Goal: Task Accomplishment & Management: Manage account settings

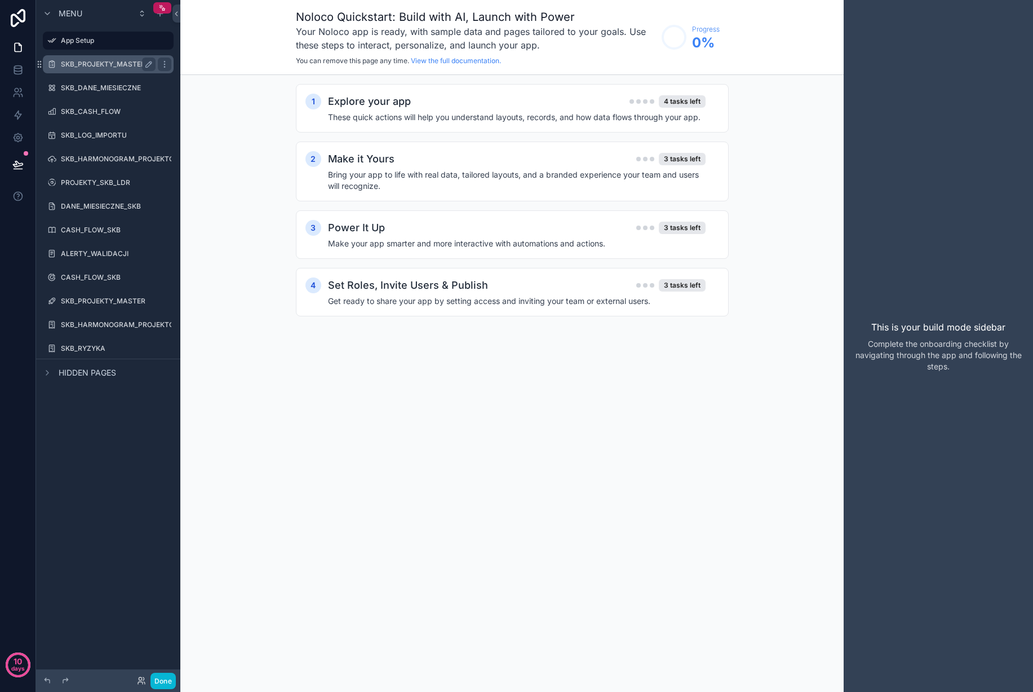
click at [127, 69] on div "SKB_PROJEKTY_MASTER" at bounding box center [108, 64] width 95 height 14
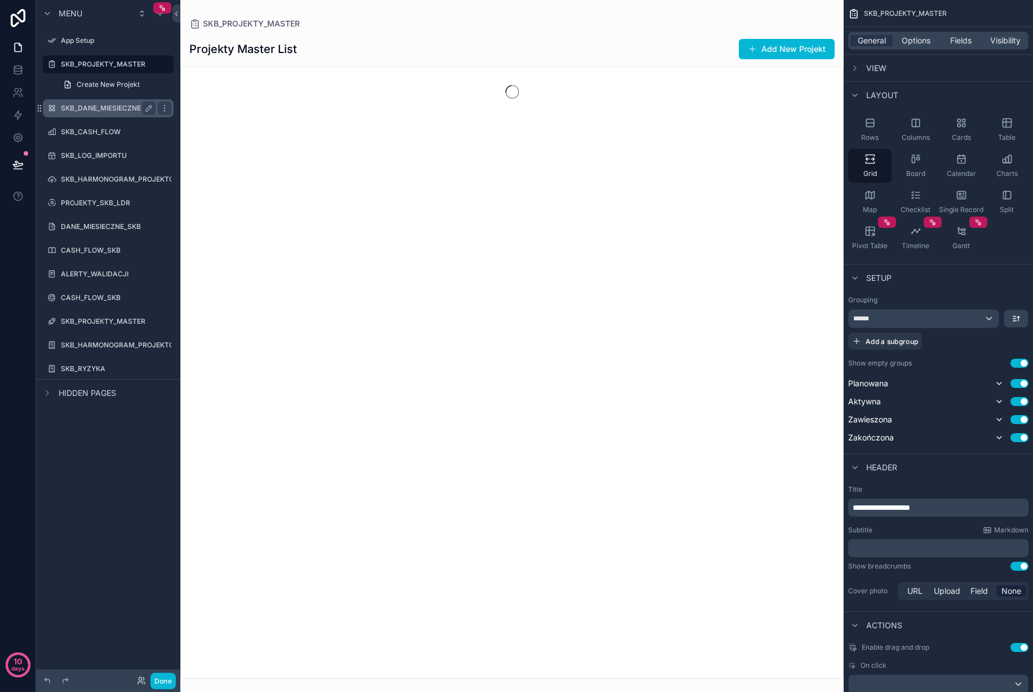
click at [108, 110] on label "SKB_DANE_MIESIECZNE" at bounding box center [106, 108] width 90 height 9
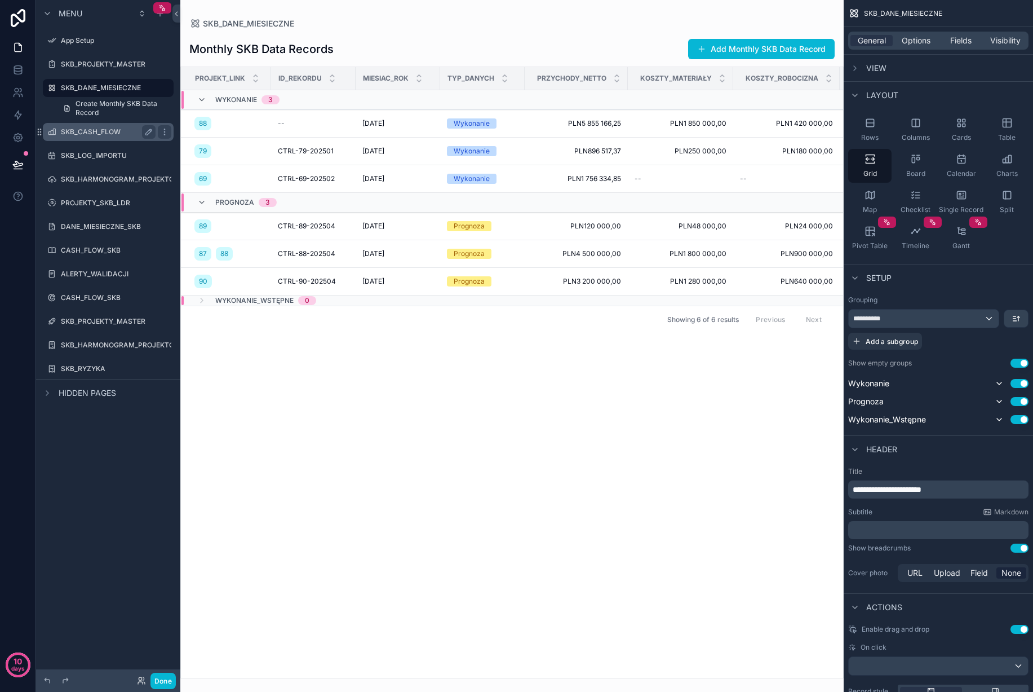
click at [105, 135] on label "SKB_CASH_FLOW" at bounding box center [106, 131] width 90 height 9
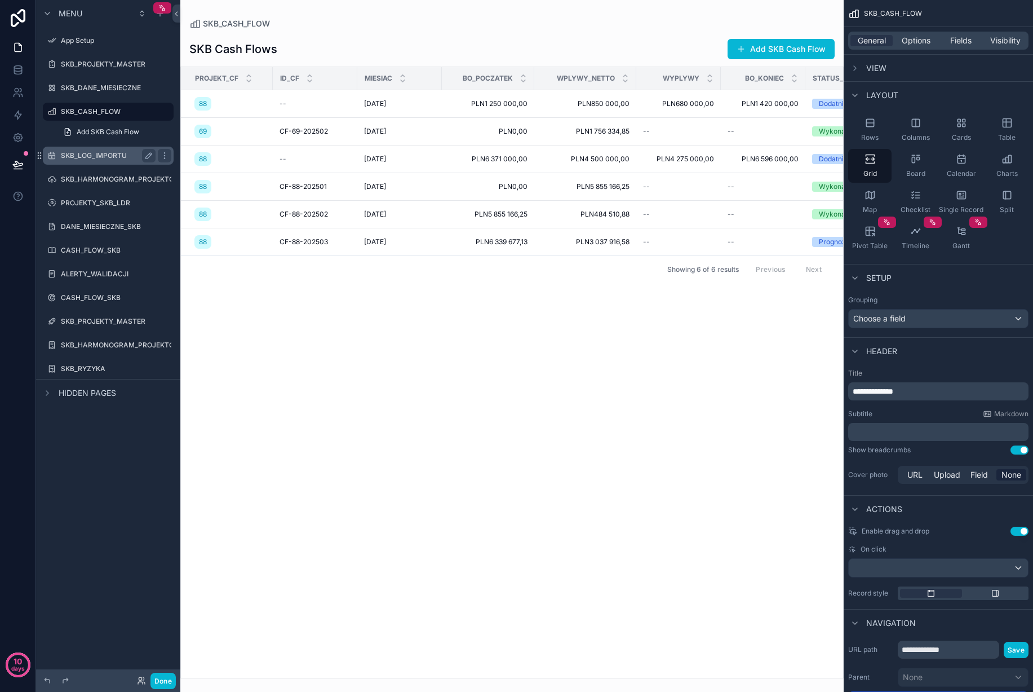
click at [105, 157] on label "SKB_LOG_IMPORTU" at bounding box center [106, 155] width 90 height 9
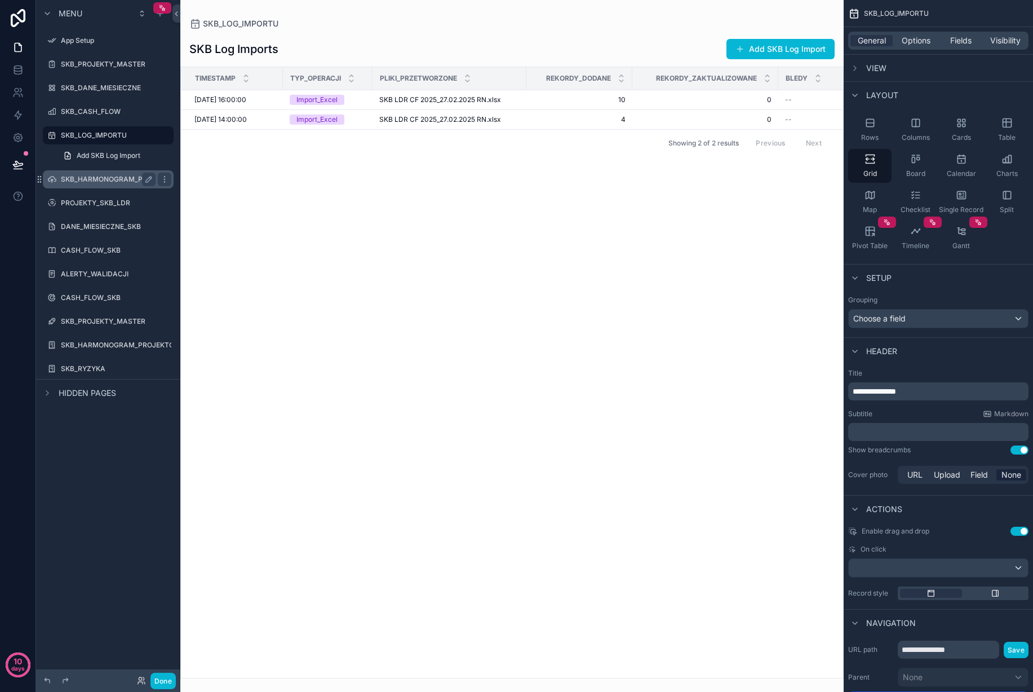
click at [107, 174] on div "SKB_HARMONOGRAM_PROJEKTOW" at bounding box center [108, 179] width 95 height 14
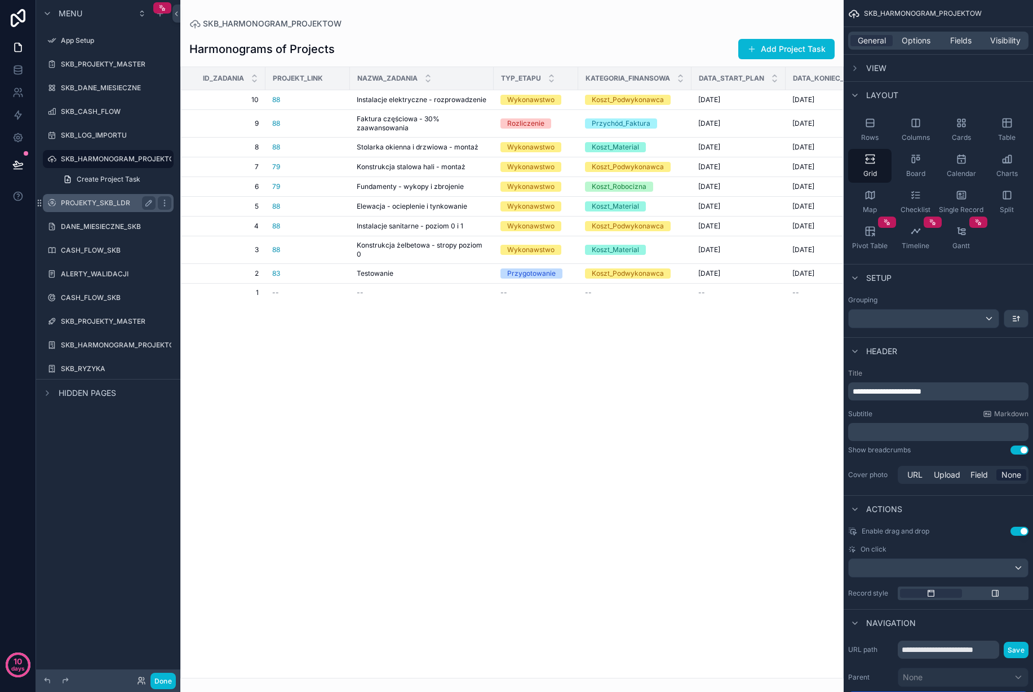
click at [103, 207] on div "PROJEKTY_SKB_LDR" at bounding box center [108, 203] width 95 height 14
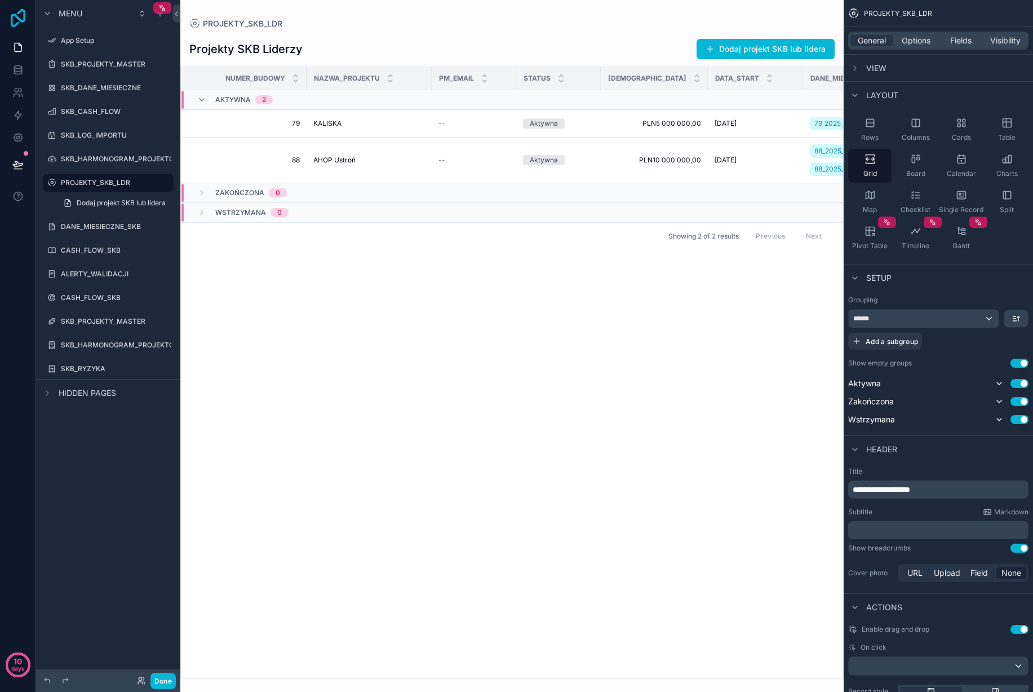
click at [19, 13] on icon at bounding box center [18, 18] width 15 height 18
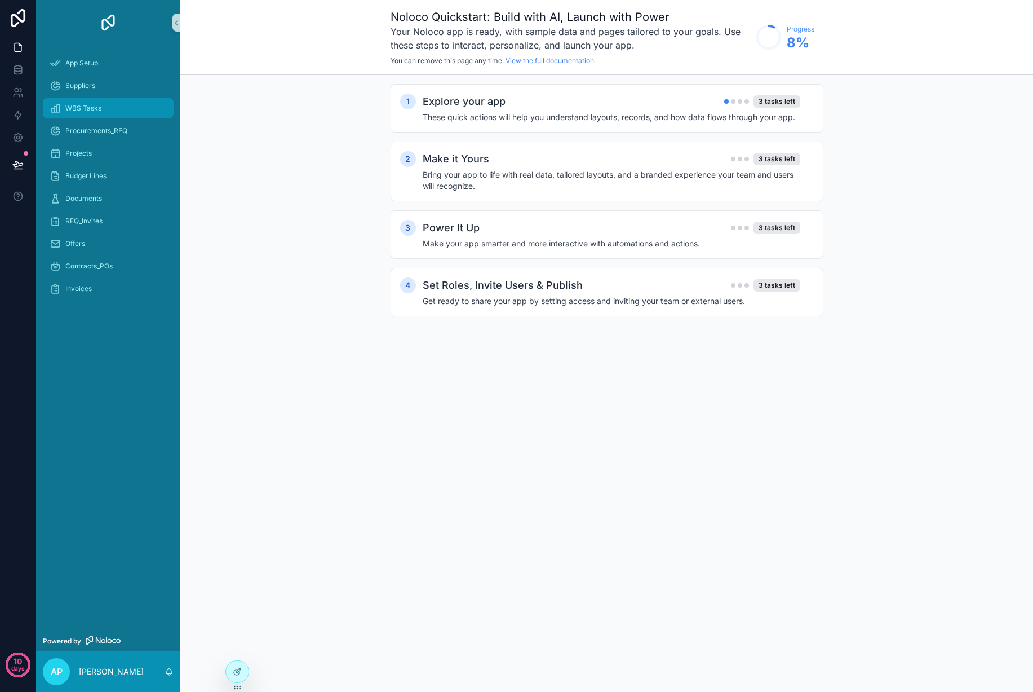
click at [108, 104] on div "WBS Tasks" at bounding box center [108, 108] width 117 height 18
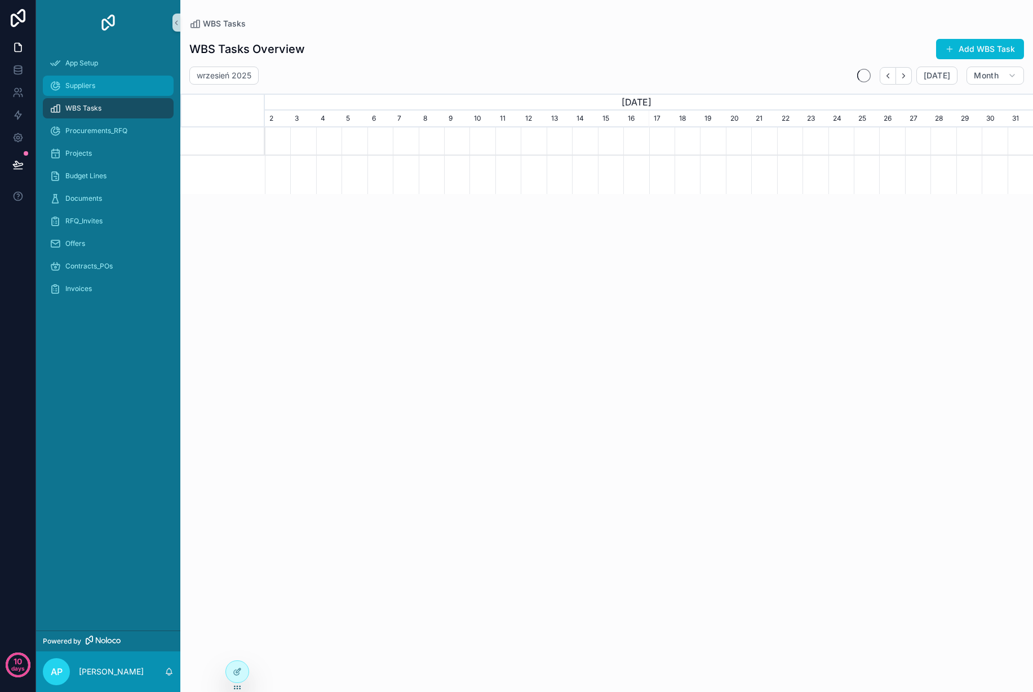
scroll to position [0, 768]
click at [107, 88] on div "Suppliers" at bounding box center [108, 86] width 117 height 18
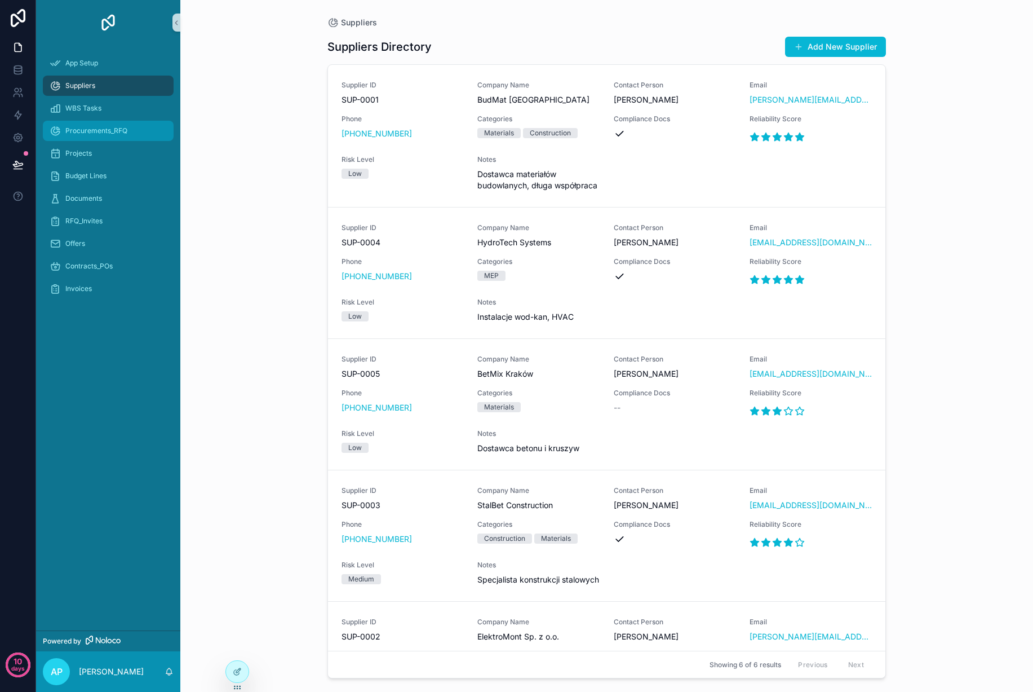
click at [105, 139] on div "Procurements_RFQ" at bounding box center [108, 131] width 117 height 18
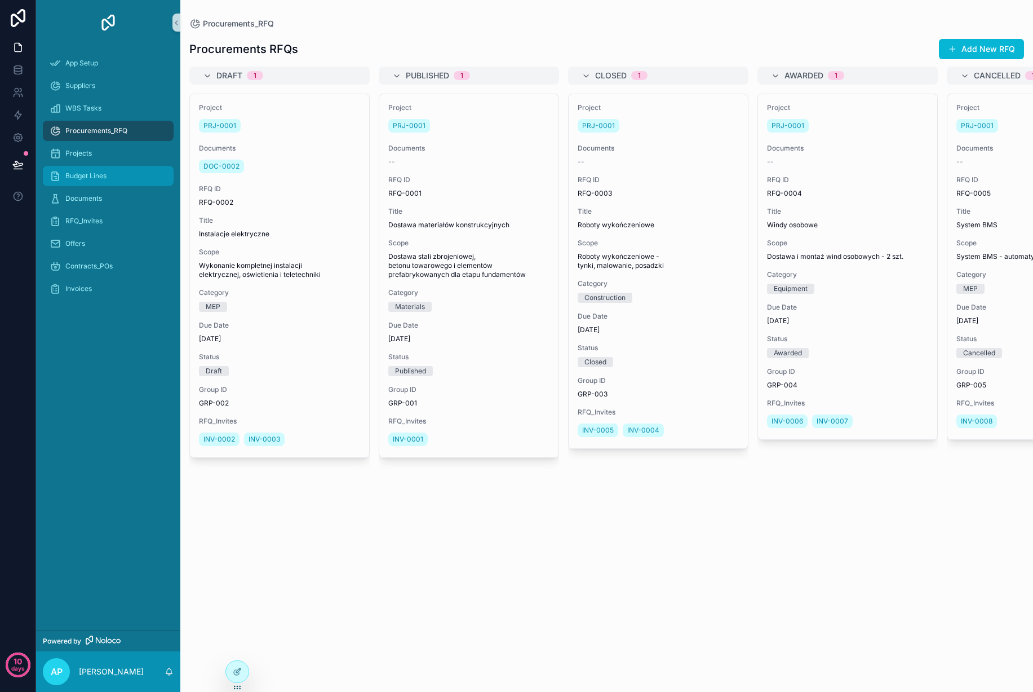
click at [100, 182] on div "Budget Lines" at bounding box center [108, 176] width 117 height 18
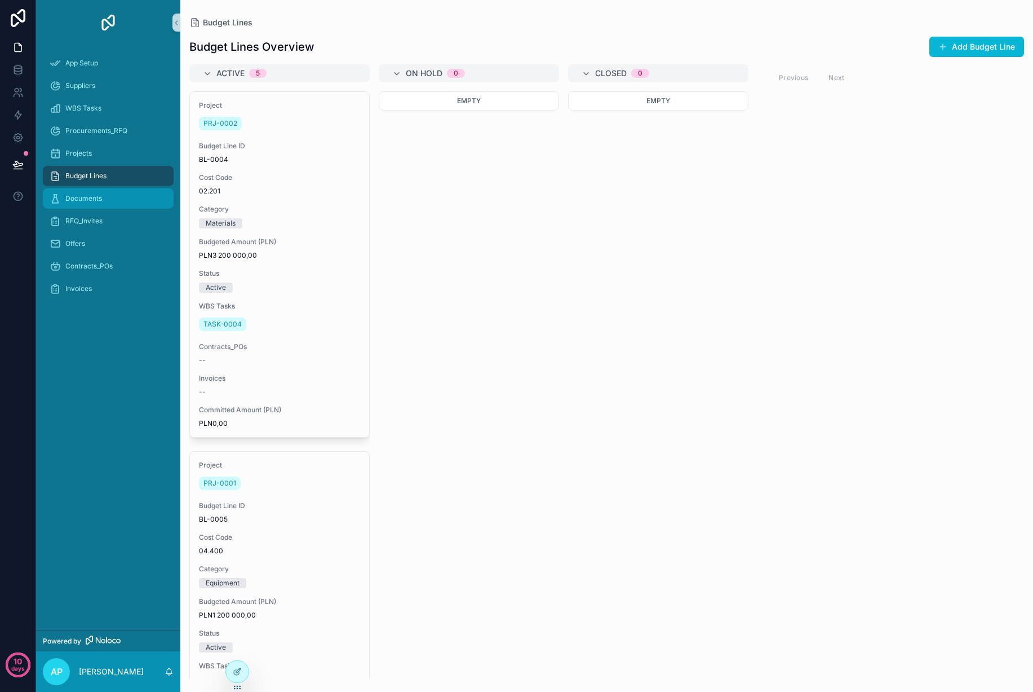
click at [98, 196] on span "Documents" at bounding box center [83, 198] width 37 height 9
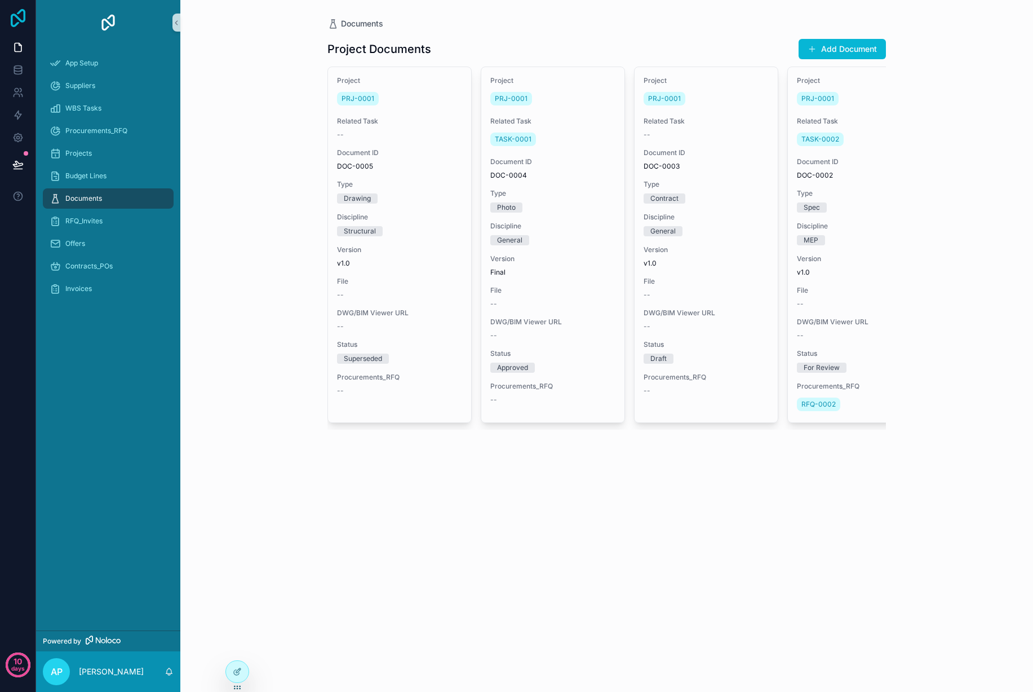
click at [14, 25] on icon at bounding box center [18, 18] width 15 height 18
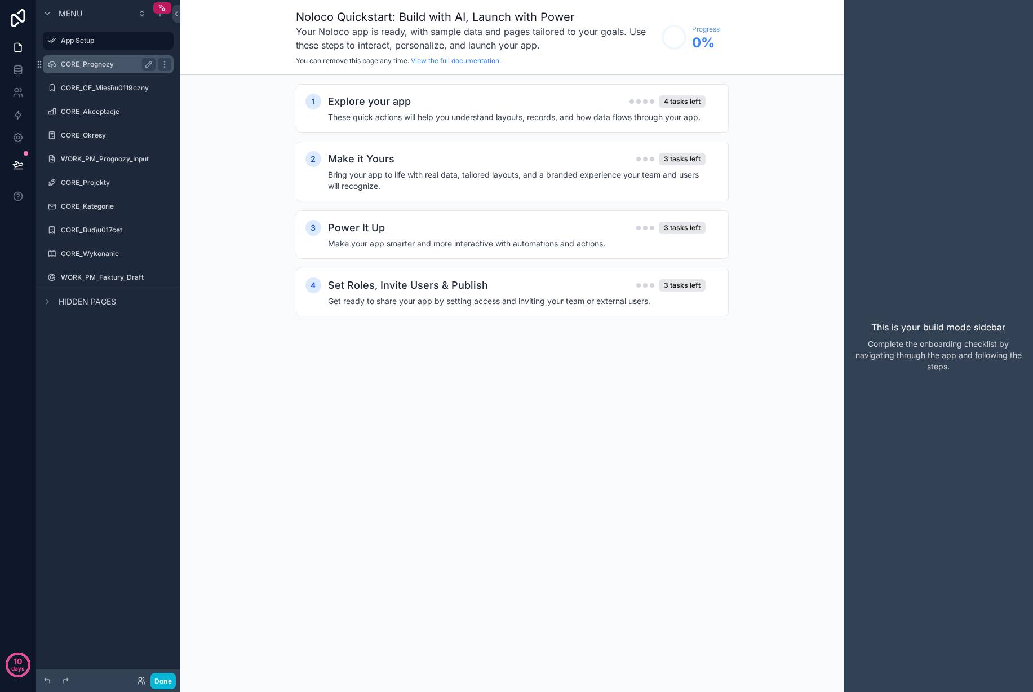
click at [100, 61] on label "CORE_Prognozy" at bounding box center [106, 64] width 90 height 9
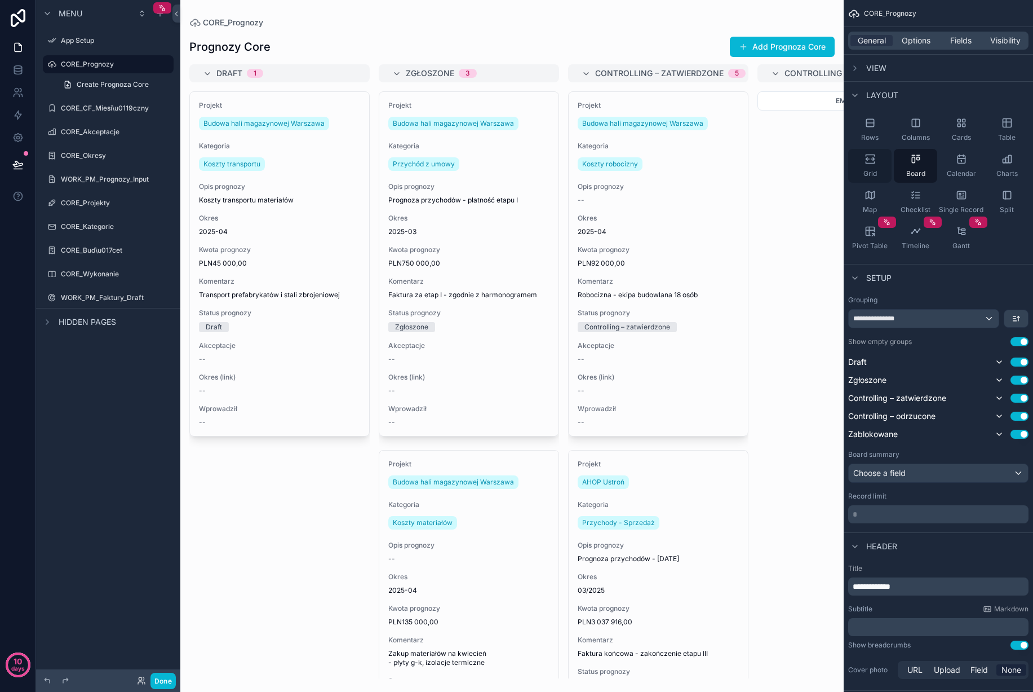
click at [868, 160] on icon "scrollable content" at bounding box center [870, 158] width 11 height 11
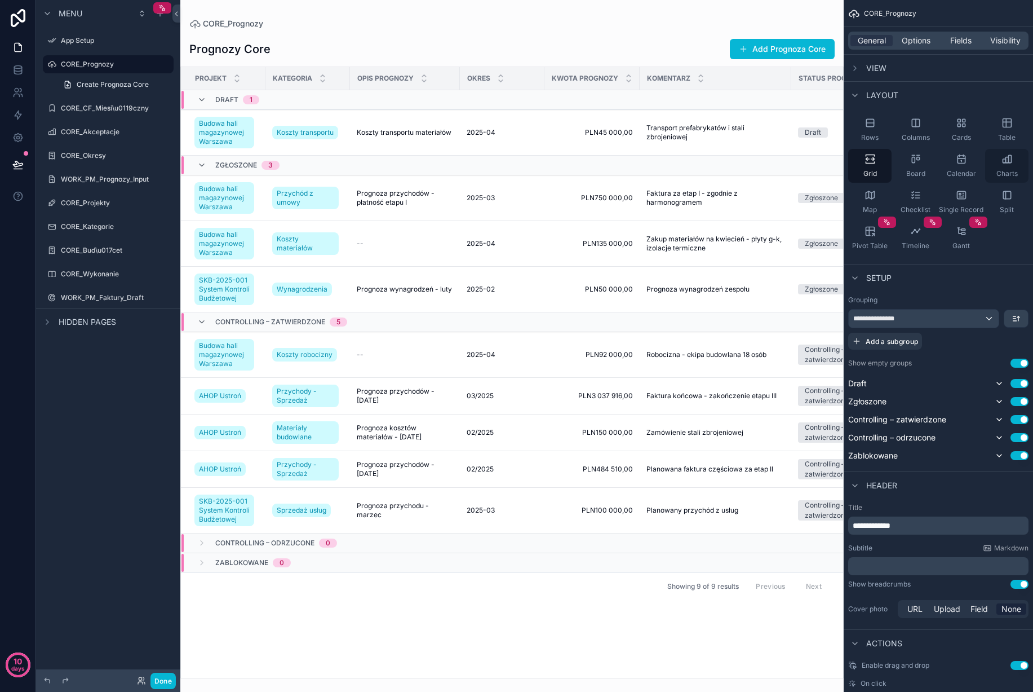
click at [1001, 163] on div "Charts" at bounding box center [1006, 166] width 43 height 34
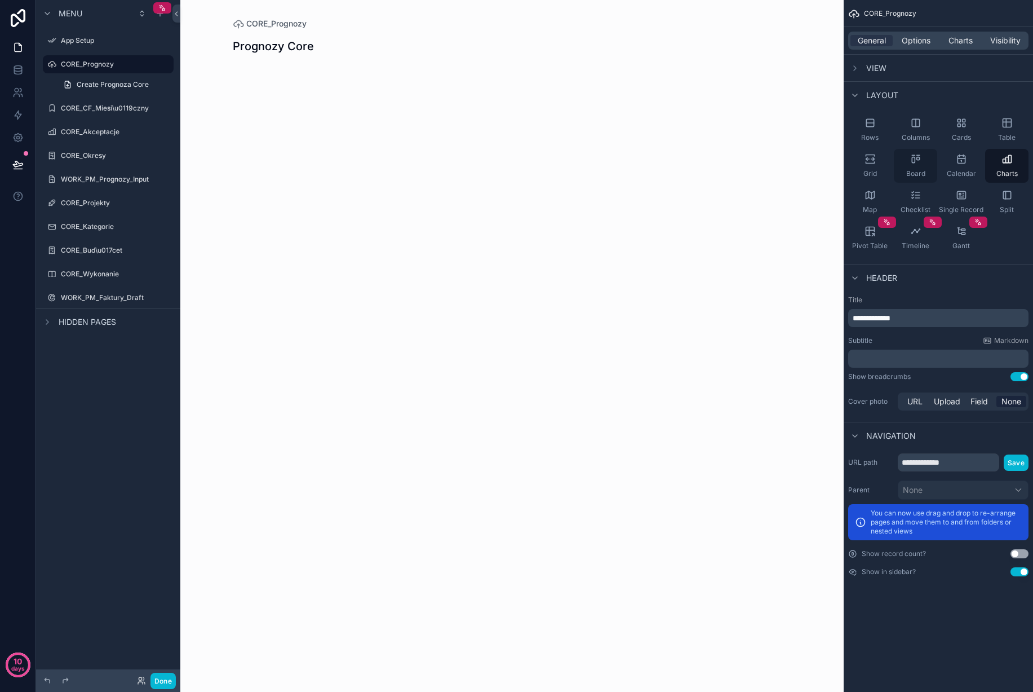
click at [918, 167] on div "Board" at bounding box center [915, 166] width 43 height 34
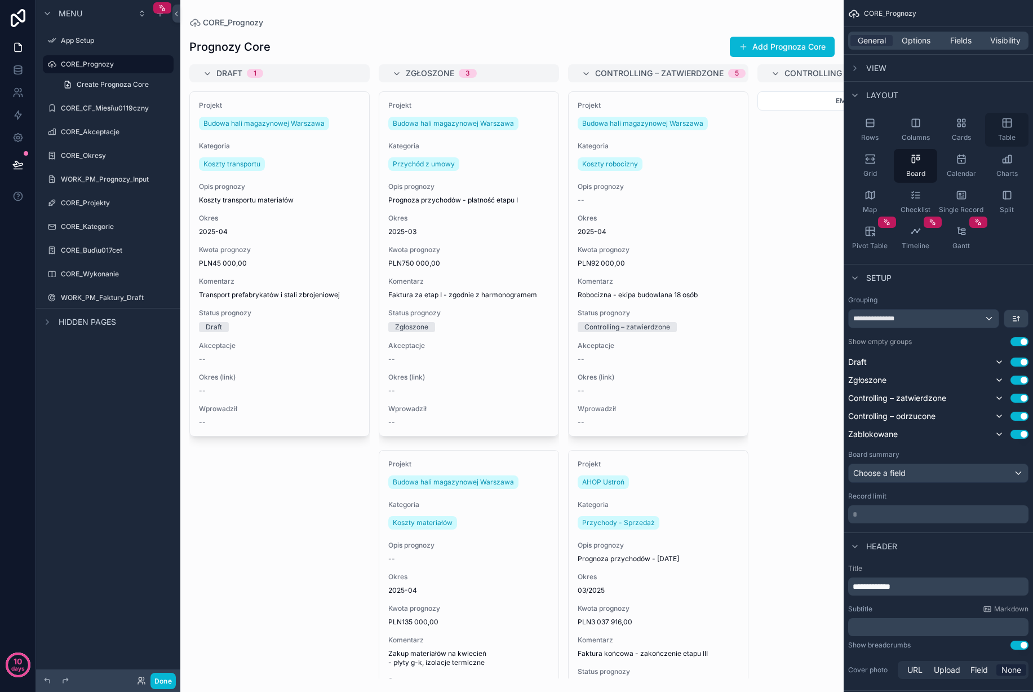
click at [999, 126] on div "Table" at bounding box center [1006, 130] width 43 height 34
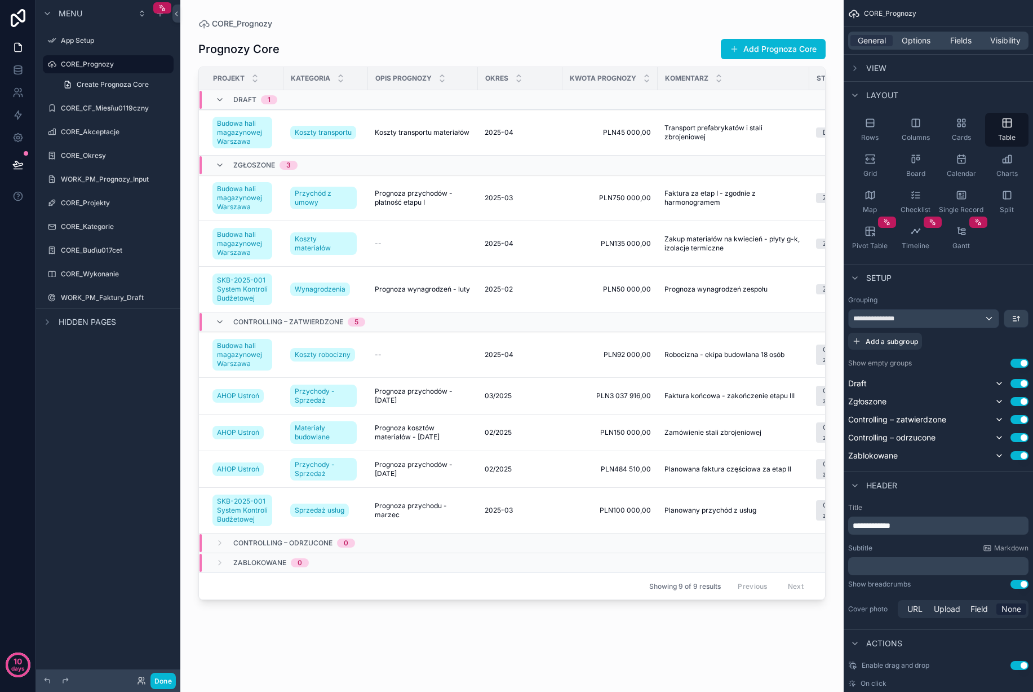
click at [556, 627] on div "scrollable content" at bounding box center [511, 339] width 663 height 678
click at [566, 591] on div "Showing 9 of 9 results Previous Next" at bounding box center [512, 585] width 626 height 27
click at [873, 160] on icon "scrollable content" at bounding box center [872, 159] width 3 height 3
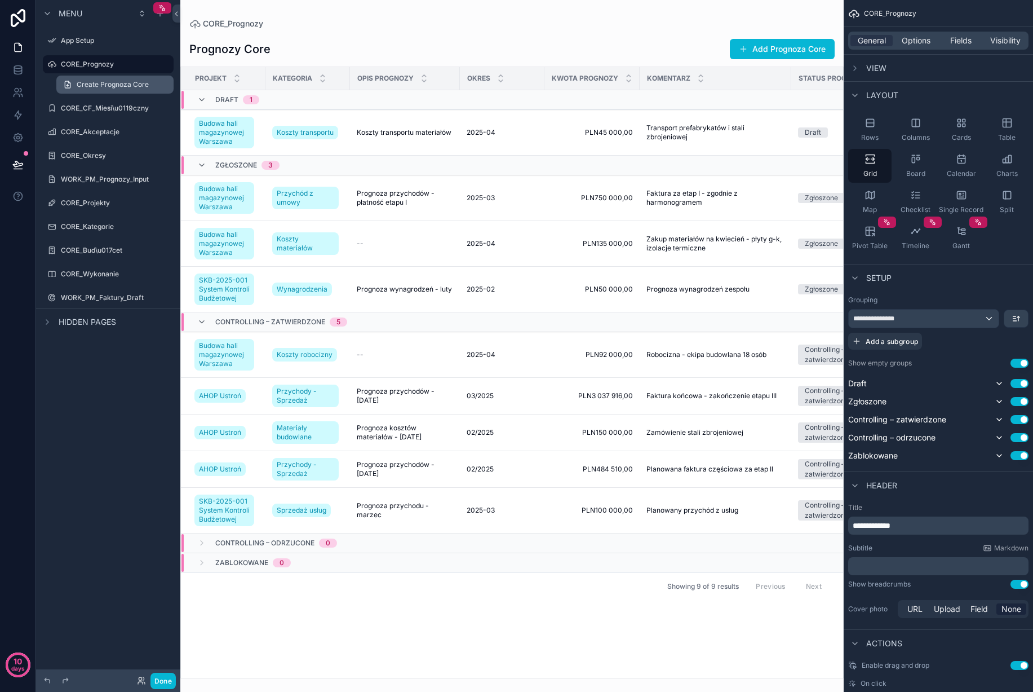
click at [112, 82] on span "Create Prognoza Core" at bounding box center [113, 84] width 72 height 9
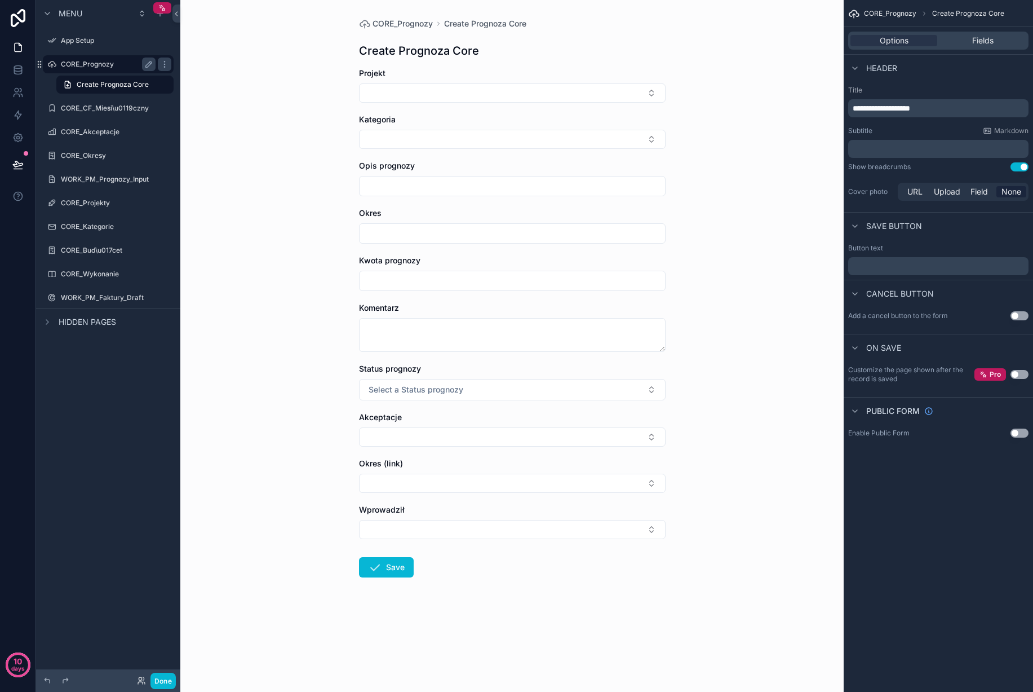
click at [107, 64] on label "CORE_Prognozy" at bounding box center [106, 64] width 90 height 9
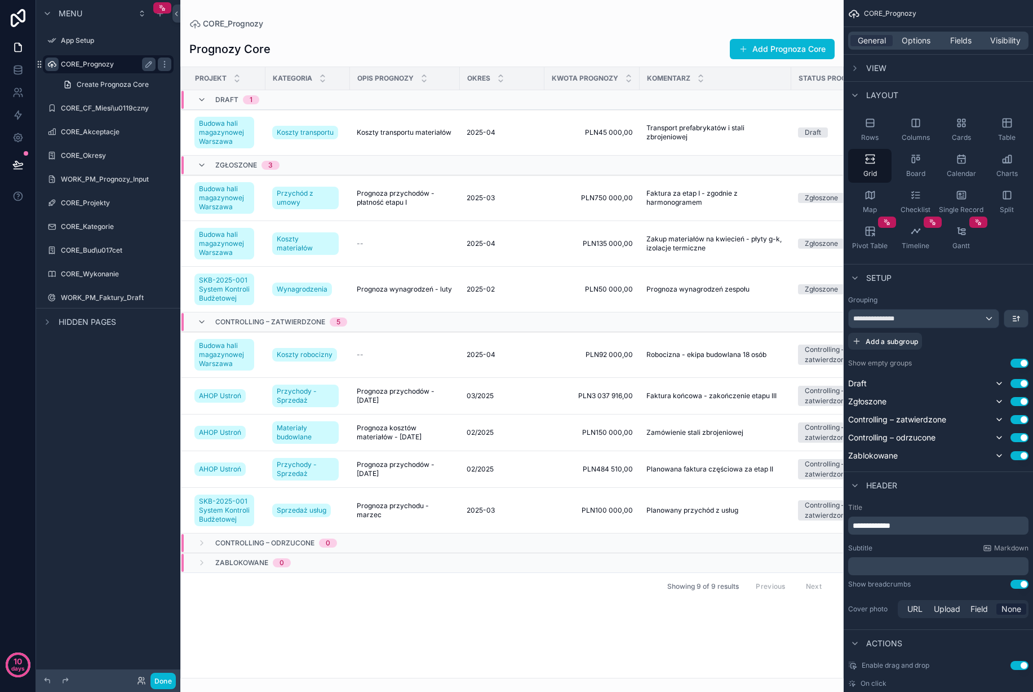
click at [52, 62] on icon "scrollable content" at bounding box center [51, 64] width 9 height 9
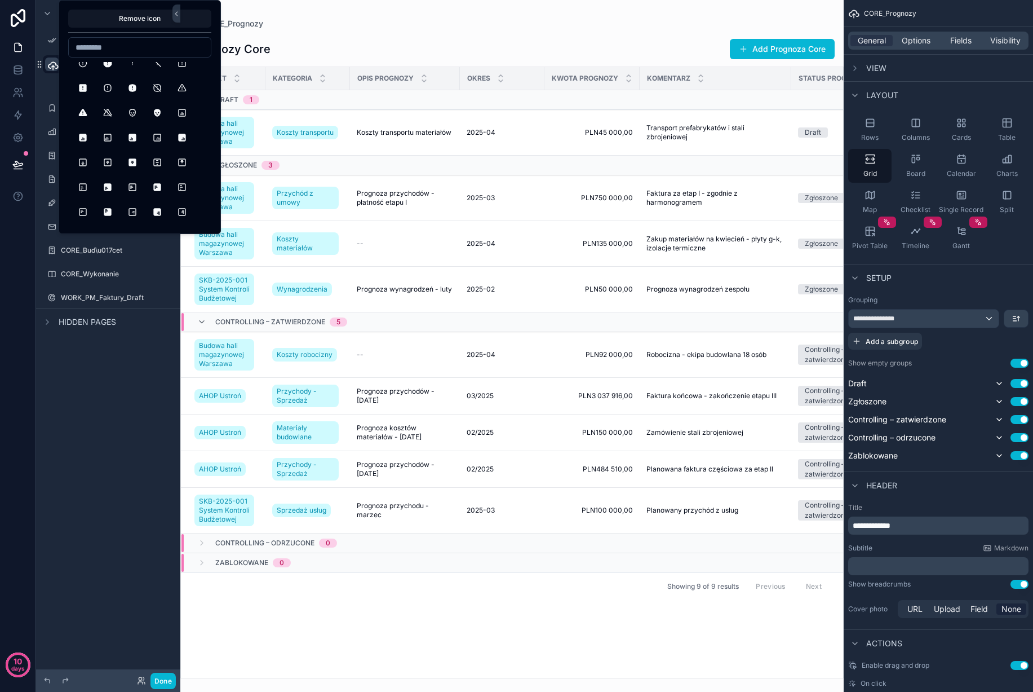
scroll to position [406, 0]
click at [107, 135] on button "AlignBoxBottomLeft" at bounding box center [108, 137] width 20 height 20
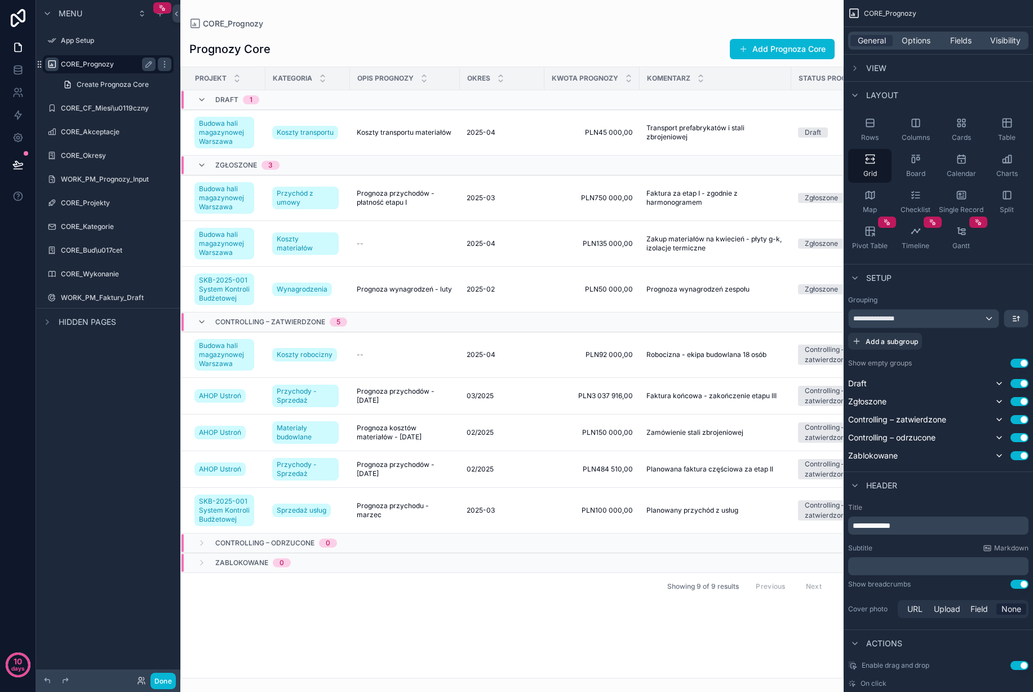
click at [105, 331] on div "Hidden pages" at bounding box center [108, 321] width 144 height 27
click at [113, 109] on label "CORE_CF_Miesi\u0119czny" at bounding box center [106, 108] width 90 height 9
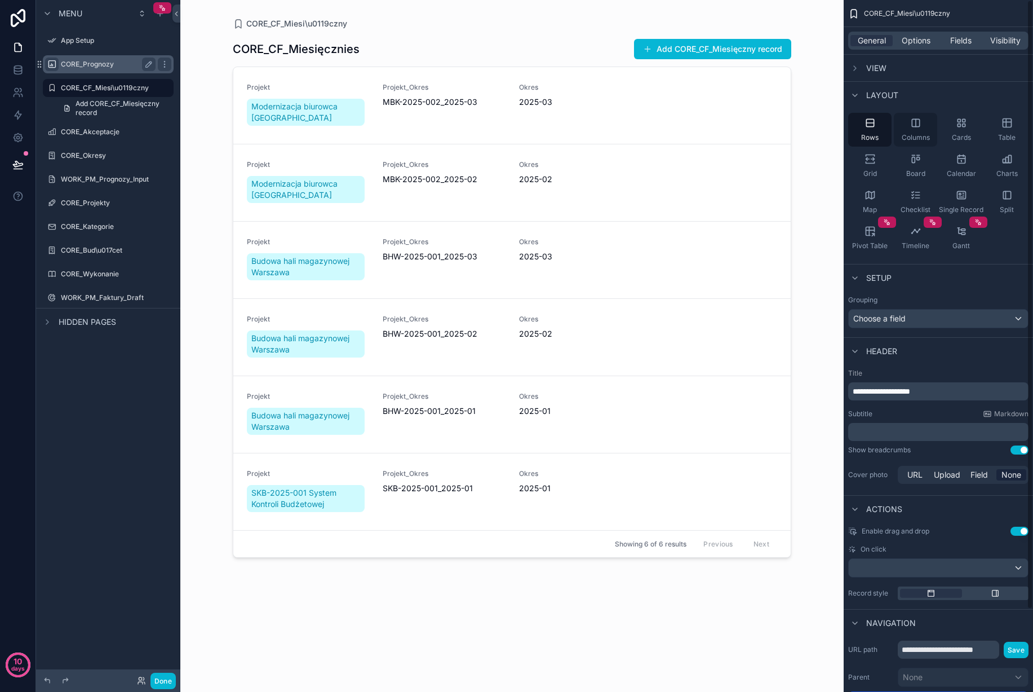
click at [920, 125] on icon "scrollable content" at bounding box center [915, 122] width 11 height 11
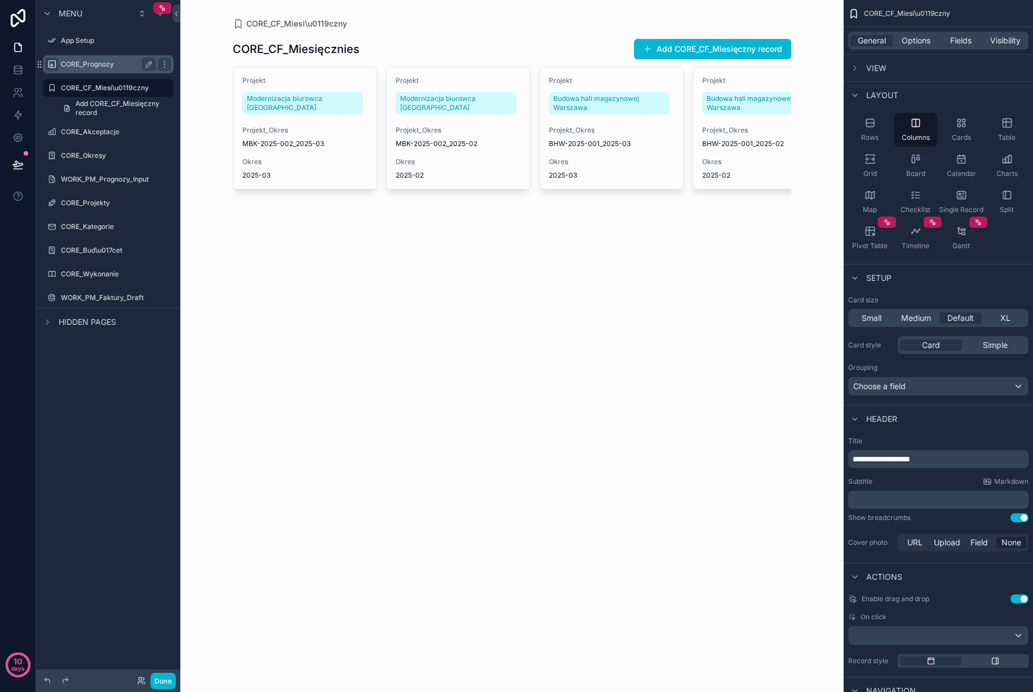
click at [501, 153] on div "scrollable content" at bounding box center [512, 116] width 577 height 232
click at [1010, 134] on span "Table" at bounding box center [1006, 137] width 17 height 9
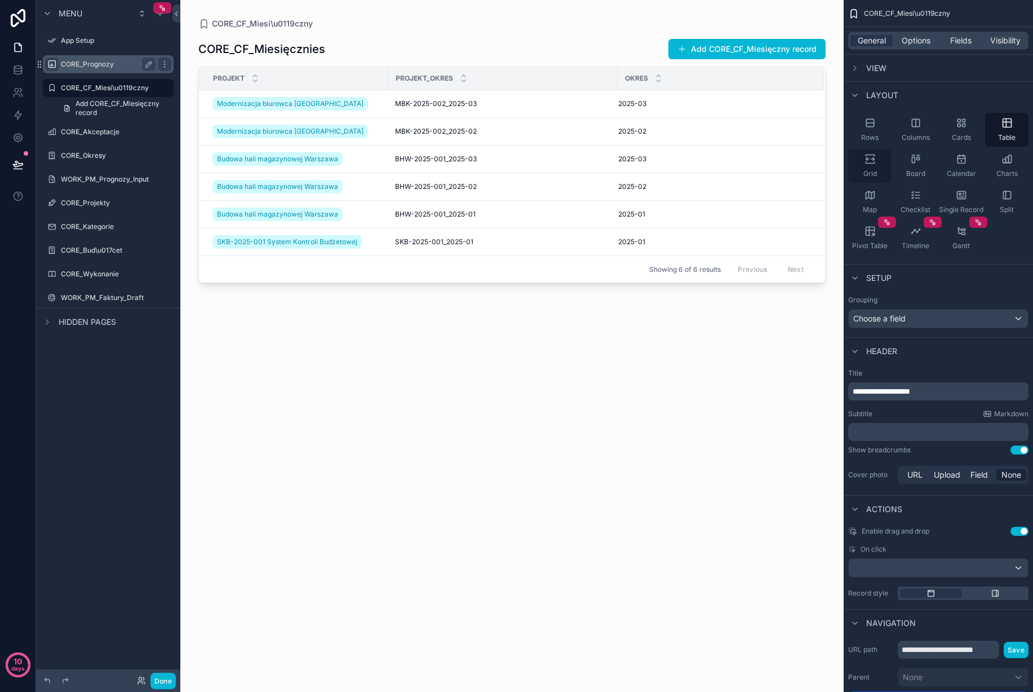
click at [872, 160] on icon "scrollable content" at bounding box center [870, 158] width 11 height 11
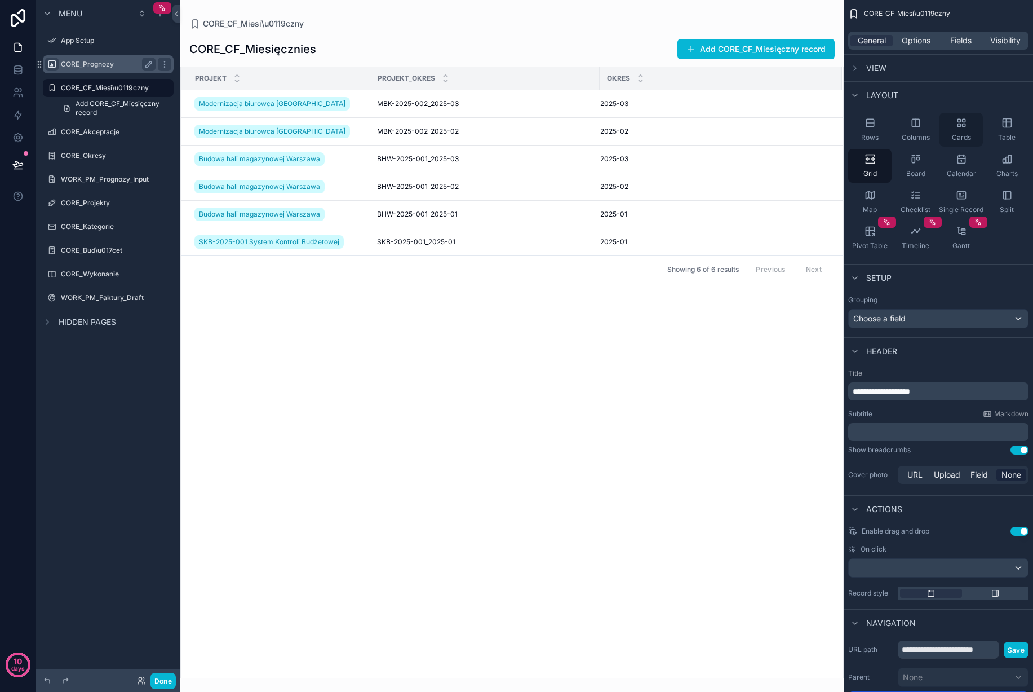
click at [958, 125] on icon "scrollable content" at bounding box center [959, 125] width 3 height 3
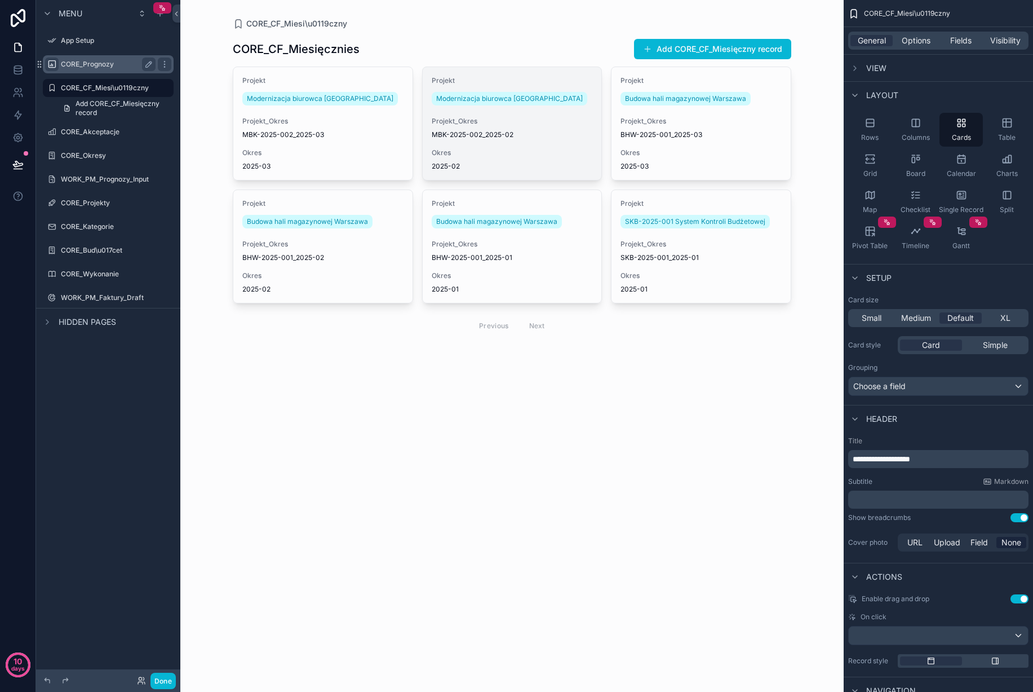
click at [513, 144] on div "Projekt Modernizacja biurowca Kraków Projekt_Okres MBK-2025-002_2025-02 Okres 2…" at bounding box center [512, 123] width 179 height 113
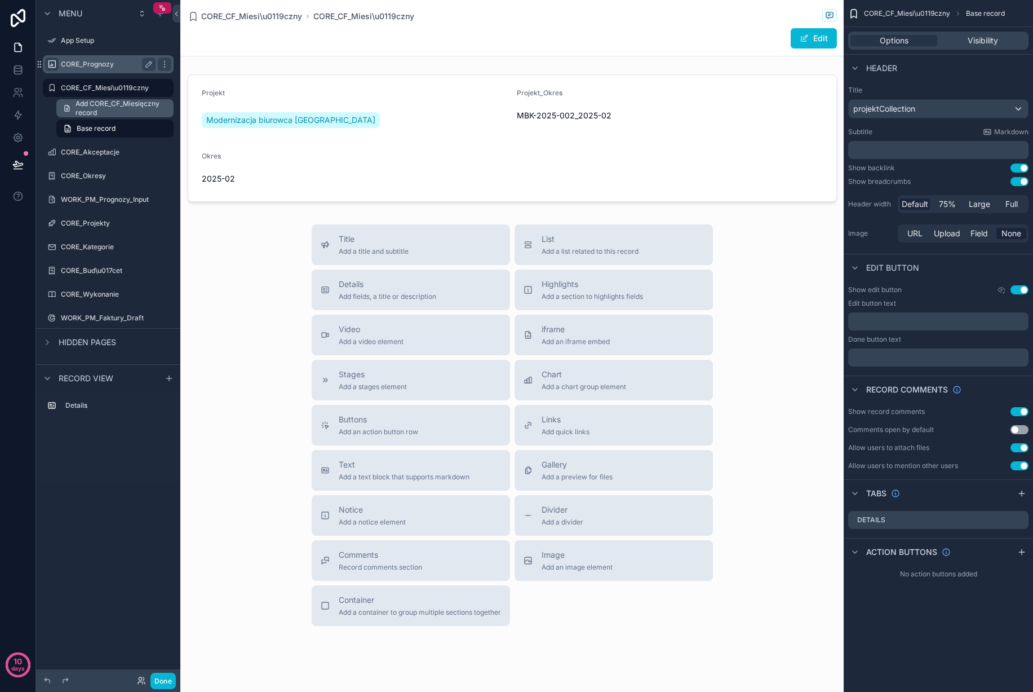
click at [126, 108] on span "Add CORE_CF_Miesięczny record" at bounding box center [121, 108] width 91 height 18
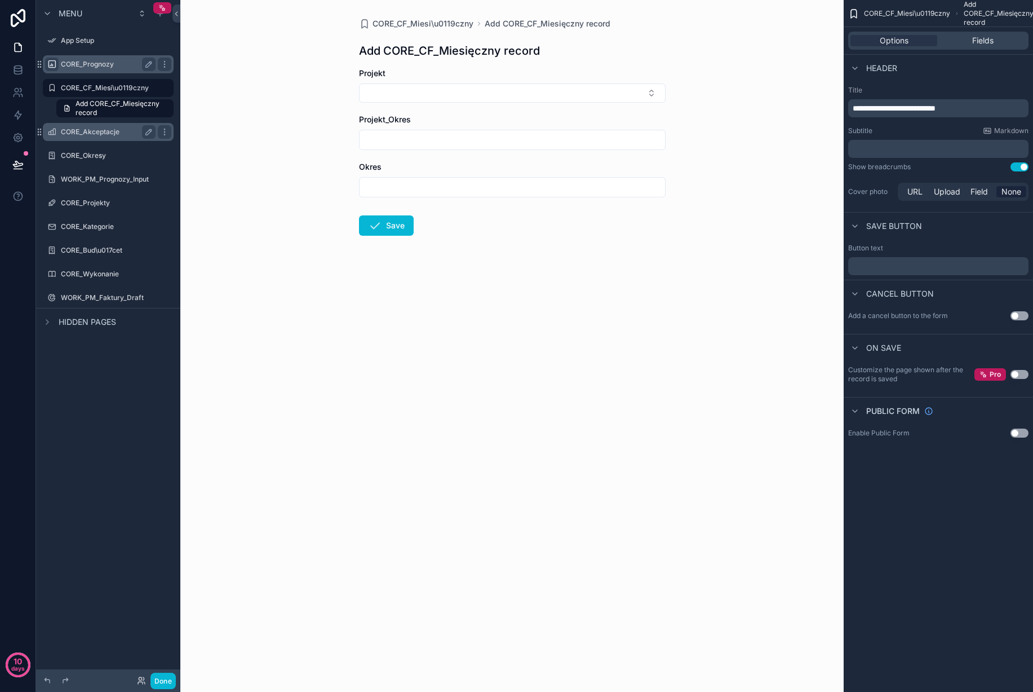
click at [118, 132] on label "CORE_Akceptacje" at bounding box center [106, 131] width 90 height 9
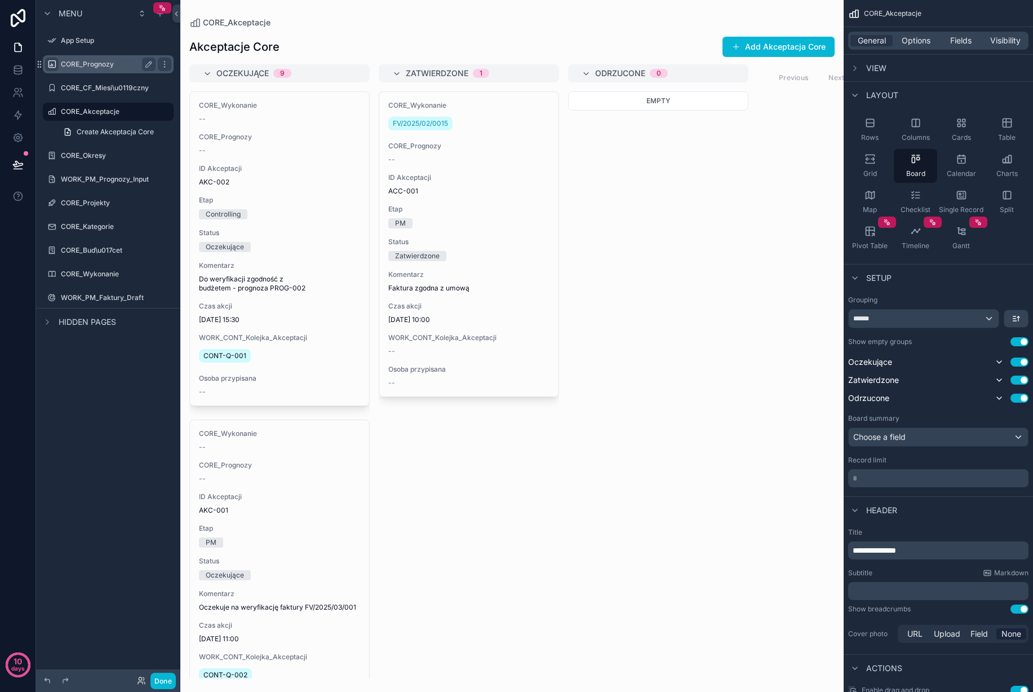
click at [293, 464] on div "scrollable content" at bounding box center [511, 346] width 663 height 692
click at [872, 160] on icon "scrollable content" at bounding box center [870, 158] width 11 height 11
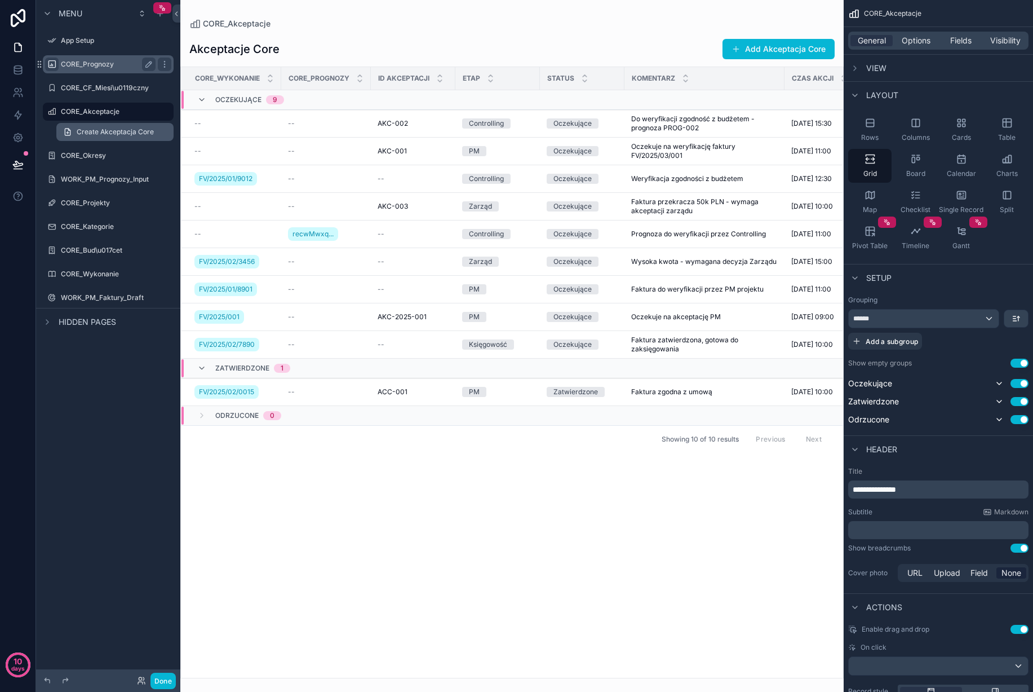
click at [90, 134] on span "Create Akceptacja Core" at bounding box center [115, 131] width 77 height 9
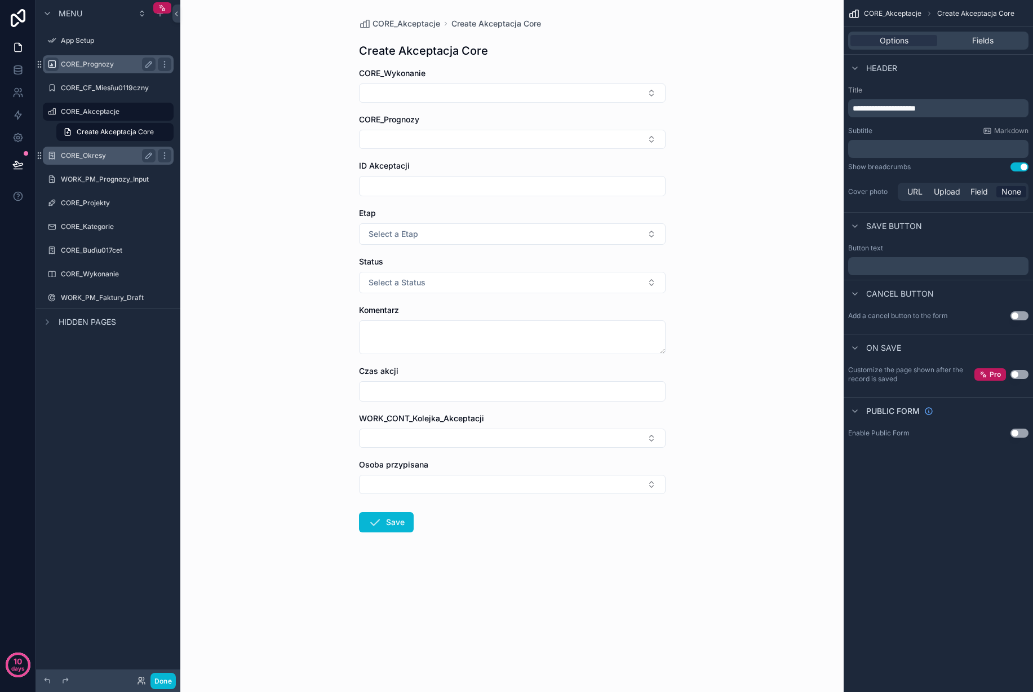
click at [94, 158] on label "CORE_Okresy" at bounding box center [106, 155] width 90 height 9
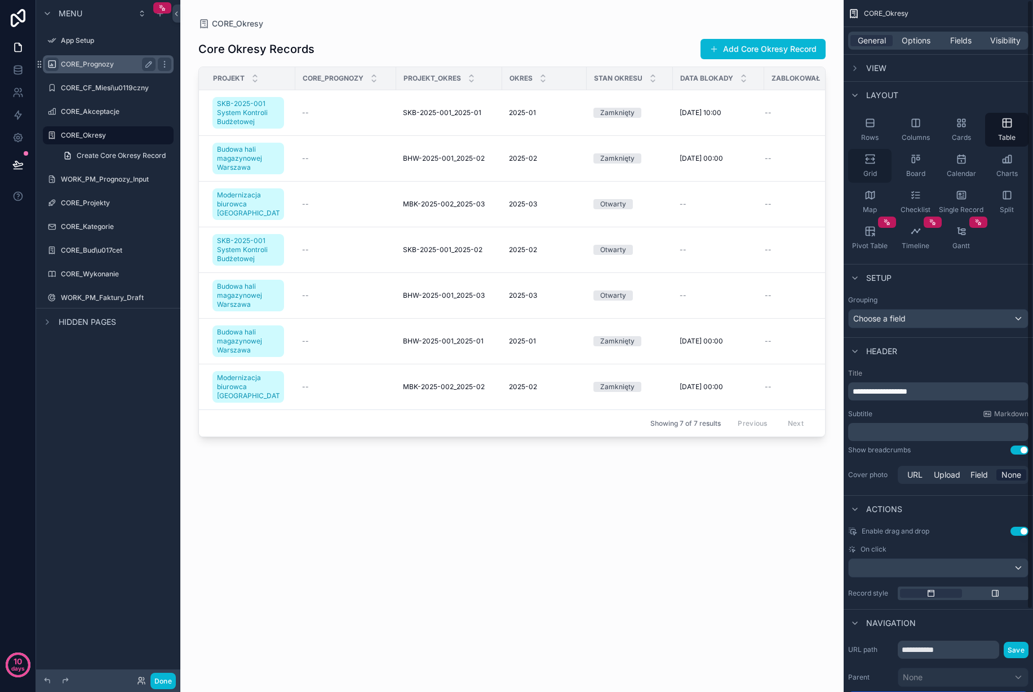
click at [876, 163] on div "Grid" at bounding box center [869, 166] width 43 height 34
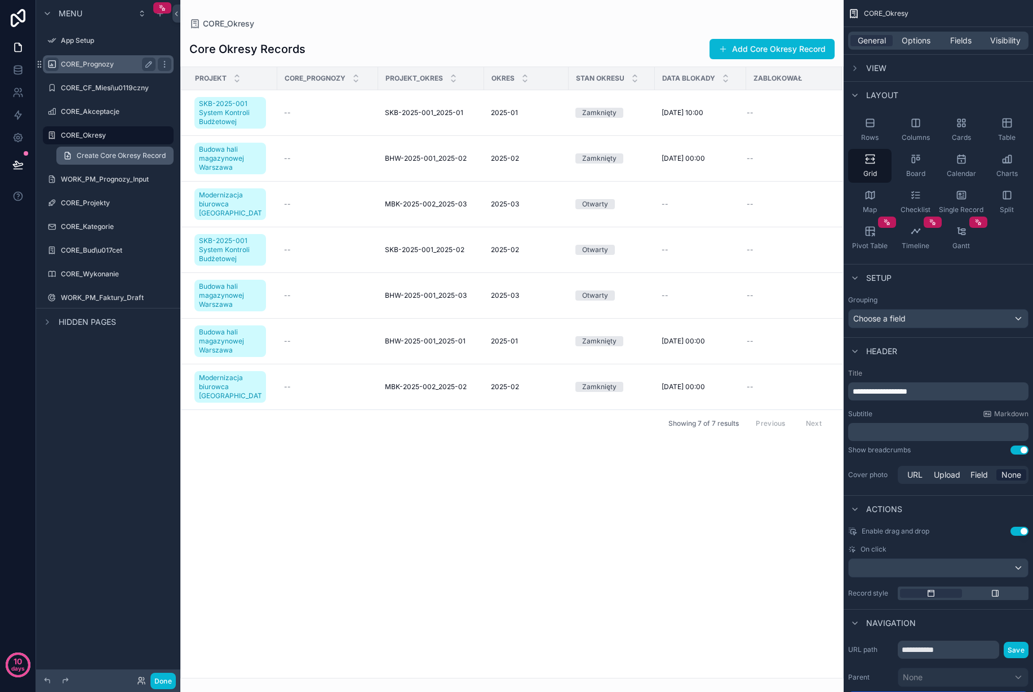
click at [107, 152] on span "Create Core Okresy Record" at bounding box center [121, 155] width 89 height 9
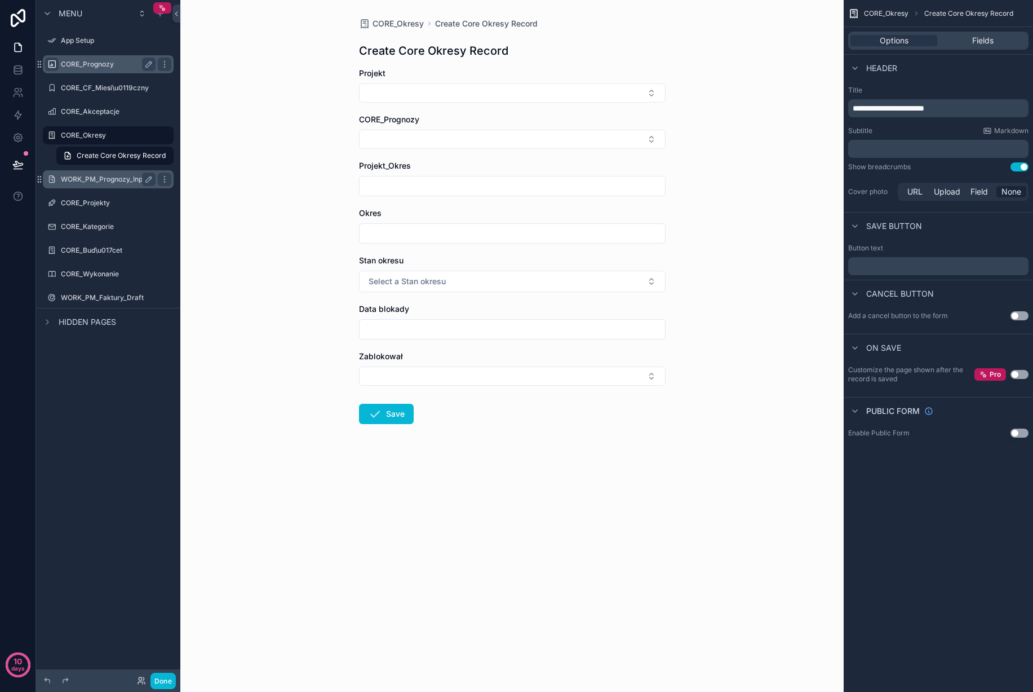
click at [101, 178] on label "WORK_PM_Prognozy_Input" at bounding box center [106, 179] width 90 height 9
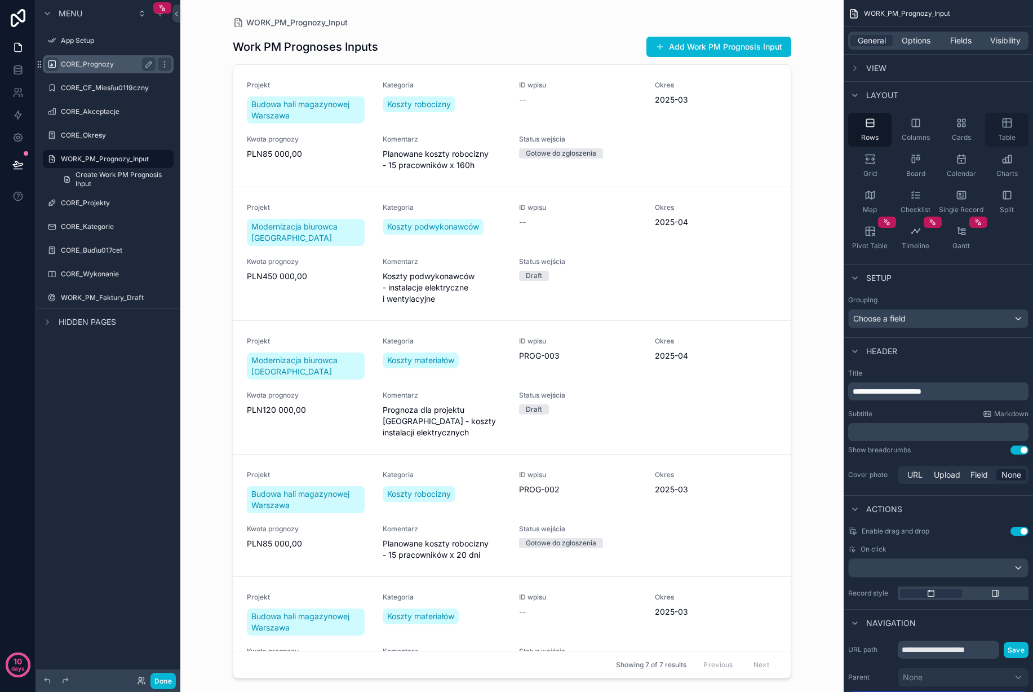
click at [1008, 125] on icon "scrollable content" at bounding box center [1007, 122] width 11 height 11
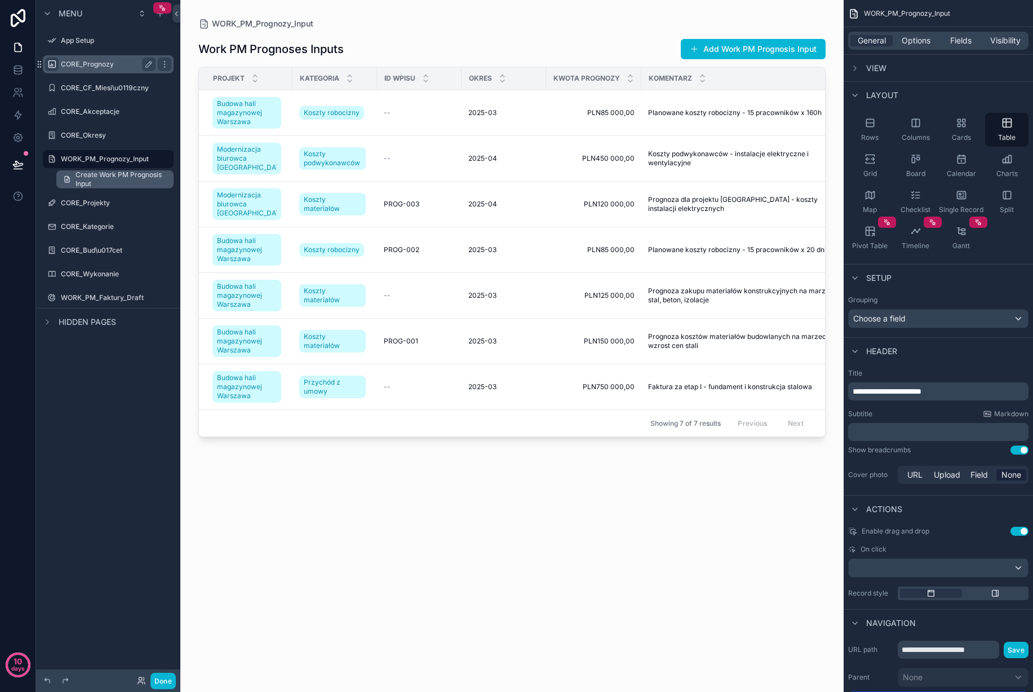
click at [107, 175] on span "Create Work PM Prognosis Input" at bounding box center [121, 179] width 91 height 18
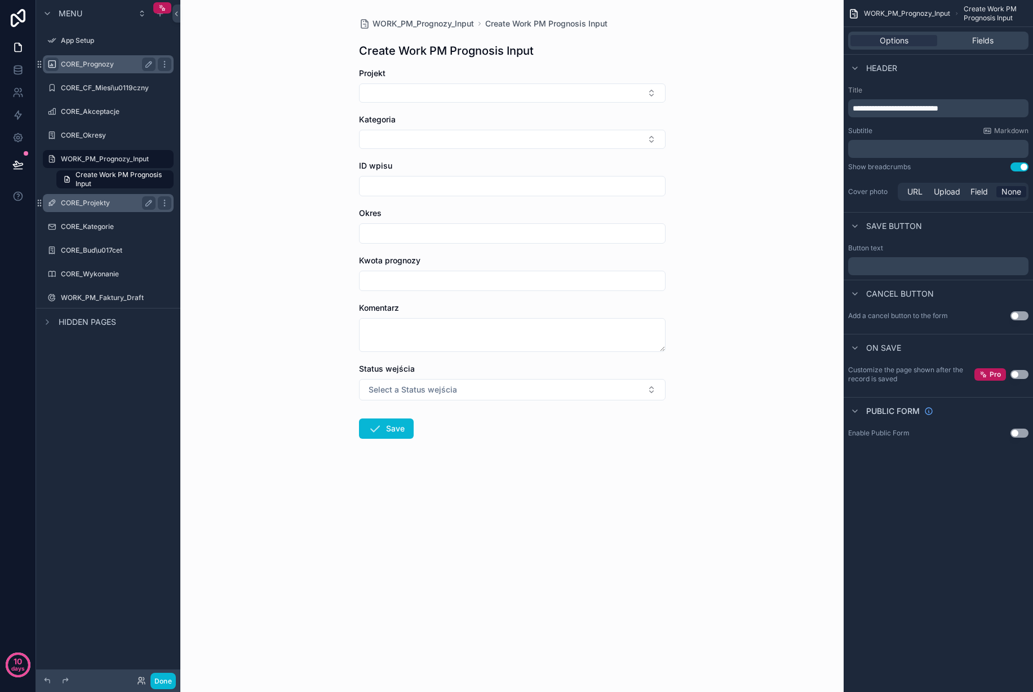
click at [99, 197] on div "CORE_Projekty" at bounding box center [108, 203] width 95 height 14
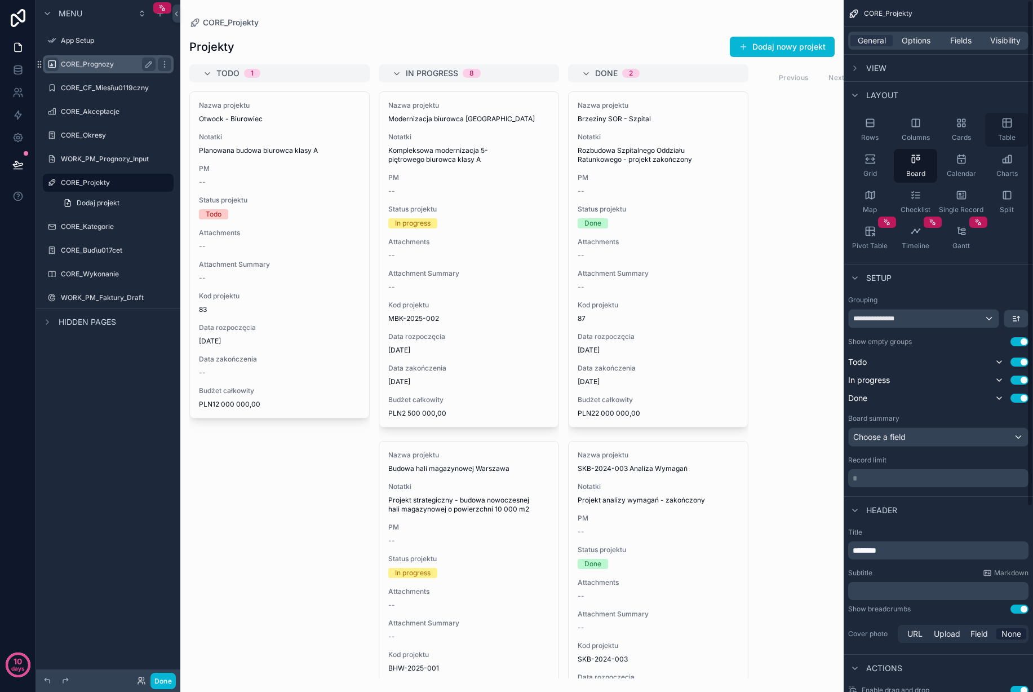
click at [1004, 127] on icon "scrollable content" at bounding box center [1007, 123] width 8 height 8
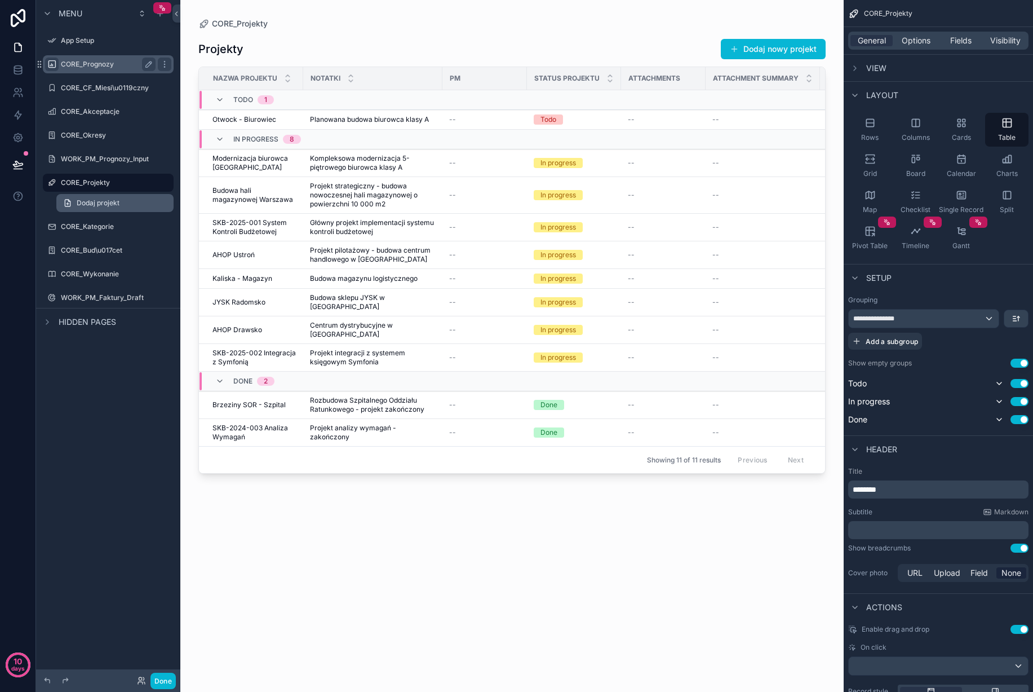
click at [99, 203] on span "Dodaj projekt" at bounding box center [98, 202] width 43 height 9
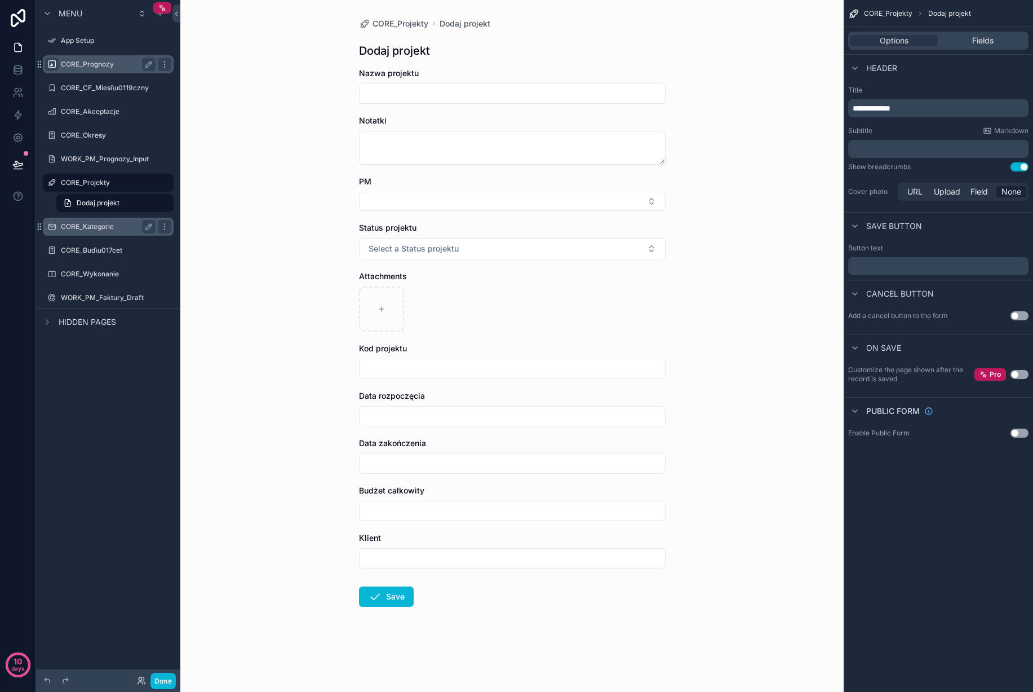
click at [98, 219] on div "CORE_Kategorie" at bounding box center [108, 227] width 126 height 18
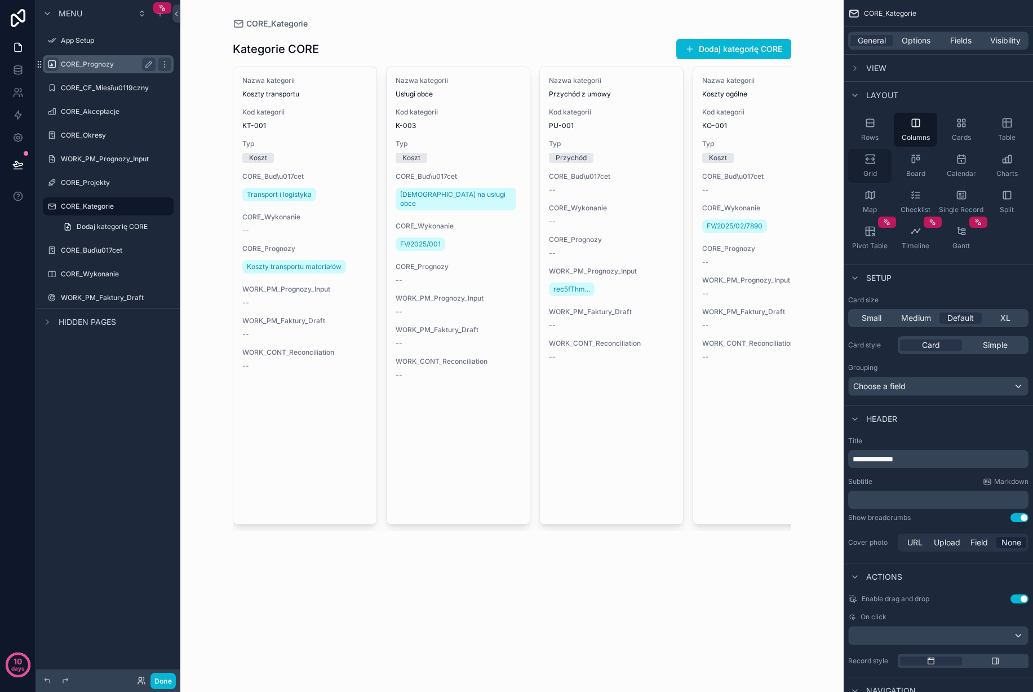
click at [873, 161] on icon "scrollable content" at bounding box center [870, 158] width 11 height 11
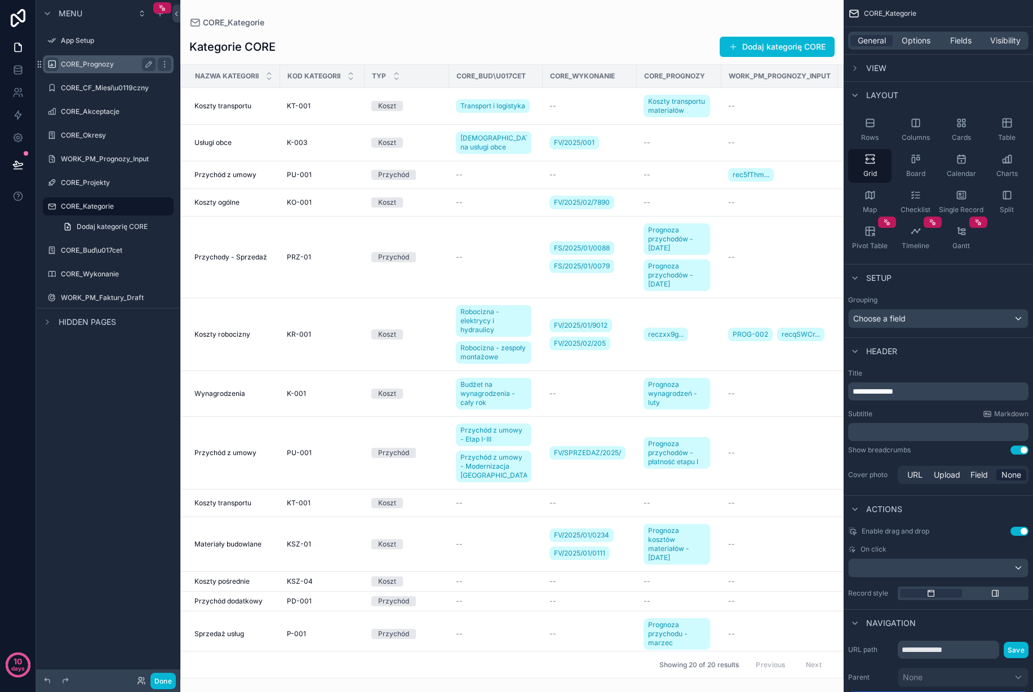
click at [682, 179] on div "scrollable content" at bounding box center [511, 346] width 663 height 692
click at [1007, 129] on div "Table" at bounding box center [1006, 130] width 43 height 34
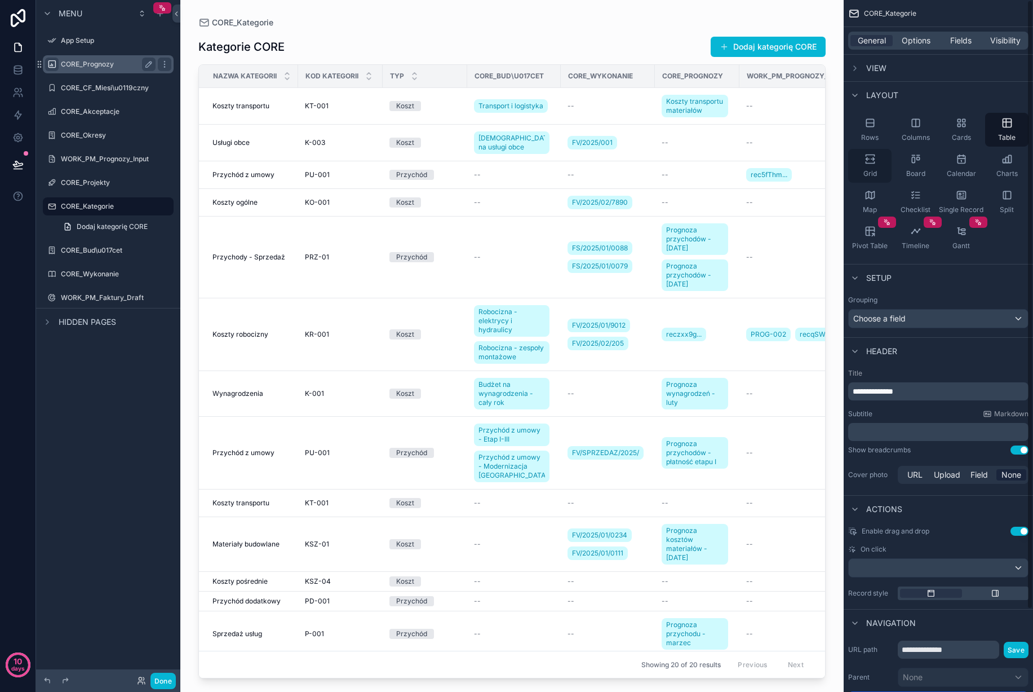
click at [866, 162] on icon "scrollable content" at bounding box center [870, 158] width 11 height 11
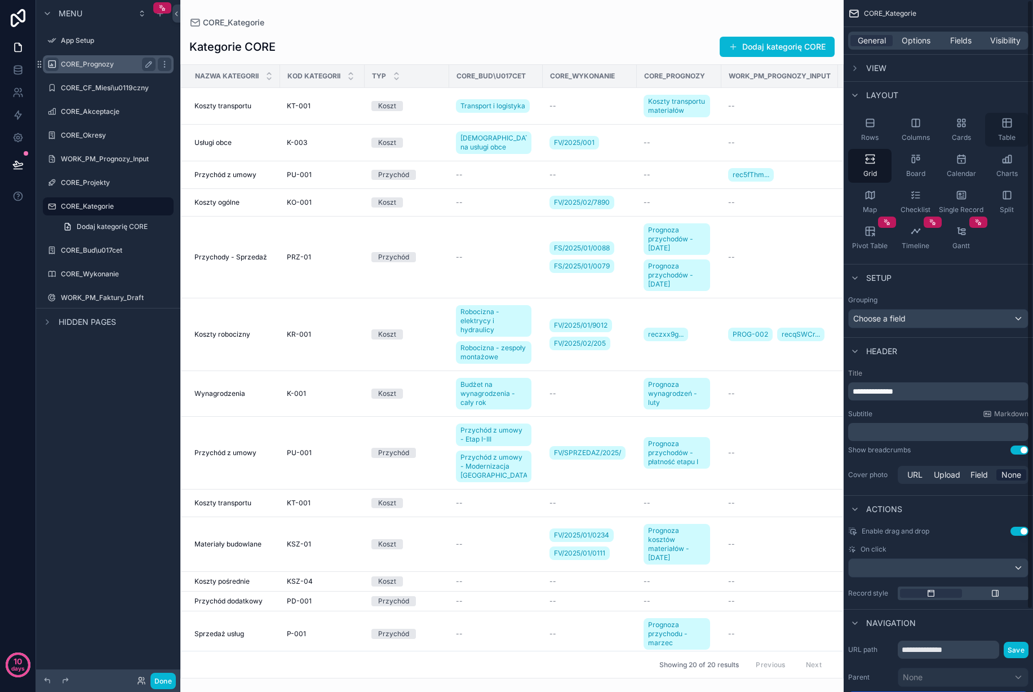
click at [1007, 131] on div "Table" at bounding box center [1006, 130] width 43 height 34
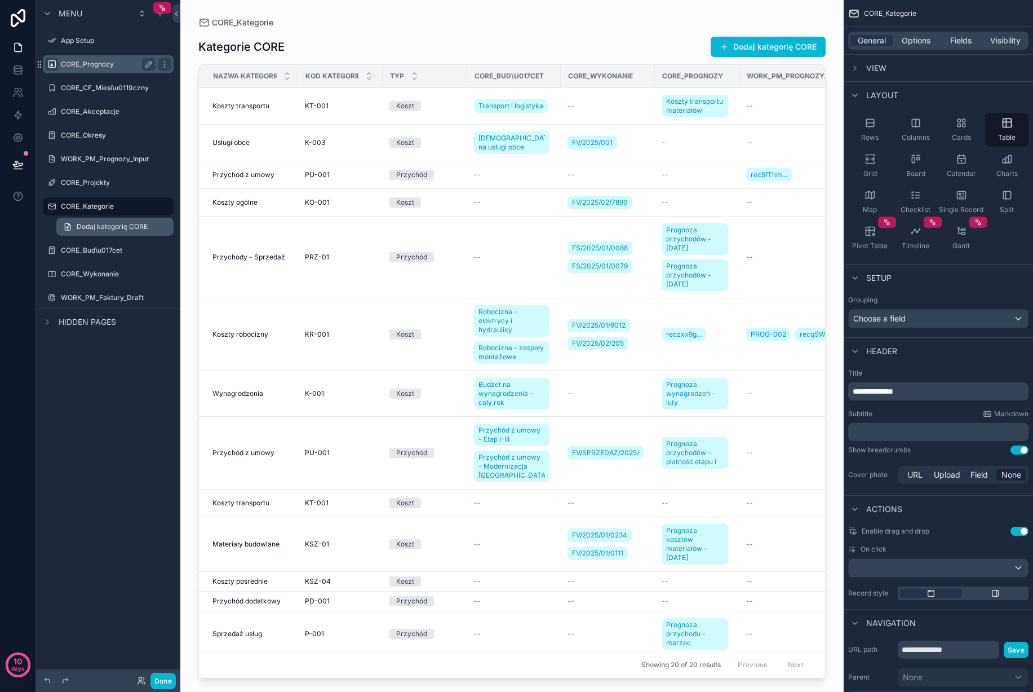
click at [87, 221] on link "Dodaj kategorię CORE" at bounding box center [114, 227] width 117 height 18
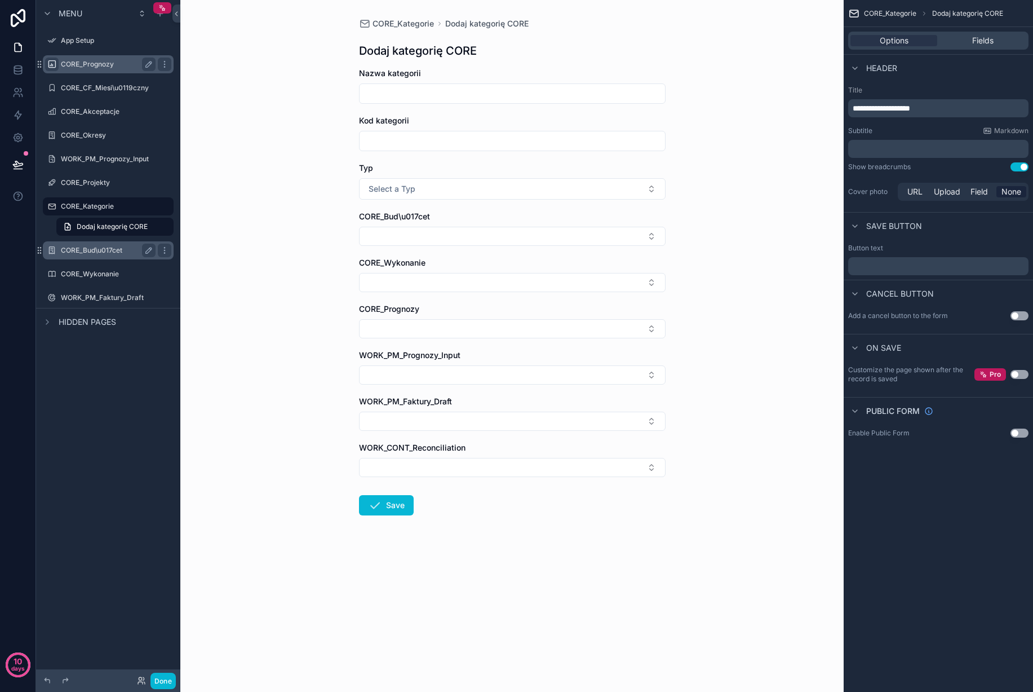
click at [86, 250] on label "CORE_Bud\u017cet" at bounding box center [106, 250] width 90 height 9
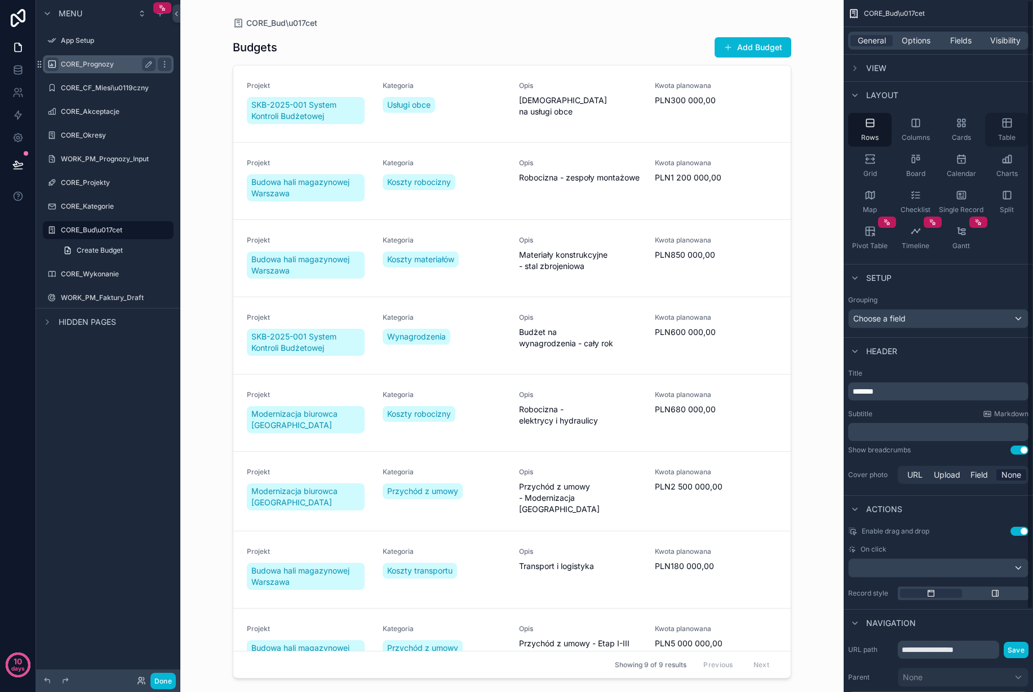
click at [999, 127] on div "Table" at bounding box center [1006, 130] width 43 height 34
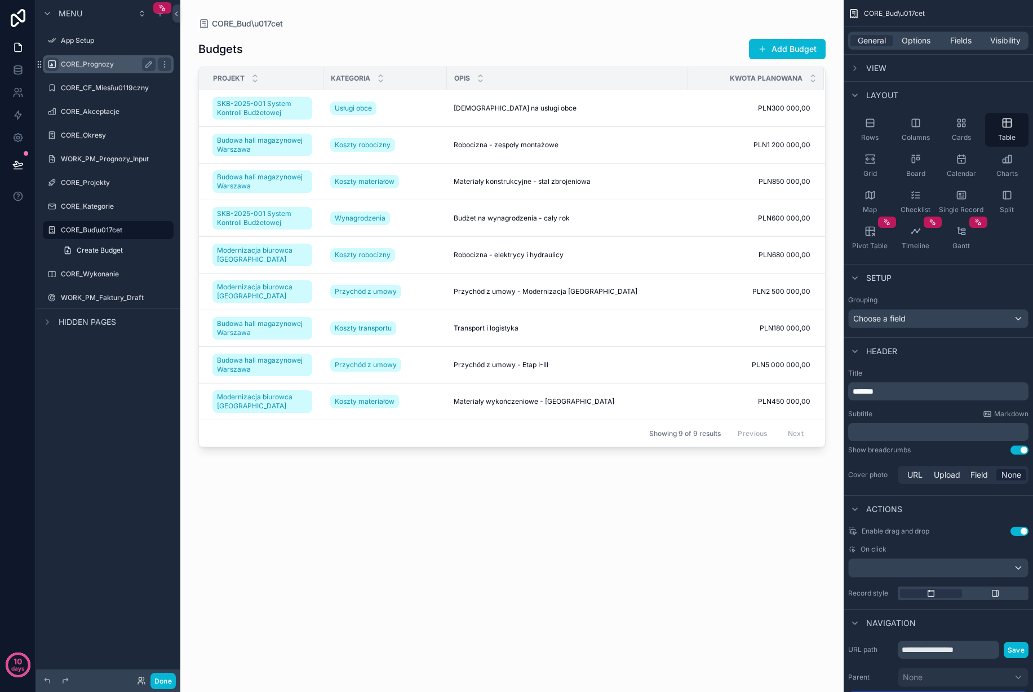
click at [508, 187] on div "scrollable content" at bounding box center [511, 339] width 663 height 678
click at [512, 190] on td "Materiały konstrukcyjne - stal zbrojeniowa Materiały konstrukcyjne - stal zbroj…" at bounding box center [567, 181] width 241 height 37
drag, startPoint x: 514, startPoint y: 206, endPoint x: 488, endPoint y: 207, distance: 25.4
click at [513, 206] on td "Budżet na wynagrodzenia - cały rok Budżet na wynagrodzenia - cały rok" at bounding box center [567, 218] width 241 height 37
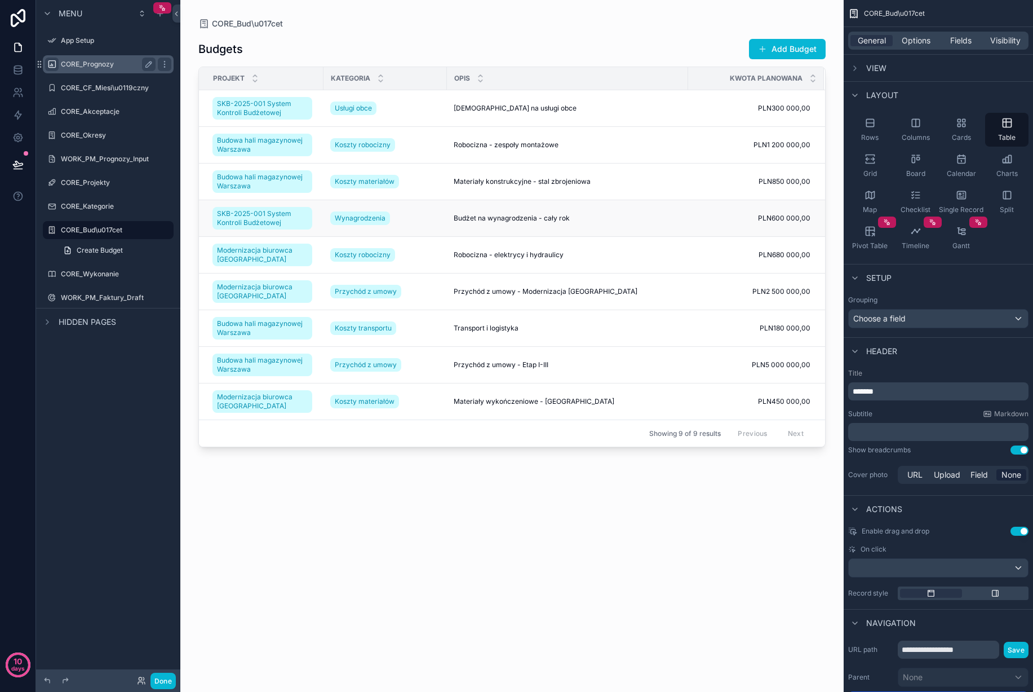
click at [347, 208] on td "Wynagrodzenia" at bounding box center [385, 218] width 123 height 37
click at [252, 207] on link "SKB-2025-001 System Kontroli Budżetowej" at bounding box center [263, 218] width 100 height 23
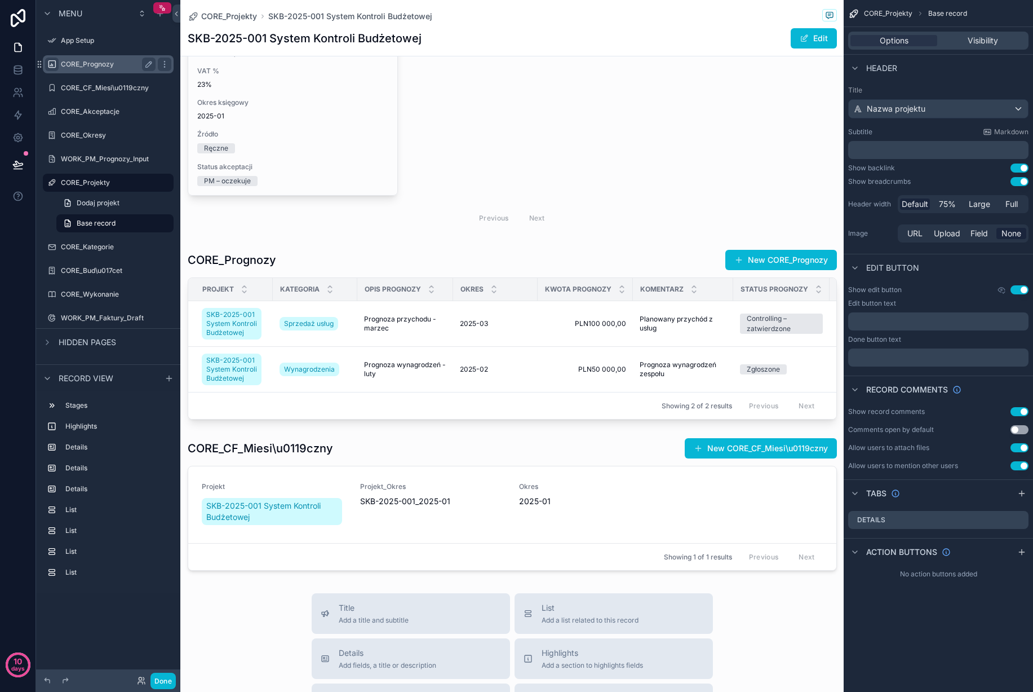
scroll to position [1426, 0]
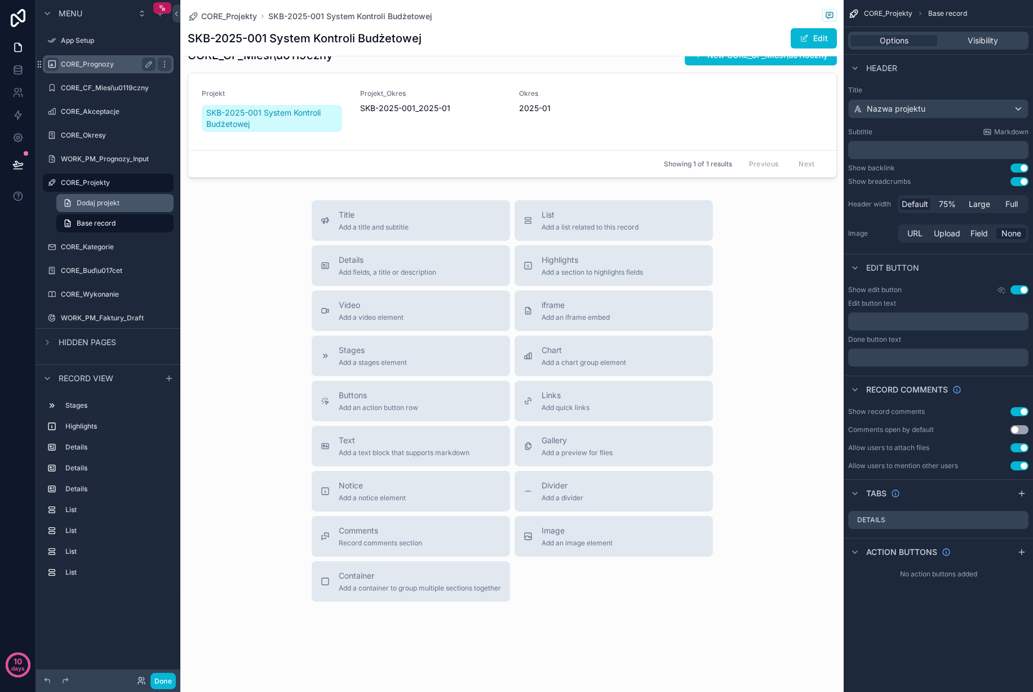
click at [99, 201] on span "Dodaj projekt" at bounding box center [98, 202] width 43 height 9
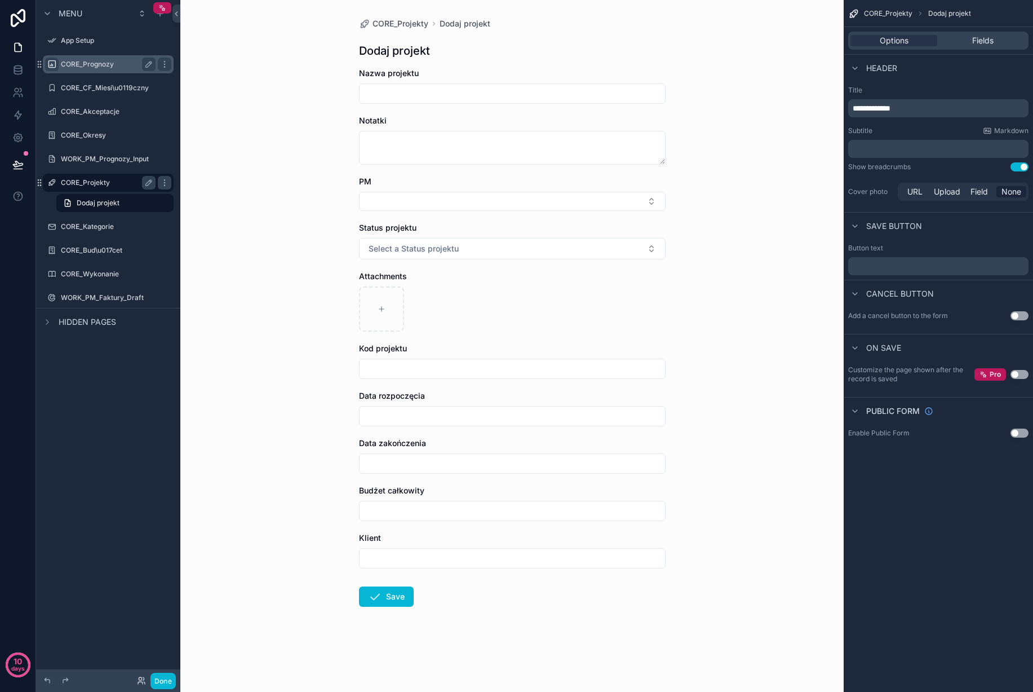
click at [100, 182] on label "CORE_Projekty" at bounding box center [106, 182] width 90 height 9
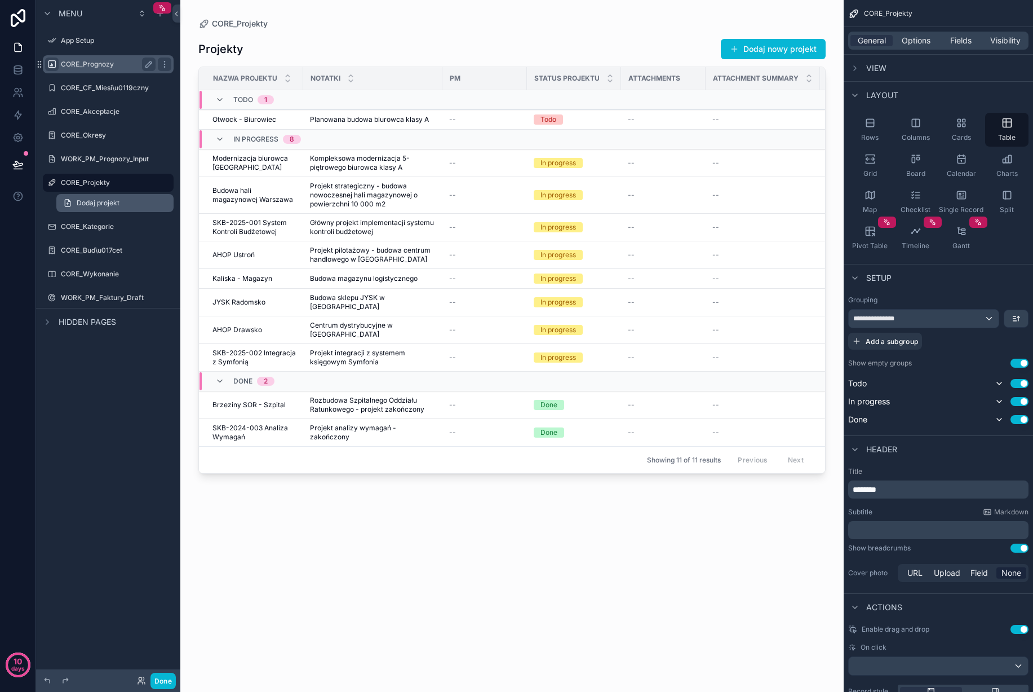
click at [98, 206] on span "Dodaj projekt" at bounding box center [98, 202] width 43 height 9
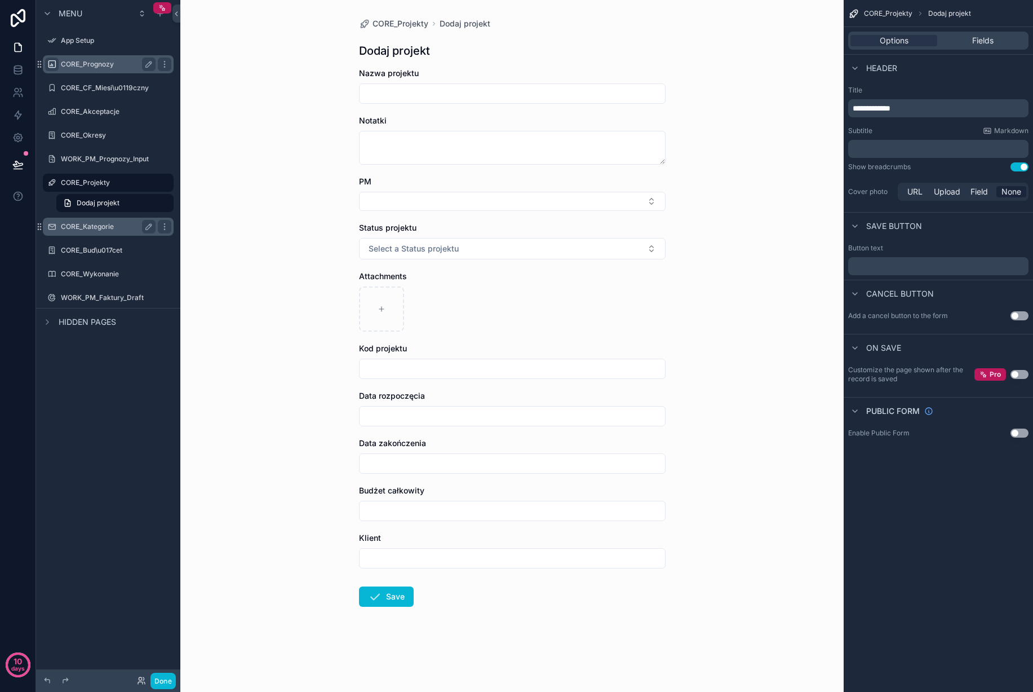
click at [99, 220] on div "CORE_Kategorie" at bounding box center [108, 227] width 95 height 14
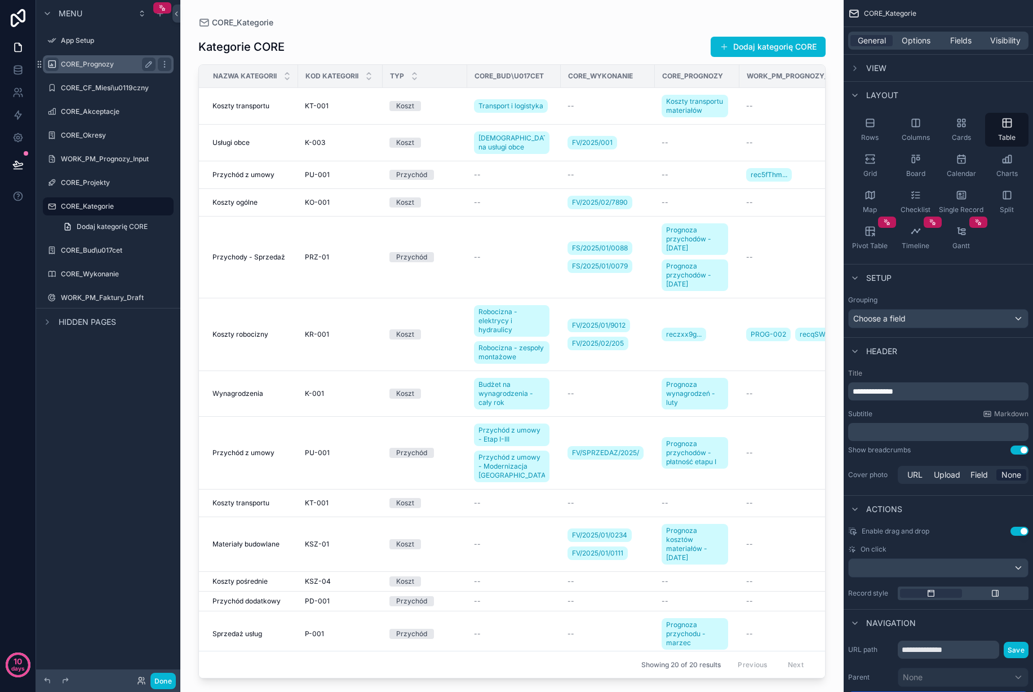
click at [366, 204] on div "scrollable content" at bounding box center [511, 339] width 663 height 678
click at [370, 199] on div "KO-001 KO-001" at bounding box center [340, 202] width 71 height 9
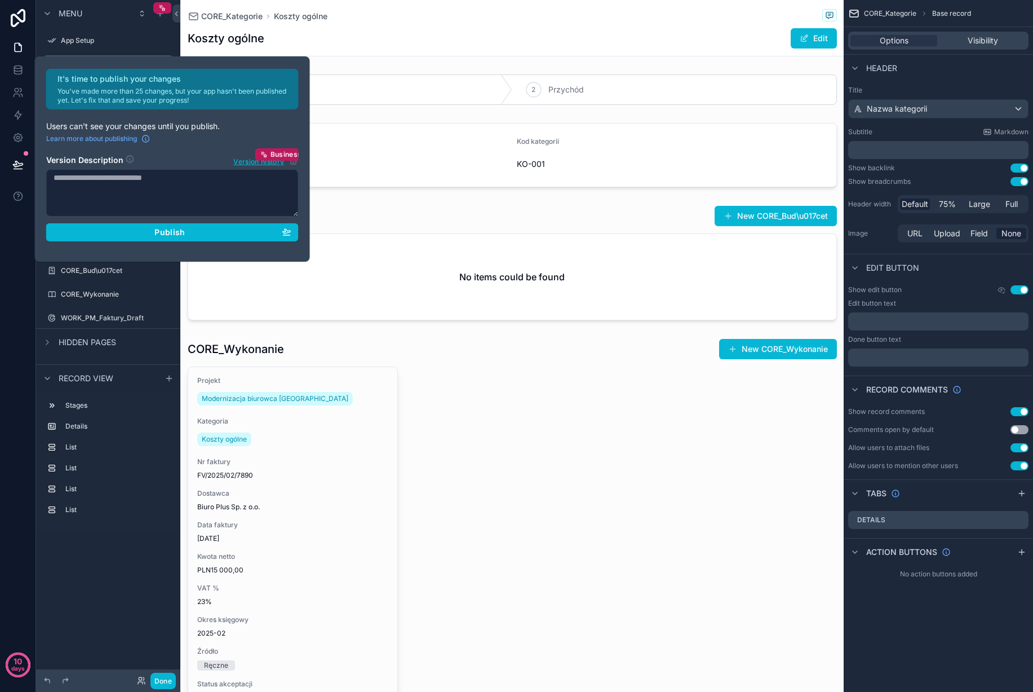
click at [92, 424] on label "Details" at bounding box center [114, 426] width 99 height 9
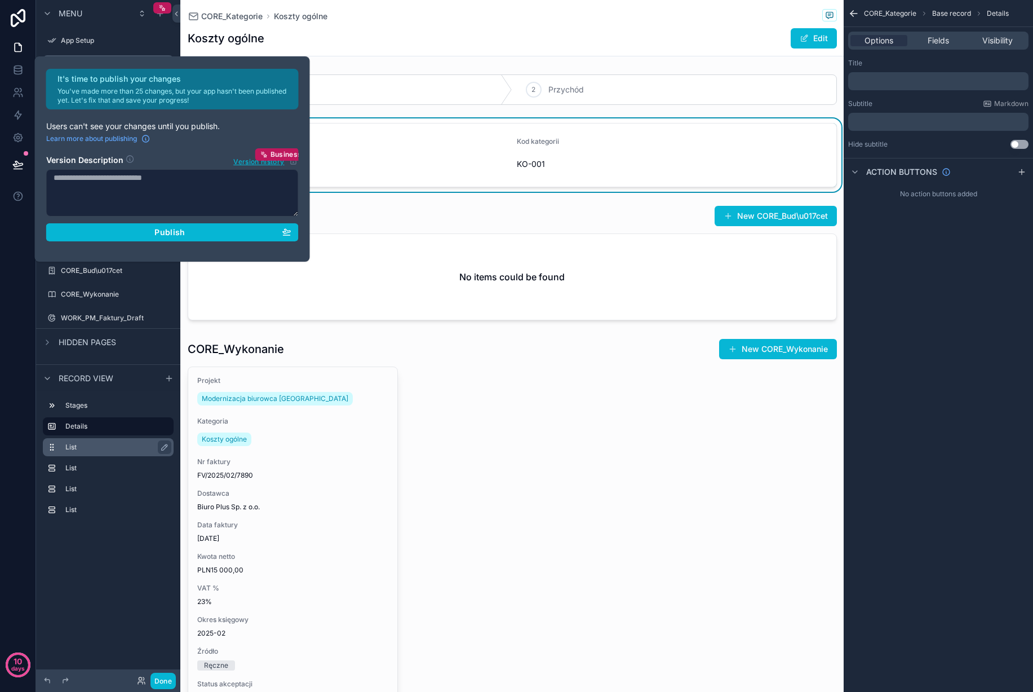
click at [93, 443] on label "List" at bounding box center [114, 446] width 99 height 9
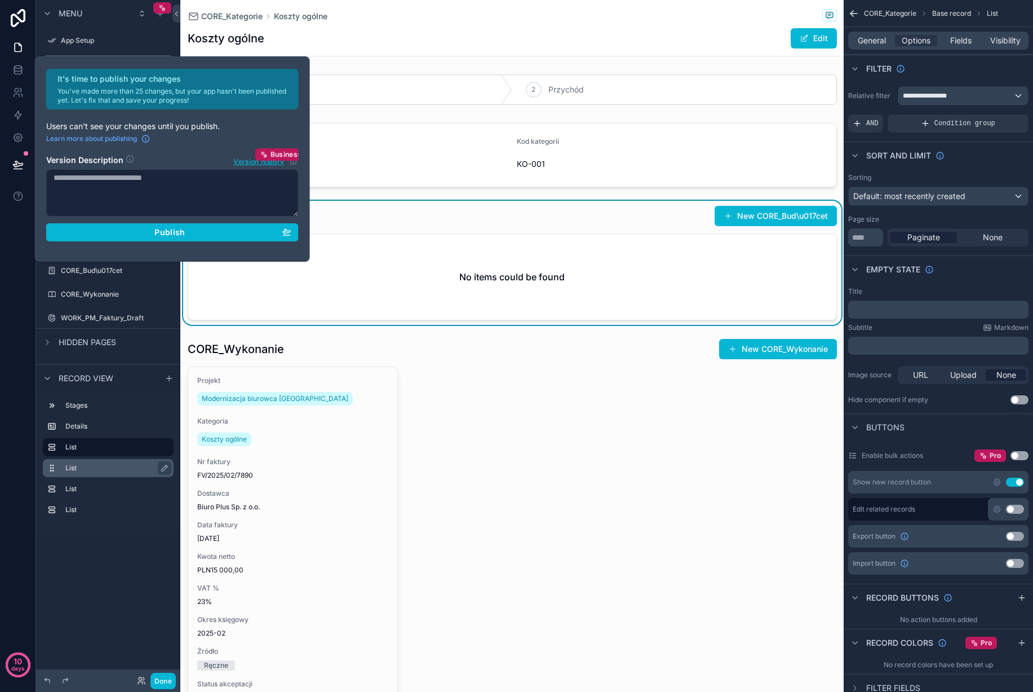
click at [94, 464] on label "List" at bounding box center [114, 467] width 99 height 9
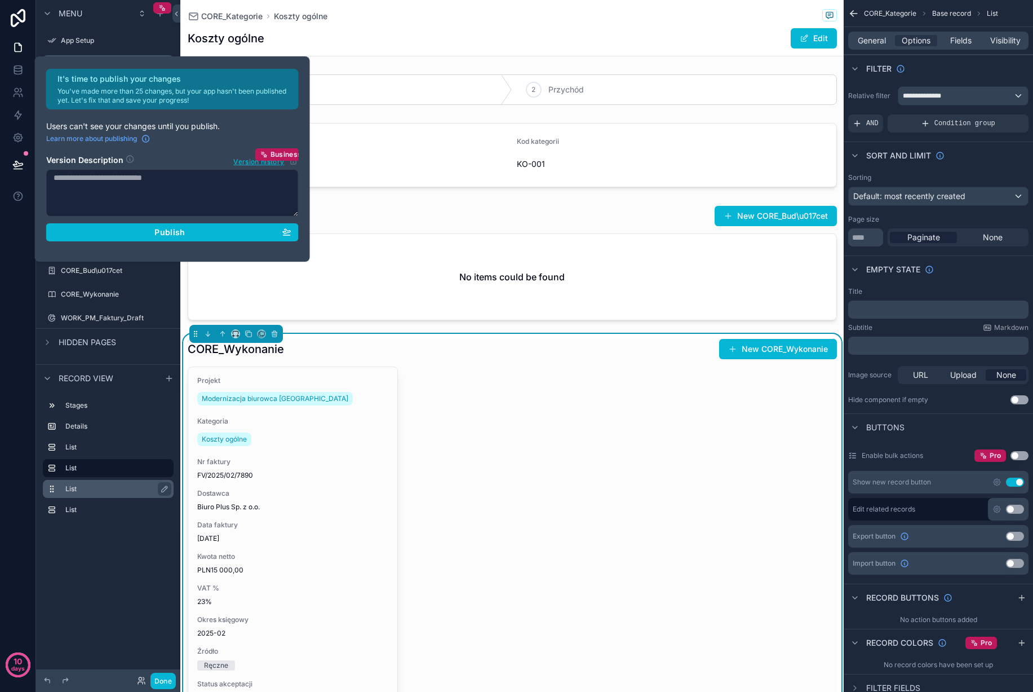
click at [92, 484] on label "List" at bounding box center [114, 488] width 99 height 9
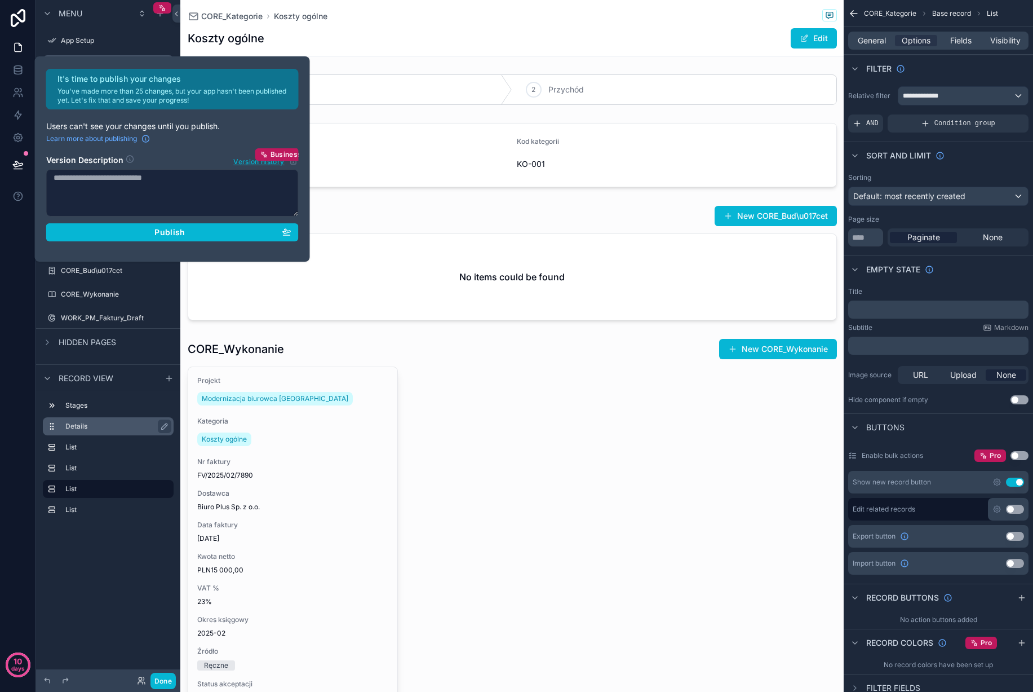
click at [101, 418] on div "Details" at bounding box center [108, 426] width 131 height 18
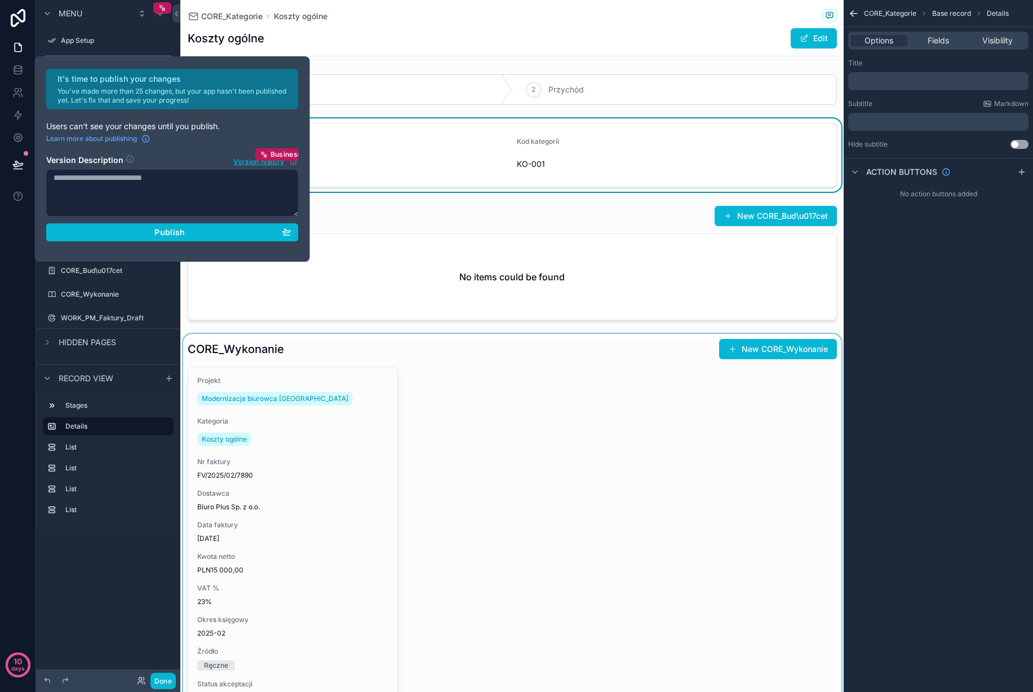
click at [492, 377] on div "scrollable content" at bounding box center [511, 543] width 663 height 419
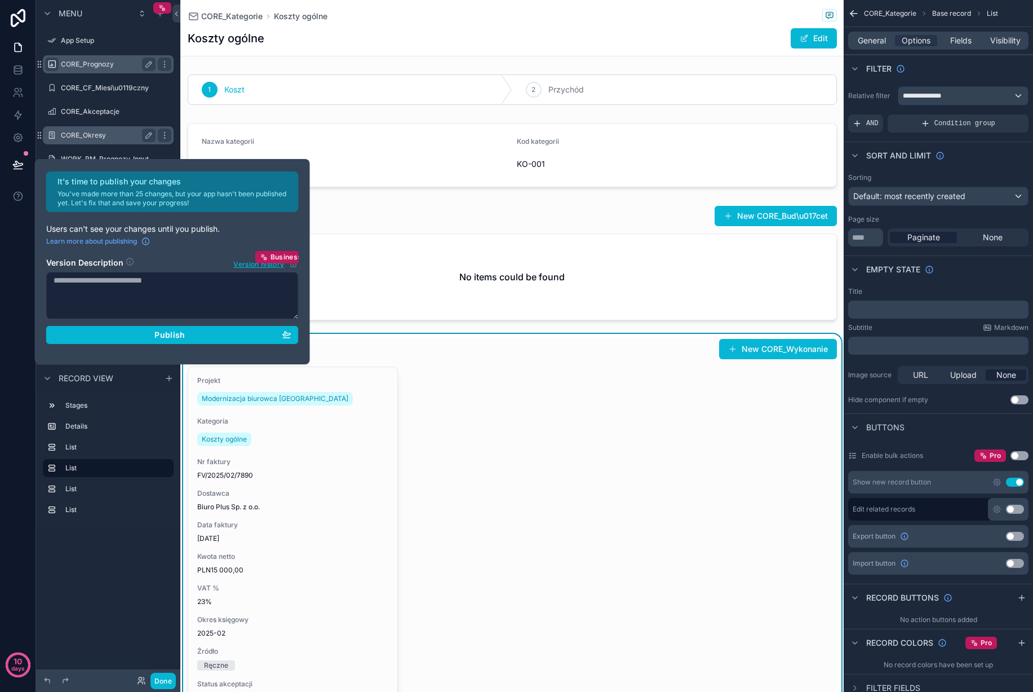
click at [112, 130] on div "It's time to publish your changes You've made more than 25 changes, but your ap…" at bounding box center [516, 346] width 1033 height 692
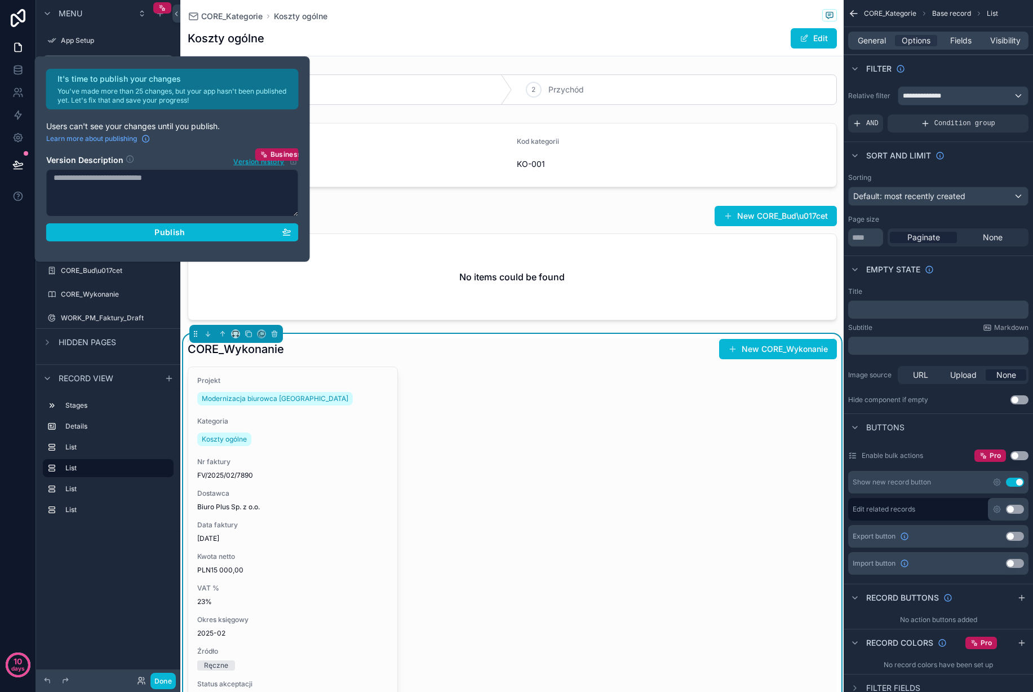
click at [15, 293] on div "10 days" at bounding box center [18, 346] width 36 height 692
click at [151, 184] on textarea at bounding box center [172, 192] width 253 height 47
type textarea "******"
click at [125, 533] on div "Menu App Setup CORE_Prognozy CORE_CF_Miesi\u0119czny CORE_Akceptacje CORE_Okres…" at bounding box center [108, 269] width 144 height 539
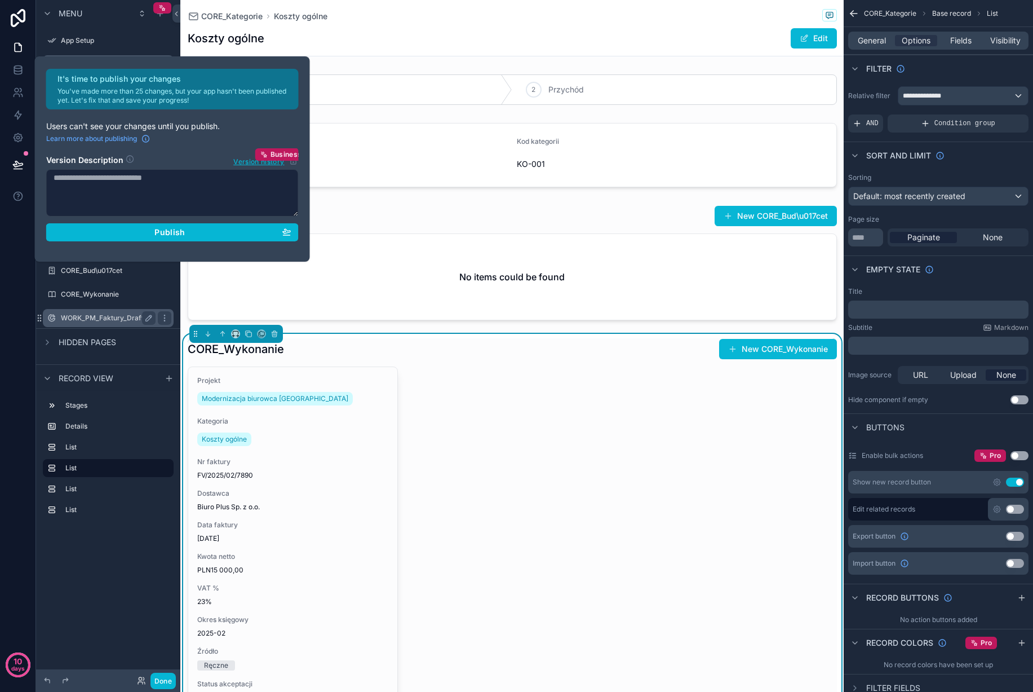
click at [88, 294] on label "CORE_Wykonanie" at bounding box center [116, 294] width 110 height 9
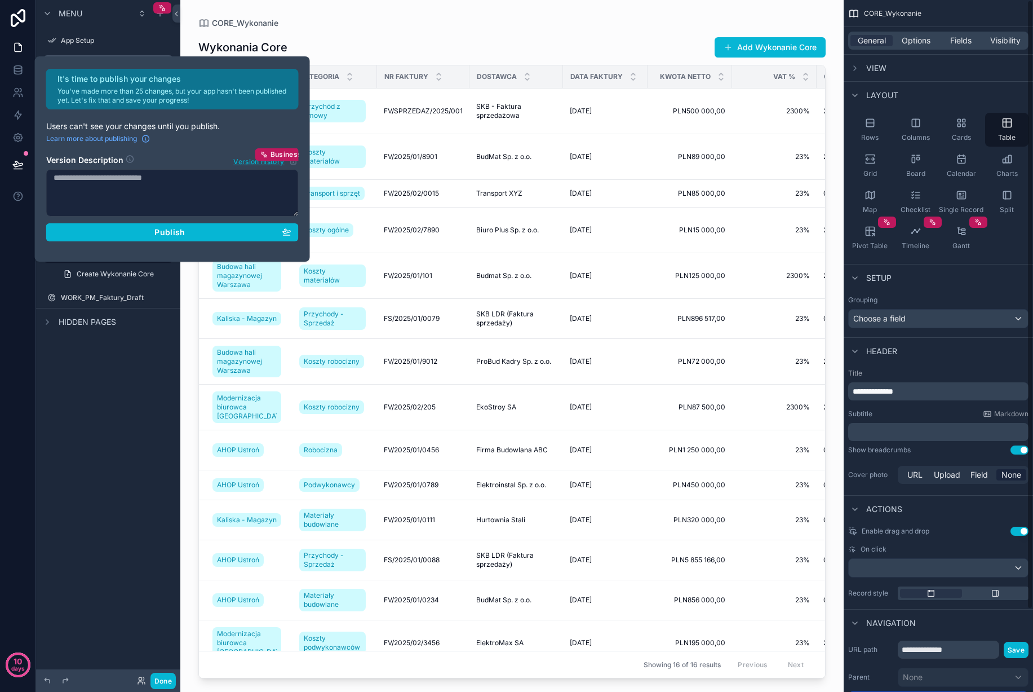
click at [747, 219] on div "scrollable content" at bounding box center [511, 339] width 663 height 678
click at [113, 295] on div "It's time to publish your changes You've made more than 25 changes, but your ap…" at bounding box center [516, 346] width 1033 height 692
click at [114, 130] on div "It's time to publish your changes You've made more than 25 changes, but your ap…" at bounding box center [516, 346] width 1033 height 692
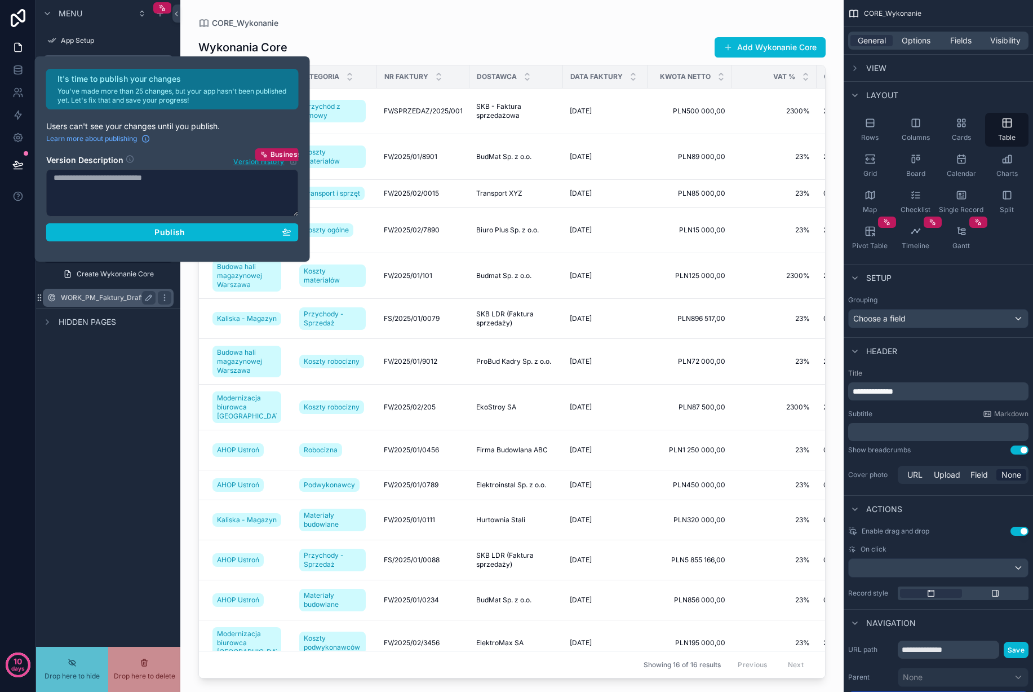
click at [95, 297] on label "WORK_PM_Faktury_Draft" at bounding box center [106, 297] width 90 height 9
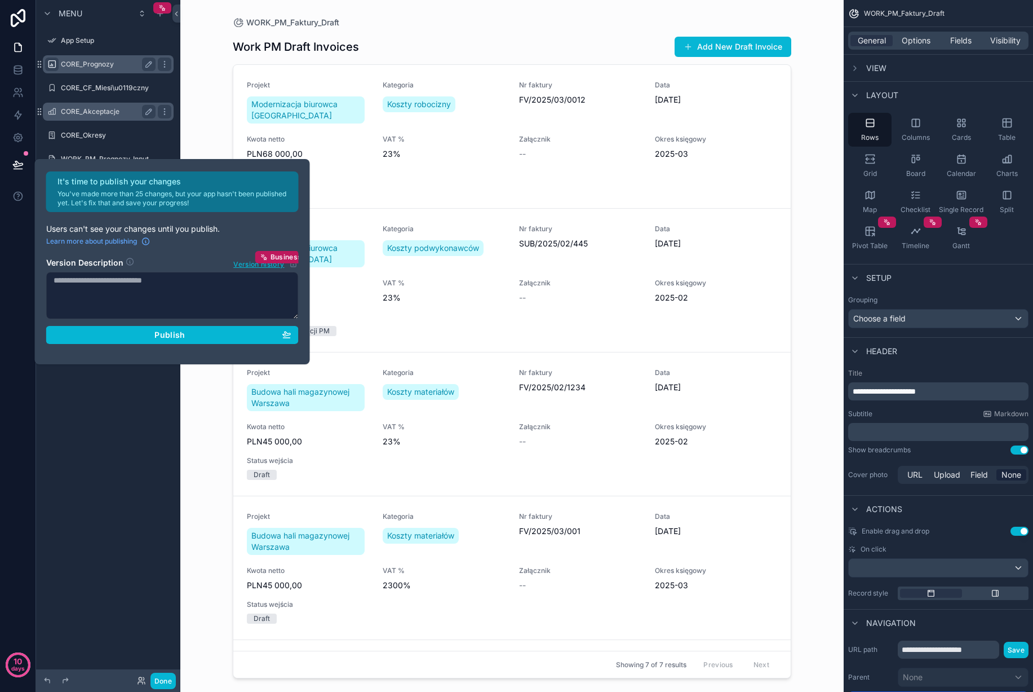
click at [107, 114] on div "It's time to publish your changes You've made more than 25 changes, but your ap…" at bounding box center [516, 346] width 1033 height 692
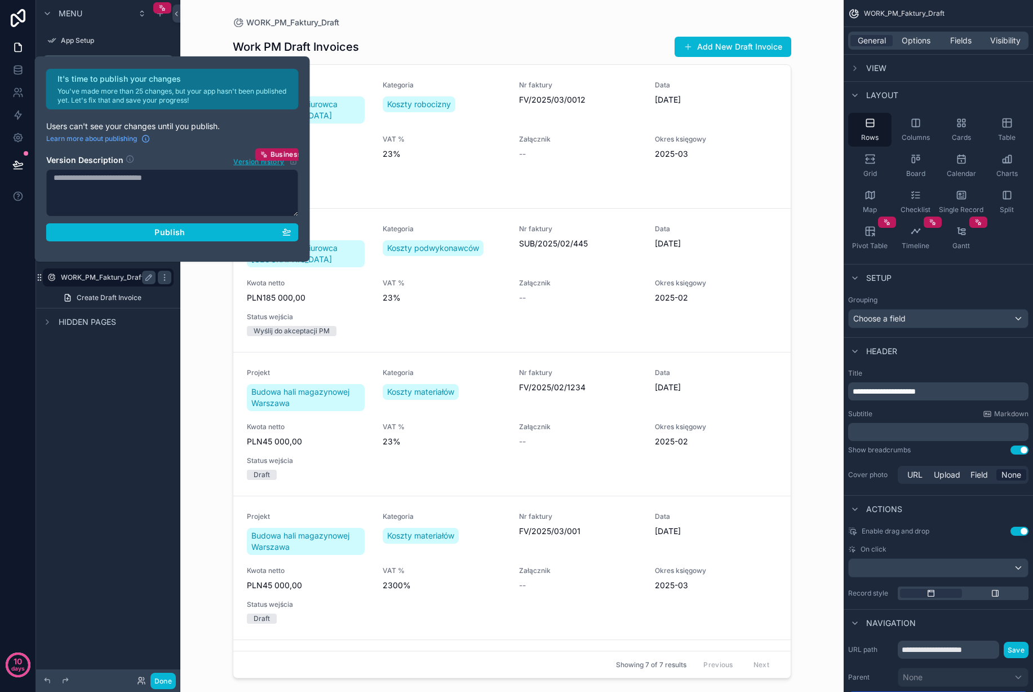
click at [126, 271] on div "WORK_PM_Faktury_Draft" at bounding box center [108, 277] width 126 height 18
click at [125, 272] on div "WORK_PM_Faktury_Draft" at bounding box center [108, 278] width 95 height 14
click at [111, 29] on div "App Setup CORE_Prognozy CORE_CF_Miesi\u0119czny CORE_Akceptacje CORE_Okresy WOR…" at bounding box center [108, 167] width 144 height 281
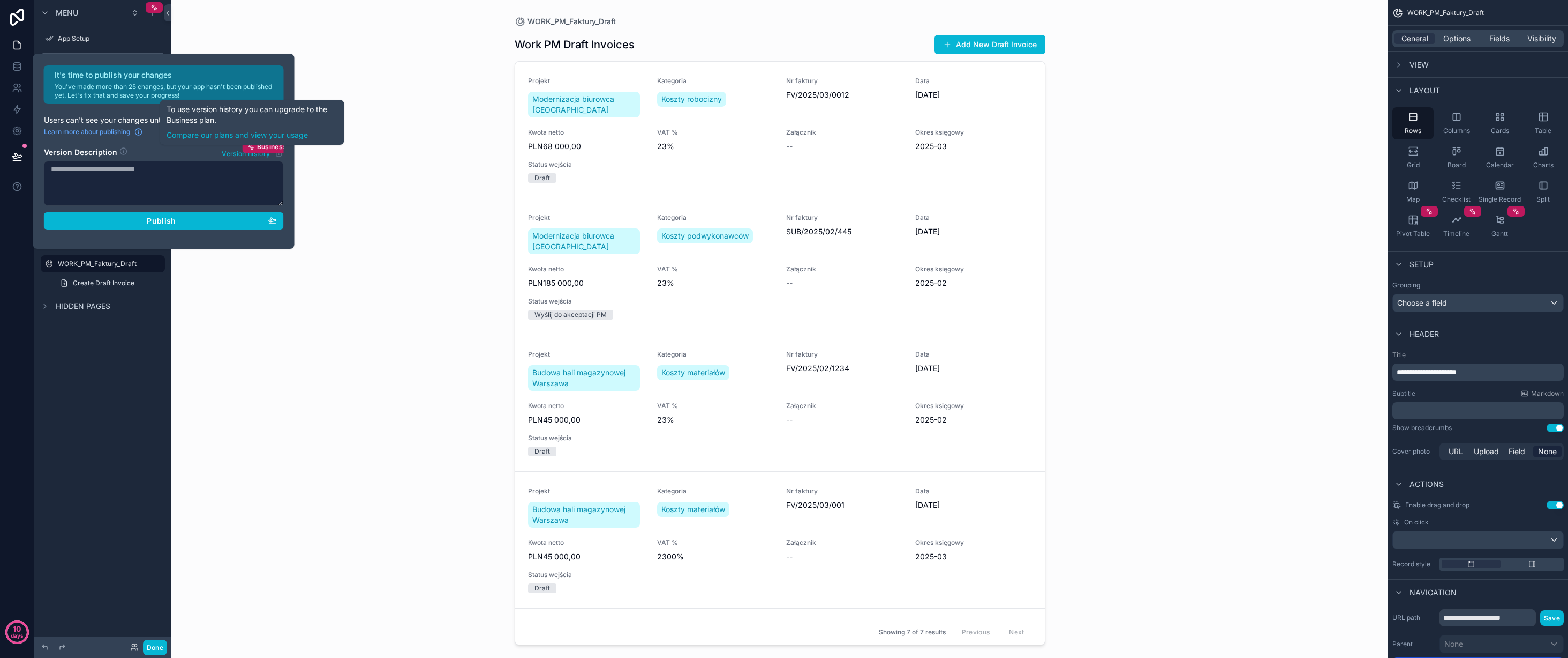
click at [346, 78] on div "WORK_PM_Faktury_Draft Work PM Draft Invoices Add New Draft Invoice Projekt Mode…" at bounding box center [779, 329] width 1217 height 658
click at [169, 78] on h2 "It's time to publish your changes" at bounding box center [165, 74] width 222 height 10
click at [167, 80] on h2 "It's time to publish your changes" at bounding box center [165, 74] width 222 height 10
click at [271, 133] on div "Learn more about publishing" at bounding box center [163, 130] width 240 height 10
click at [252, 148] on icon "button" at bounding box center [252, 147] width 3 height 3
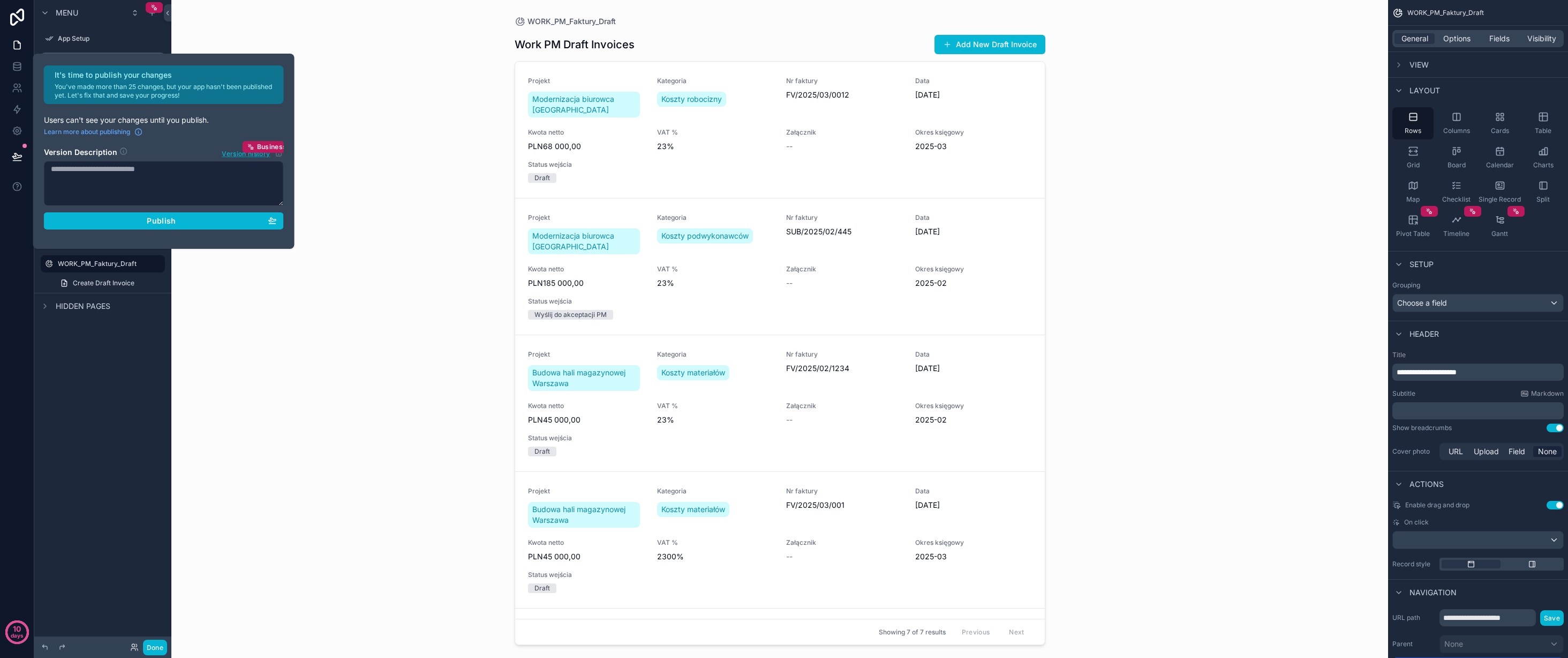
click at [240, 146] on header "Version Description Version history Business" at bounding box center [163, 150] width 240 height 16
click at [240, 149] on span "Version history" at bounding box center [245, 152] width 48 height 10
click at [338, 128] on div "WORK_PM_Faktury_Draft Work PM Draft Invoices Add New Draft Invoice Projekt Mode…" at bounding box center [779, 329] width 1217 height 658
click at [338, 129] on div "WORK_PM_Faktury_Draft Work PM Draft Invoices Add New Draft Invoice Projekt Mode…" at bounding box center [779, 329] width 1217 height 658
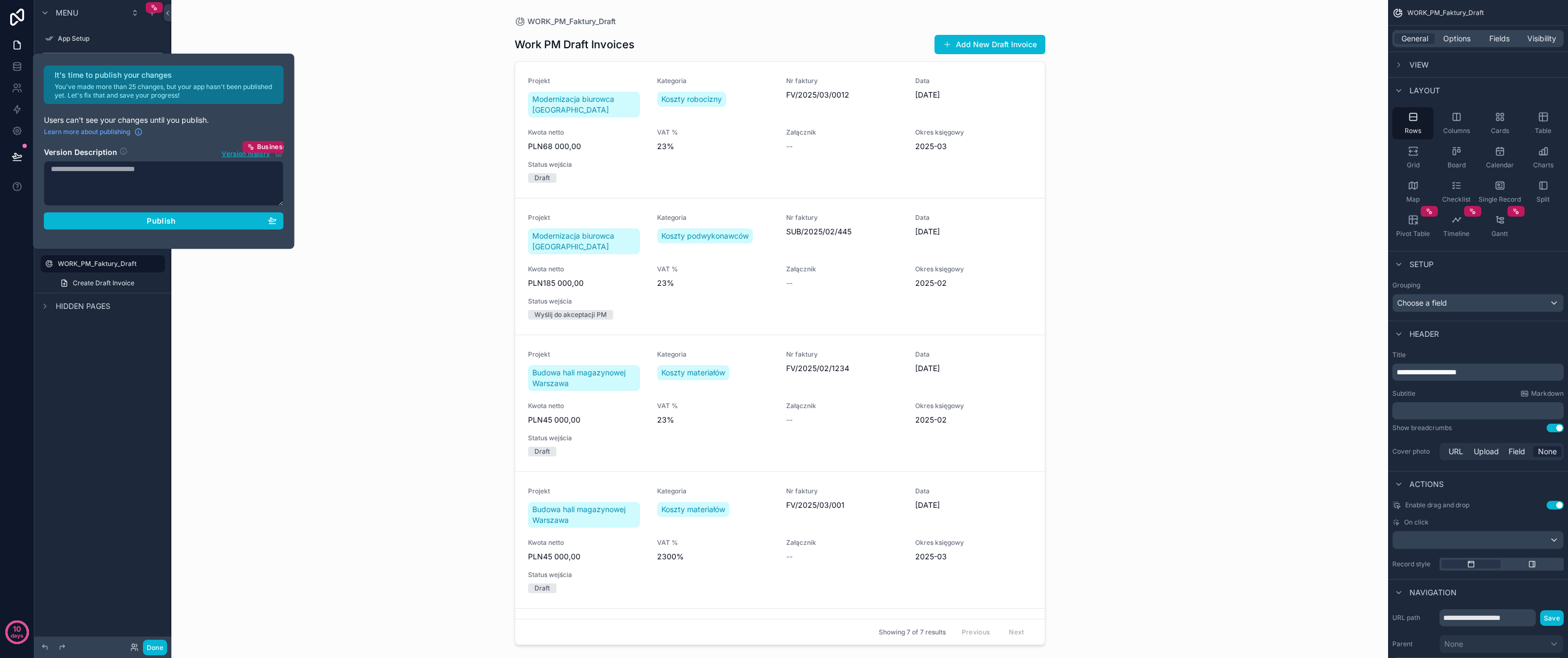
click at [328, 120] on div "WORK_PM_Faktury_Draft Work PM Draft Invoices Add New Draft Invoice Projekt Mode…" at bounding box center [779, 329] width 1217 height 658
click at [329, 120] on div "WORK_PM_Faktury_Draft Work PM Draft Invoices Add New Draft Invoice Projekt Mode…" at bounding box center [779, 329] width 1217 height 658
click at [330, 119] on div "WORK_PM_Faktury_Draft Work PM Draft Invoices Add New Draft Invoice Projekt Mode…" at bounding box center [779, 329] width 1217 height 658
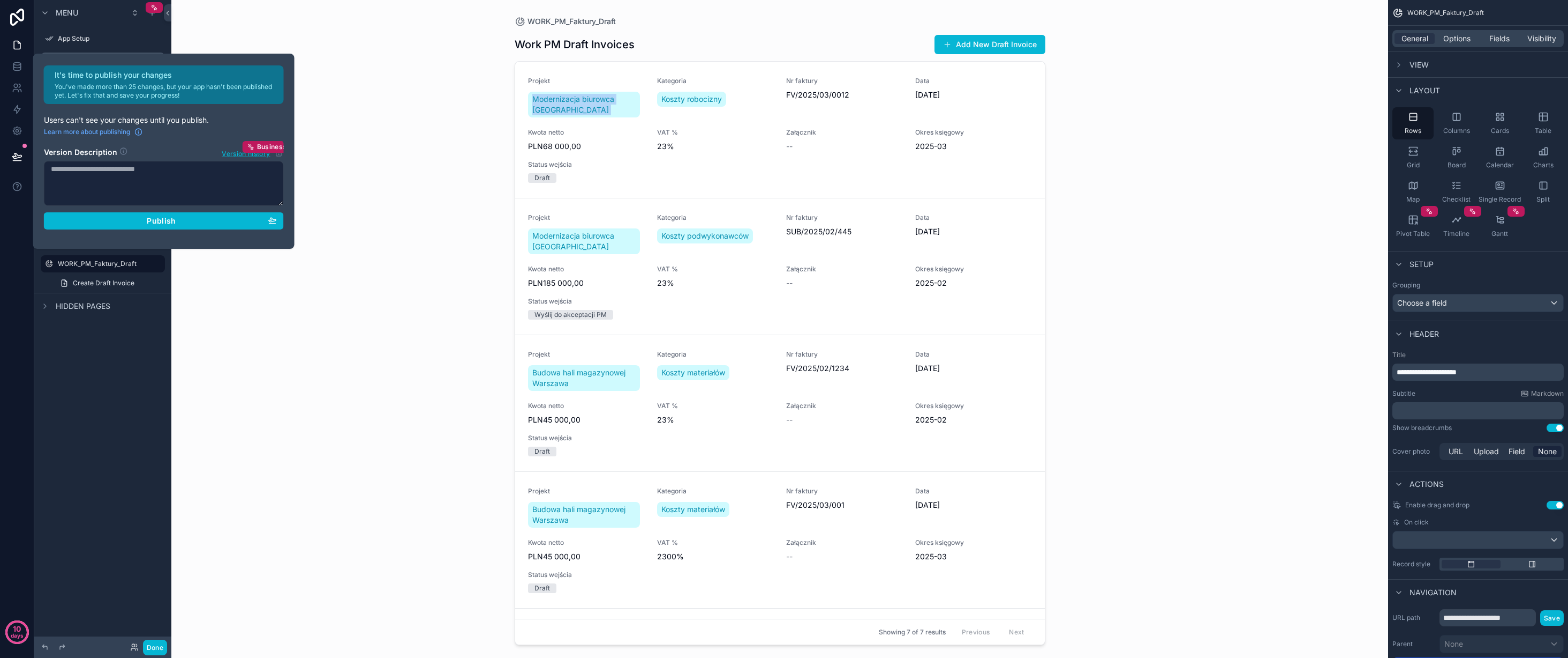
click at [329, 119] on div "WORK_PM_Faktury_Draft Work PM Draft Invoices Add New Draft Invoice Projekt Mode…" at bounding box center [779, 329] width 1217 height 658
click at [330, 119] on div "WORK_PM_Faktury_Draft Work PM Draft Invoices Add New Draft Invoice Projekt Mode…" at bounding box center [779, 329] width 1217 height 658
click at [331, 119] on div "WORK_PM_Faktury_Draft Work PM Draft Invoices Add New Draft Invoice Projekt Mode…" at bounding box center [779, 329] width 1217 height 658
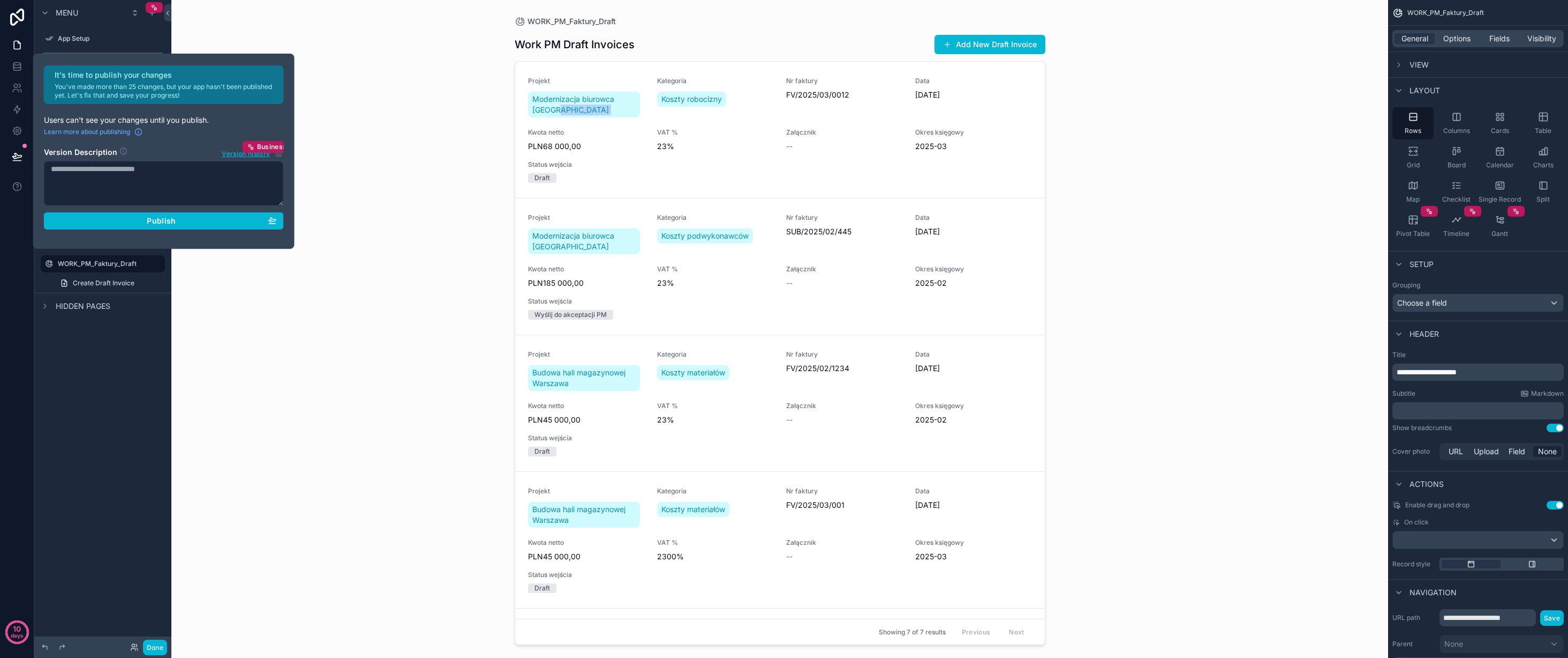
click at [332, 119] on div "WORK_PM_Faktury_Draft Work PM Draft Invoices Add New Draft Invoice Projekt Mode…" at bounding box center [779, 329] width 1217 height 658
drag, startPoint x: 331, startPoint y: 119, endPoint x: 293, endPoint y: 10, distance: 115.4
click at [332, 119] on div "WORK_PM_Faktury_Draft Work PM Draft Invoices Add New Draft Invoice Projekt Mode…" at bounding box center [779, 329] width 1217 height 658
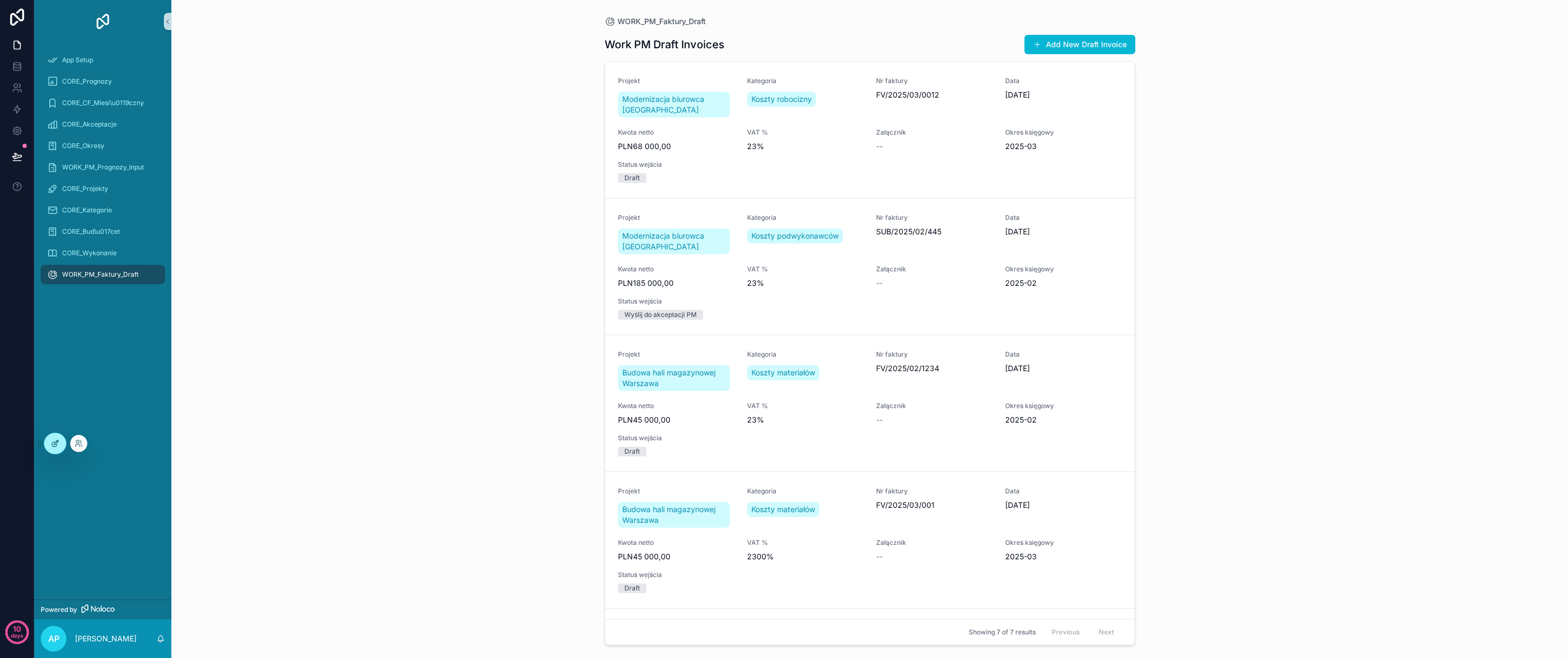
click at [53, 443] on icon at bounding box center [55, 443] width 9 height 9
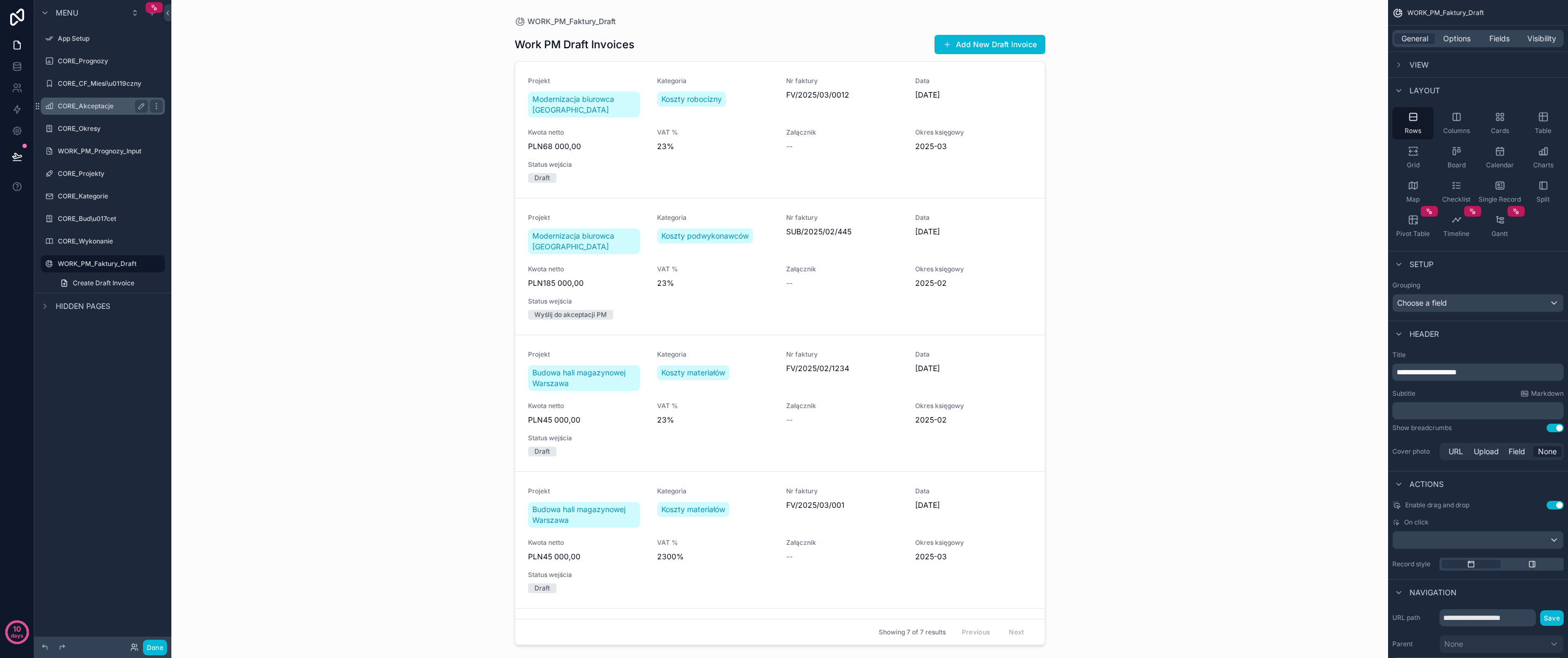
click at [111, 103] on label "CORE_Akceptacje" at bounding box center [101, 106] width 86 height 9
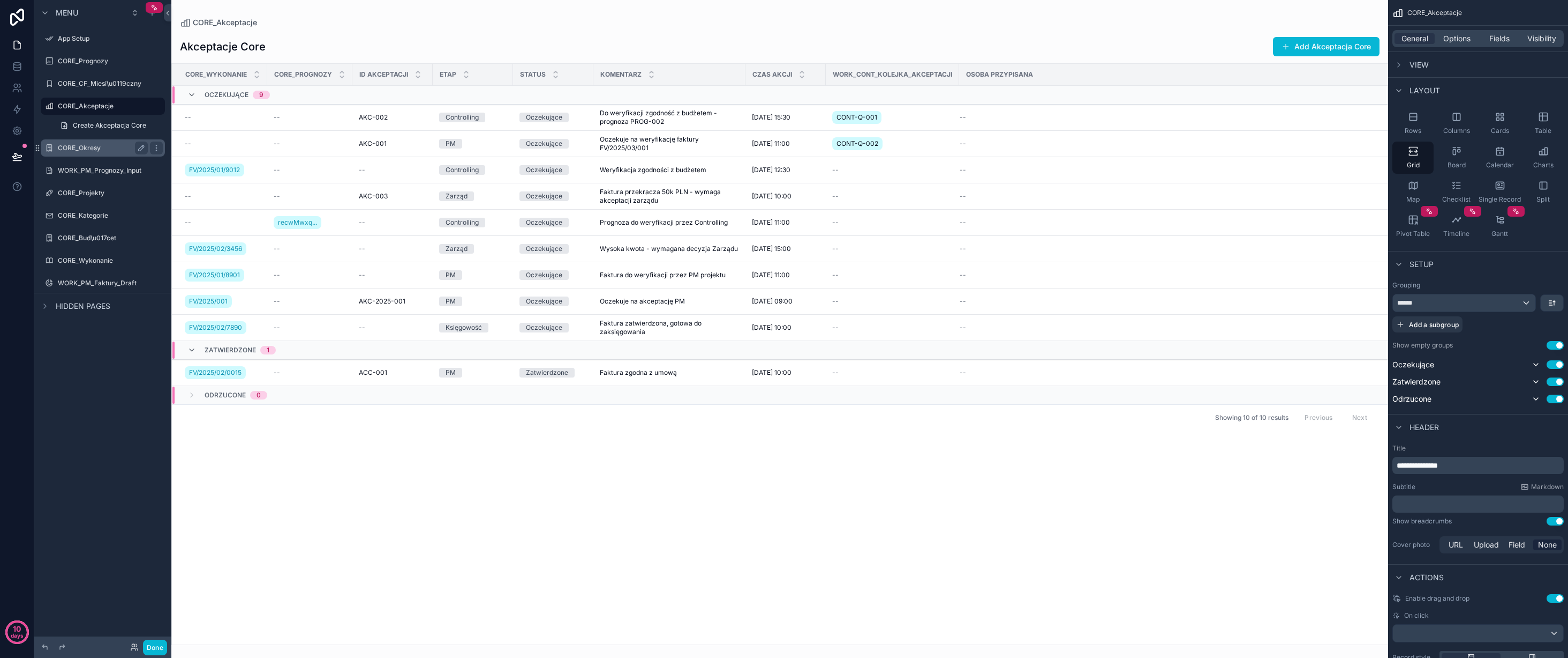
click at [107, 149] on label "CORE_Okresy" at bounding box center [101, 147] width 86 height 9
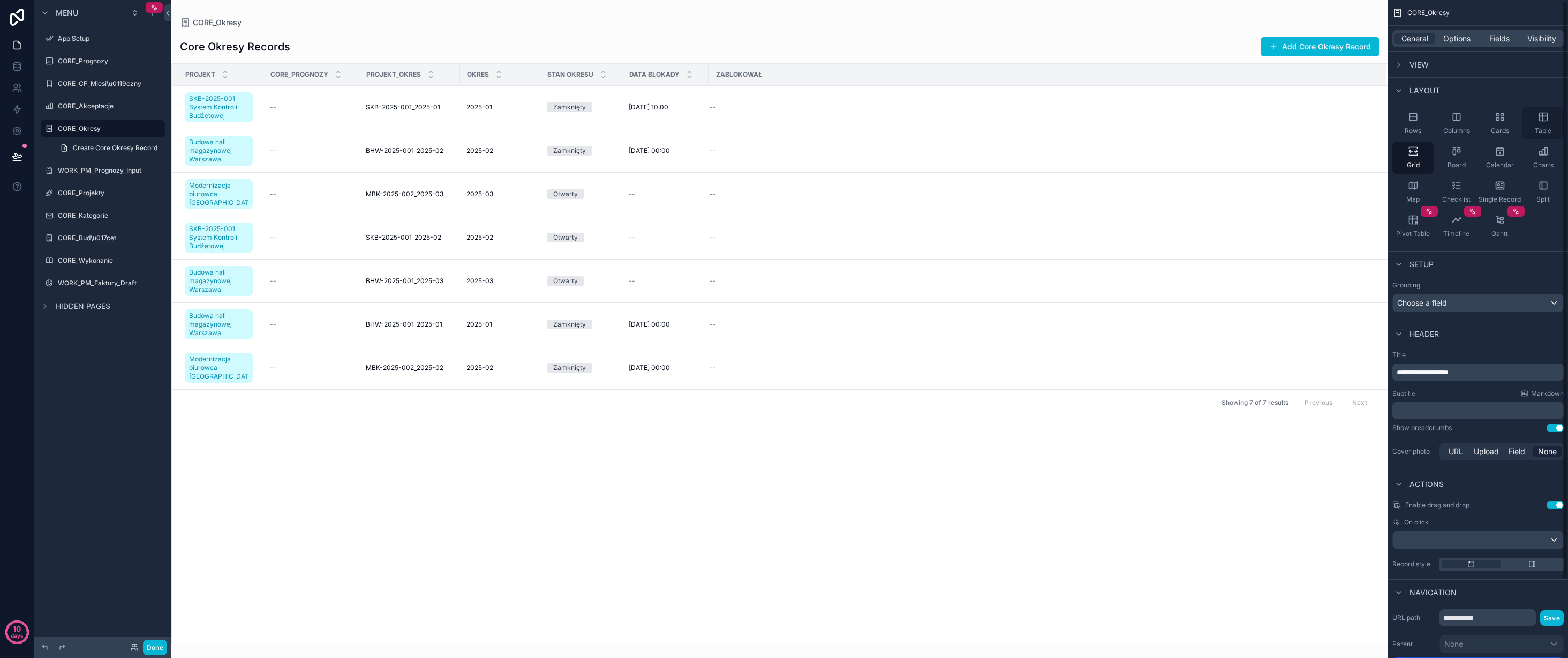
click at [1546, 116] on icon "scrollable content" at bounding box center [1543, 116] width 8 height 0
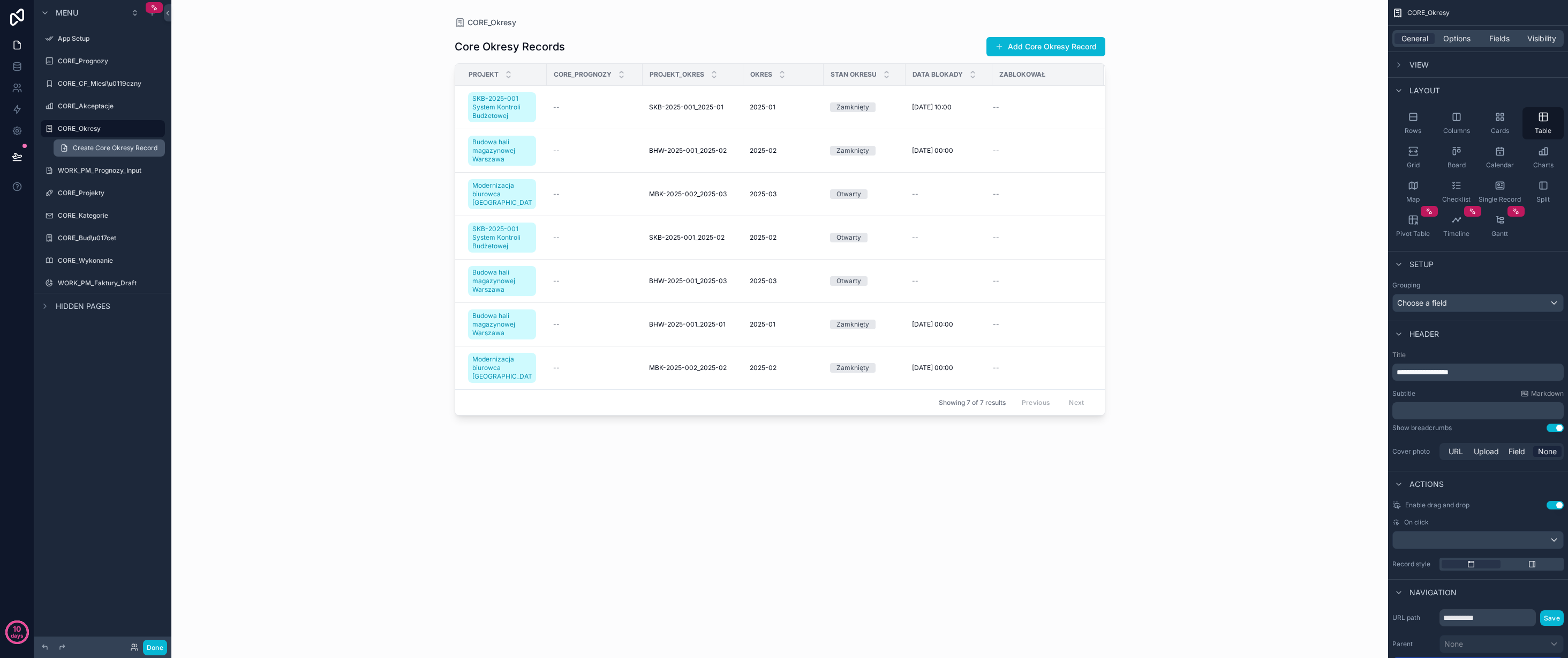
click at [114, 149] on span "Create Core Okresy Record" at bounding box center [115, 147] width 85 height 9
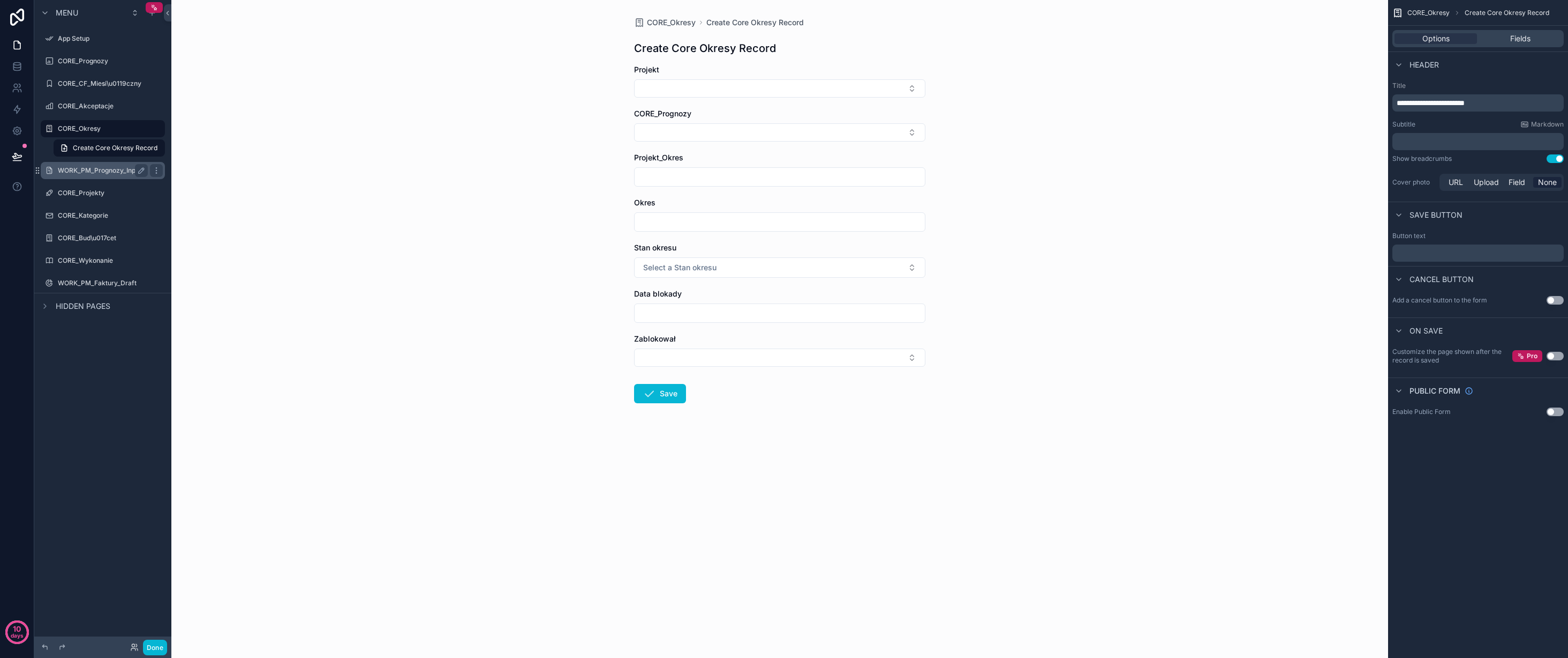
click at [108, 166] on label "WORK_PM_Prognozy_Input" at bounding box center [101, 170] width 86 height 9
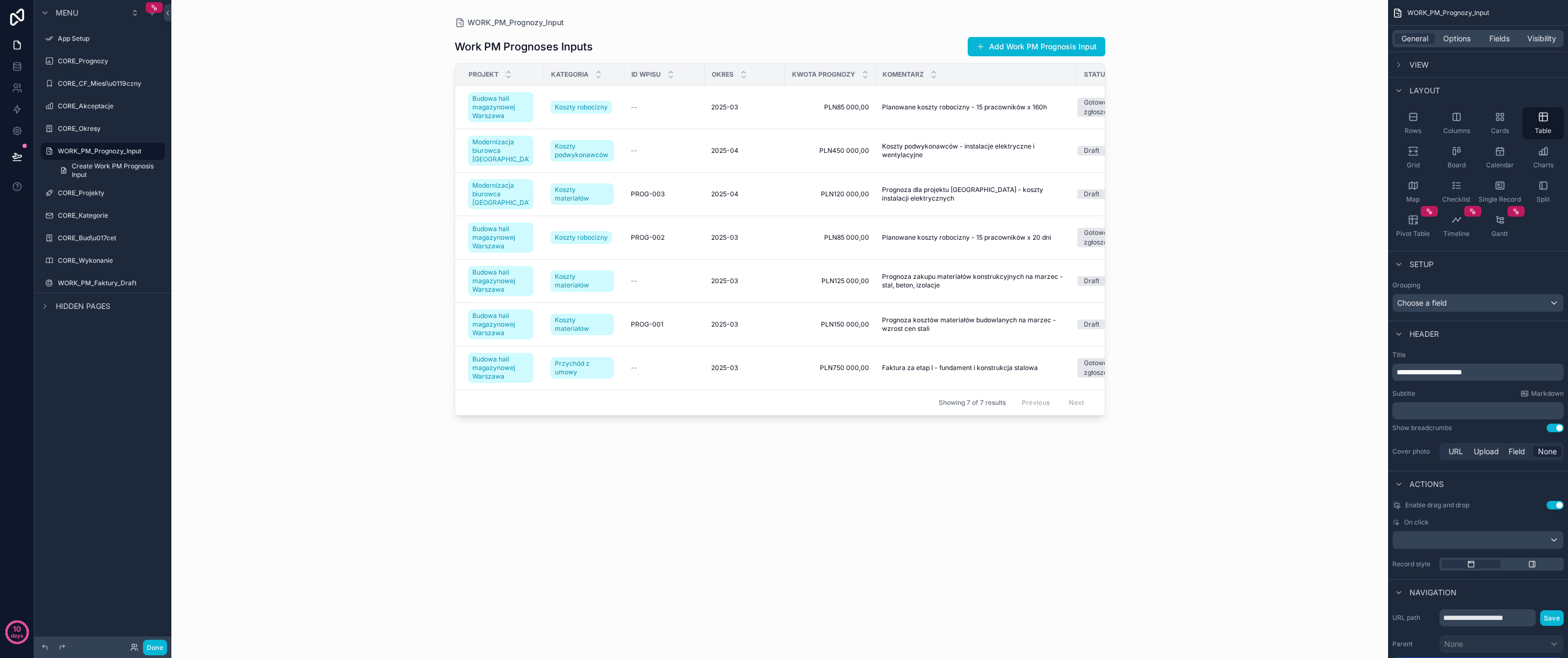
click at [627, 143] on div "scrollable content" at bounding box center [780, 322] width 685 height 645
click at [605, 113] on div "Koszty robocizny" at bounding box center [583, 107] width 66 height 17
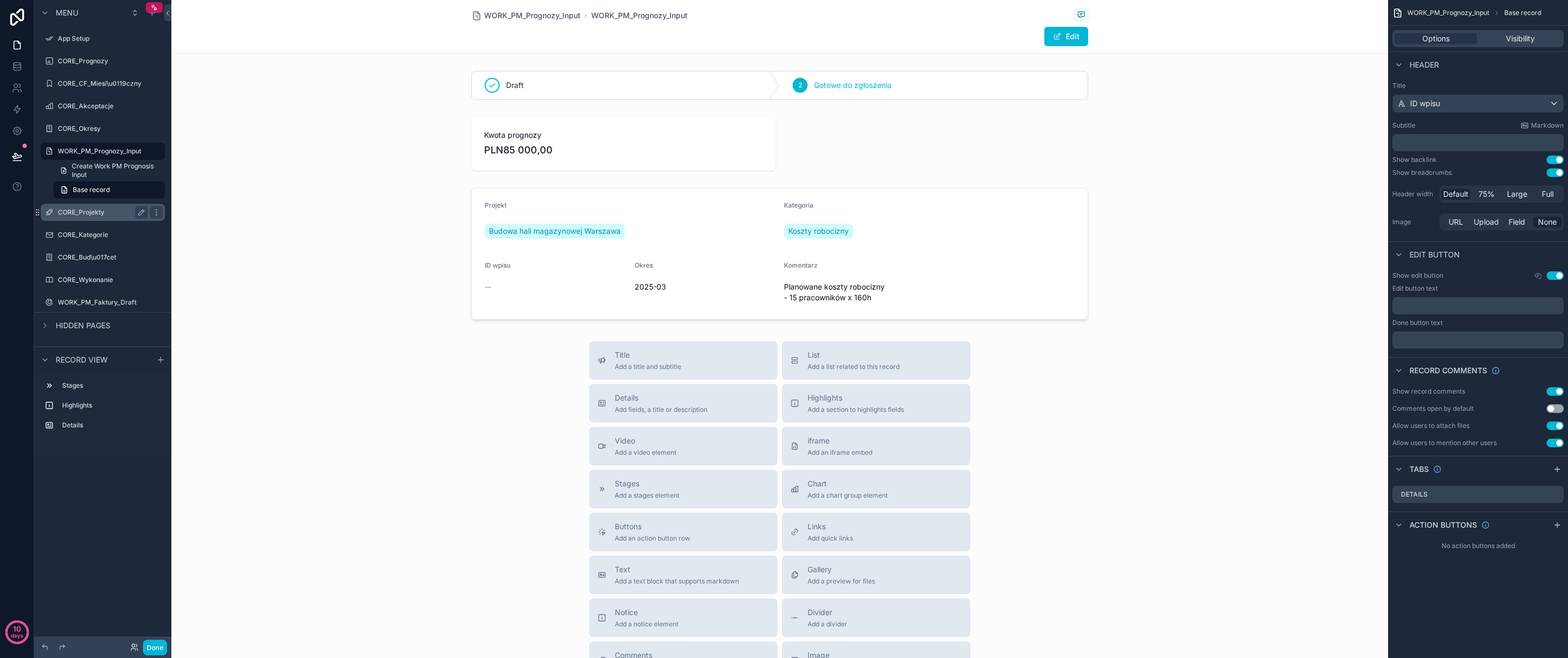
click at [95, 206] on div "CORE_Projekty" at bounding box center [103, 212] width 90 height 13
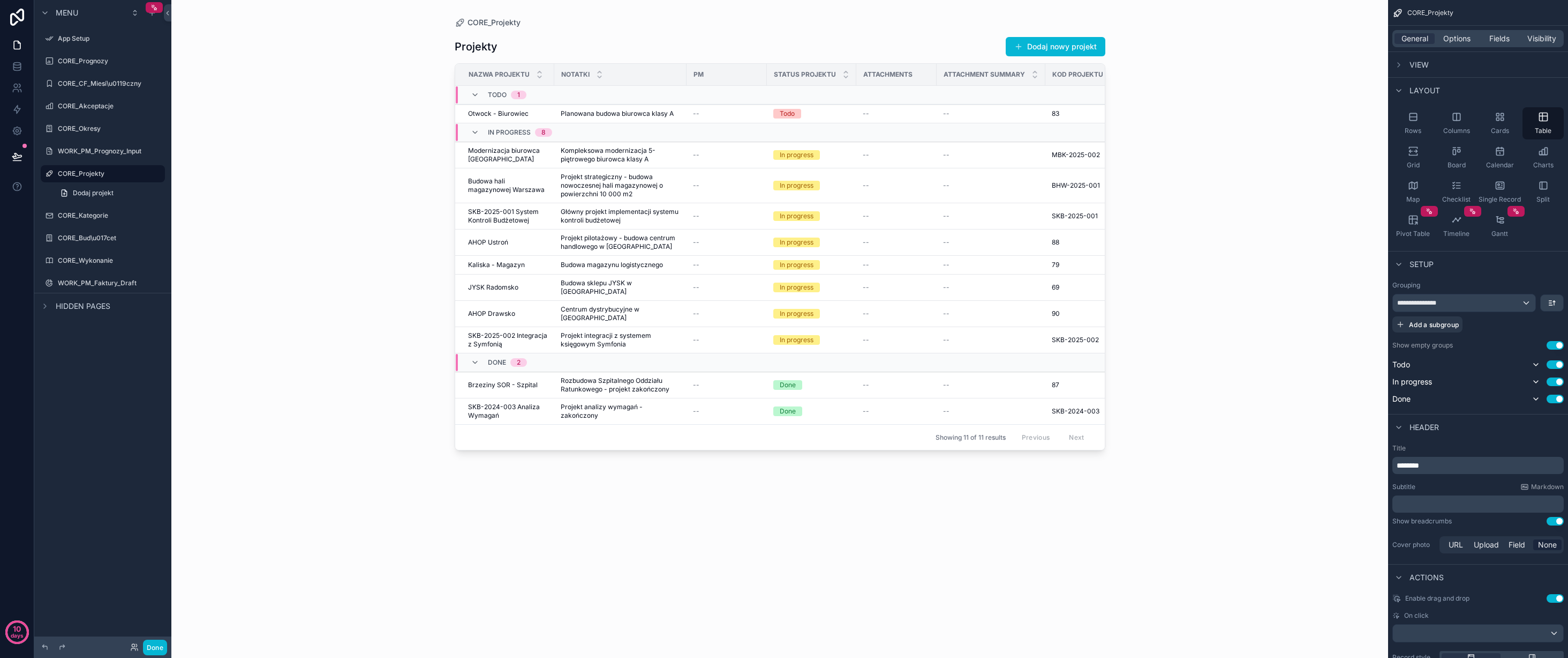
click at [1001, 180] on div "scrollable content" at bounding box center [780, 322] width 685 height 645
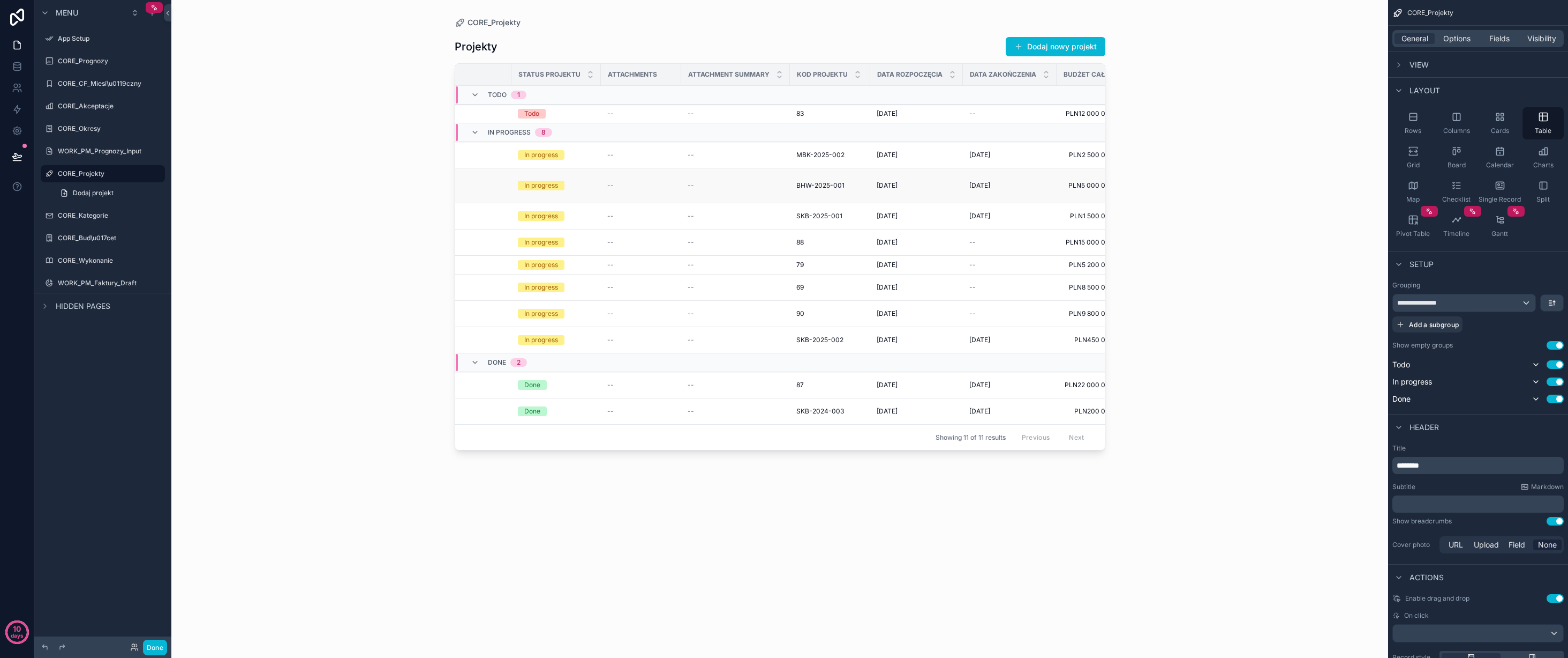
scroll to position [0, 288]
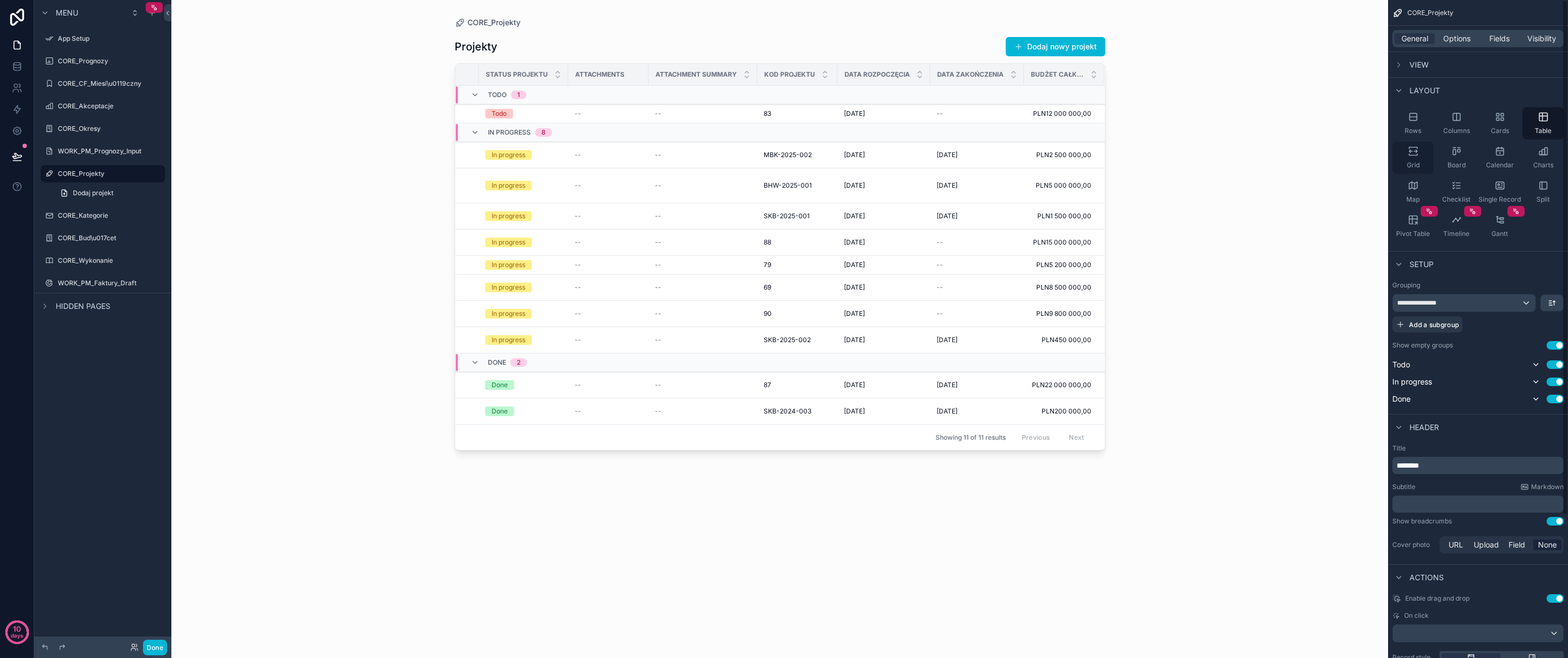
click at [1413, 155] on icon "scrollable content" at bounding box center [1413, 155] width 8 height 2
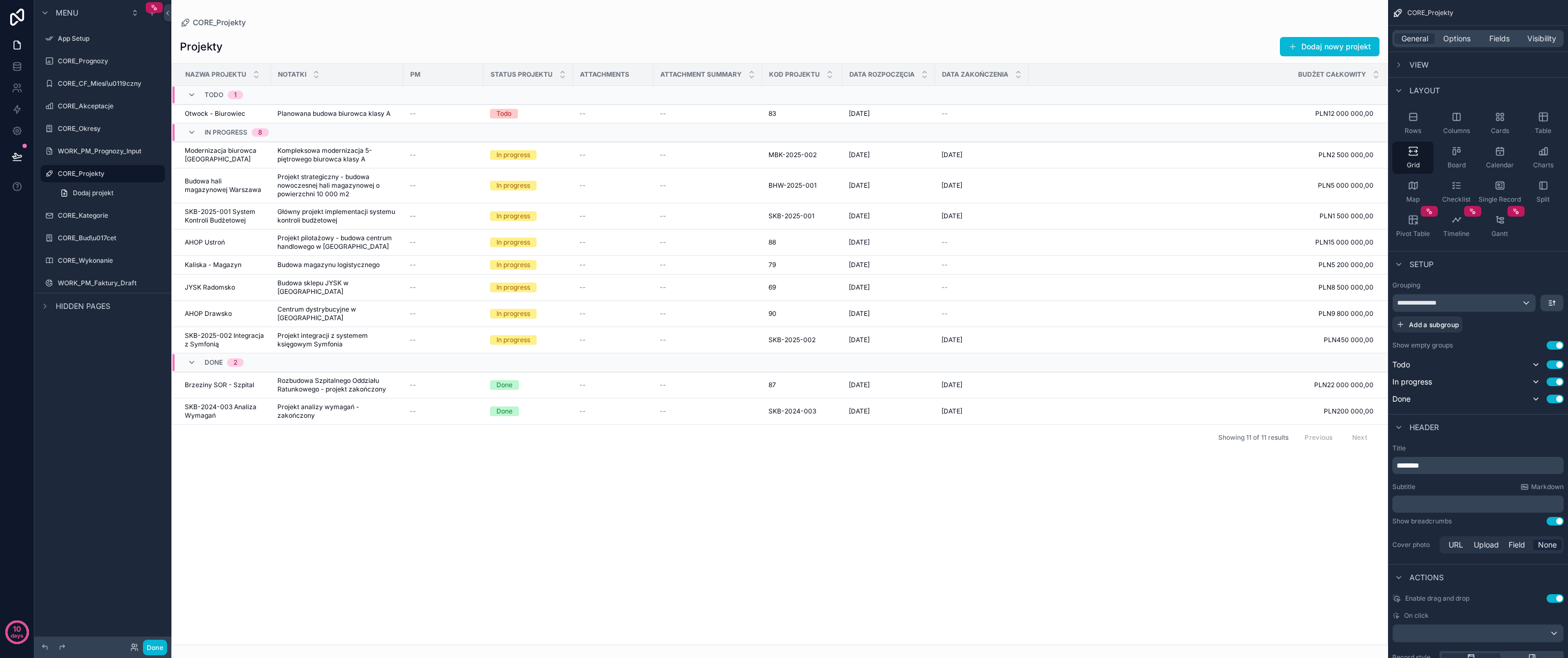
click at [193, 358] on icon "scrollable content" at bounding box center [191, 362] width 9 height 9
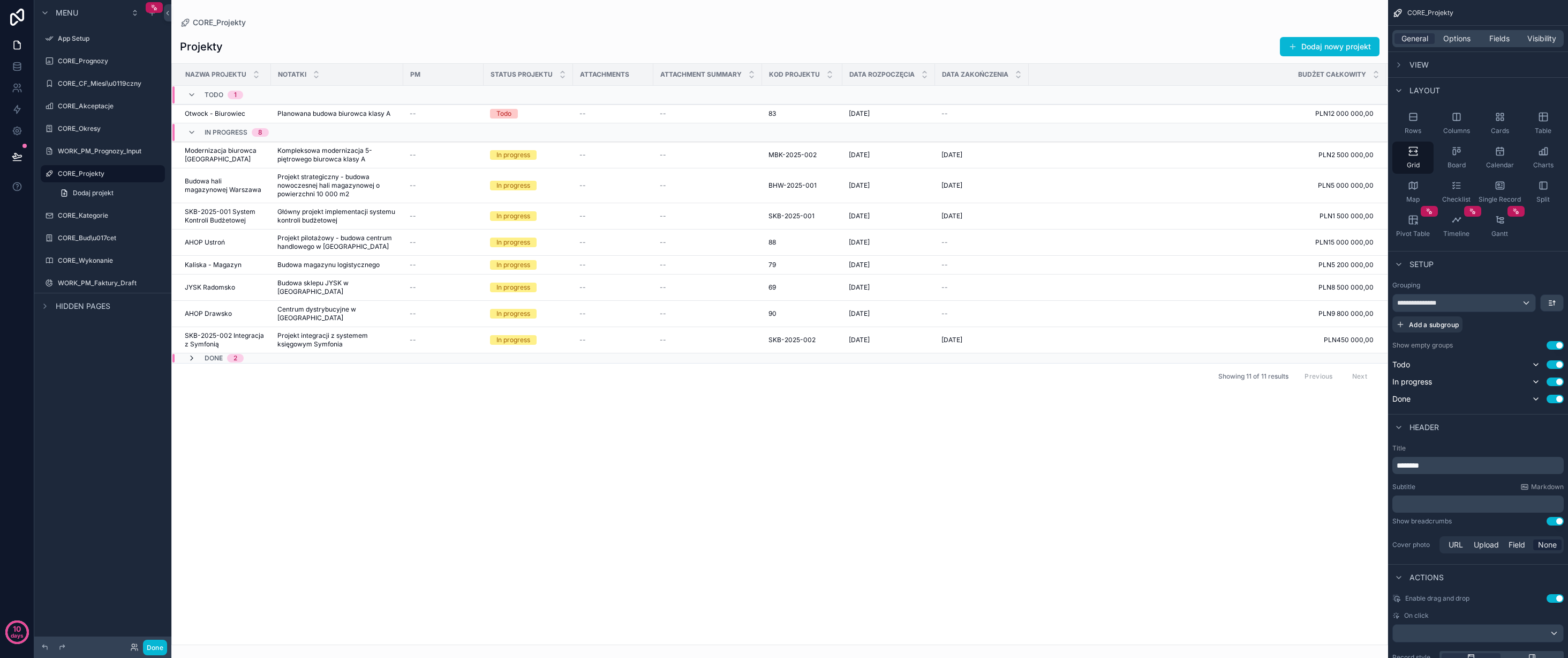
click at [193, 354] on icon "scrollable content" at bounding box center [191, 358] width 9 height 9
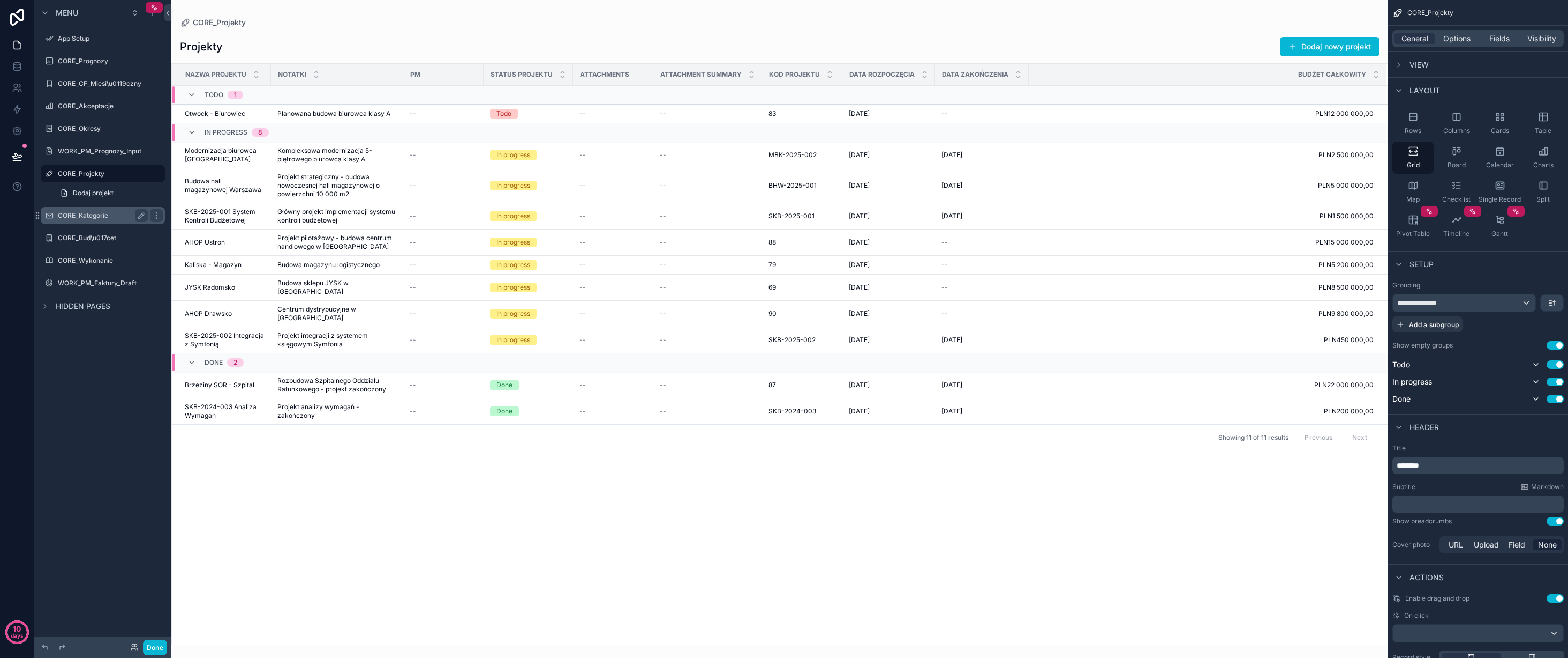
click at [105, 221] on div "CORE_Kategorie" at bounding box center [103, 216] width 90 height 13
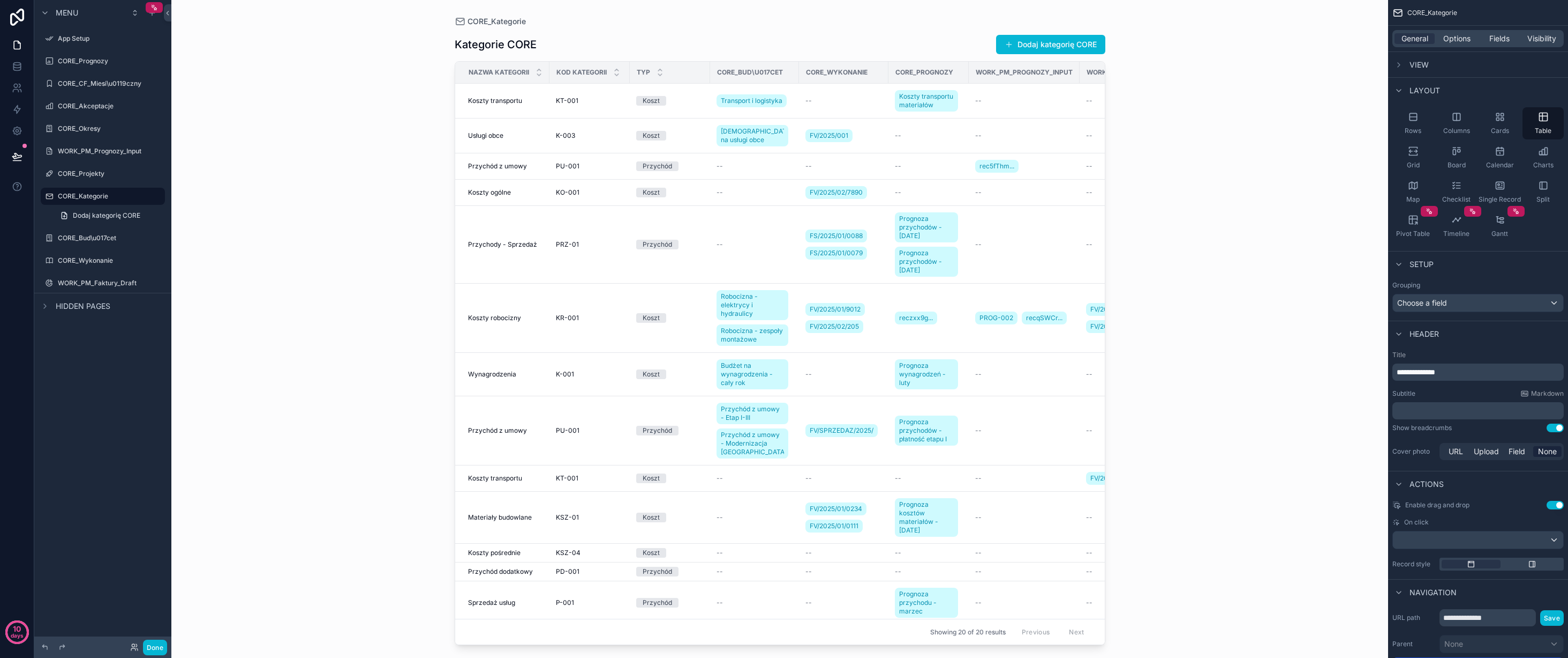
click at [587, 282] on div "scrollable content" at bounding box center [780, 322] width 685 height 645
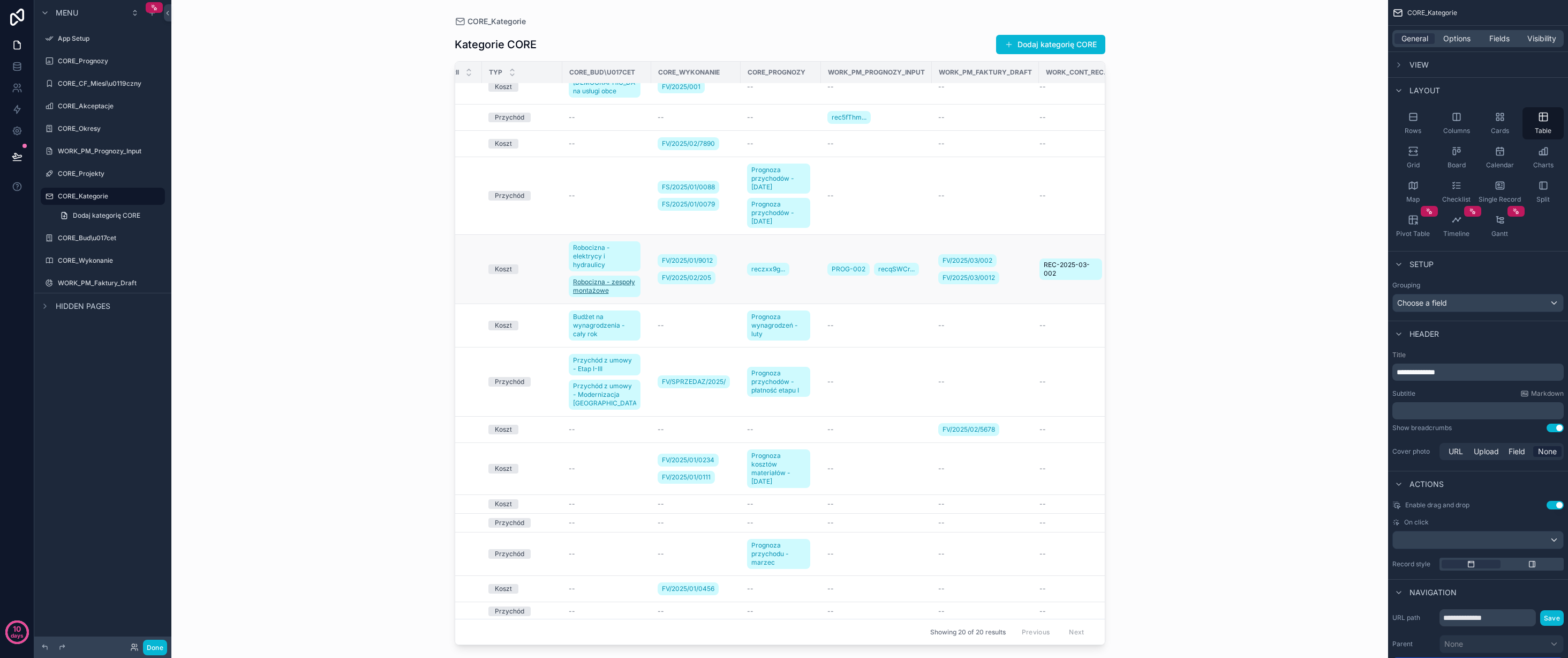
scroll to position [48, 155]
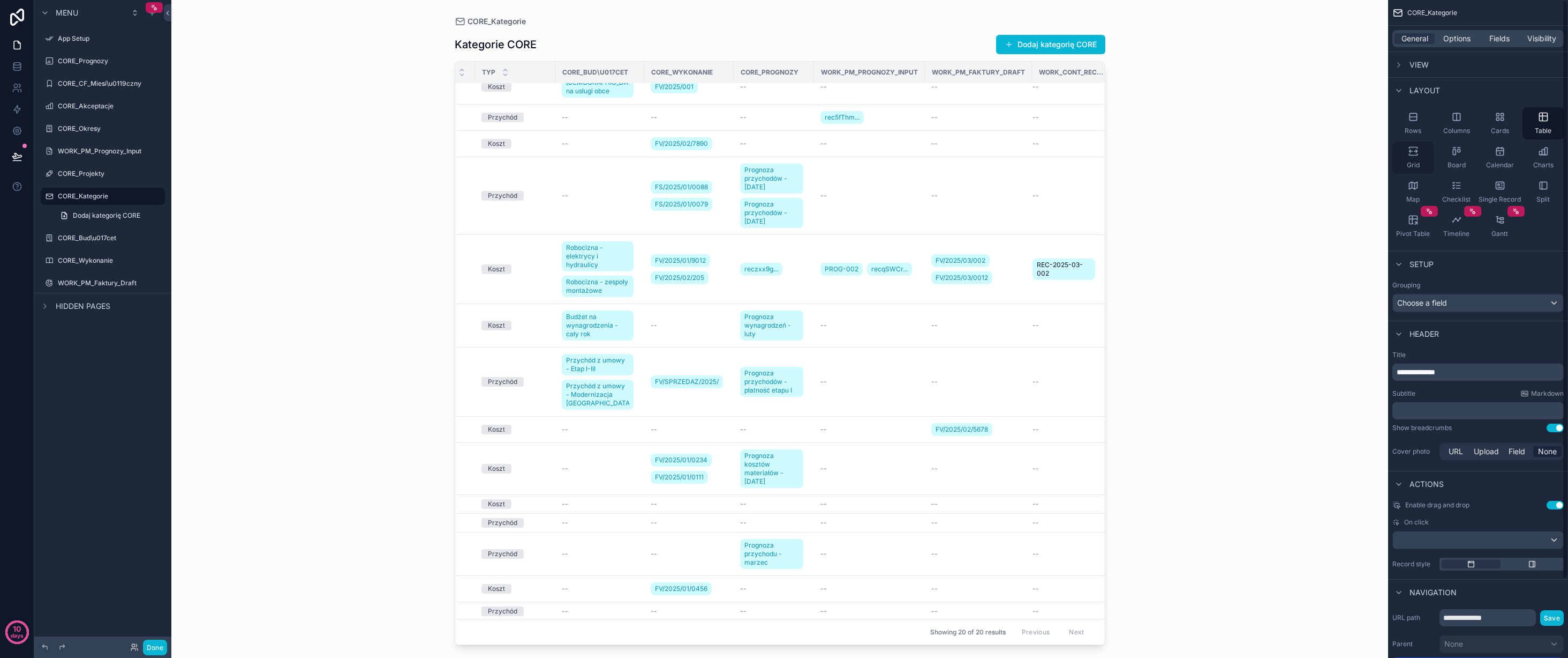
click at [1414, 153] on icon "scrollable content" at bounding box center [1413, 150] width 10 height 10
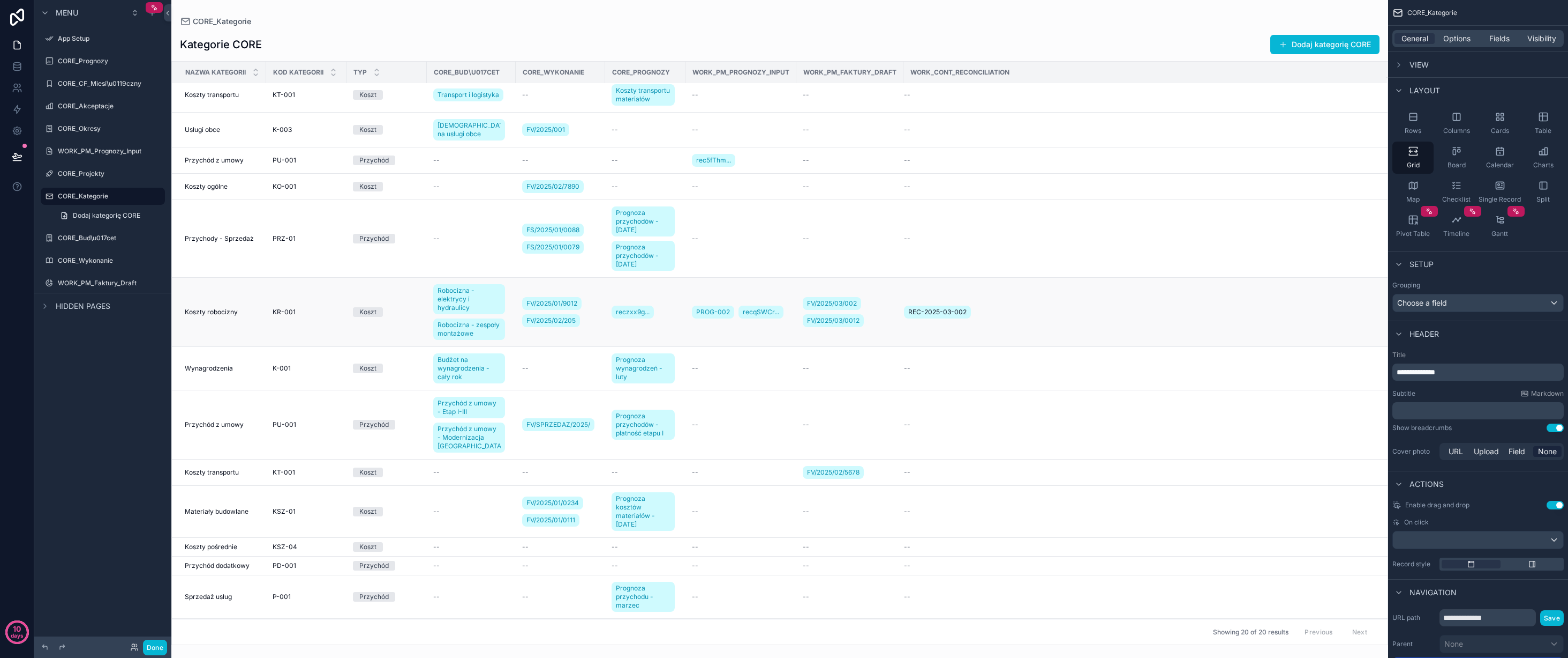
scroll to position [0, 0]
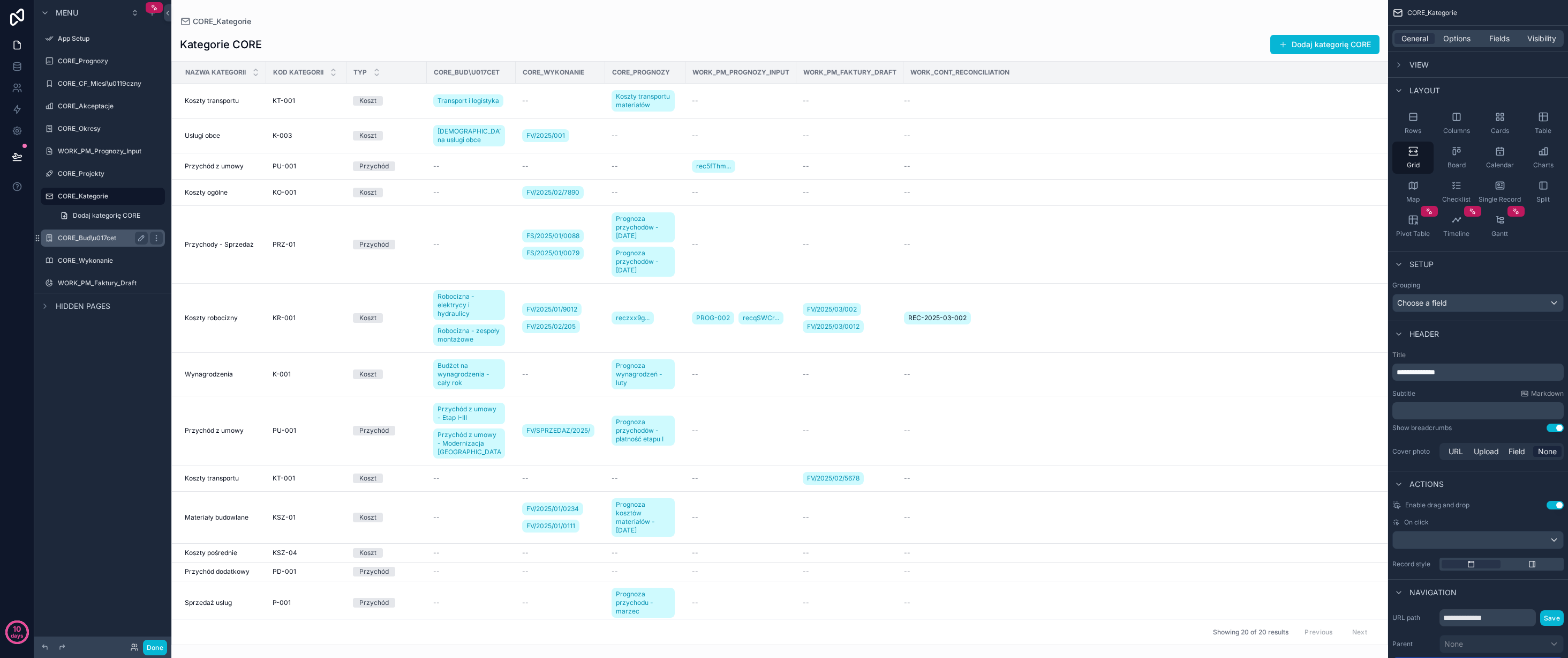
click at [107, 234] on label "CORE_Bud\u017cet" at bounding box center [101, 238] width 86 height 9
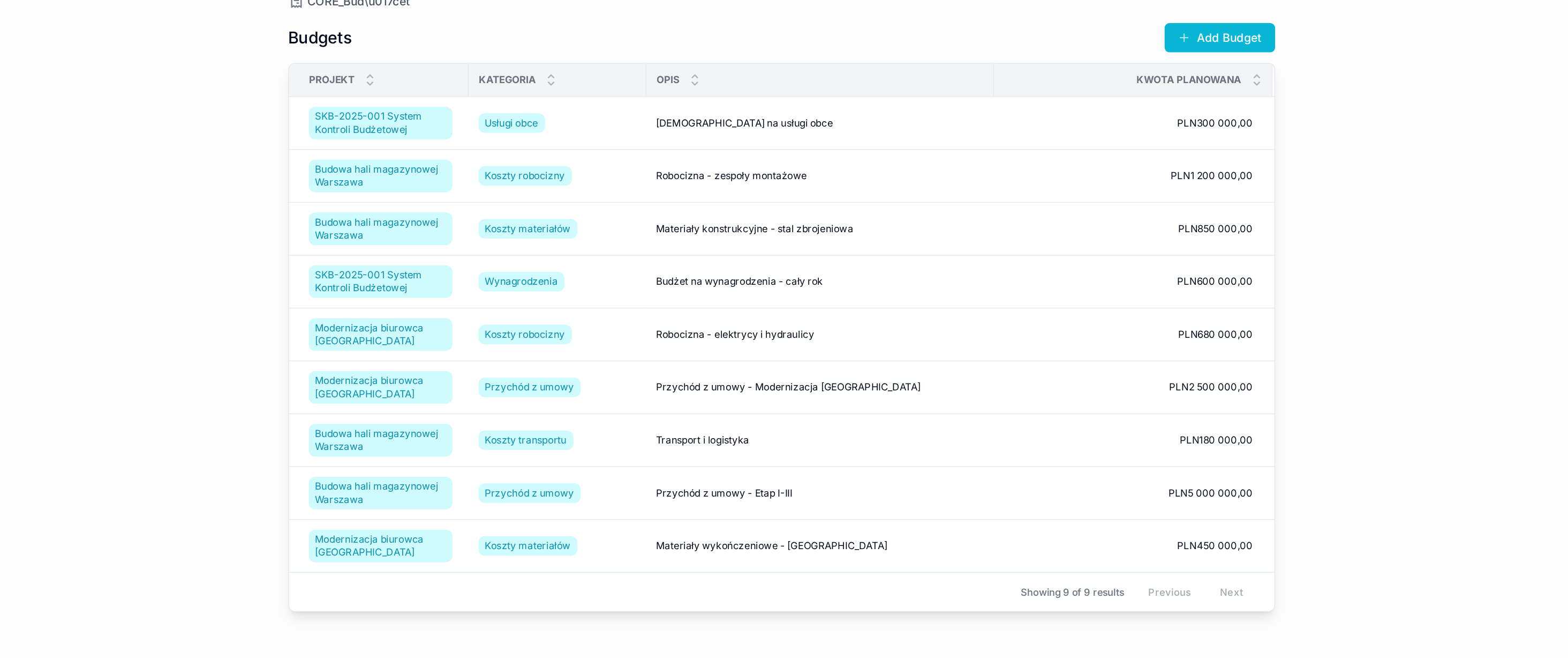
click at [876, 123] on div "scrollable content" at bounding box center [780, 322] width 685 height 645
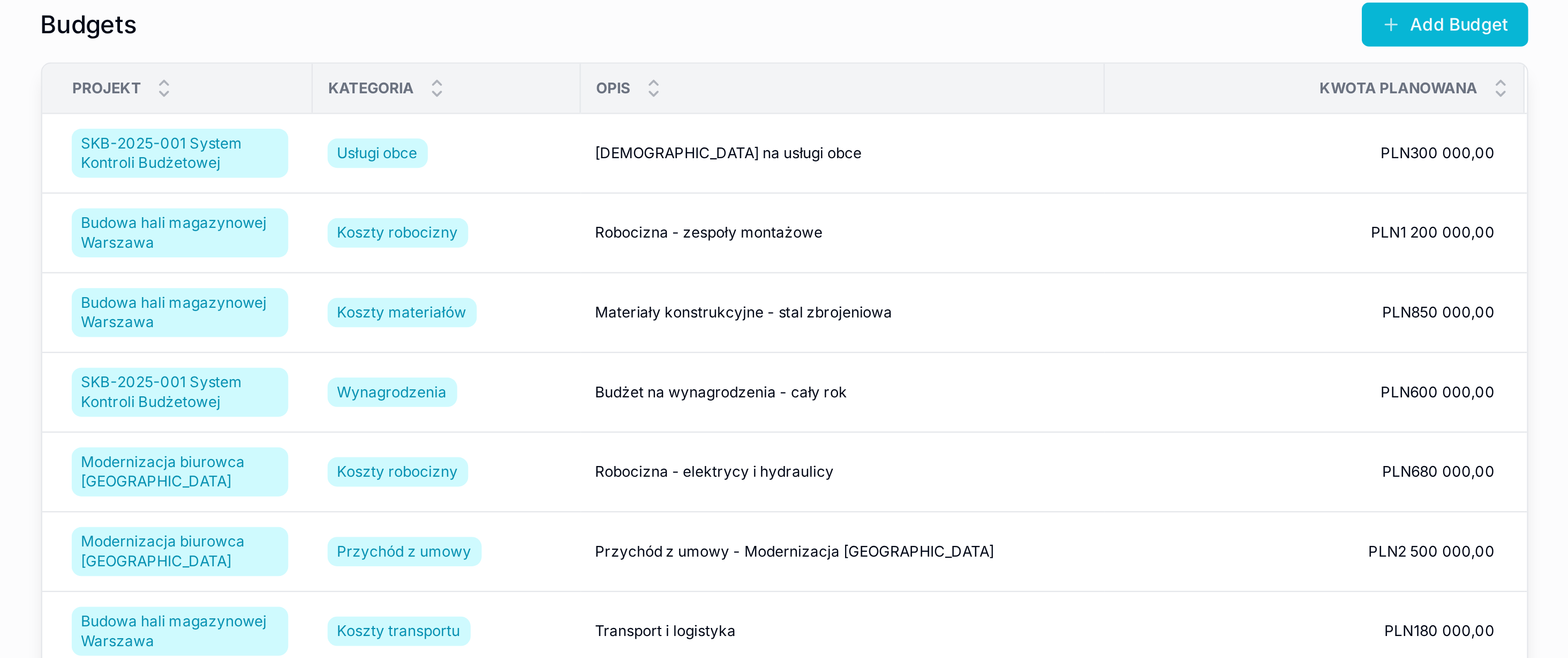
click at [862, 114] on td "Budżet na usługi obce Budżet na usługi obce" at bounding box center [805, 103] width 229 height 35
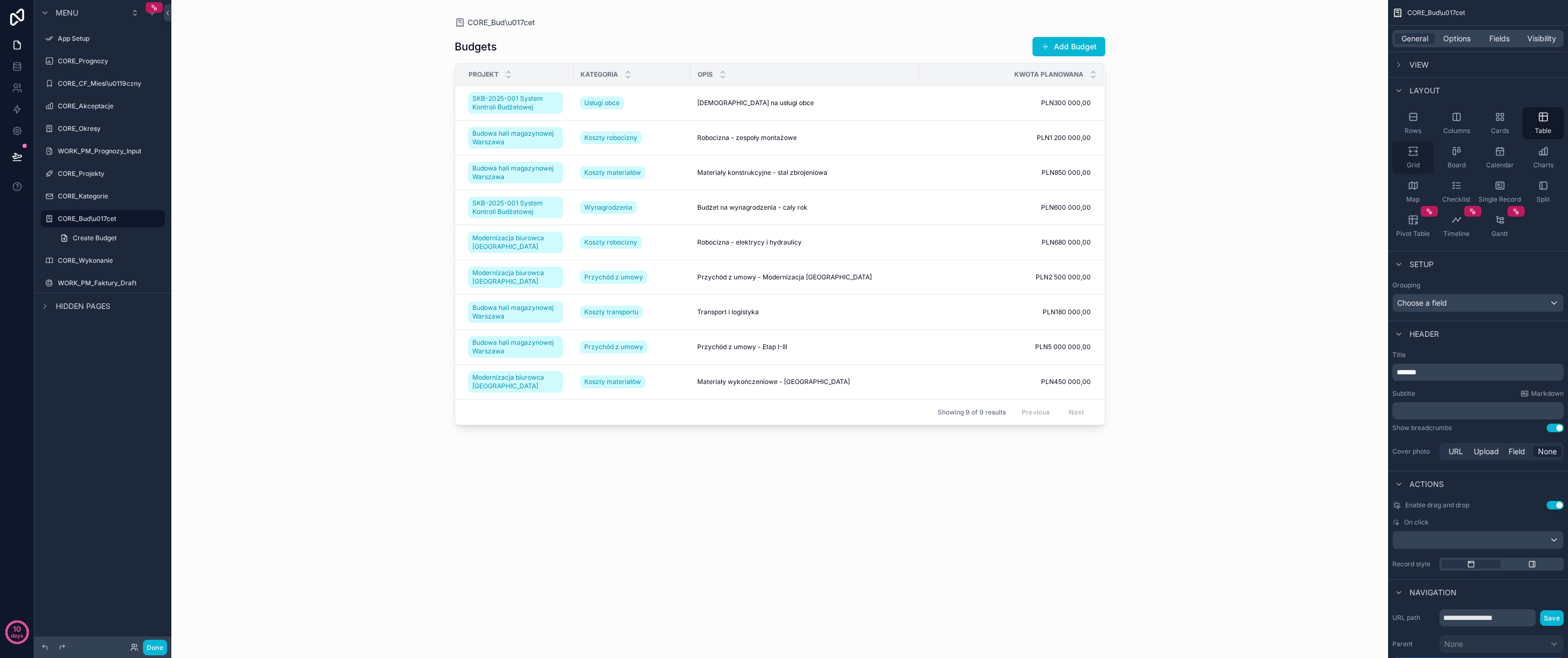
click at [1417, 147] on icon "scrollable content" at bounding box center [1413, 148] width 8 height 2
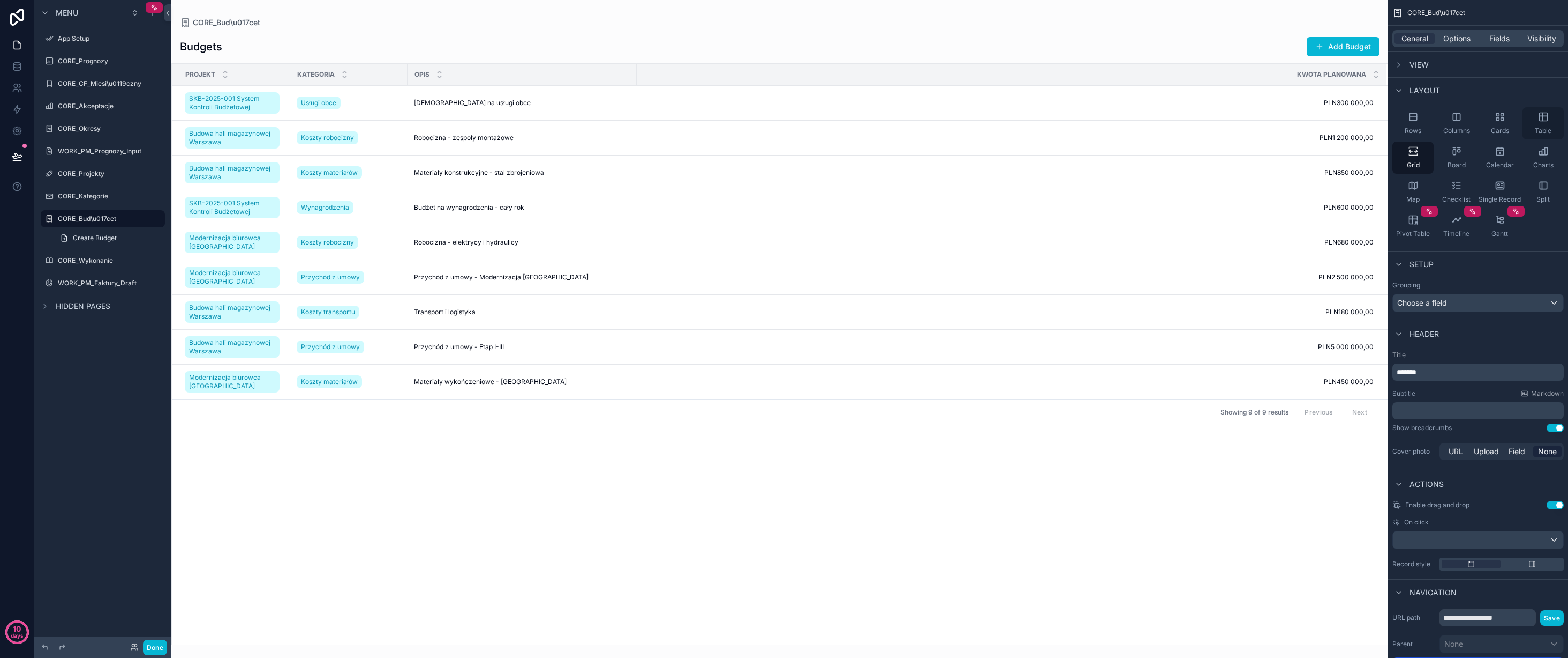
click at [1545, 122] on icon "scrollable content" at bounding box center [1543, 116] width 10 height 10
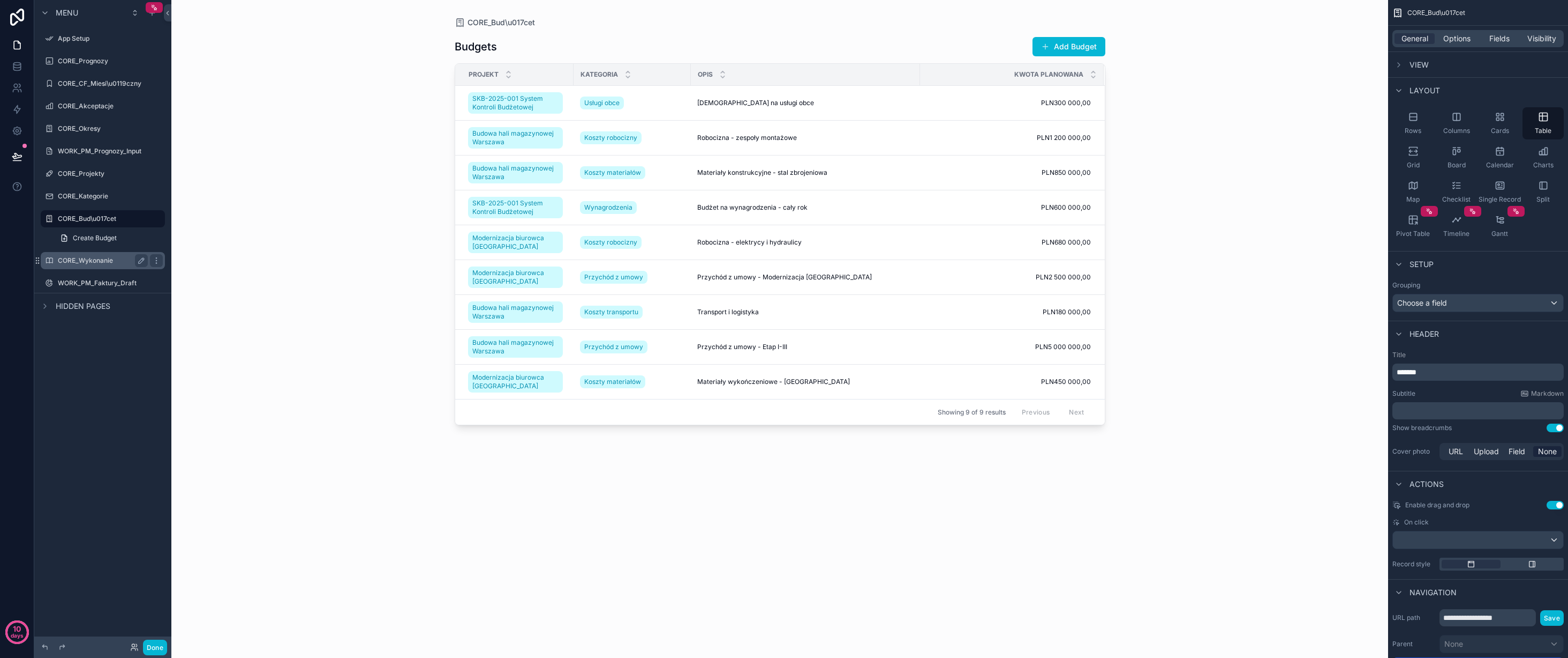
click at [94, 259] on label "CORE_Wykonanie" at bounding box center [101, 260] width 86 height 9
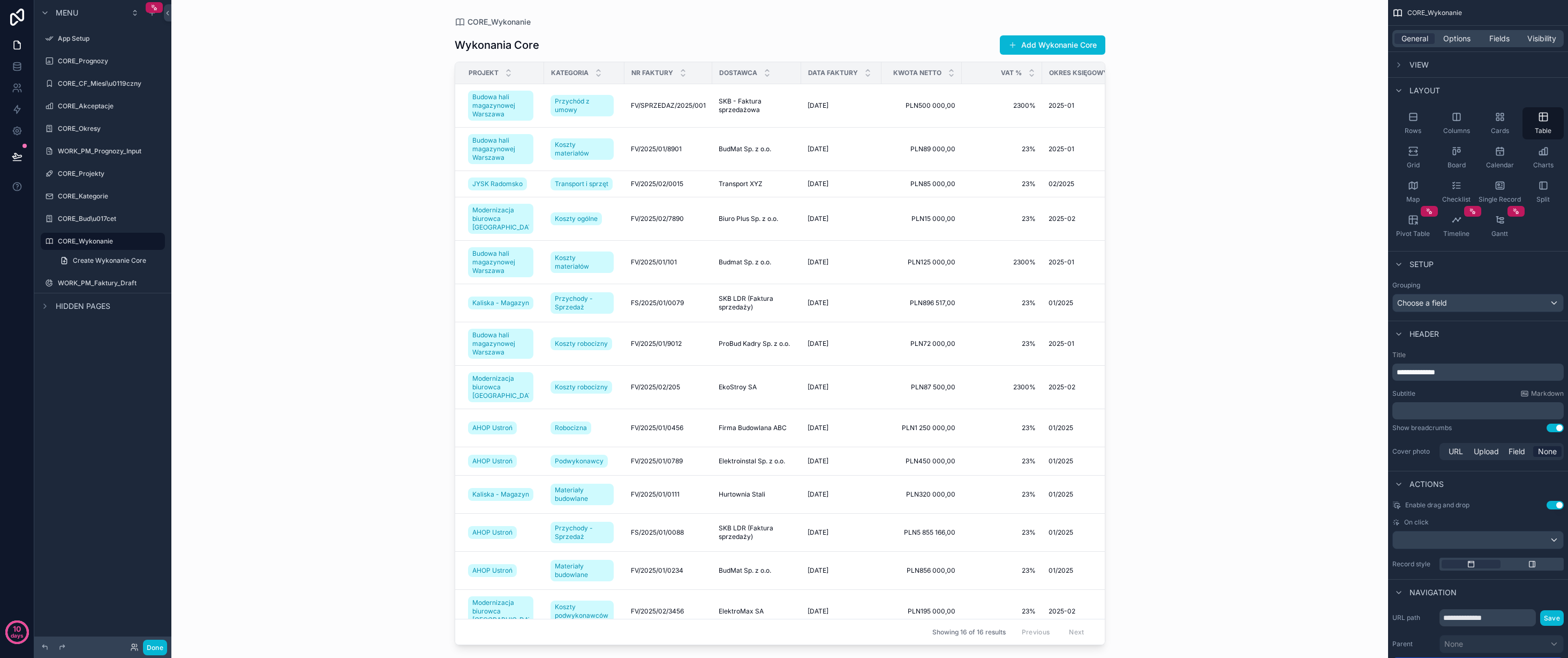
click at [876, 168] on div "scrollable content" at bounding box center [780, 322] width 685 height 645
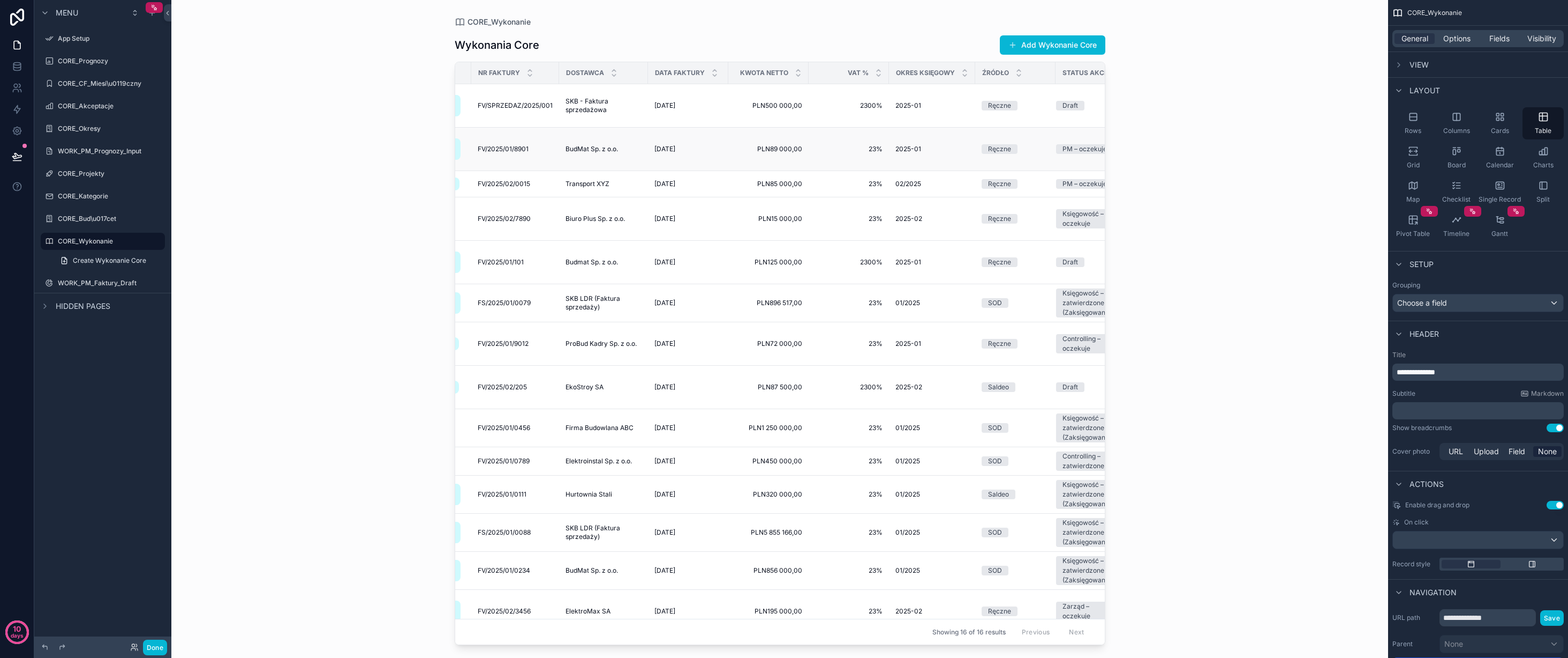
scroll to position [0, 176]
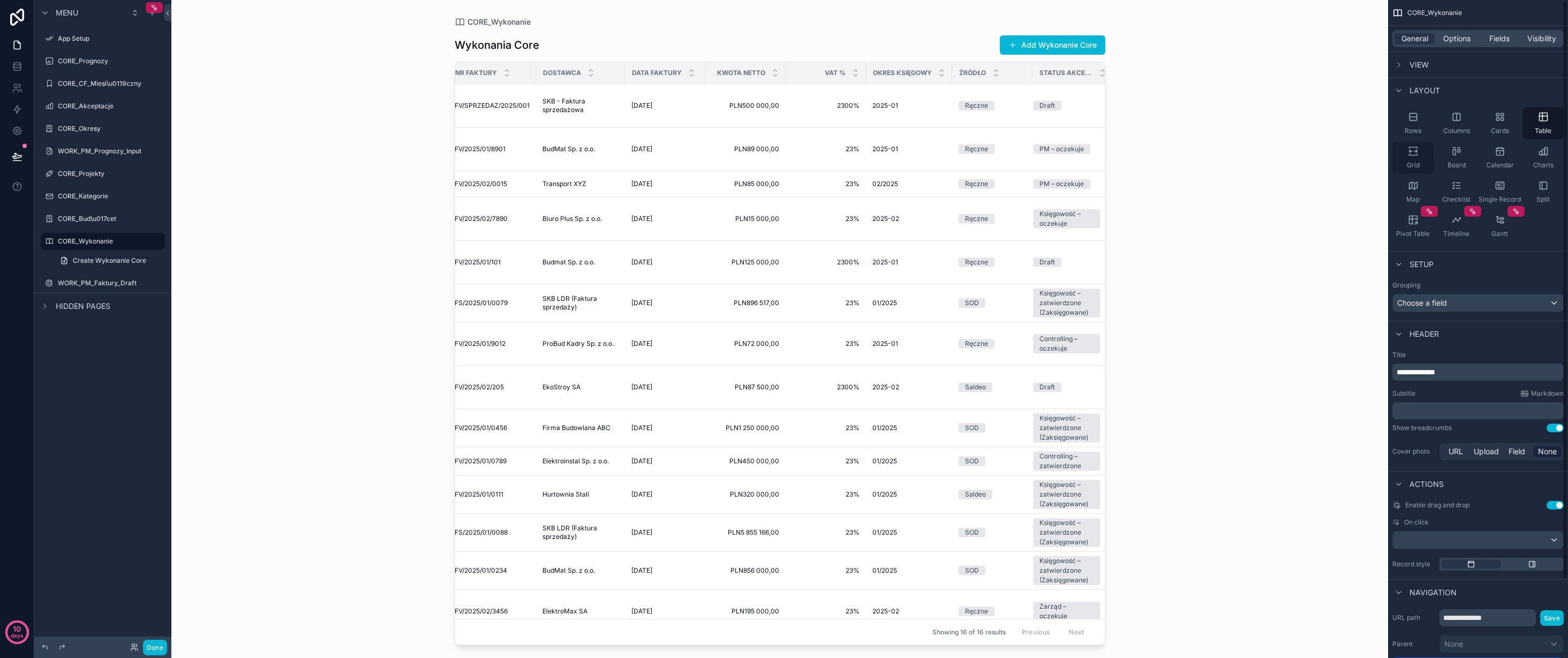
click at [1411, 157] on div "Grid" at bounding box center [1413, 158] width 41 height 32
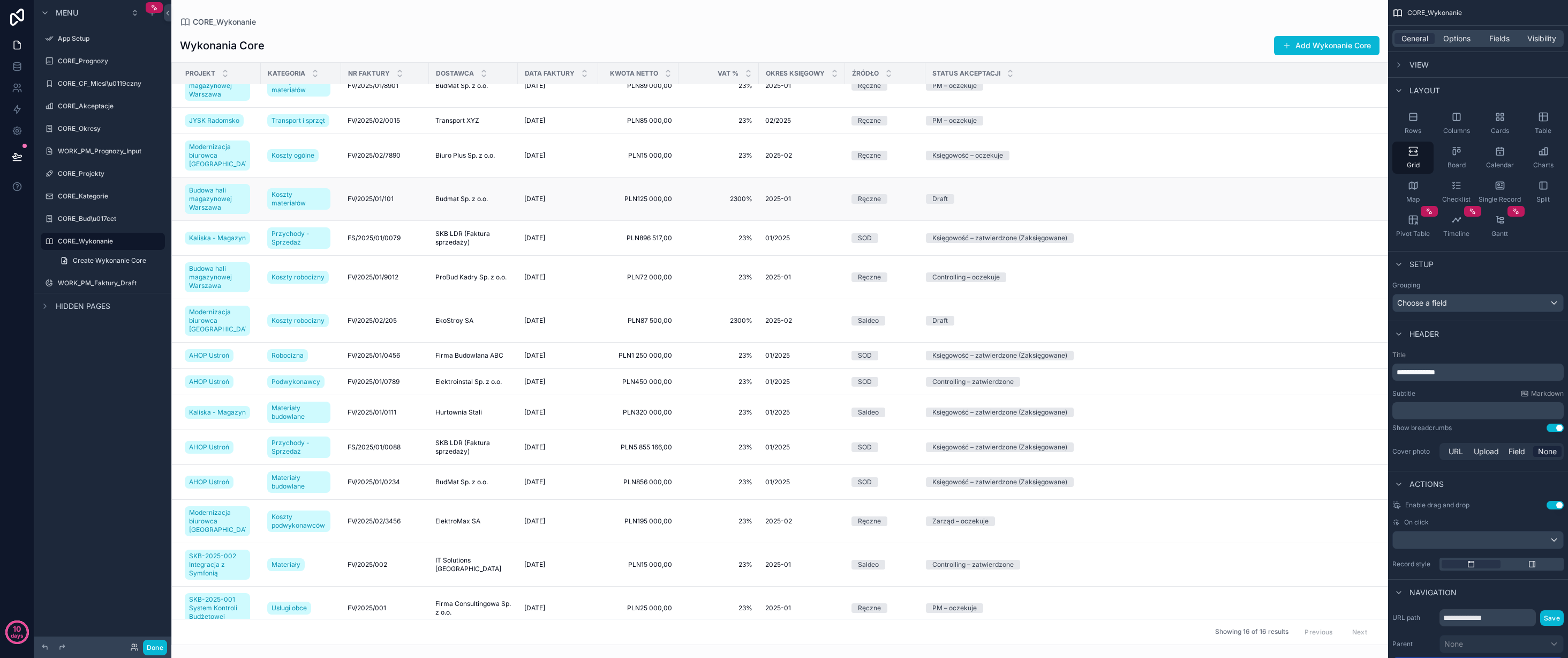
scroll to position [83, 0]
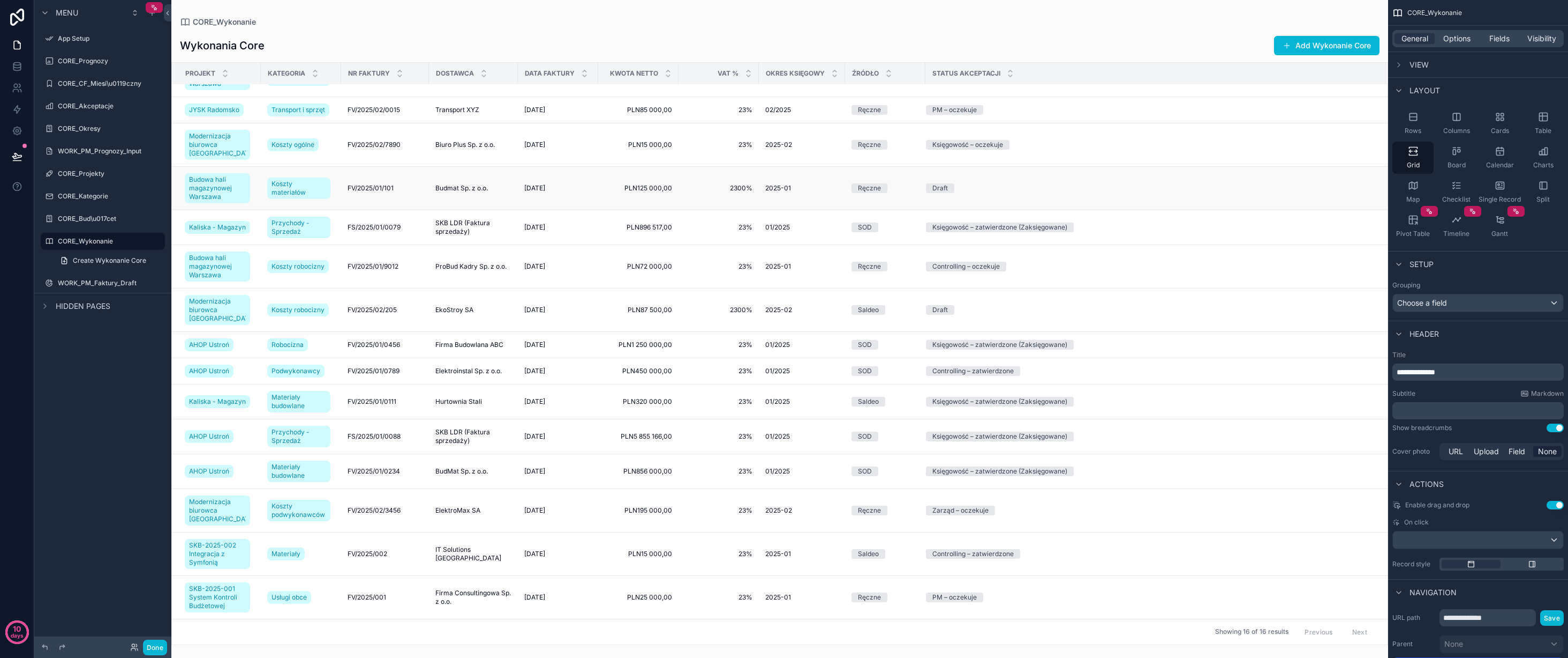
click at [398, 180] on td "FV/2025/01/101 FV/2025/01/101" at bounding box center [385, 188] width 87 height 44
click at [404, 180] on td "FV/2025/01/101 FV/2025/01/101" at bounding box center [385, 188] width 87 height 44
click at [459, 201] on td "Budmat Sp. z o.o. Budmat Sp. z o.o." at bounding box center [474, 188] width 89 height 44
click at [283, 203] on td "Koszty materiałów" at bounding box center [301, 188] width 81 height 44
click at [249, 202] on td "Budowa hali magazynowej Warszawa" at bounding box center [217, 188] width 89 height 44
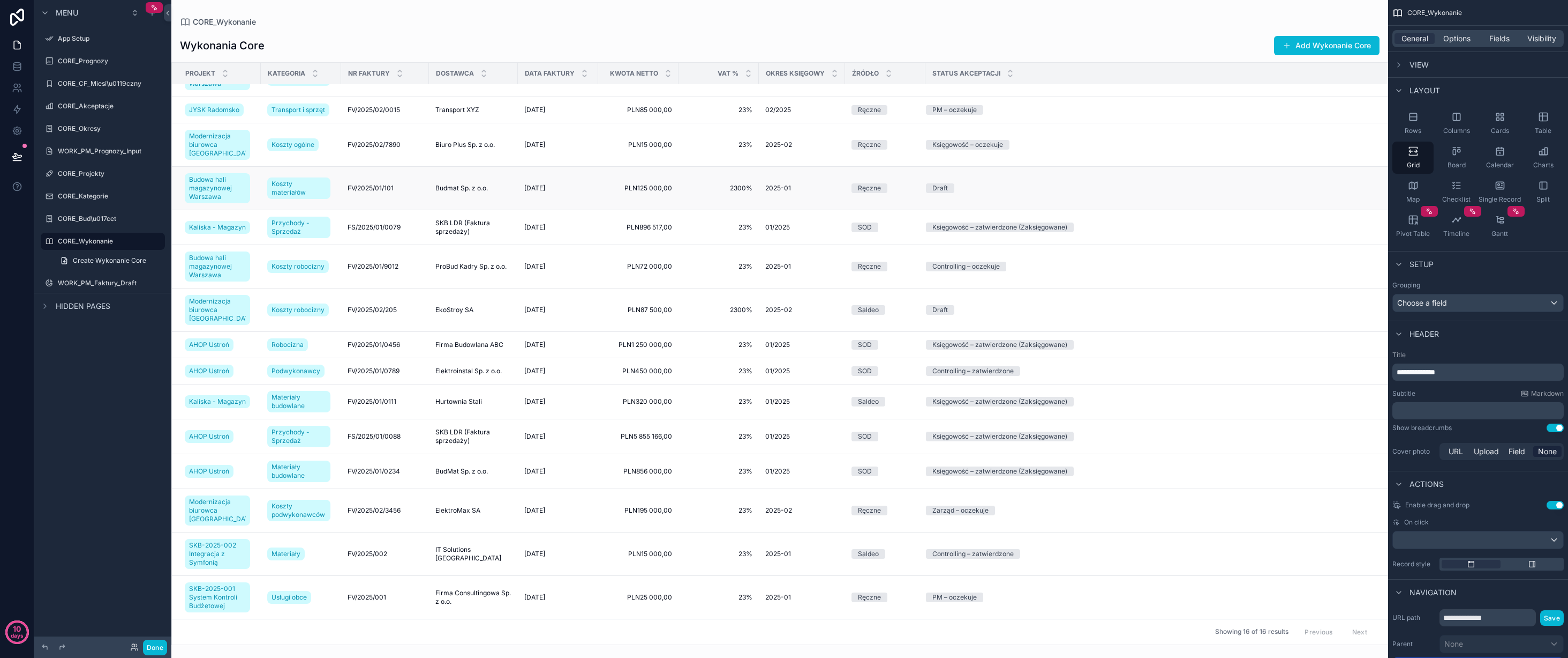
click at [1104, 192] on div "Draft" at bounding box center [1150, 188] width 448 height 10
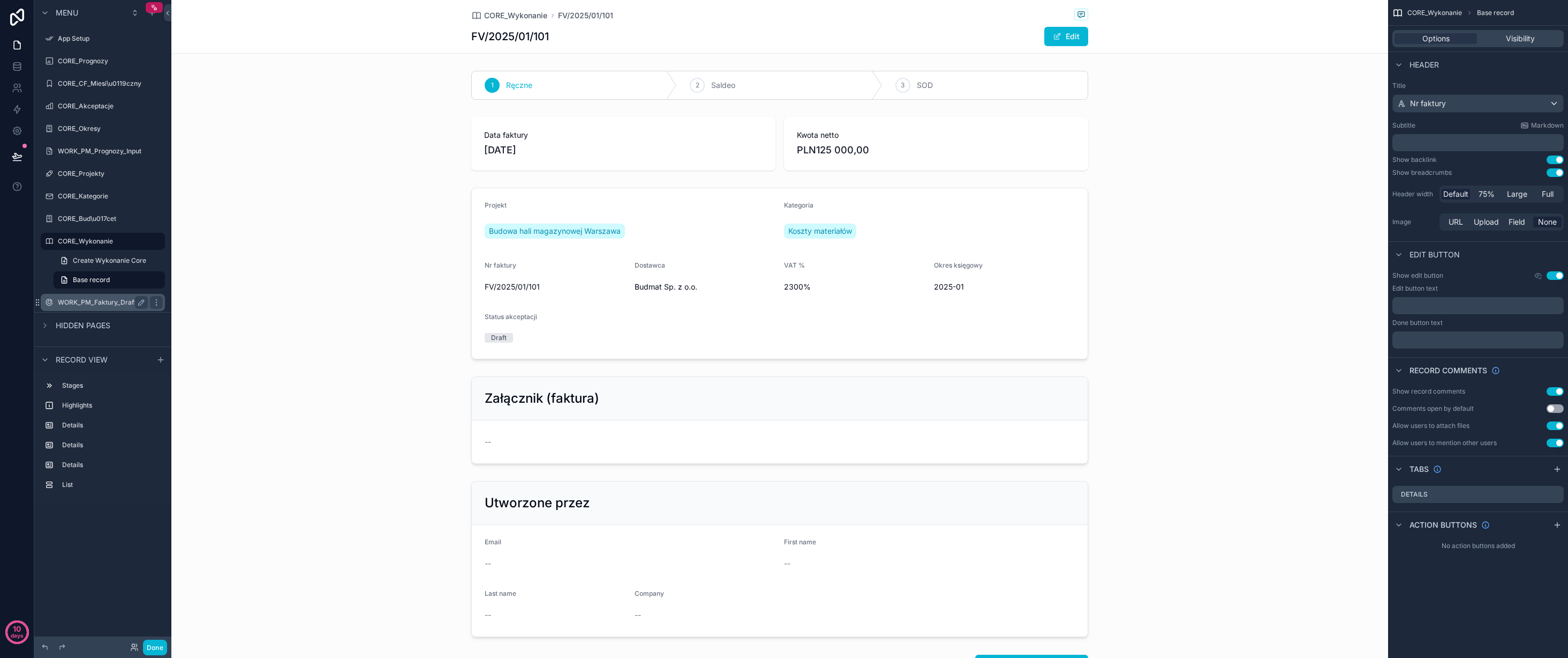
click at [120, 276] on link "Base record" at bounding box center [108, 280] width 111 height 17
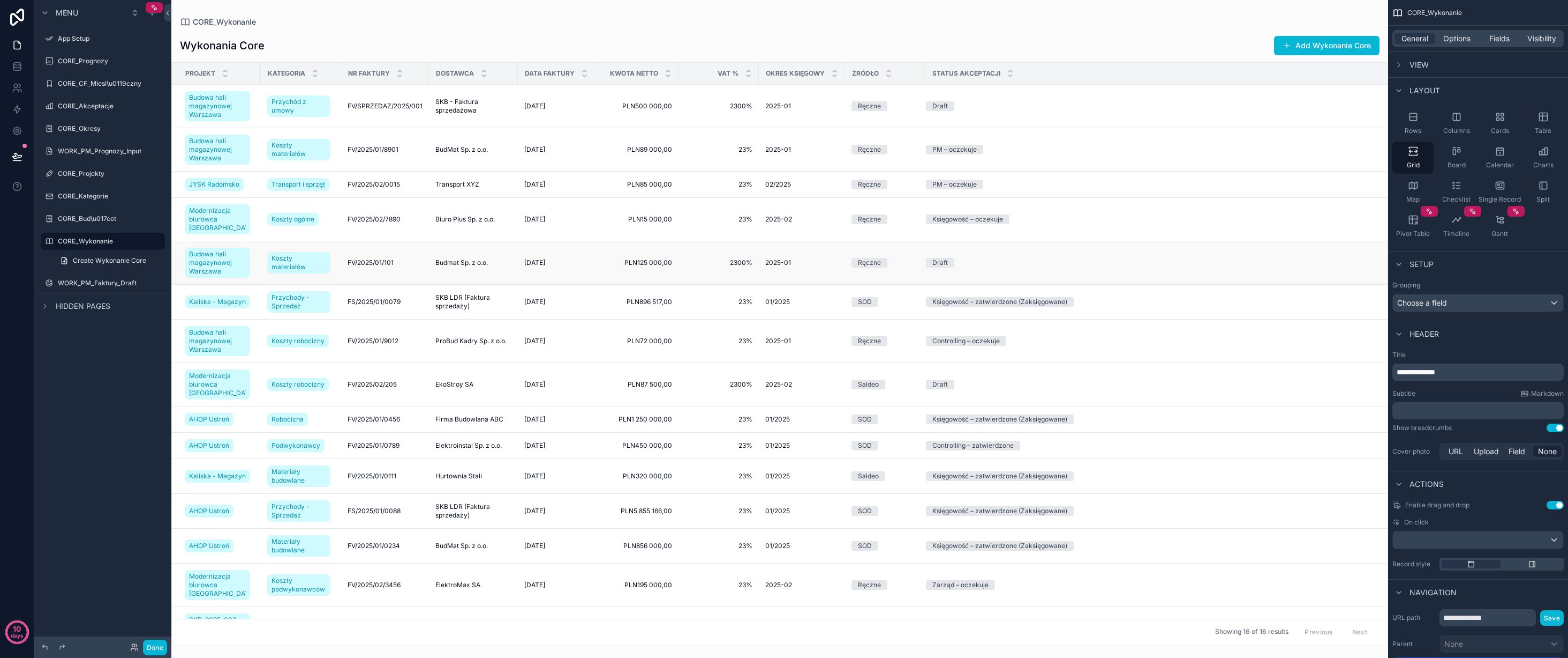
click at [403, 284] on td "FV/2025/01/101 FV/2025/01/101" at bounding box center [385, 262] width 87 height 44
click at [287, 284] on td "Koszty materiałów" at bounding box center [301, 262] width 81 height 44
click at [221, 265] on span "Budowa hali magazynowej Warszawa" at bounding box center [218, 262] width 57 height 26
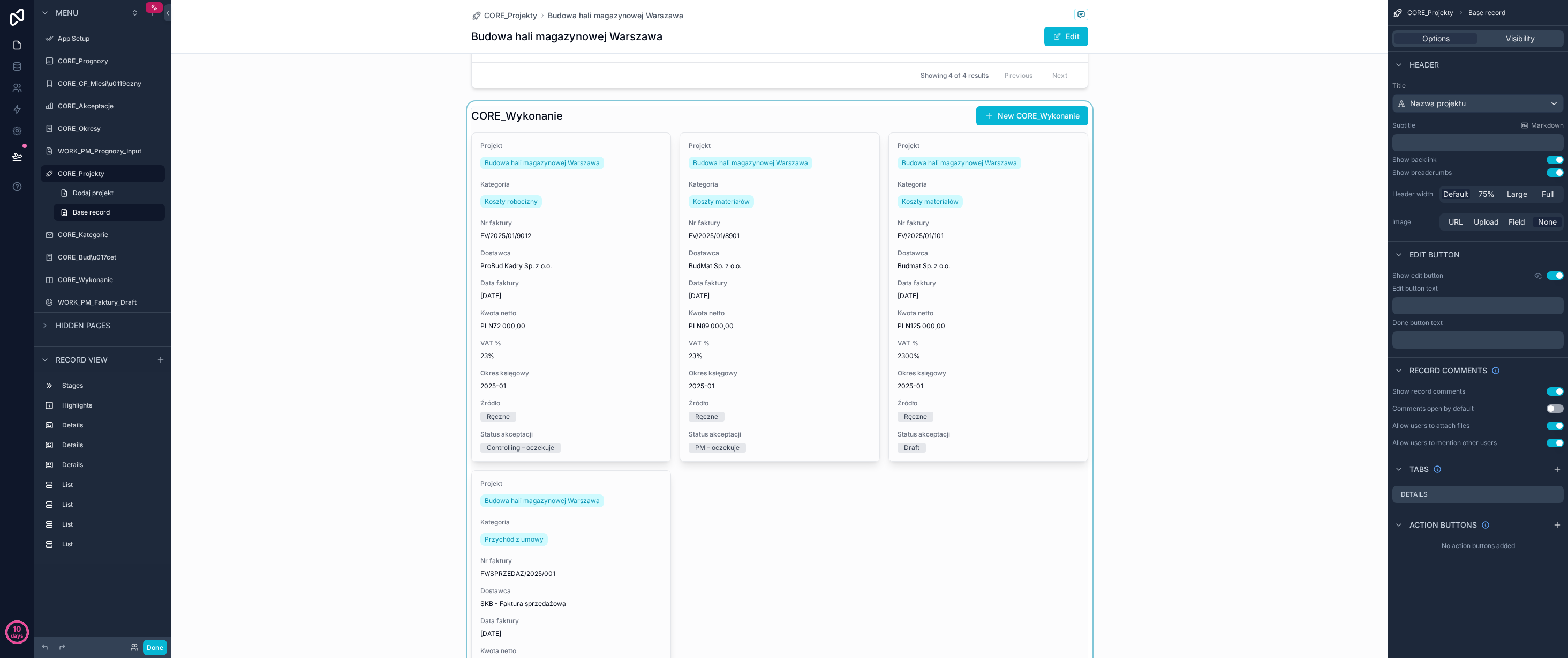
scroll to position [857, 0]
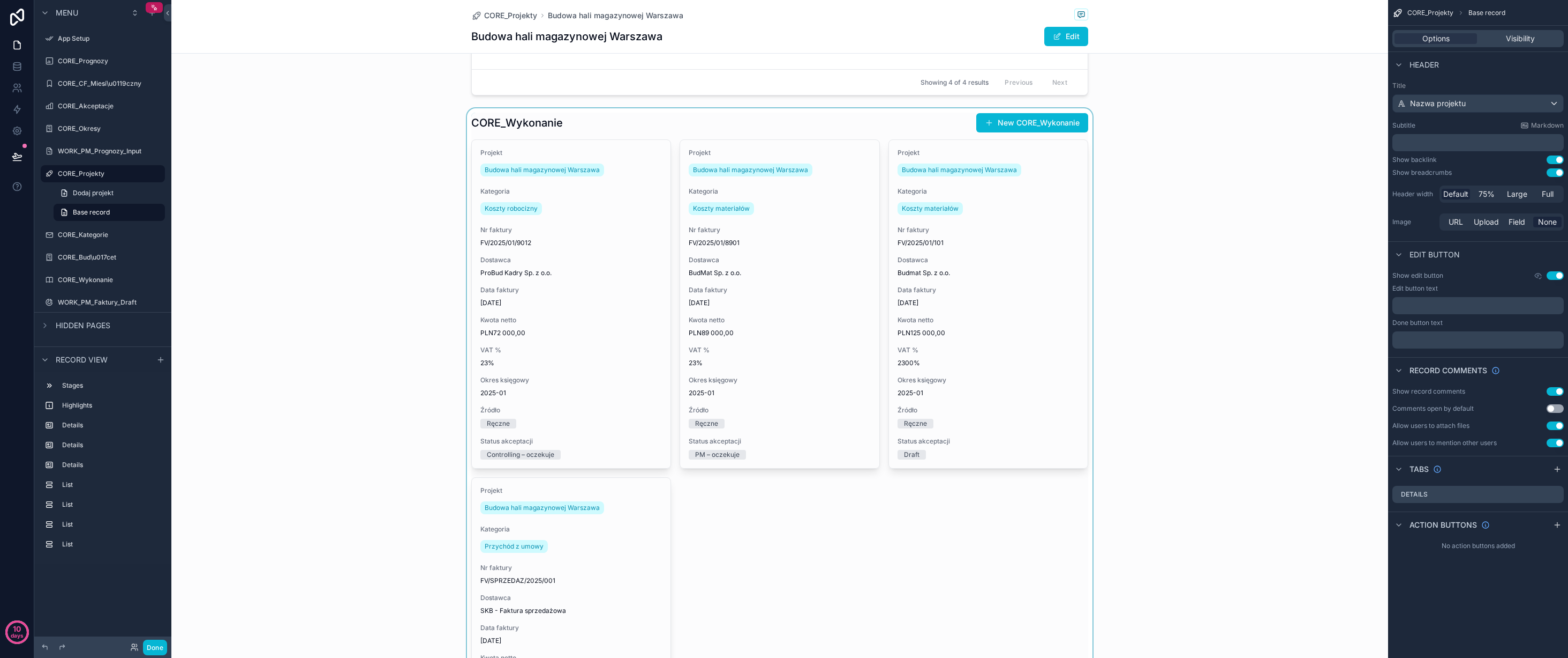
click at [792, 506] on div "scrollable content" at bounding box center [779, 476] width 1217 height 736
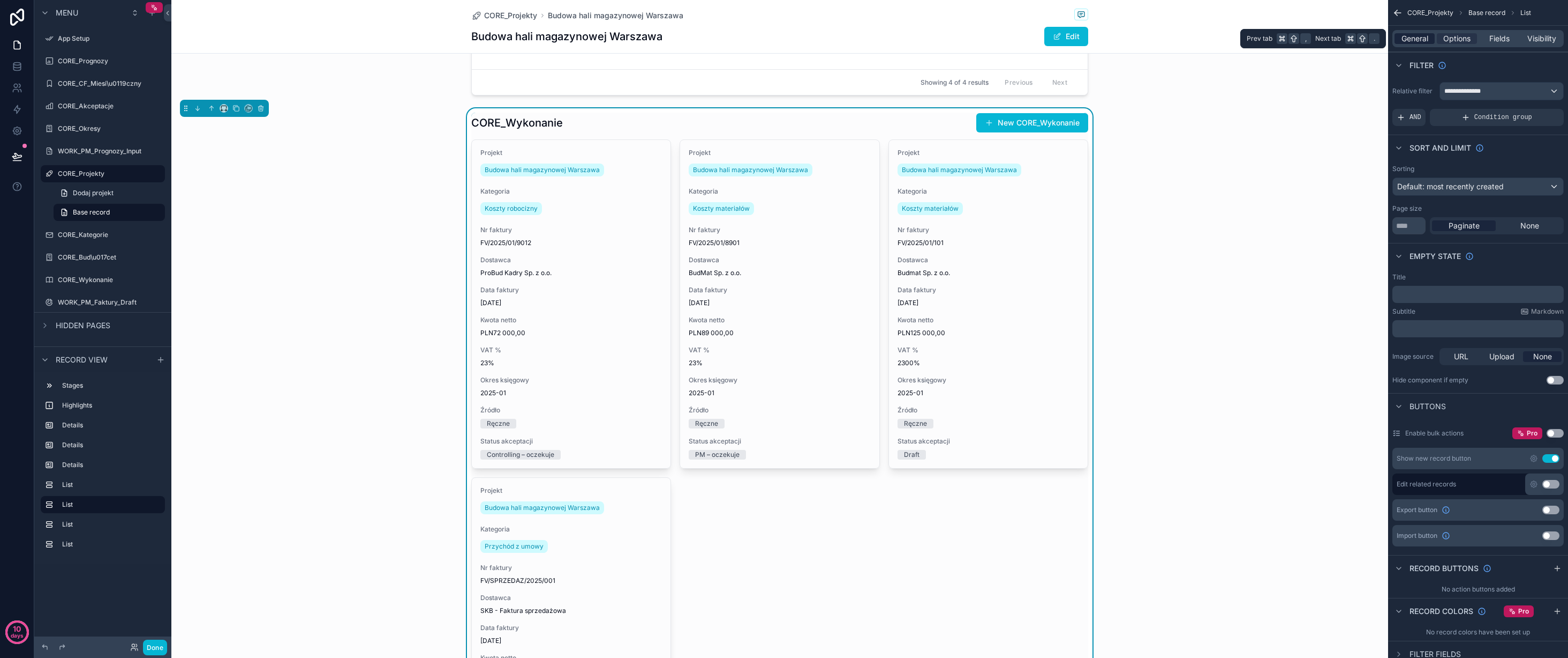
click at [1414, 39] on span "General" at bounding box center [1415, 38] width 27 height 10
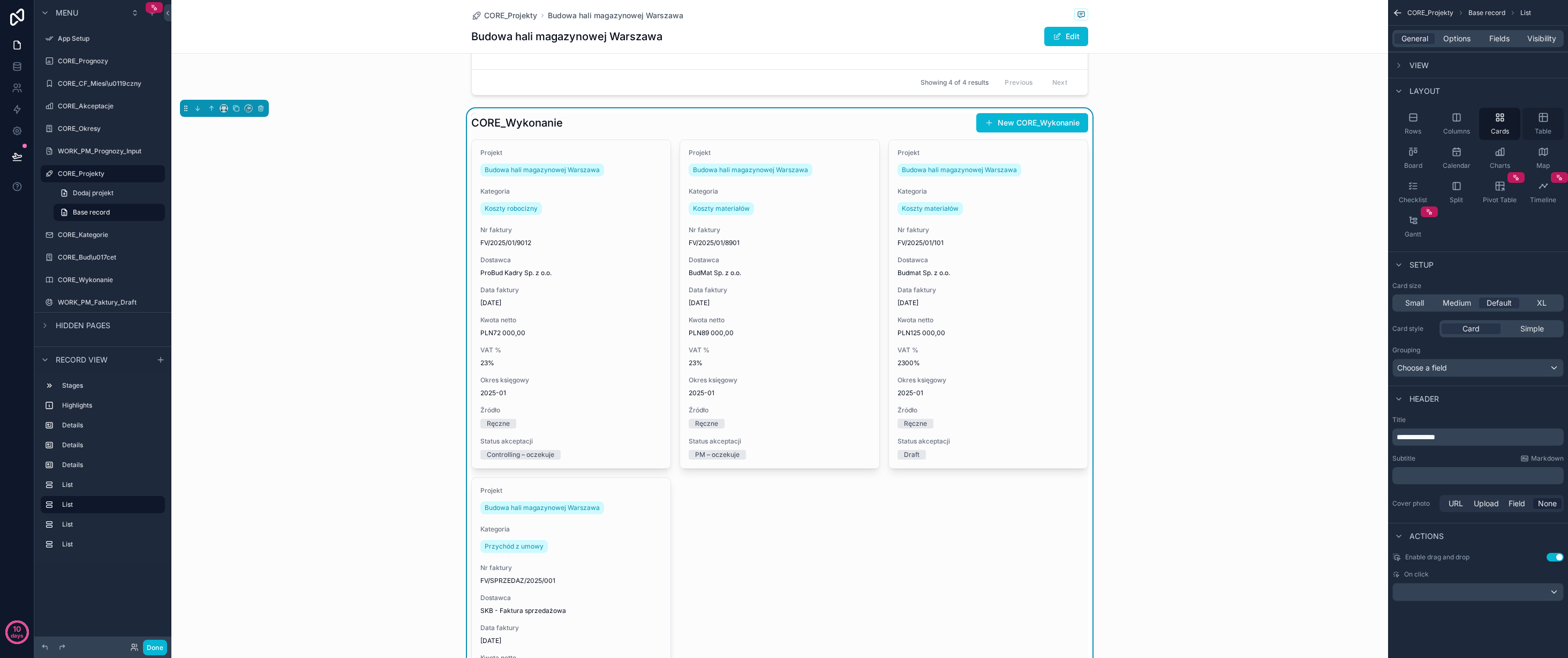
click at [1540, 124] on div "Table" at bounding box center [1543, 124] width 41 height 32
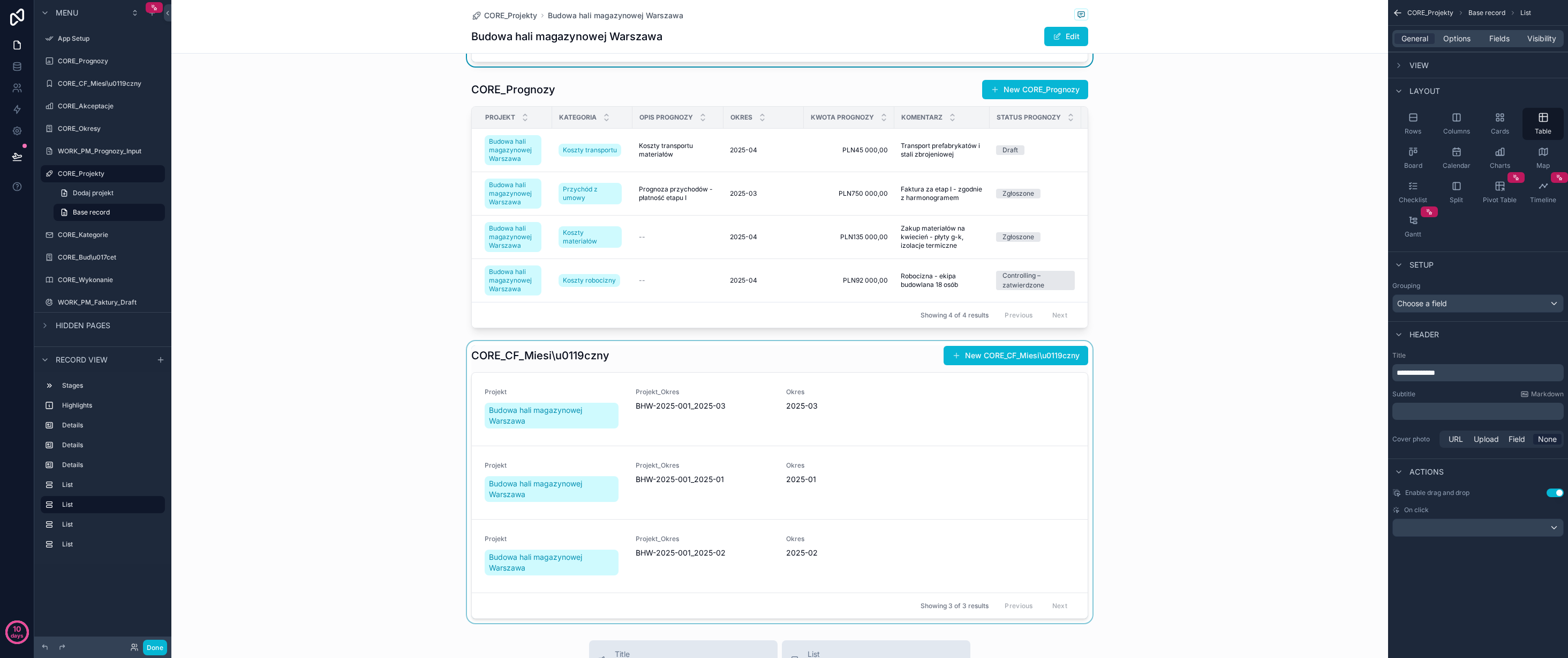
scroll to position [1159, 0]
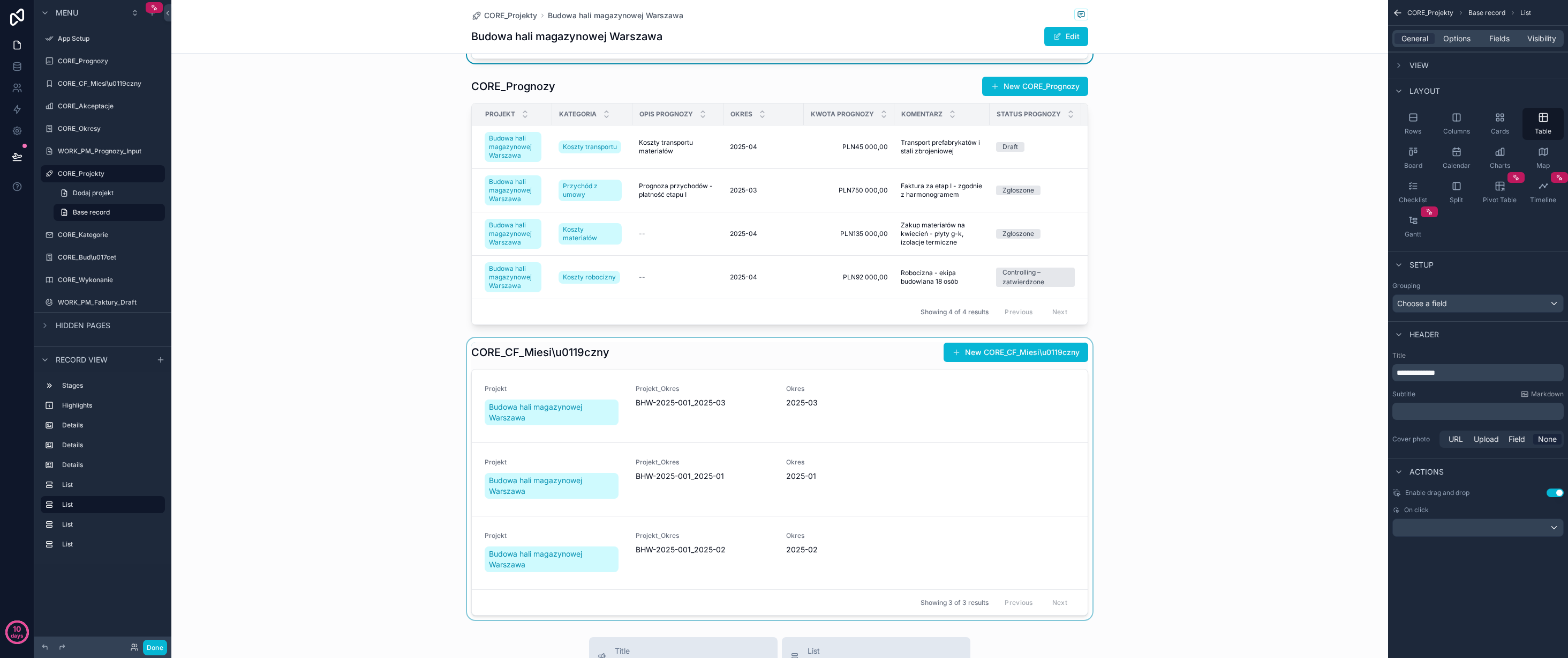
click at [846, 410] on div "scrollable content" at bounding box center [779, 478] width 1217 height 282
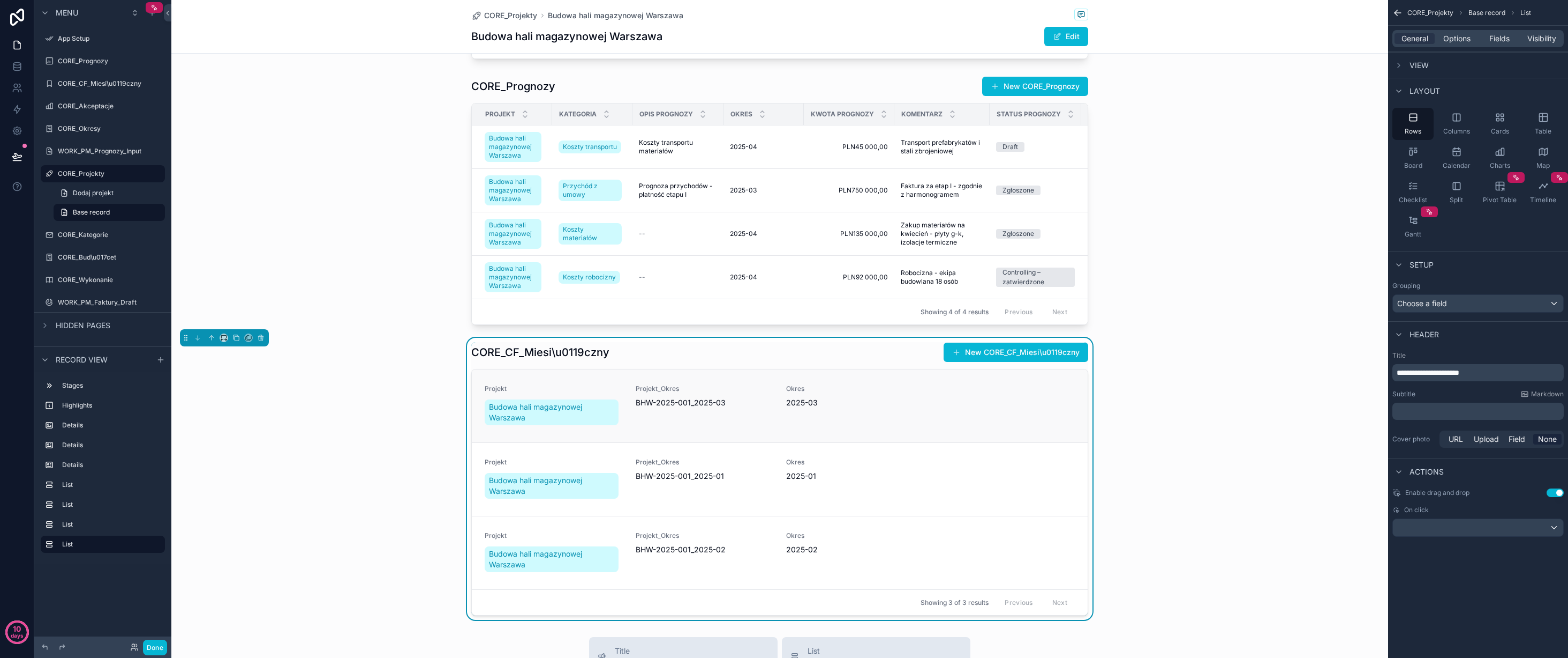
click at [859, 416] on div "Okres 2025-03" at bounding box center [854, 405] width 138 height 43
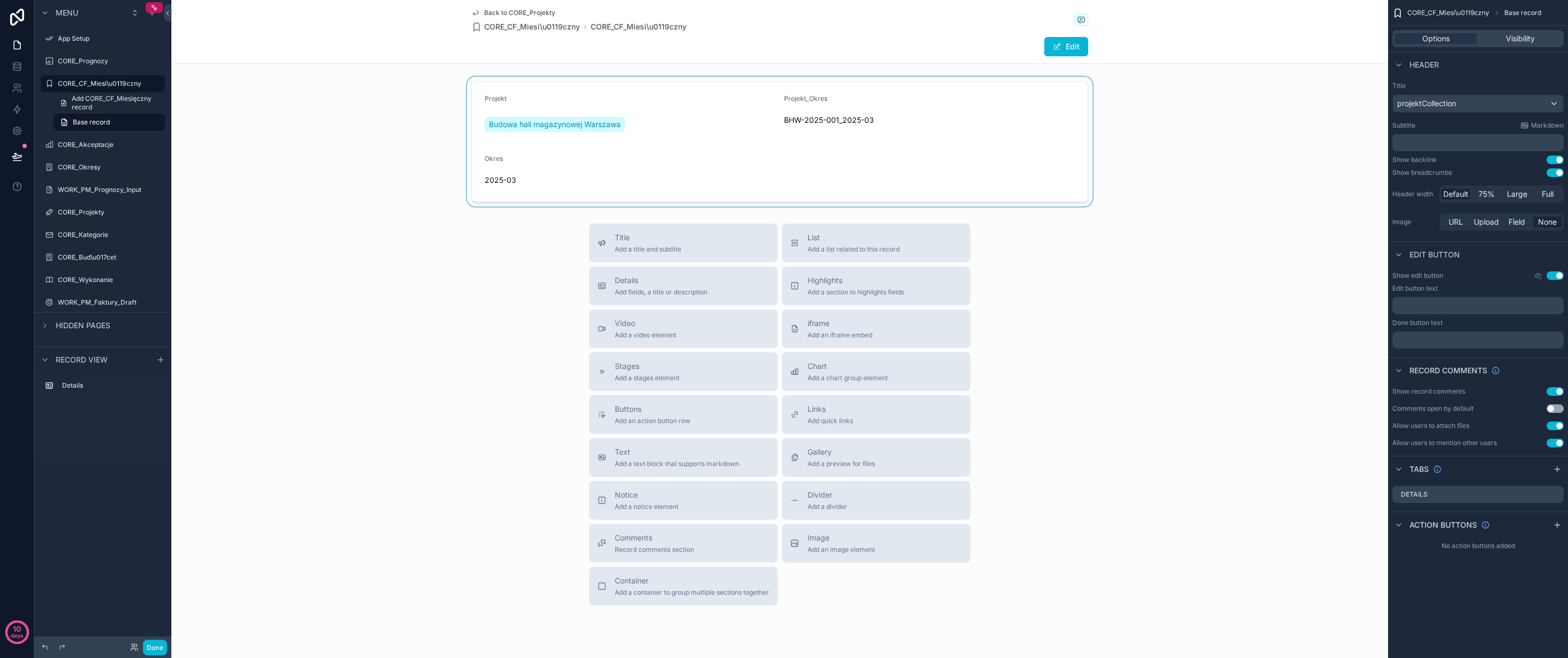
click at [801, 142] on div "scrollable content" at bounding box center [779, 142] width 1217 height 129
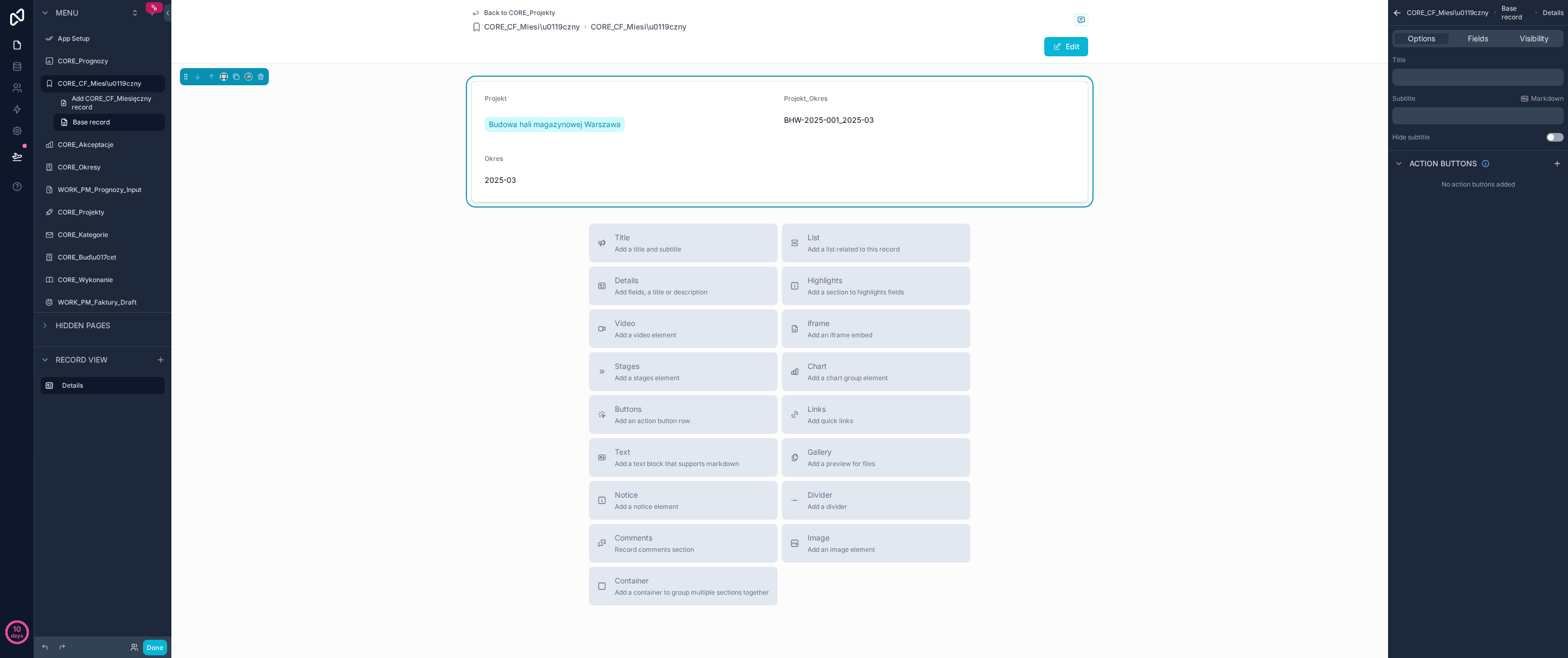
click at [795, 148] on form "Projekt Budowa hali magazynowej Warszawa Projekt_Okres BHW-2025-001_2025-03 Okr…" at bounding box center [780, 142] width 616 height 120
click at [1067, 46] on button "Edit" at bounding box center [1066, 47] width 44 height 19
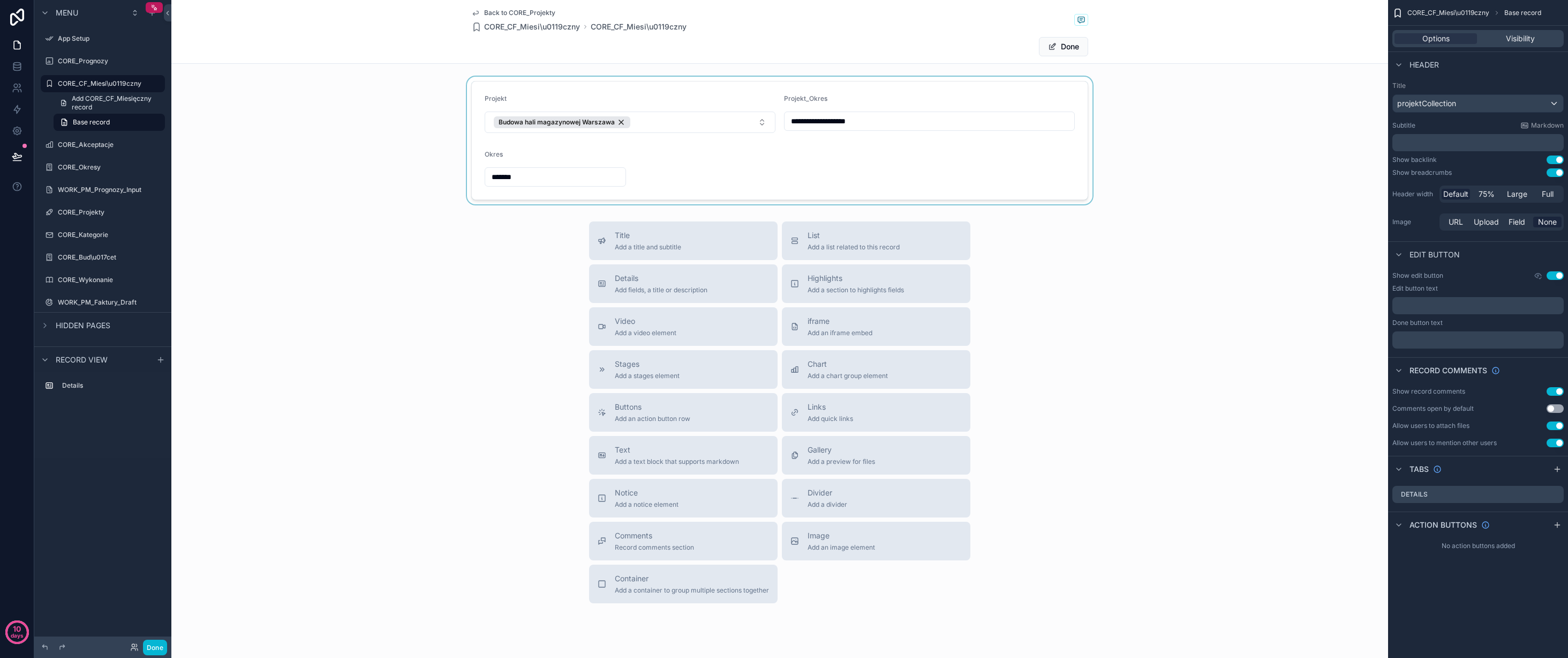
click at [754, 169] on div "scrollable content" at bounding box center [779, 141] width 1217 height 127
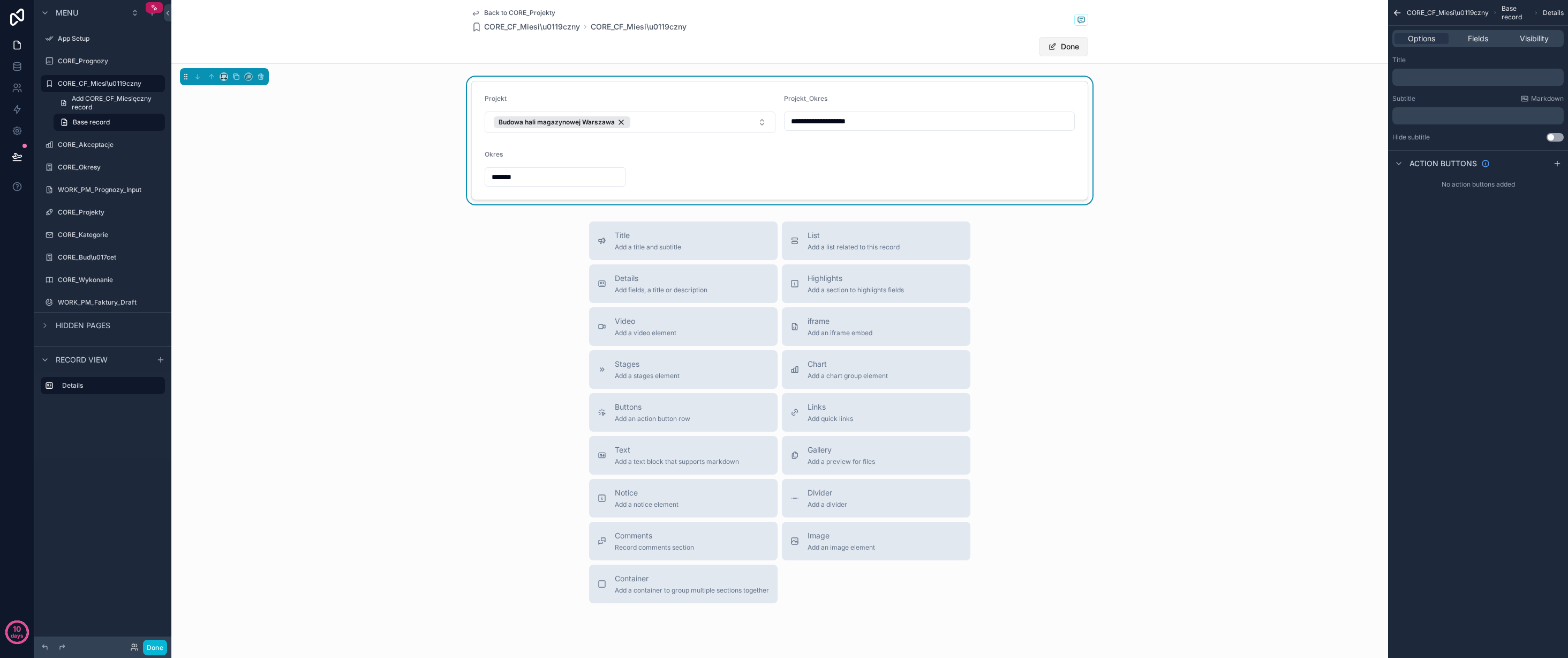
click at [1071, 44] on button "Done" at bounding box center [1064, 47] width 49 height 19
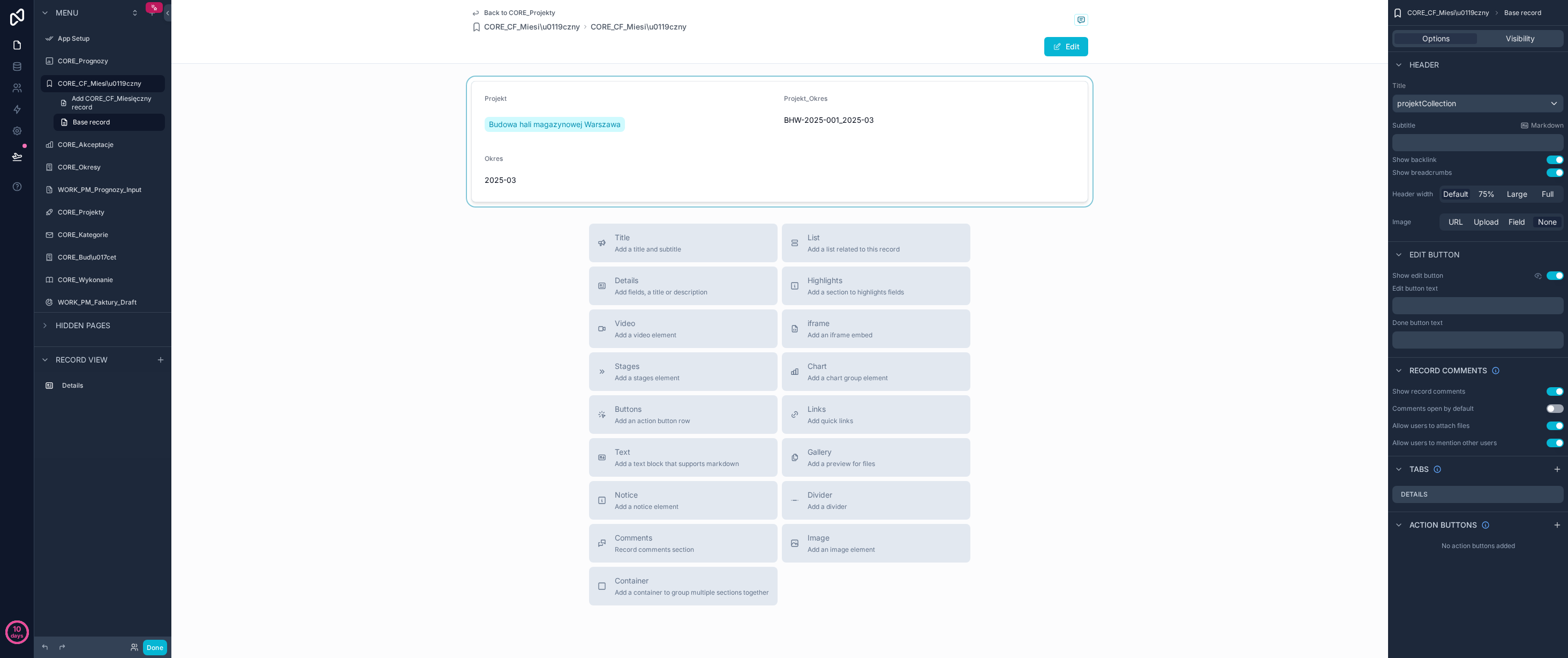
click at [594, 122] on div "scrollable content" at bounding box center [779, 142] width 1217 height 129
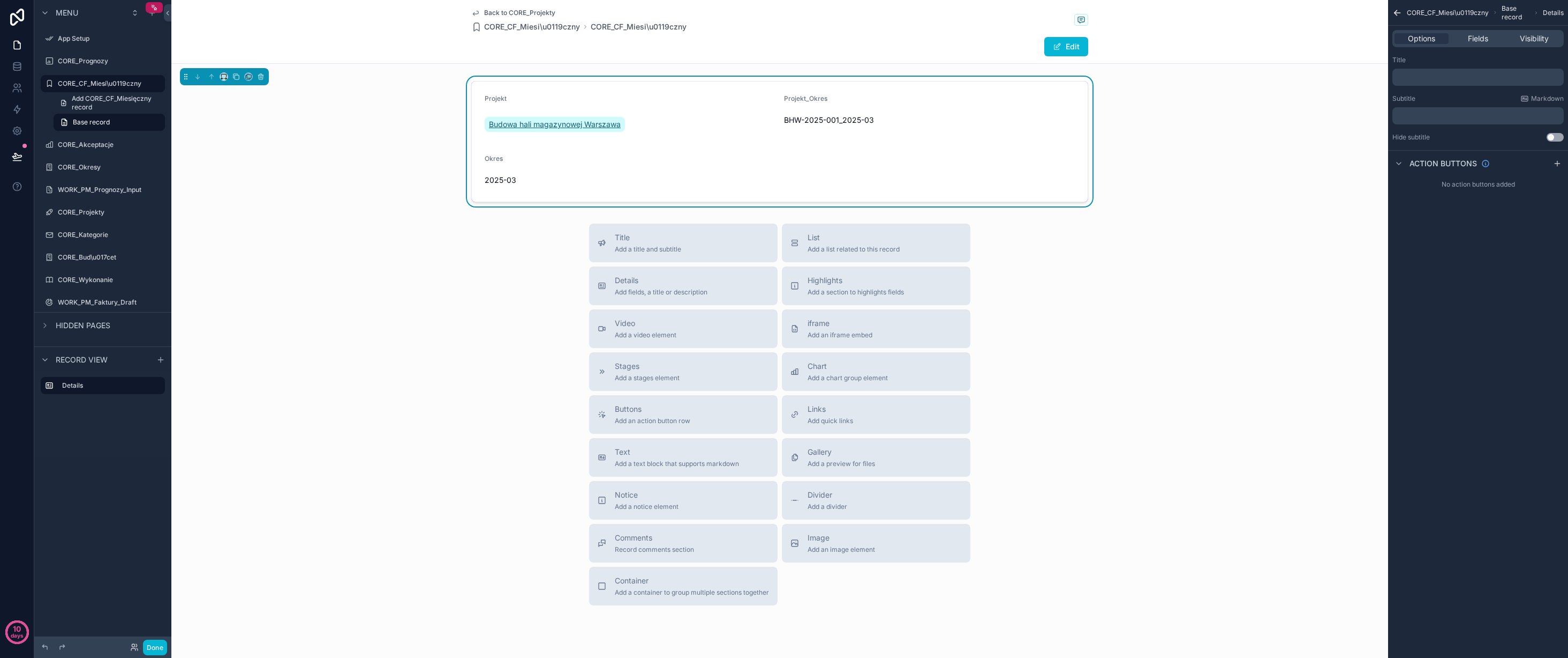
click at [592, 124] on span "Budowa hali magazynowej Warszawa" at bounding box center [555, 124] width 132 height 10
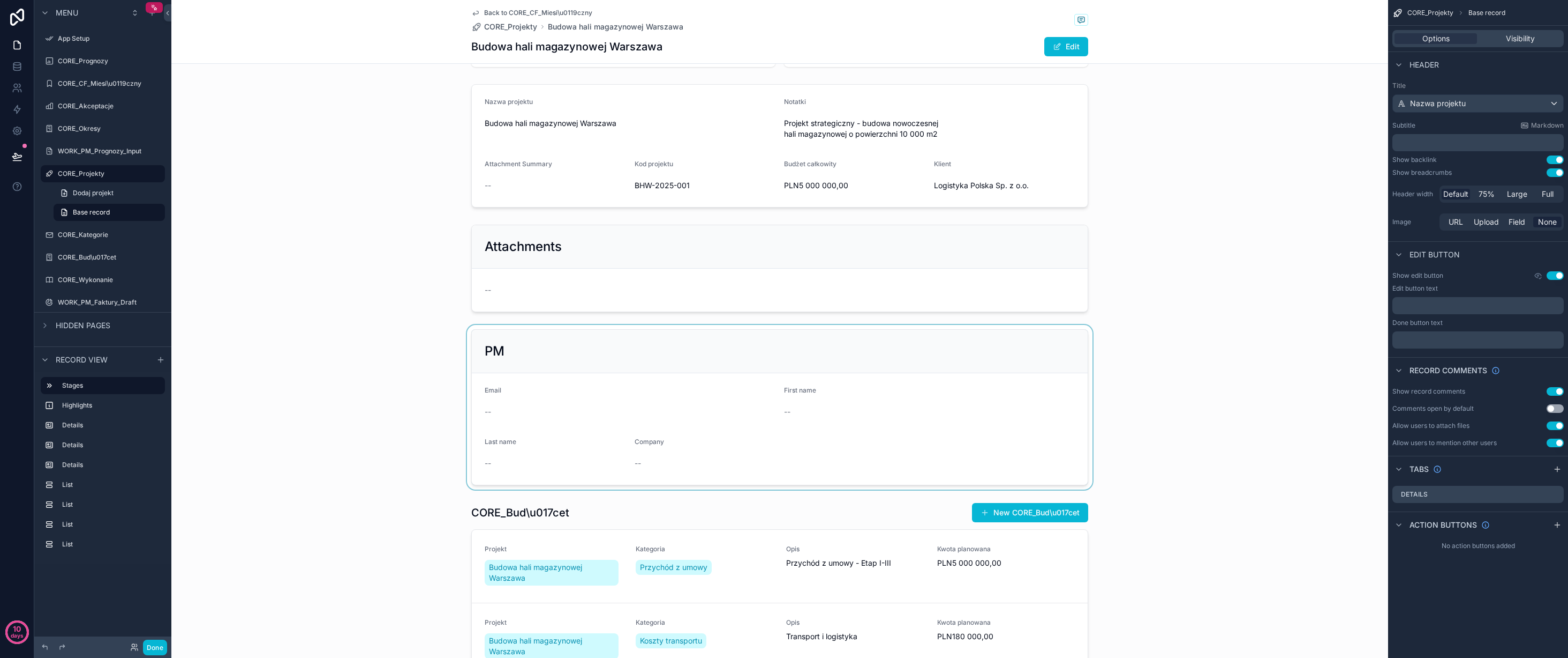
scroll to position [94, 0]
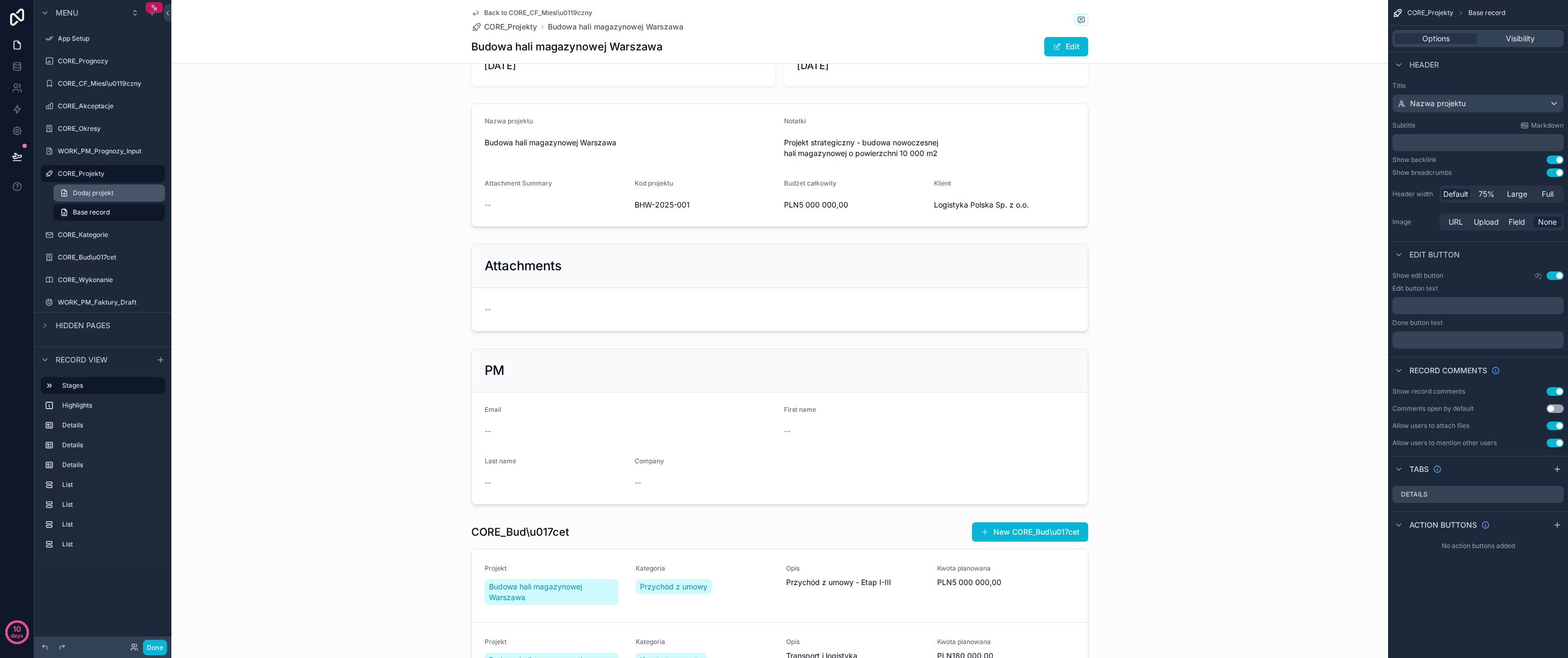
click at [110, 192] on span "Dodaj projekt" at bounding box center [93, 192] width 41 height 9
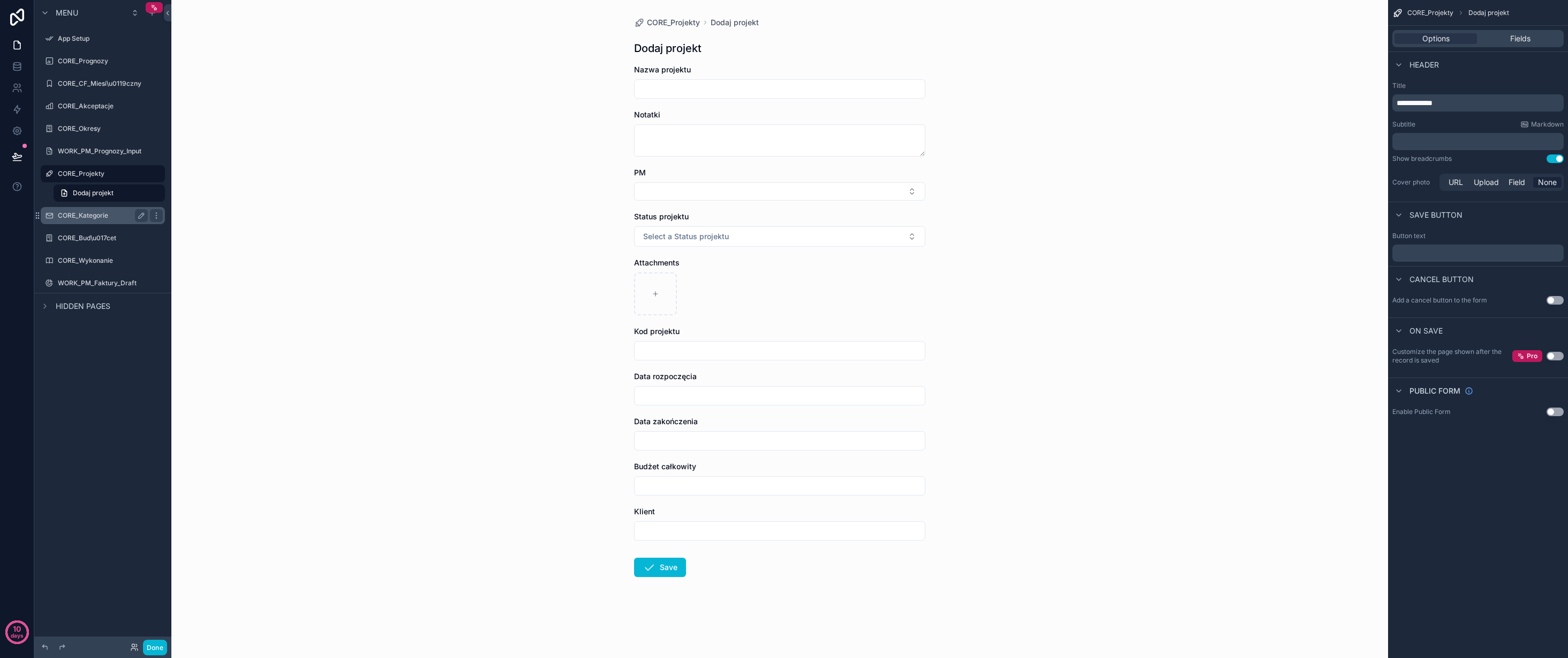
click at [108, 208] on div "CORE_Kategorie" at bounding box center [103, 216] width 120 height 17
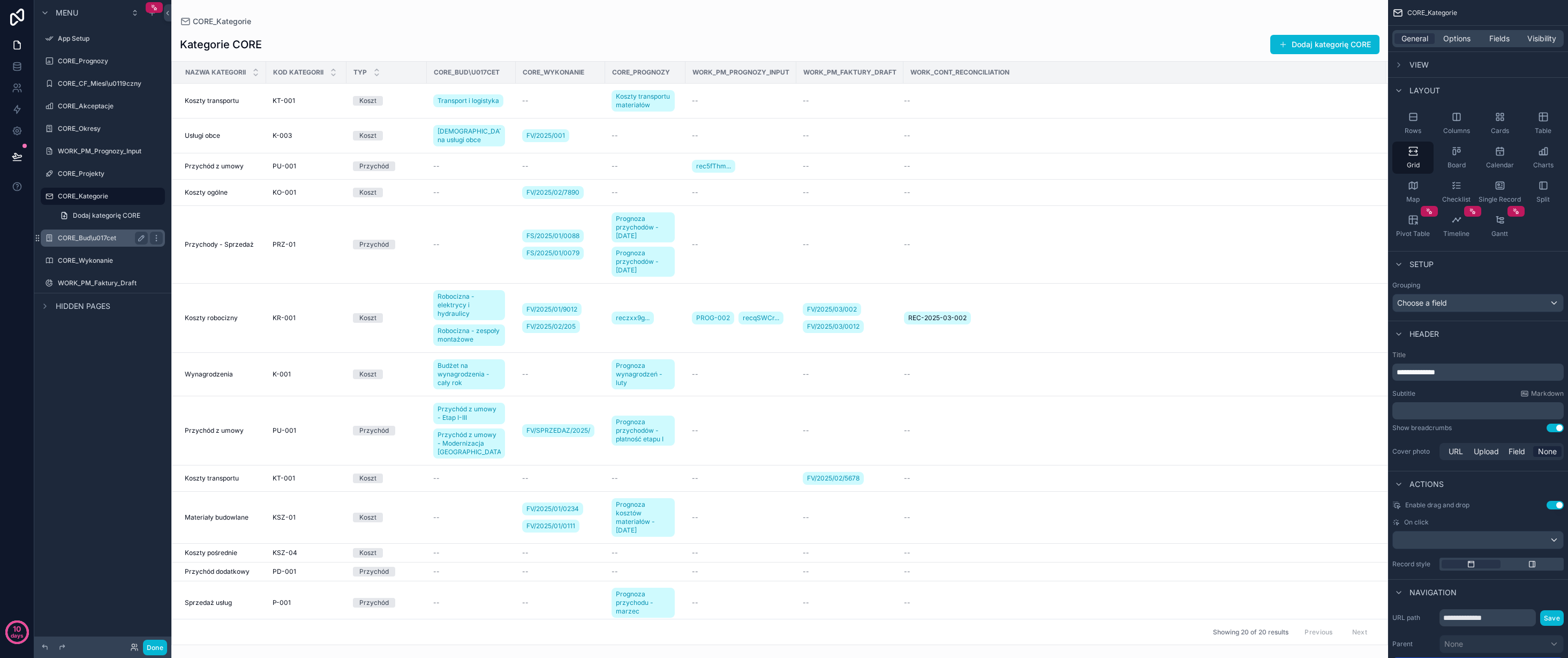
click at [111, 231] on div "CORE_Bud\u017cet" at bounding box center [103, 238] width 120 height 17
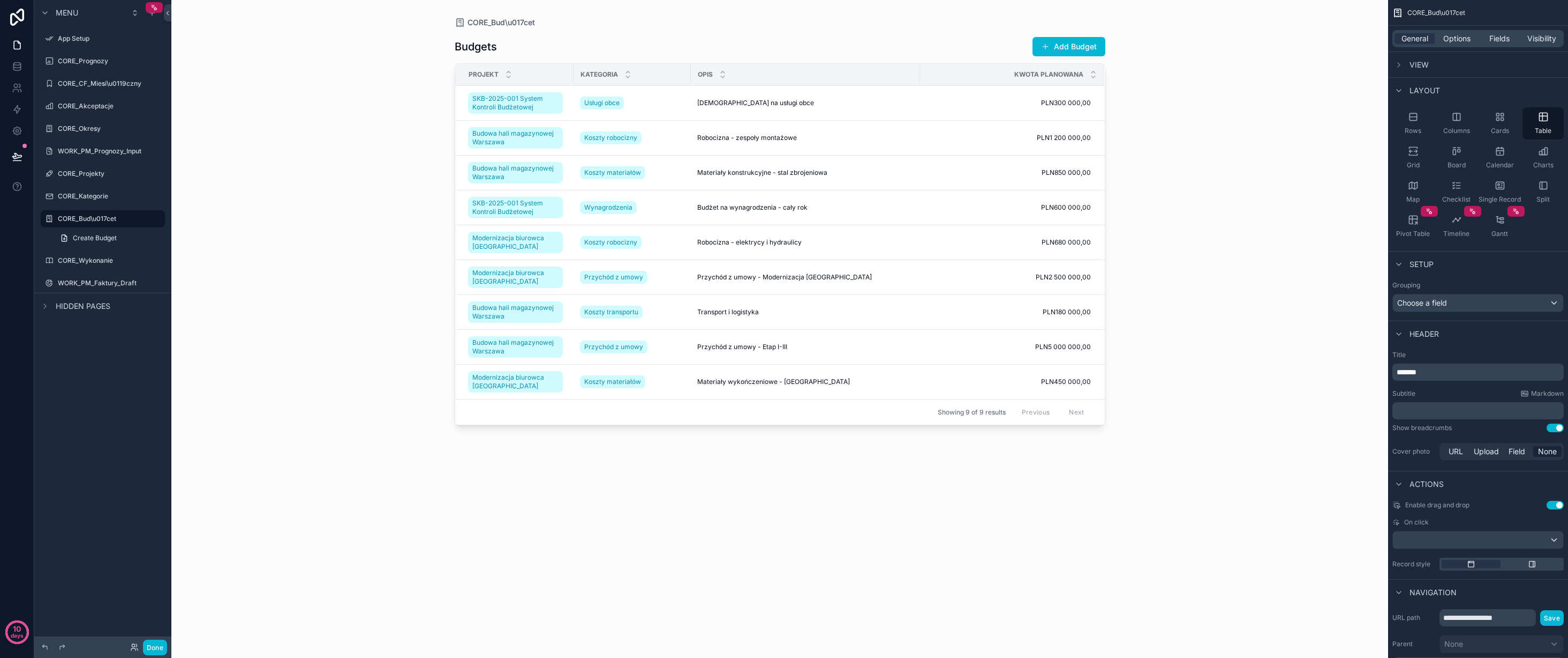
click at [560, 262] on div "scrollable content" at bounding box center [780, 322] width 685 height 645
click at [621, 239] on span "Koszty robocizny" at bounding box center [611, 242] width 53 height 9
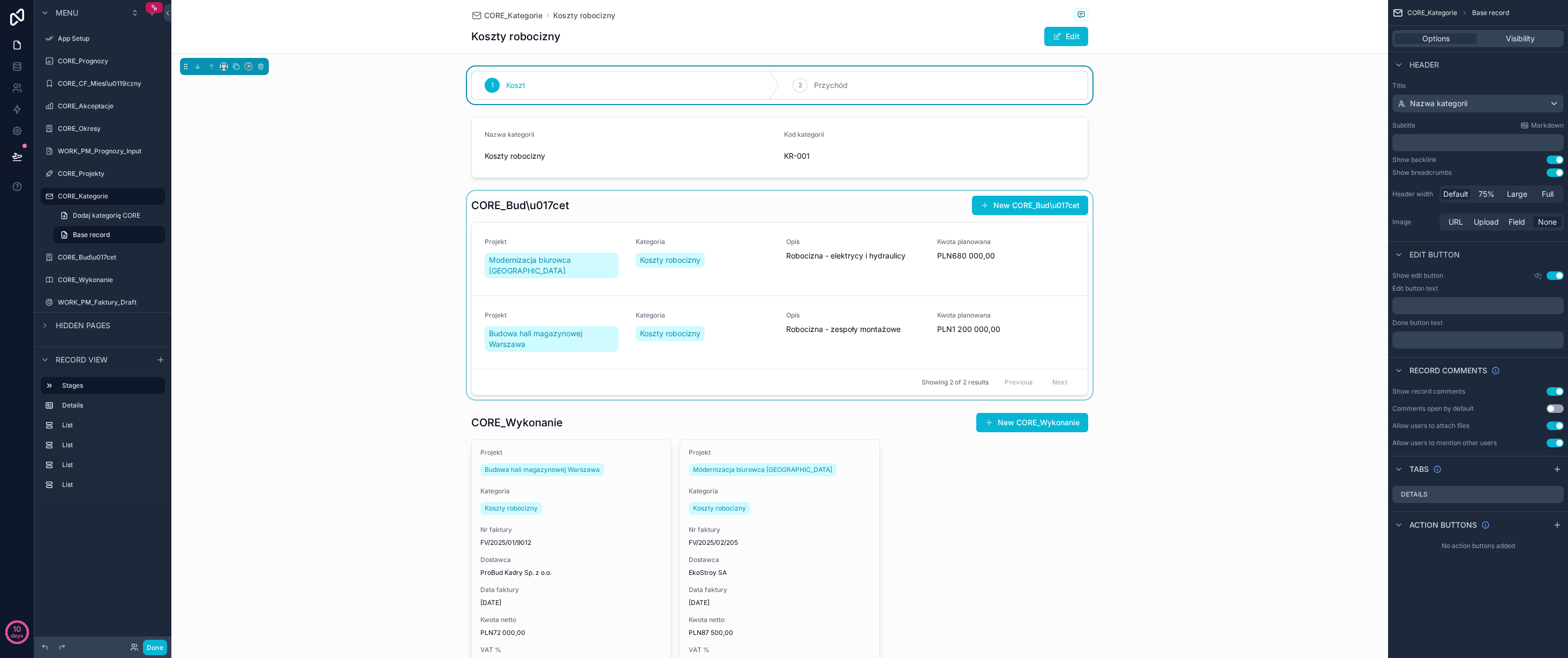
scroll to position [143, 0]
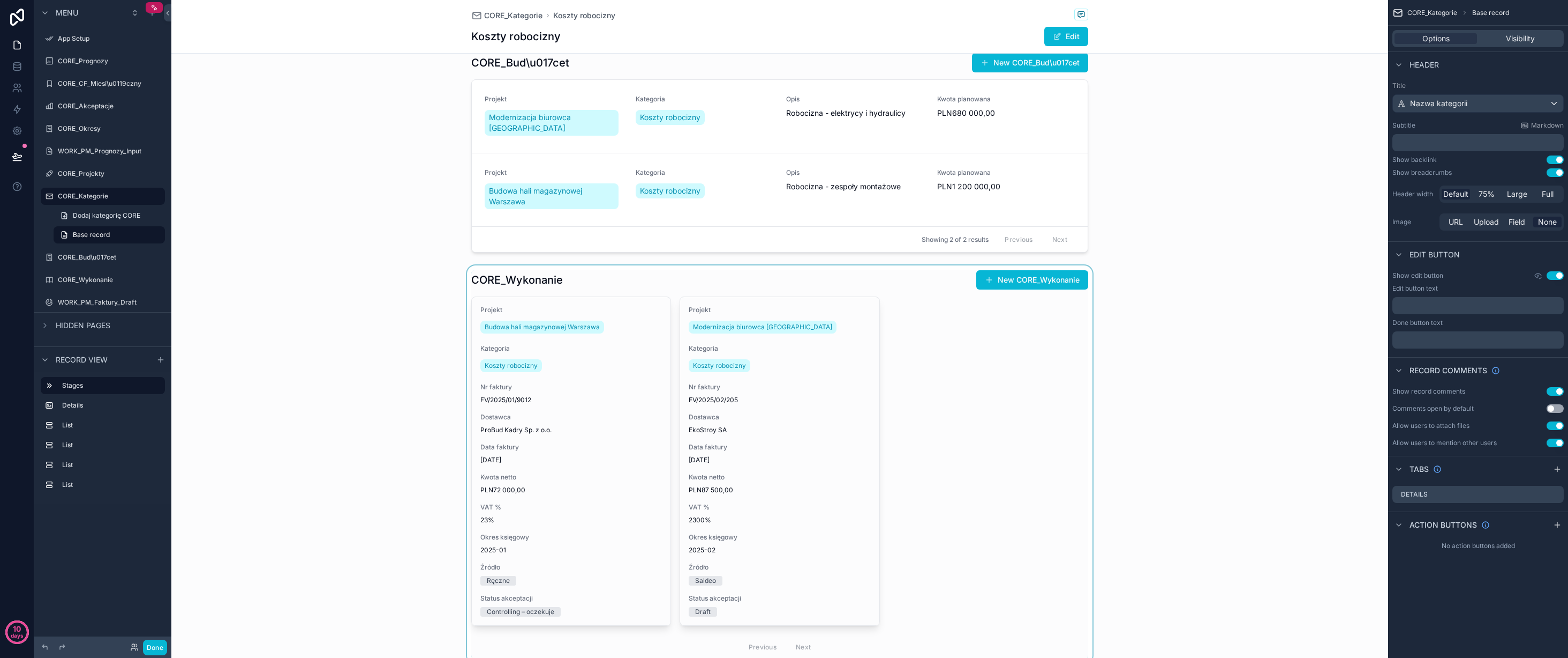
click at [999, 380] on div "scrollable content" at bounding box center [779, 464] width 1217 height 398
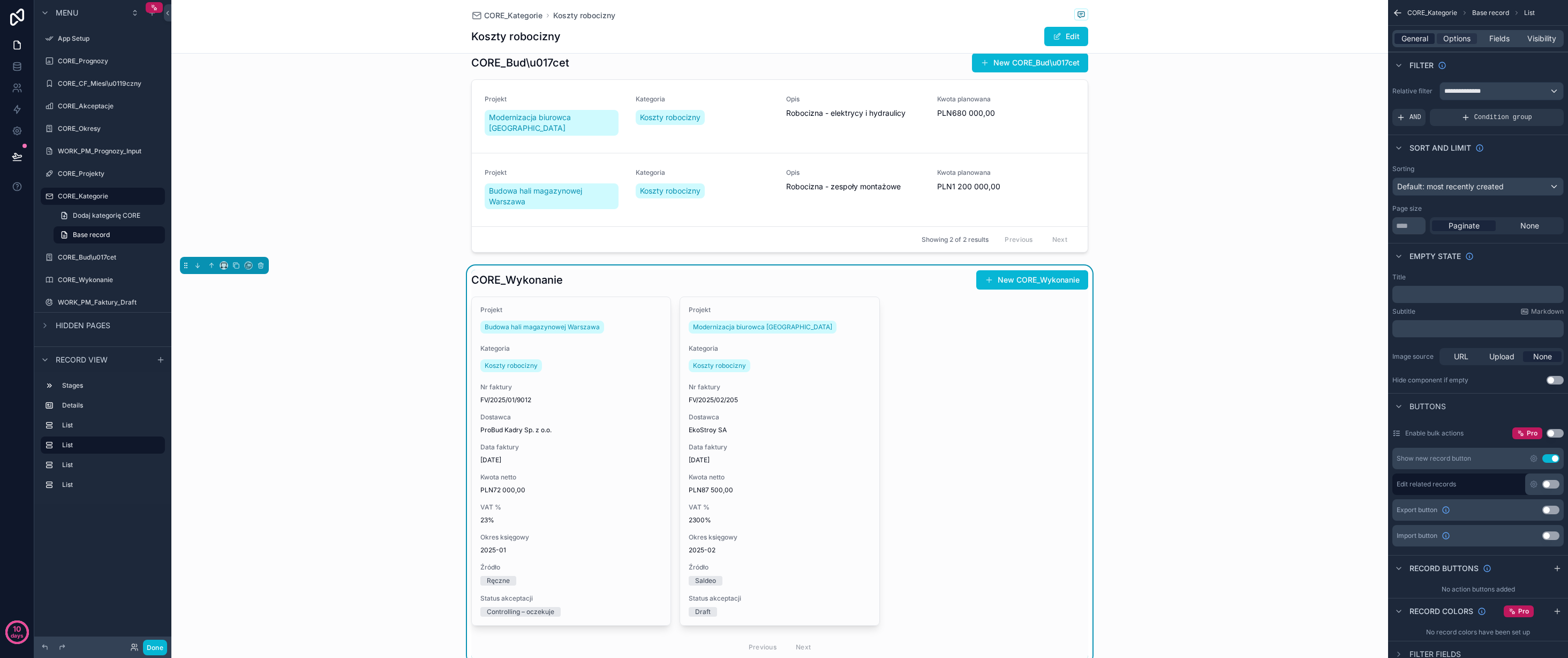
click at [1408, 38] on span "General" at bounding box center [1415, 38] width 27 height 10
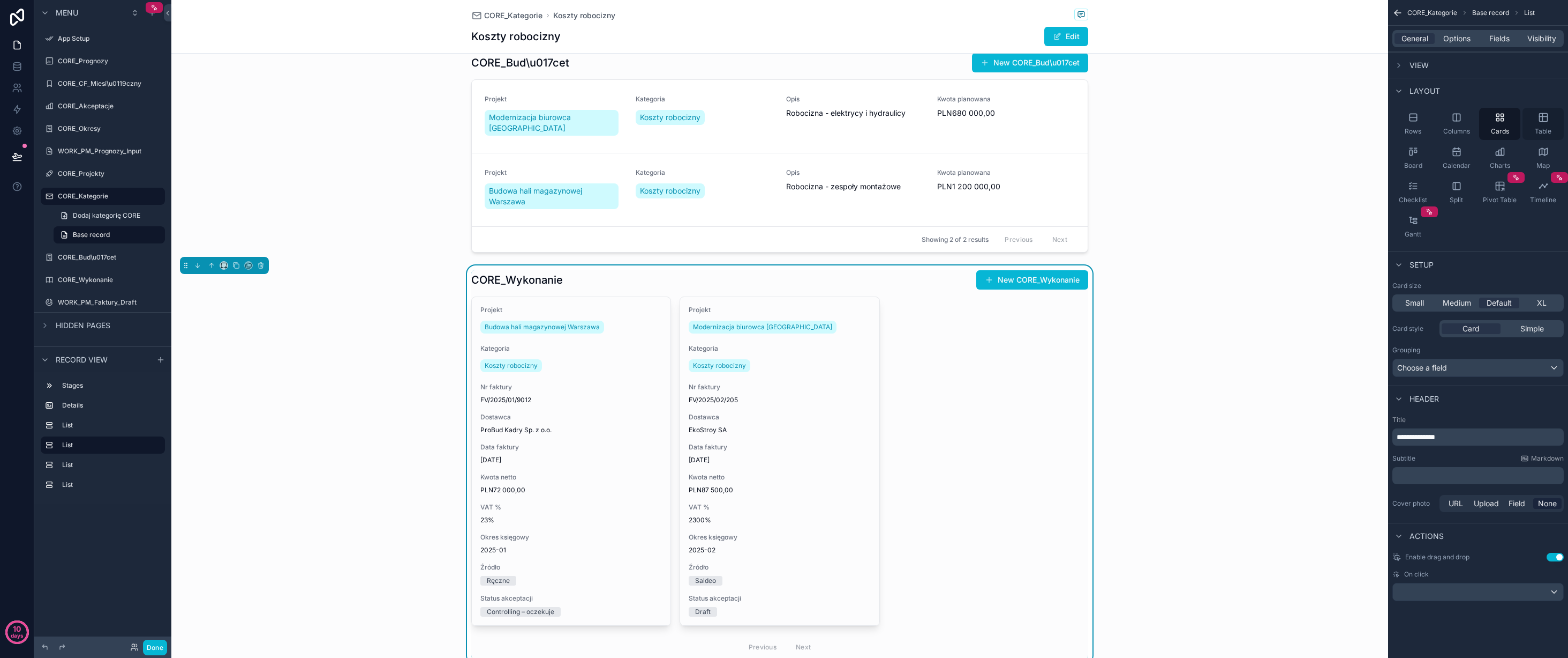
click at [1546, 121] on icon "scrollable content" at bounding box center [1543, 117] width 10 height 10
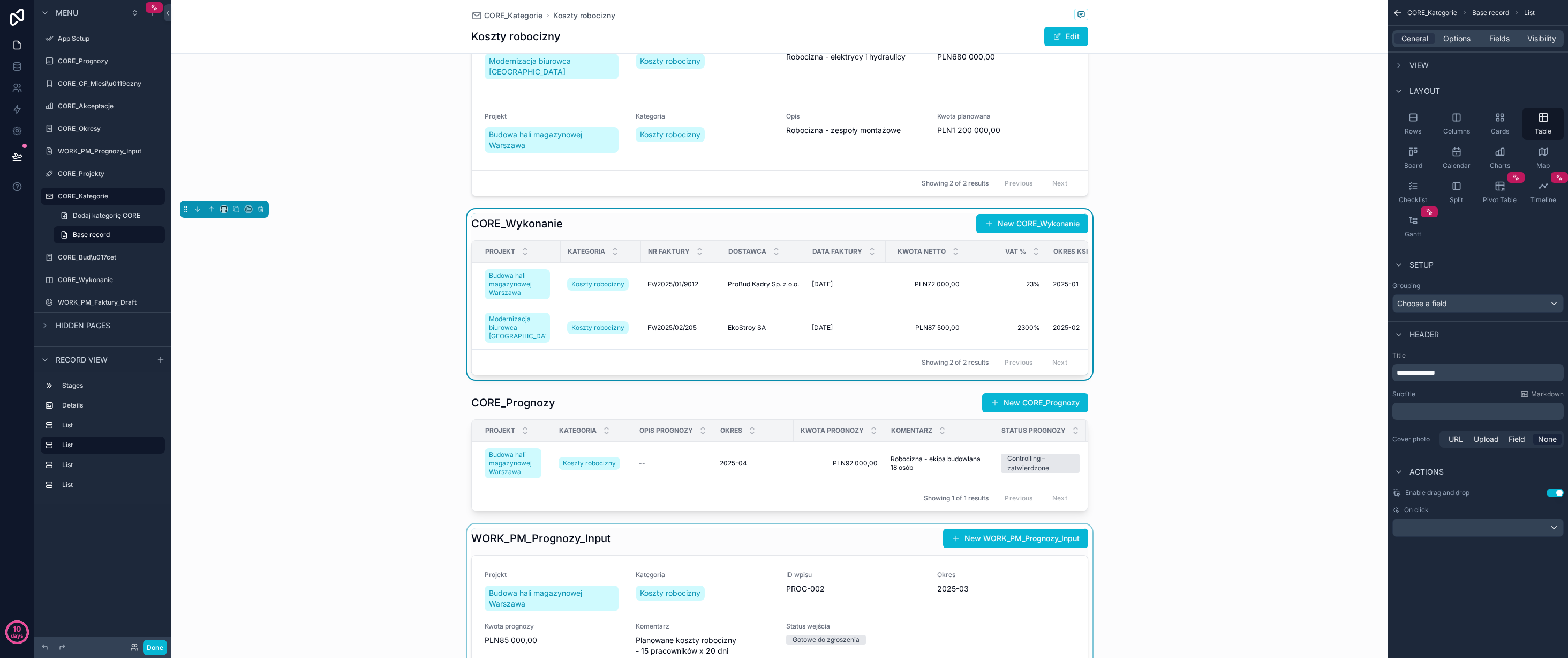
scroll to position [0, 0]
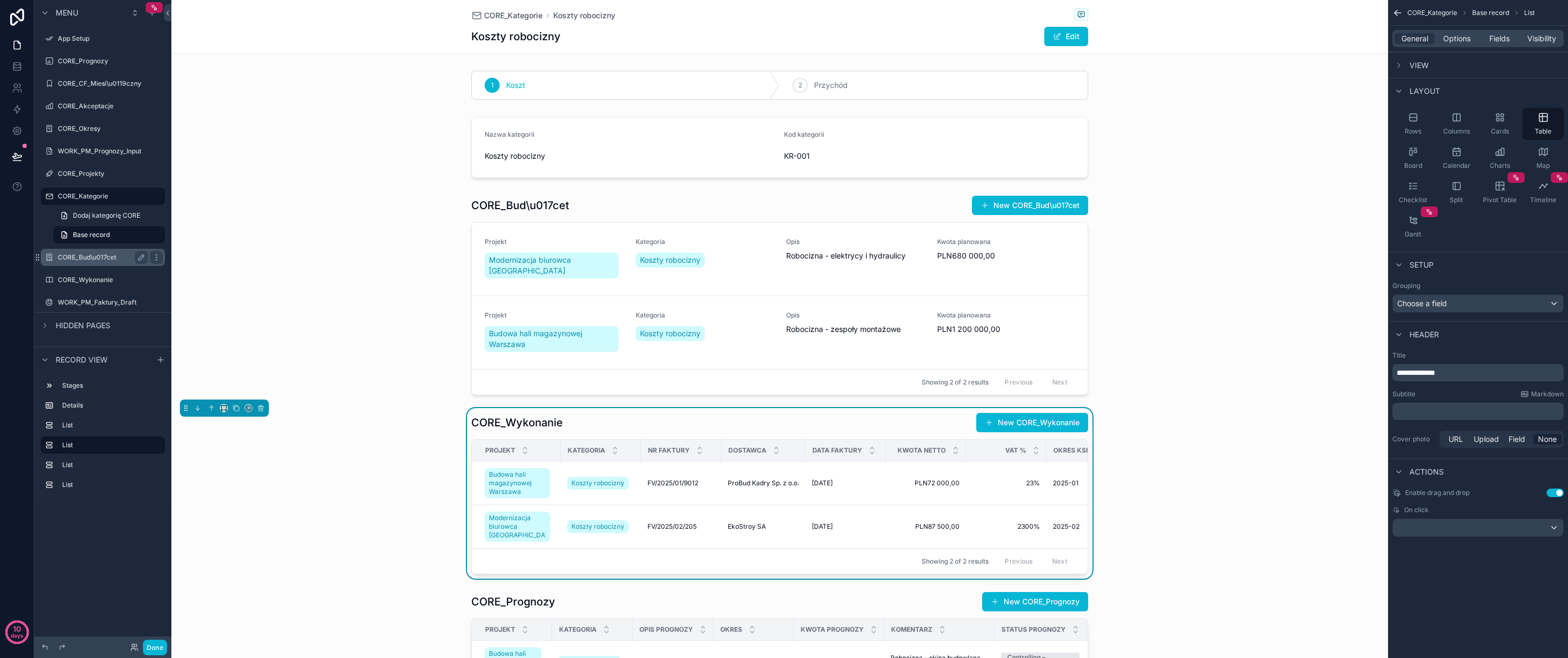
click at [102, 252] on div "CORE_Bud\u017cet" at bounding box center [103, 258] width 90 height 13
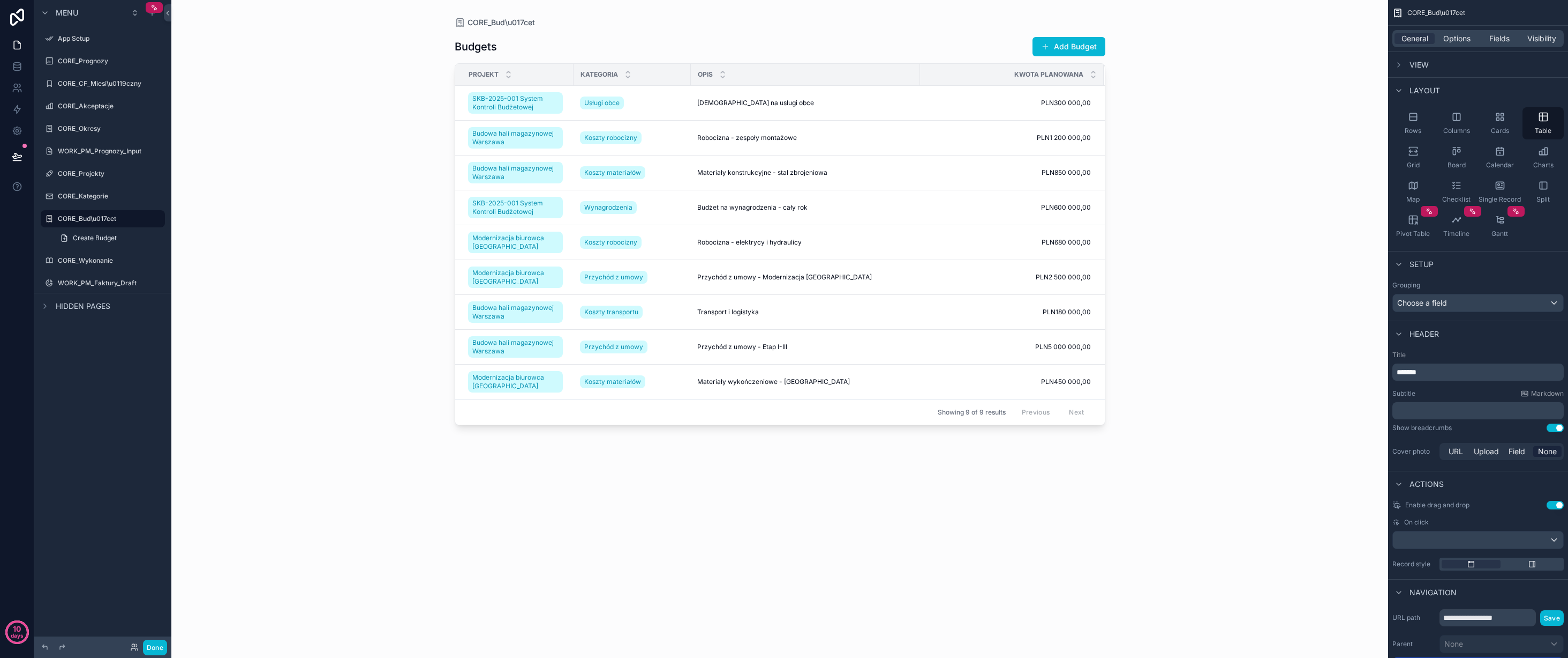
click at [623, 273] on div "scrollable content" at bounding box center [780, 322] width 685 height 645
click at [616, 279] on span "Przychód z umowy" at bounding box center [614, 277] width 59 height 9
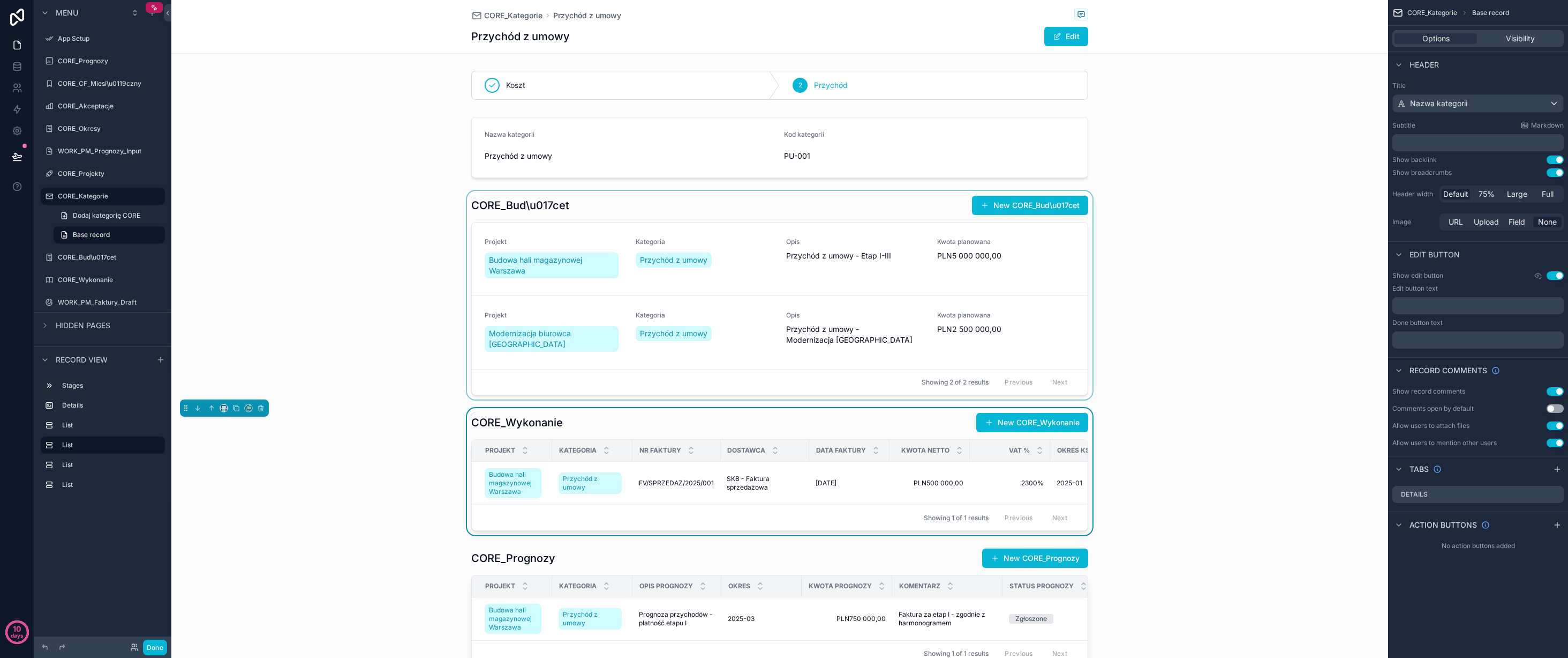
click at [564, 260] on div "scrollable content" at bounding box center [779, 295] width 1217 height 208
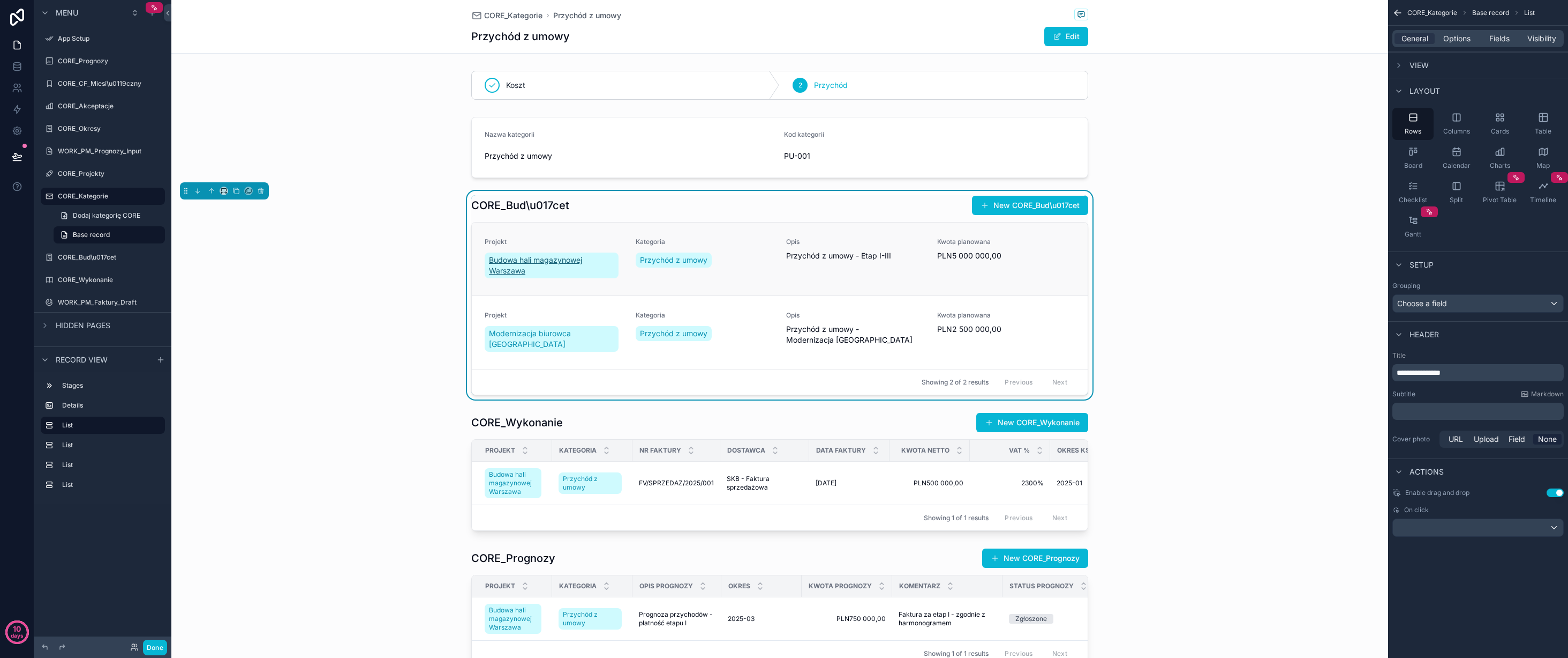
click at [559, 262] on span "Budowa hali magazynowej Warszawa" at bounding box center [552, 265] width 125 height 22
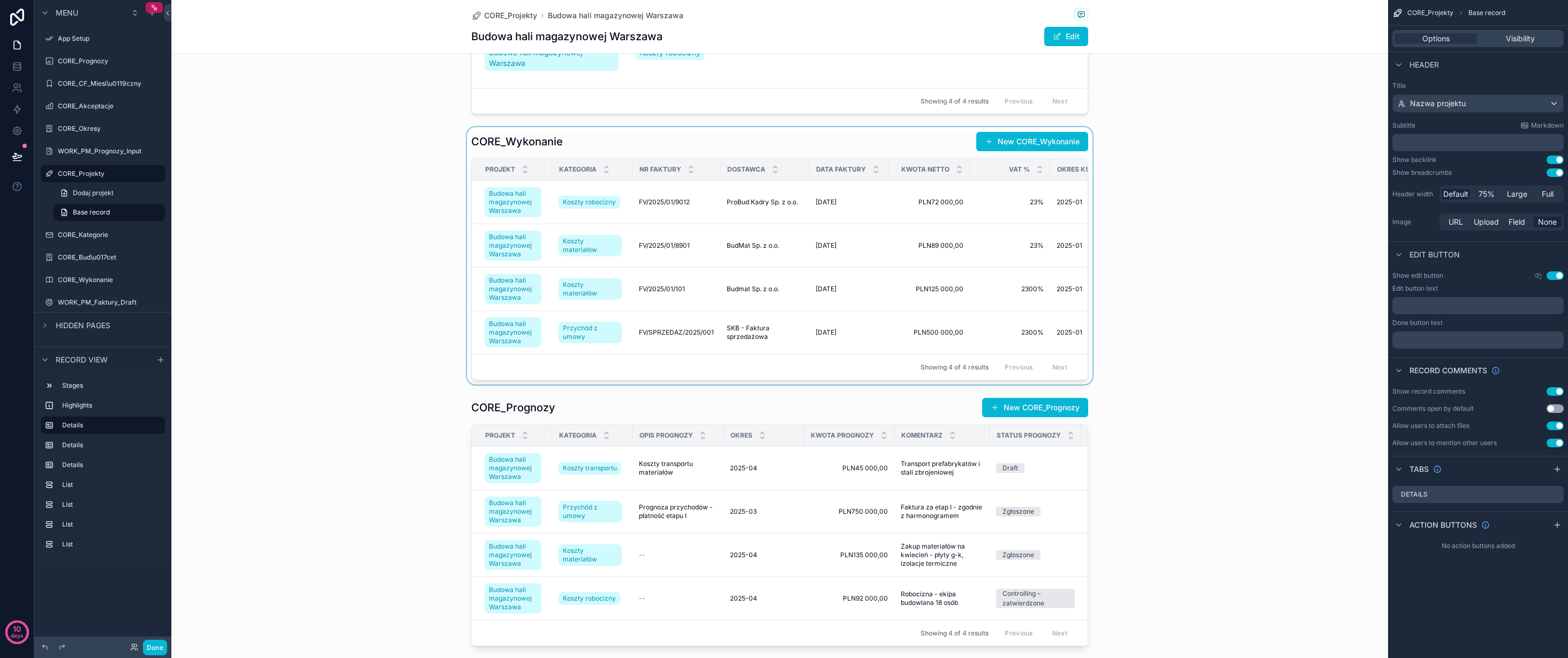
scroll to position [842, 0]
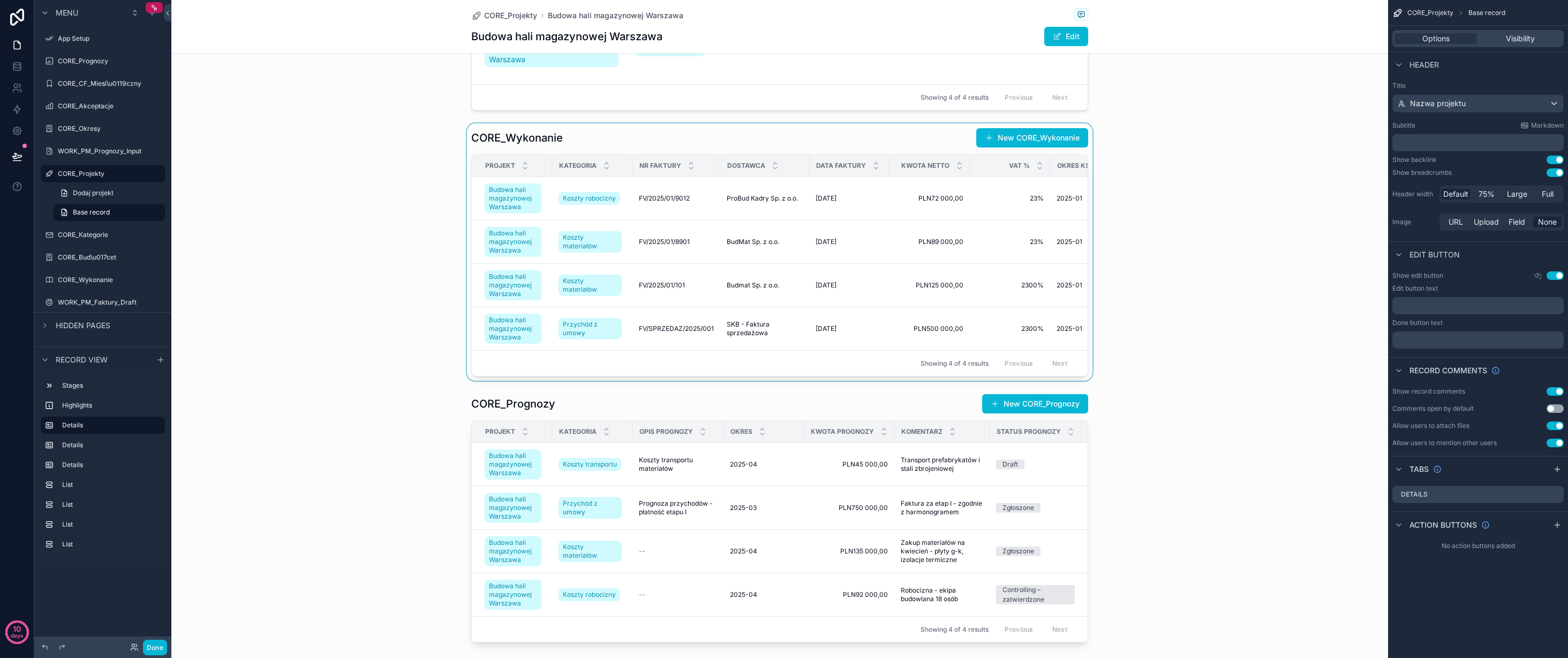
click at [588, 241] on div "scrollable content" at bounding box center [779, 252] width 1217 height 258
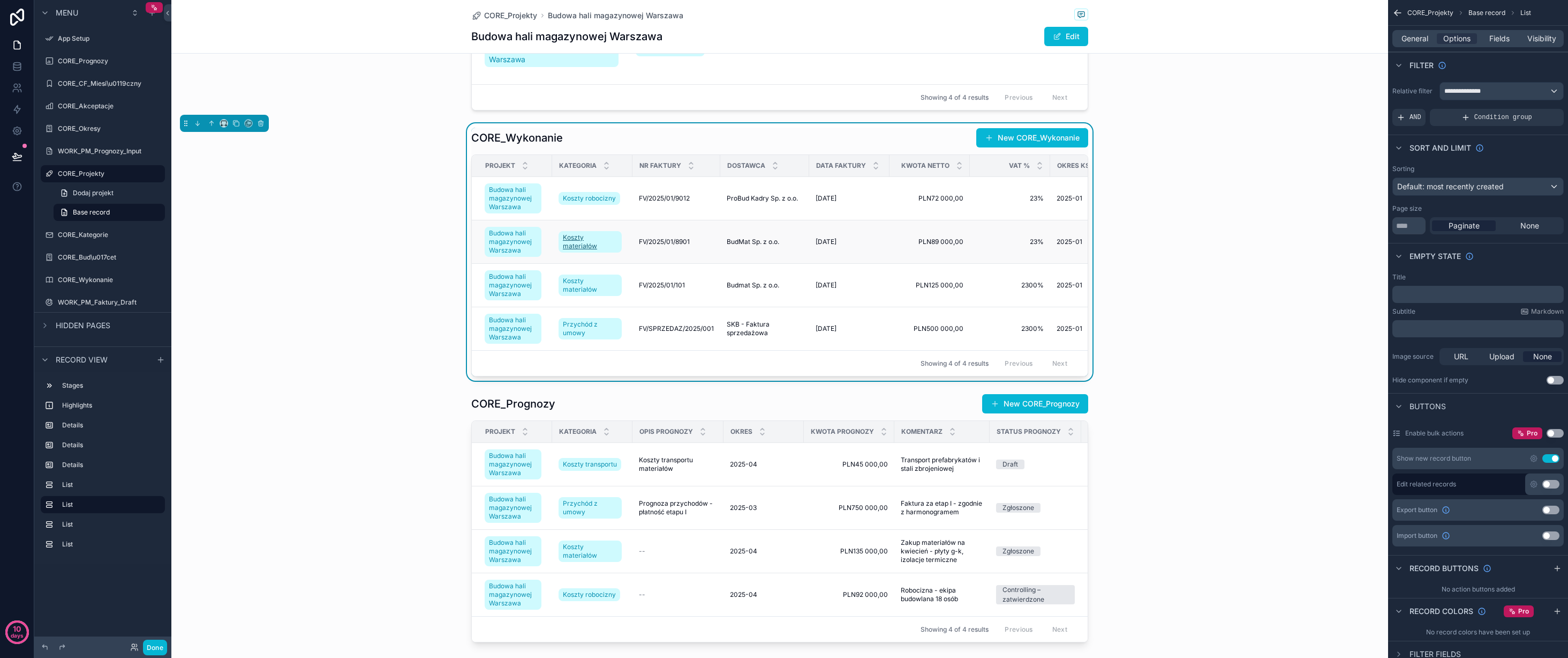
click at [583, 240] on span "Koszty materiałów" at bounding box center [589, 242] width 54 height 17
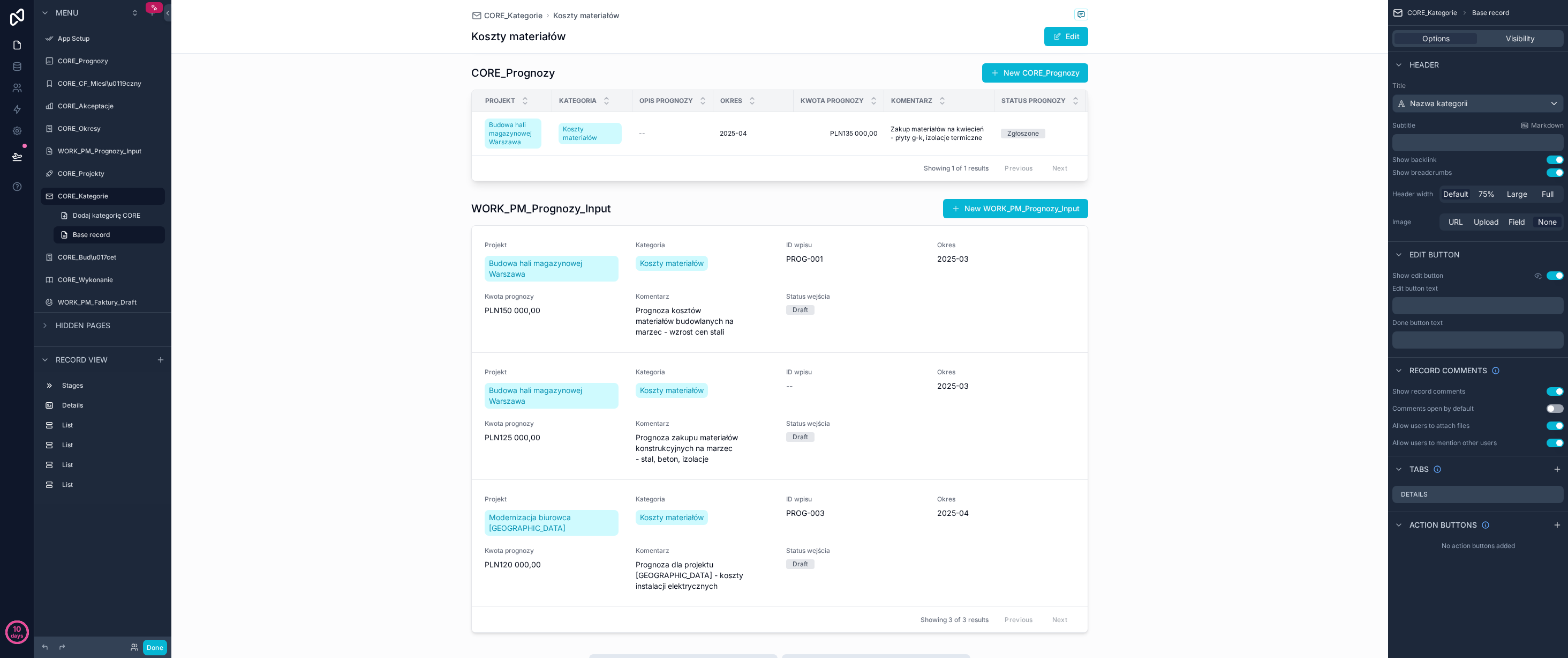
scroll to position [532, 0]
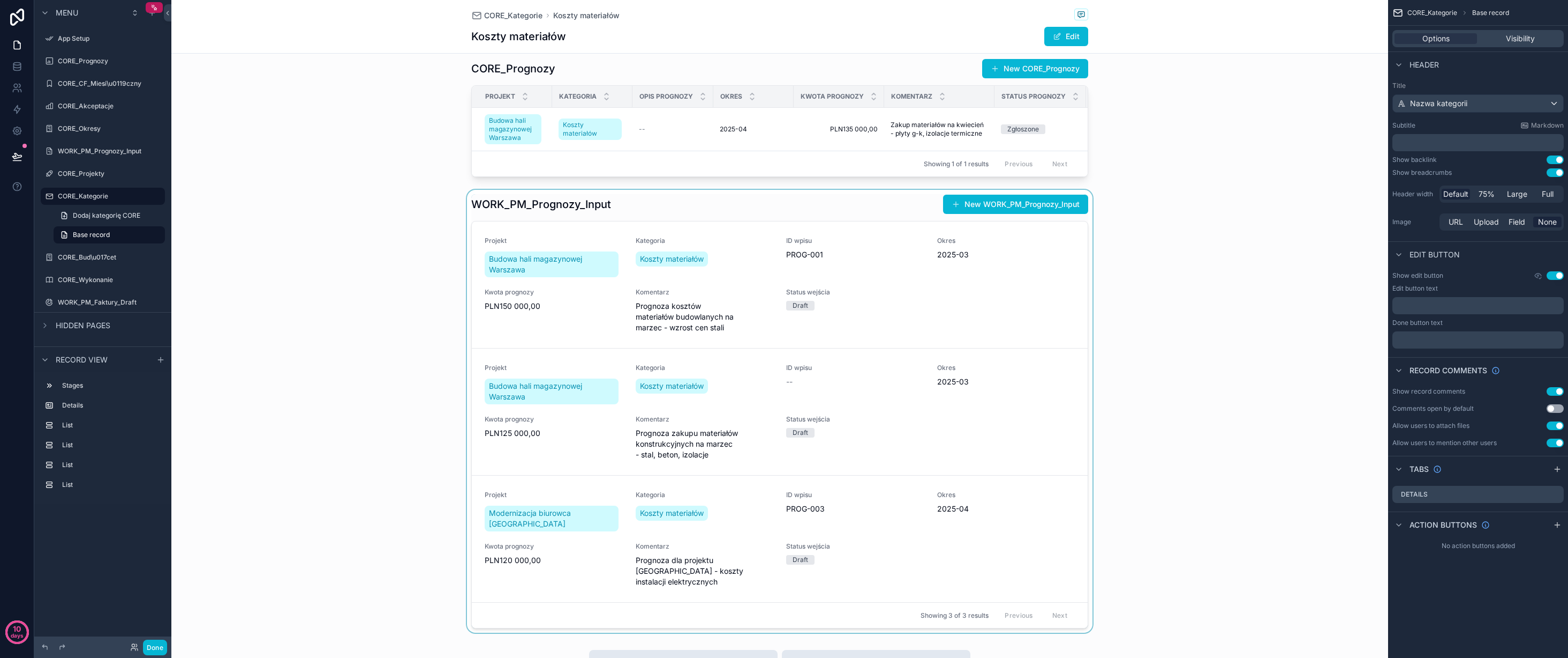
click at [565, 254] on div "scrollable content" at bounding box center [779, 412] width 1217 height 443
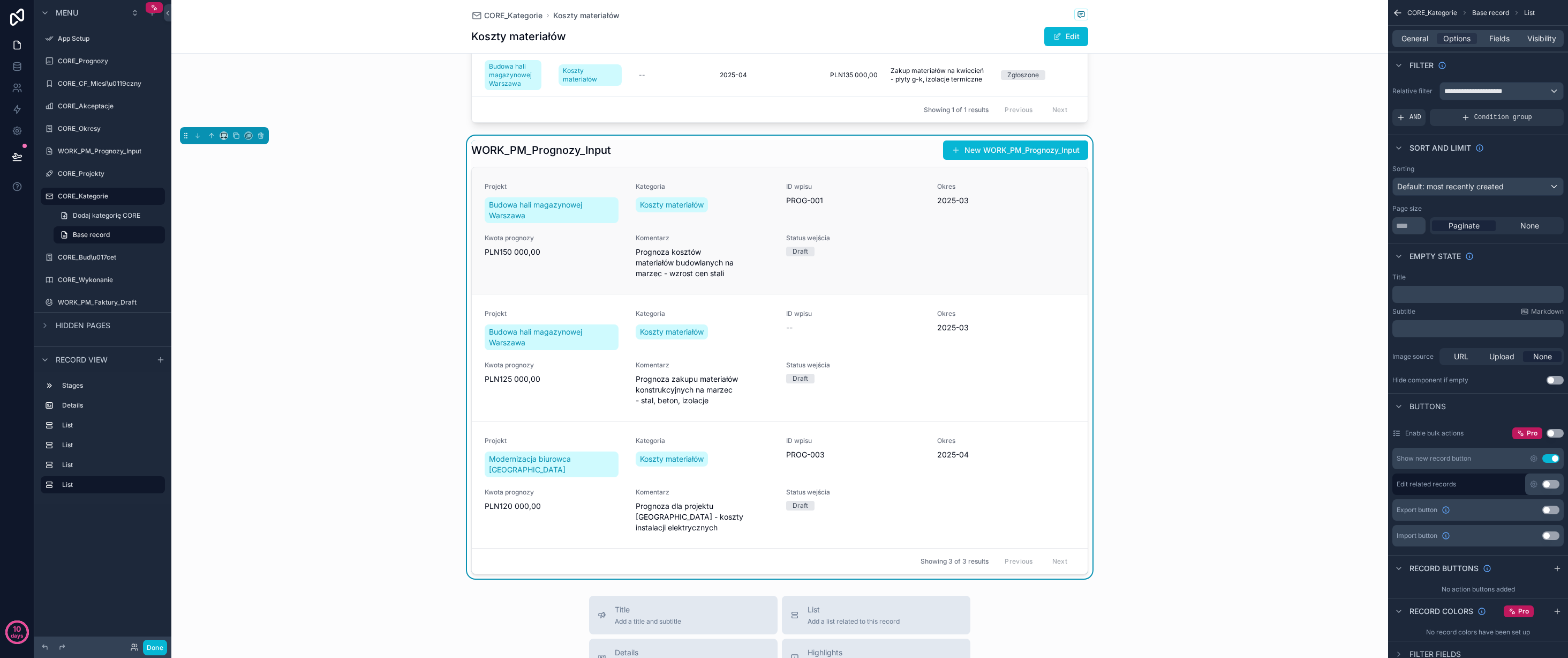
click at [842, 255] on div "Status wejścia Draft" at bounding box center [854, 256] width 138 height 45
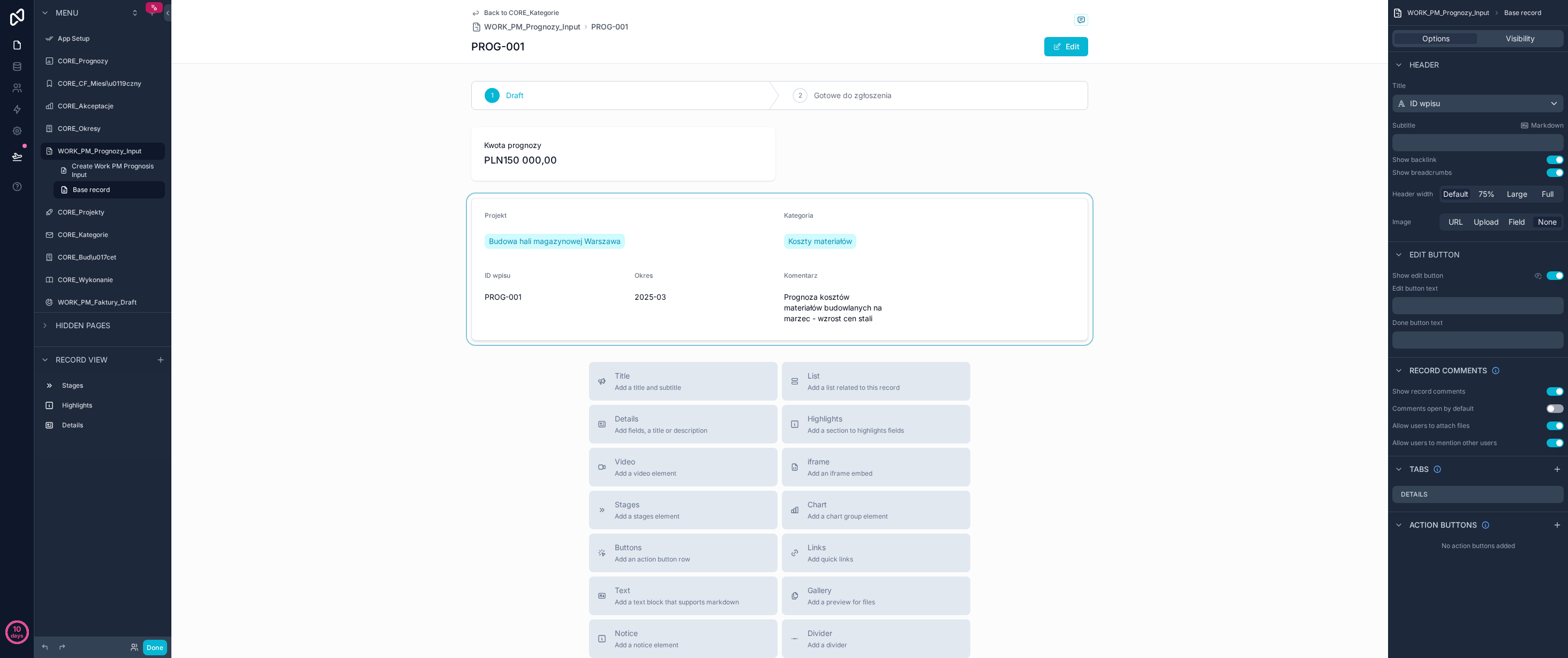
click at [836, 297] on div "scrollable content" at bounding box center [779, 268] width 1217 height 151
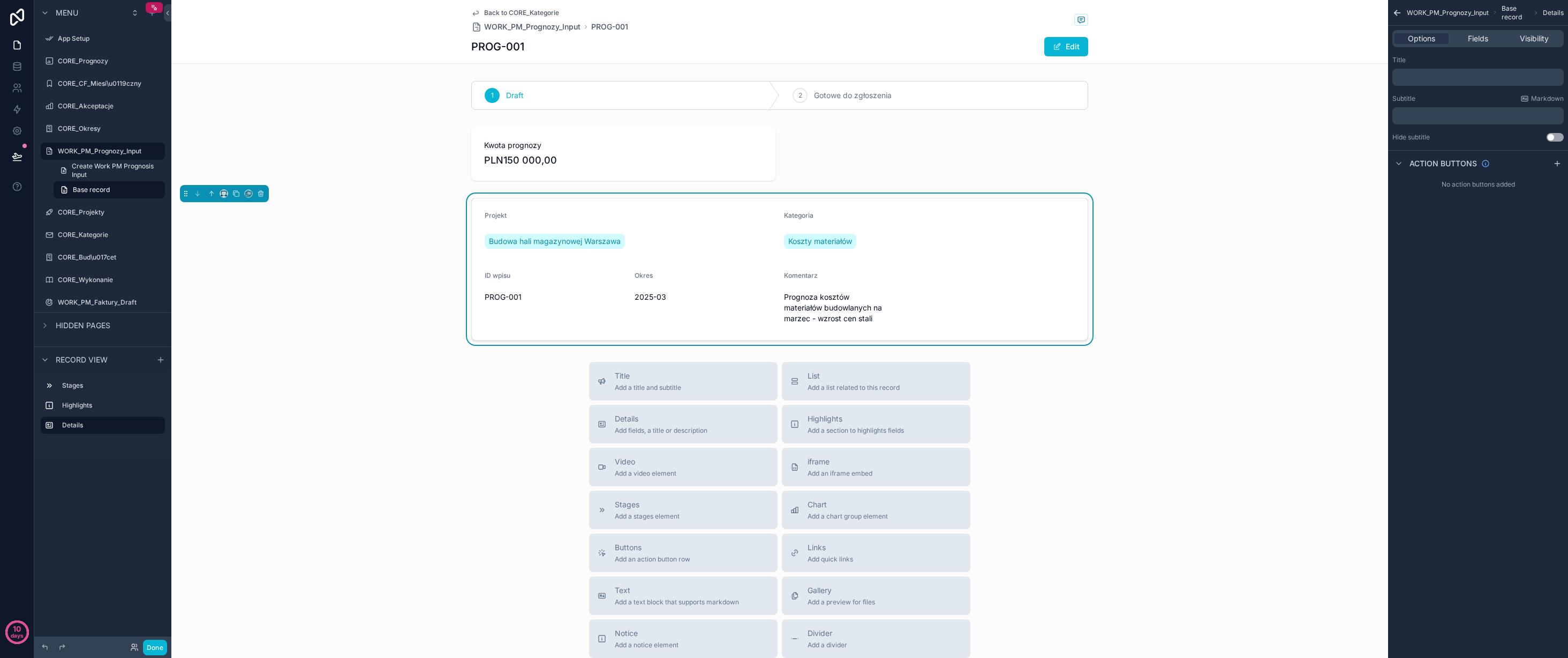
click at [829, 302] on span "Prognoza kosztów materiałów budowlanych na marzec - wzrost cen stali" at bounding box center [854, 308] width 142 height 32
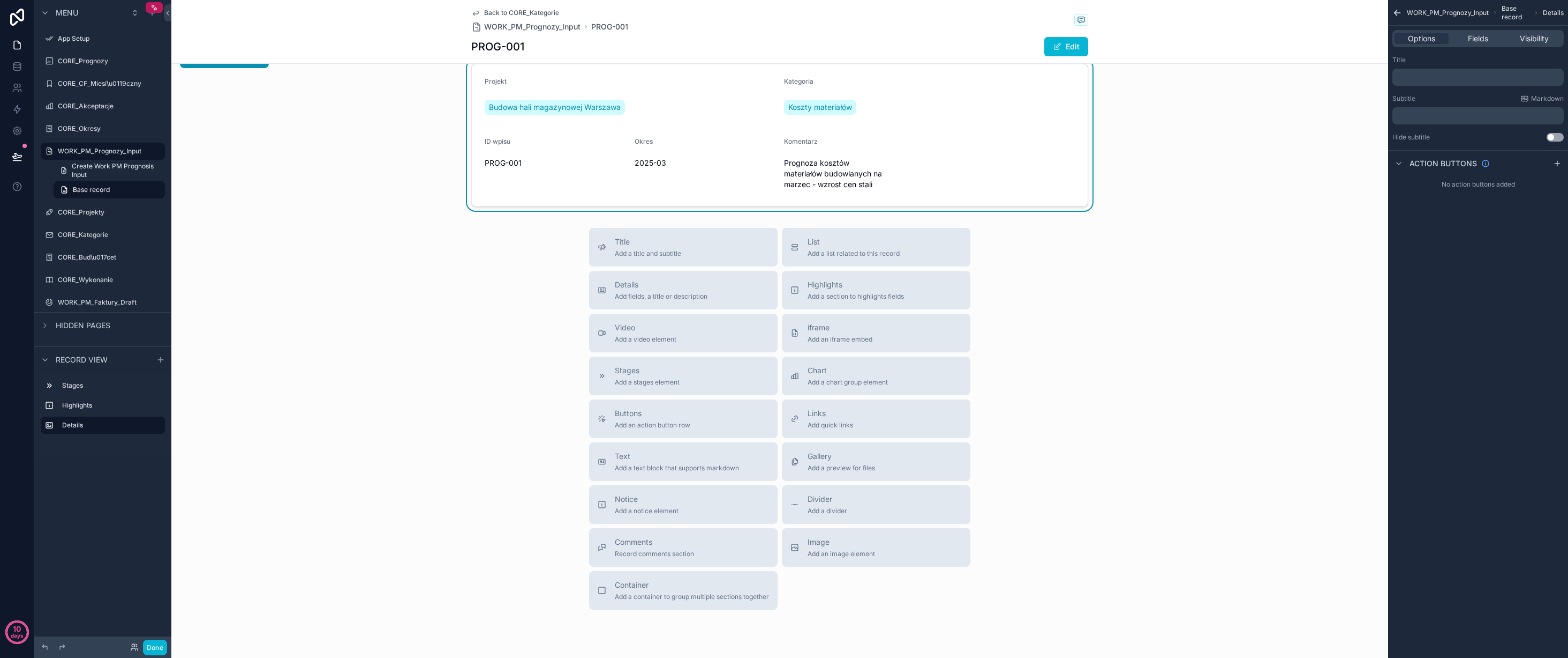
scroll to position [171, 0]
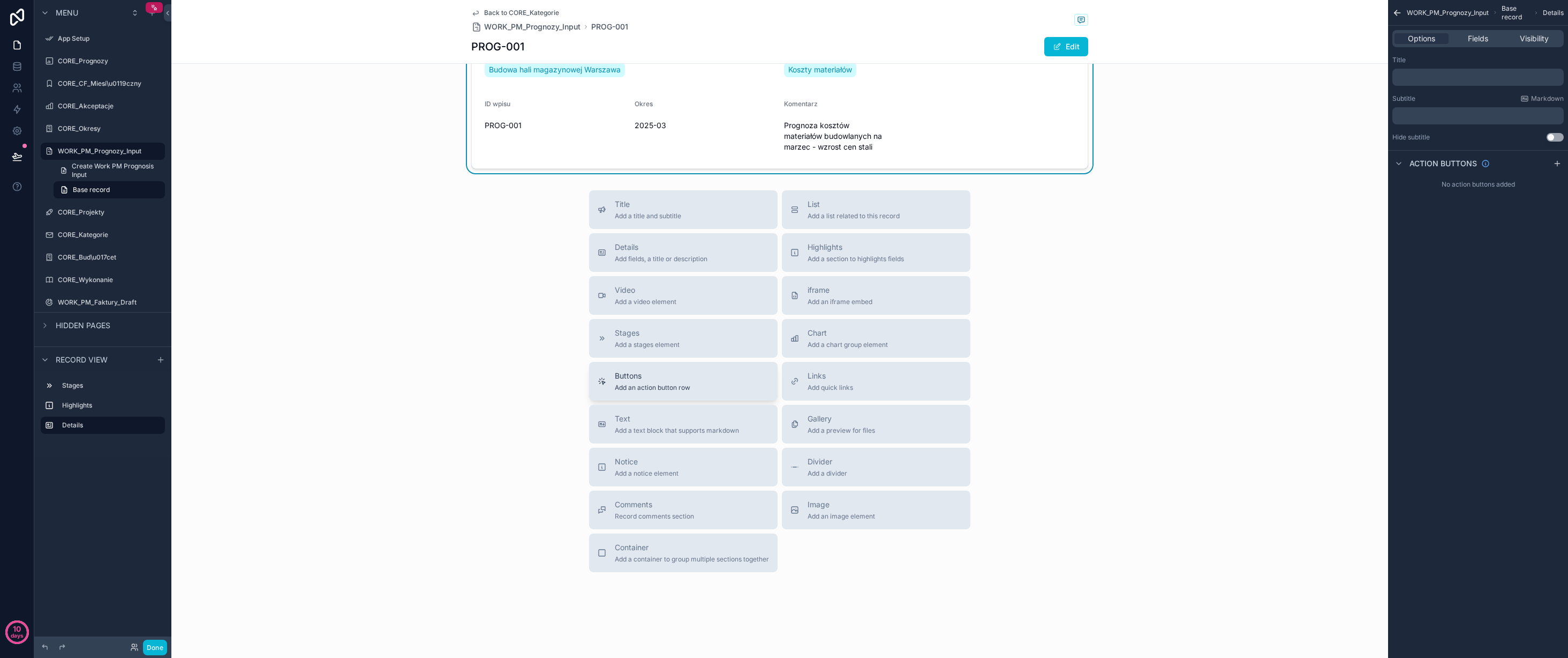
click at [709, 375] on div "Buttons Add an action button row" at bounding box center [683, 381] width 171 height 22
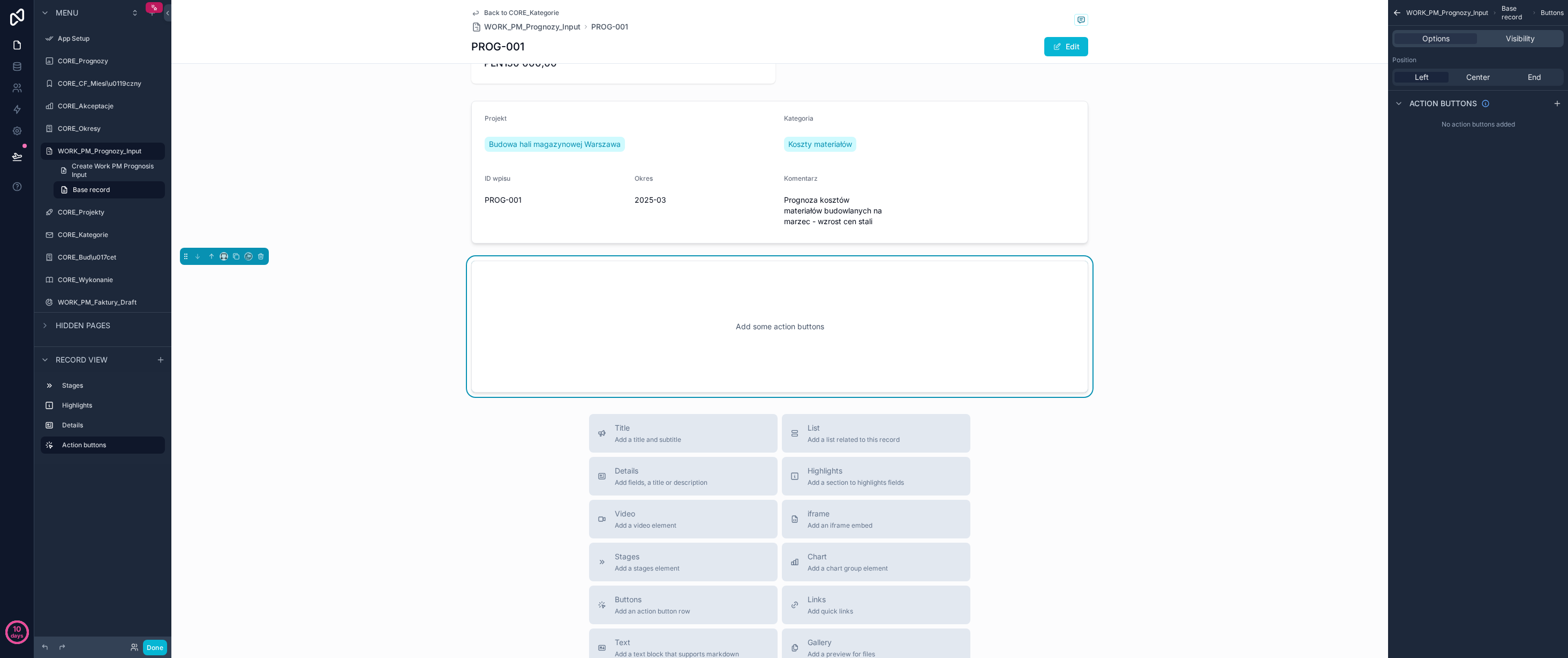
scroll to position [94, 0]
click at [1474, 78] on span "Center" at bounding box center [1478, 77] width 24 height 10
click at [1422, 79] on span "Left" at bounding box center [1422, 77] width 14 height 10
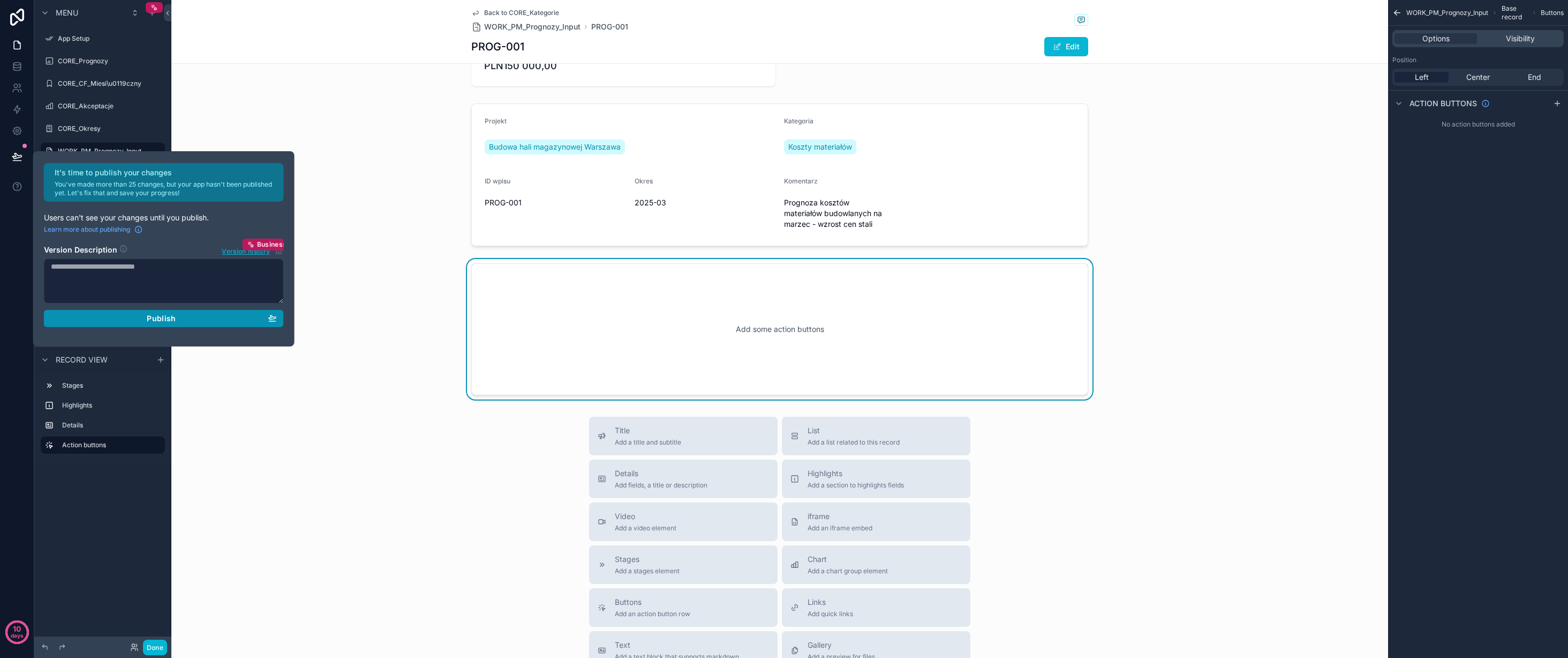
click at [190, 317] on div "Publish" at bounding box center [164, 319] width 226 height 10
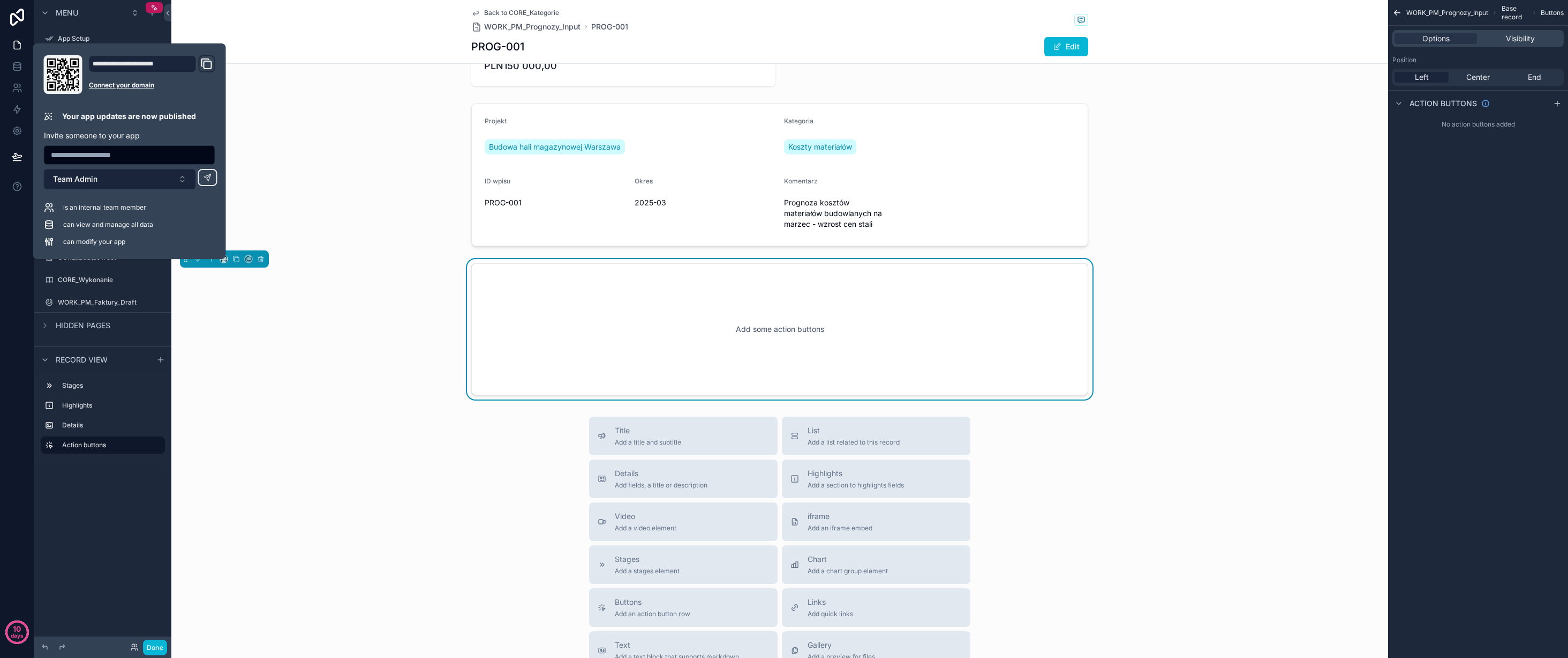
click at [146, 179] on button "Team Admin" at bounding box center [120, 179] width 152 height 20
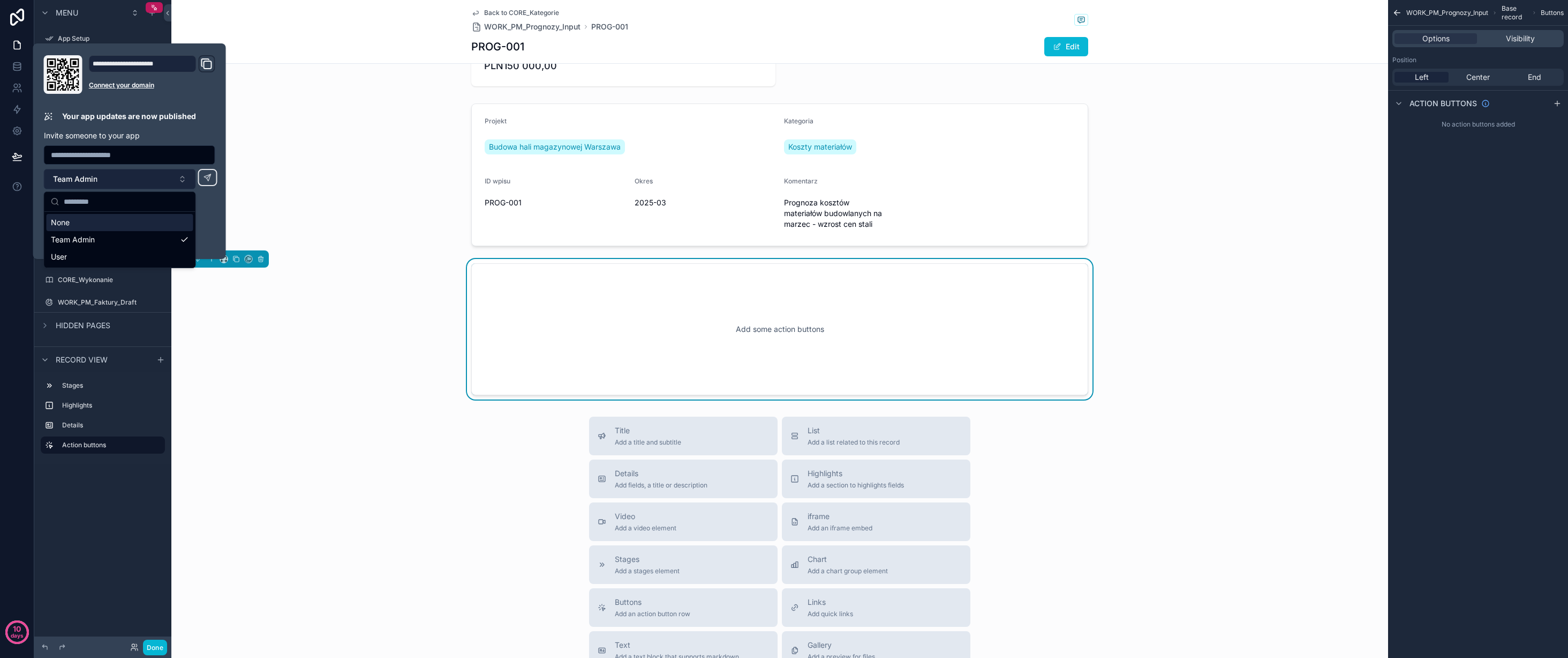
click at [146, 179] on button "Team Admin" at bounding box center [120, 179] width 152 height 20
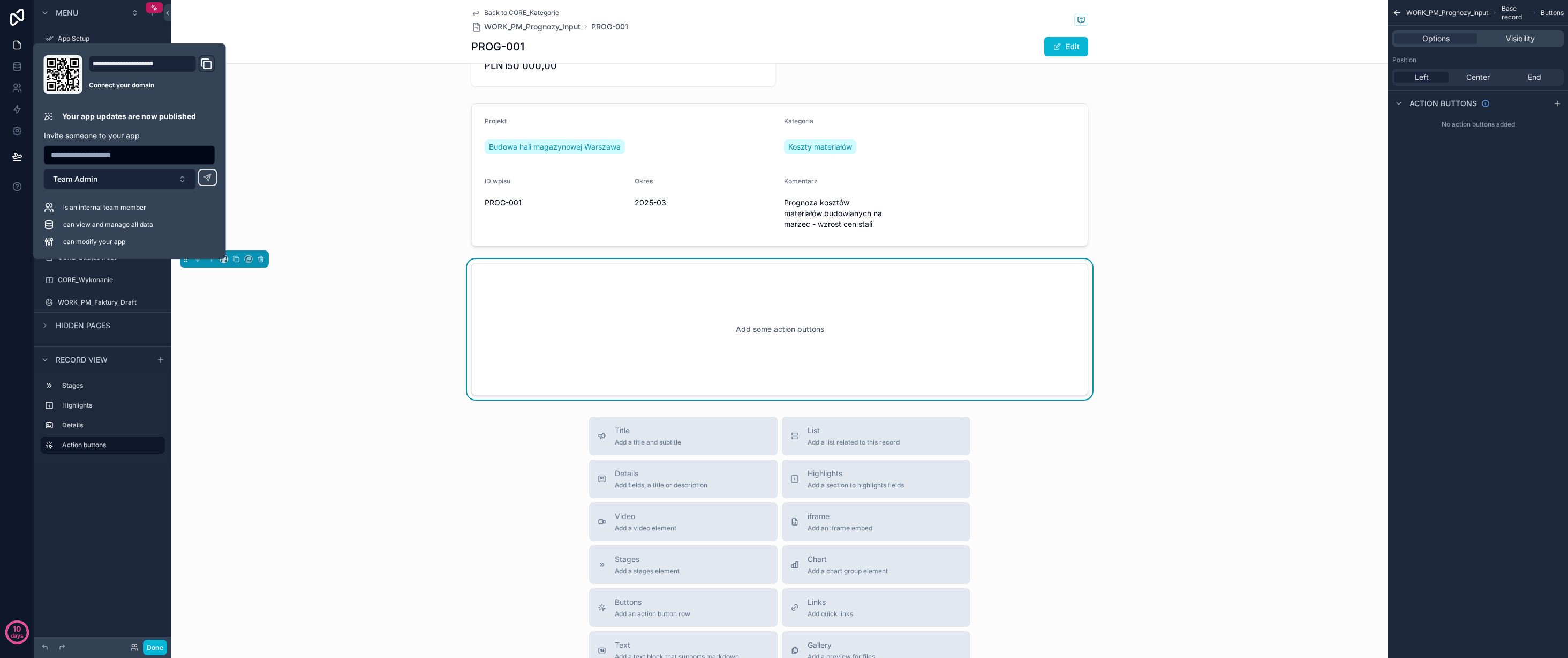
click at [146, 179] on button "Team Admin" at bounding box center [120, 179] width 152 height 20
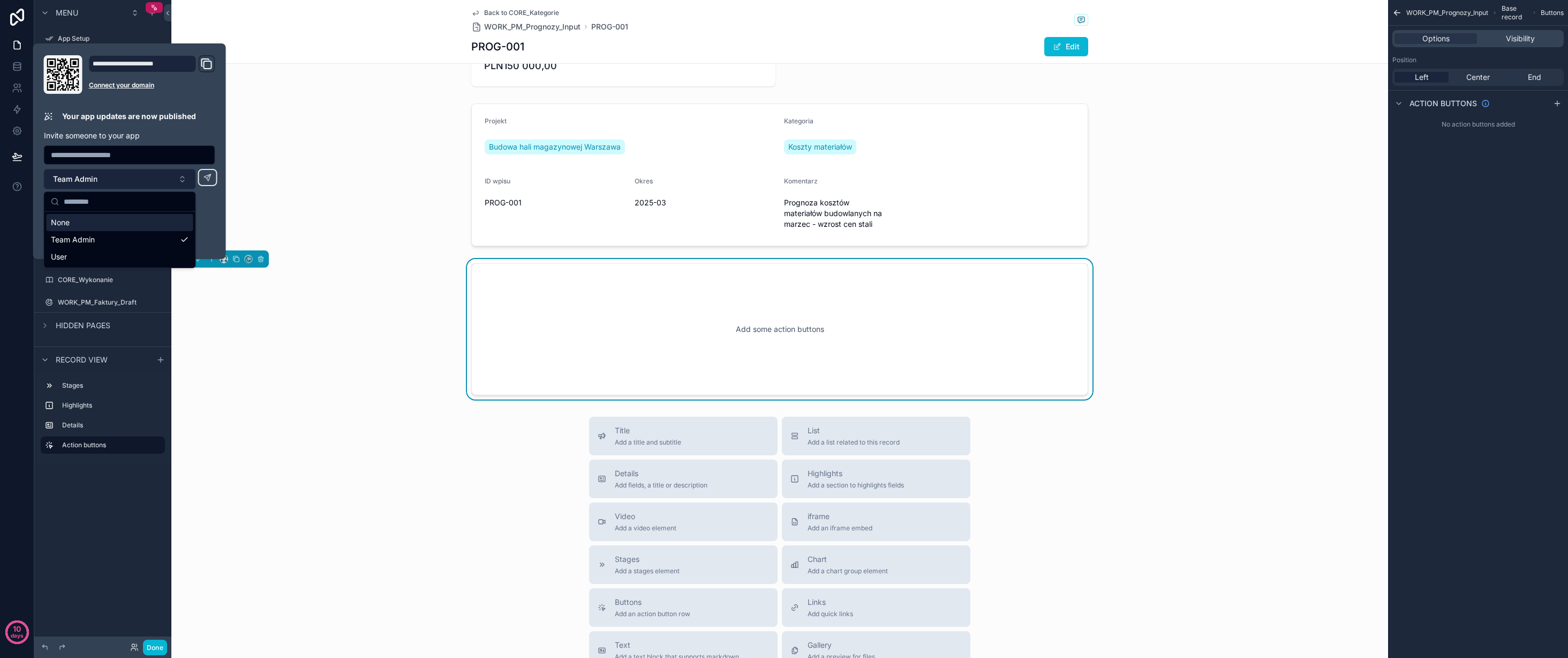
click at [146, 179] on button "Team Admin" at bounding box center [120, 179] width 152 height 20
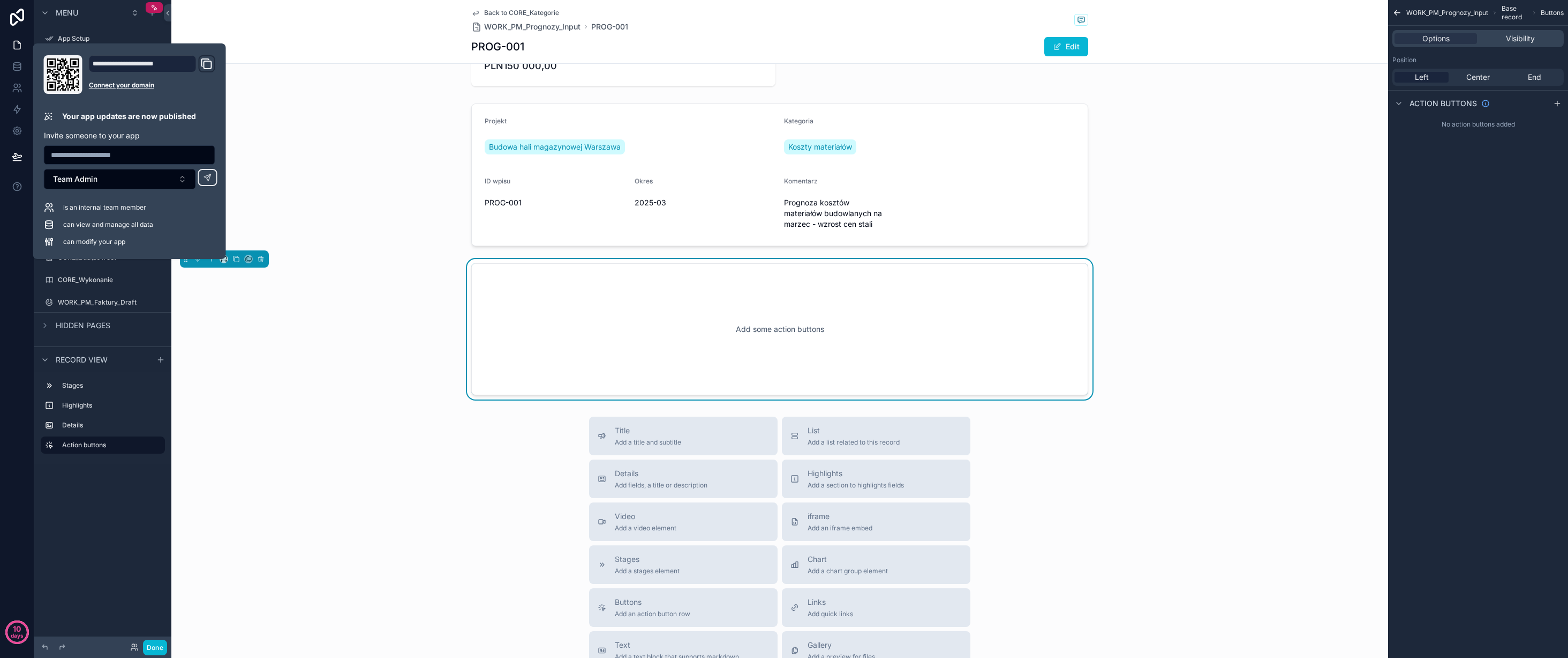
click at [252, 52] on div "Back to CORE_Kategorie WORK_PM_Prognozy_Input PROG-001 PROG-001 Edit" at bounding box center [779, 31] width 1217 height 64
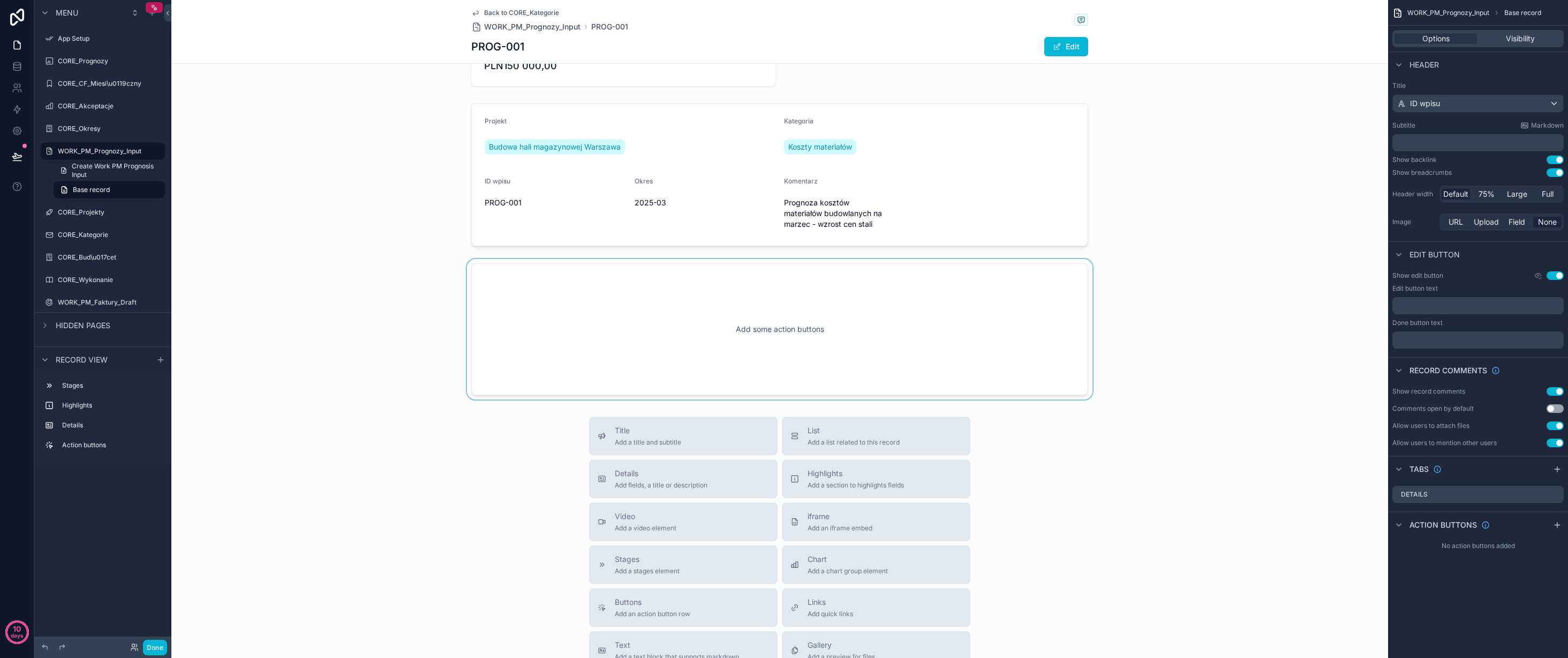
click at [918, 338] on div "scrollable content" at bounding box center [779, 329] width 1217 height 141
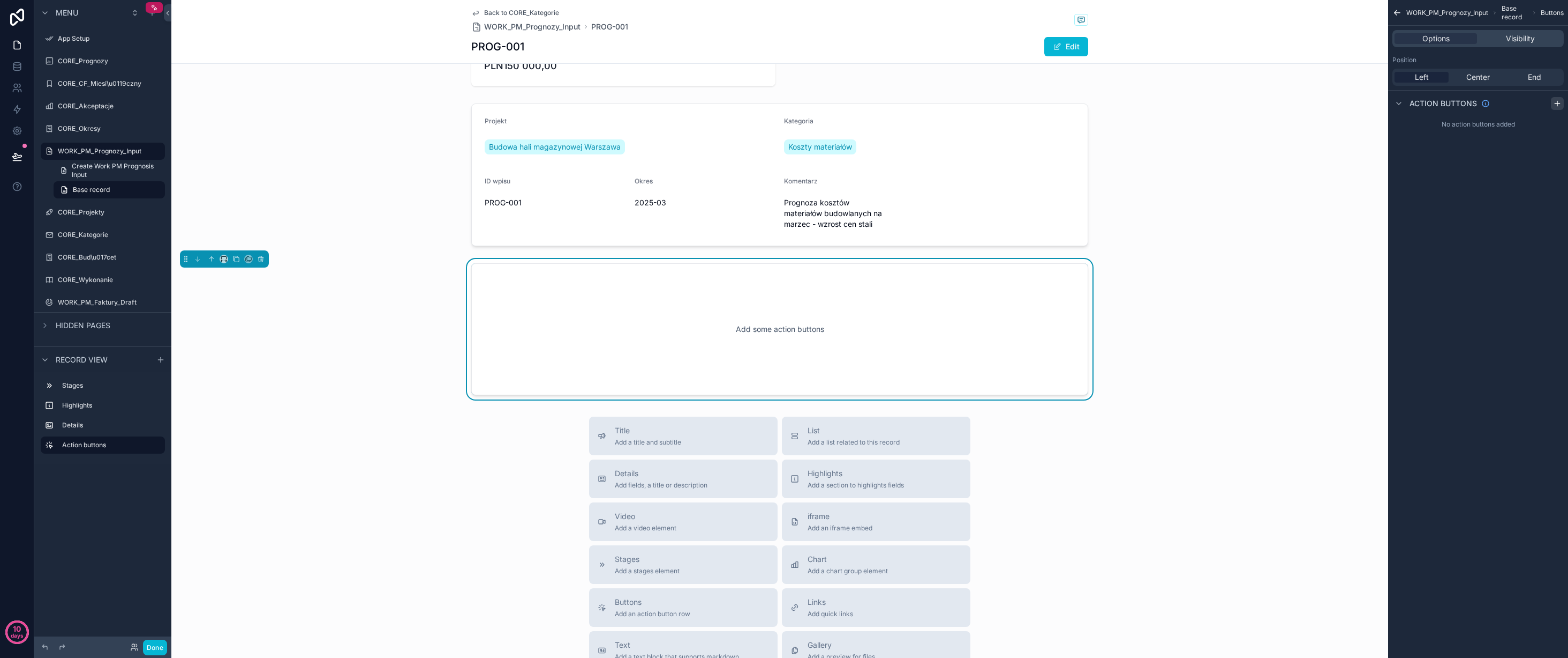
click at [1555, 104] on icon "scrollable content" at bounding box center [1558, 103] width 9 height 9
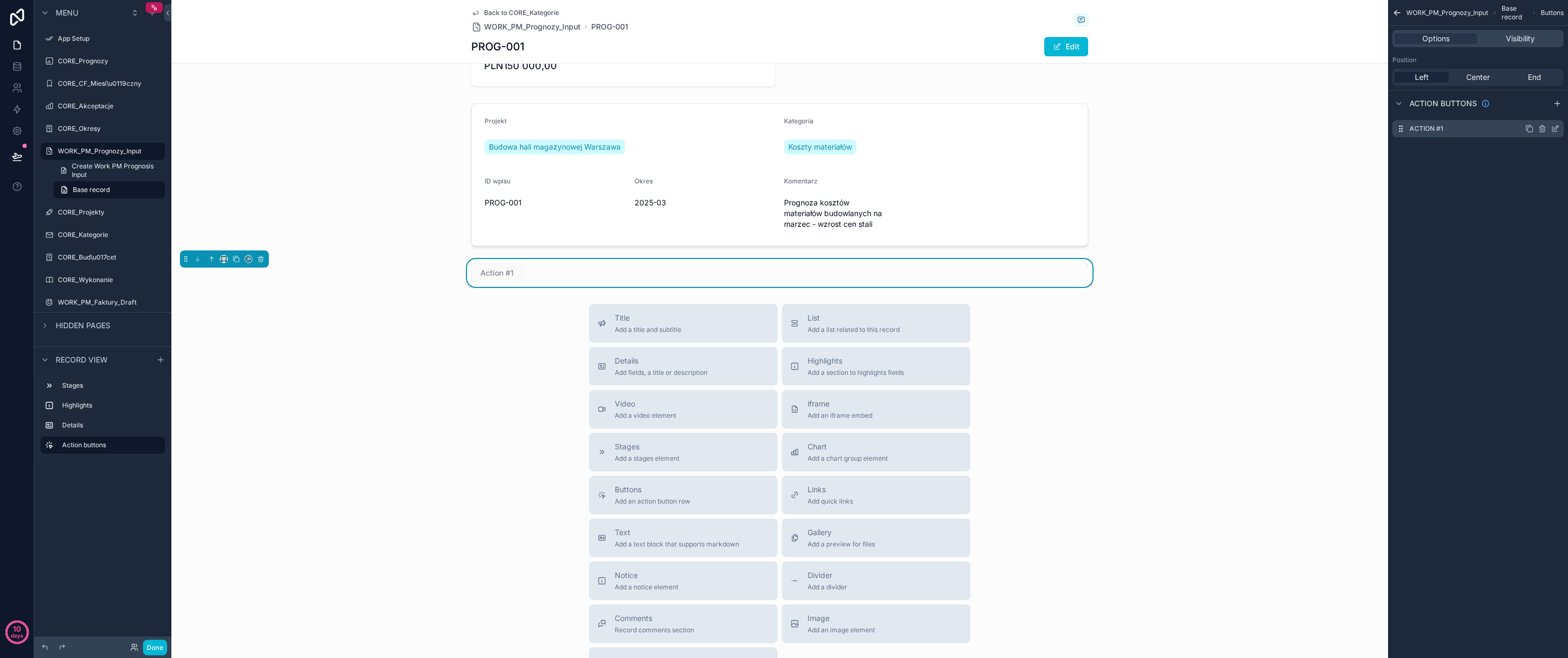
click at [1558, 128] on icon "scrollable content" at bounding box center [1555, 128] width 9 height 9
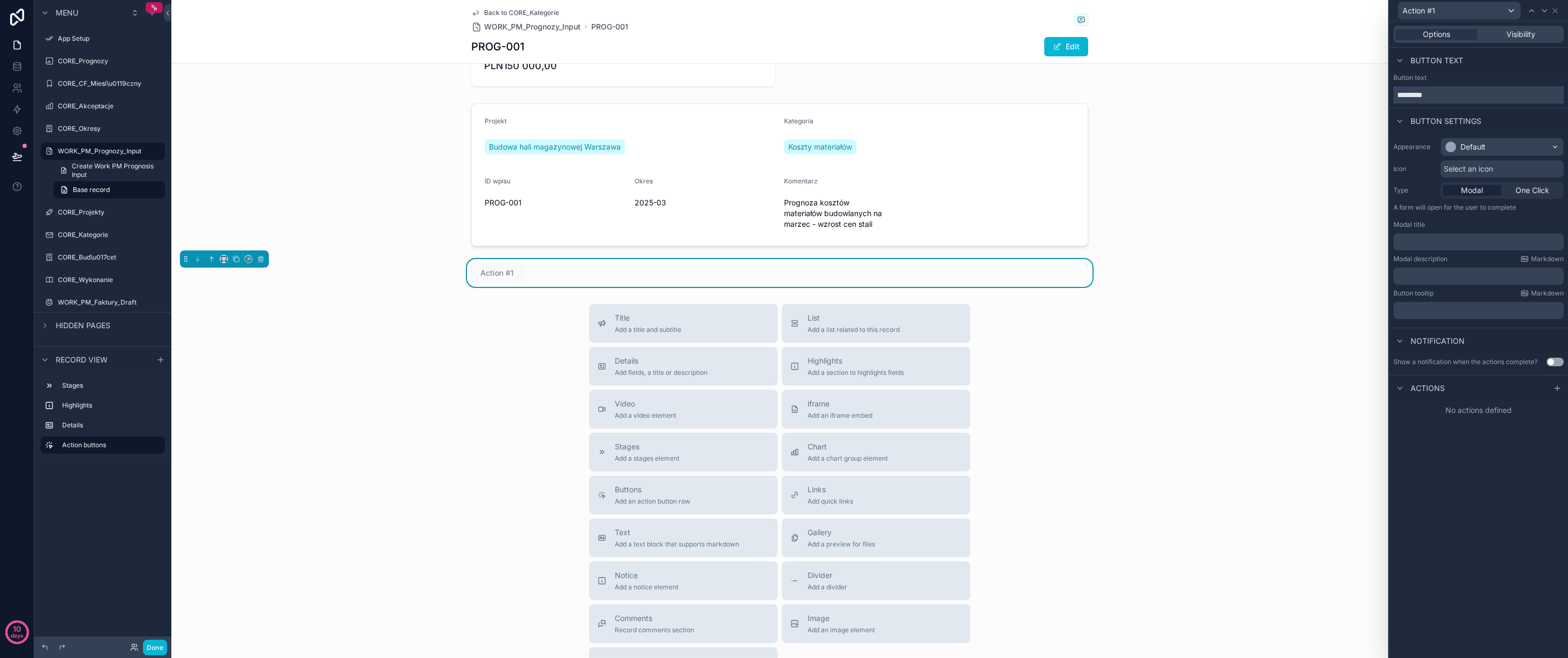
click at [1457, 96] on input "*********" at bounding box center [1479, 95] width 170 height 17
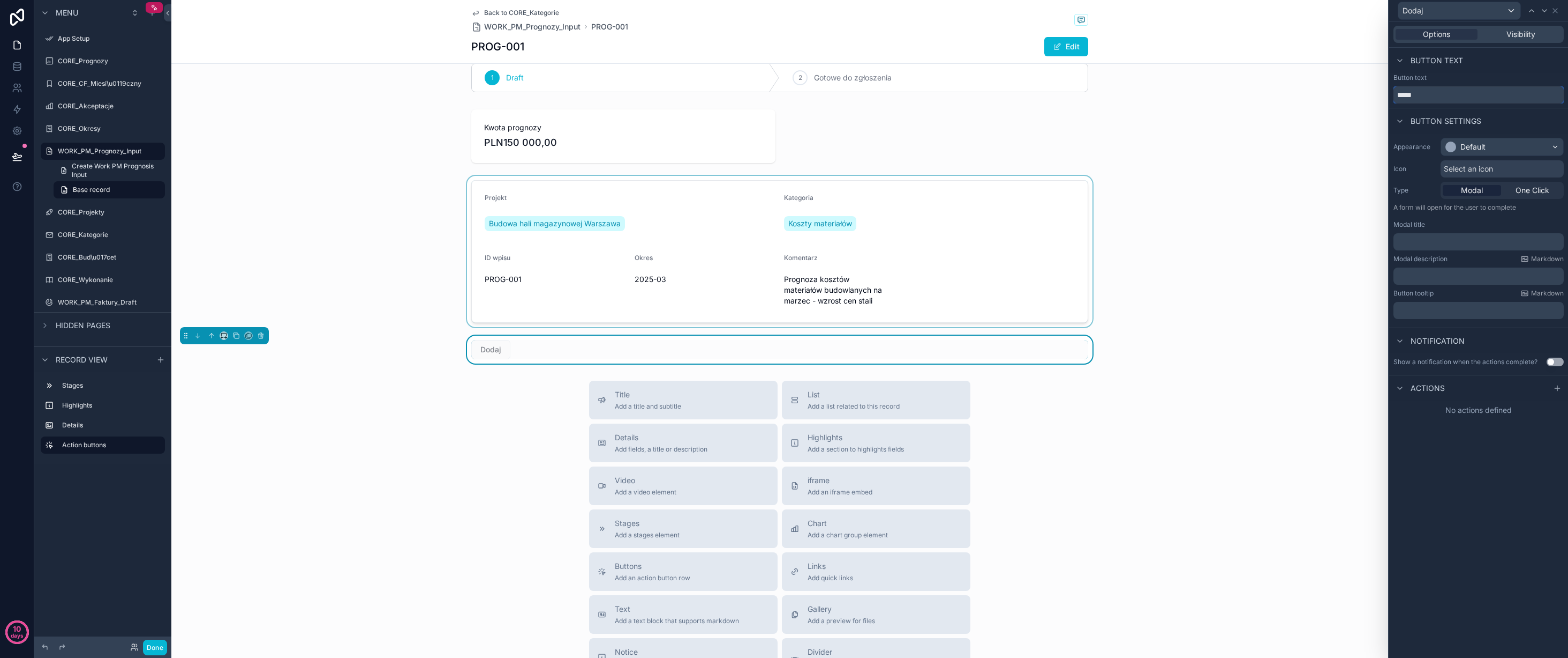
scroll to position [0, 0]
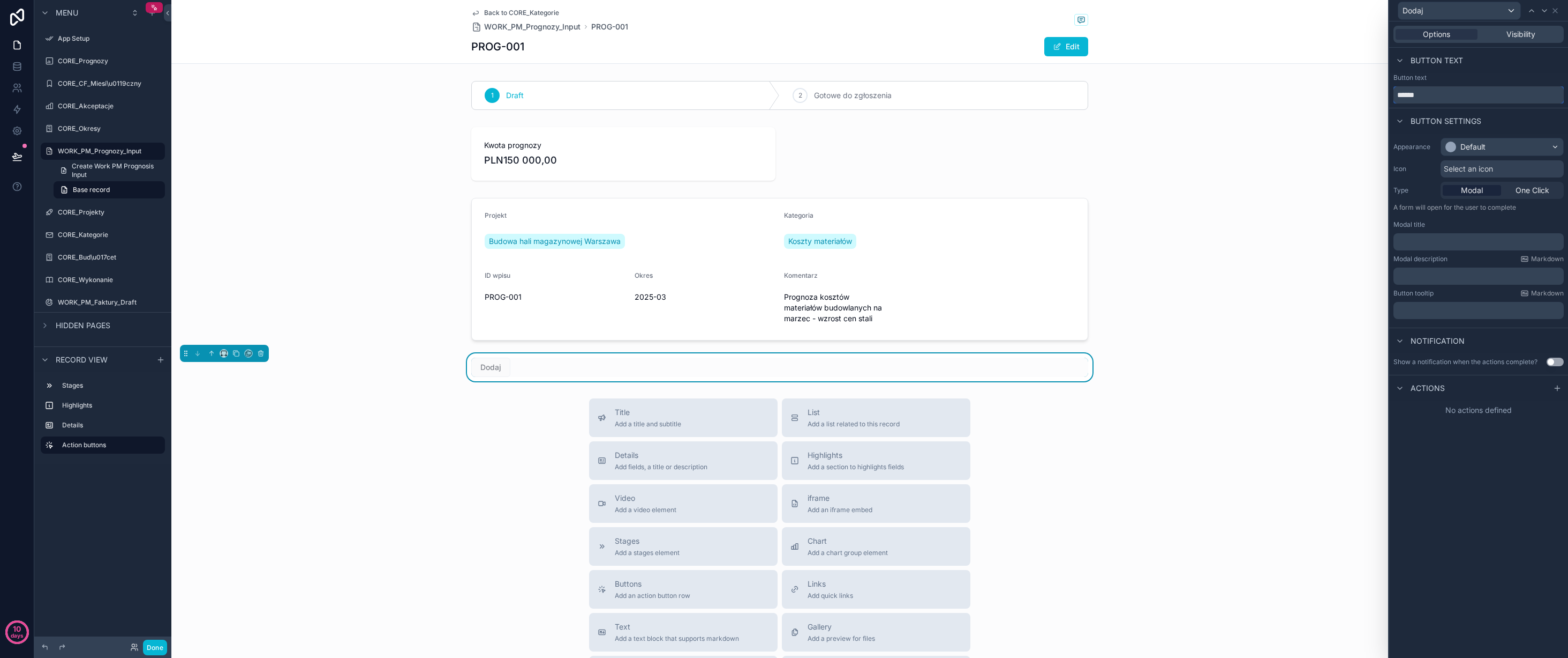
type input "*****"
click at [478, 464] on div "Title Add a title and subtitle List Add a list related to this record Details A…" at bounding box center [779, 589] width 1217 height 381
click at [1477, 144] on div "Default" at bounding box center [1473, 146] width 25 height 10
click at [1503, 217] on div "Primary" at bounding box center [1515, 218] width 134 height 10
click at [1535, 191] on span "One Click" at bounding box center [1533, 189] width 34 height 10
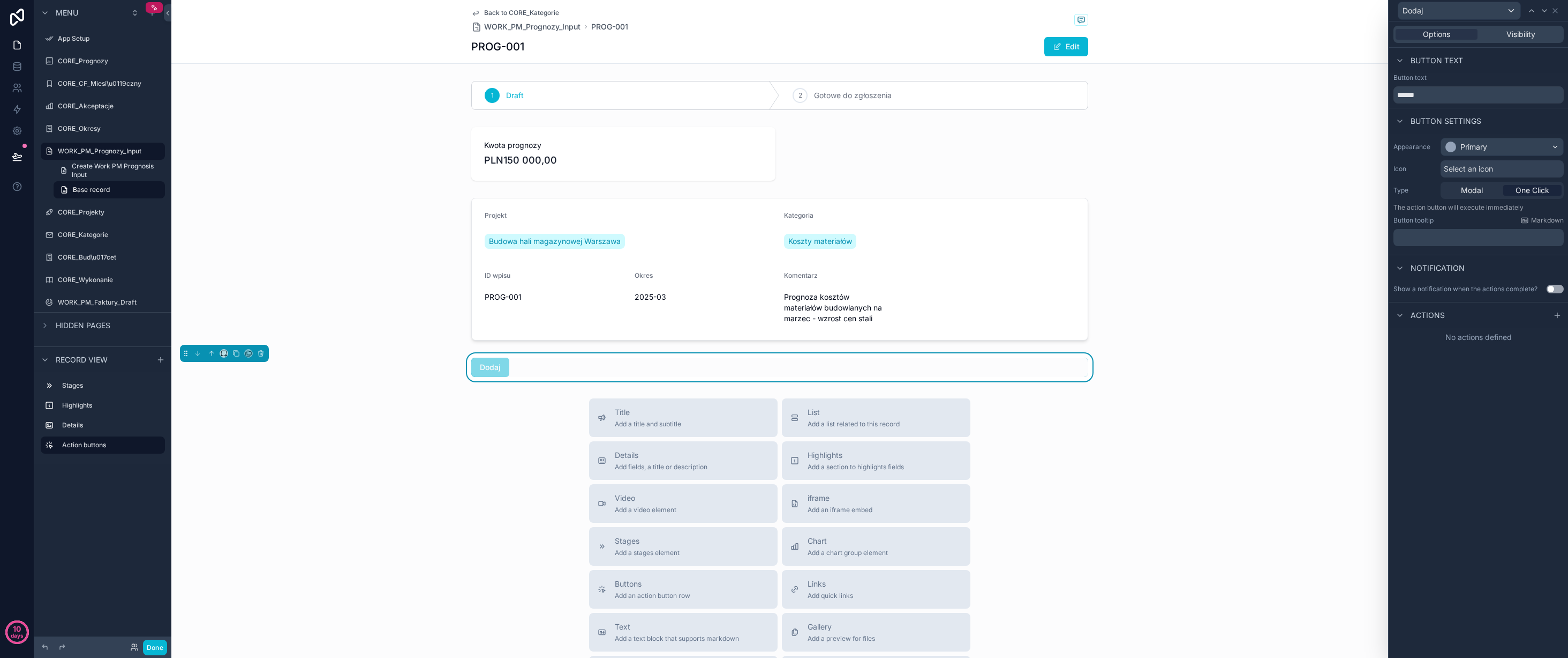
click at [1455, 239] on p "﻿" at bounding box center [1480, 237] width 163 height 10
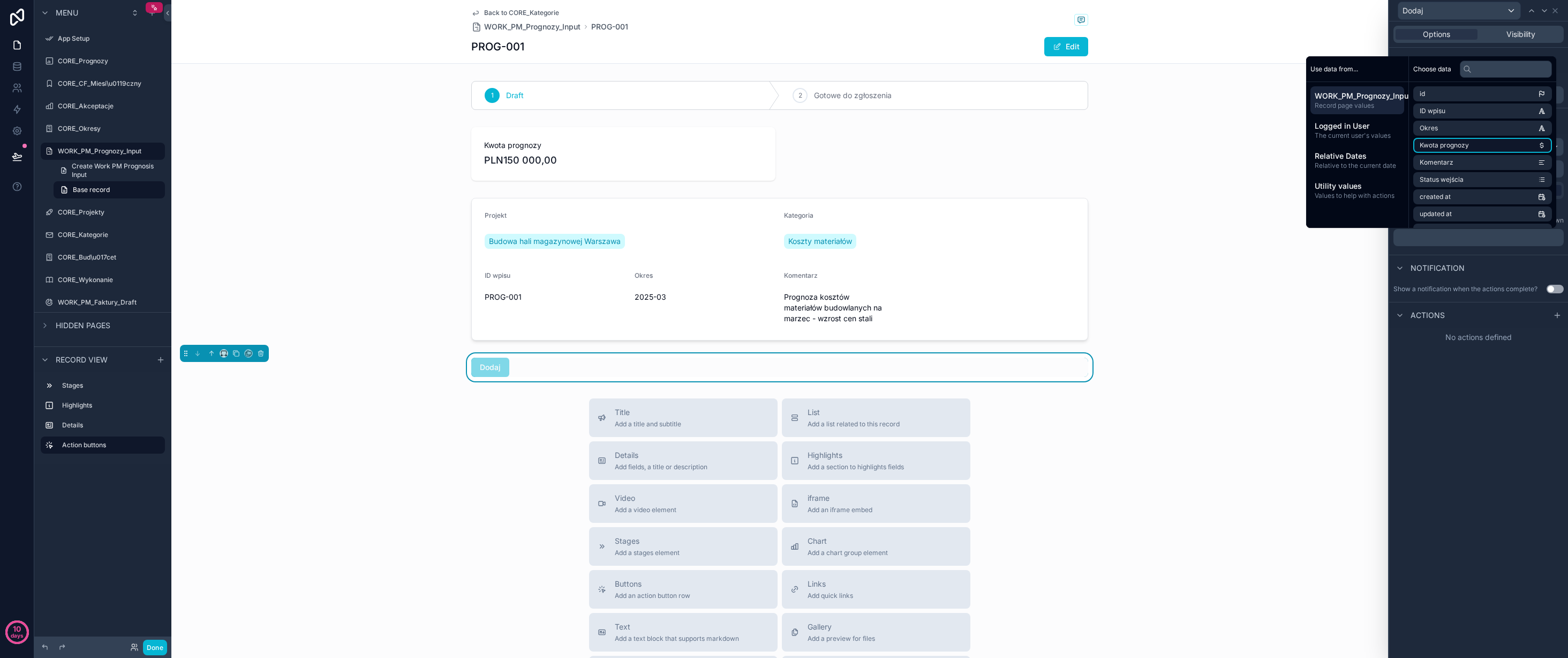
click at [1474, 141] on li "Kwota prognozy" at bounding box center [1483, 145] width 139 height 15
click at [1458, 379] on div "**********" at bounding box center [1479, 339] width 179 height 636
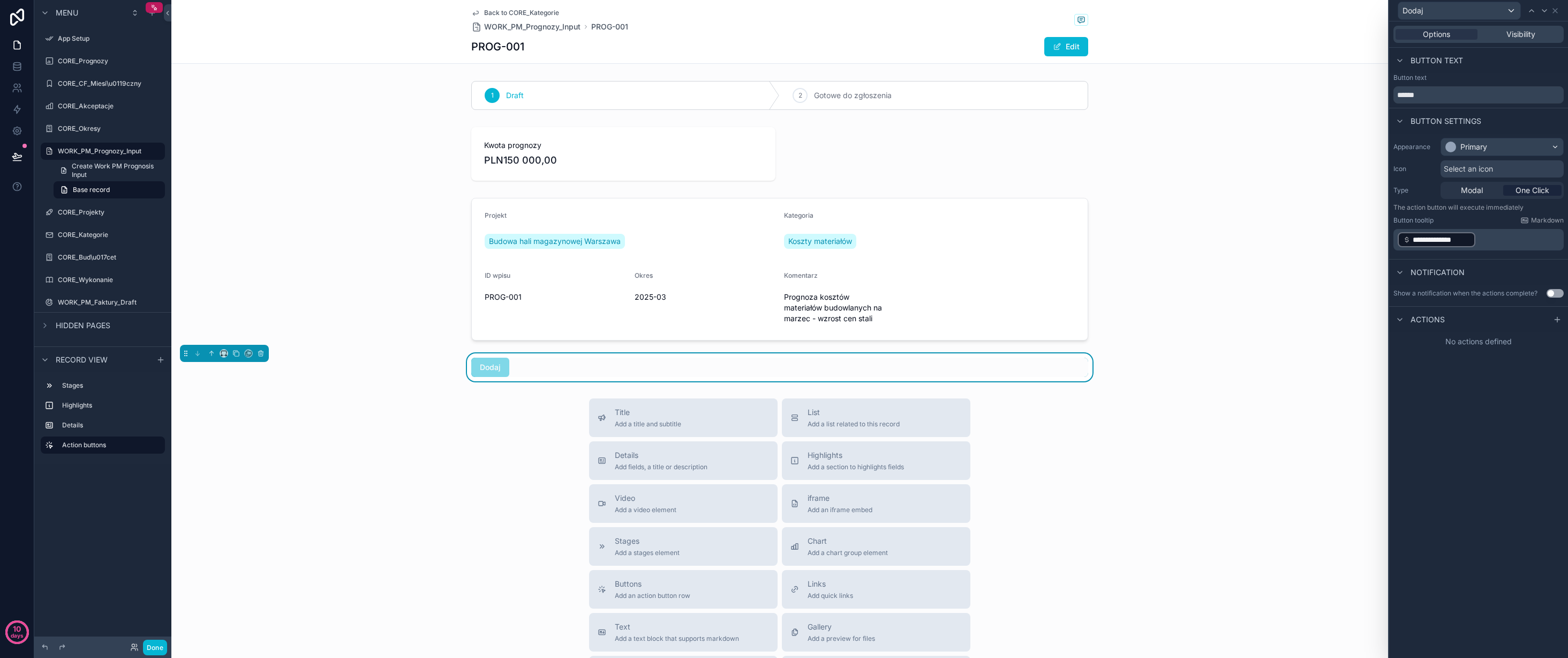
click at [1327, 347] on div "1 Draft 2 Gotowe do zgłoszenia Kwota prognozy PLN150 000,00 Projekt Budowa hali…" at bounding box center [779, 229] width 1217 height 304
click at [503, 359] on div "Dodaj" at bounding box center [490, 367] width 38 height 19
click at [471, 391] on div "Back to CORE_Kategorie WORK_PM_Prognozy_Input PROG-001 PROG-001 Edit 1 Draft 2 …" at bounding box center [779, 433] width 1217 height 865
click at [427, 419] on div "Title Add a title and subtitle List Add a list related to this record Details A…" at bounding box center [779, 589] width 1217 height 381
click at [1233, 377] on div "Dodaj" at bounding box center [779, 366] width 1217 height 28
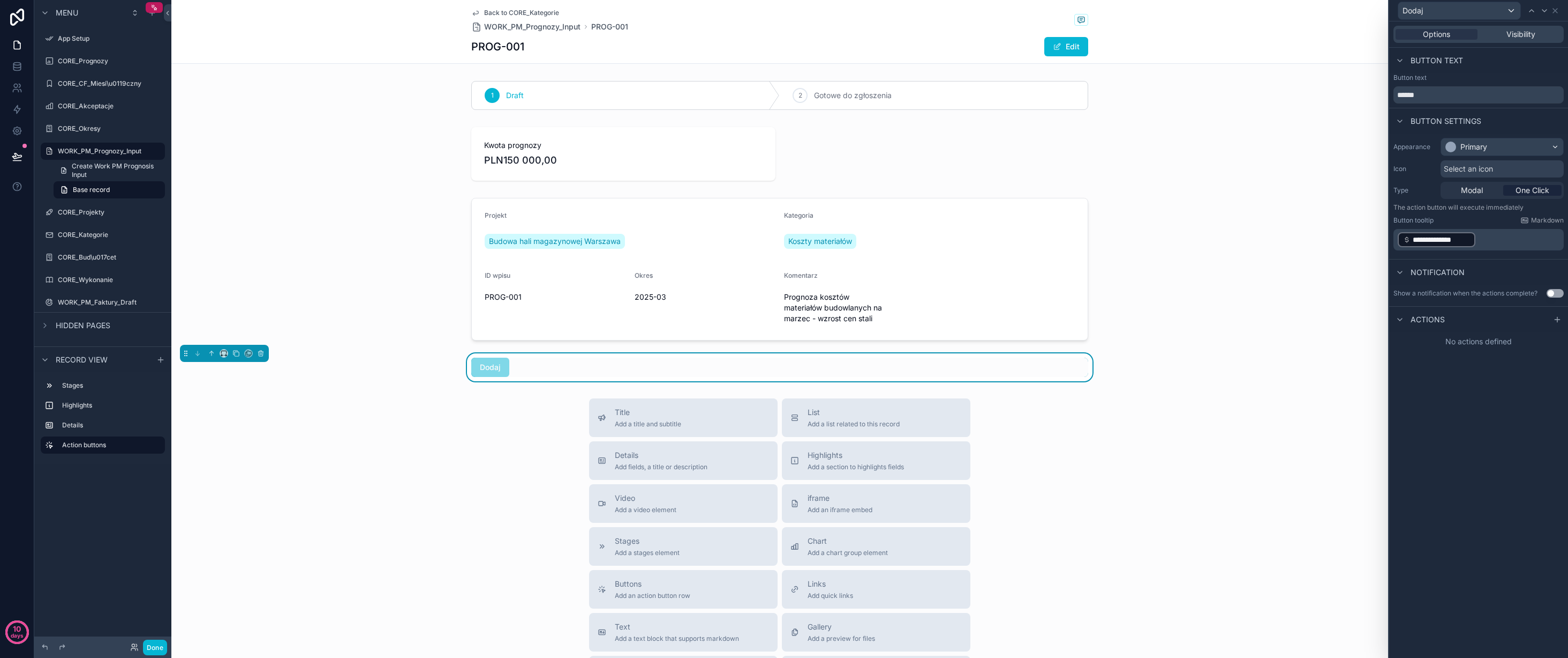
drag, startPoint x: 1419, startPoint y: 318, endPoint x: 1414, endPoint y: 319, distance: 5.1
click at [1419, 318] on span "Actions" at bounding box center [1428, 319] width 34 height 10
click at [1409, 319] on div "Actions" at bounding box center [1420, 319] width 51 height 13
click at [1559, 319] on icon at bounding box center [1557, 319] width 5 height 0
click at [1494, 361] on div "Select a type" at bounding box center [1479, 362] width 161 height 17
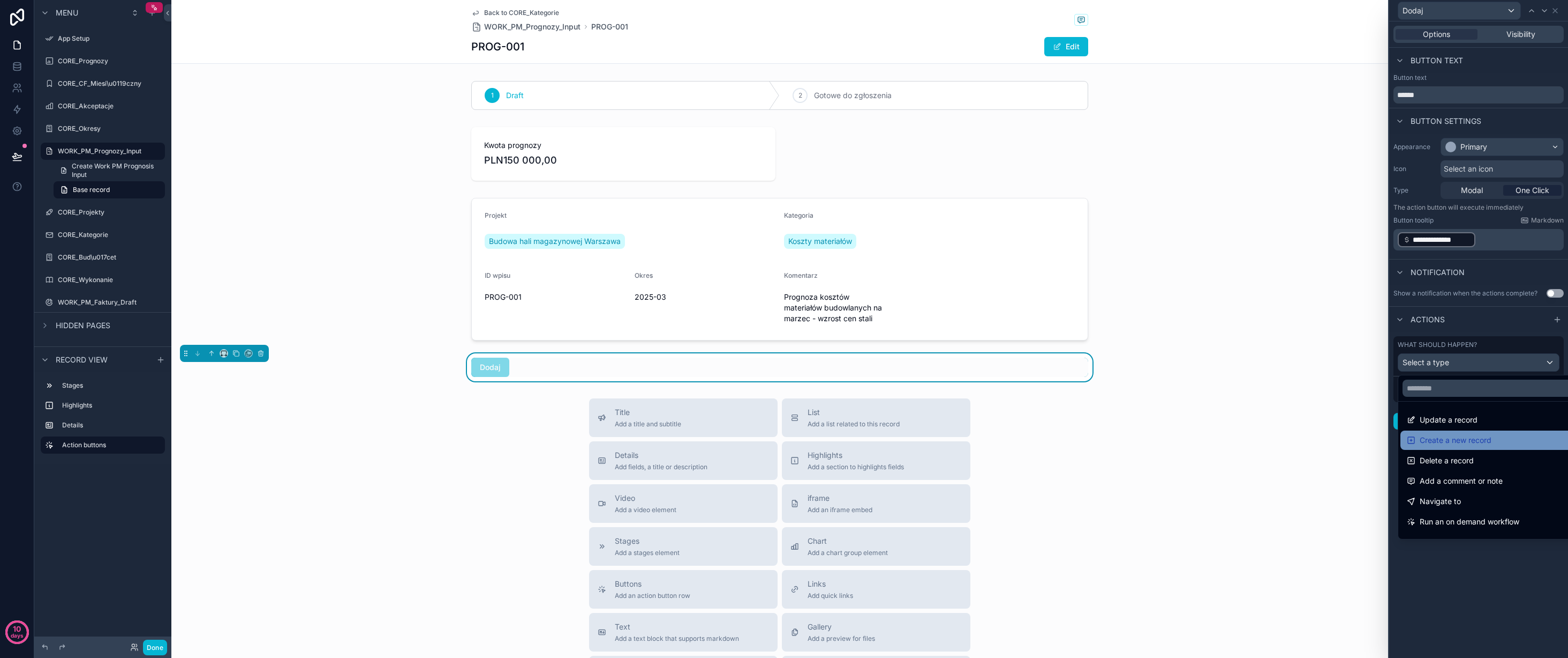
click at [1486, 442] on span "Create a new record" at bounding box center [1456, 440] width 72 height 13
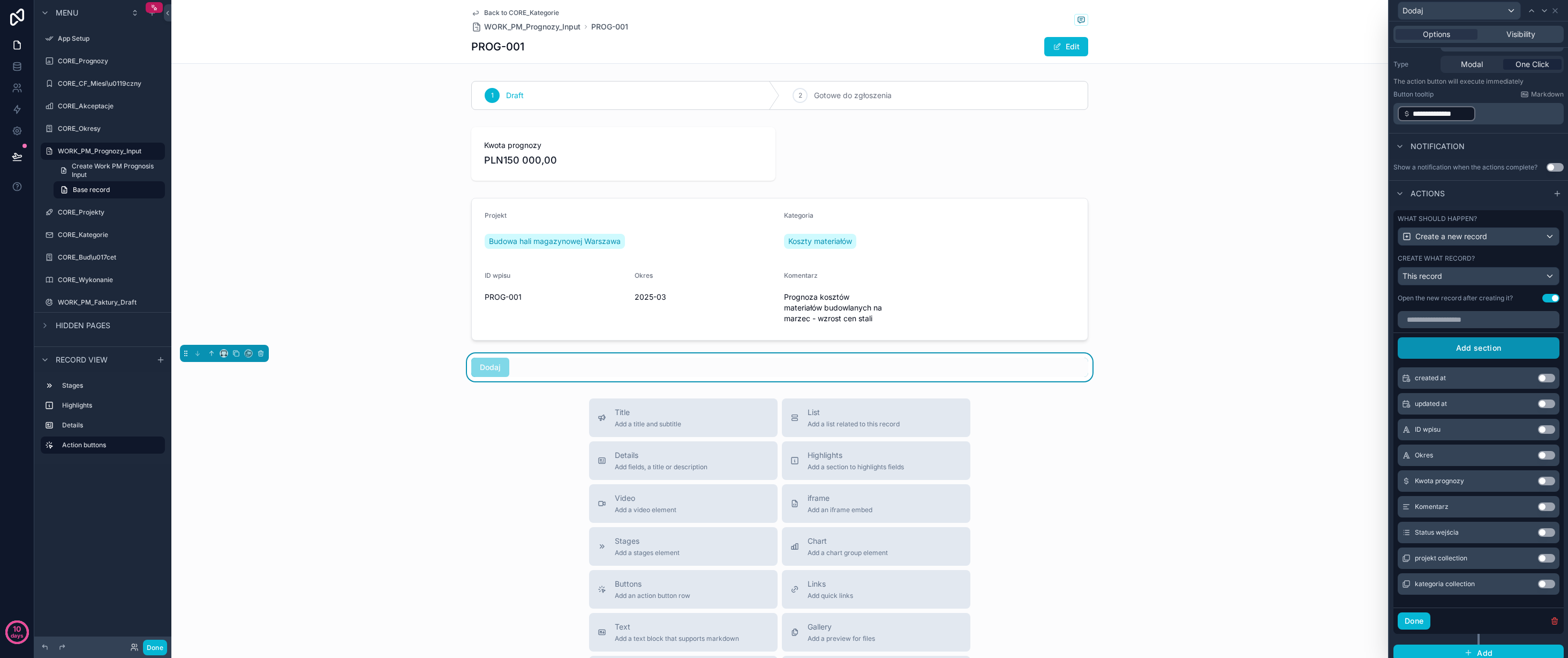
scroll to position [133, 0]
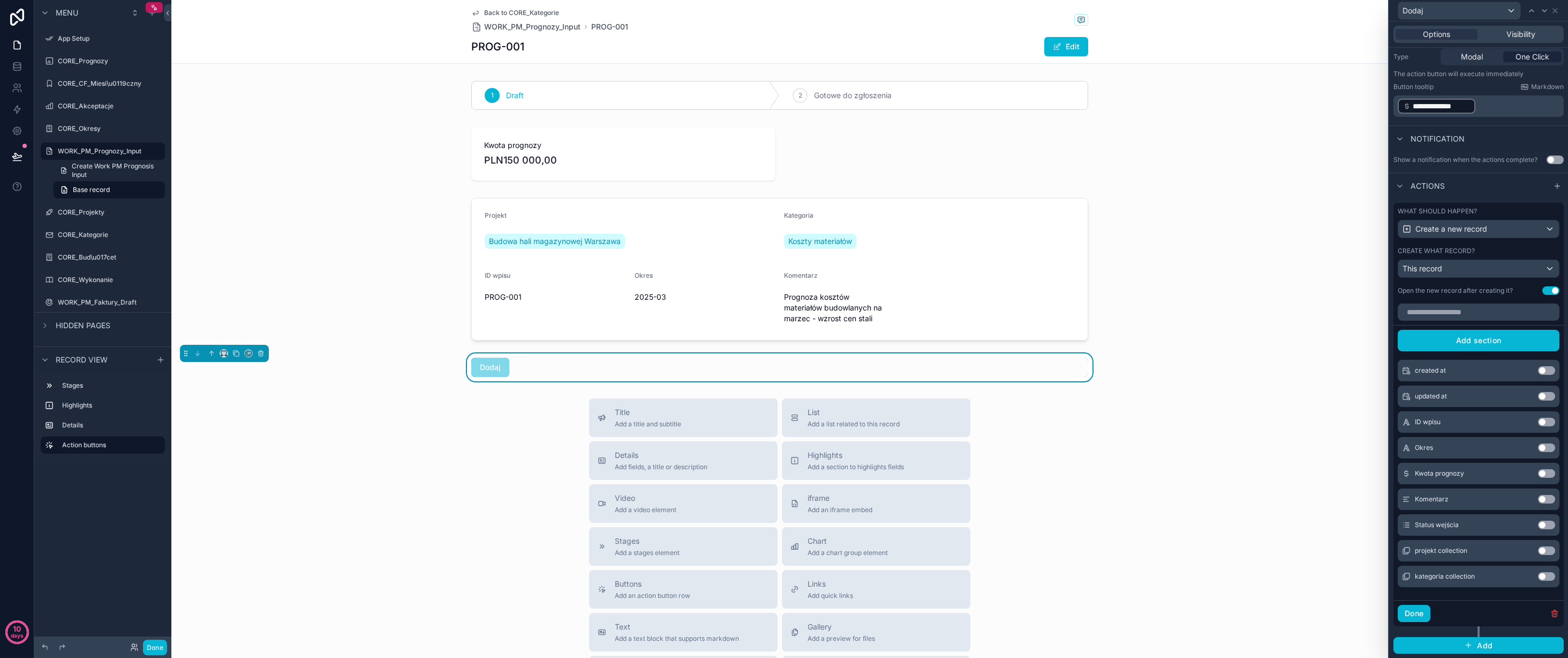
click at [1550, 472] on button "Use setting" at bounding box center [1547, 473] width 17 height 9
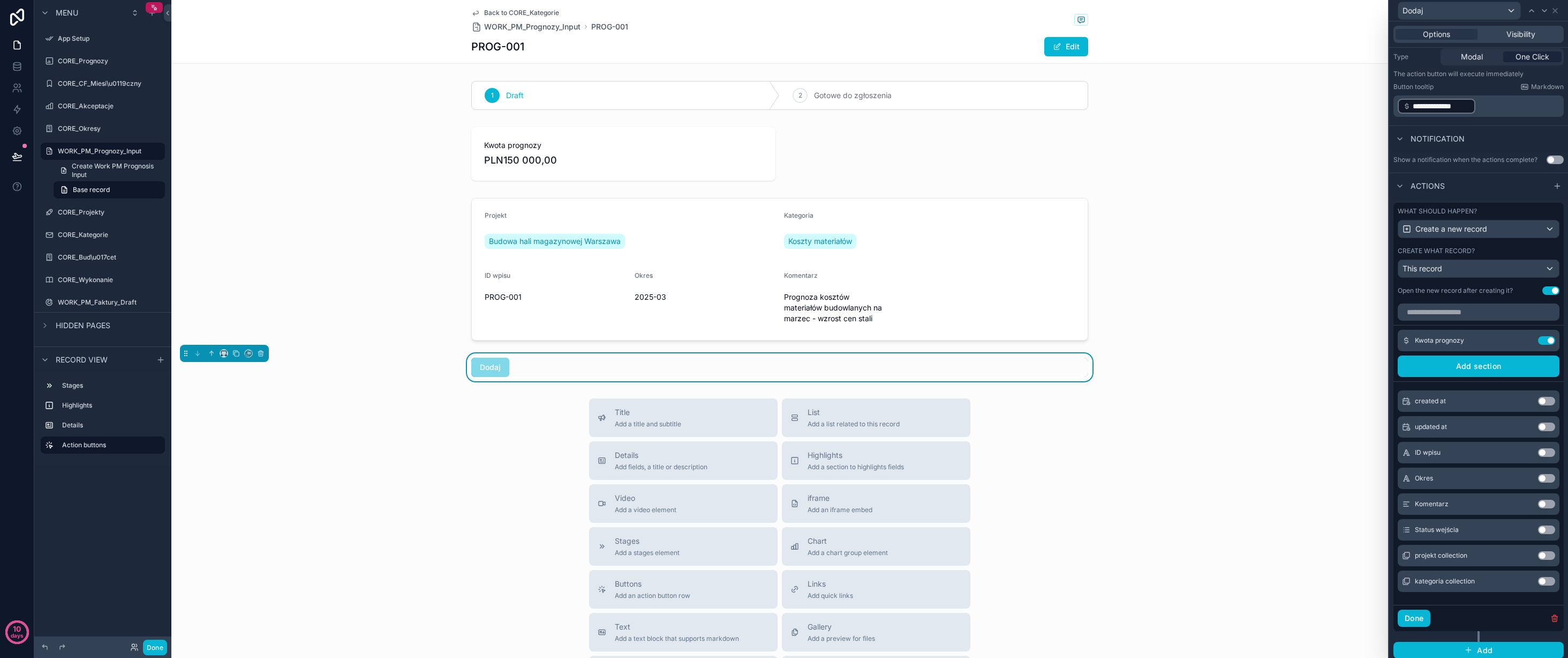
scroll to position [138, 0]
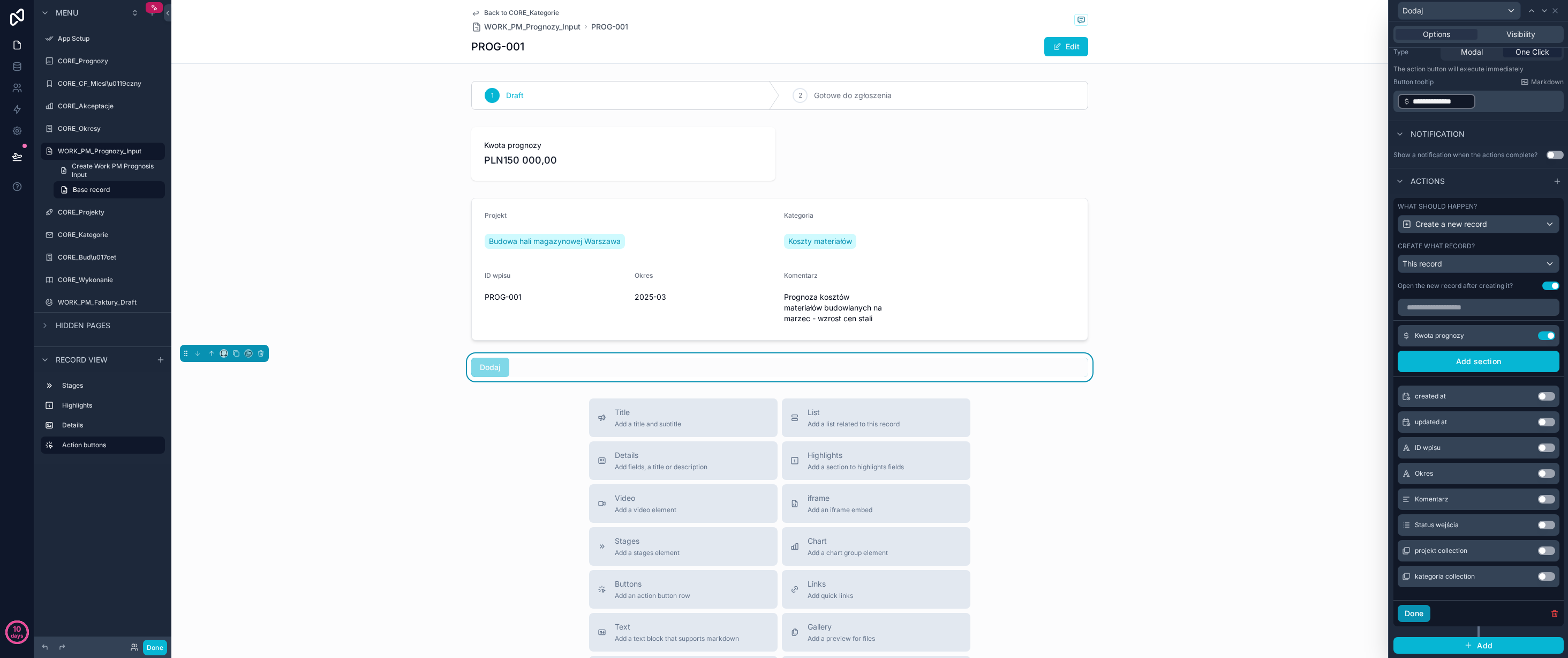
click at [1418, 612] on button "Done" at bounding box center [1414, 613] width 32 height 17
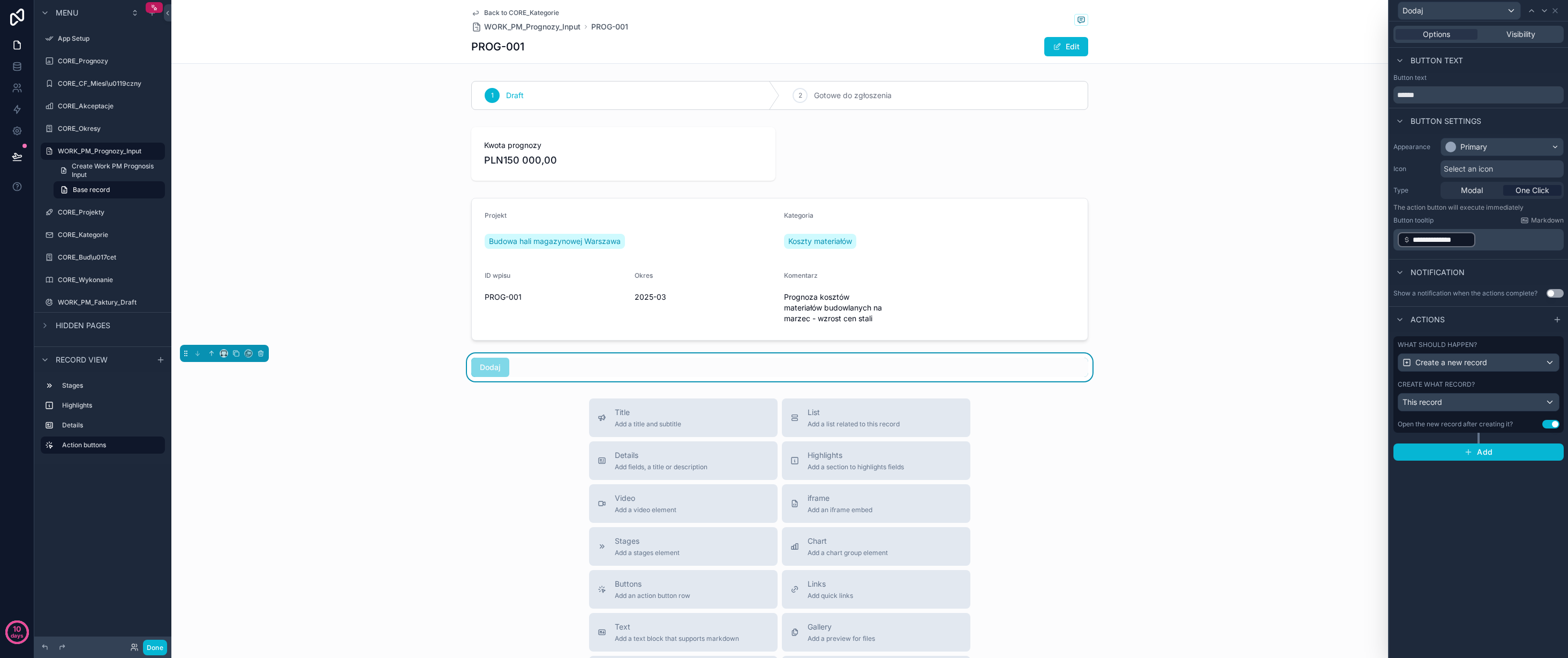
click at [1192, 431] on div "Title Add a title and subtitle List Add a list related to this record Details A…" at bounding box center [779, 589] width 1217 height 381
click at [1524, 33] on span "Visibility" at bounding box center [1521, 33] width 29 height 10
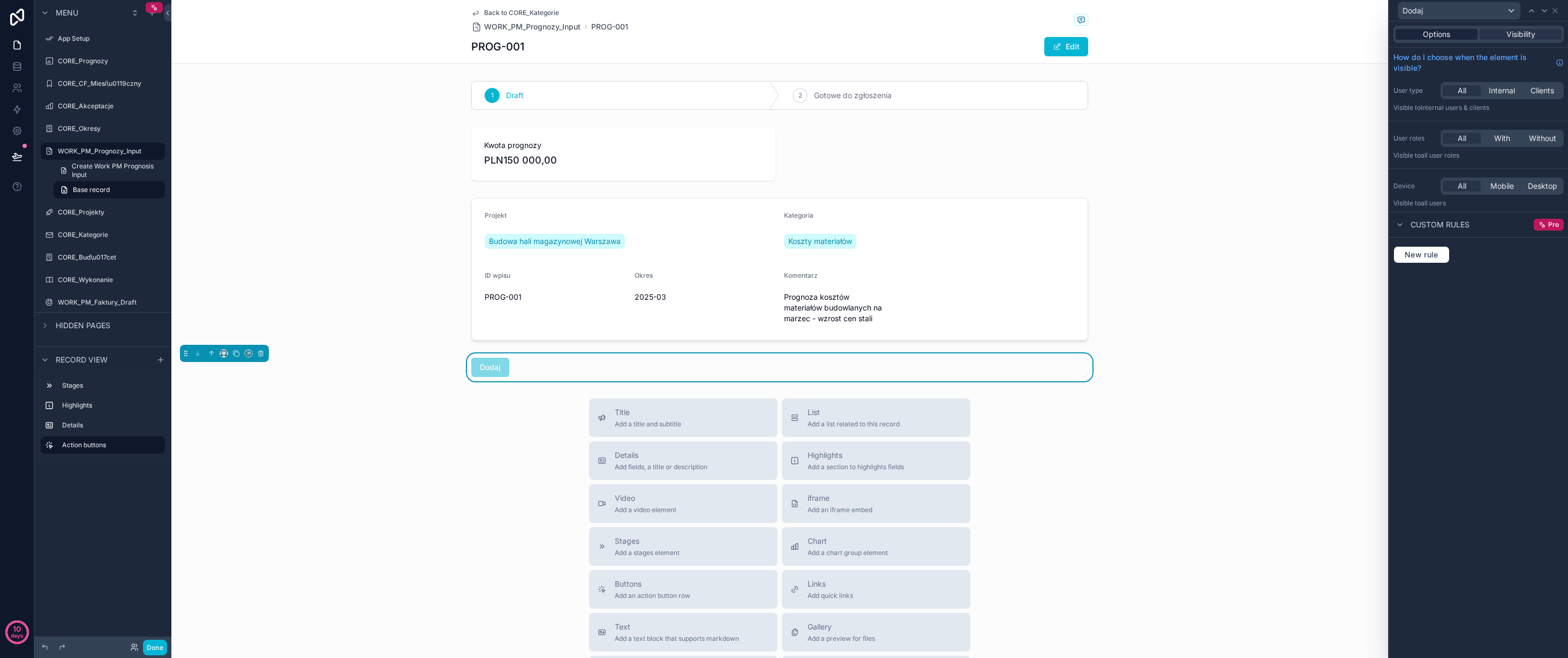
click at [1442, 37] on span "Options" at bounding box center [1437, 33] width 28 height 10
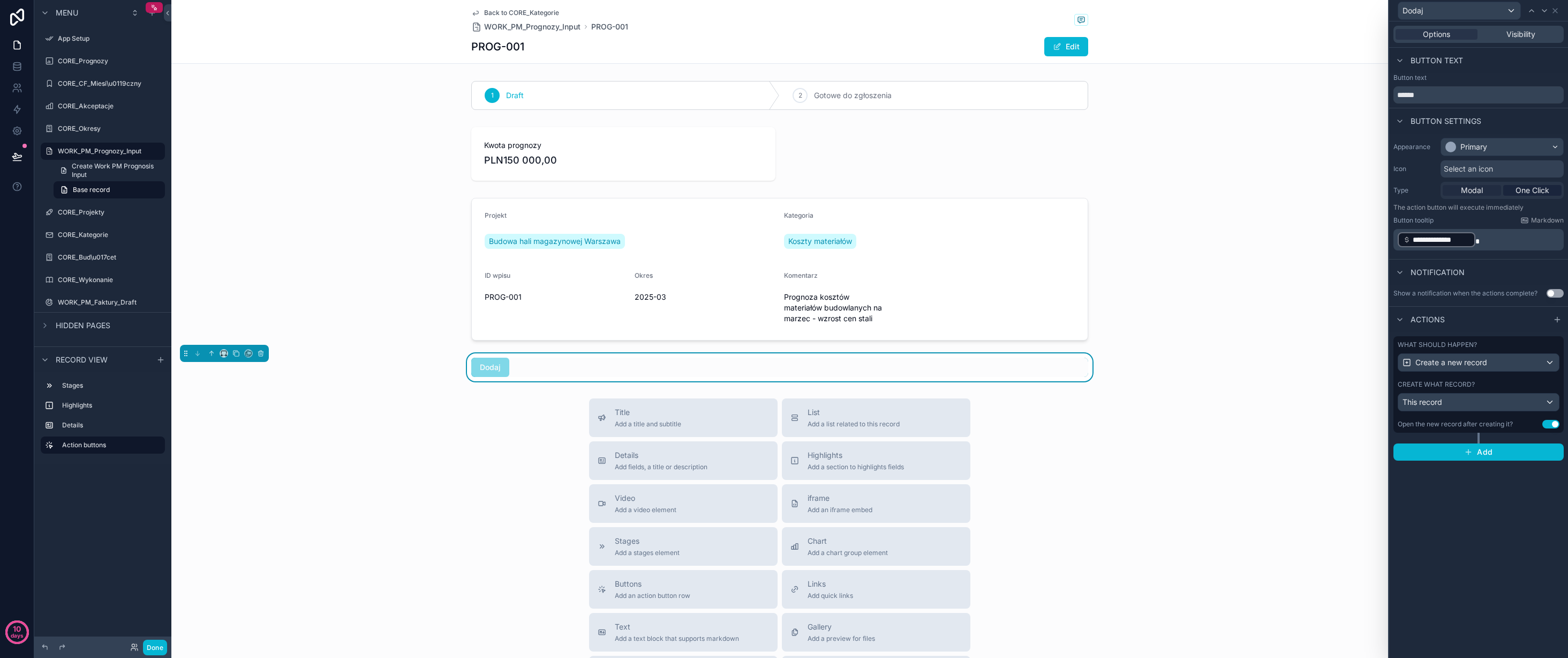
click at [1481, 190] on span "Modal" at bounding box center [1472, 189] width 22 height 10
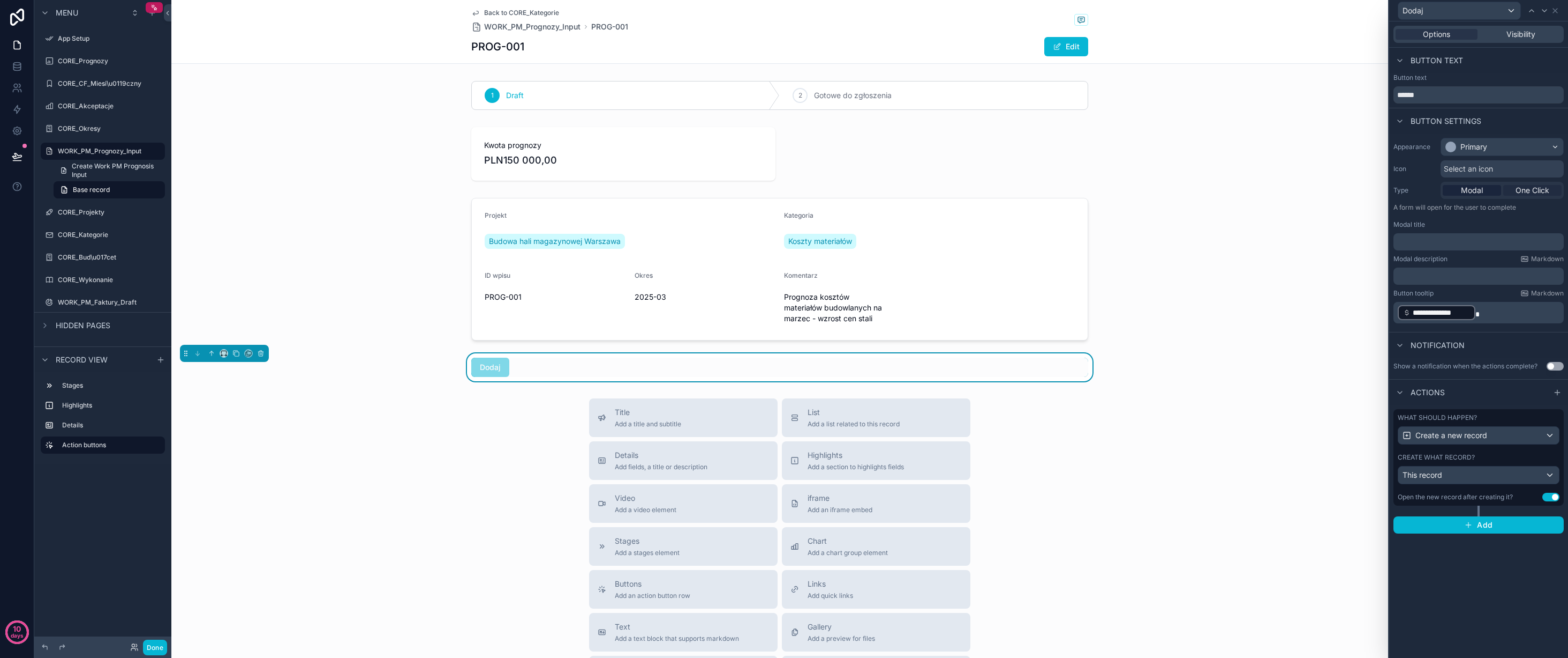
click at [1517, 190] on span "One Click" at bounding box center [1533, 189] width 34 height 10
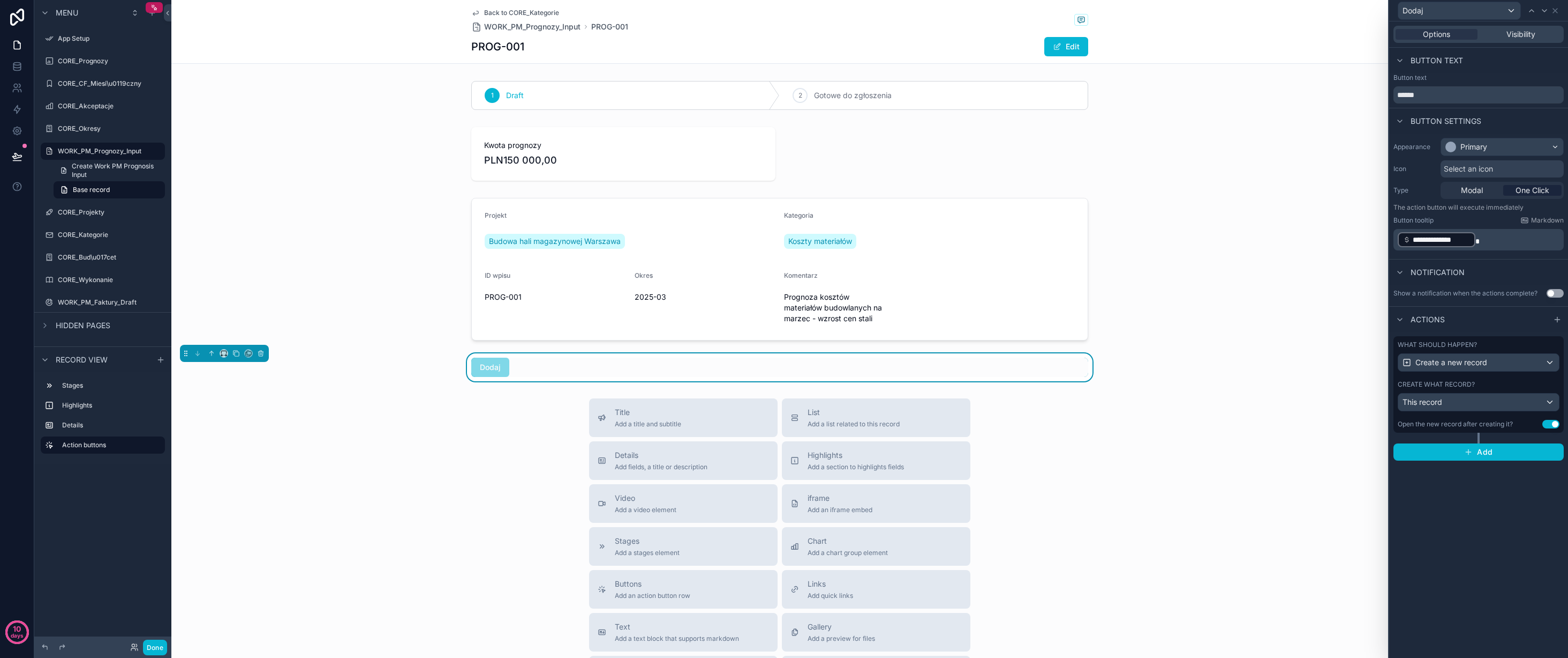
click at [1462, 524] on div "**********" at bounding box center [1479, 339] width 179 height 636
drag, startPoint x: 1246, startPoint y: 455, endPoint x: 1238, endPoint y: 454, distance: 8.1
click at [1246, 455] on div "Title Add a title and subtitle List Add a list related to this record Details A…" at bounding box center [779, 589] width 1217 height 381
click at [491, 435] on div "Title Add a title and subtitle List Add a list related to this record Details A…" at bounding box center [779, 589] width 1217 height 381
click at [582, 367] on div "Dodaj" at bounding box center [779, 367] width 617 height 19
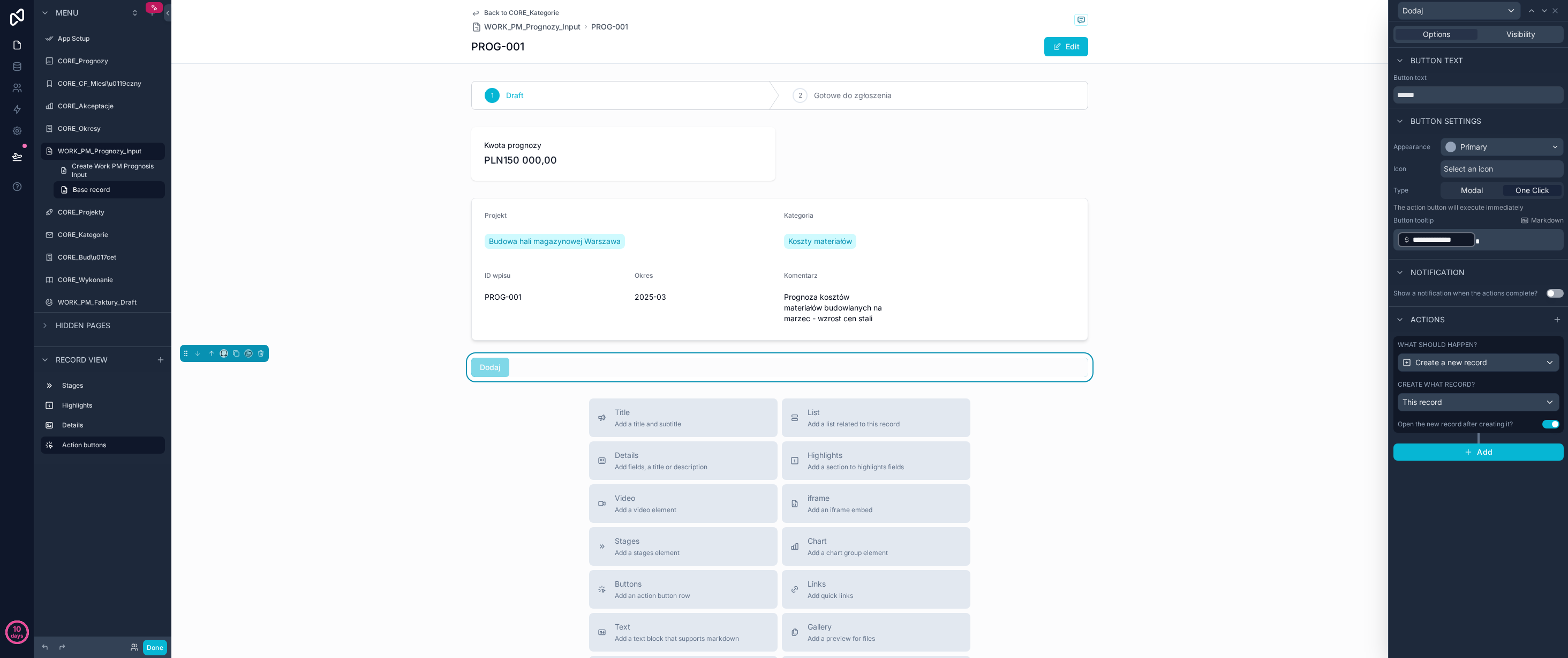
click at [1280, 350] on div "1 Draft 2 Gotowe do zgłoszenia Kwota prognozy PLN150 000,00 Projekt Budowa hali…" at bounding box center [779, 229] width 1217 height 304
click at [1533, 402] on div "This record" at bounding box center [1479, 402] width 161 height 17
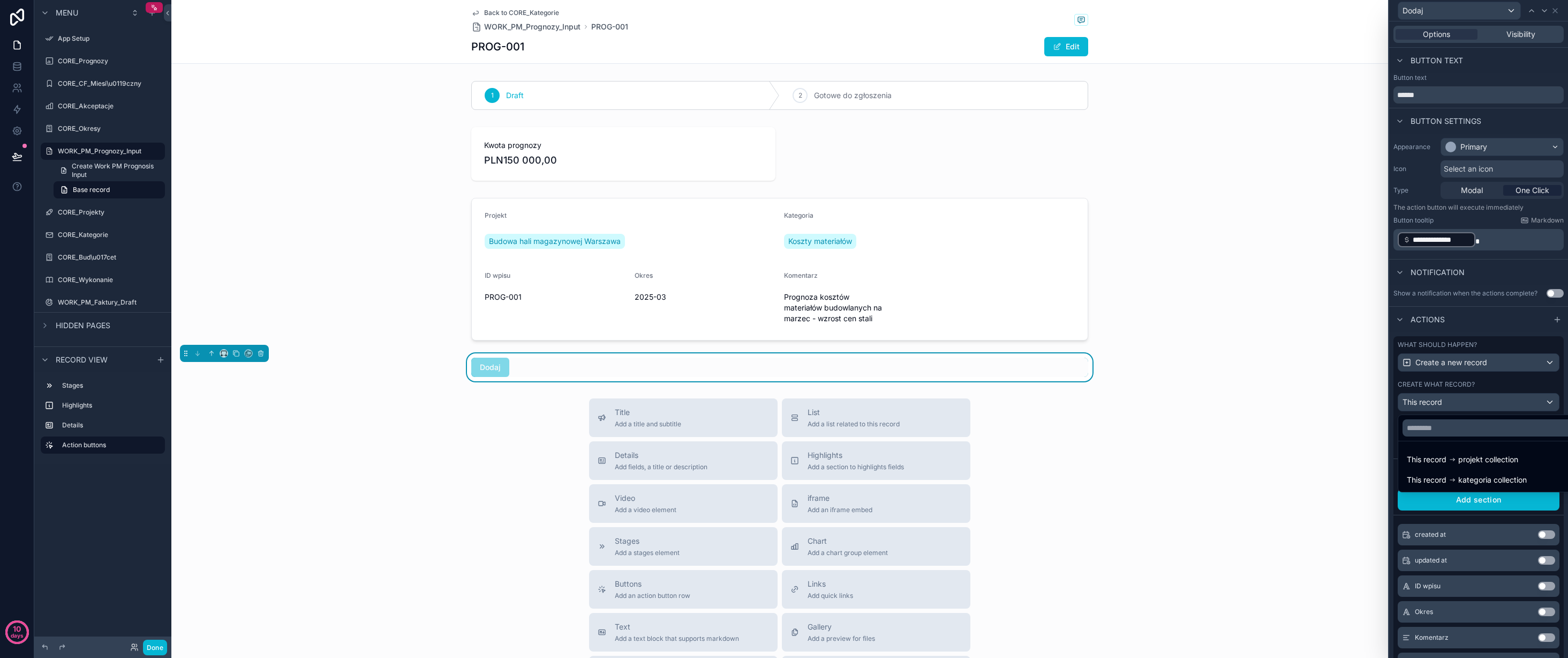
click at [1509, 402] on div at bounding box center [1479, 329] width 179 height 658
click at [1509, 401] on div "This record" at bounding box center [1479, 402] width 161 height 17
click at [1500, 475] on span "kategoria collection" at bounding box center [1493, 480] width 68 height 13
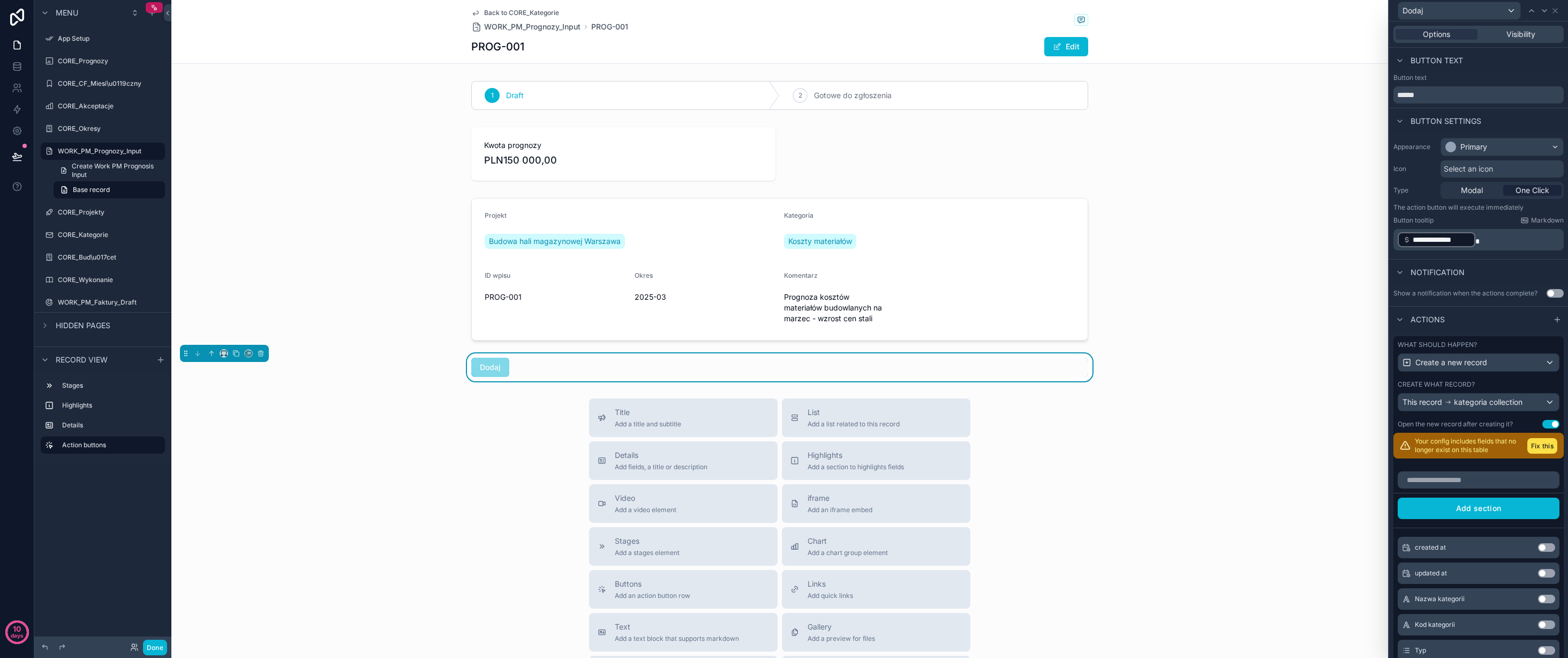
click at [1550, 422] on button "Use setting" at bounding box center [1551, 423] width 17 height 9
click at [1550, 424] on button "Use setting" at bounding box center [1551, 423] width 17 height 9
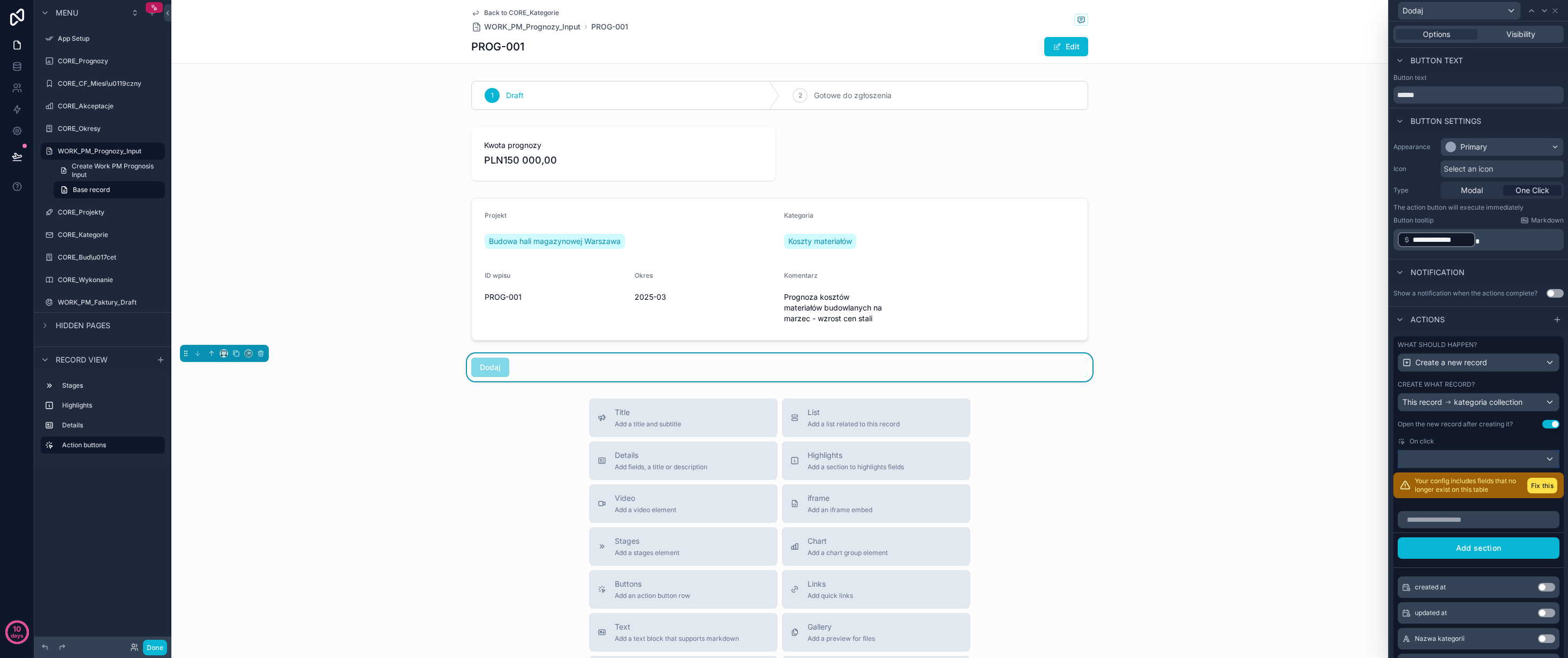
click at [1542, 460] on div at bounding box center [1479, 458] width 161 height 17
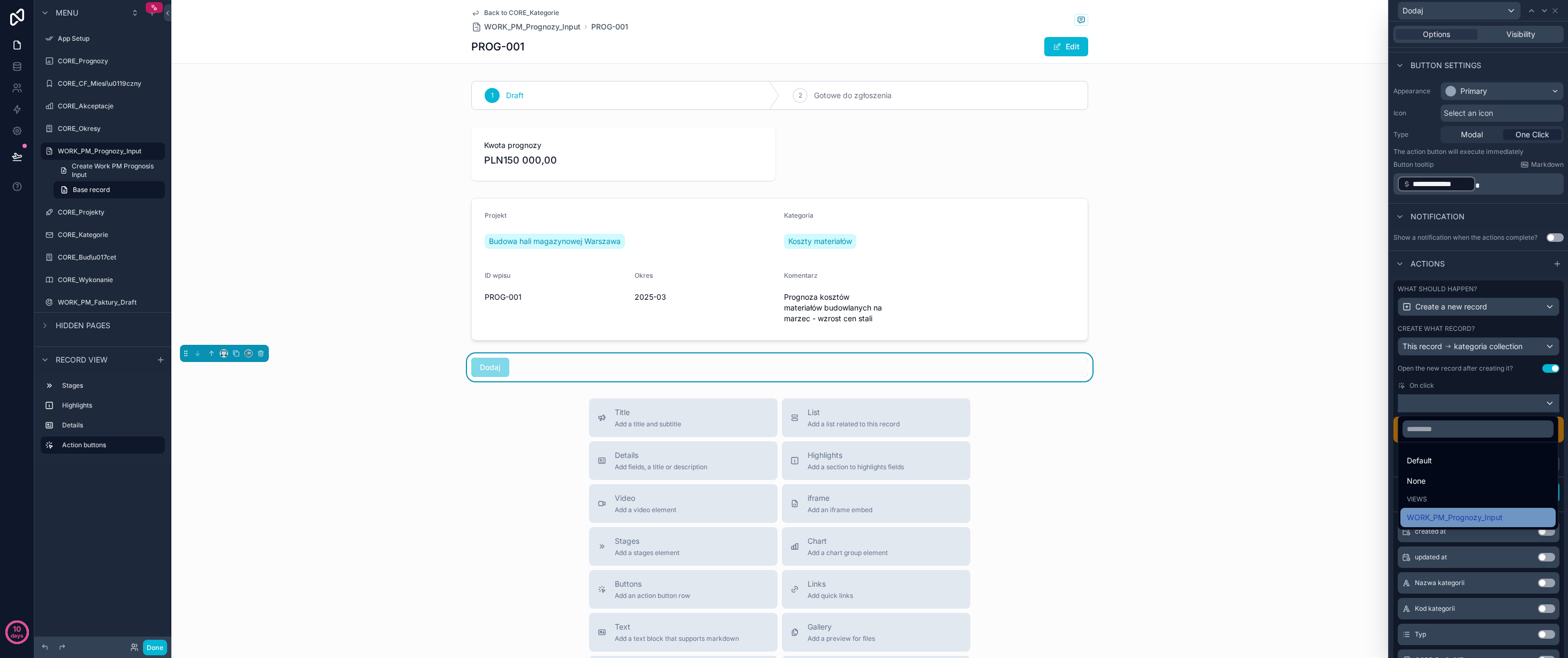
scroll to position [56, 0]
click at [1504, 516] on div "WORK_PM_Prognozy_Input" at bounding box center [1479, 517] width 143 height 13
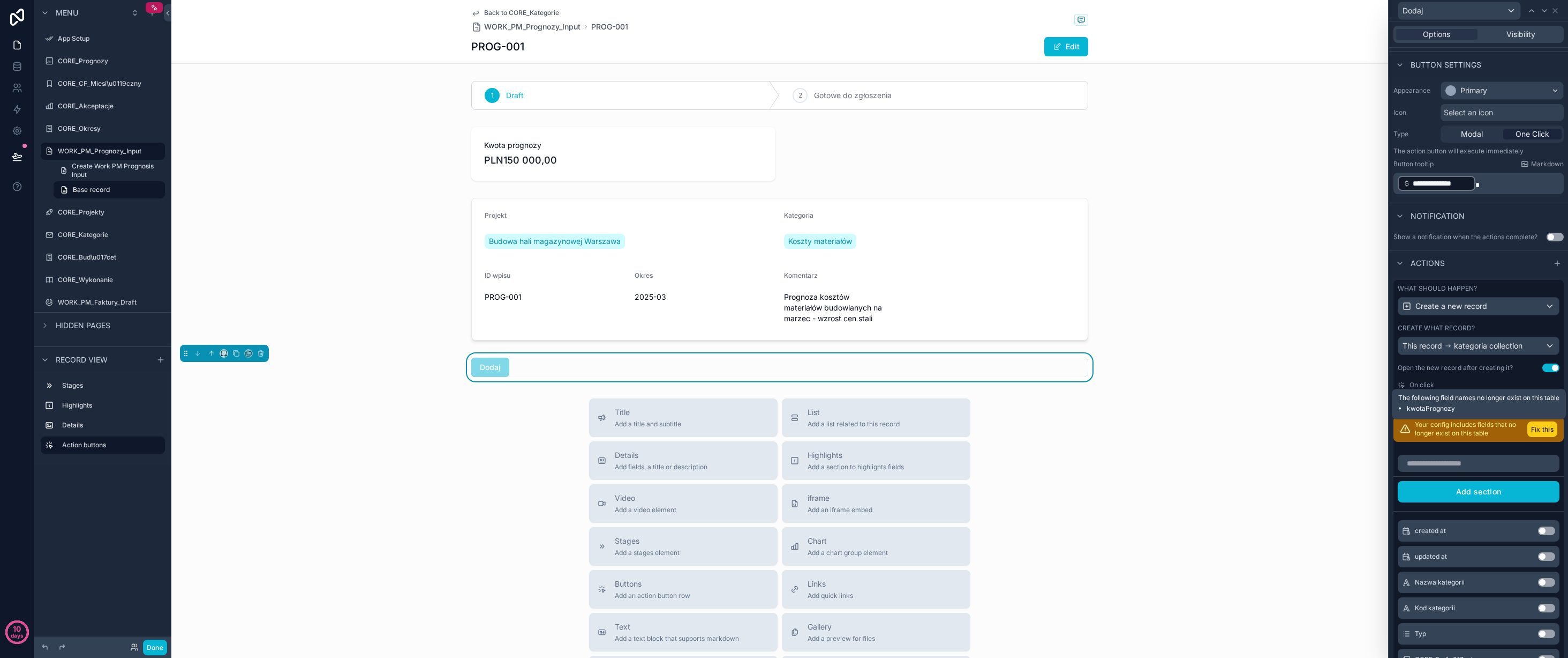
click at [1539, 427] on button "Fix this" at bounding box center [1543, 429] width 30 height 15
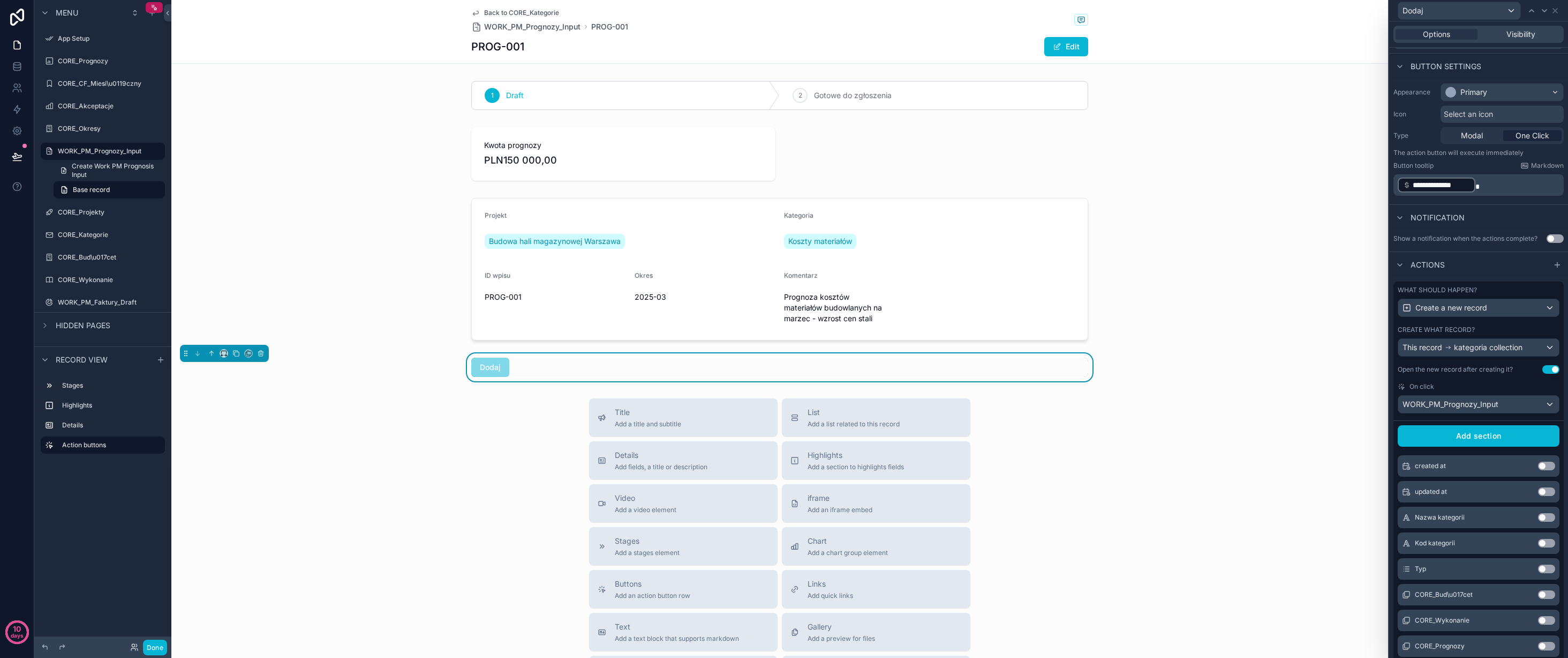
scroll to position [201, 0]
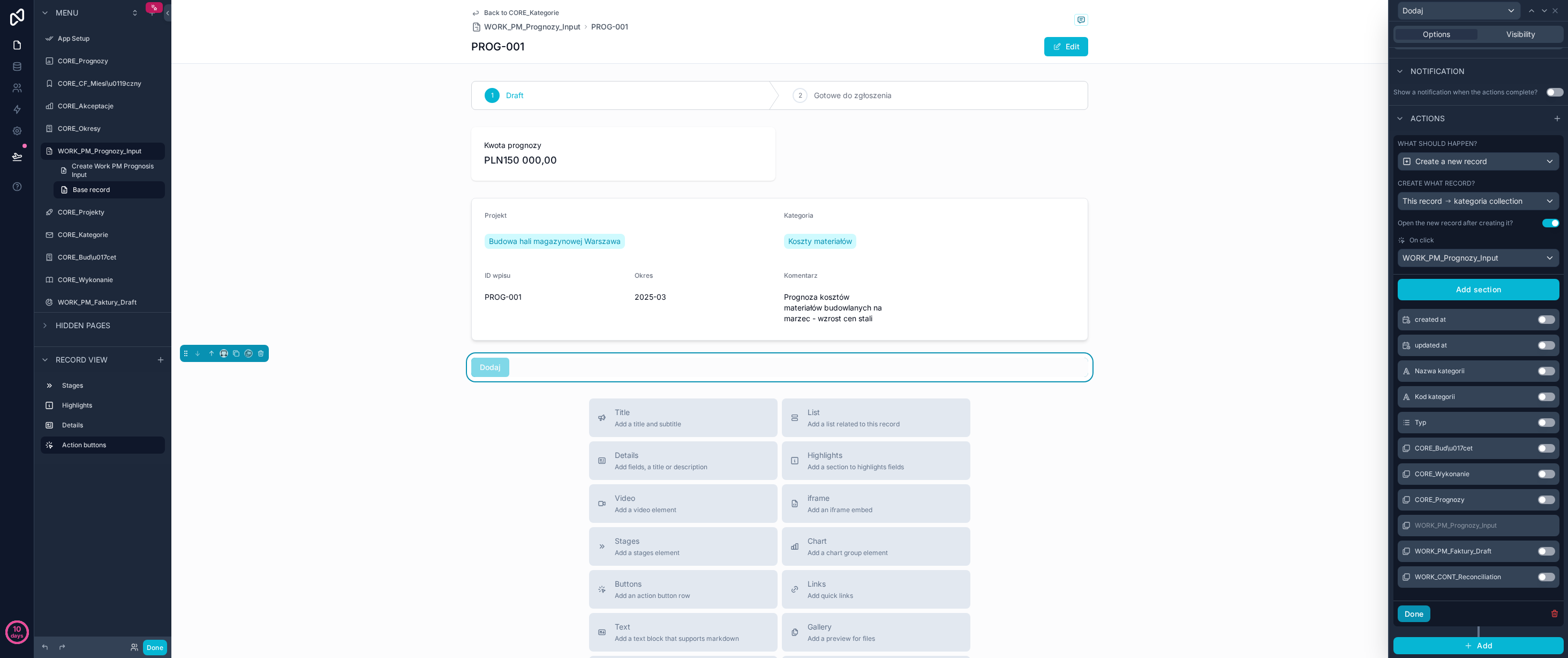
click at [1407, 610] on button "Done" at bounding box center [1414, 613] width 32 height 17
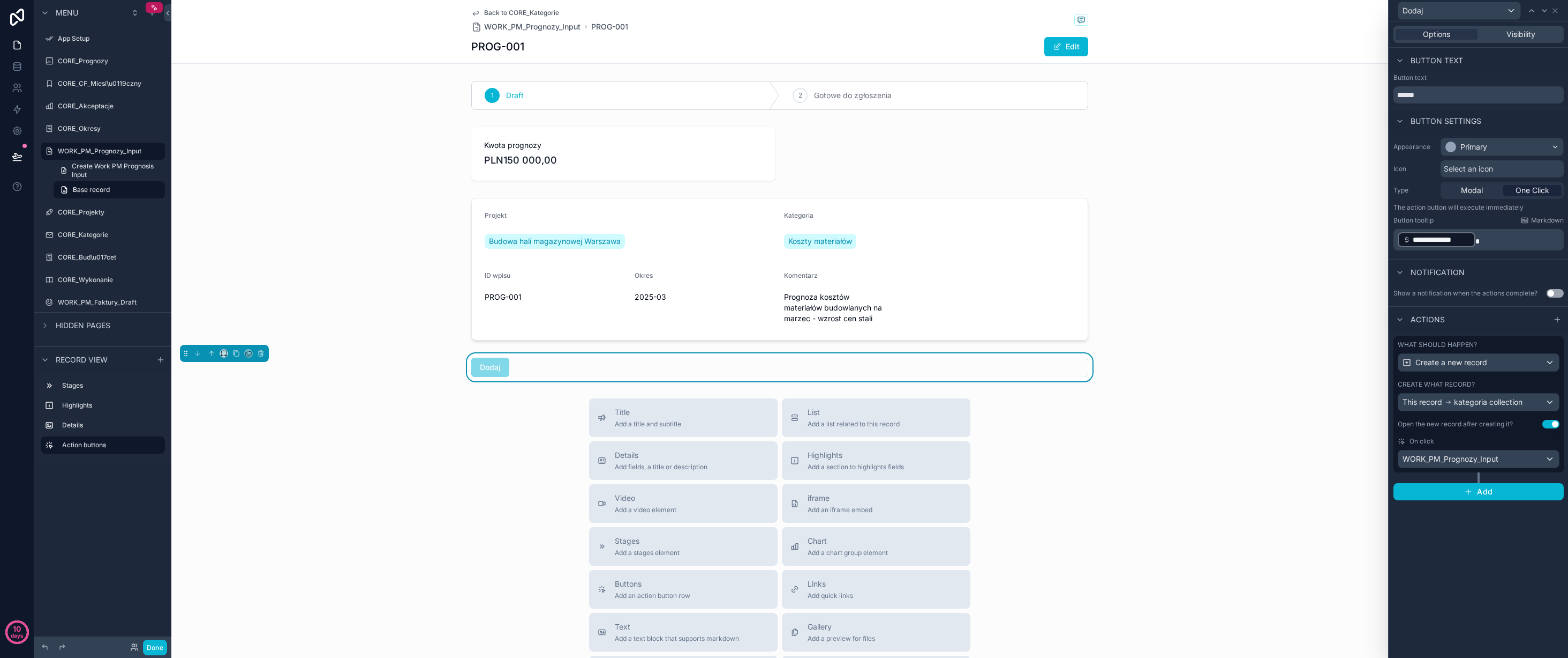
click at [1475, 522] on div "**********" at bounding box center [1479, 339] width 179 height 636
click at [1240, 490] on div "Title Add a title and subtitle List Add a list related to this record Details A…" at bounding box center [779, 589] width 1217 height 381
click at [529, 368] on div "Dodaj" at bounding box center [779, 367] width 617 height 19
drag, startPoint x: 479, startPoint y: 400, endPoint x: 483, endPoint y: 396, distance: 5.7
click at [479, 400] on div "Title Add a title and subtitle List Add a list related to this record Details A…" at bounding box center [779, 589] width 1217 height 381
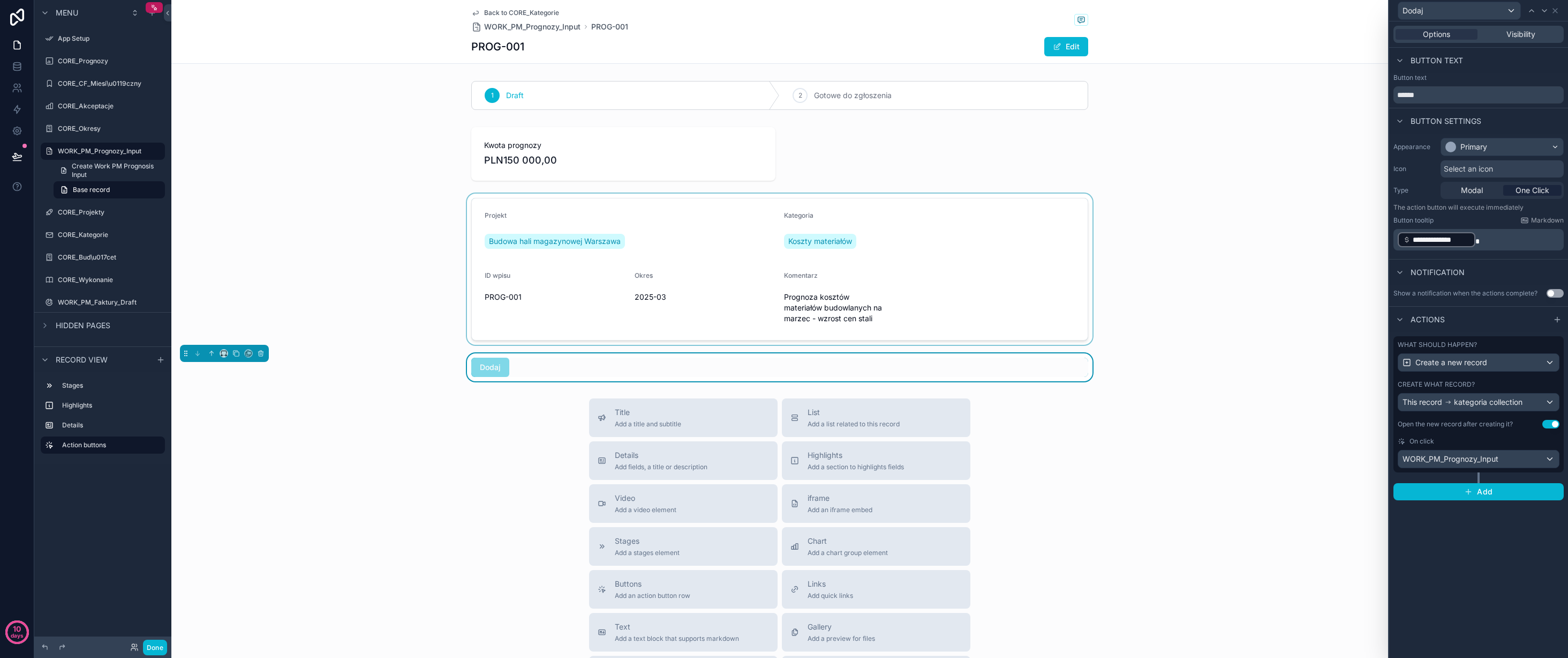
click at [622, 264] on div "scrollable content" at bounding box center [779, 268] width 1217 height 151
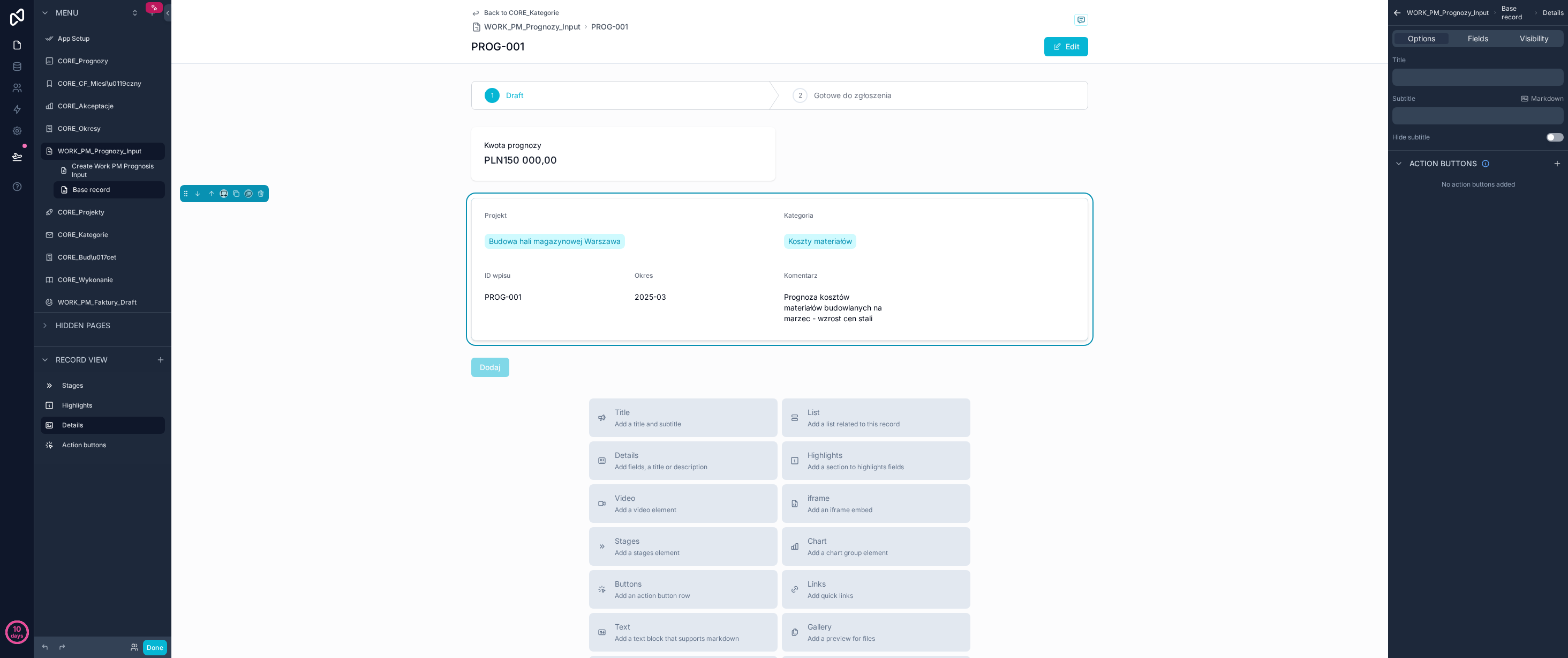
click at [1133, 368] on div "scrollable content" at bounding box center [779, 366] width 1217 height 28
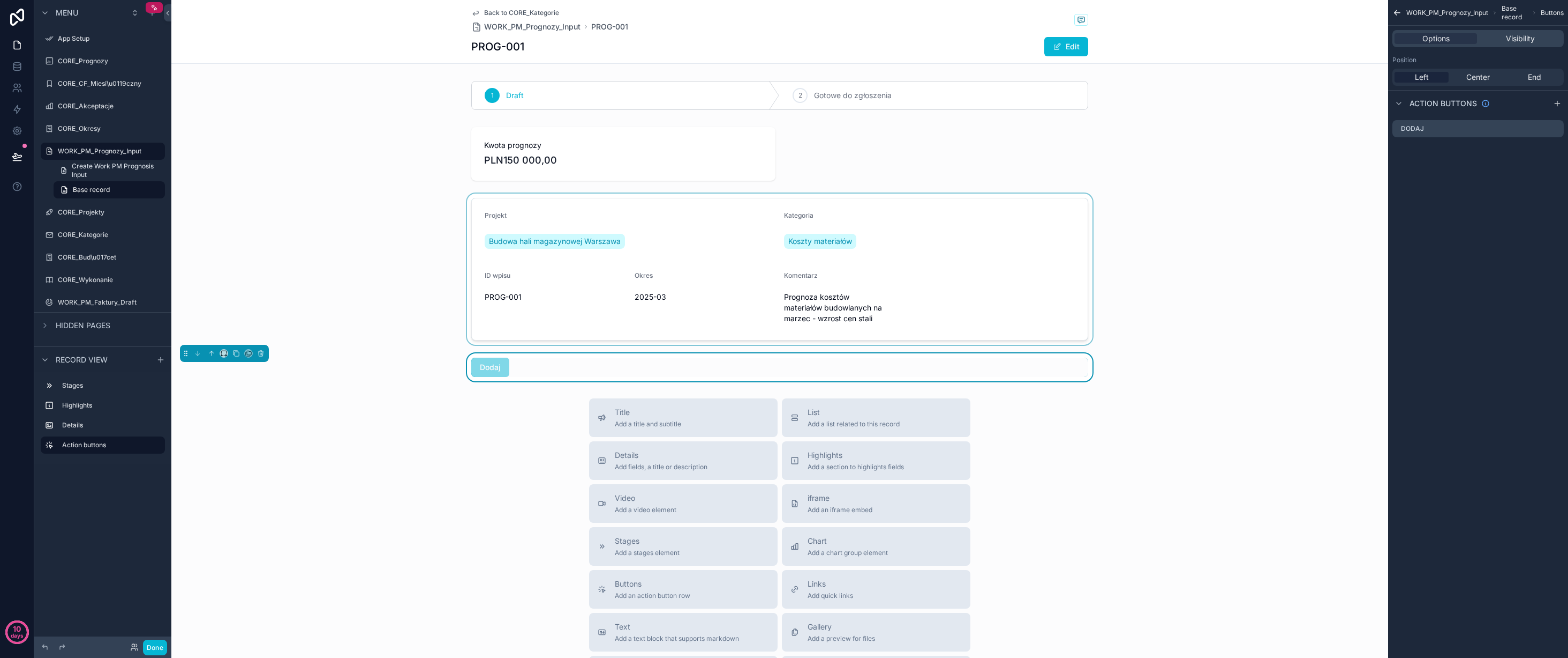
click at [492, 364] on span "Dodaj" at bounding box center [490, 366] width 38 height 10
click at [487, 397] on div "Back to CORE_Kategorie WORK_PM_Prognozy_Input PROG-001 PROG-001 Edit 1 Draft 2 …" at bounding box center [779, 433] width 1217 height 865
click at [491, 364] on span "Dodaj" at bounding box center [490, 366] width 38 height 10
drag, startPoint x: 489, startPoint y: 427, endPoint x: 727, endPoint y: 389, distance: 241.0
click at [489, 427] on div "Title Add a title and subtitle List Add a list related to this record Details A…" at bounding box center [779, 589] width 1217 height 381
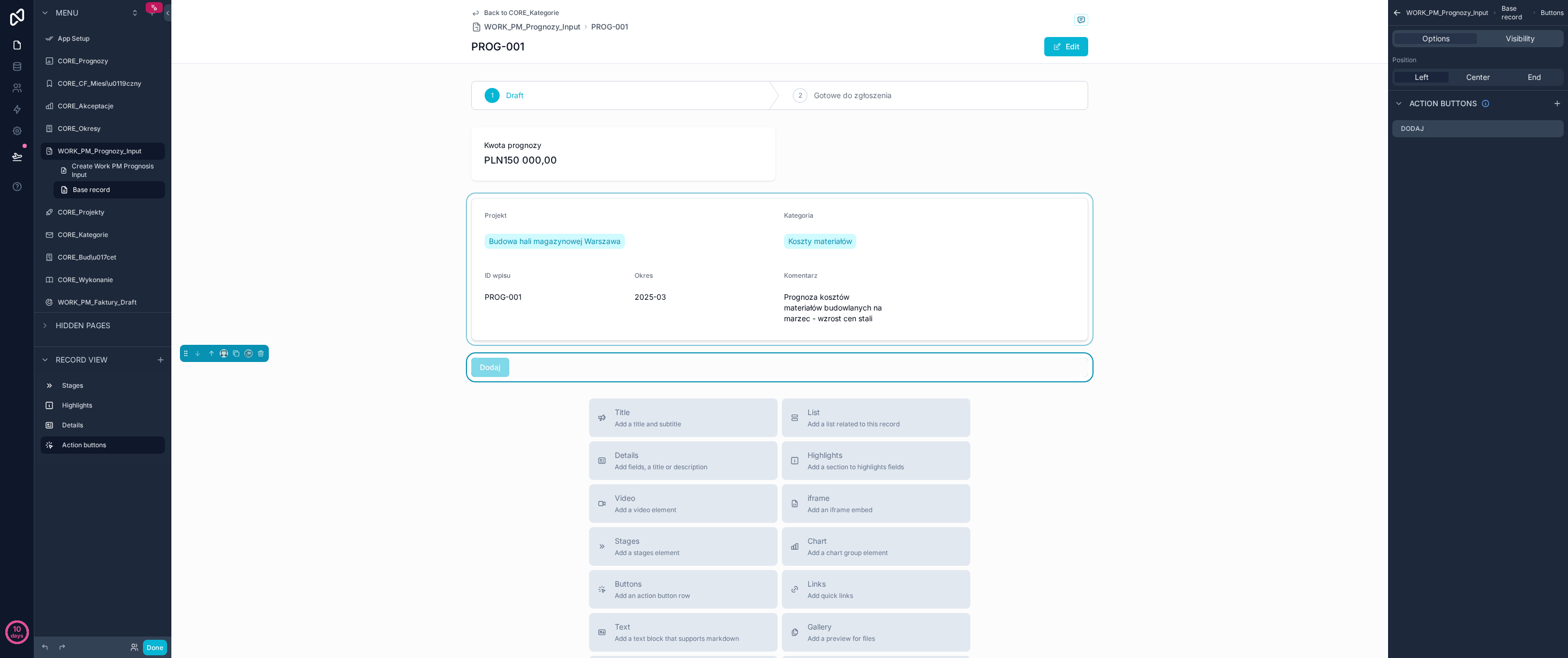
click at [493, 366] on span "Dodaj" at bounding box center [490, 366] width 38 height 10
drag, startPoint x: 494, startPoint y: 366, endPoint x: 529, endPoint y: 369, distance: 35.1
click at [494, 366] on span "Dodaj" at bounding box center [490, 366] width 38 height 10
click at [654, 367] on div "Dodaj" at bounding box center [779, 367] width 617 height 19
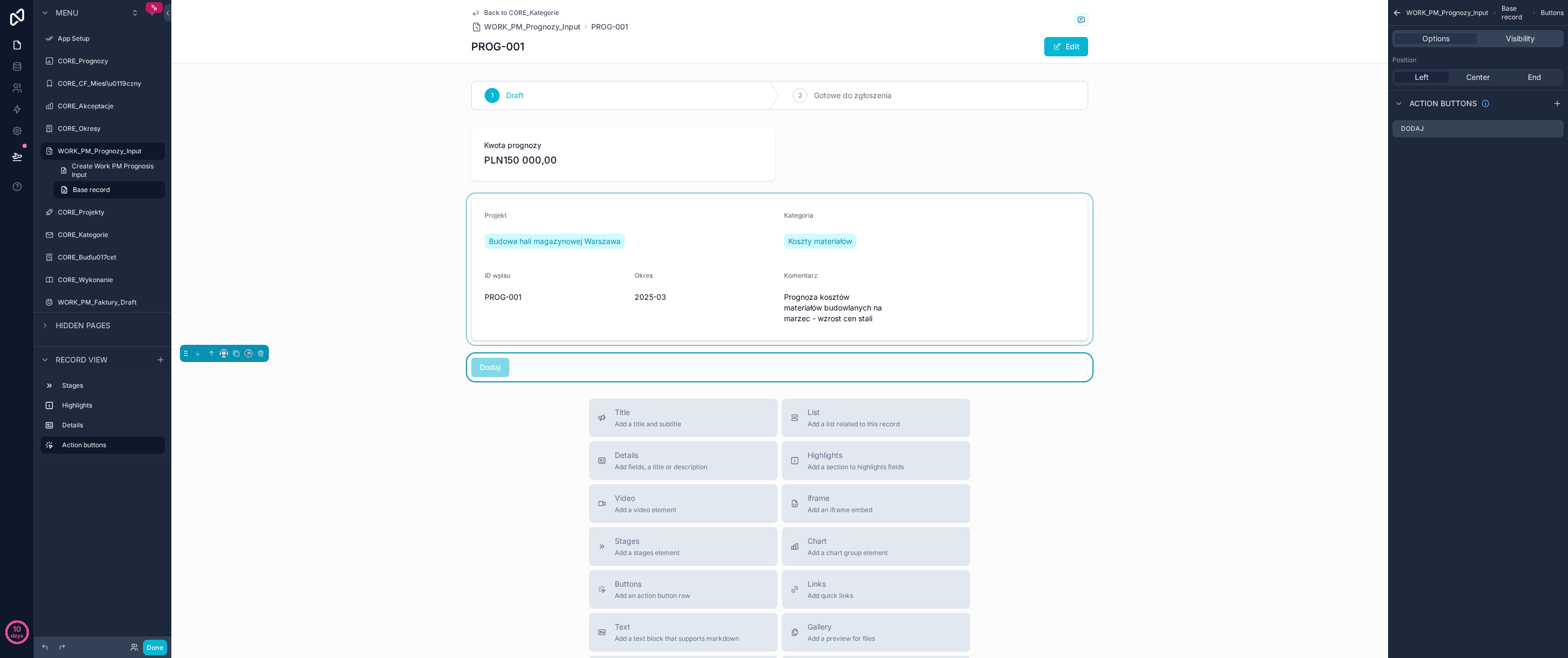
click at [1521, 13] on span "Base record" at bounding box center [1516, 13] width 27 height 17
click at [1519, 12] on span "Base record" at bounding box center [1516, 13] width 27 height 17
click at [1540, 11] on div "WORK_PM_Prognozy_Input Base record Buttons" at bounding box center [1485, 13] width 158 height 17
click at [1542, 10] on span "Buttons" at bounding box center [1553, 12] width 23 height 9
drag, startPoint x: 1542, startPoint y: 10, endPoint x: 1537, endPoint y: 10, distance: 5.0
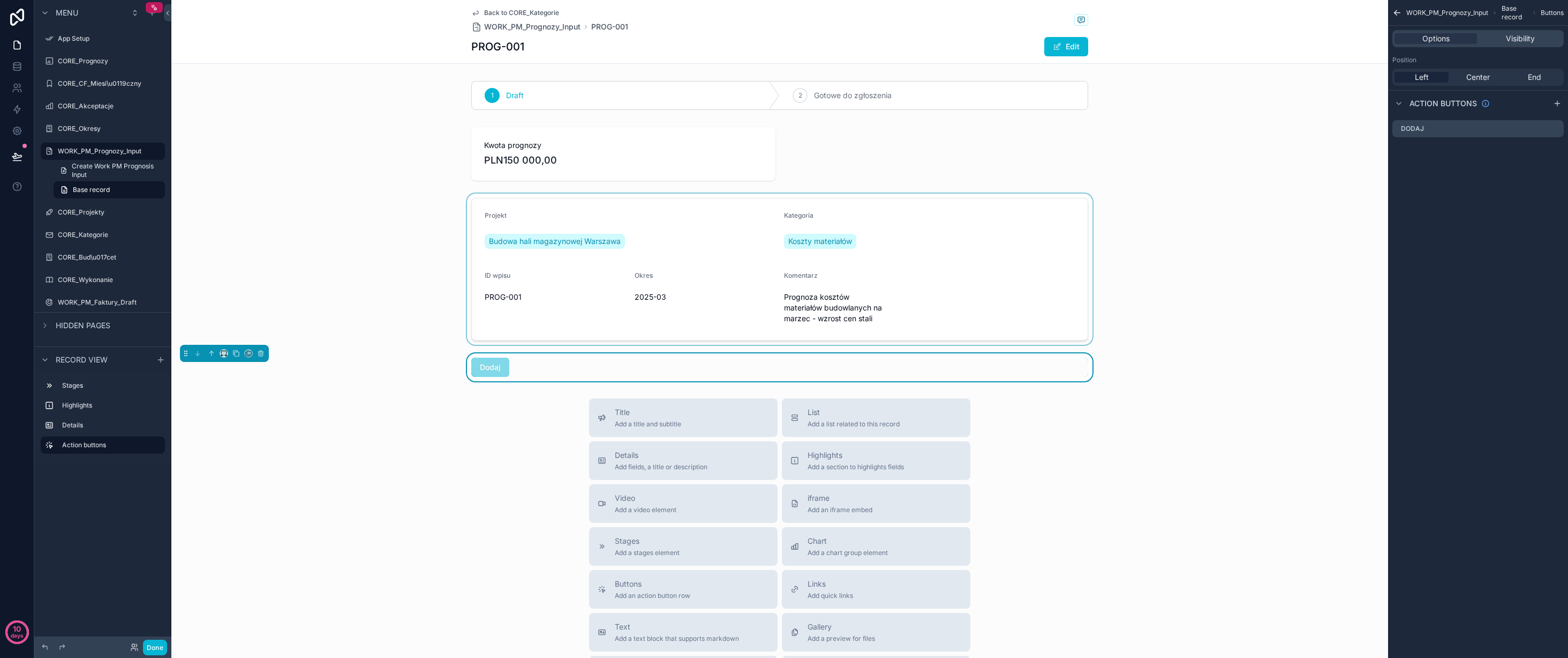
click at [1541, 10] on span "Buttons" at bounding box center [1553, 12] width 23 height 9
click at [1534, 10] on icon "scrollable content" at bounding box center [1535, 12] width 5 height 7
drag, startPoint x: 1471, startPoint y: 75, endPoint x: 1478, endPoint y: 75, distance: 7.0
click at [1471, 74] on span "Center" at bounding box center [1478, 77] width 24 height 10
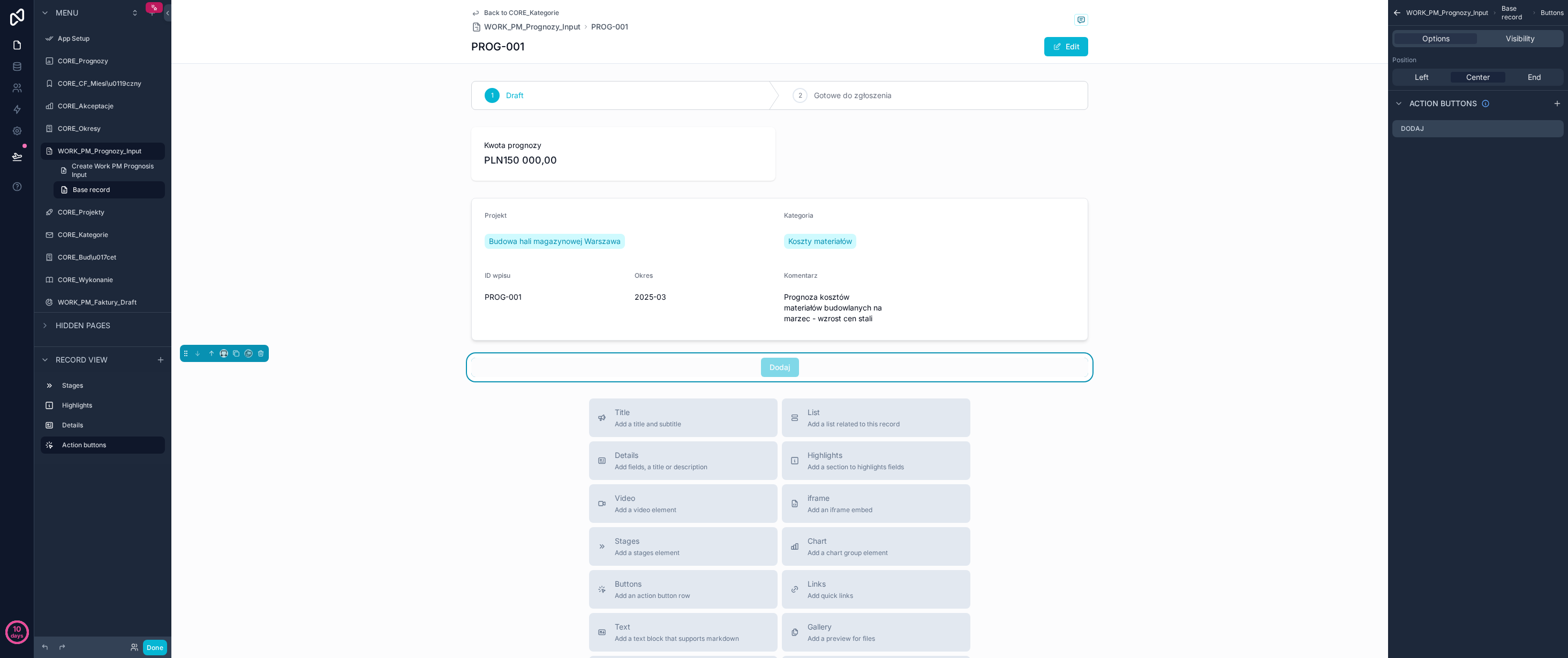
click at [1431, 173] on div "WORK_PM_Prognozy_Input Base record Buttons Options Visibility Position Left Cen…" at bounding box center [1478, 329] width 180 height 658
click at [1331, 133] on div "scrollable content" at bounding box center [779, 153] width 1217 height 62
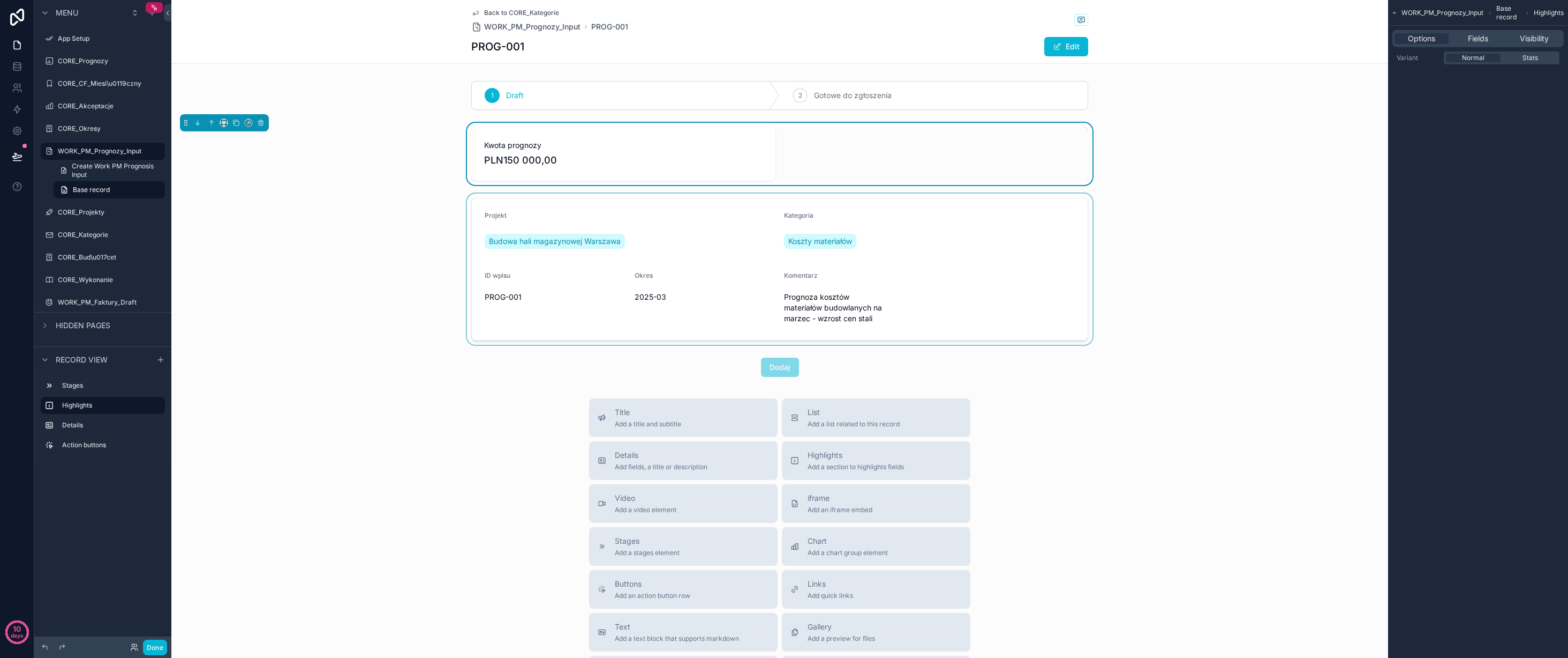
click at [668, 249] on div "scrollable content" at bounding box center [779, 268] width 1217 height 151
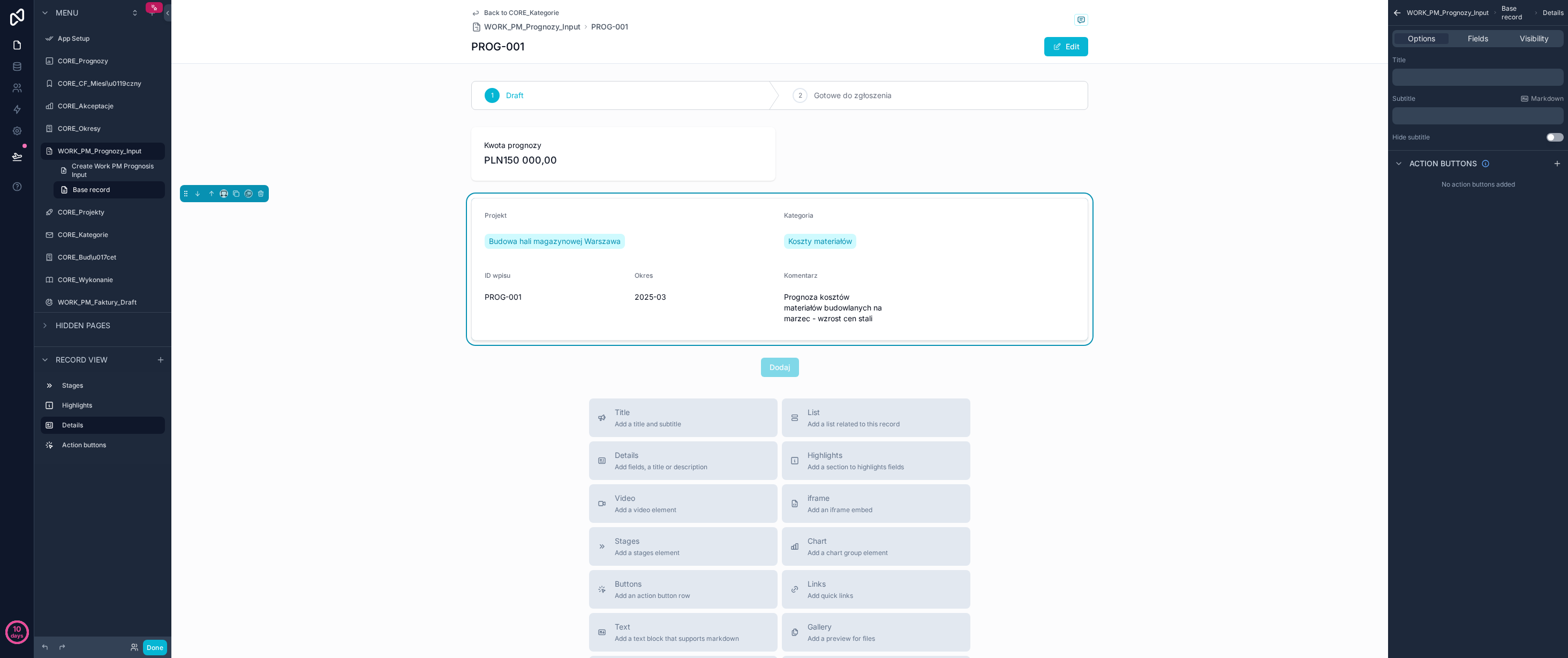
click at [400, 314] on div "Projekt Budowa hali magazynowej Warszawa Kategoria Koszty materiałów ID wpisu P…" at bounding box center [779, 268] width 1217 height 151
click at [105, 215] on label "CORE_Projekty" at bounding box center [101, 212] width 86 height 9
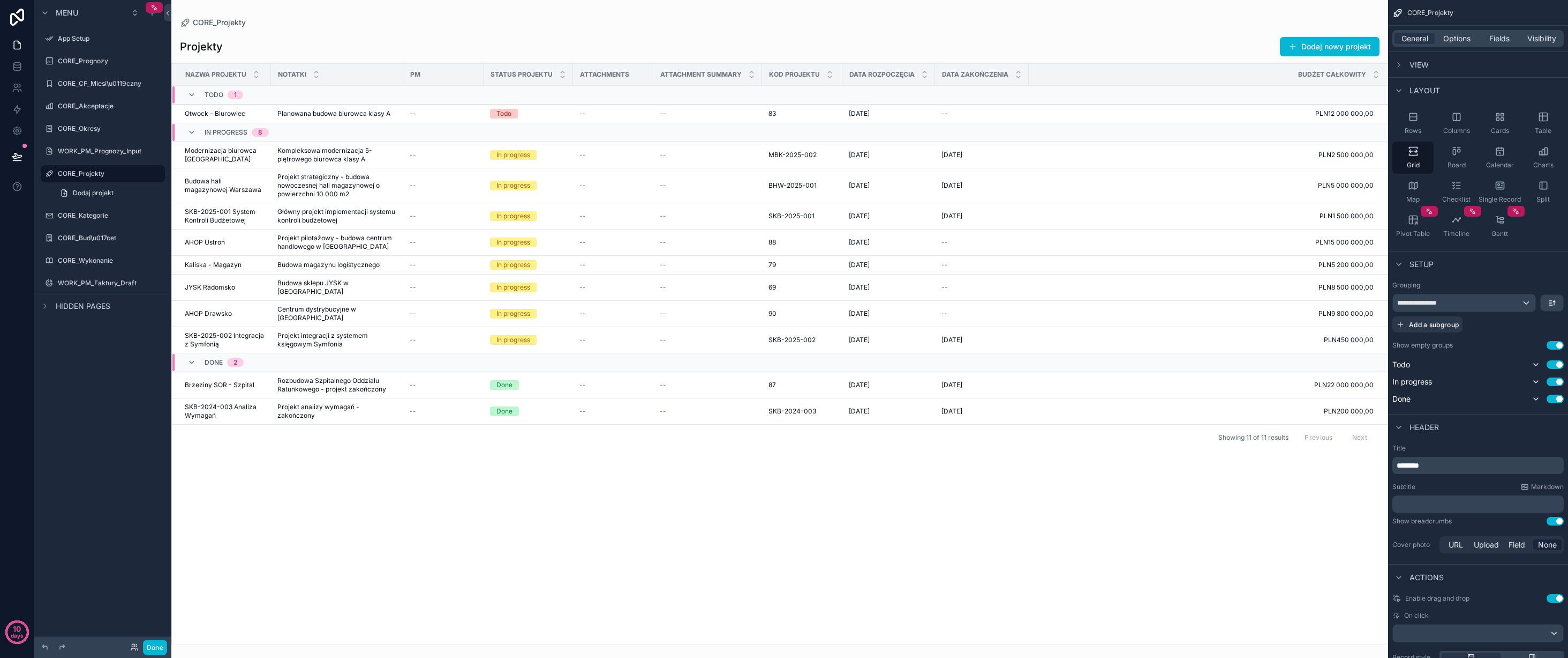
click at [123, 331] on div "Menu App Setup CORE_Prognozy CORE_CF_Miesi\u0119czny CORE_Akceptacje CORE_Okres…" at bounding box center [103, 167] width 137 height 336
click at [96, 60] on label "CORE_Prognozy" at bounding box center [101, 61] width 86 height 9
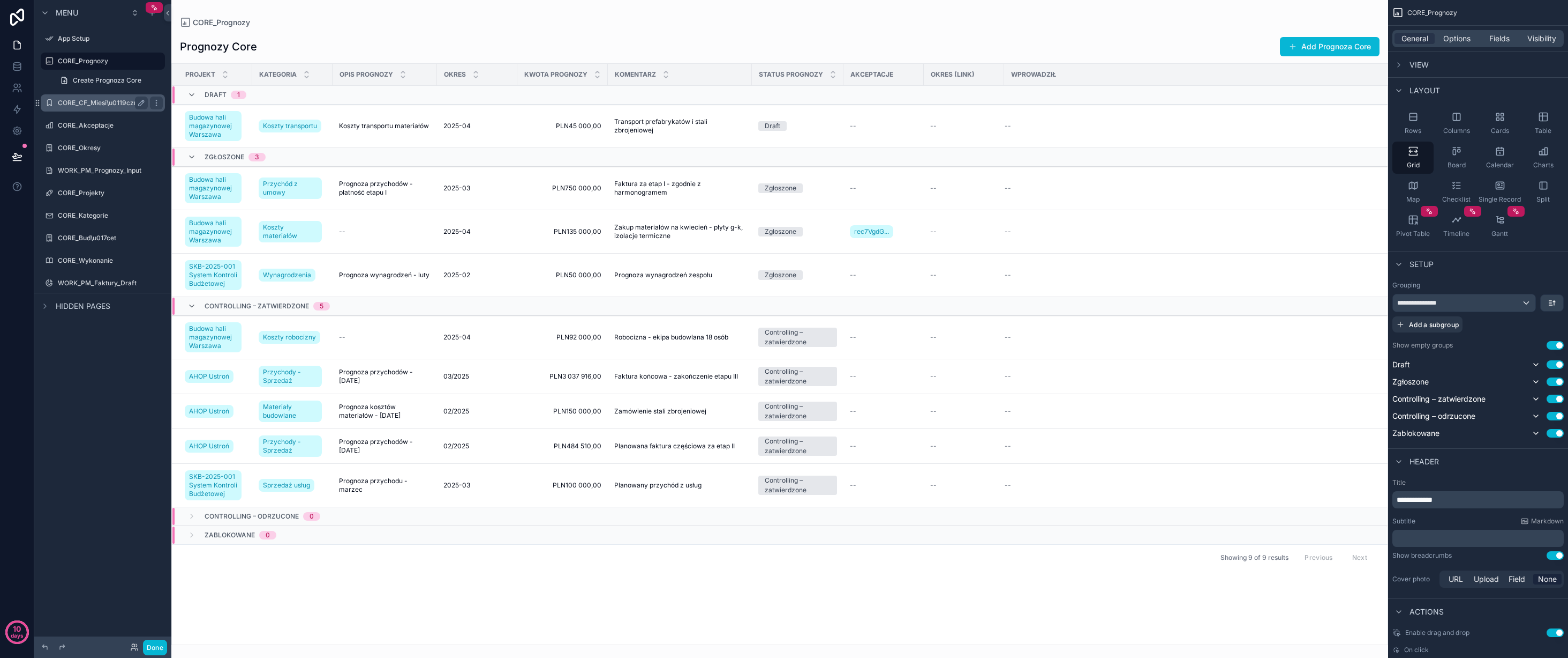
click at [115, 102] on label "CORE_CF_Miesi\u0119czny" at bounding box center [101, 103] width 86 height 9
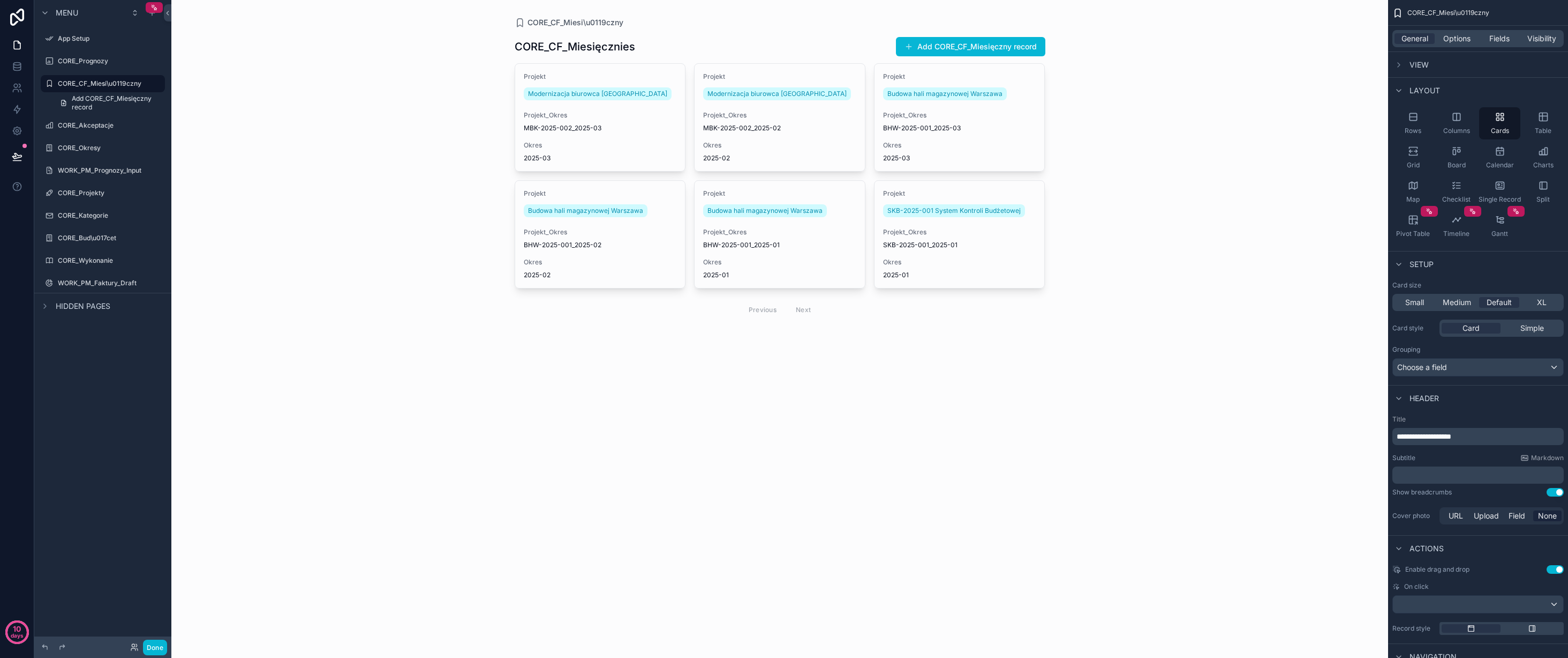
click at [966, 134] on div "scrollable content" at bounding box center [780, 178] width 548 height 357
click at [960, 131] on span "BHW-2025-001_2025-03" at bounding box center [960, 127] width 153 height 9
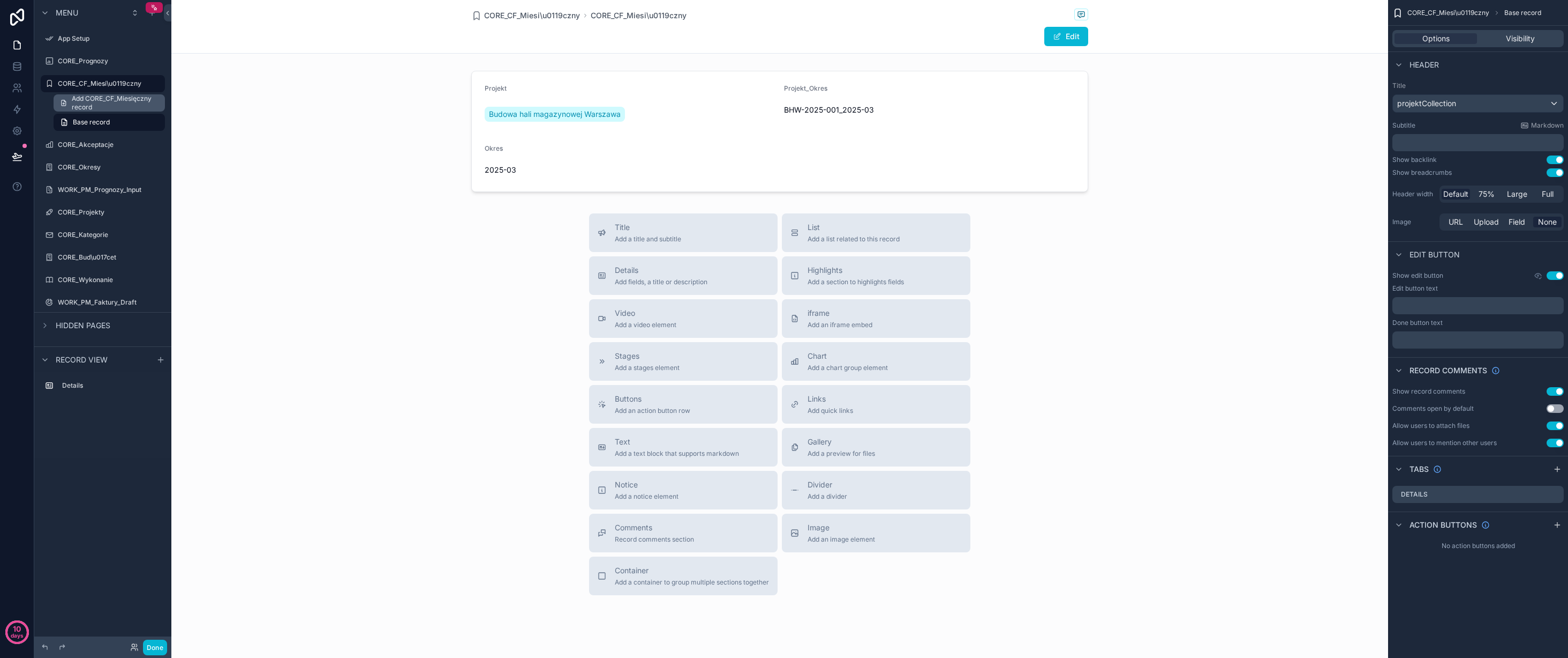
click at [98, 100] on span "Add CORE_CF_Miesięczny record" at bounding box center [115, 103] width 86 height 17
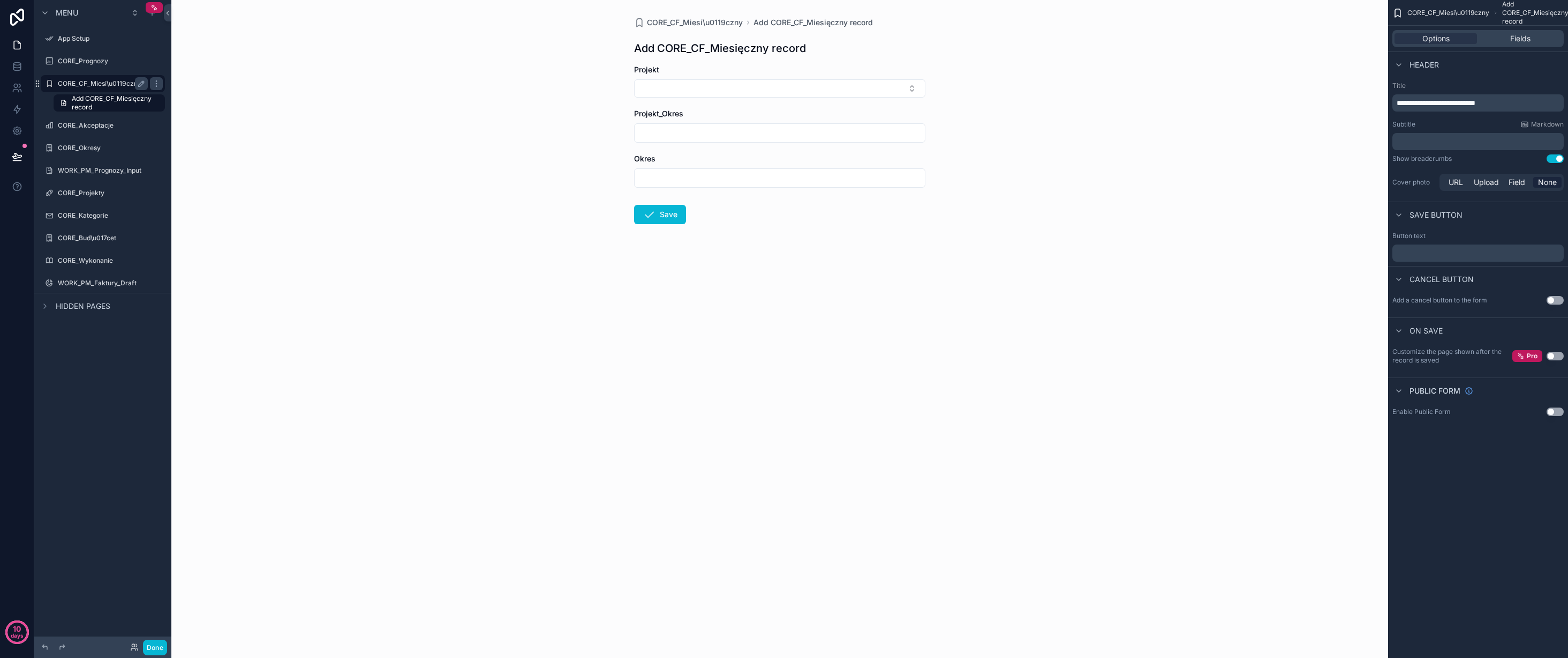
click at [104, 80] on label "CORE_CF_Miesi\u0119czny" at bounding box center [101, 83] width 86 height 9
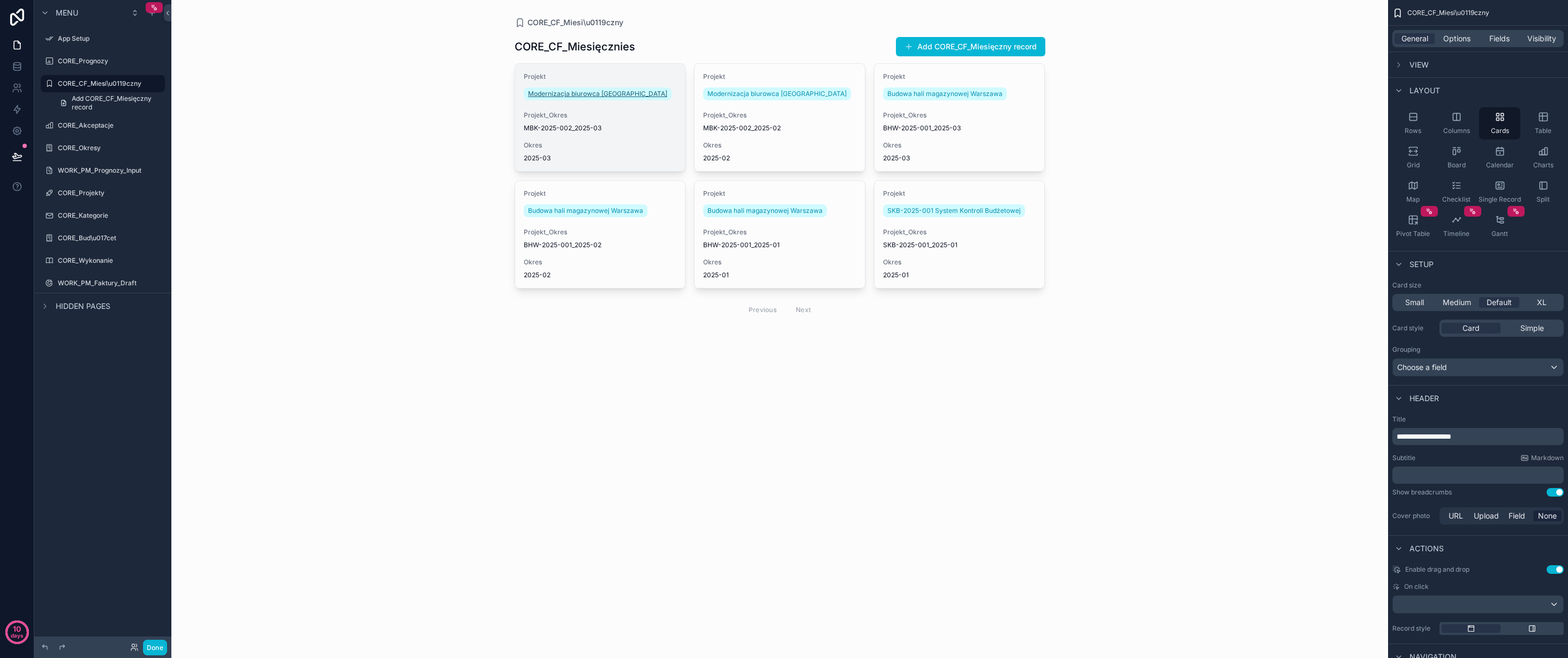
click at [606, 88] on link "Modernizacja biurowca Kraków" at bounding box center [598, 94] width 148 height 13
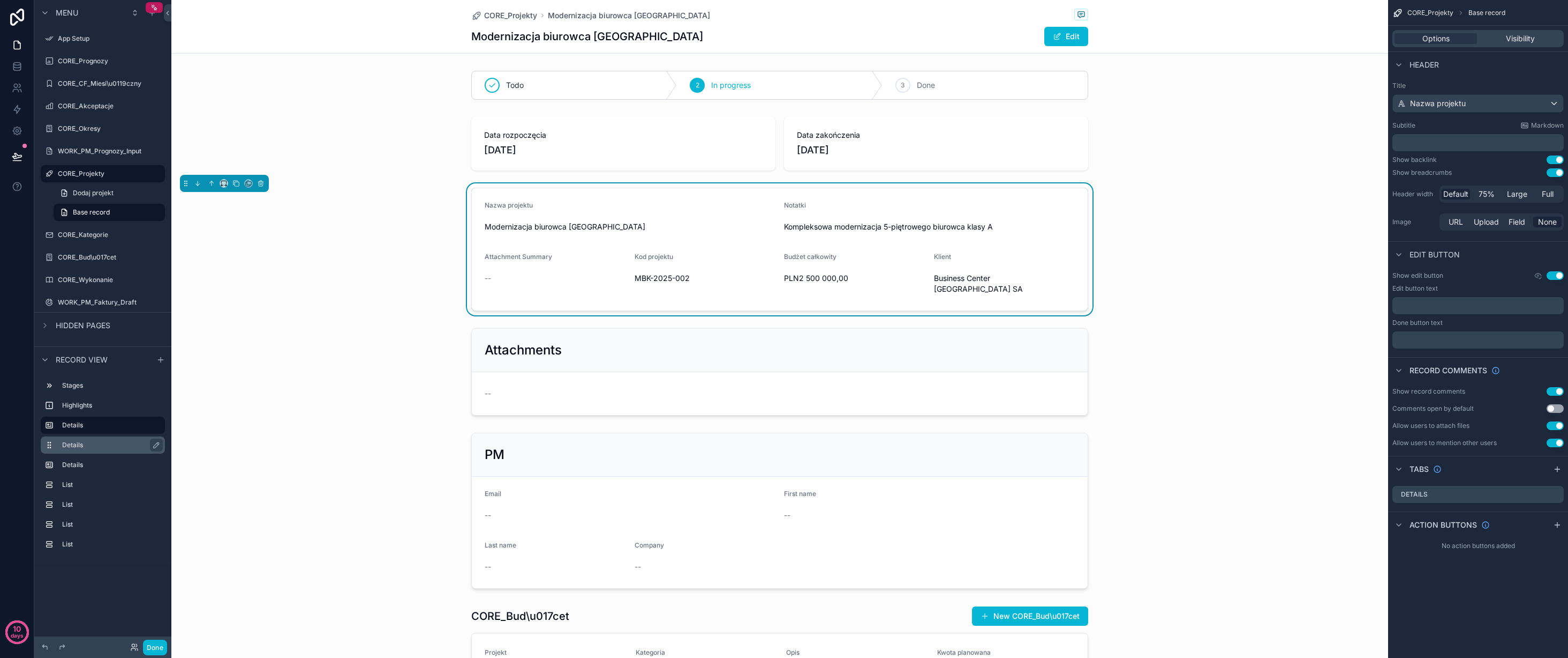
drag, startPoint x: 82, startPoint y: 447, endPoint x: 83, endPoint y: 453, distance: 6.1
click at [82, 447] on label "Details" at bounding box center [108, 444] width 94 height 9
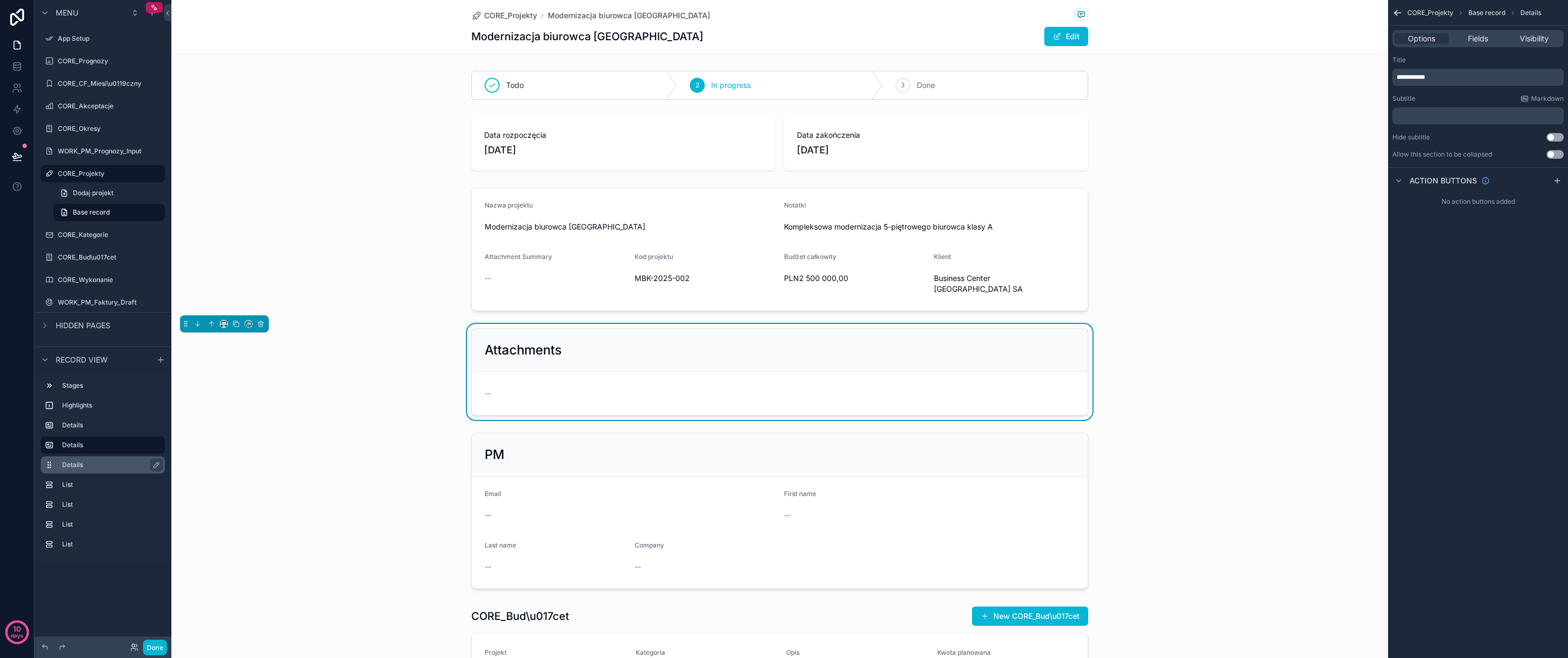
click at [86, 461] on label "Details" at bounding box center [108, 464] width 94 height 9
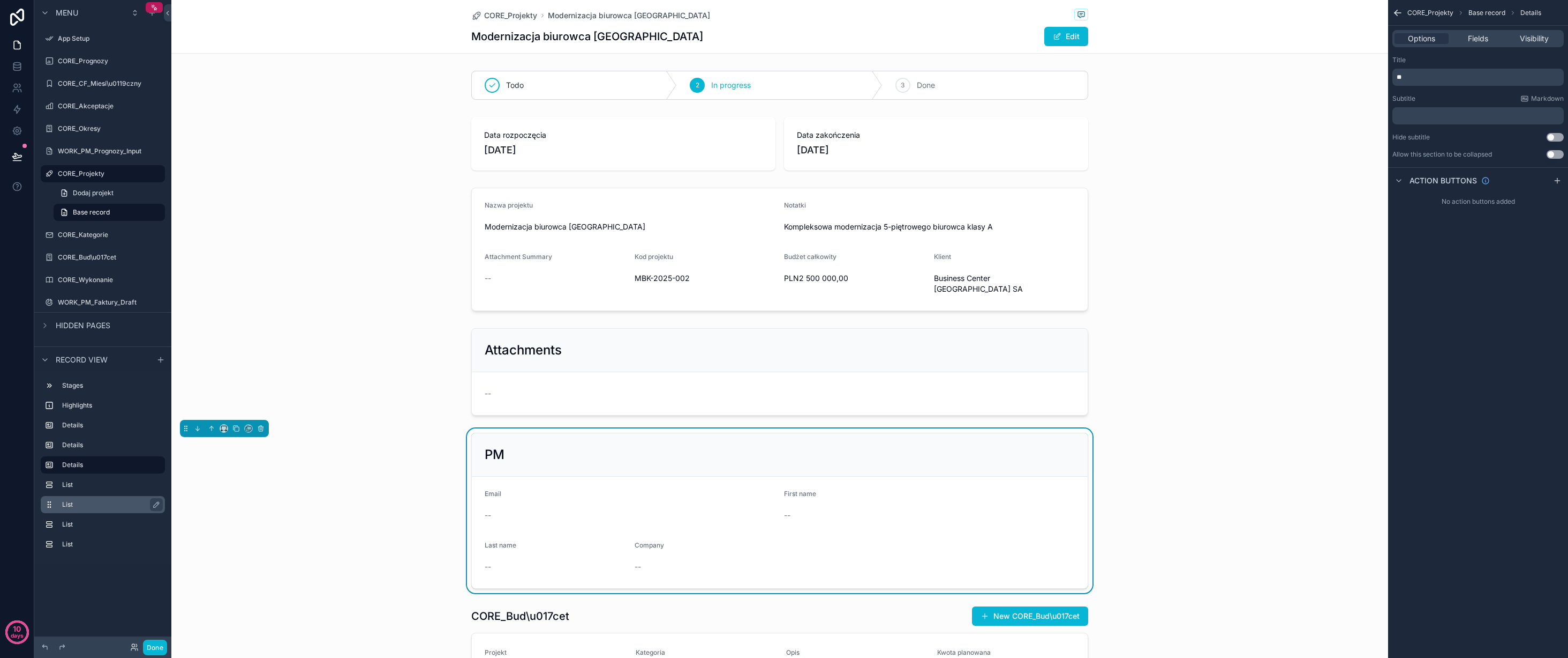
click at [93, 497] on div "List" at bounding box center [103, 504] width 124 height 17
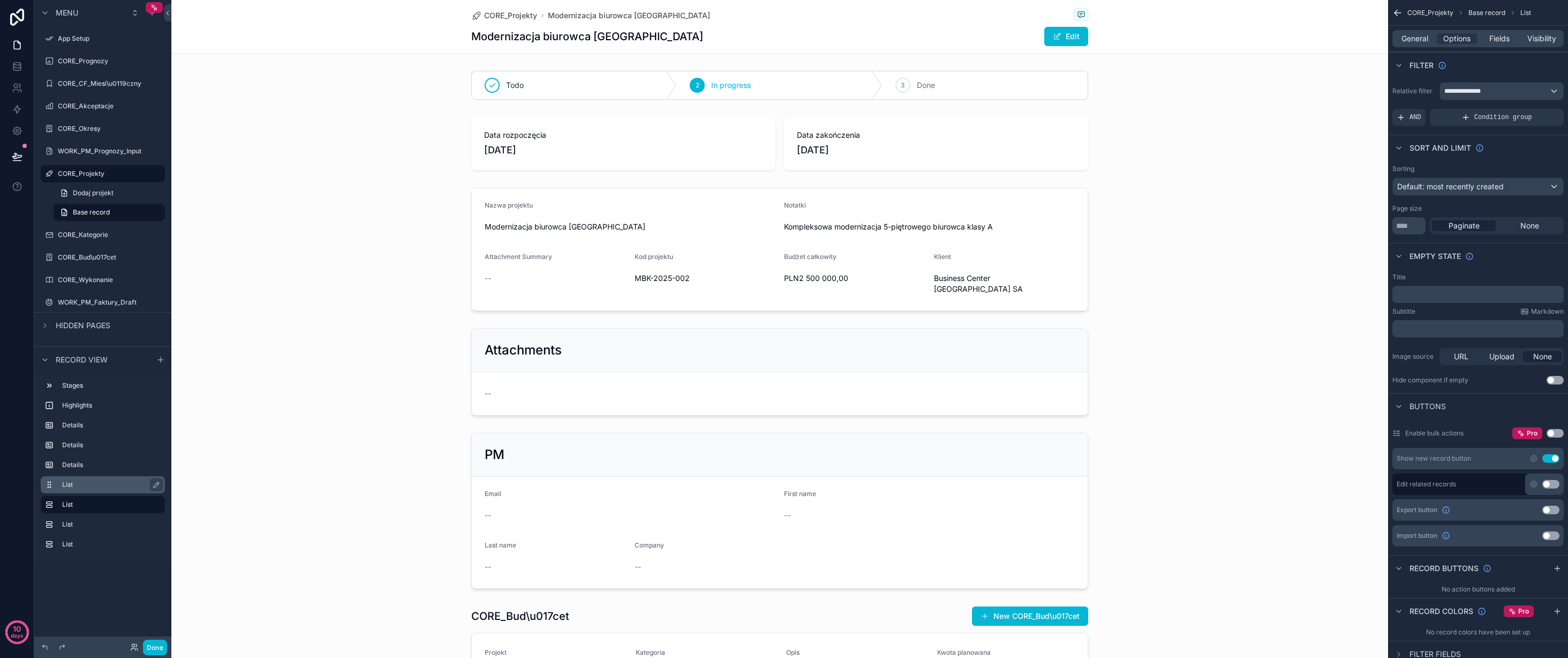
click at [95, 487] on label "List" at bounding box center [108, 484] width 94 height 9
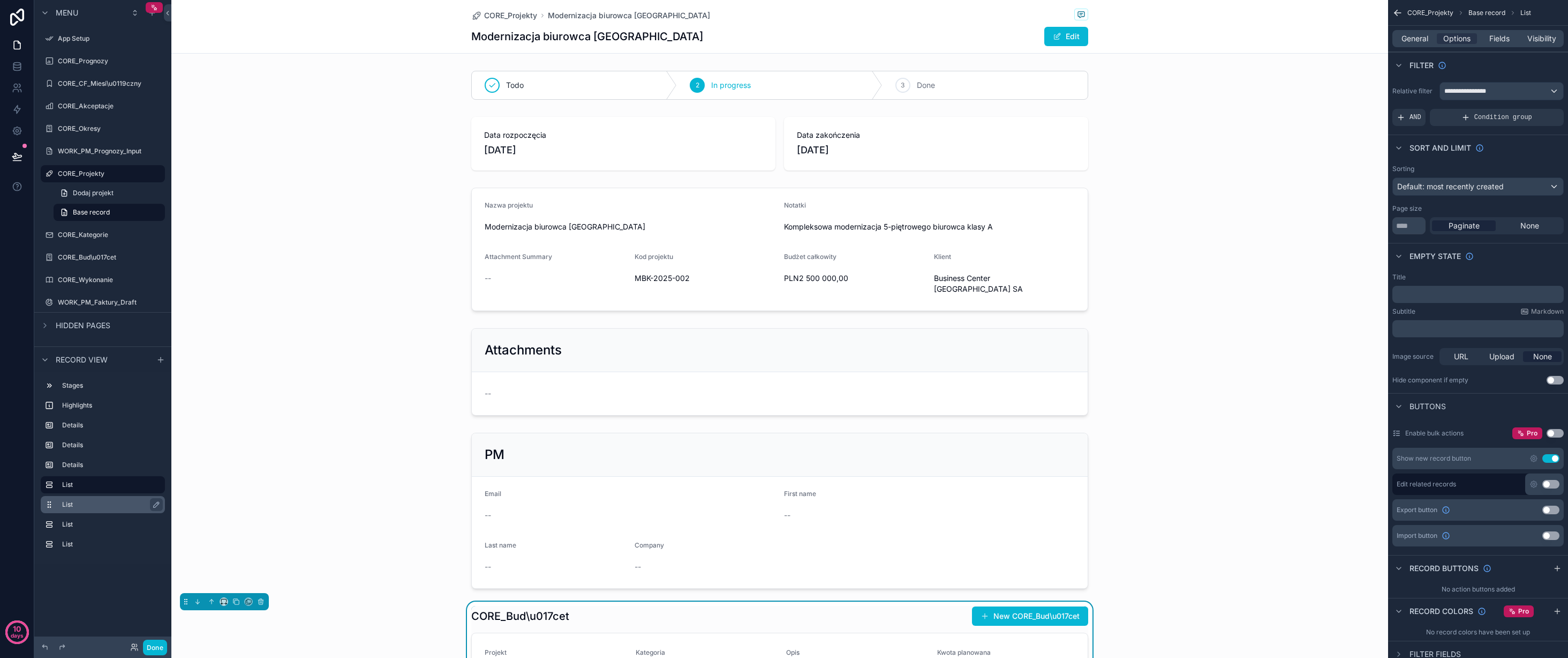
click at [95, 500] on label "List" at bounding box center [108, 504] width 94 height 9
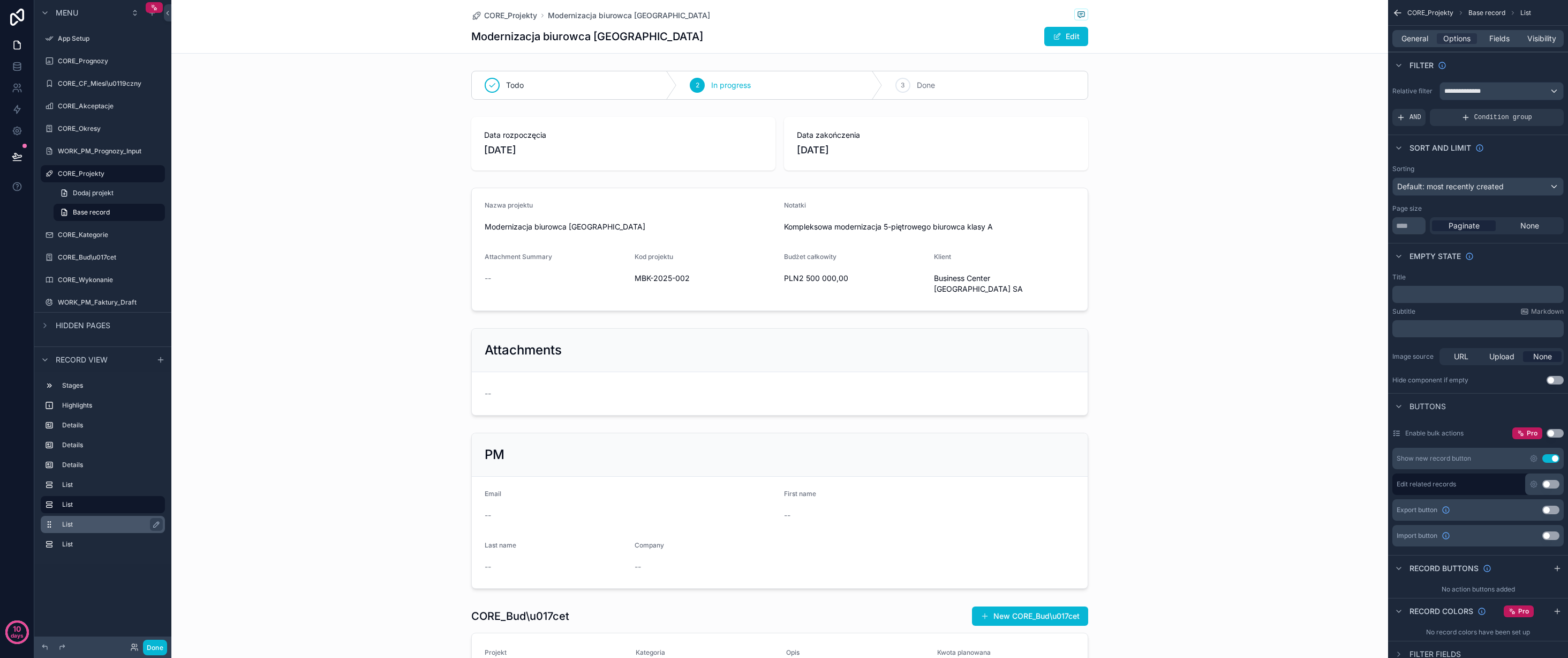
click at [91, 523] on label "List" at bounding box center [108, 524] width 94 height 9
click at [90, 544] on label "List" at bounding box center [108, 544] width 94 height 9
click at [106, 63] on label "CORE_Prognozy" at bounding box center [101, 61] width 86 height 9
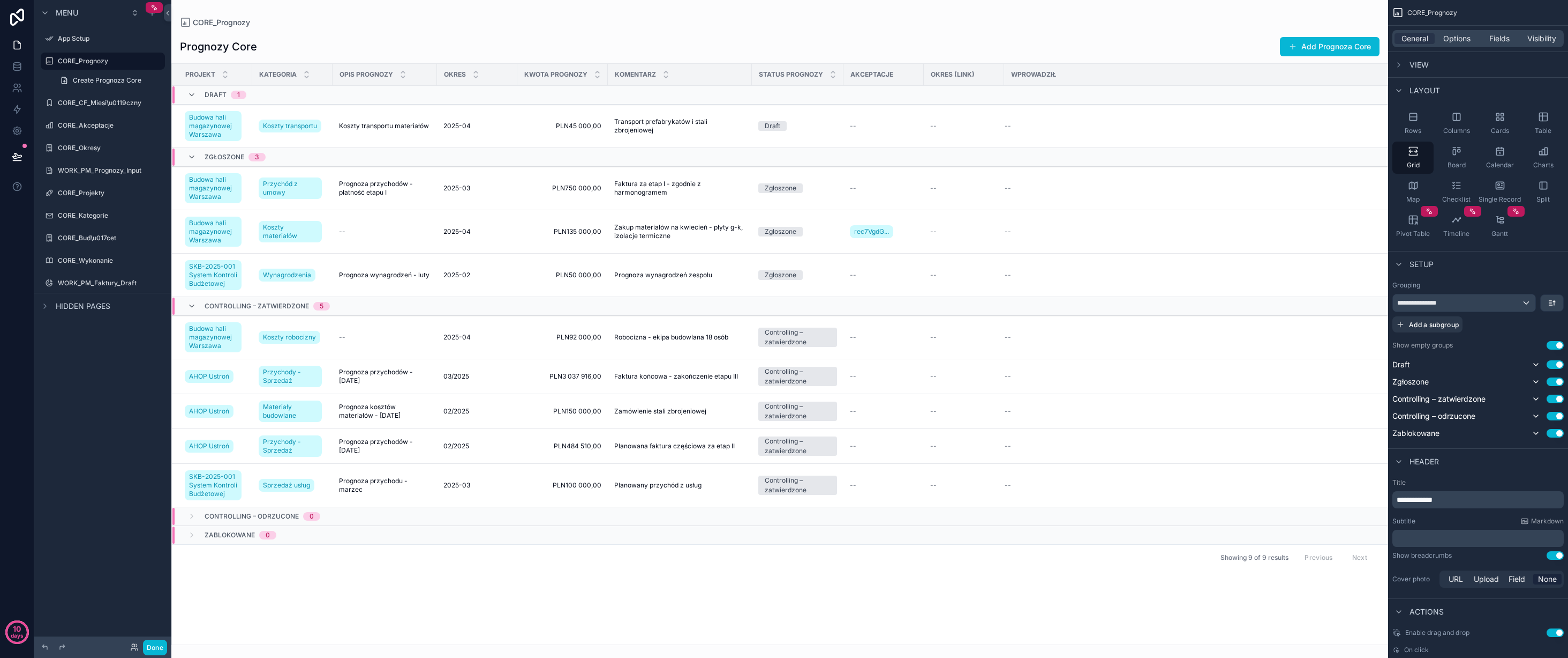
click at [52, 75] on div "Create Prognoza Core" at bounding box center [103, 80] width 137 height 19
click at [64, 77] on icon "scrollable content" at bounding box center [64, 80] width 5 height 7
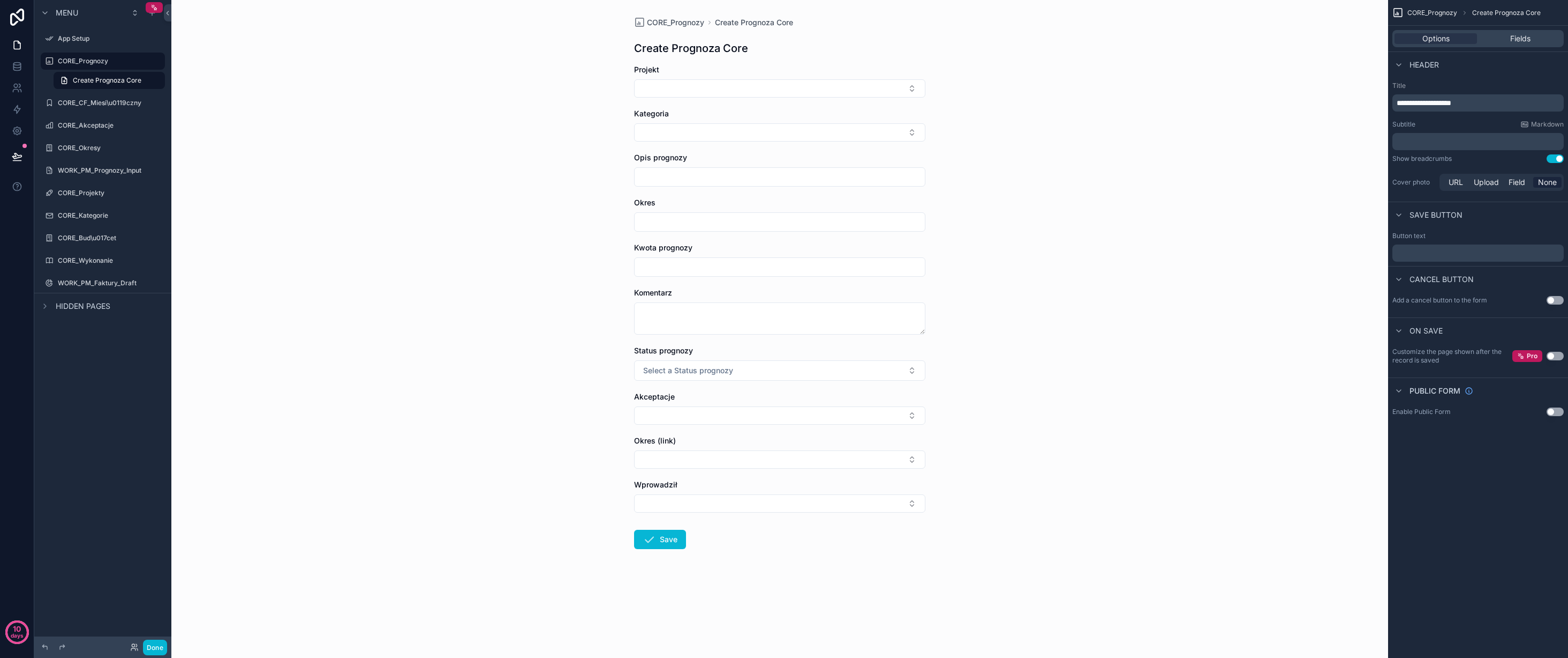
click at [49, 79] on div "Create Prognoza Core" at bounding box center [103, 80] width 137 height 19
click at [159, 61] on icon "scrollable content" at bounding box center [156, 61] width 9 height 9
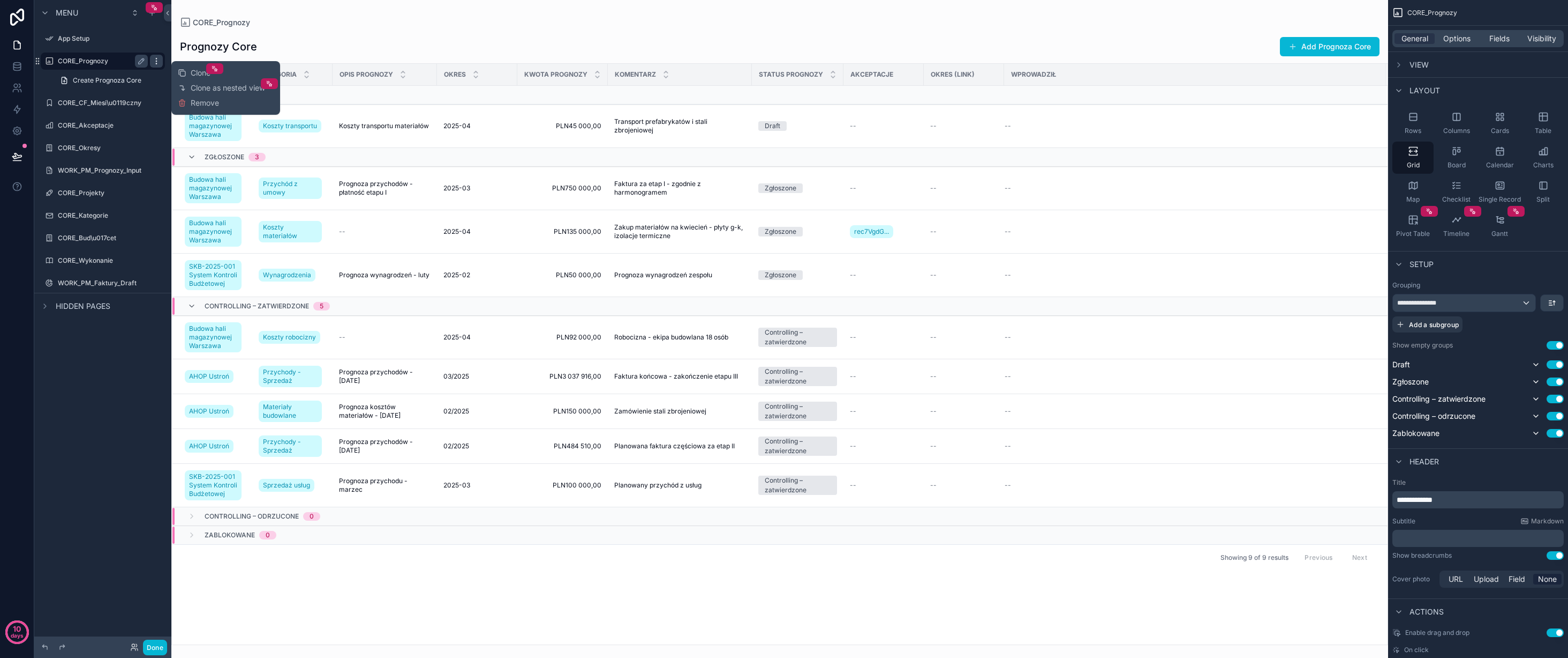
click at [159, 61] on icon "scrollable content" at bounding box center [156, 61] width 9 height 9
click at [48, 82] on div "Create Prognoza Core" at bounding box center [103, 80] width 137 height 19
click at [44, 304] on icon "scrollable content" at bounding box center [45, 305] width 9 height 9
click at [148, 646] on button "Done" at bounding box center [155, 647] width 24 height 15
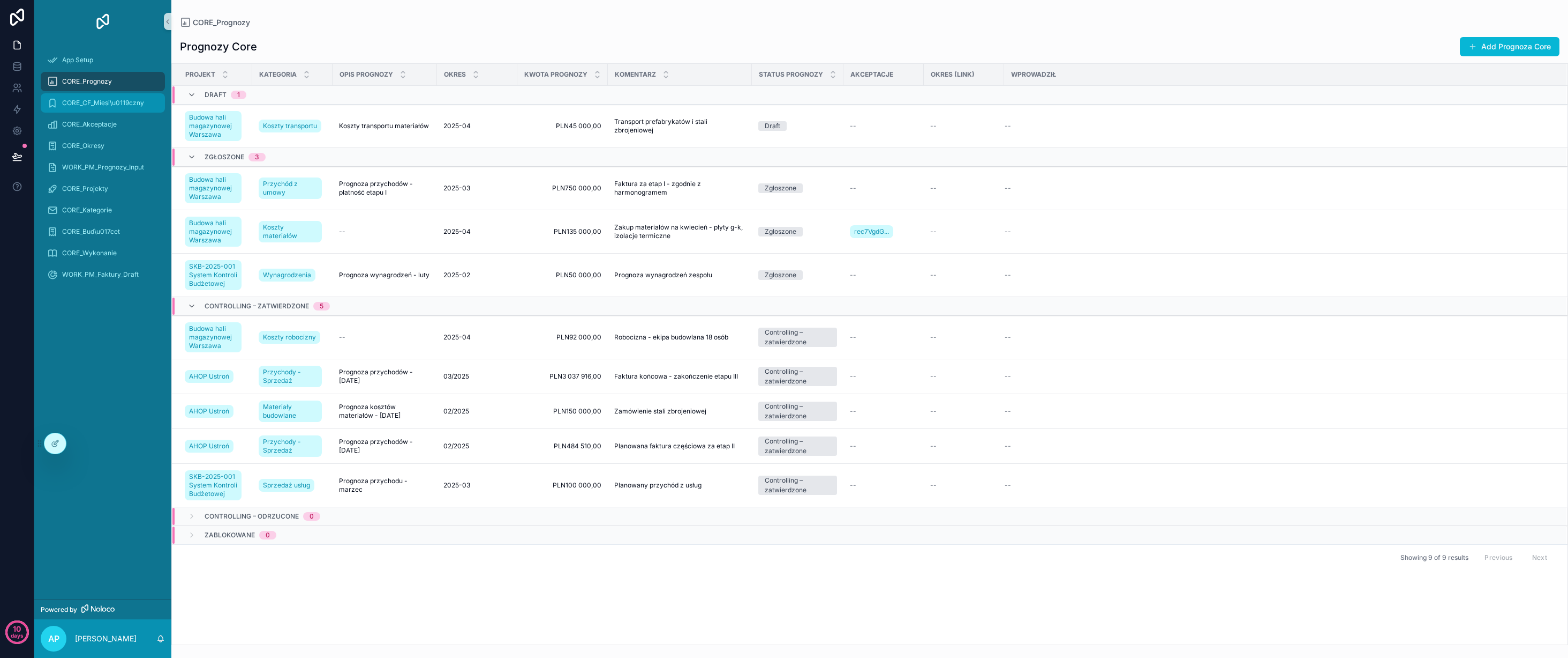
click at [126, 107] on div "CORE_CF_Miesi\u0119czny" at bounding box center [103, 103] width 111 height 17
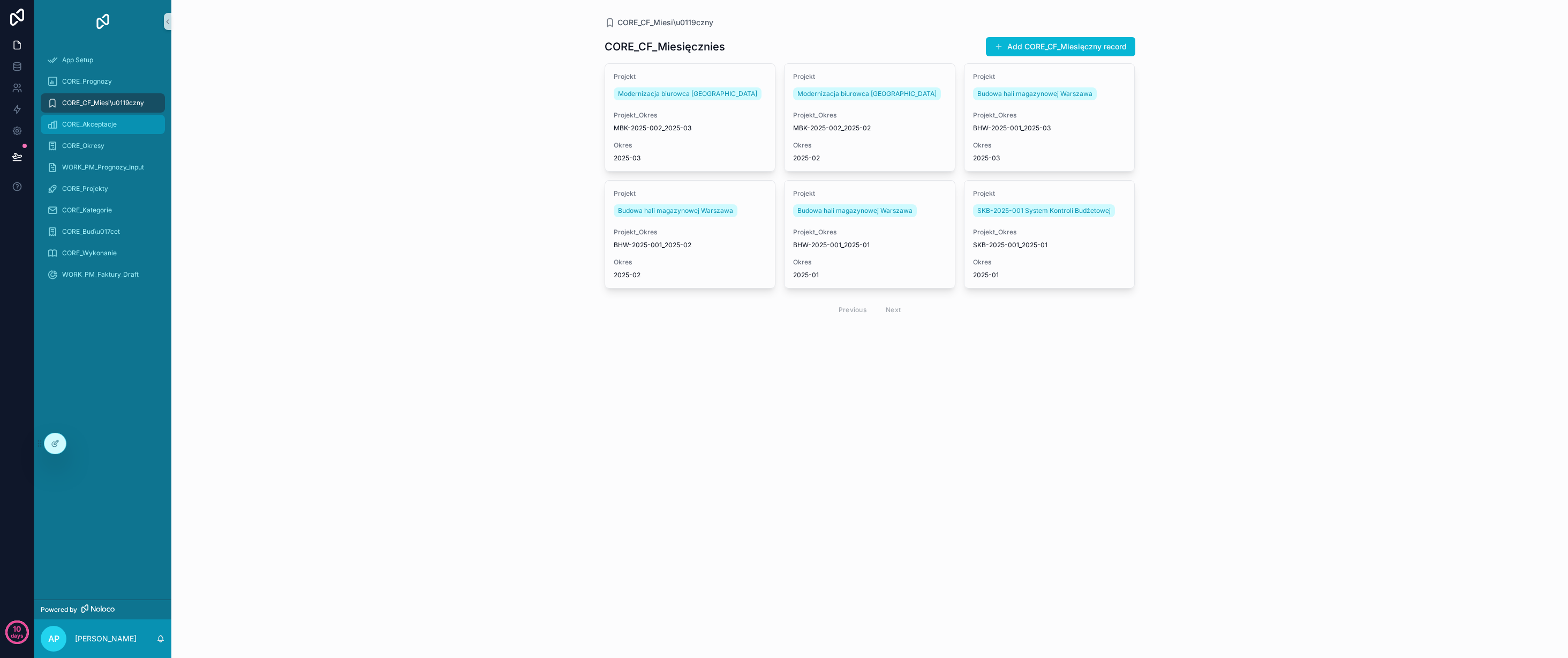
click at [121, 123] on div "CORE_Akceptacje" at bounding box center [103, 125] width 111 height 17
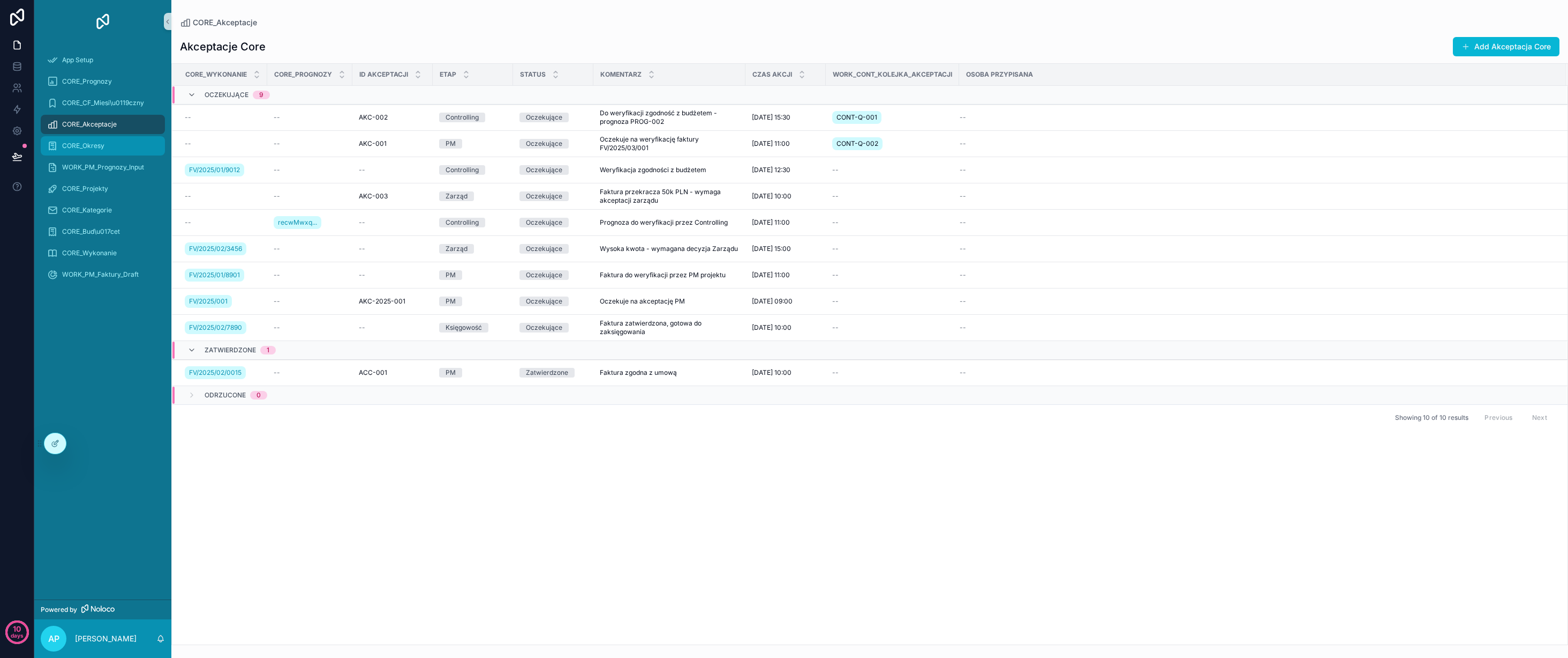
click at [117, 140] on div "CORE_Okresy" at bounding box center [103, 145] width 111 height 17
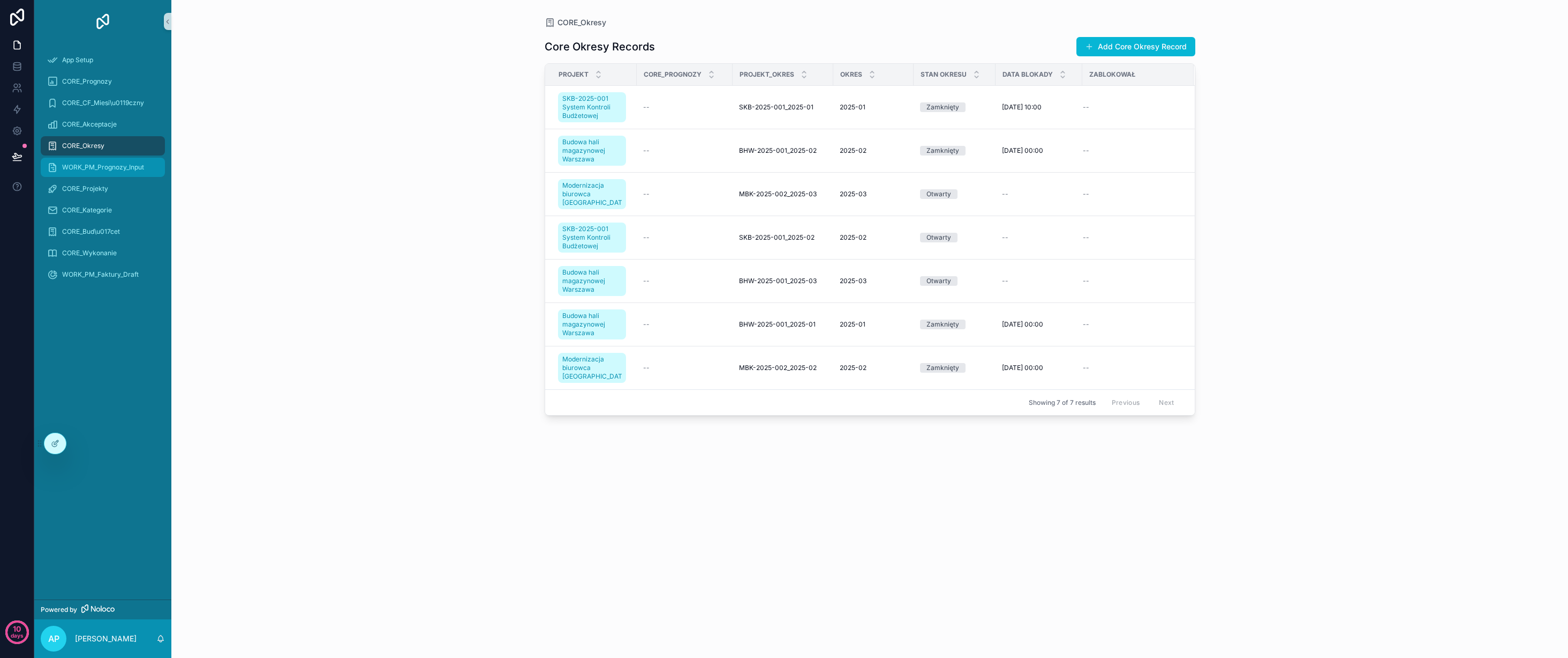
click at [115, 159] on div "WORK_PM_Prognozy_Input" at bounding box center [103, 167] width 111 height 17
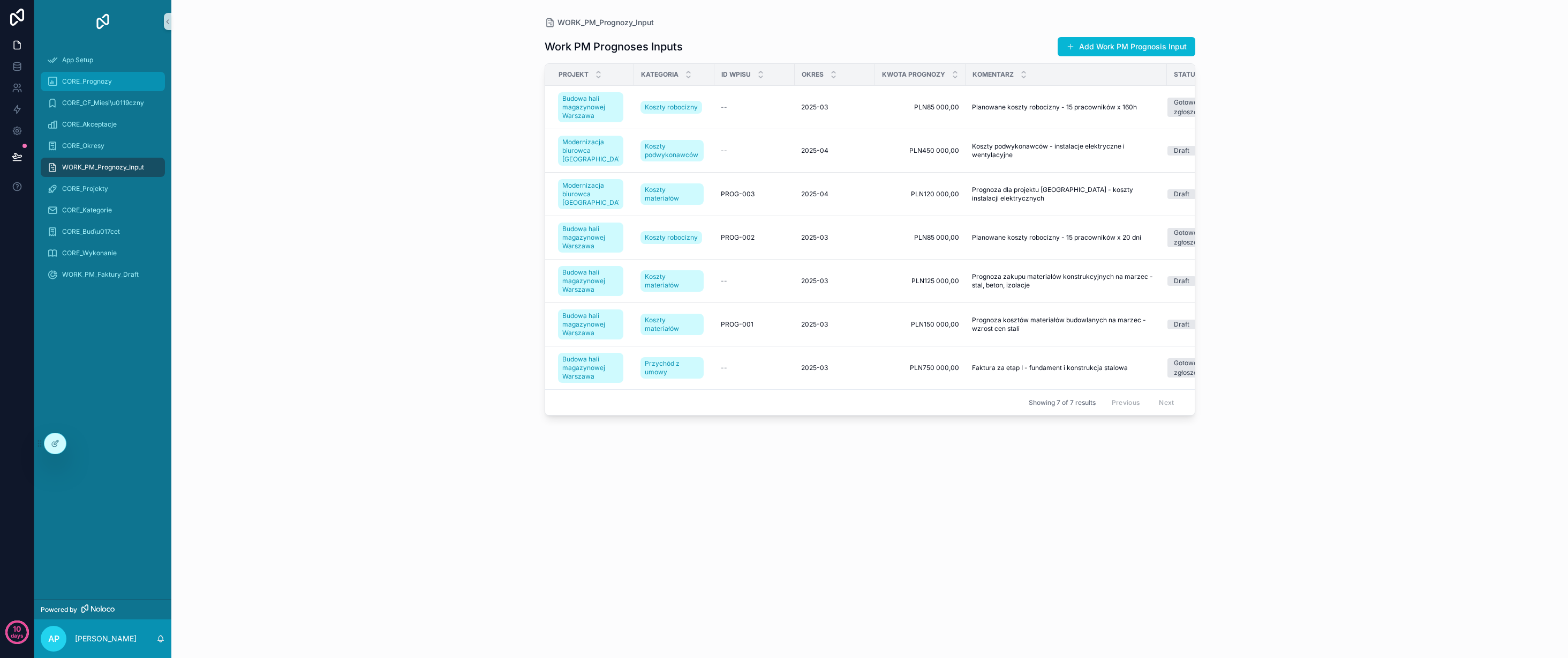
click at [107, 79] on span "CORE_Prognozy" at bounding box center [86, 81] width 49 height 9
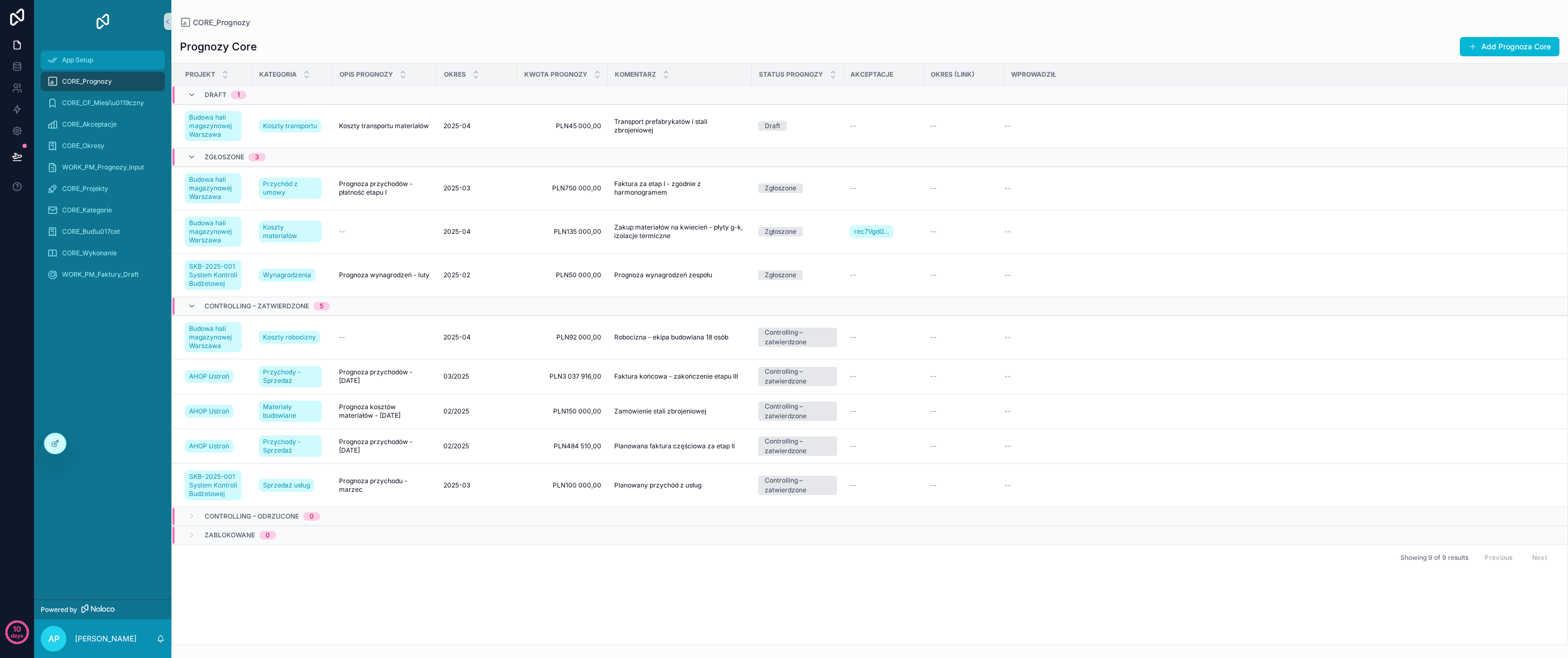
click at [91, 60] on span "App Setup" at bounding box center [77, 60] width 31 height 9
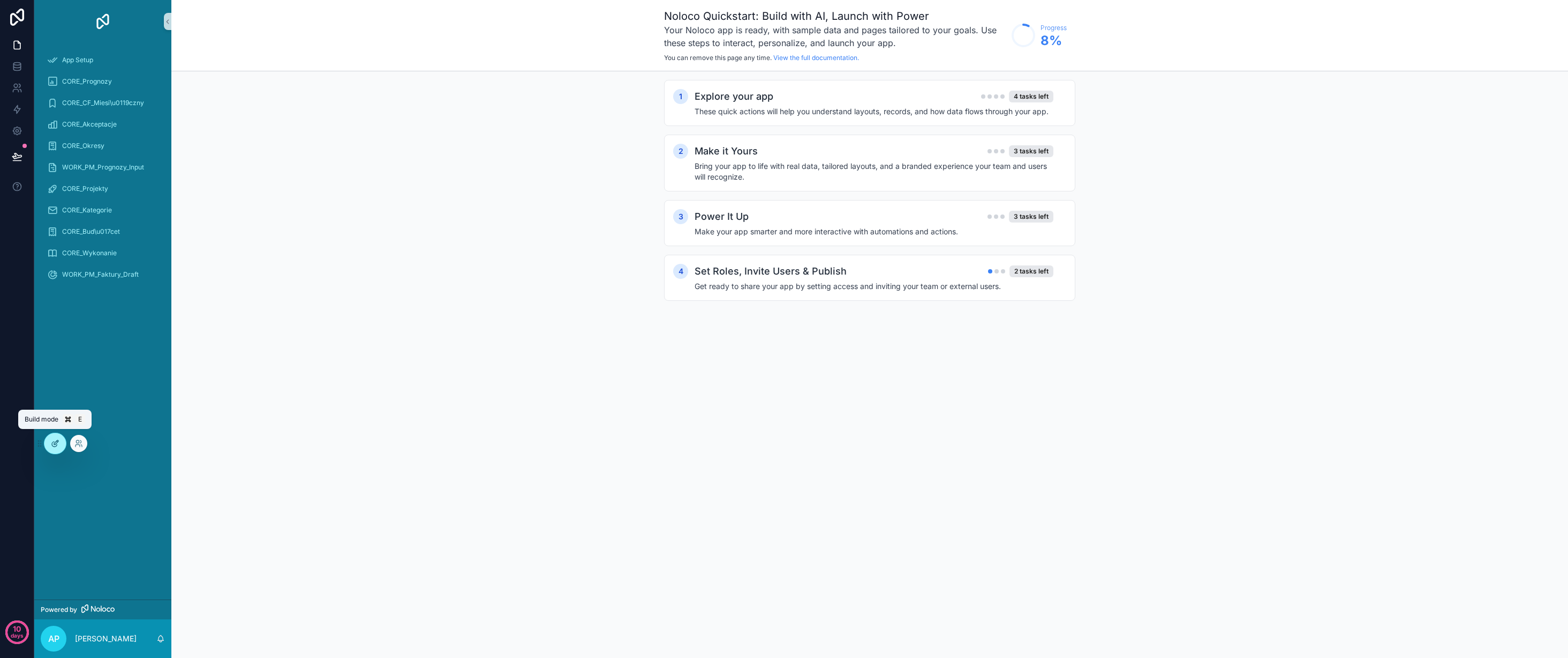
click at [55, 444] on icon at bounding box center [56, 442] width 5 height 5
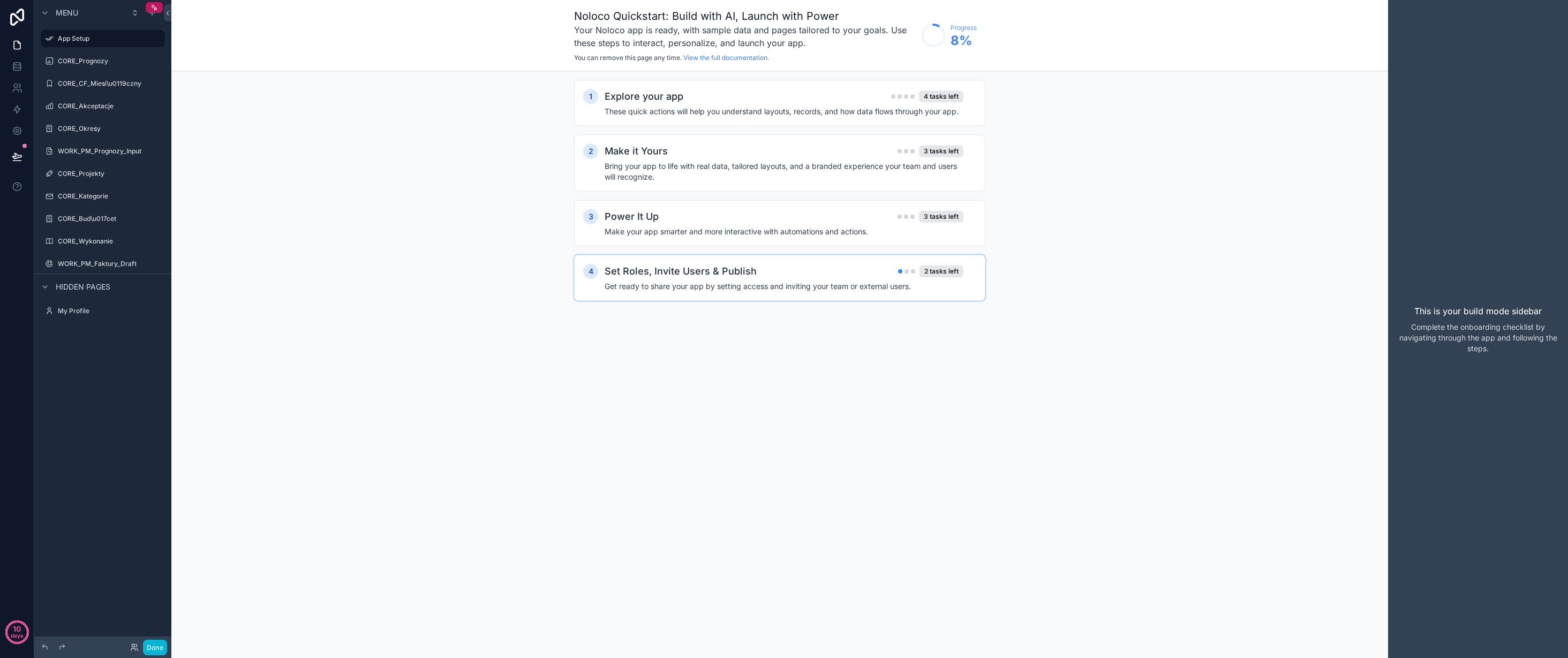
click at [785, 275] on div "Set Roles, Invite Users & Publish 2 tasks left" at bounding box center [784, 271] width 359 height 15
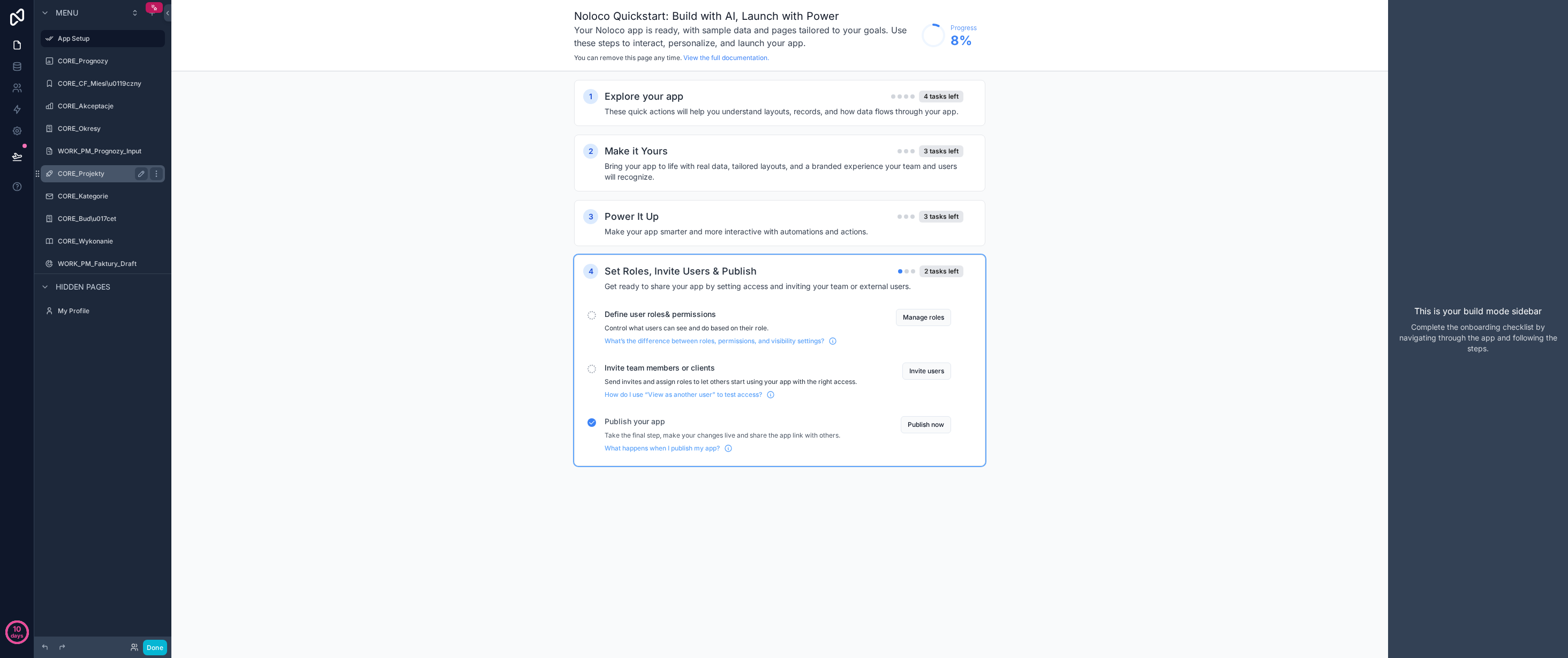
click at [93, 180] on div "CORE_Projekty" at bounding box center [103, 174] width 120 height 17
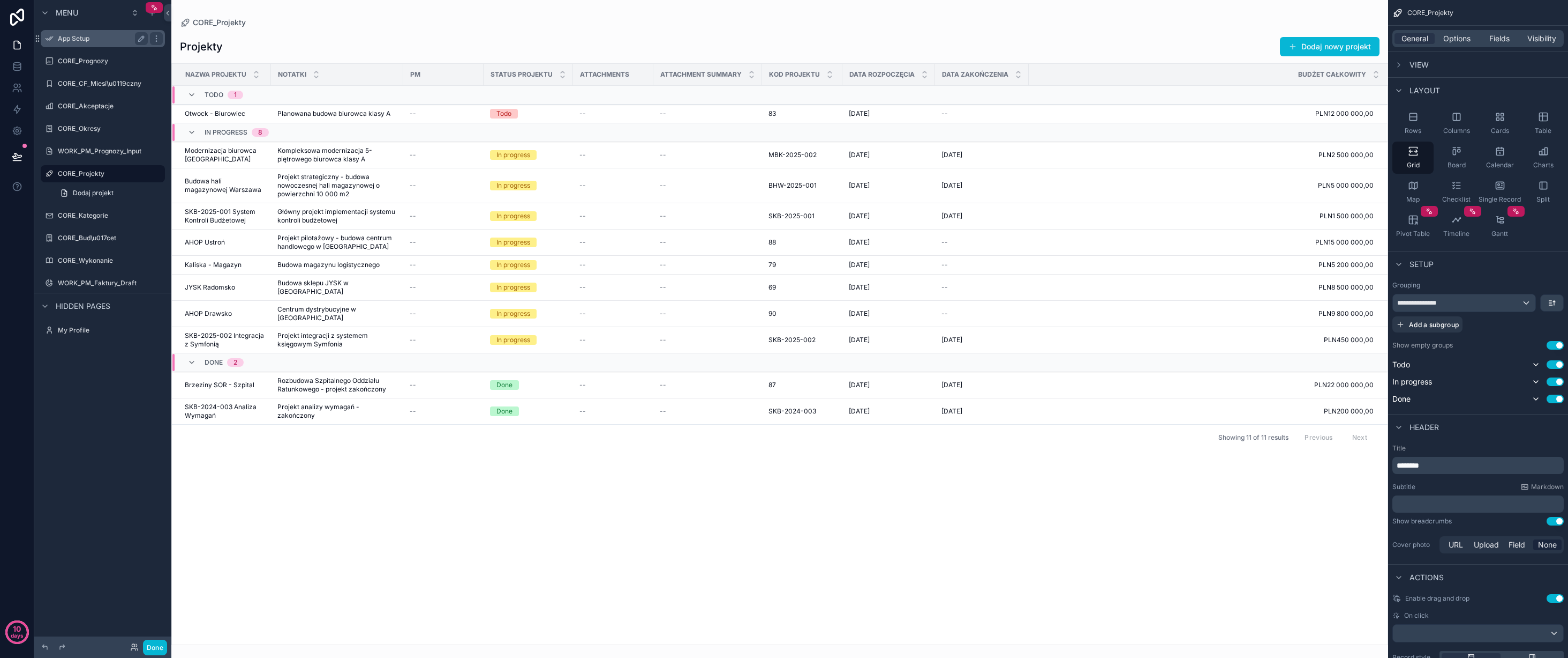
click at [93, 32] on div "App Setup" at bounding box center [103, 39] width 90 height 13
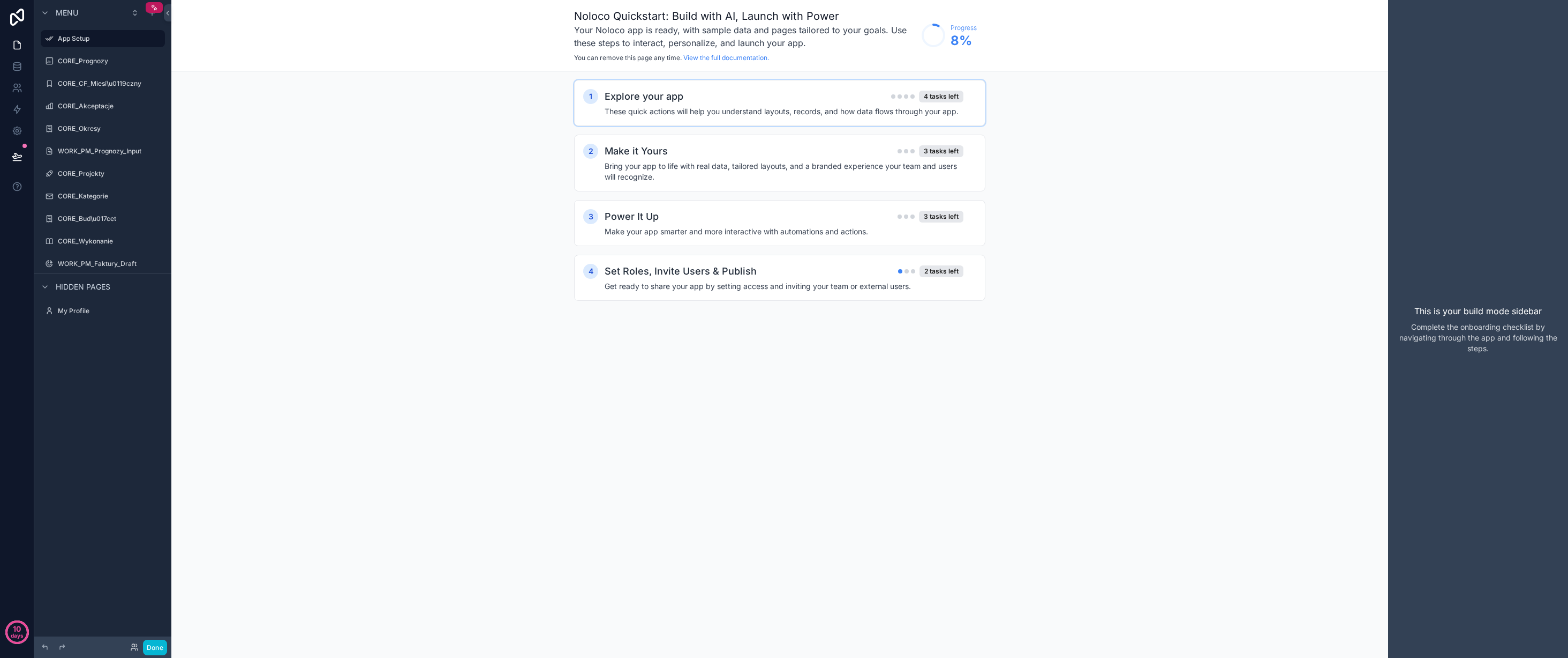
click at [789, 106] on h4 "These quick actions will help you understand layouts, records, and how data flo…" at bounding box center [784, 111] width 359 height 10
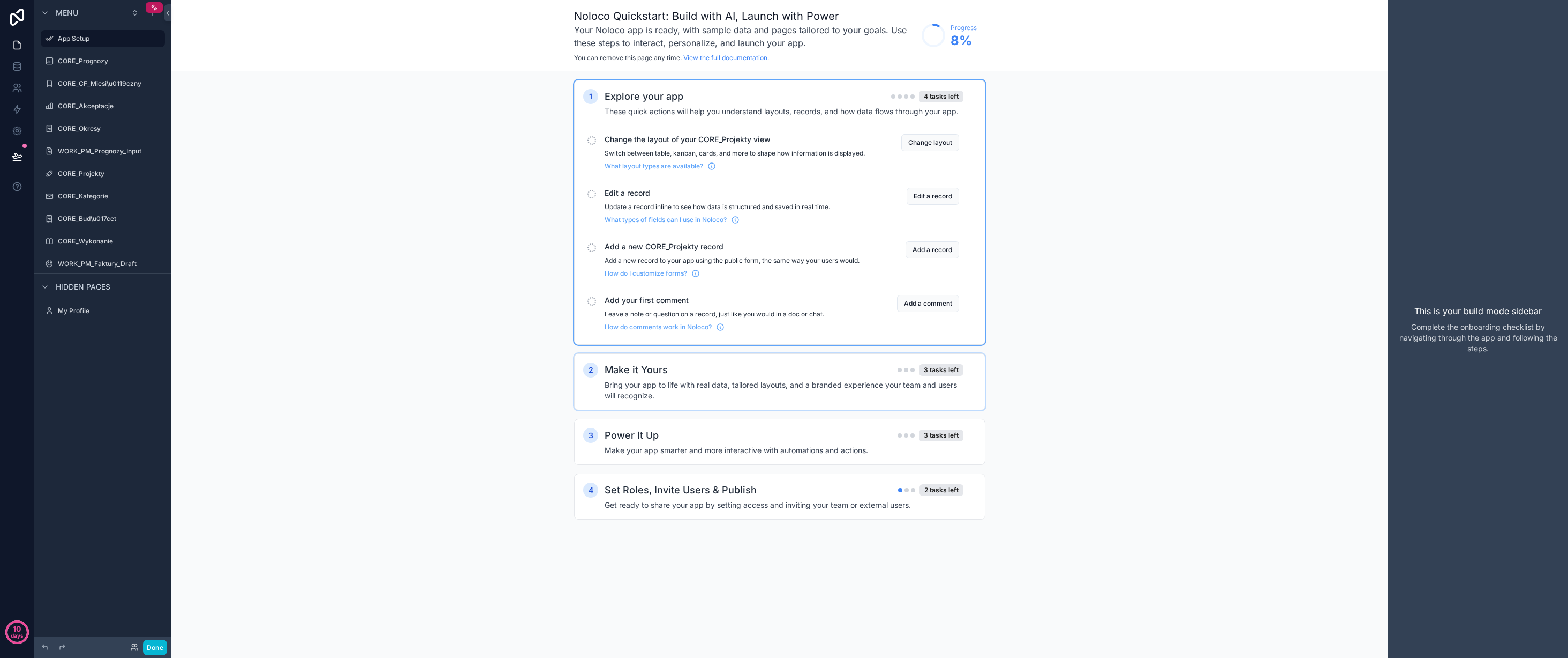
click at [788, 144] on span "Change the layout of your CORE_Projekty view" at bounding box center [735, 139] width 260 height 10
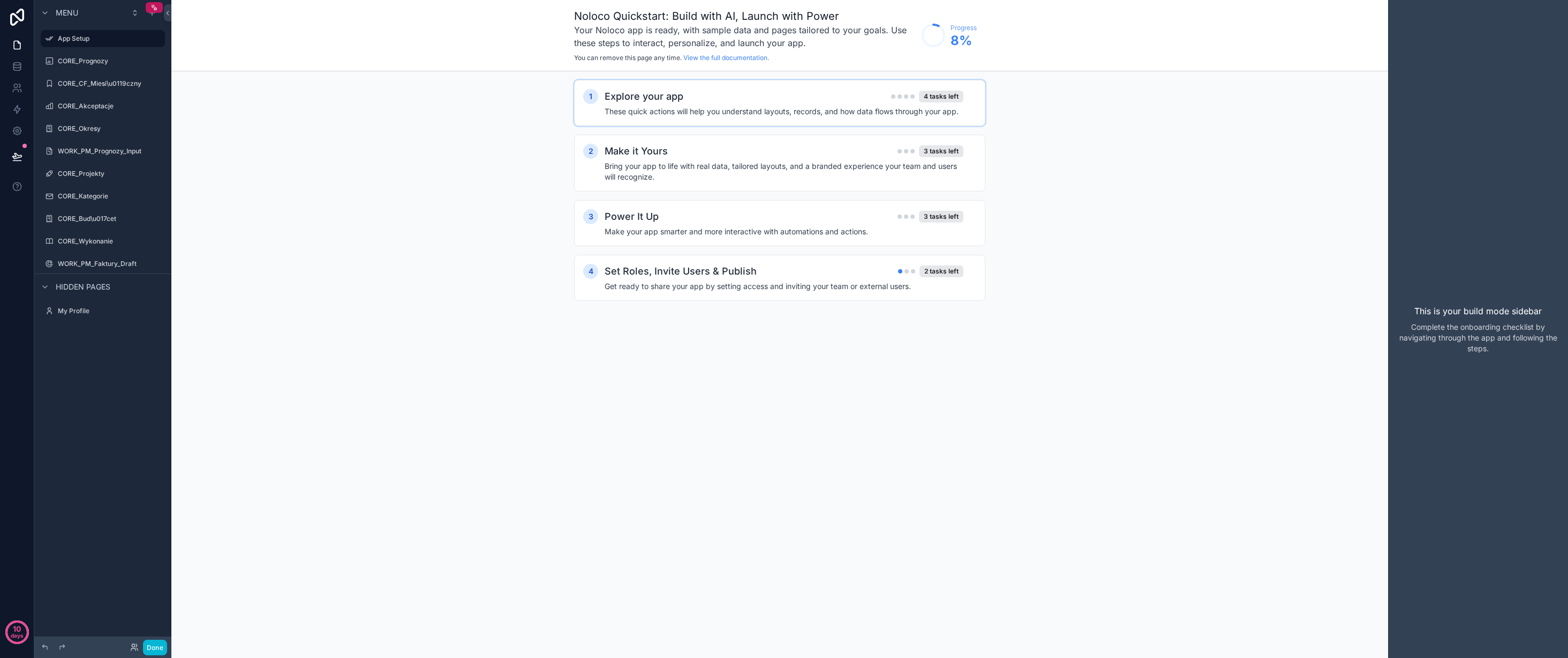
click at [813, 106] on h4 "These quick actions will help you understand layouts, records, and how data flo…" at bounding box center [784, 111] width 359 height 10
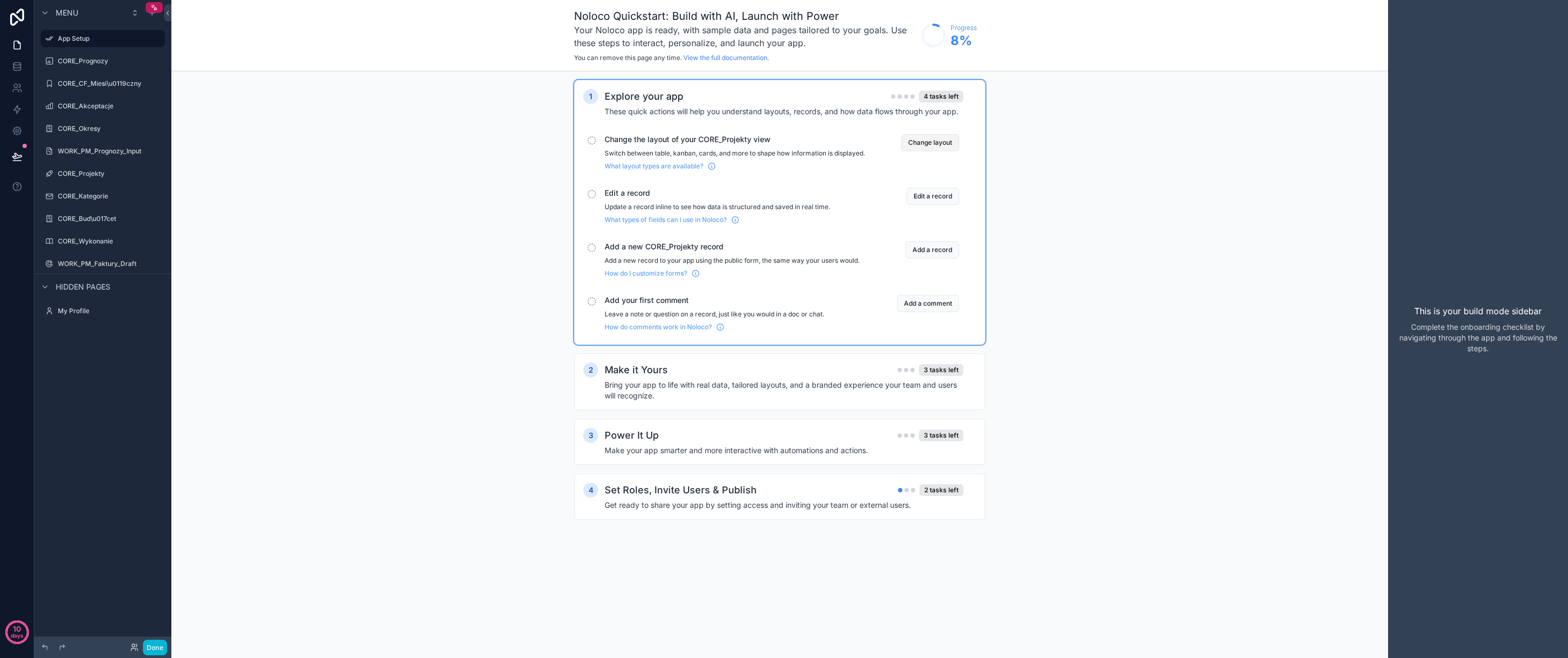
click at [927, 145] on button "Change layout" at bounding box center [930, 143] width 58 height 17
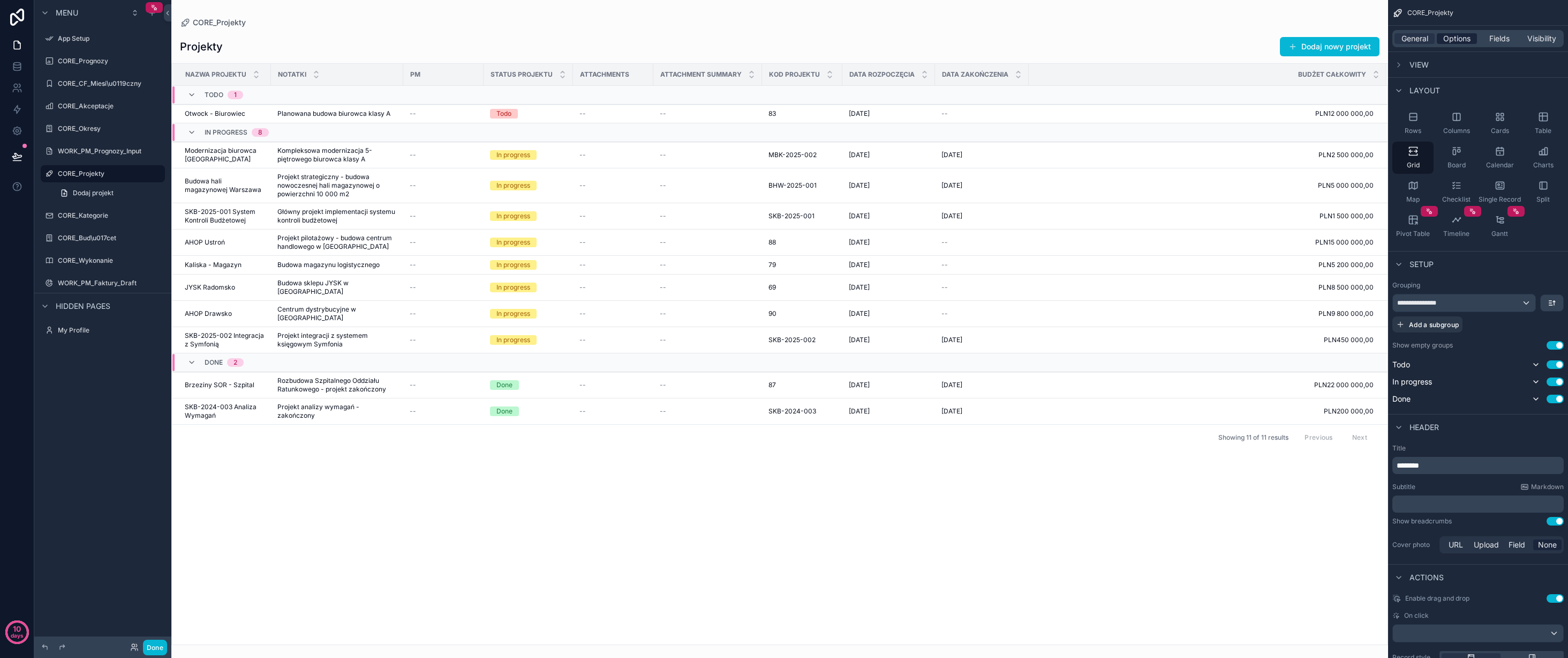
click at [1452, 35] on span "Options" at bounding box center [1457, 38] width 28 height 10
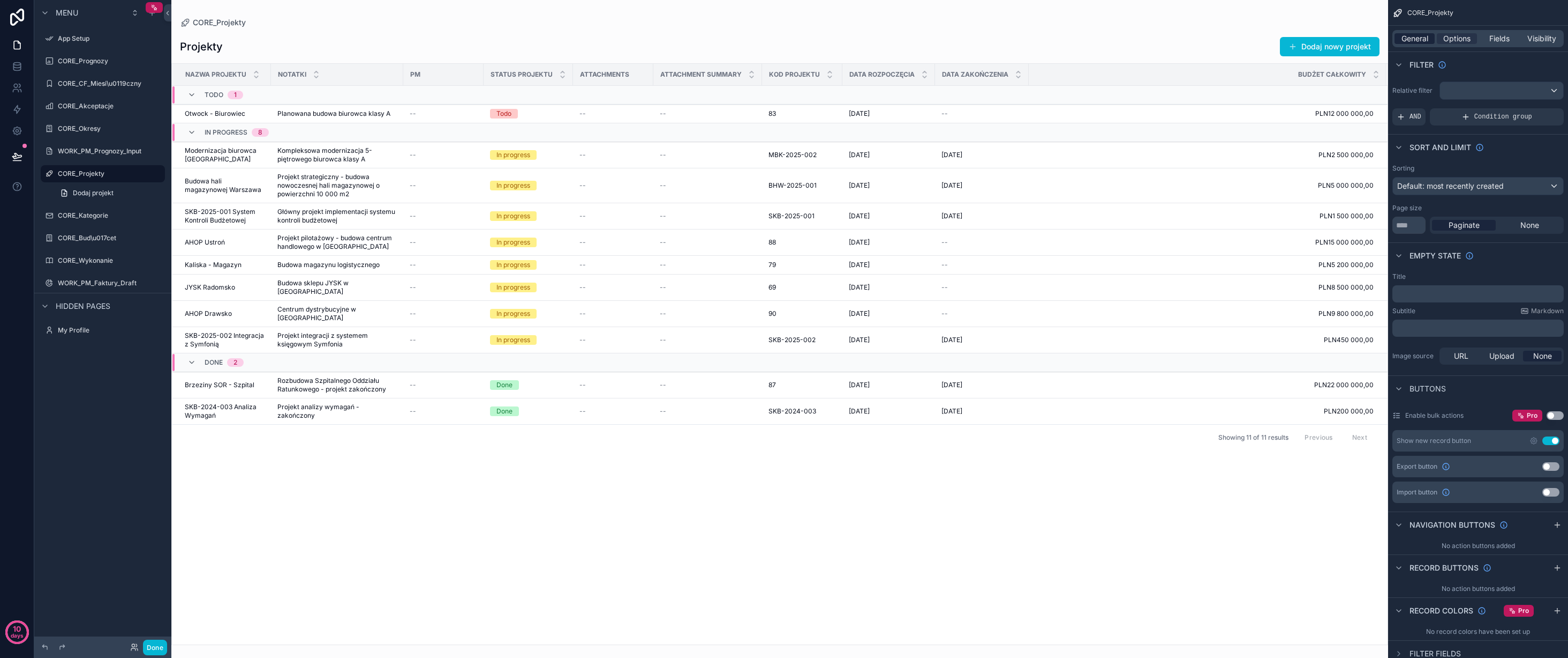
click at [1420, 36] on span "General" at bounding box center [1415, 38] width 27 height 10
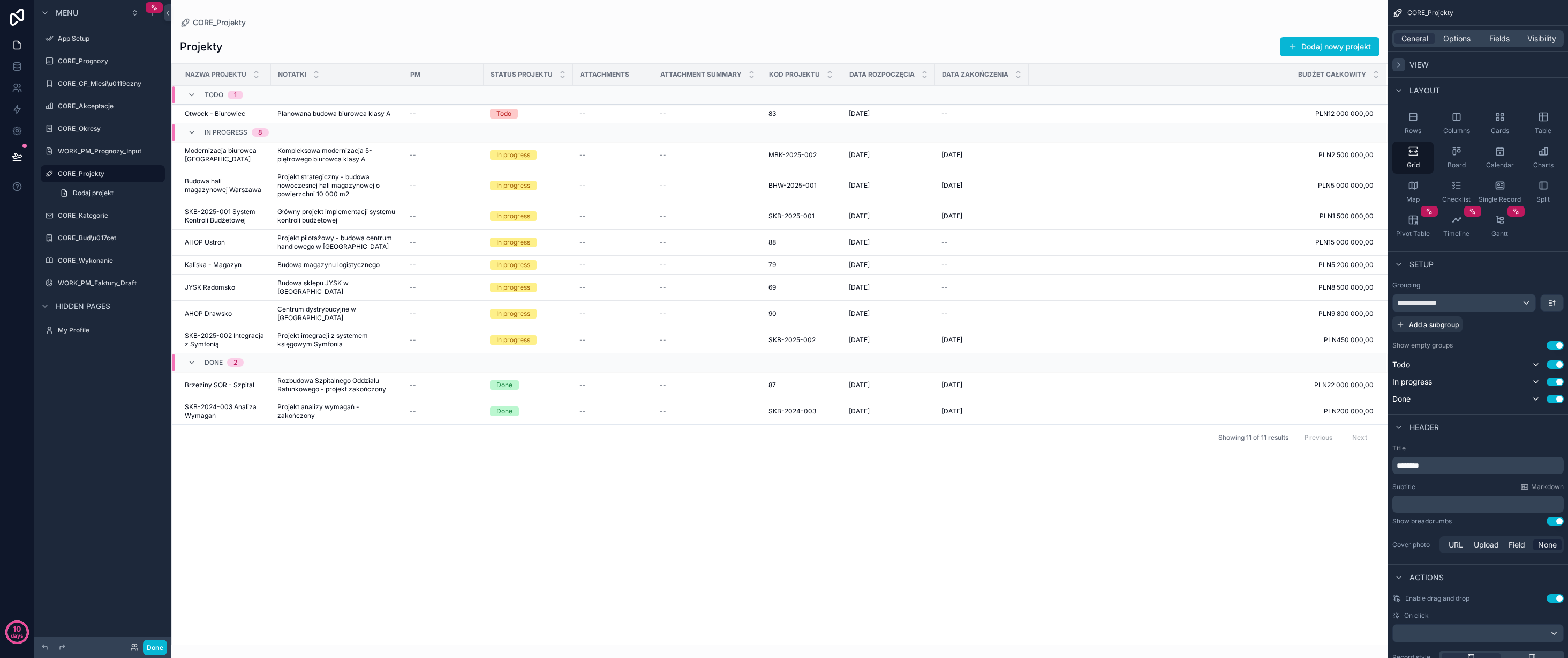
click at [1403, 64] on icon "scrollable content" at bounding box center [1399, 65] width 9 height 9
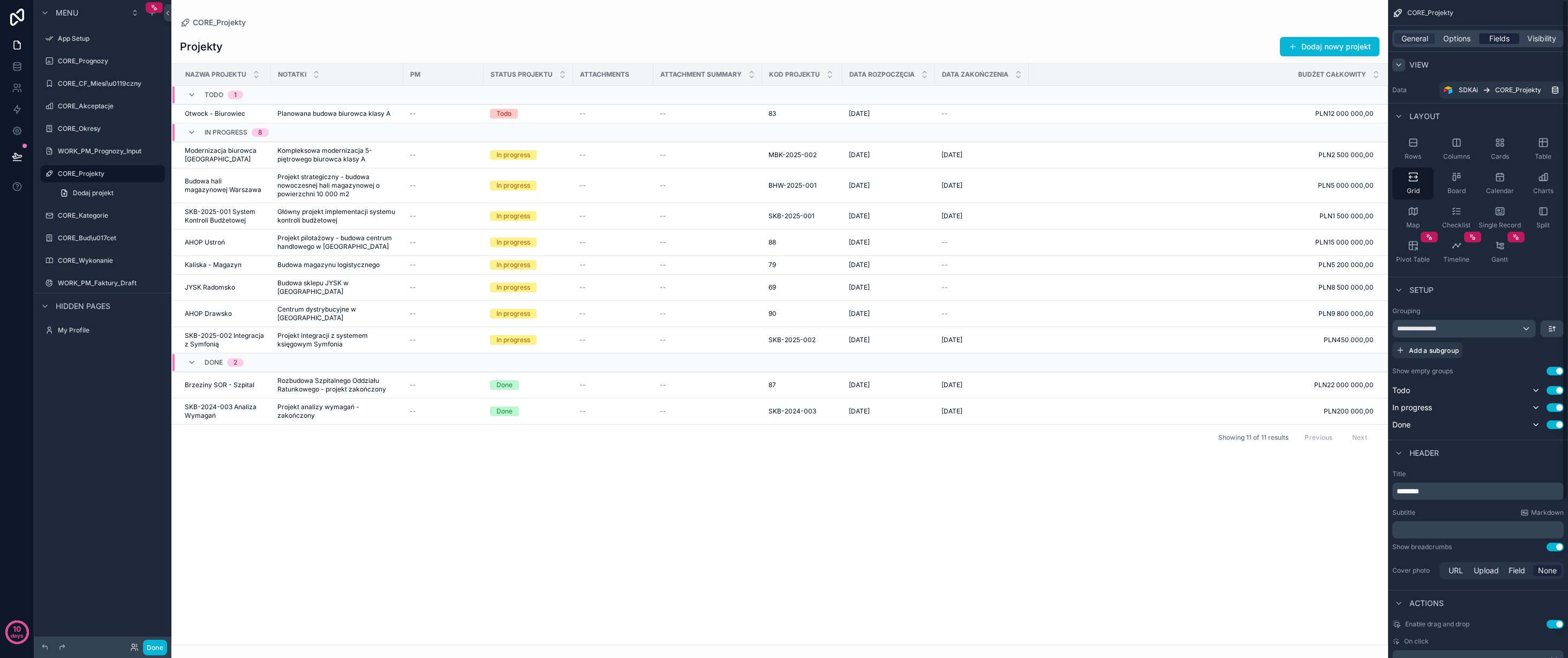
click at [1494, 37] on span "Fields" at bounding box center [1500, 38] width 20 height 10
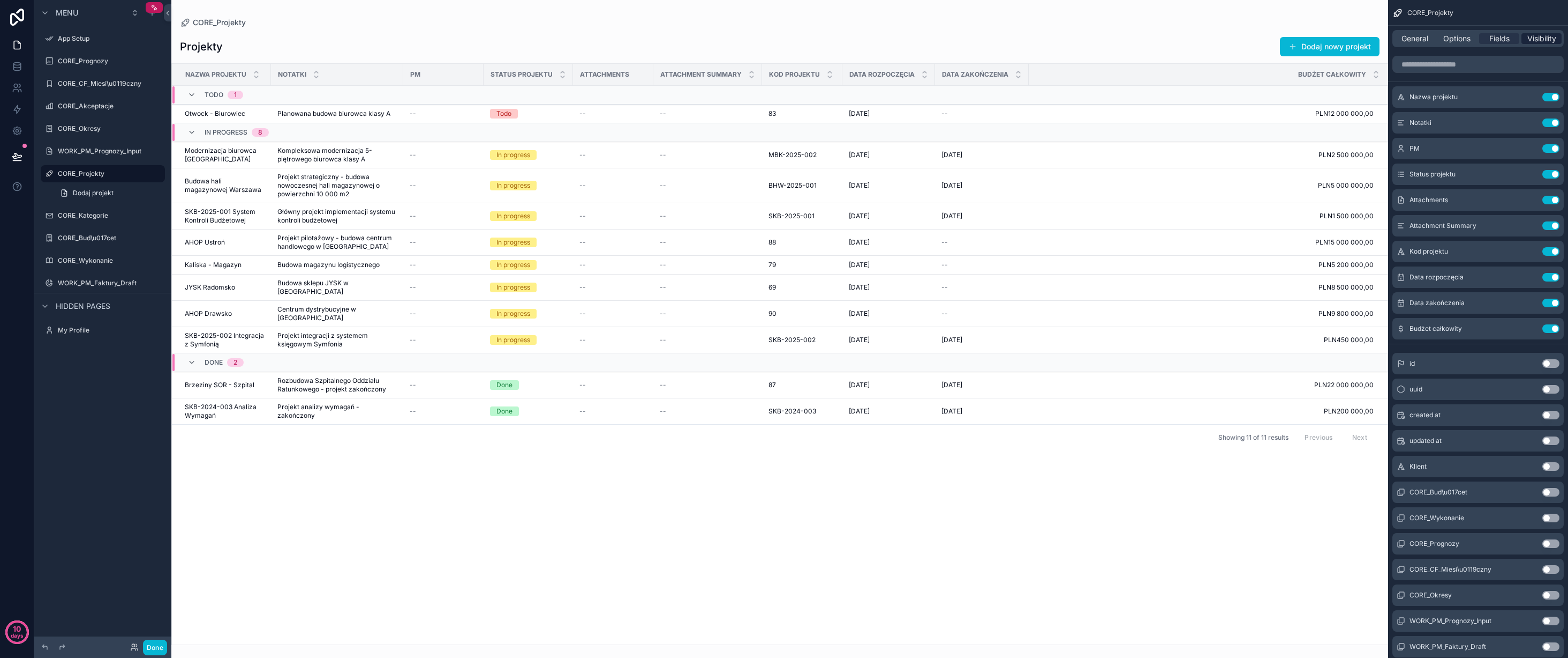
click at [1536, 37] on span "Visibility" at bounding box center [1542, 38] width 29 height 10
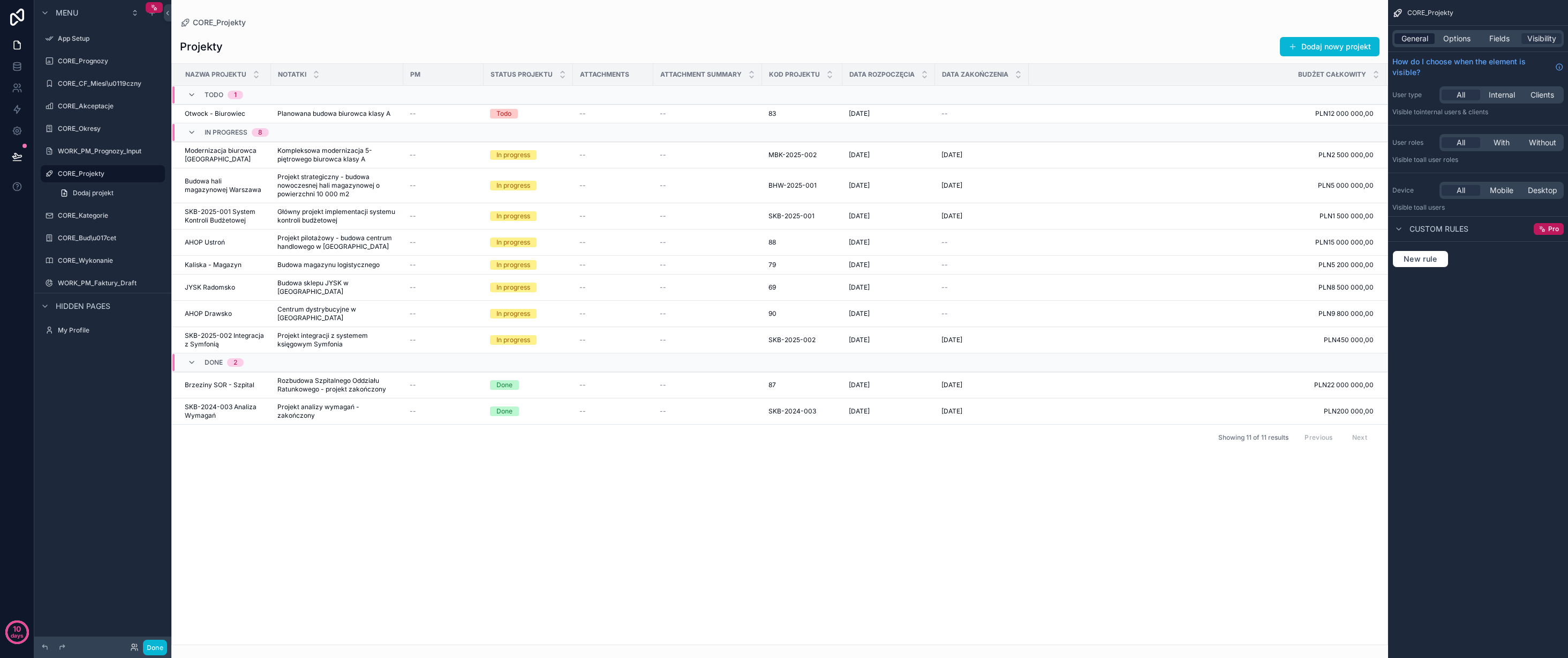
click at [1421, 37] on span "General" at bounding box center [1415, 38] width 27 height 10
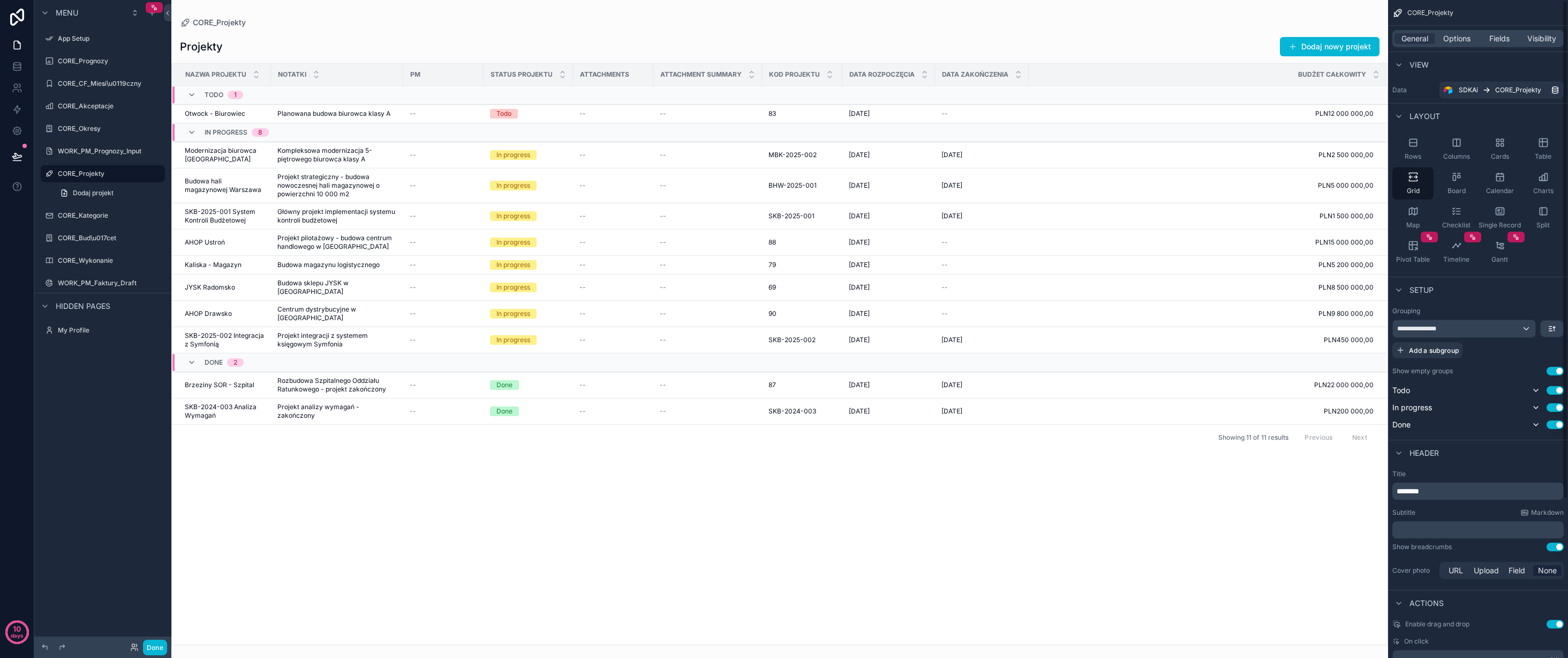
click at [1433, 11] on span "CORE_Projekty" at bounding box center [1430, 12] width 46 height 9
click at [1403, 291] on icon "scrollable content" at bounding box center [1399, 289] width 9 height 9
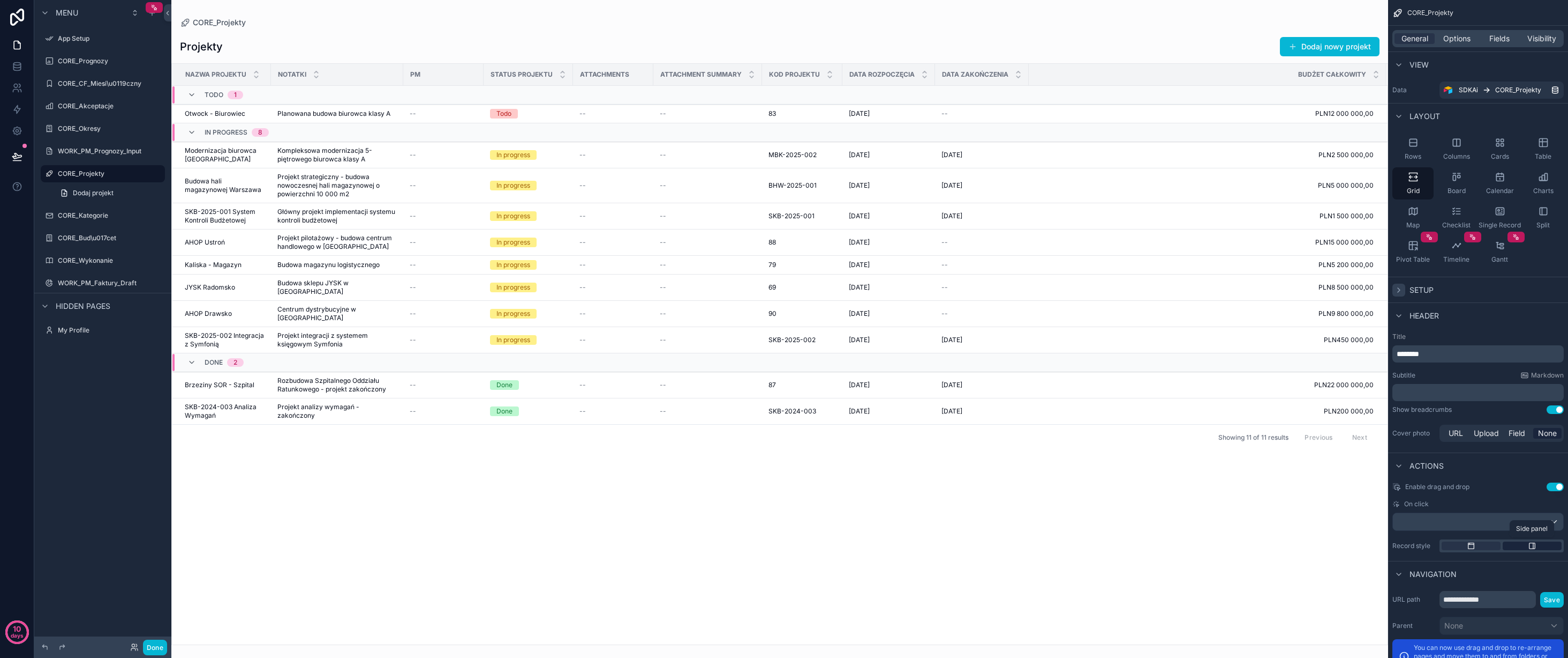
click at [1543, 544] on div "scrollable content" at bounding box center [1533, 545] width 59 height 9
click at [1479, 545] on div "scrollable content" at bounding box center [1471, 545] width 59 height 9
click at [1519, 545] on div "scrollable content" at bounding box center [1533, 545] width 59 height 9
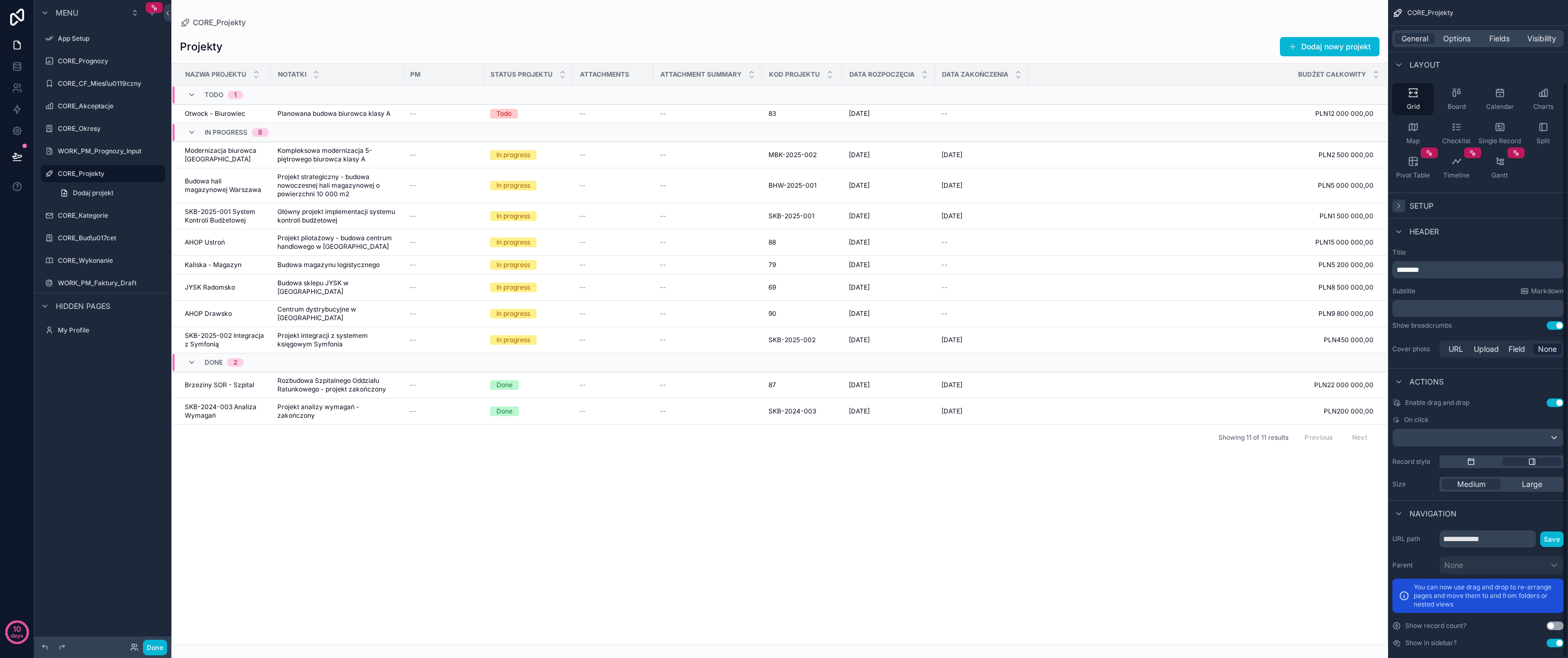
scroll to position [95, 0]
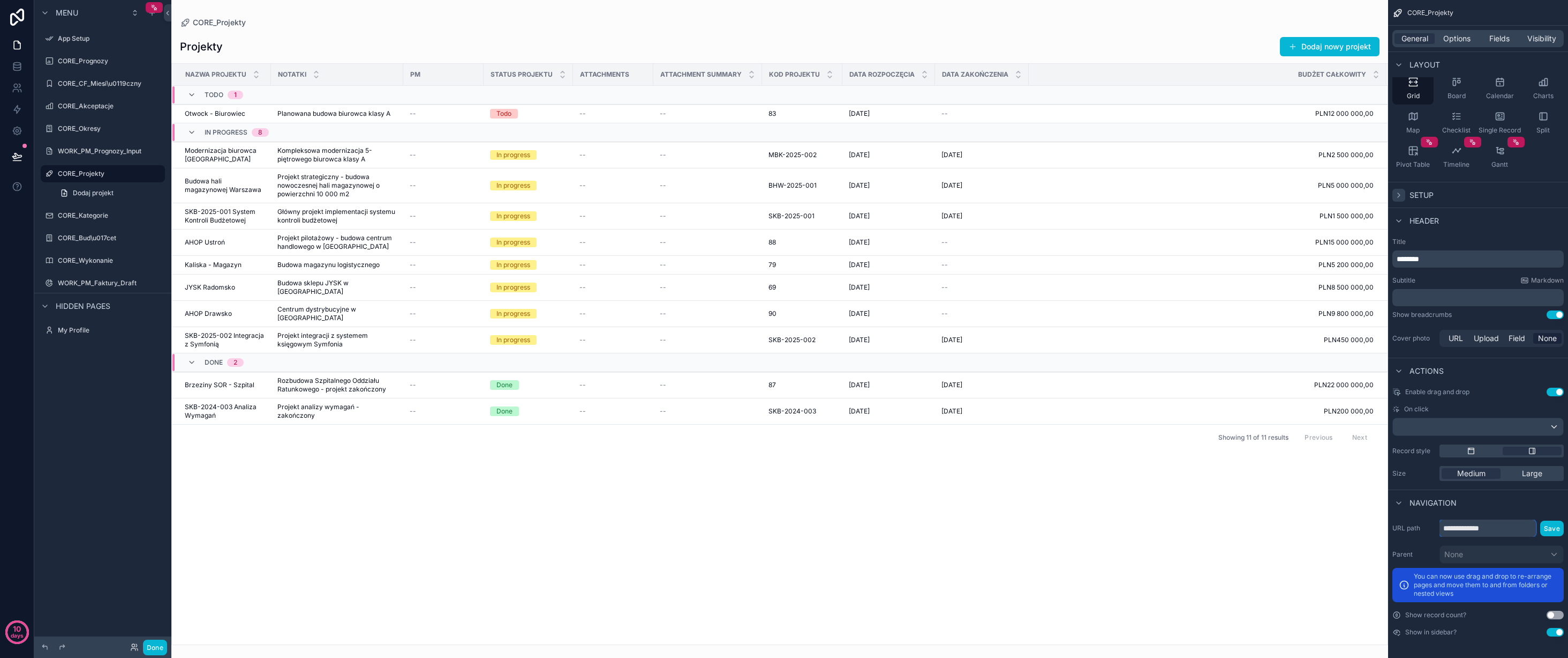
click at [1501, 531] on input "**********" at bounding box center [1487, 528] width 96 height 17
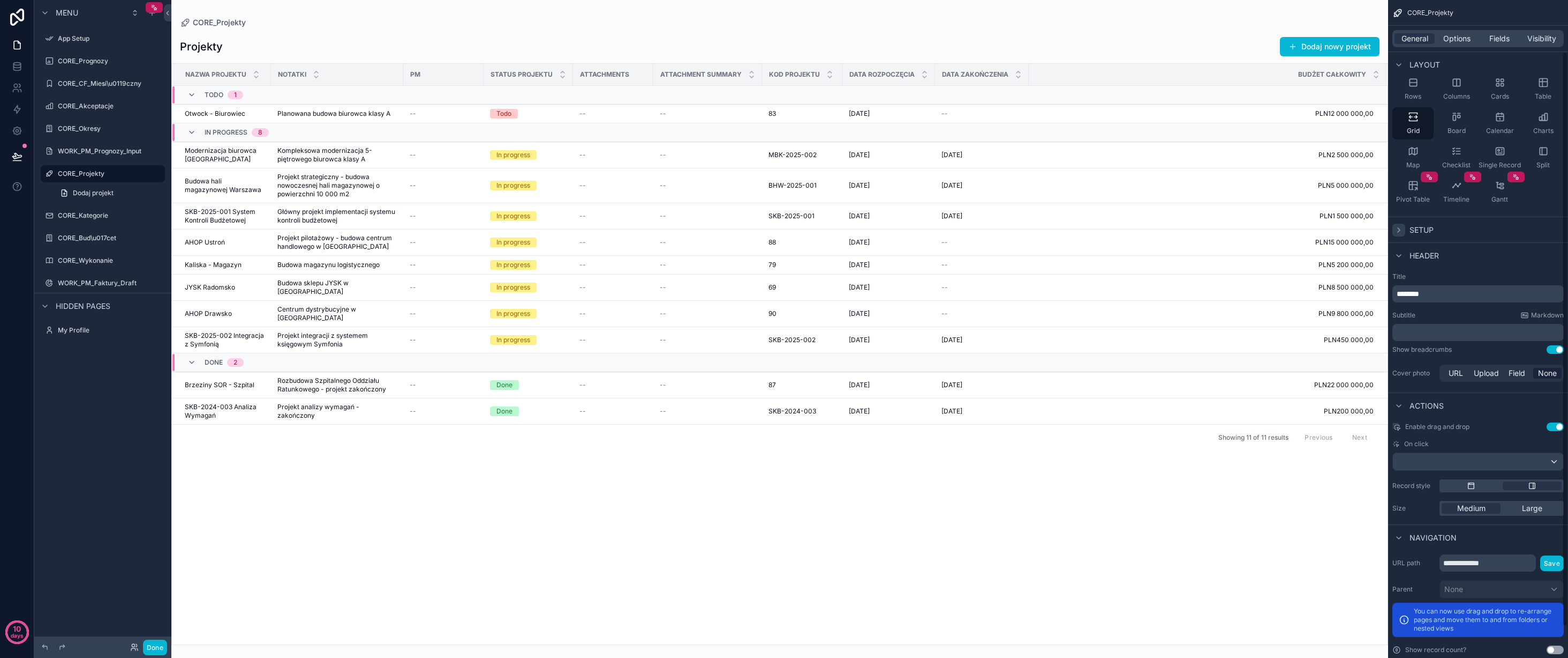
scroll to position [59, 0]
click at [1521, 464] on div "scrollable content" at bounding box center [1478, 462] width 170 height 17
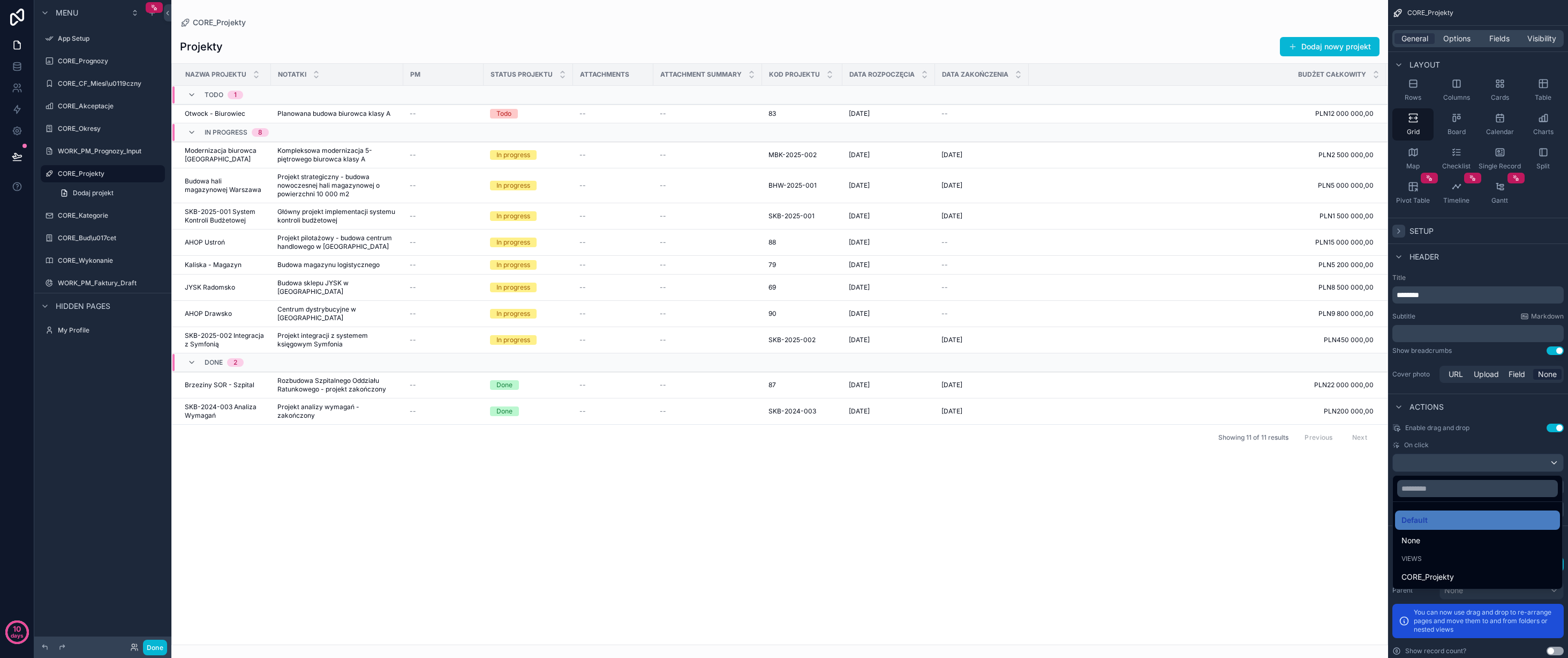
click at [1481, 445] on div "scrollable content" at bounding box center [784, 329] width 1568 height 658
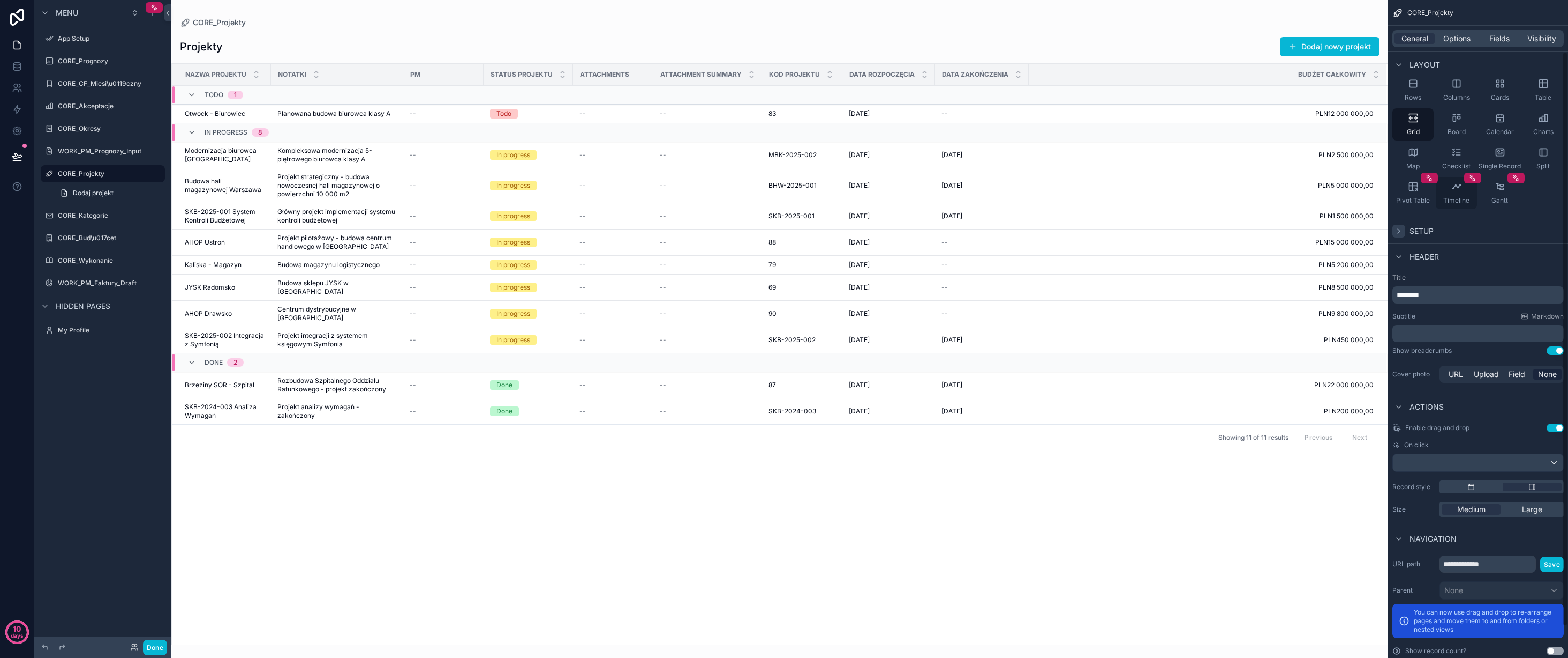
scroll to position [0, 0]
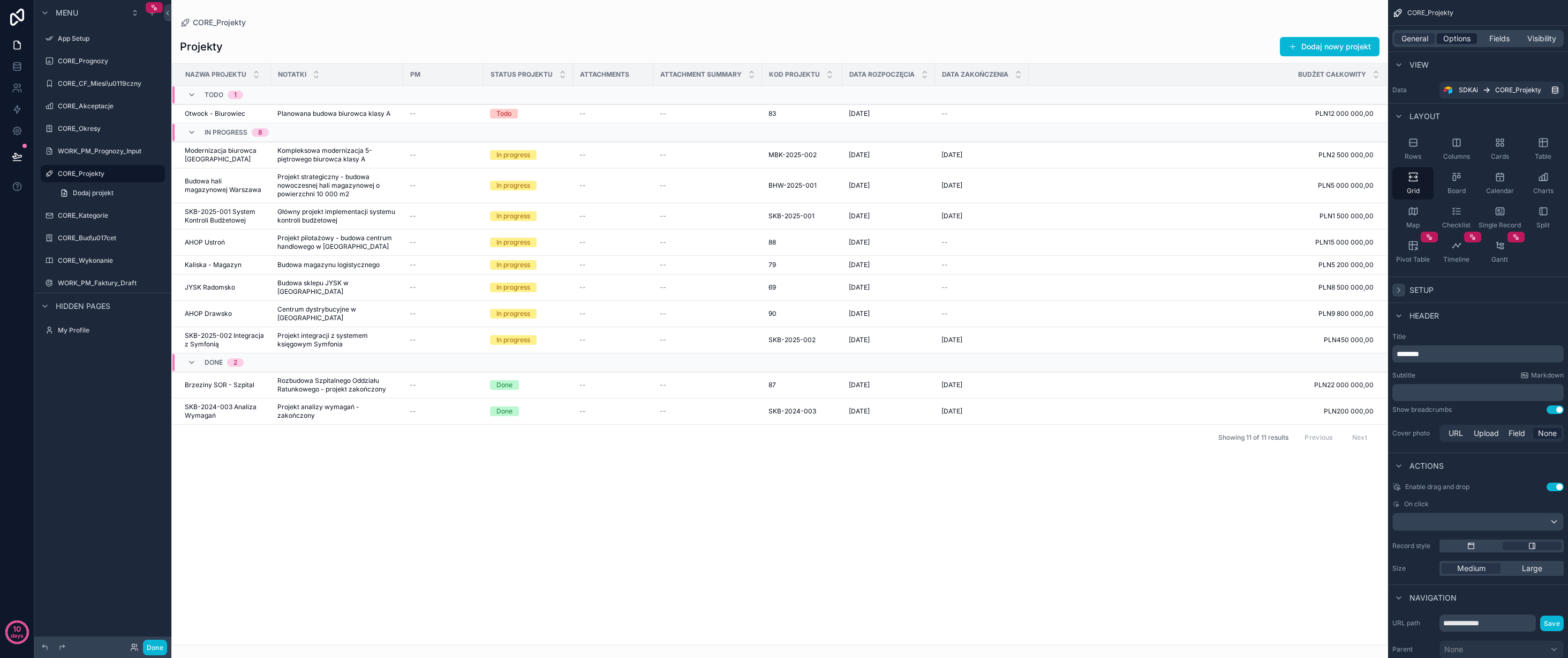
click at [1449, 36] on span "Options" at bounding box center [1457, 38] width 28 height 10
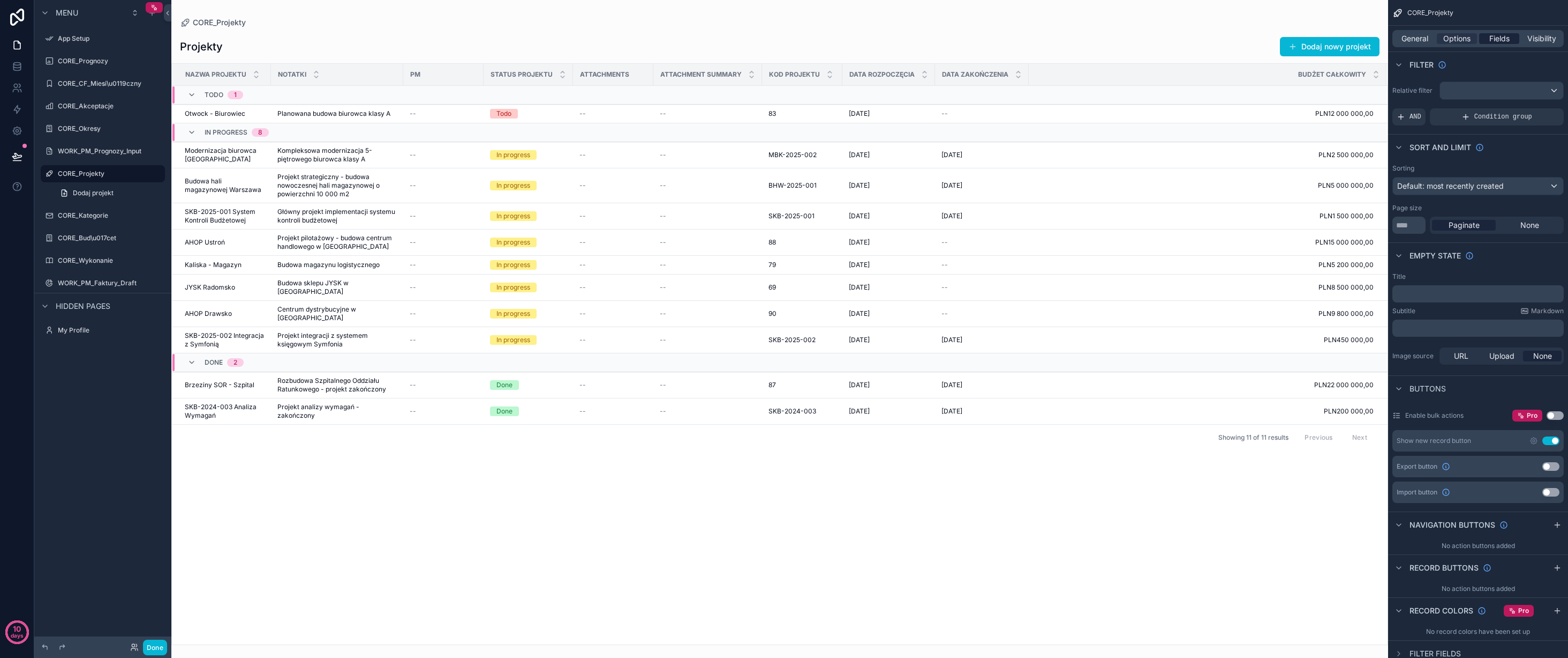
click at [1506, 36] on span "Fields" at bounding box center [1500, 38] width 20 height 10
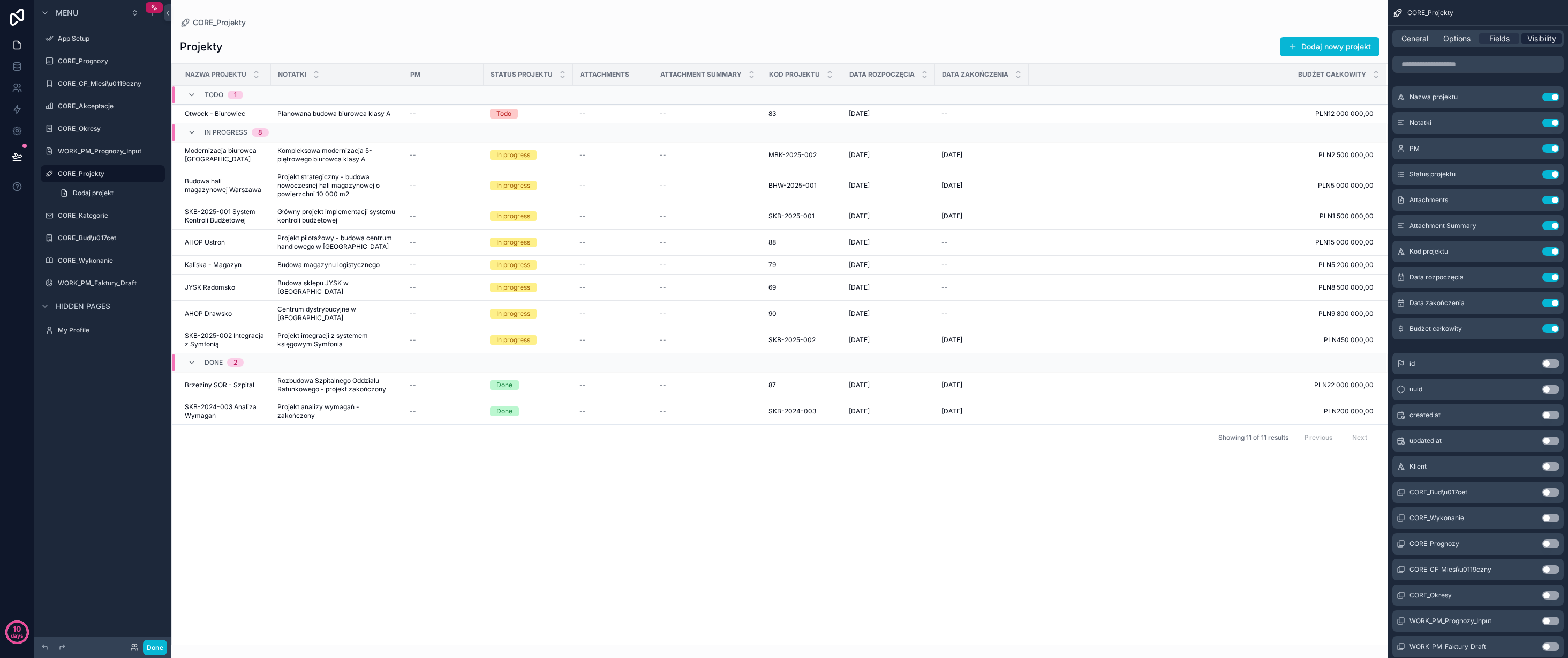
click at [1534, 35] on span "Visibility" at bounding box center [1542, 38] width 29 height 10
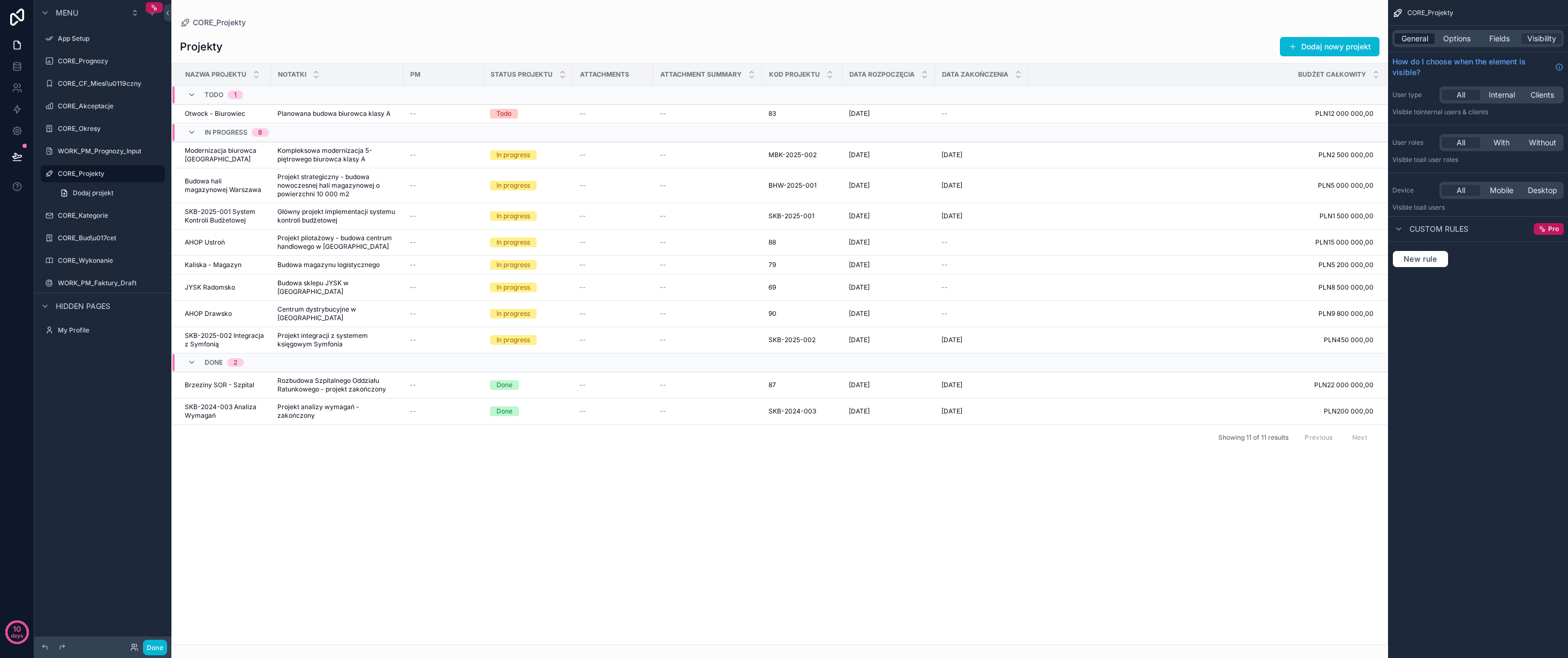
click at [1409, 34] on span "General" at bounding box center [1415, 38] width 27 height 10
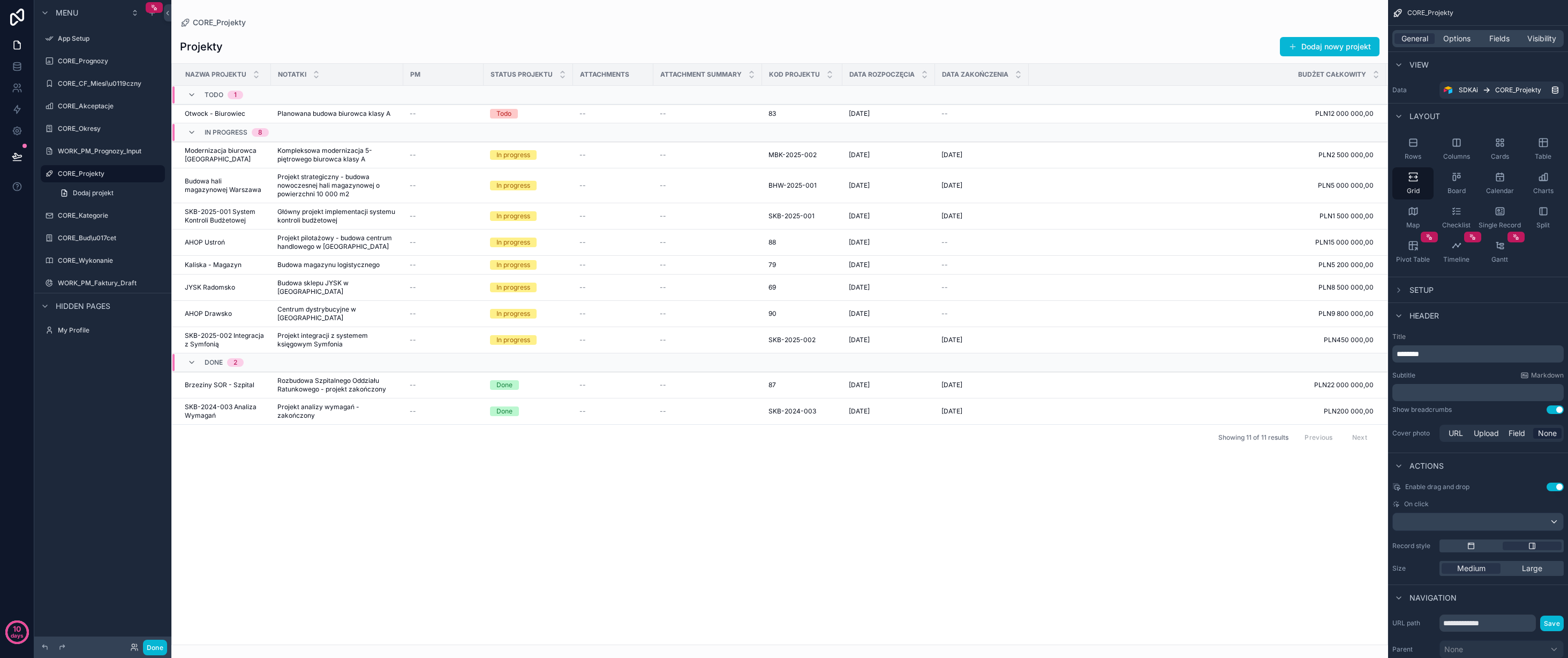
click at [124, 411] on div "Menu App Setup CORE_Prognozy CORE_CF_Miesi\u0119czny CORE_Akceptacje CORE_Okres…" at bounding box center [103, 322] width 137 height 645
click at [104, 383] on div "Menu App Setup CORE_Prognozy CORE_CF_Miesi\u0119czny CORE_Akceptacje CORE_Okres…" at bounding box center [103, 322] width 137 height 645
click at [36, 61] on icon "scrollable content" at bounding box center [36, 61] width 1 height 1
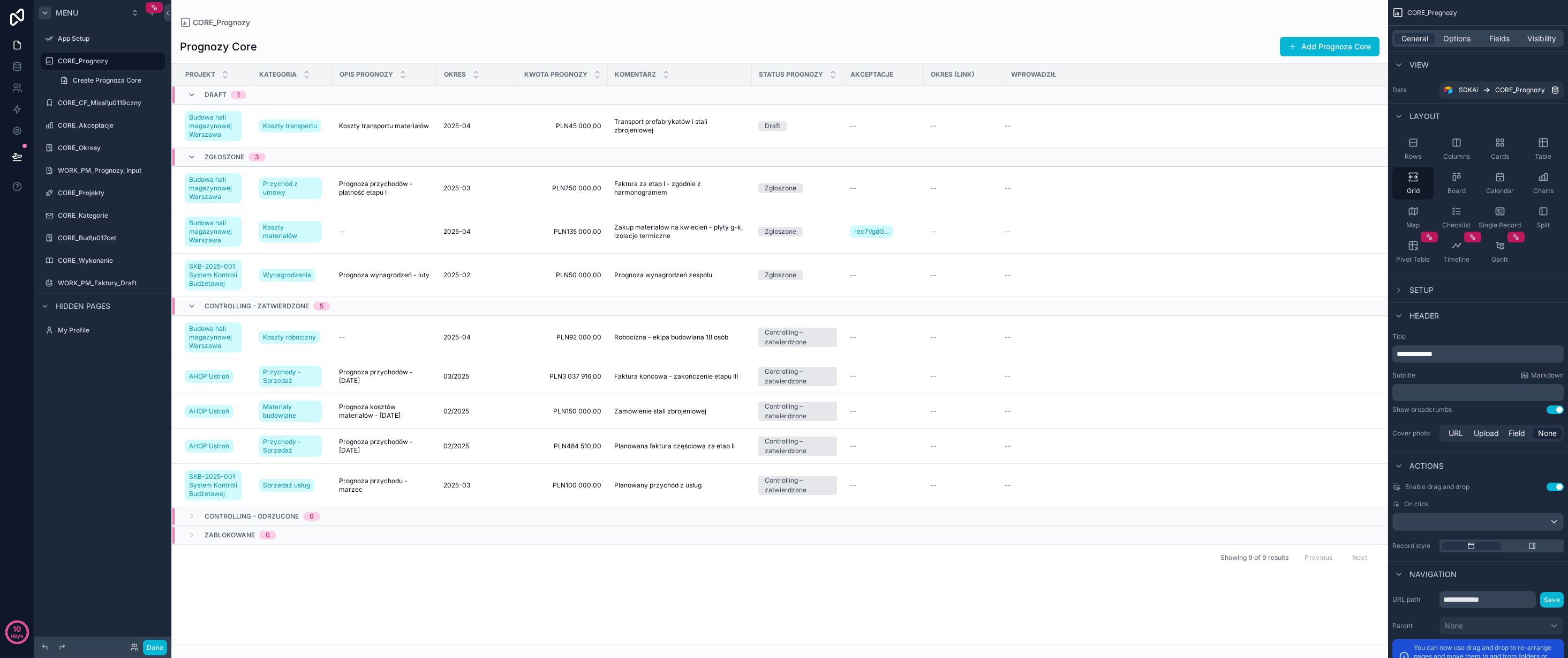
click at [46, 14] on icon "scrollable content" at bounding box center [45, 12] width 9 height 9
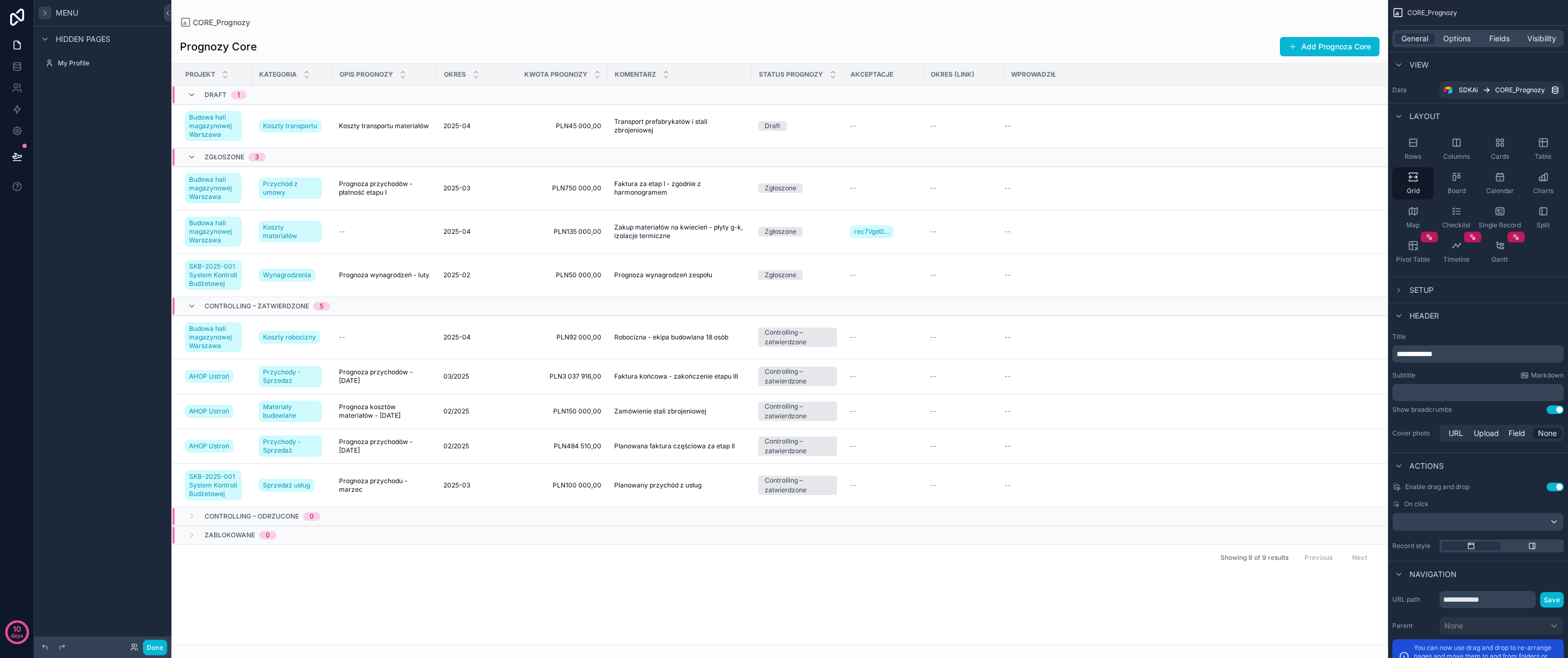
click at [46, 14] on icon "scrollable content" at bounding box center [45, 12] width 9 height 9
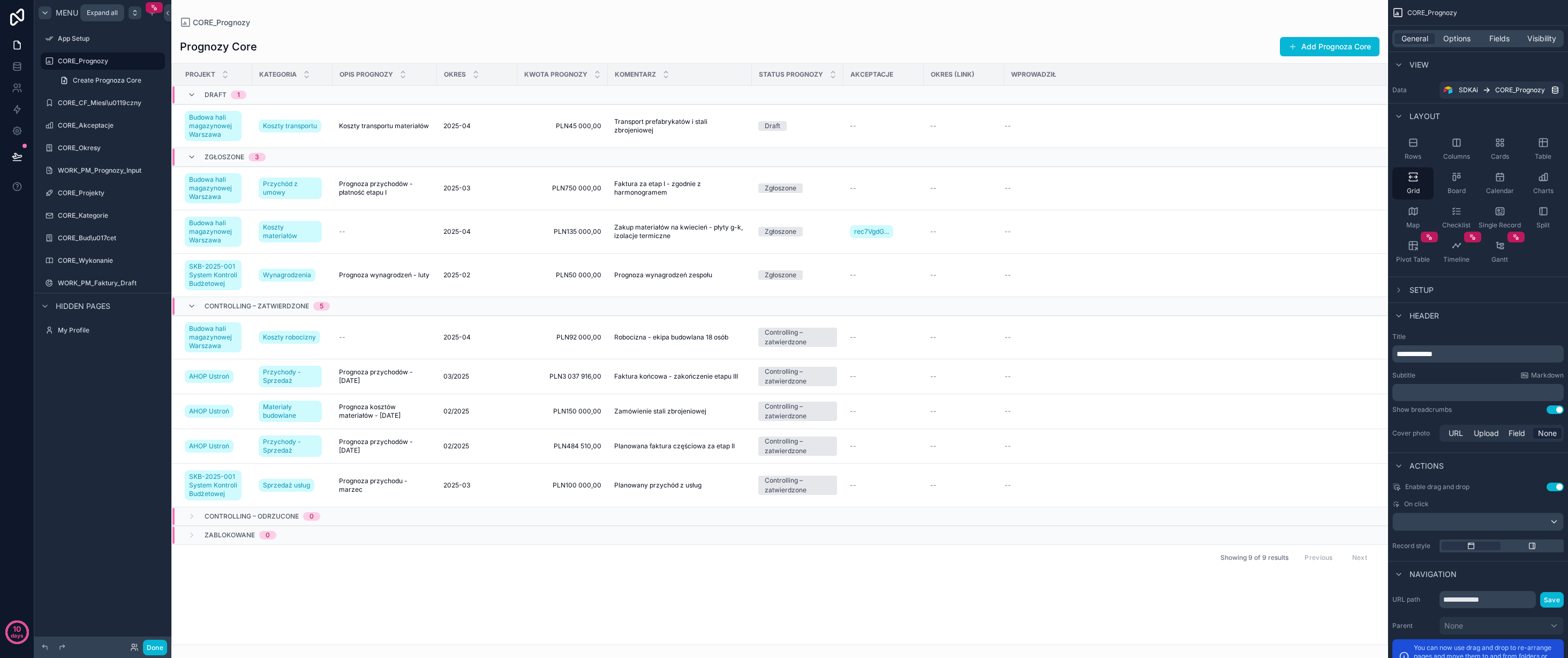
click at [134, 12] on icon "scrollable content" at bounding box center [135, 12] width 9 height 9
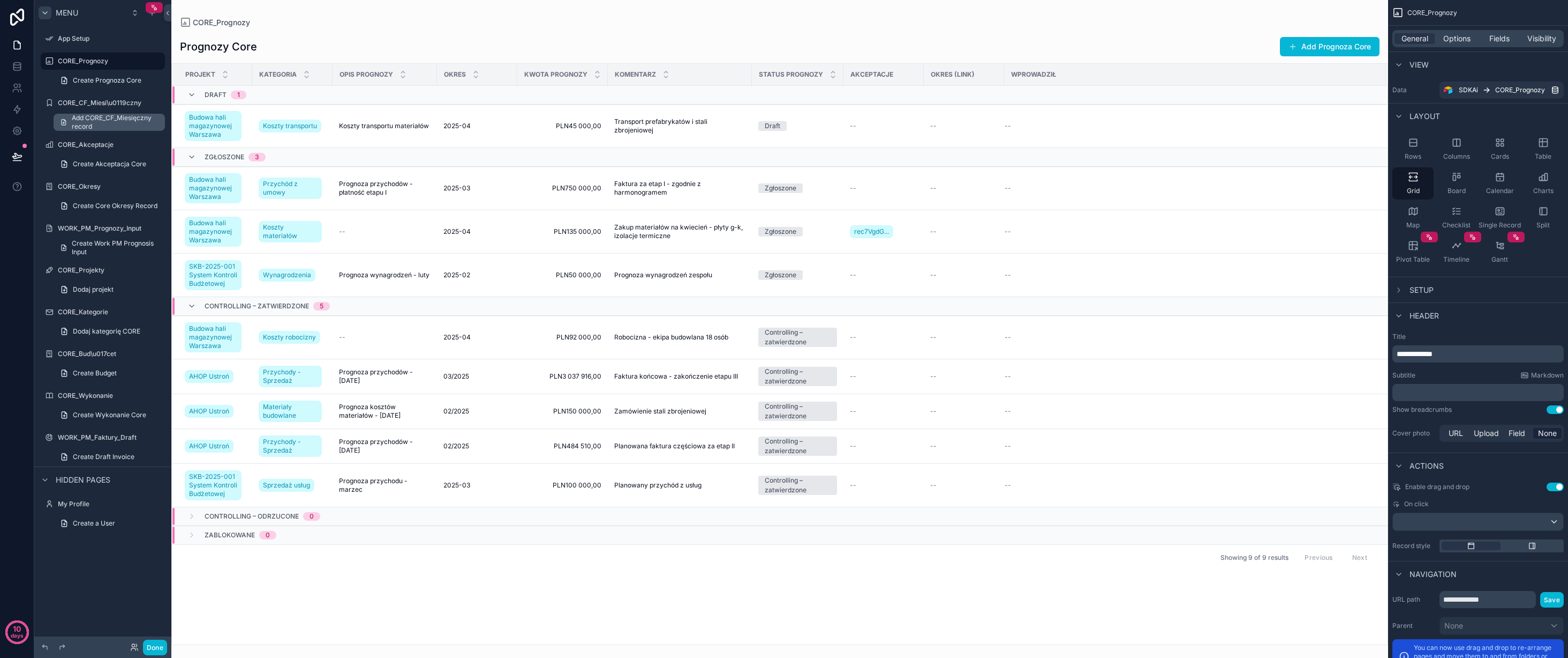
click at [108, 126] on span "Add CORE_CF_Miesięczny record" at bounding box center [115, 123] width 86 height 17
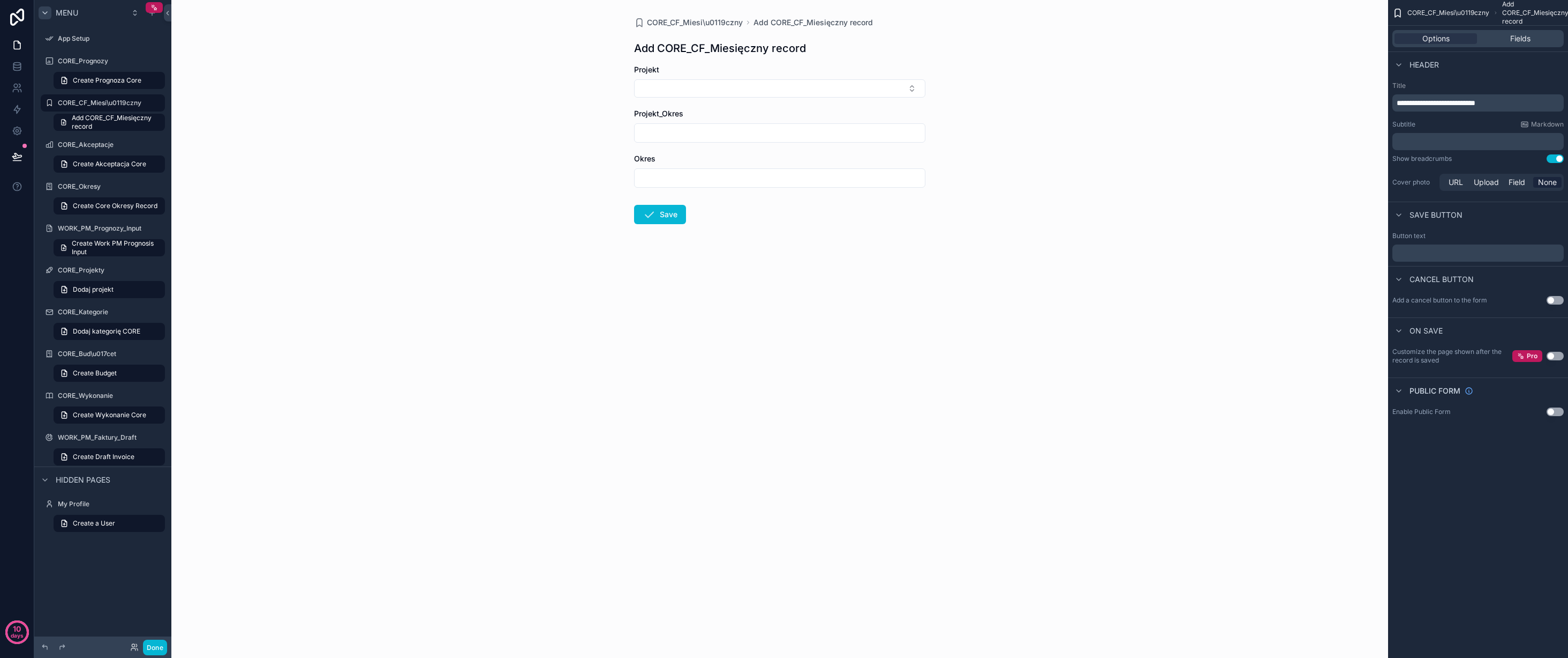
click at [113, 132] on div "scrollable content" at bounding box center [103, 133] width 137 height 2
click at [119, 119] on span "Add CORE_CF_Miesięczny record" at bounding box center [115, 123] width 86 height 17
click at [114, 521] on span "Create a User" at bounding box center [94, 523] width 43 height 9
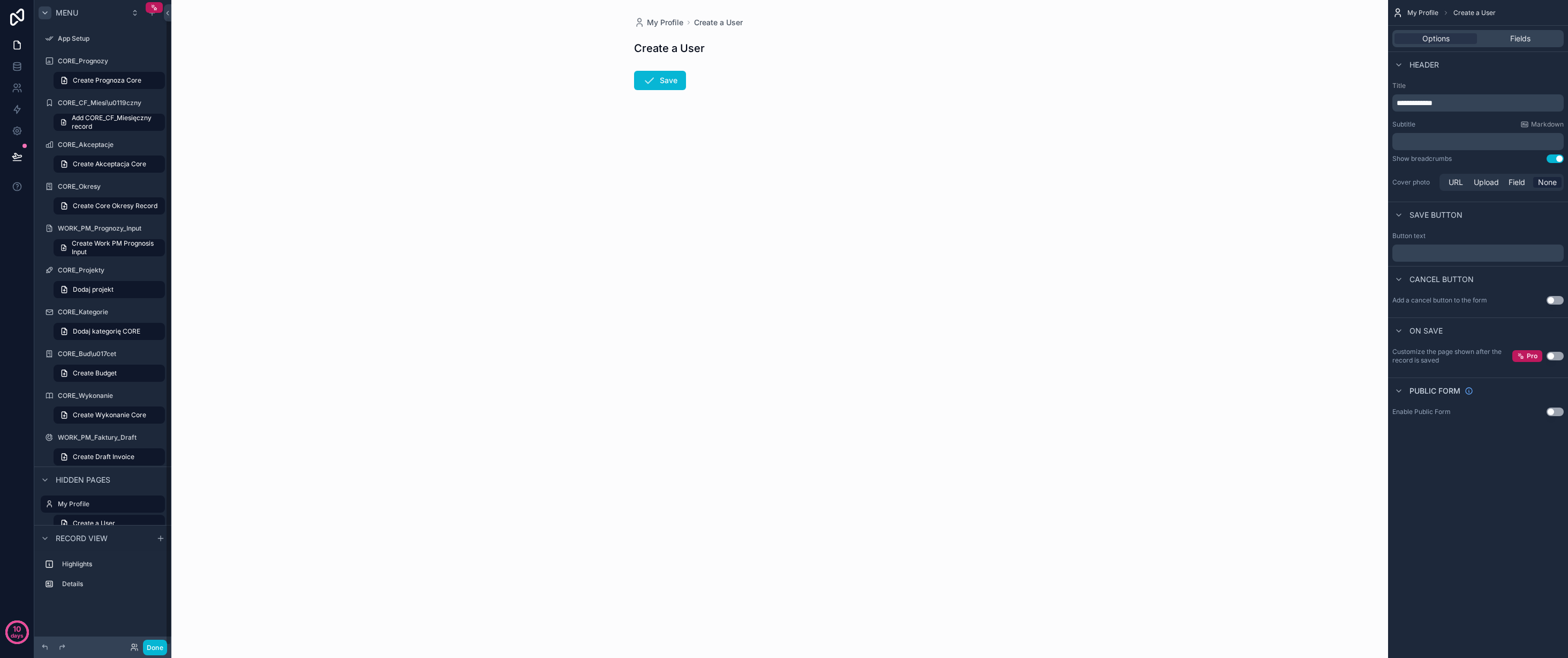
scroll to position [16, 0]
click at [103, 486] on label "My Profile" at bounding box center [101, 487] width 86 height 9
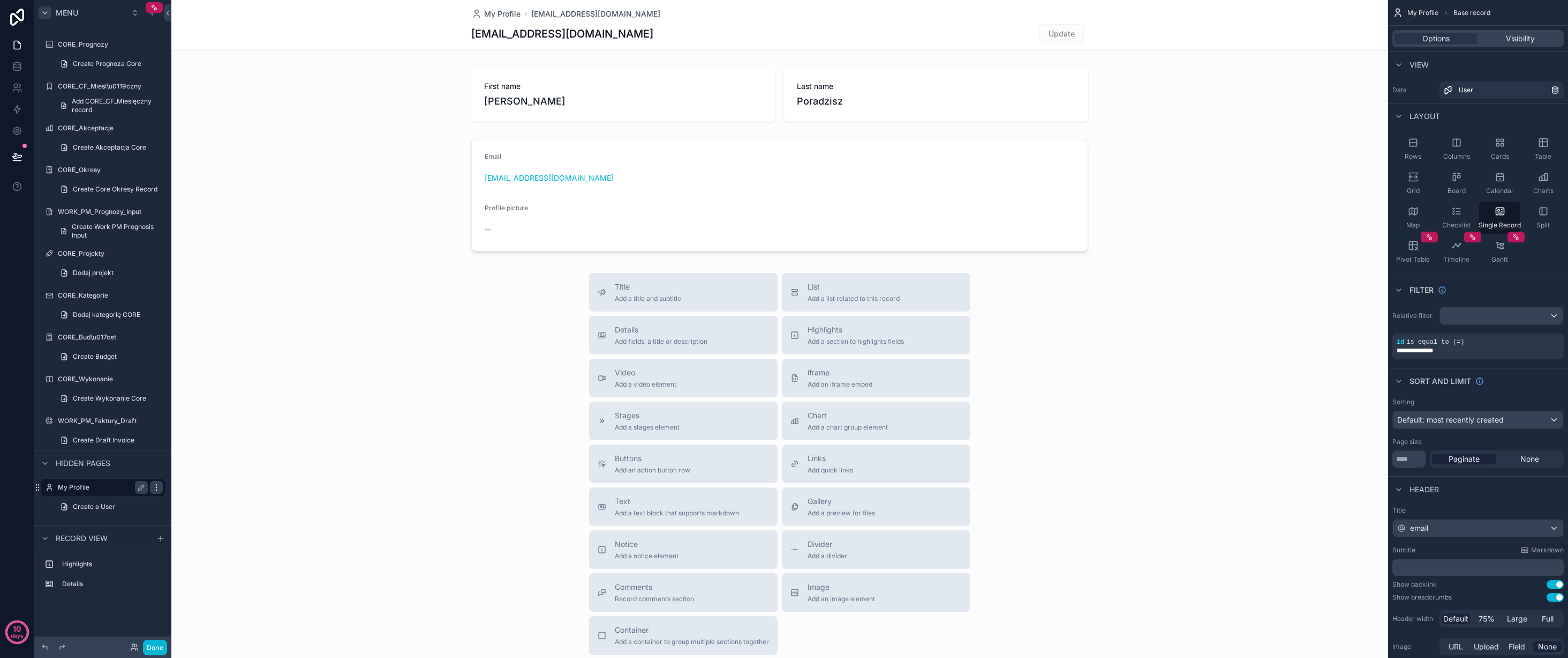
click at [154, 486] on icon "scrollable content" at bounding box center [156, 487] width 9 height 9
click at [216, 502] on span "Remove" at bounding box center [205, 502] width 29 height 10
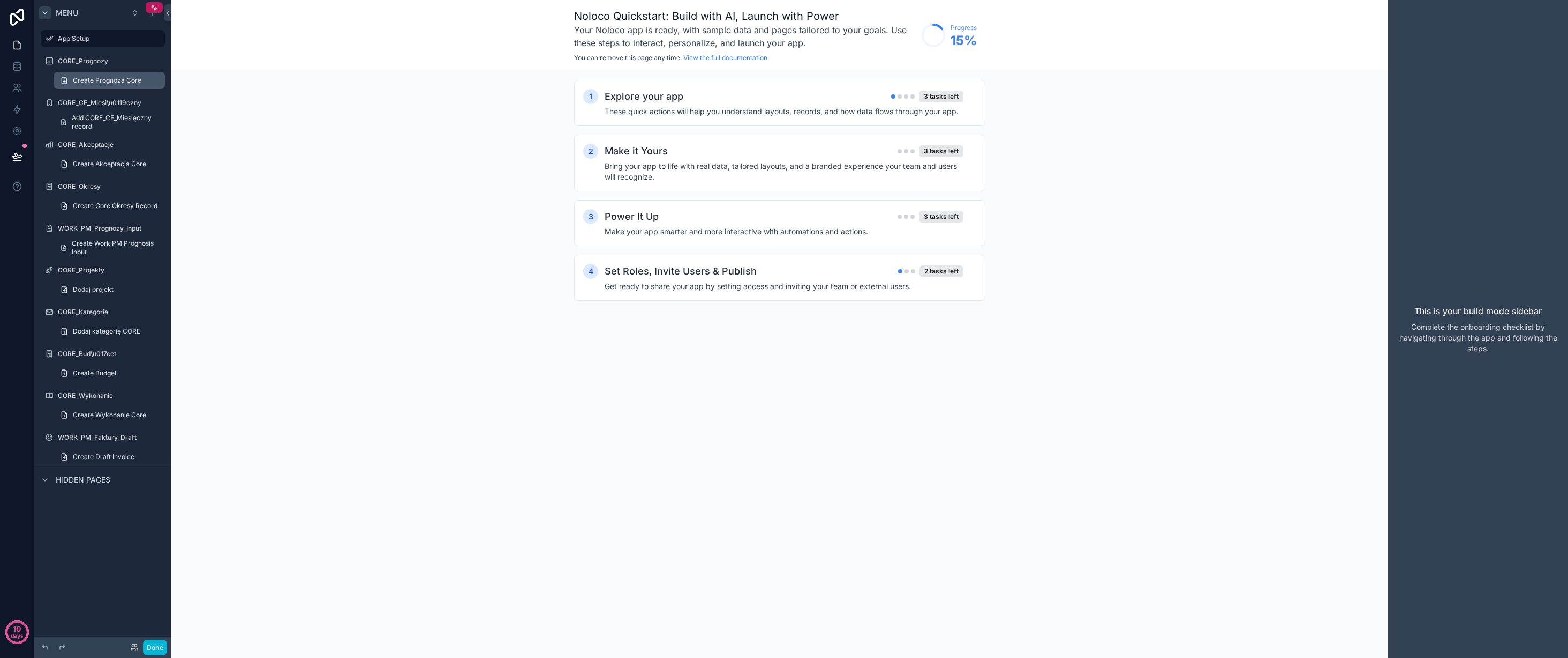
click at [94, 78] on span "Create Prognoza Core" at bounding box center [107, 80] width 68 height 9
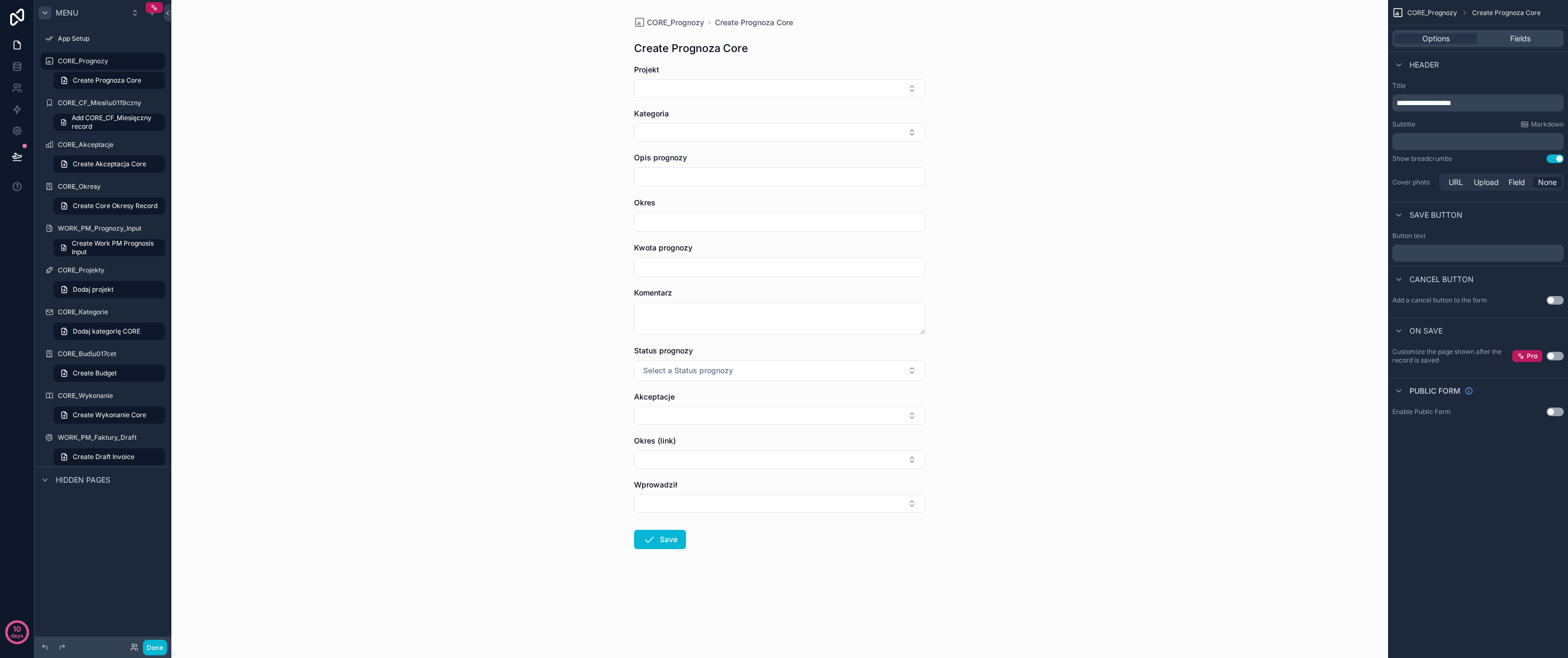
click at [688, 223] on input "scrollable content" at bounding box center [780, 222] width 291 height 15
click at [596, 224] on div "CORE_Prognozy Create Prognoza Core Create Prognoza Core Projekt Kategoria Opis …" at bounding box center [779, 329] width 1217 height 658
click at [112, 60] on label "CORE_Prognozy" at bounding box center [101, 61] width 86 height 9
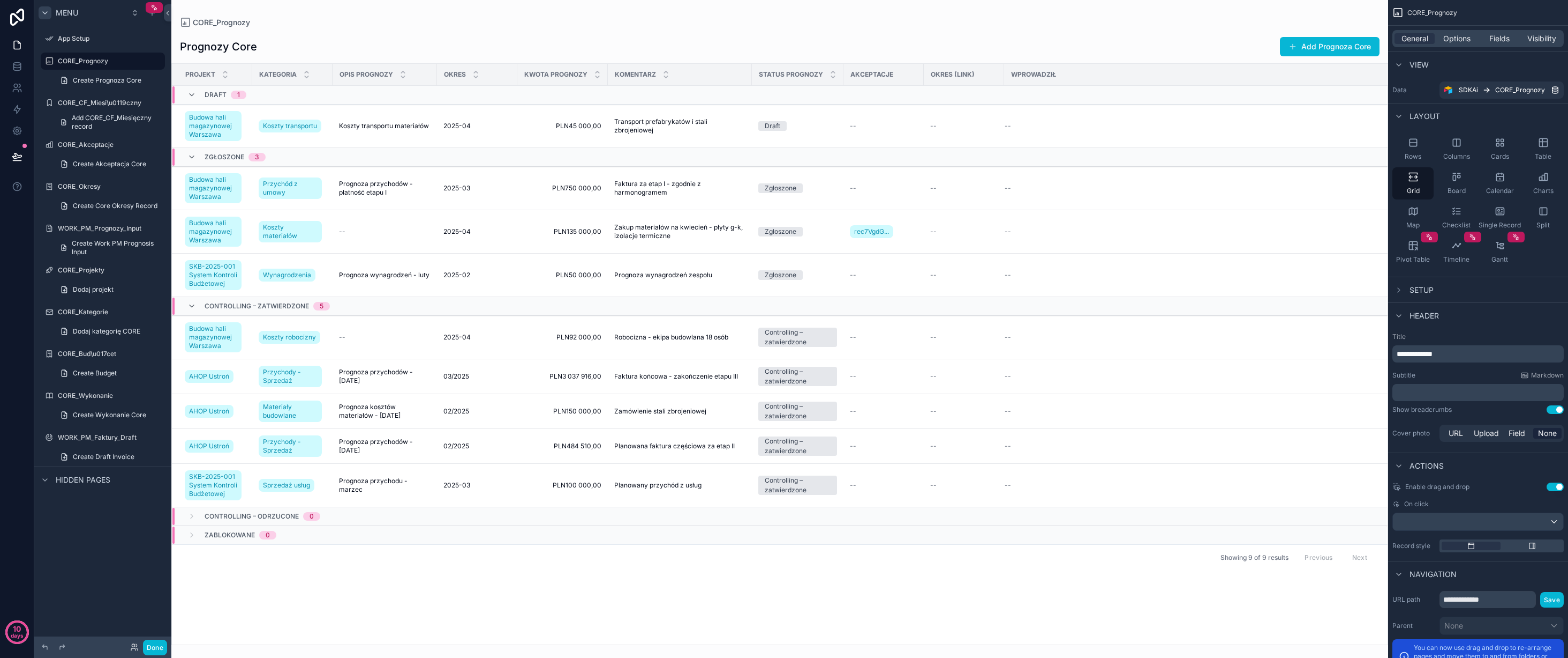
click at [809, 575] on div "Projekt Kategoria Opis prognozy Okres Kwota prognozy Komentarz Status prognozy …" at bounding box center [780, 354] width 1216 height 580
click at [1414, 13] on span "CORE_Prognozy" at bounding box center [1432, 12] width 49 height 9
click at [153, 13] on icon "scrollable content" at bounding box center [152, 12] width 9 height 9
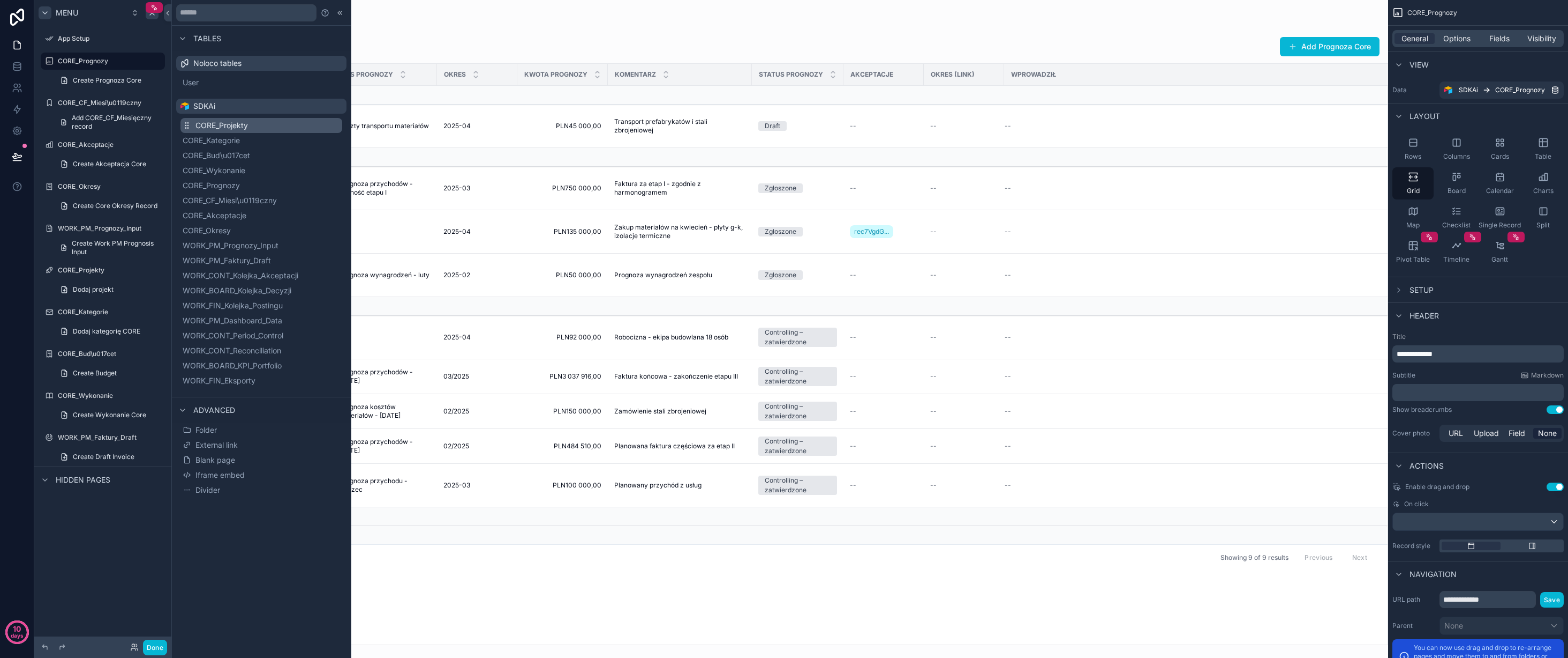
click at [278, 126] on button "CORE_Projekty" at bounding box center [261, 126] width 162 height 15
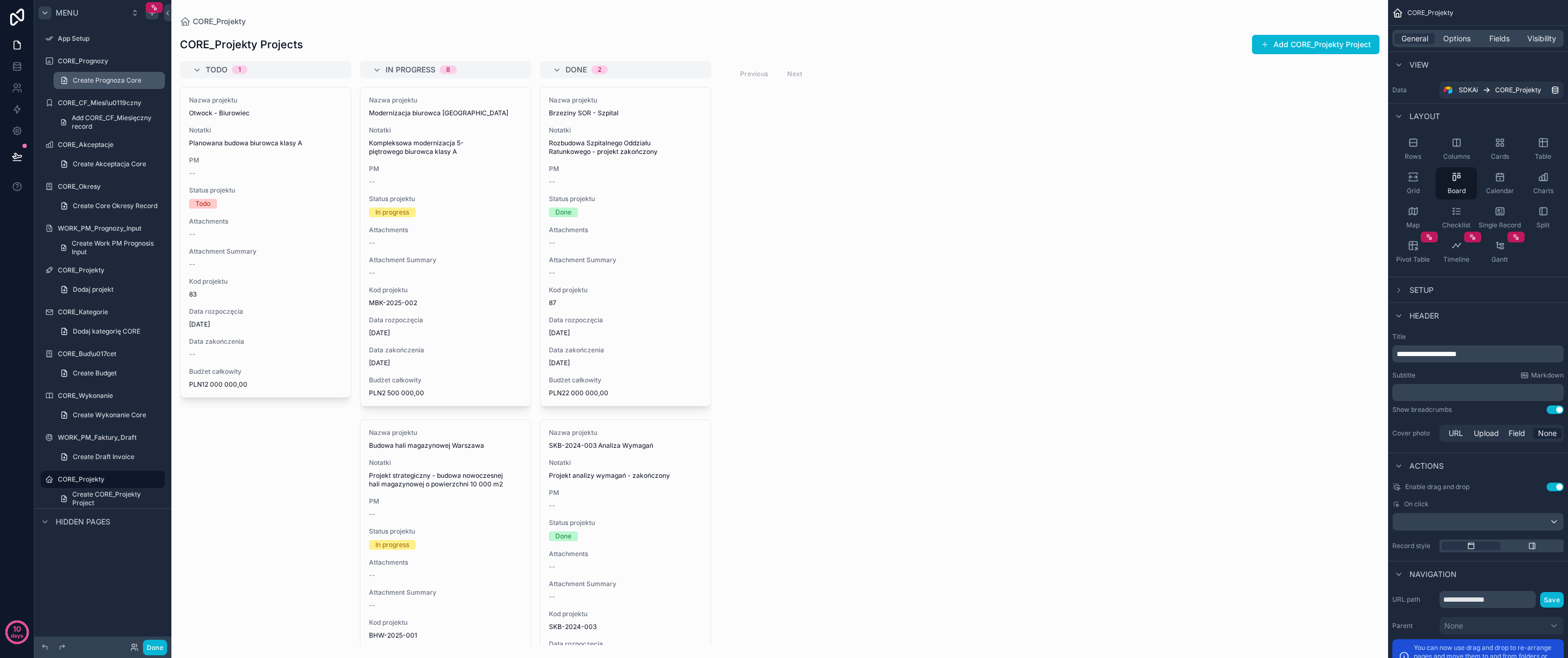
click at [111, 72] on link "Create Prognoza Core" at bounding box center [108, 81] width 111 height 17
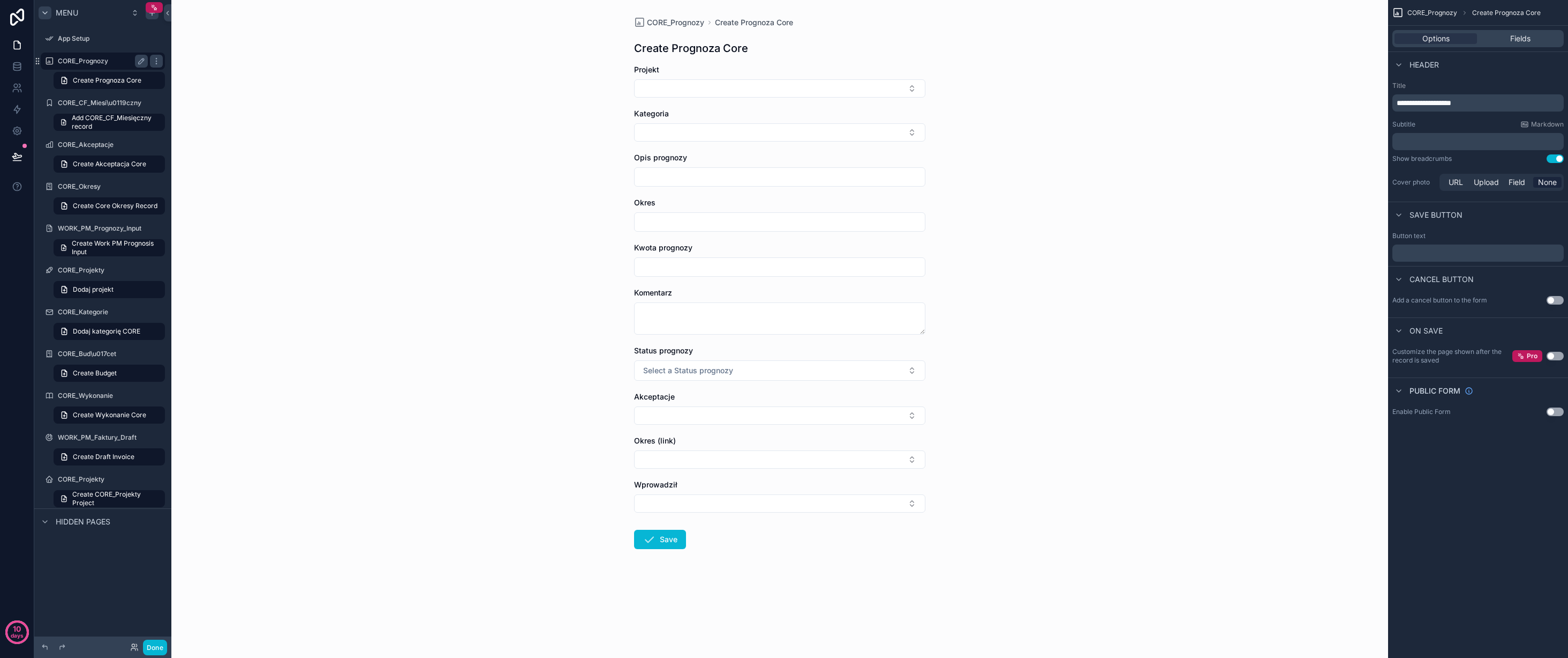
click at [107, 56] on div "CORE_Prognozy" at bounding box center [103, 61] width 90 height 13
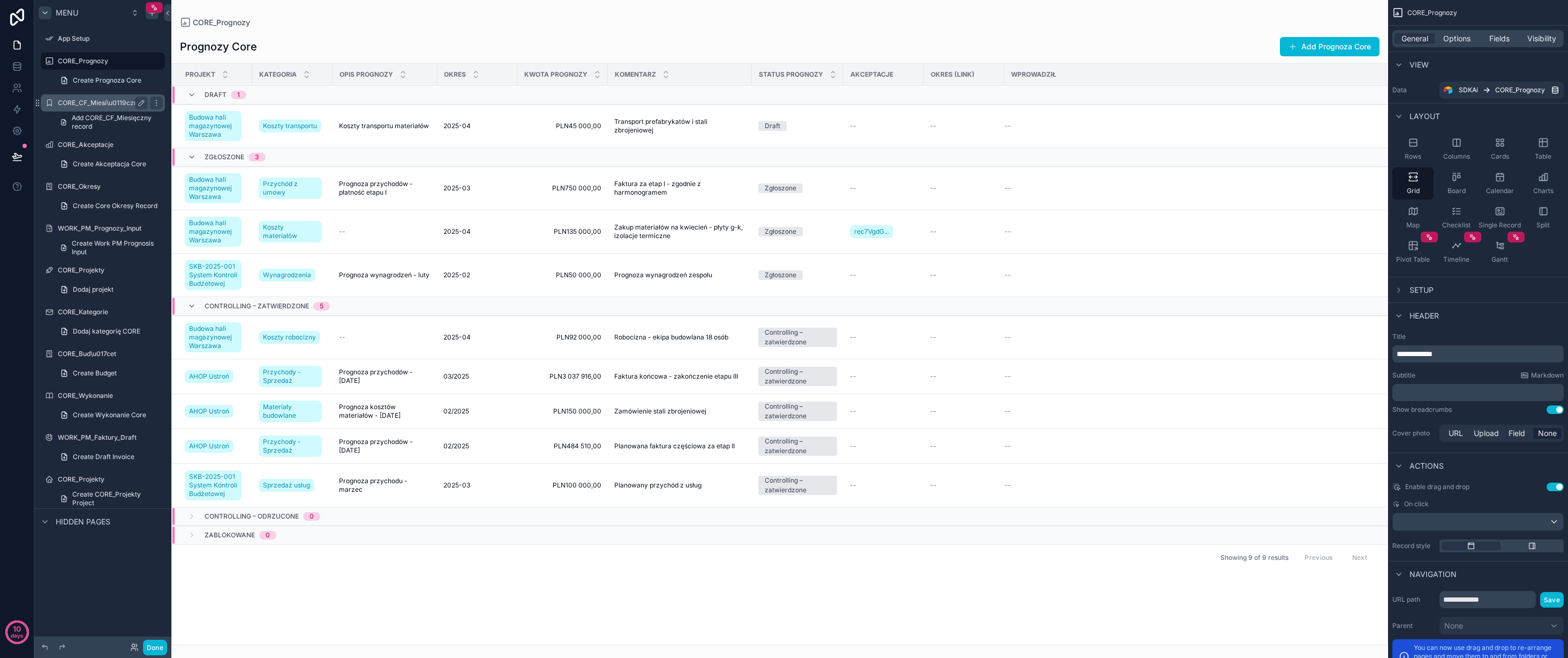
click at [107, 103] on label "CORE_CF_Miesi\u0119czny" at bounding box center [101, 103] width 86 height 9
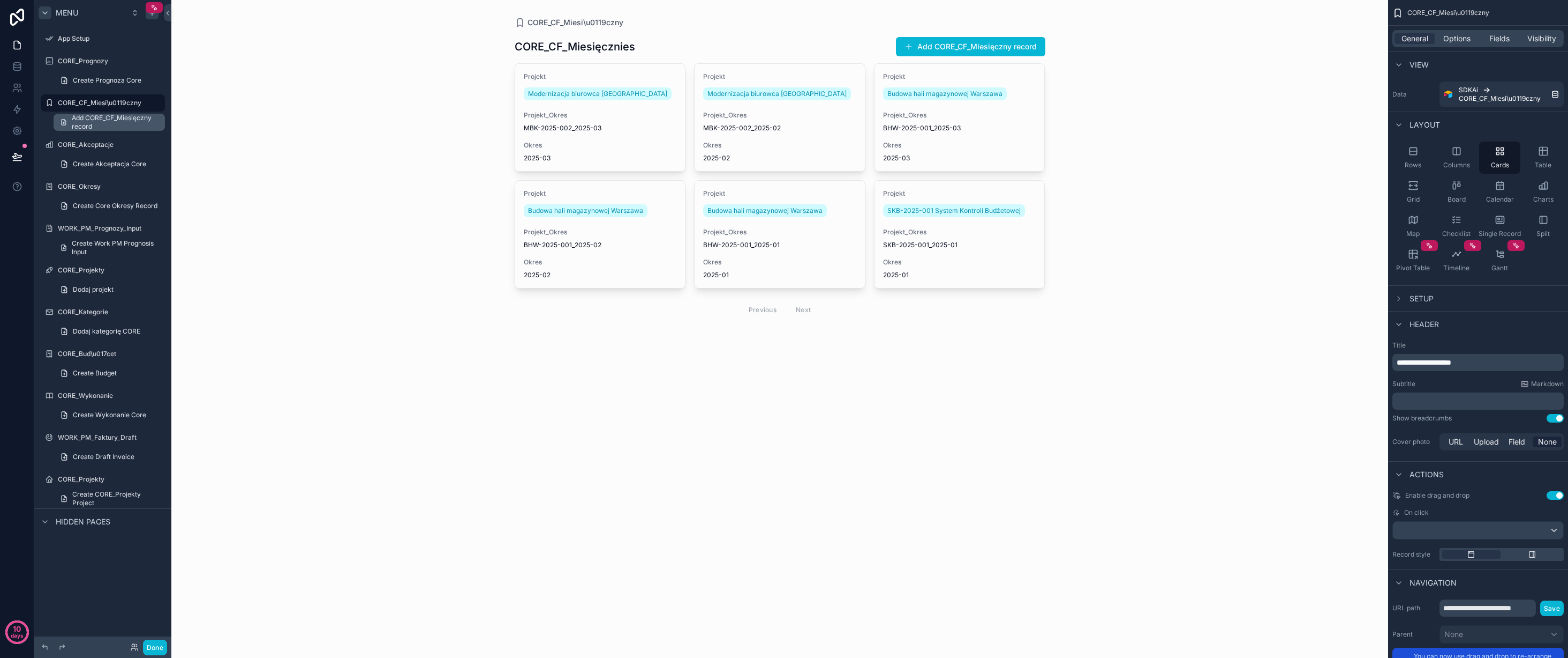
click at [107, 121] on span "Add CORE_CF_Miesięczny record" at bounding box center [115, 123] width 86 height 17
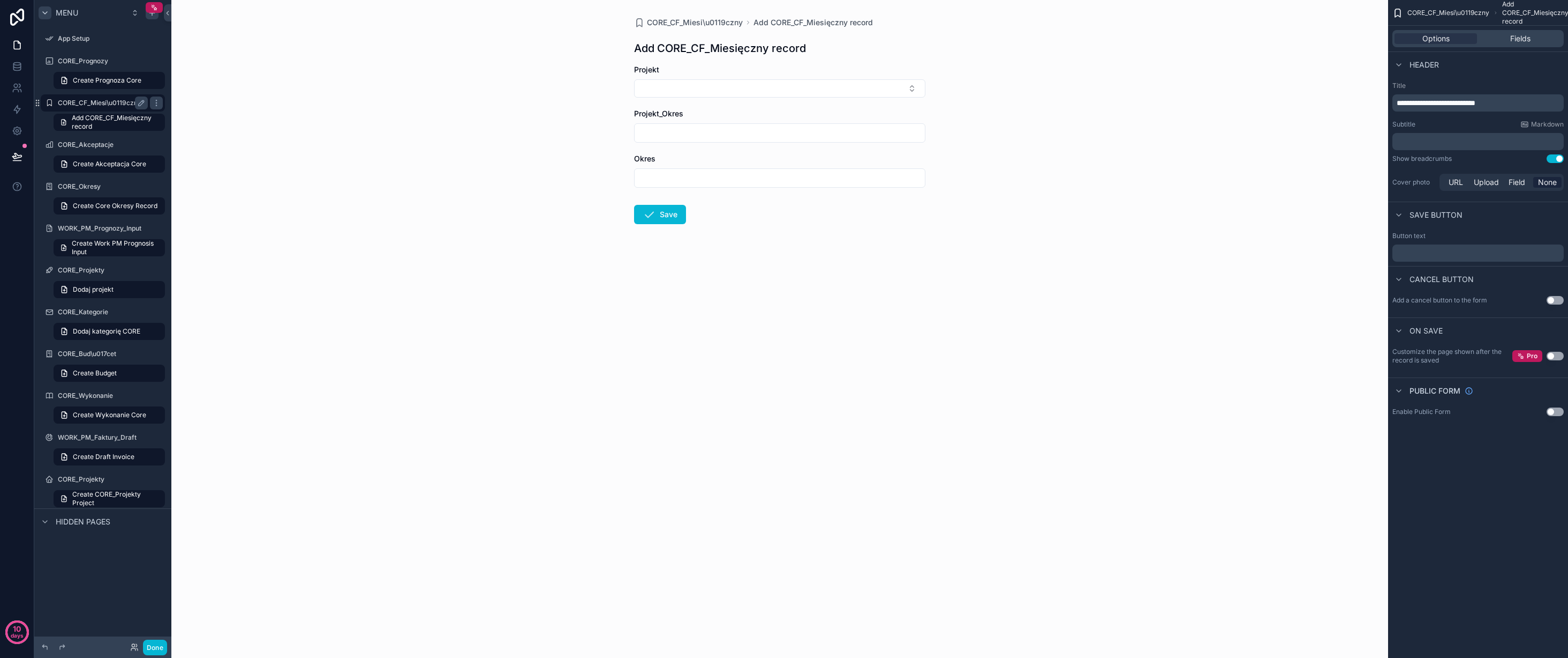
click at [109, 101] on label "CORE_CF_Miesi\u0119czny" at bounding box center [101, 103] width 86 height 9
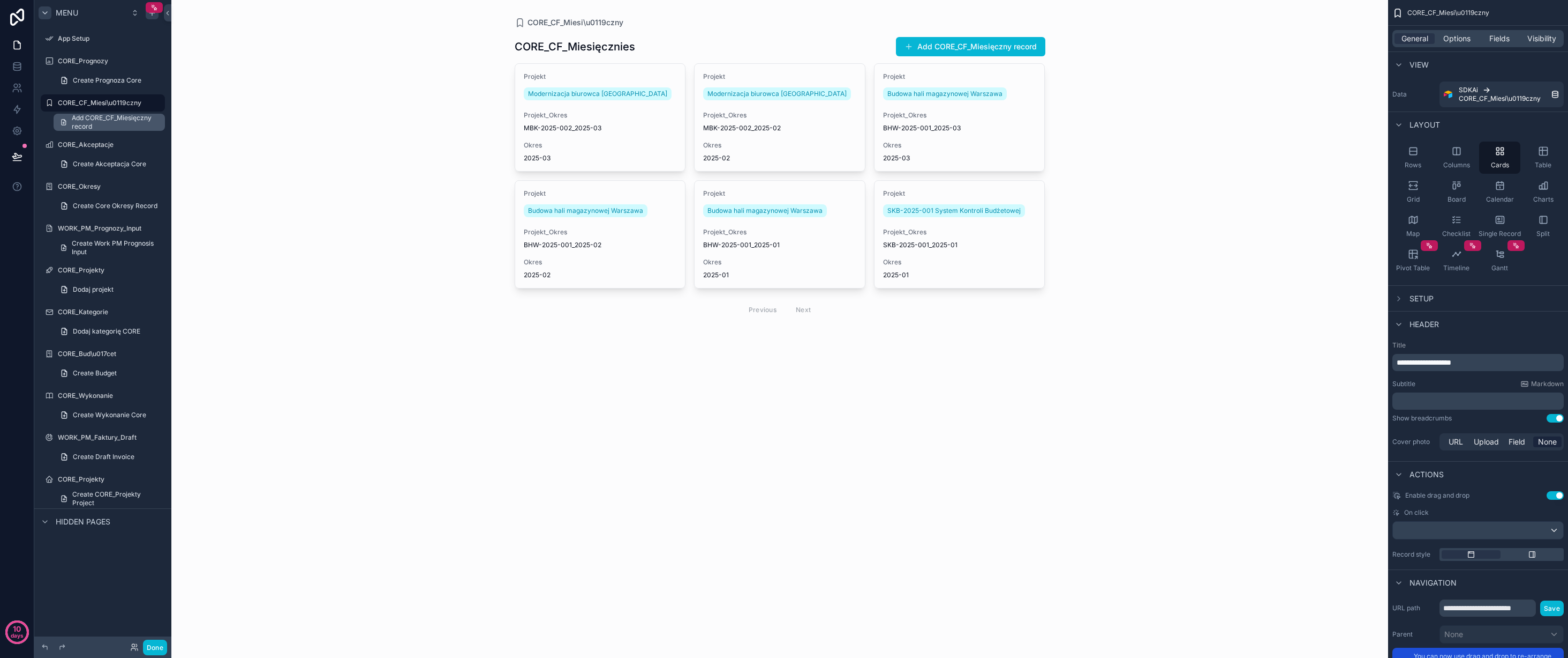
click at [106, 116] on span "Add CORE_CF_Miesięczny record" at bounding box center [115, 123] width 86 height 17
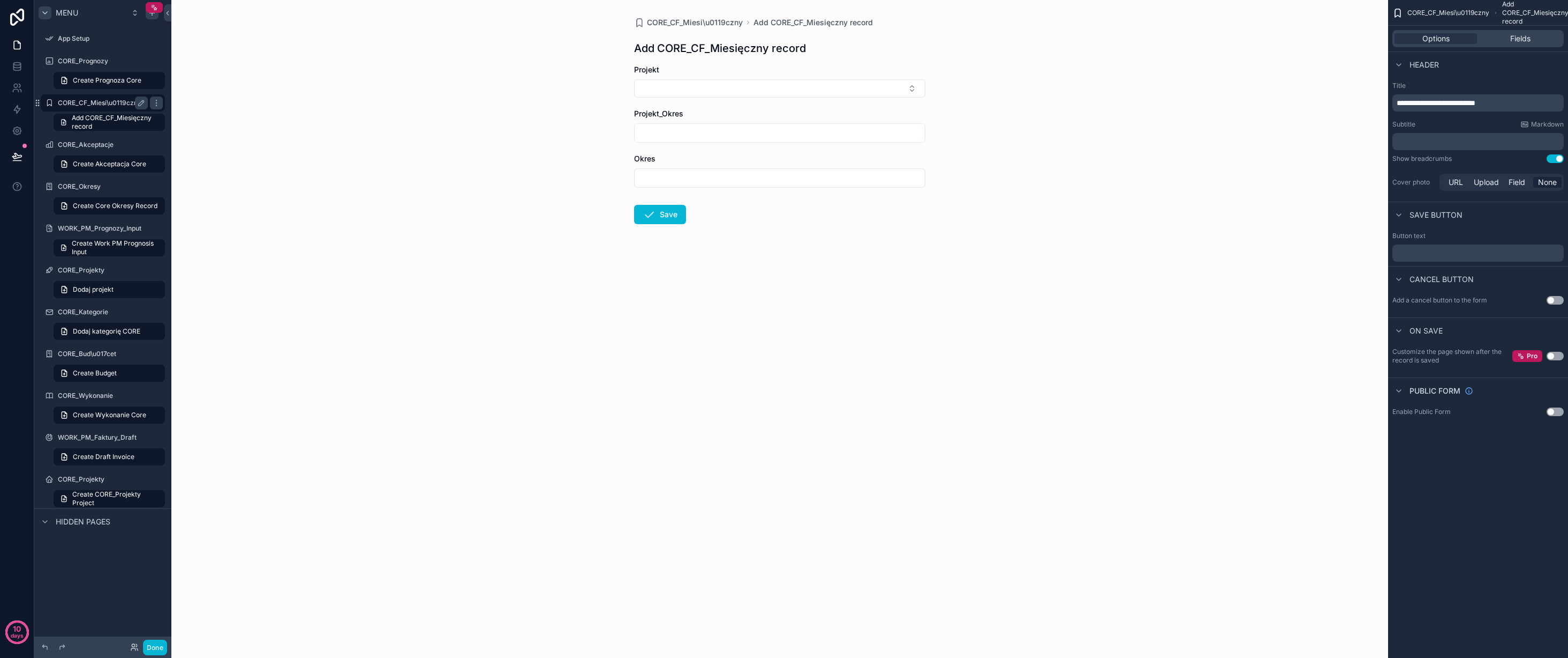
click at [107, 105] on label "CORE_CF_Miesi\u0119czny" at bounding box center [101, 103] width 86 height 9
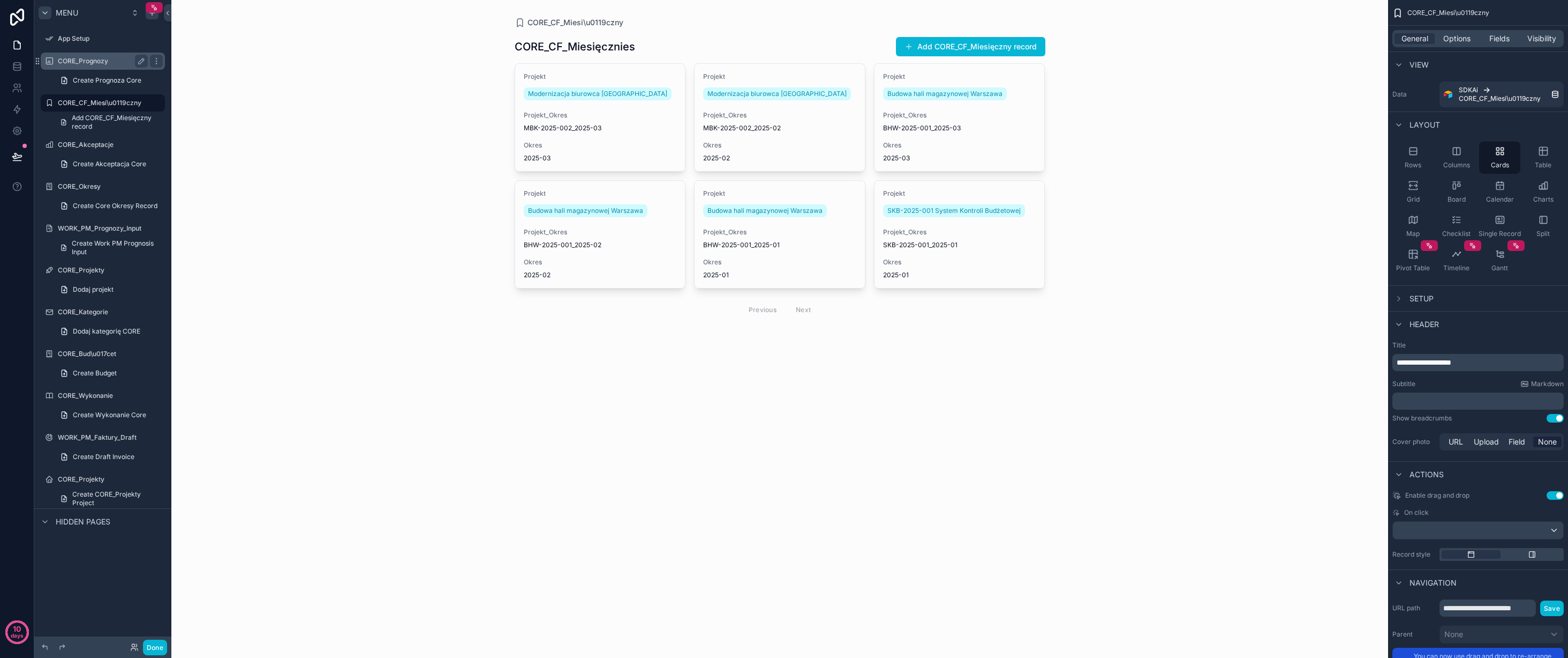
click at [108, 62] on label "CORE_Prognozy" at bounding box center [101, 61] width 86 height 9
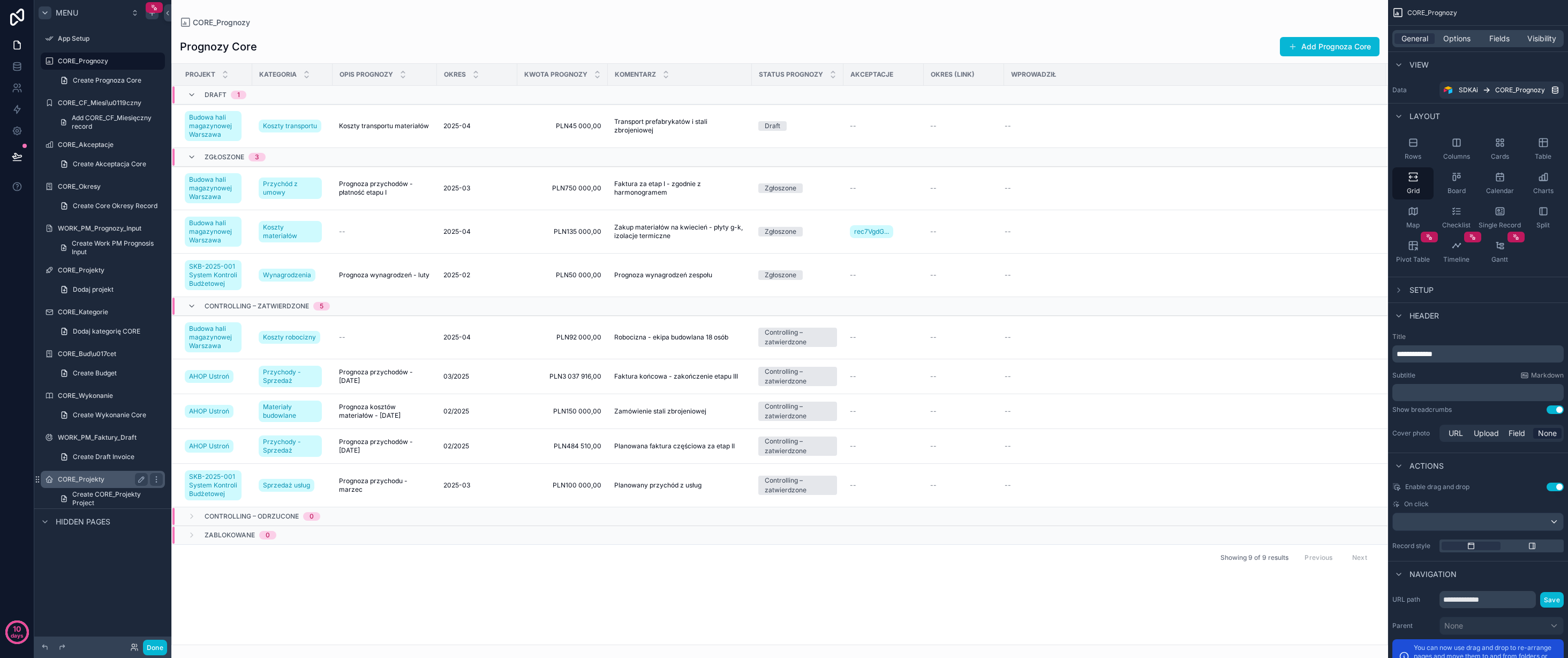
click at [114, 477] on label "CORE_Projekty" at bounding box center [101, 478] width 86 height 9
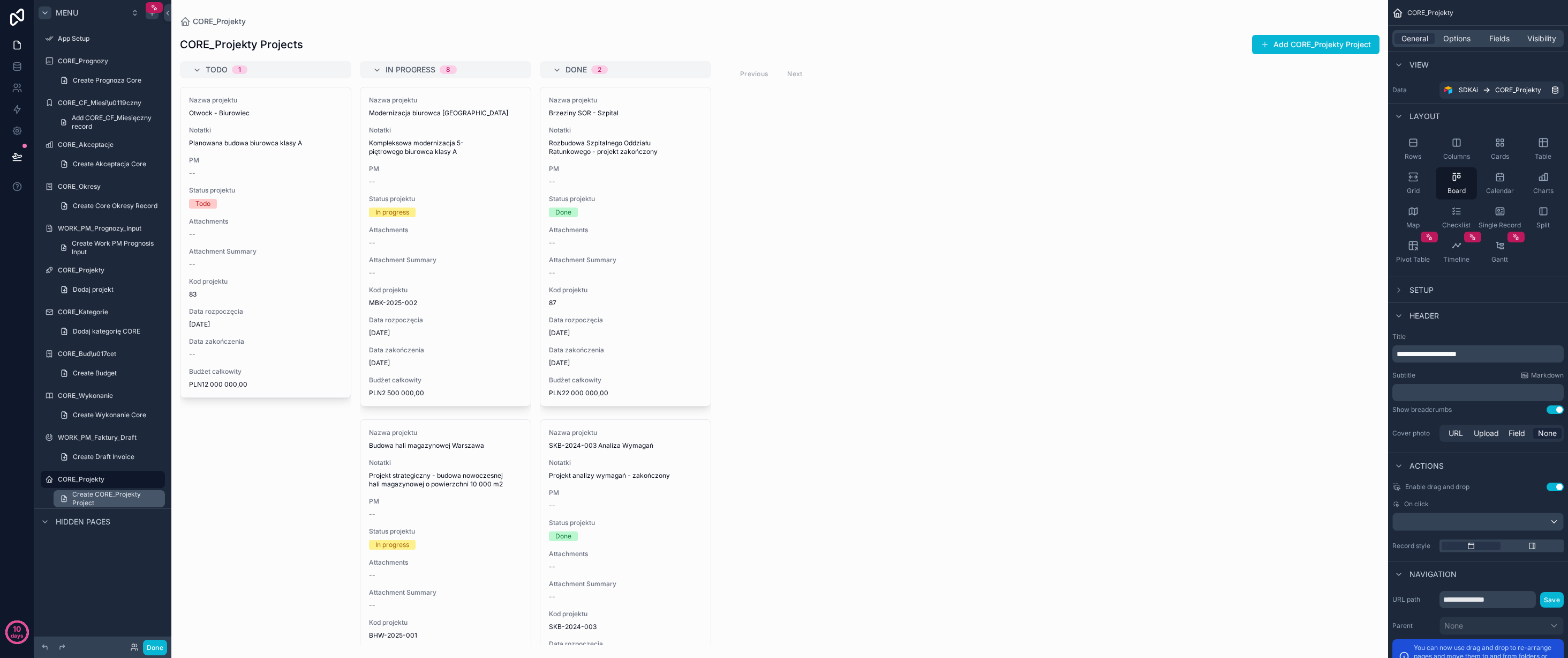
click at [98, 500] on span "Create CORE_Projekty Project" at bounding box center [115, 498] width 86 height 17
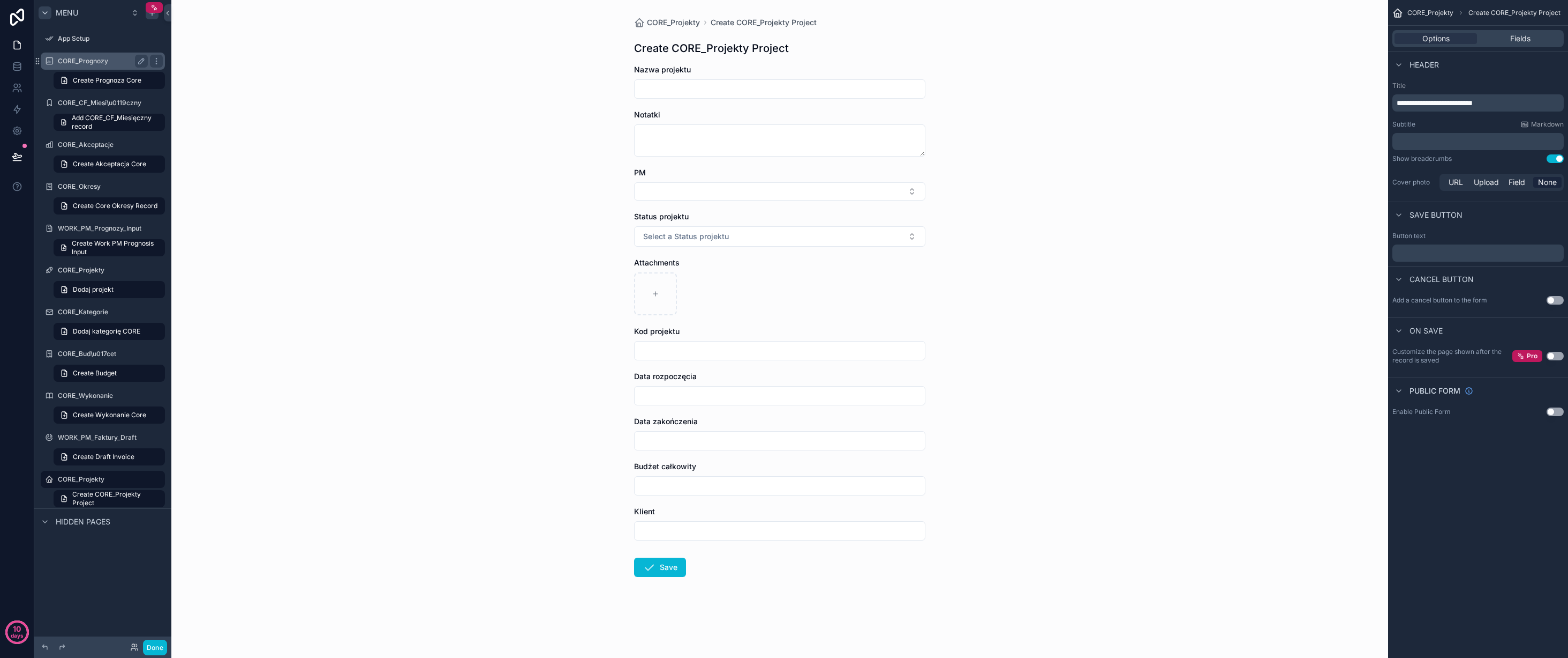
click at [95, 61] on label "CORE_Prognozy" at bounding box center [101, 61] width 86 height 9
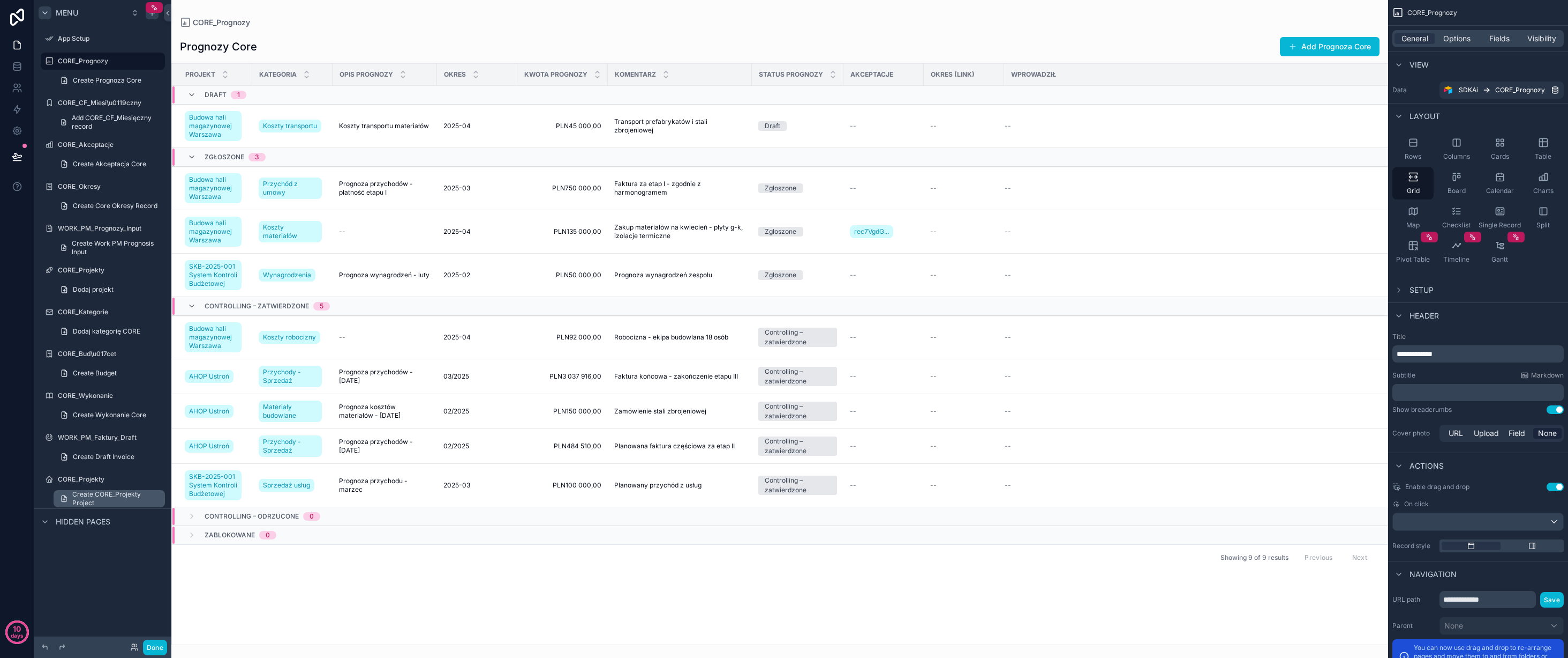
click at [89, 494] on span "Create CORE_Projekty Project" at bounding box center [115, 498] width 86 height 17
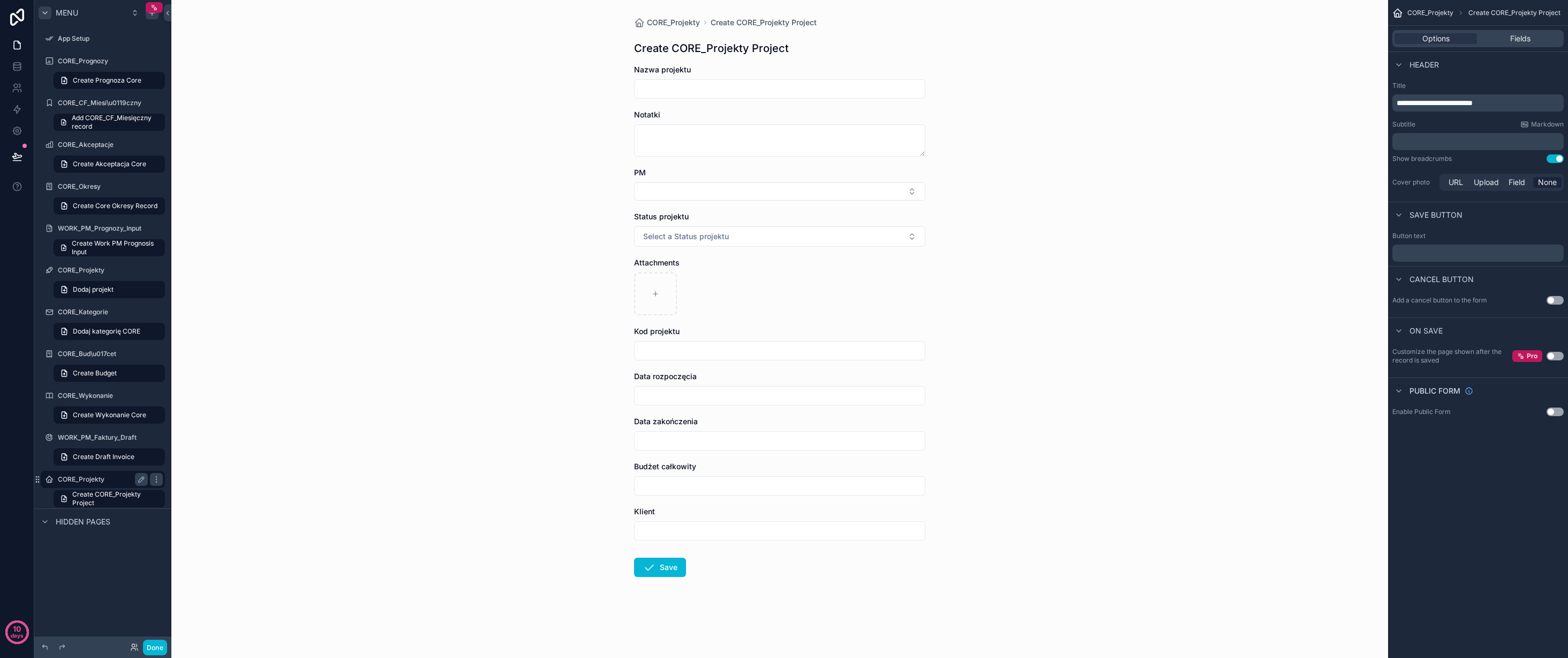
click at [92, 479] on label "CORE_Projekty" at bounding box center [101, 478] width 86 height 9
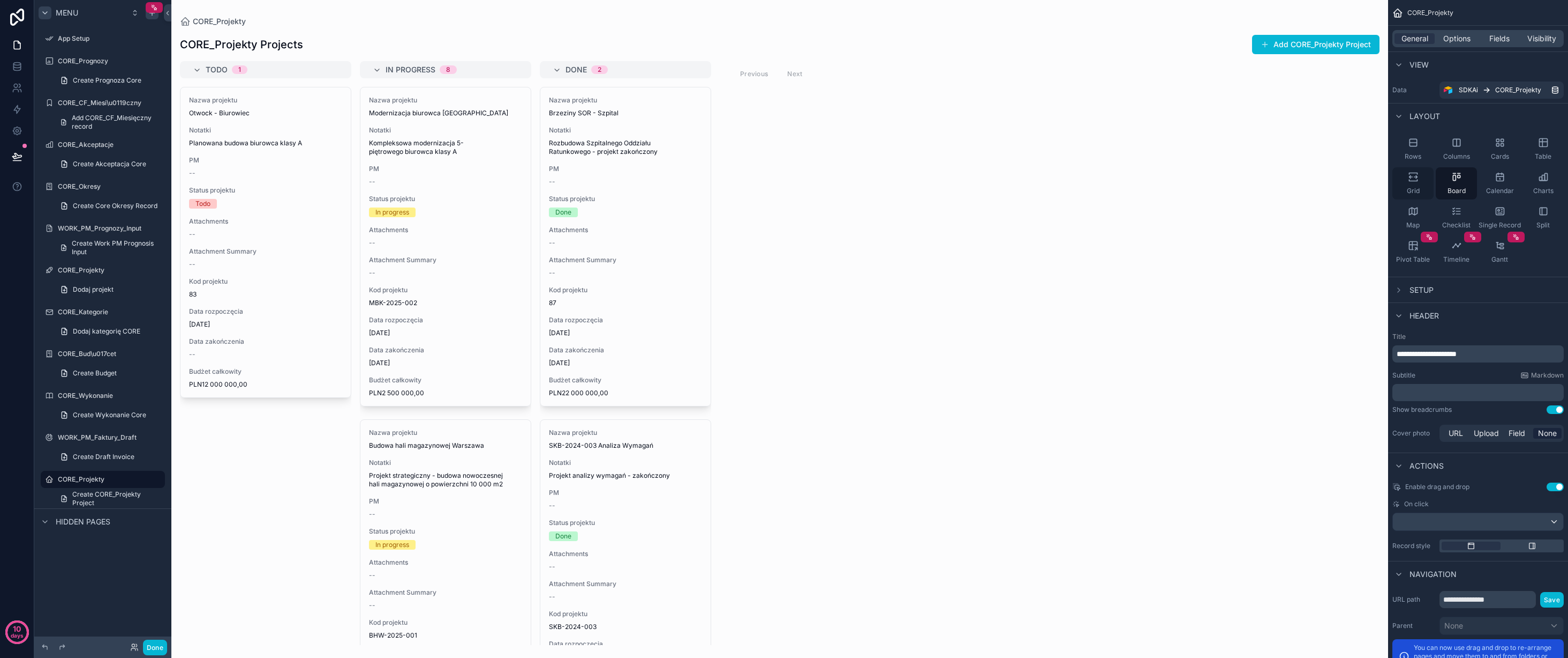
click at [1417, 179] on icon "scrollable content" at bounding box center [1413, 176] width 10 height 10
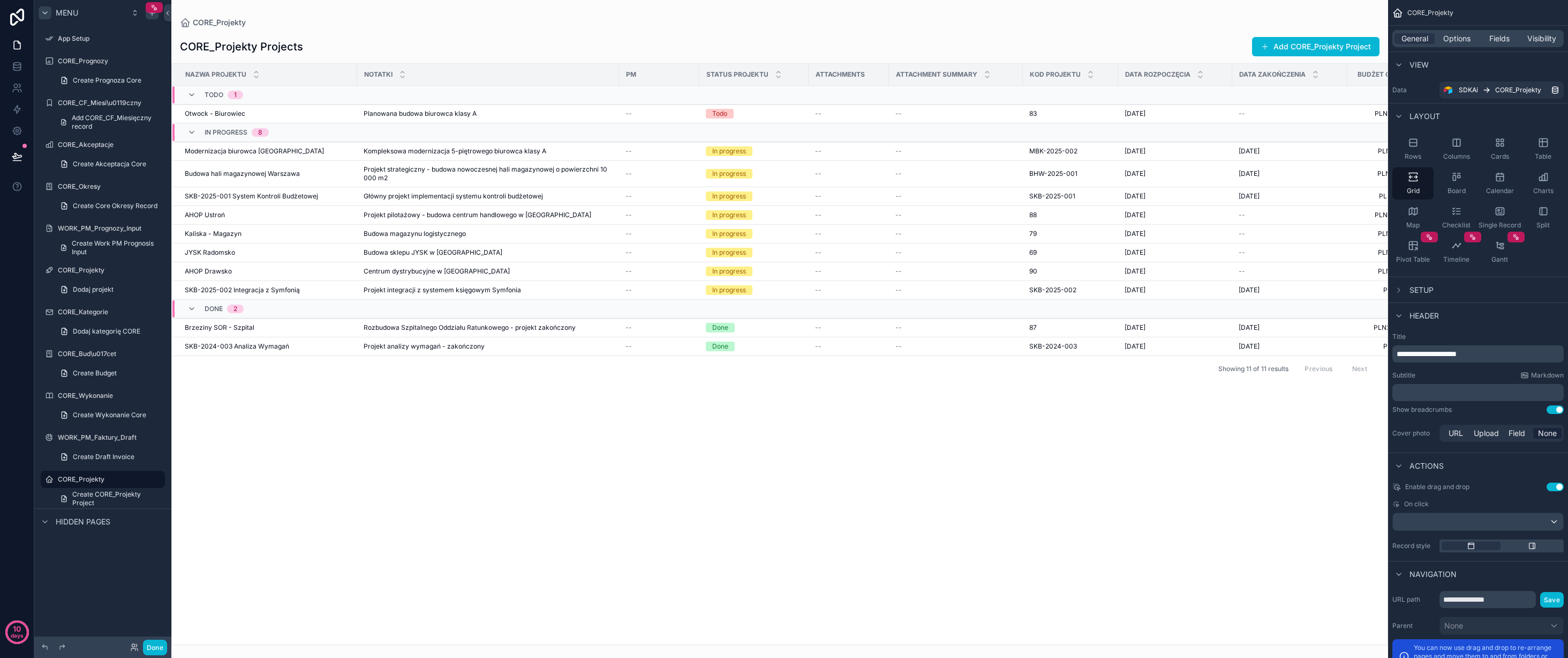
click at [294, 193] on div "scrollable content" at bounding box center [779, 329] width 1217 height 658
click at [293, 195] on span "SKB-2025-001 System Kontroli Budżetowej" at bounding box center [251, 196] width 133 height 9
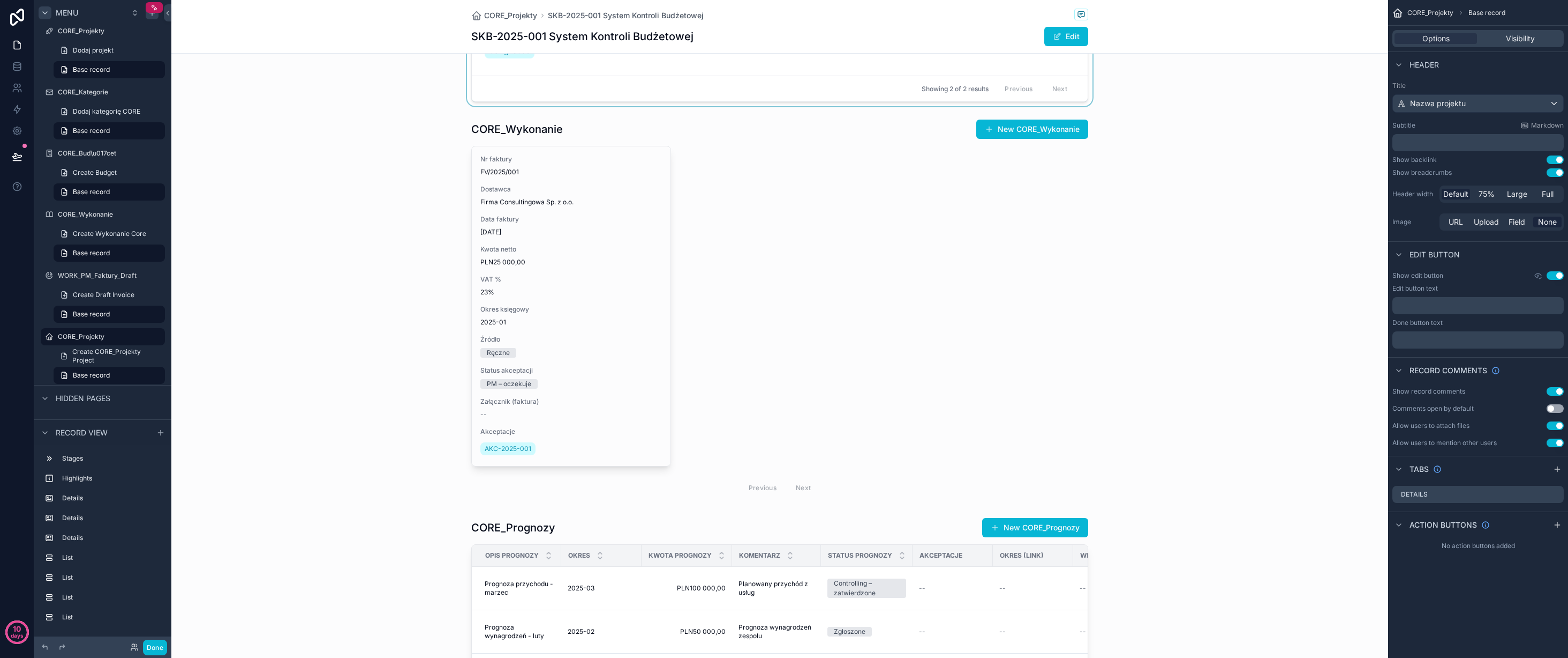
scroll to position [780, 0]
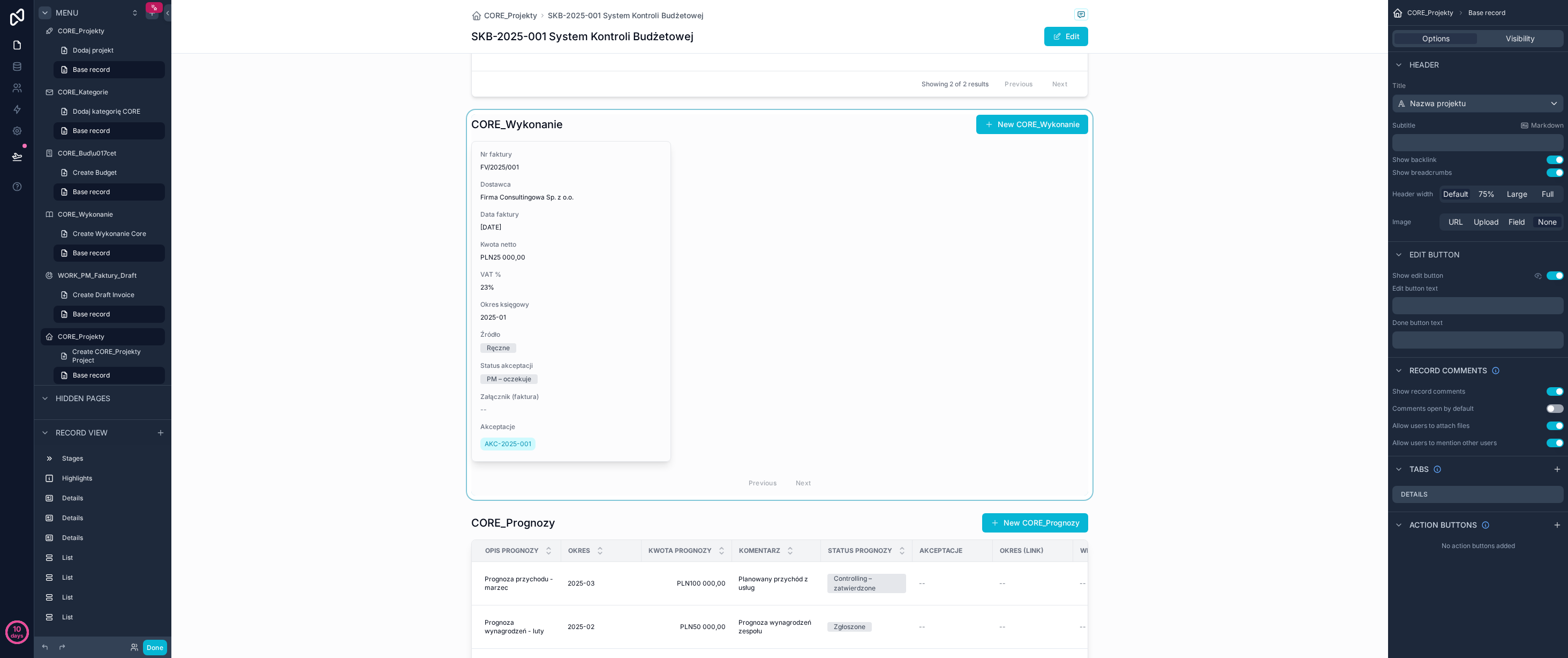
click at [756, 256] on div "scrollable content" at bounding box center [779, 305] width 1217 height 390
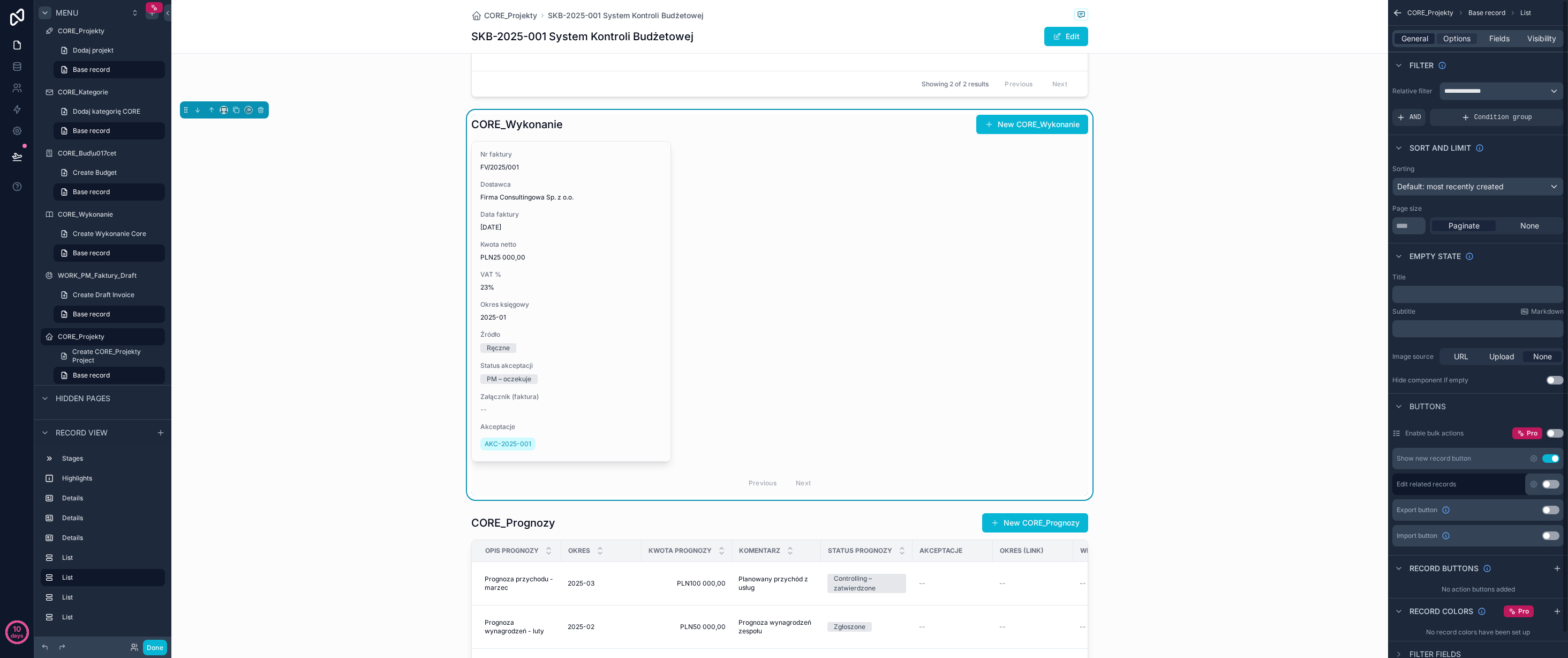
click at [1416, 35] on span "General" at bounding box center [1415, 38] width 27 height 10
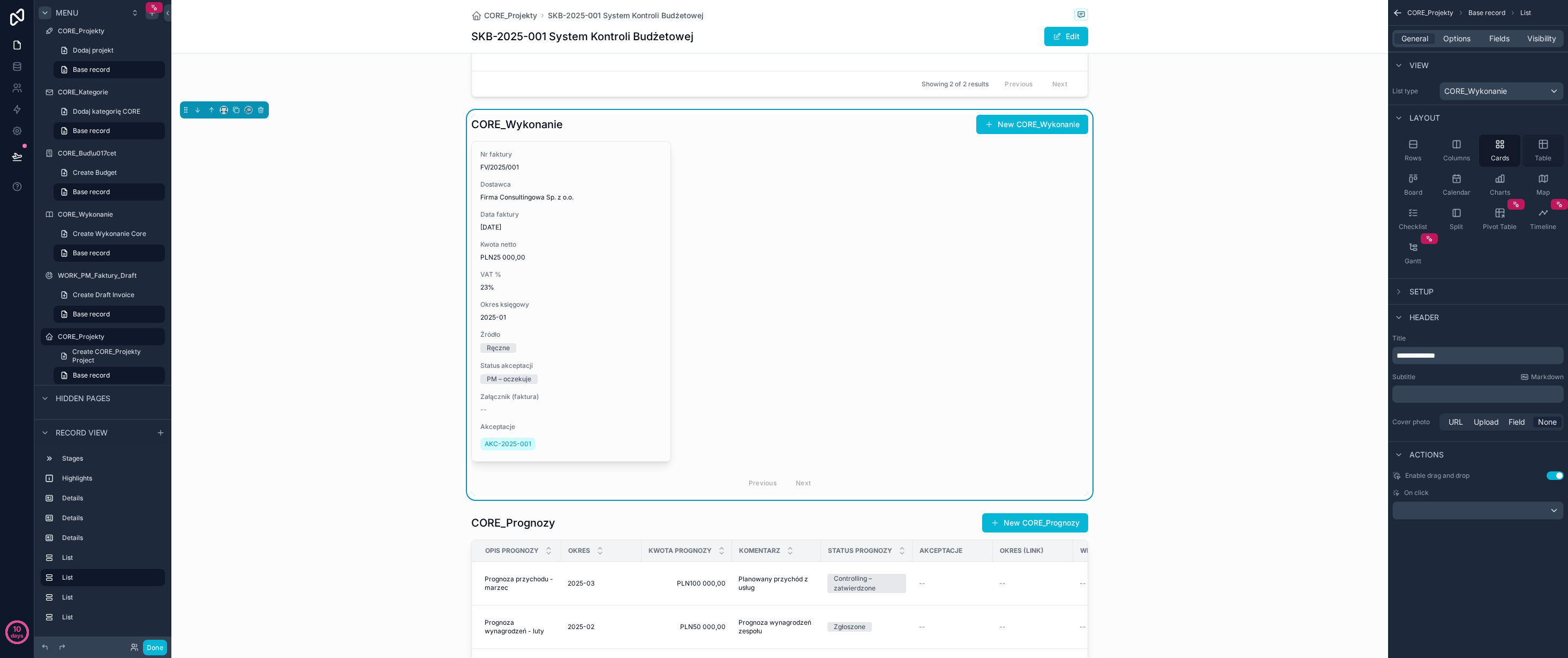
click at [1547, 152] on div "Table" at bounding box center [1543, 150] width 41 height 32
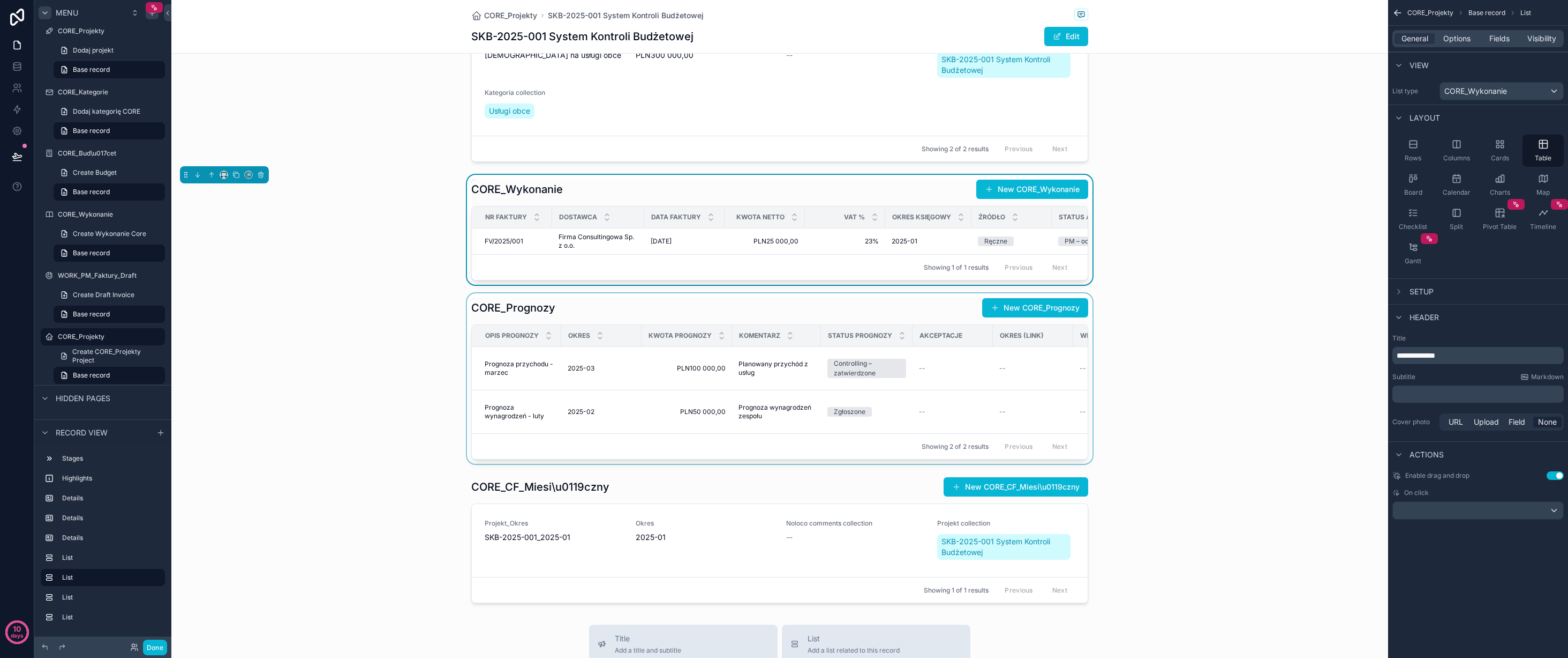
scroll to position [717, 0]
click at [798, 374] on div "scrollable content" at bounding box center [779, 376] width 1217 height 170
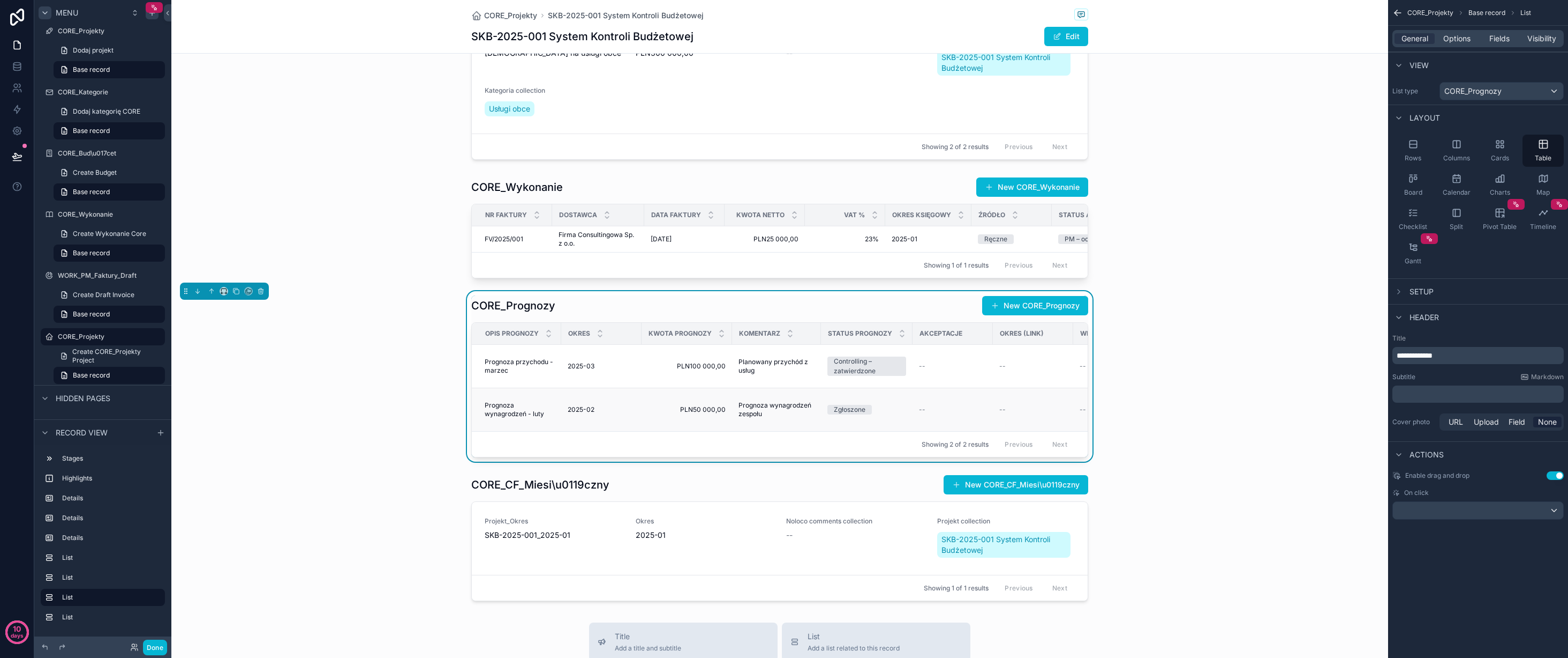
scroll to position [841, 0]
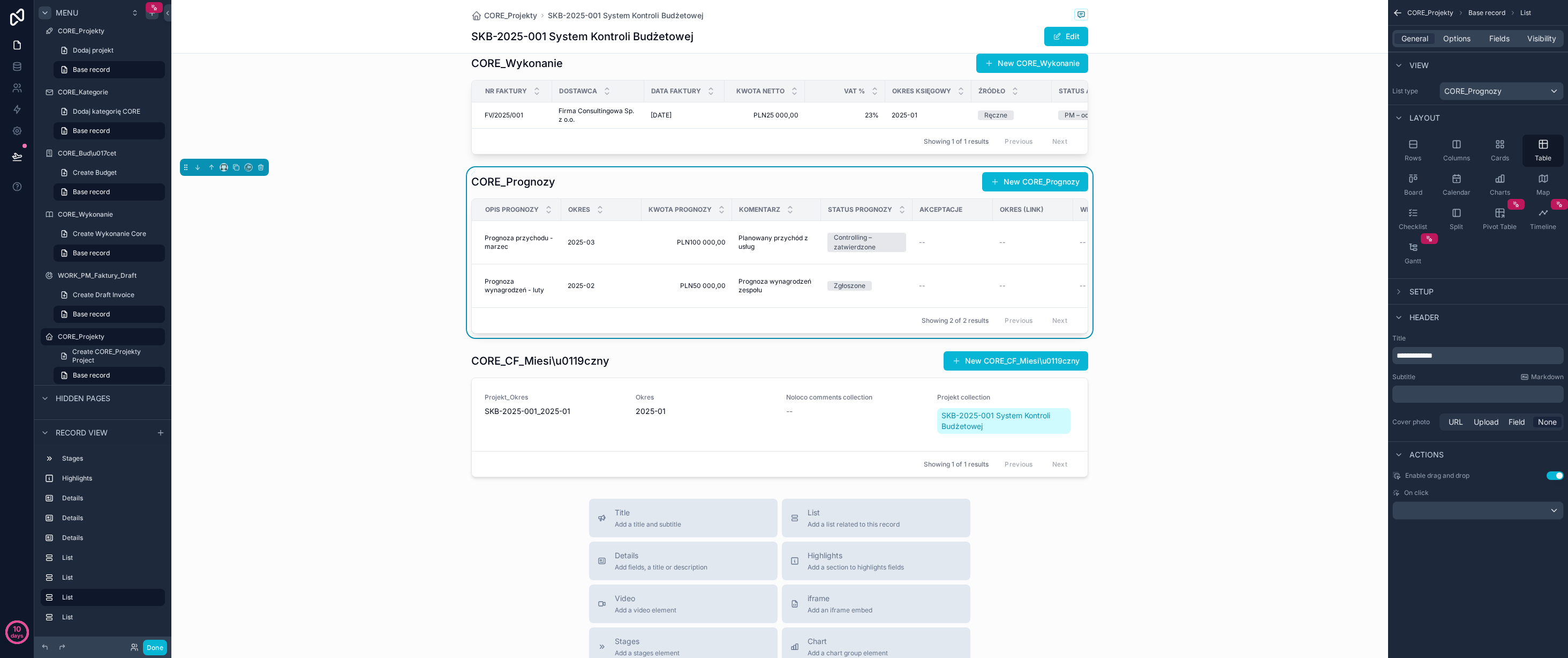
click at [1279, 384] on div "scrollable content" at bounding box center [779, 414] width 1217 height 135
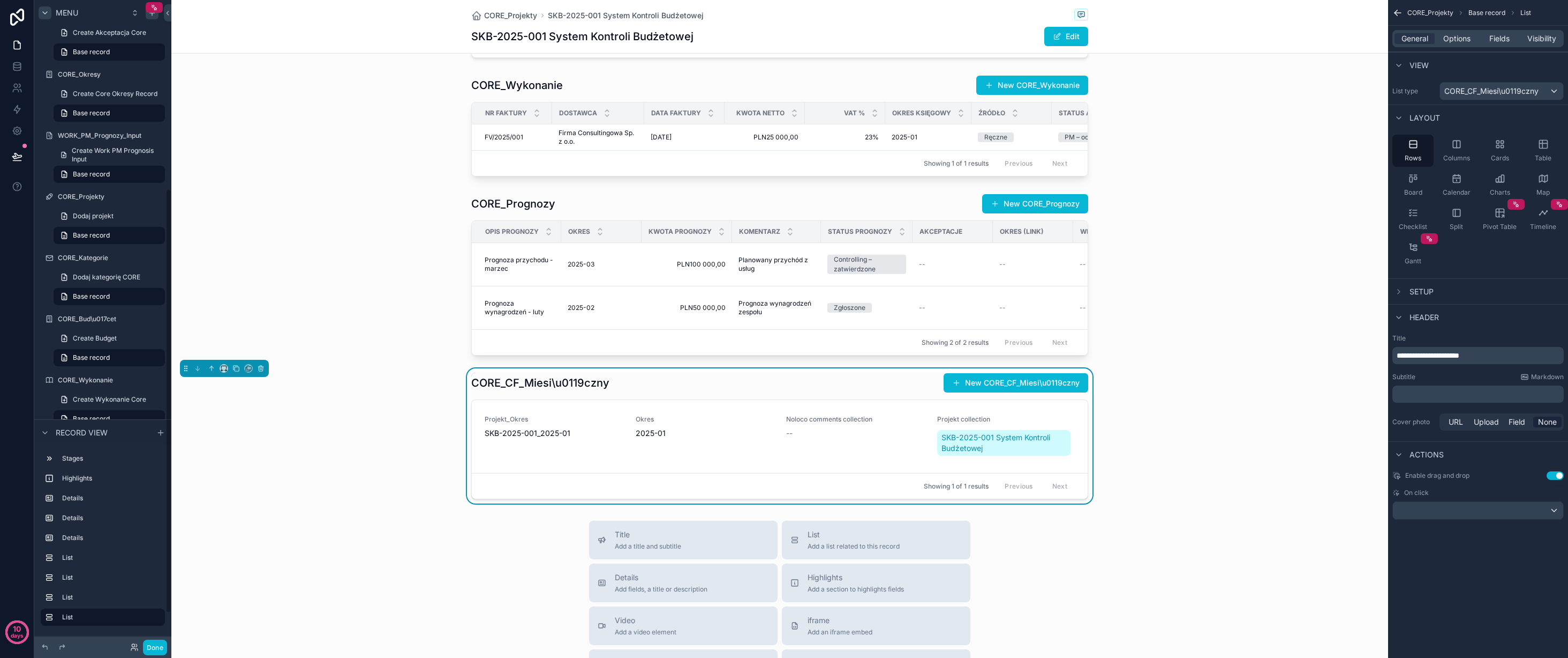
scroll to position [336, 0]
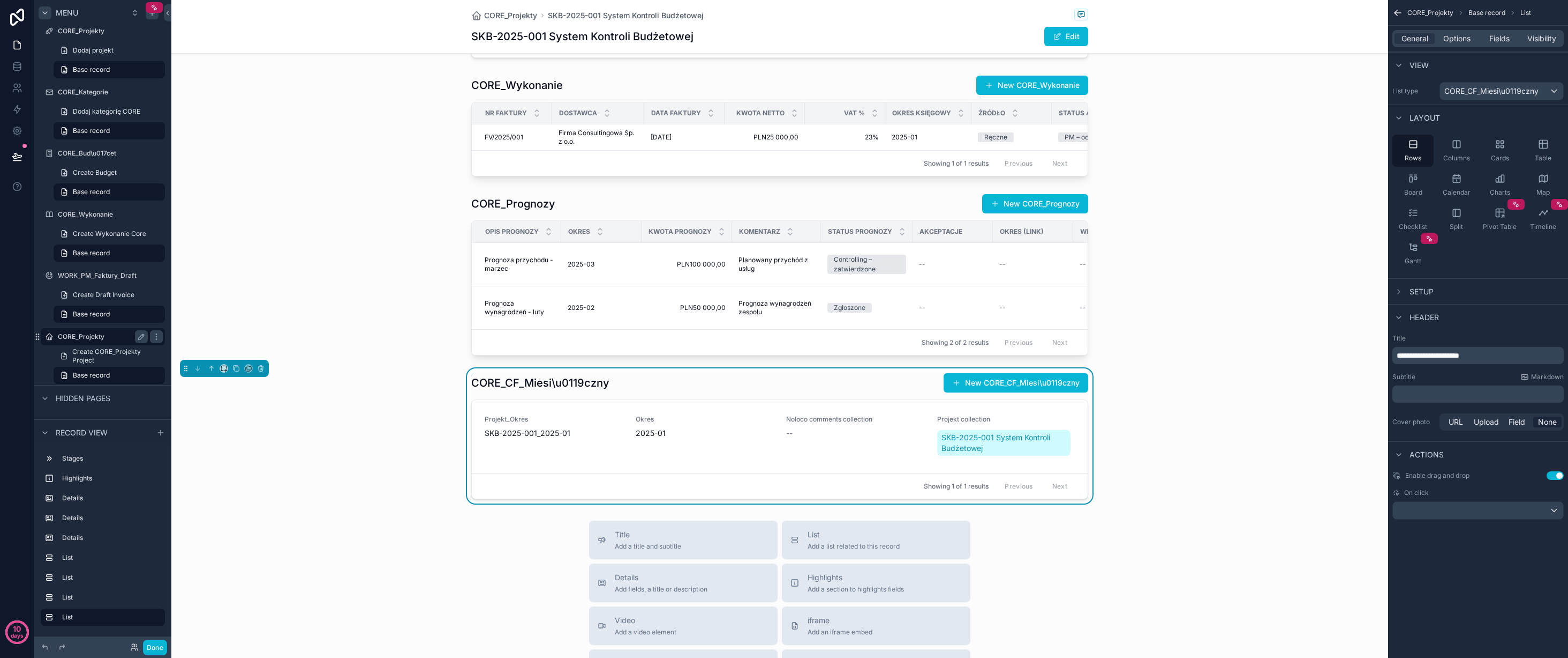
click at [103, 335] on label "CORE_Projekty" at bounding box center [101, 336] width 86 height 9
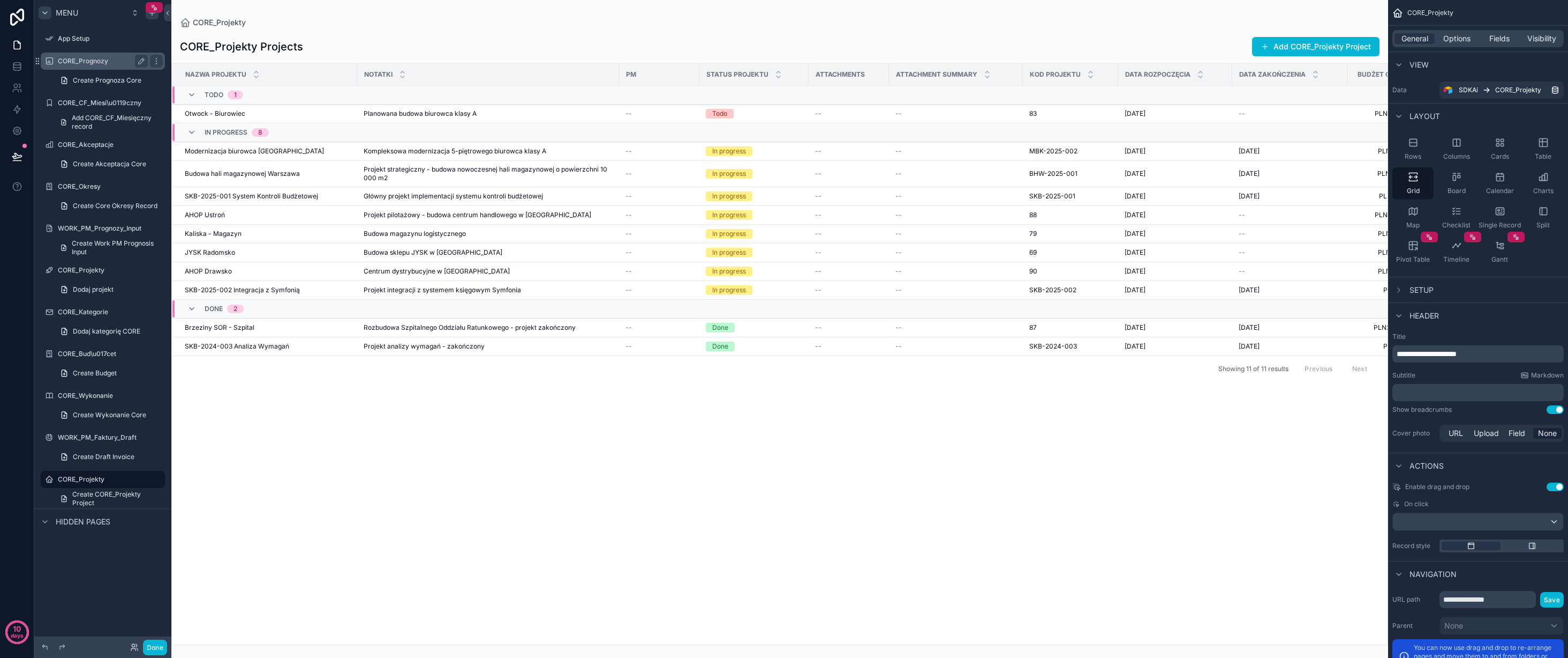
click at [83, 62] on label "CORE_Prognozy" at bounding box center [101, 61] width 86 height 9
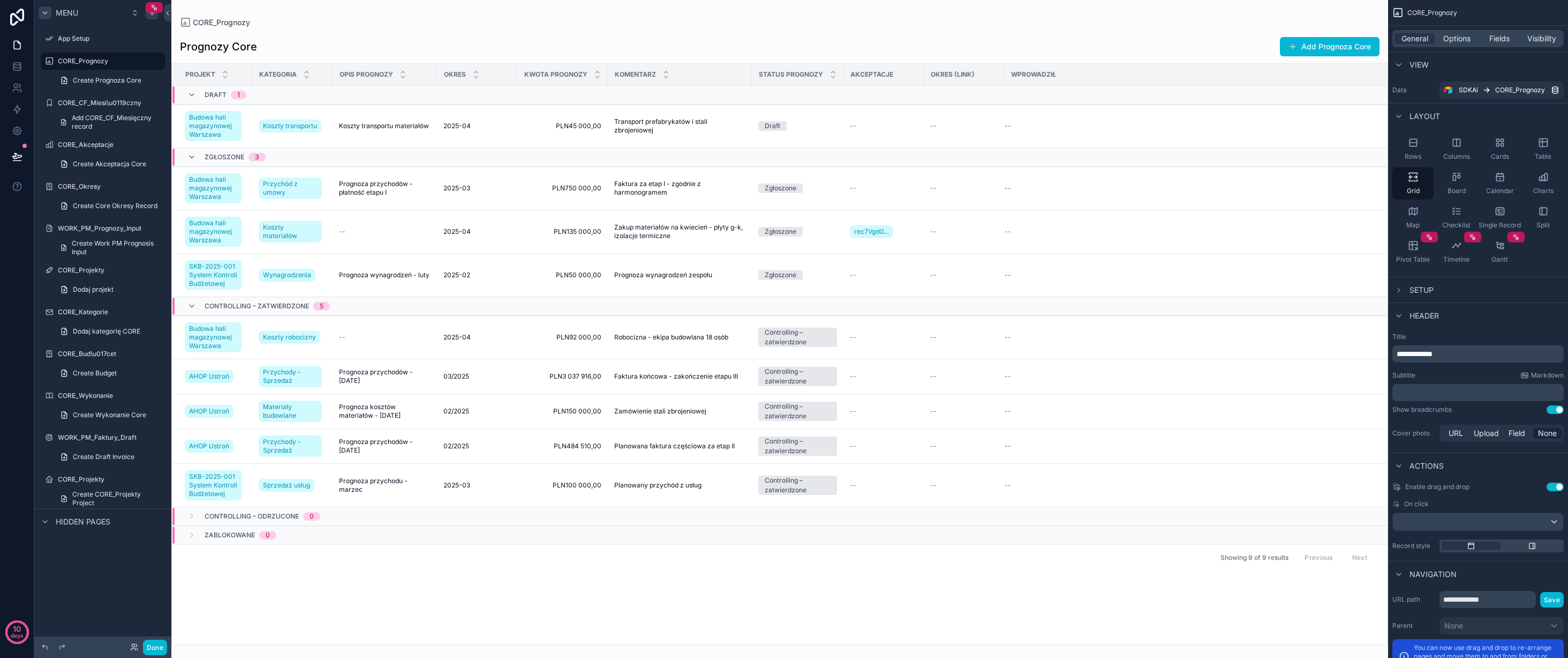
click at [285, 72] on span "Kategoria" at bounding box center [277, 74] width 37 height 9
click at [385, 76] on span "Opis prognozy" at bounding box center [366, 74] width 53 height 9
click at [379, 123] on span "Koszty transportu materiałów" at bounding box center [384, 126] width 90 height 9
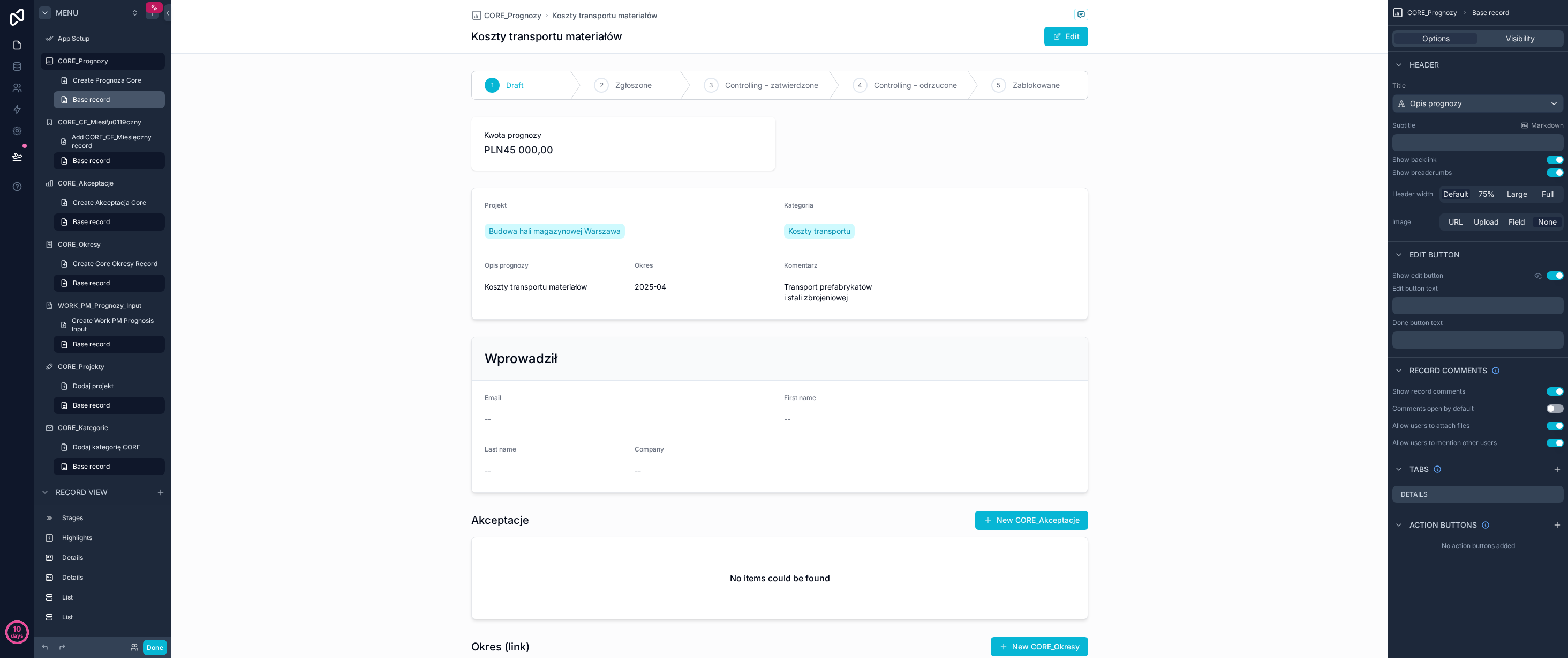
click at [93, 98] on span "Base record" at bounding box center [91, 99] width 37 height 9
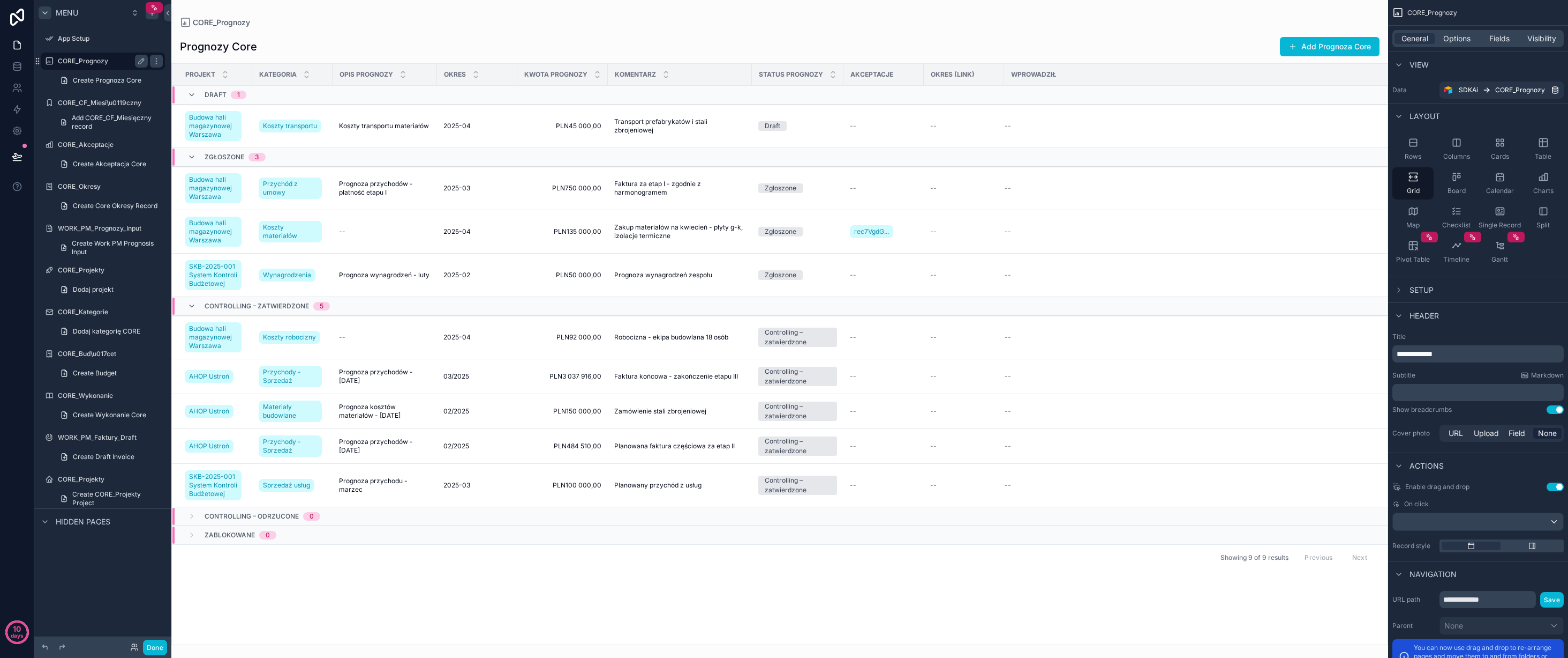
click at [89, 61] on label "CORE_Prognozy" at bounding box center [101, 61] width 86 height 9
click at [304, 228] on span "Koszty materiałów" at bounding box center [290, 231] width 54 height 17
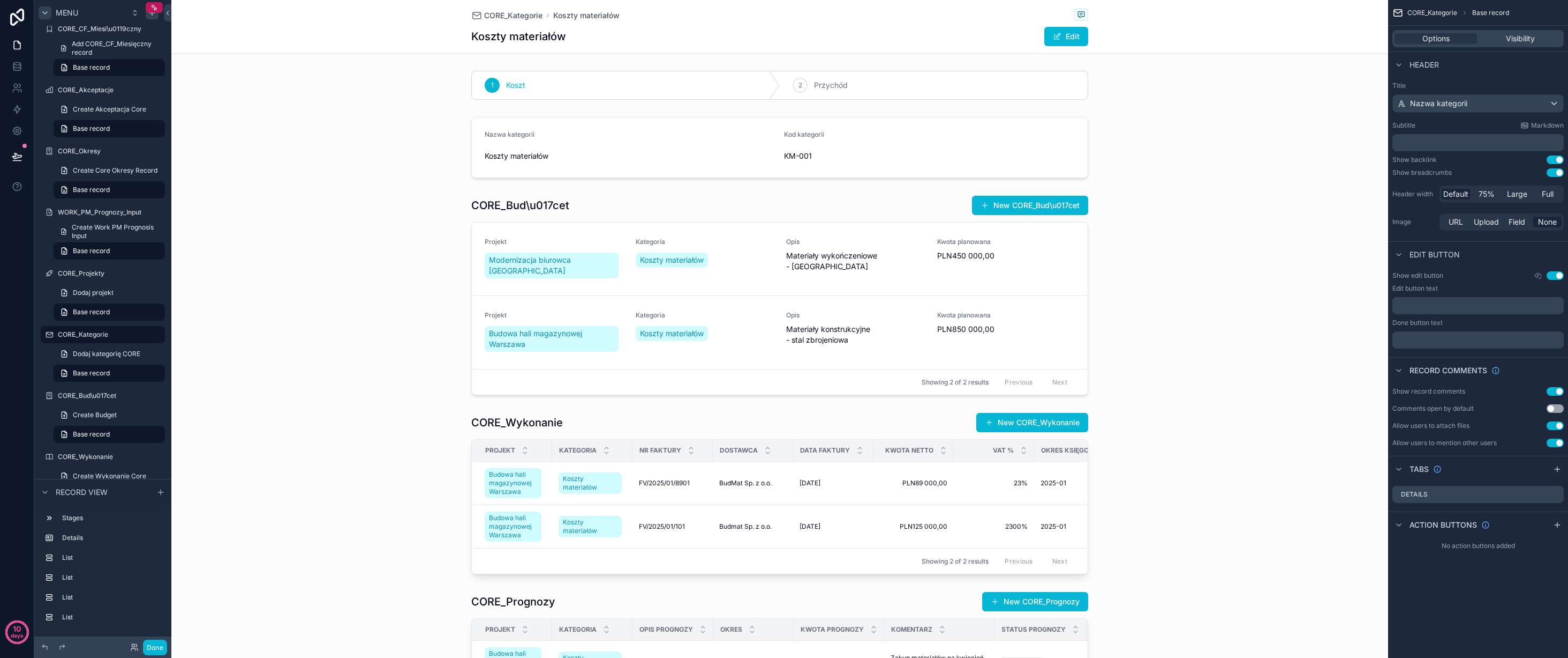
click at [94, 29] on label "CORE_CF_Miesi\u0119czny" at bounding box center [110, 29] width 105 height 9
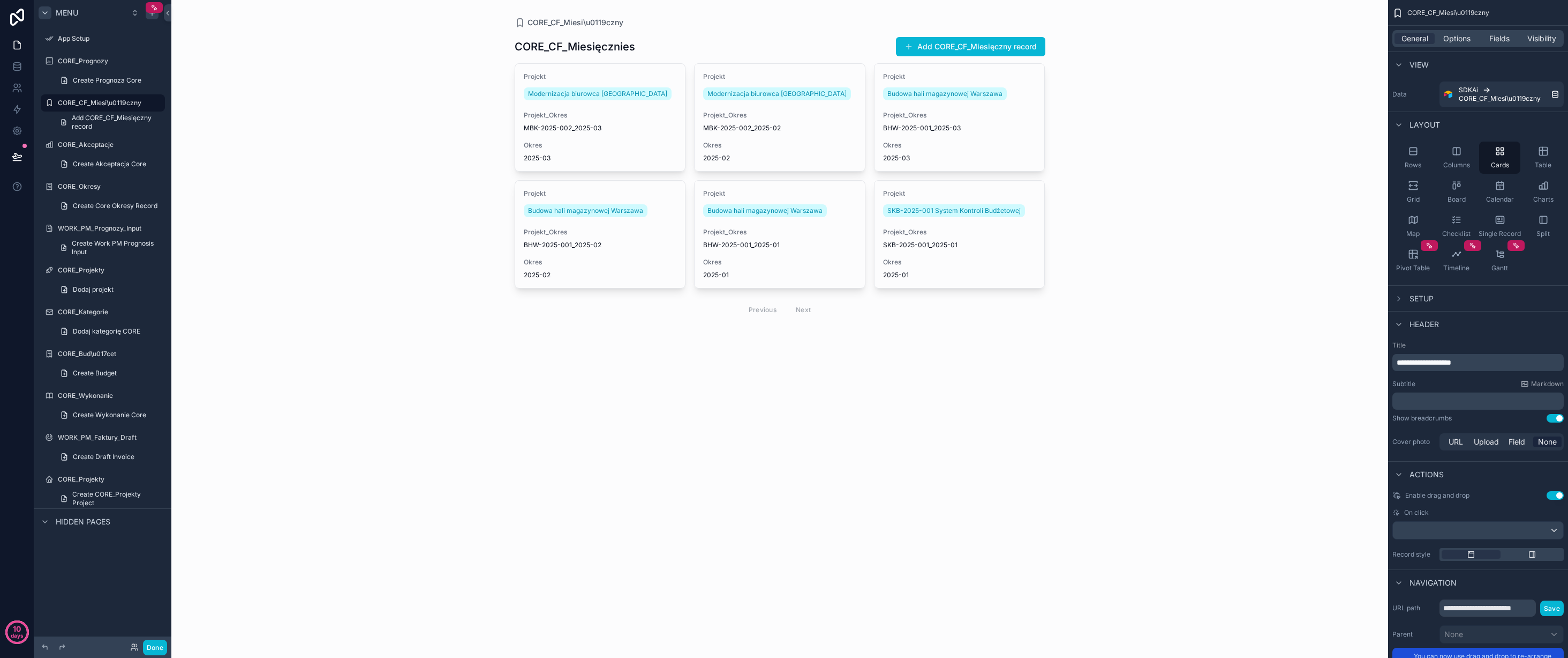
click at [1229, 162] on div "CORE_CF_Miesi\u0119czny CORE_CF_Miesięcznies Add CORE_CF_Miesięczny record Proj…" at bounding box center [779, 329] width 1217 height 658
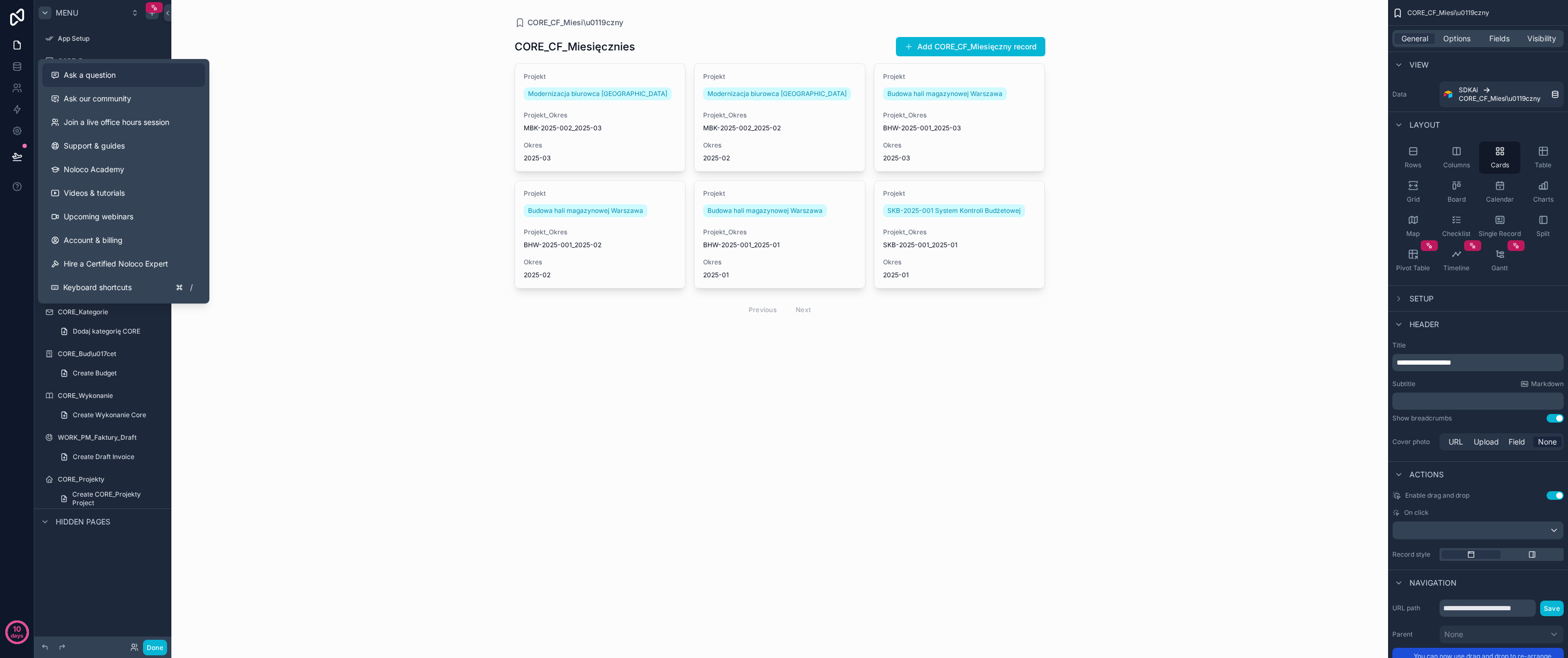
click at [123, 75] on div "Ask a question" at bounding box center [124, 74] width 145 height 10
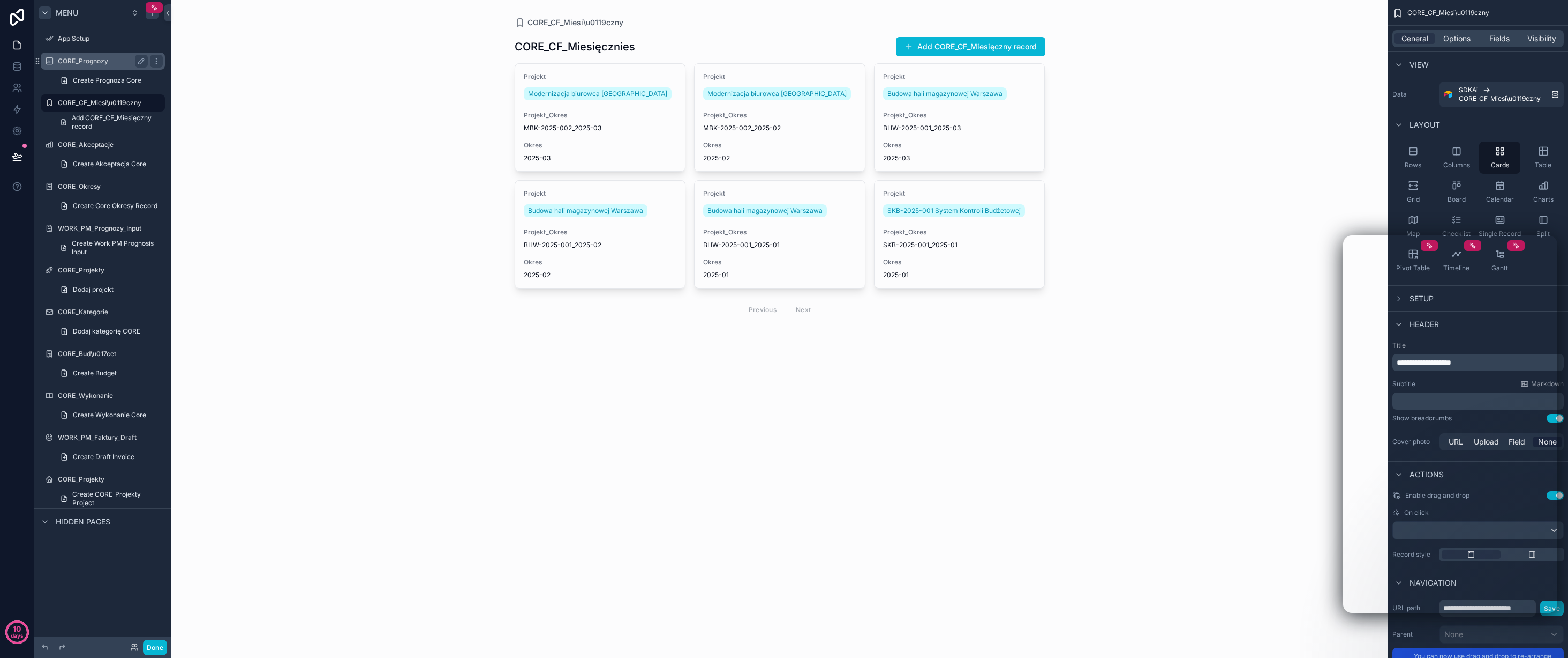
click at [102, 60] on label "CORE_Prognozy" at bounding box center [101, 61] width 86 height 9
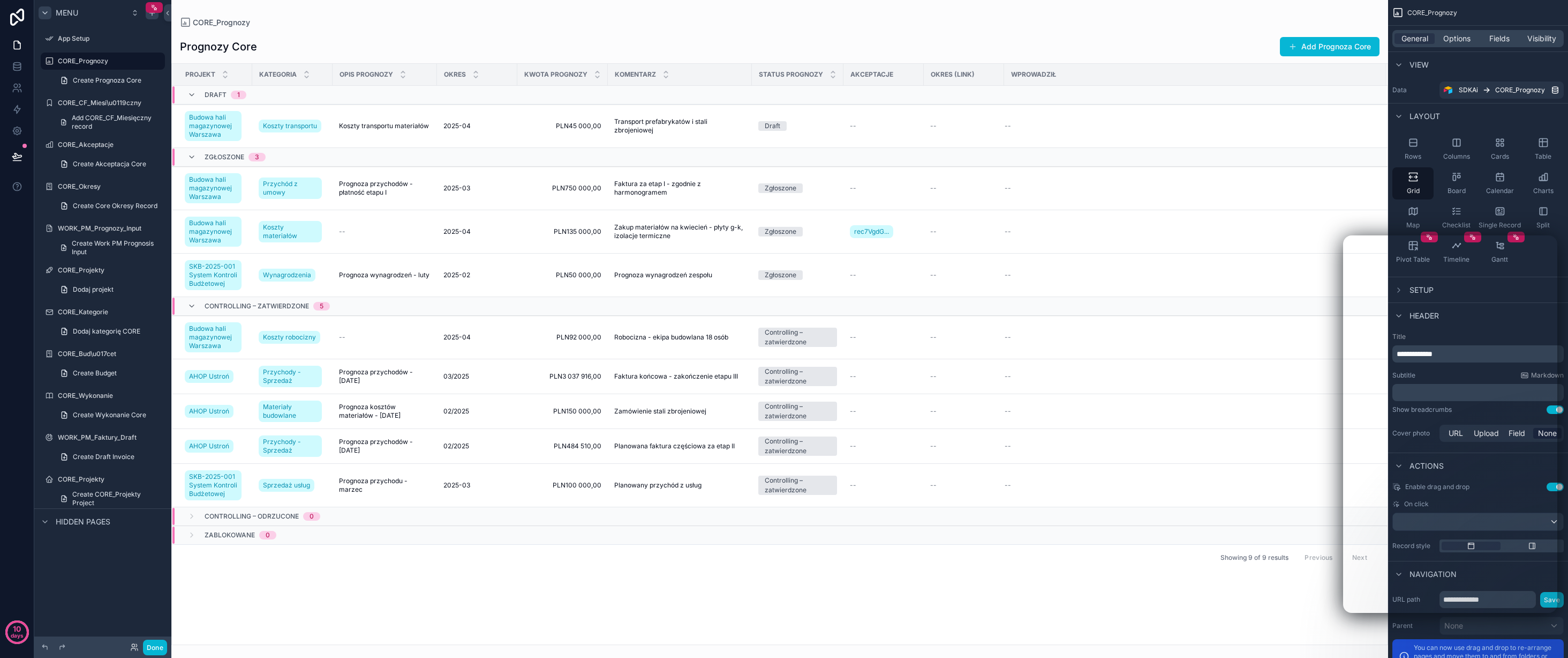
click at [585, 594] on div "Projekt Kategoria Opis prognozy Okres Kwota prognozy Komentarz Status prognozy …" at bounding box center [780, 354] width 1216 height 580
click at [1319, 47] on button "Add Prognoza Core" at bounding box center [1329, 47] width 100 height 19
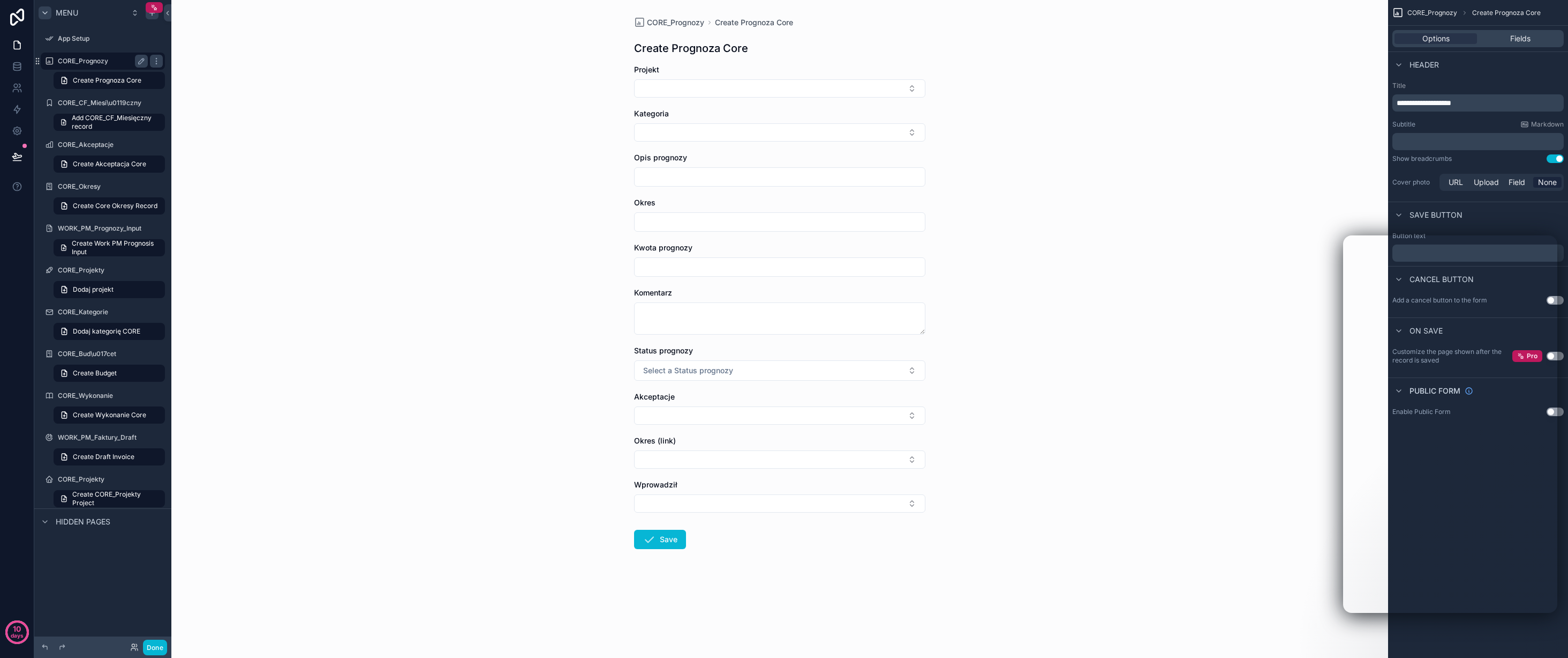
click at [105, 60] on label "CORE_Prognozy" at bounding box center [101, 61] width 86 height 9
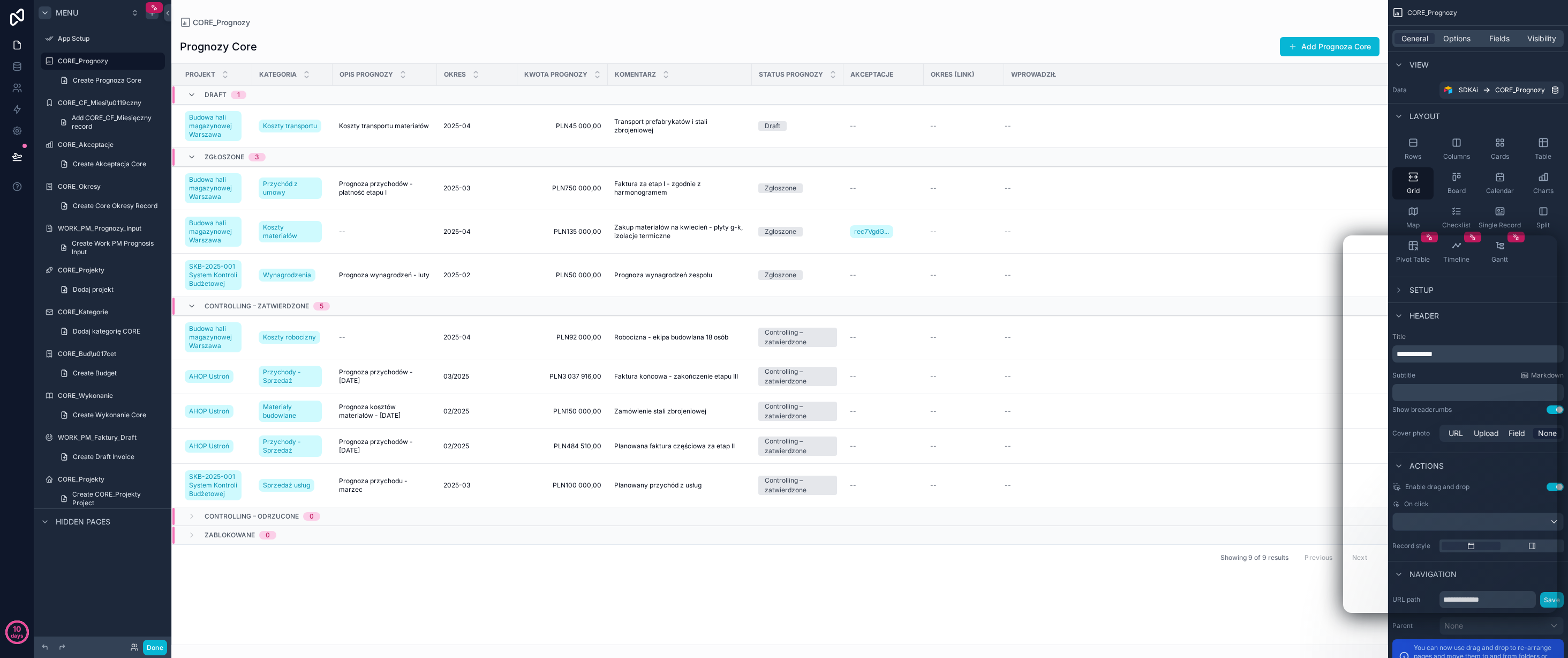
click at [1407, 64] on div "View" at bounding box center [1411, 65] width 36 height 13
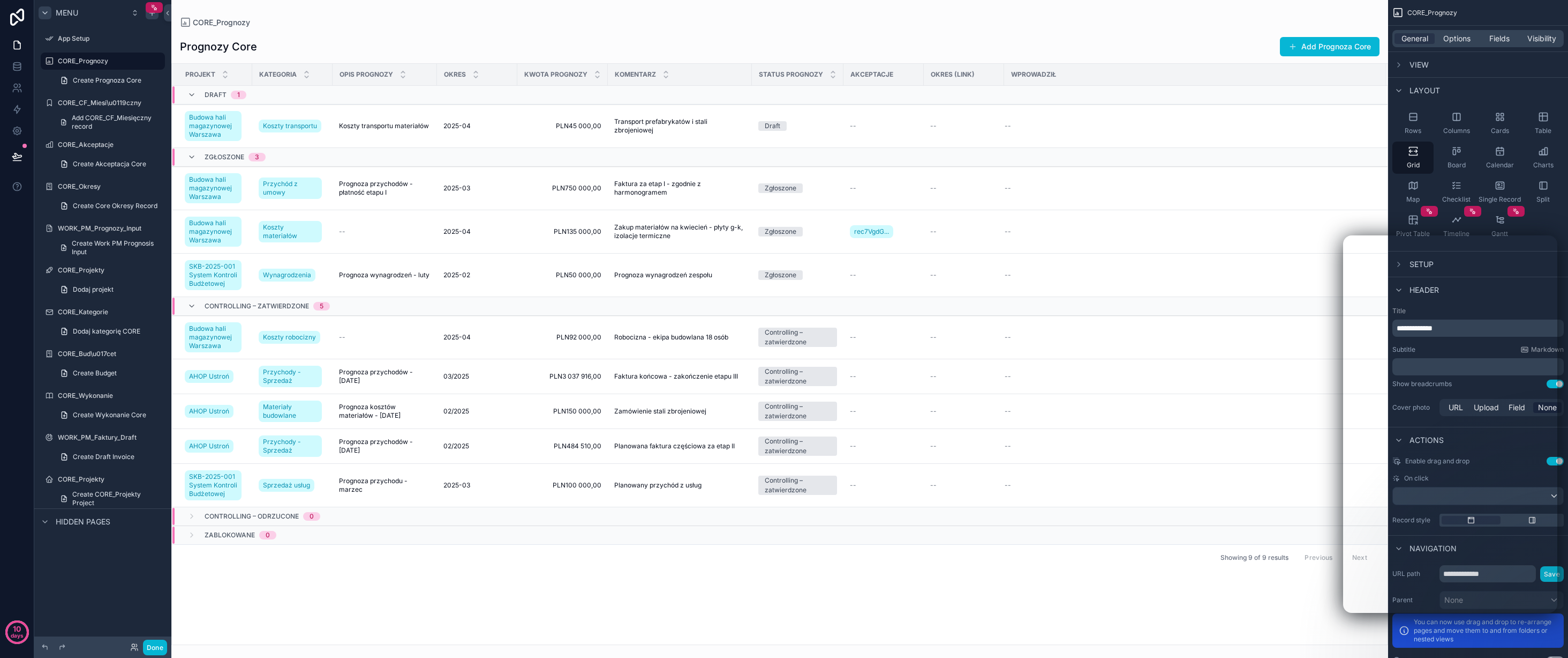
click at [1474, 11] on div "CORE_Prognozy" at bounding box center [1478, 12] width 180 height 26
click at [1133, 22] on div "CORE_Prognozy" at bounding box center [779, 22] width 1200 height 10
click at [860, 560] on div "Showing 9 of 9 results Previous Next" at bounding box center [780, 556] width 1216 height 26
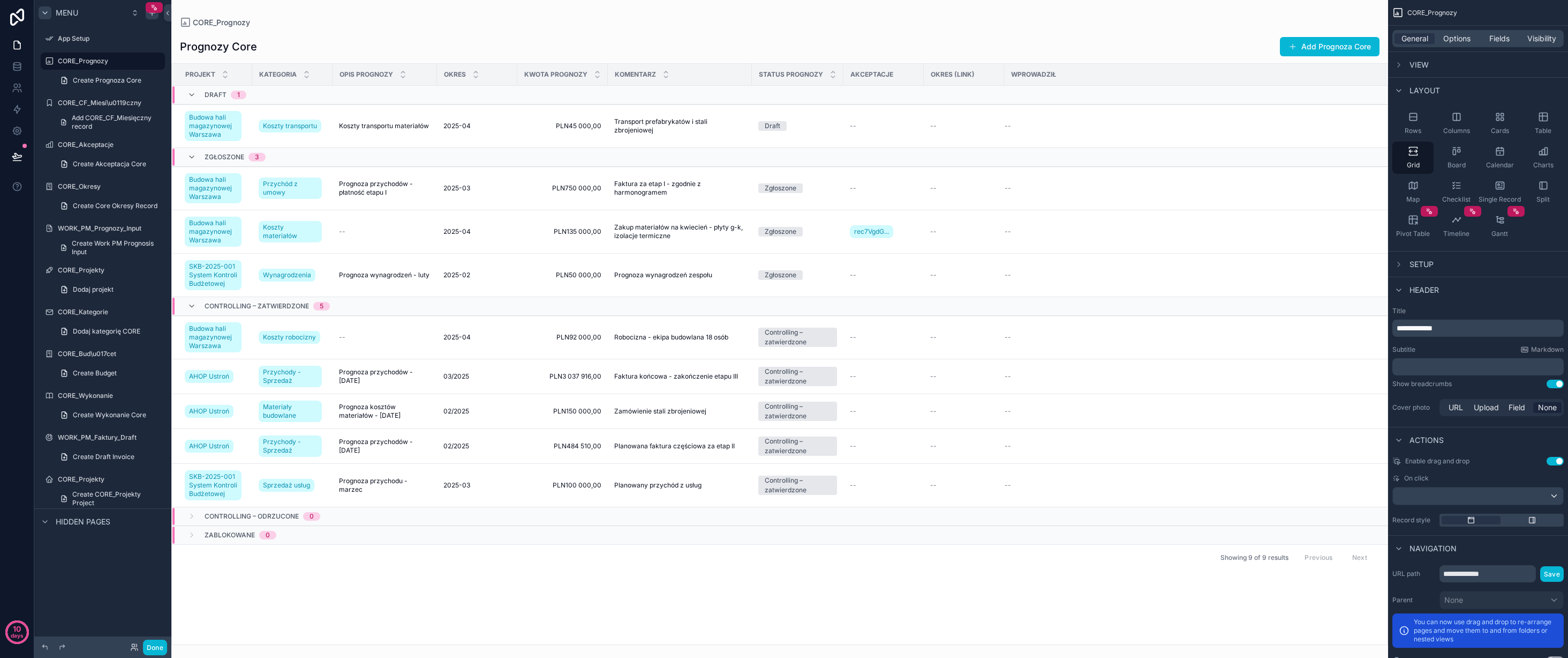
click at [86, 522] on span "Hidden pages" at bounding box center [83, 521] width 54 height 10
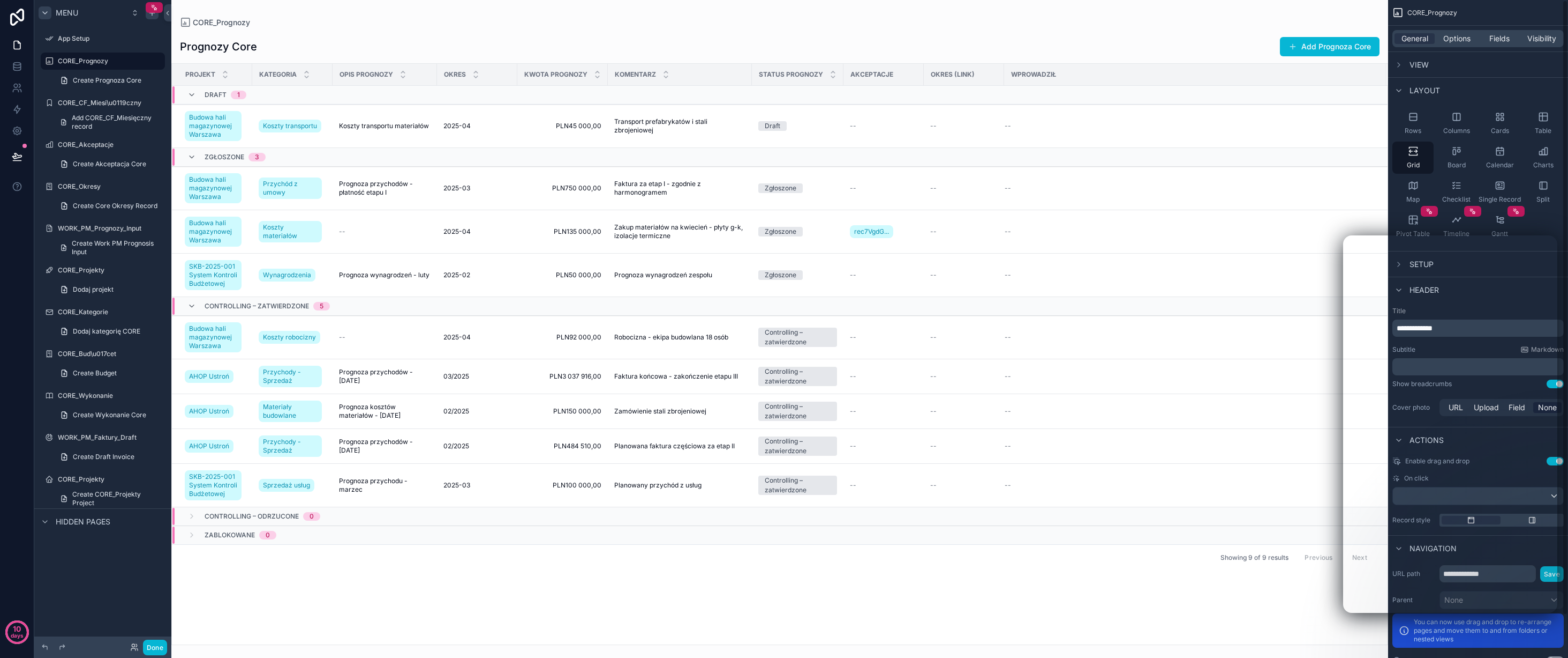
drag, startPoint x: 1477, startPoint y: 60, endPoint x: 1458, endPoint y: 63, distance: 19.2
click at [1477, 60] on div "View" at bounding box center [1478, 64] width 180 height 26
click at [1424, 67] on span "View" at bounding box center [1420, 65] width 19 height 10
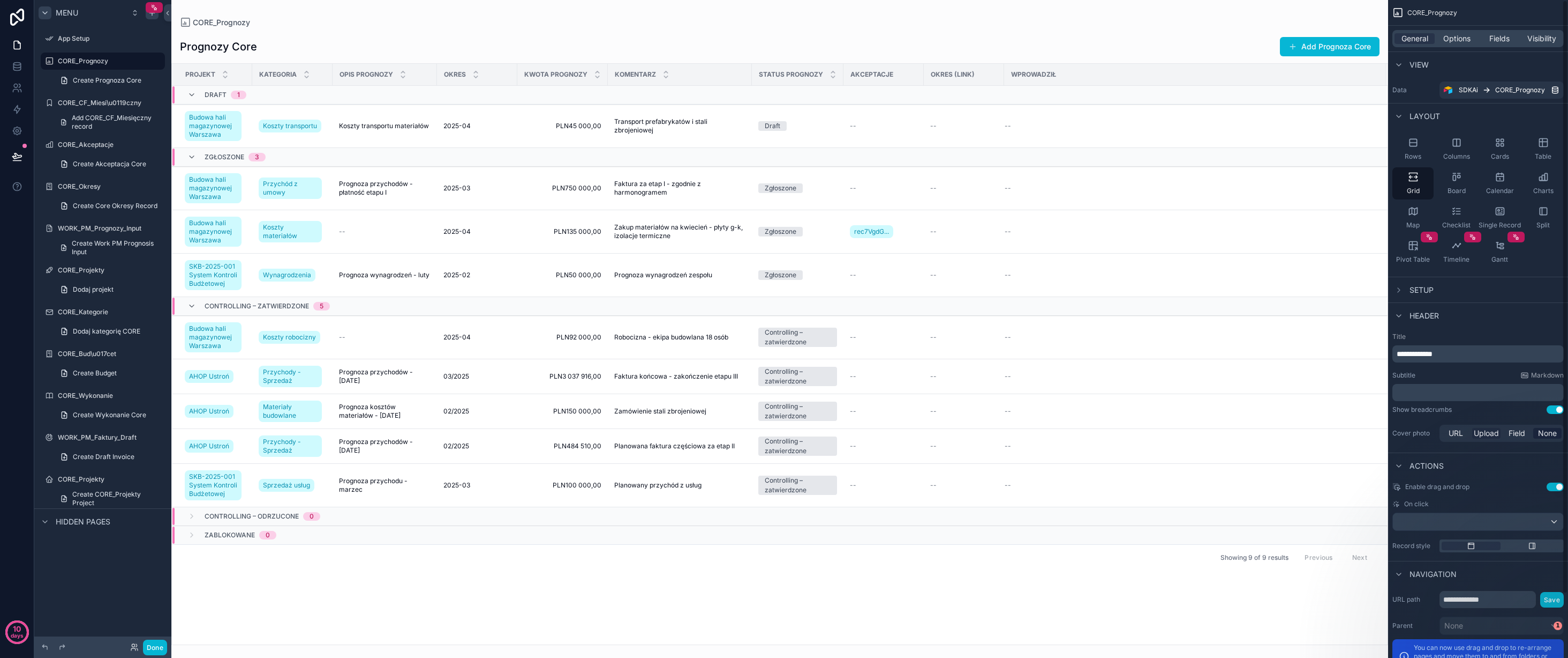
scroll to position [2, 0]
click at [1407, 313] on div "Header" at bounding box center [1416, 315] width 47 height 13
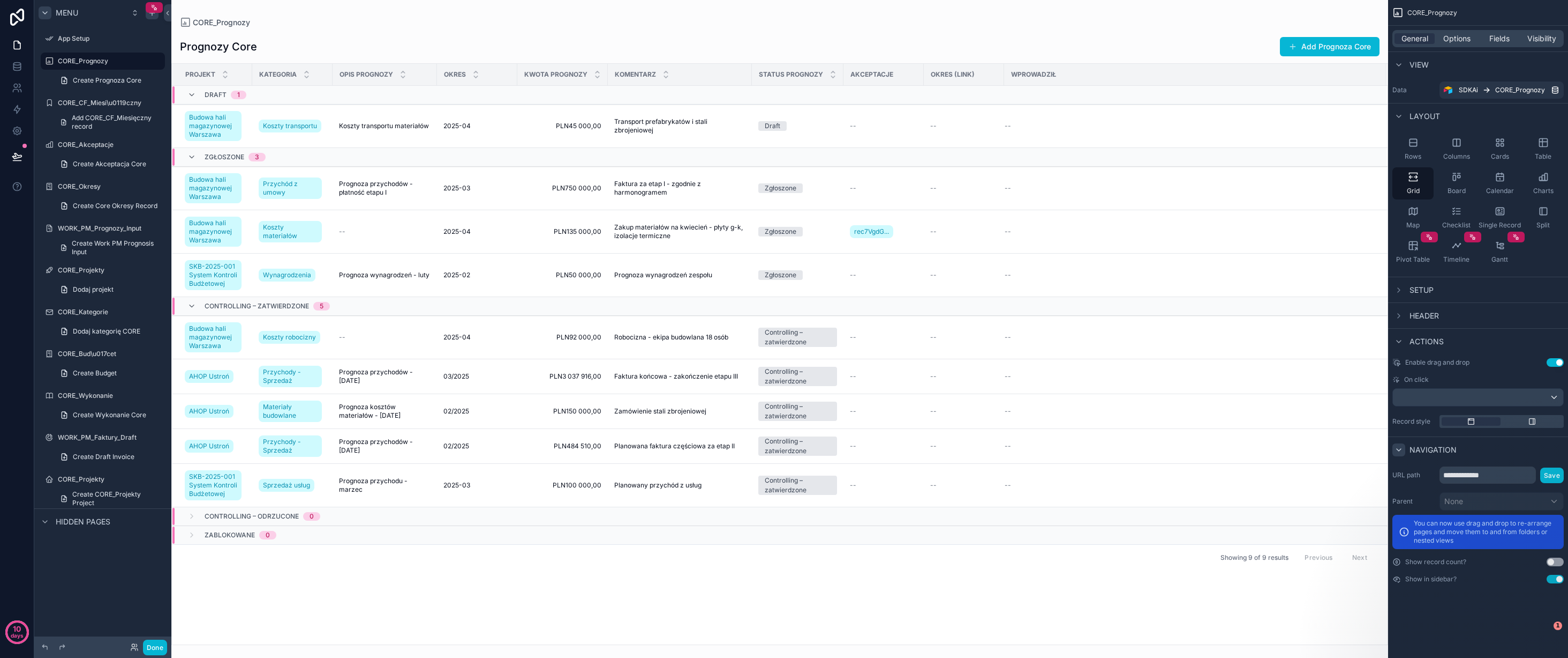
click at [1400, 448] on icon "scrollable content" at bounding box center [1399, 449] width 9 height 9
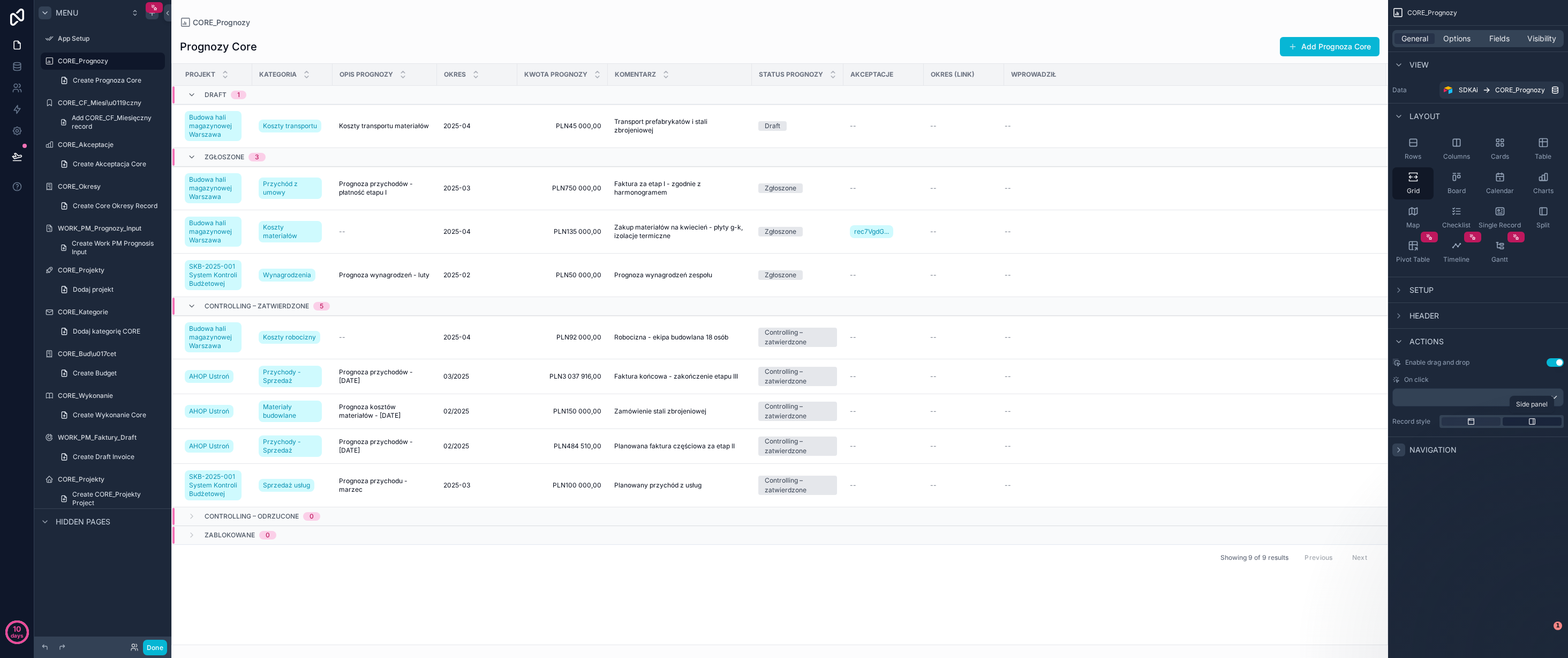
click at [1527, 421] on div "scrollable content" at bounding box center [1533, 421] width 59 height 9
click at [1468, 422] on icon "scrollable content" at bounding box center [1471, 421] width 9 height 9
click at [1538, 423] on div "scrollable content" at bounding box center [1533, 421] width 59 height 9
click at [1404, 112] on div "scrollable content" at bounding box center [1400, 117] width 13 height 13
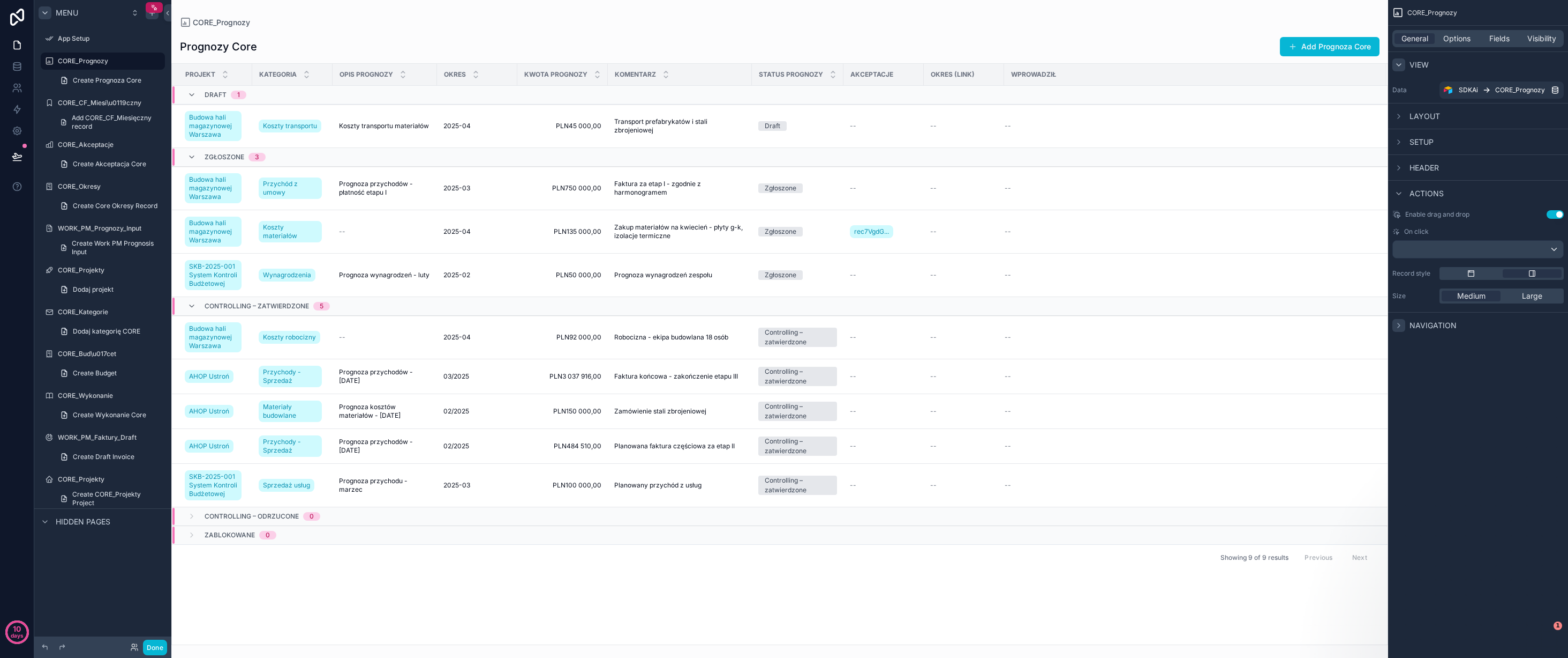
click at [1404, 61] on div "scrollable content" at bounding box center [1400, 65] width 13 height 13
click at [1444, 14] on span "CORE_Prognozy" at bounding box center [1432, 12] width 49 height 9
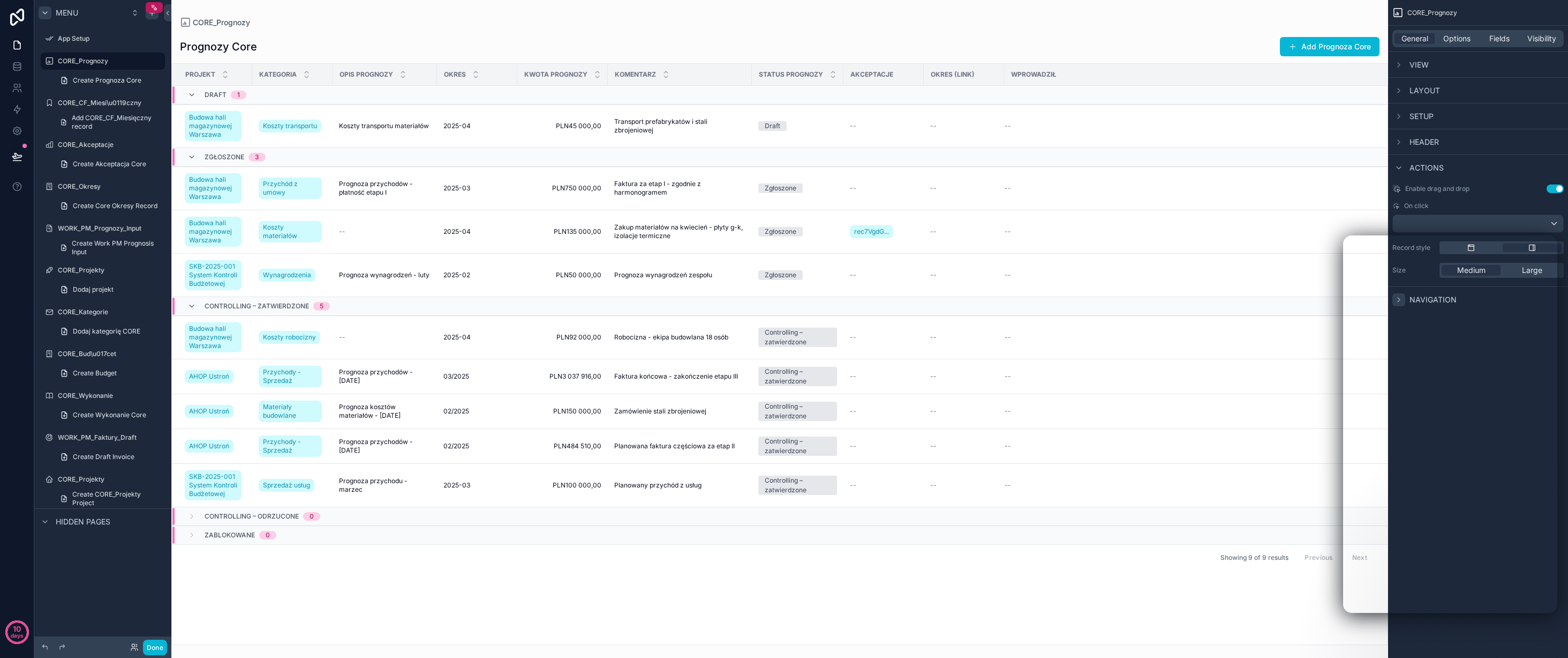
click at [698, 563] on div "Showing 9 of 9 results Previous Next" at bounding box center [780, 556] width 1216 height 26
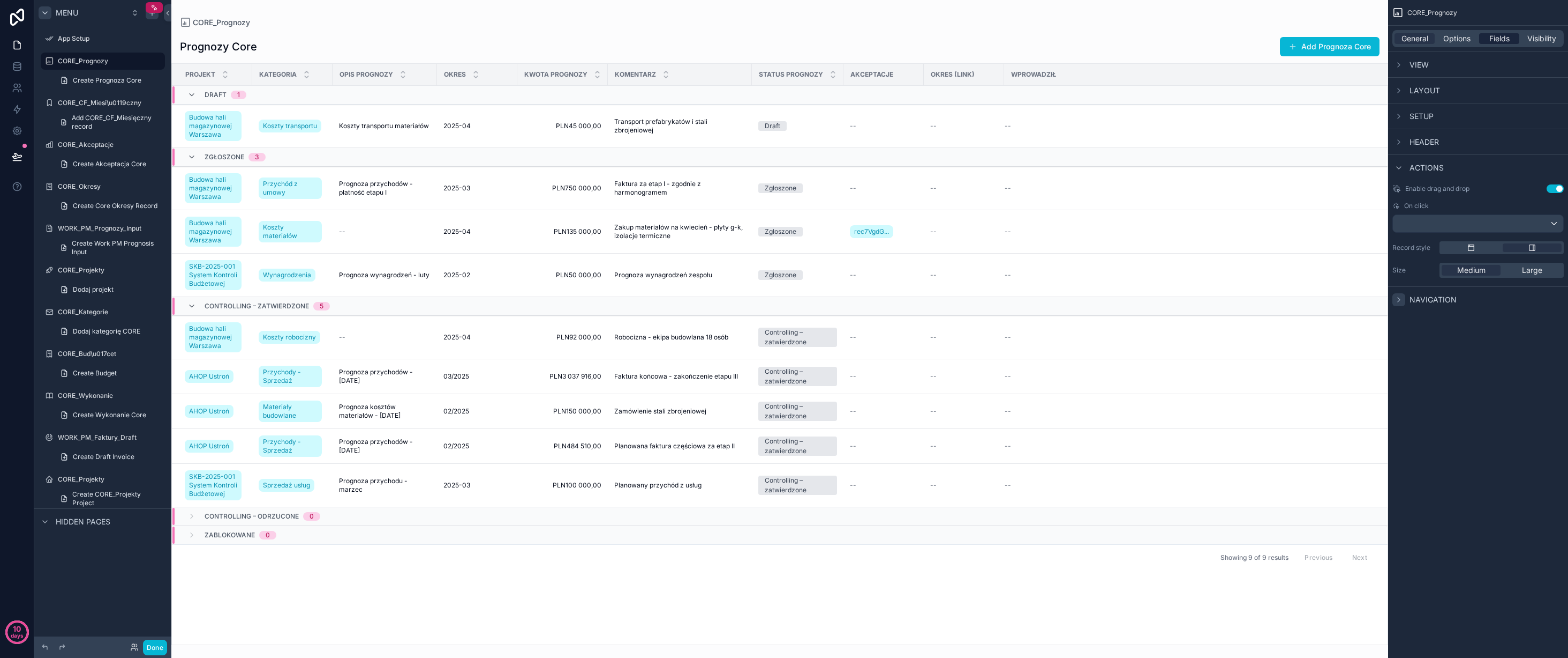
click at [1499, 38] on span "Fields" at bounding box center [1500, 38] width 20 height 10
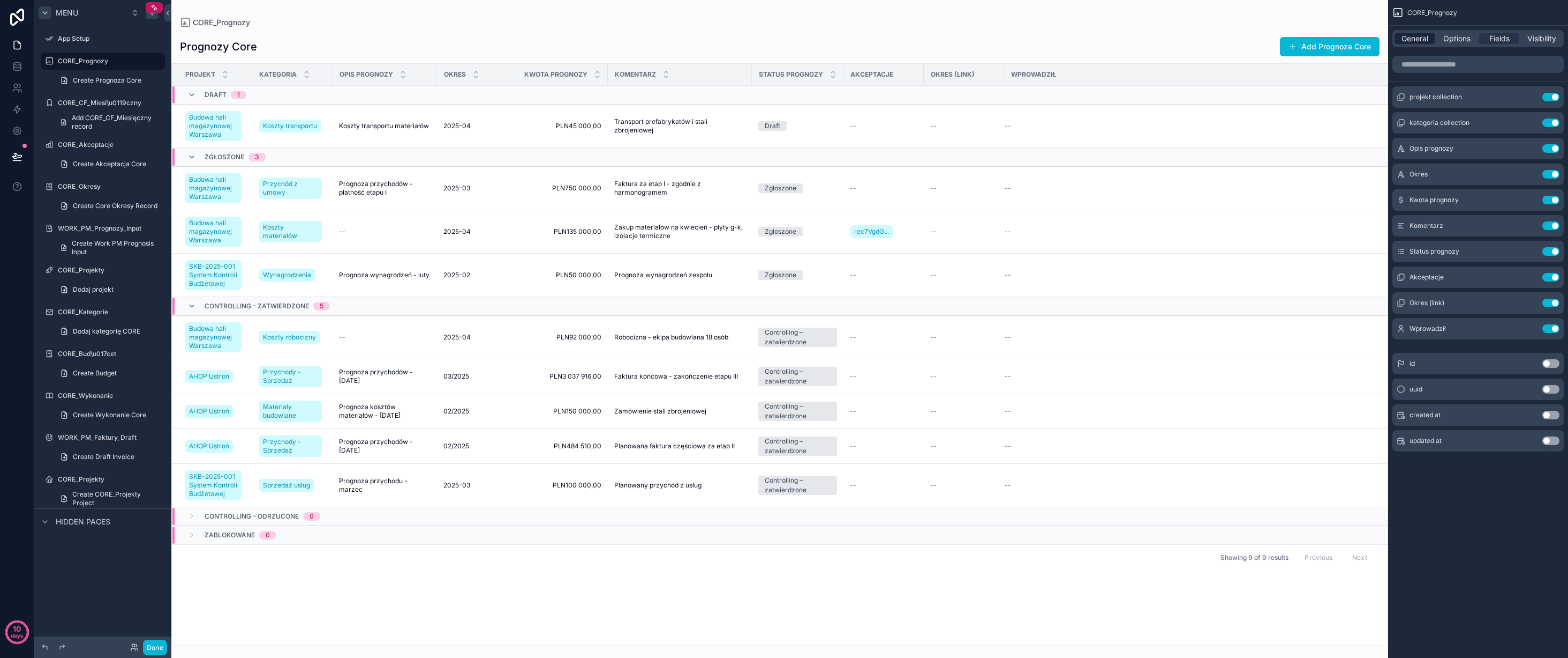
click at [1420, 40] on span "General" at bounding box center [1415, 38] width 27 height 10
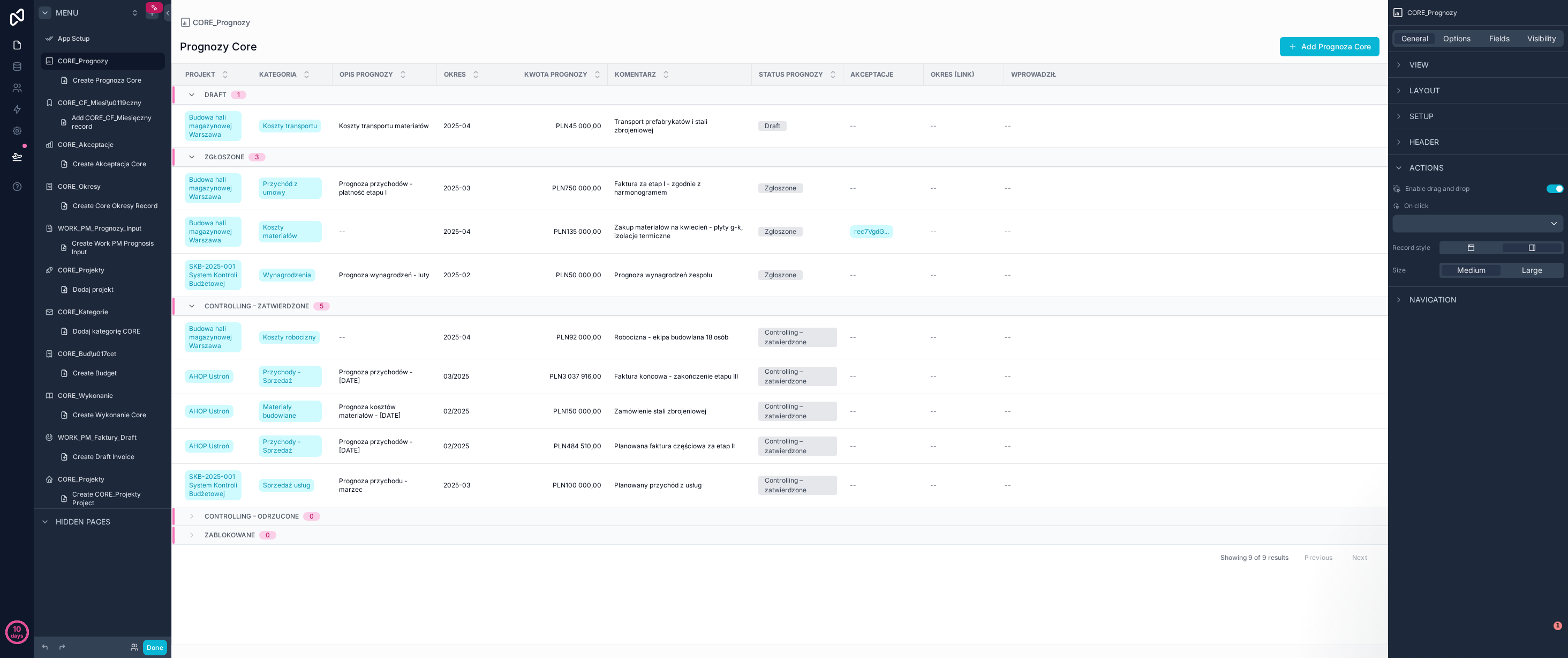
click at [48, 10] on icon "scrollable content" at bounding box center [45, 12] width 9 height 9
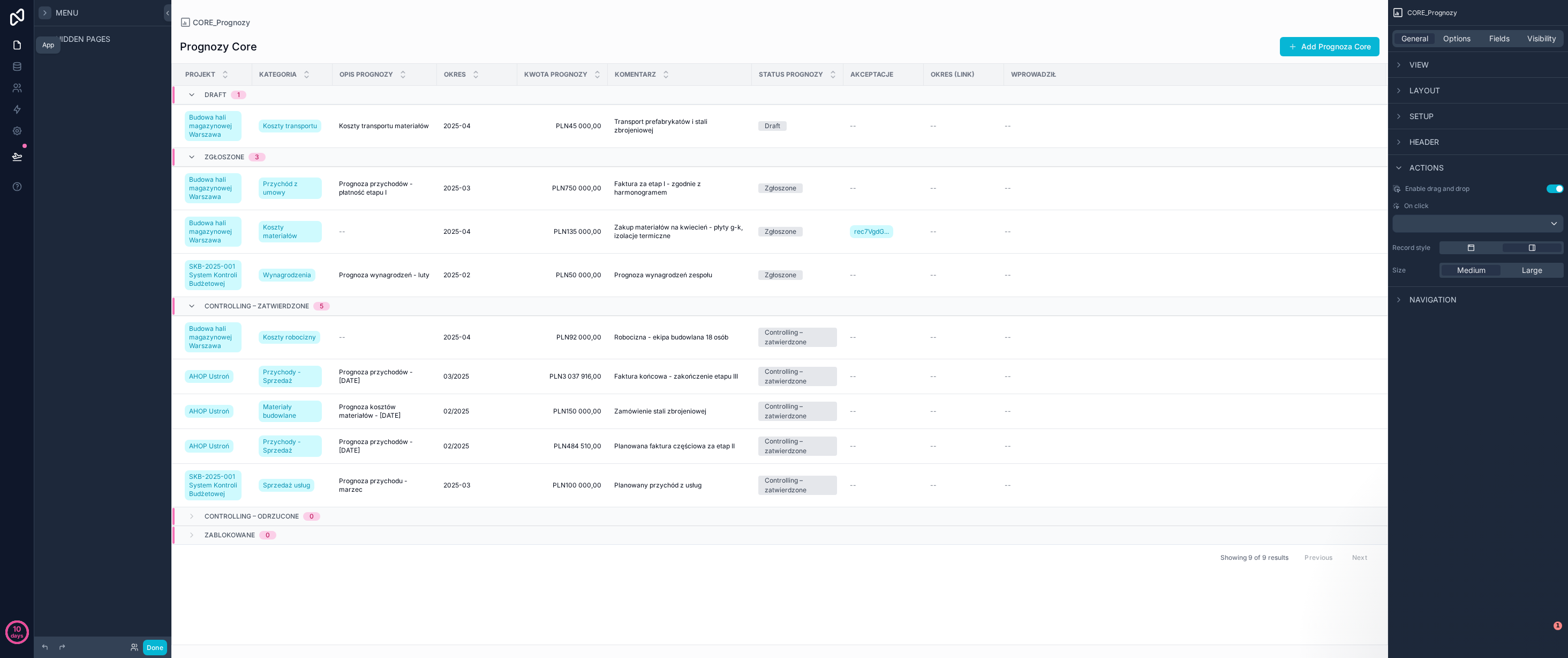
click at [18, 44] on icon at bounding box center [16, 45] width 10 height 10
click at [16, 65] on icon at bounding box center [16, 64] width 7 height 3
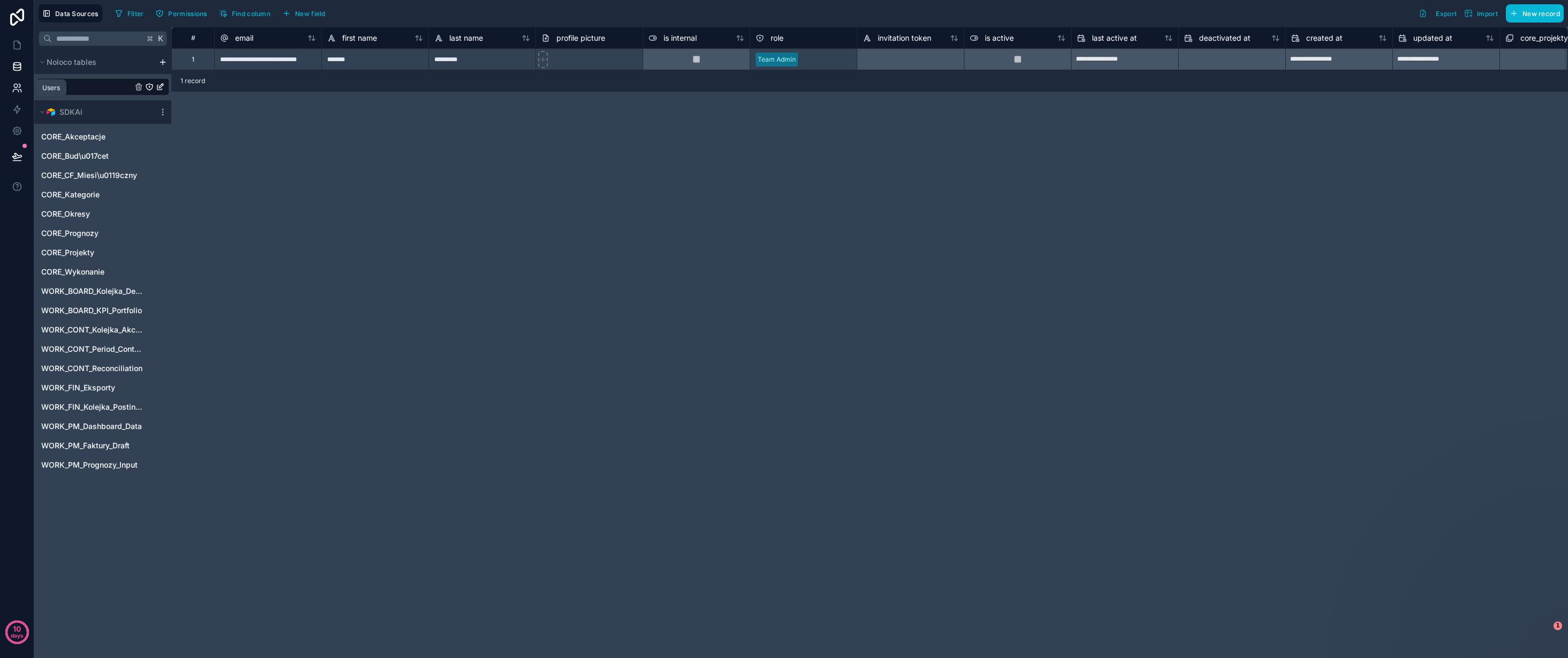
click at [16, 87] on icon at bounding box center [16, 87] width 10 height 10
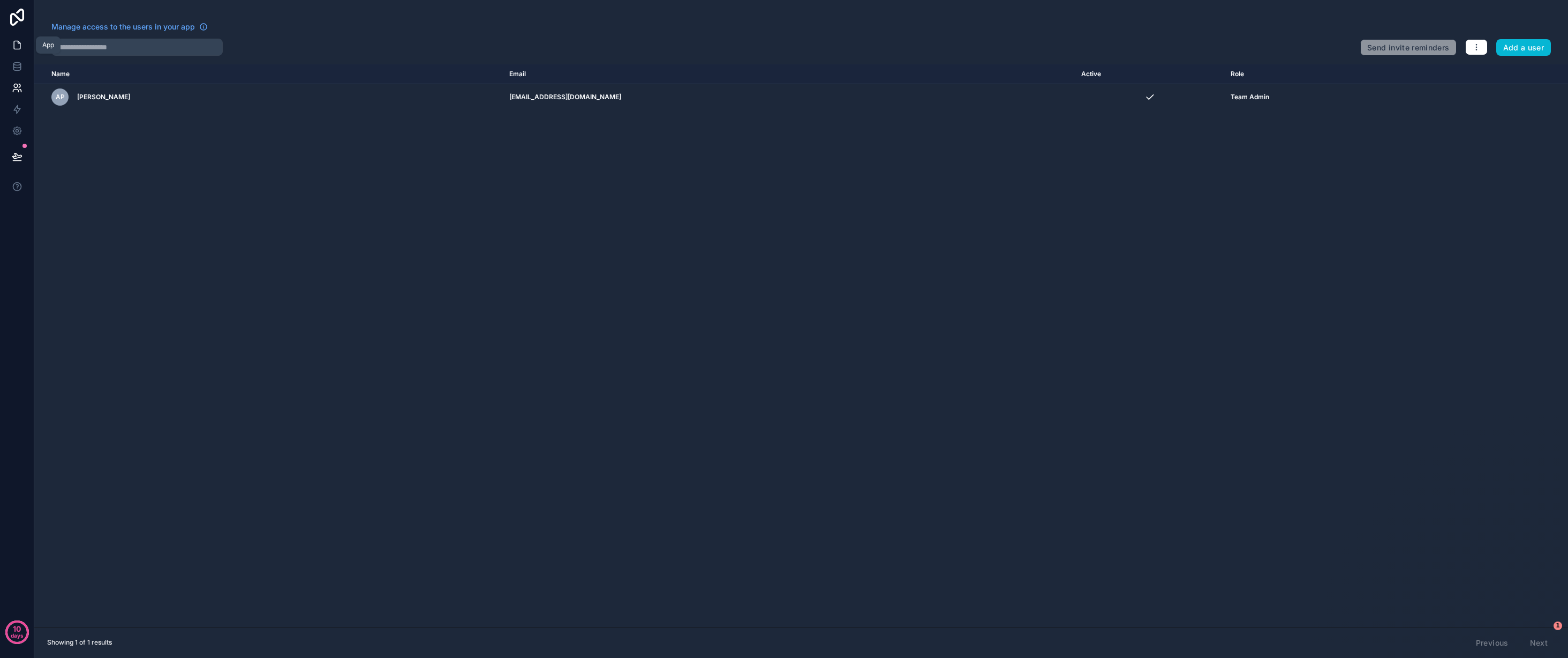
click at [20, 46] on icon at bounding box center [17, 45] width 7 height 8
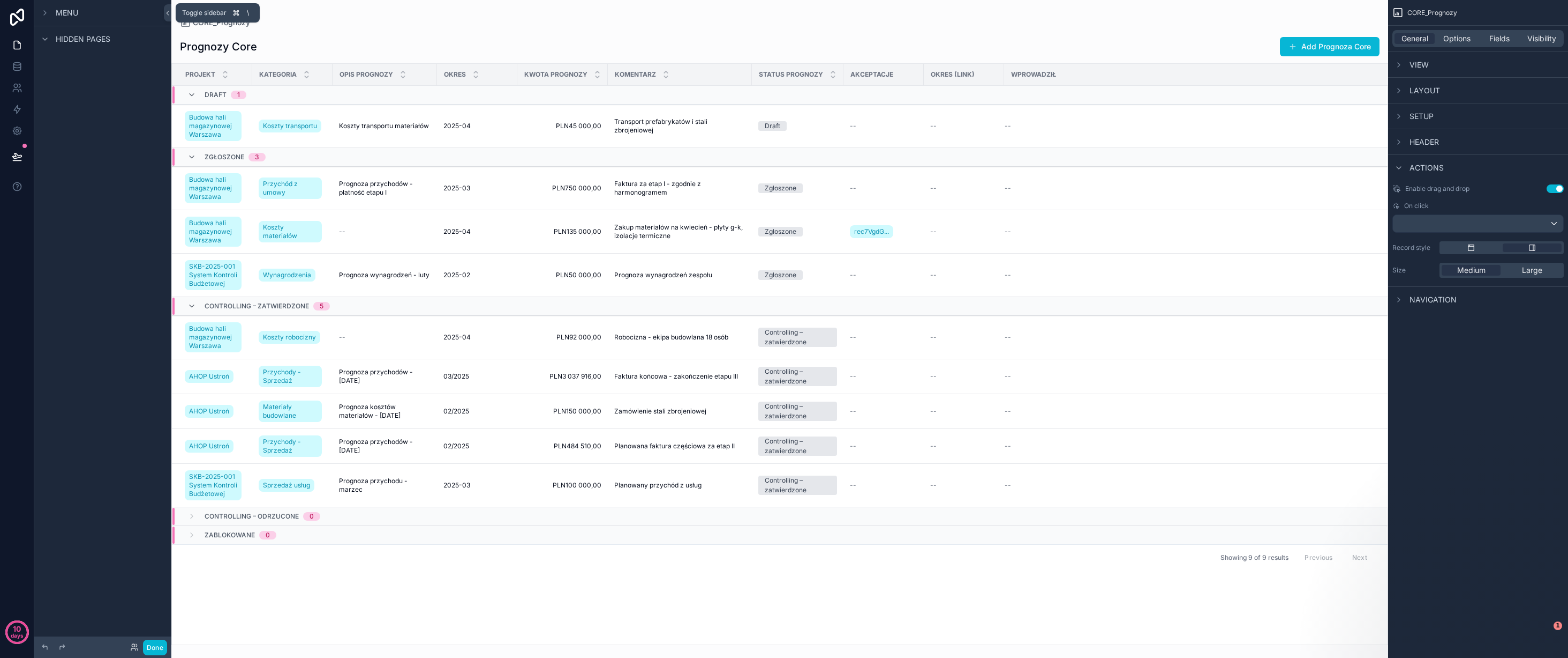
click at [167, 11] on icon at bounding box center [167, 13] width 2 height 4
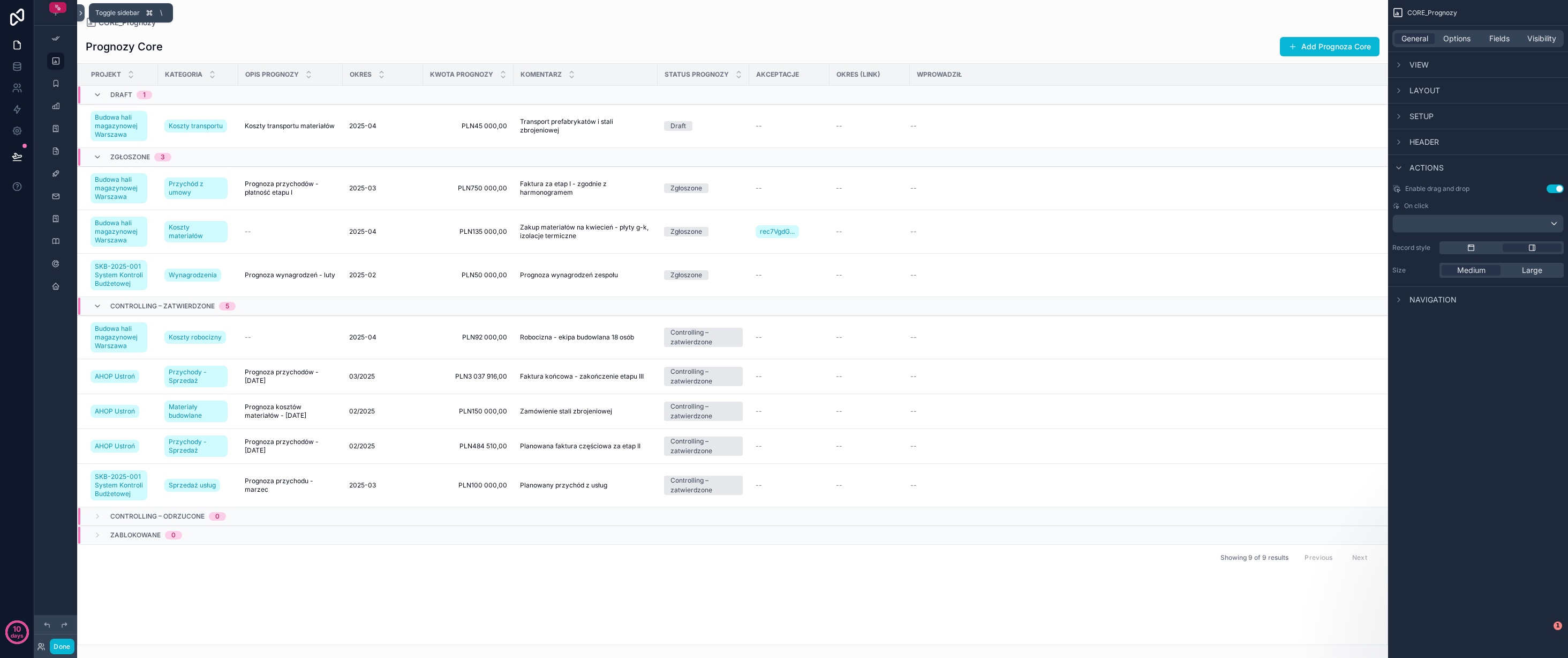
click at [79, 11] on icon at bounding box center [81, 13] width 8 height 8
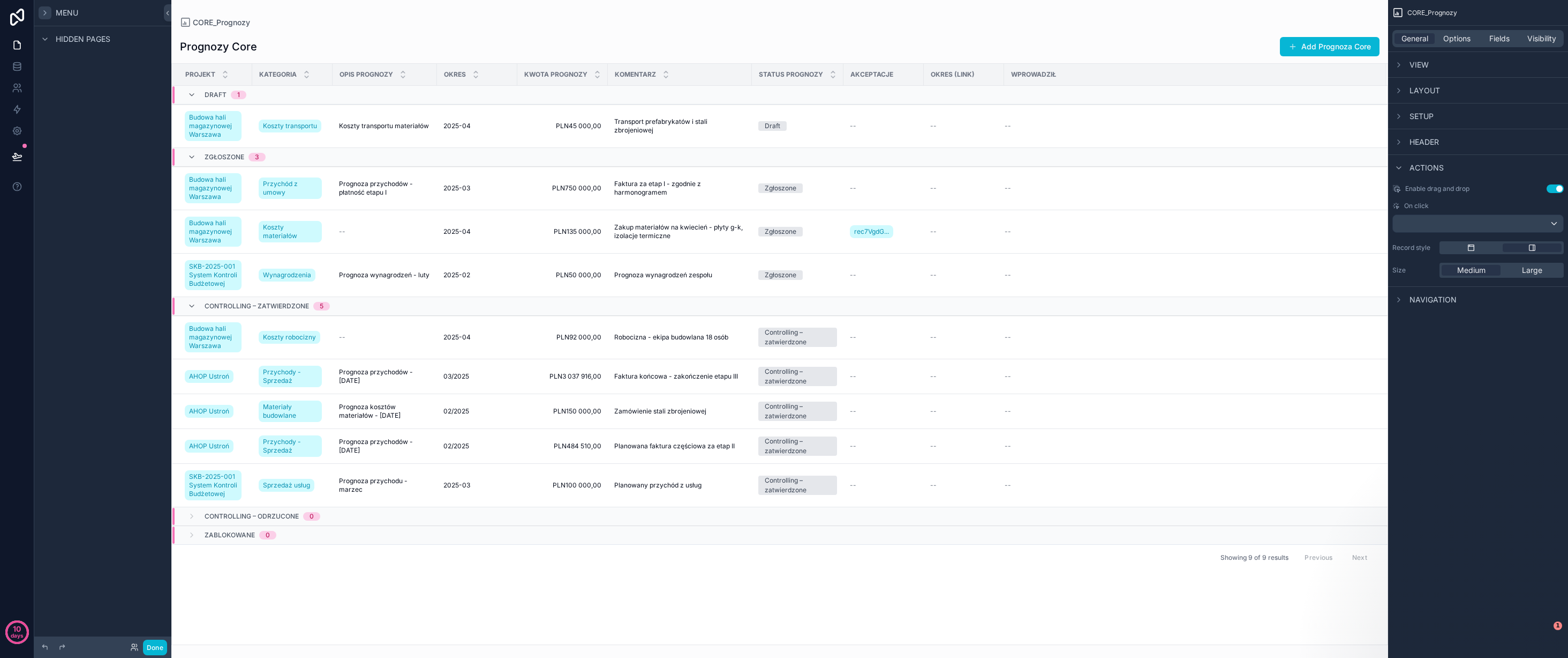
click at [42, 15] on icon "scrollable content" at bounding box center [45, 12] width 9 height 9
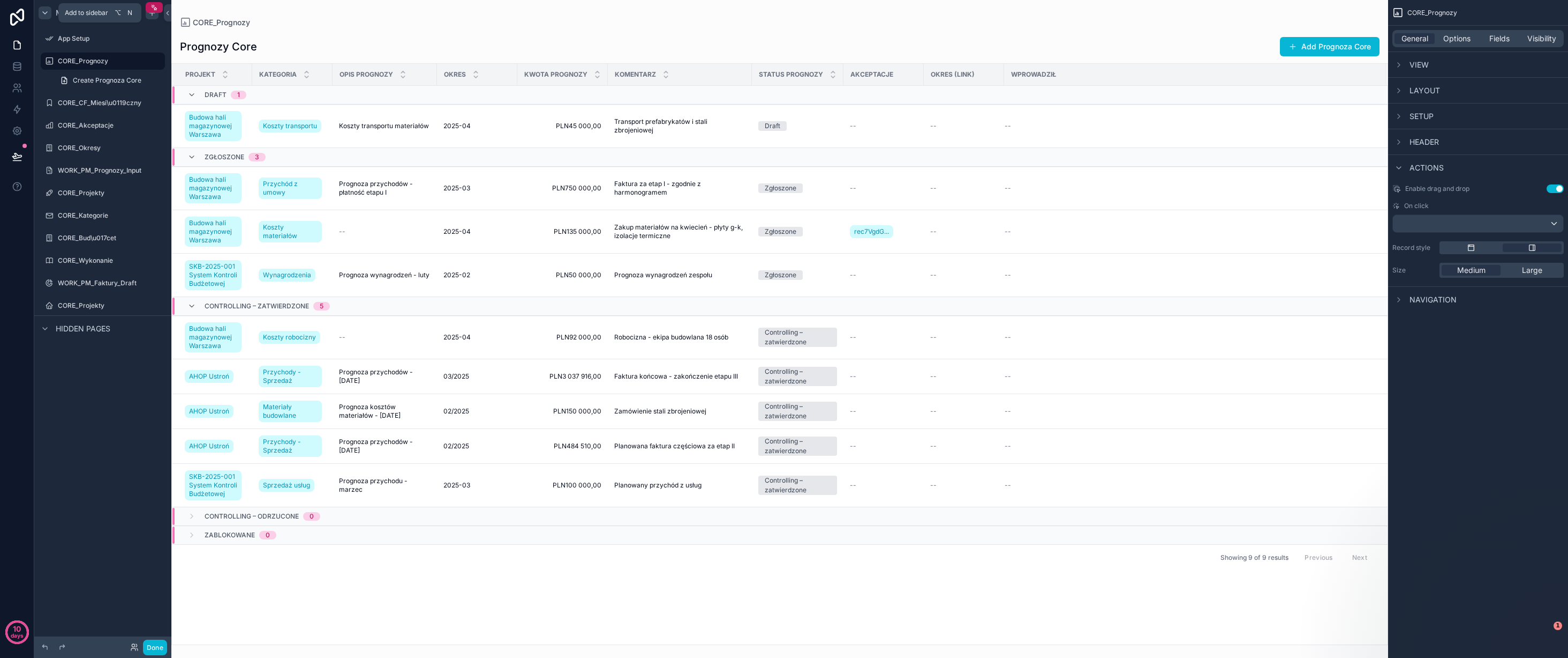
click at [149, 13] on icon "scrollable content" at bounding box center [152, 12] width 9 height 9
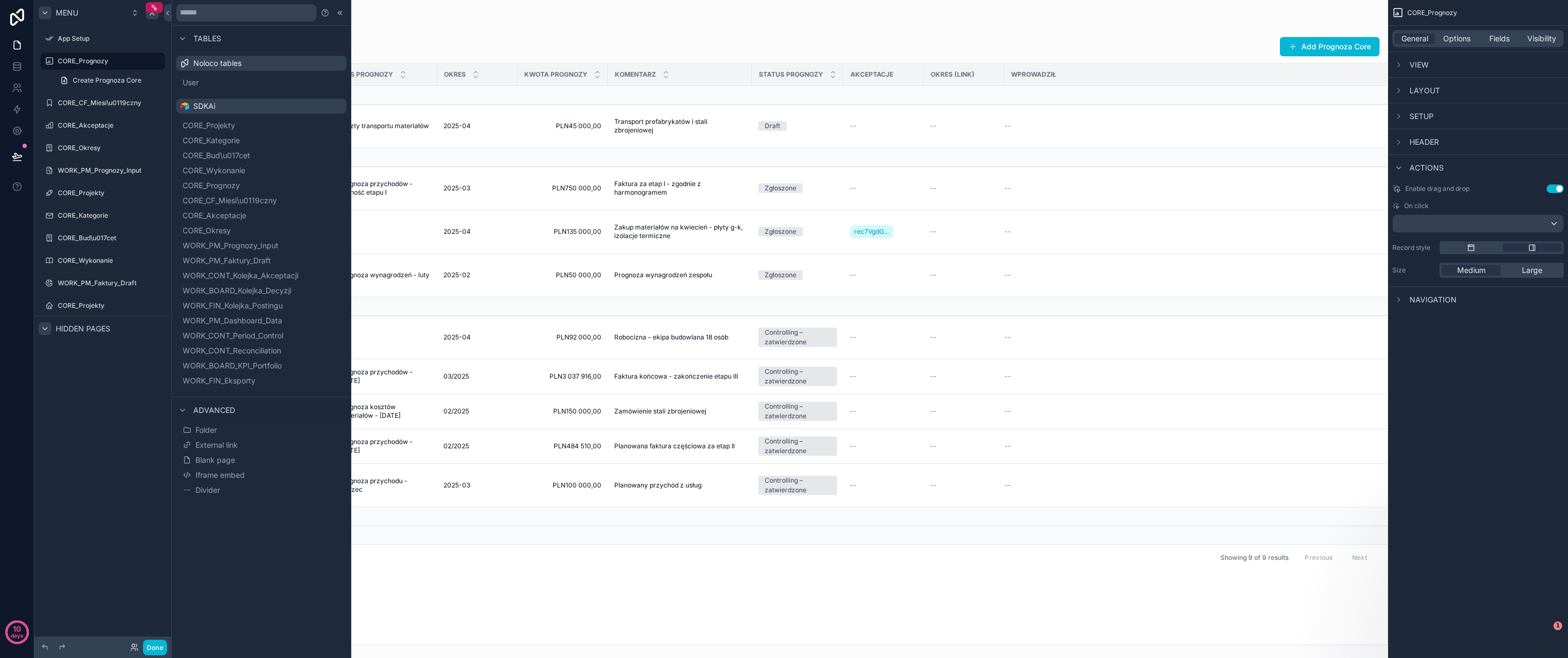
click at [47, 326] on icon "scrollable content" at bounding box center [45, 328] width 9 height 9
click at [265, 524] on div "Tables Noloco tables User SDKAi CORE_Projekty CORE_Kategorie CORE_Bud\u017cet C…" at bounding box center [261, 329] width 179 height 658
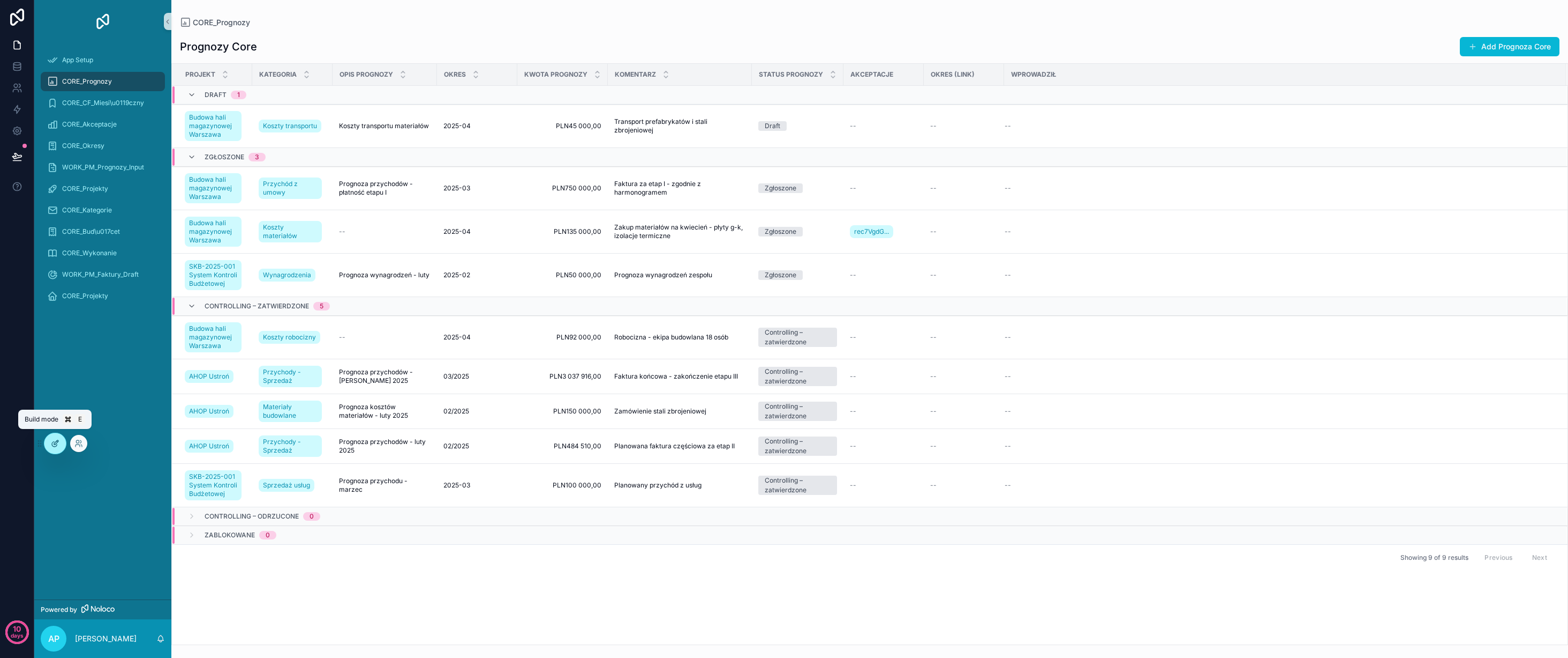
click at [55, 442] on icon at bounding box center [56, 442] width 5 height 5
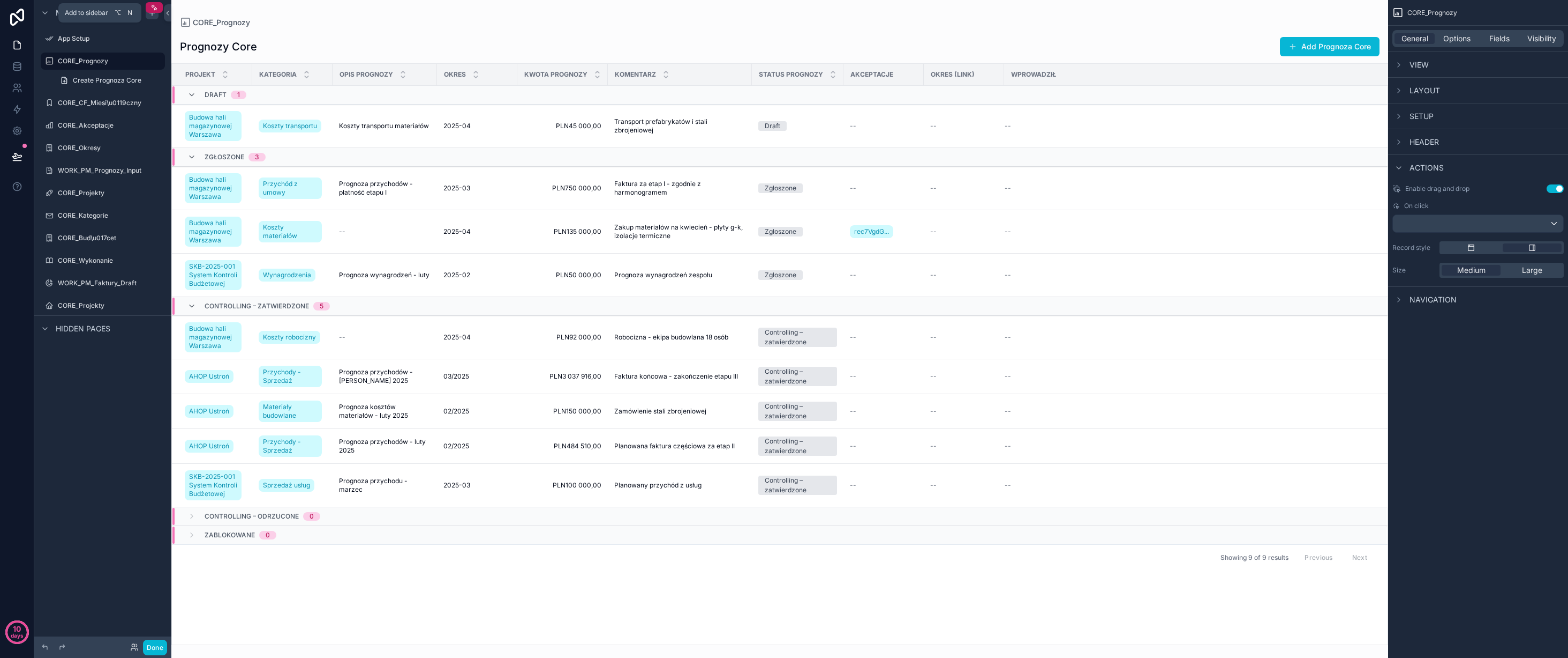
click at [152, 16] on icon "scrollable content" at bounding box center [152, 12] width 9 height 9
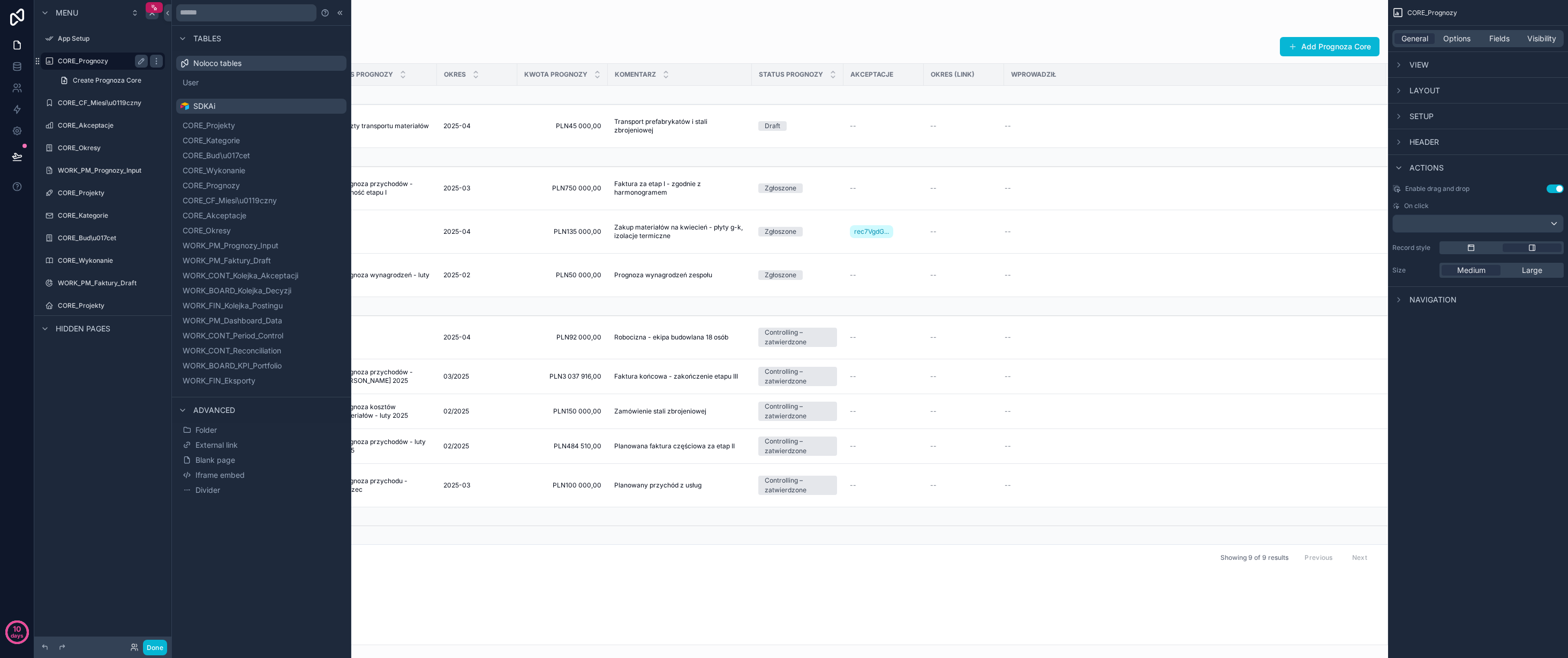
click at [69, 66] on div "CORE_Prognozy" at bounding box center [103, 61] width 90 height 13
click at [71, 84] on link "Create Prognoza Core" at bounding box center [108, 81] width 111 height 17
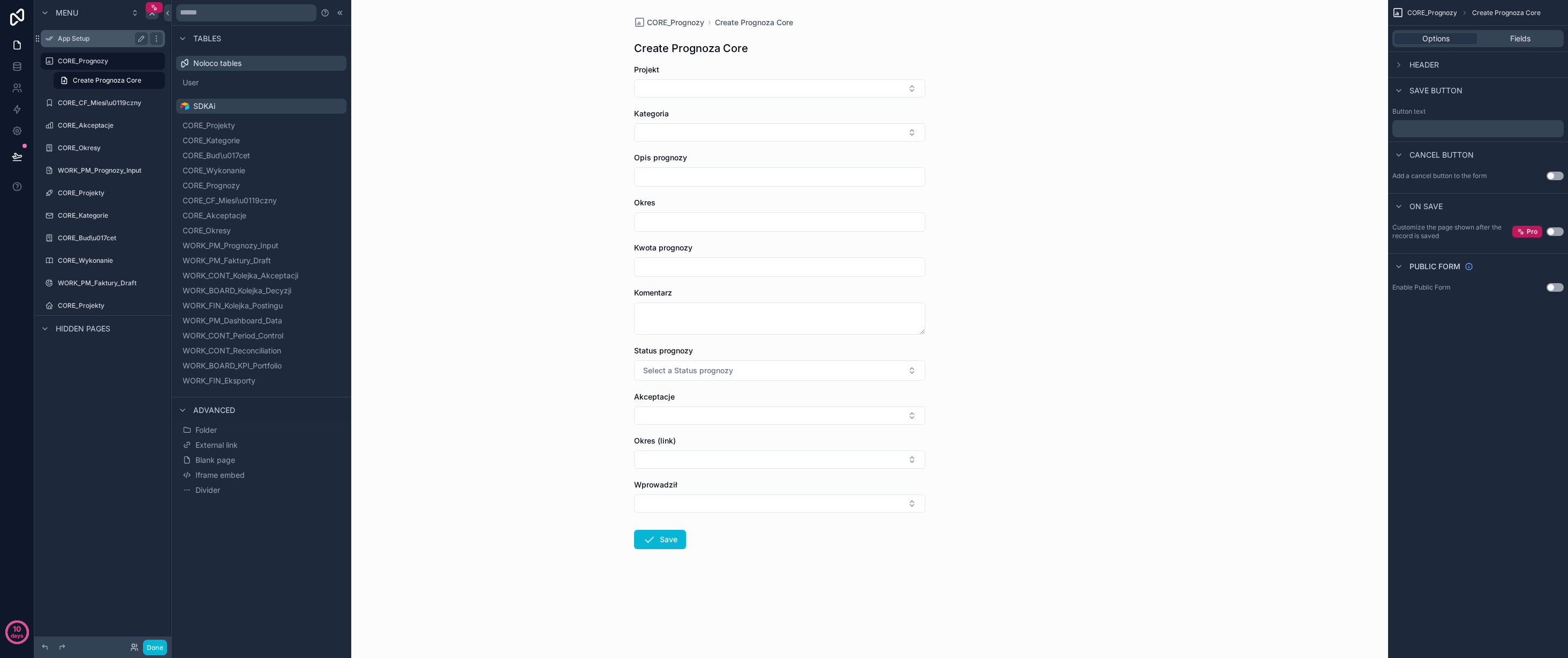
click at [84, 38] on label "App Setup" at bounding box center [101, 38] width 86 height 9
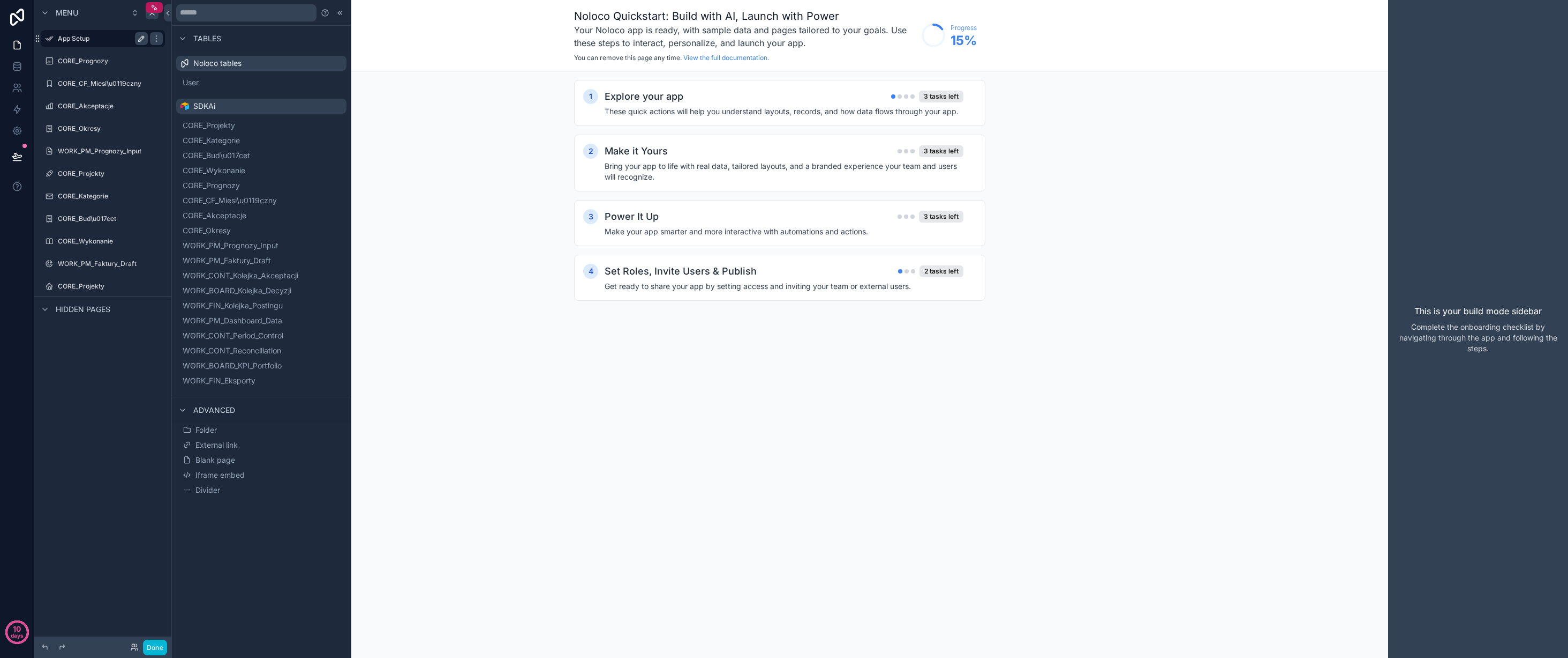
click at [141, 39] on icon "scrollable content" at bounding box center [141, 38] width 9 height 9
click at [86, 39] on input "*********" at bounding box center [94, 39] width 73 height 13
click at [157, 39] on icon "scrollable content" at bounding box center [156, 38] width 9 height 9
click at [137, 37] on icon "scrollable content" at bounding box center [141, 38] width 9 height 9
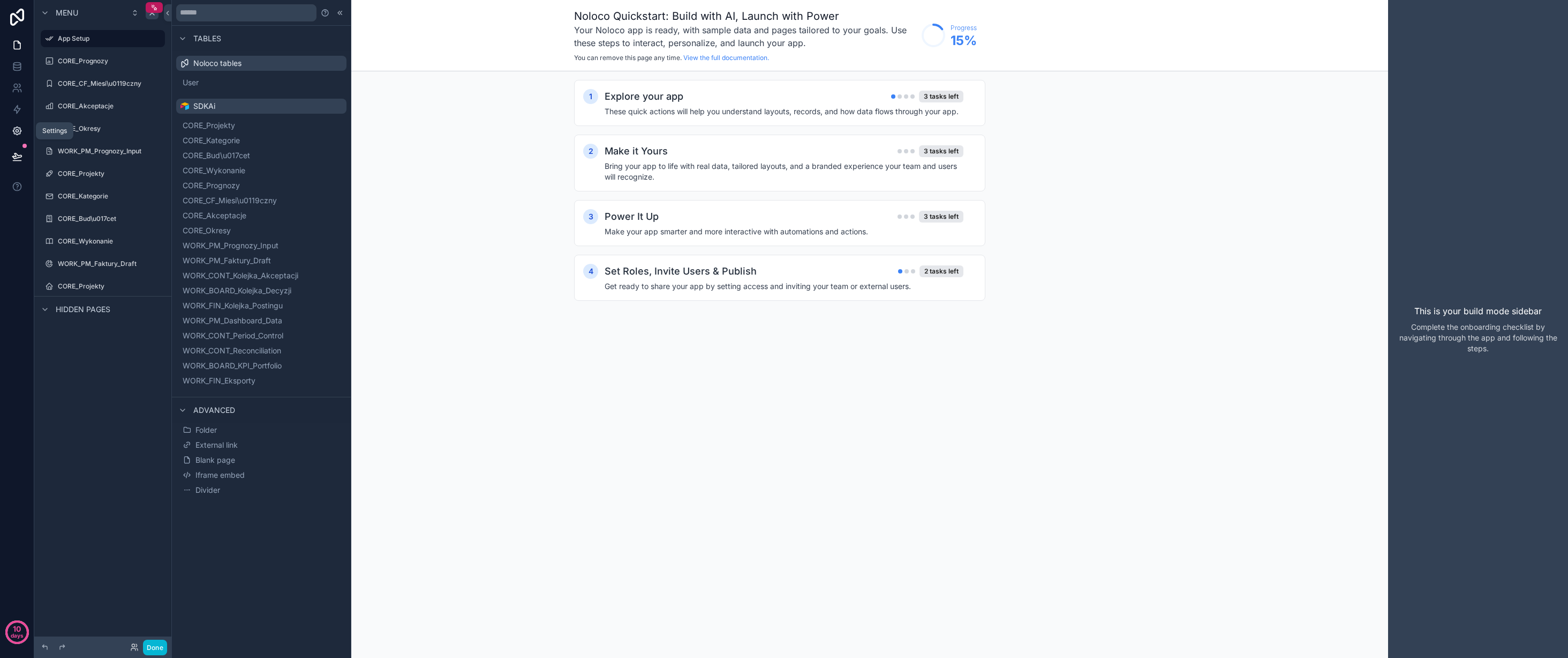
click at [16, 129] on icon at bounding box center [16, 130] width 3 height 3
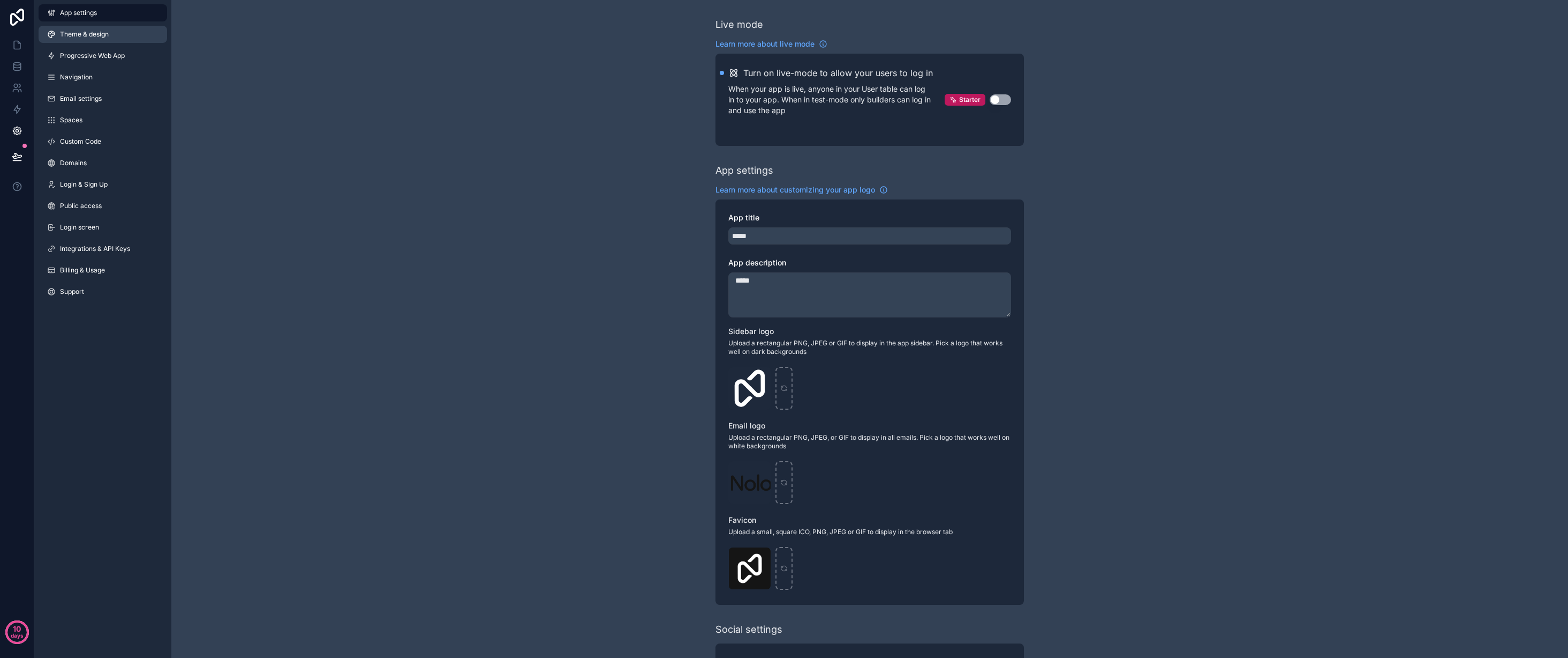
click at [130, 32] on link "Theme & design" at bounding box center [103, 34] width 128 height 17
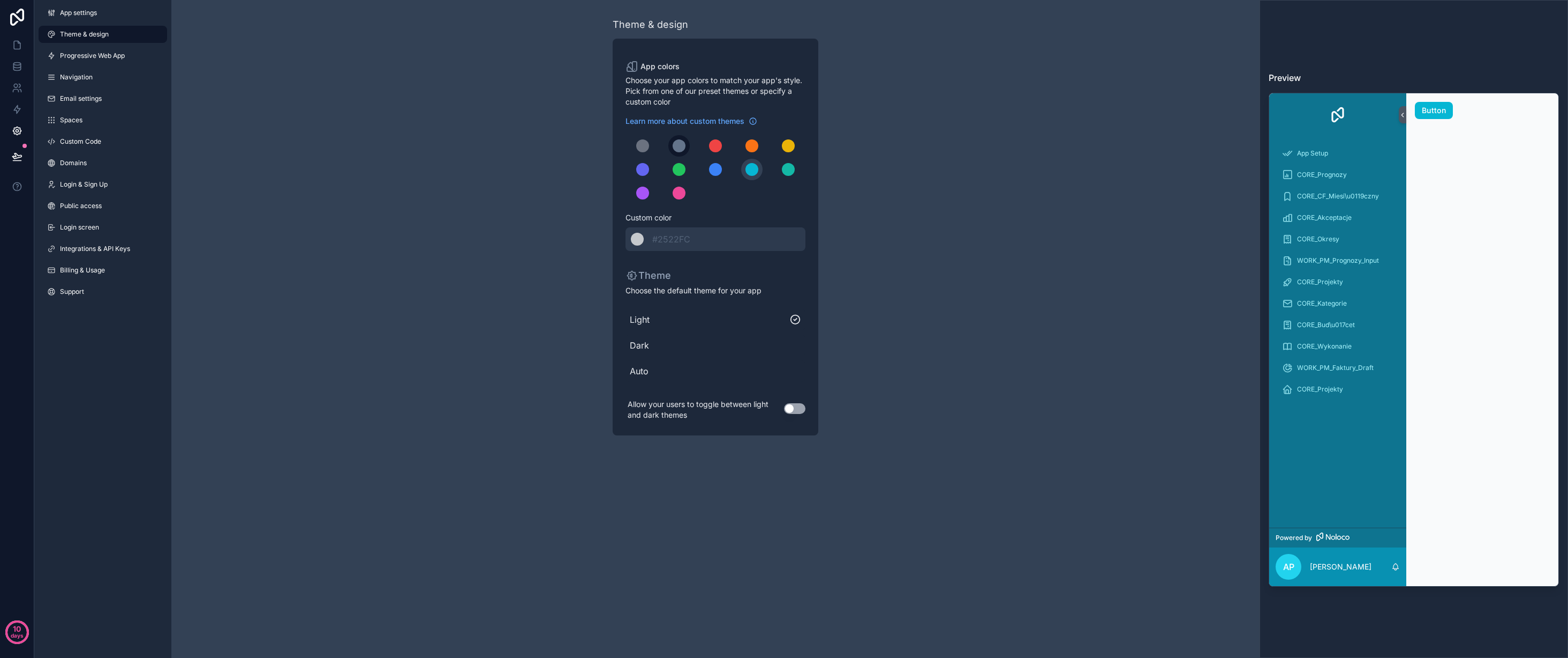
click at [679, 145] on div "scrollable content" at bounding box center [679, 146] width 13 height 13
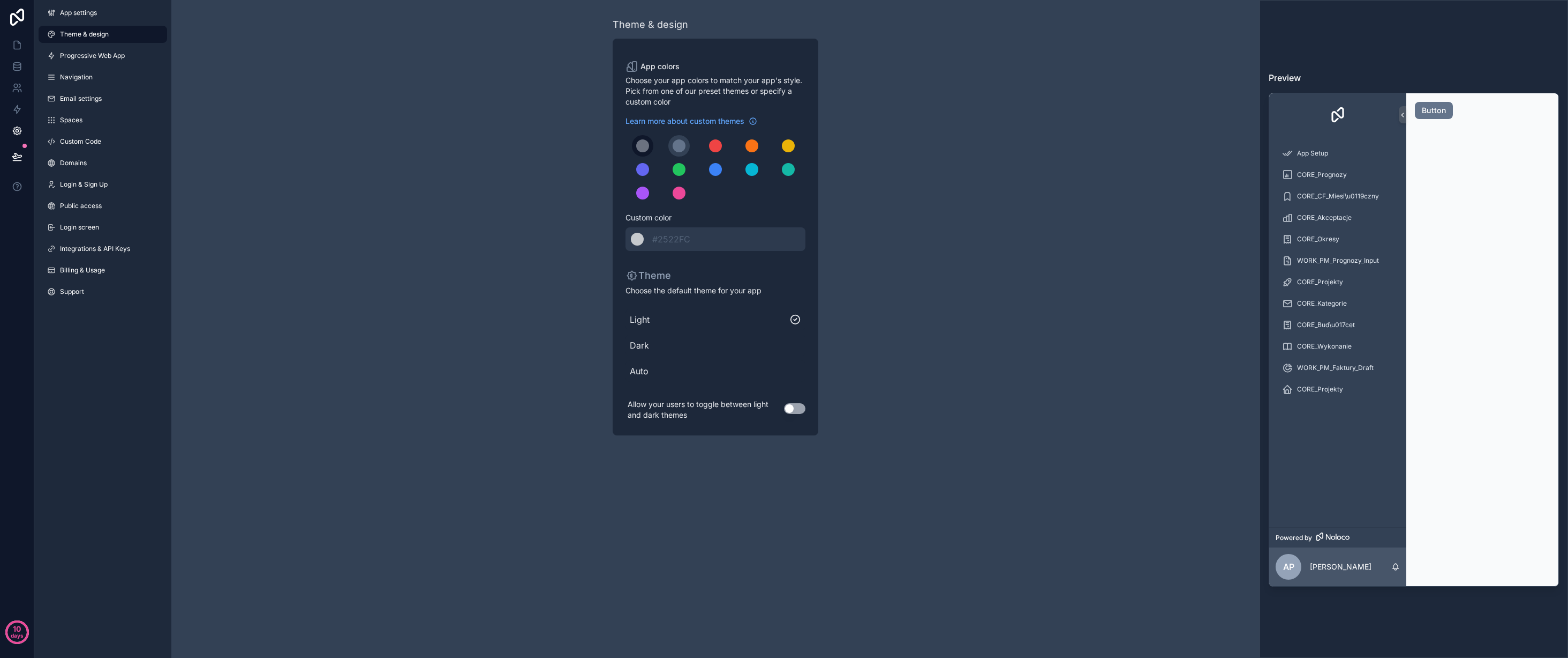
click at [647, 146] on div "scrollable content" at bounding box center [643, 146] width 13 height 13
click at [746, 166] on div "scrollable content" at bounding box center [753, 169] width 13 height 13
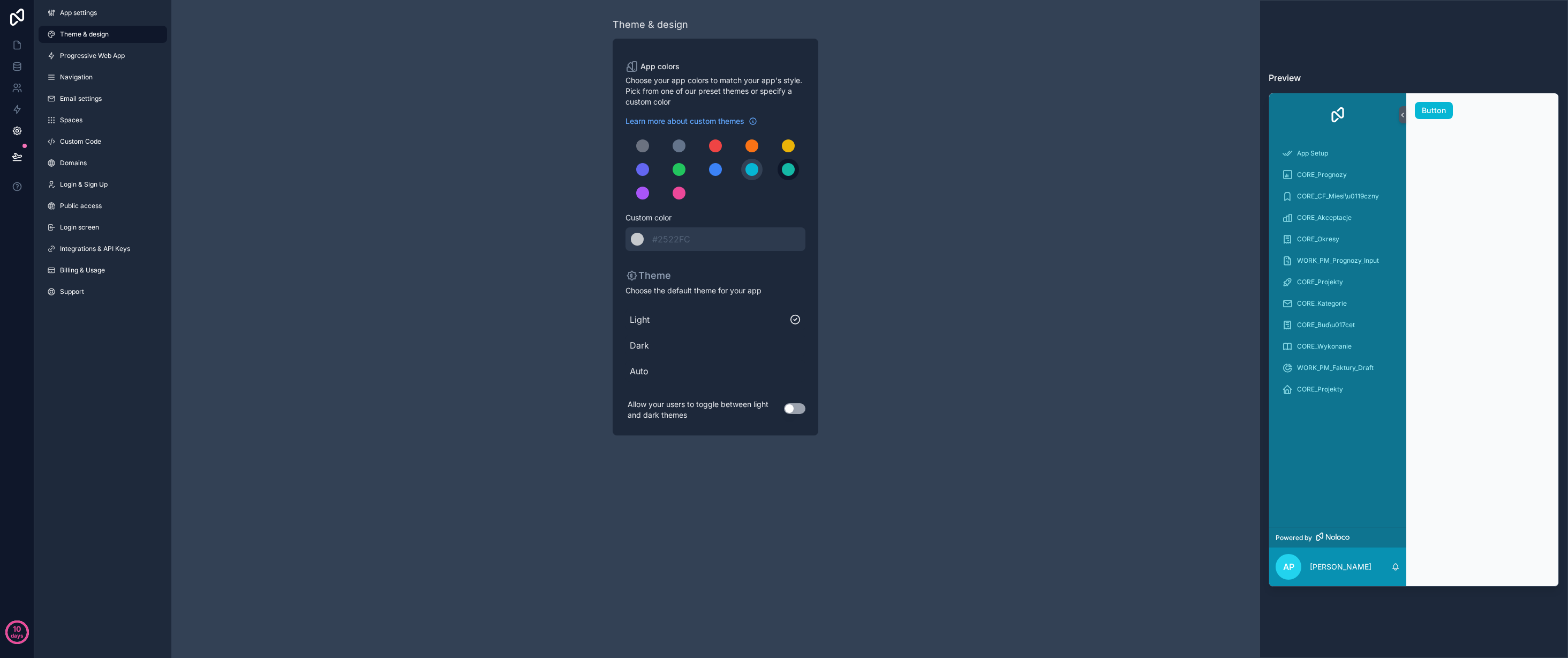
click at [797, 168] on button "scrollable content" at bounding box center [788, 169] width 22 height 22
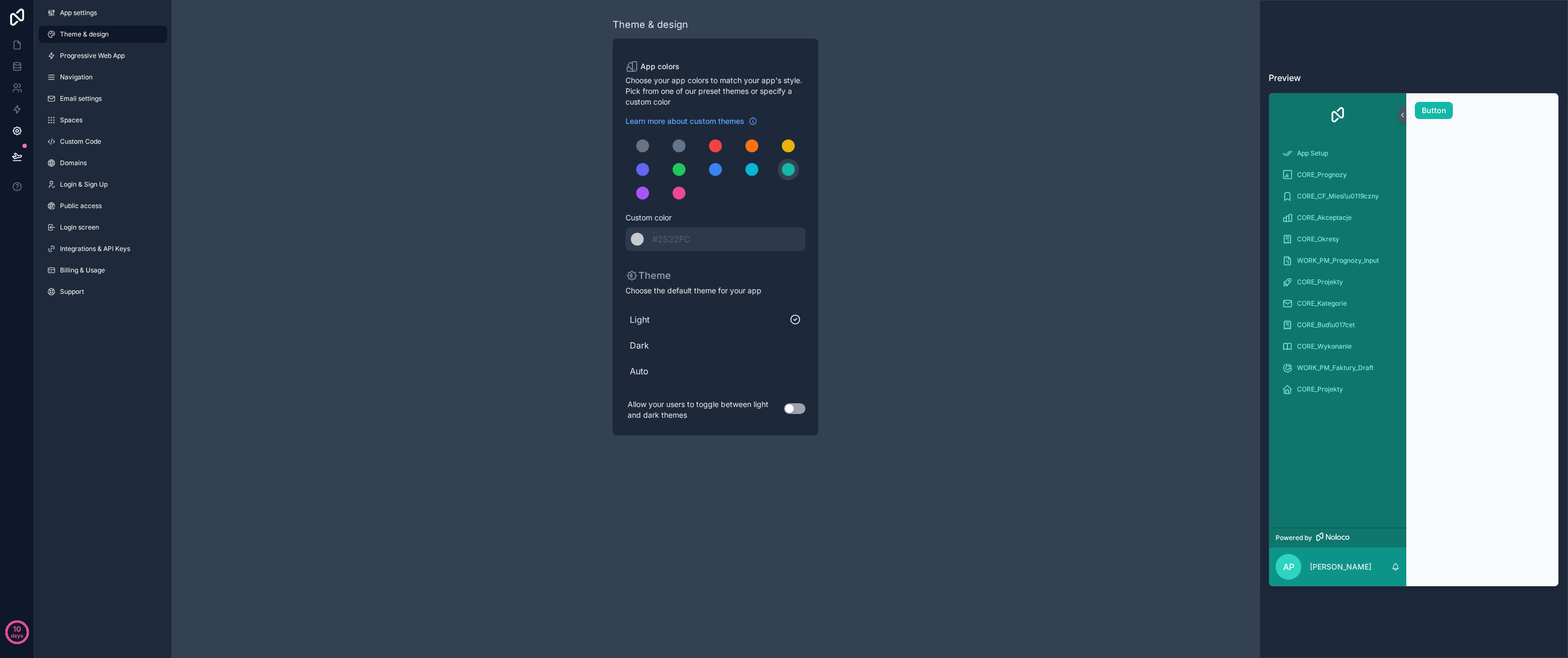
drag, startPoint x: 682, startPoint y: 192, endPoint x: 655, endPoint y: 193, distance: 27.0
click at [682, 192] on div "scrollable content" at bounding box center [679, 193] width 13 height 13
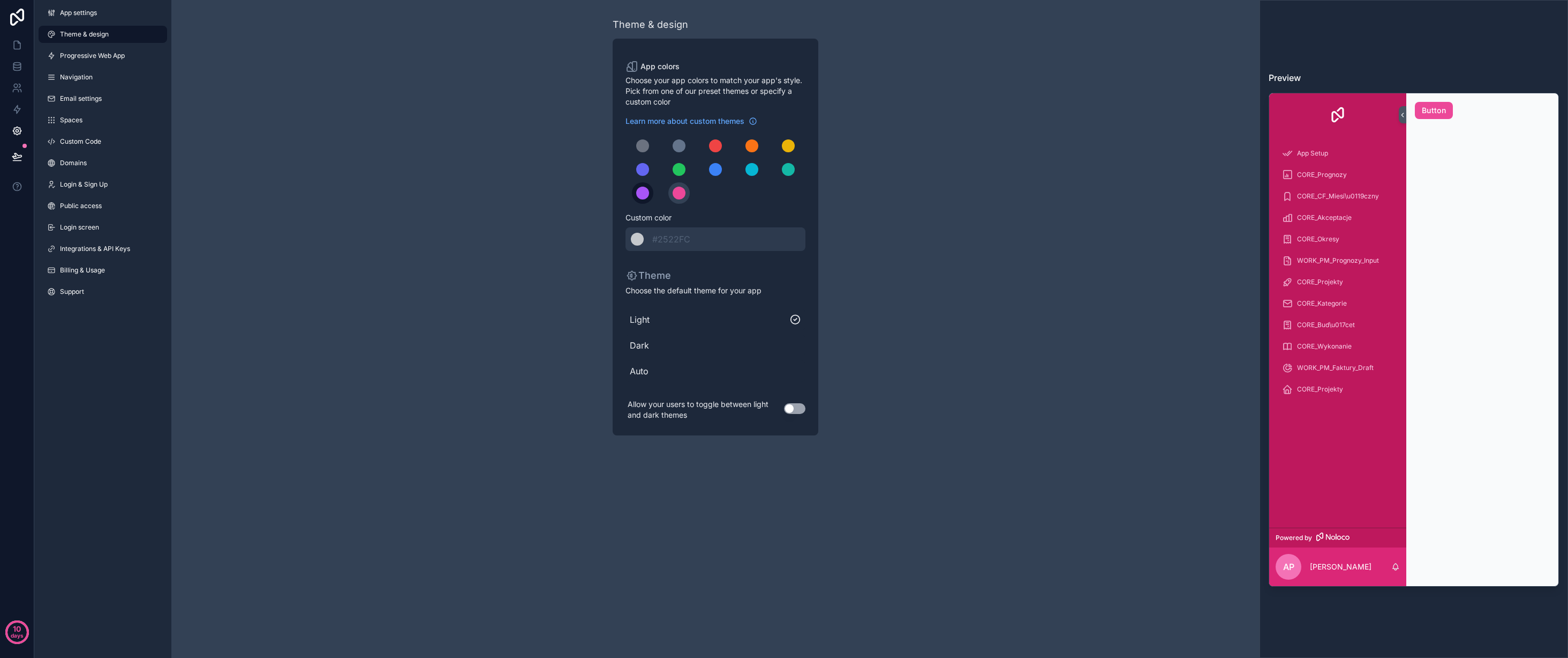
click at [645, 195] on div "scrollable content" at bounding box center [643, 193] width 13 height 13
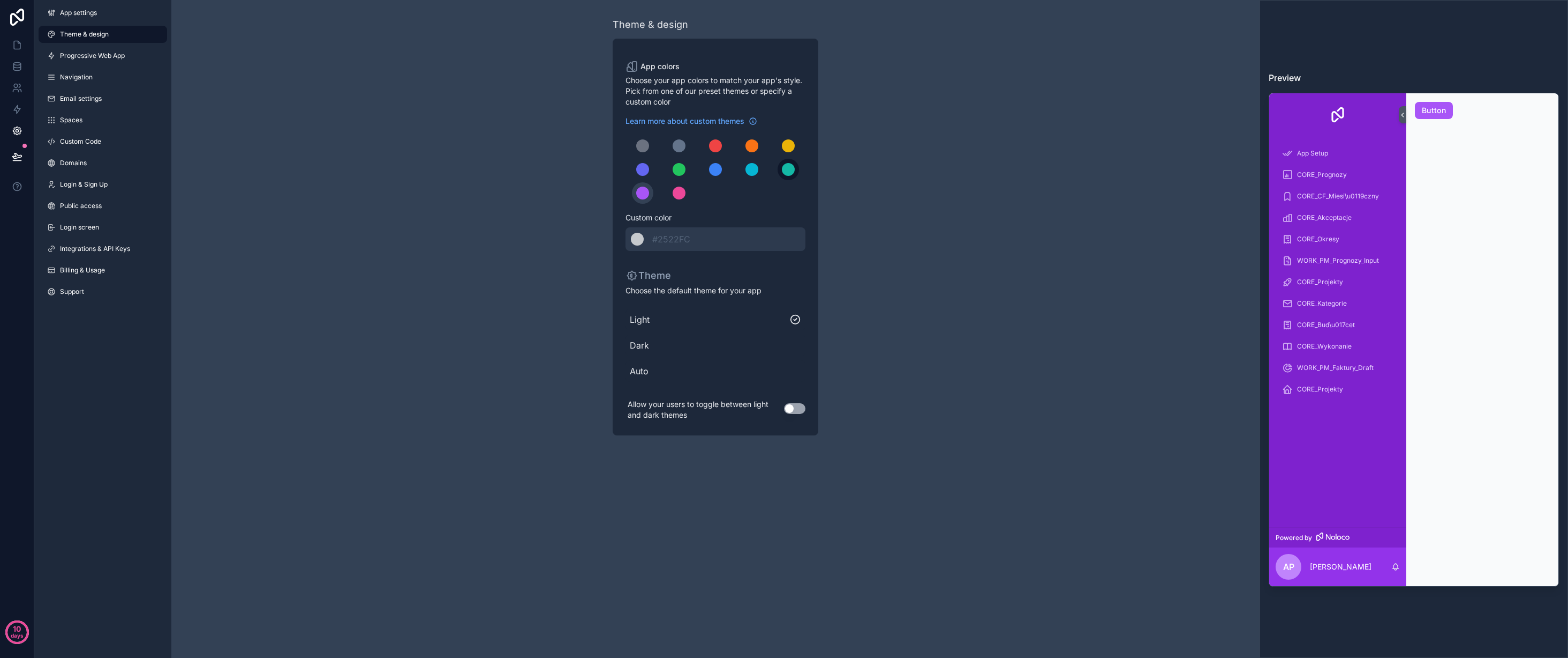
click at [795, 174] on button "scrollable content" at bounding box center [788, 169] width 22 height 22
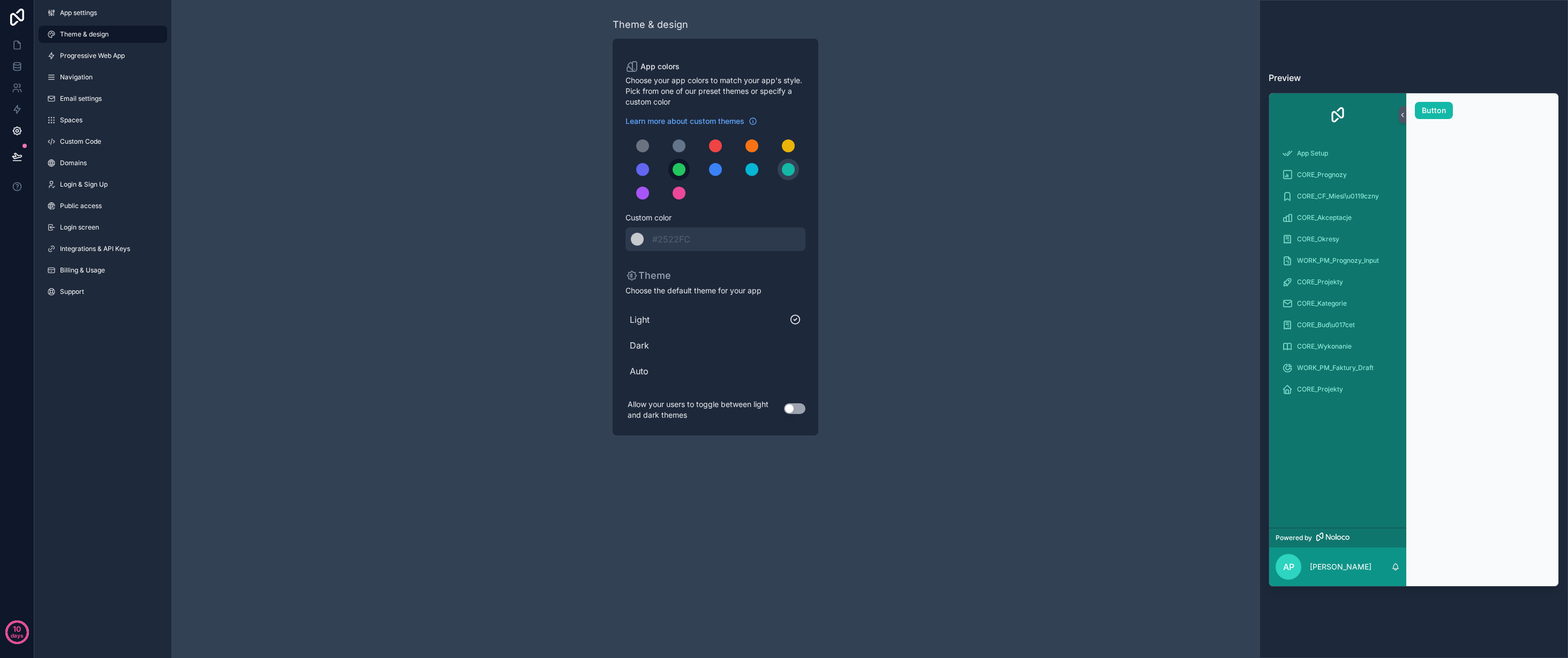
click at [680, 167] on div "scrollable content" at bounding box center [679, 169] width 13 height 13
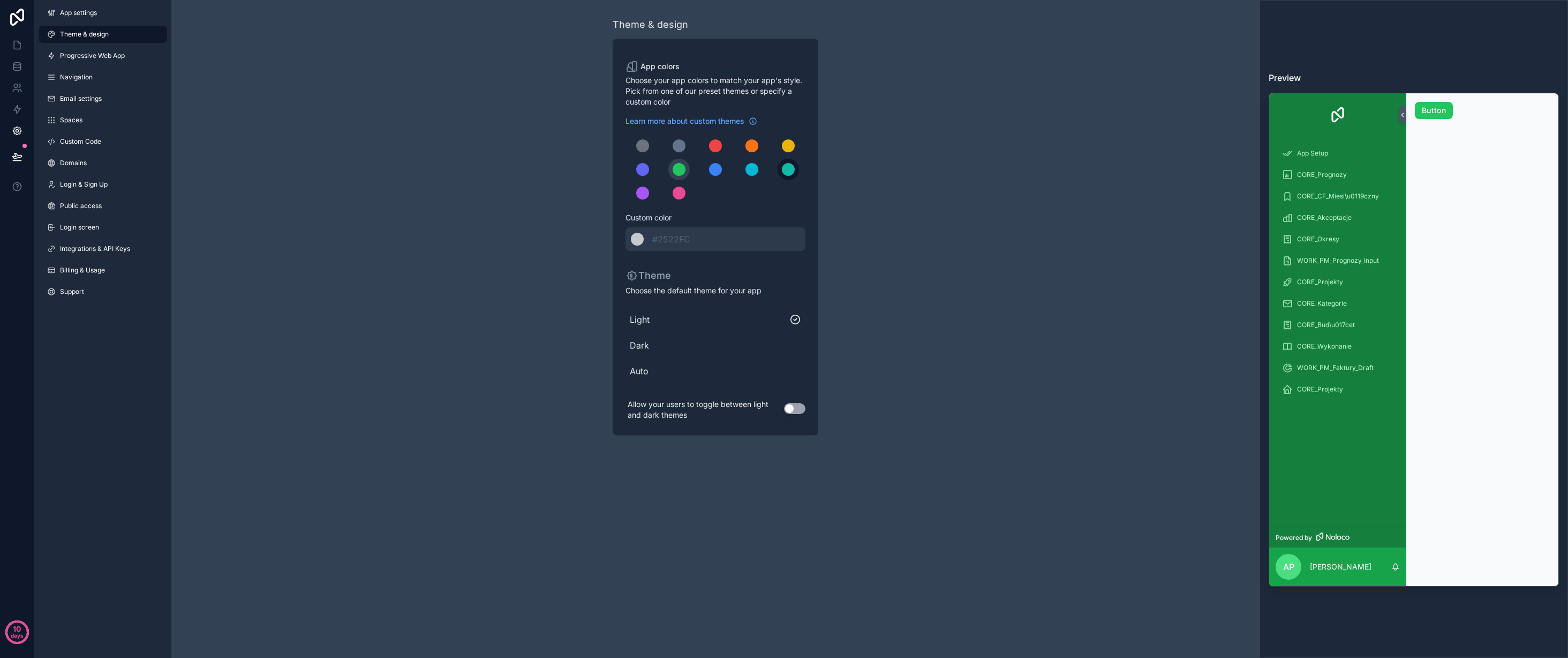
click at [783, 169] on div "scrollable content" at bounding box center [789, 169] width 13 height 13
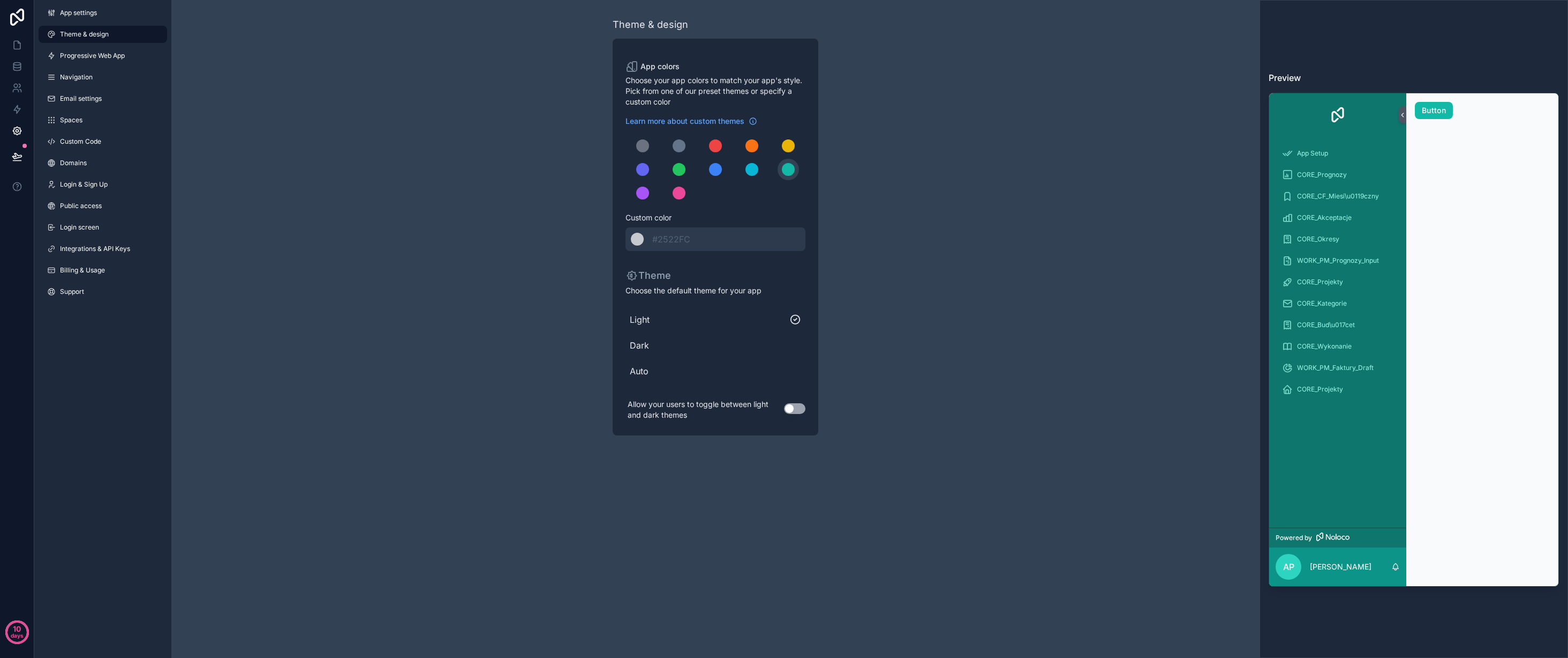
click at [680, 346] on span "Dark" at bounding box center [716, 345] width 171 height 13
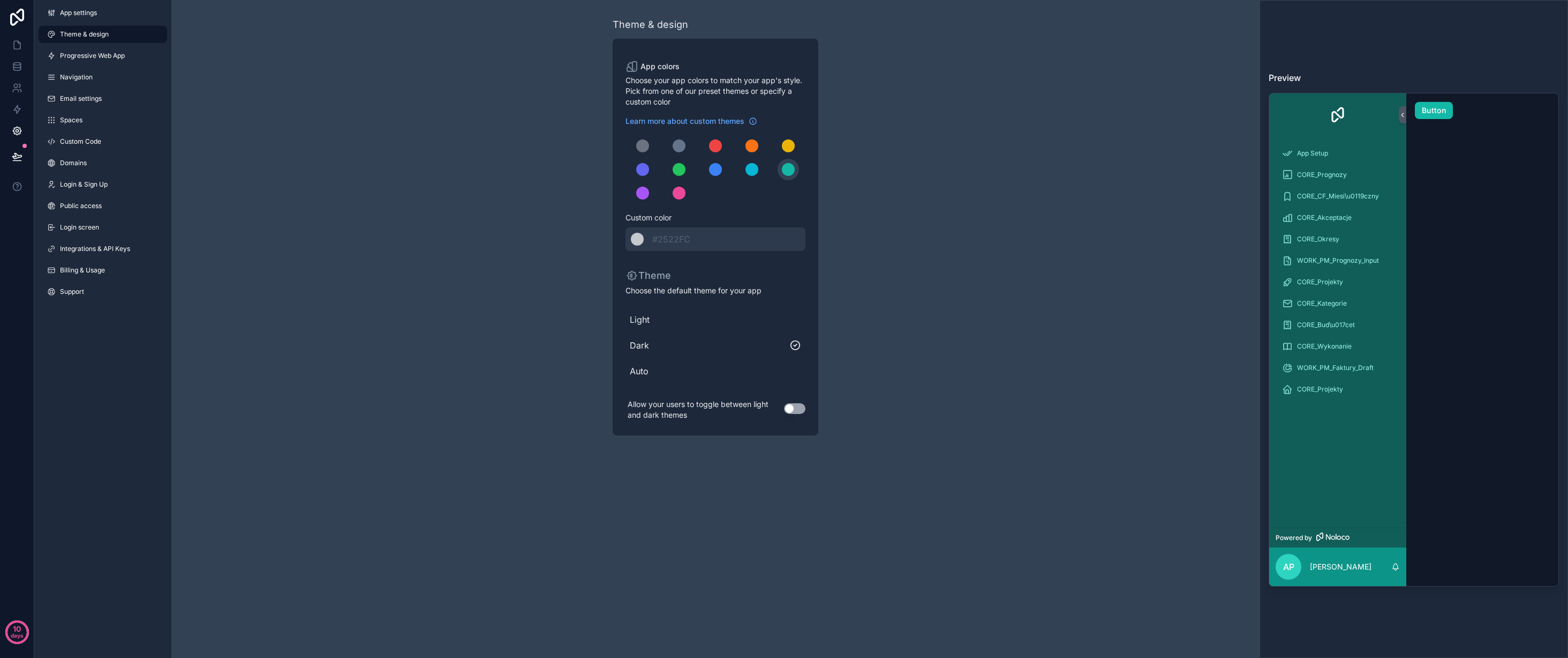
click at [795, 412] on button "Use setting" at bounding box center [794, 408] width 22 height 10
click at [116, 58] on span "Progressive Web App" at bounding box center [92, 55] width 65 height 9
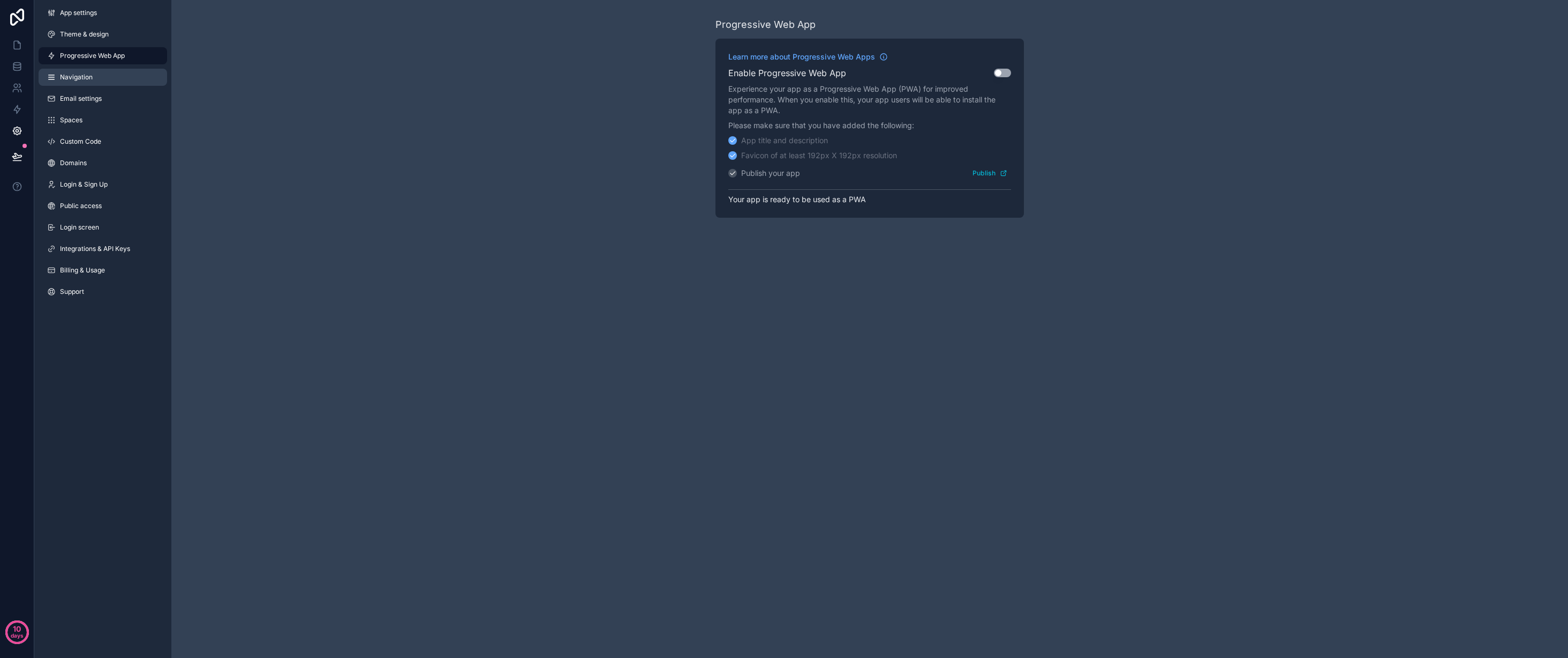
click at [110, 72] on link "Navigation" at bounding box center [103, 77] width 128 height 17
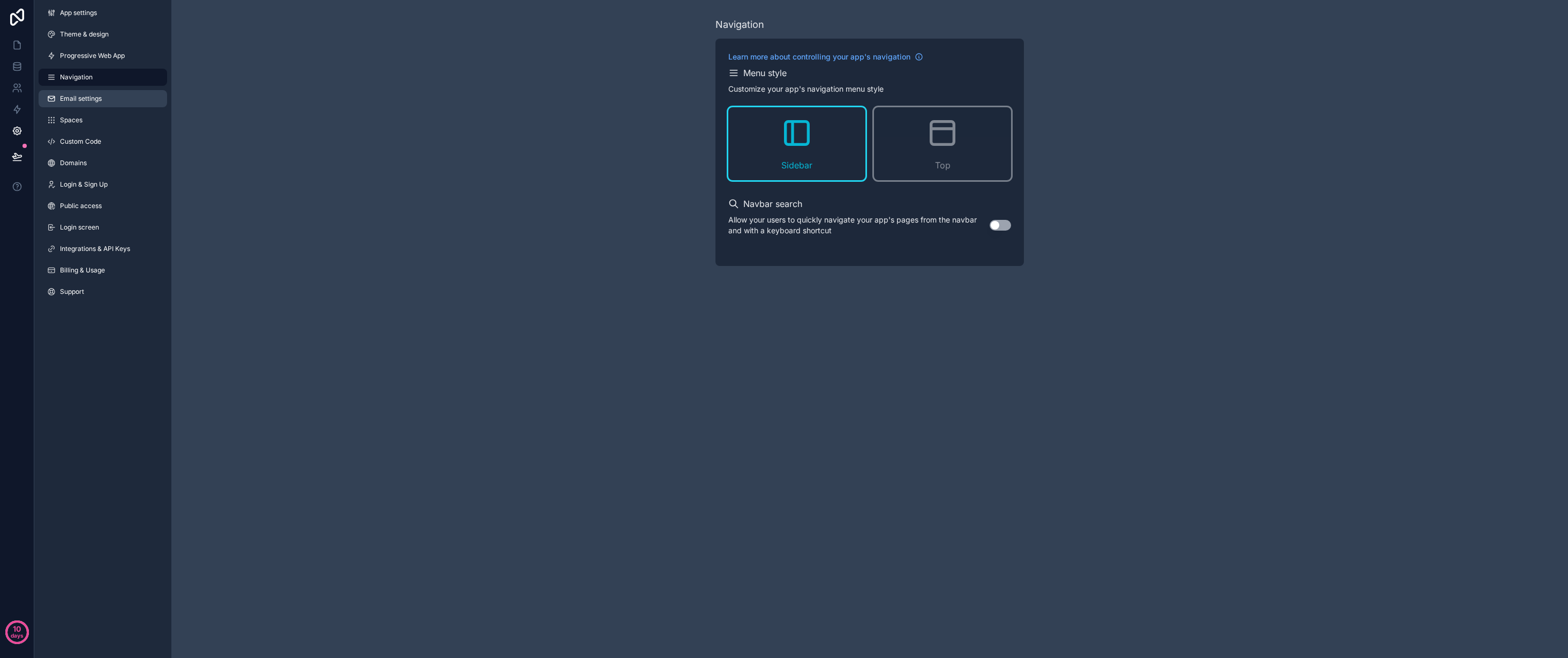
click at [109, 93] on link "Email settings" at bounding box center [103, 99] width 128 height 17
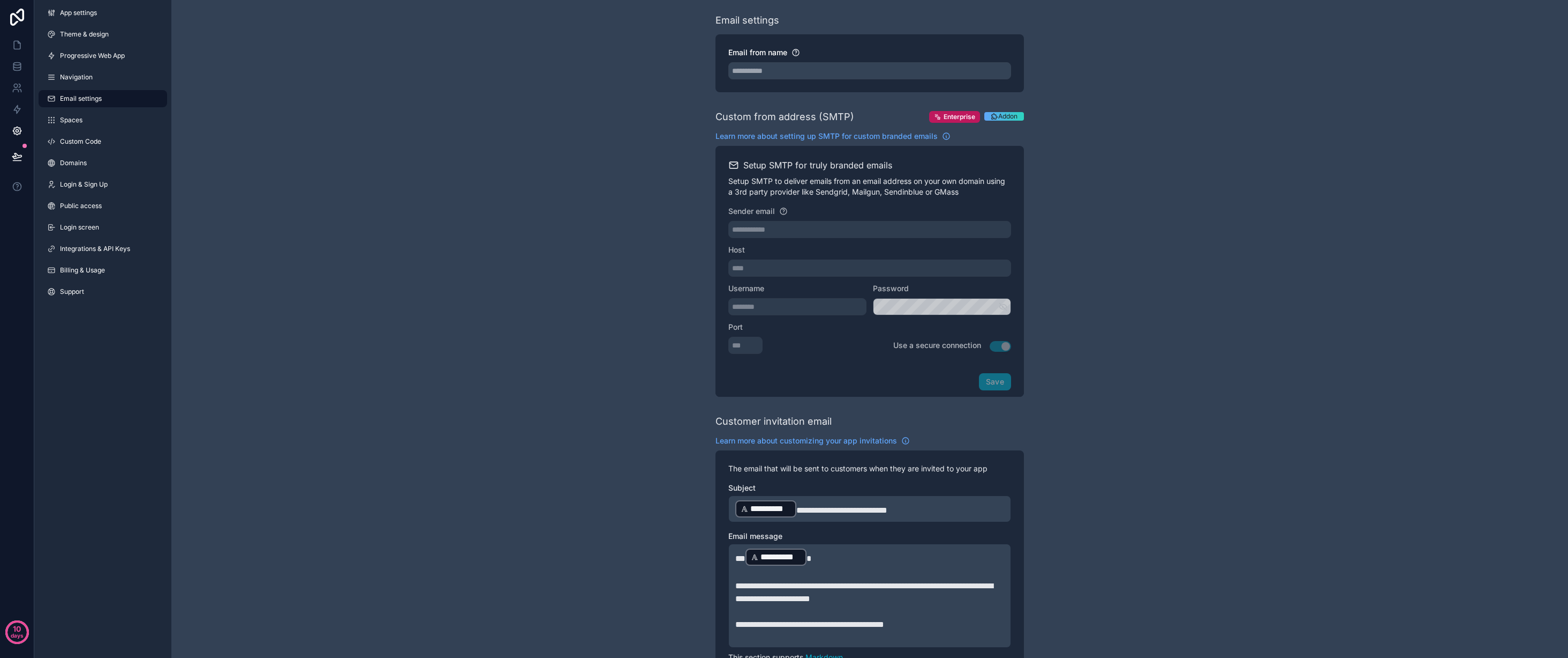
scroll to position [6, 0]
click at [784, 66] on input "Email from name" at bounding box center [870, 69] width 283 height 17
type input "**********"
click at [1073, 184] on div "**********" at bounding box center [870, 433] width 1397 height 877
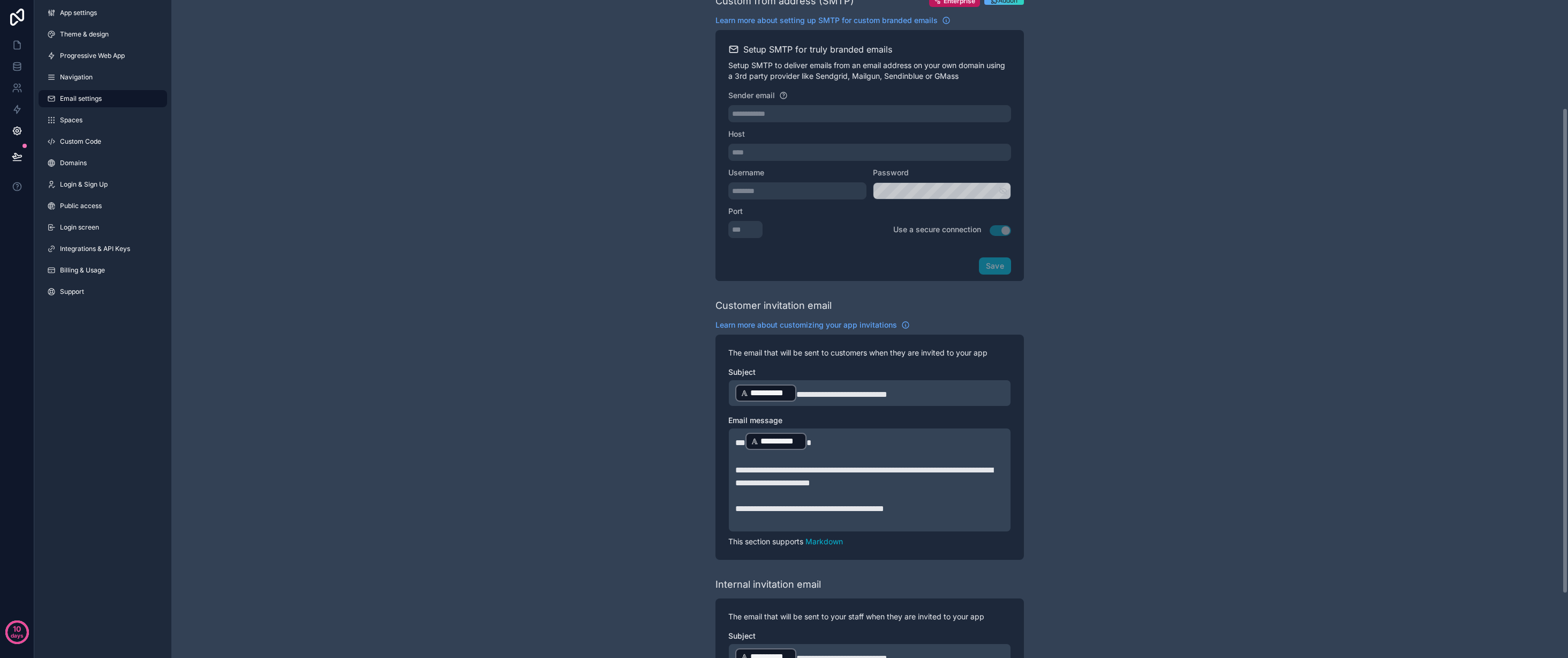
scroll to position [104, 0]
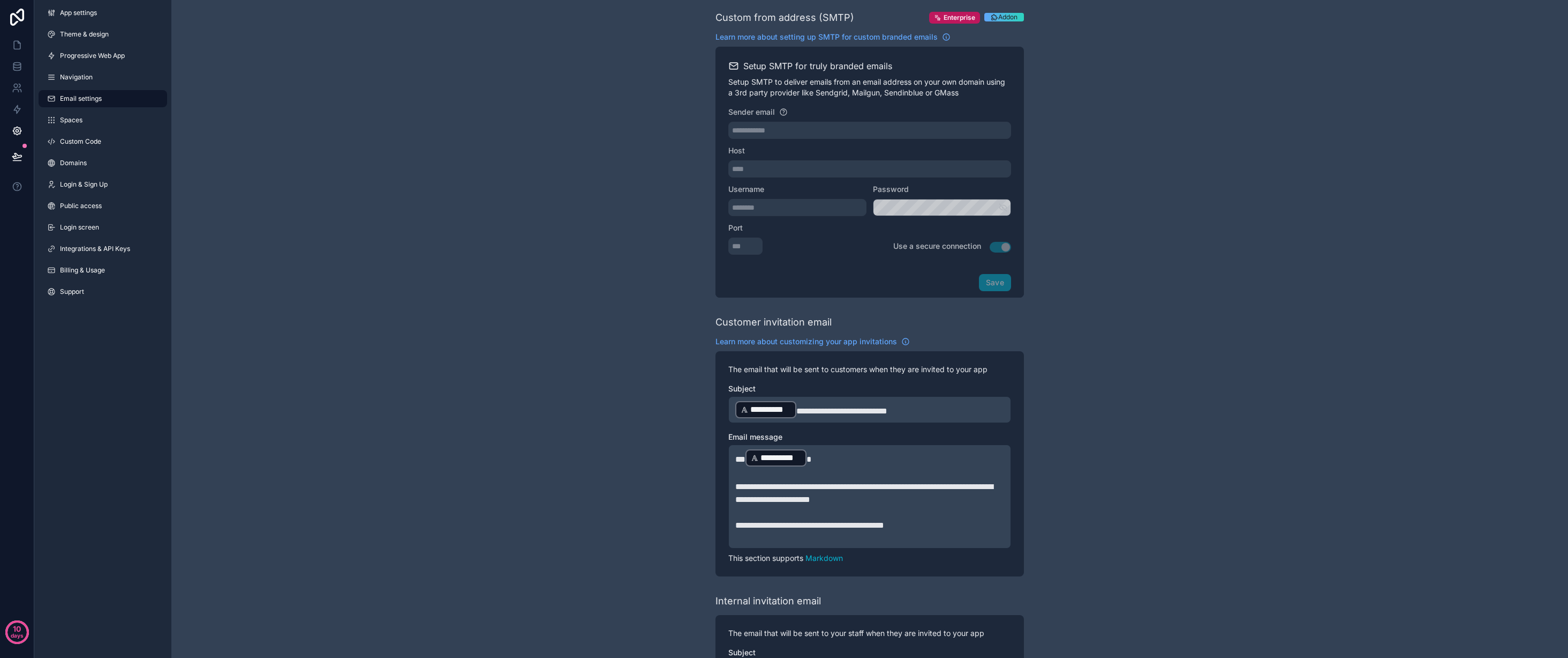
click at [996, 13] on icon "scrollable content" at bounding box center [995, 17] width 8 height 8
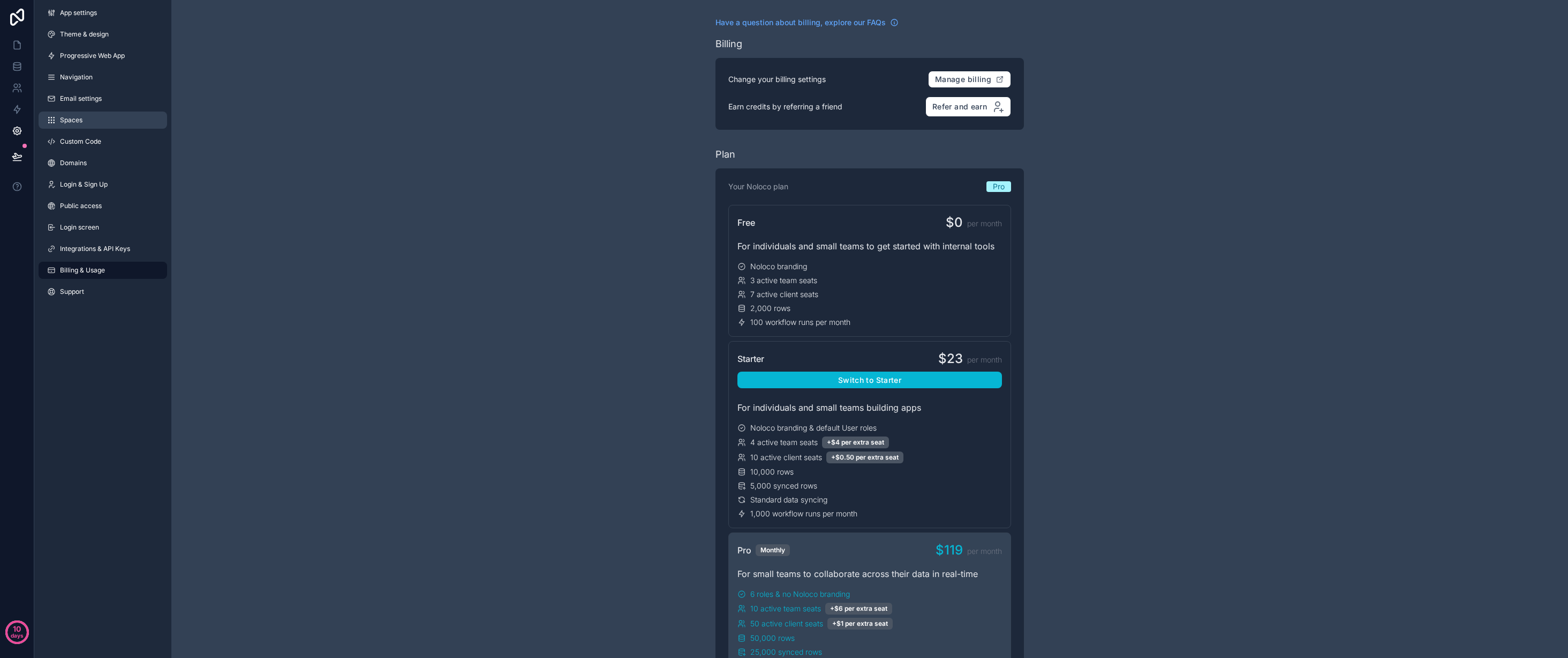
click at [99, 125] on link "Spaces" at bounding box center [103, 120] width 128 height 17
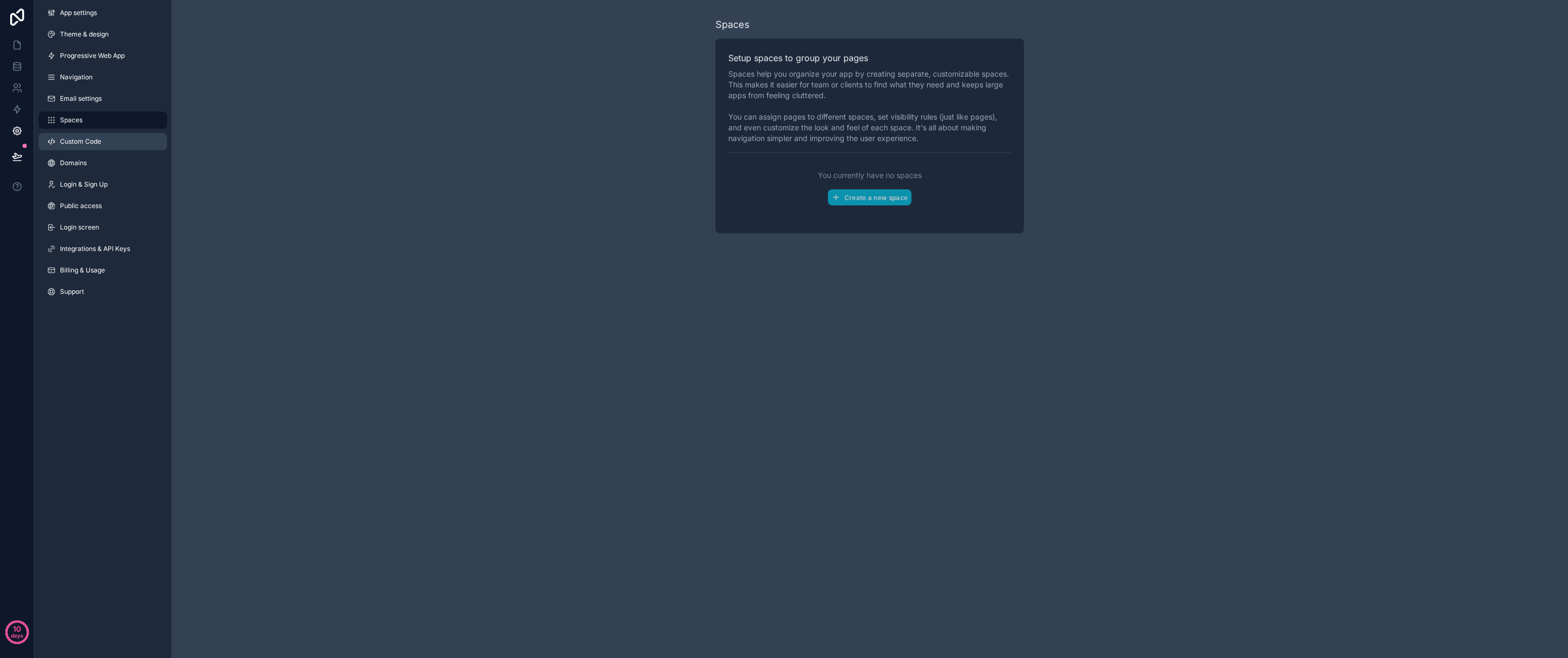
click at [99, 141] on span "Custom Code" at bounding box center [80, 141] width 41 height 9
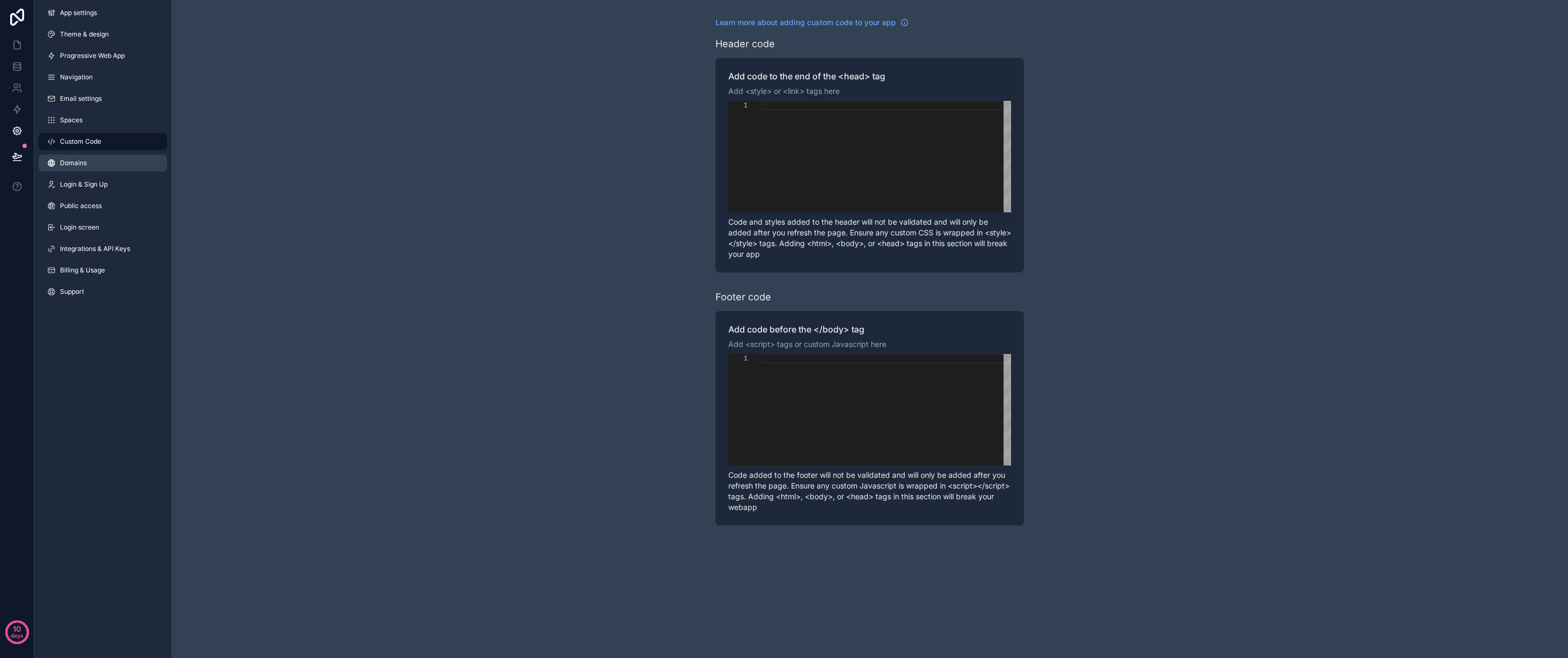
click at [95, 161] on link "Domains" at bounding box center [103, 163] width 128 height 17
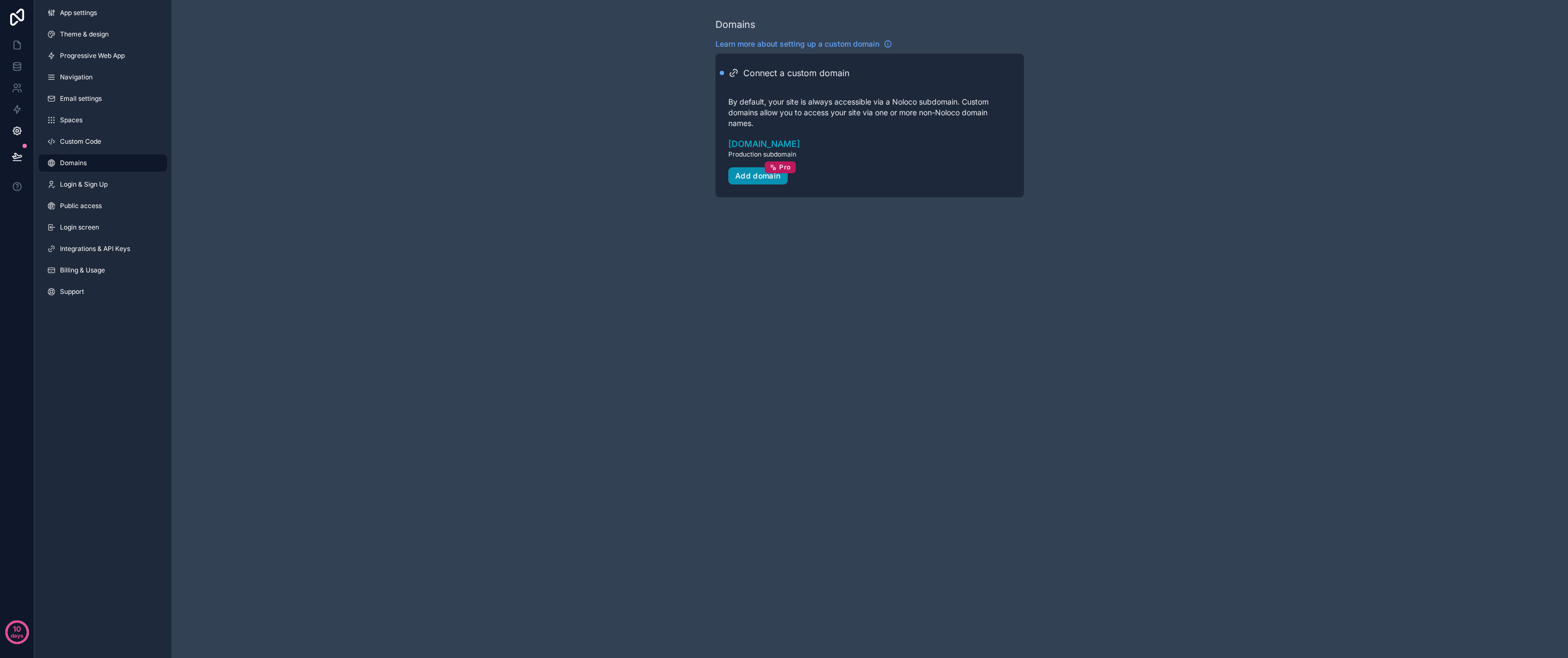
click at [761, 173] on div "Add domain Pro" at bounding box center [758, 176] width 46 height 10
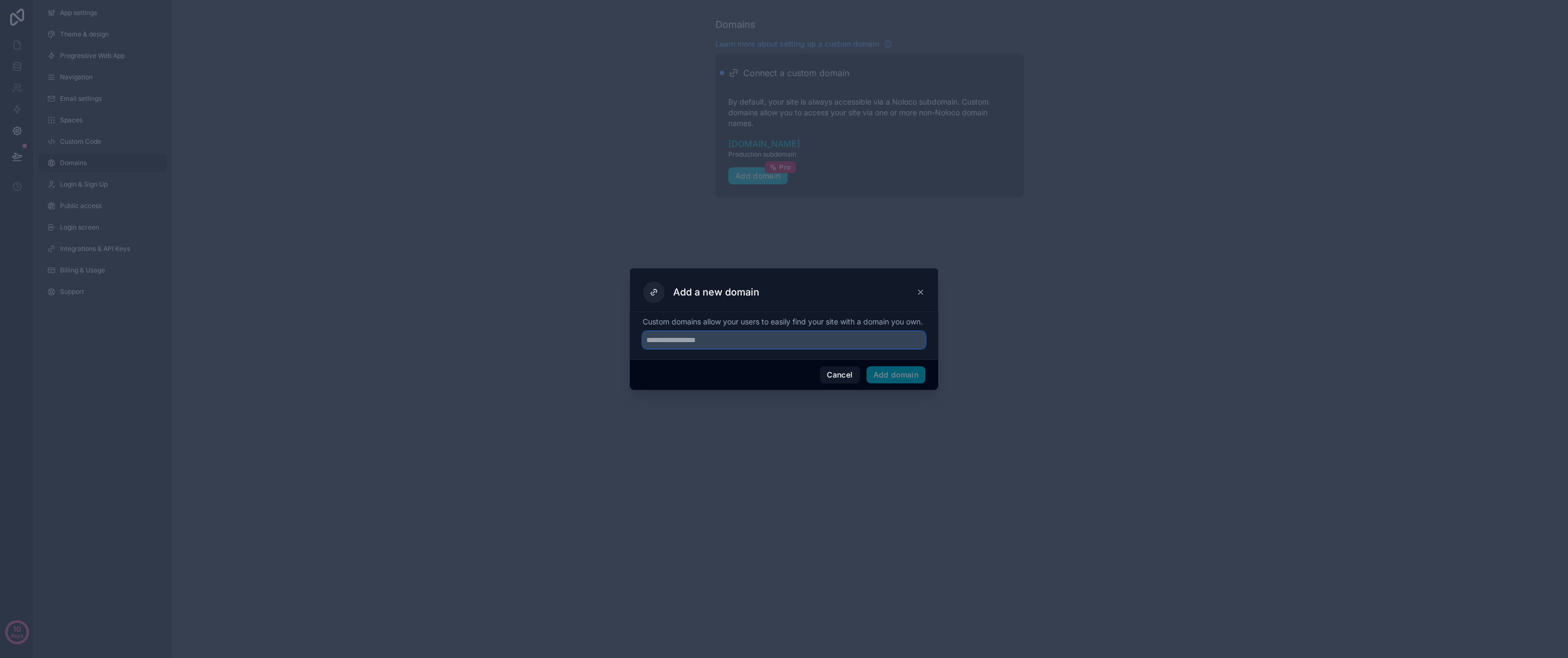
click at [720, 346] on input "text" at bounding box center [784, 339] width 283 height 17
click at [678, 341] on input "*****" at bounding box center [784, 339] width 283 height 17
click at [677, 341] on input "*****" at bounding box center [784, 339] width 283 height 17
paste input "******"
click at [709, 347] on input "**********" at bounding box center [784, 339] width 283 height 17
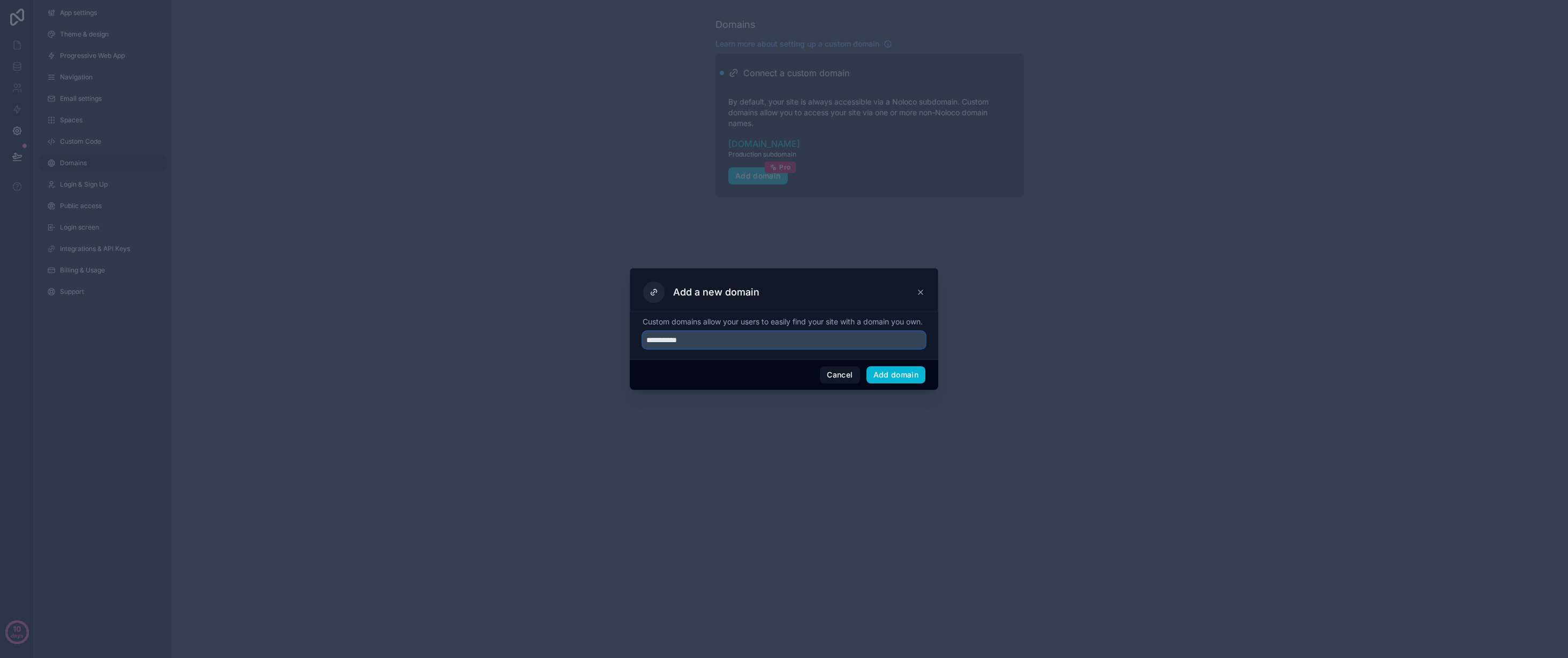
click at [709, 347] on input "**********" at bounding box center [784, 339] width 283 height 17
paste input "text"
type input "*********"
click at [899, 379] on button "Add domain" at bounding box center [896, 375] width 60 height 17
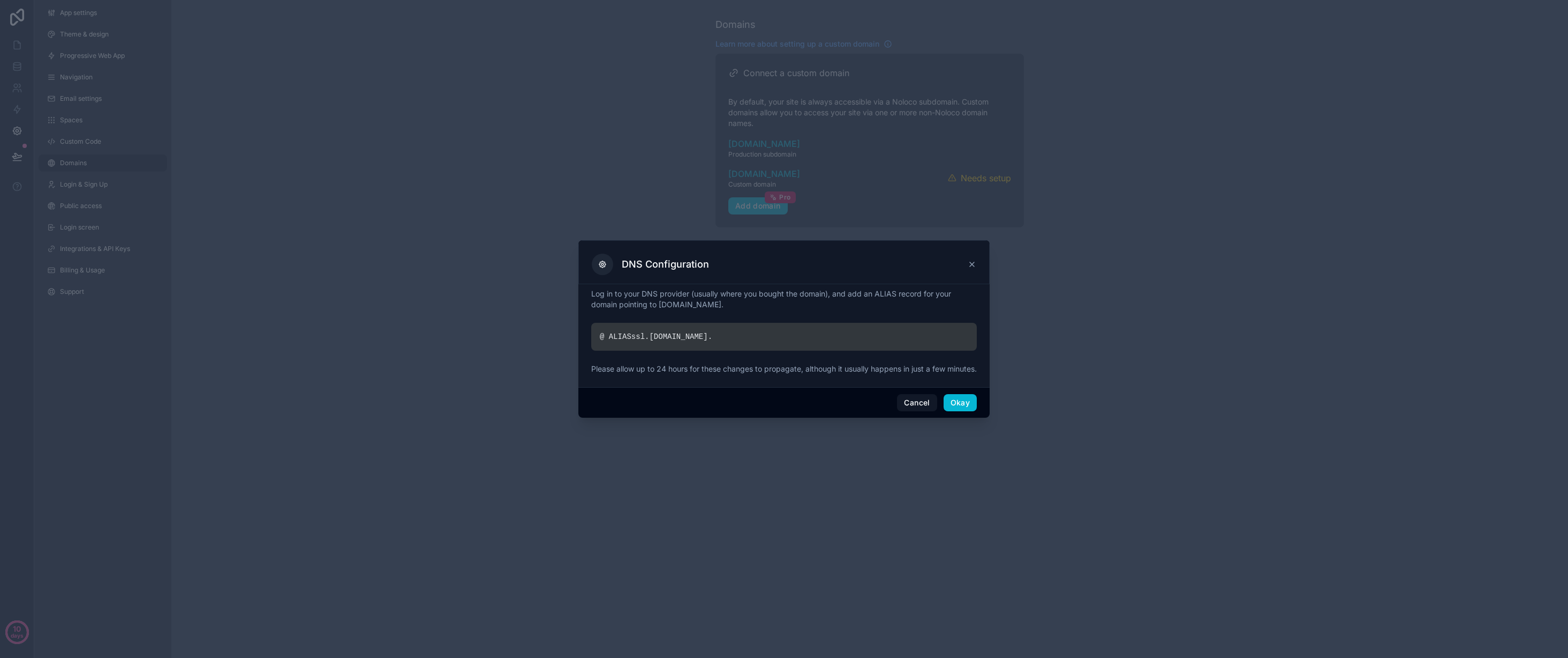
click at [779, 333] on div "@ ALIAS ssl. noloco.co ." at bounding box center [784, 336] width 386 height 28
click at [861, 325] on div "@ ALIAS ssl. noloco.co ." at bounding box center [784, 336] width 386 height 28
click at [861, 326] on div "@ ALIAS ssl. noloco.co ." at bounding box center [784, 336] width 386 height 28
click at [860, 329] on div "@ ALIAS ssl. noloco.co ." at bounding box center [784, 336] width 386 height 28
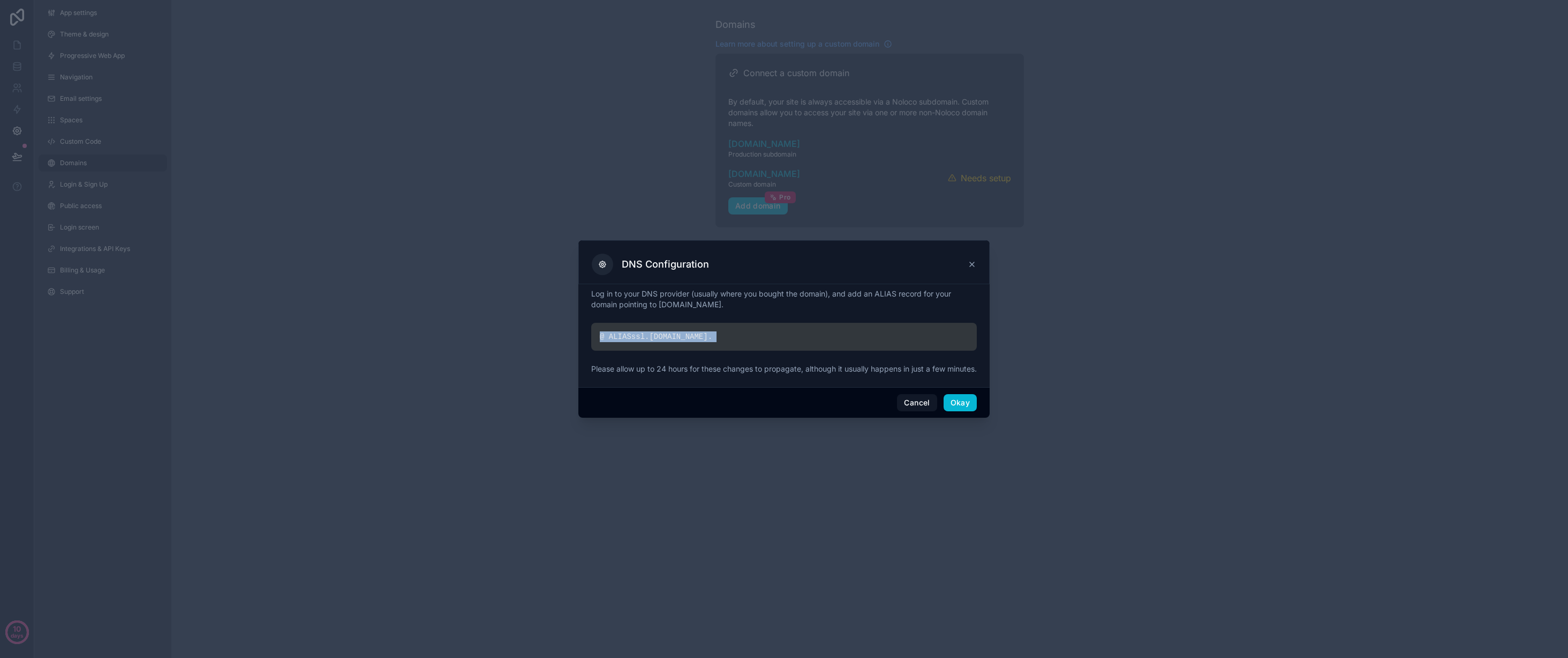
drag, startPoint x: 860, startPoint y: 329, endPoint x: 800, endPoint y: 332, distance: 60.1
click at [859, 329] on div "@ ALIAS ssl. noloco.co ." at bounding box center [784, 336] width 386 height 28
drag, startPoint x: 753, startPoint y: 332, endPoint x: 734, endPoint y: 332, distance: 19.0
click at [734, 332] on div "@ ALIAS ssl. noloco.co ." at bounding box center [784, 336] width 386 height 28
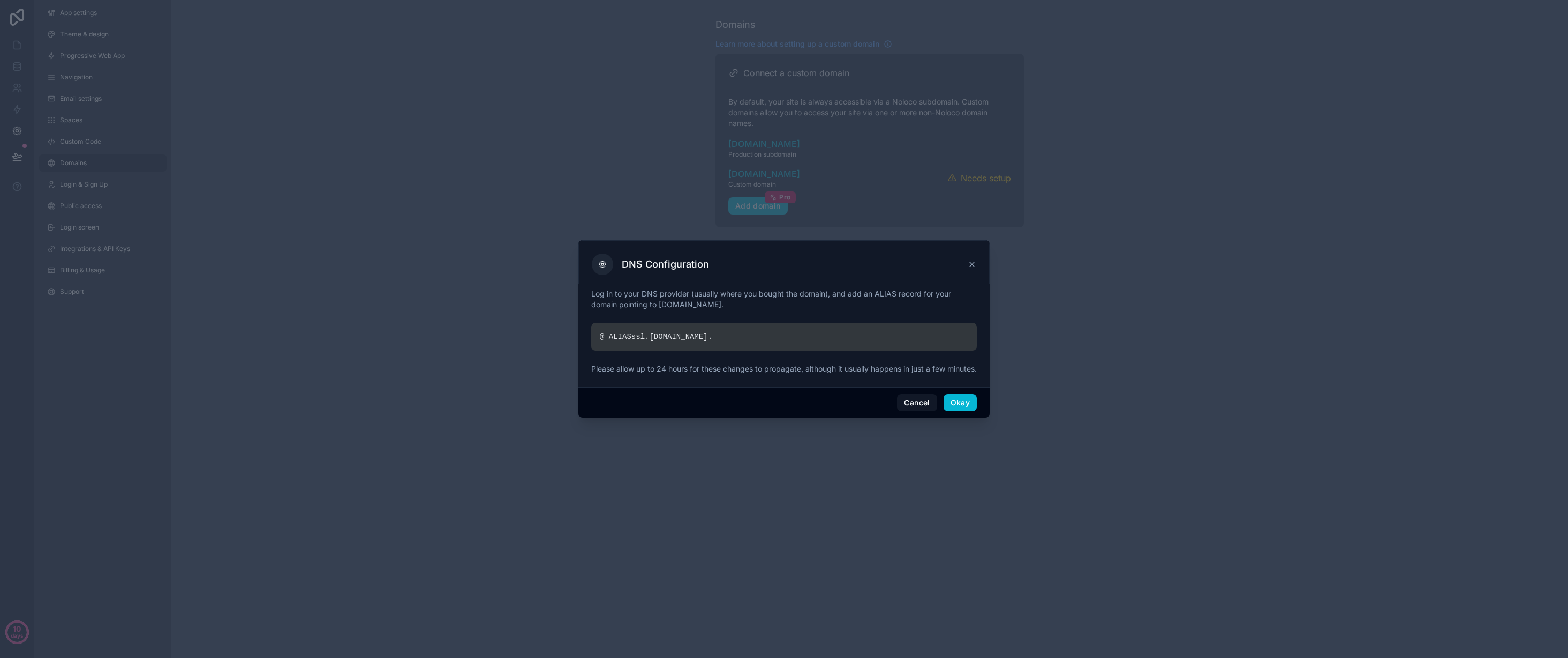
click at [734, 332] on div "@ ALIAS ssl. noloco.co ." at bounding box center [784, 336] width 386 height 28
click at [703, 329] on div "@ ALIAS ssl. noloco.co ." at bounding box center [784, 336] width 386 height 28
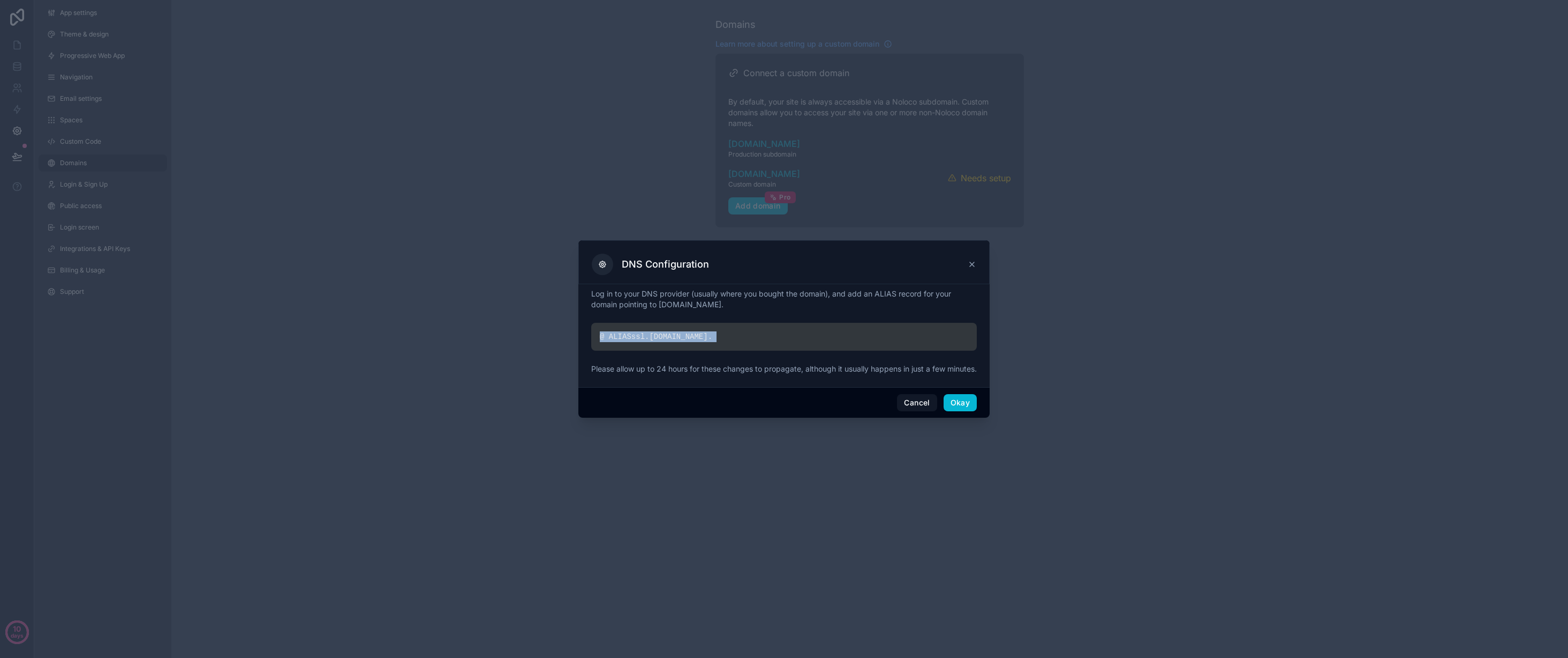
click at [703, 329] on div "@ ALIAS ssl. noloco.co ." at bounding box center [784, 336] width 386 height 28
copy div "@ ALIAS ssl. noloco.co ."
click at [746, 322] on div "@ ALIAS ssl. noloco.co ." at bounding box center [784, 336] width 386 height 28
drag, startPoint x: 725, startPoint y: 328, endPoint x: 609, endPoint y: 332, distance: 116.1
click at [608, 332] on div "@ ALIAS ssl. noloco.co ." at bounding box center [784, 336] width 386 height 28
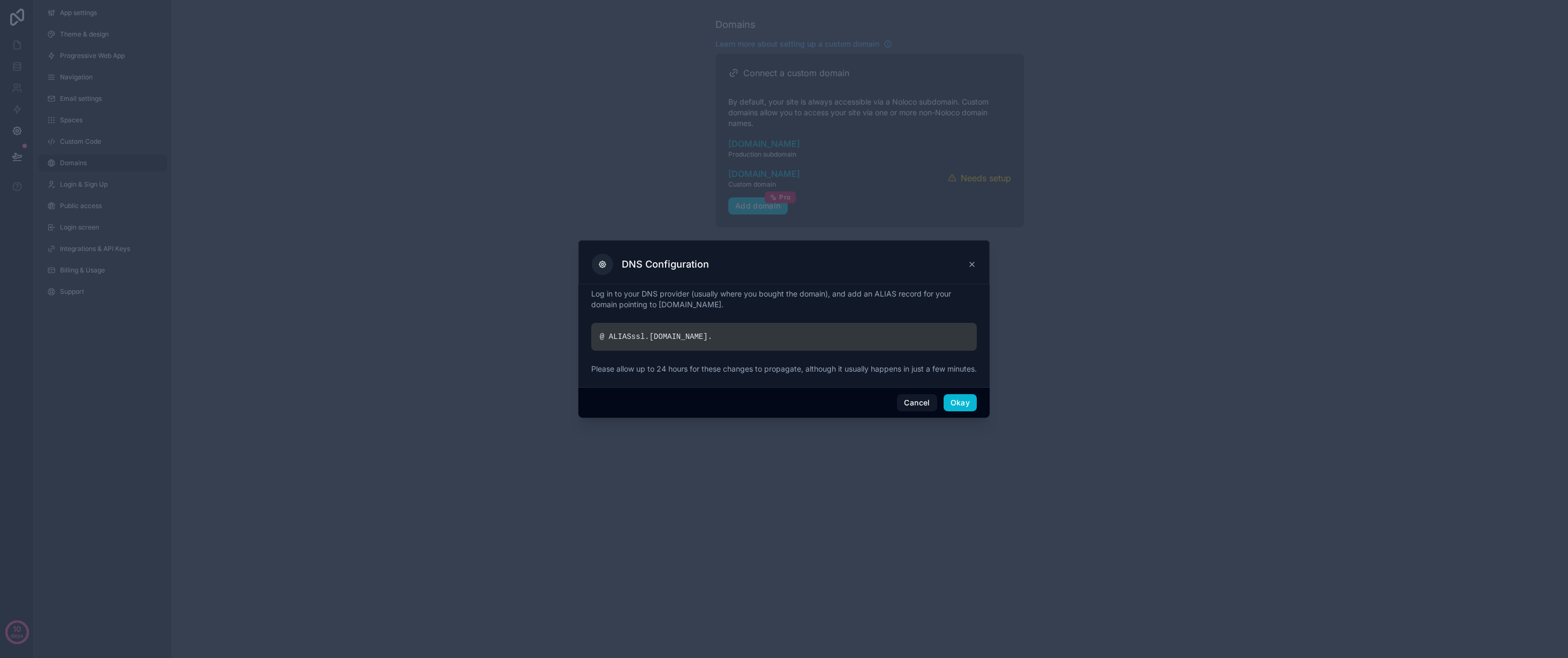
click at [714, 329] on div "@ ALIAS ssl. noloco.co ." at bounding box center [784, 336] width 386 height 28
drag, startPoint x: 712, startPoint y: 332, endPoint x: 672, endPoint y: 333, distance: 40.0
click at [637, 332] on div "@ ALIAS ssl. noloco.co ." at bounding box center [784, 336] width 386 height 28
copy div "ssl. noloco.co ."
click at [668, 304] on p "Log in to your DNS provider (usually where you bought the domain), and add an A…" at bounding box center [784, 299] width 386 height 22
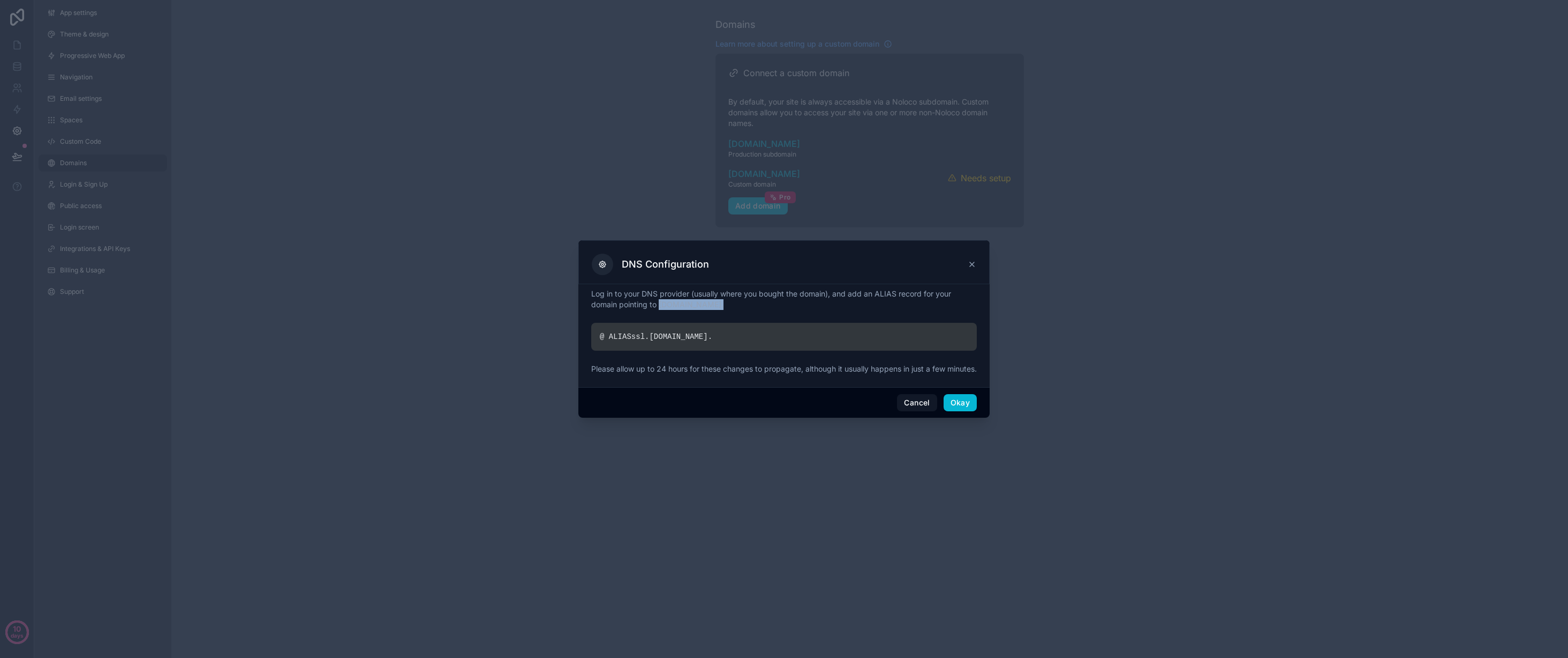
drag, startPoint x: 660, startPoint y: 298, endPoint x: 715, endPoint y: 302, distance: 55.1
click at [715, 302] on p "Log in to your DNS provider (usually where you bought the domain), and add an A…" at bounding box center [784, 299] width 386 height 22
copy p "ssl.noloco.co."
drag, startPoint x: 696, startPoint y: 295, endPoint x: 628, endPoint y: 294, distance: 68.0
click at [693, 294] on p "Log in to your DNS provider (usually where you bought the domain), and add an A…" at bounding box center [784, 299] width 386 height 22
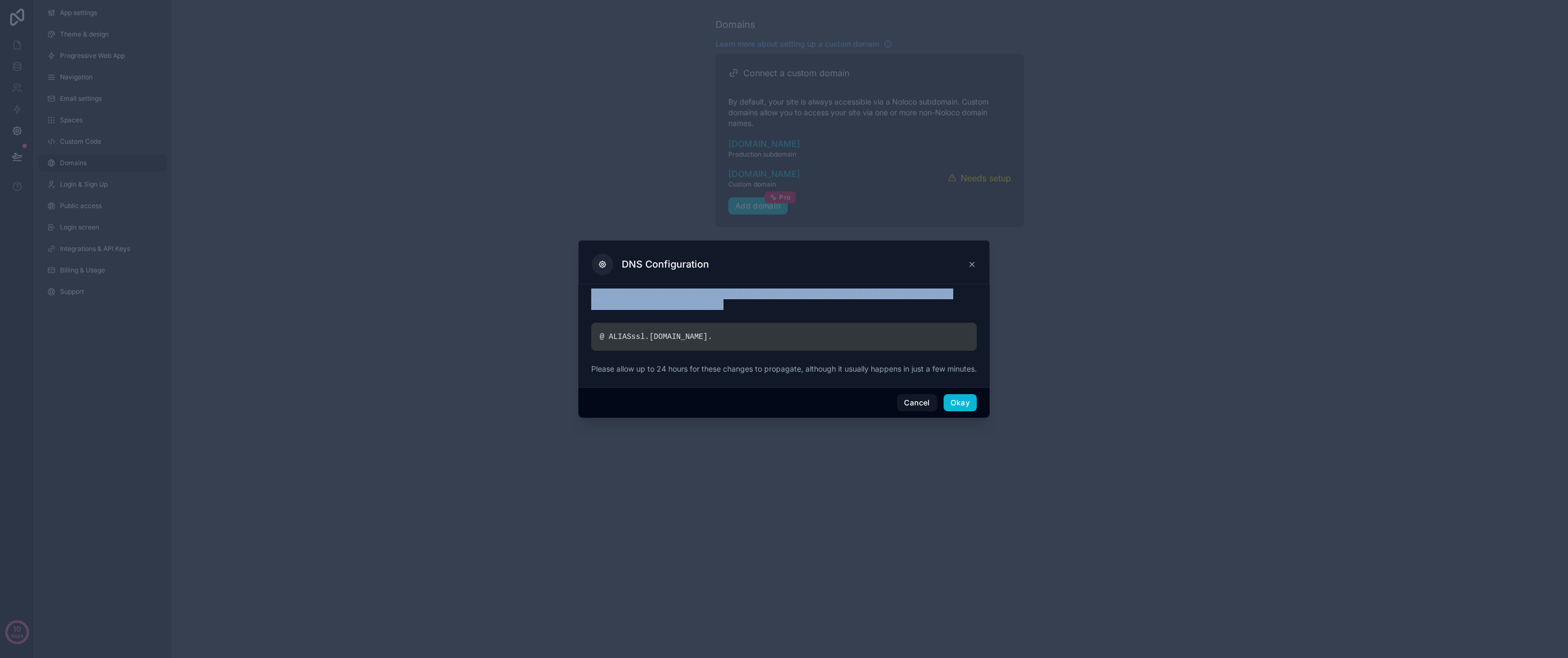
drag, startPoint x: 589, startPoint y: 286, endPoint x: 727, endPoint y: 295, distance: 138.3
click at [727, 295] on div "Log in to your DNS provider (usually where you bought the domain), and add an A…" at bounding box center [784, 336] width 411 height 103
copy p "Log in to your DNS provider (usually where you bought the domain), and add an A…"
click at [966, 403] on button "Okay" at bounding box center [960, 402] width 33 height 17
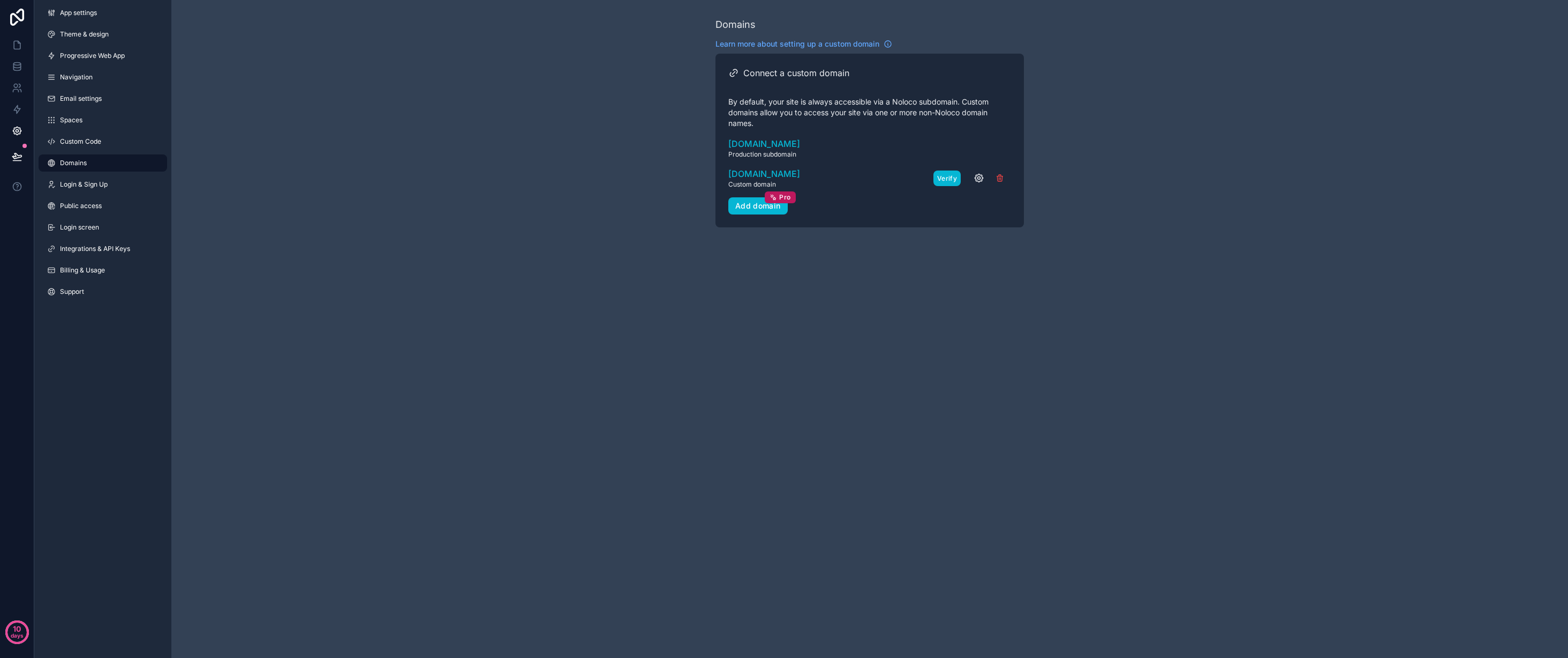
click at [949, 176] on button "Verify" at bounding box center [947, 178] width 28 height 15
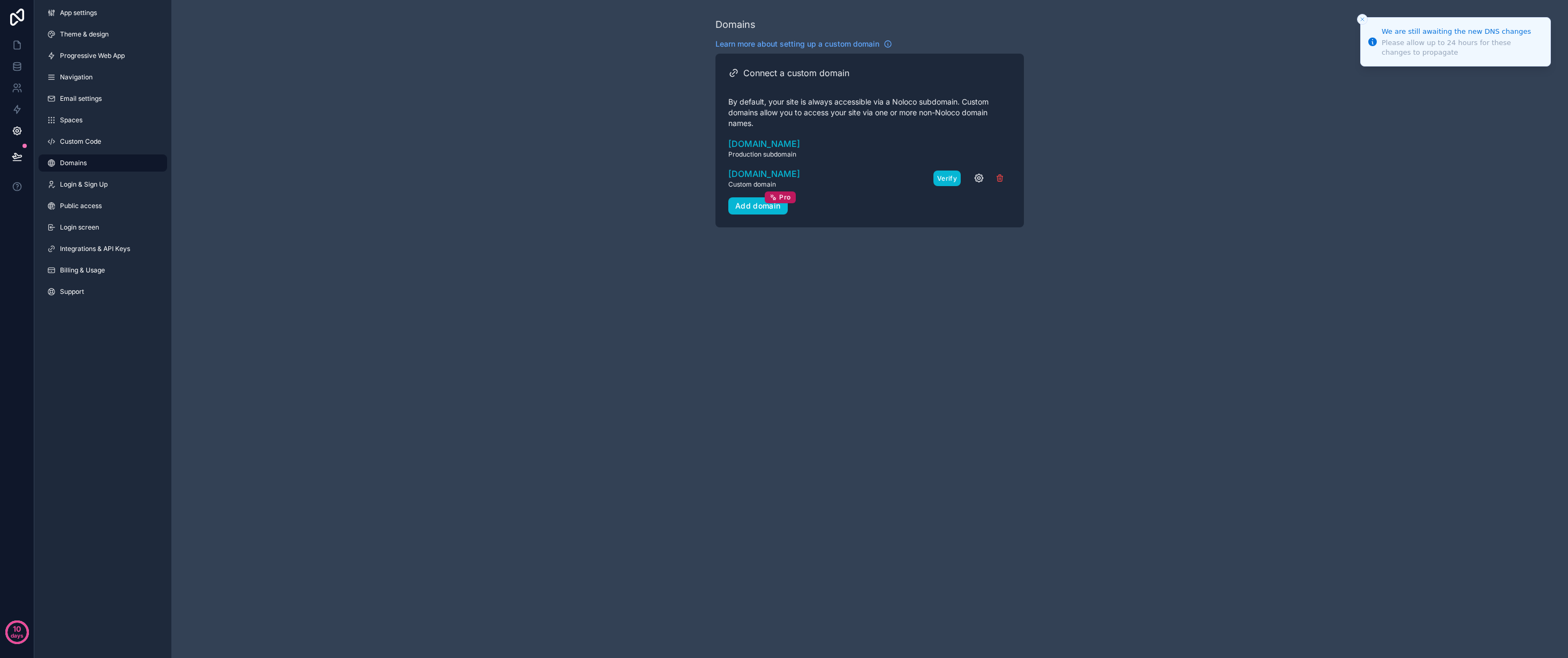
click at [948, 176] on button "Verify" at bounding box center [947, 178] width 28 height 15
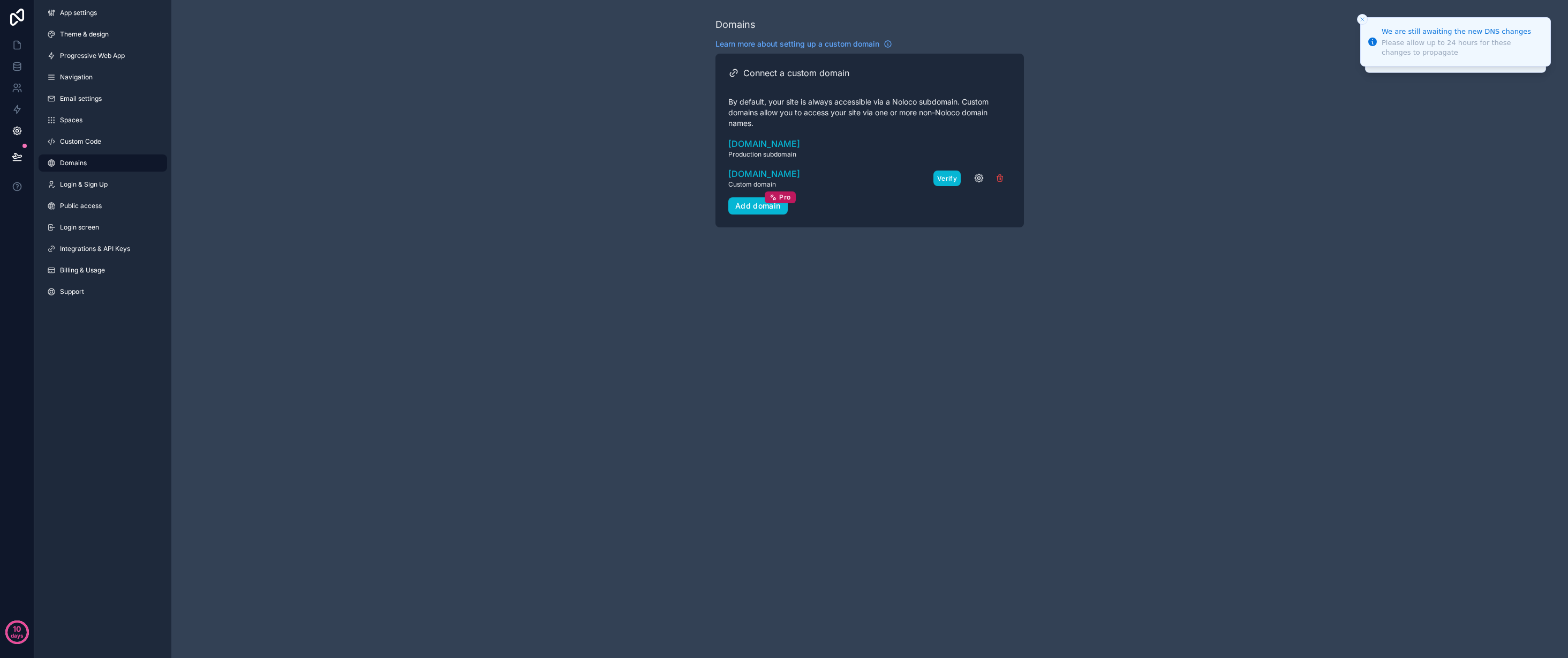
click at [948, 176] on button "Verify" at bounding box center [947, 178] width 28 height 15
click at [590, 270] on div "Domains Learn more about setting up a custom domain Connect a custom domain By …" at bounding box center [870, 329] width 1397 height 658
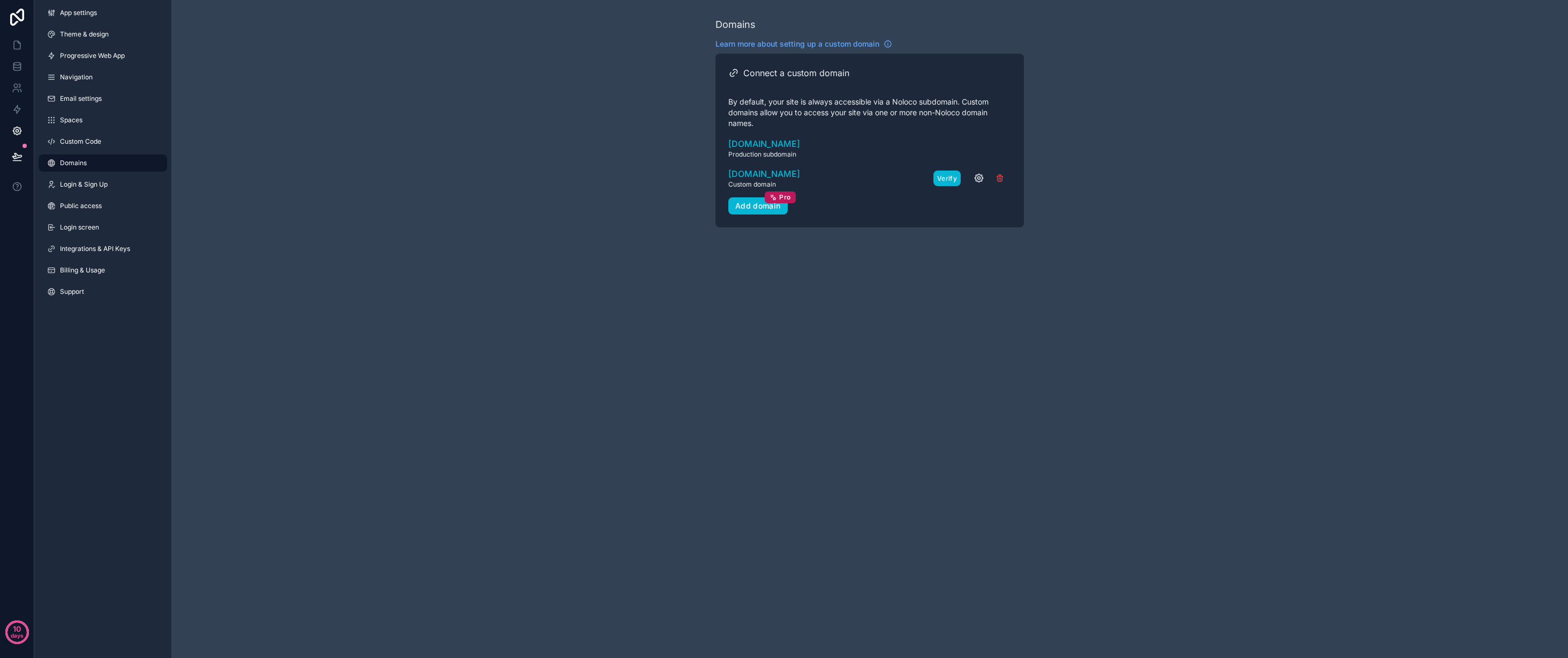
click at [946, 177] on button "Verify" at bounding box center [947, 178] width 28 height 15
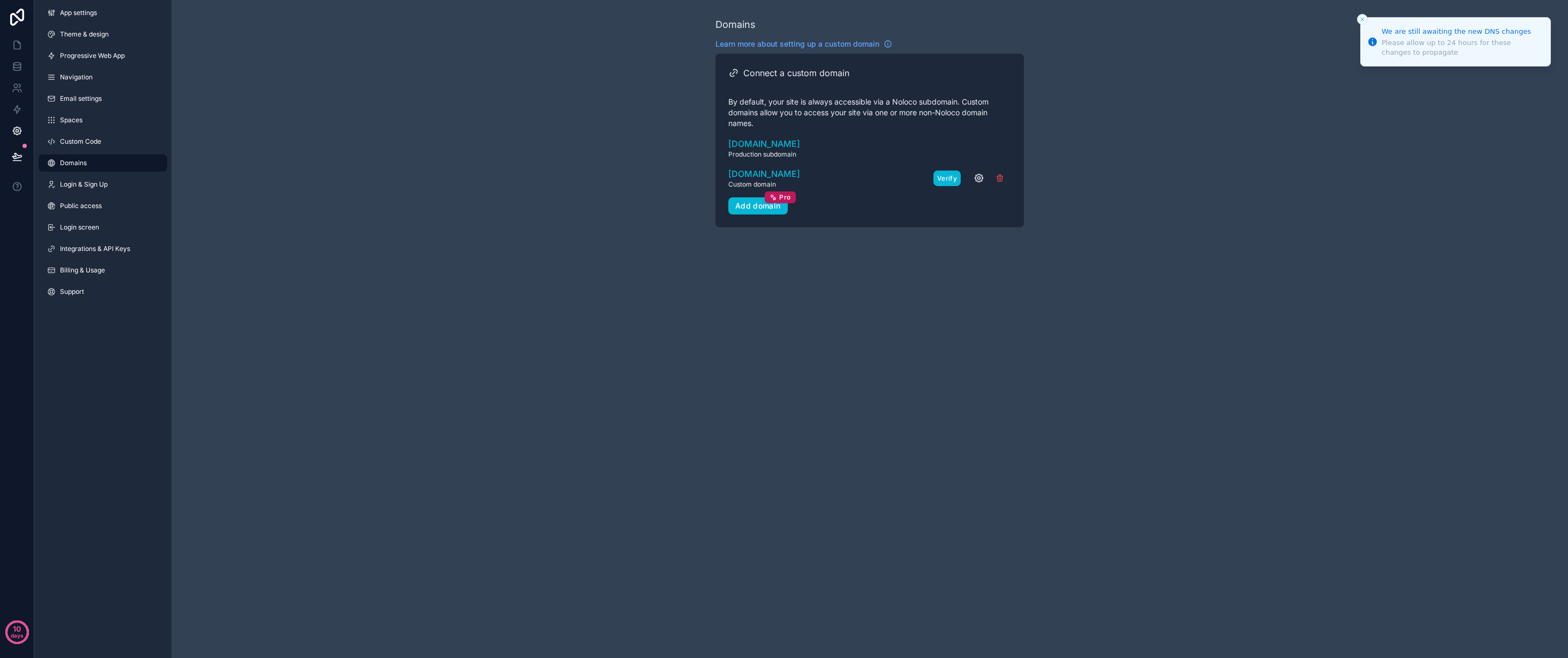
click at [946, 177] on button "Verify" at bounding box center [947, 178] width 28 height 15
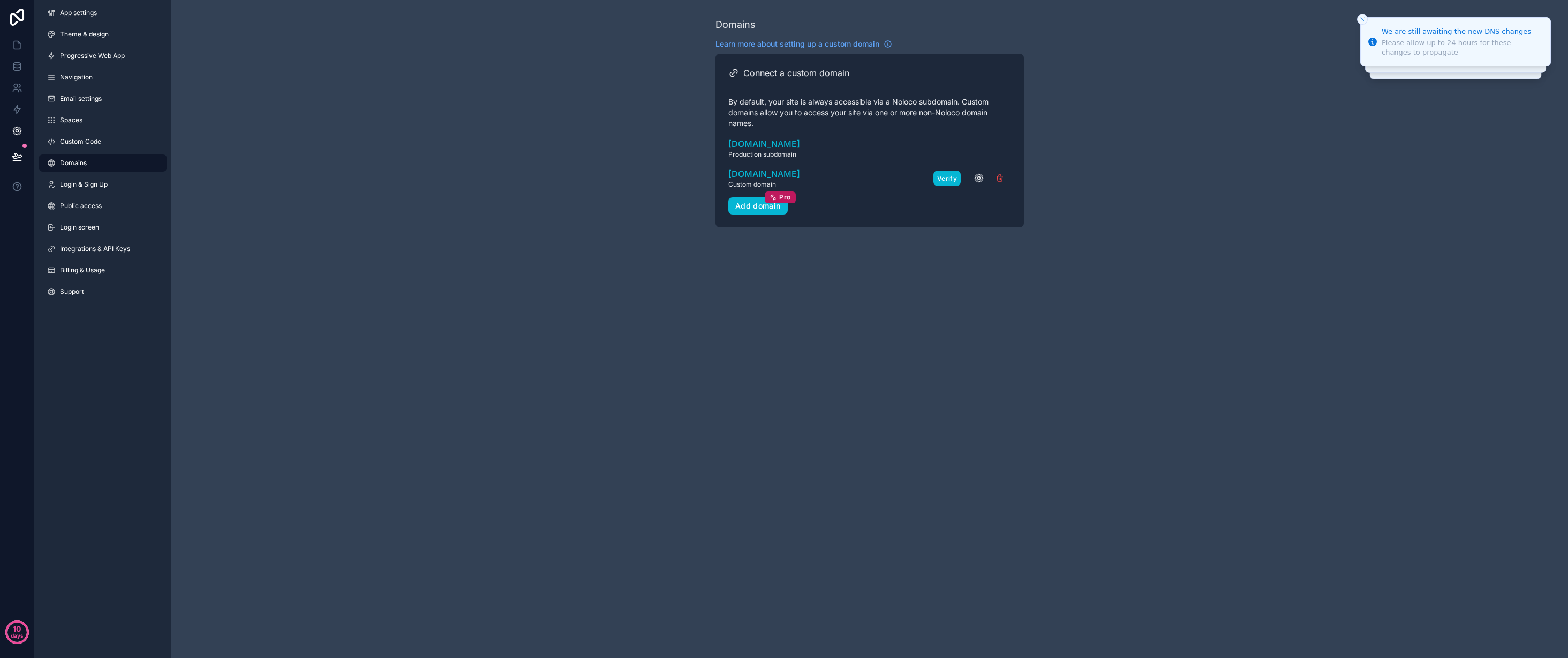
click at [946, 177] on button "Verify" at bounding box center [947, 178] width 28 height 15
click at [558, 171] on div "Domains Learn more about setting up a custom domain Connect a custom domain By …" at bounding box center [870, 122] width 1397 height 244
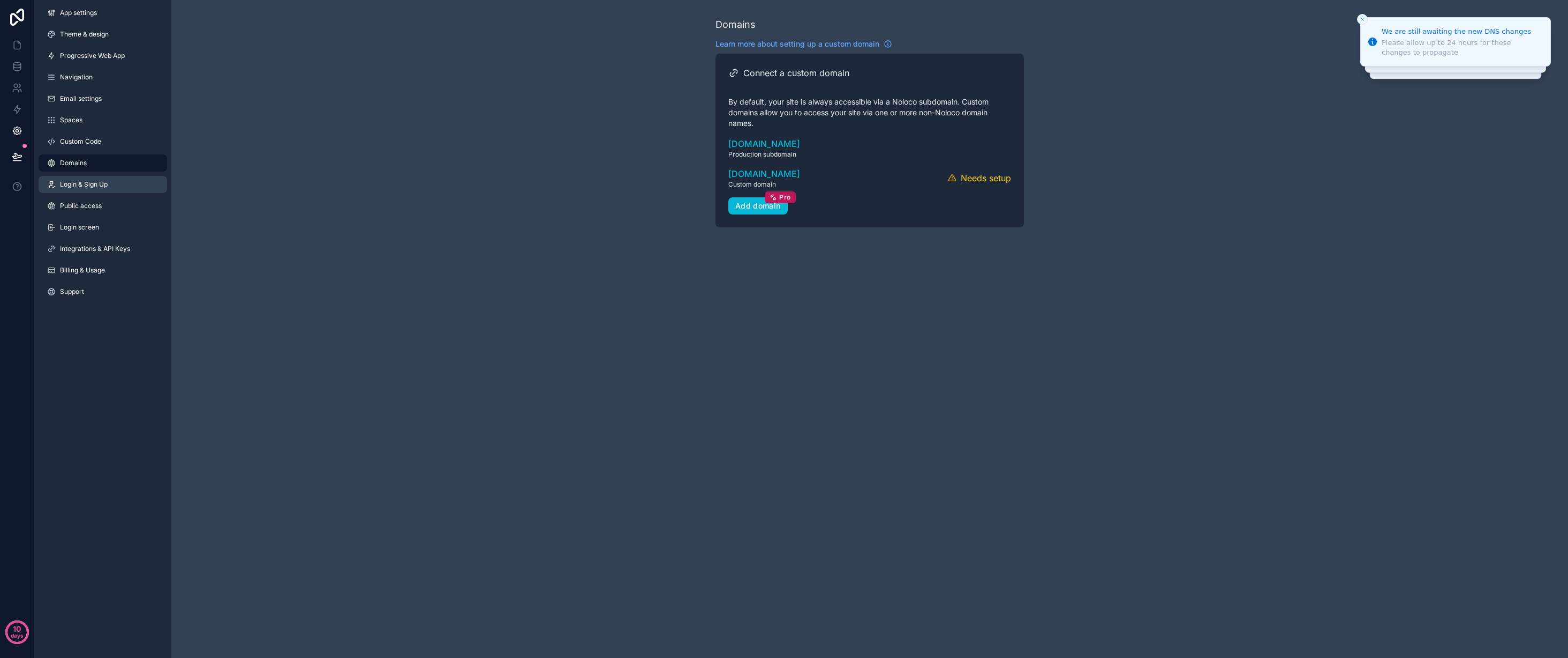
click at [111, 186] on link "Login & Sign Up" at bounding box center [103, 184] width 128 height 17
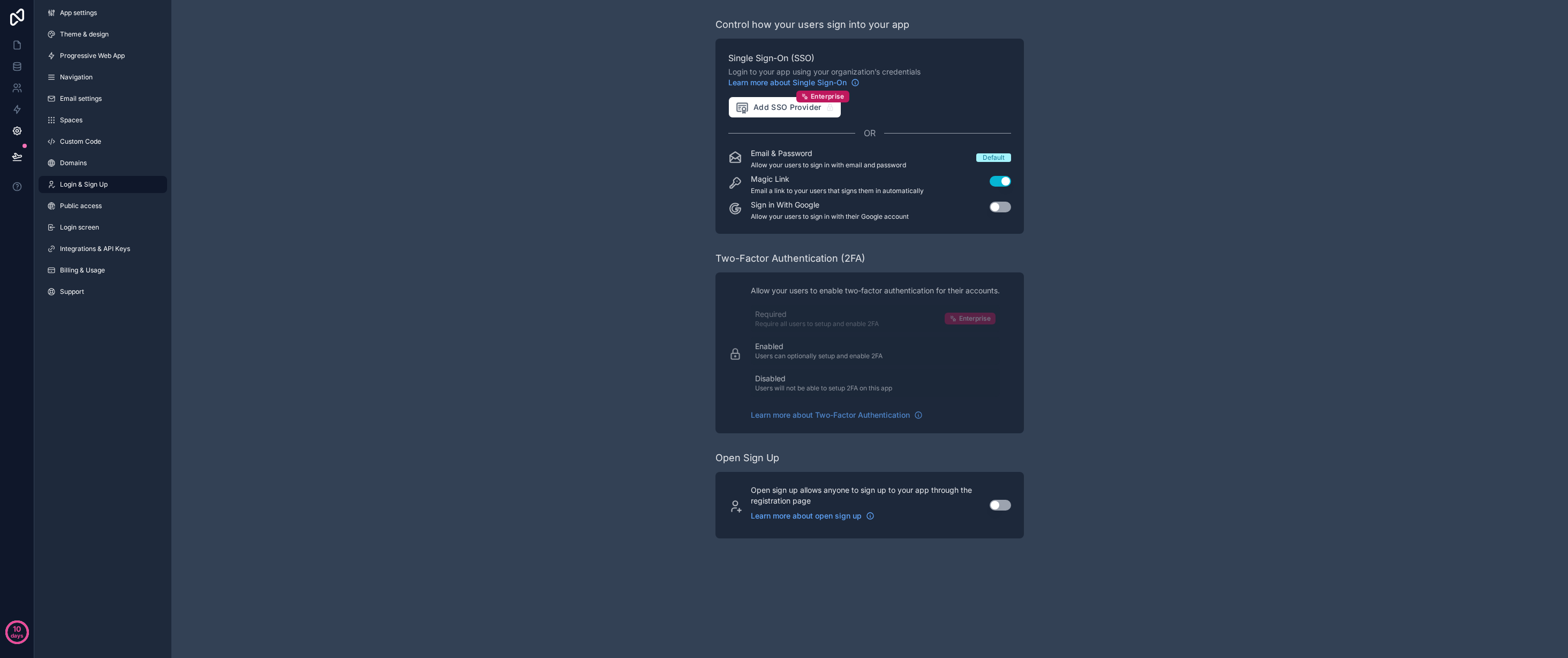
click at [1010, 205] on button "Use setting" at bounding box center [1001, 206] width 22 height 10
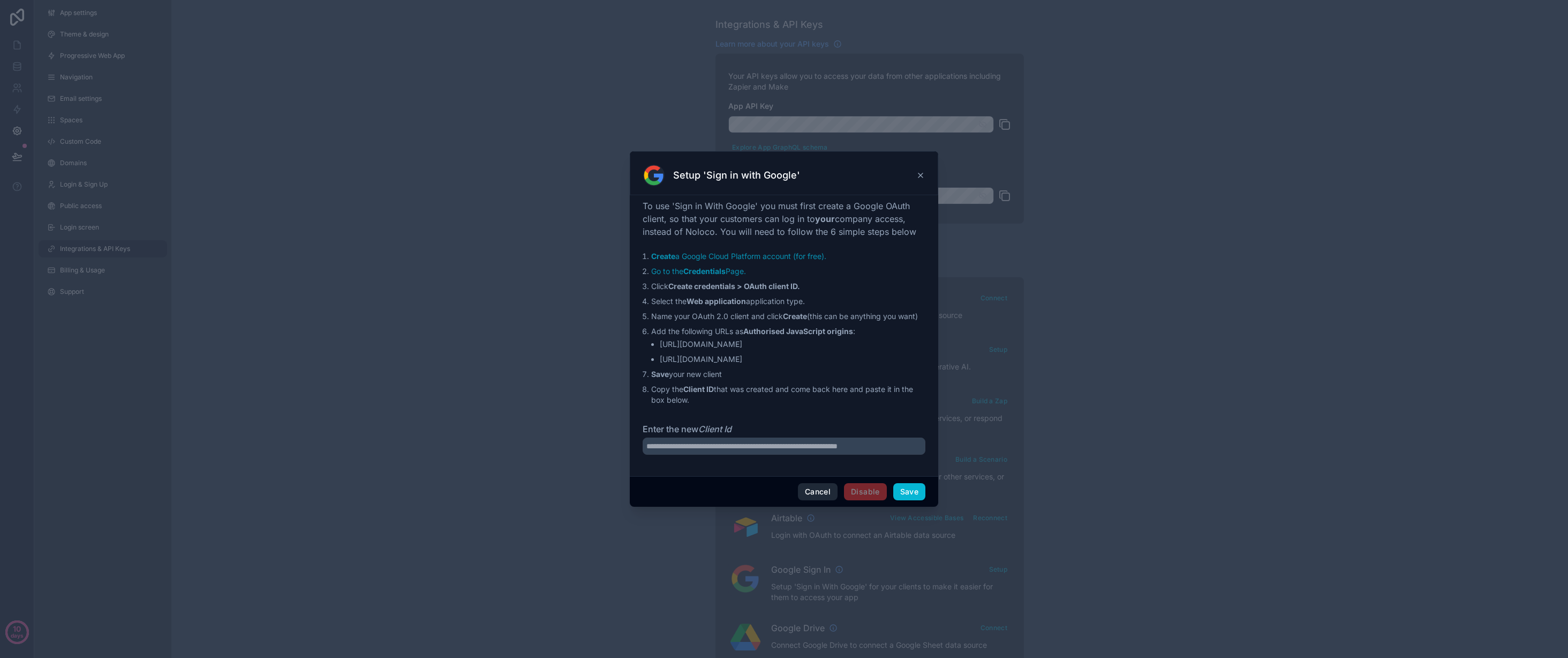
click at [800, 490] on button "Cancel" at bounding box center [818, 492] width 40 height 17
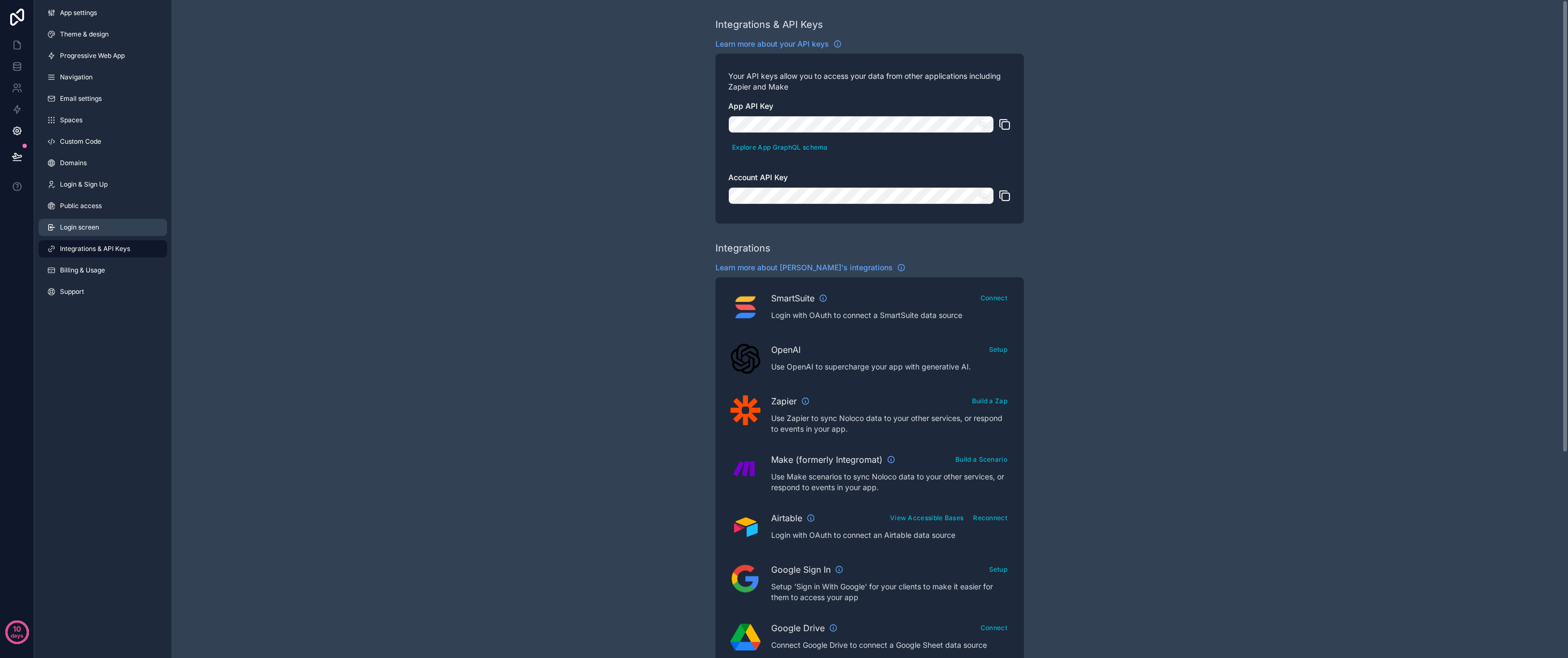
click at [116, 225] on link "Login screen" at bounding box center [103, 227] width 128 height 17
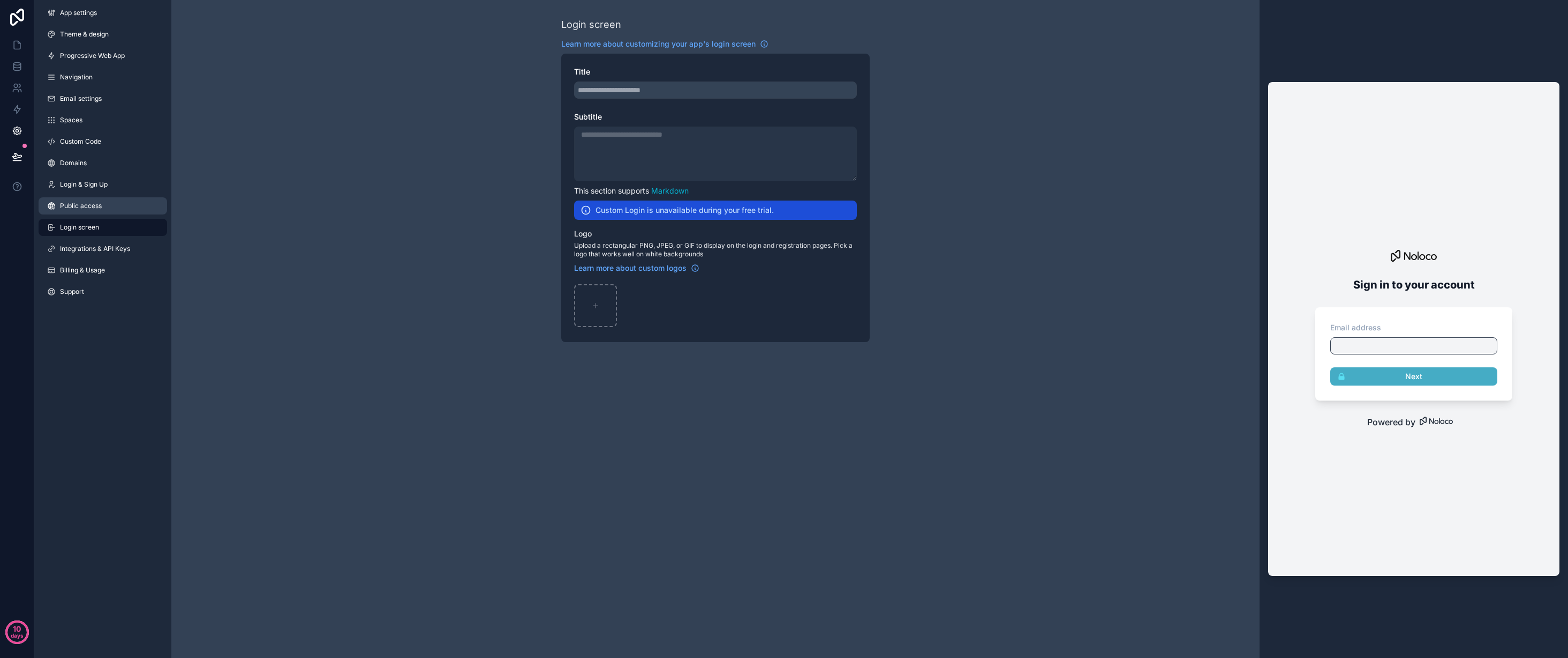
click at [127, 207] on link "Public access" at bounding box center [103, 205] width 128 height 17
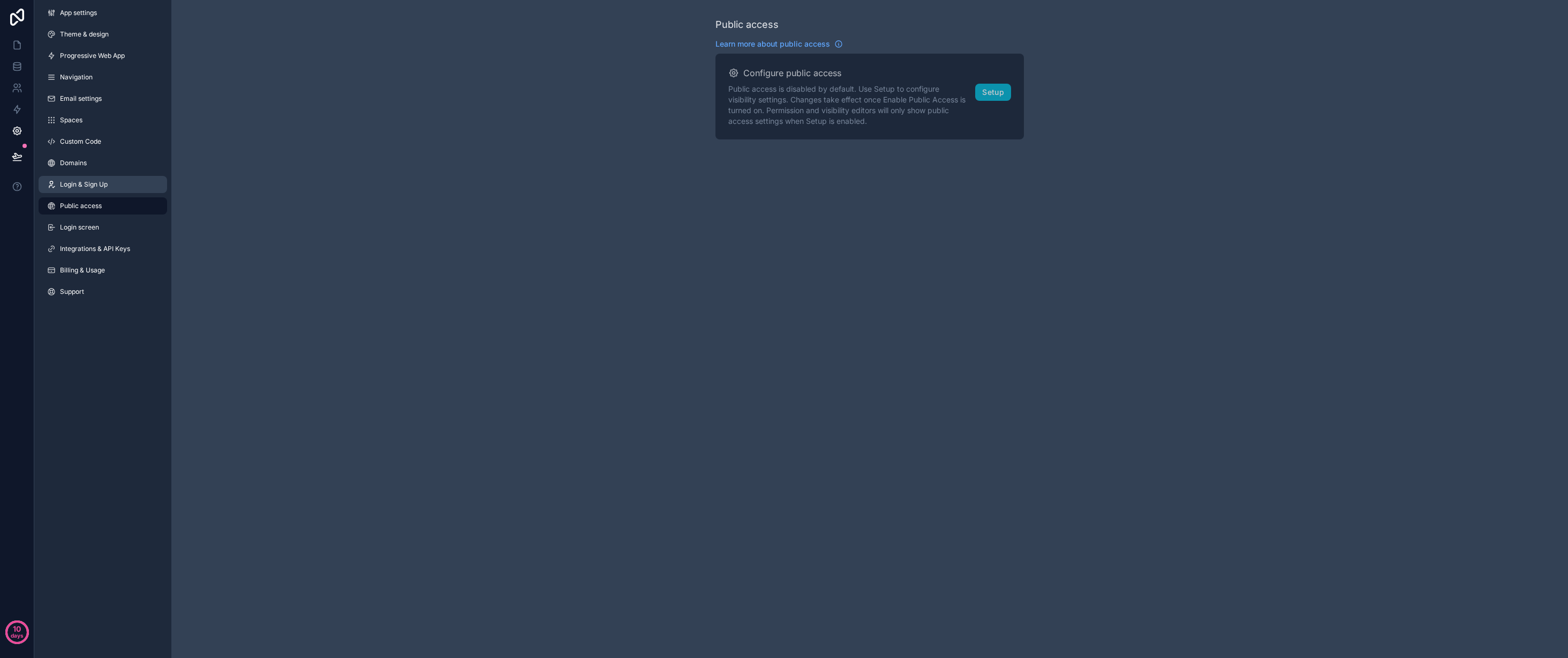
click at [123, 186] on link "Login & Sign Up" at bounding box center [103, 184] width 128 height 17
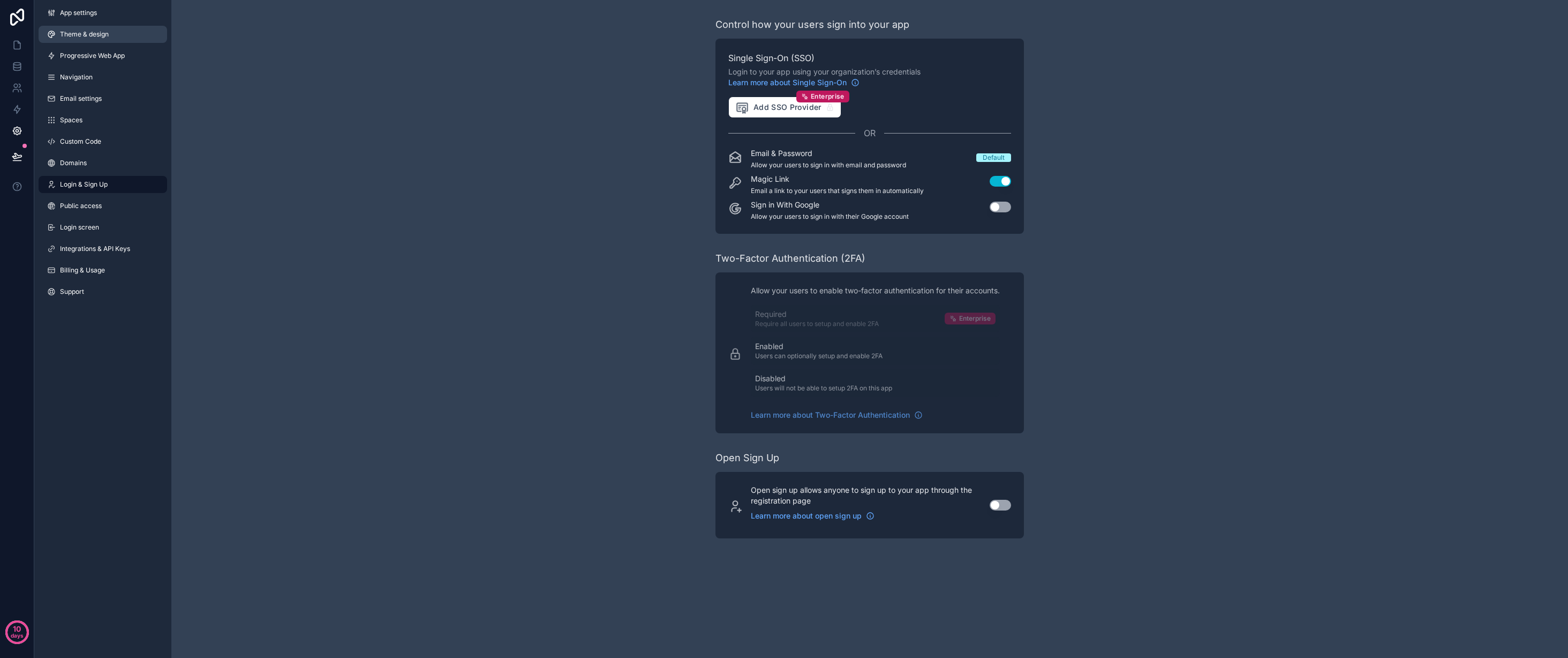
click at [116, 34] on link "Theme & design" at bounding box center [103, 34] width 128 height 17
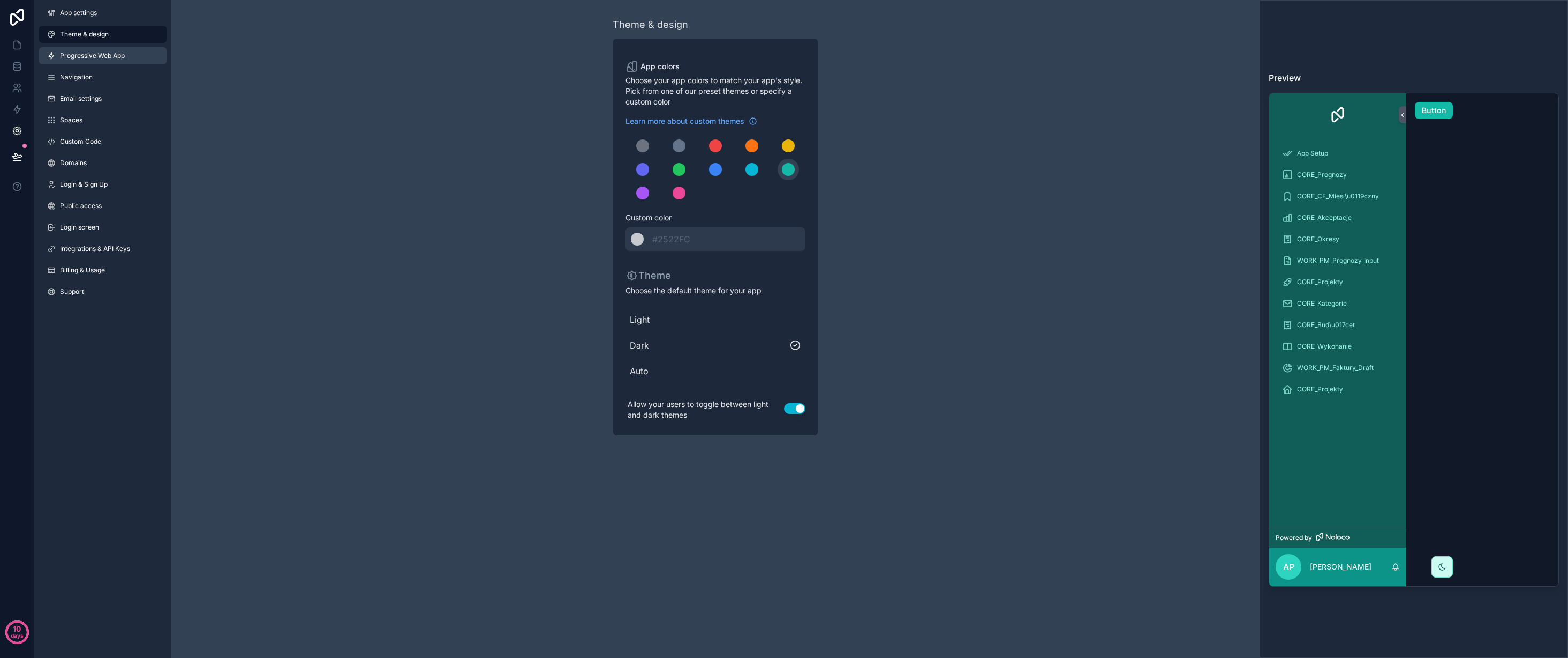
click at [114, 52] on span "Progressive Web App" at bounding box center [92, 55] width 65 height 9
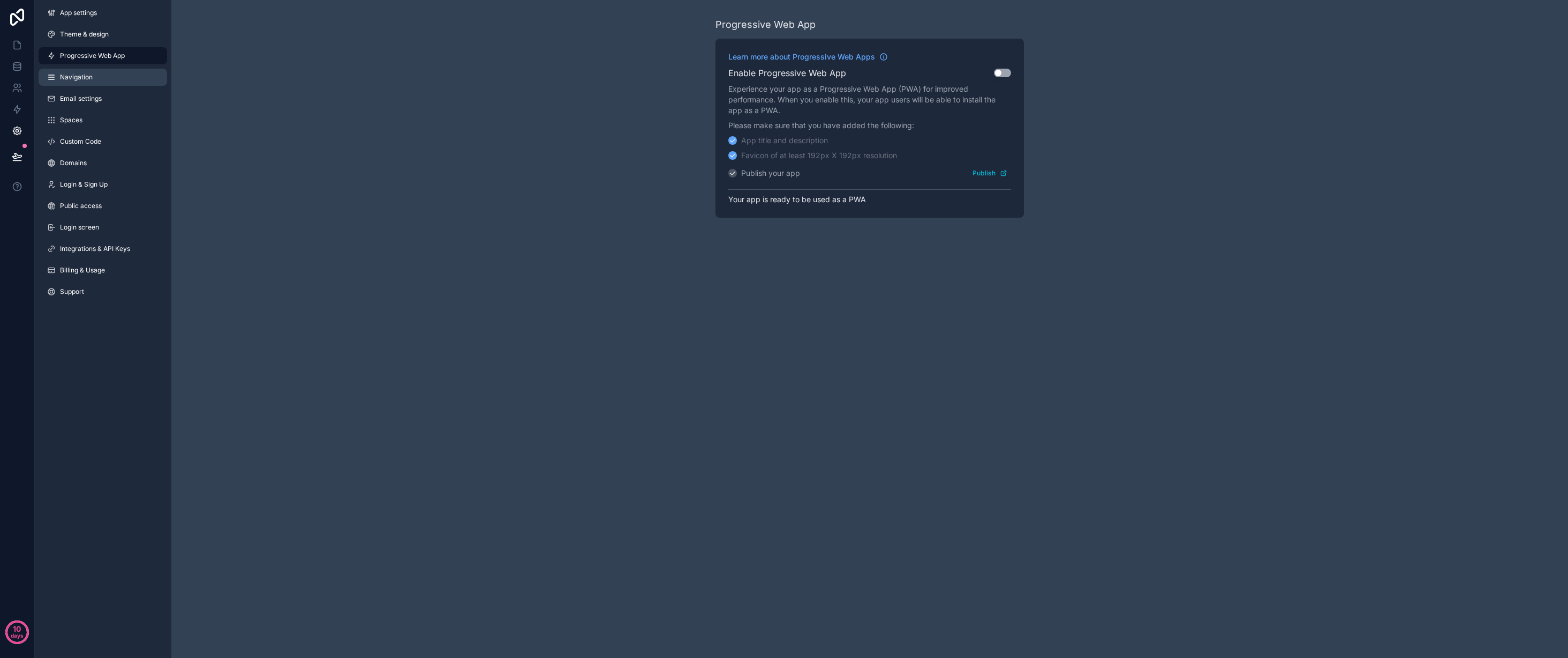
click at [107, 69] on link "Navigation" at bounding box center [103, 77] width 128 height 17
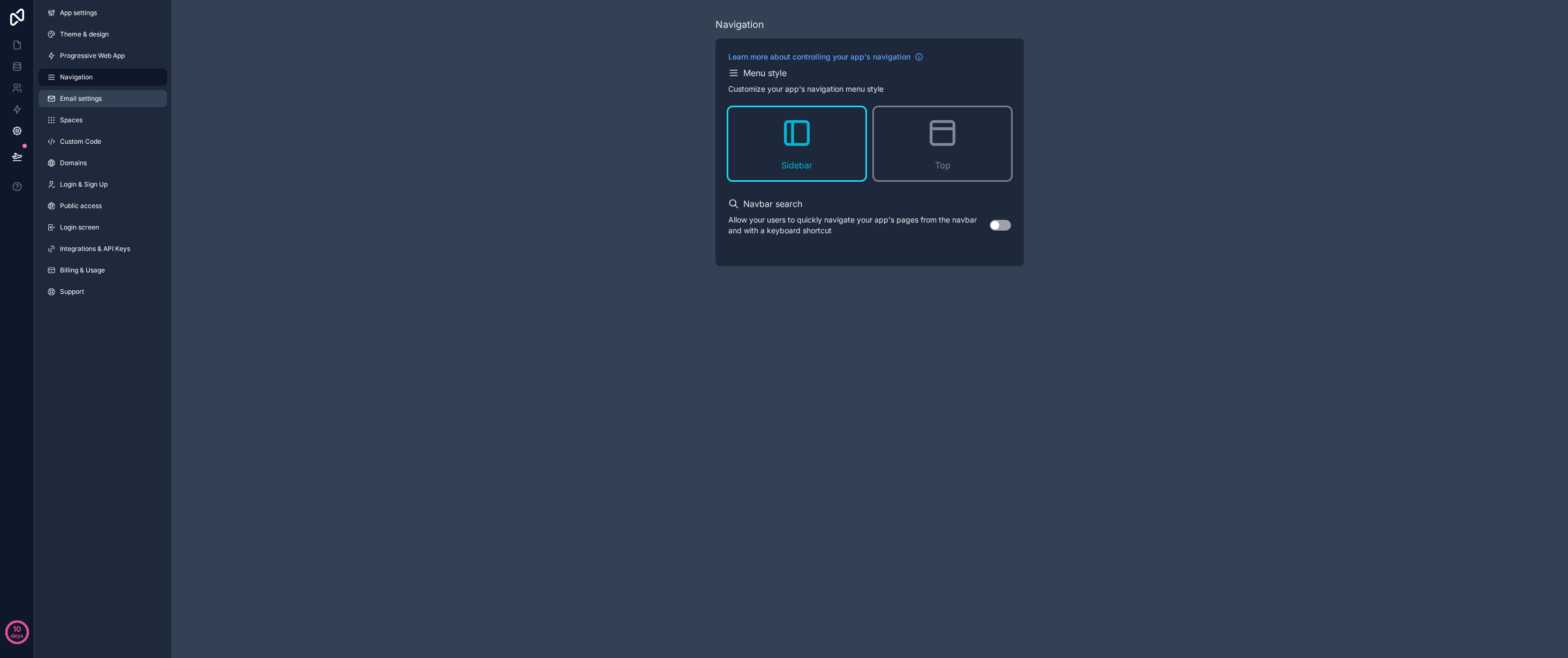
click at [106, 91] on link "Email settings" at bounding box center [103, 99] width 128 height 17
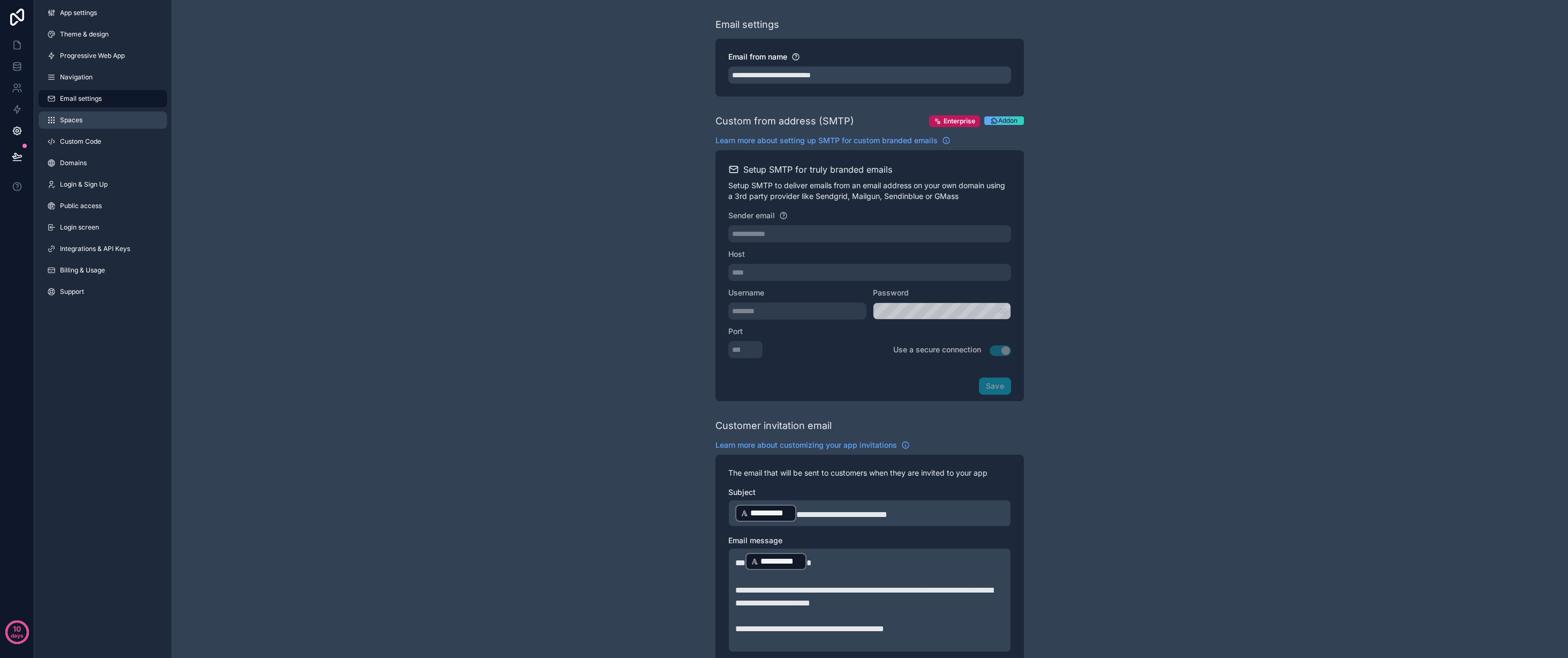
click at [103, 114] on link "Spaces" at bounding box center [103, 120] width 128 height 17
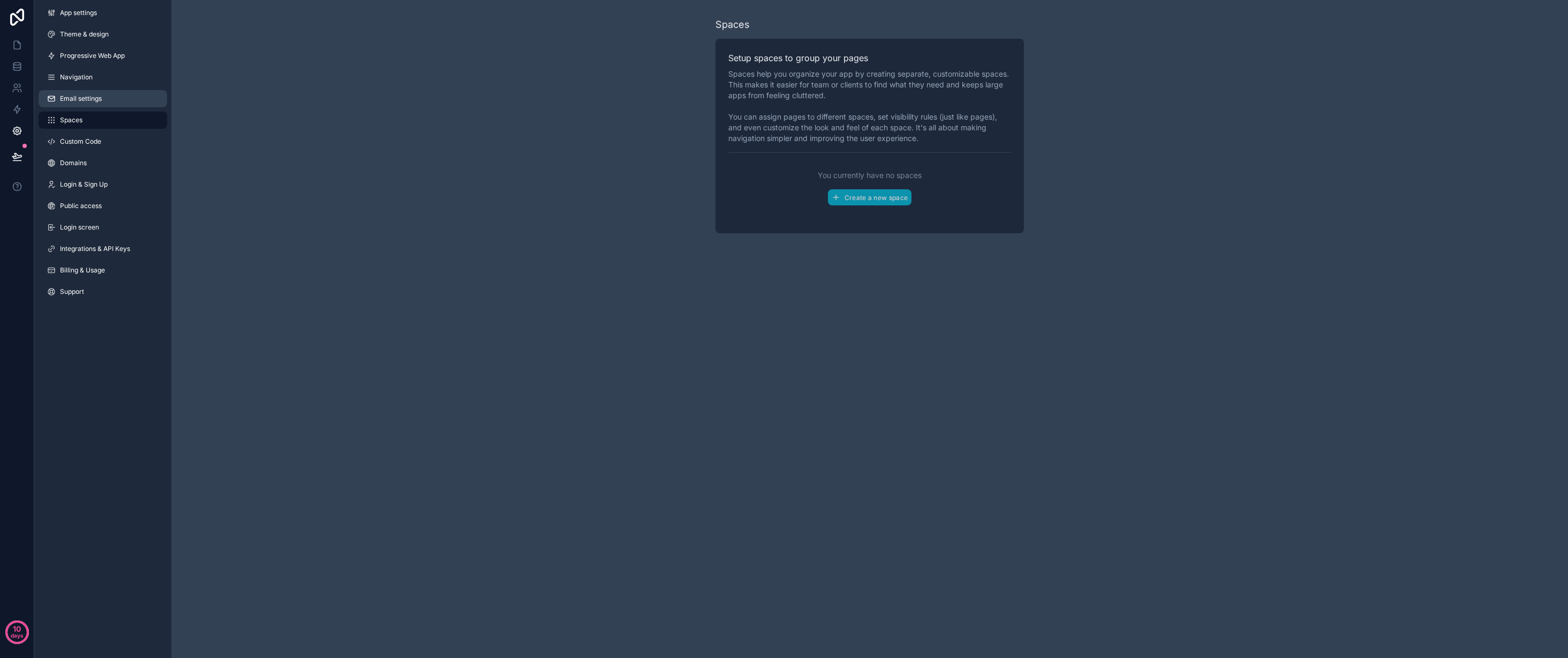
click at [104, 93] on link "Email settings" at bounding box center [103, 99] width 128 height 17
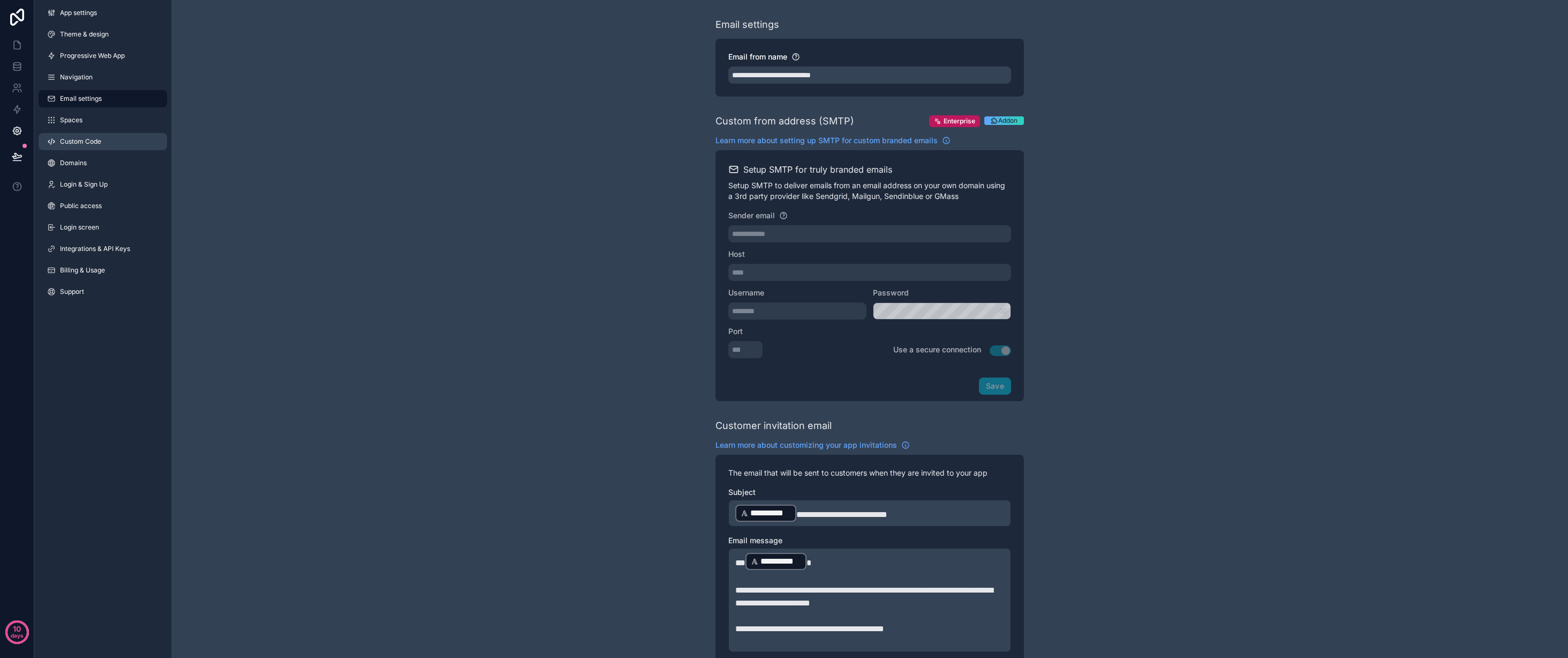
click at [104, 144] on link "Custom Code" at bounding box center [103, 142] width 128 height 17
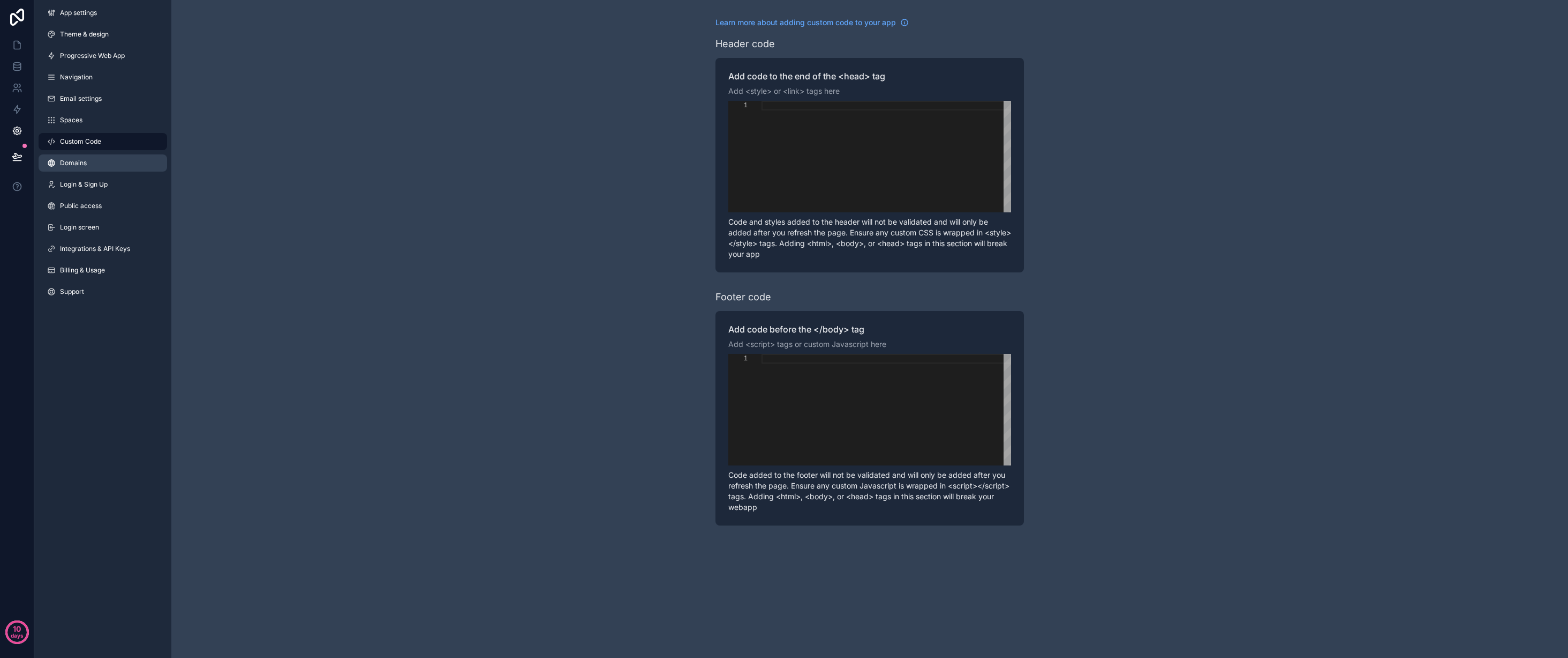
click at [98, 166] on link "Domains" at bounding box center [103, 163] width 128 height 17
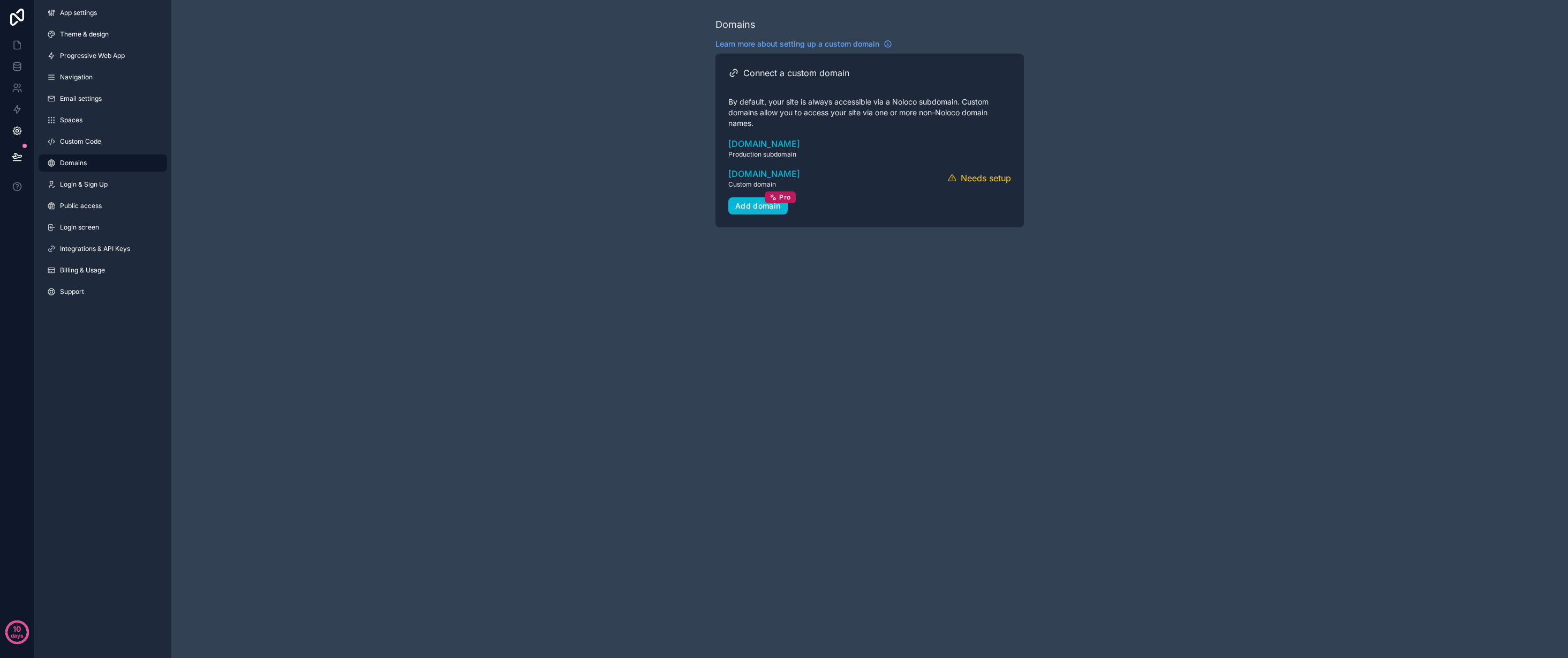
click at [102, 174] on div "App settings Theme & design Progressive Web App Navigation Email settings Space…" at bounding box center [103, 154] width 137 height 309
click at [103, 182] on span "Login & Sign Up" at bounding box center [84, 184] width 48 height 9
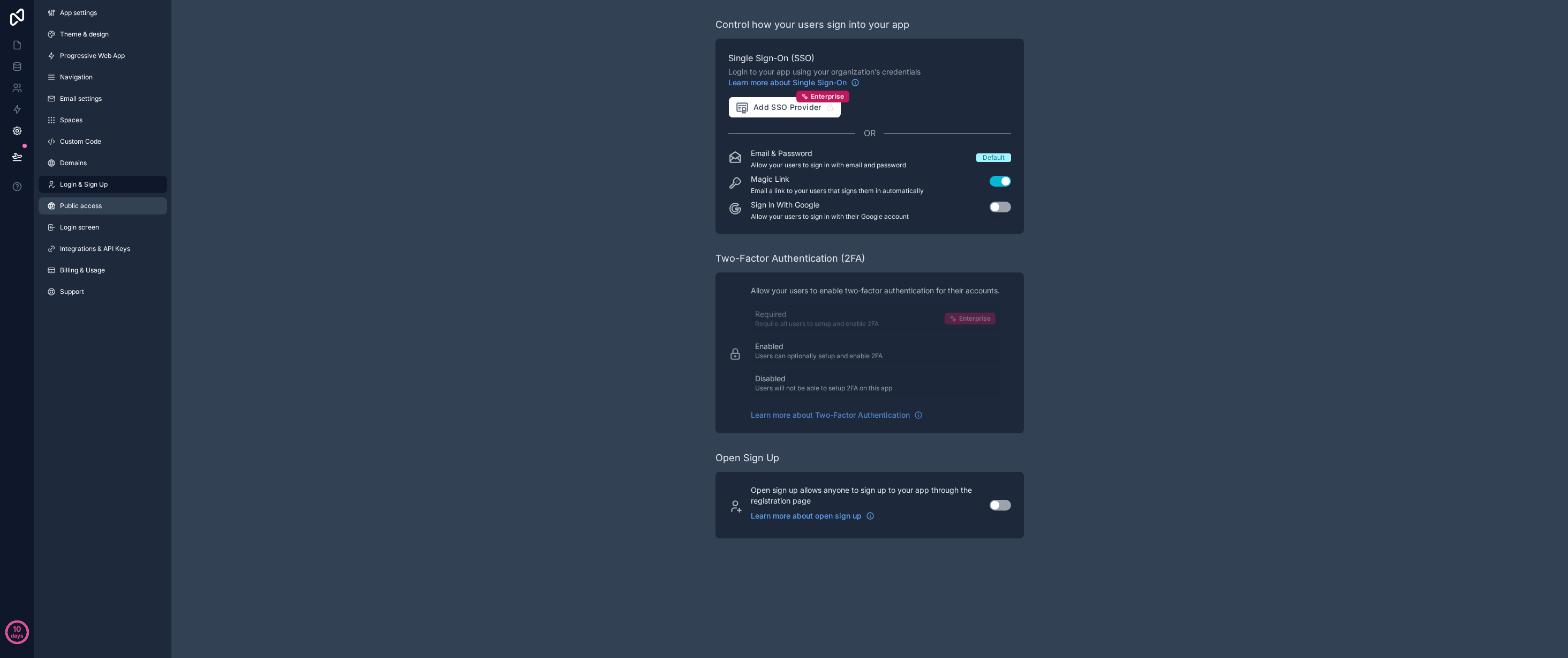
click at [105, 206] on link "Public access" at bounding box center [103, 205] width 128 height 17
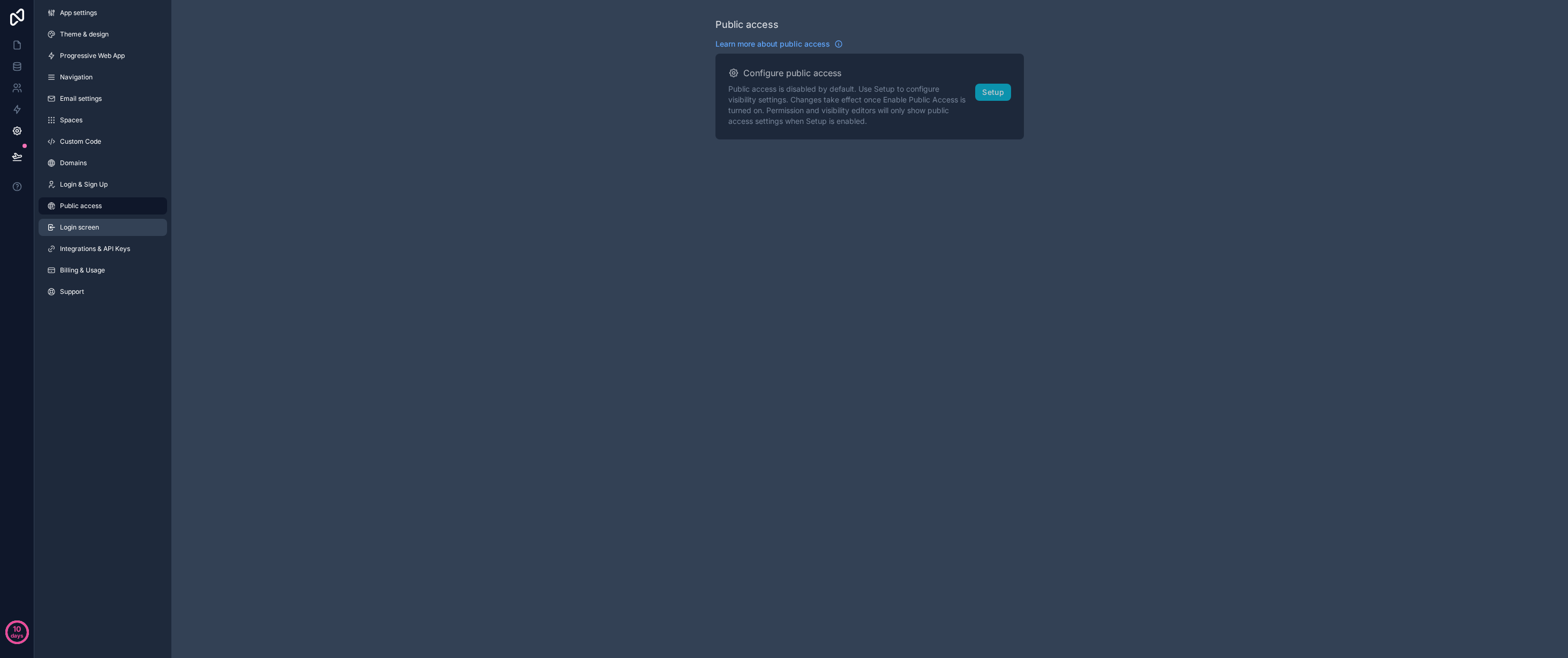
click at [106, 223] on link "Login screen" at bounding box center [103, 227] width 128 height 17
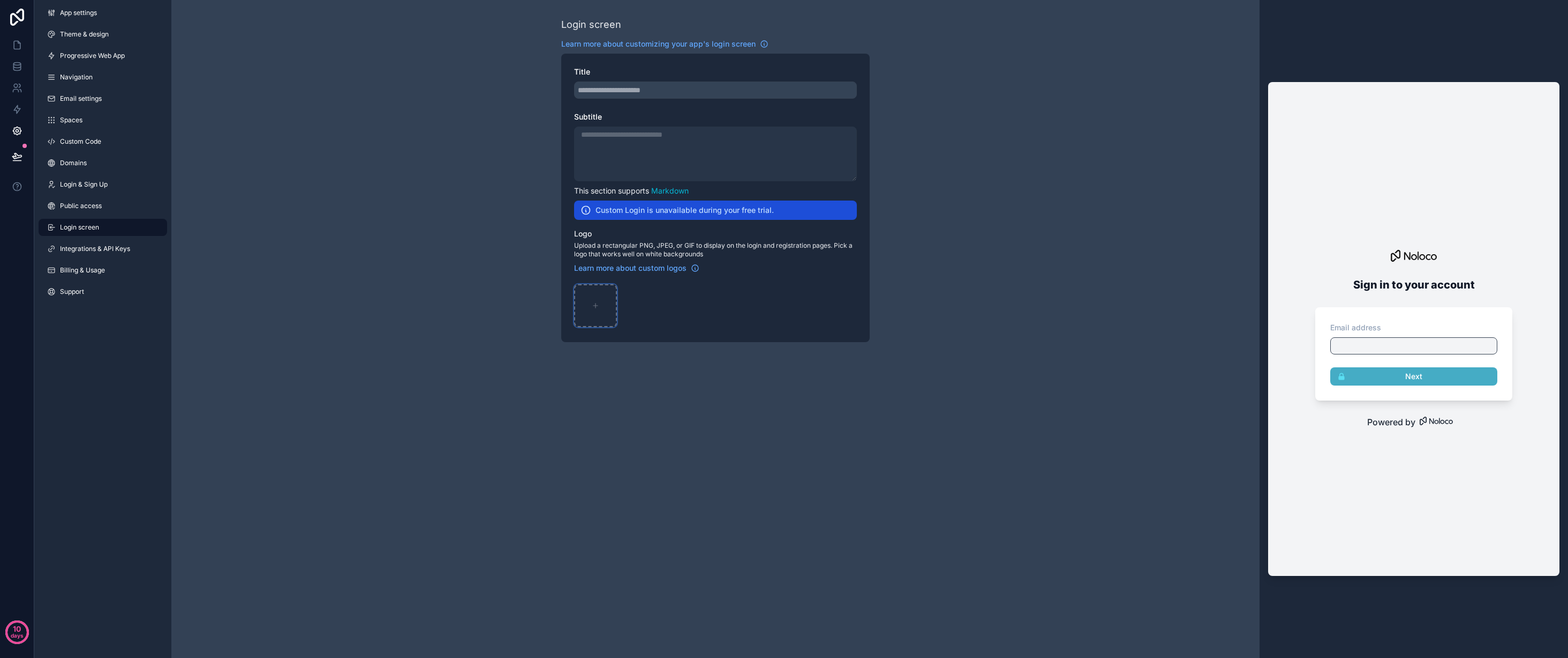
click at [597, 300] on div "scrollable content" at bounding box center [595, 305] width 43 height 43
type input "**********"
click at [678, 188] on link "Markdown" at bounding box center [669, 191] width 37 height 10
click at [594, 301] on div "Logo .png" at bounding box center [595, 305] width 43 height 43
click at [606, 294] on icon "scrollable content" at bounding box center [607, 293] width 9 height 9
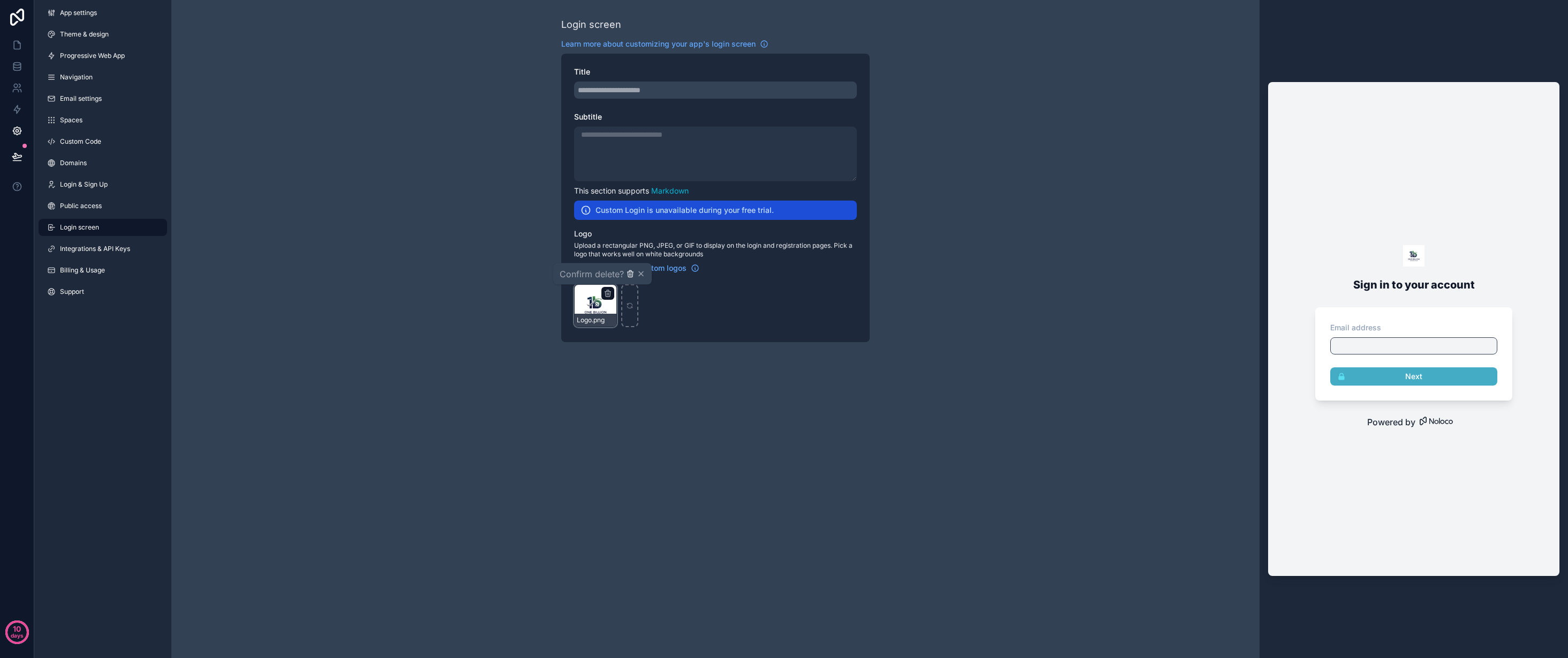
click at [632, 272] on icon "button" at bounding box center [630, 272] width 2 height 2
click at [590, 301] on div "scrollable content" at bounding box center [595, 305] width 43 height 43
type input "**********"
click at [606, 295] on icon "scrollable content" at bounding box center [607, 293] width 9 height 9
click at [629, 272] on icon "button" at bounding box center [630, 272] width 2 height 2
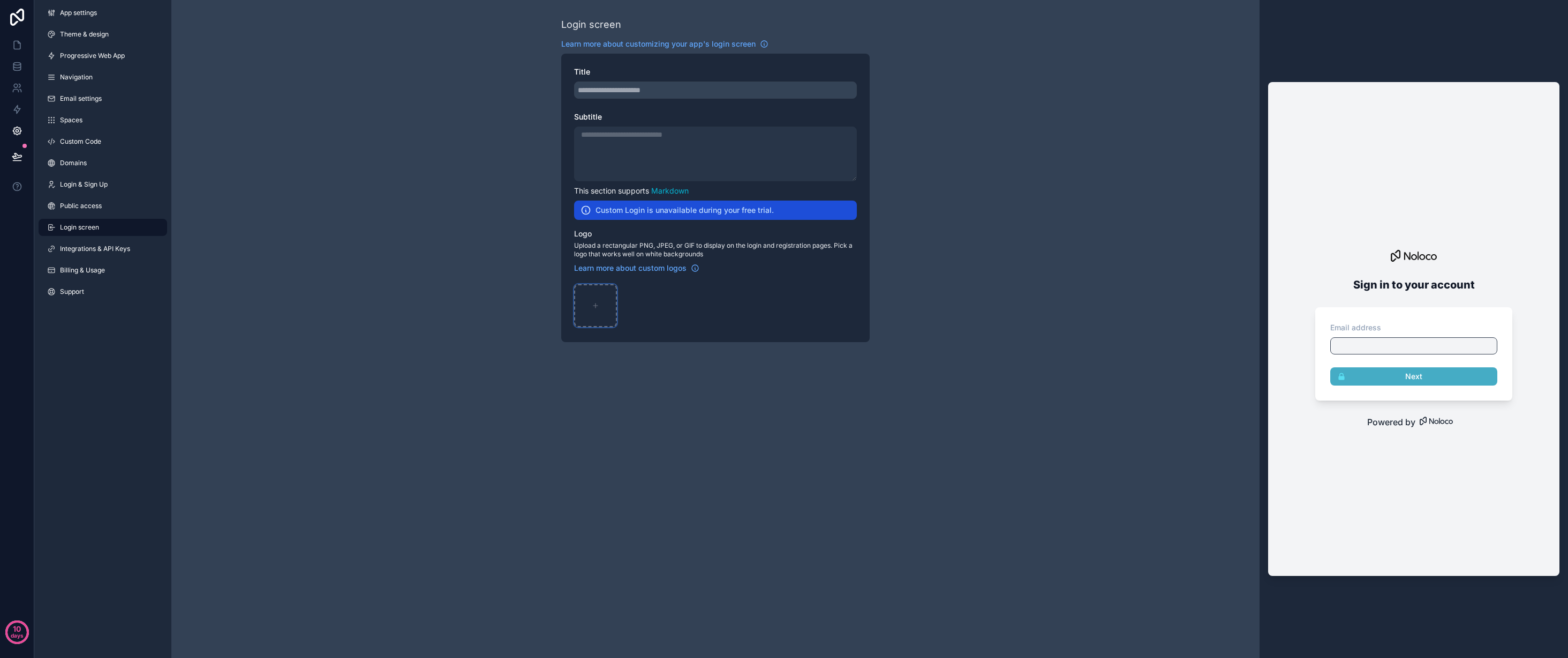
click at [590, 304] on div "scrollable content" at bounding box center [595, 305] width 43 height 43
type input "**********"
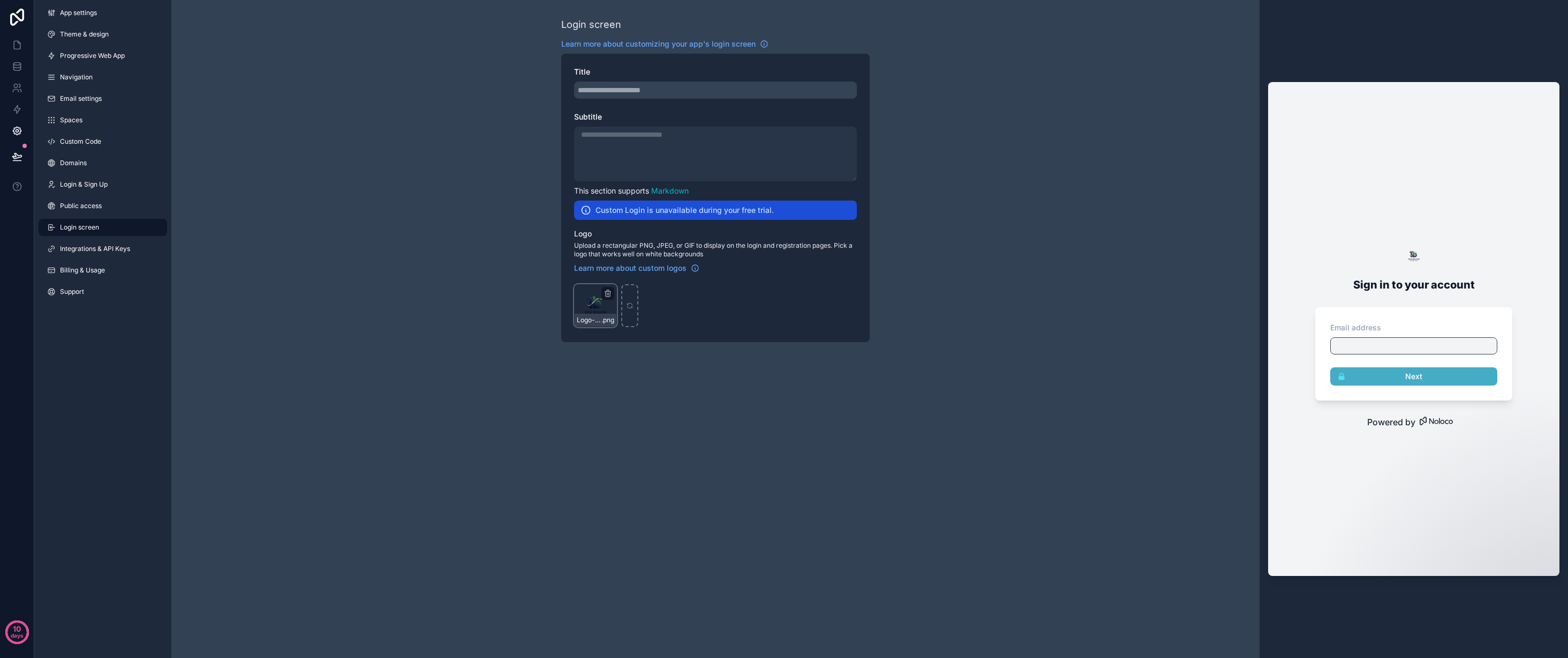
click at [591, 301] on div "Logo-removebg .png" at bounding box center [595, 305] width 43 height 43
click at [590, 301] on div "Logo-removebg .png" at bounding box center [595, 305] width 43 height 43
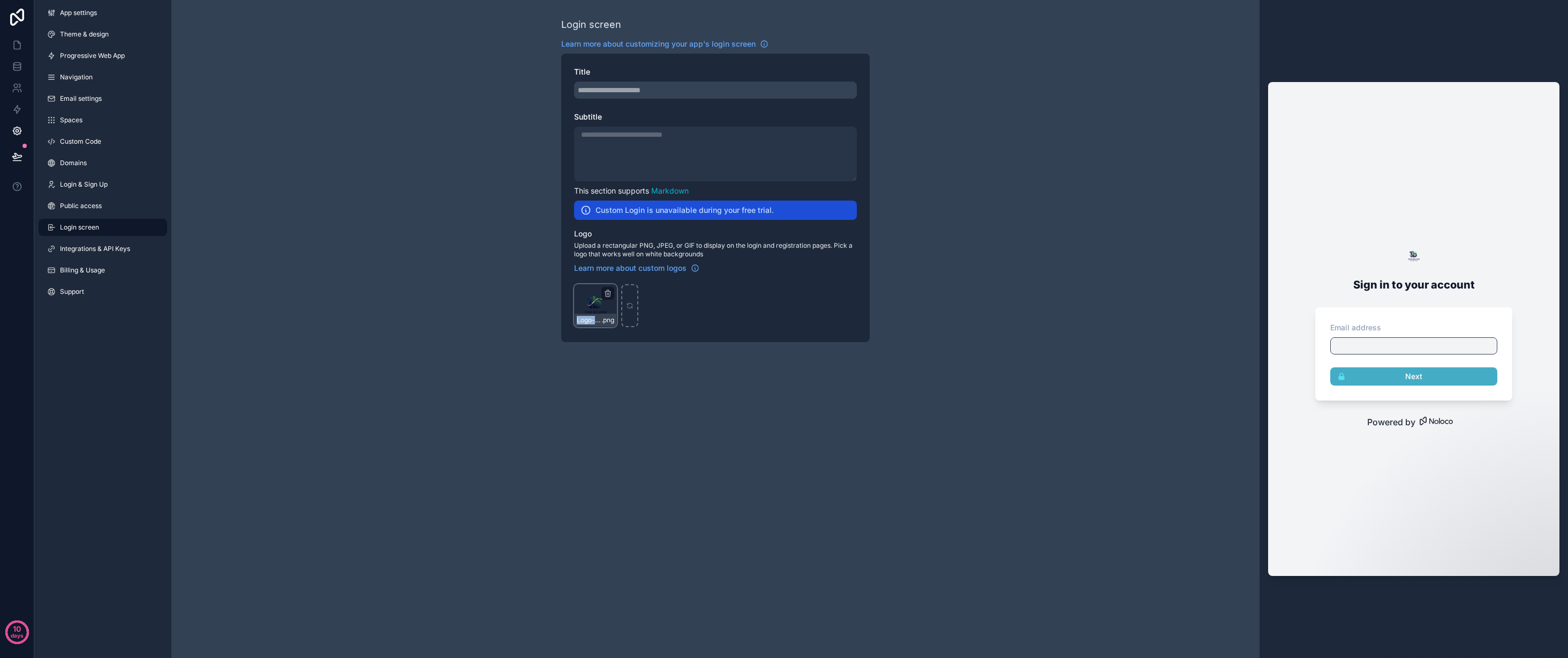
click at [590, 301] on div "Logo-removebg .png" at bounding box center [595, 305] width 43 height 43
click at [608, 292] on icon "scrollable content" at bounding box center [607, 293] width 9 height 9
click at [631, 272] on icon "button" at bounding box center [631, 272] width 6 height 0
click at [595, 303] on icon "scrollable content" at bounding box center [596, 305] width 8 height 8
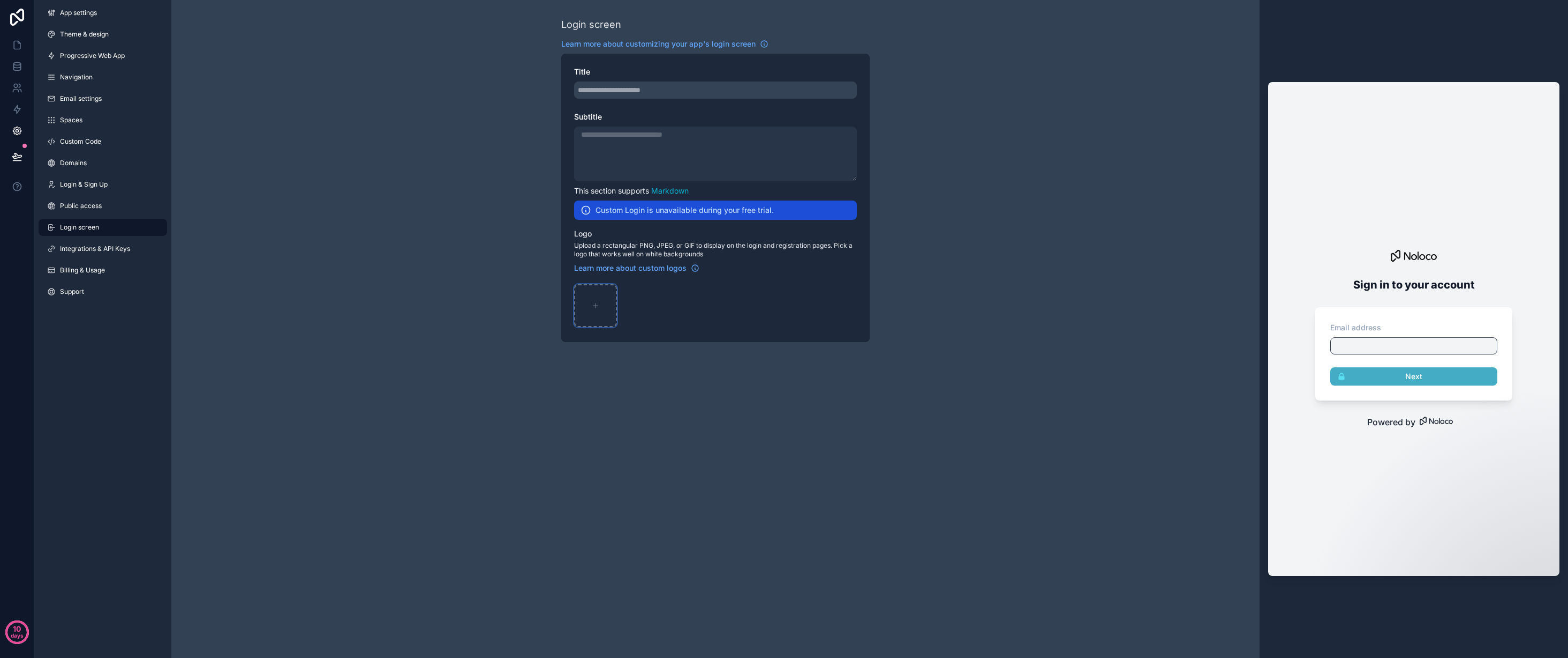
type input "**********"
click at [604, 293] on icon "scrollable content" at bounding box center [607, 293] width 9 height 9
click at [610, 292] on icon "scrollable content" at bounding box center [607, 293] width 5 height 5
click at [633, 275] on icon "button" at bounding box center [630, 274] width 5 height 5
click at [594, 305] on icon "scrollable content" at bounding box center [596, 305] width 8 height 8
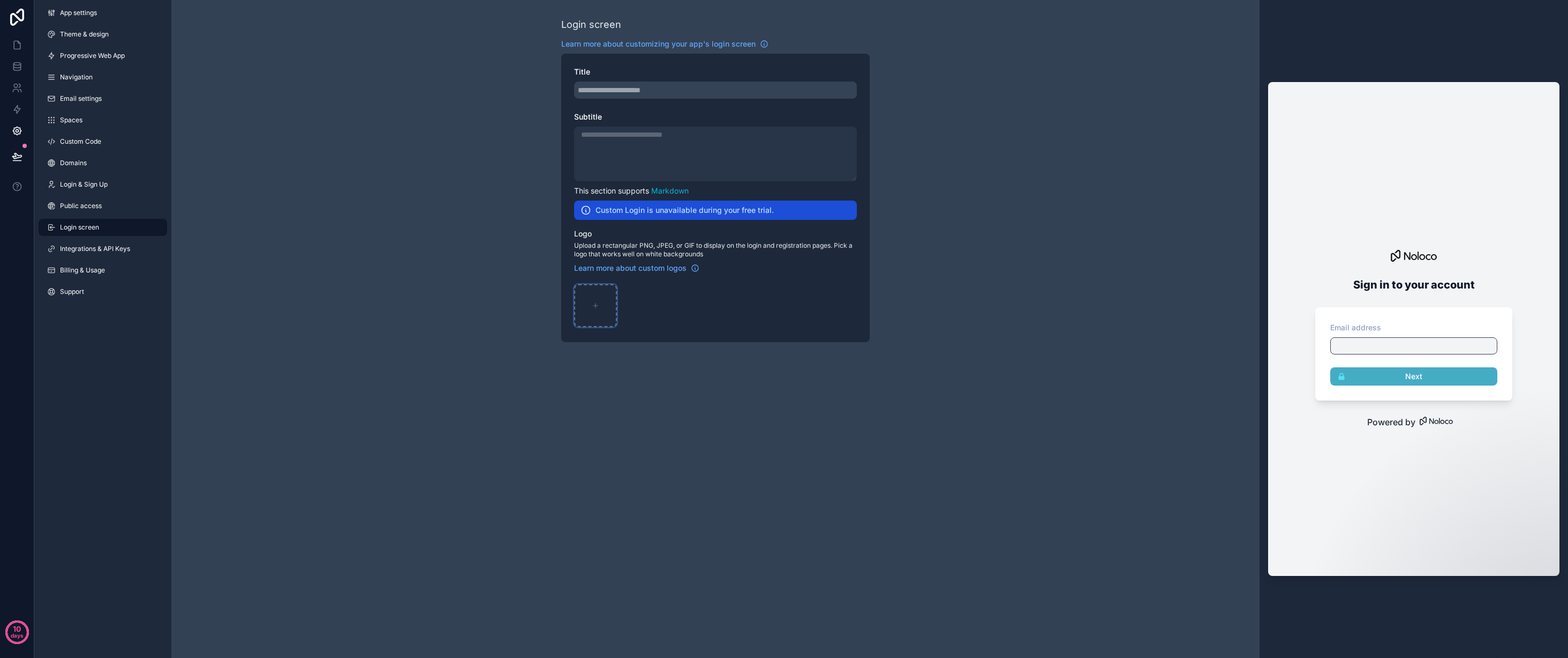
click at [593, 305] on icon "scrollable content" at bounding box center [596, 305] width 8 height 8
type input "**********"
click at [121, 244] on span "Integrations & API Keys" at bounding box center [95, 248] width 70 height 9
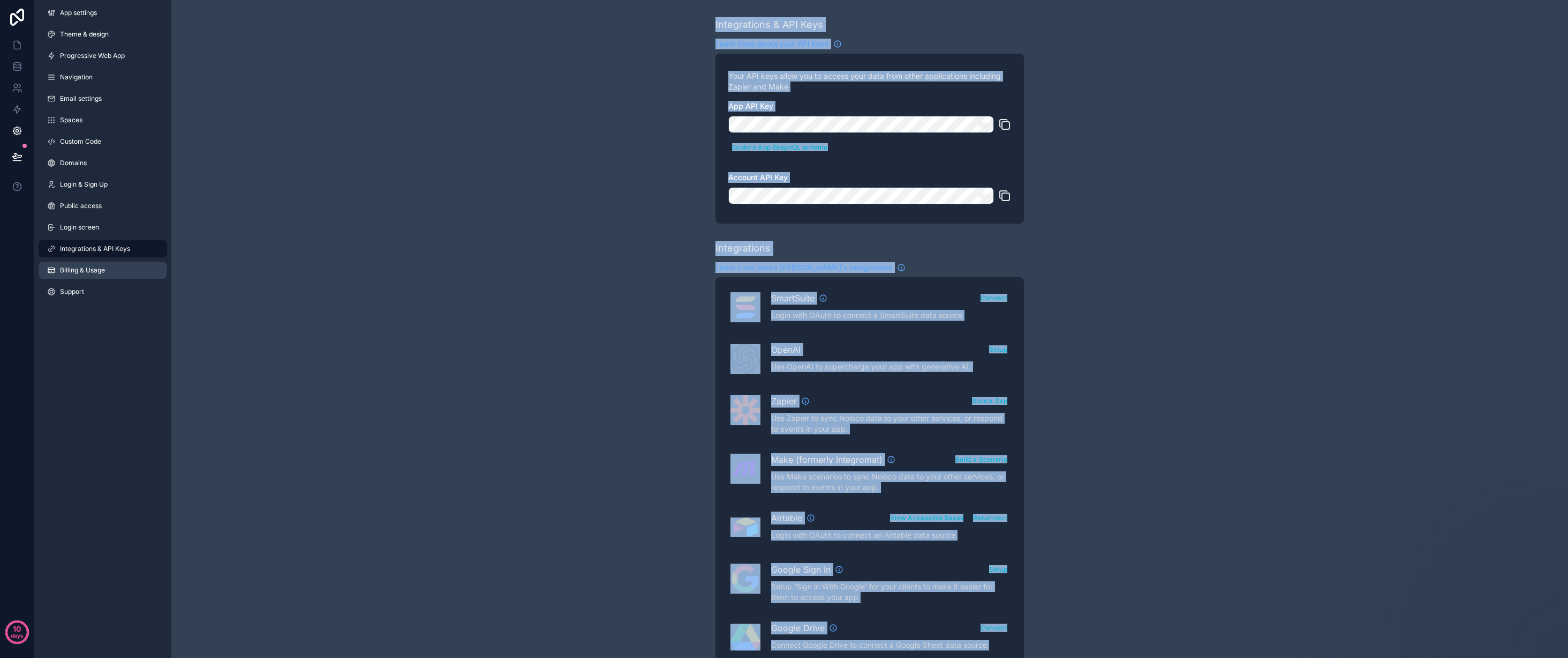
click at [105, 264] on link "Billing & Usage" at bounding box center [103, 270] width 128 height 17
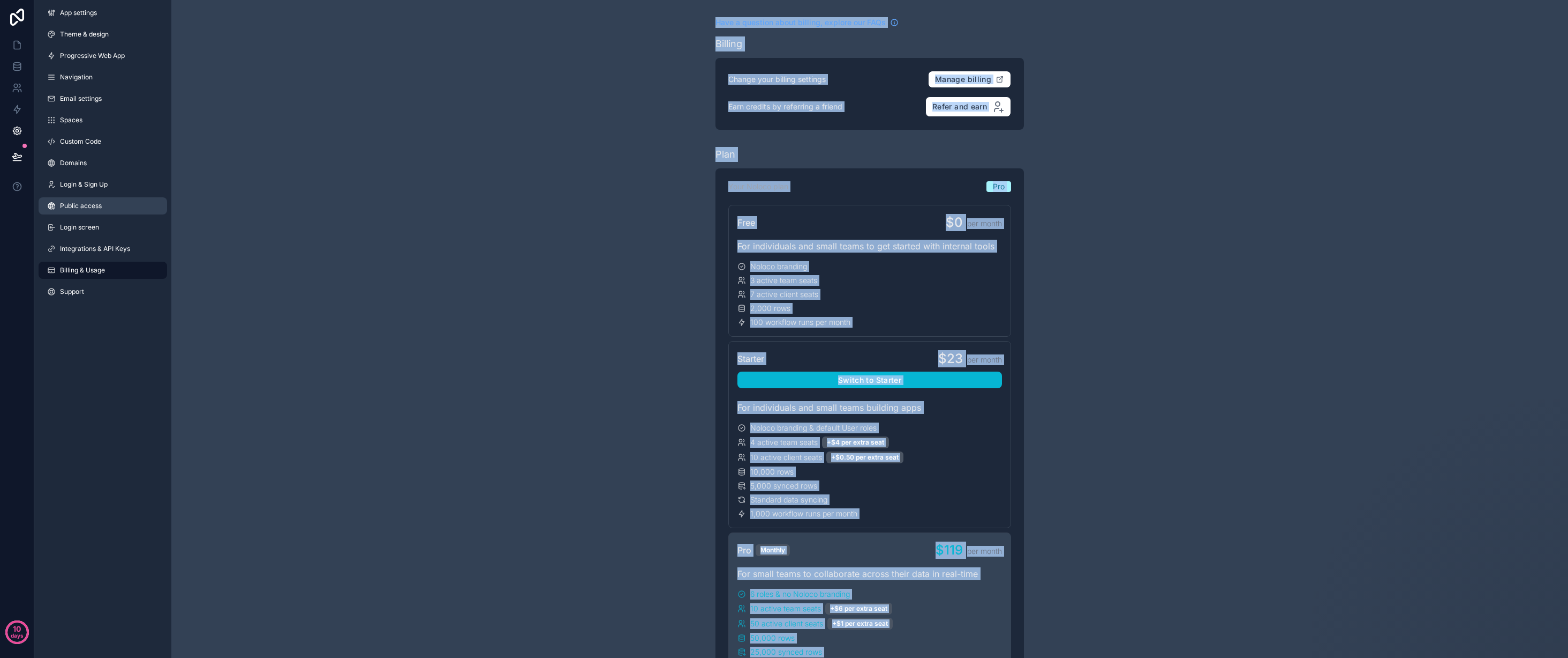
click at [100, 203] on span "Public access" at bounding box center [81, 205] width 42 height 9
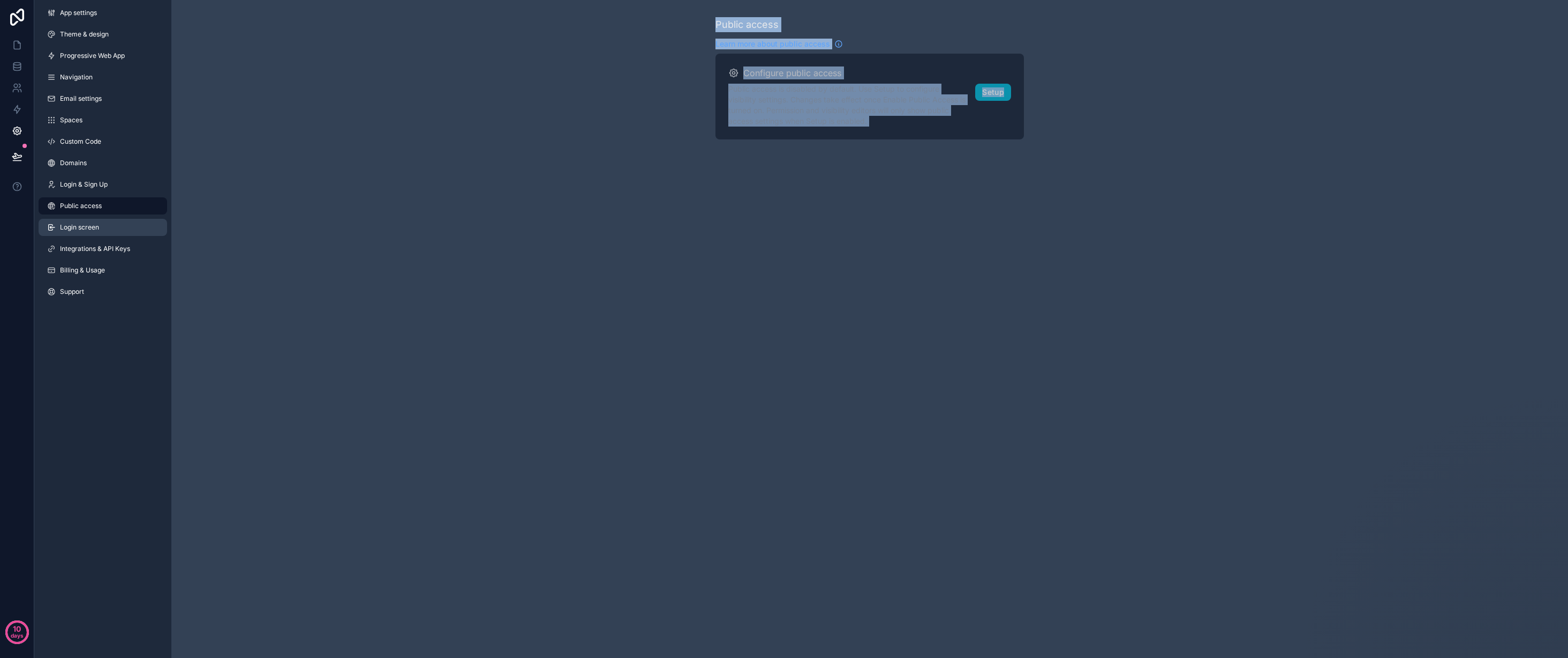
click at [100, 226] on link "Login screen" at bounding box center [103, 227] width 128 height 17
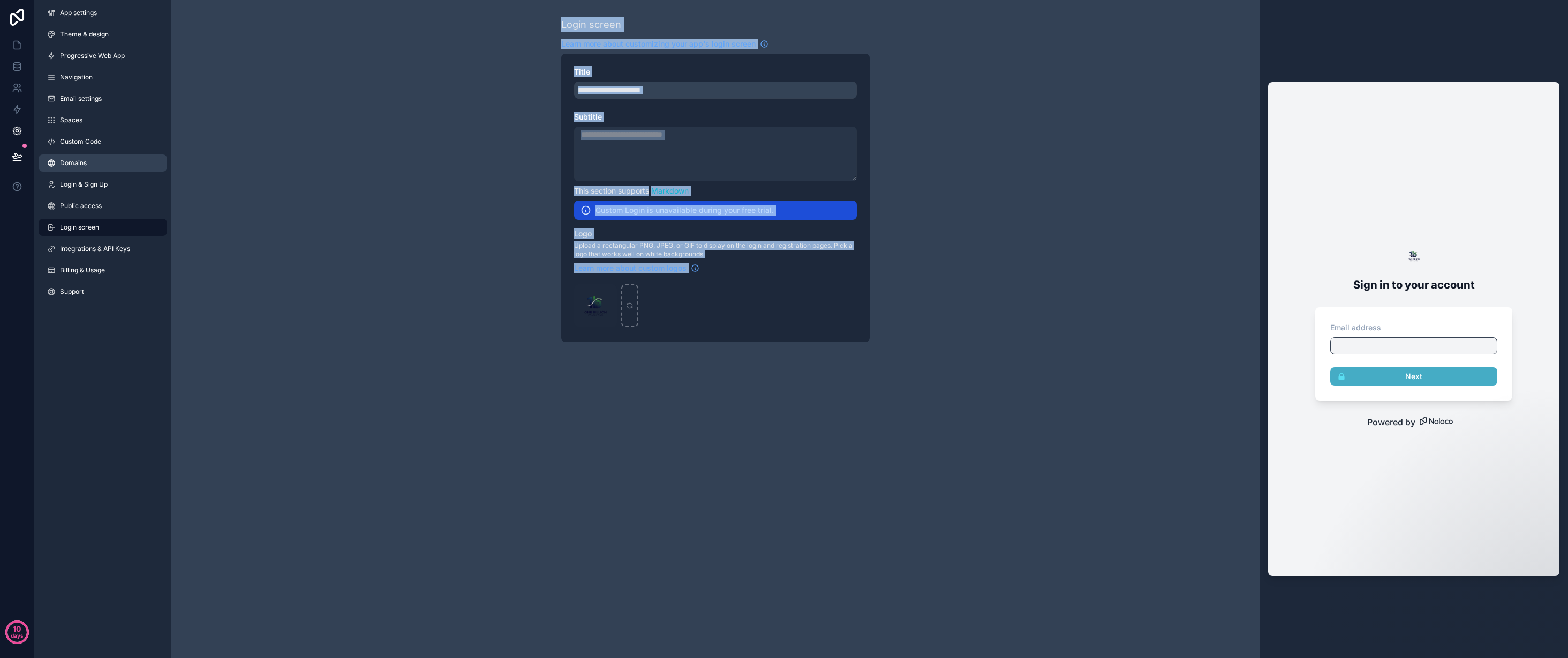
click at [95, 159] on link "Domains" at bounding box center [103, 163] width 128 height 17
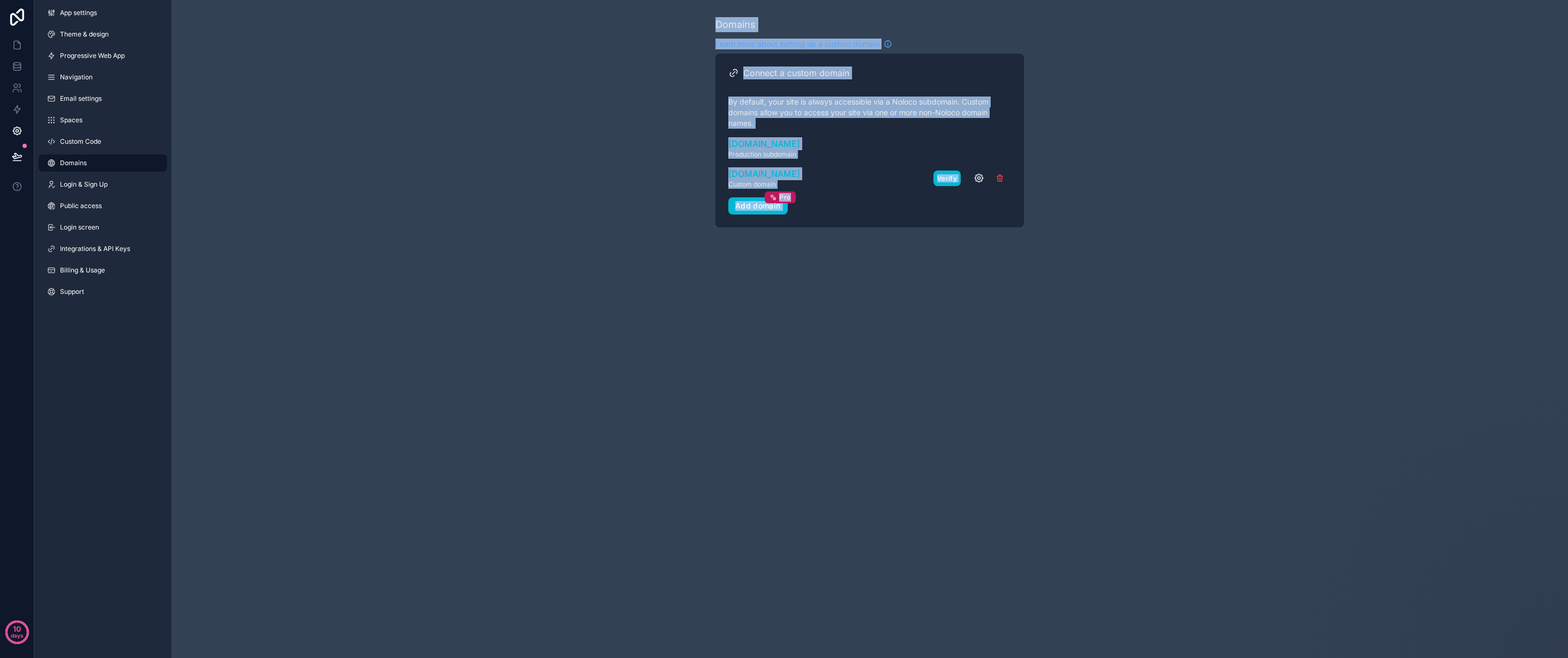
click at [941, 179] on button "Verify" at bounding box center [947, 178] width 28 height 15
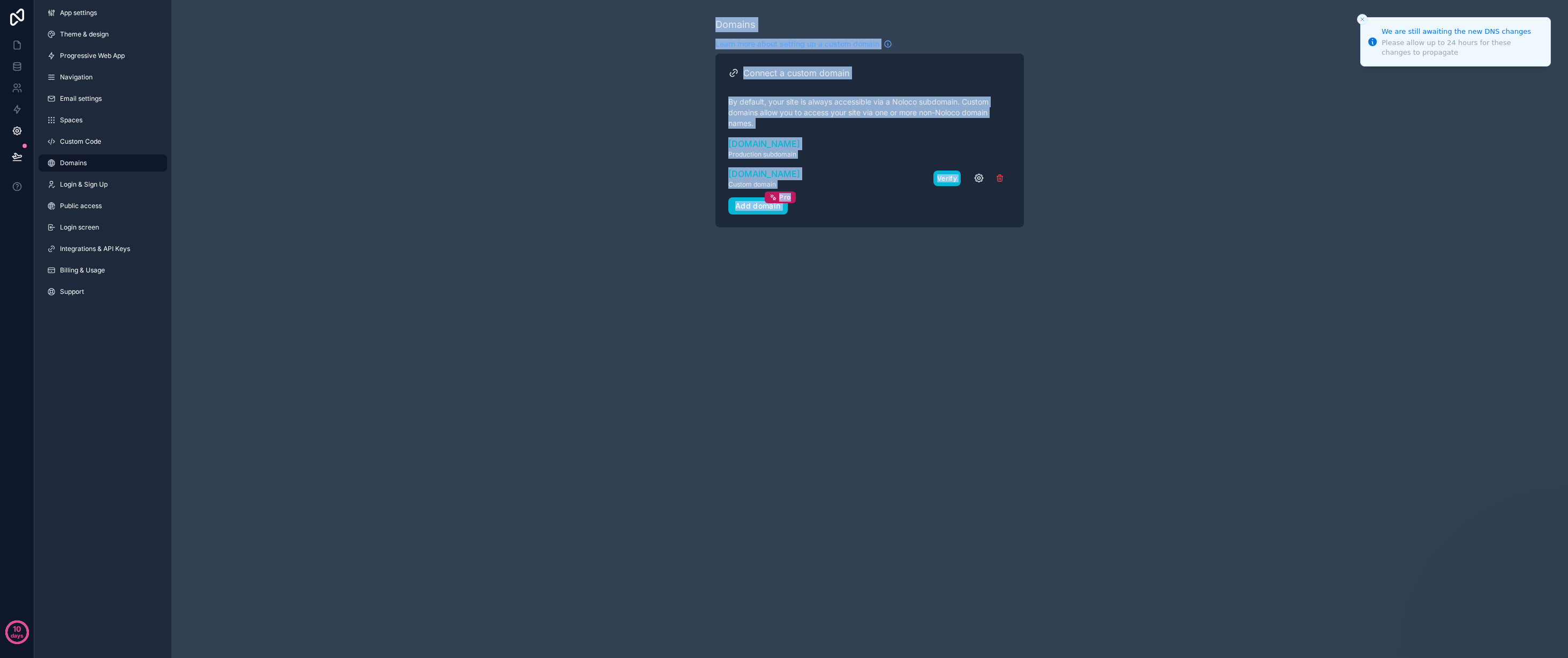
click at [945, 178] on button "Verify" at bounding box center [947, 178] width 28 height 15
click at [945, 178] on button "scrollable content" at bounding box center [952, 178] width 16 height 16
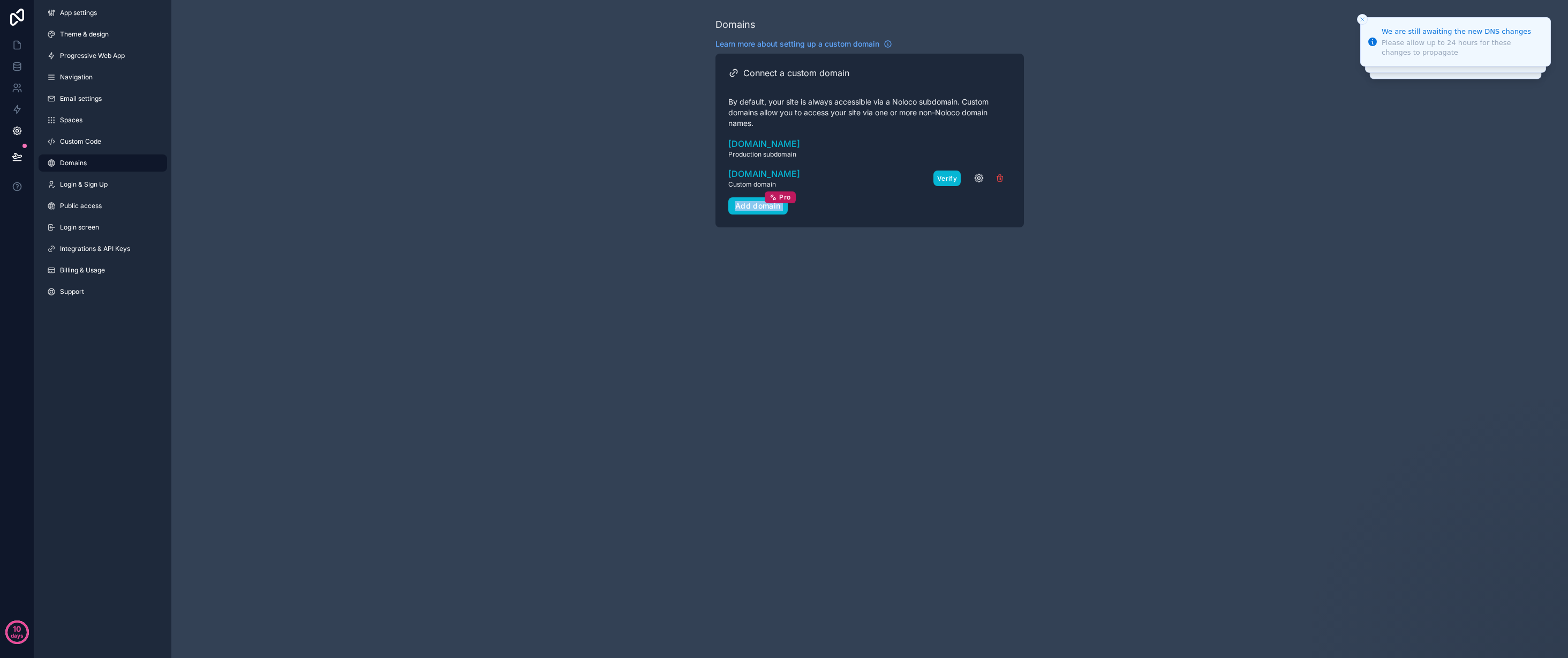
click at [945, 178] on div "e2eai.one Custom domain Needs setup Verify" at bounding box center [870, 178] width 283 height 22
click at [945, 178] on button "Verify" at bounding box center [947, 178] width 28 height 15
click at [945, 178] on div "e2eai.one Custom domain Needs setup" at bounding box center [870, 178] width 283 height 22
click at [945, 178] on button "Verify" at bounding box center [947, 178] width 28 height 15
click at [945, 178] on div "e2eai.one Custom domain Needs setup Verify" at bounding box center [870, 178] width 283 height 22
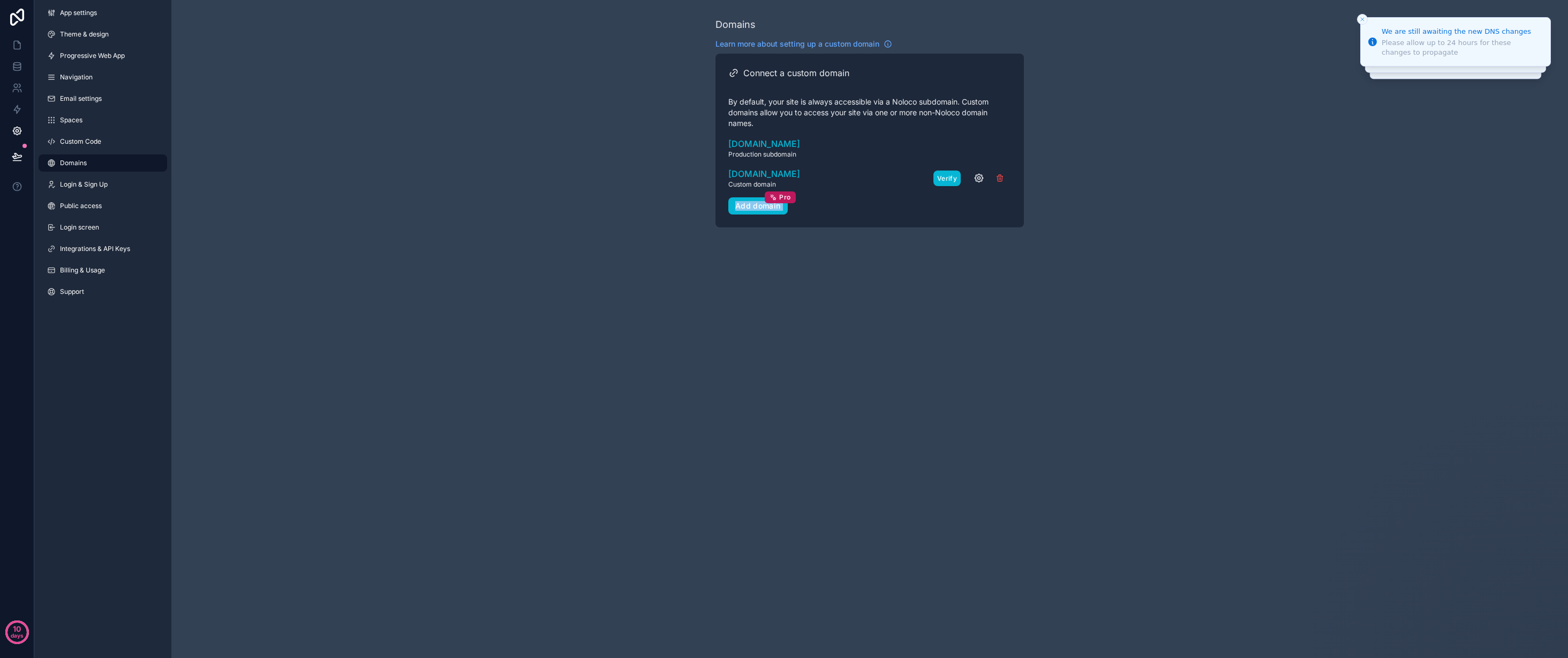
click at [945, 178] on button "Verify" at bounding box center [947, 178] width 28 height 15
click at [945, 178] on div "e2eai.one Custom domain Needs setup" at bounding box center [870, 178] width 283 height 22
click at [945, 178] on button "Verify" at bounding box center [947, 178] width 28 height 15
click at [945, 178] on div "e2eai.one Custom domain Needs setup Verify" at bounding box center [870, 178] width 283 height 22
click at [945, 178] on button "Verify" at bounding box center [947, 178] width 28 height 15
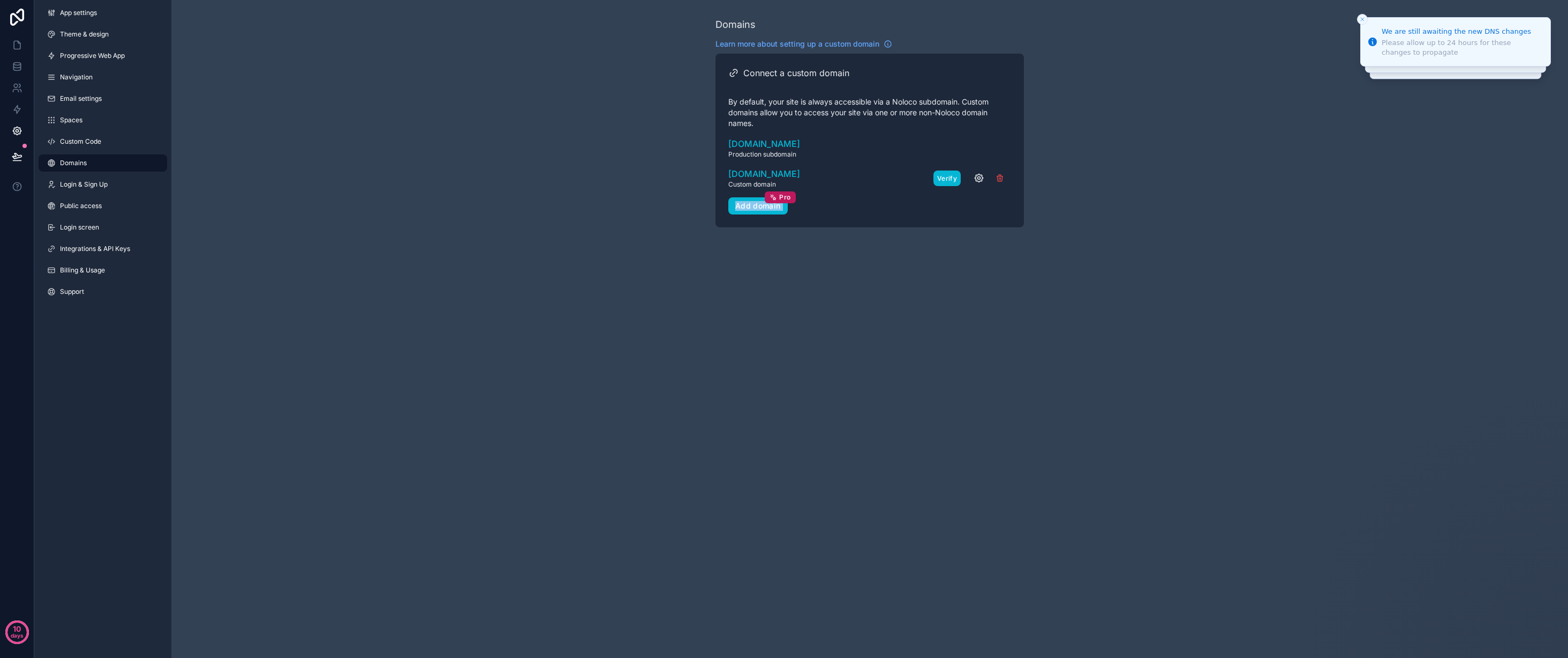
click at [945, 178] on div "e2eai.one Custom domain Needs setup Verify" at bounding box center [870, 178] width 283 height 22
click at [945, 178] on button "Verify" at bounding box center [947, 178] width 28 height 15
click at [945, 178] on div "e2eai.one Custom domain Needs setup Verify" at bounding box center [870, 178] width 283 height 22
click at [89, 141] on span "Custom Code" at bounding box center [80, 141] width 41 height 9
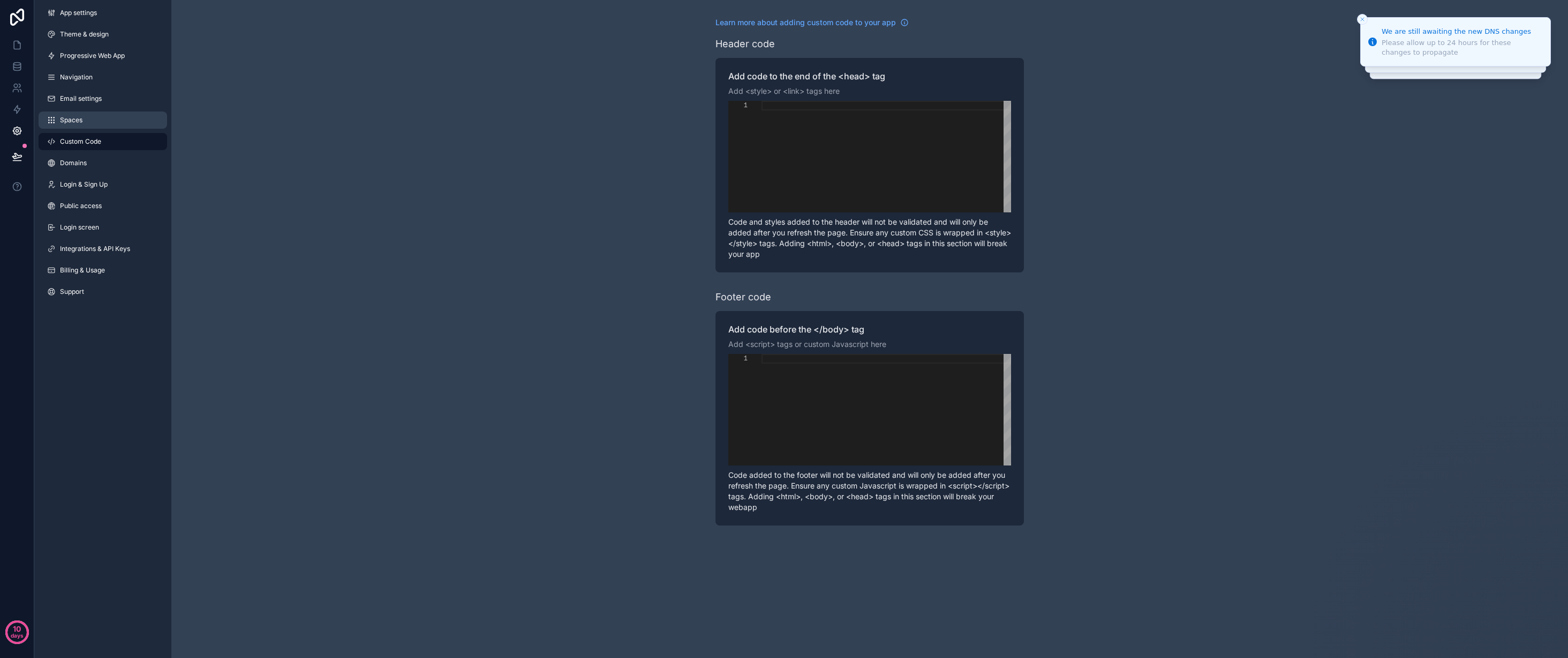
click at [88, 120] on link "Spaces" at bounding box center [103, 120] width 128 height 17
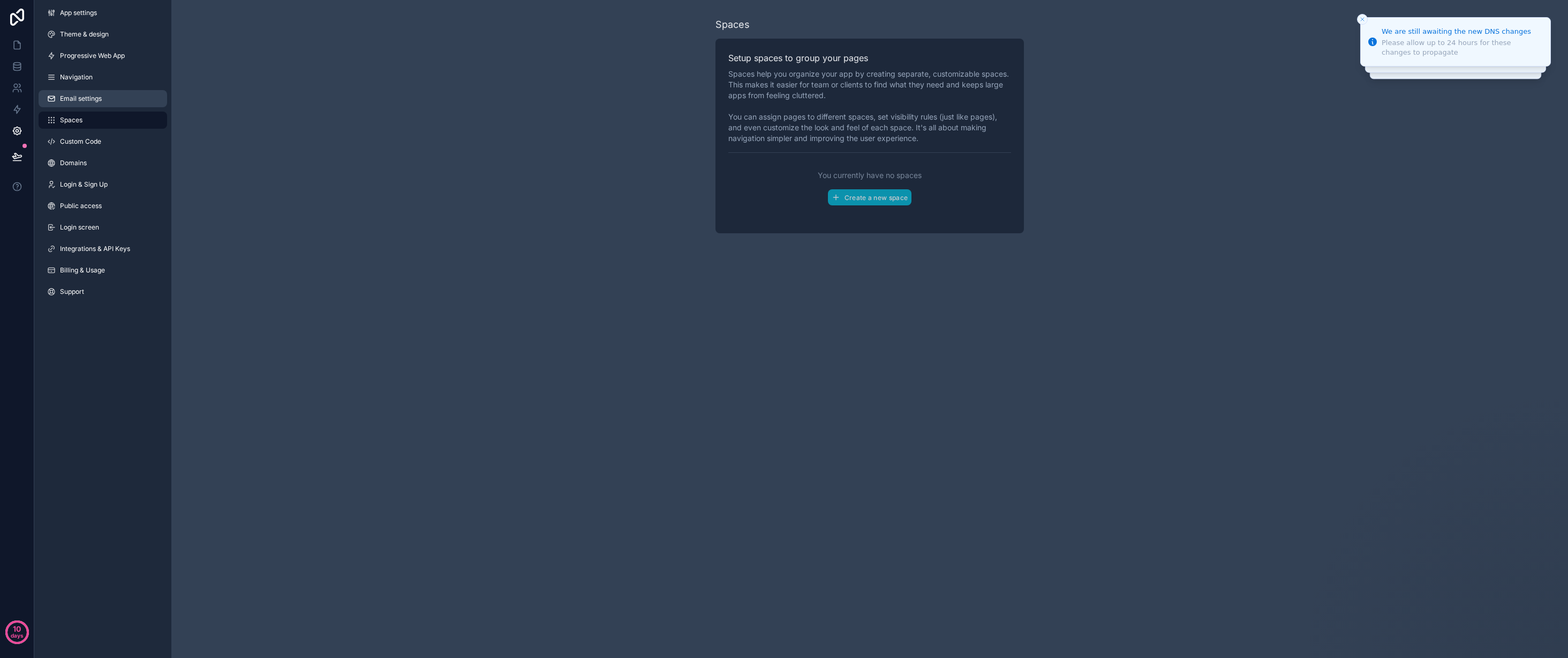
click at [98, 102] on span "Email settings" at bounding box center [81, 98] width 42 height 9
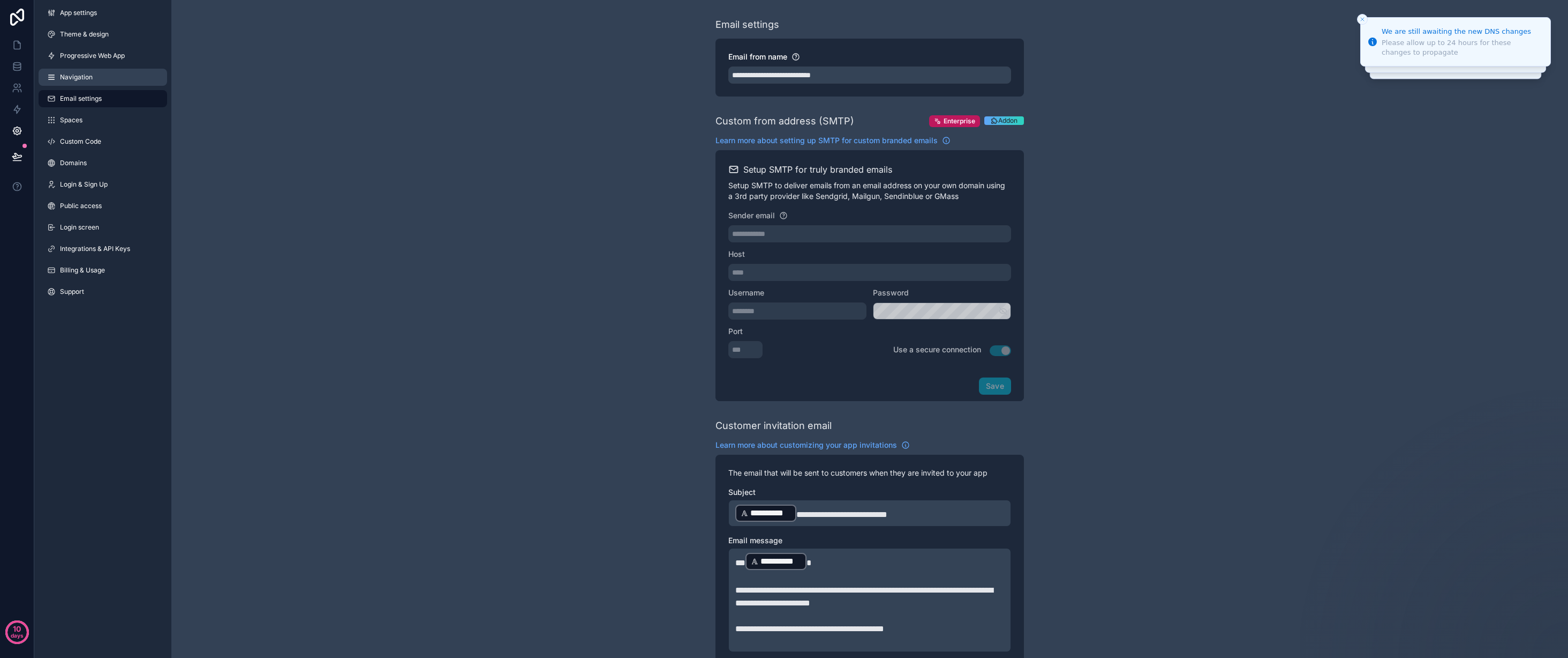
click at [97, 78] on link "Navigation" at bounding box center [103, 77] width 128 height 17
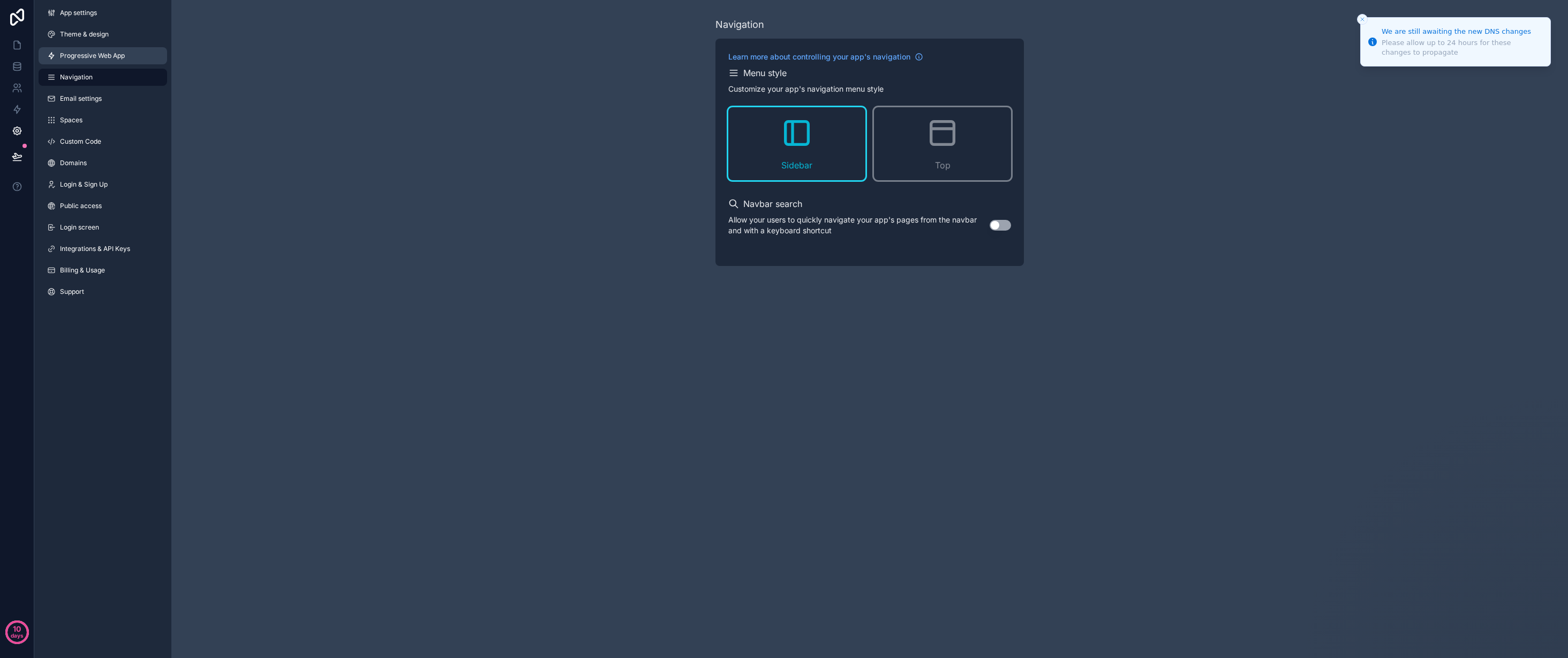
click at [111, 57] on span "Progressive Web App" at bounding box center [92, 55] width 65 height 9
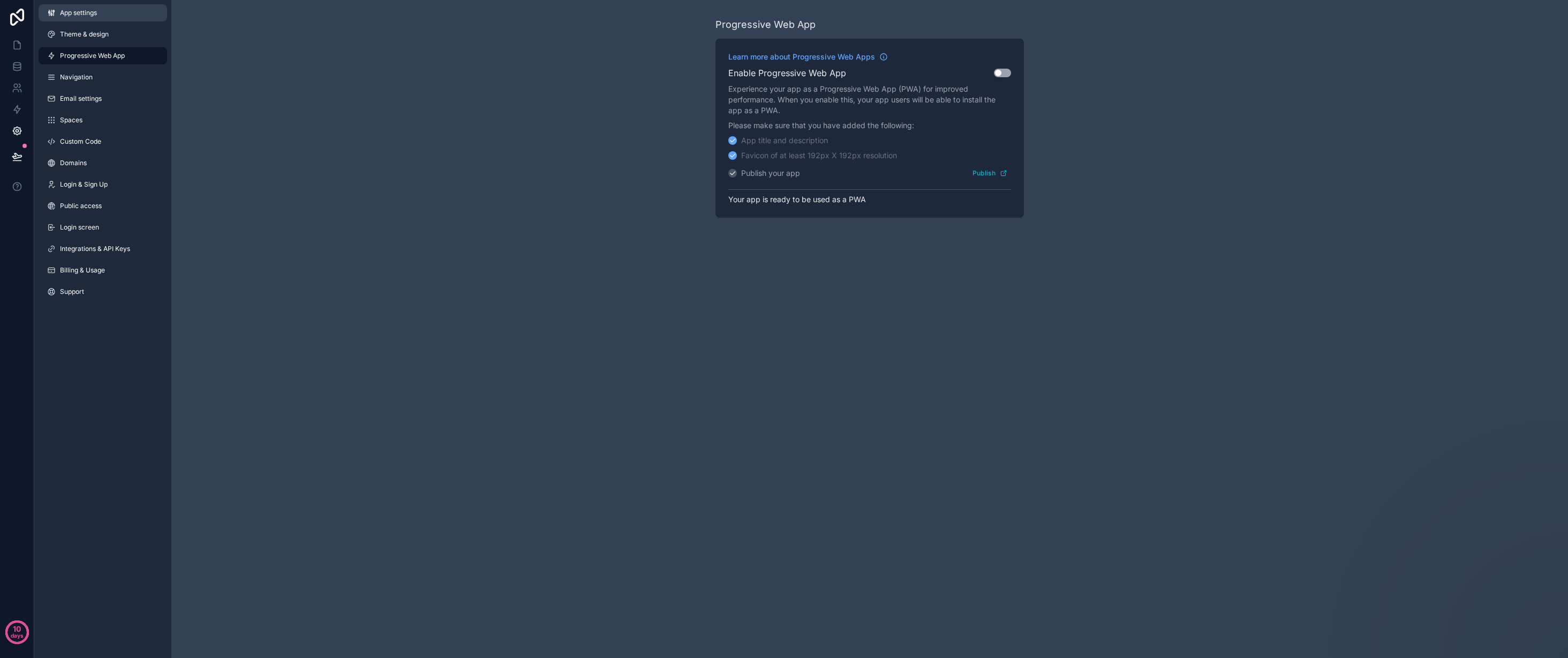
drag, startPoint x: 106, startPoint y: 37, endPoint x: 107, endPoint y: 19, distance: 18.0
click at [106, 36] on span "Theme & design" at bounding box center [84, 34] width 48 height 9
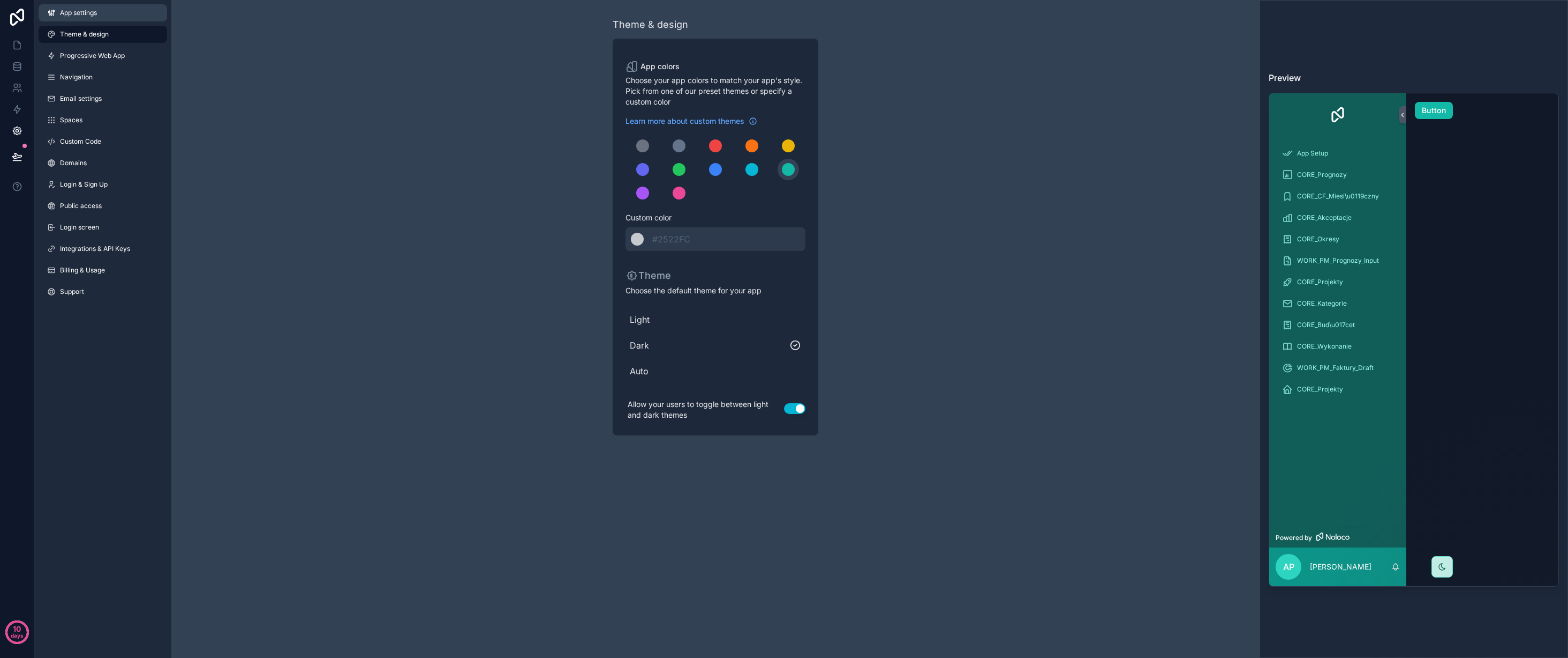
click at [106, 13] on link "App settings" at bounding box center [103, 13] width 128 height 17
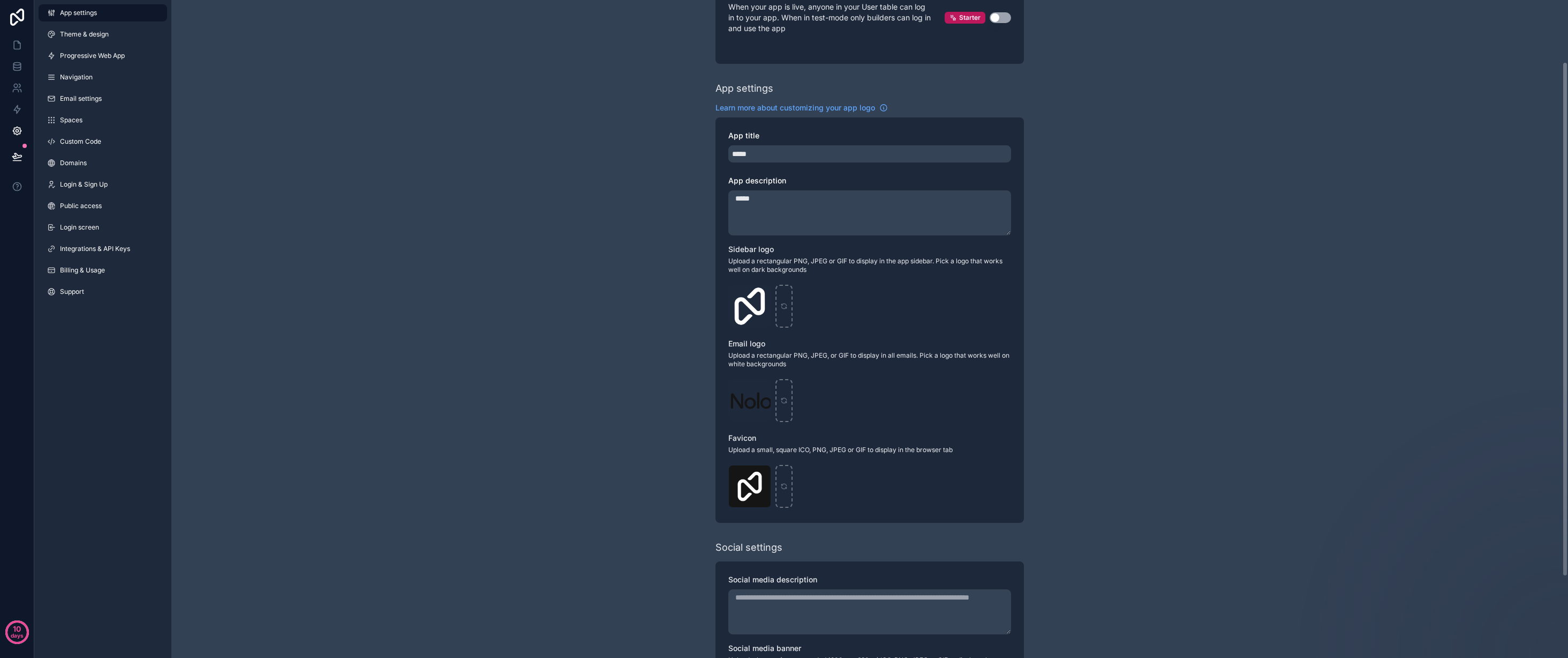
scroll to position [83, 0]
click at [752, 302] on div "Logo-Sq-No-Padding .png" at bounding box center [750, 305] width 43 height 43
click at [762, 292] on icon "scrollable content" at bounding box center [762, 292] width 6 height 0
click at [785, 272] on icon "button" at bounding box center [785, 272] width 6 height 0
click at [746, 305] on icon "scrollable content" at bounding box center [750, 305] width 8 height 8
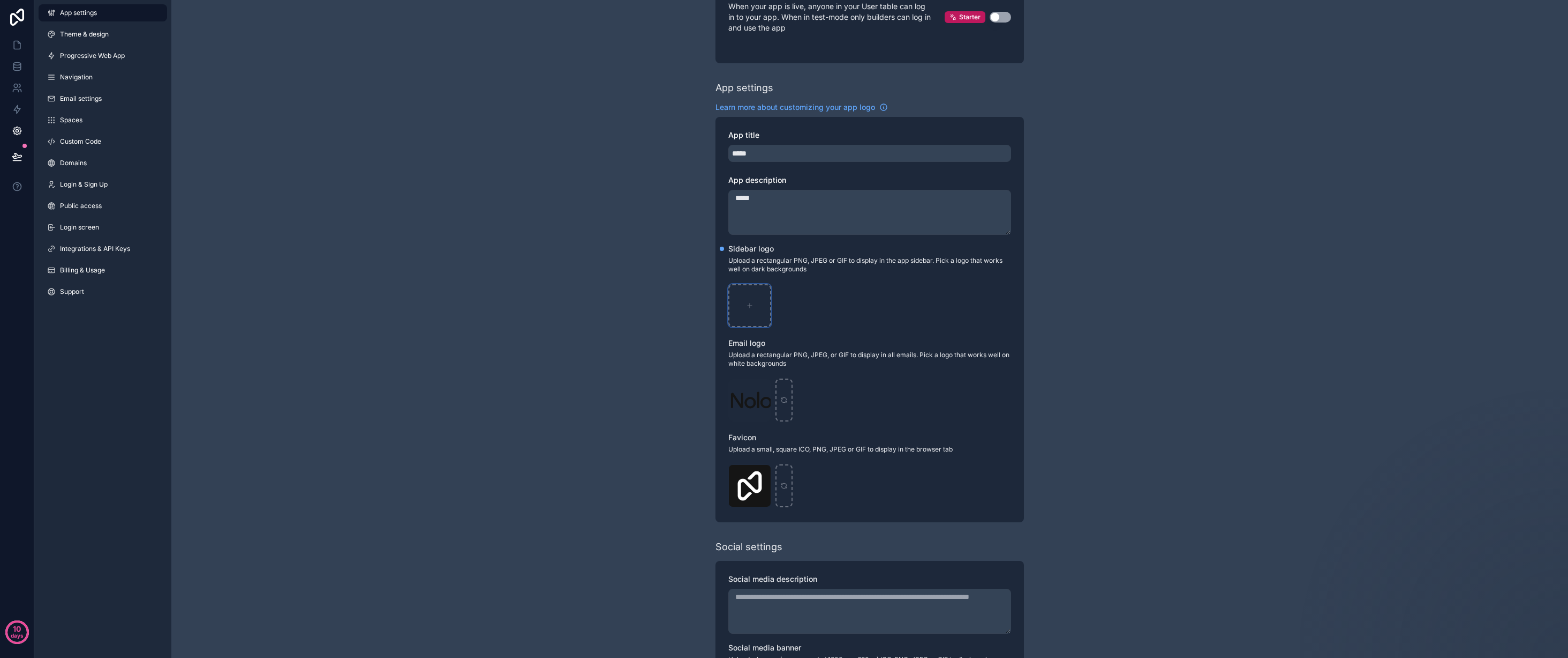
type input "**********"
click at [760, 386] on icon "scrollable content" at bounding box center [762, 387] width 9 height 9
click at [784, 366] on icon "button" at bounding box center [785, 366] width 2 height 2
click at [748, 395] on div "scrollable content" at bounding box center [750, 399] width 43 height 43
type input "**********"
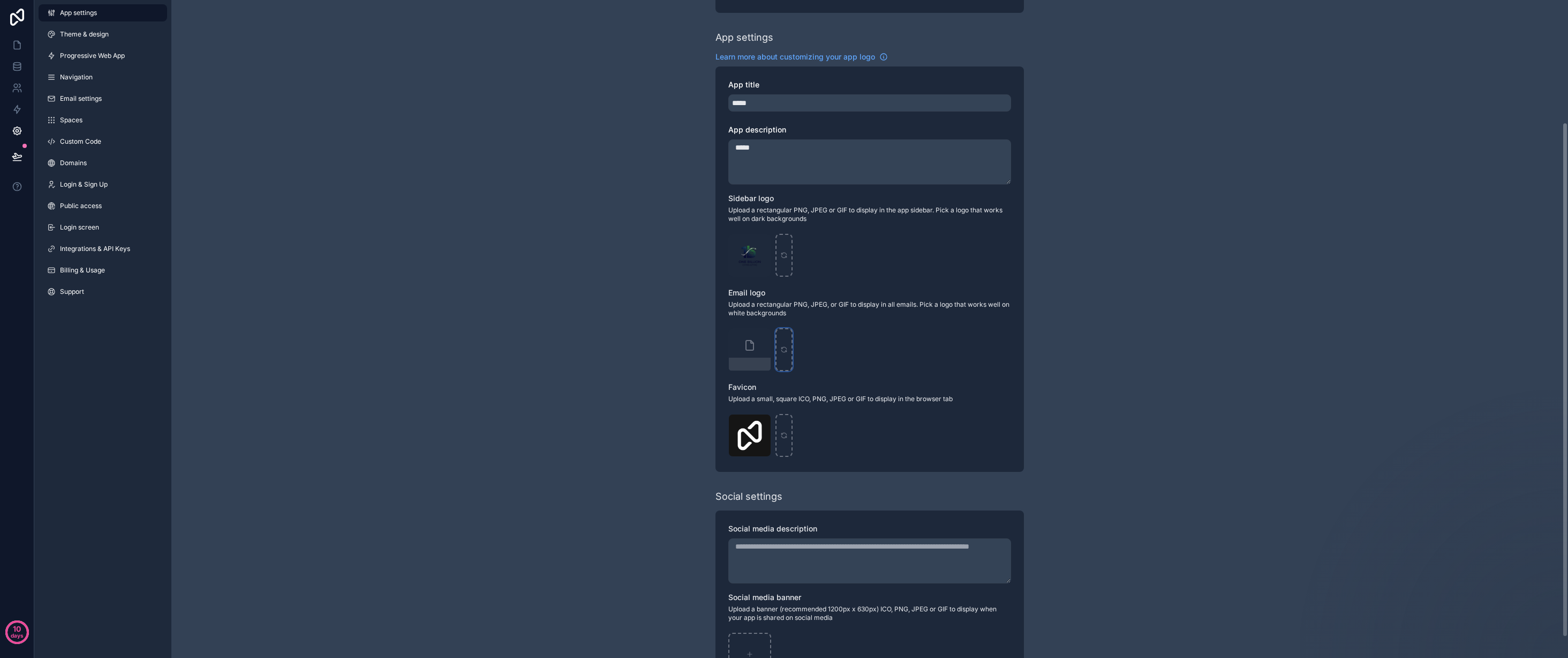
scroll to position [176, 0]
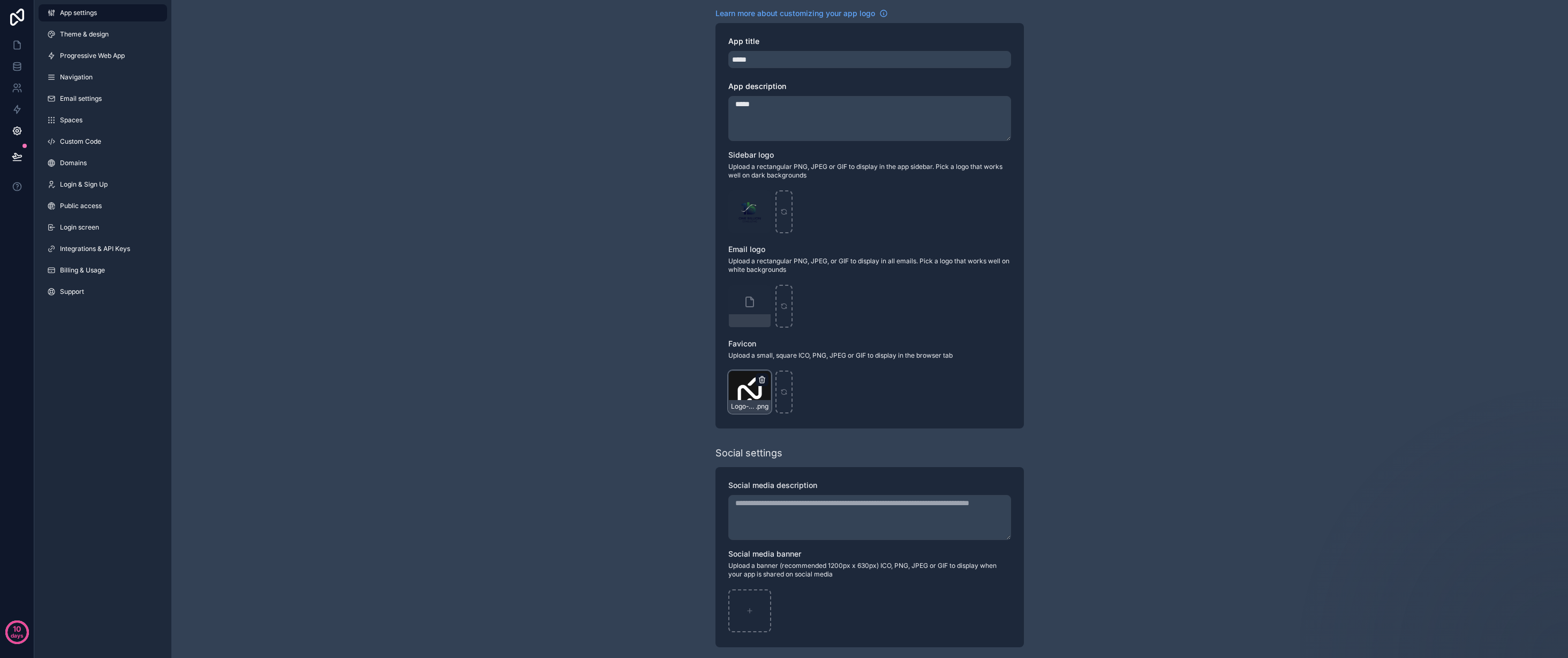
click at [760, 379] on icon "scrollable content" at bounding box center [762, 379] width 9 height 9
click at [783, 359] on icon "button" at bounding box center [784, 359] width 9 height 9
click at [751, 390] on icon "scrollable content" at bounding box center [750, 392] width 8 height 8
type input "**********"
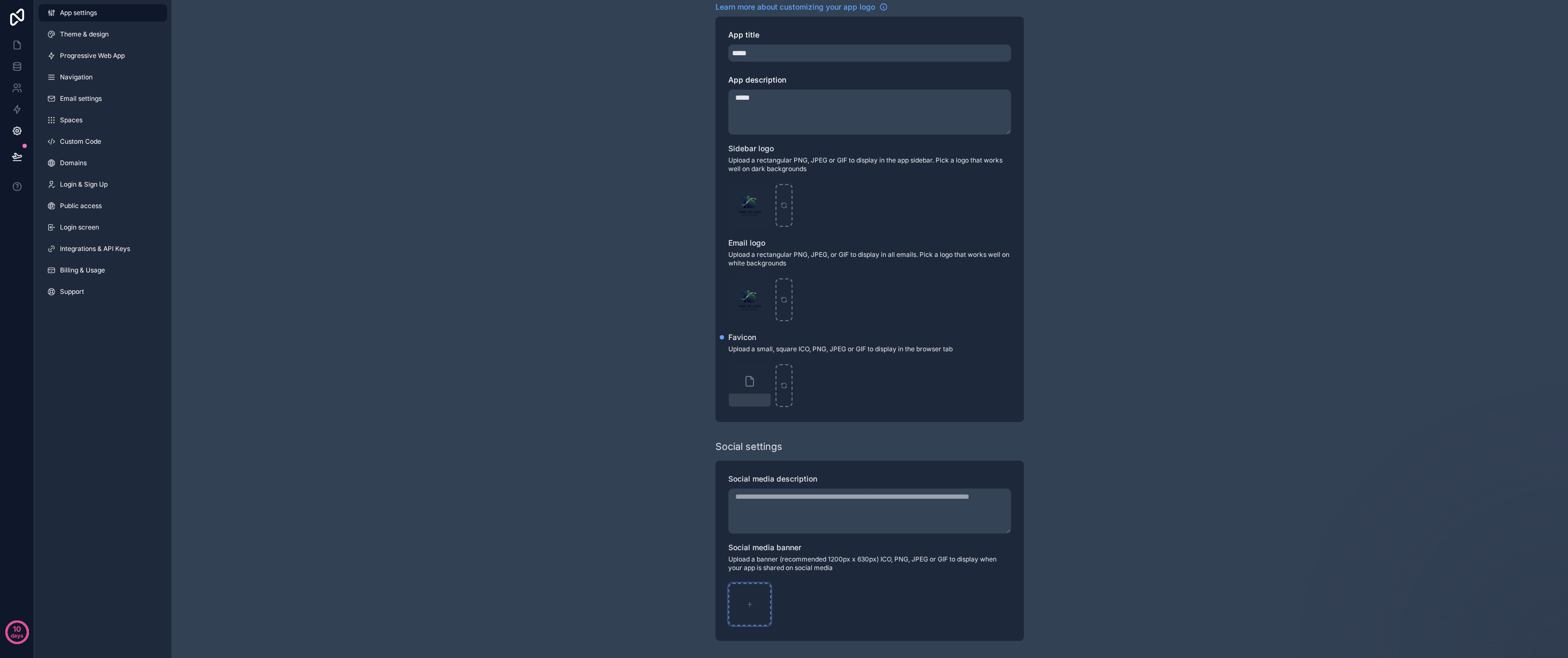
click at [754, 599] on div "scrollable content" at bounding box center [750, 604] width 43 height 43
type input "**********"
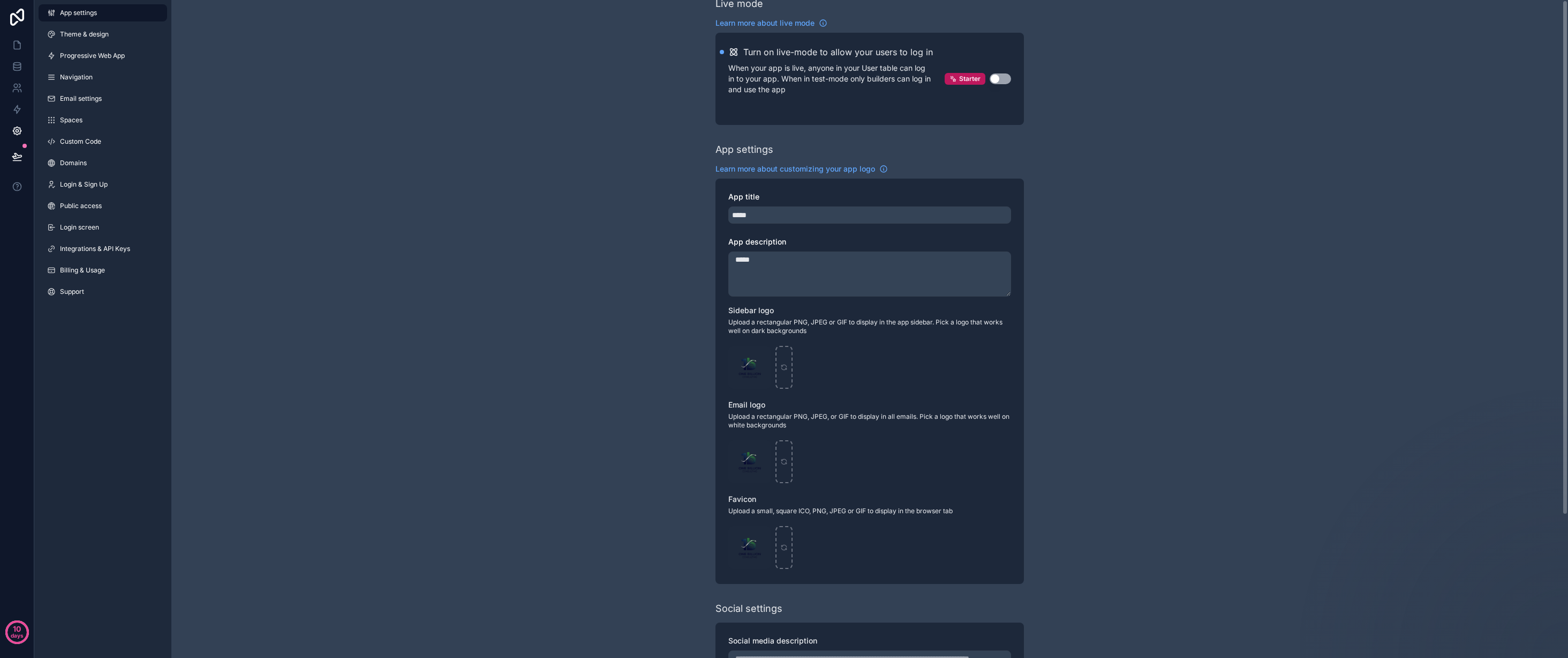
scroll to position [0, 0]
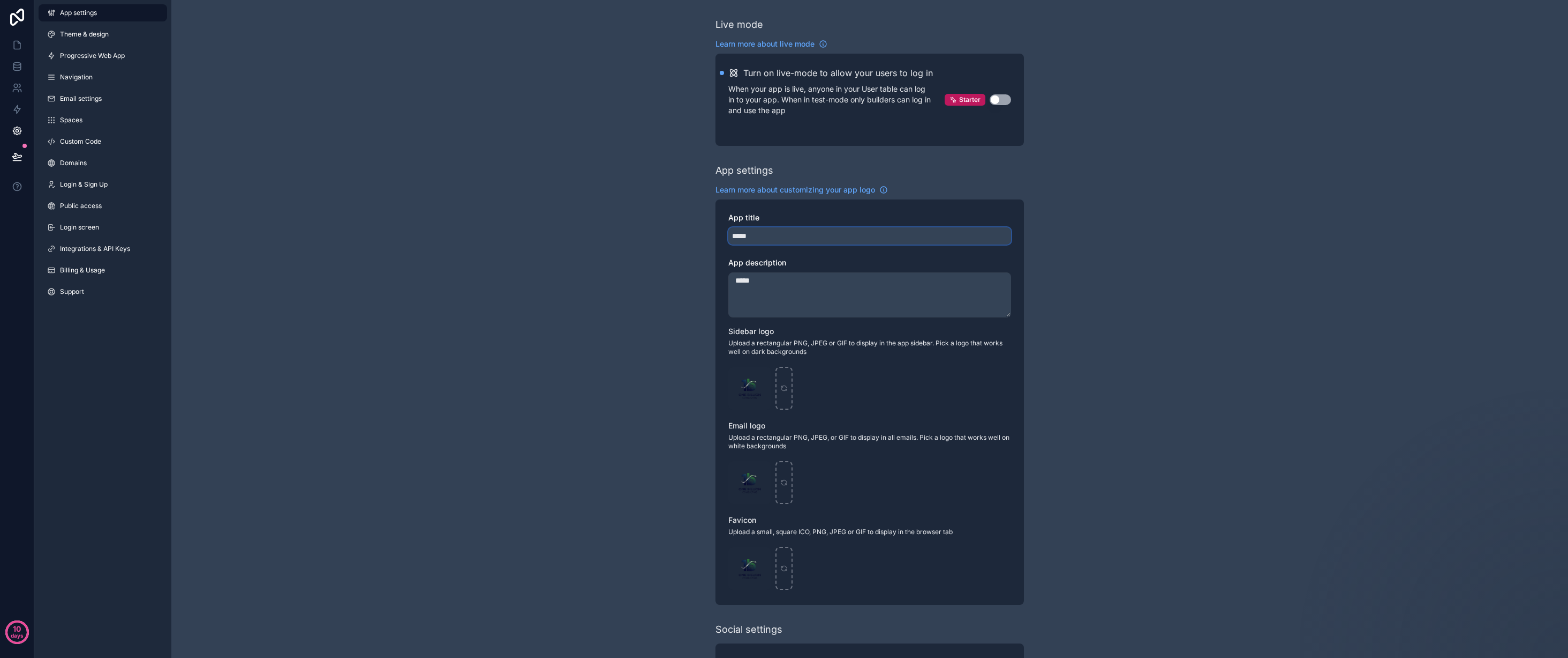
click at [771, 235] on input "*****" at bounding box center [870, 236] width 283 height 17
type input "*****"
click at [797, 286] on textarea "*****" at bounding box center [870, 294] width 283 height 45
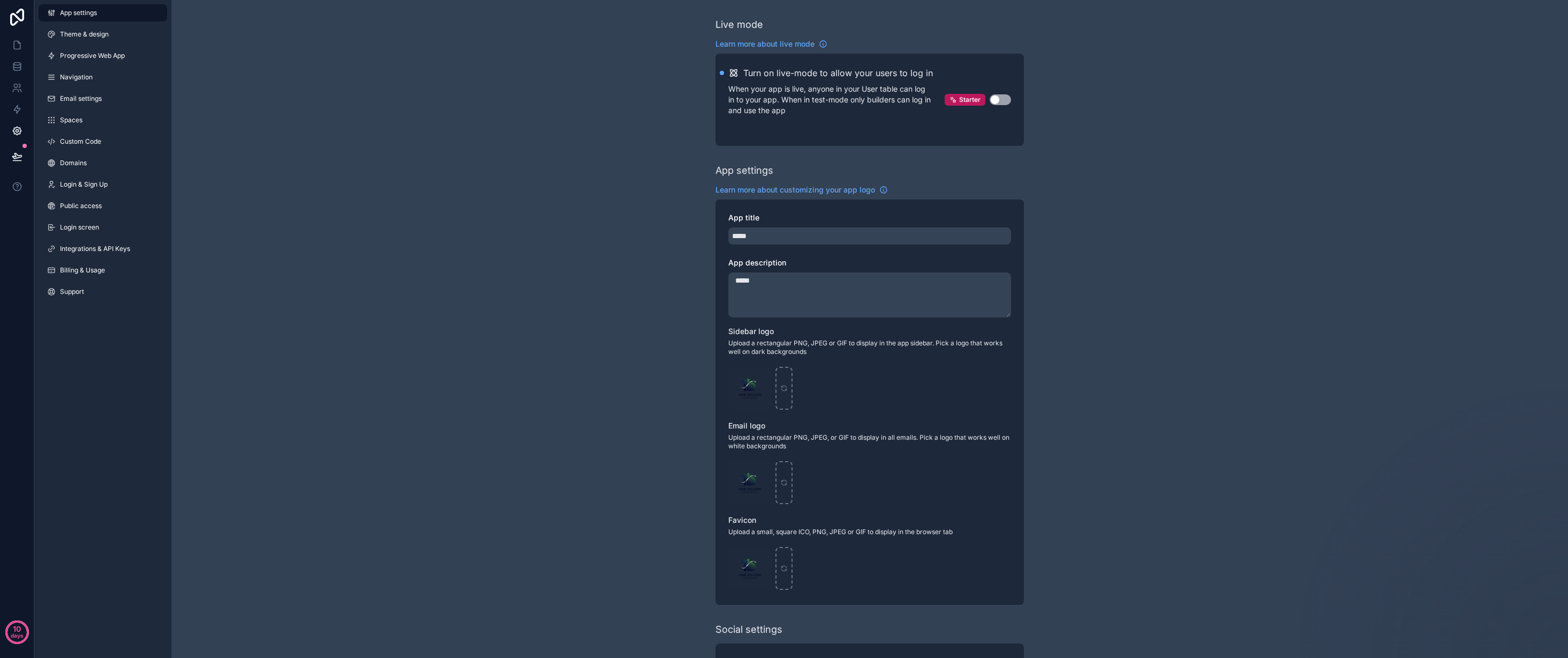
type textarea "*"
type textarea "*********"
click at [102, 31] on span "Theme & design" at bounding box center [84, 34] width 48 height 9
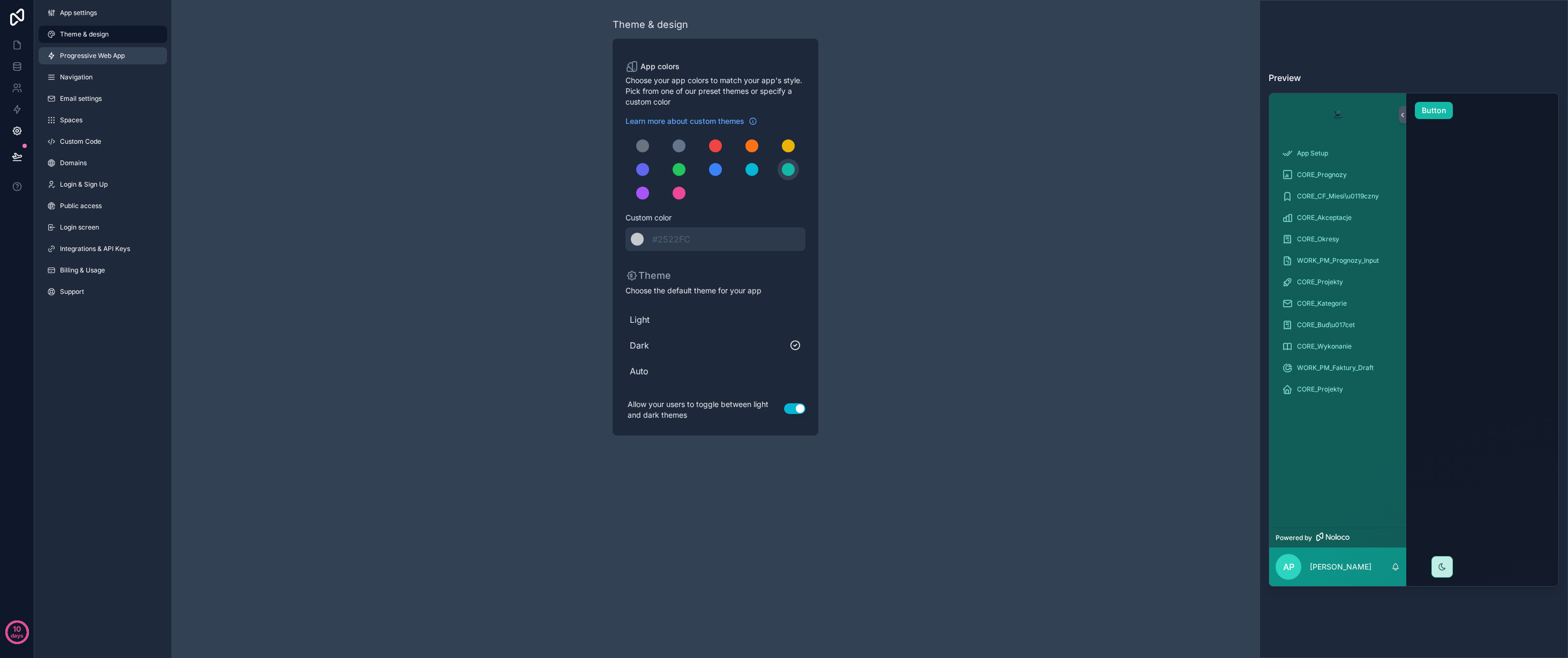
click at [98, 56] on span "Progressive Web App" at bounding box center [92, 55] width 65 height 9
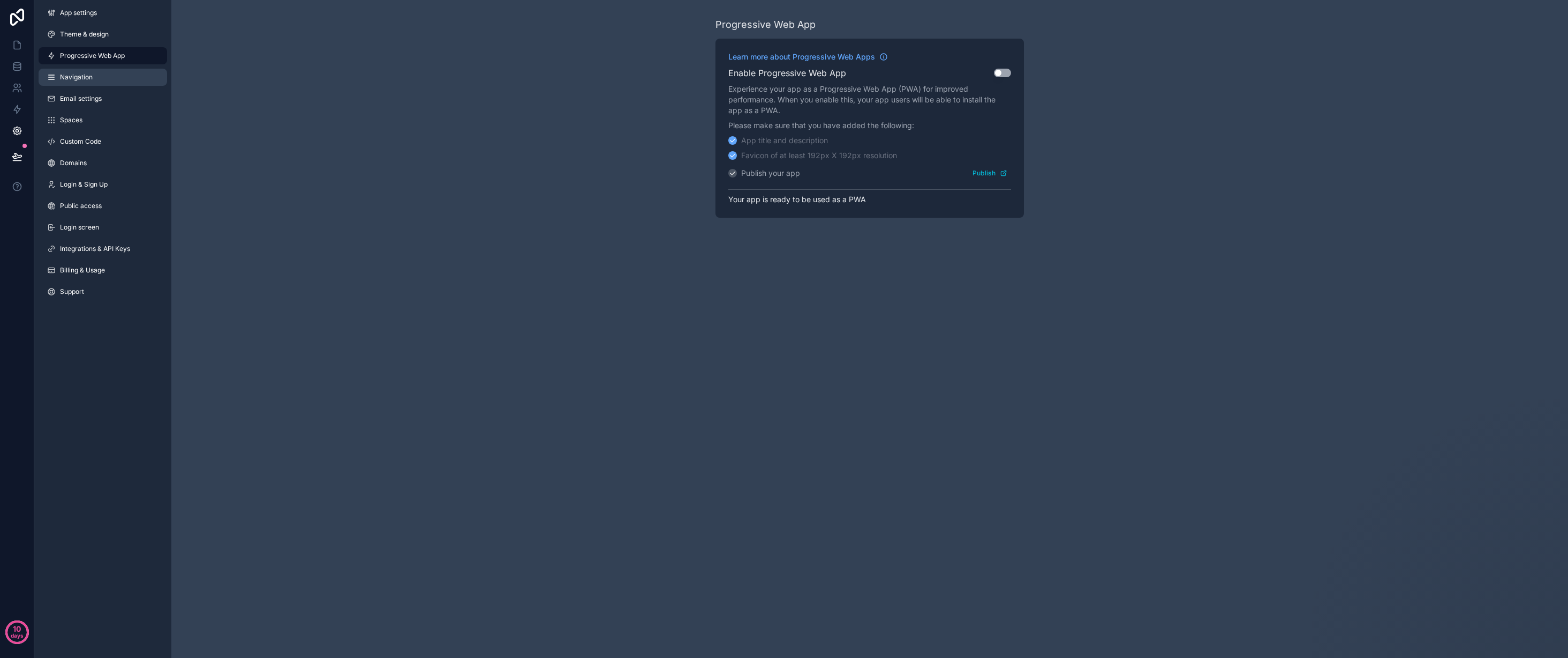
click at [91, 74] on span "Navigation" at bounding box center [76, 77] width 32 height 9
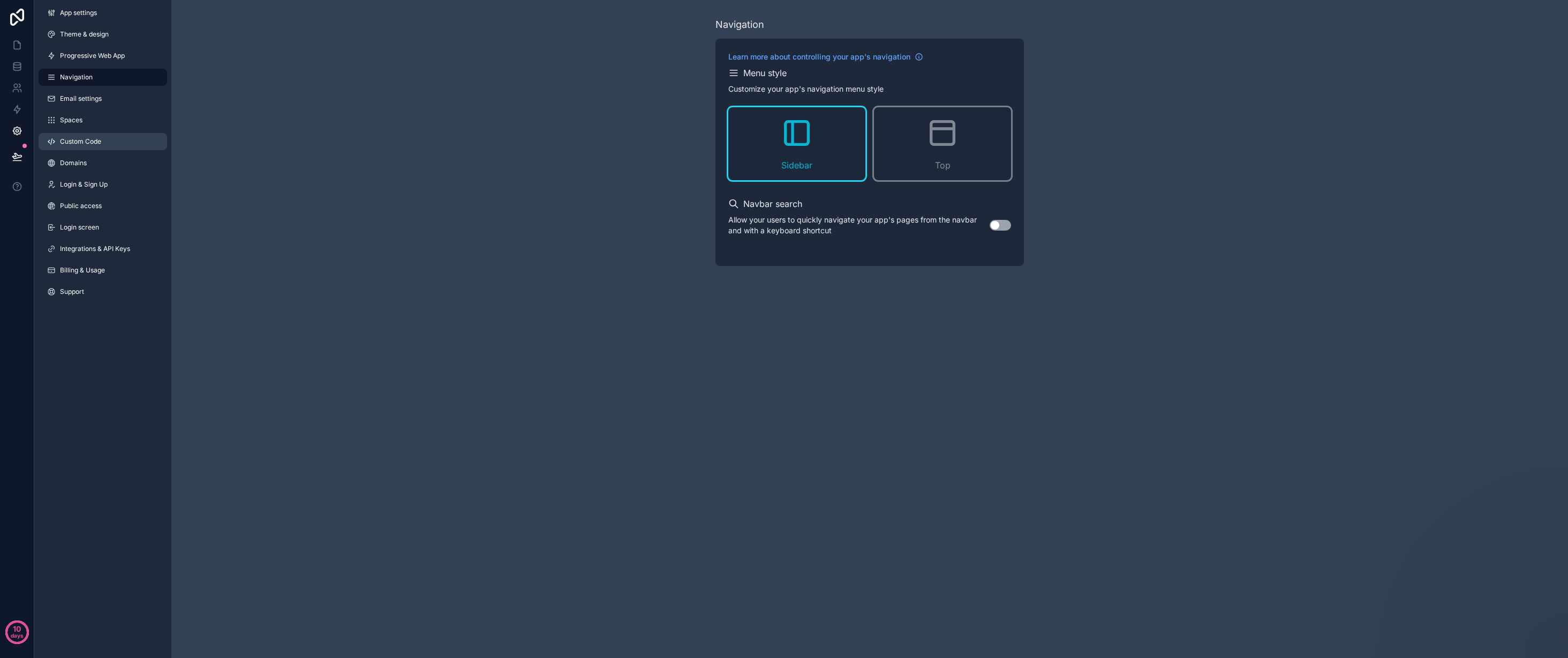
click at [95, 141] on span "Custom Code" at bounding box center [80, 141] width 41 height 9
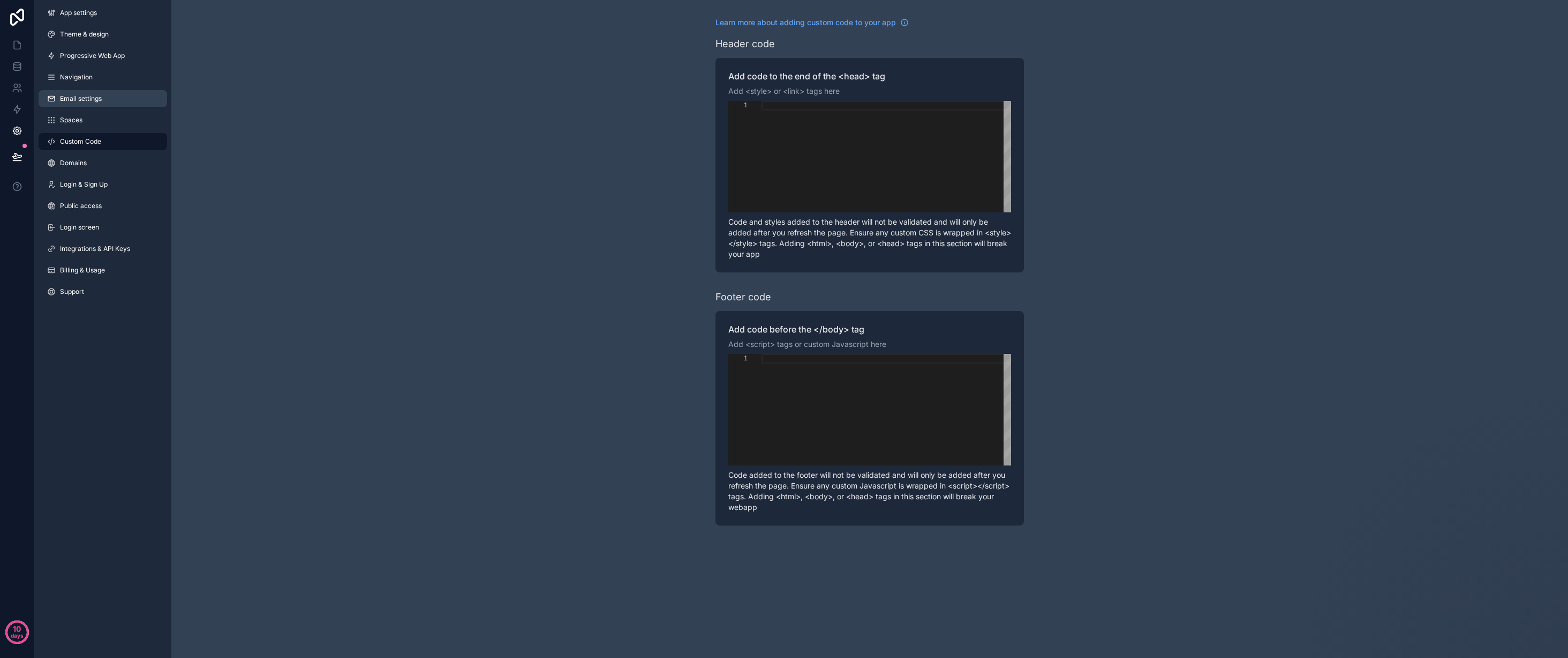
click at [99, 102] on span "Email settings" at bounding box center [81, 98] width 42 height 9
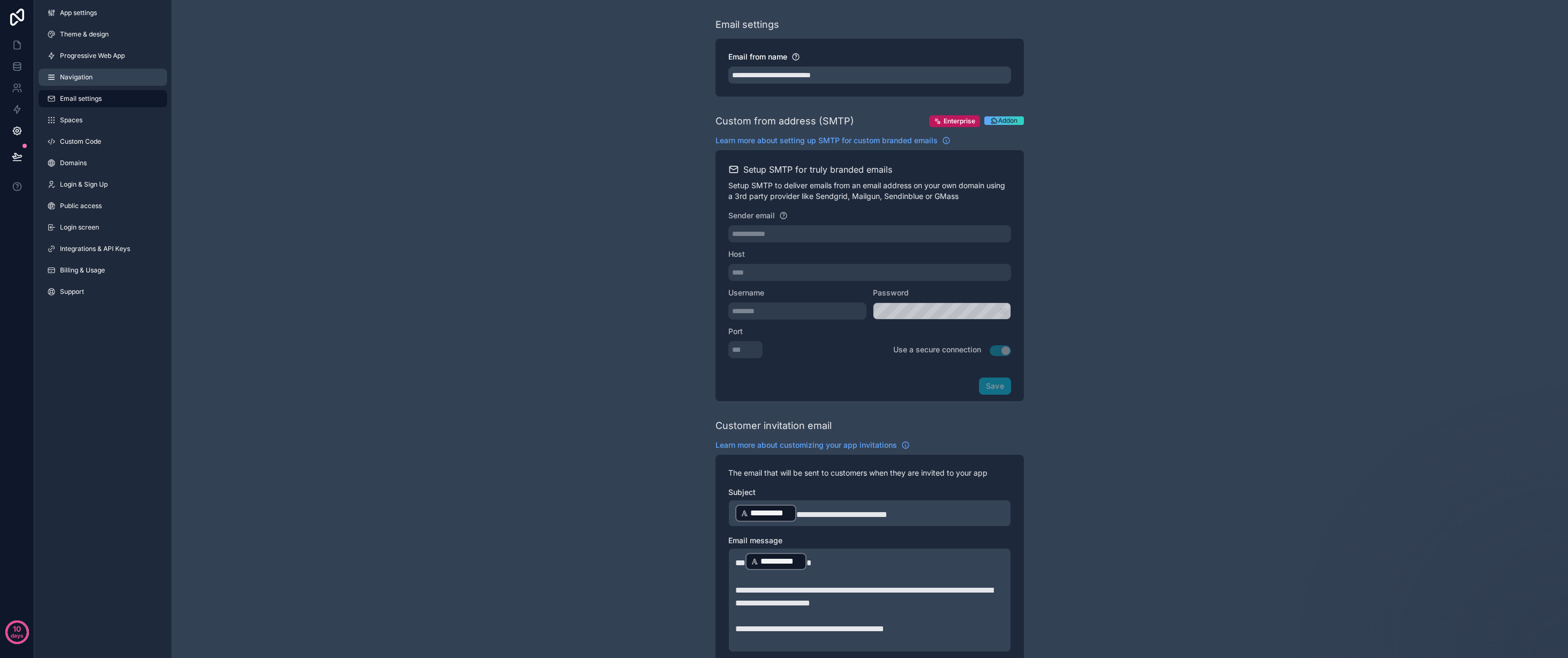
click at [104, 81] on link "Navigation" at bounding box center [103, 77] width 128 height 17
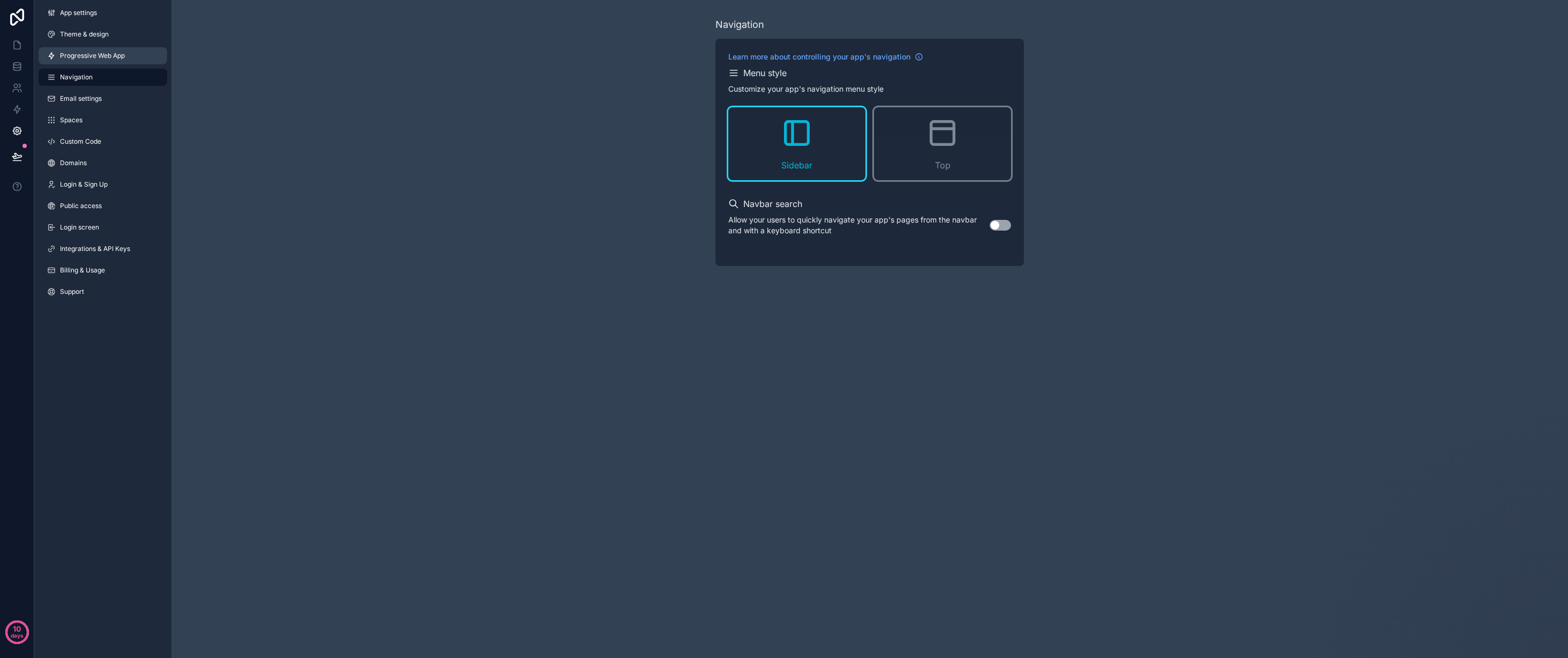
click at [108, 52] on span "Progressive Web App" at bounding box center [92, 55] width 65 height 9
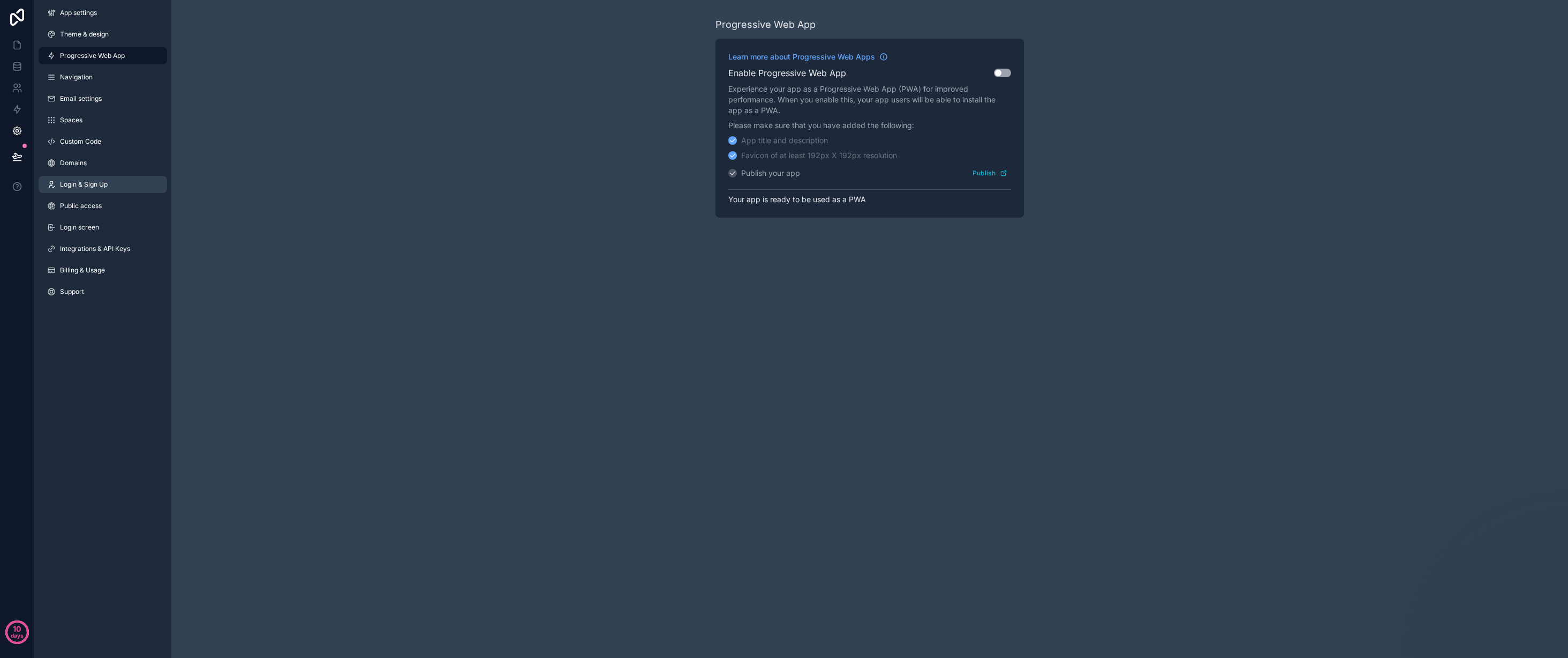
click at [104, 187] on span "Login & Sign Up" at bounding box center [84, 184] width 48 height 9
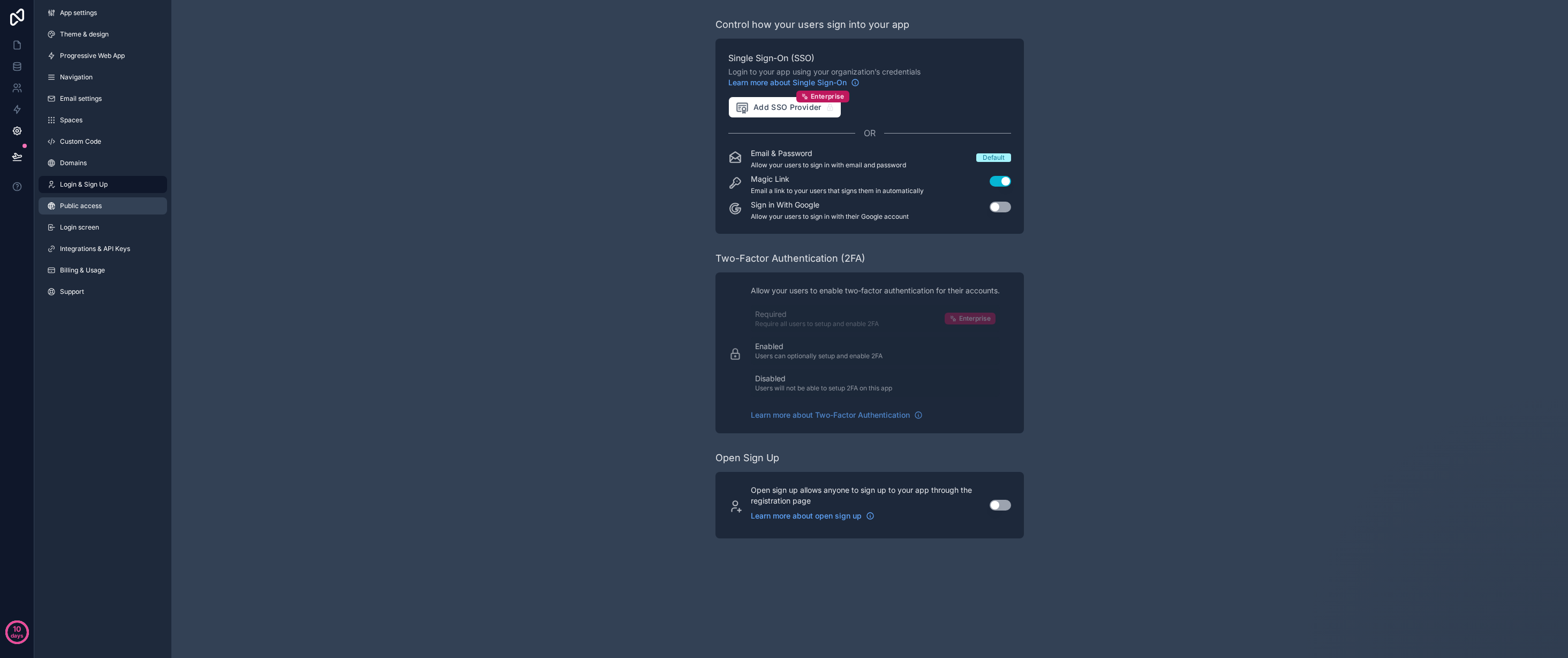
click at [103, 207] on link "Public access" at bounding box center [103, 205] width 128 height 17
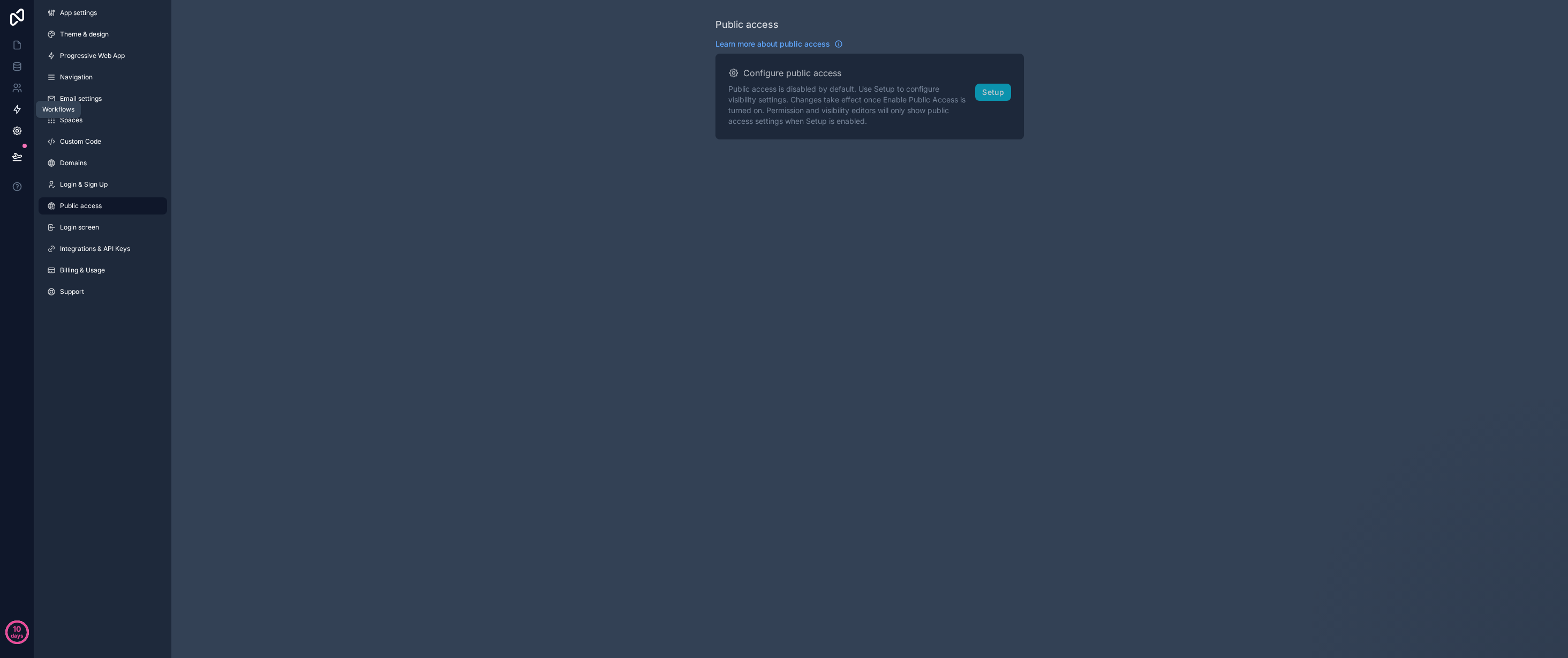
click at [18, 105] on icon at bounding box center [16, 108] width 10 height 10
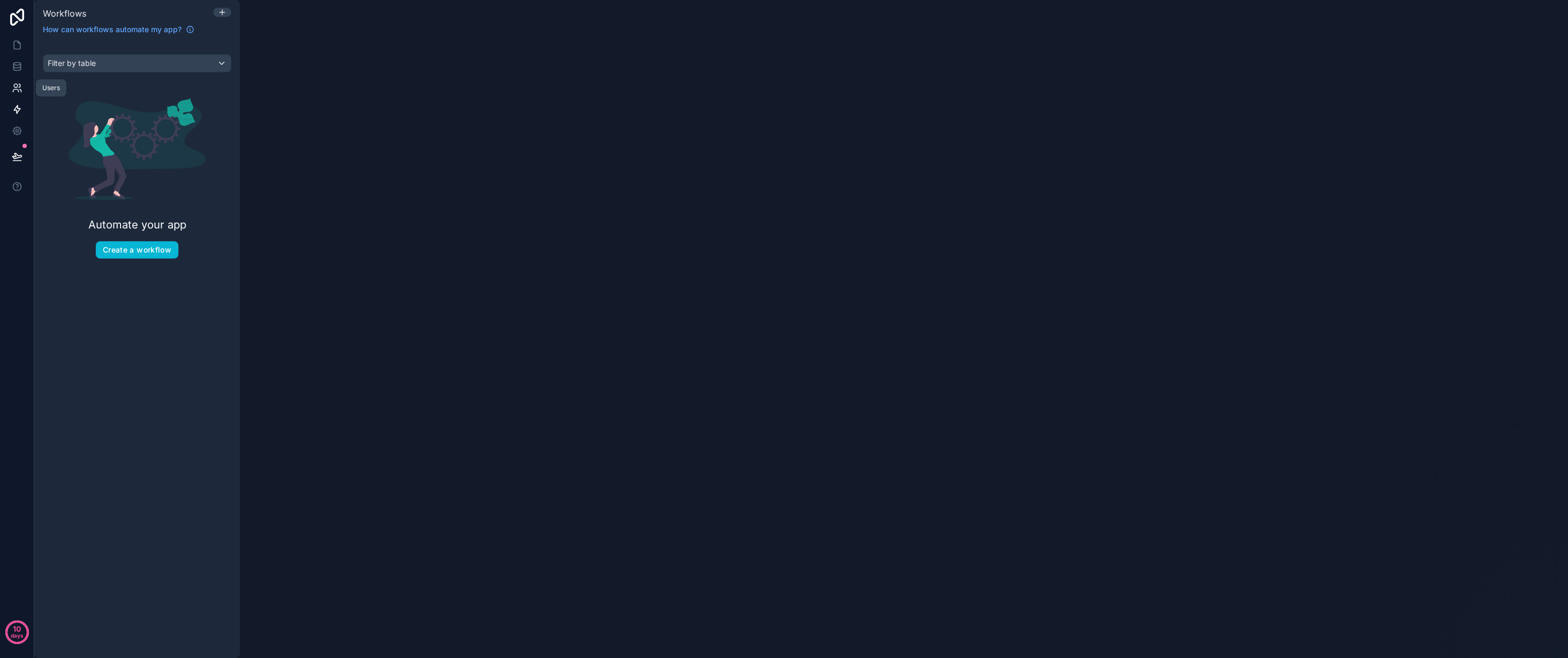
click at [20, 81] on link at bounding box center [17, 87] width 34 height 22
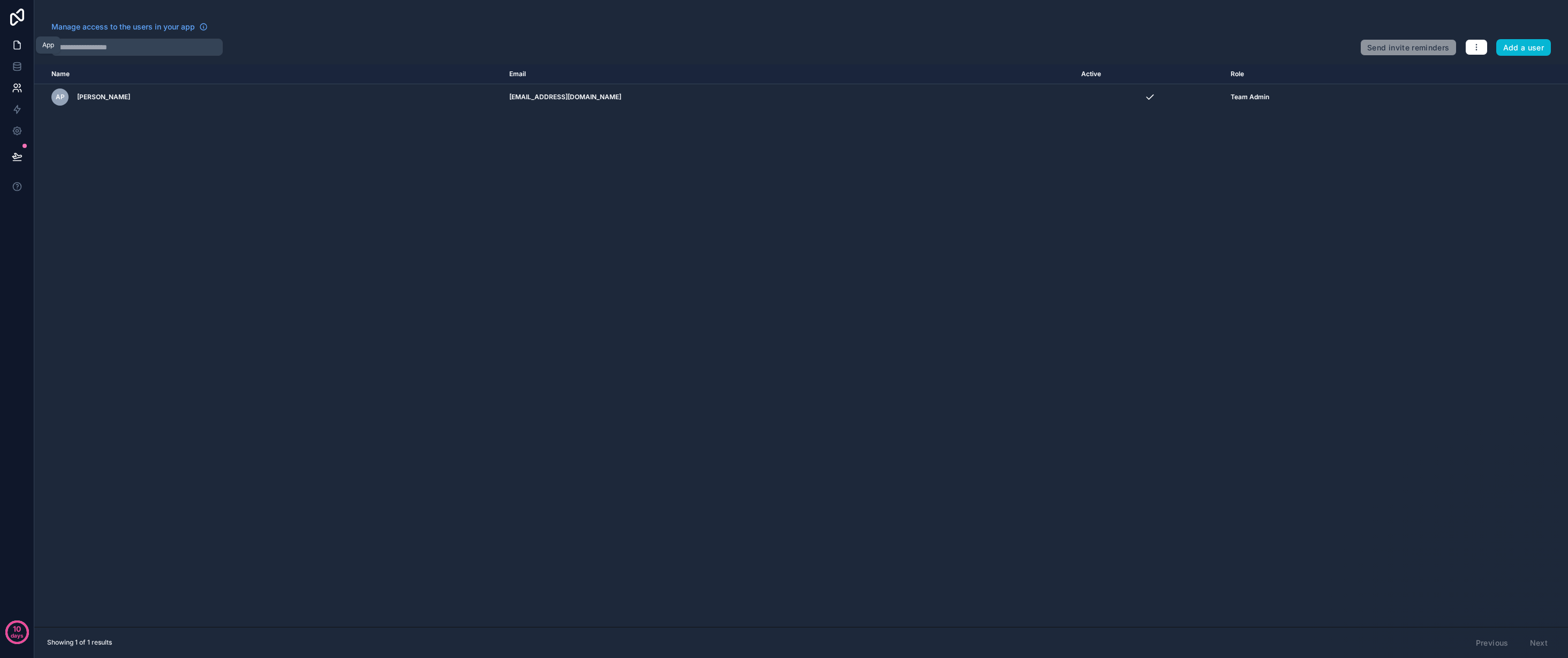
click at [19, 41] on icon at bounding box center [17, 45] width 7 height 8
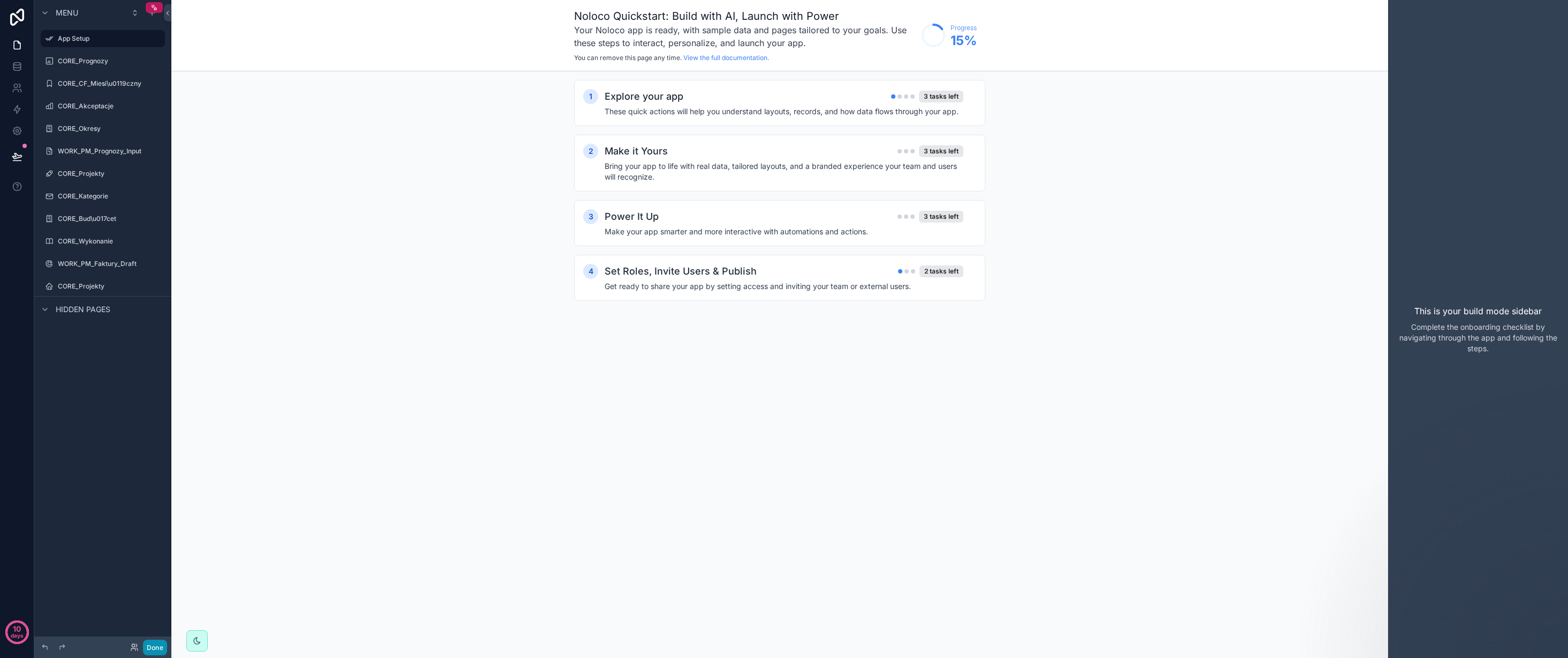
click at [153, 645] on button "Done" at bounding box center [155, 647] width 24 height 15
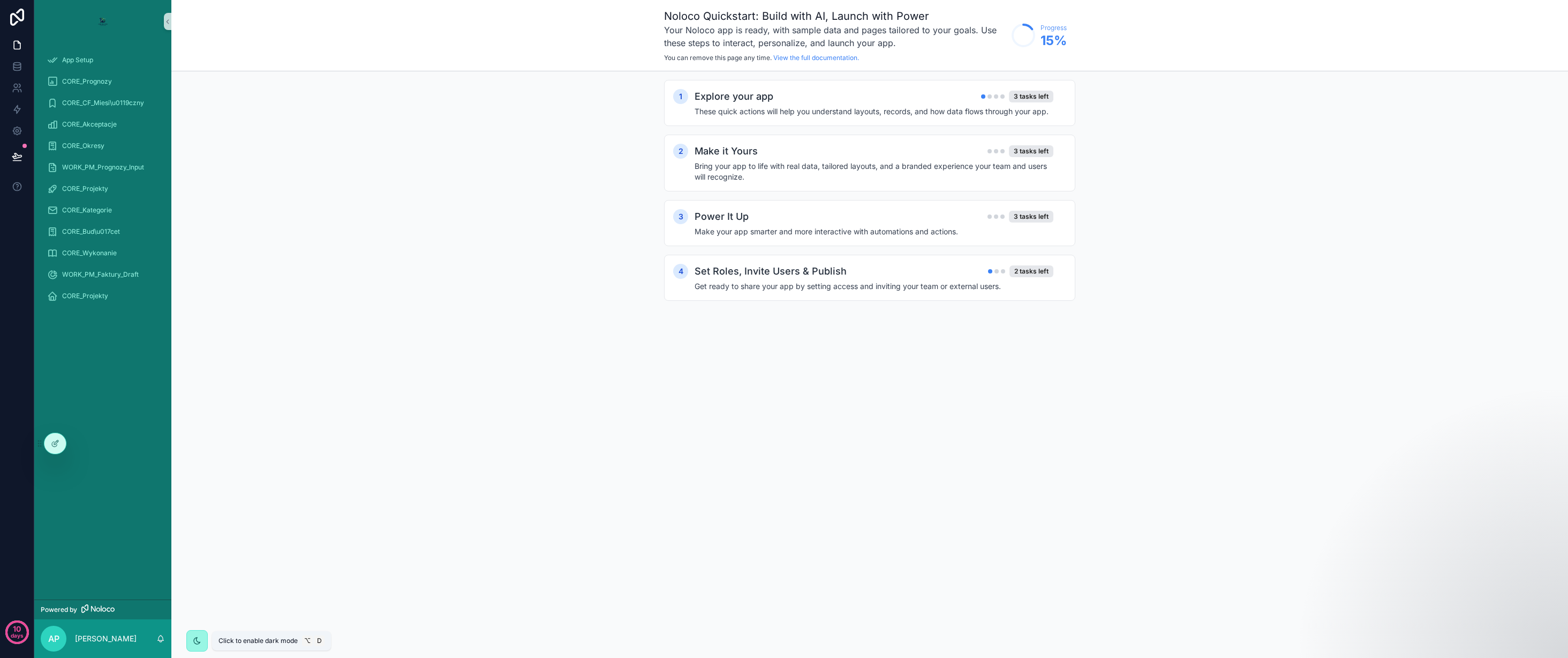
click at [196, 641] on icon "scrollable content" at bounding box center [197, 640] width 7 height 7
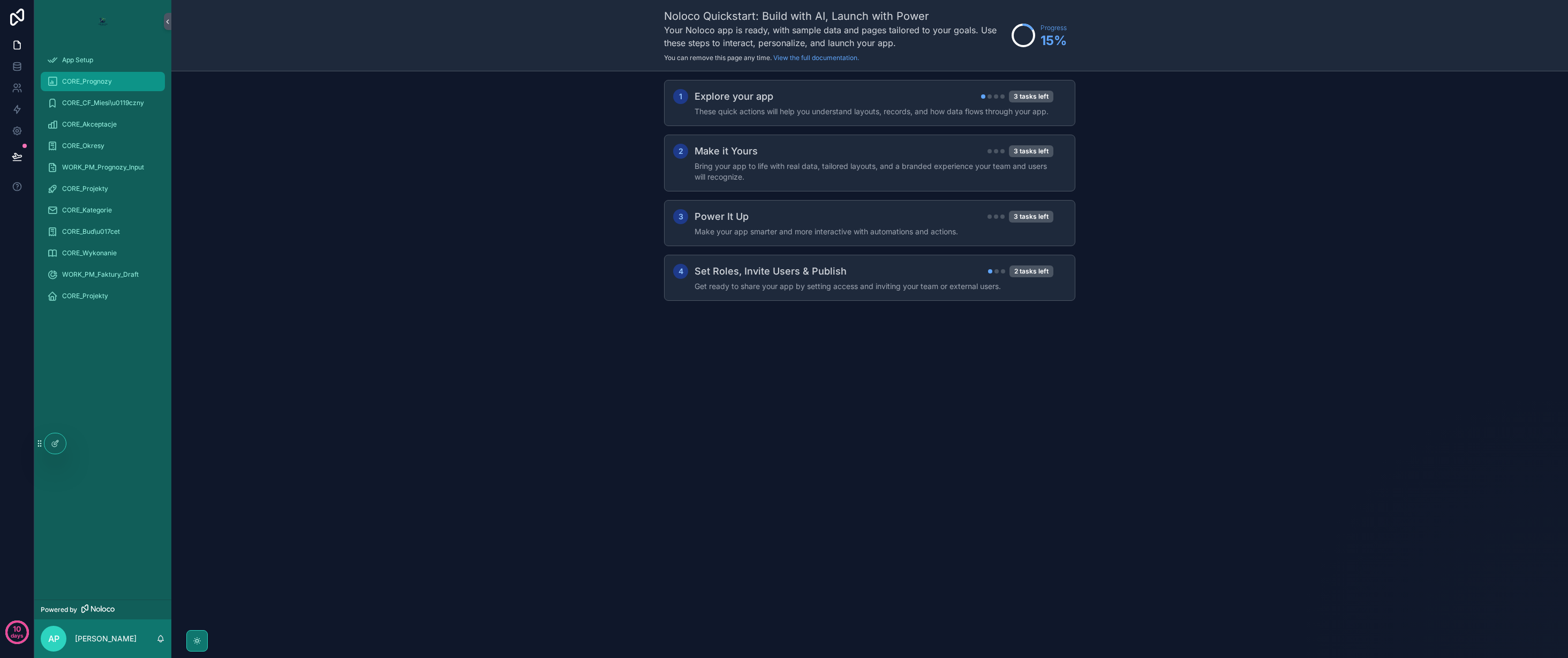
click at [94, 81] on span "CORE_Prognozy" at bounding box center [86, 81] width 49 height 9
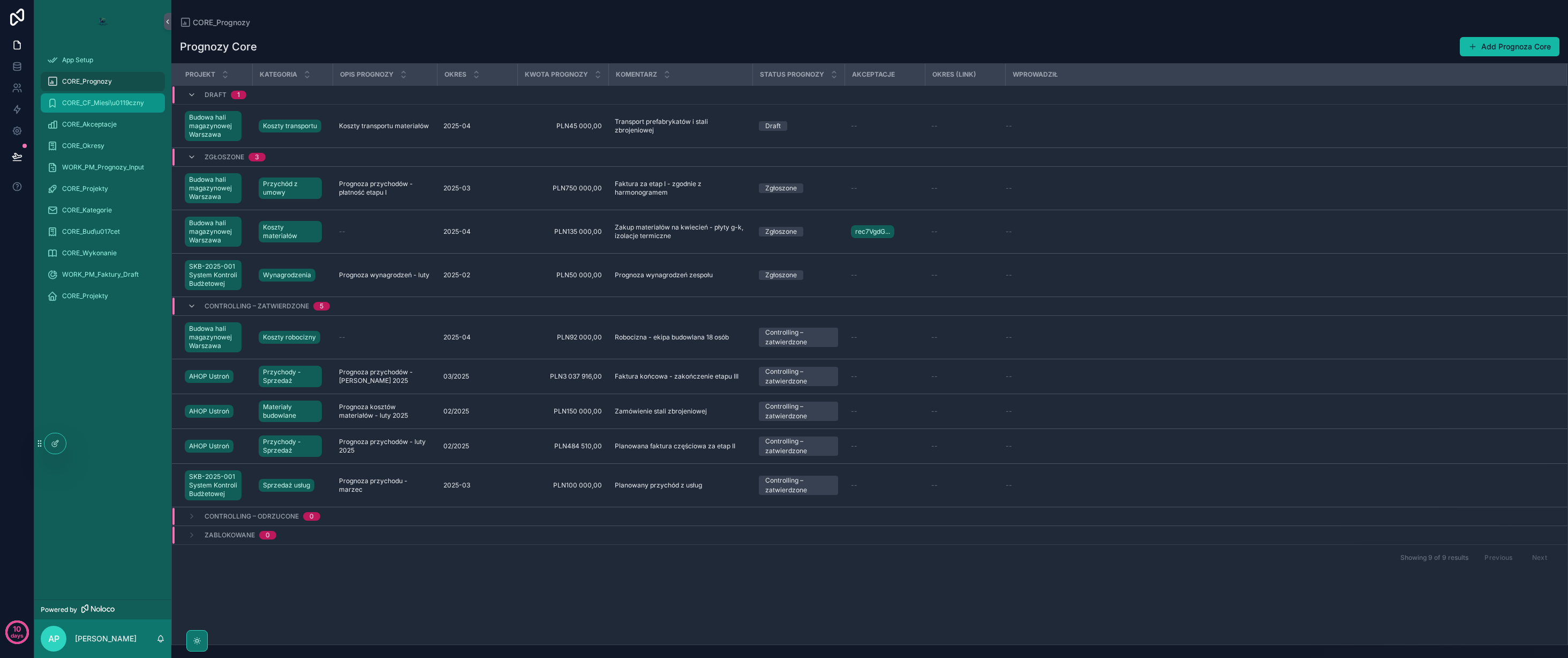
click at [99, 106] on span "CORE_CF_Miesi\u0119czny" at bounding box center [103, 103] width 82 height 9
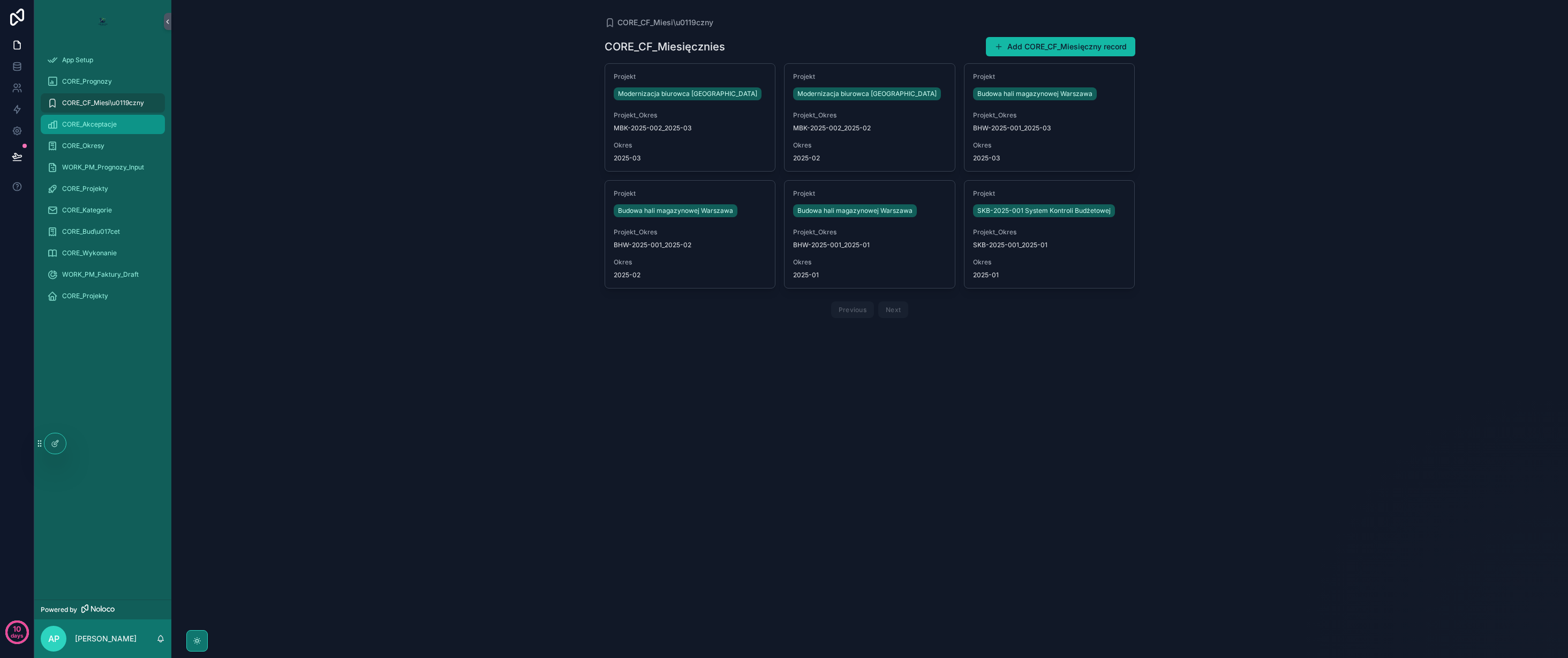
click at [100, 125] on span "CORE_Akceptacje" at bounding box center [88, 124] width 54 height 9
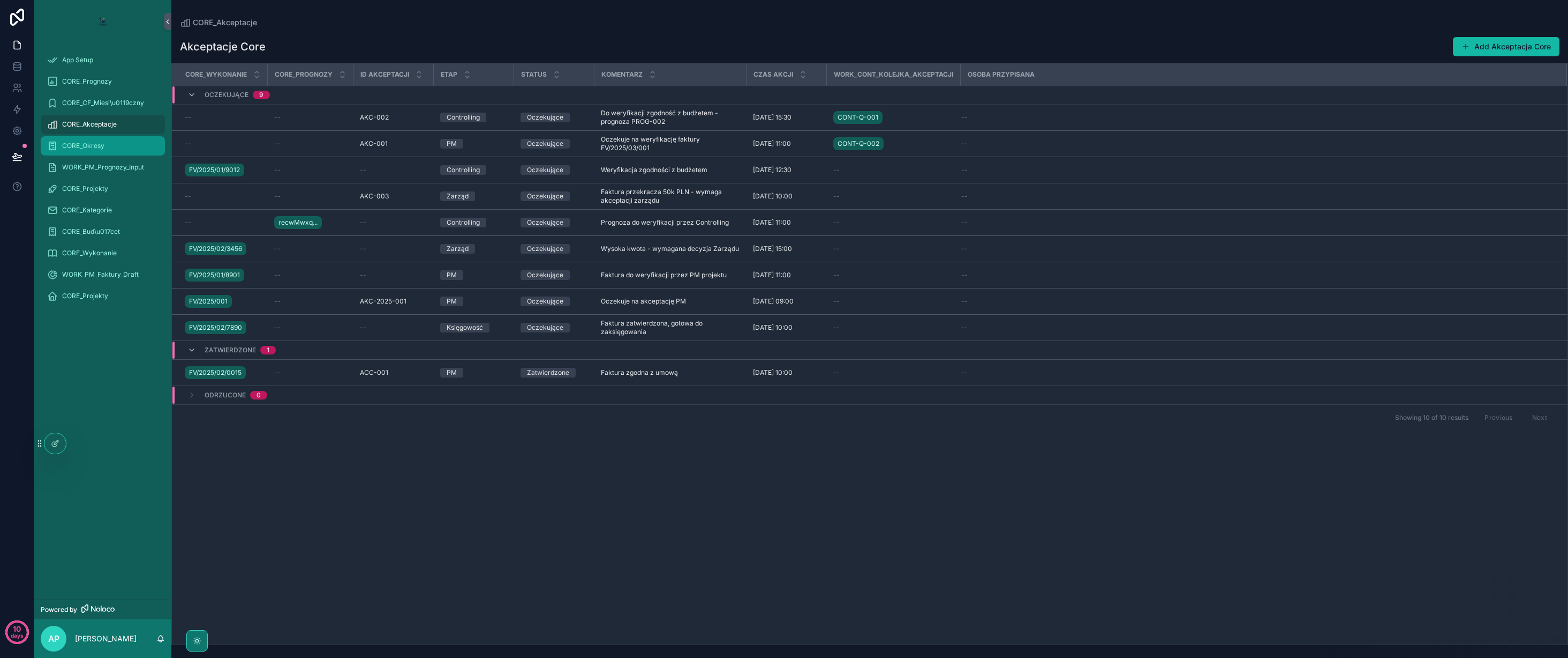
click at [91, 146] on span "CORE_Okresy" at bounding box center [83, 145] width 43 height 9
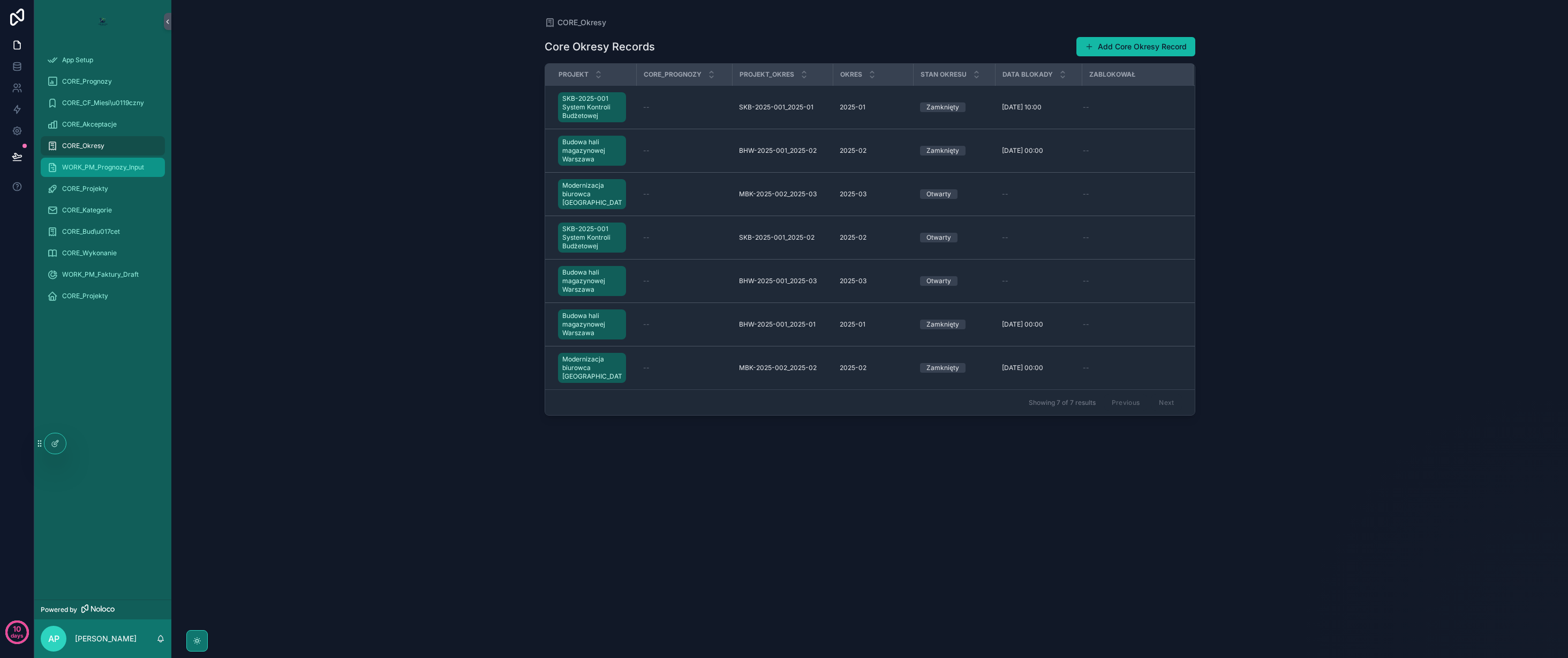
click at [89, 165] on span "WORK_PM_Prognozy_Input" at bounding box center [103, 166] width 82 height 9
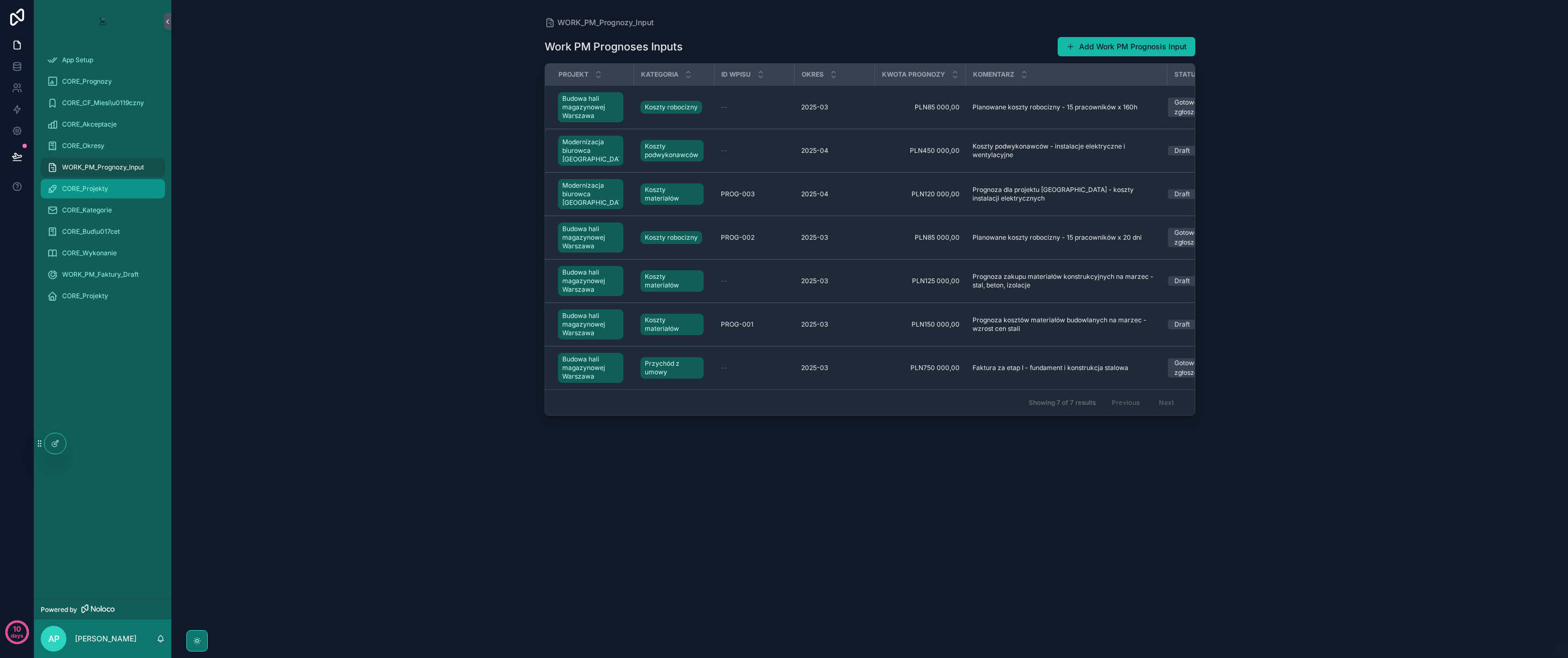
click at [93, 185] on span "CORE_Projekty" at bounding box center [85, 188] width 46 height 9
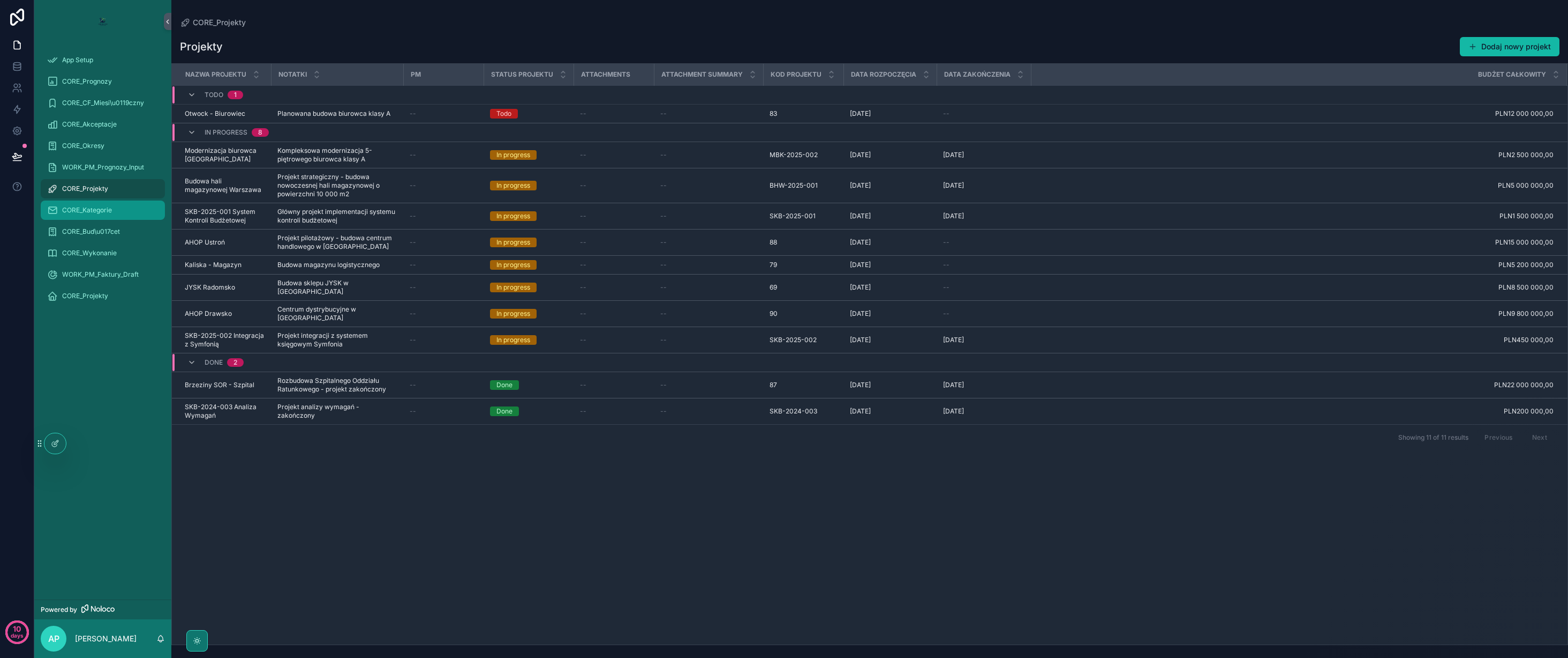
click at [103, 214] on div "CORE_Kategorie" at bounding box center [103, 210] width 111 height 17
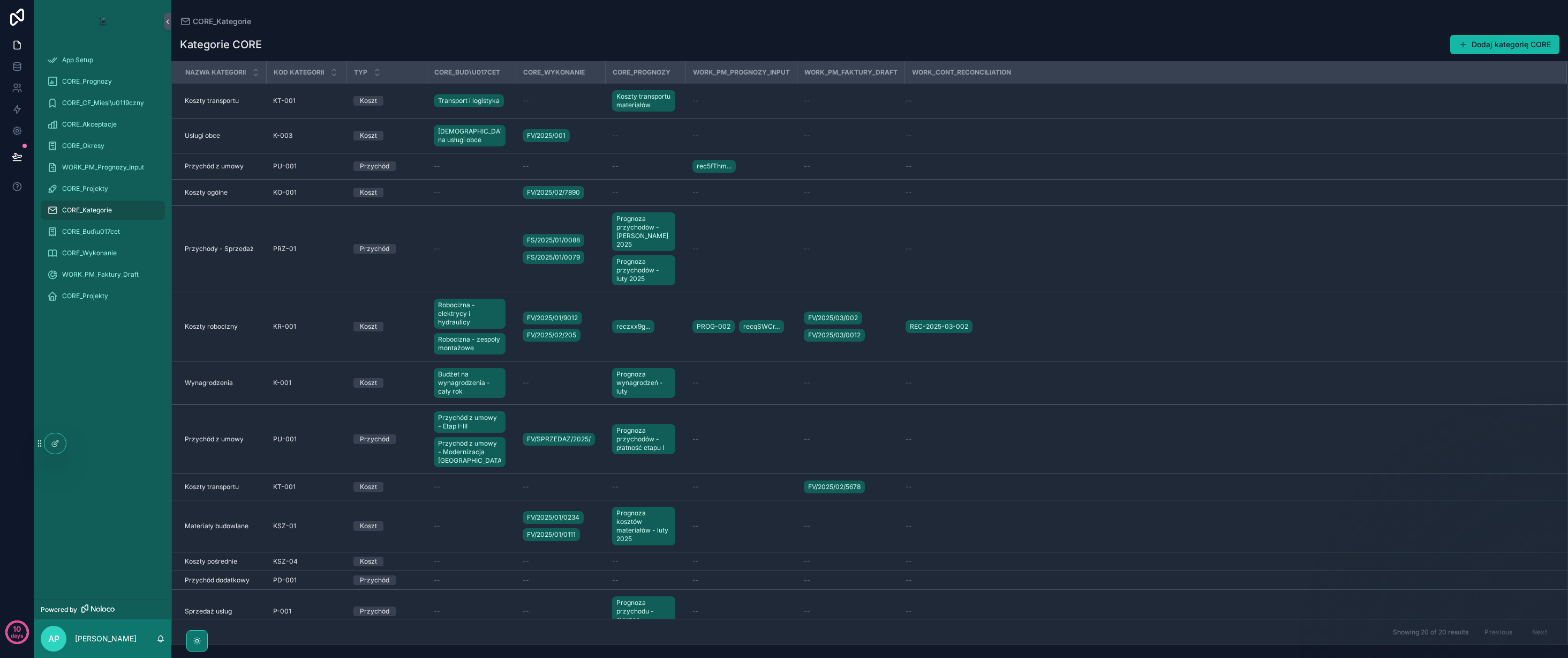
click at [201, 632] on div "scrollable content" at bounding box center [197, 640] width 22 height 22
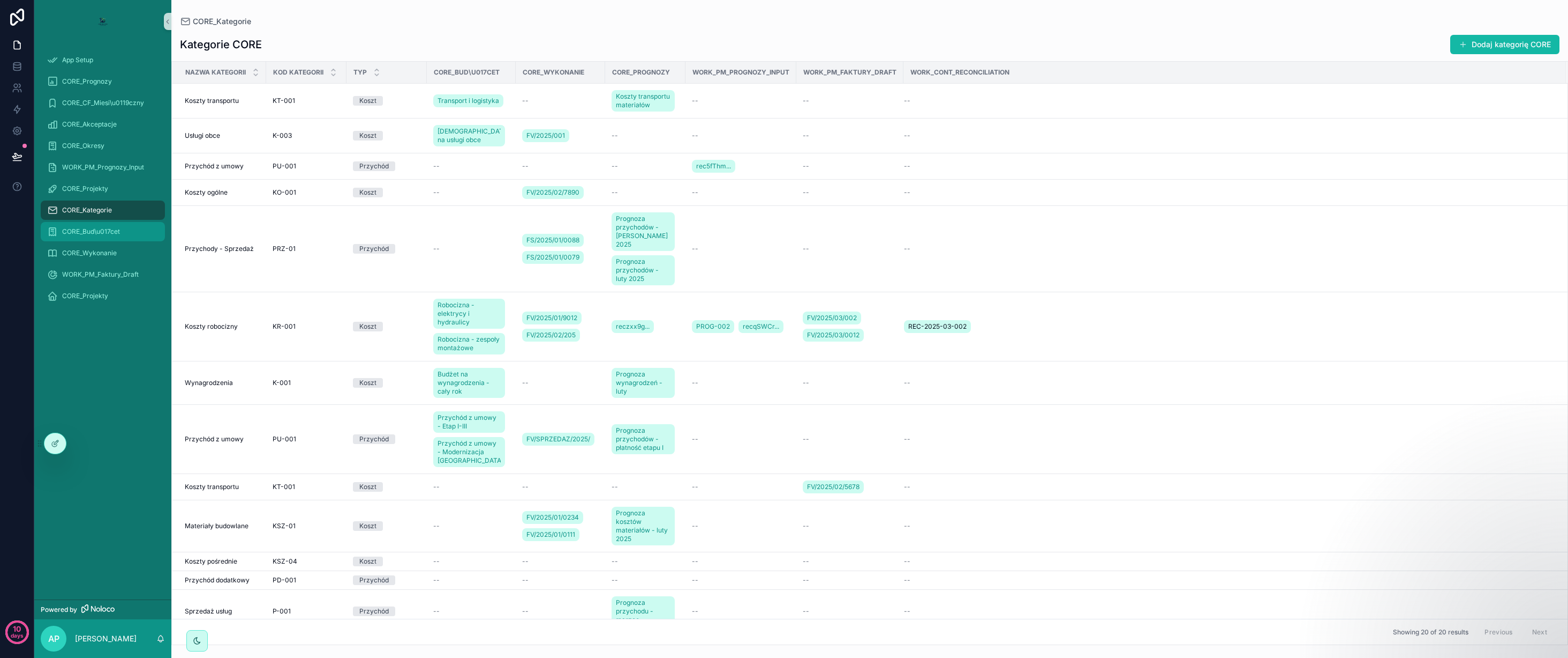
click at [93, 228] on span "CORE_Bud\u017cet" at bounding box center [90, 231] width 58 height 9
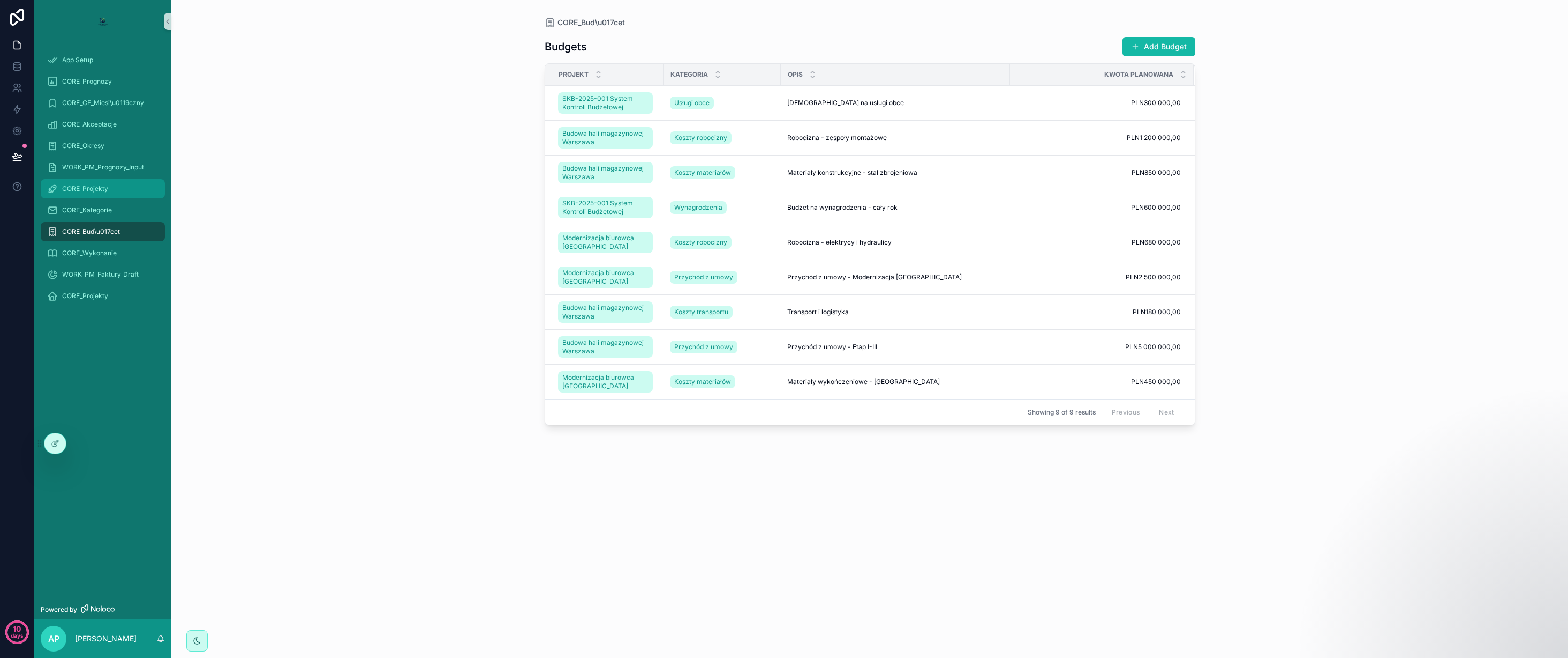
click at [106, 188] on span "CORE_Projekty" at bounding box center [85, 188] width 46 height 9
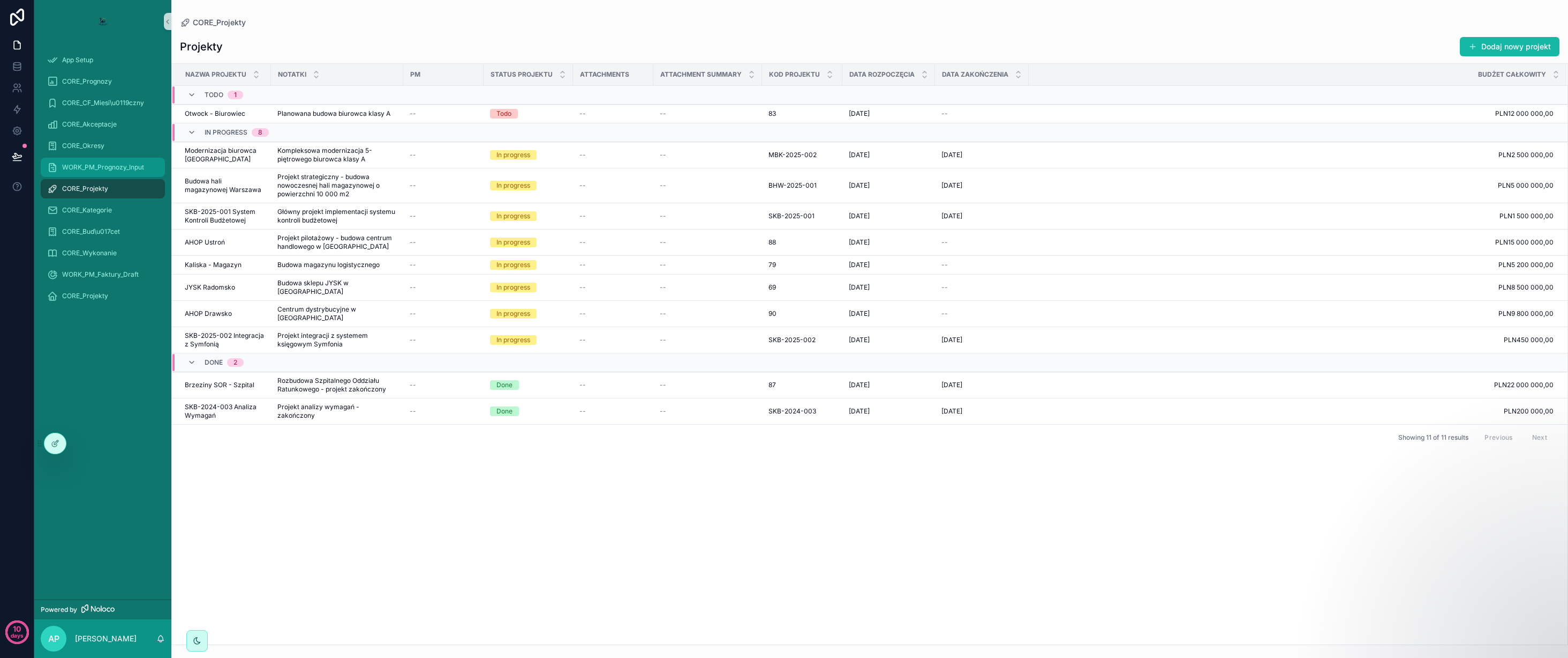
click at [105, 169] on span "WORK_PM_Prognozy_Input" at bounding box center [103, 166] width 82 height 9
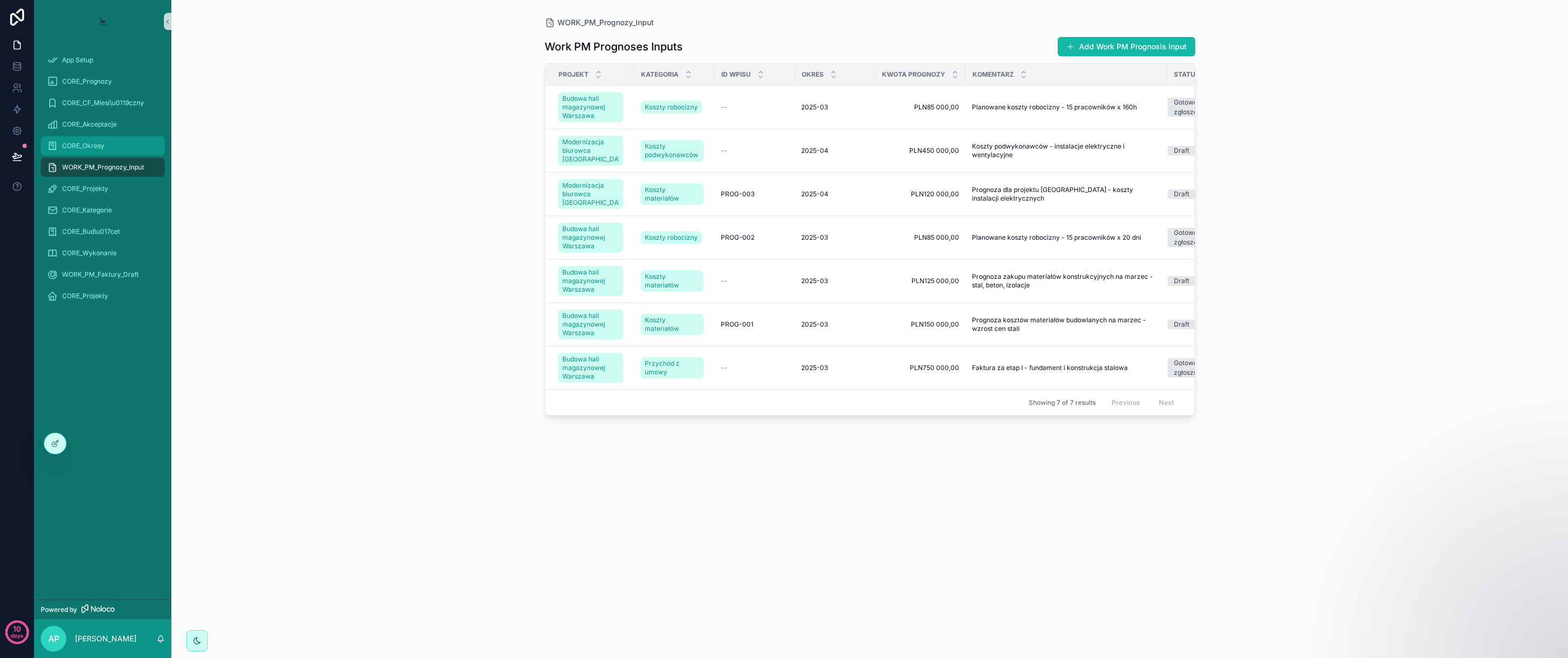
click at [109, 148] on div "CORE_Okresy" at bounding box center [103, 145] width 111 height 17
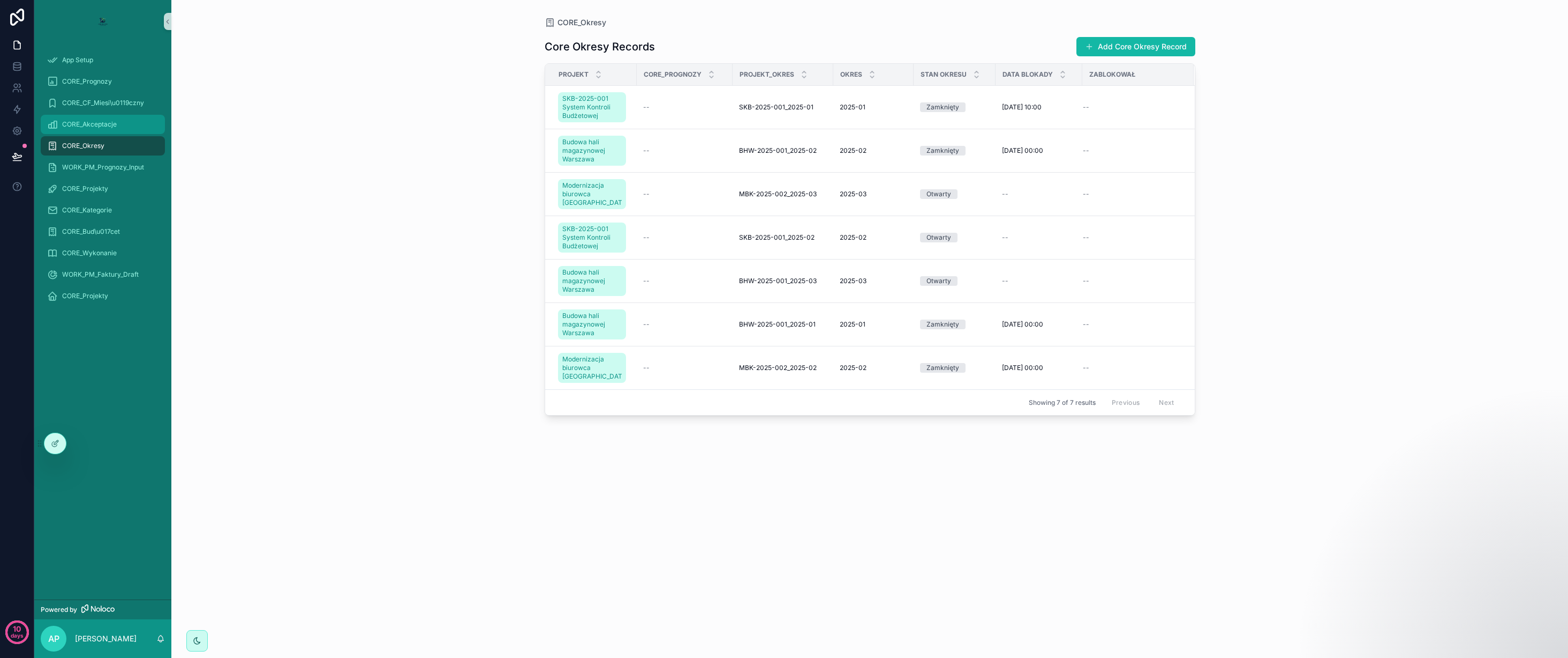
click at [111, 123] on span "CORE_Akceptacje" at bounding box center [88, 124] width 54 height 9
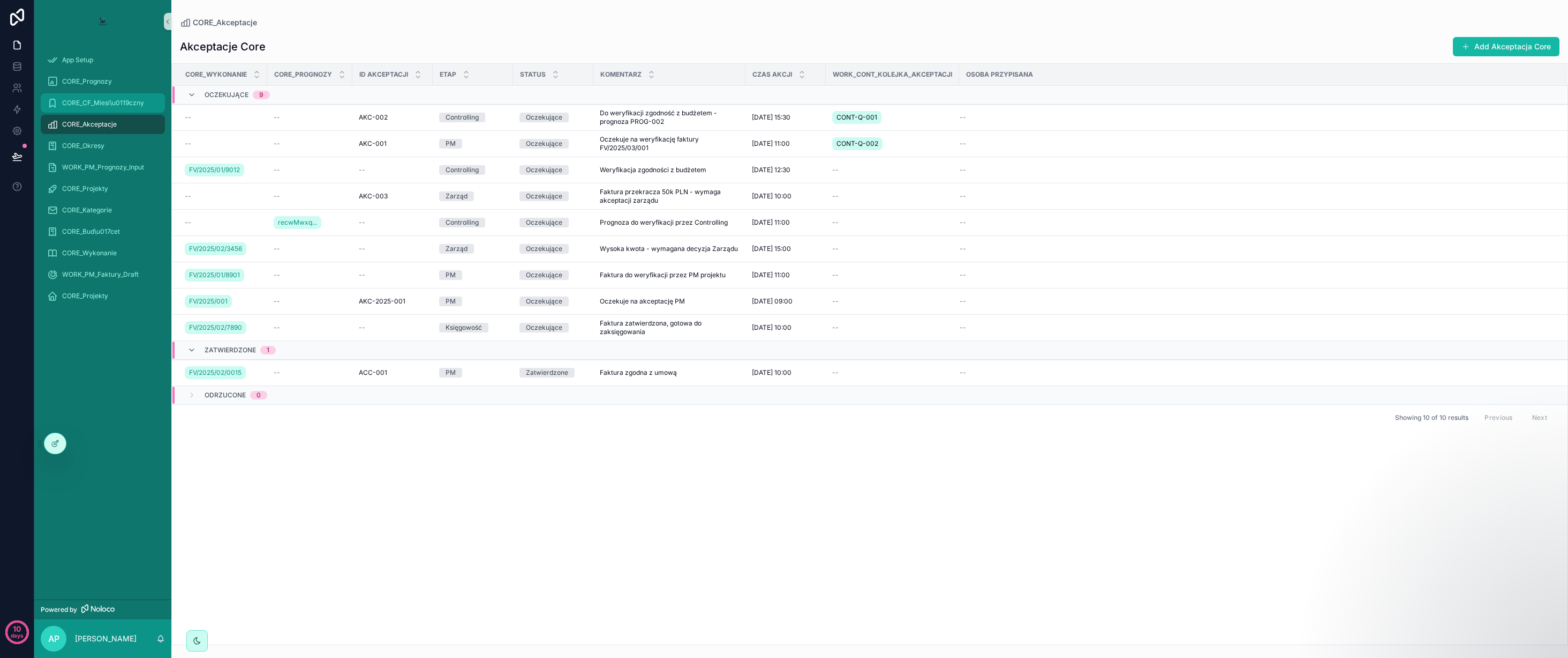
click at [120, 107] on div "CORE_CF_Miesi\u0119czny" at bounding box center [103, 103] width 111 height 17
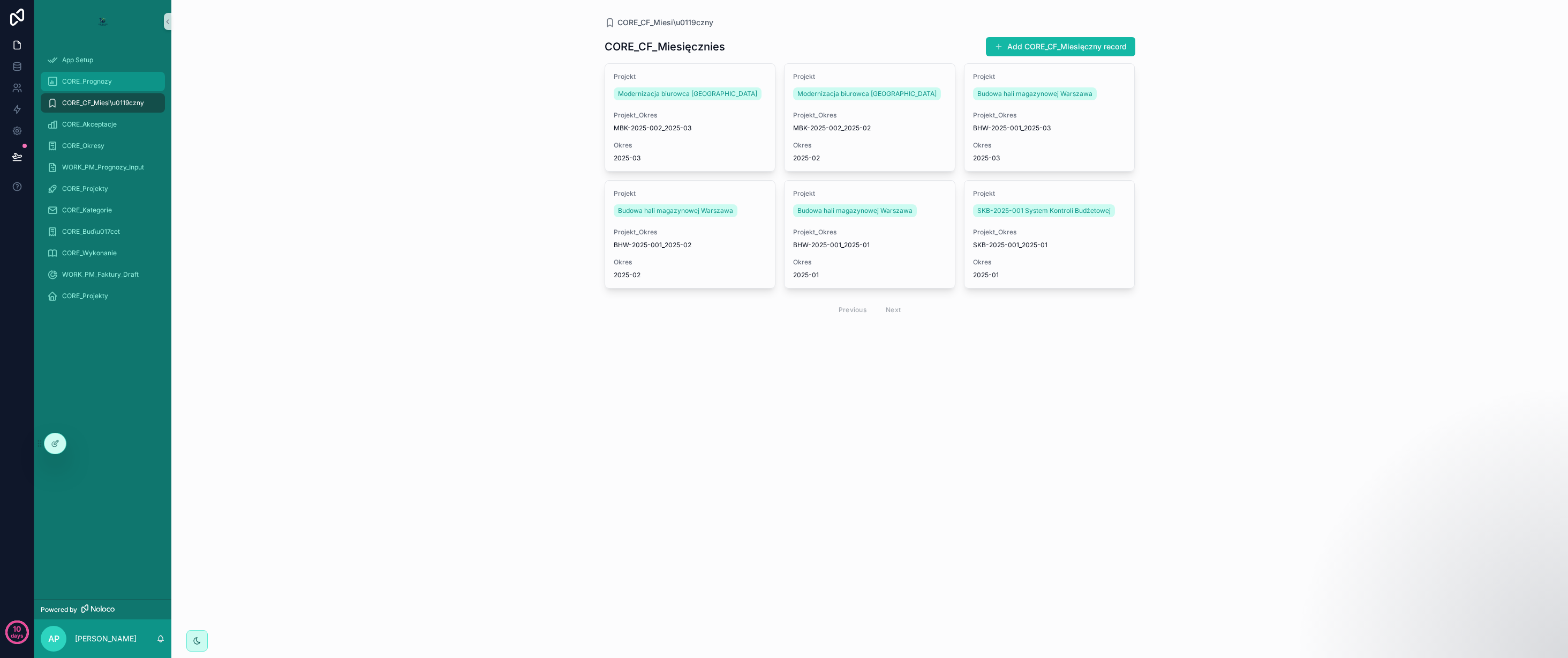
click at [121, 82] on div "CORE_Prognozy" at bounding box center [103, 82] width 111 height 17
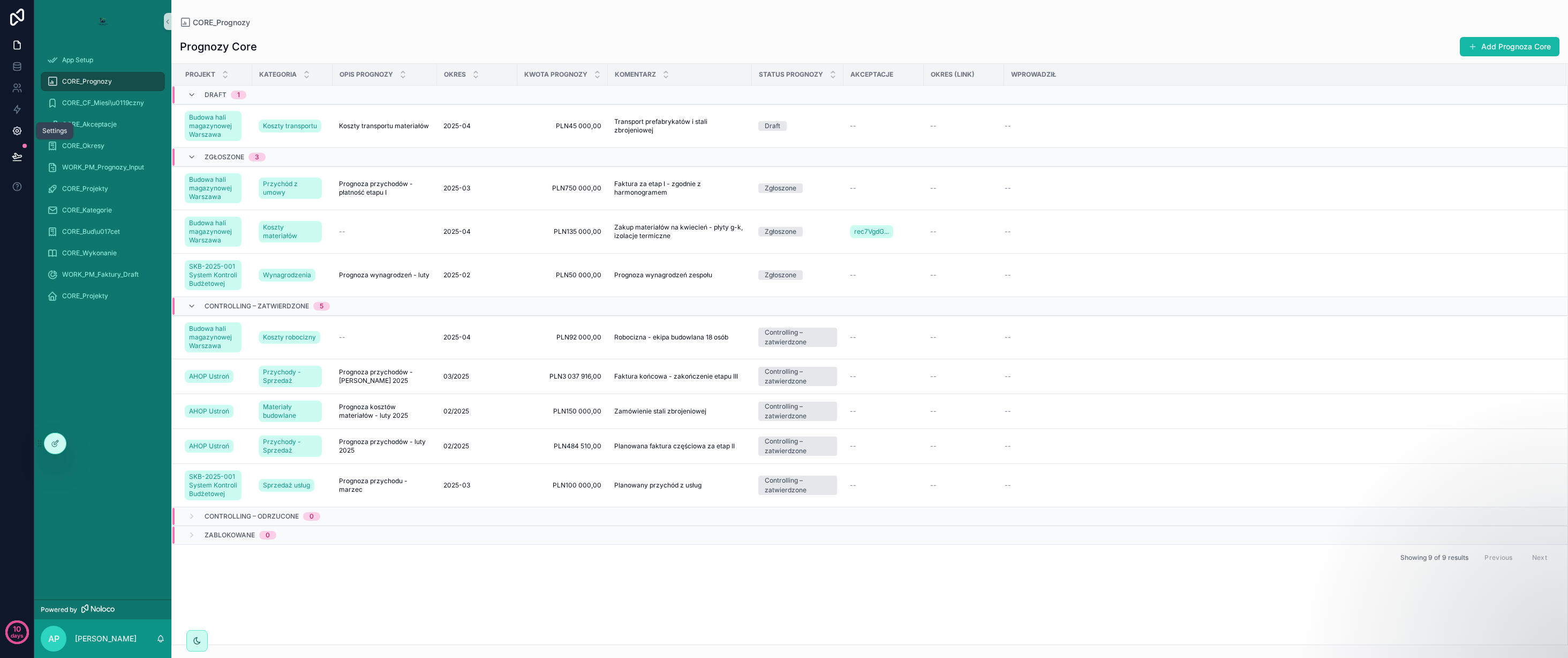
click at [14, 127] on icon at bounding box center [17, 131] width 8 height 8
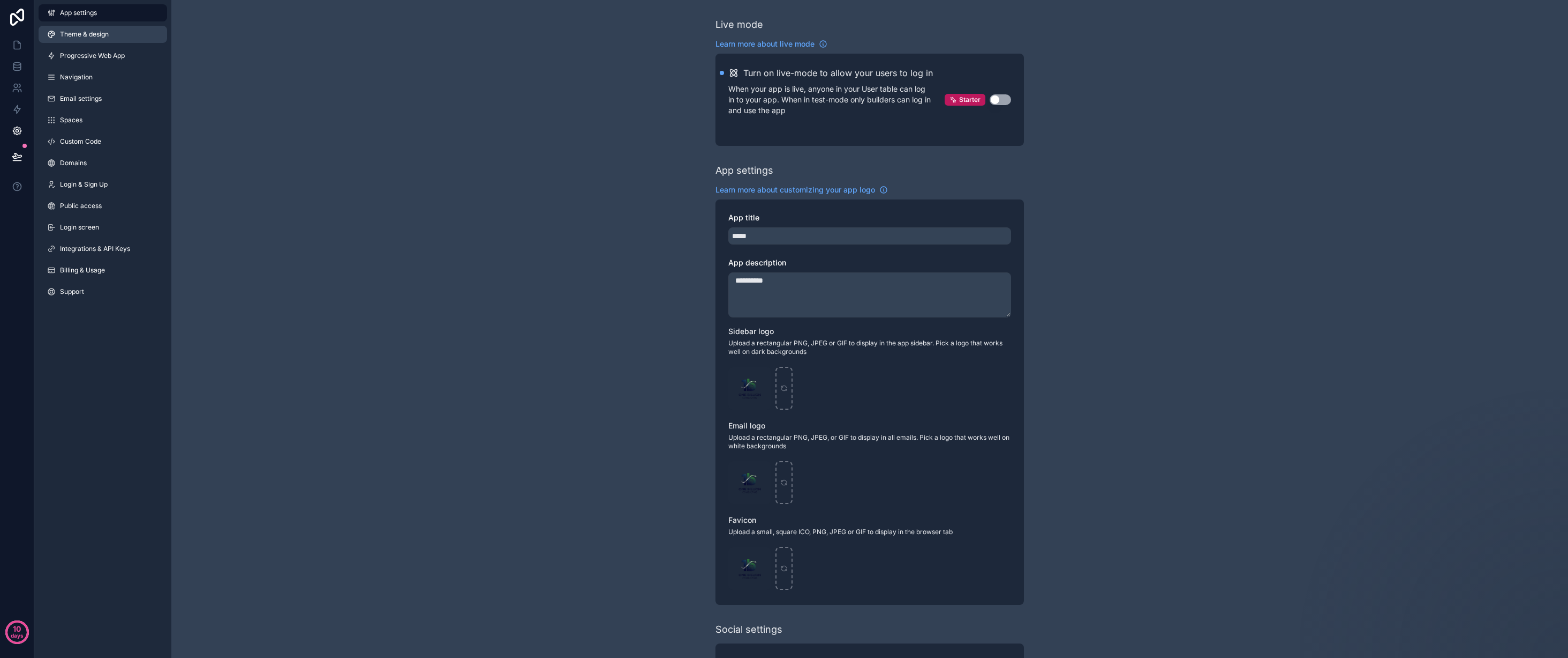
drag, startPoint x: 99, startPoint y: 55, endPoint x: 102, endPoint y: 36, distance: 19.2
click at [99, 54] on span "Progressive Web App" at bounding box center [92, 55] width 65 height 9
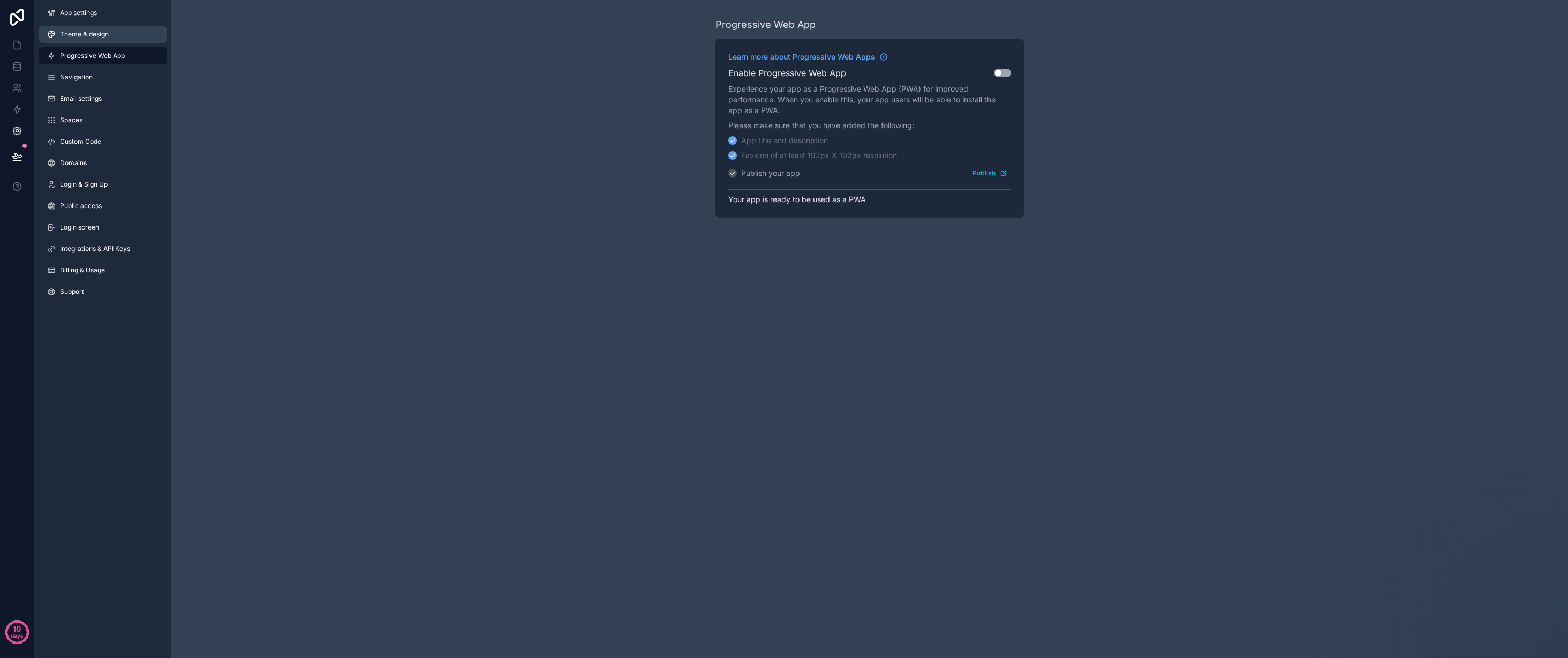
click at [102, 34] on span "Theme & design" at bounding box center [84, 34] width 48 height 9
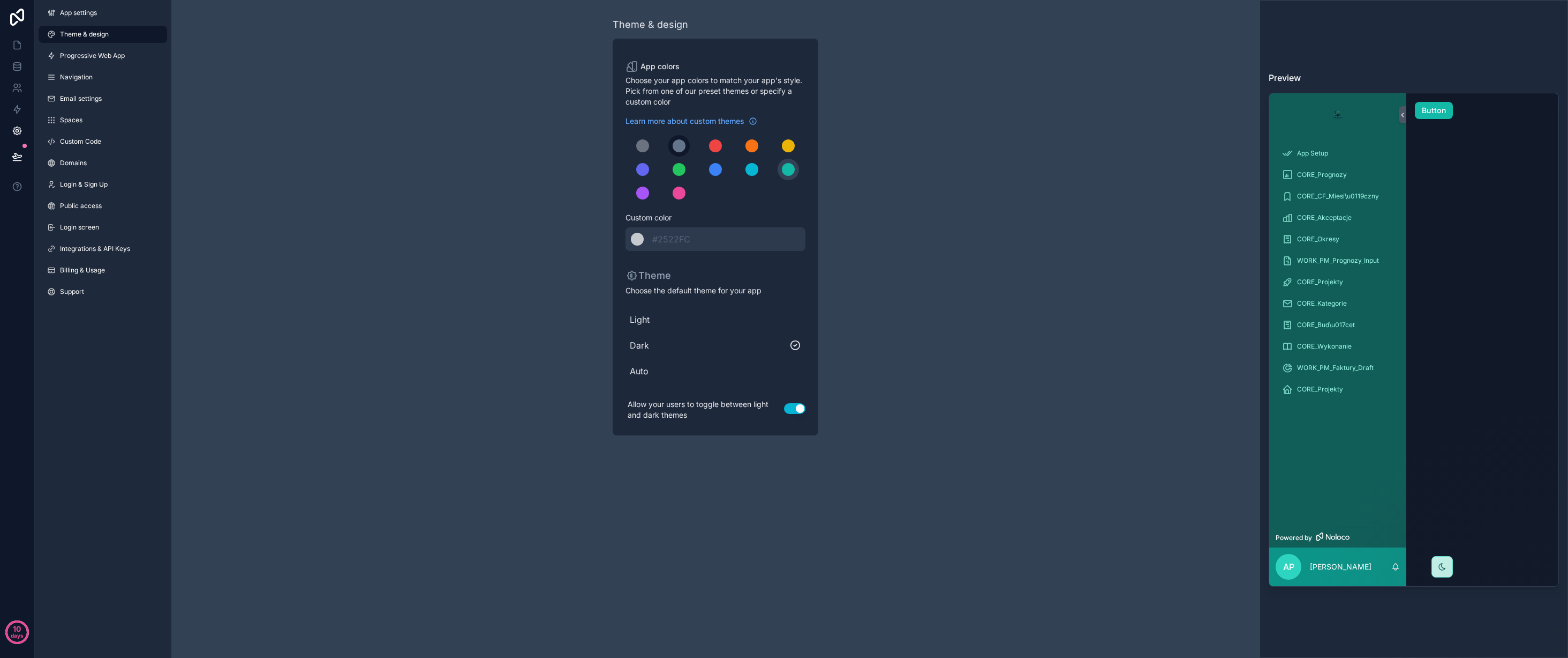
click at [679, 146] on div "scrollable content" at bounding box center [679, 146] width 13 height 13
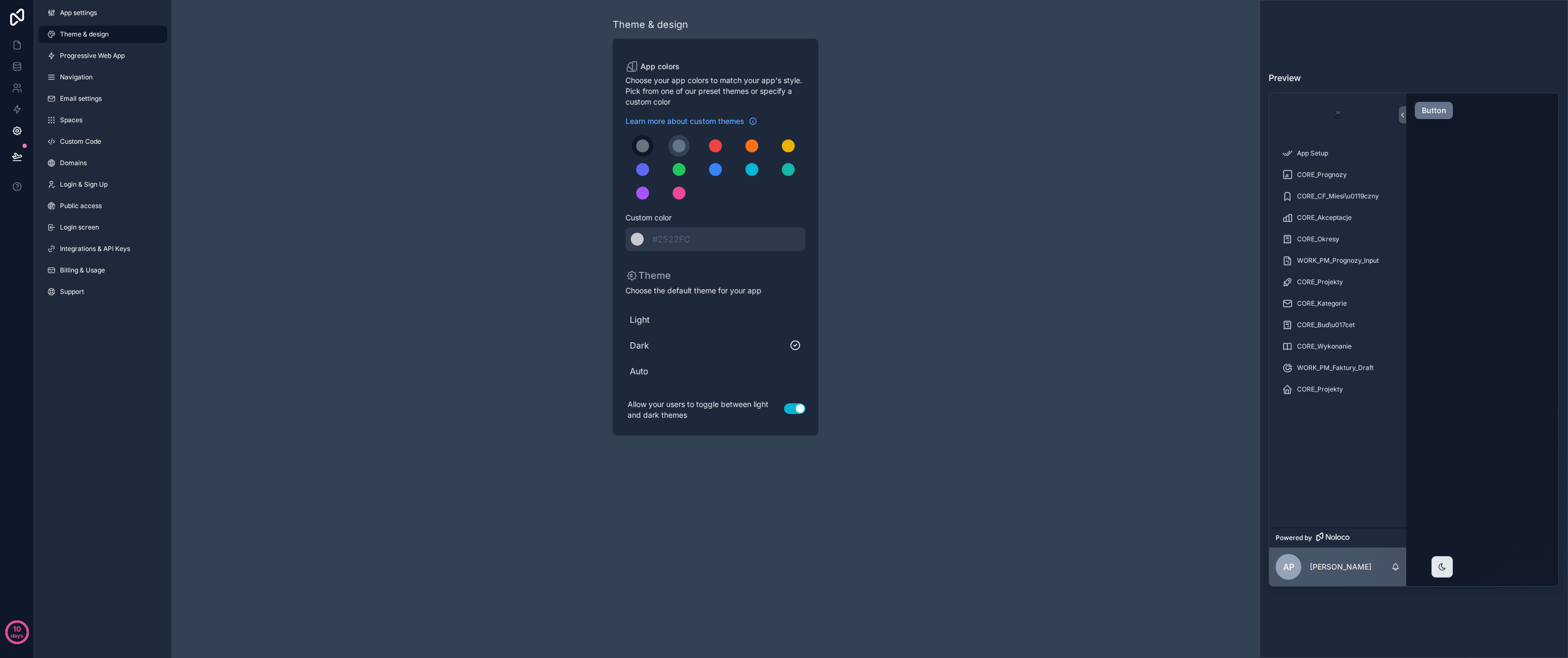
click at [642, 146] on div "scrollable content" at bounding box center [643, 146] width 13 height 13
click at [683, 148] on div "scrollable content" at bounding box center [679, 146] width 13 height 13
click at [20, 44] on icon at bounding box center [16, 45] width 10 height 10
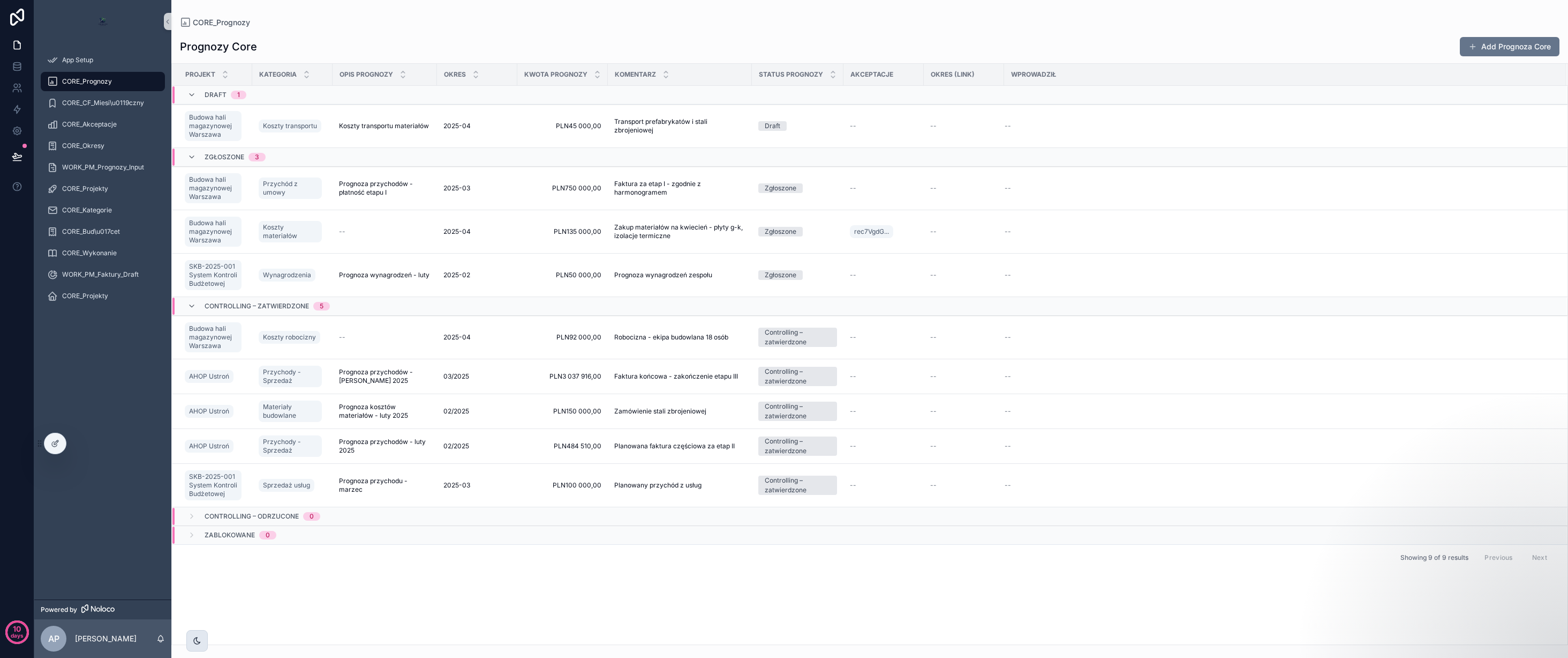
click at [197, 634] on div "scrollable content" at bounding box center [197, 640] width 22 height 22
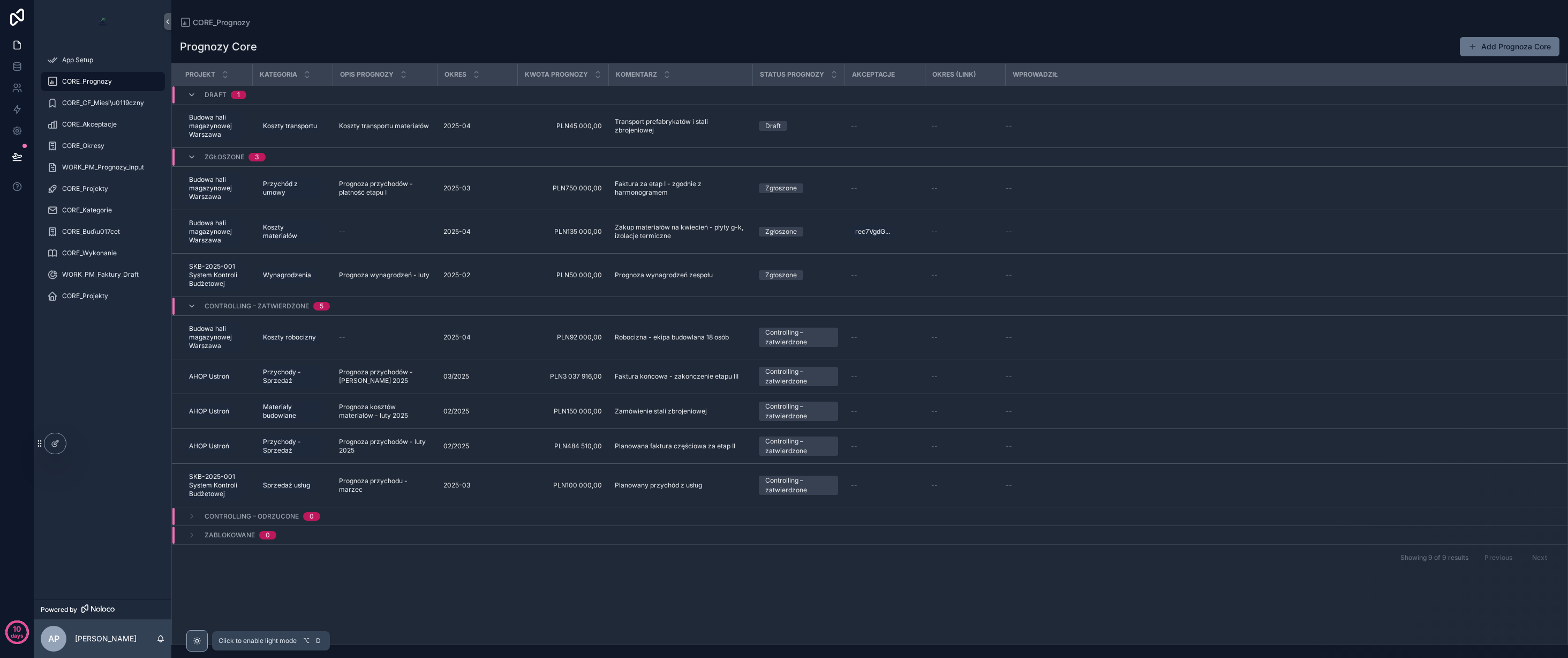
click at [197, 634] on div "scrollable content" at bounding box center [197, 640] width 22 height 22
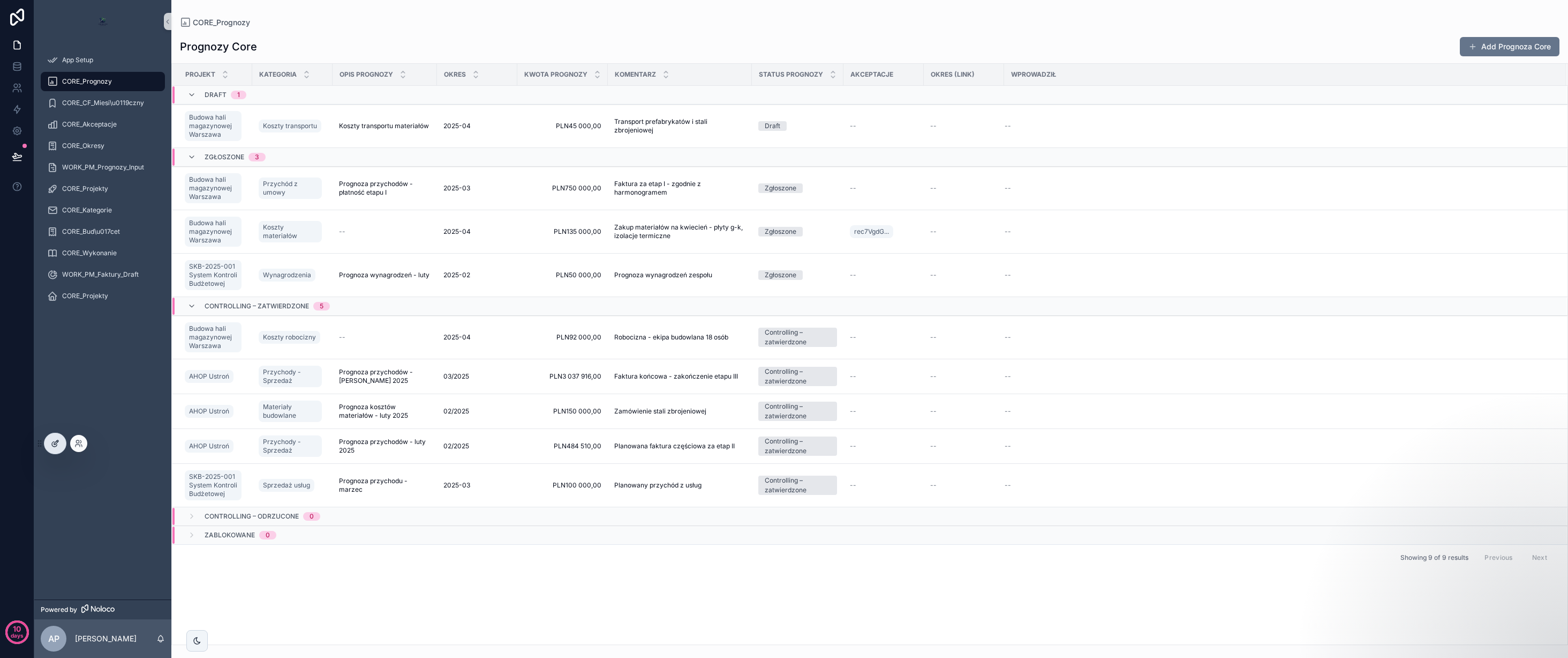
click at [54, 438] on div at bounding box center [55, 442] width 22 height 20
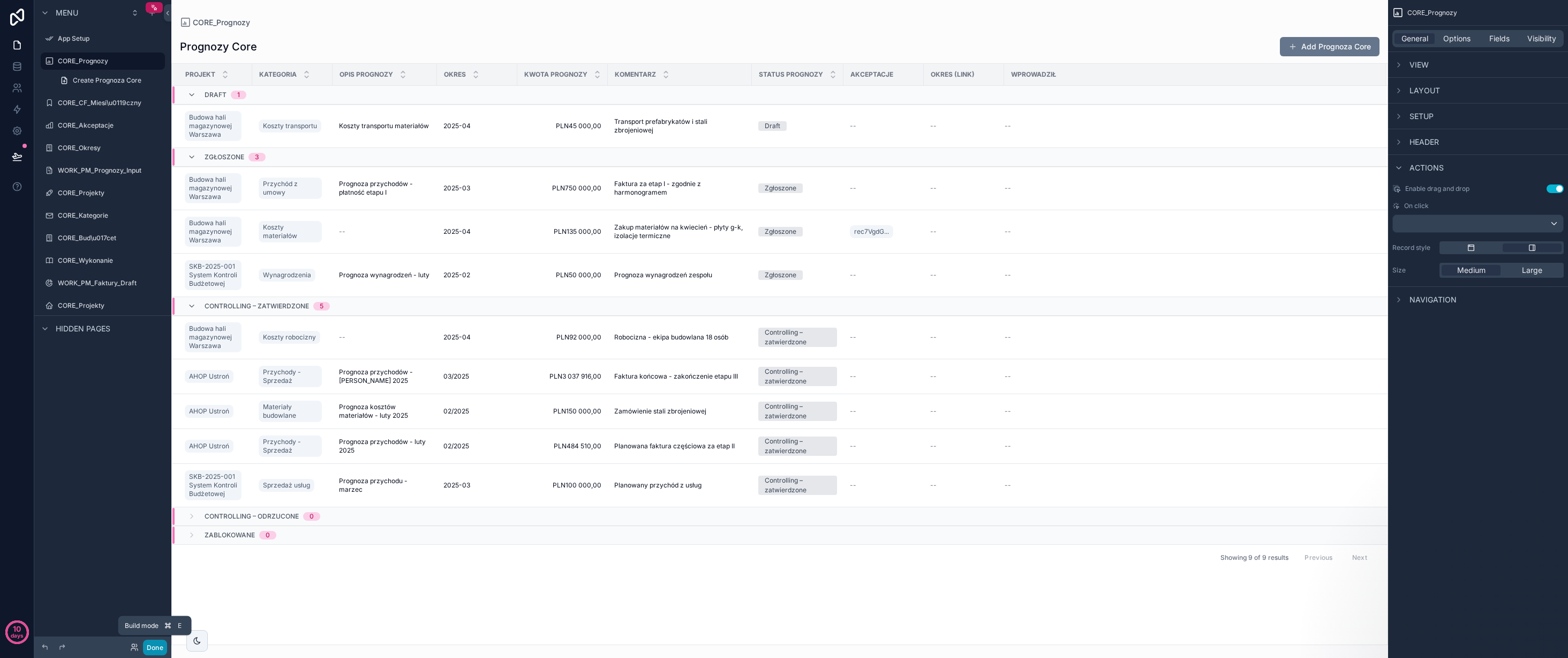
click at [158, 646] on button "Done" at bounding box center [155, 647] width 24 height 15
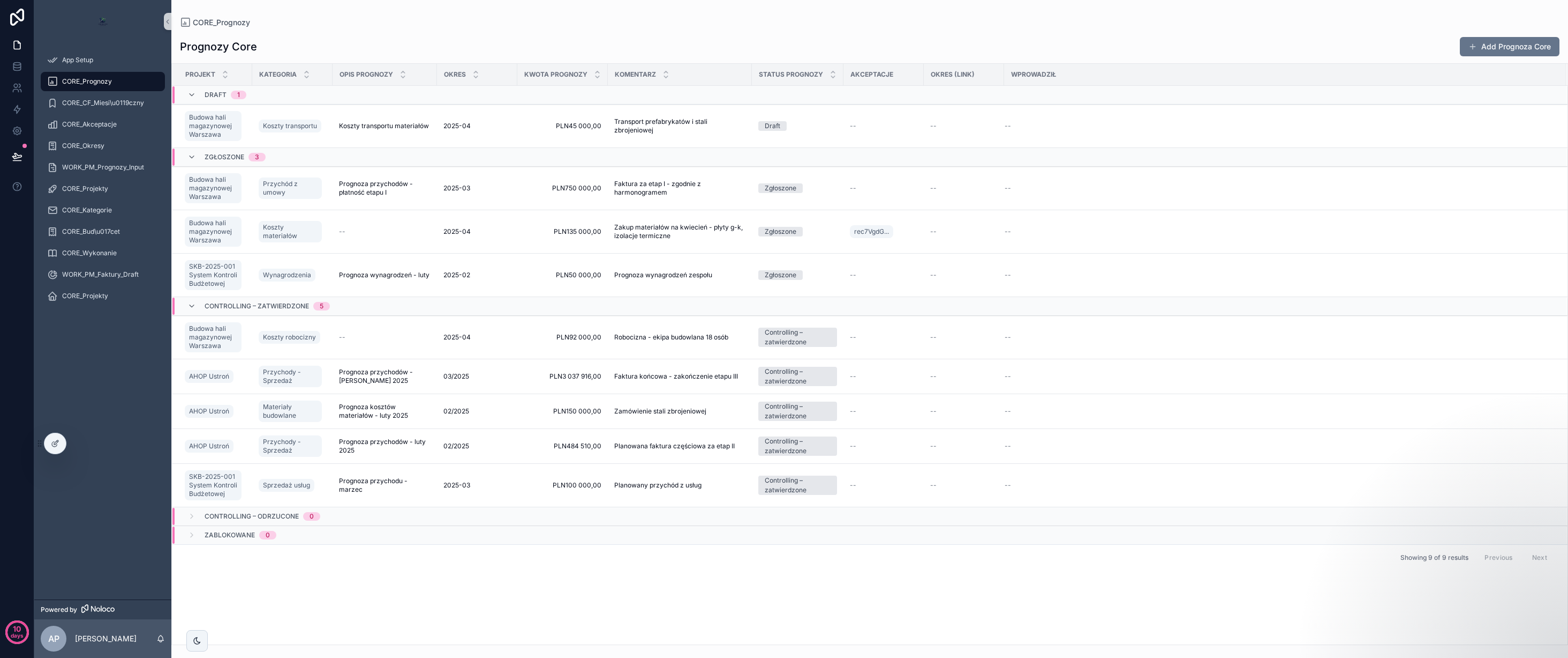
click at [102, 22] on img "scrollable content" at bounding box center [103, 22] width 17 height 17
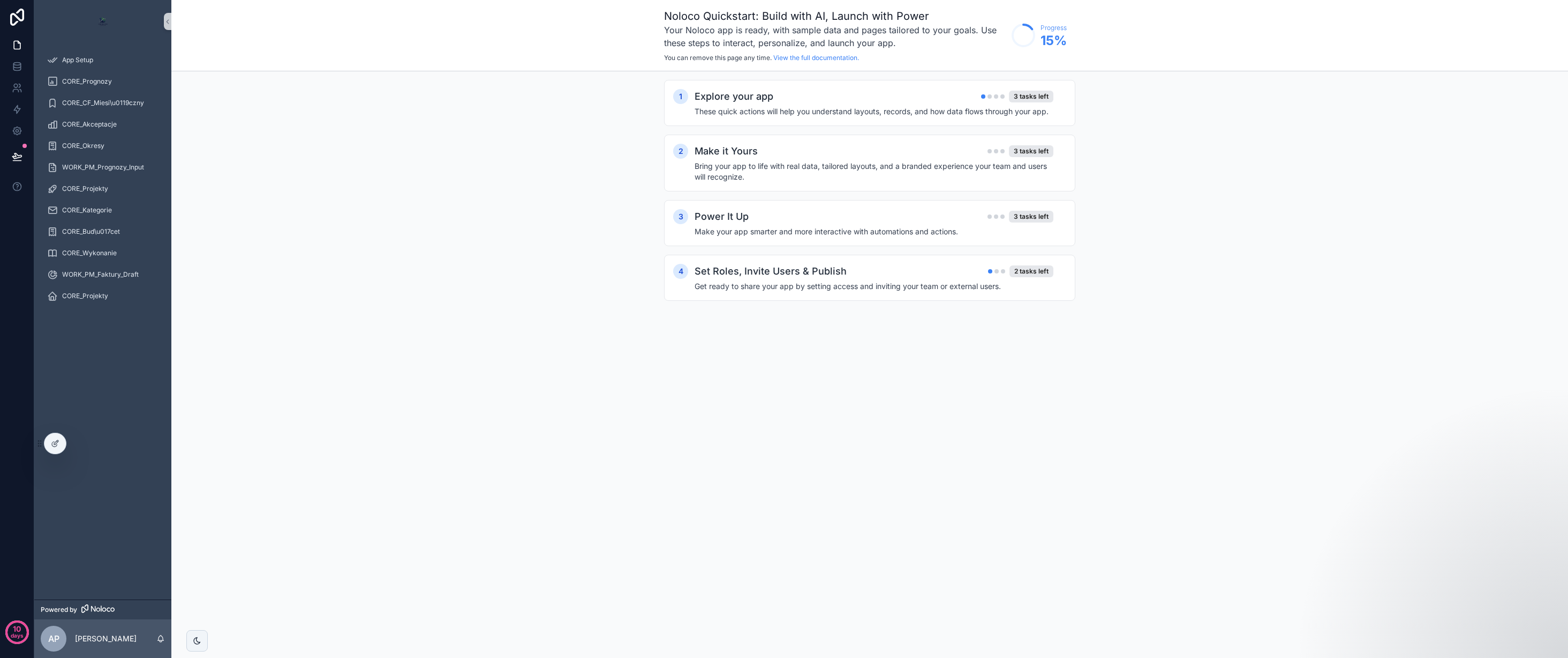
click at [101, 19] on img "scrollable content" at bounding box center [103, 22] width 17 height 17
click at [105, 18] on img "scrollable content" at bounding box center [103, 22] width 17 height 17
click at [15, 15] on icon at bounding box center [17, 17] width 14 height 17
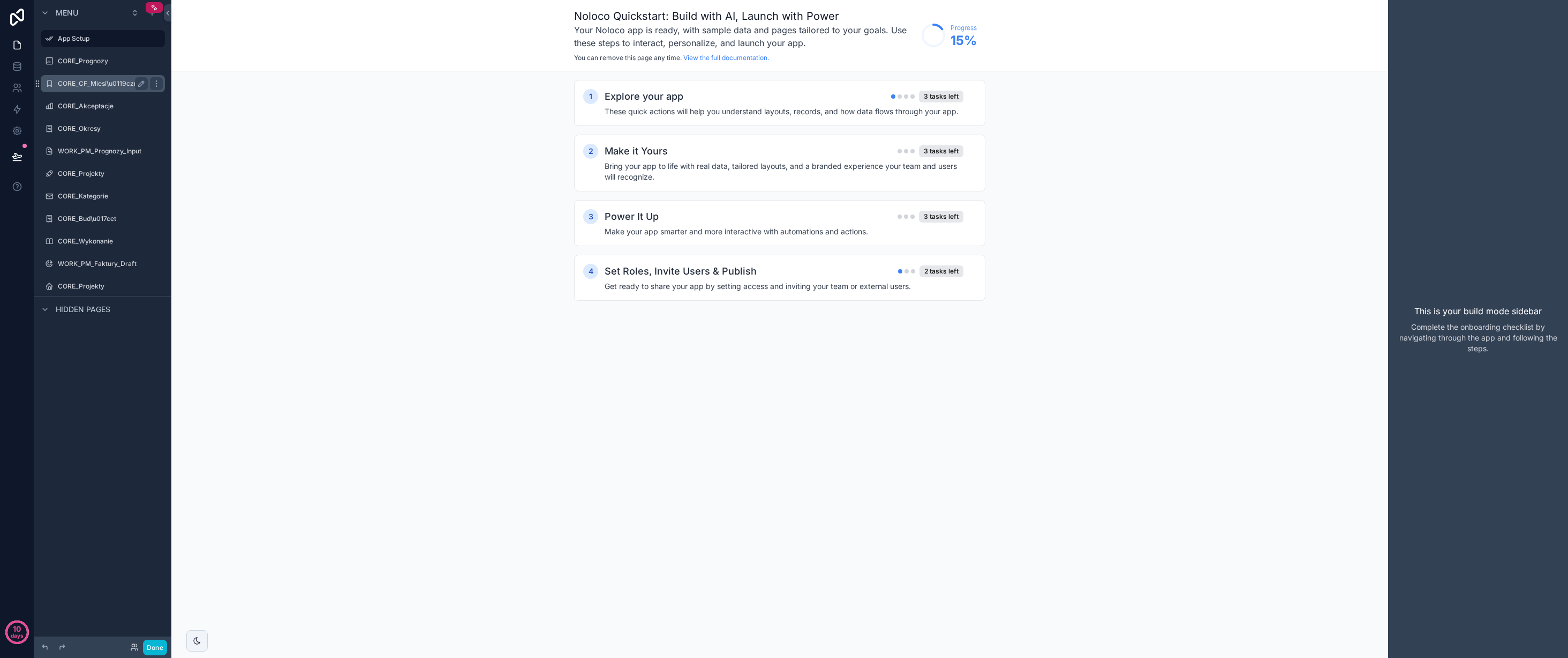
click at [111, 87] on label "CORE_CF_Miesi\u0119czny" at bounding box center [101, 83] width 86 height 9
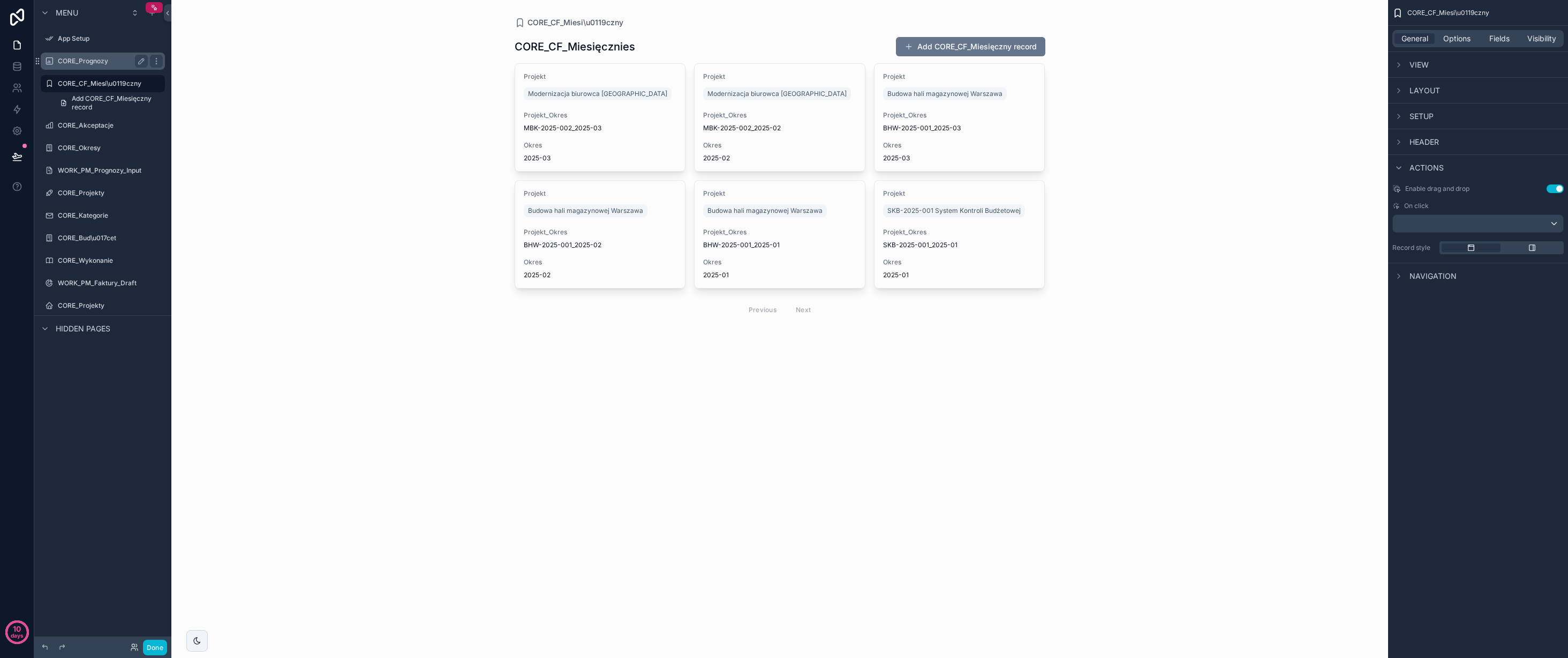
click at [80, 59] on label "CORE_Prognozy" at bounding box center [101, 61] width 86 height 9
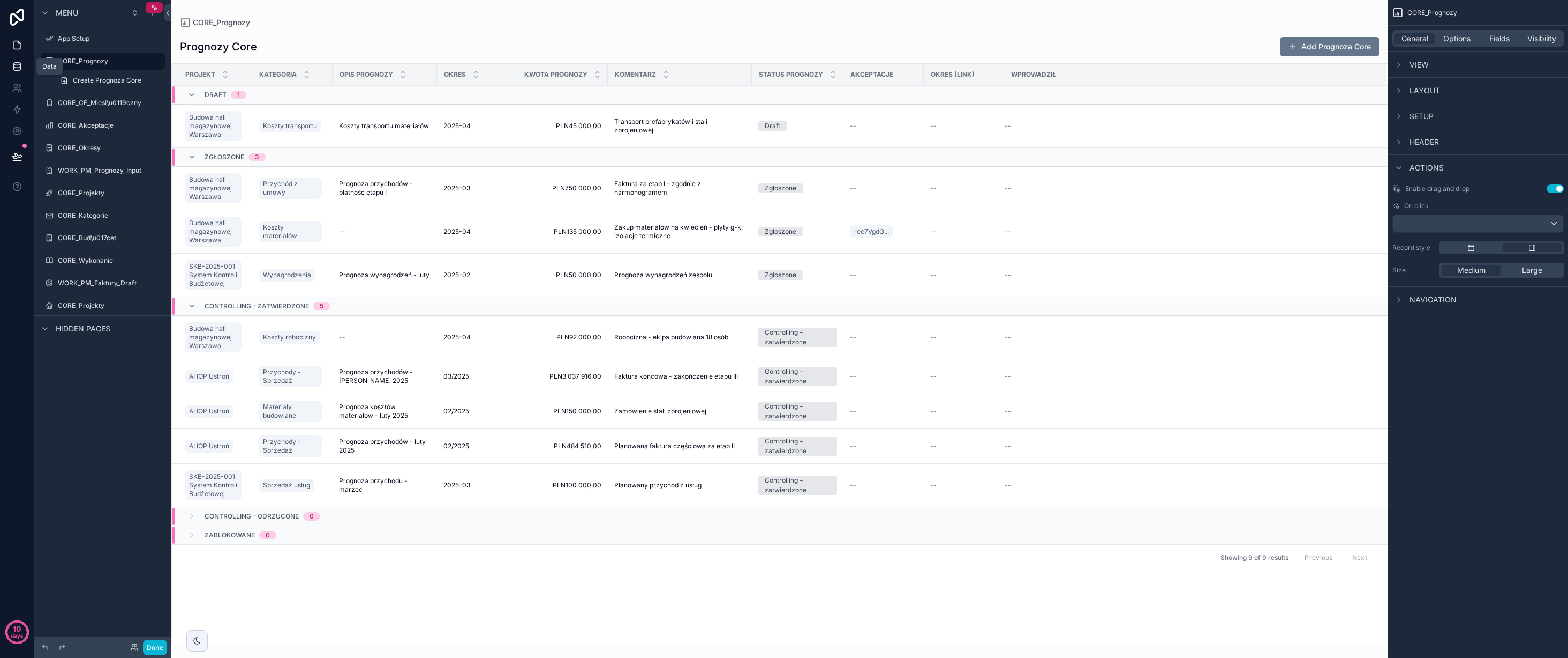
click at [23, 62] on link at bounding box center [17, 67] width 34 height 22
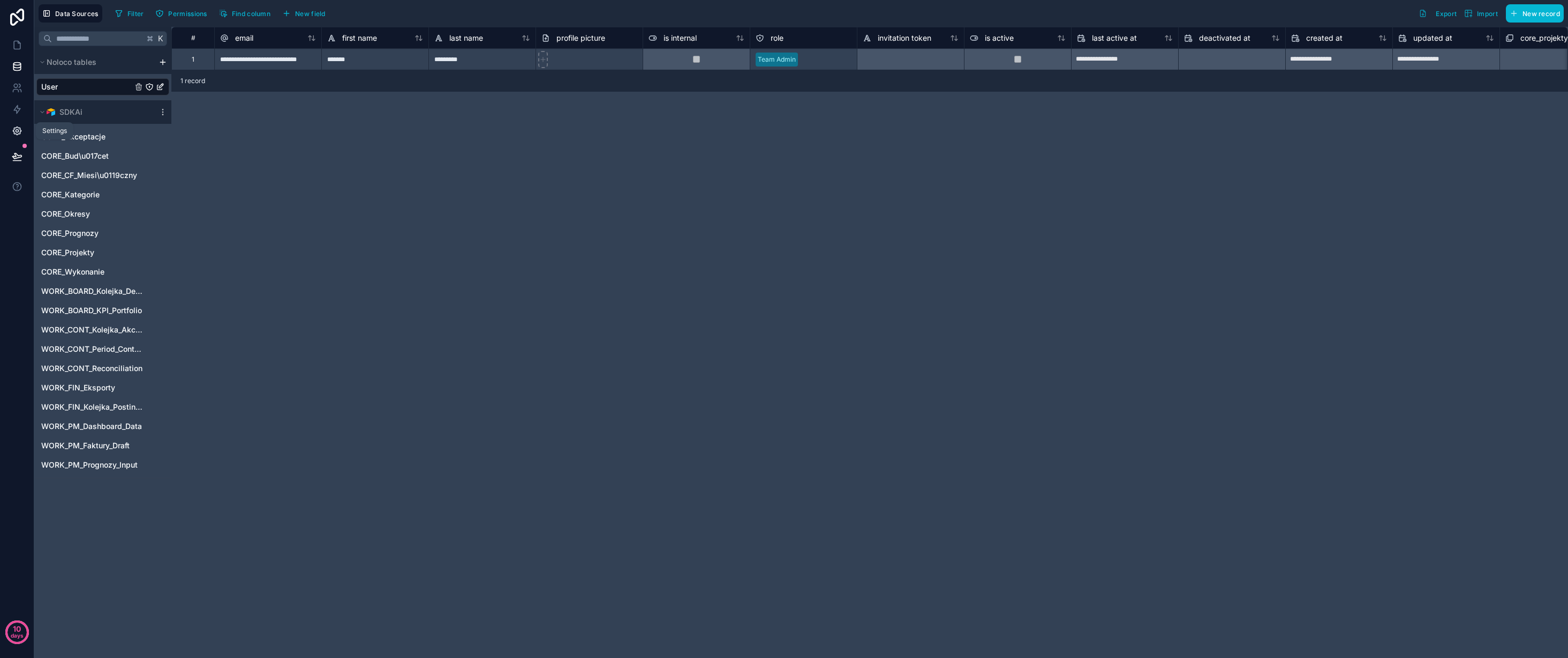
click at [16, 130] on icon at bounding box center [16, 130] width 10 height 10
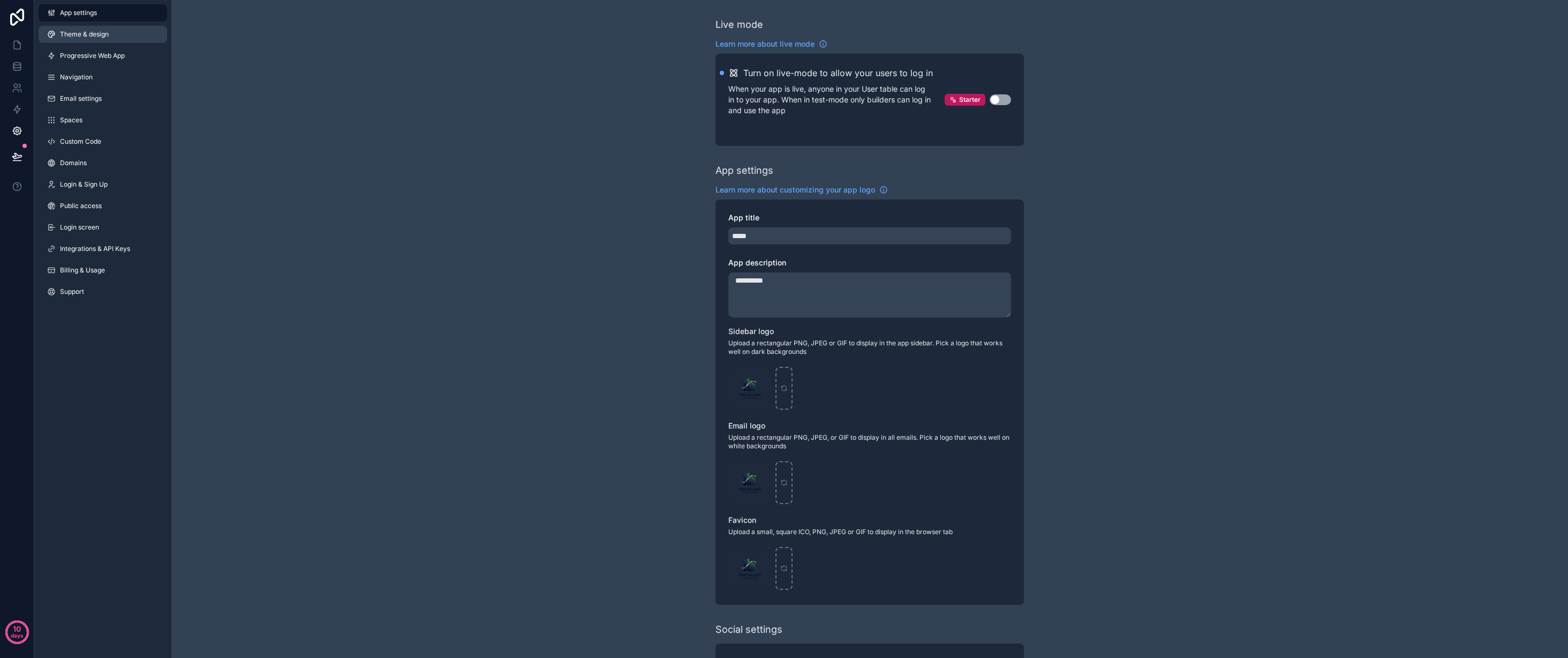
click at [84, 34] on span "Theme & design" at bounding box center [84, 34] width 48 height 9
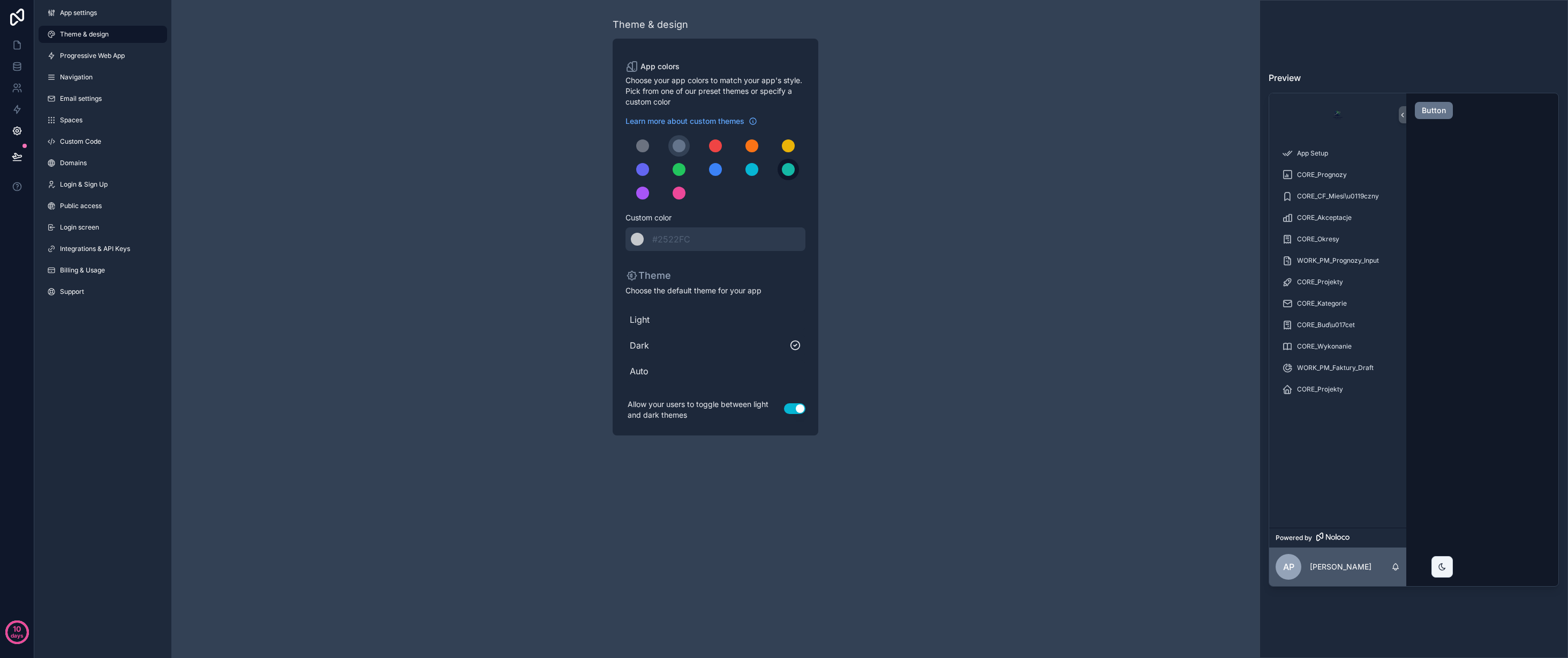
click at [787, 168] on div "scrollable content" at bounding box center [789, 169] width 13 height 13
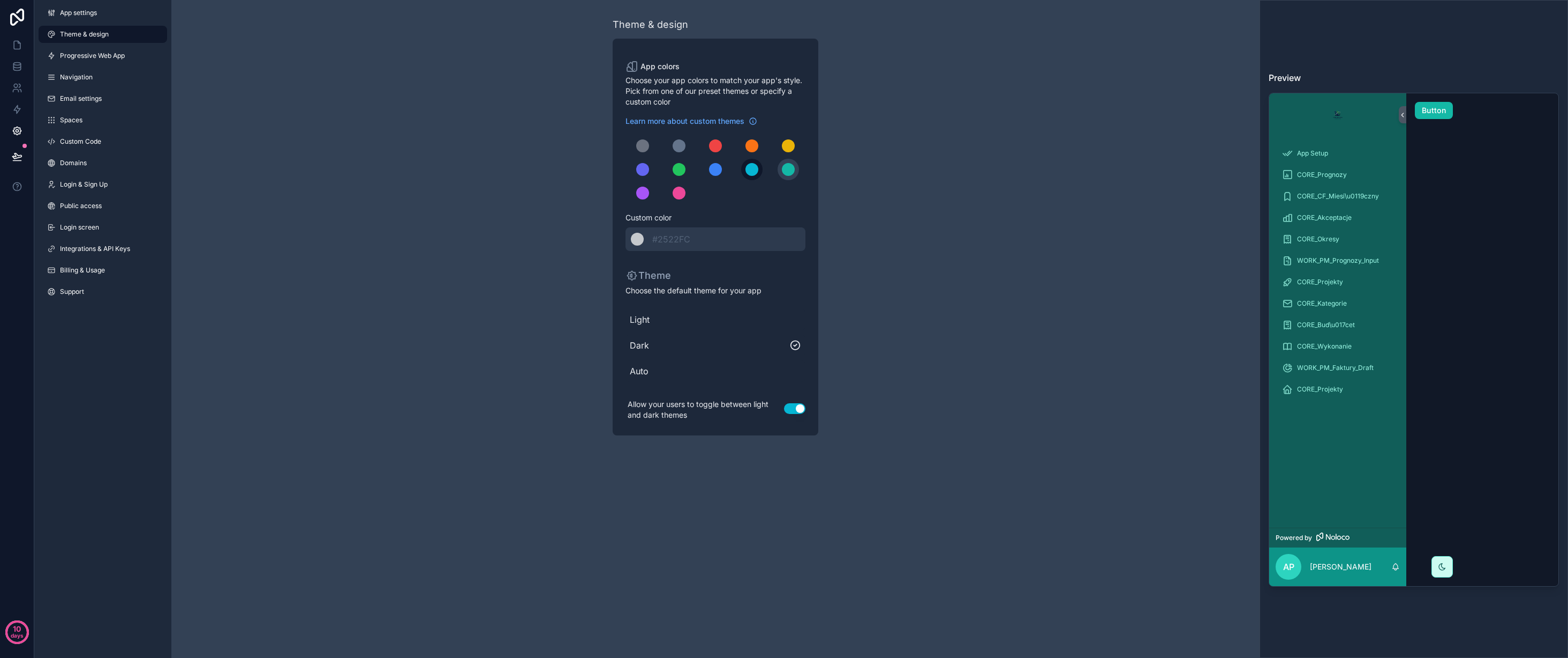
click at [750, 170] on div "scrollable content" at bounding box center [753, 169] width 13 height 13
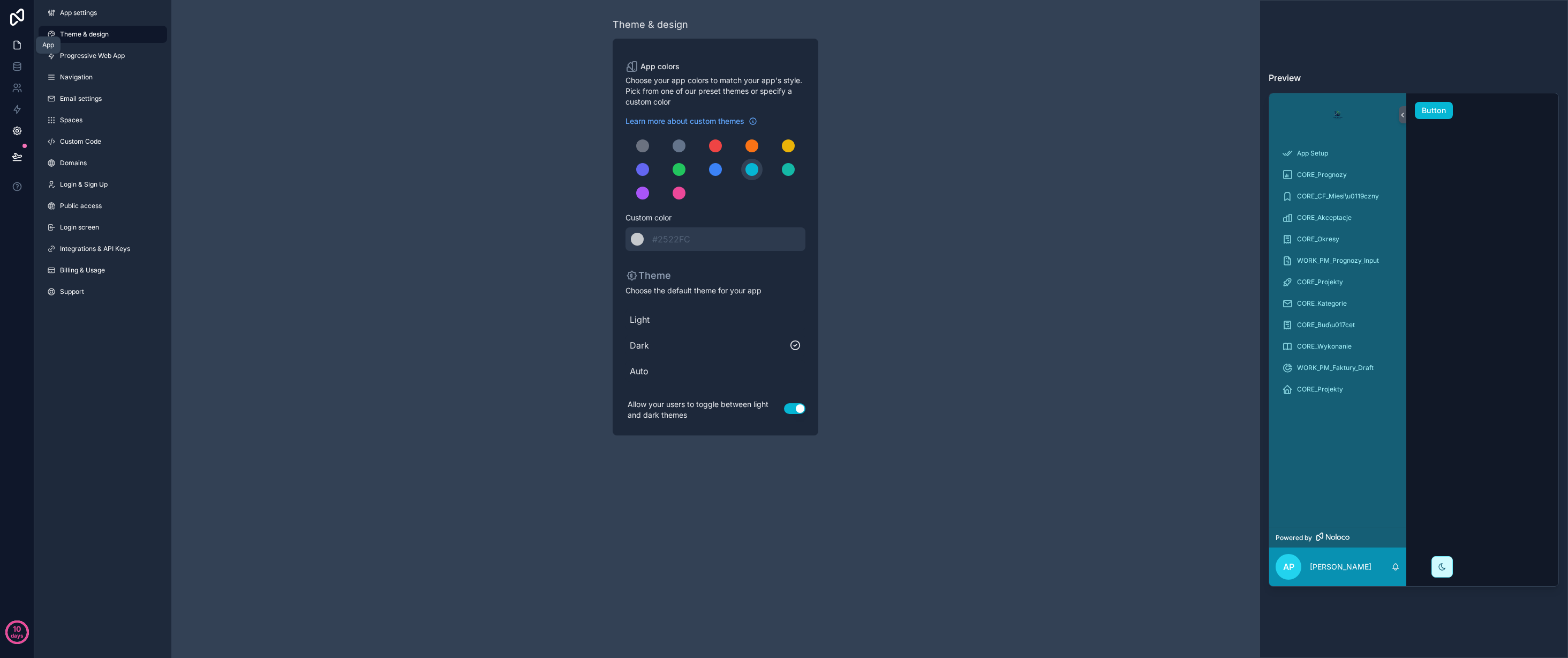
click at [17, 44] on icon at bounding box center [16, 45] width 10 height 10
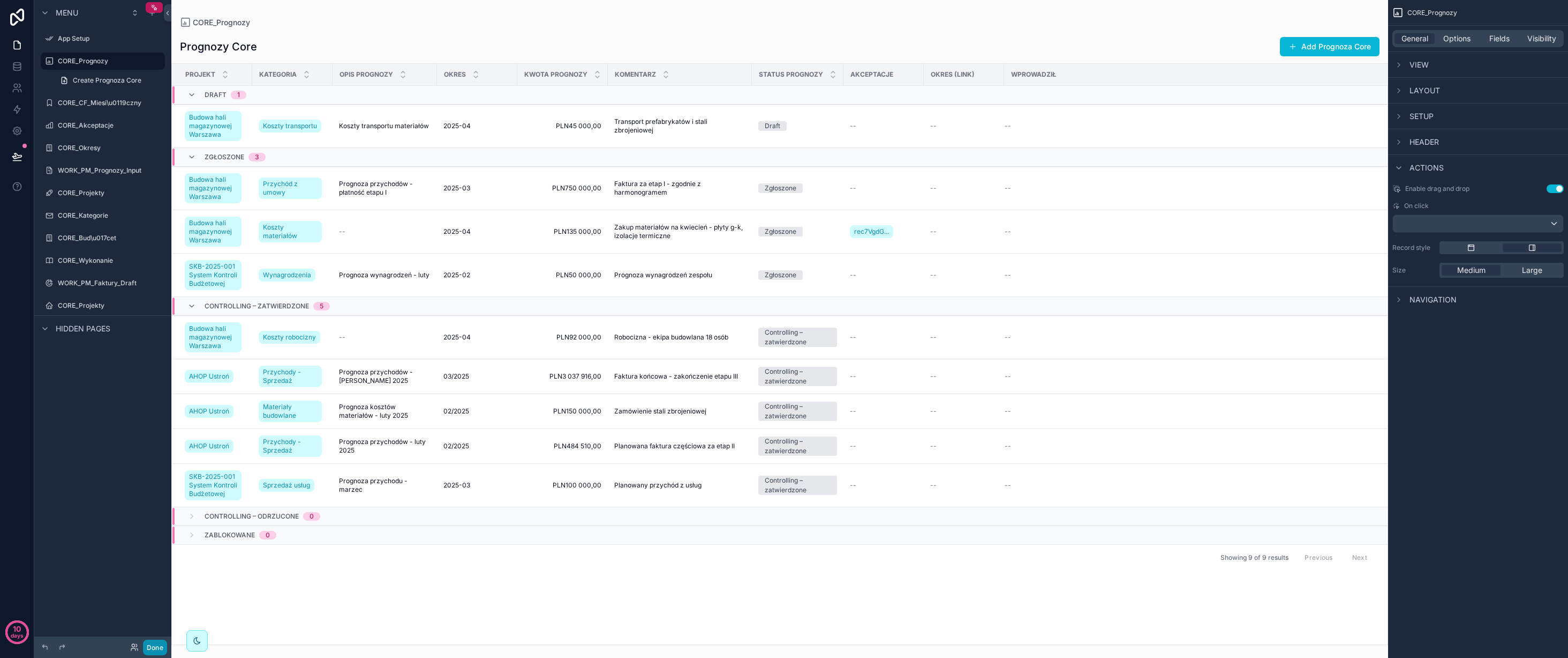
click at [155, 646] on button "Done" at bounding box center [155, 647] width 24 height 15
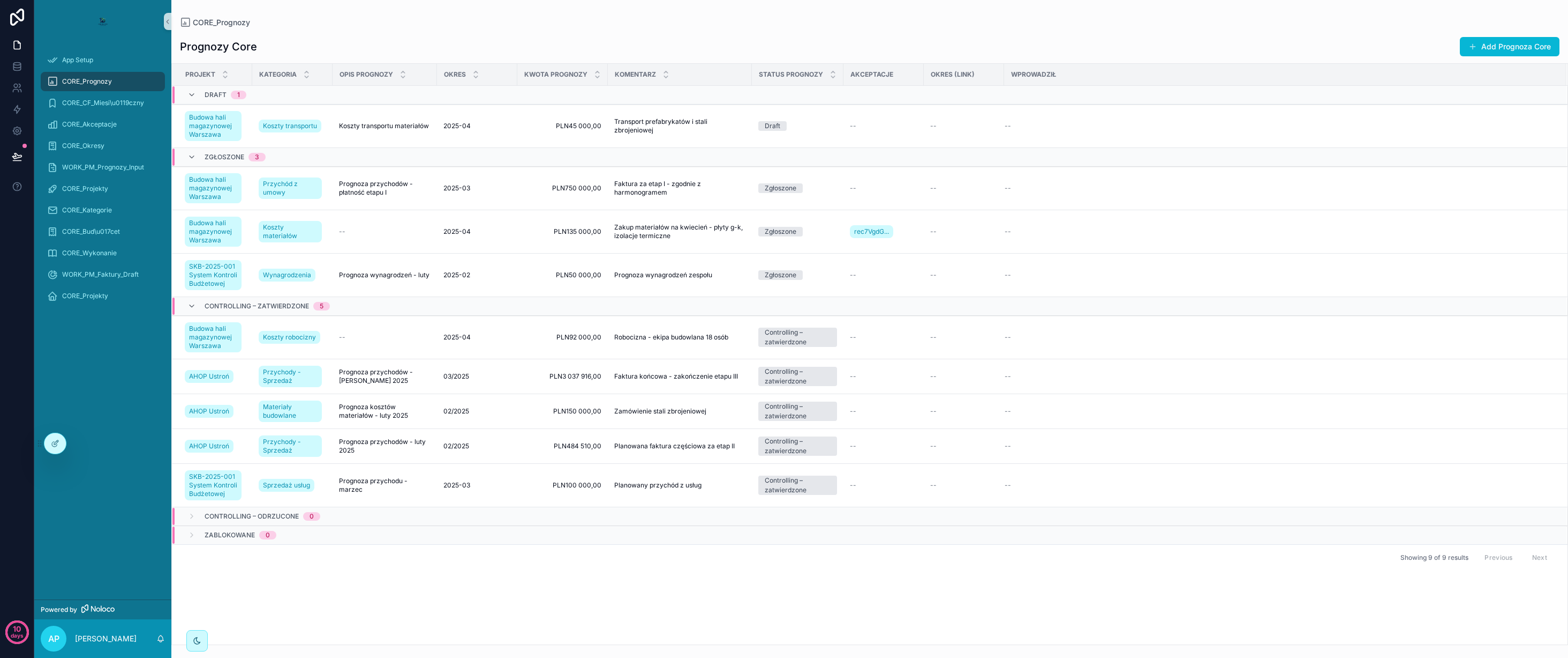
click at [104, 19] on img "scrollable content" at bounding box center [103, 22] width 17 height 17
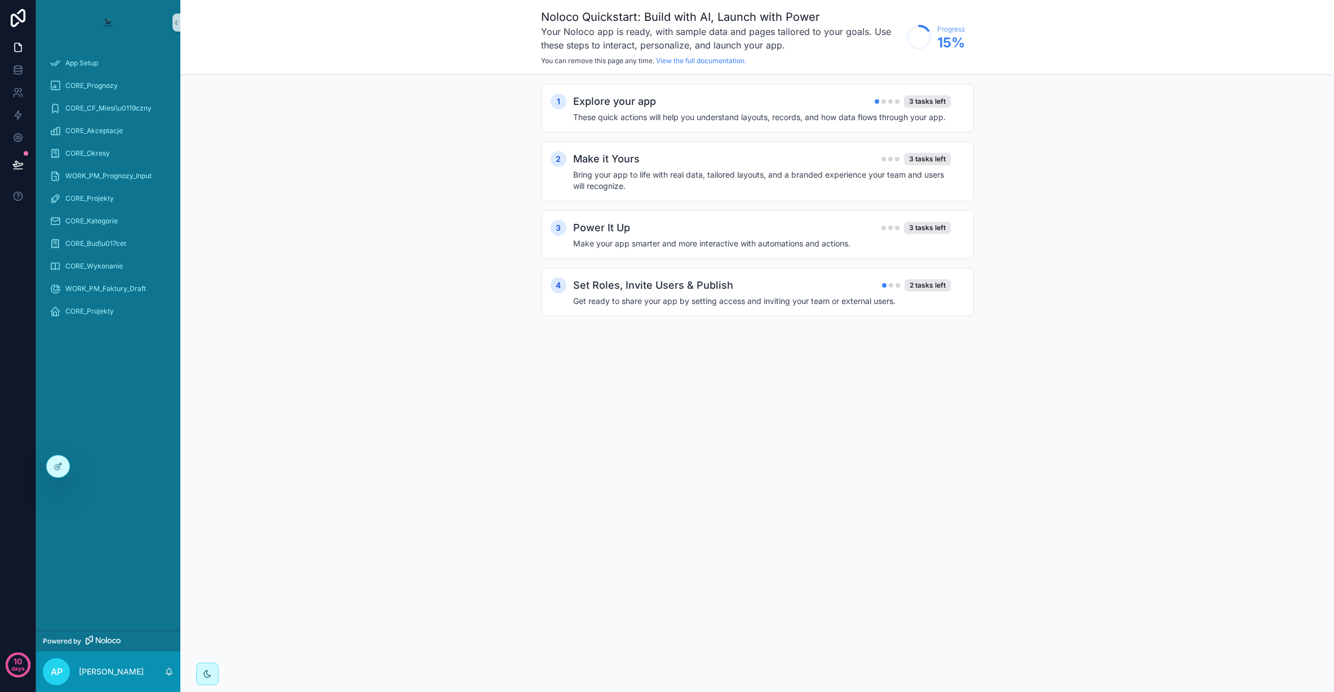
click at [112, 21] on img "scrollable content" at bounding box center [108, 23] width 18 height 18
click at [55, 467] on icon at bounding box center [57, 466] width 5 height 5
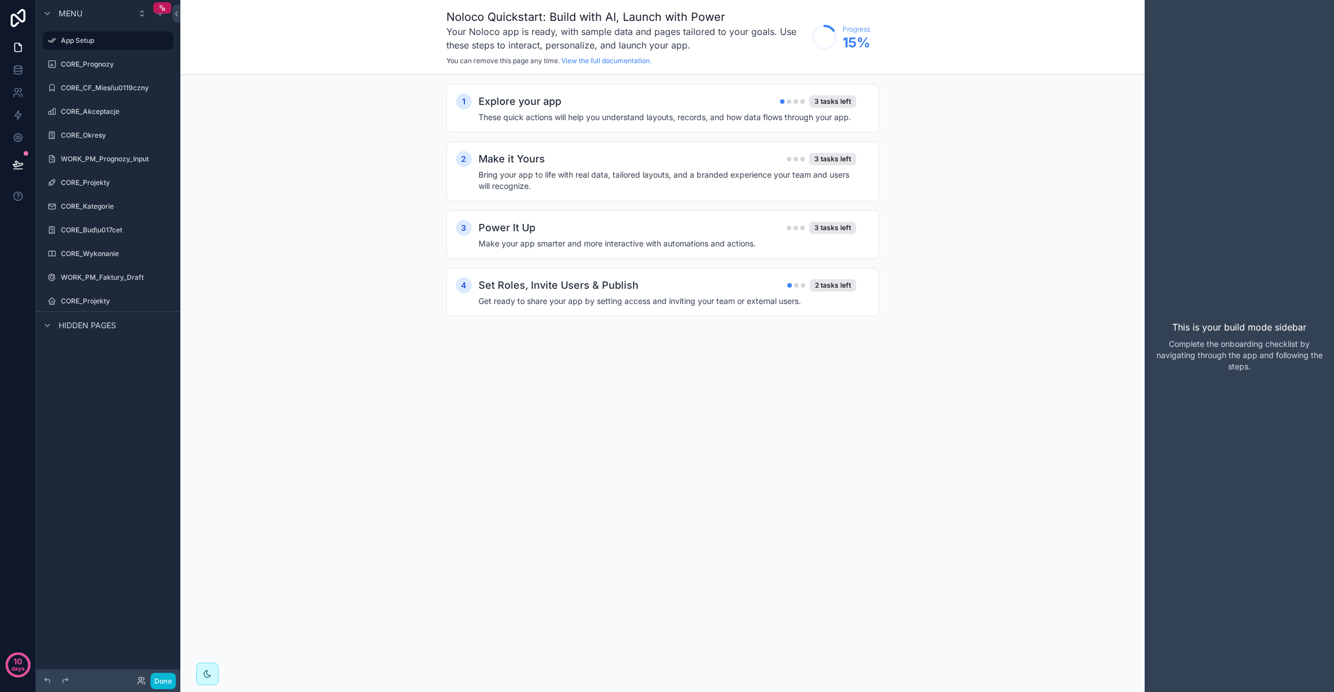
click at [144, 353] on div "Menu App Setup CORE_Prognozy CORE_CF_Miesi\u0119czny CORE_Akceptacje CORE_Okres…" at bounding box center [108, 178] width 144 height 356
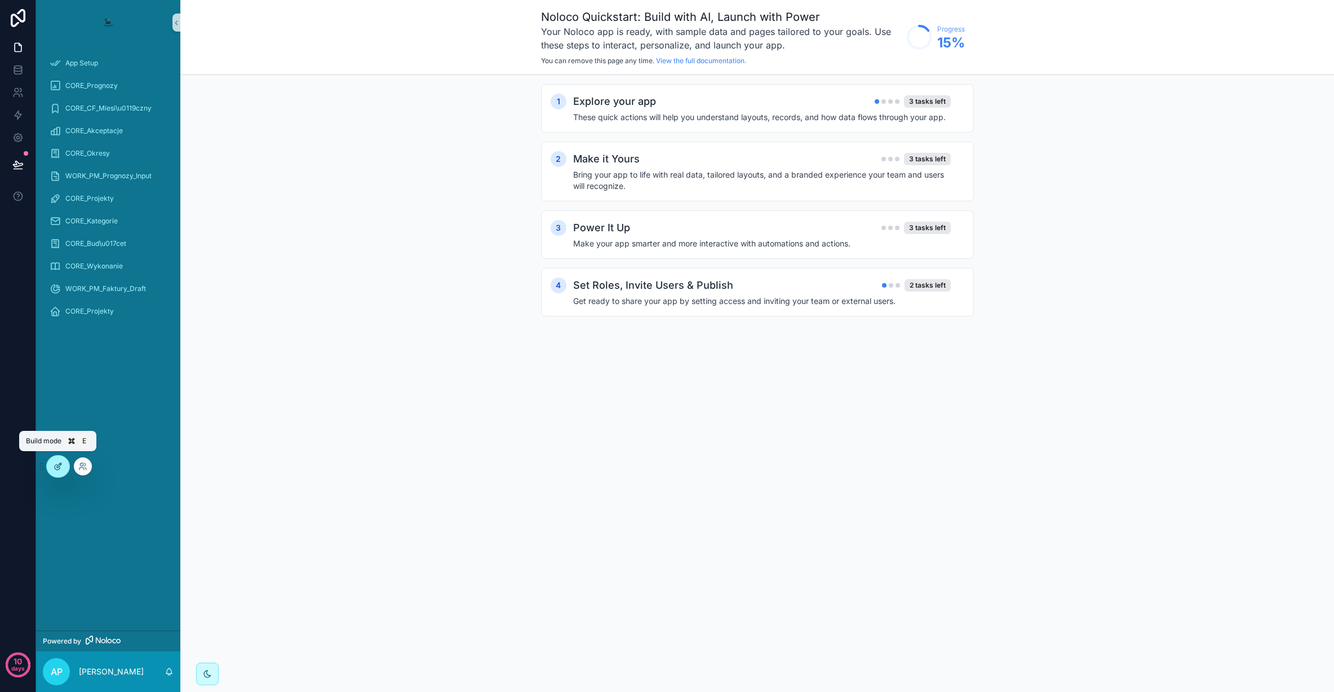
click at [57, 462] on icon at bounding box center [58, 466] width 9 height 9
click at [55, 464] on icon at bounding box center [58, 466] width 9 height 9
click at [113, 635] on link "Powered by" at bounding box center [108, 640] width 144 height 21
click at [60, 466] on icon at bounding box center [58, 466] width 9 height 9
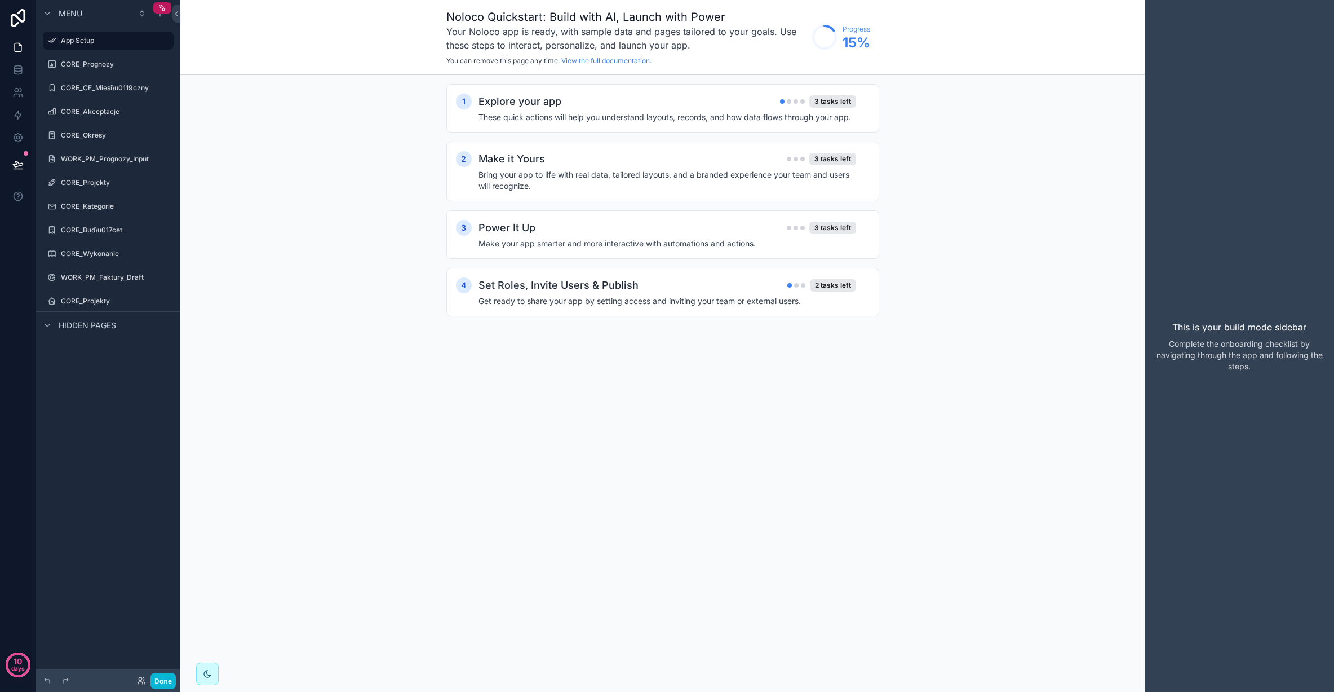
drag, startPoint x: 204, startPoint y: 674, endPoint x: 275, endPoint y: 630, distance: 82.8
click at [321, 623] on div "Noloco Quickstart: Build with AI, Launch with Power Your Noloco app is ready, w…" at bounding box center [662, 346] width 964 height 692
drag, startPoint x: 209, startPoint y: 678, endPoint x: 281, endPoint y: 624, distance: 89.9
click at [282, 624] on div "Noloco Quickstart: Build with AI, Launch with Power Your Noloco app is ready, w…" at bounding box center [662, 346] width 964 height 692
click at [141, 678] on icon at bounding box center [140, 678] width 3 height 3
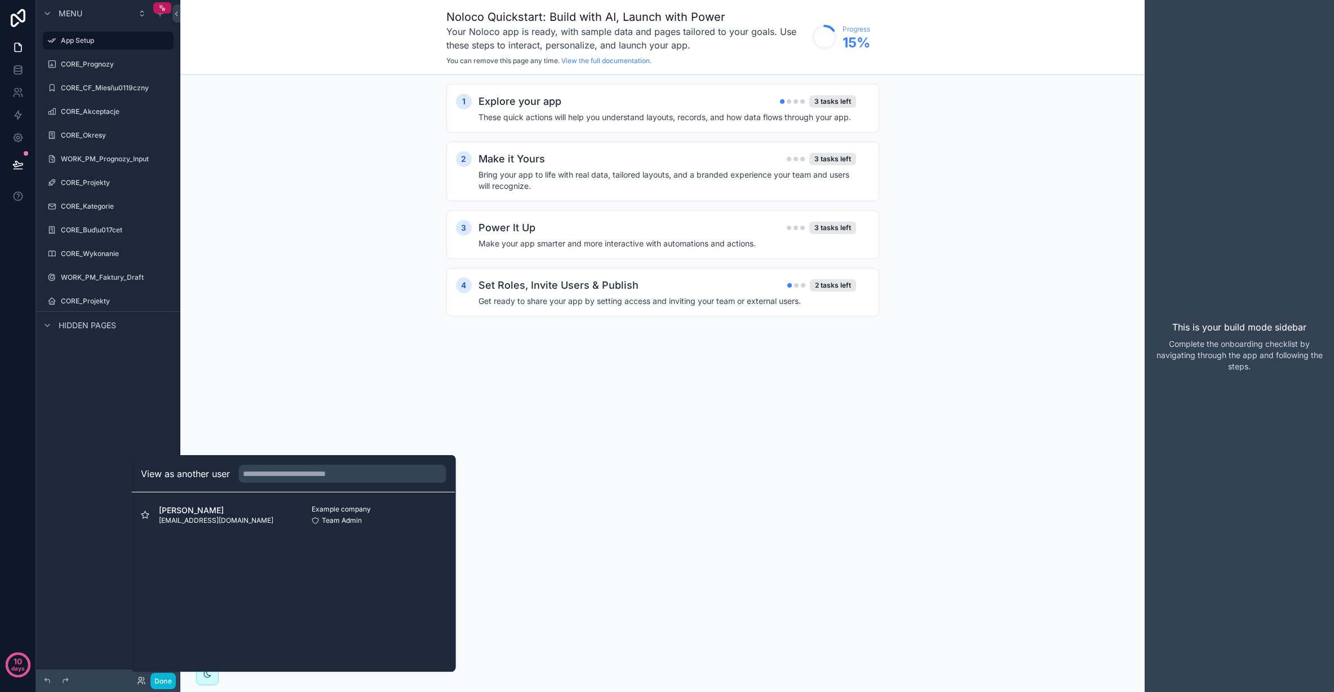
click at [85, 428] on div "Menu App Setup CORE_Prognozy CORE_CF_Miesi\u0119czny CORE_Akceptacje CORE_Okres…" at bounding box center [108, 339] width 144 height 678
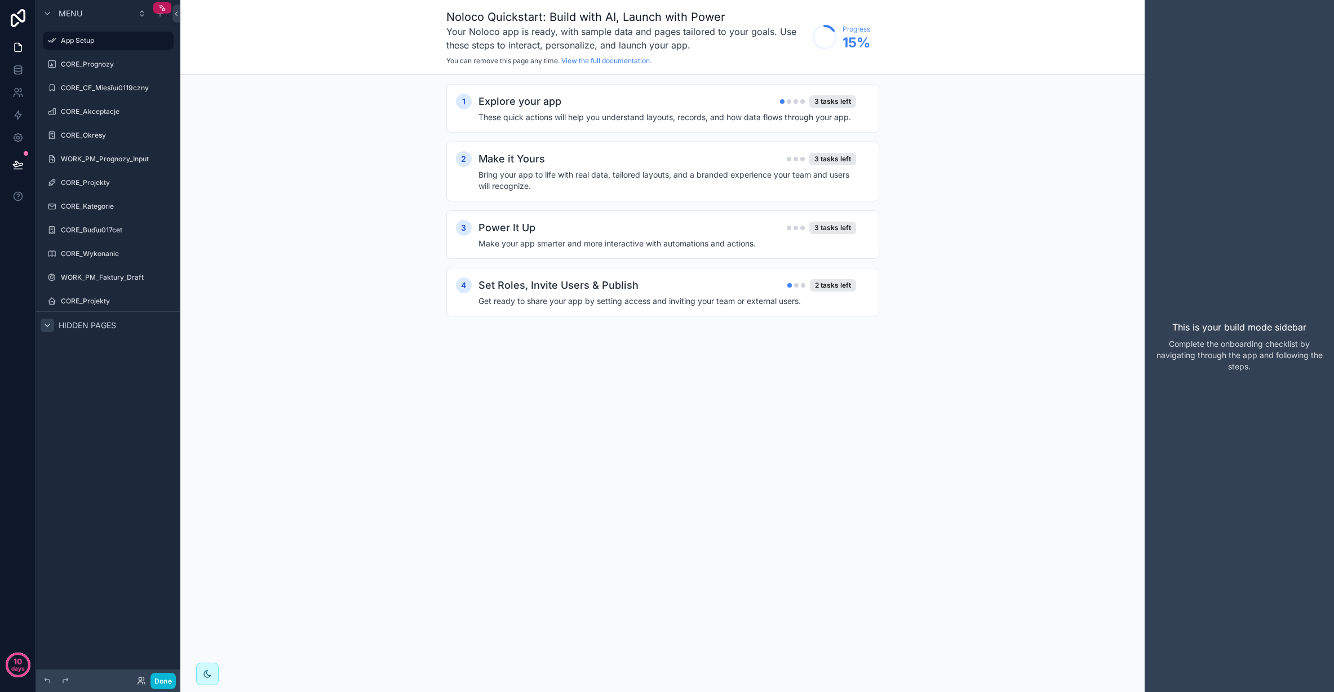
click at [52, 322] on div "scrollable content" at bounding box center [48, 325] width 14 height 14
click at [51, 322] on icon "scrollable content" at bounding box center [47, 325] width 9 height 9
click at [104, 67] on label "CORE_Prognozy" at bounding box center [106, 64] width 90 height 9
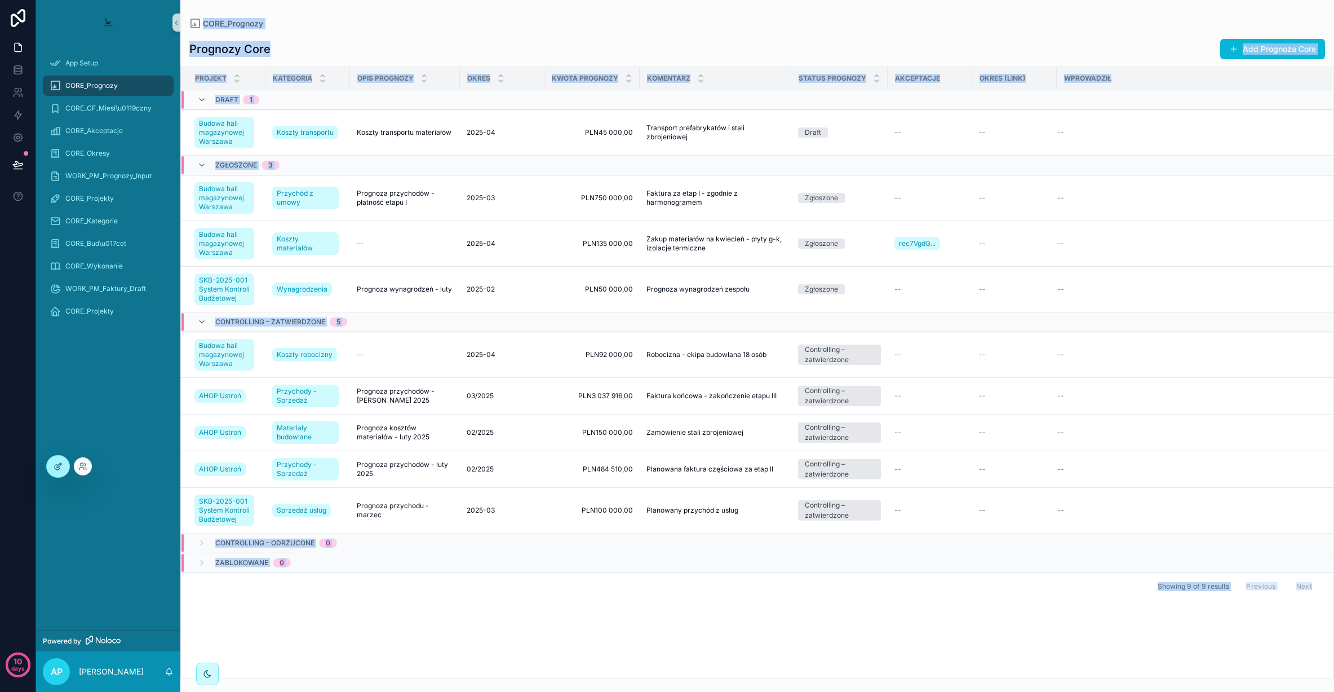
click at [52, 464] on div at bounding box center [58, 465] width 23 height 21
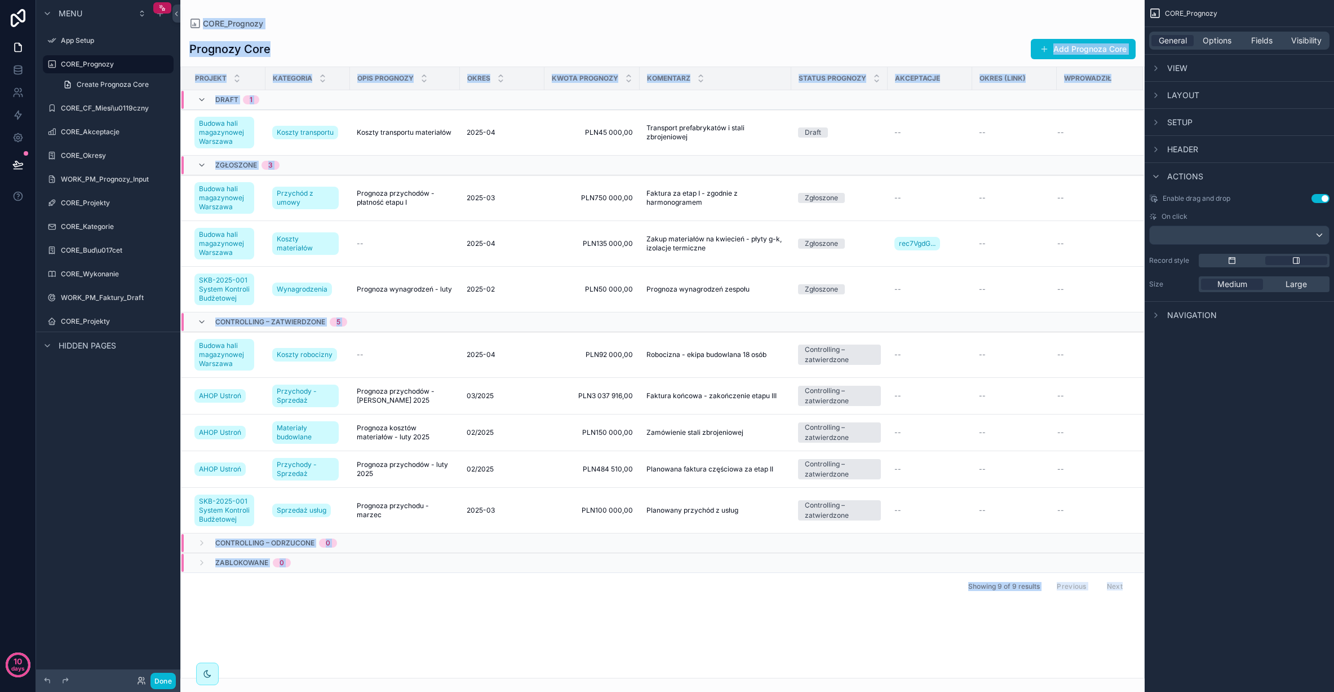
click at [148, 404] on div "Menu App Setup CORE_Prognozy Create Prognoza Core CORE_CF_Miesi\u0119czny CORE_…" at bounding box center [108, 339] width 144 height 678
click at [643, 576] on div "Showing 9 of 9 results Previous Next" at bounding box center [662, 585] width 963 height 27
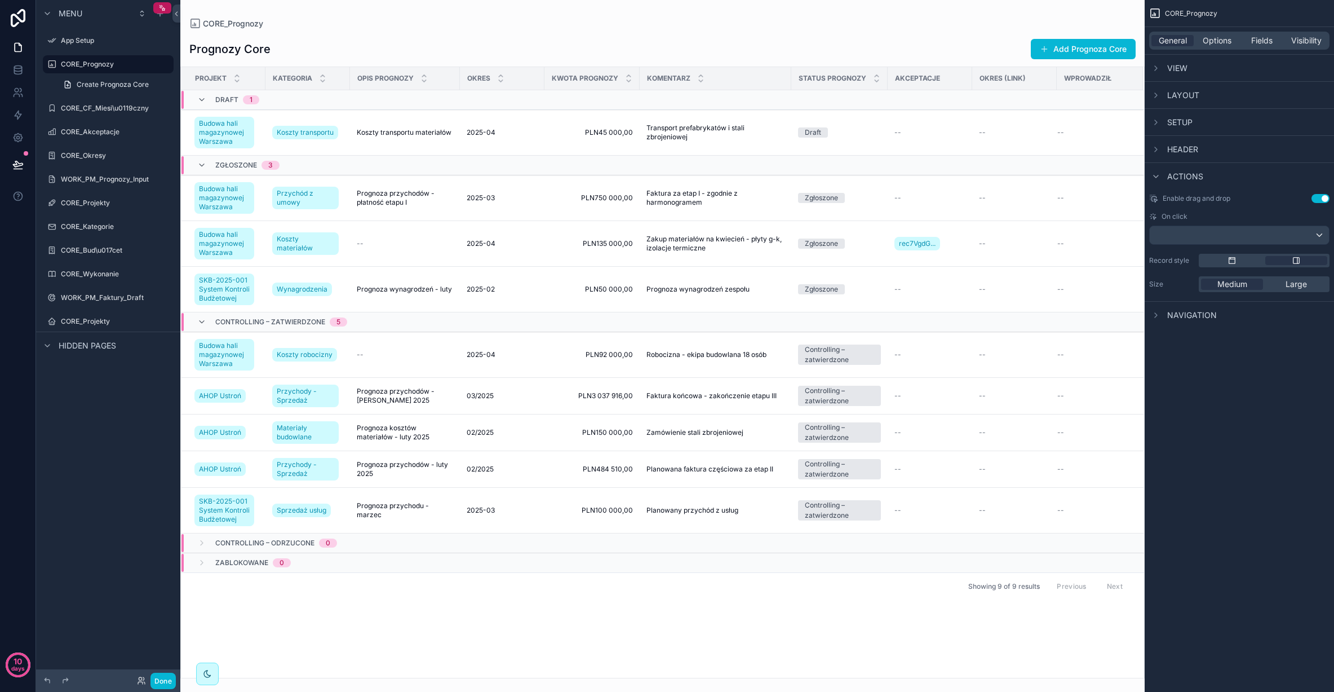
click at [634, 592] on div "Showing 9 of 9 results Previous Next" at bounding box center [662, 585] width 963 height 27
click at [1322, 200] on button "Use setting" at bounding box center [1321, 198] width 18 height 9
click at [1221, 35] on span "Options" at bounding box center [1217, 40] width 29 height 11
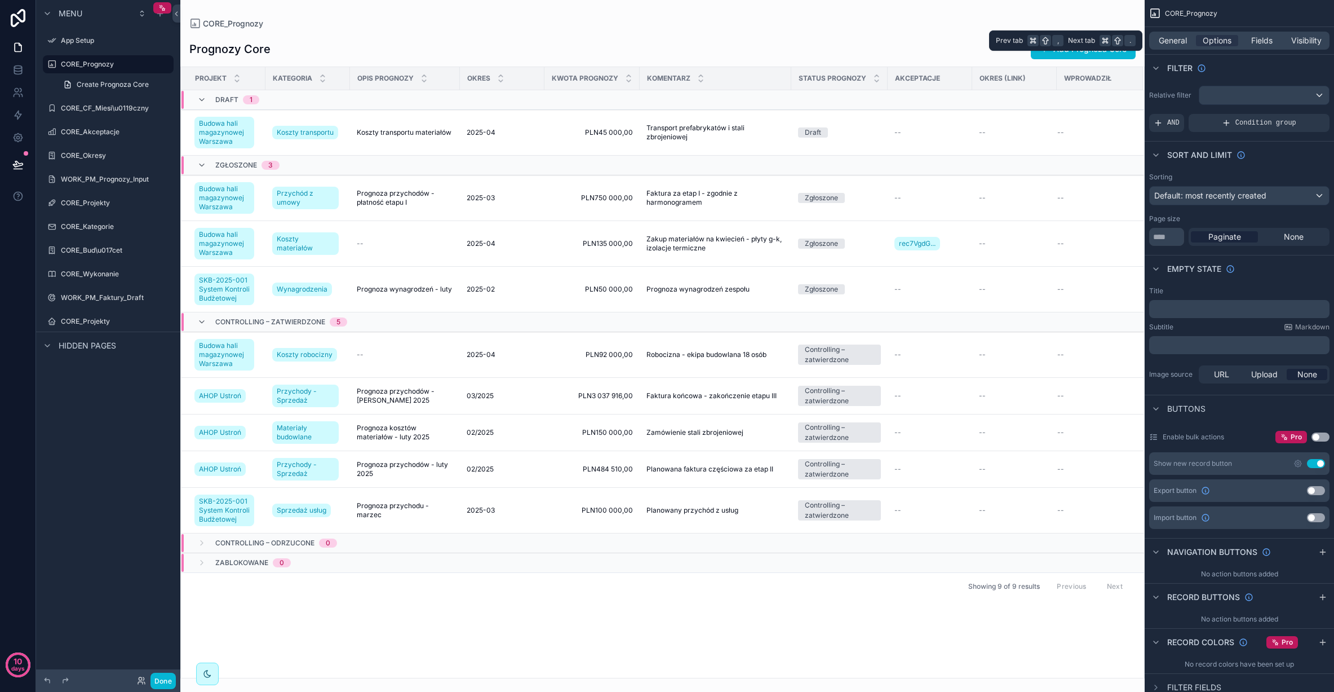
click at [1268, 32] on div "General Options Fields Visibility" at bounding box center [1239, 41] width 180 height 18
click at [1265, 38] on span "Fields" at bounding box center [1261, 40] width 21 height 11
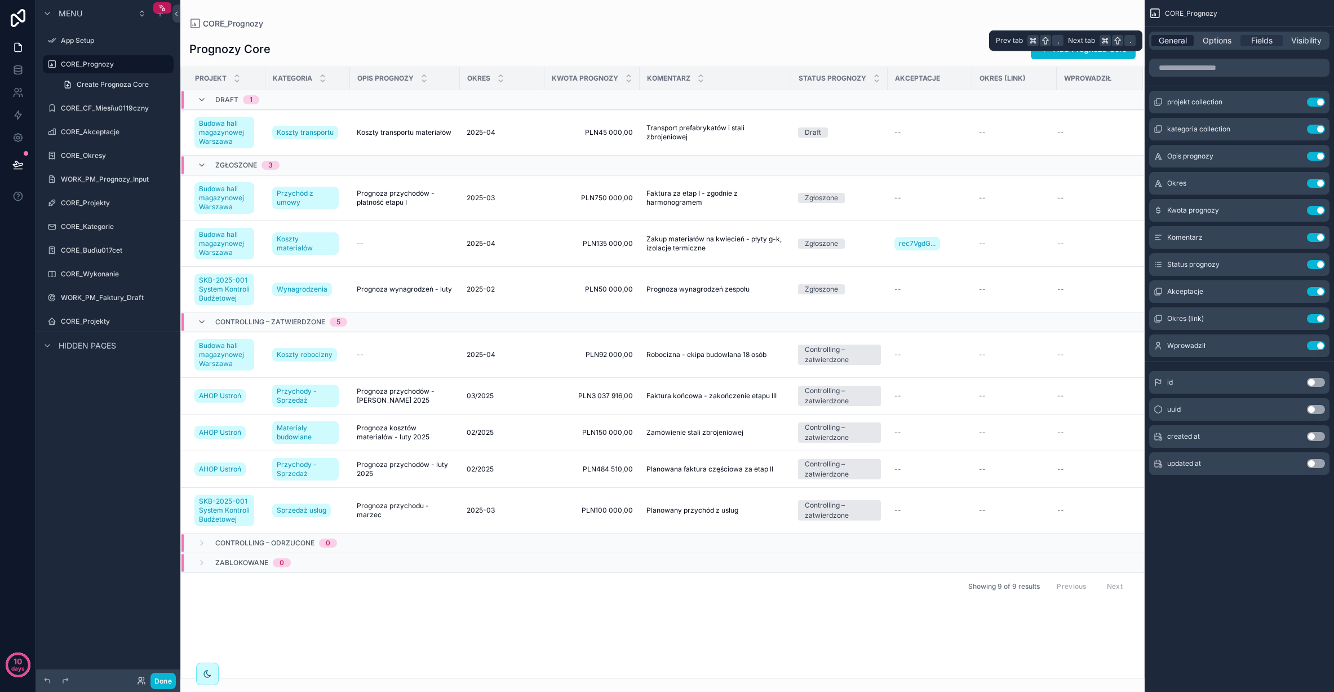
click at [1166, 40] on span "General" at bounding box center [1173, 40] width 28 height 11
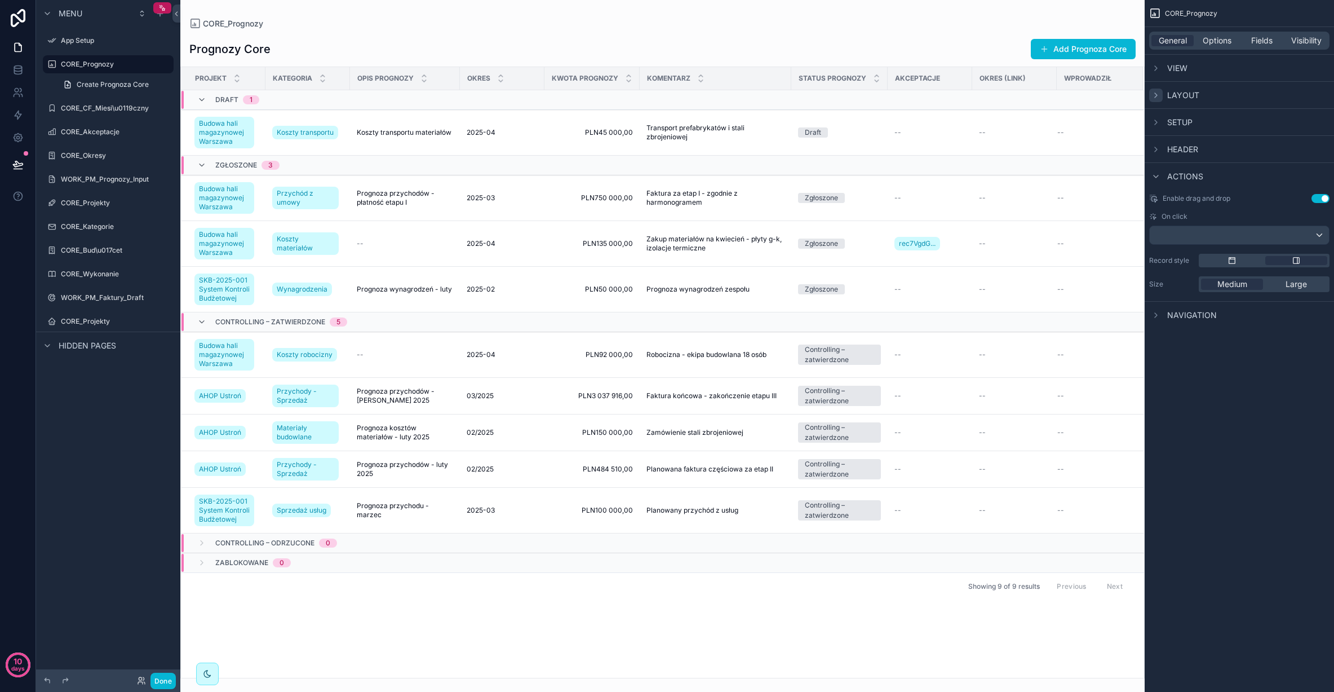
click at [1158, 95] on icon "scrollable content" at bounding box center [1156, 95] width 9 height 9
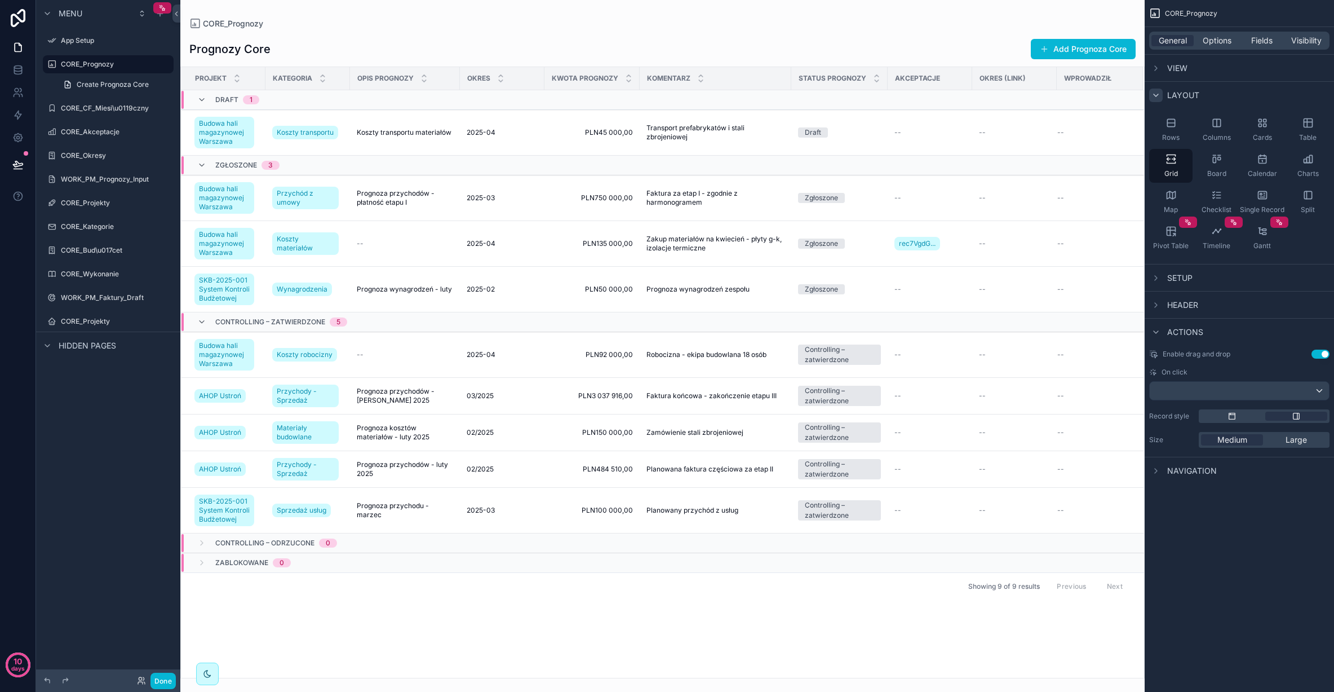
drag, startPoint x: 1249, startPoint y: 251, endPoint x: 736, endPoint y: 635, distance: 641.1
click at [721, 639] on div "App Setup CORE_Prognozy CORE_CF_Miesi\u0119czny CORE_Akceptacje CORE_Okresy WOR…" at bounding box center [757, 346] width 1154 height 692
click at [1155, 468] on icon "scrollable content" at bounding box center [1156, 470] width 9 height 9
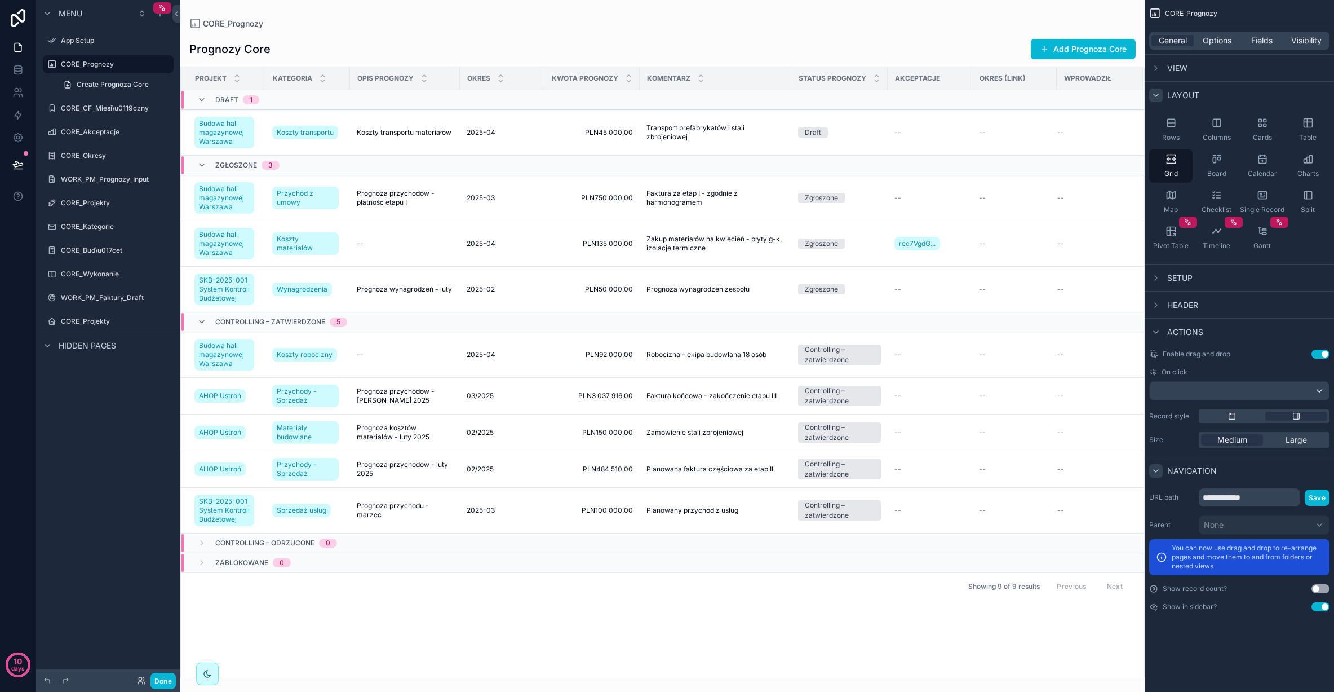
click at [1202, 627] on div "**********" at bounding box center [1239, 317] width 189 height 634
click at [1262, 39] on span "Fields" at bounding box center [1261, 40] width 21 height 11
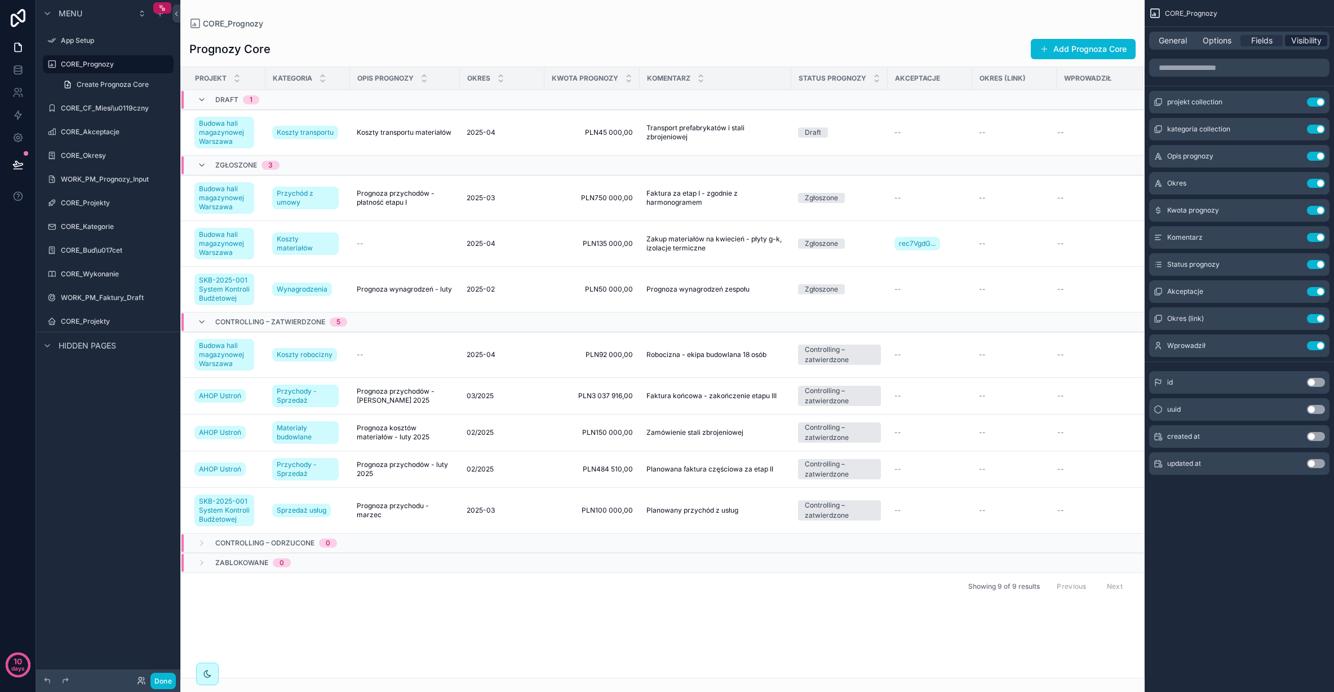
click at [1303, 41] on span "Visibility" at bounding box center [1306, 40] width 30 height 11
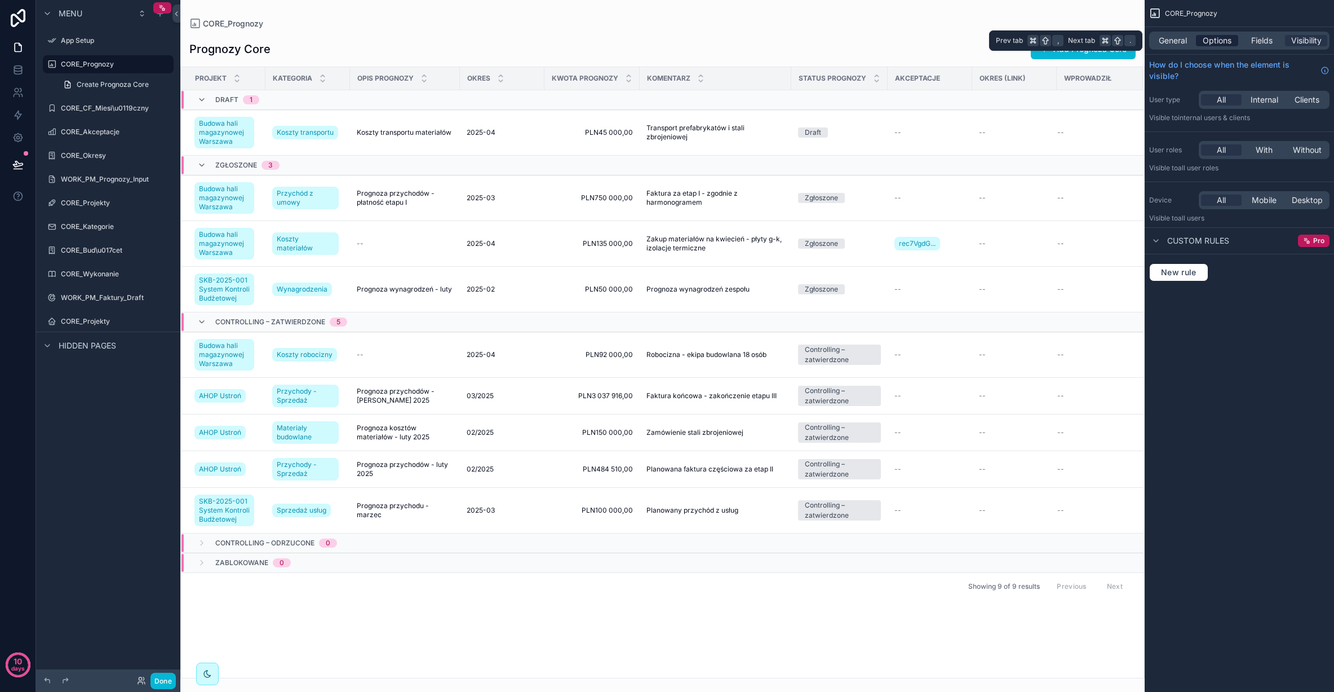
click at [1212, 41] on span "Options" at bounding box center [1217, 40] width 29 height 11
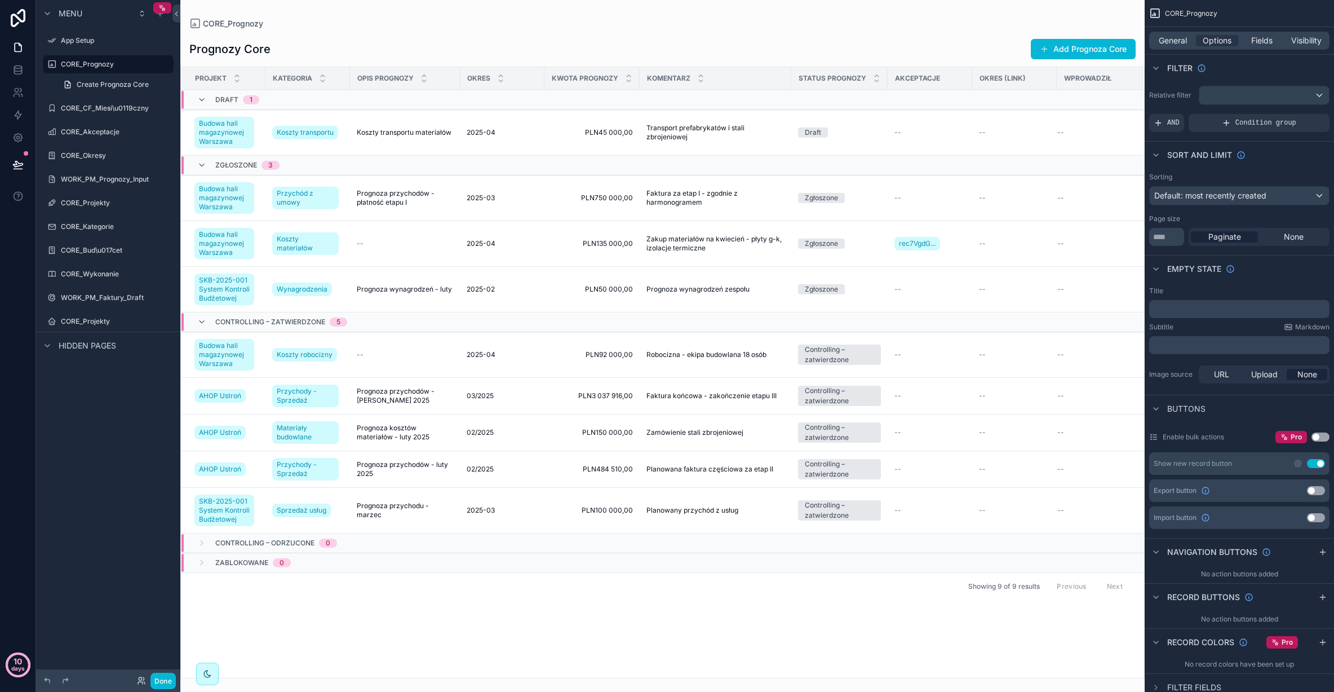
click at [20, 660] on div "10 days" at bounding box center [18, 666] width 14 height 20
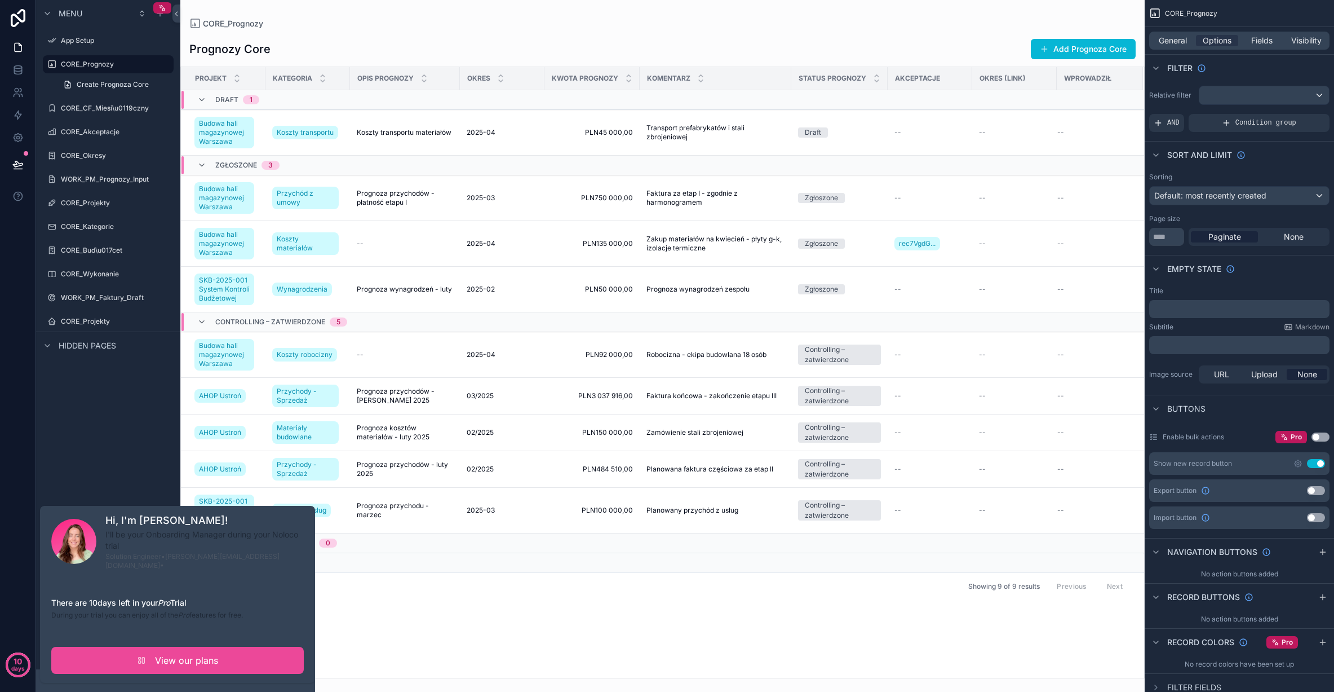
click at [133, 420] on div "Menu App Setup CORE_Prognozy Create Prognoza Core CORE_CF_Miesi\u0119czny CORE_…" at bounding box center [108, 339] width 144 height 678
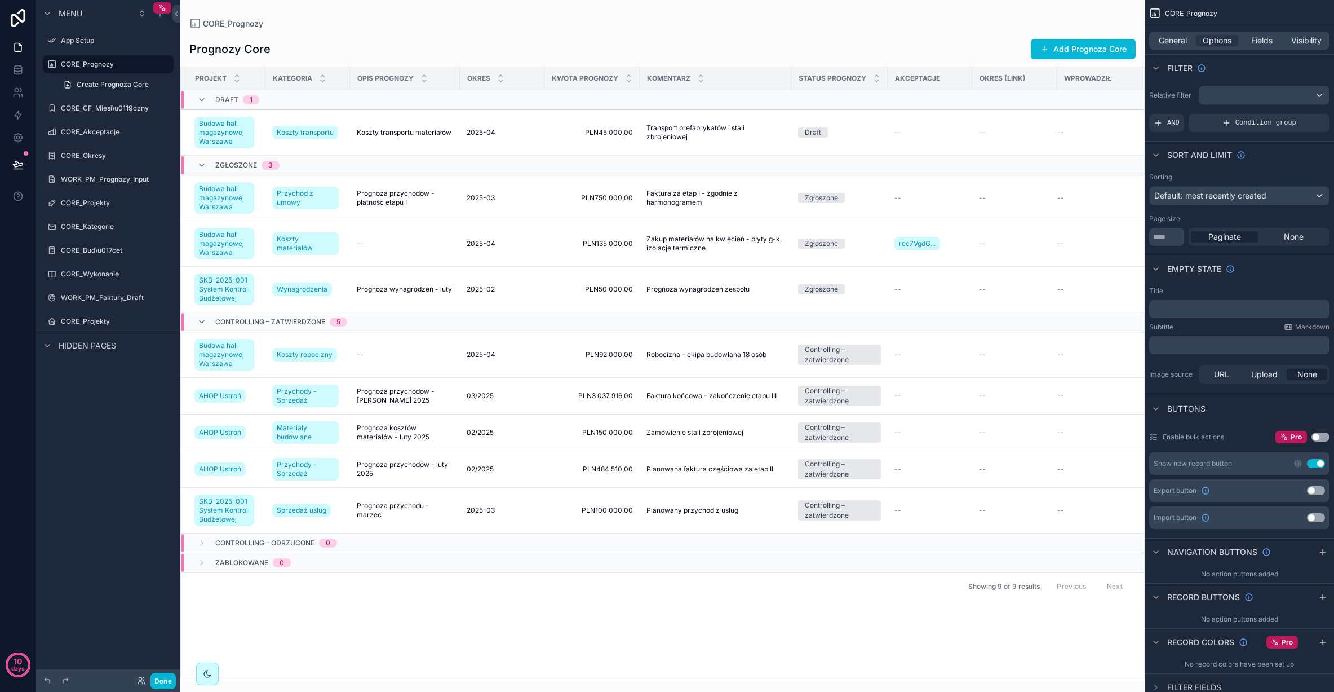
scroll to position [15, 0]
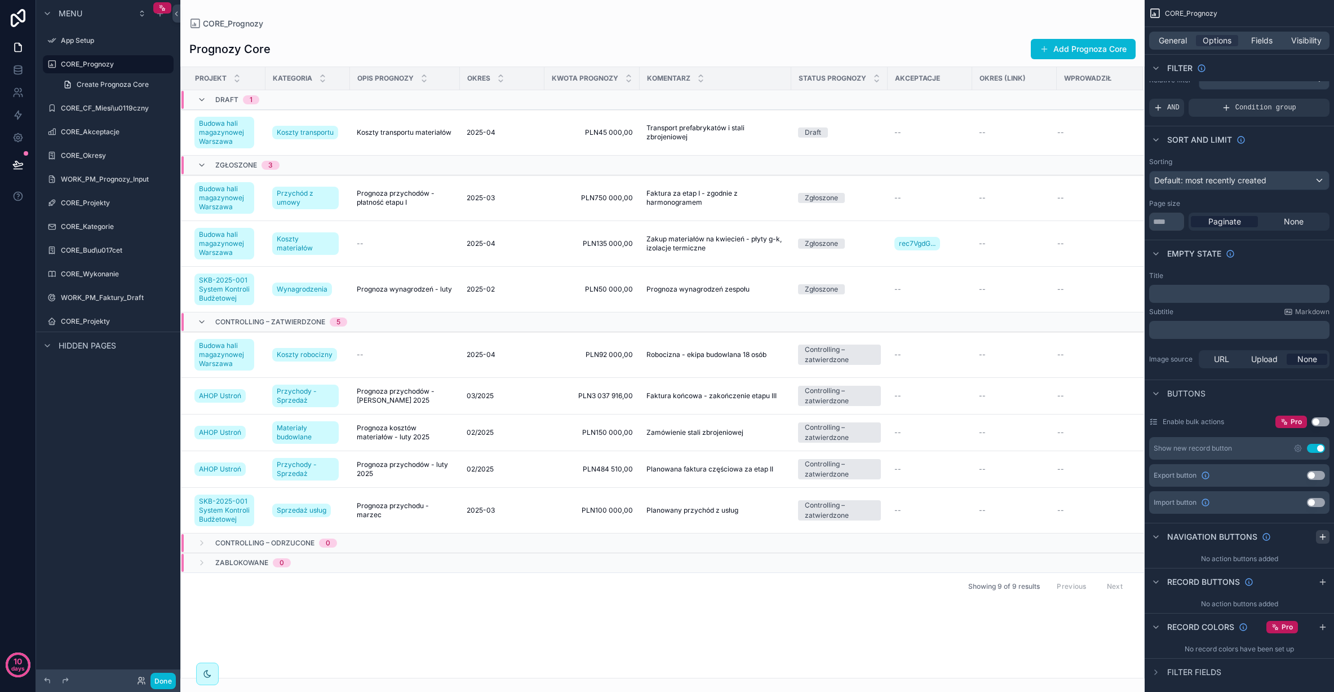
click at [1325, 534] on icon "scrollable content" at bounding box center [1322, 536] width 9 height 9
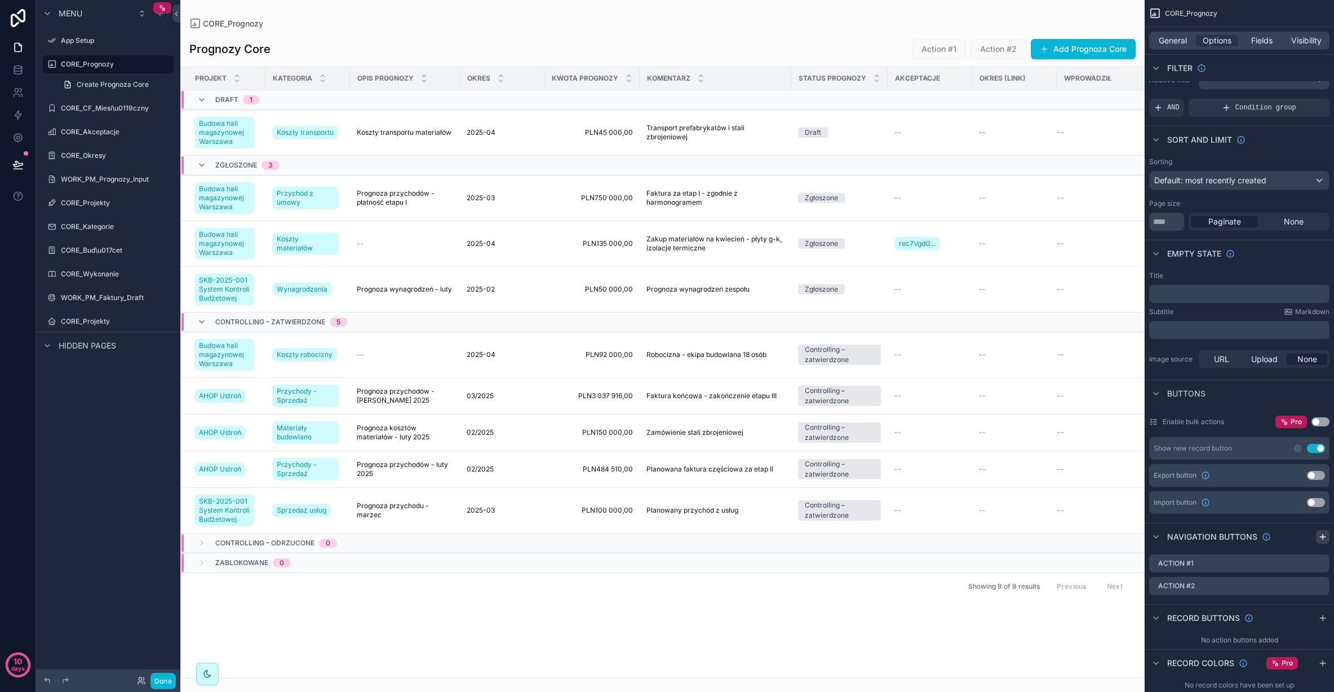
click at [1325, 534] on icon "scrollable content" at bounding box center [1322, 536] width 9 height 9
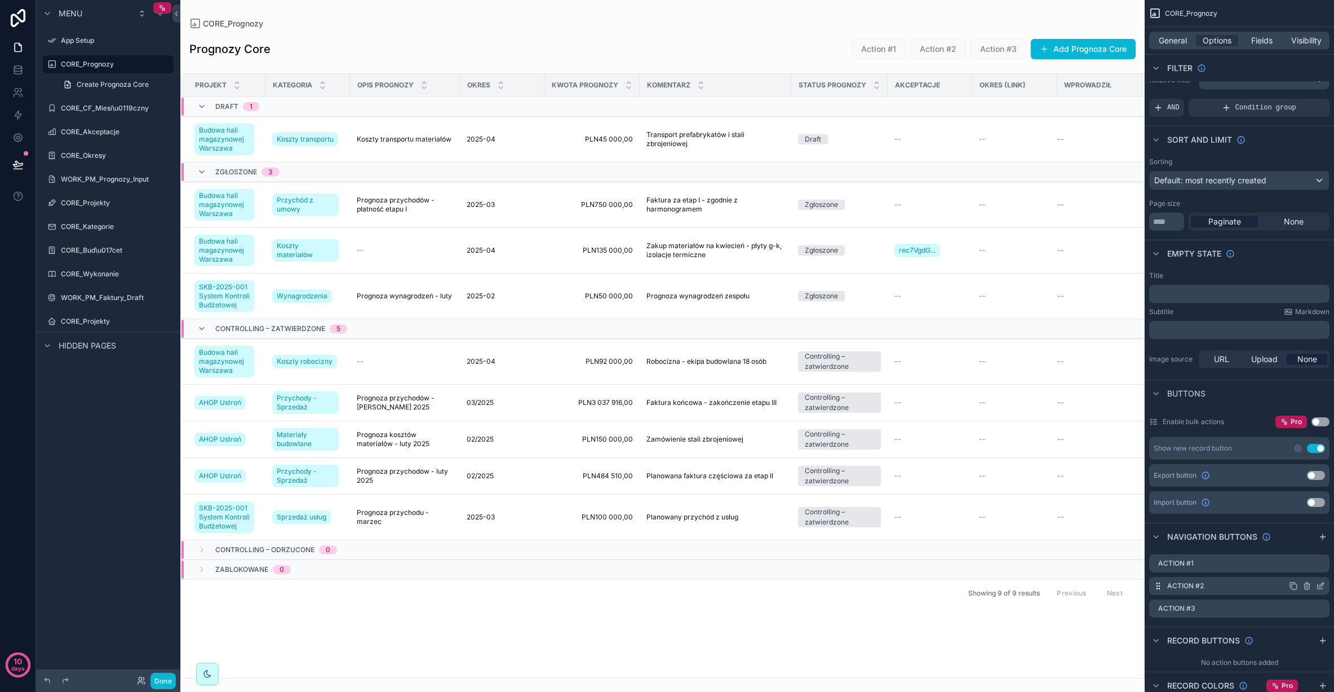
click at [1308, 586] on icon "scrollable content" at bounding box center [1307, 585] width 9 height 9
click at [1304, 568] on icon at bounding box center [1302, 567] width 9 height 9
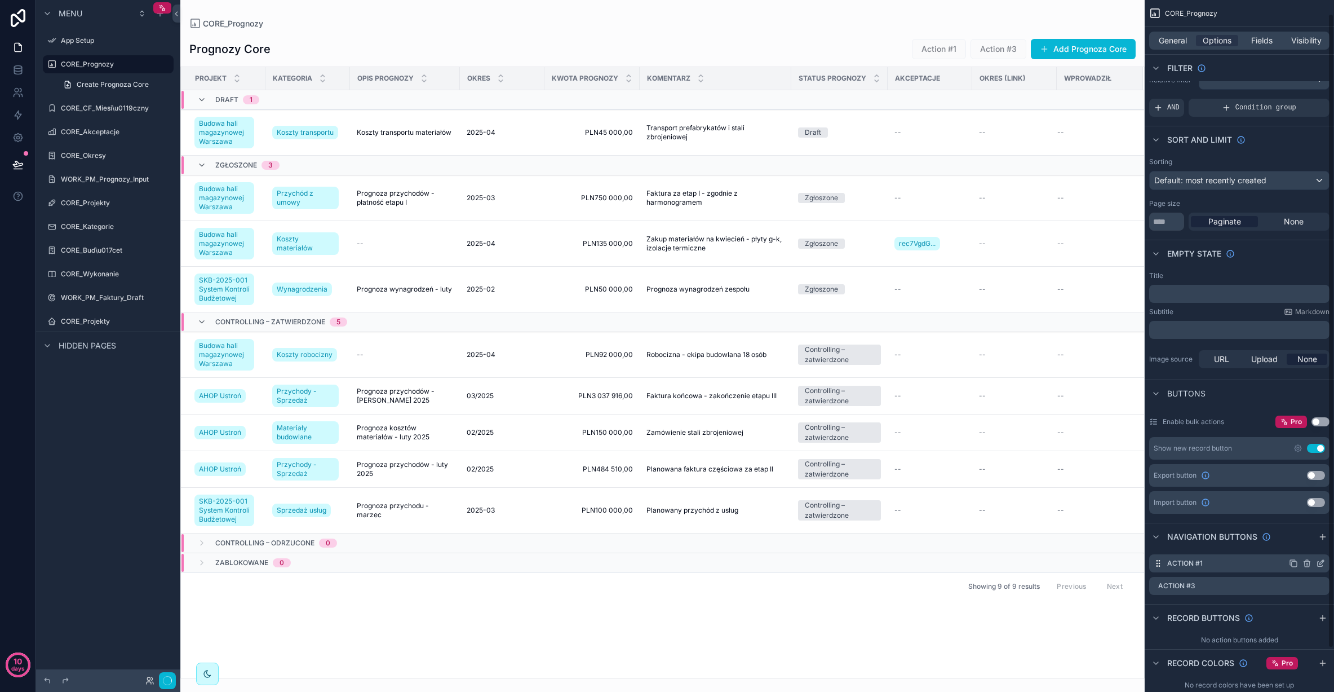
click at [1307, 563] on icon "scrollable content" at bounding box center [1307, 563] width 9 height 9
click at [1304, 545] on icon at bounding box center [1302, 545] width 9 height 9
click at [1307, 559] on icon "scrollable content" at bounding box center [1307, 563] width 9 height 9
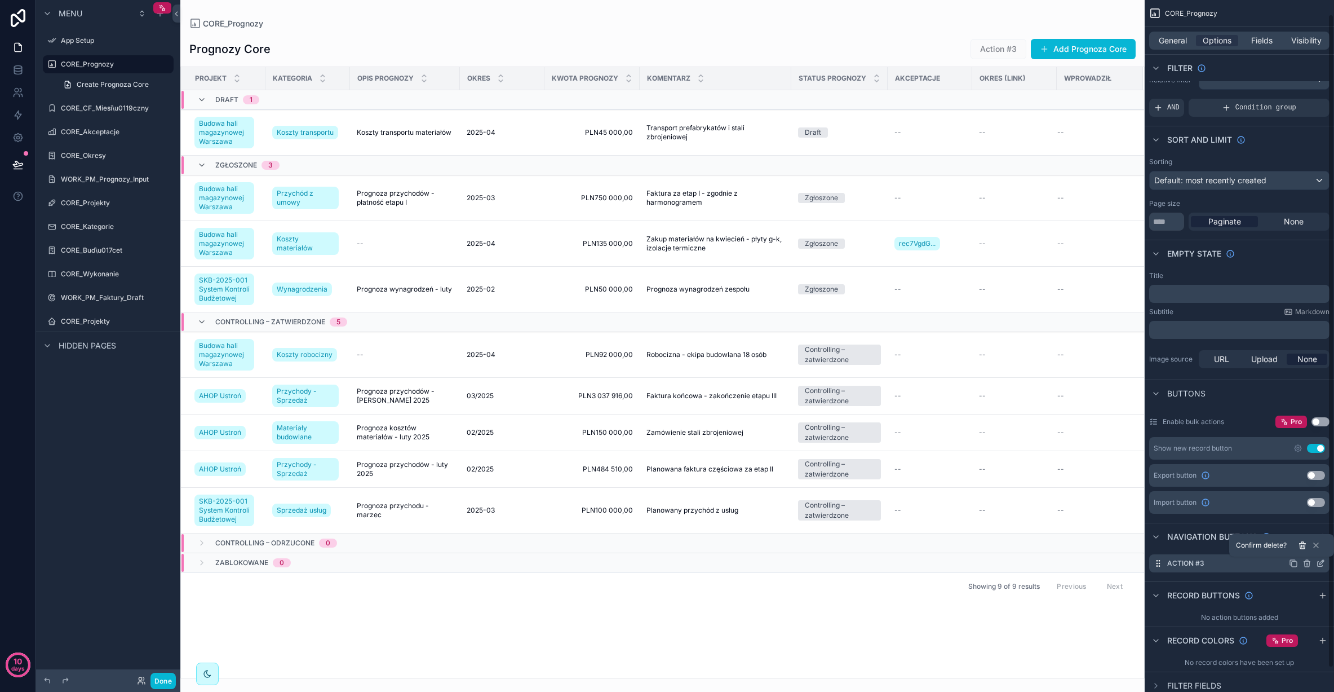
click at [1302, 546] on icon at bounding box center [1302, 546] width 0 height 2
click at [162, 62] on icon "scrollable content" at bounding box center [164, 64] width 9 height 9
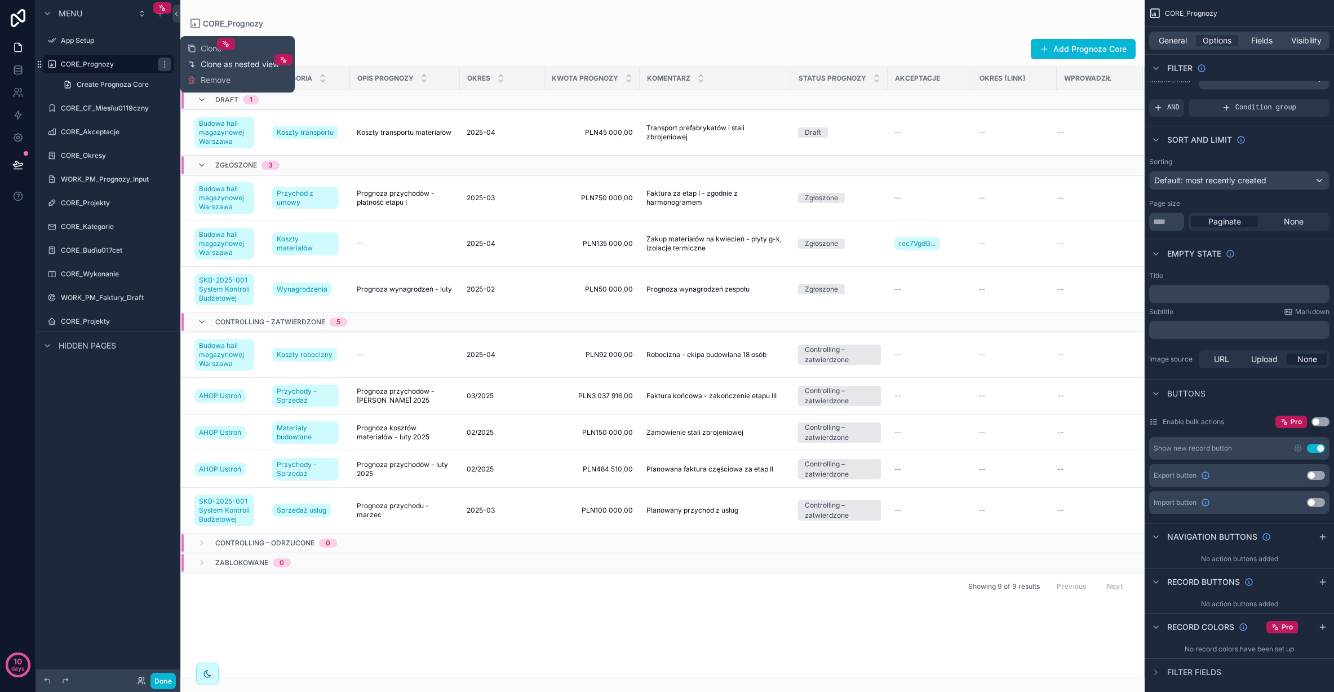
click at [237, 63] on span "Clone as nested view" at bounding box center [240, 64] width 78 height 11
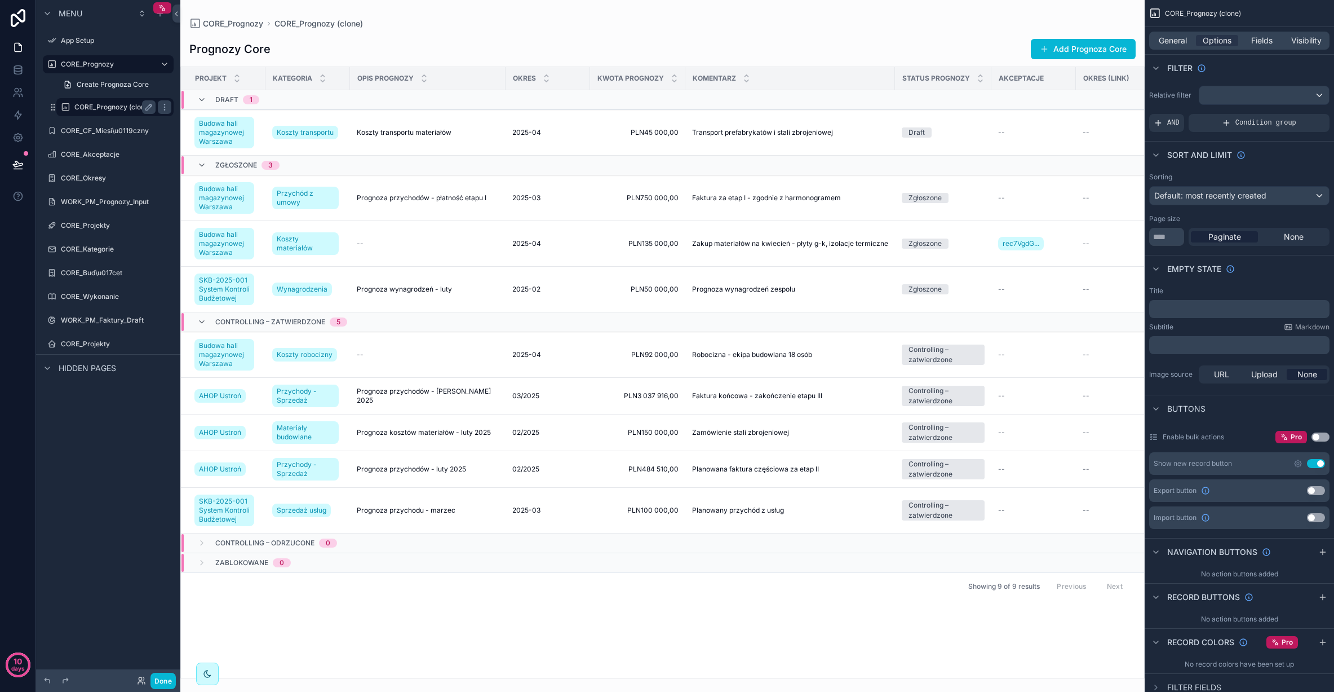
click at [102, 105] on label "CORE_Prognozy (clone)" at bounding box center [112, 107] width 77 height 9
click at [1219, 38] on span "Options" at bounding box center [1217, 40] width 29 height 11
click at [1174, 38] on span "General" at bounding box center [1173, 40] width 28 height 11
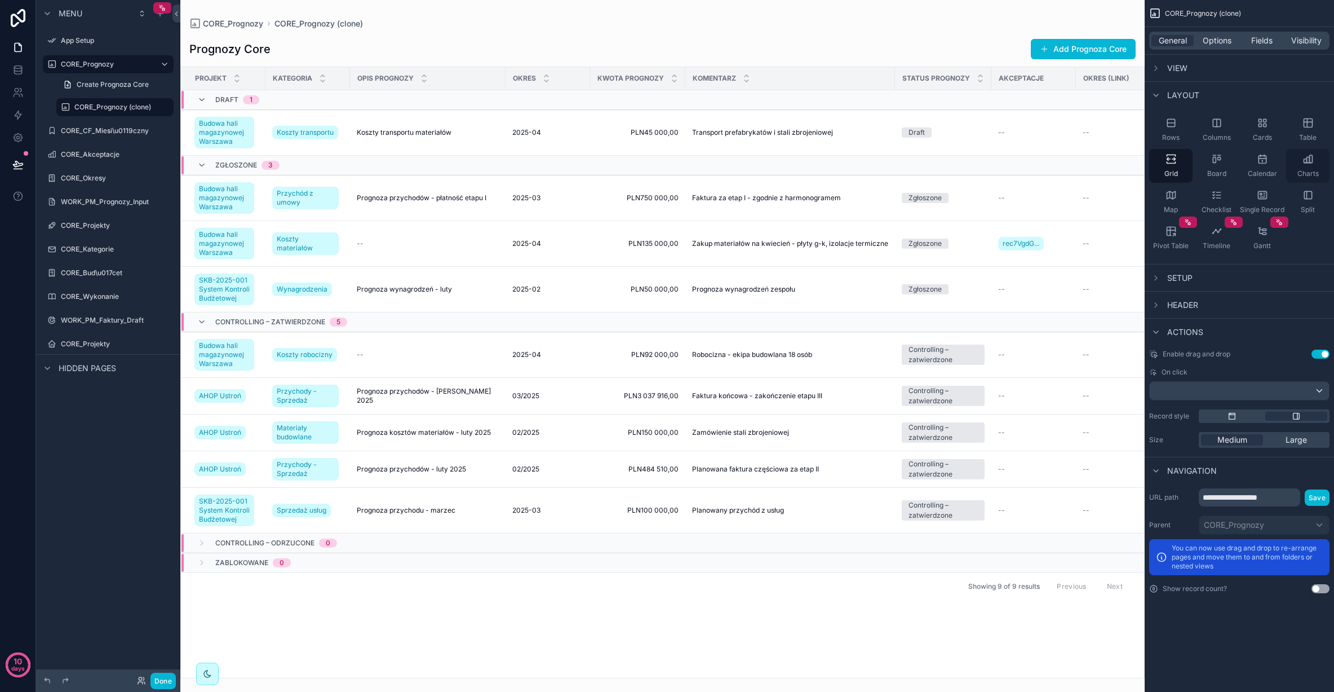
click at [1307, 169] on div "Charts" at bounding box center [1307, 166] width 43 height 34
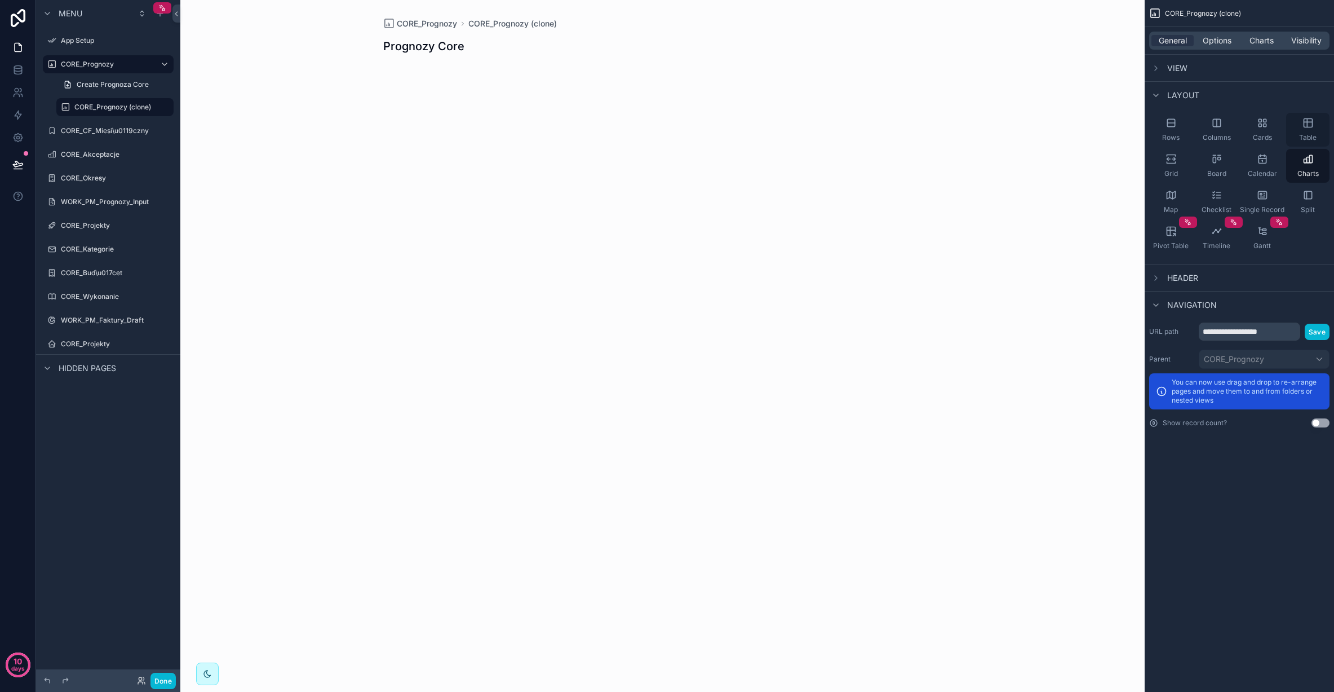
click at [1304, 130] on div "Table" at bounding box center [1307, 130] width 43 height 34
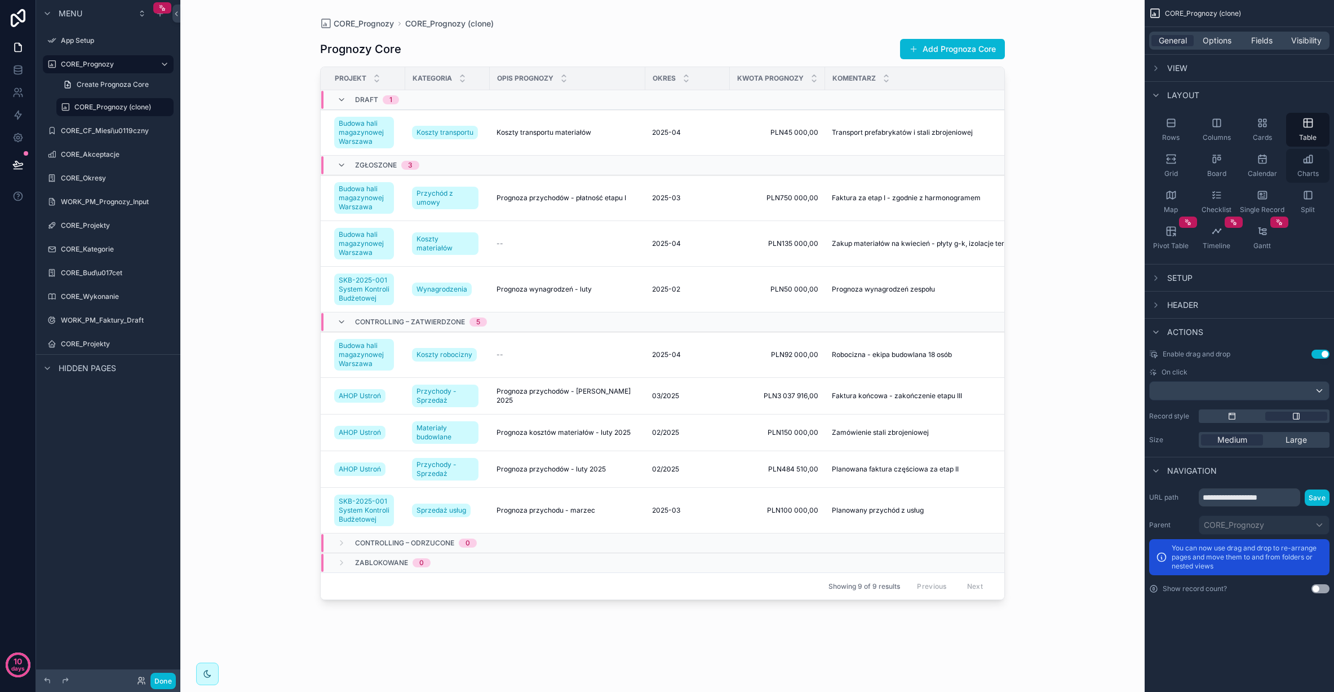
click at [1304, 163] on icon "scrollable content" at bounding box center [1307, 163] width 7 height 0
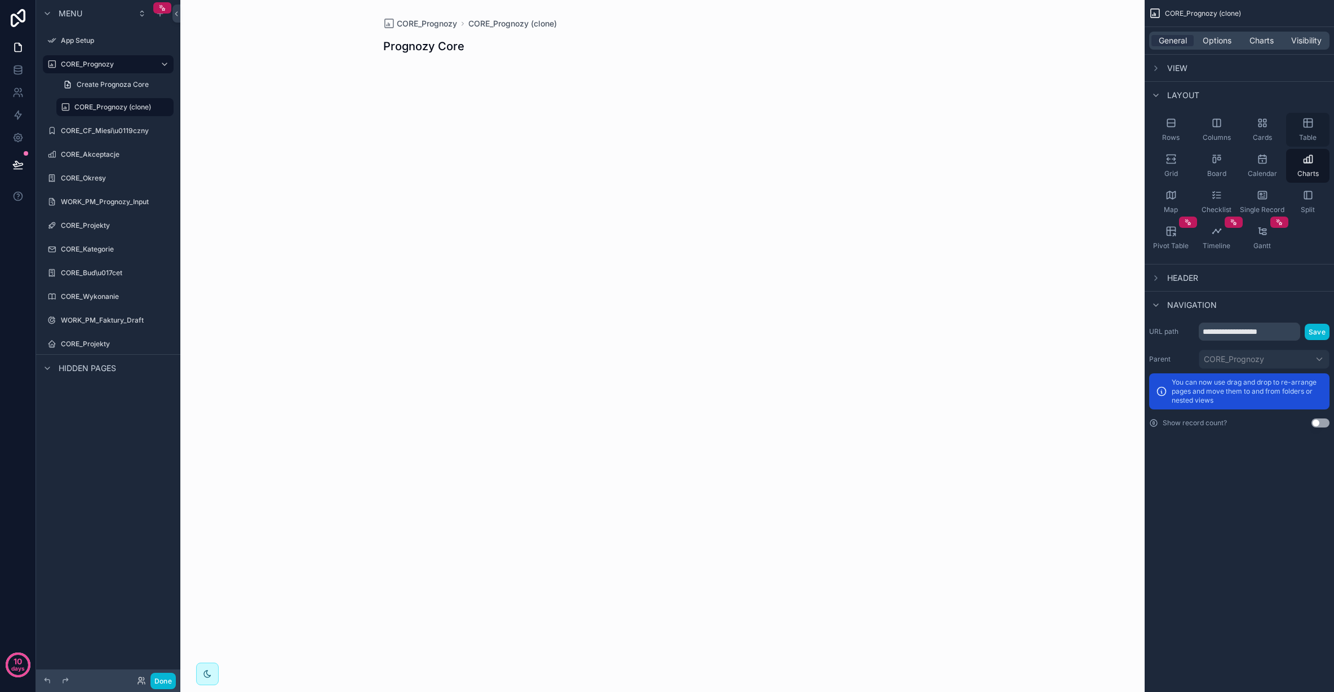
click at [1307, 128] on icon "scrollable content" at bounding box center [1308, 122] width 11 height 11
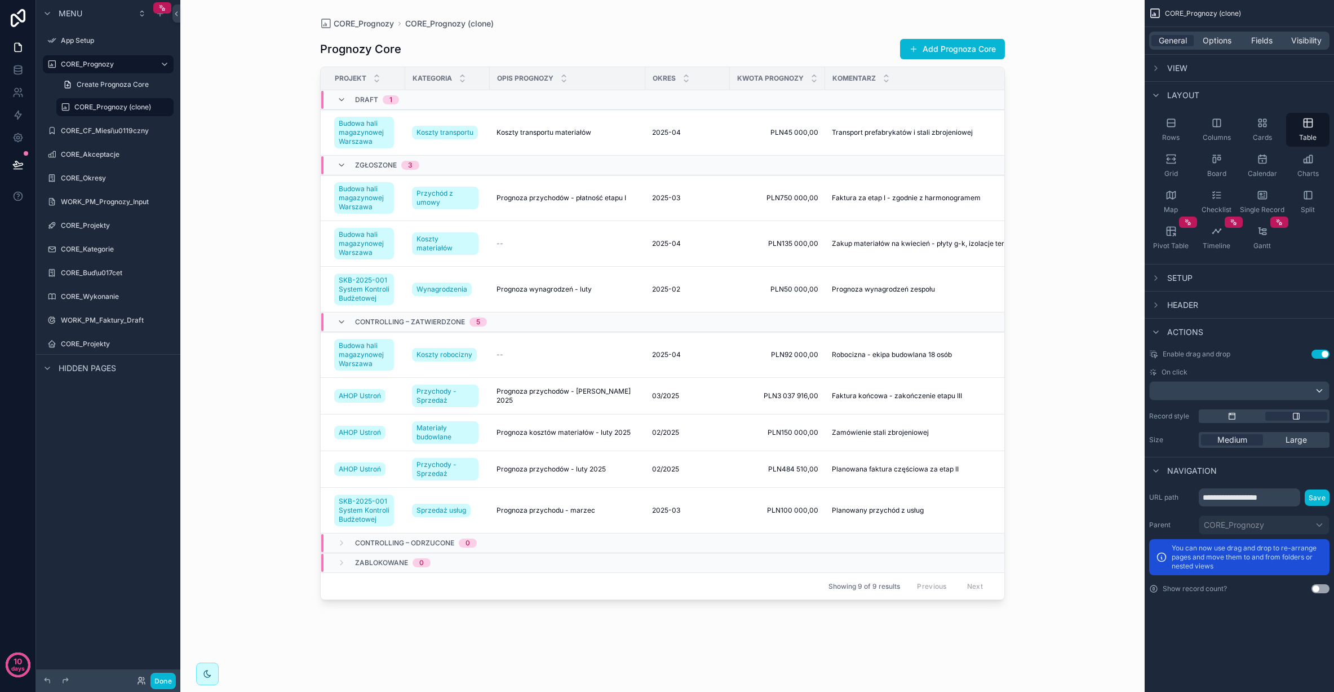
click at [639, 588] on div "Showing 9 of 9 results Previous Next" at bounding box center [663, 585] width 684 height 27
click at [675, 611] on div "Prognozy Core Add Prognoza Core Projekt Kategoria Opis prognozy Okres Kwota pro…" at bounding box center [662, 353] width 685 height 649
click at [676, 610] on div "Prognozy Core Add Prognoza Core Projekt Kategoria Opis prognozy Okres Kwota pro…" at bounding box center [662, 353] width 685 height 649
click at [625, 584] on div "Showing 9 of 9 results Previous Next" at bounding box center [663, 585] width 684 height 27
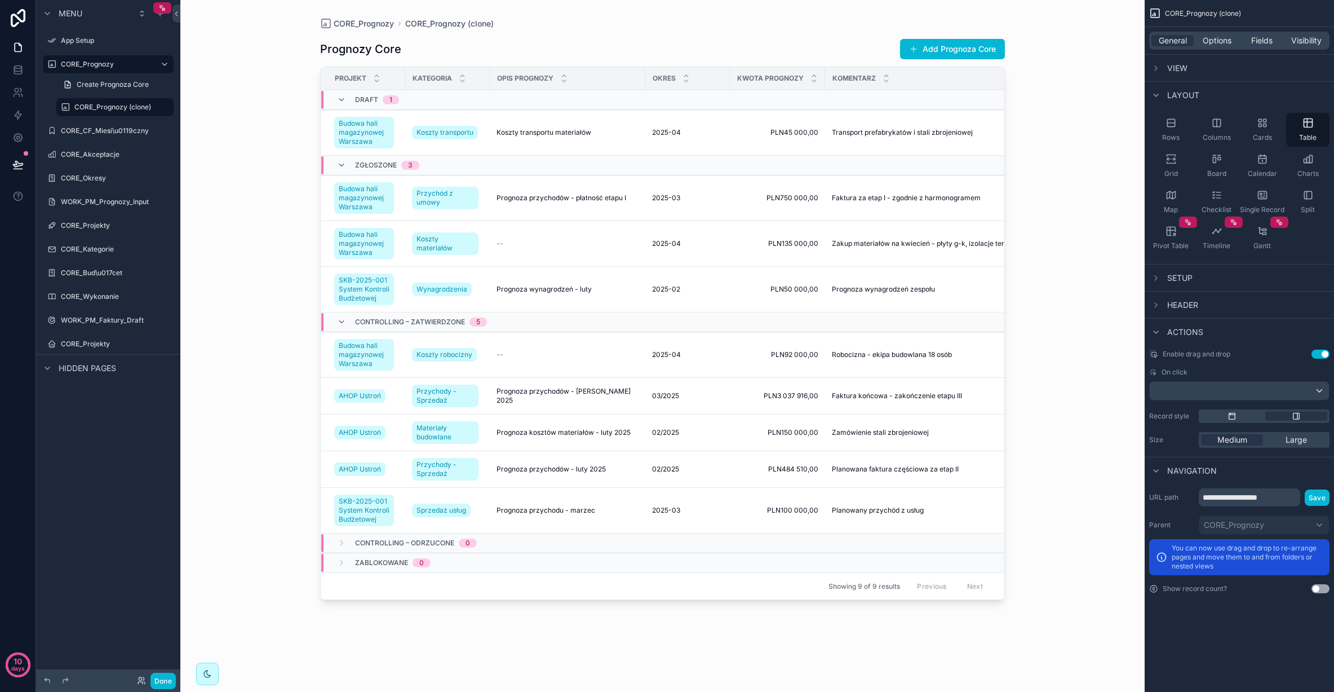
click at [621, 550] on div "Controlling – odrzucone 0" at bounding box center [483, 543] width 324 height 18
click at [621, 550] on div "Zablokowane 0" at bounding box center [483, 554] width 324 height 18
click at [343, 322] on icon "scrollable content" at bounding box center [341, 321] width 9 height 9
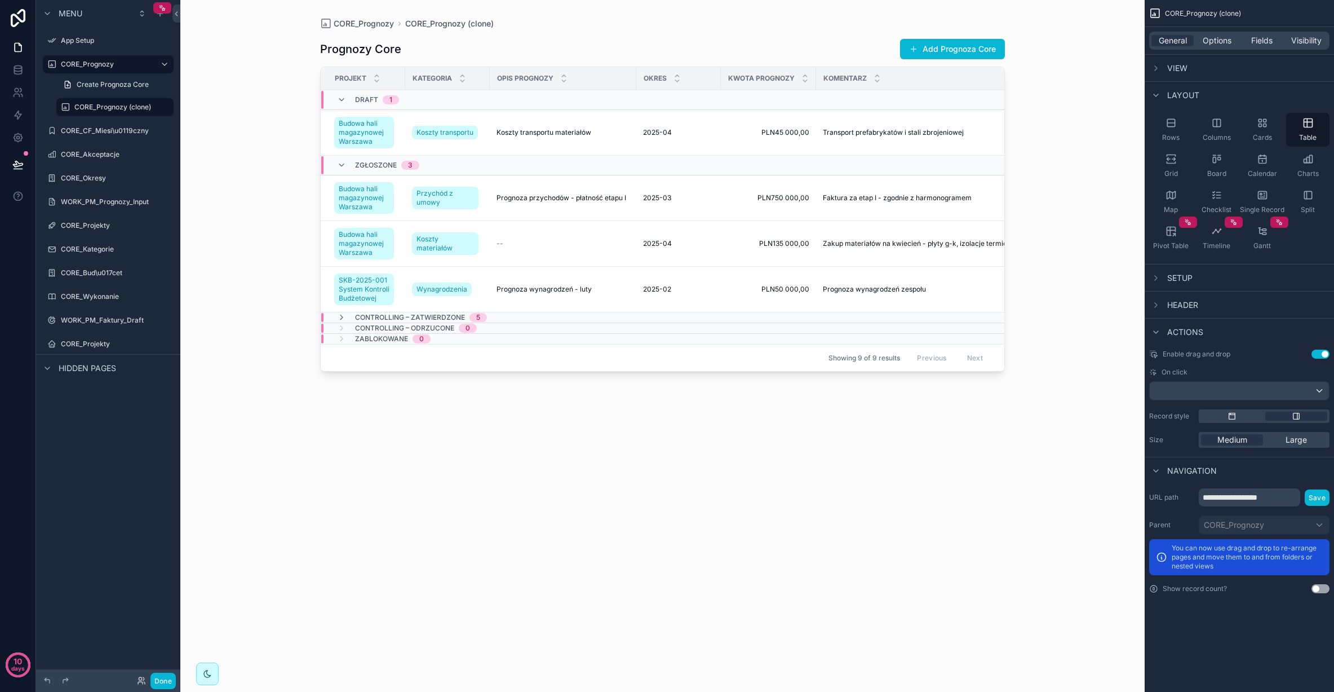
click at [363, 160] on div "Zgłoszone 3" at bounding box center [387, 165] width 64 height 18
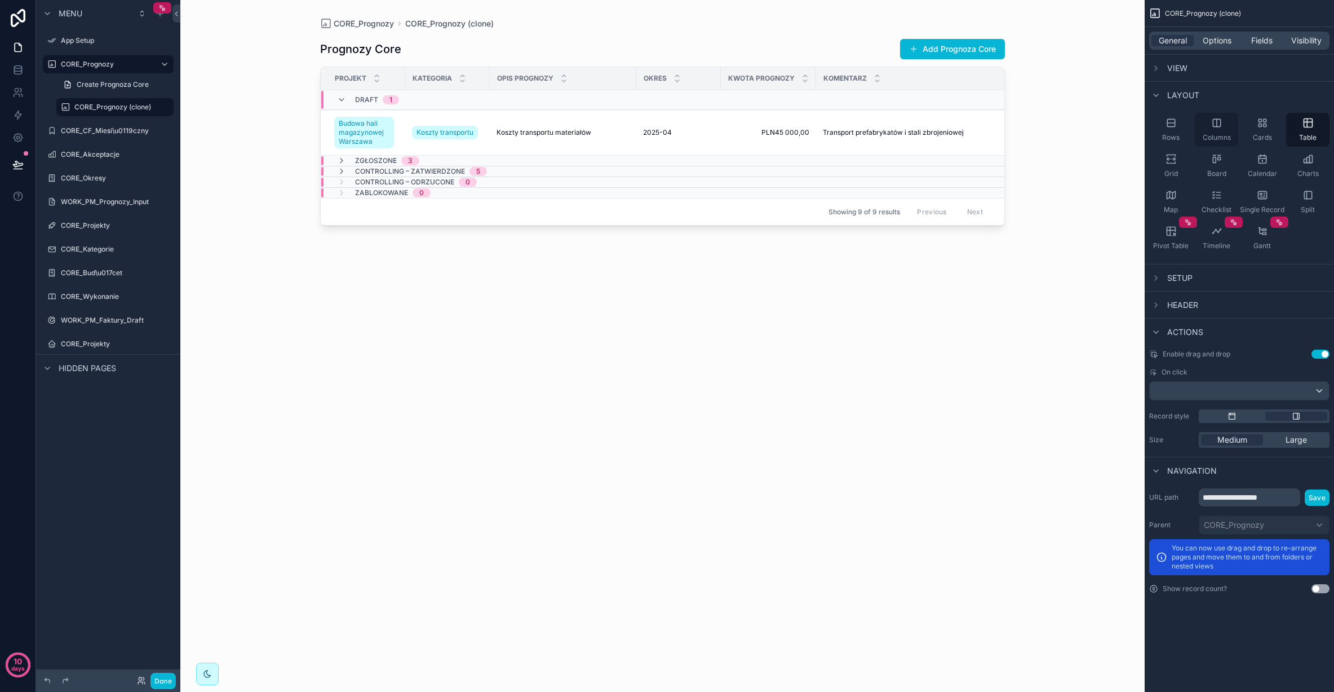
click at [1211, 123] on icon "scrollable content" at bounding box center [1216, 122] width 11 height 11
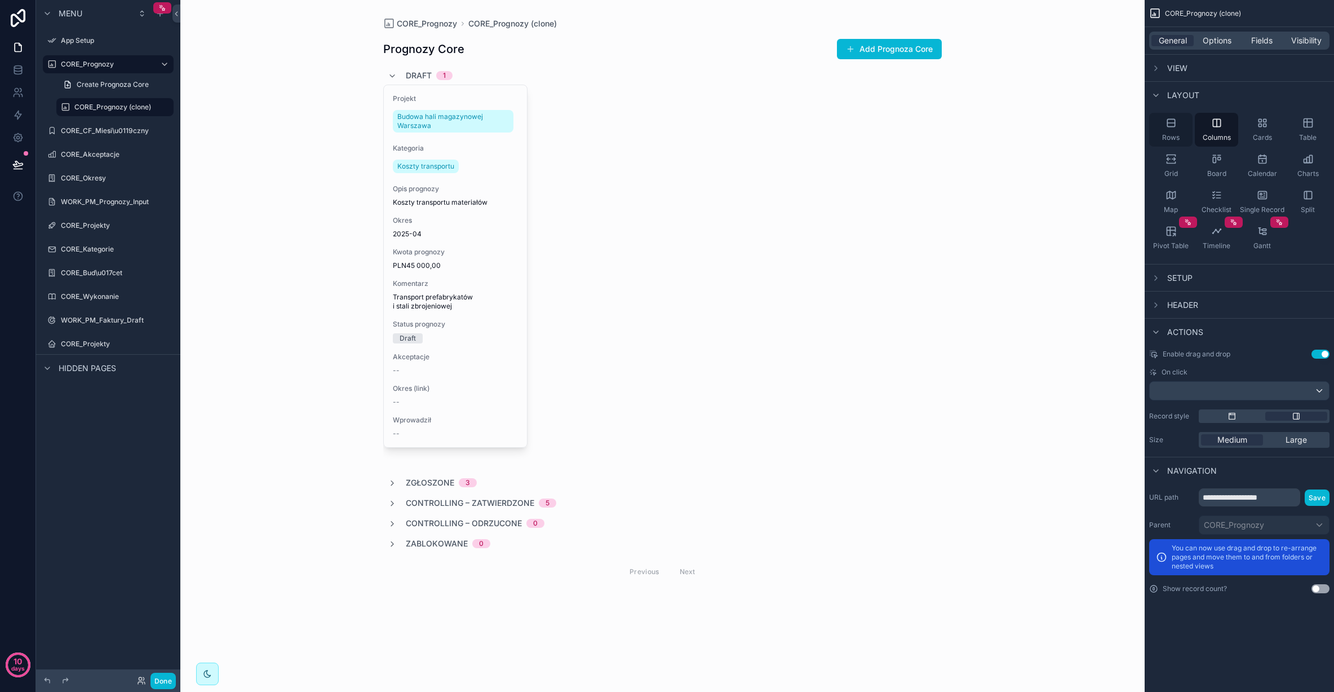
click at [1178, 126] on div "Rows" at bounding box center [1170, 130] width 43 height 34
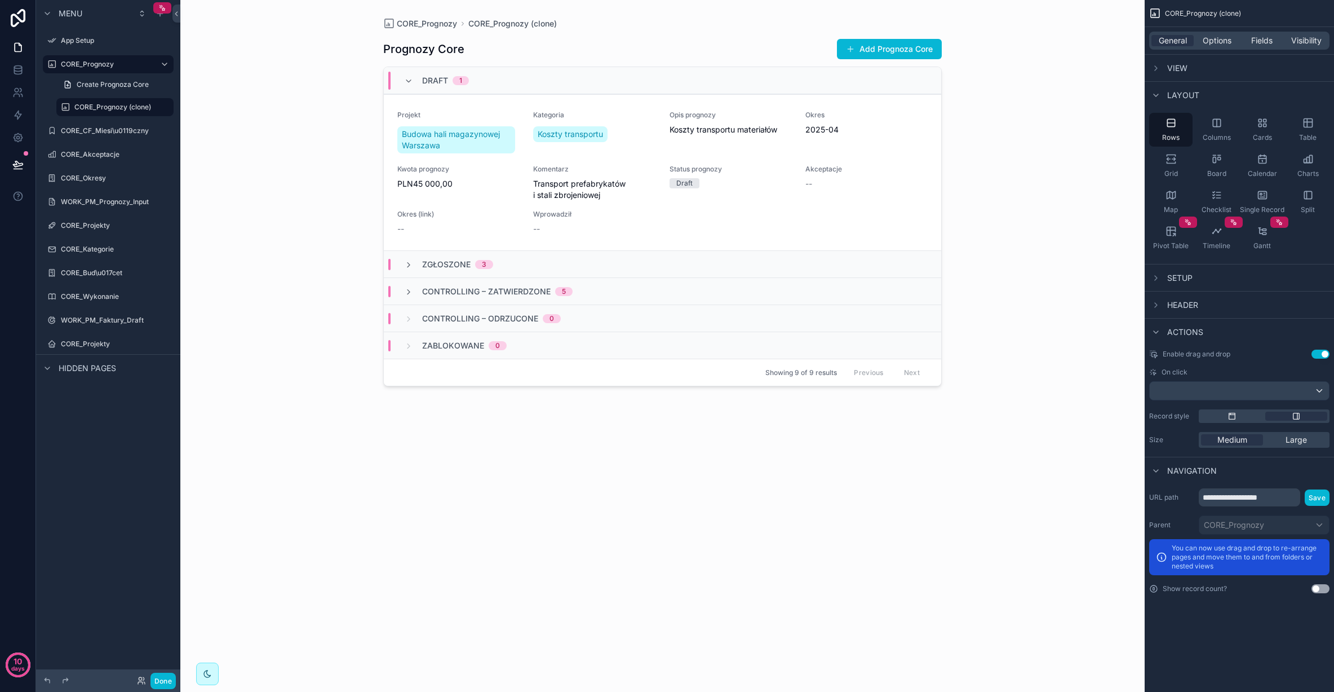
click at [754, 462] on div "Prognozy Core Add Prognoza Core Draft 1 Projekt Budowa hali magazynowej Warszaw…" at bounding box center [662, 353] width 559 height 649
click at [753, 461] on div "Prognozy Core Add Prognoza Core Draft 1 Projekt Budowa hali magazynowej Warszaw…" at bounding box center [662, 353] width 559 height 649
click at [1177, 231] on div "Pivot Table" at bounding box center [1170, 238] width 43 height 34
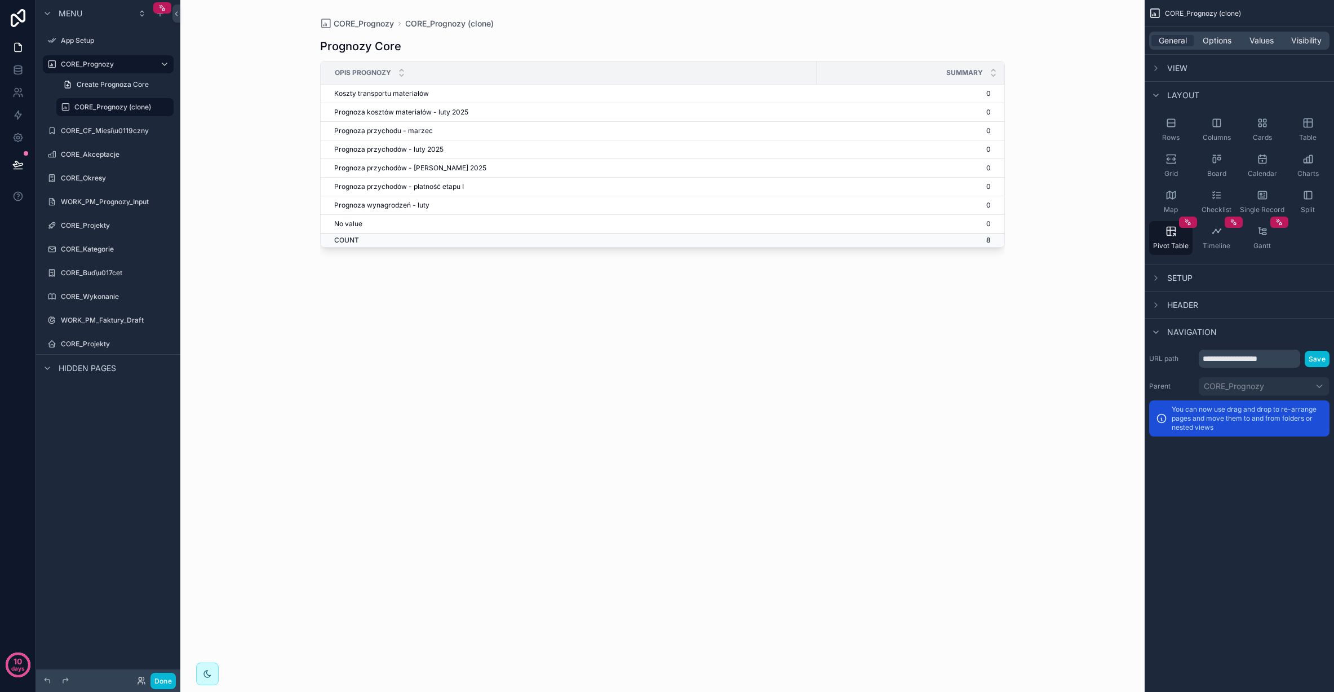
drag, startPoint x: 649, startPoint y: 390, endPoint x: 609, endPoint y: 359, distance: 50.2
click at [642, 384] on div "Prognozy Core Opis prognozy Summary Koszty transportu materiałów 0 Prognoza kos…" at bounding box center [662, 353] width 685 height 649
click at [676, 236] on td "COUNT" at bounding box center [569, 240] width 496 height 14
click at [648, 215] on td "No value" at bounding box center [569, 224] width 496 height 19
click at [441, 147] on td "Prognoza przychodów - luty 2025" at bounding box center [569, 149] width 496 height 19
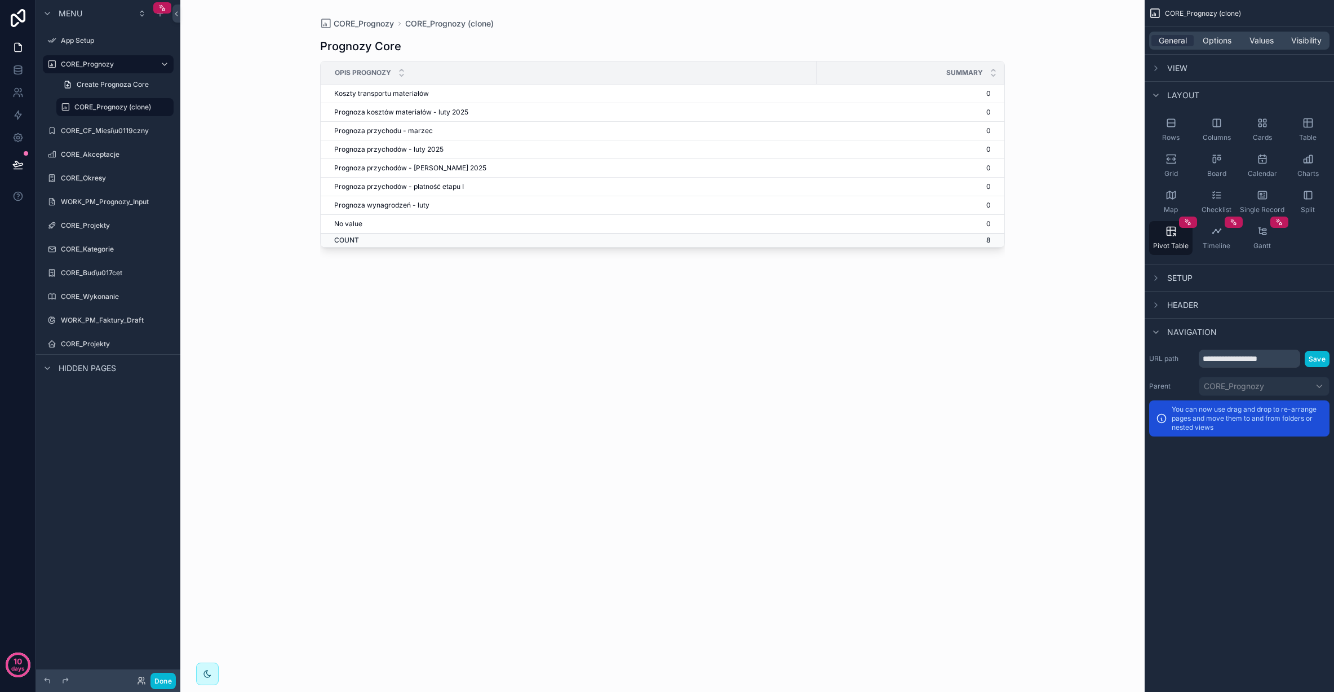
click at [416, 148] on td "Prognoza przychodów - luty 2025" at bounding box center [569, 149] width 496 height 19
click at [418, 149] on td "Prognoza przychodów - luty 2025" at bounding box center [569, 149] width 496 height 19
drag, startPoint x: 561, startPoint y: 220, endPoint x: 600, endPoint y: 221, distance: 38.9
click at [562, 221] on td "No value" at bounding box center [569, 224] width 496 height 19
click at [1272, 195] on div "Single Record" at bounding box center [1262, 202] width 43 height 34
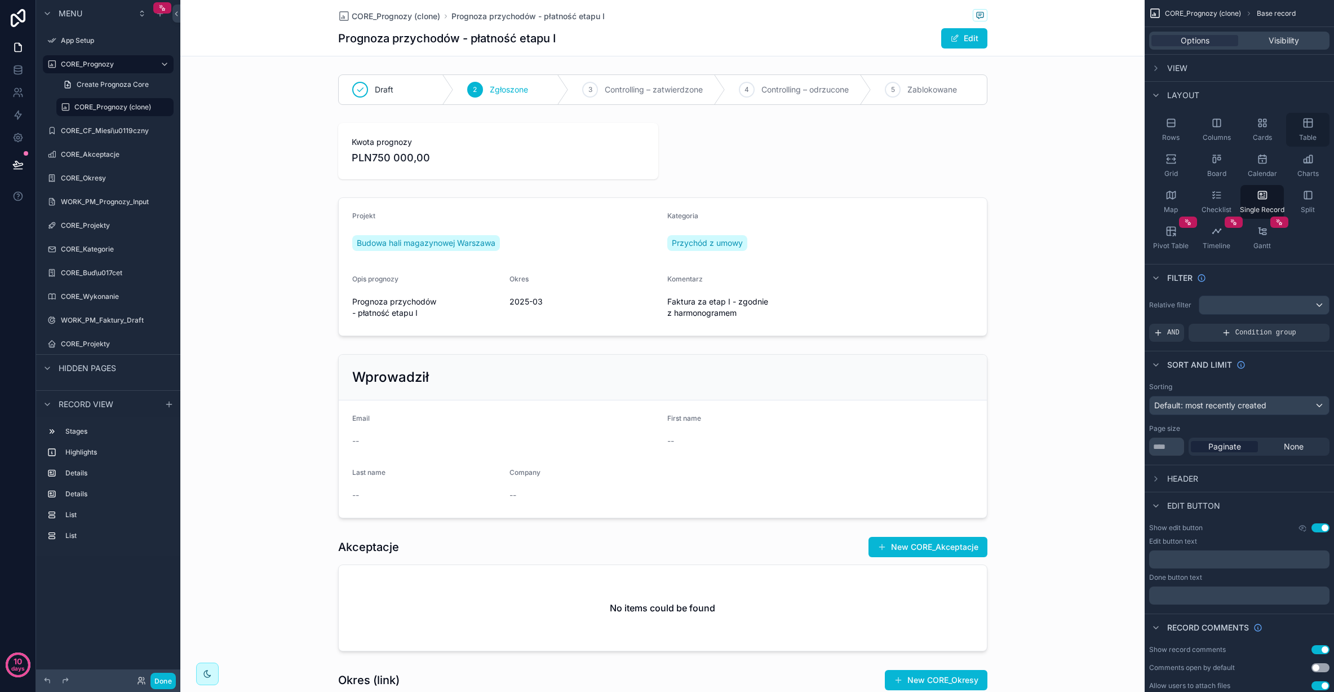
click at [1300, 120] on div "Table" at bounding box center [1307, 130] width 43 height 34
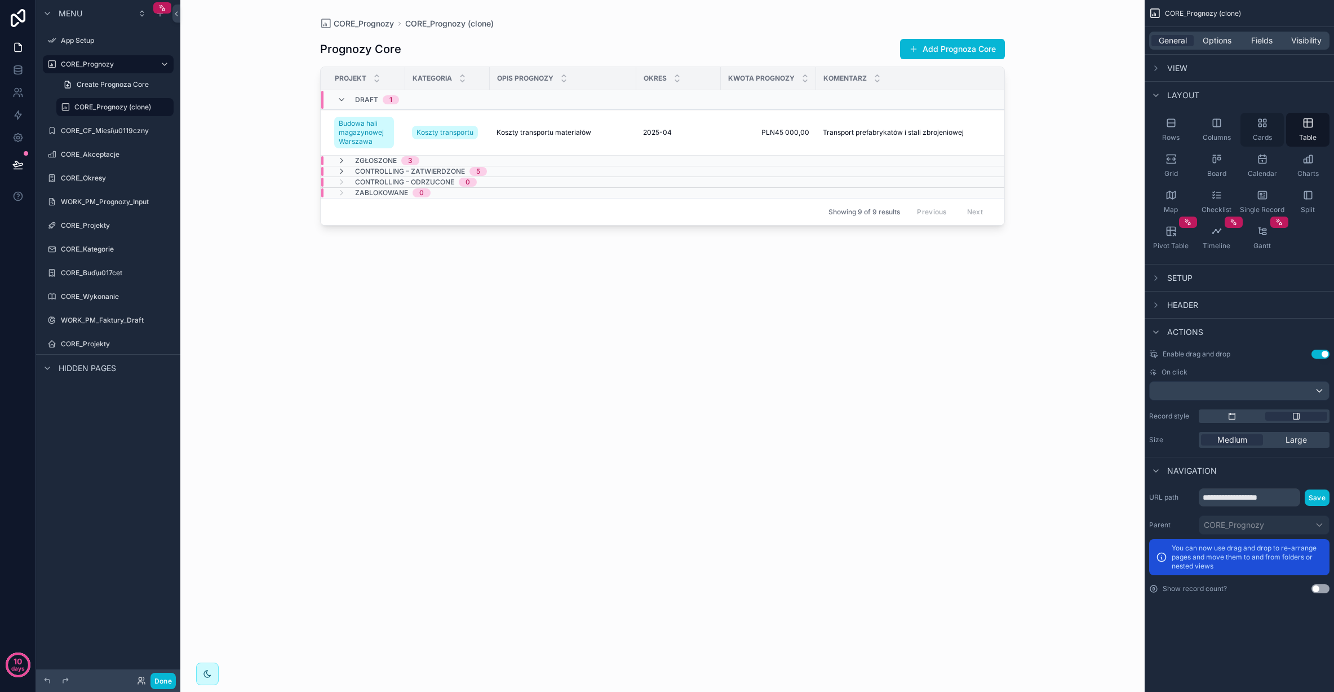
click at [1260, 128] on icon "scrollable content" at bounding box center [1262, 122] width 11 height 11
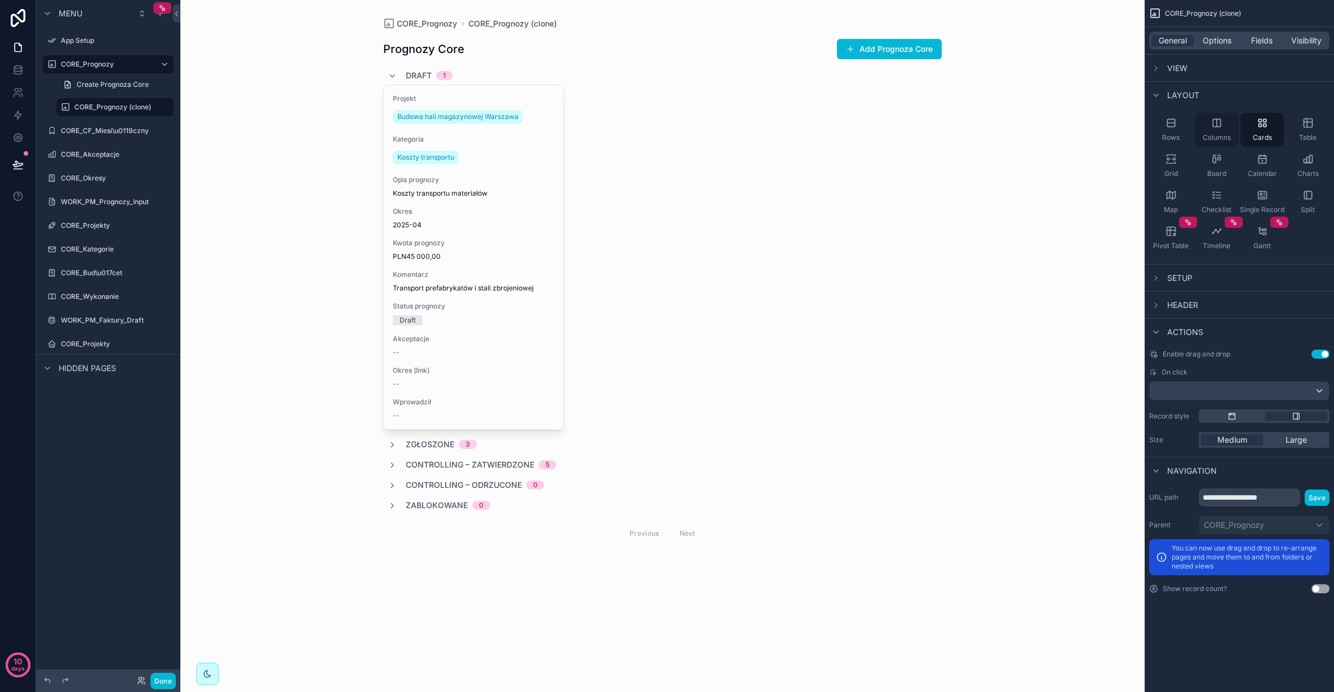
click at [1214, 130] on div "Columns" at bounding box center [1216, 130] width 43 height 34
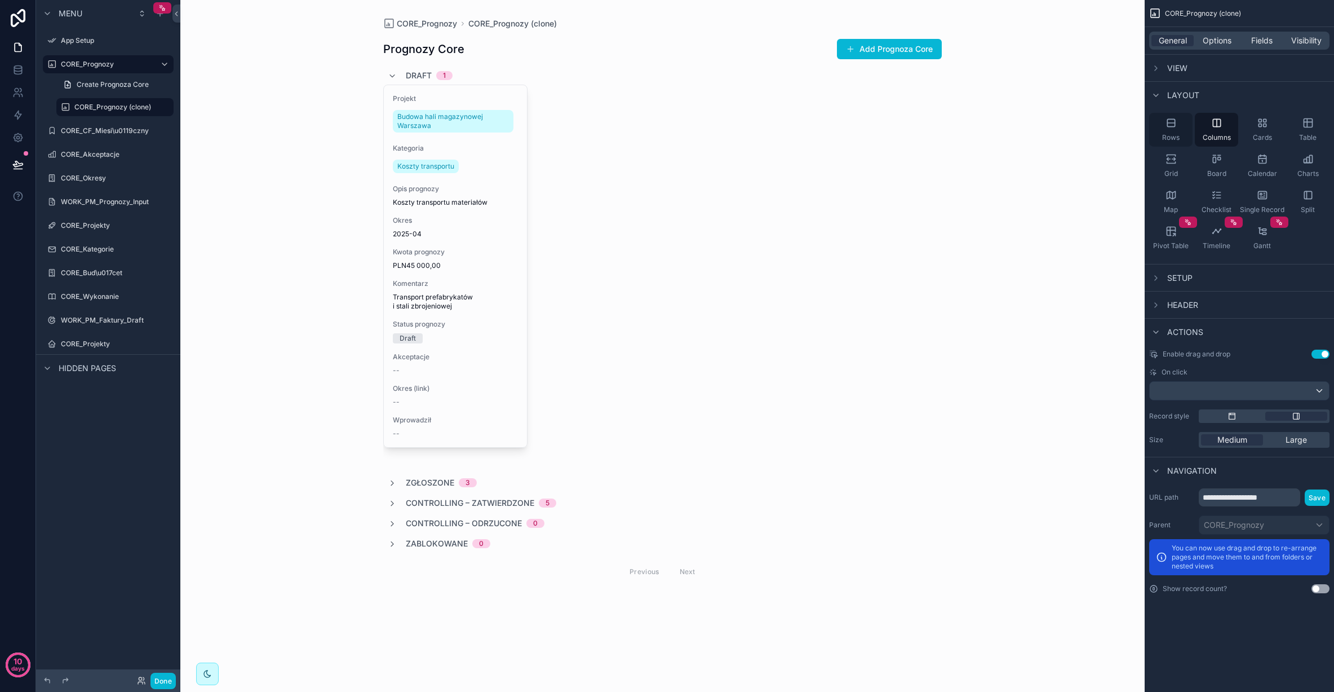
click at [1178, 132] on div "Rows" at bounding box center [1170, 130] width 43 height 34
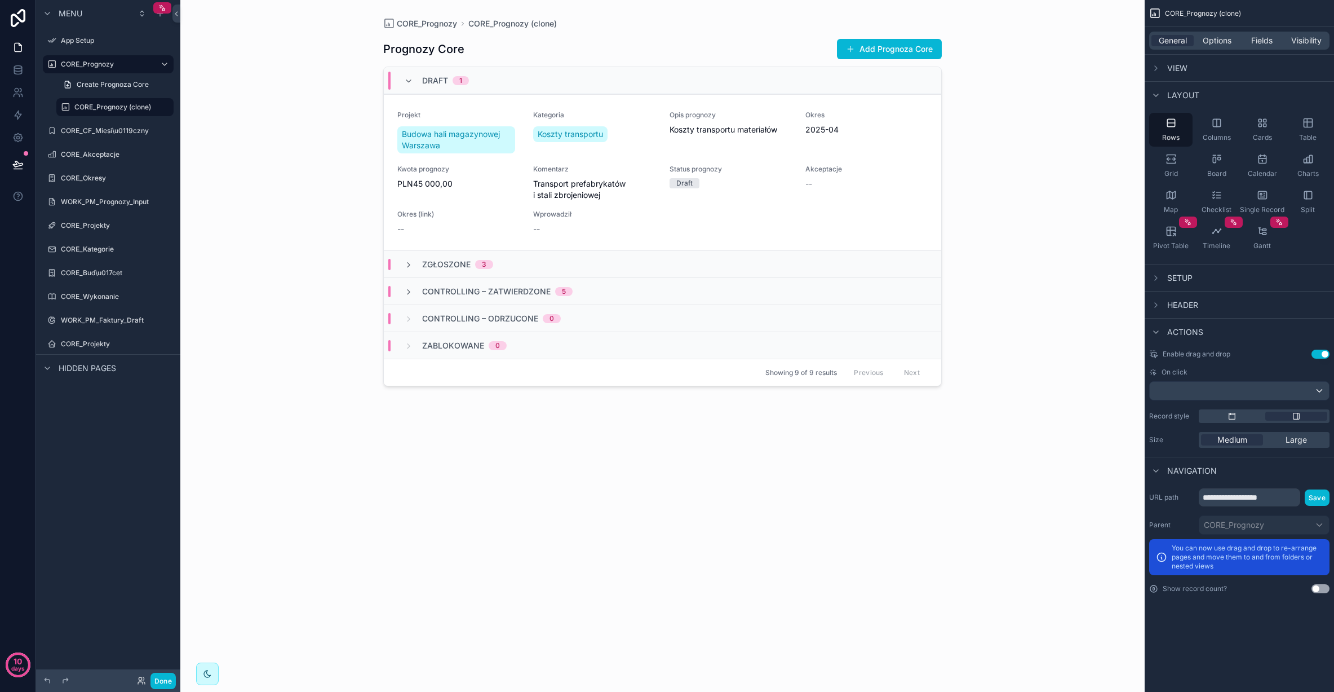
click at [806, 396] on div "Prognozy Core Add Prognoza Core Draft 1 Projekt Budowa hali magazynowej Warszaw…" at bounding box center [662, 353] width 559 height 649
click at [1311, 122] on icon "scrollable content" at bounding box center [1308, 122] width 8 height 0
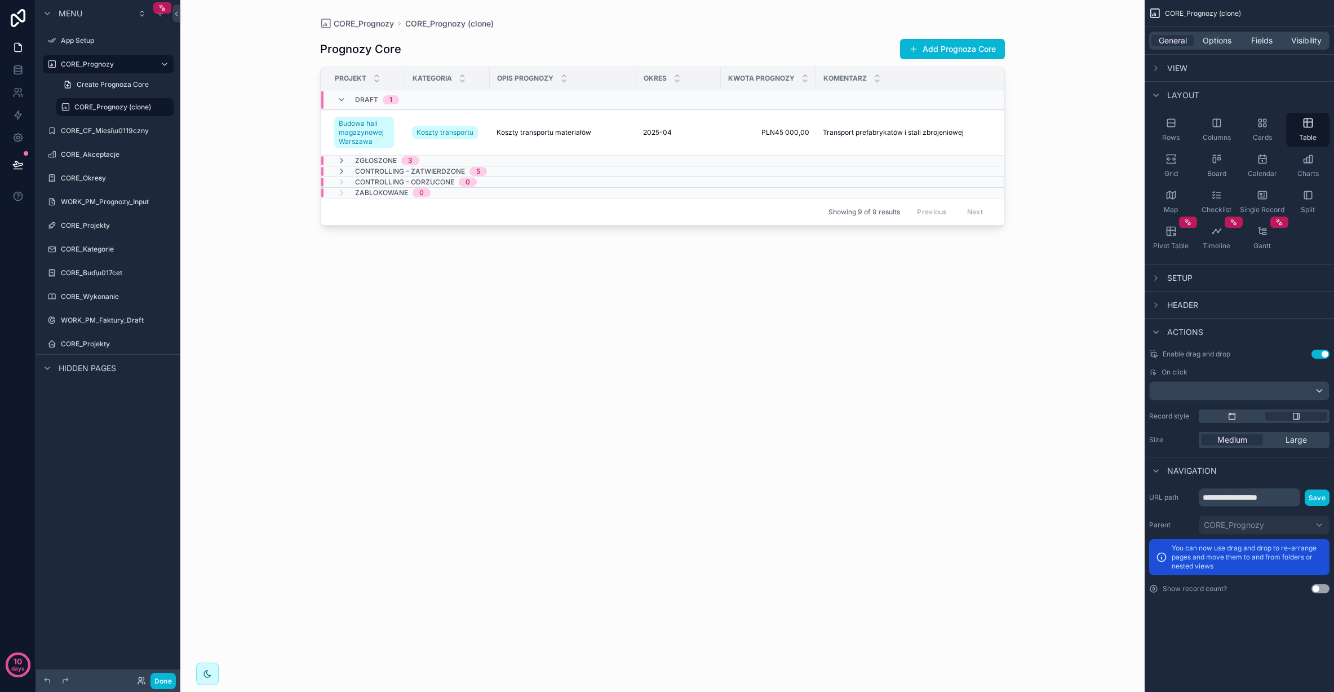
click at [818, 55] on div "Prognozy Core Add Prognoza Core" at bounding box center [662, 48] width 685 height 21
click at [897, 76] on div "Komentarz" at bounding box center [920, 78] width 206 height 21
drag, startPoint x: 955, startPoint y: 81, endPoint x: 952, endPoint y: 90, distance: 9.6
click at [955, 81] on div "Komentarz" at bounding box center [919, 78] width 206 height 21
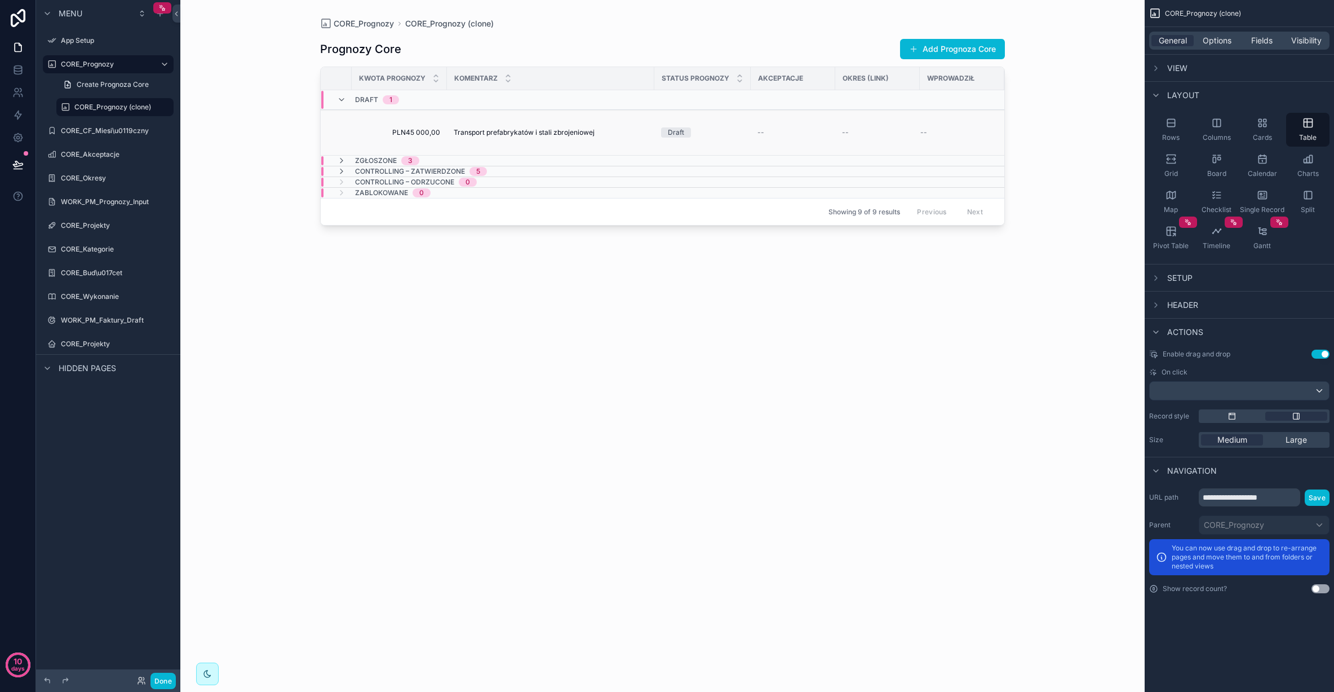
drag, startPoint x: 312, startPoint y: 194, endPoint x: 455, endPoint y: 116, distance: 163.2
click at [315, 194] on div "CORE_Prognozy CORE_Prognozy (clone) Prognozy Core Add Prognoza Core Projekt Kat…" at bounding box center [662, 339] width 721 height 678
drag, startPoint x: 492, startPoint y: 79, endPoint x: 599, endPoint y: 57, distance: 108.8
click at [493, 79] on span "Komentarz" at bounding box center [475, 78] width 43 height 9
click at [618, 50] on div "Prognozy Core Add Prognoza Core" at bounding box center [662, 48] width 685 height 21
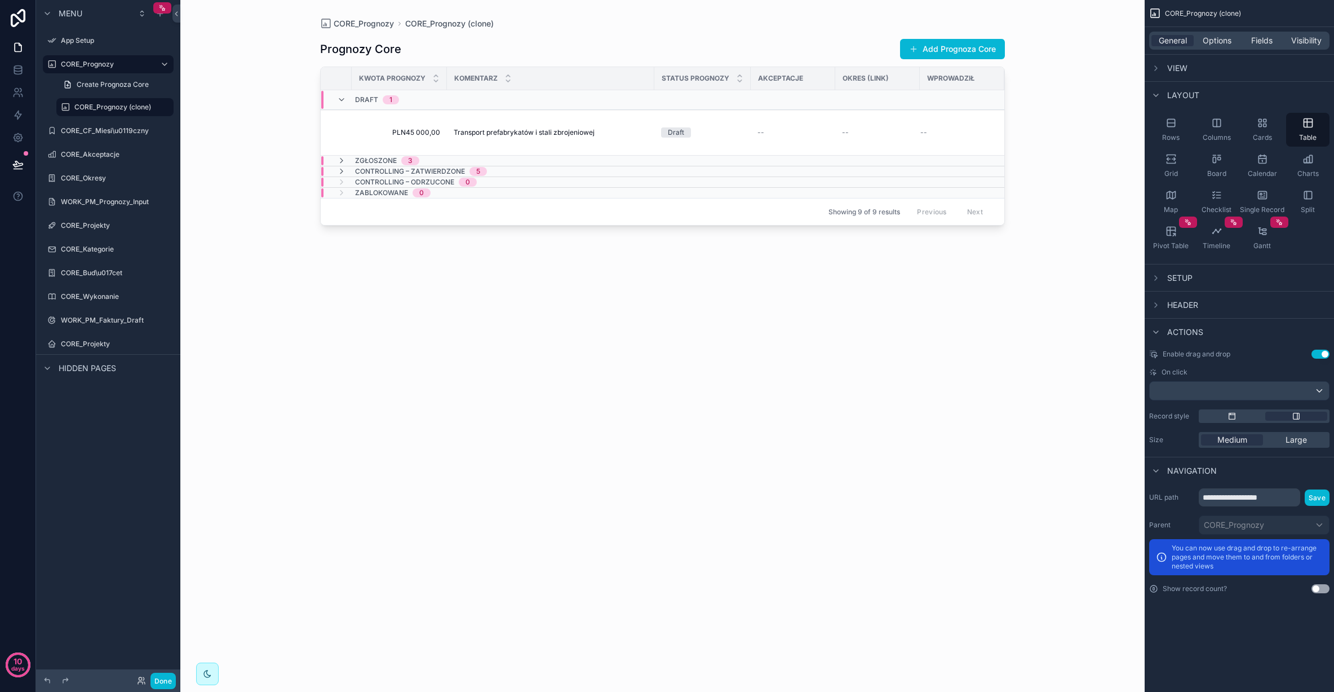
click at [482, 42] on div "Prognozy Core Add Prognoza Core" at bounding box center [662, 48] width 685 height 21
click at [405, 46] on div "Prognozy Core Add Prognoza Core" at bounding box center [662, 48] width 685 height 21
click at [163, 105] on icon "scrollable content" at bounding box center [164, 107] width 9 height 9
click at [218, 114] on span "Remove" at bounding box center [216, 114] width 30 height 11
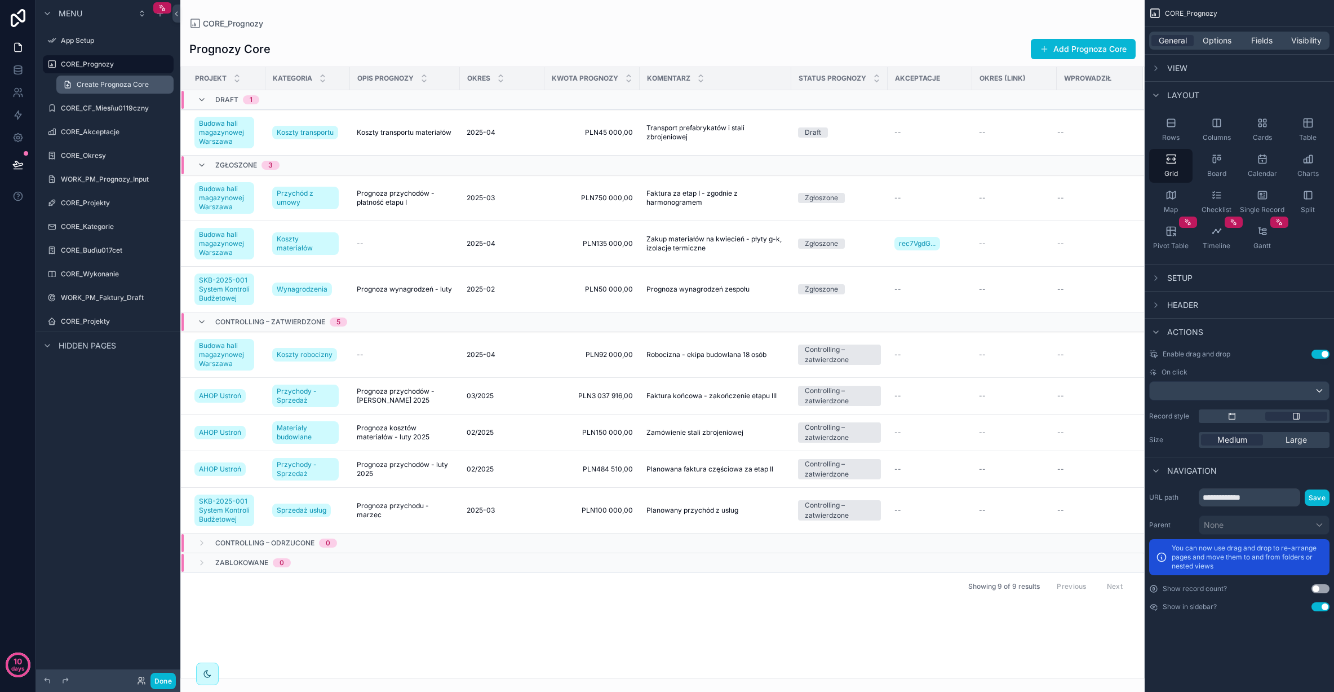
click at [122, 83] on span "Create Prognoza Core" at bounding box center [113, 84] width 72 height 9
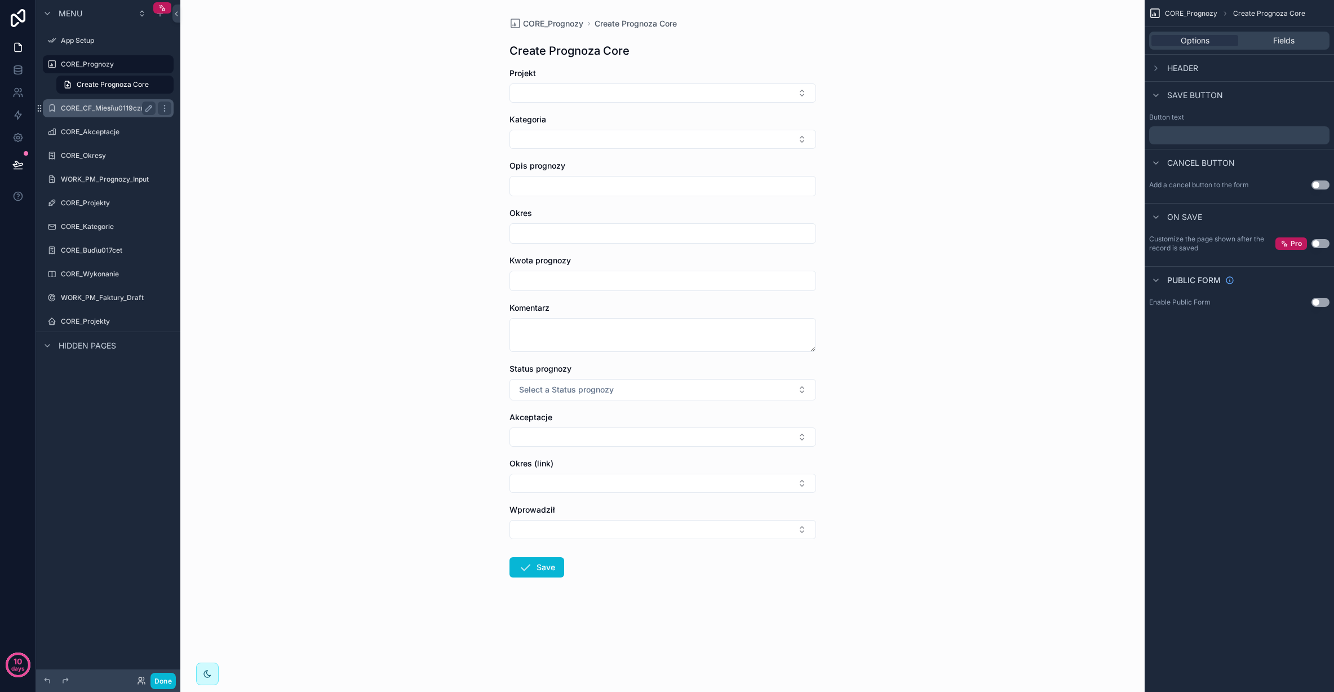
click at [113, 104] on label "CORE_CF_Miesi\u0119czny" at bounding box center [106, 108] width 90 height 9
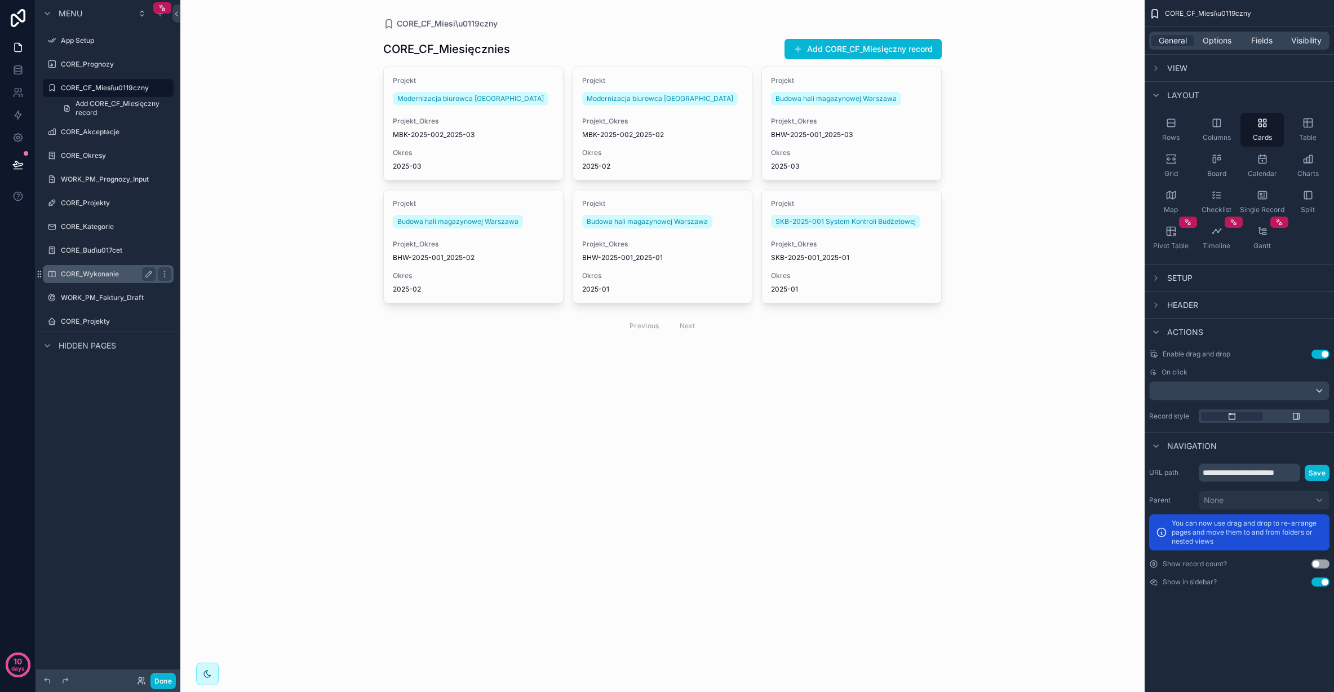
click at [118, 270] on label "CORE_Wykonanie" at bounding box center [106, 273] width 90 height 9
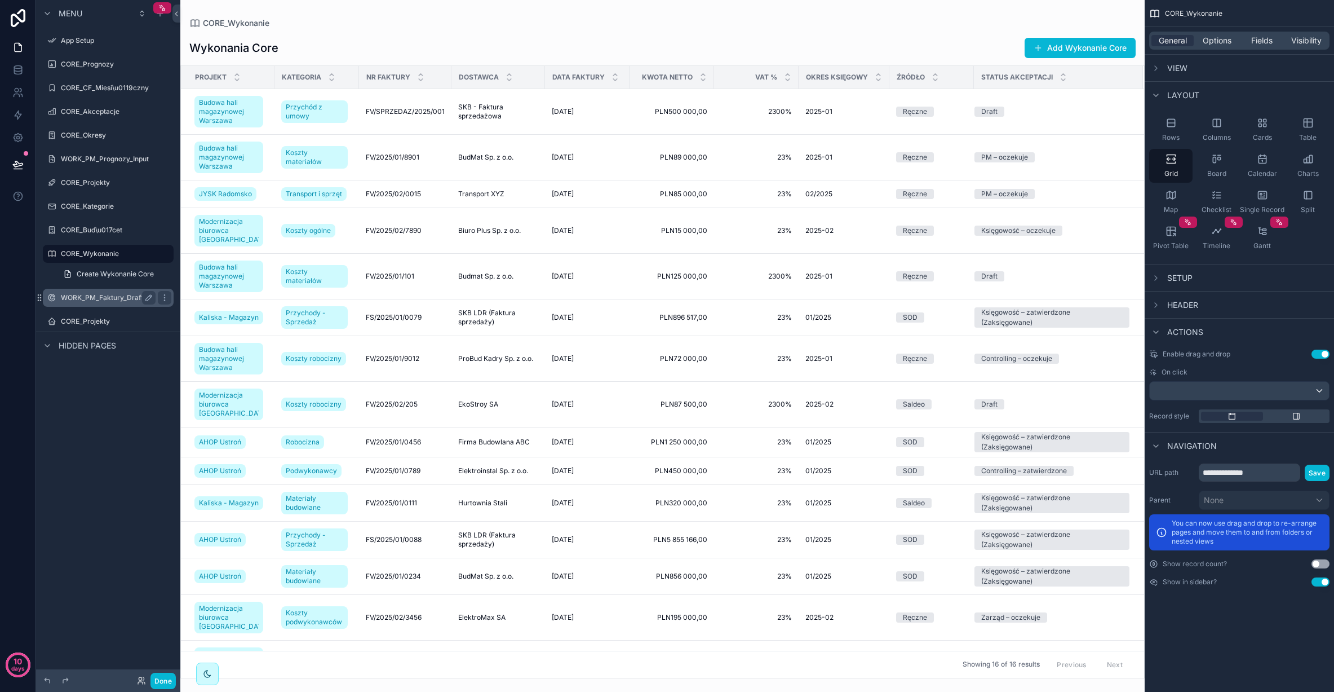
click at [105, 298] on label "WORK_PM_Faktury_Draft" at bounding box center [106, 297] width 90 height 9
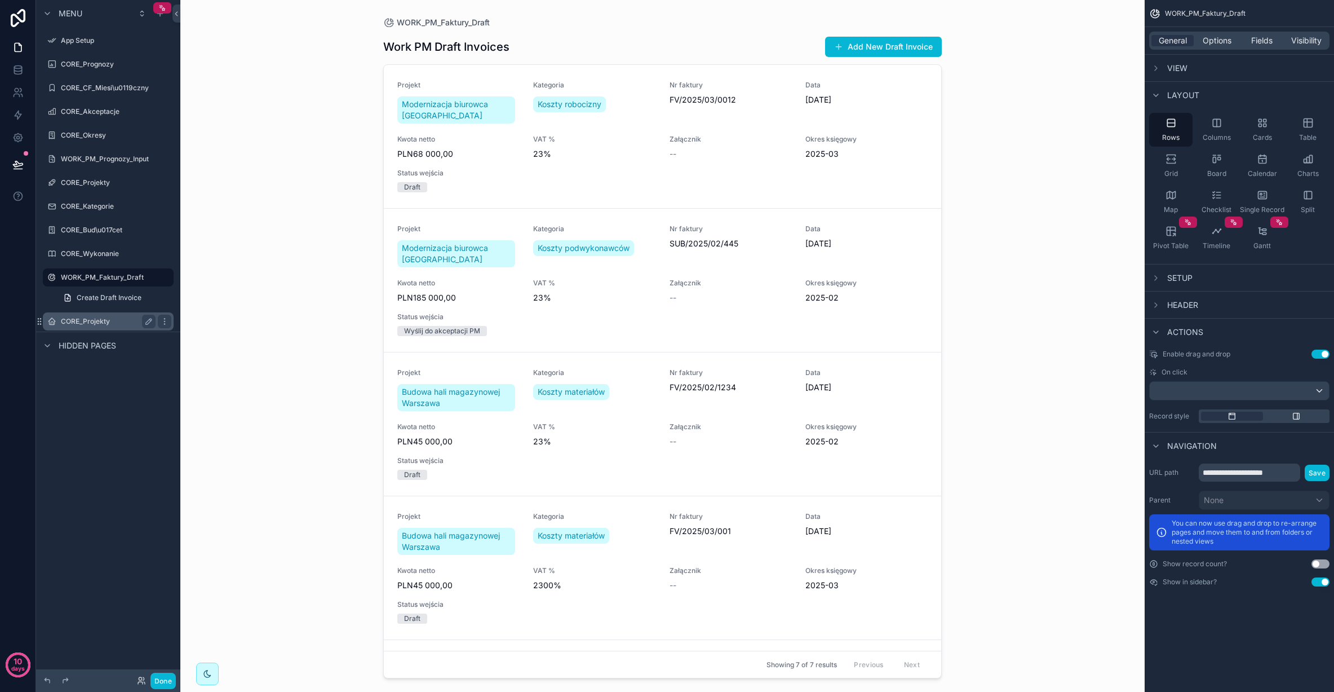
click at [102, 324] on label "CORE_Projekty" at bounding box center [106, 321] width 90 height 9
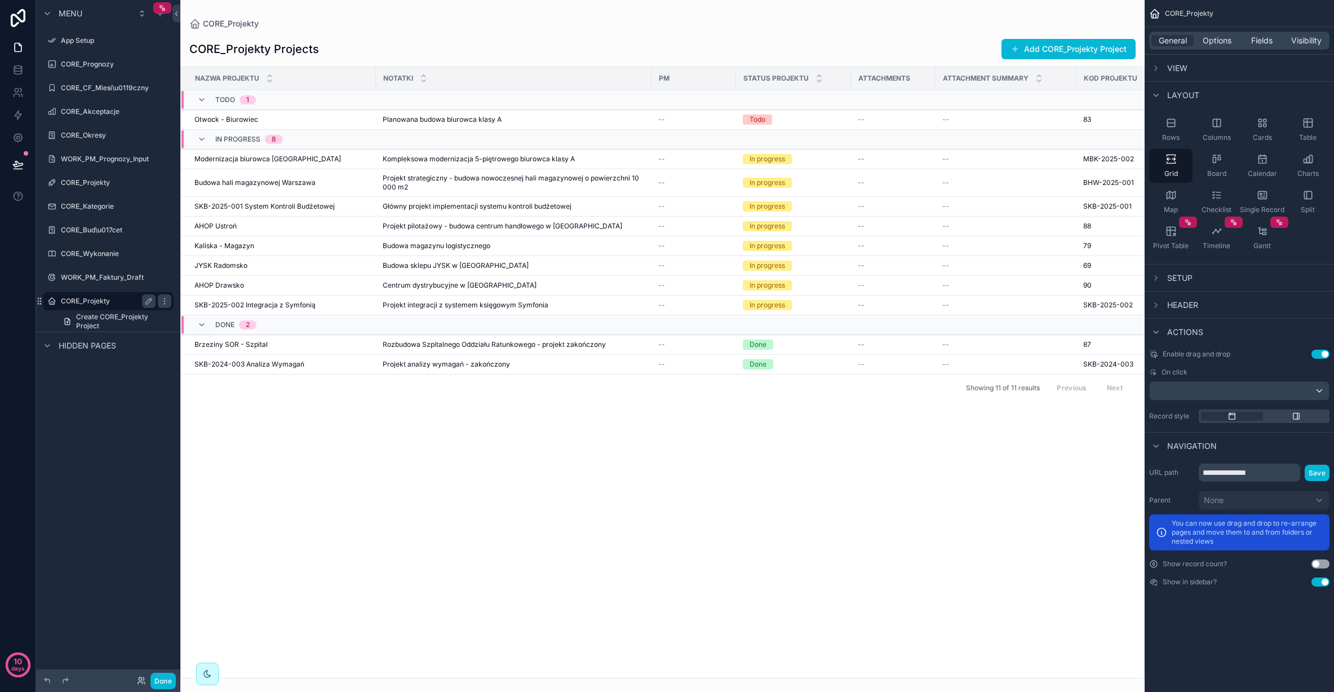
click at [103, 298] on label "CORE_Projekty" at bounding box center [106, 301] width 90 height 9
click at [99, 254] on label "CORE_Wykonanie" at bounding box center [106, 253] width 90 height 9
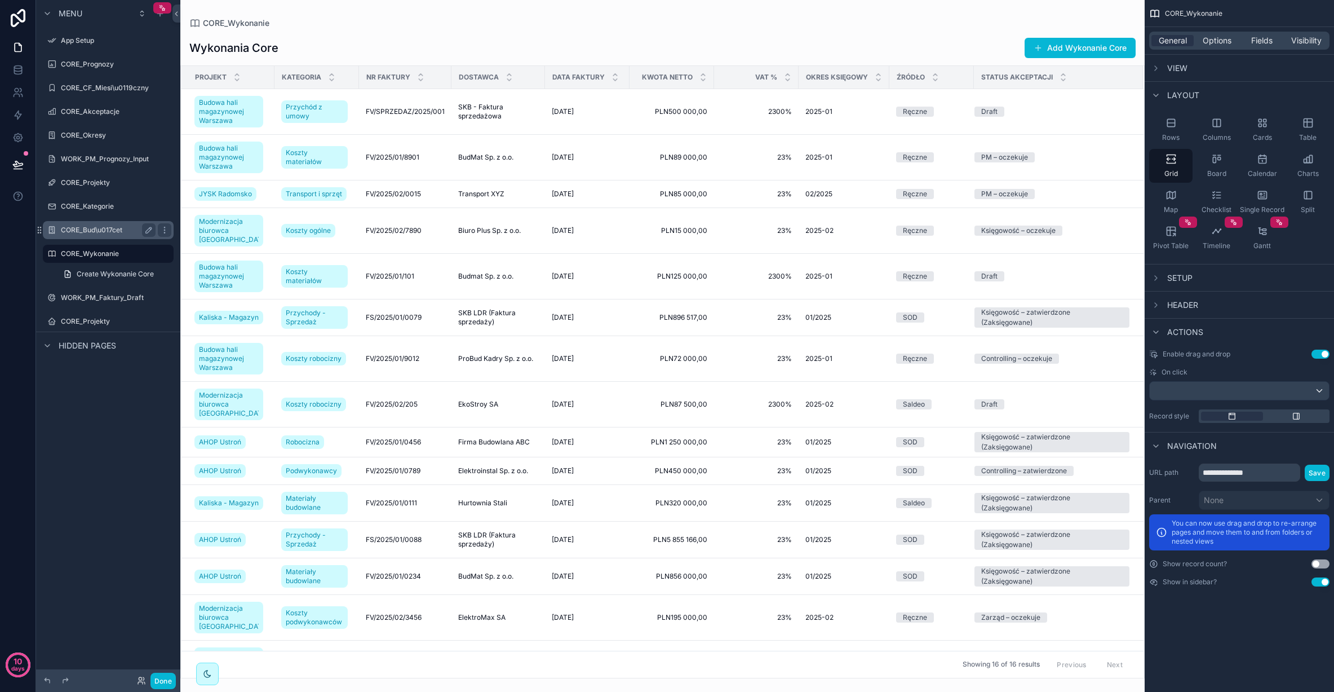
click at [98, 233] on label "CORE_Bud\u017cet" at bounding box center [106, 229] width 90 height 9
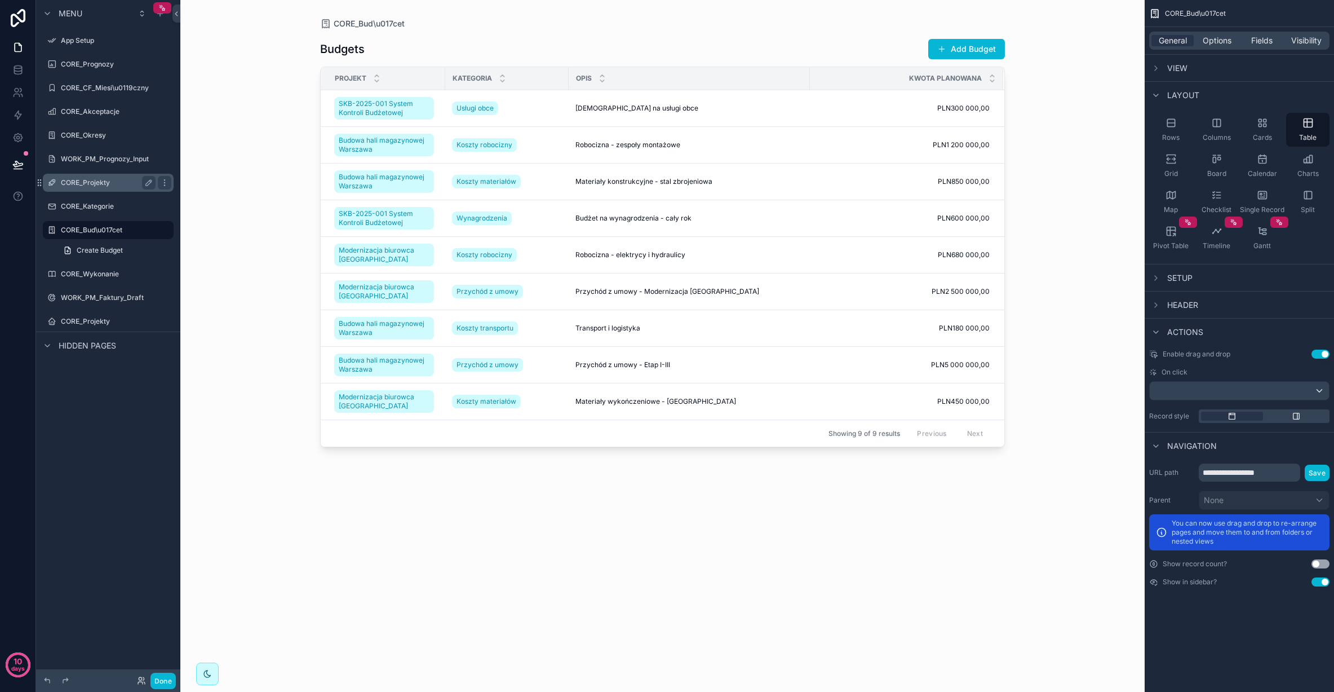
click at [96, 185] on label "CORE_Projekty" at bounding box center [106, 182] width 90 height 9
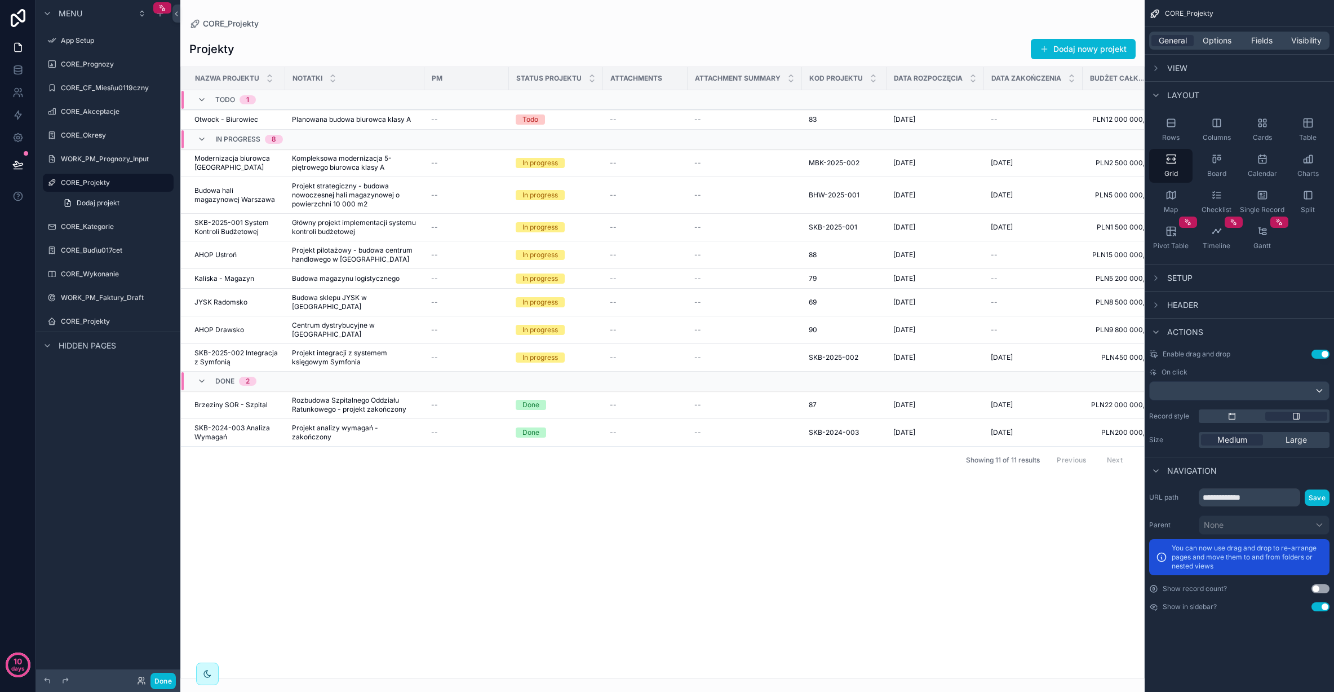
click at [1177, 69] on span "View" at bounding box center [1177, 68] width 20 height 11
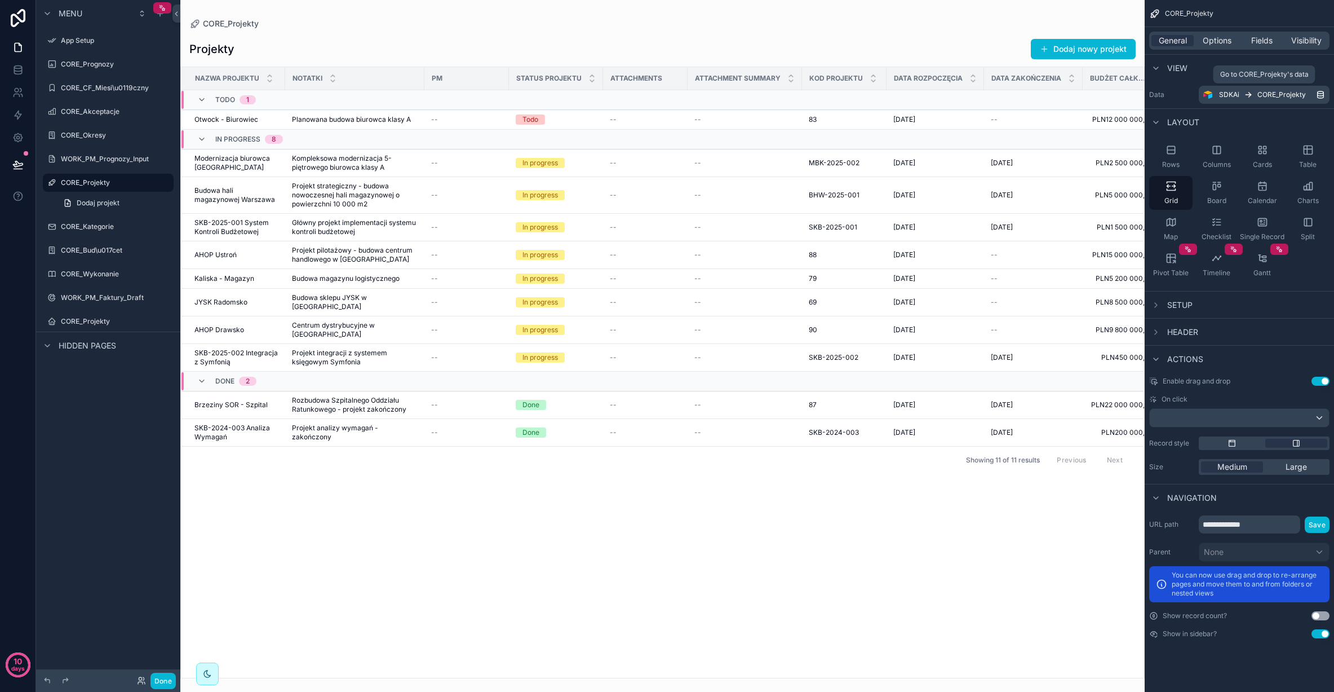
click at [1255, 91] on div "SDKAi CORE_Projekty" at bounding box center [1267, 94] width 97 height 9
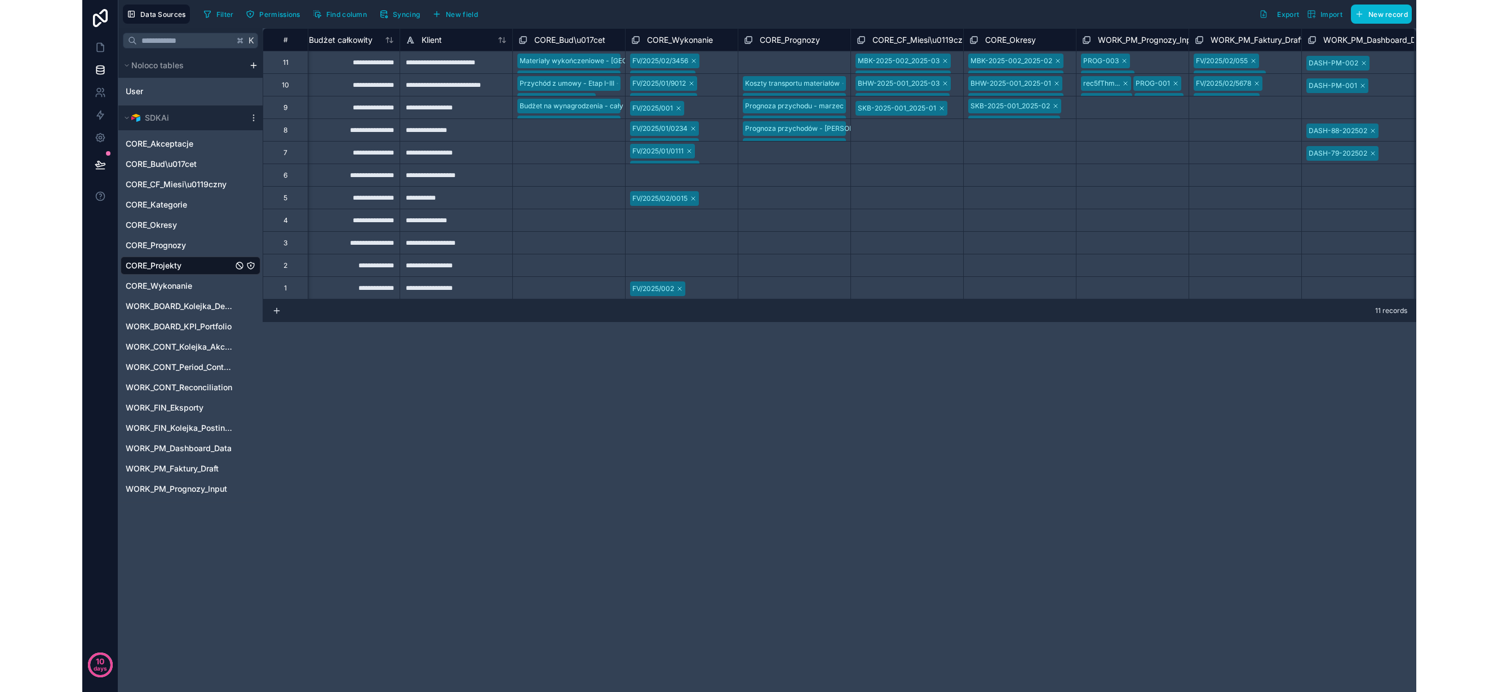
scroll to position [0, 1132]
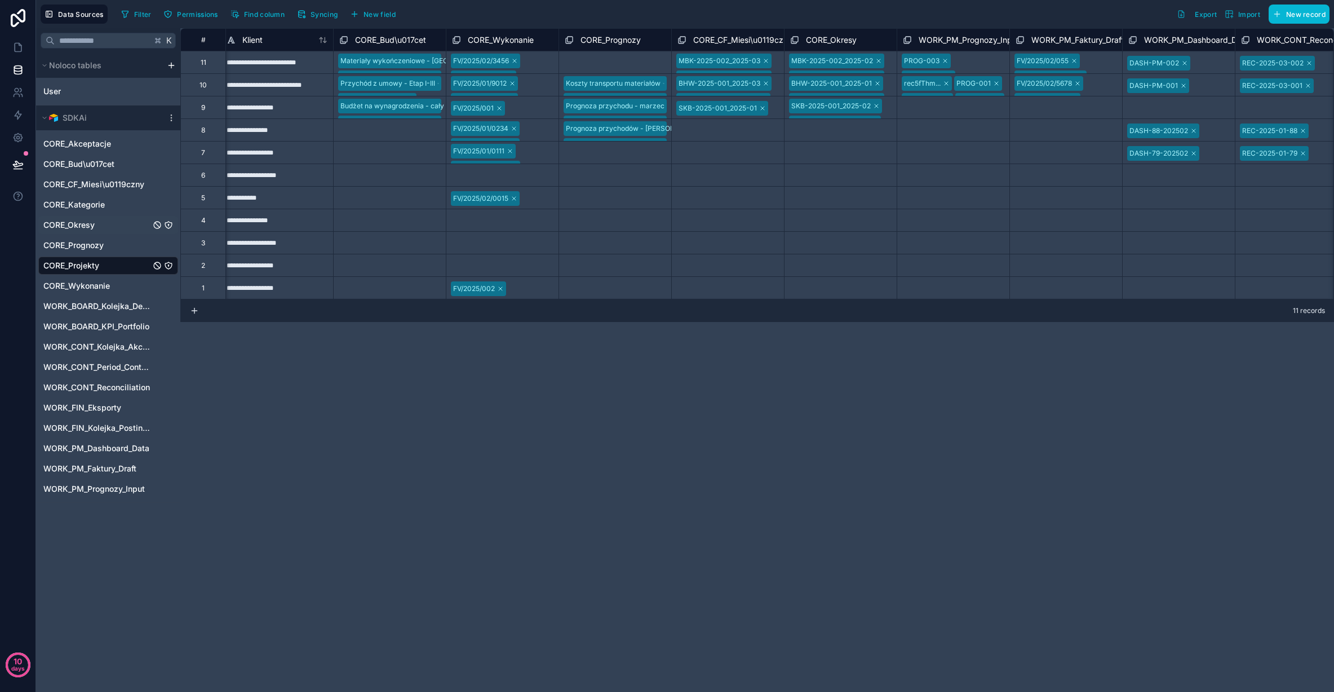
click at [77, 224] on span "CORE_Okresy" at bounding box center [68, 224] width 51 height 11
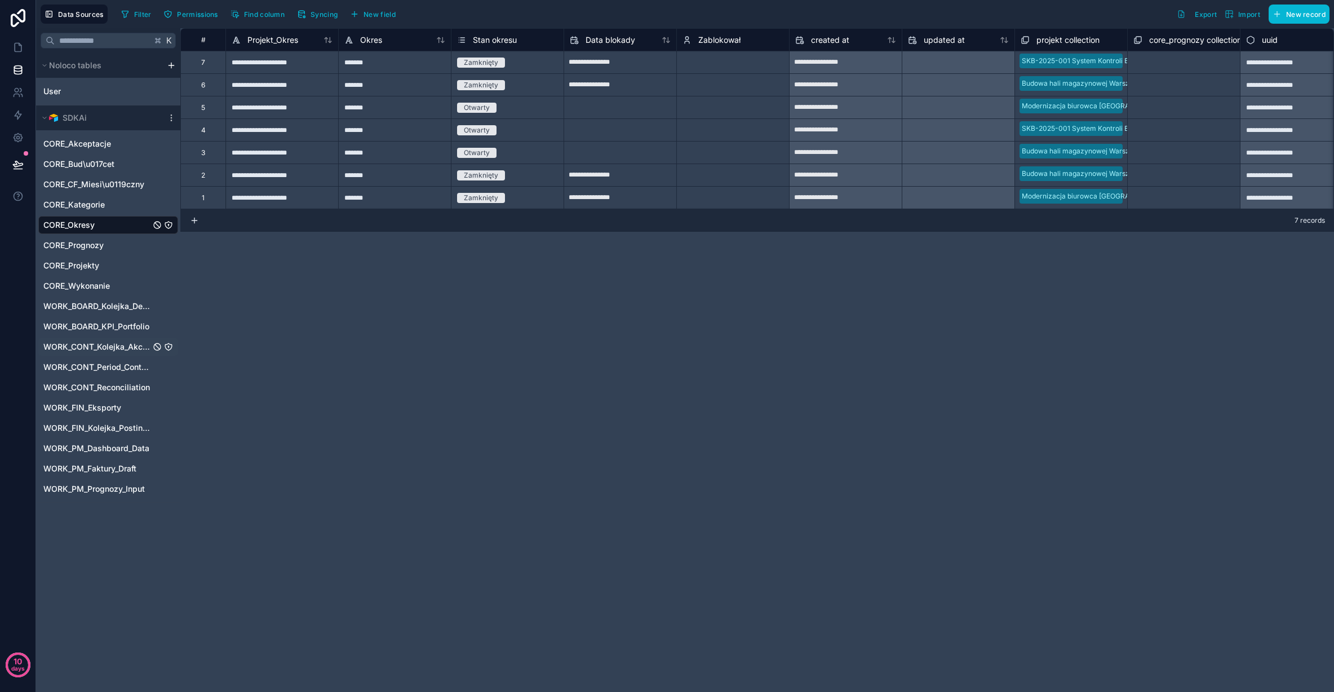
click at [107, 346] on span "WORK_CONT_Kolejka_Akceptacji" at bounding box center [96, 346] width 107 height 11
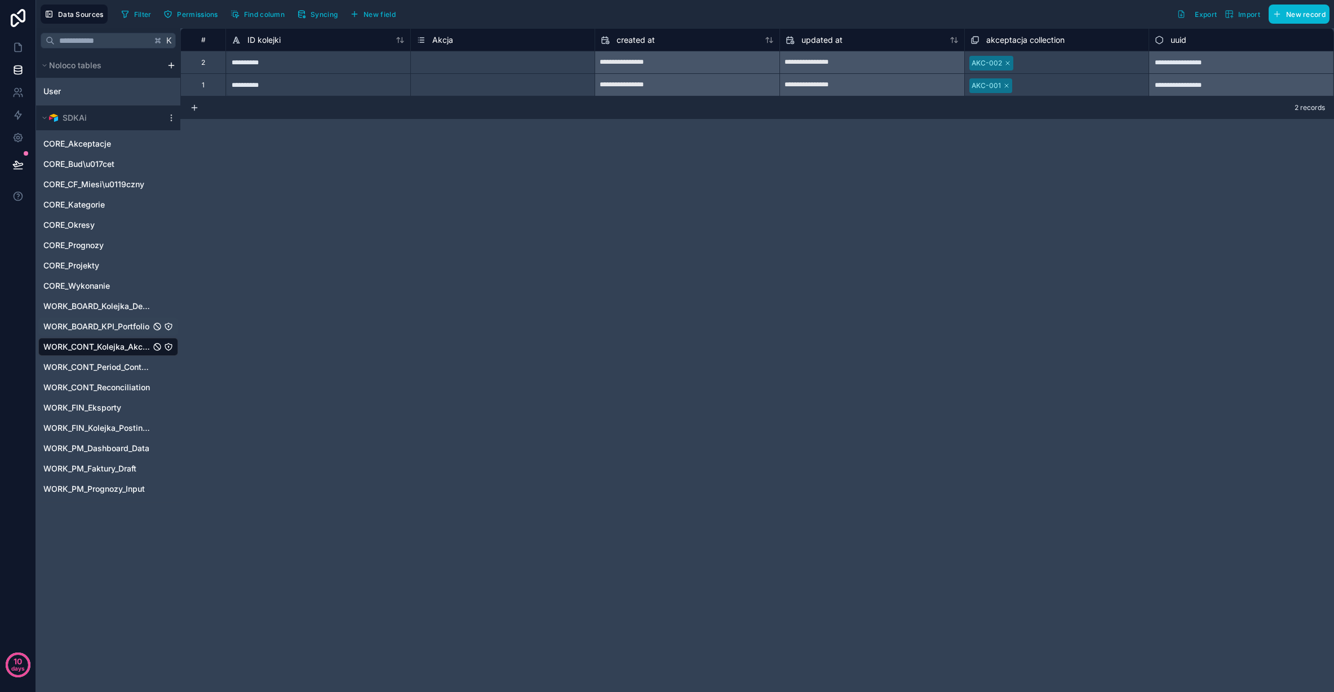
click at [112, 318] on div "WORK_BOARD_KPI_Portfolio" at bounding box center [108, 326] width 140 height 18
click at [113, 304] on span "WORK_BOARD_Kolejka_Decyzji" at bounding box center [96, 305] width 107 height 11
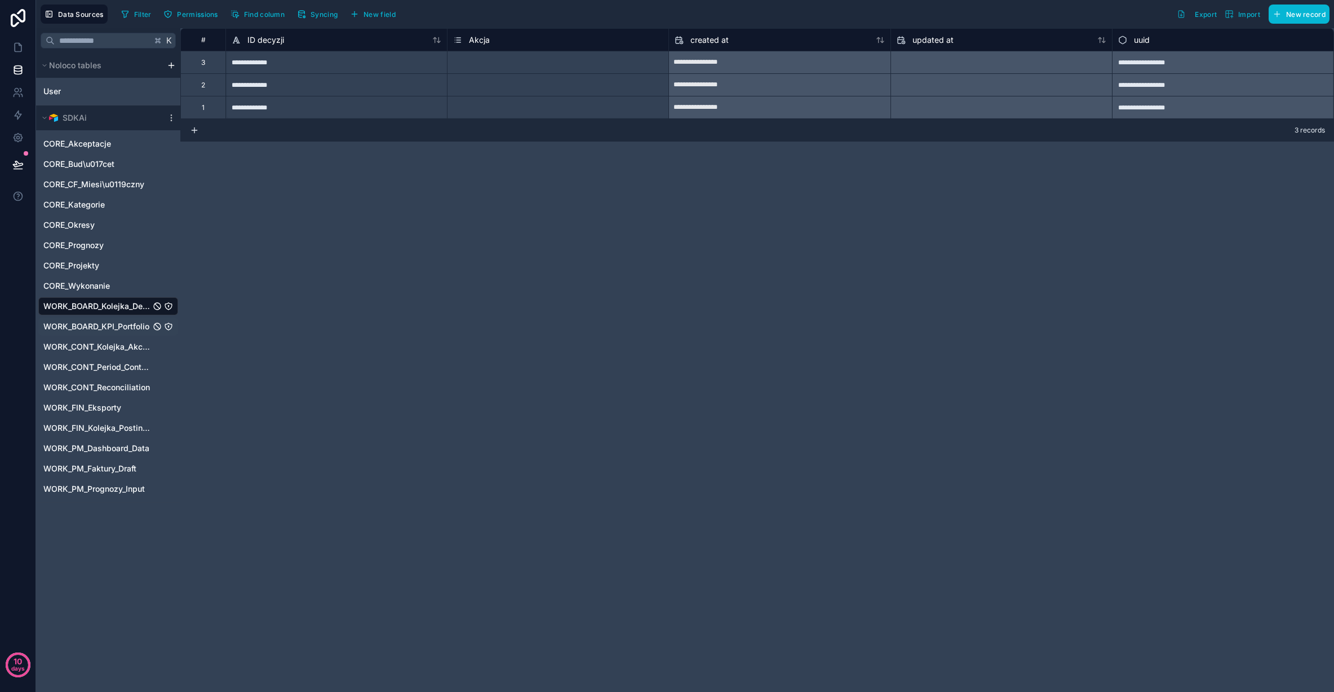
click at [109, 326] on span "WORK_BOARD_KPI_Portfolio" at bounding box center [96, 326] width 106 height 11
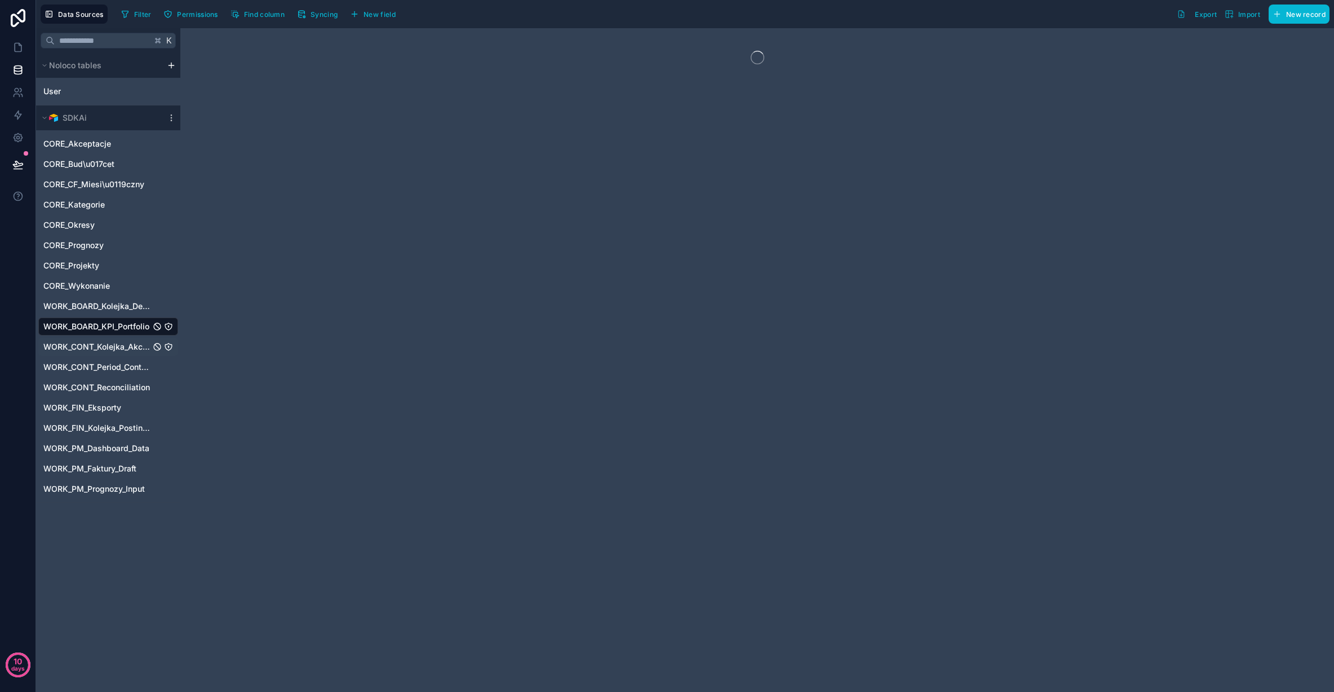
click at [108, 349] on span "WORK_CONT_Kolejka_Akceptacji" at bounding box center [96, 346] width 107 height 11
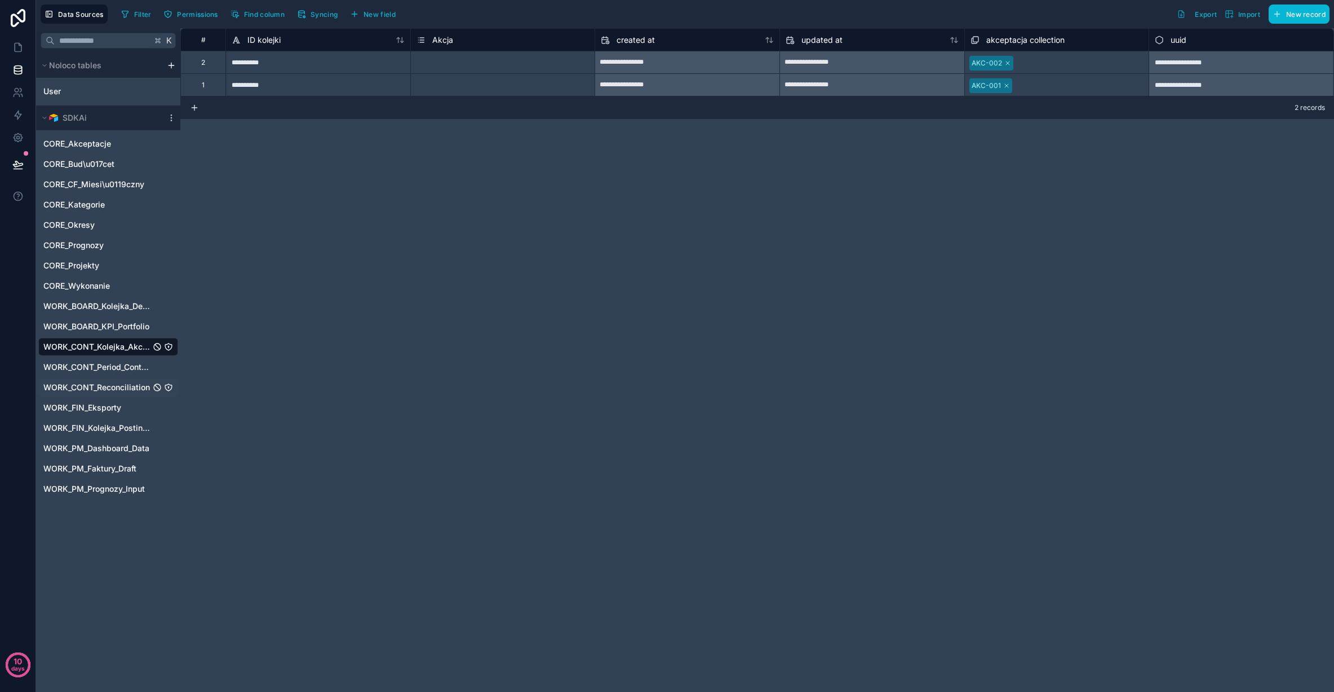
click at [111, 384] on span "WORK_CONT_Reconciliation" at bounding box center [96, 387] width 107 height 11
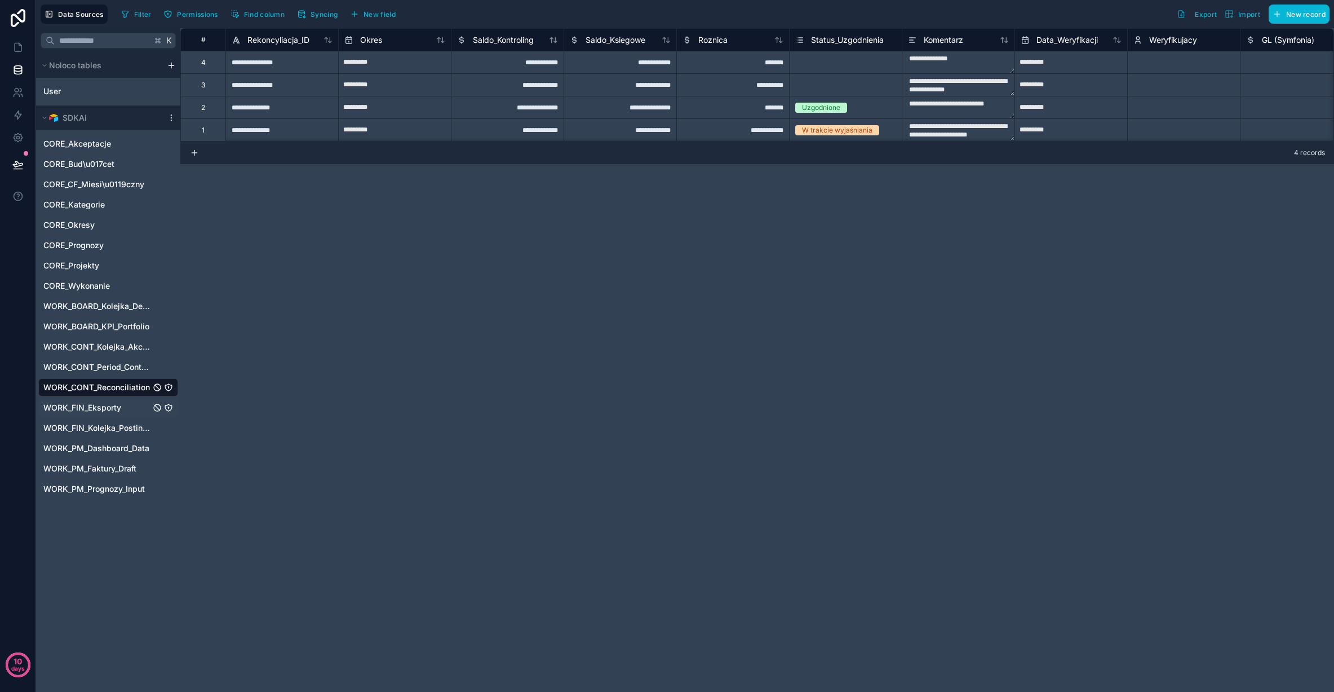
click at [112, 406] on span "WORK_FIN_Eksporty" at bounding box center [82, 407] width 78 height 11
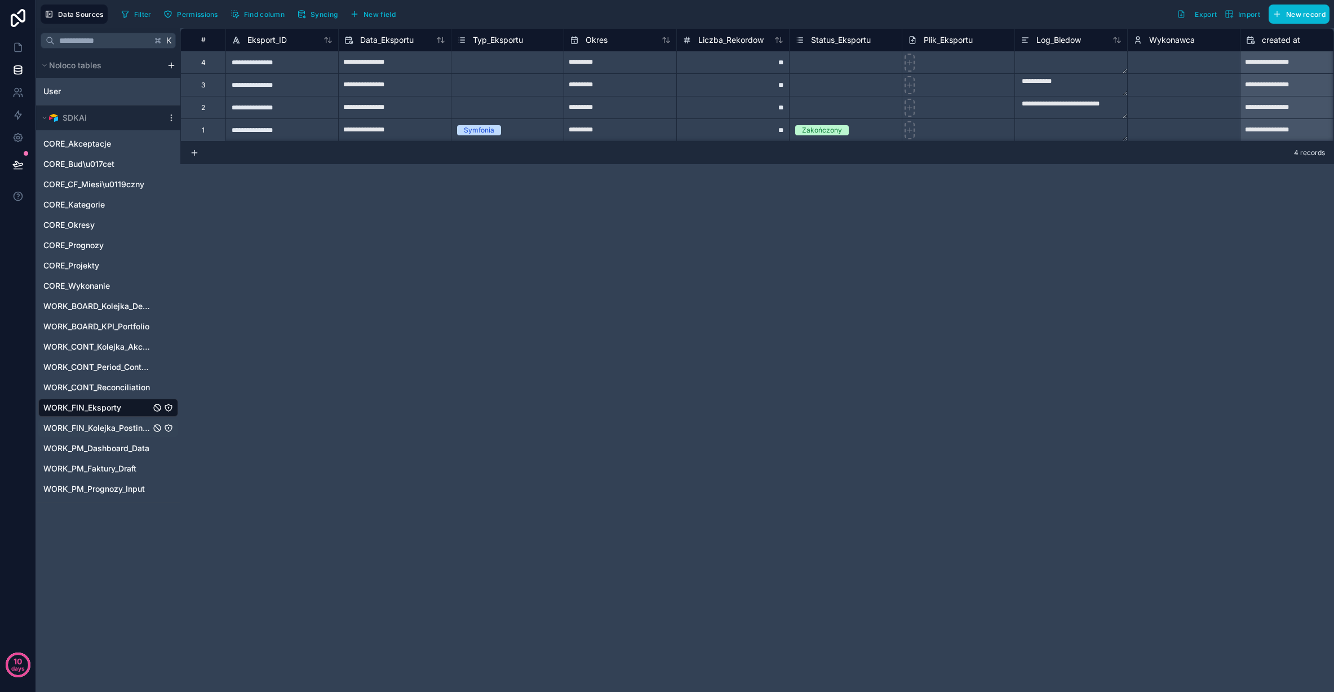
click at [112, 430] on span "WORK_FIN_Kolejka_Postingu" at bounding box center [96, 427] width 107 height 11
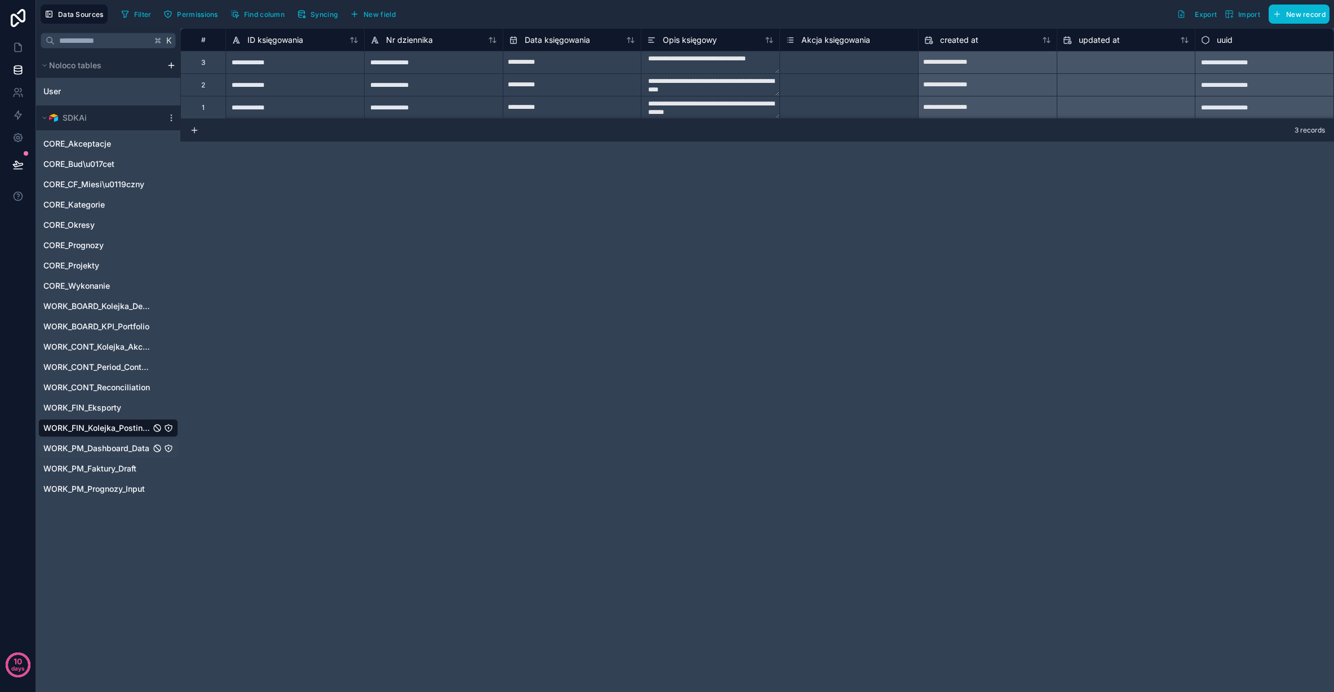
click at [115, 448] on span "WORK_PM_Dashboard_Data" at bounding box center [96, 447] width 106 height 11
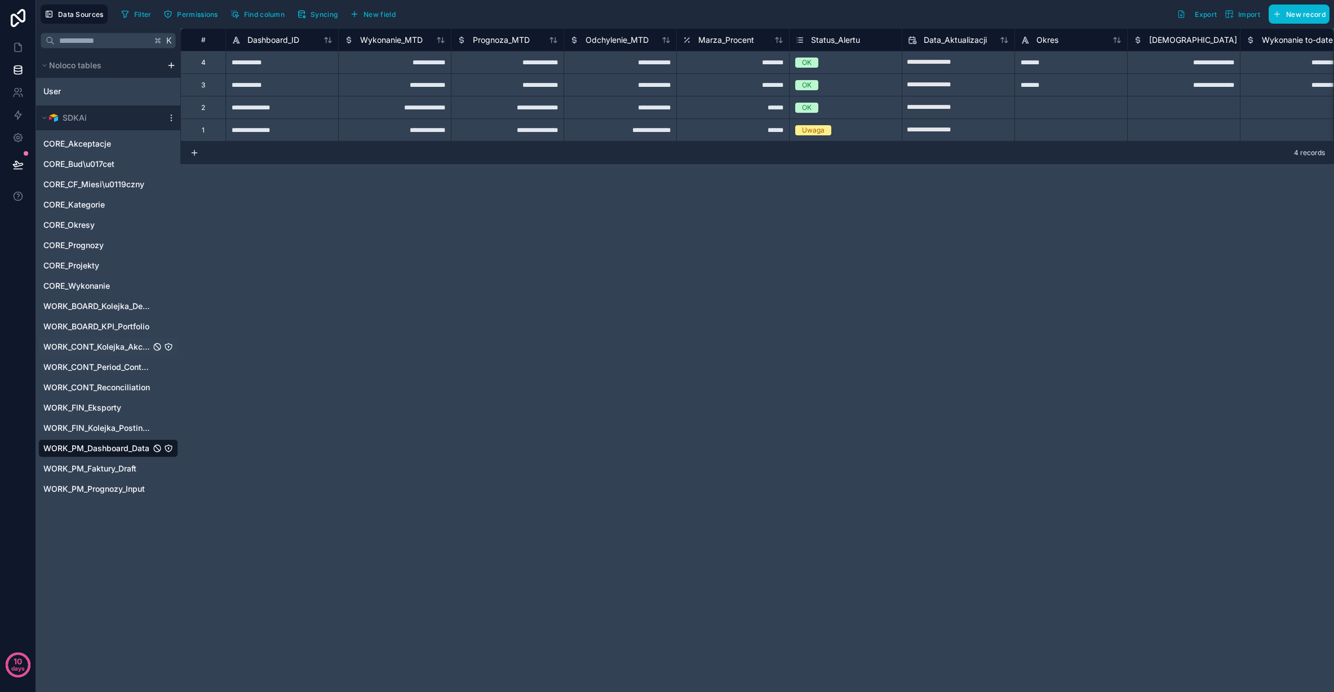
click at [94, 351] on span "WORK_CONT_Kolejka_Akceptacji" at bounding box center [96, 346] width 107 height 11
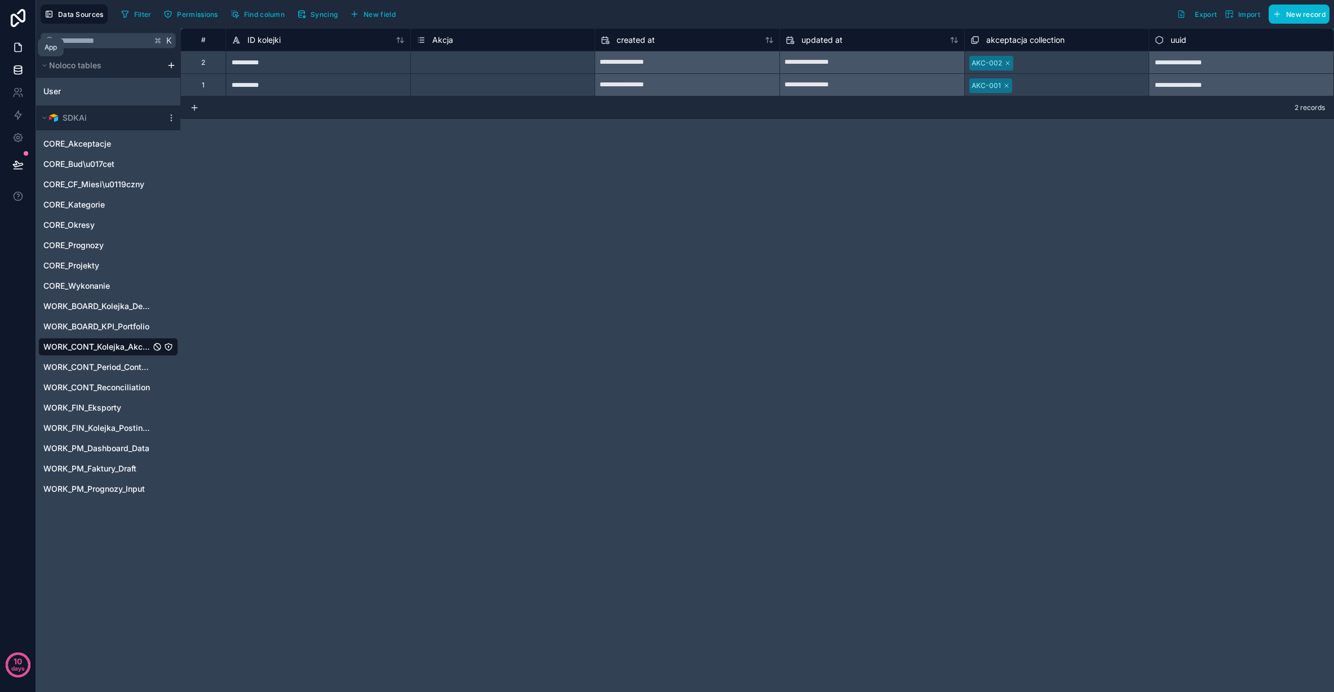
click at [24, 47] on link at bounding box center [18, 47] width 36 height 23
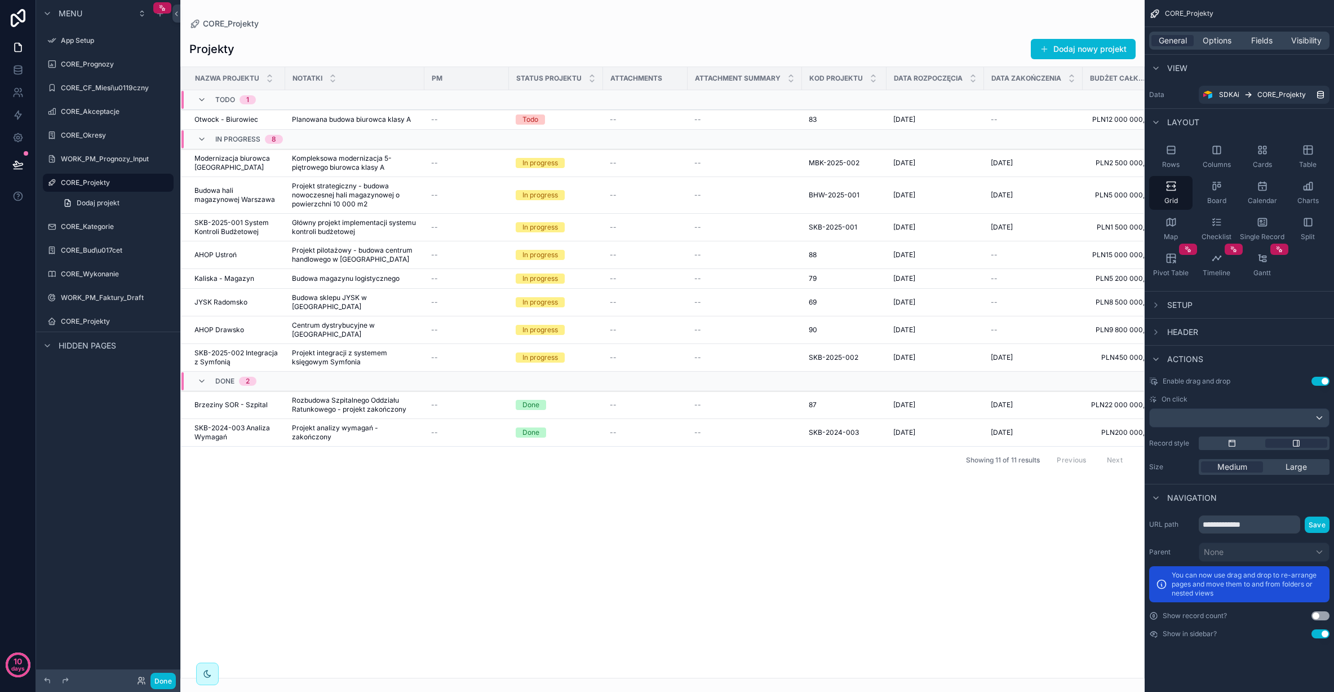
click at [78, 383] on div "Menu App Setup CORE_Prognozy CORE_CF_Miesi\u0119czny CORE_Akceptacje CORE_Okres…" at bounding box center [108, 339] width 144 height 678
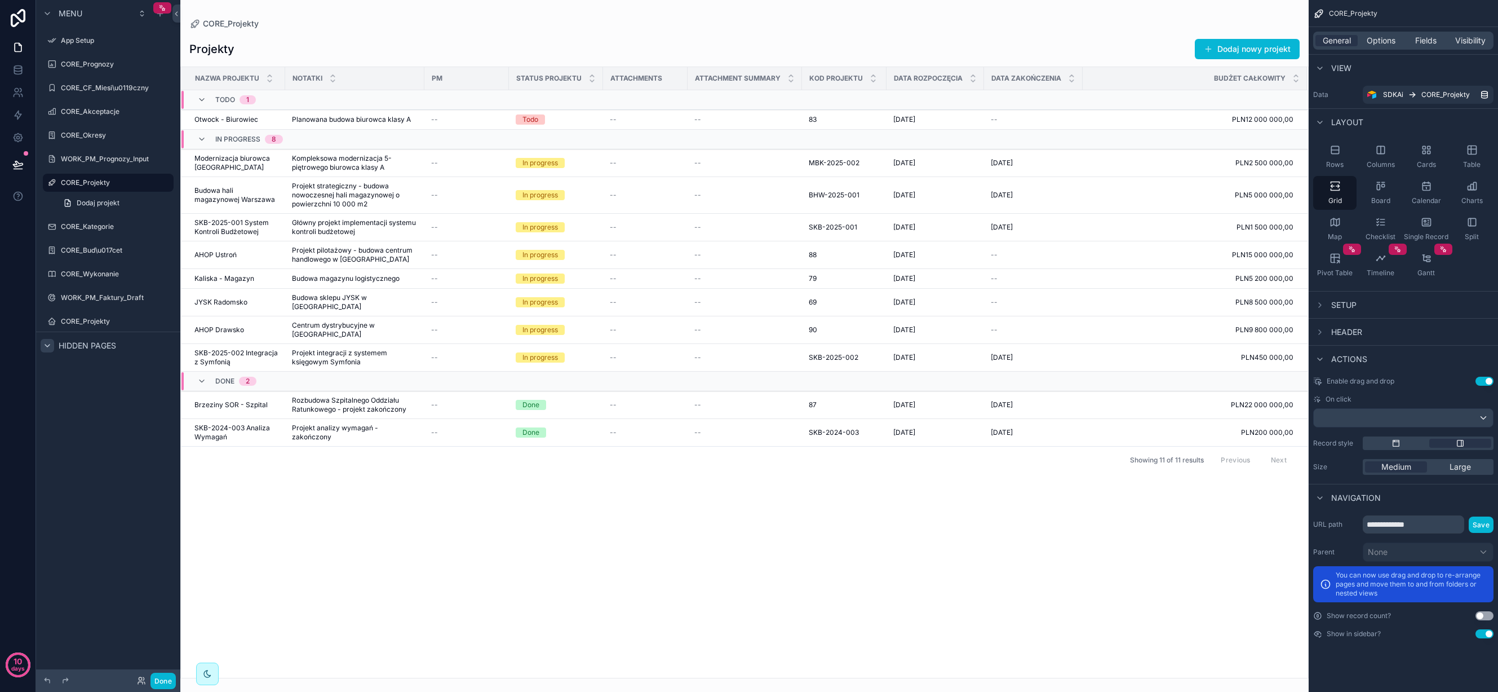
click at [42, 340] on div "scrollable content" at bounding box center [48, 346] width 14 height 14
click at [61, 356] on div "Hidden pages" at bounding box center [108, 344] width 144 height 27
click at [160, 14] on icon "scrollable content" at bounding box center [160, 13] width 0 height 5
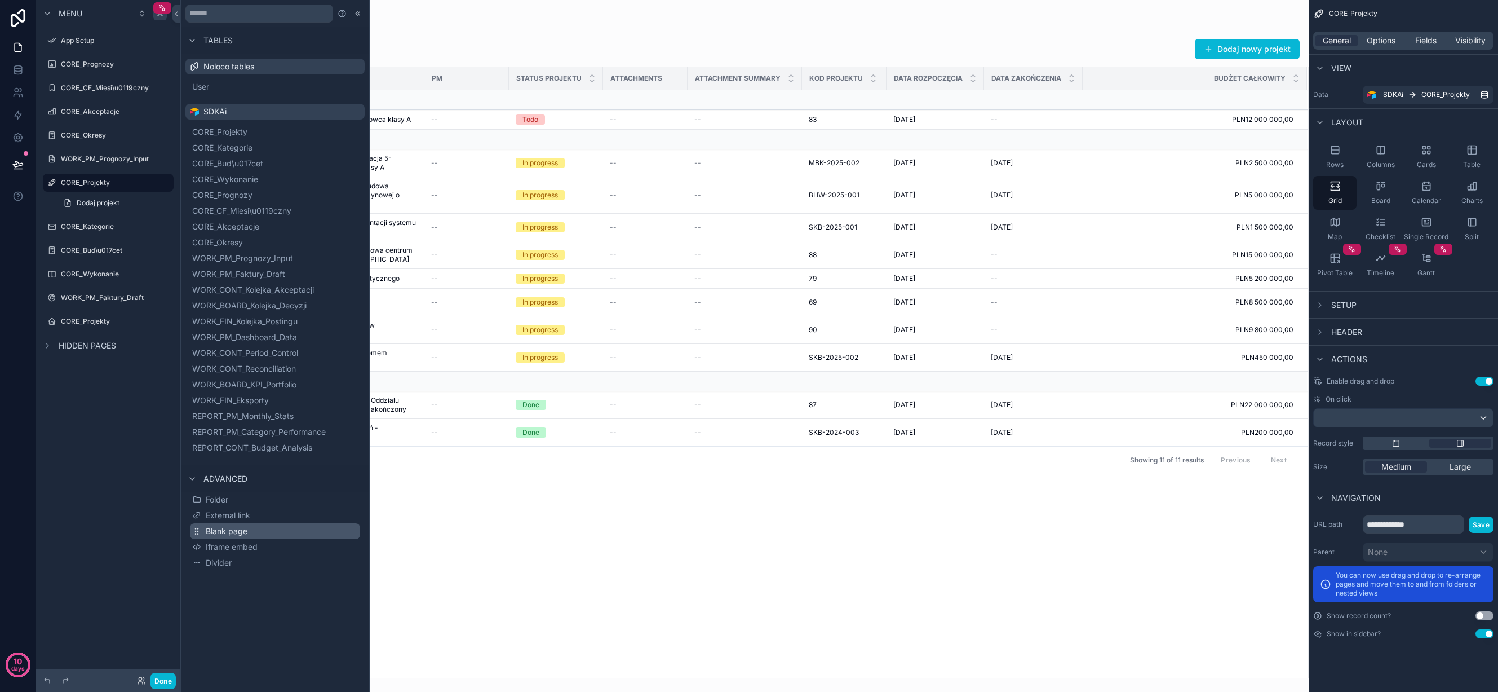
click at [281, 528] on button "Blank page" at bounding box center [275, 531] width 170 height 16
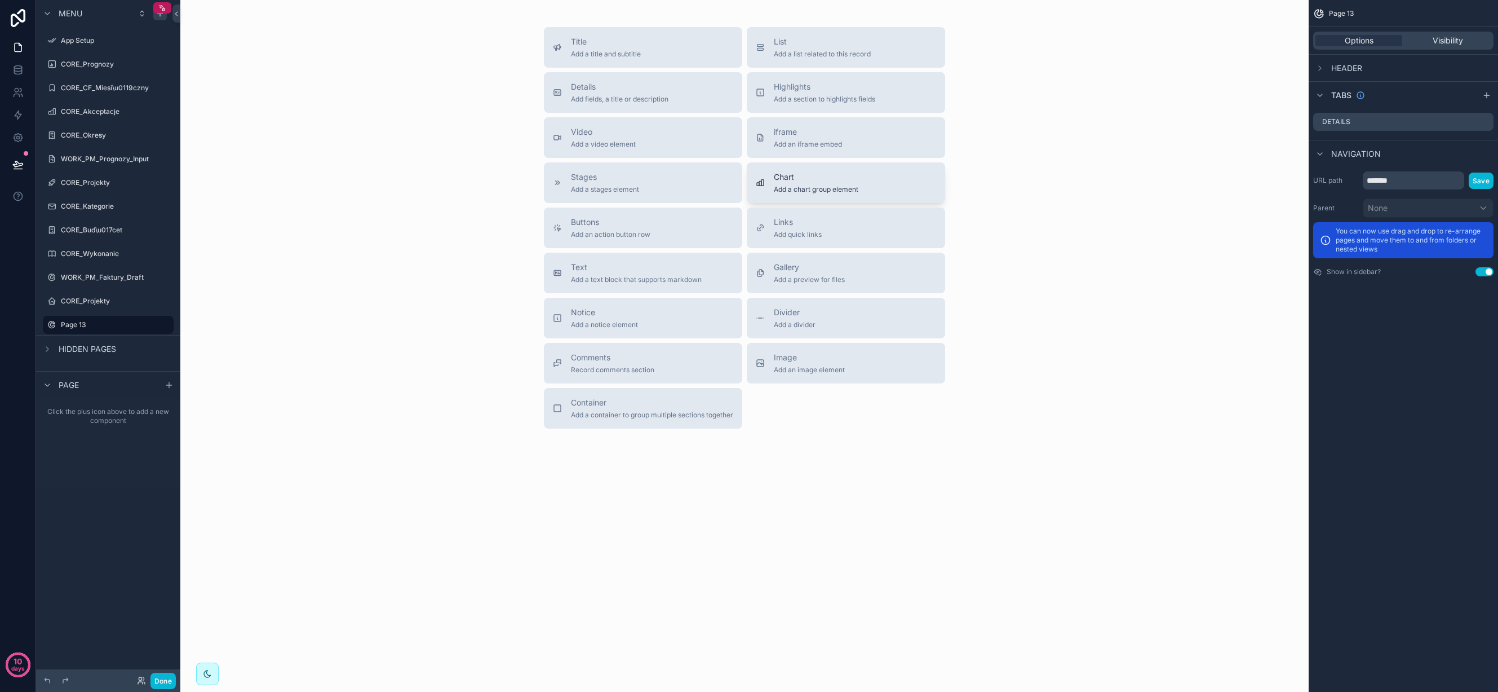
click at [840, 175] on span "Chart" at bounding box center [816, 176] width 85 height 11
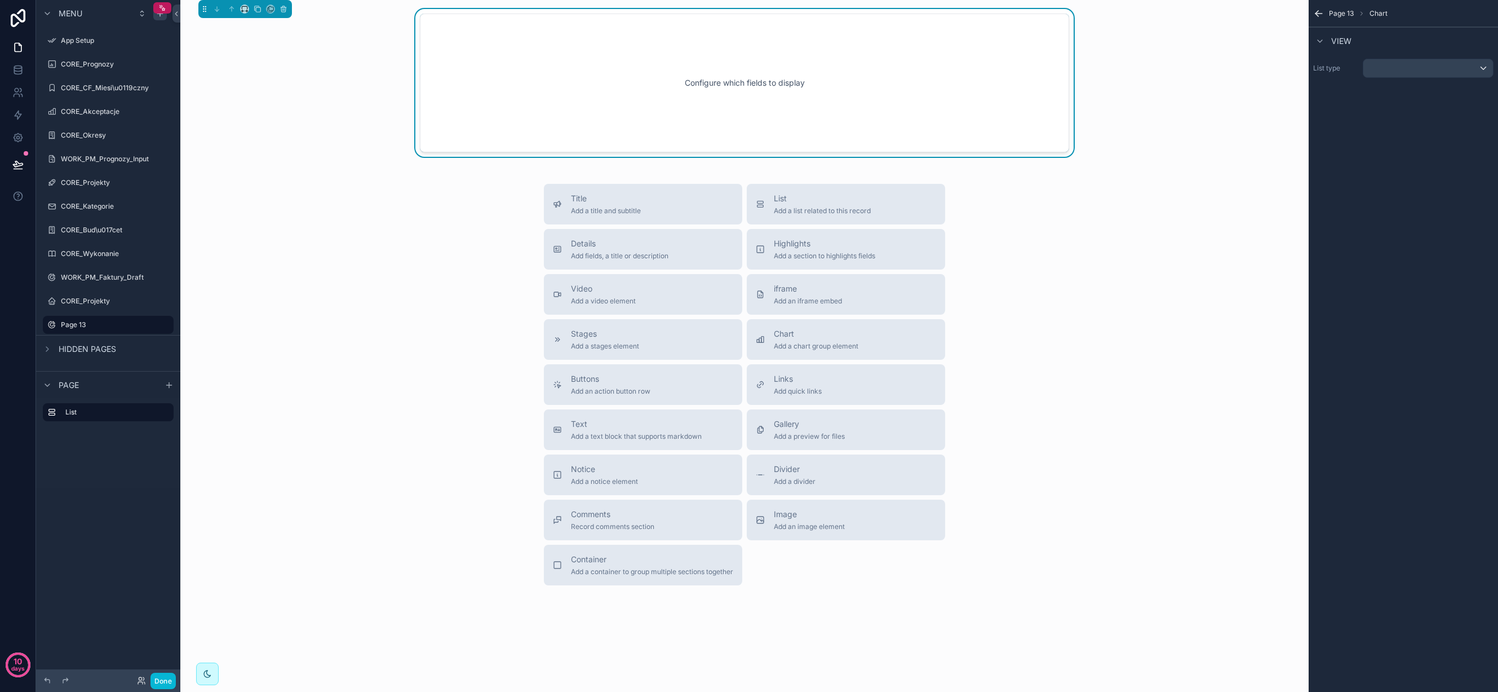
click at [817, 85] on div "Configure which fields to display" at bounding box center [745, 82] width 612 height 101
click at [720, 87] on div "Configure which fields to display" at bounding box center [745, 82] width 612 height 101
click at [106, 411] on label "List" at bounding box center [114, 412] width 99 height 9
click at [1423, 68] on div "scrollable content" at bounding box center [1429, 68] width 130 height 18
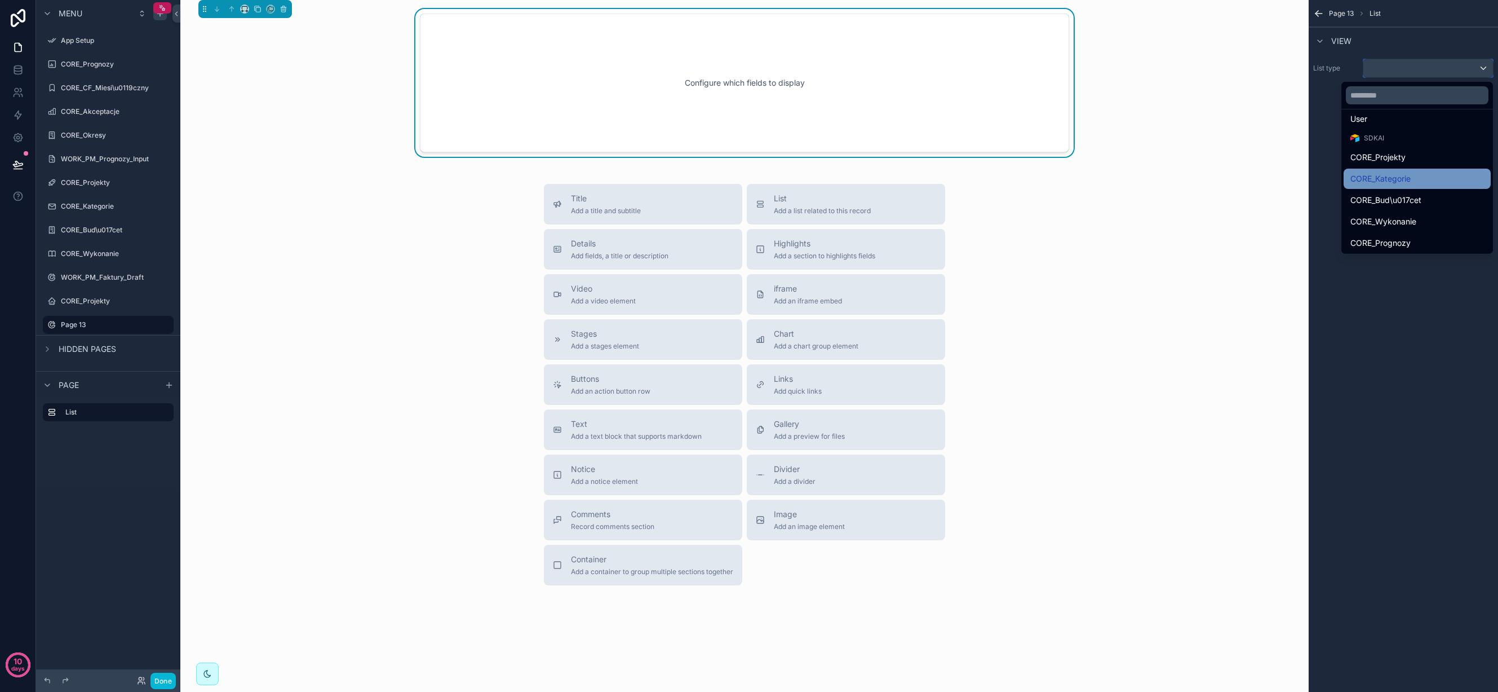
scroll to position [72, 0]
click at [1426, 192] on div "CORE_Prognozy" at bounding box center [1418, 198] width 134 height 14
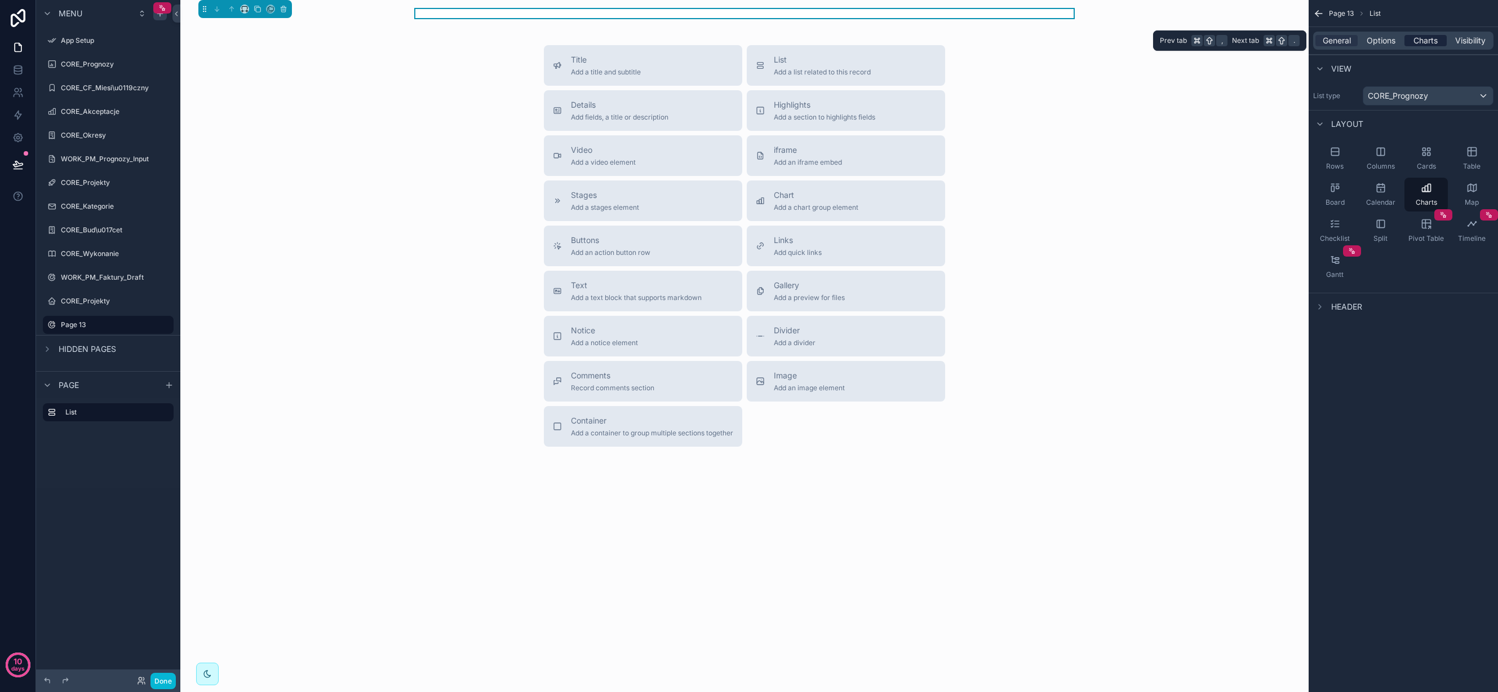
click at [1433, 38] on span "Charts" at bounding box center [1426, 40] width 24 height 11
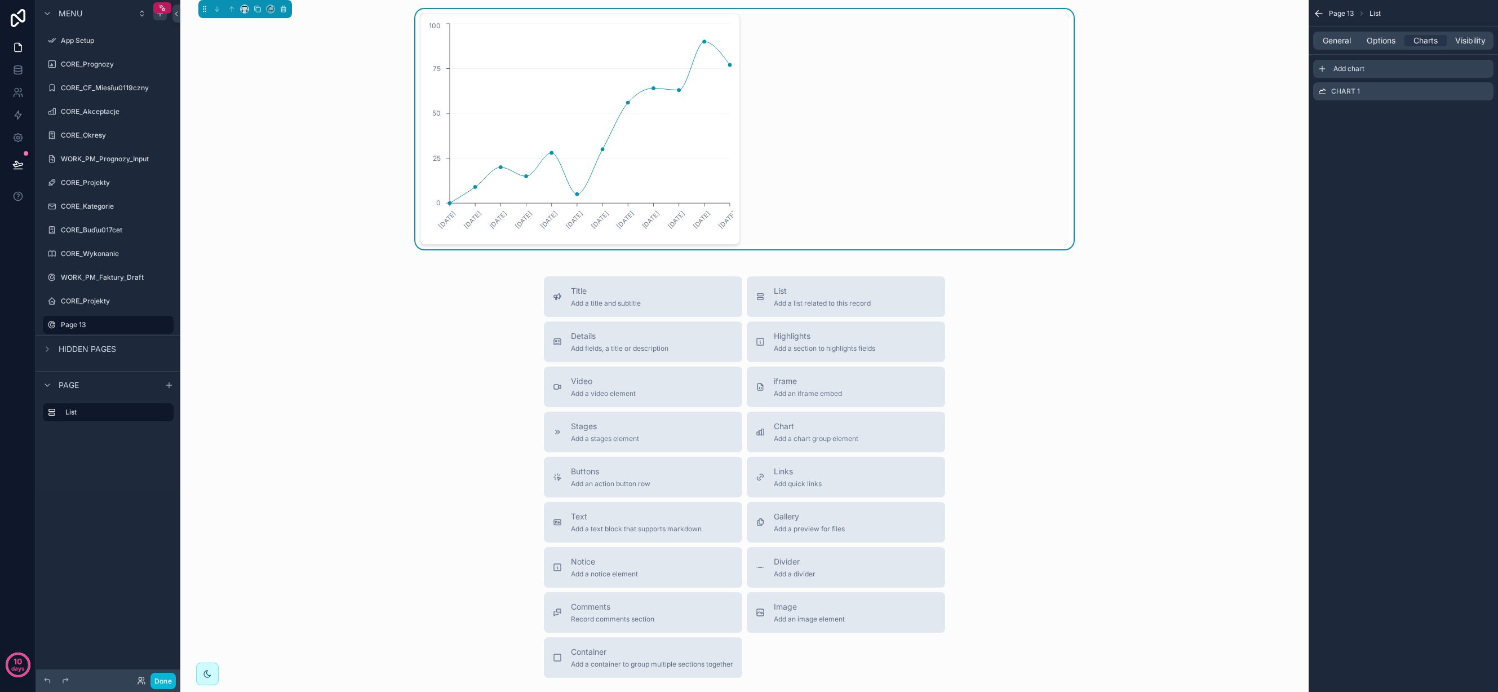
click at [1324, 67] on icon "scrollable content" at bounding box center [1322, 68] width 9 height 9
click at [1458, 113] on icon "scrollable content" at bounding box center [1457, 113] width 9 height 9
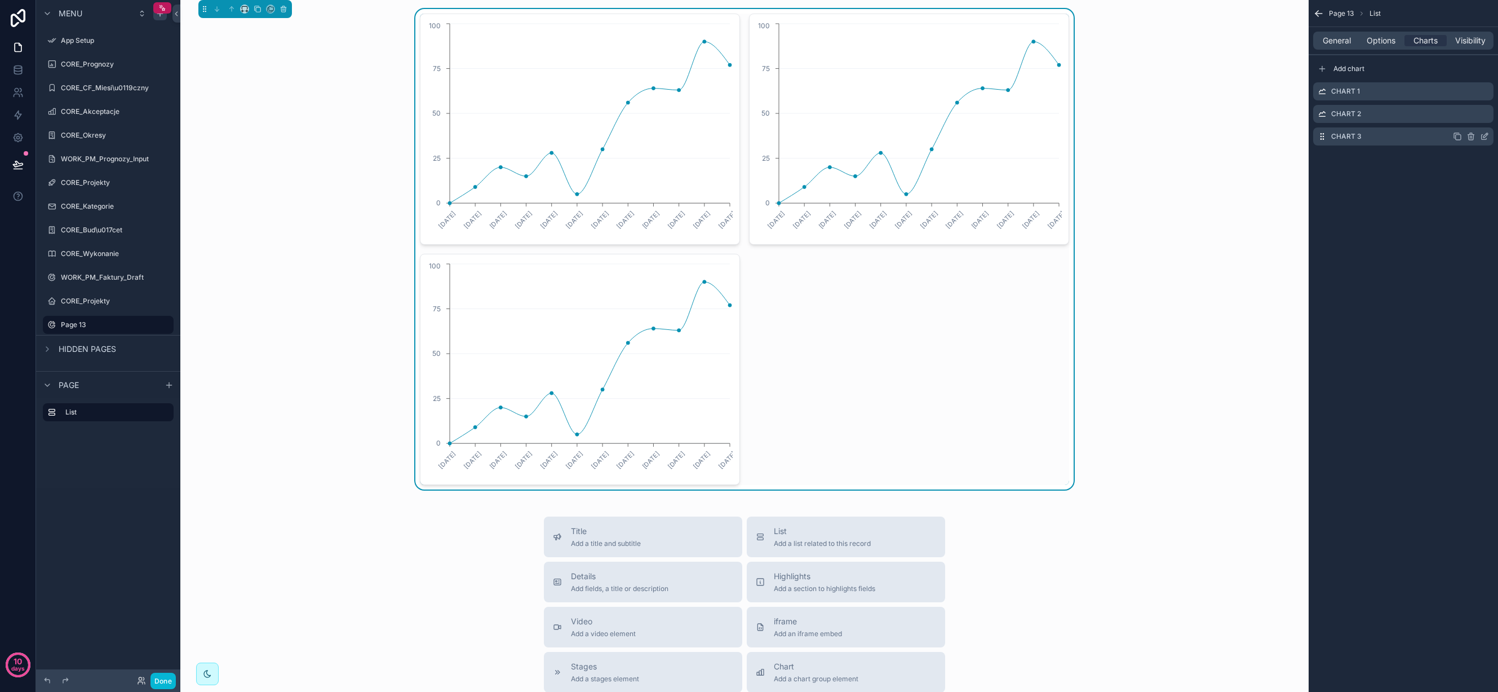
click at [1471, 135] on icon "scrollable content" at bounding box center [1471, 135] width 6 height 0
click at [1462, 116] on button at bounding box center [1467, 119] width 14 height 14
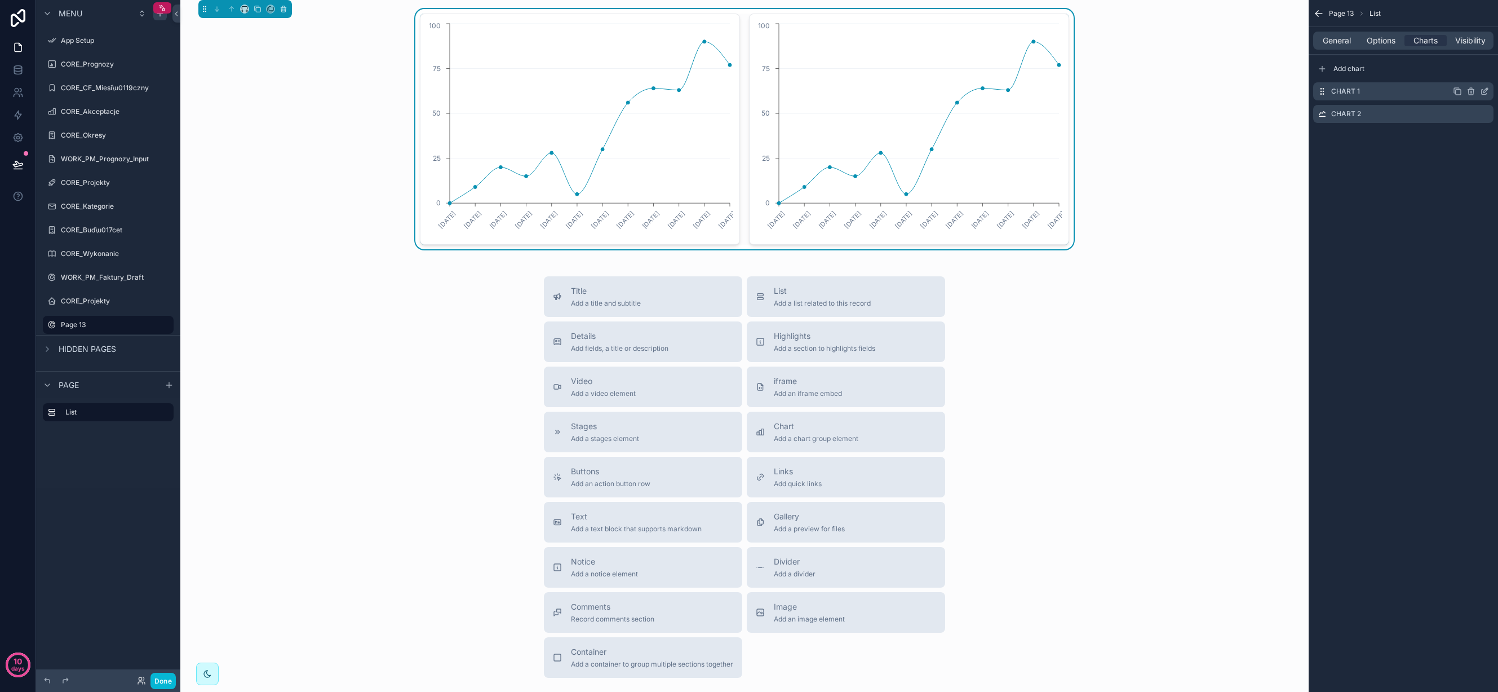
click at [1397, 89] on div "Chart 1" at bounding box center [1403, 91] width 180 height 18
click at [1481, 90] on icon "scrollable content" at bounding box center [1484, 91] width 9 height 9
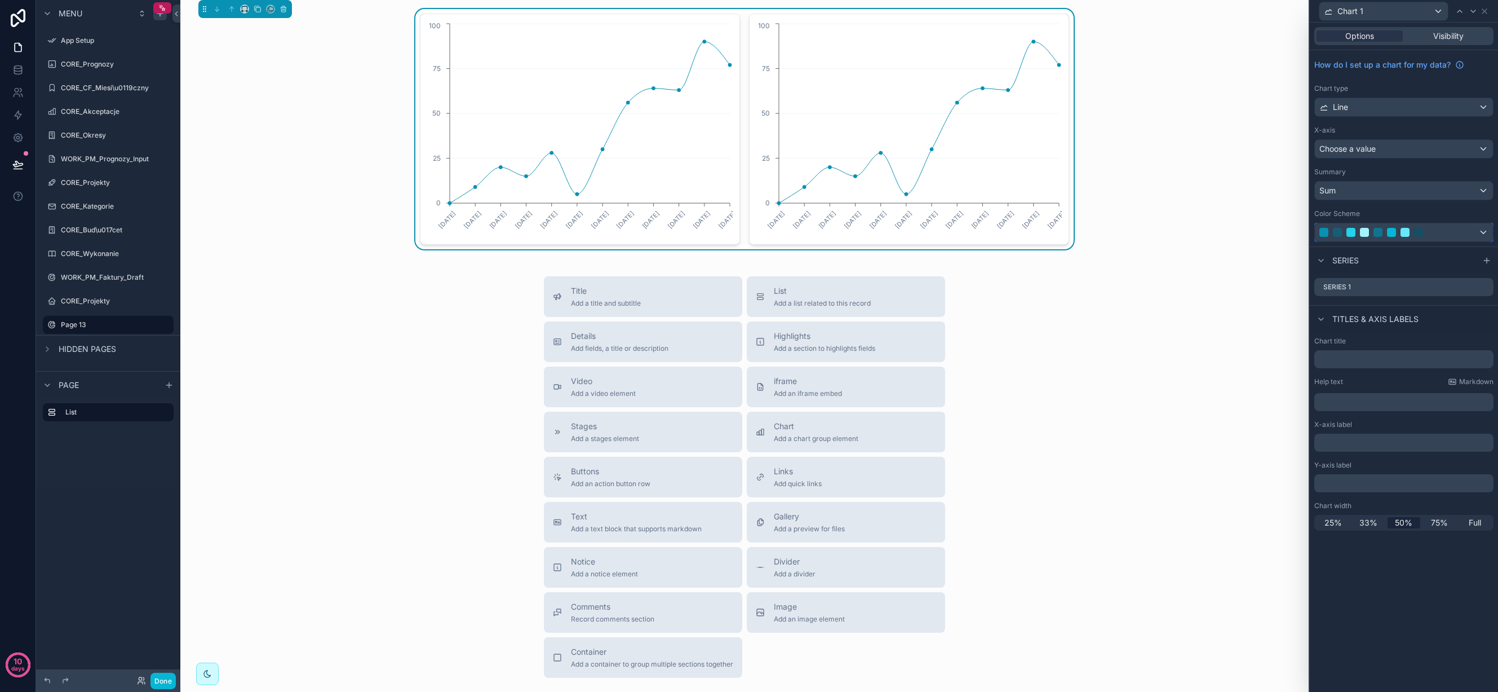
click at [1378, 231] on div at bounding box center [1378, 232] width 9 height 9
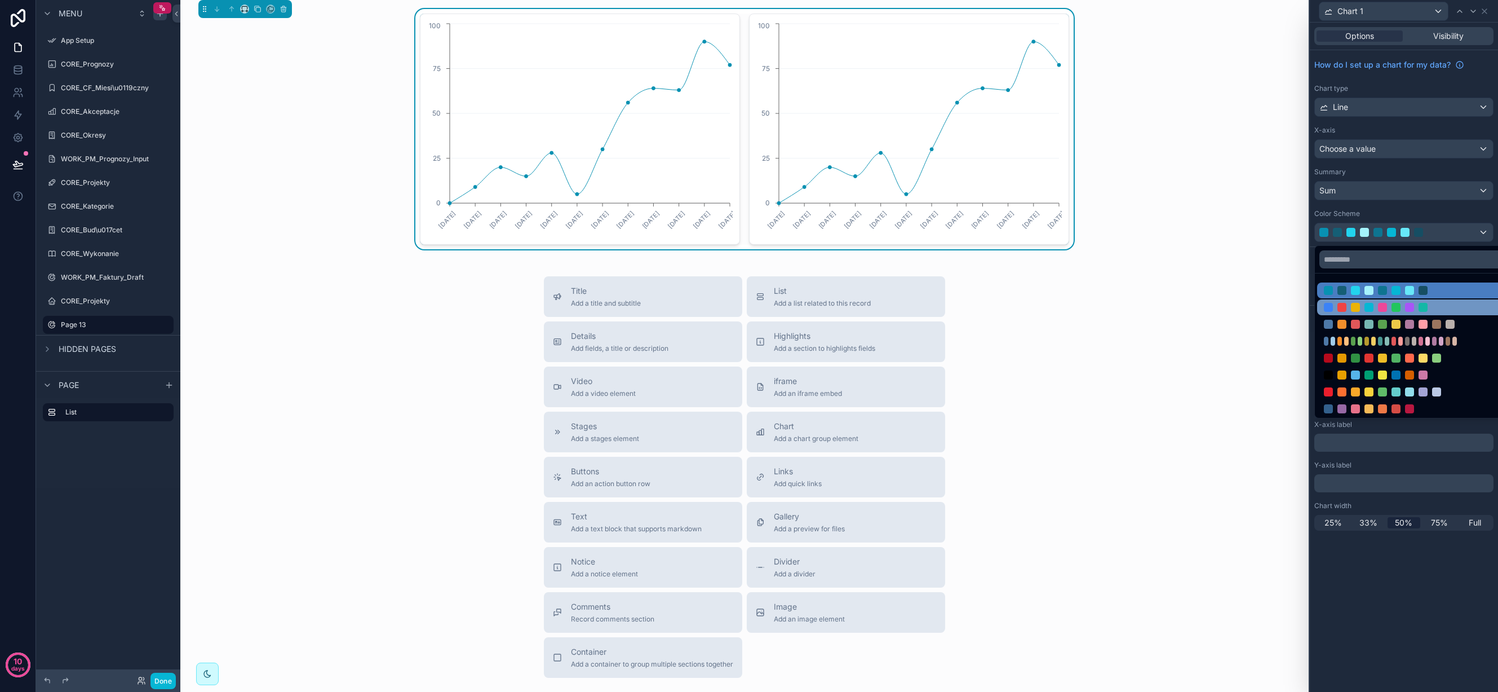
click at [1374, 308] on div at bounding box center [1396, 307] width 144 height 9
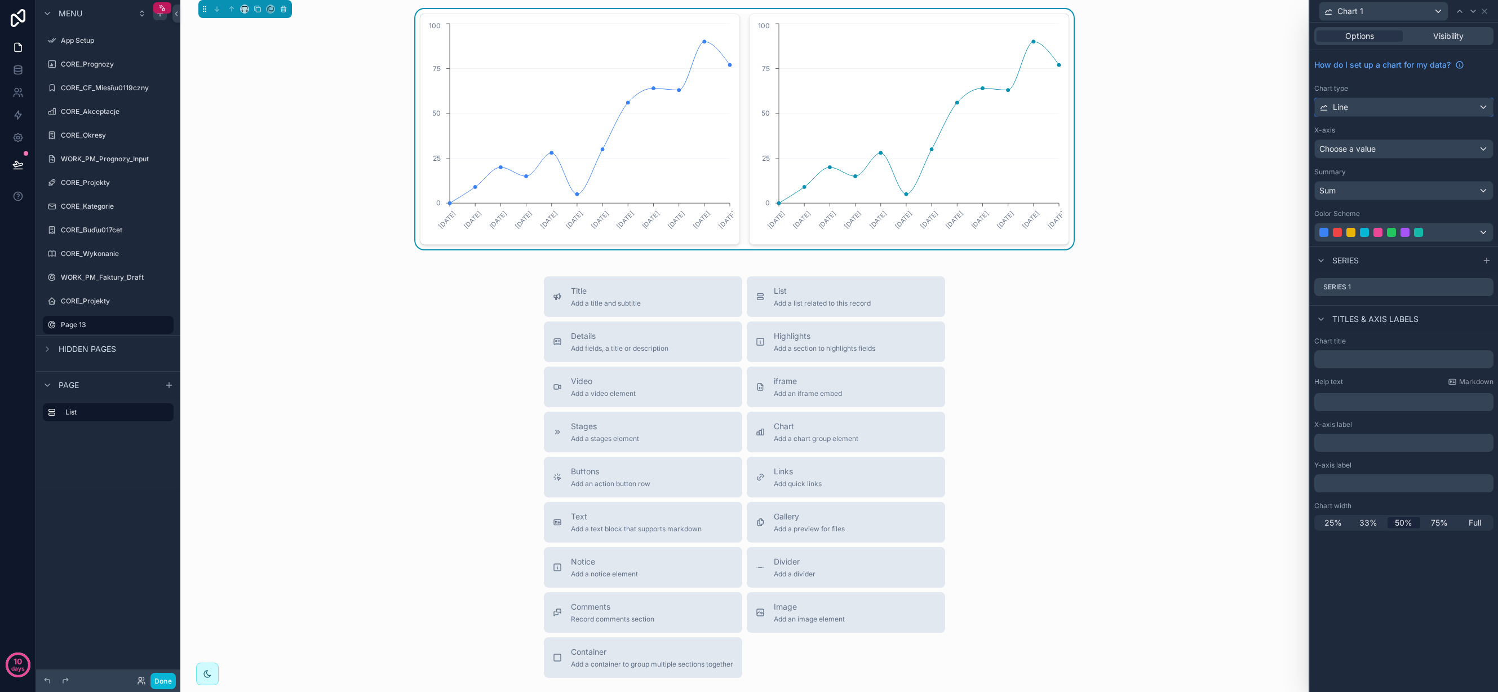
click at [1429, 107] on div "Line" at bounding box center [1404, 107] width 178 height 18
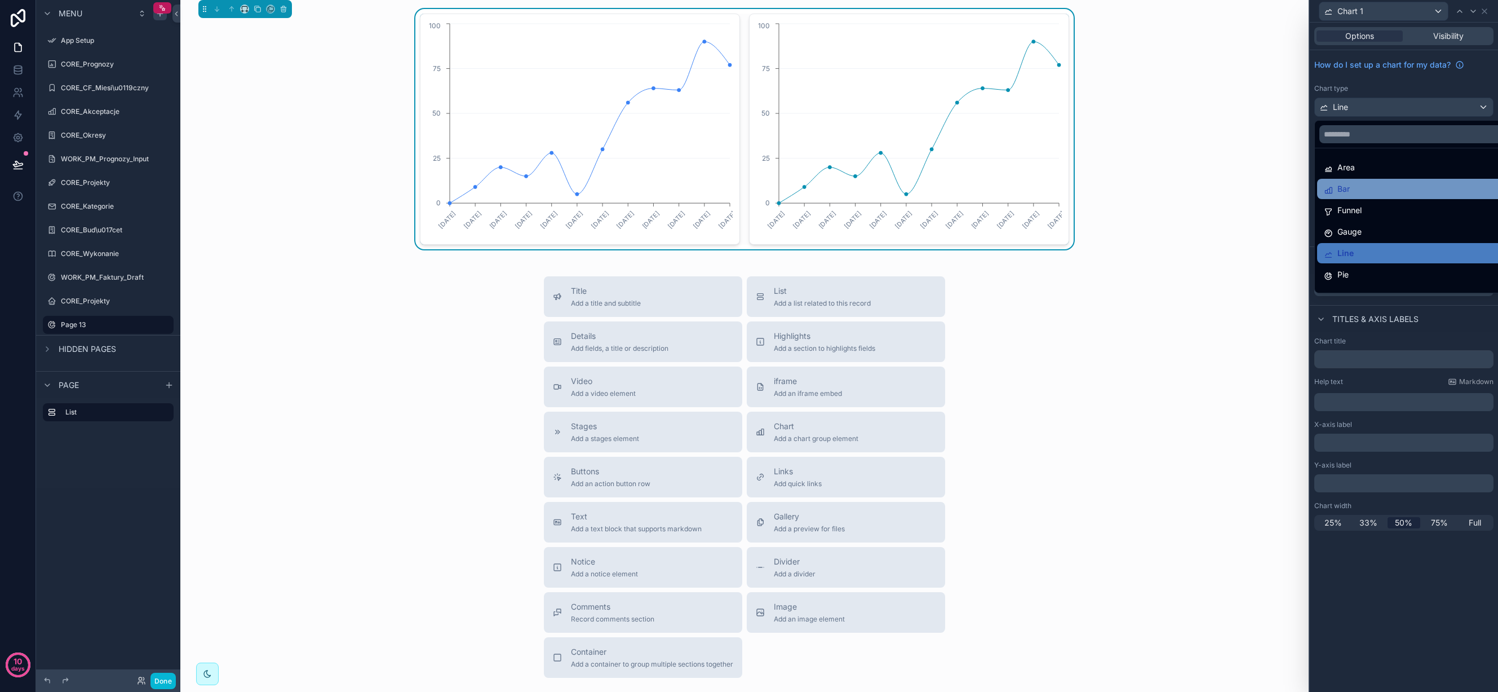
click at [1401, 190] on div "Bar" at bounding box center [1417, 189] width 186 height 14
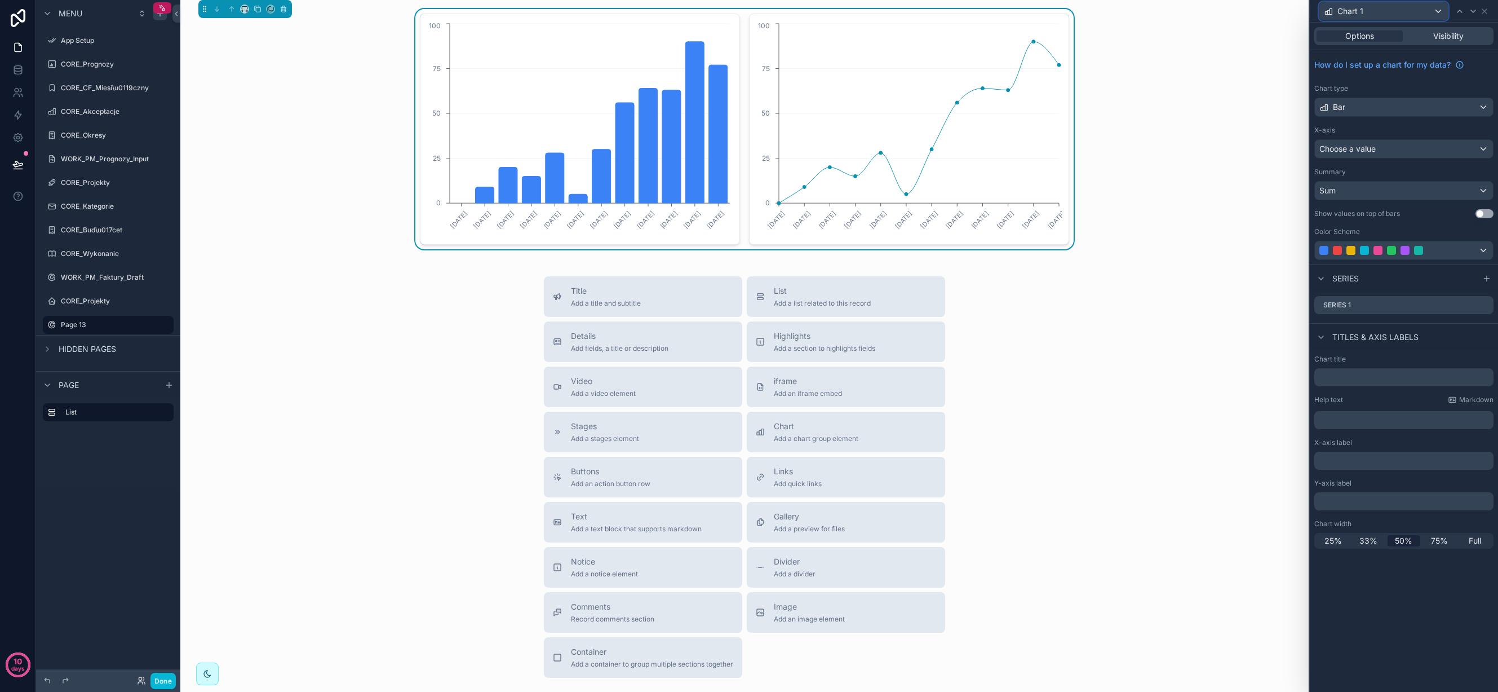
click at [1369, 12] on div "Chart 1" at bounding box center [1384, 11] width 129 height 18
click at [1369, 12] on div at bounding box center [1404, 346] width 188 height 692
click at [1447, 35] on span "Visibility" at bounding box center [1448, 35] width 30 height 11
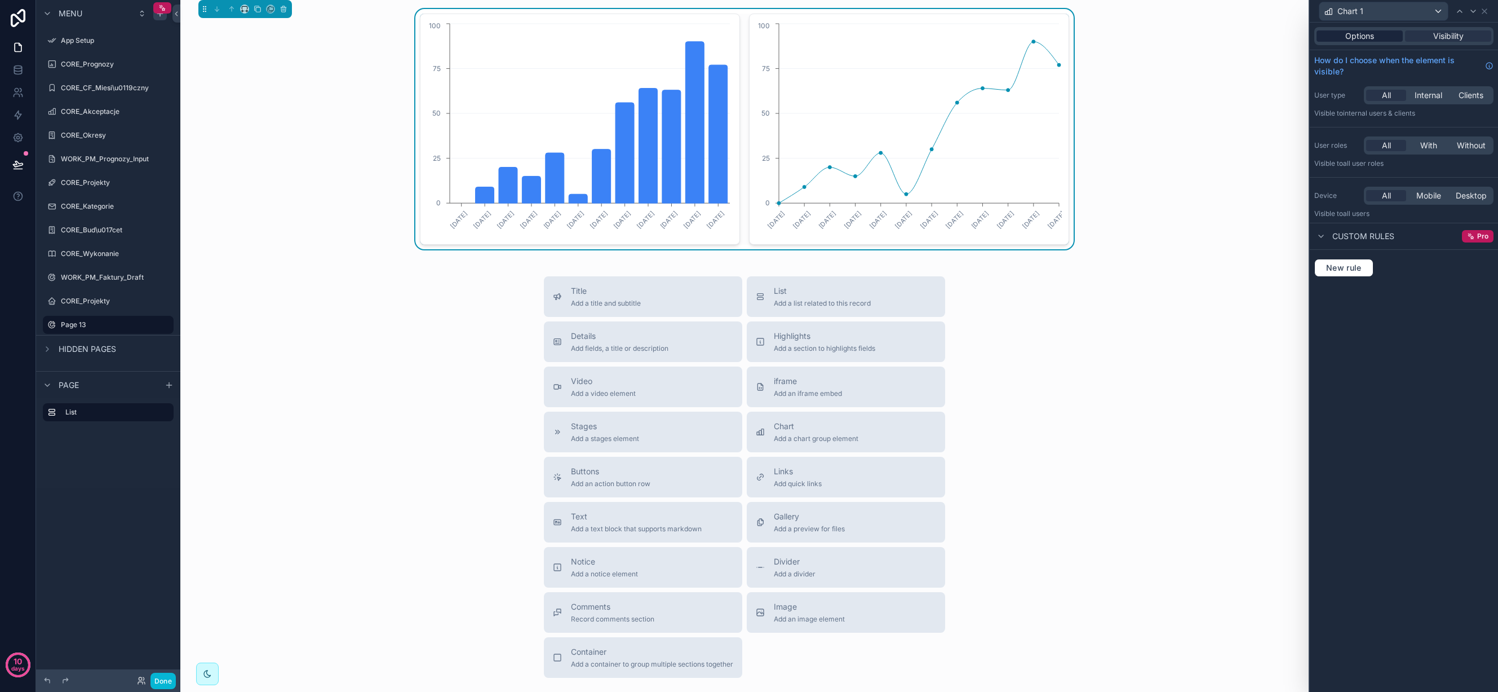
click at [1360, 36] on span "Options" at bounding box center [1360, 35] width 29 height 11
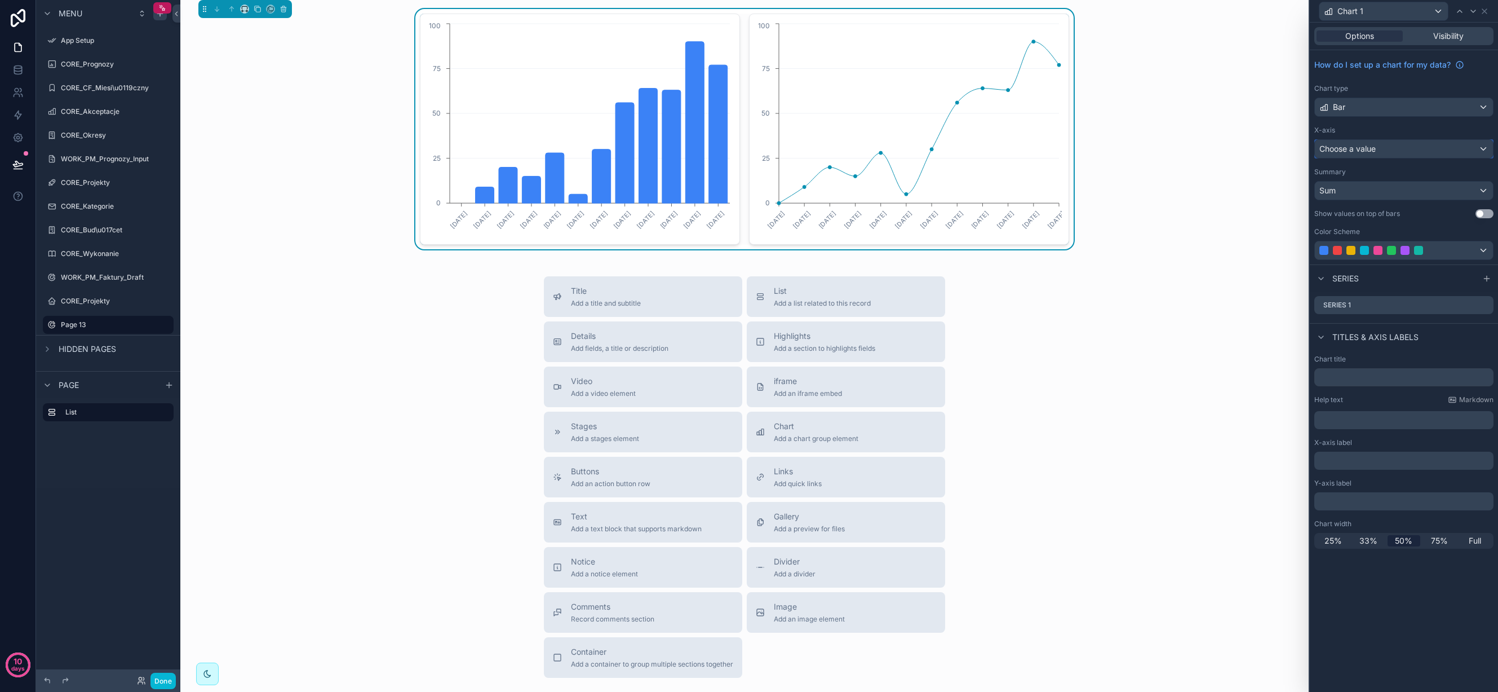
click at [1386, 148] on div "Choose a value" at bounding box center [1404, 149] width 178 height 18
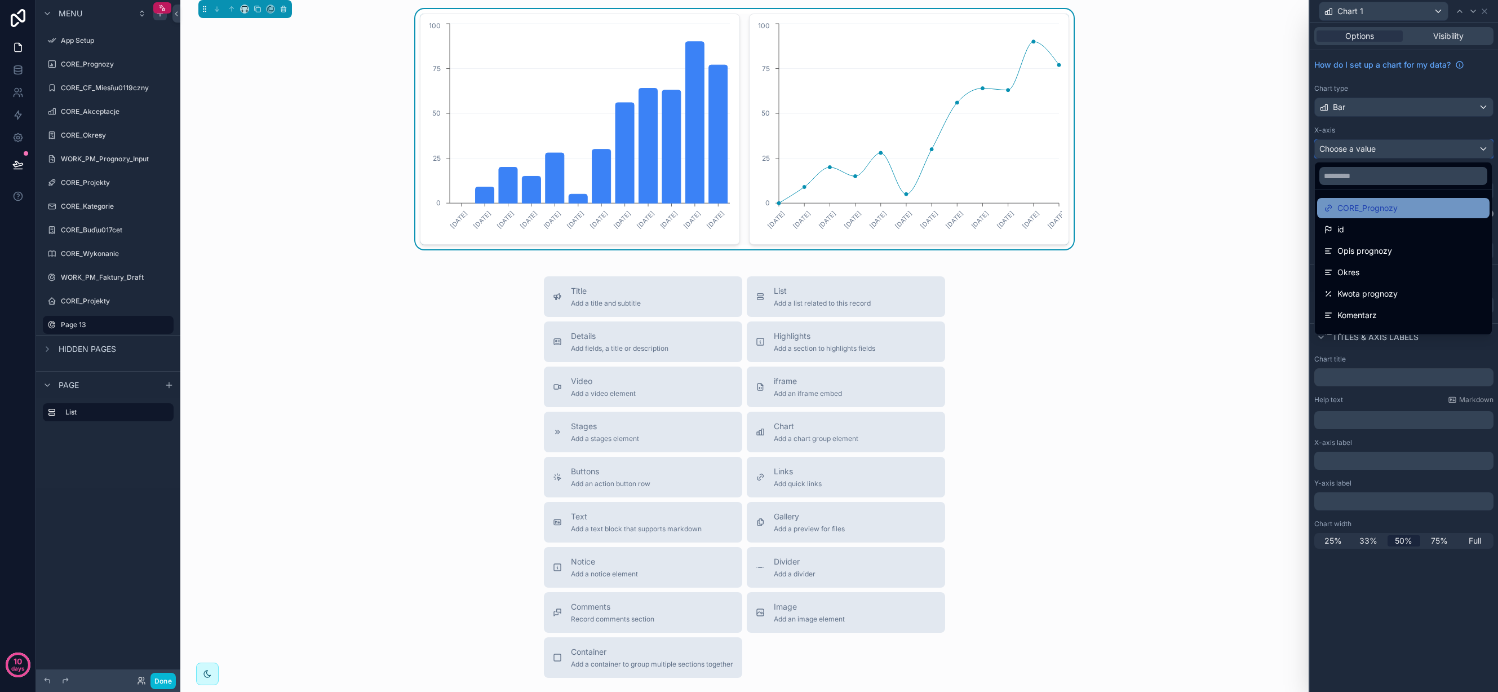
scroll to position [0, 0]
click at [1385, 206] on span "CORE_Prognozy" at bounding box center [1368, 209] width 60 height 14
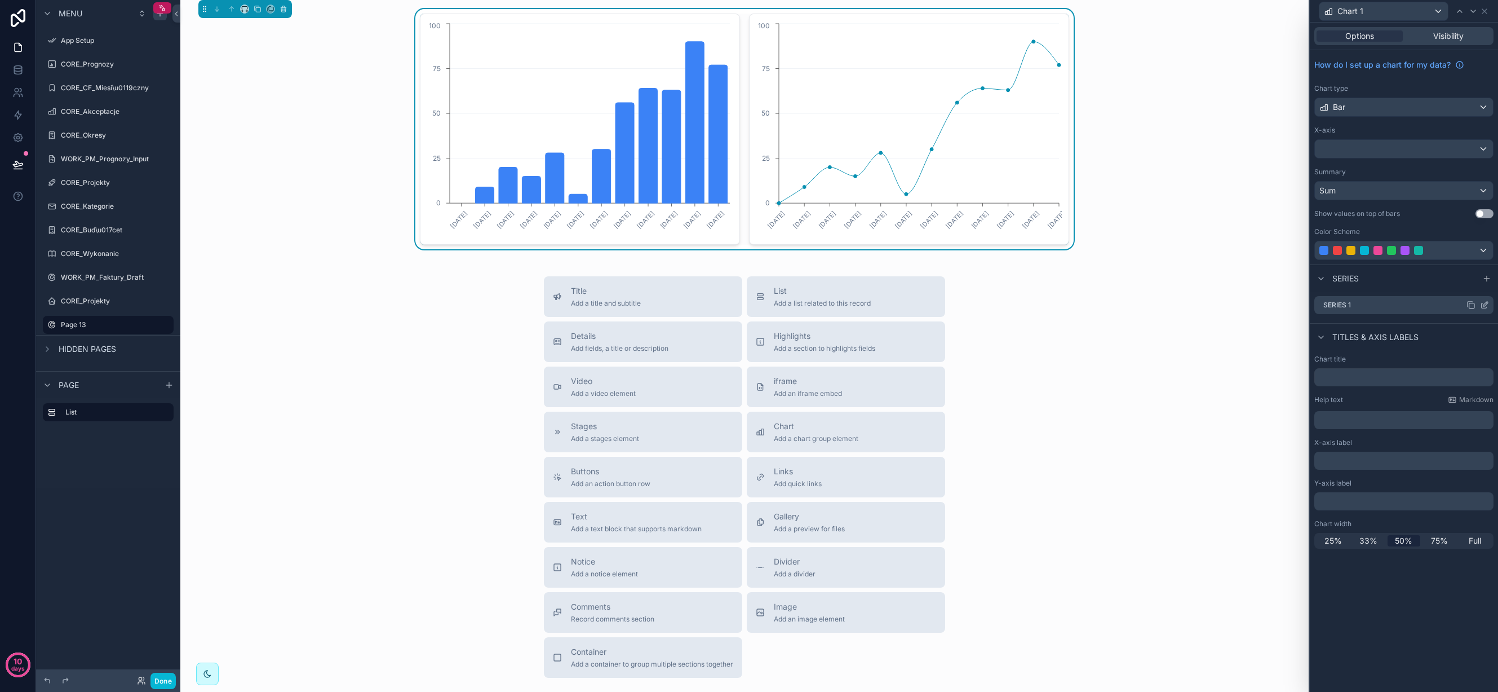
click at [1379, 304] on div "Series 1" at bounding box center [1404, 305] width 179 height 18
click at [1486, 303] on icon at bounding box center [1484, 304] width 9 height 9
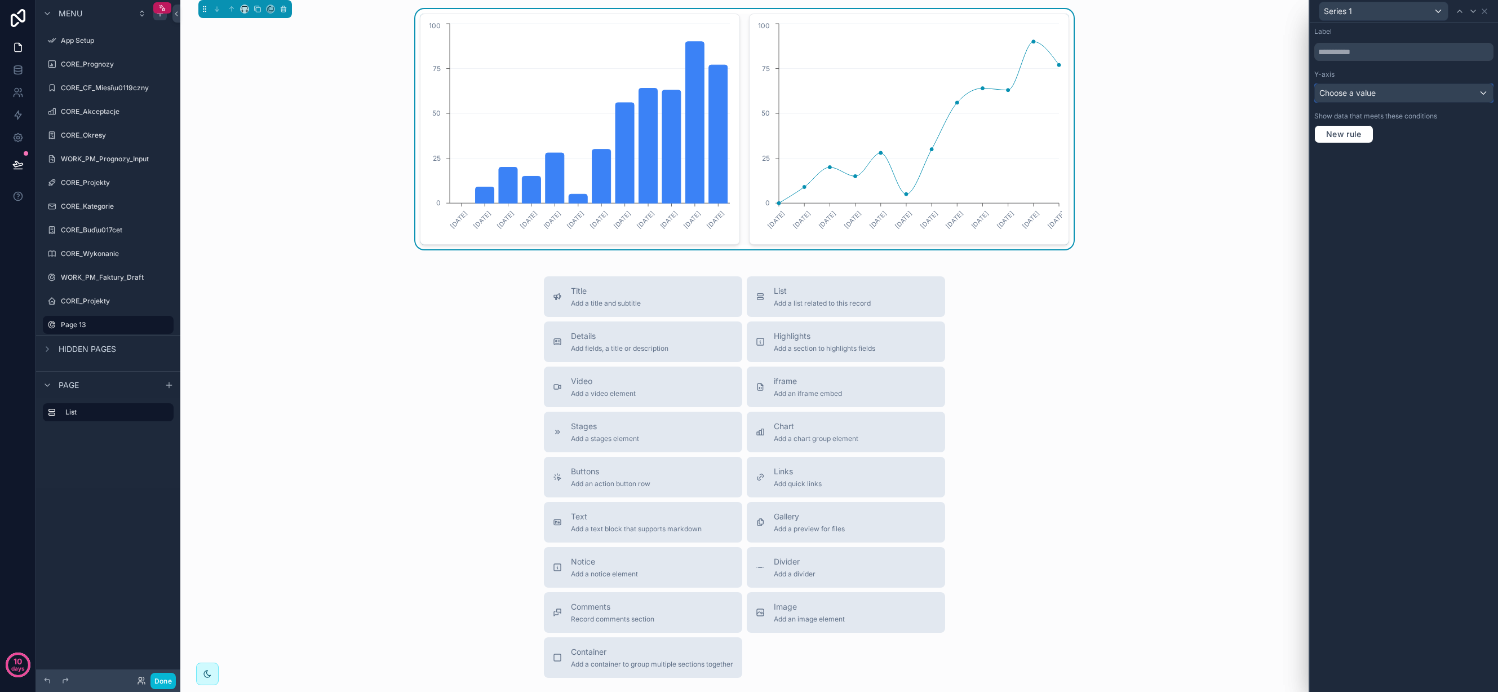
click at [1414, 92] on div "Choose a value" at bounding box center [1404, 93] width 178 height 18
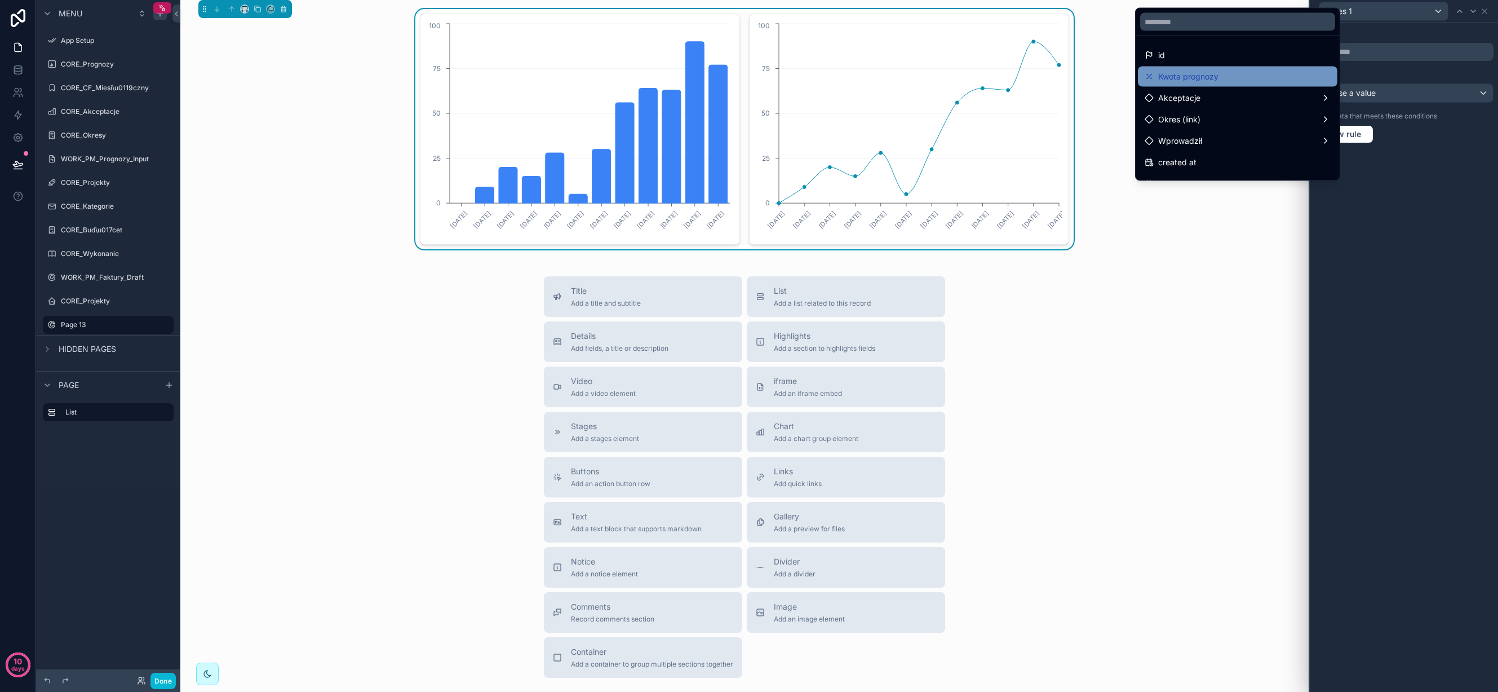
click at [1229, 72] on div "Kwota prognozy" at bounding box center [1238, 77] width 186 height 14
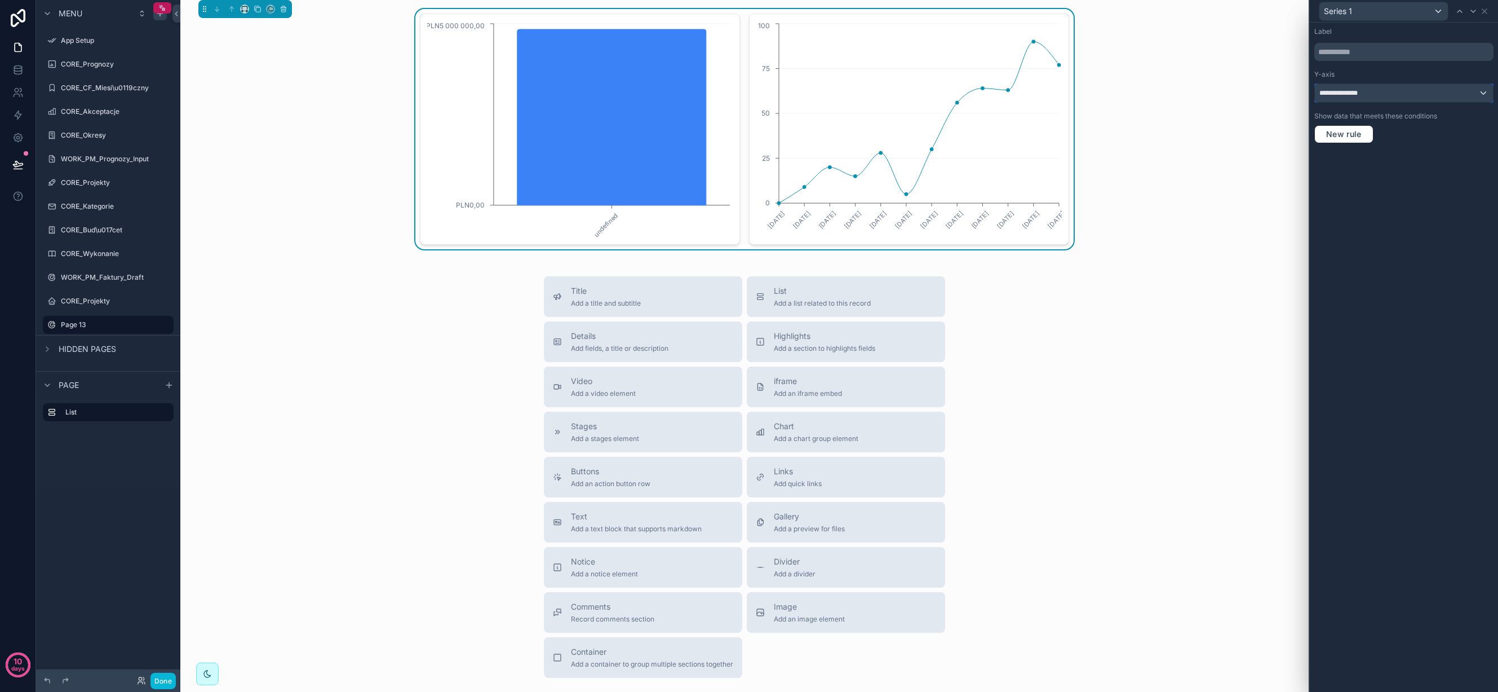
click at [1396, 91] on div "**********" at bounding box center [1404, 93] width 178 height 18
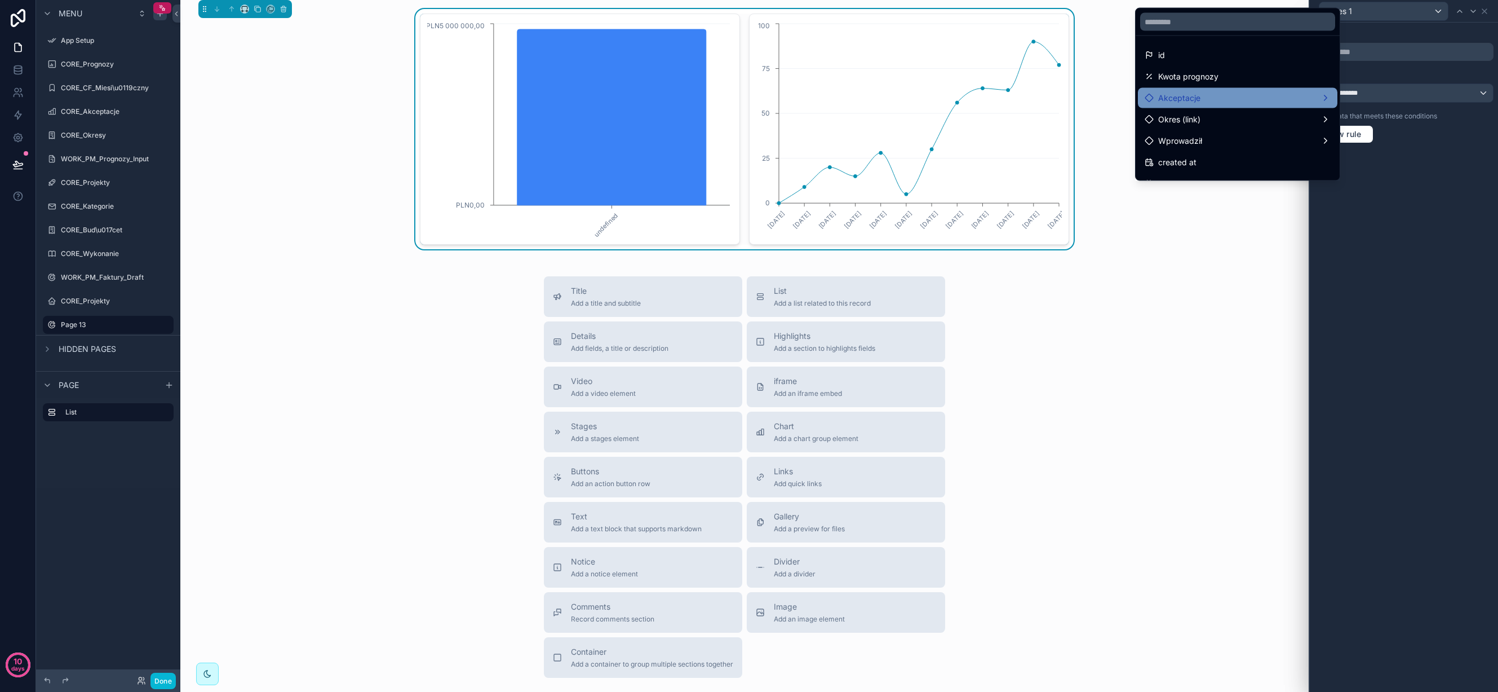
click at [1265, 95] on div "Akceptacje" at bounding box center [1238, 98] width 186 height 14
click at [1389, 94] on span "Akceptacje count" at bounding box center [1394, 99] width 65 height 14
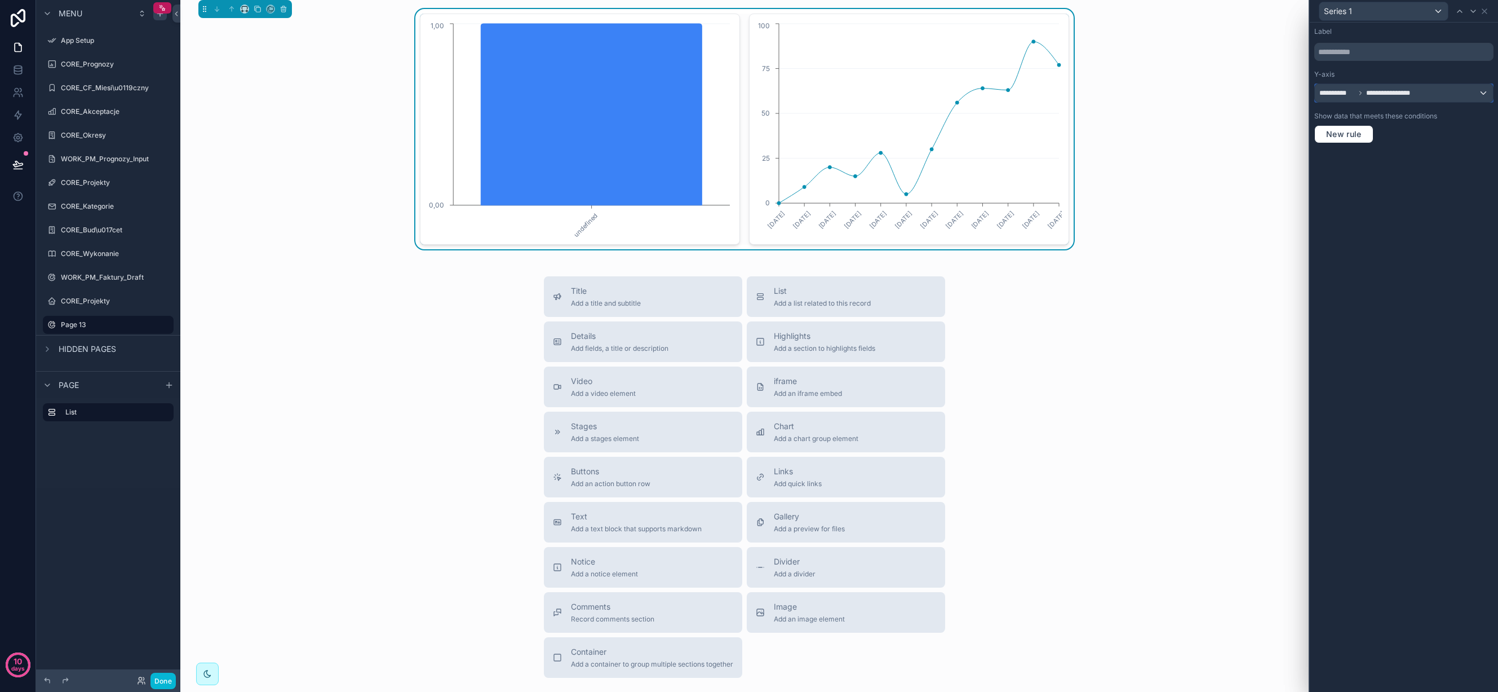
click at [1412, 94] on span "**********" at bounding box center [1394, 92] width 56 height 9
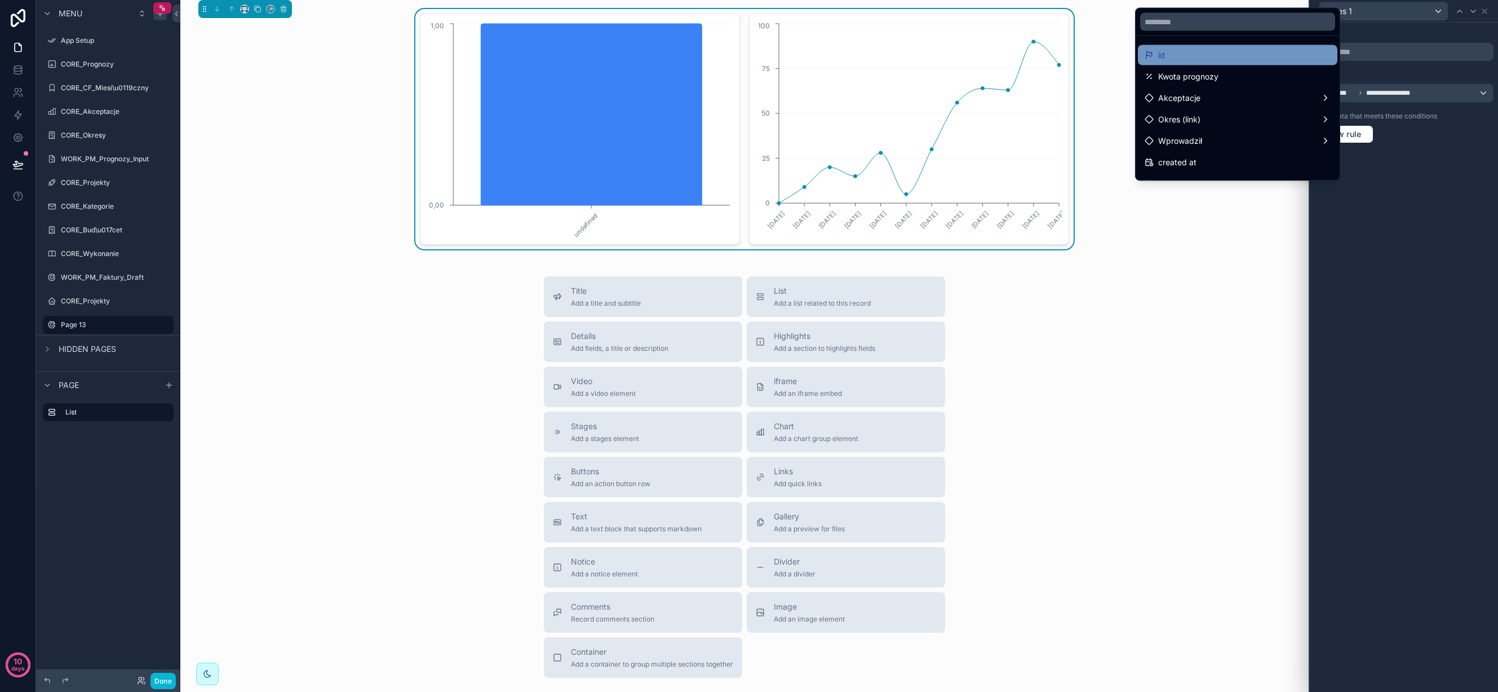
click at [1227, 56] on div "id" at bounding box center [1238, 55] width 186 height 14
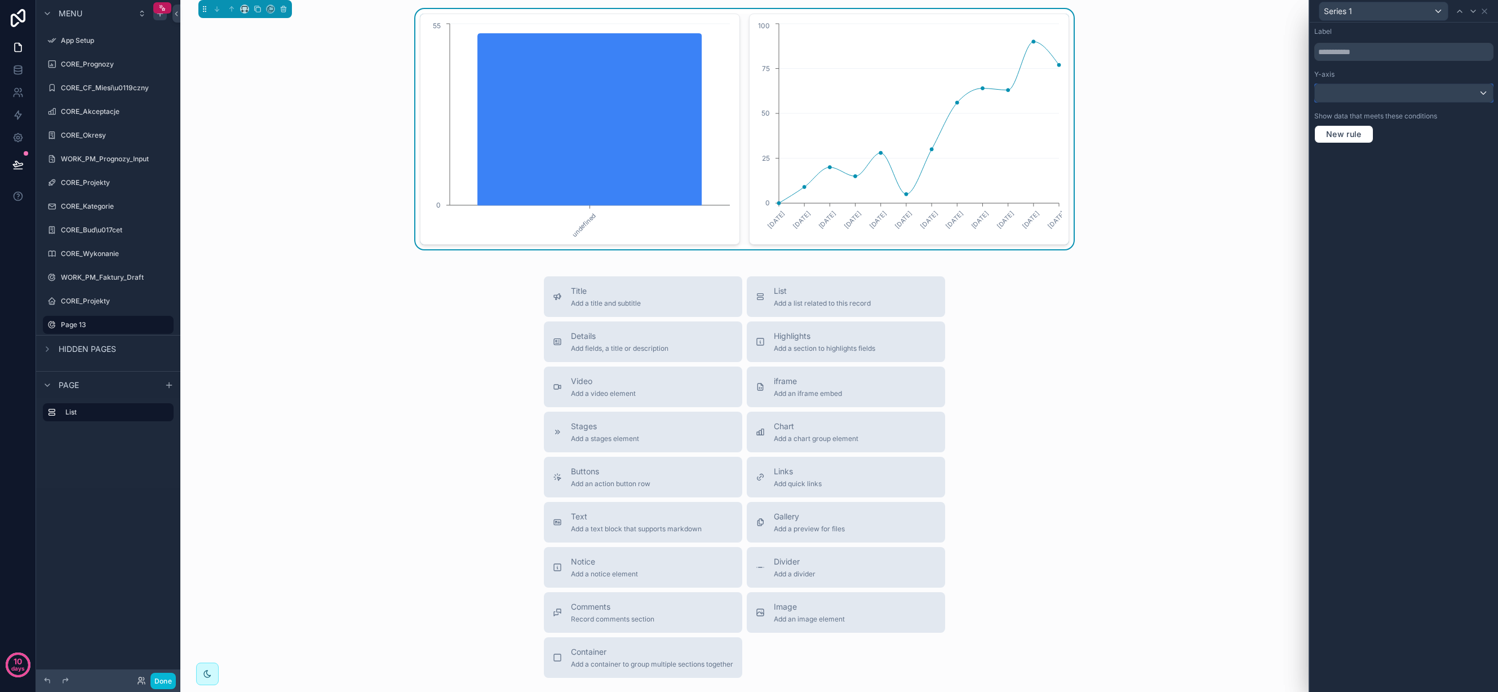
click at [1385, 100] on div at bounding box center [1404, 93] width 178 height 18
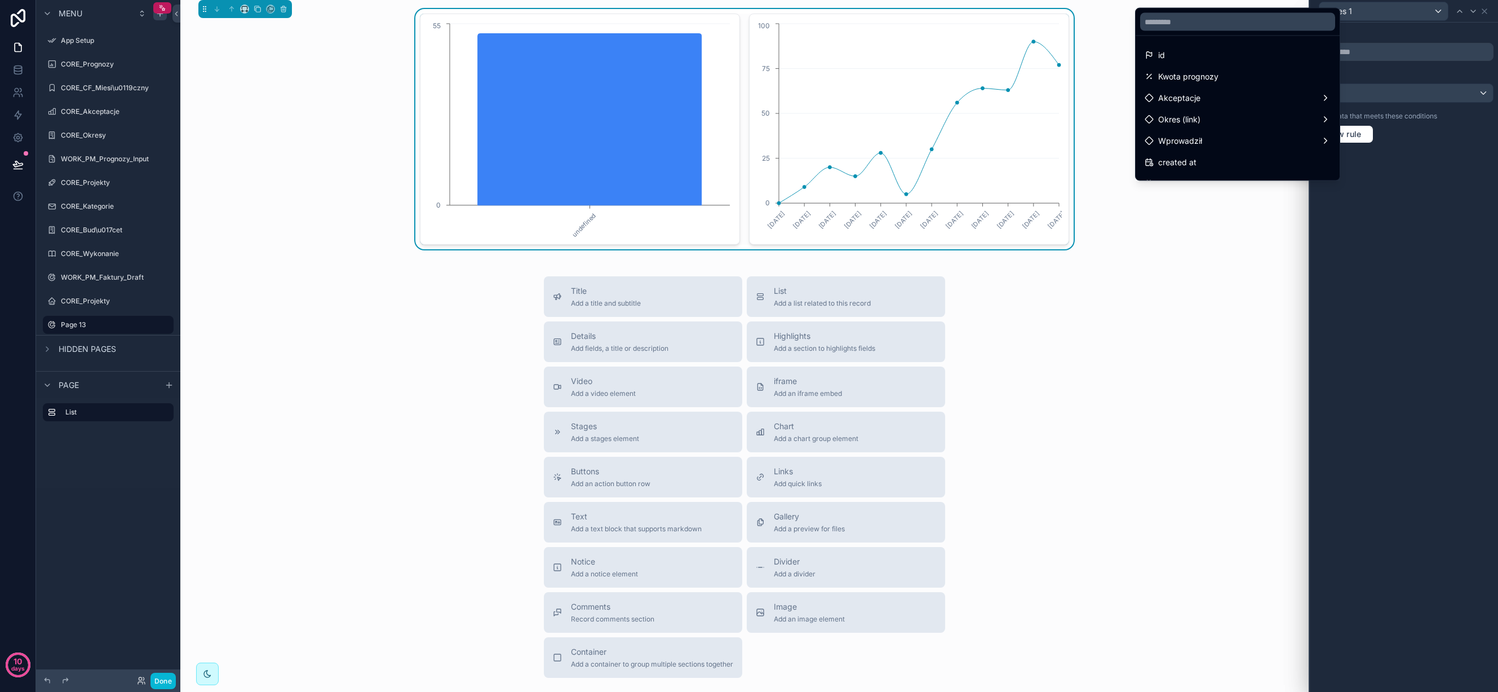
click at [1383, 98] on div at bounding box center [1404, 346] width 188 height 692
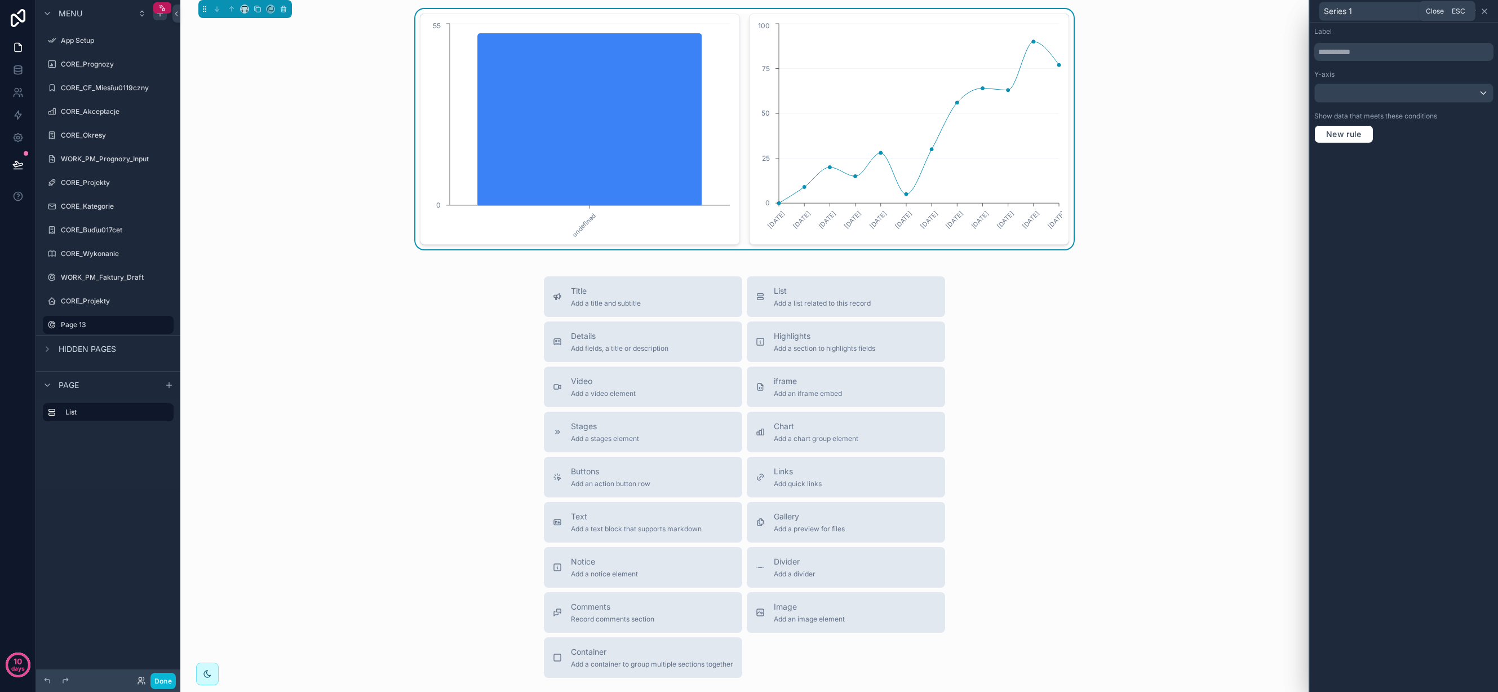
click at [1486, 11] on icon at bounding box center [1484, 11] width 9 height 9
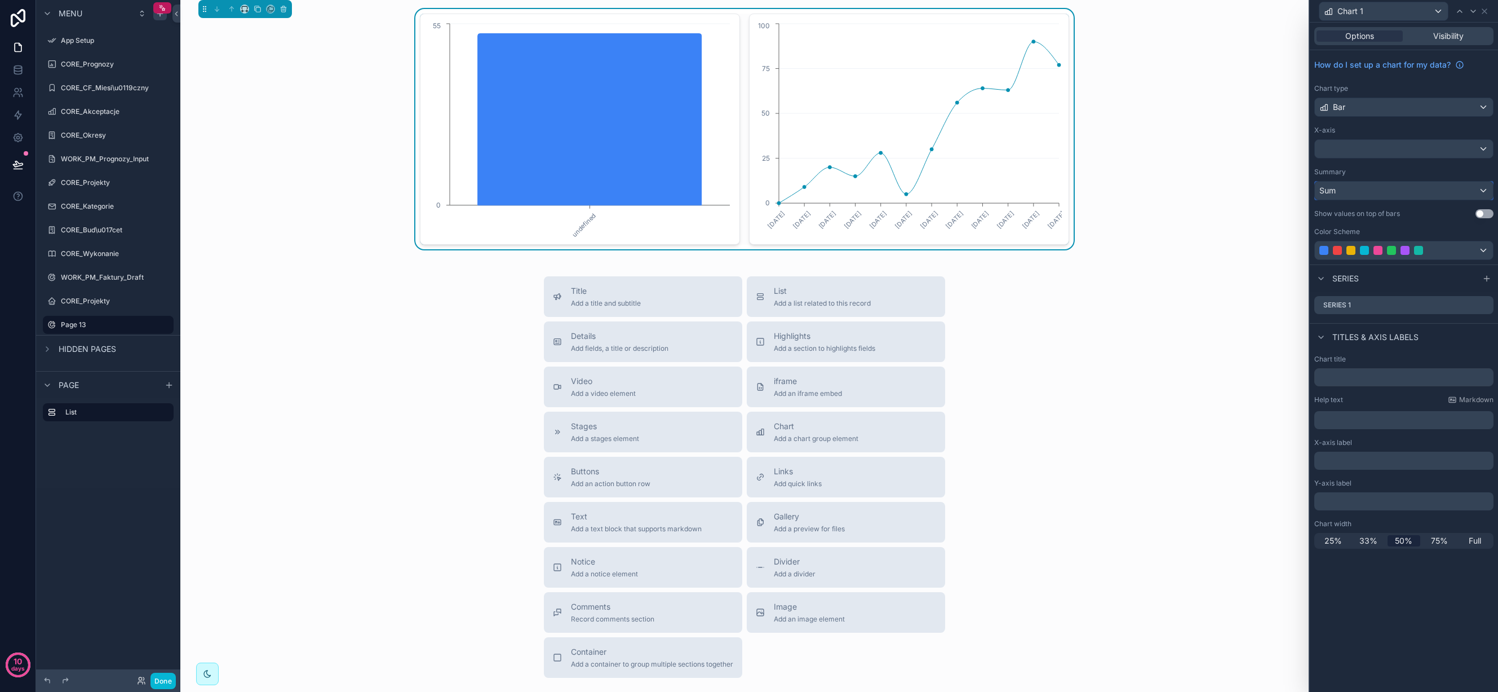
click at [1416, 185] on div "Sum" at bounding box center [1404, 191] width 178 height 18
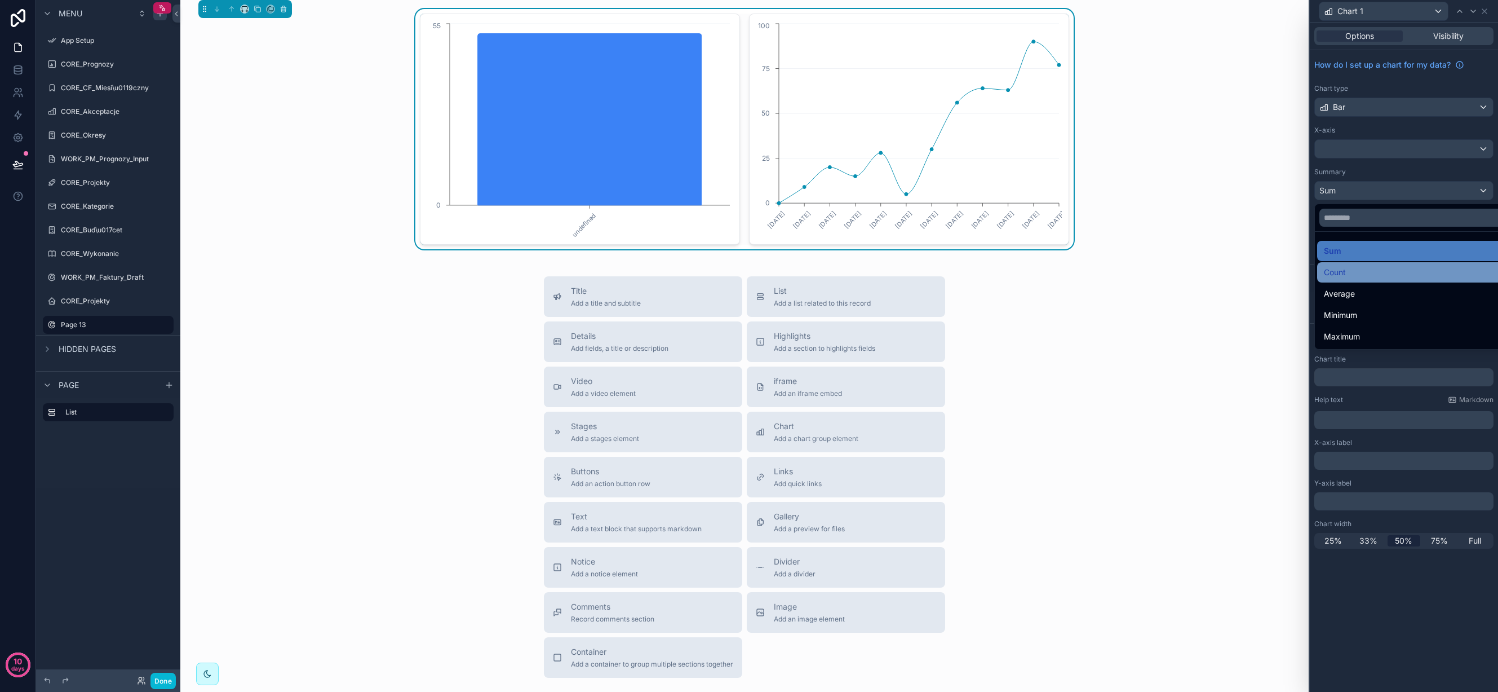
click at [1401, 271] on div "Count" at bounding box center [1417, 272] width 186 height 14
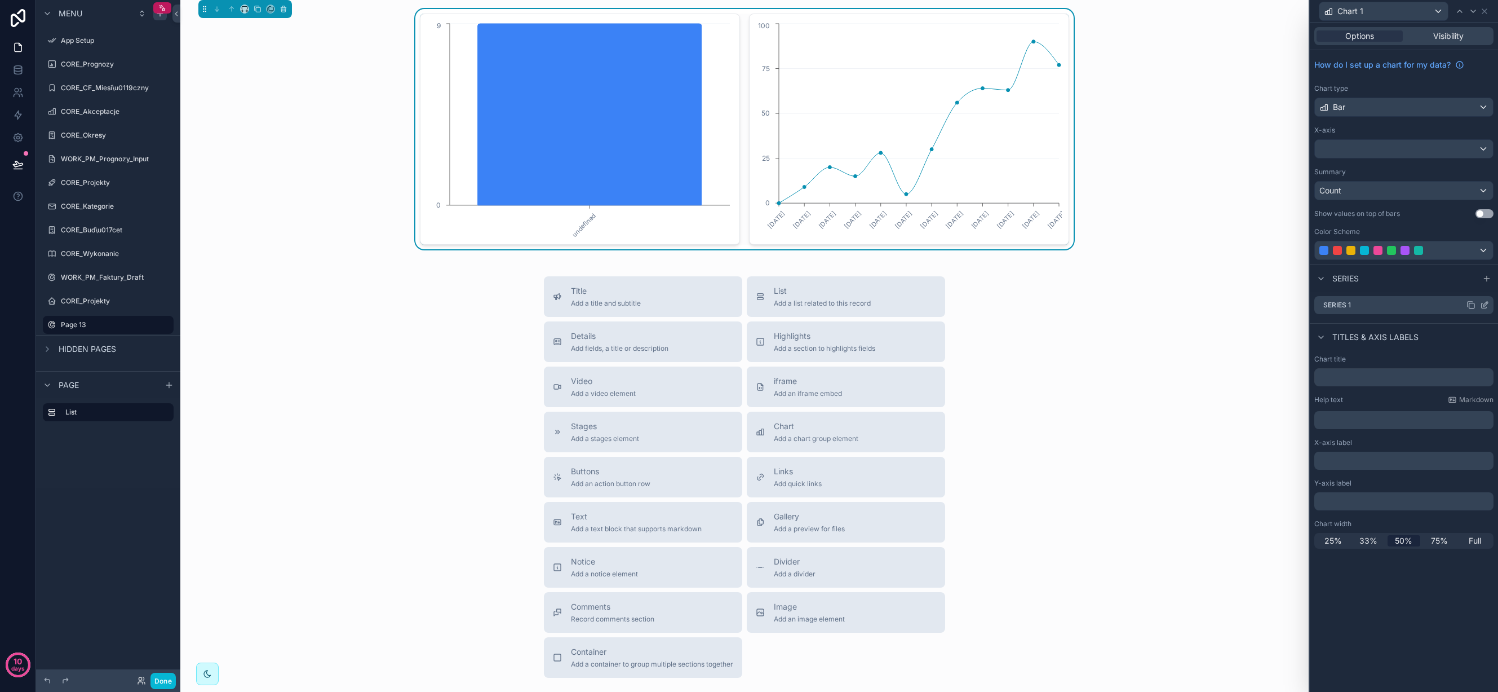
click at [1392, 302] on div "Series 1" at bounding box center [1404, 305] width 179 height 18
click at [1484, 304] on icon at bounding box center [1486, 304] width 5 height 5
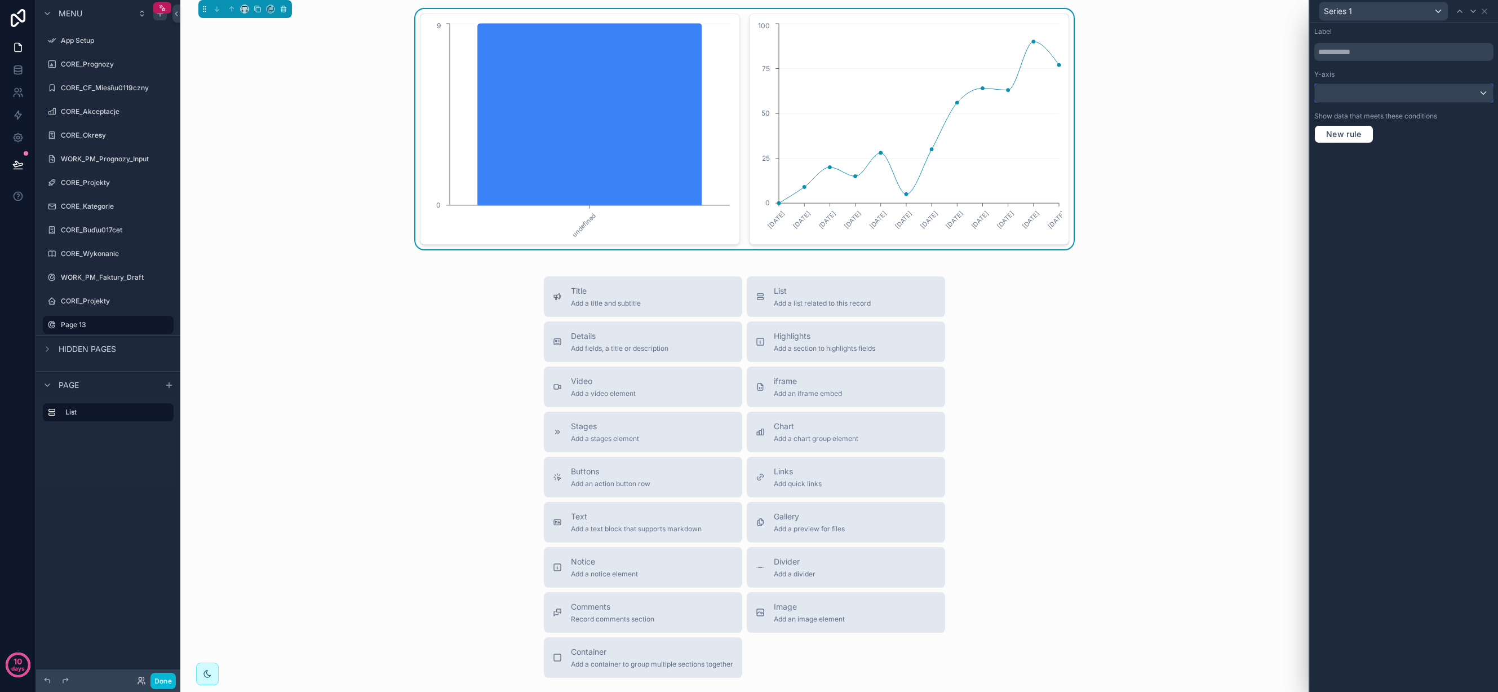
click at [1480, 90] on div at bounding box center [1404, 93] width 178 height 18
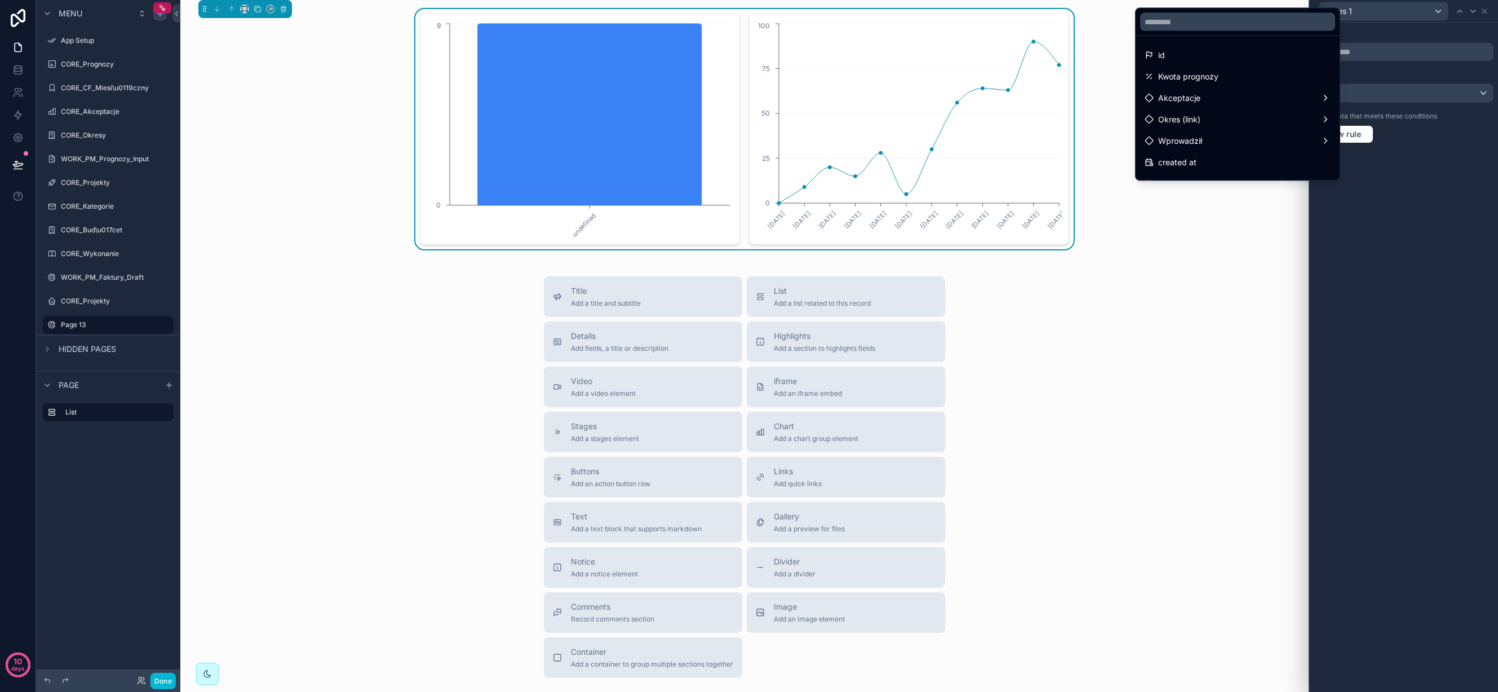
click at [1479, 157] on div at bounding box center [1404, 346] width 188 height 692
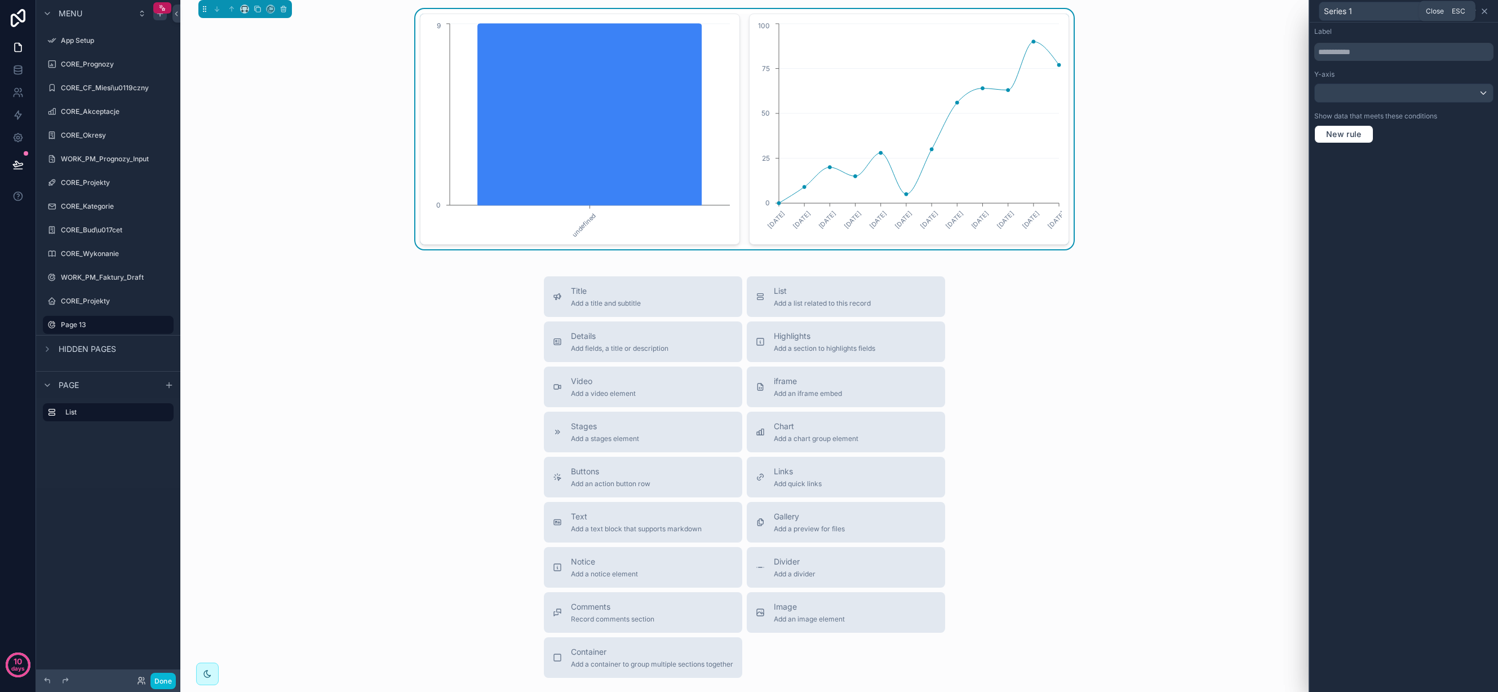
click at [1485, 10] on icon at bounding box center [1484, 11] width 9 height 9
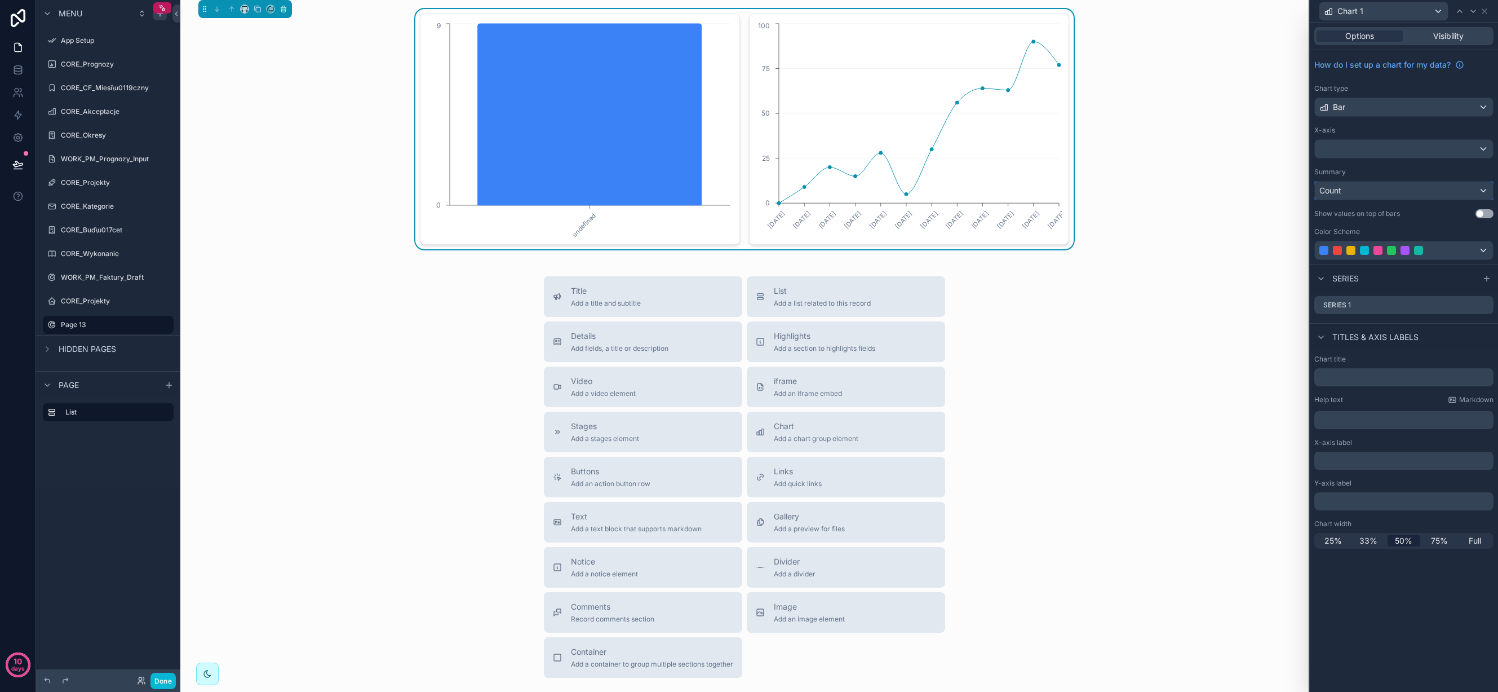
click at [1390, 187] on div "Count" at bounding box center [1404, 191] width 178 height 18
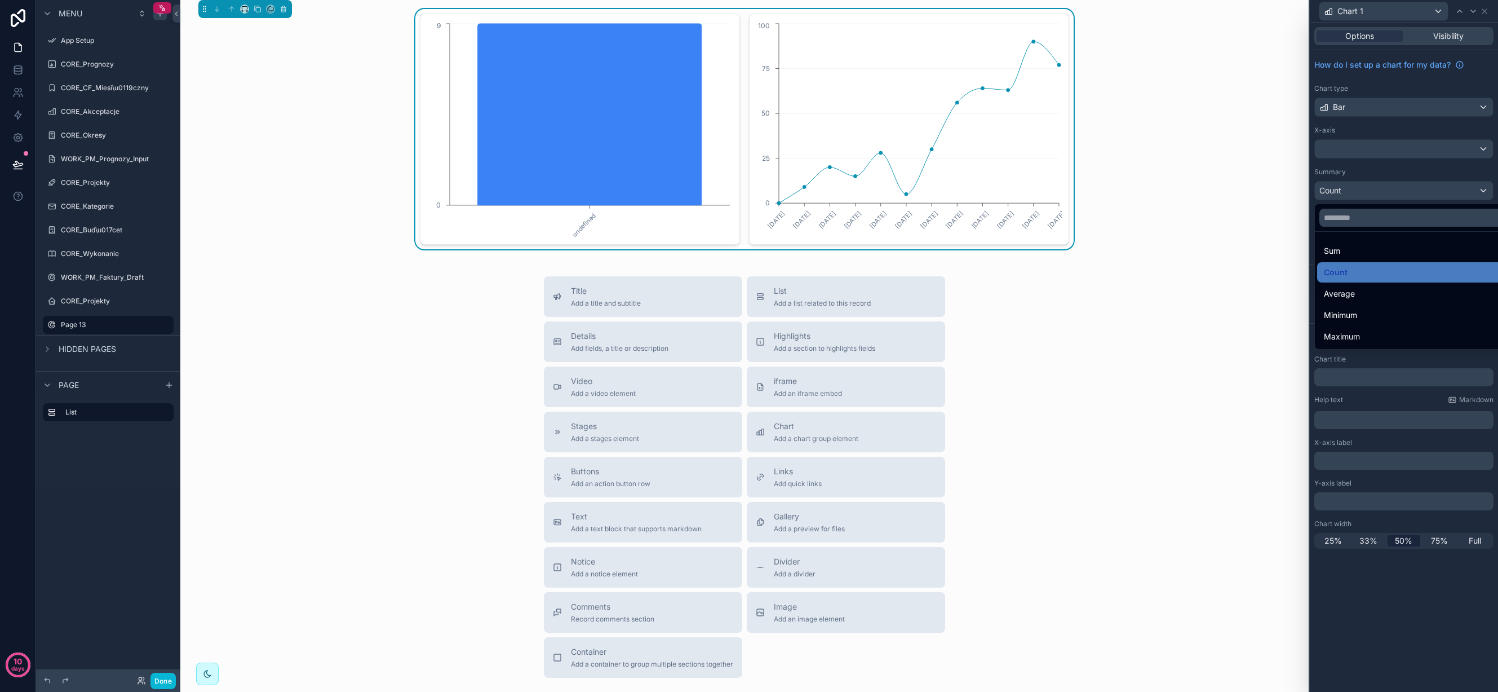
click at [1396, 254] on div "Sum" at bounding box center [1417, 251] width 186 height 14
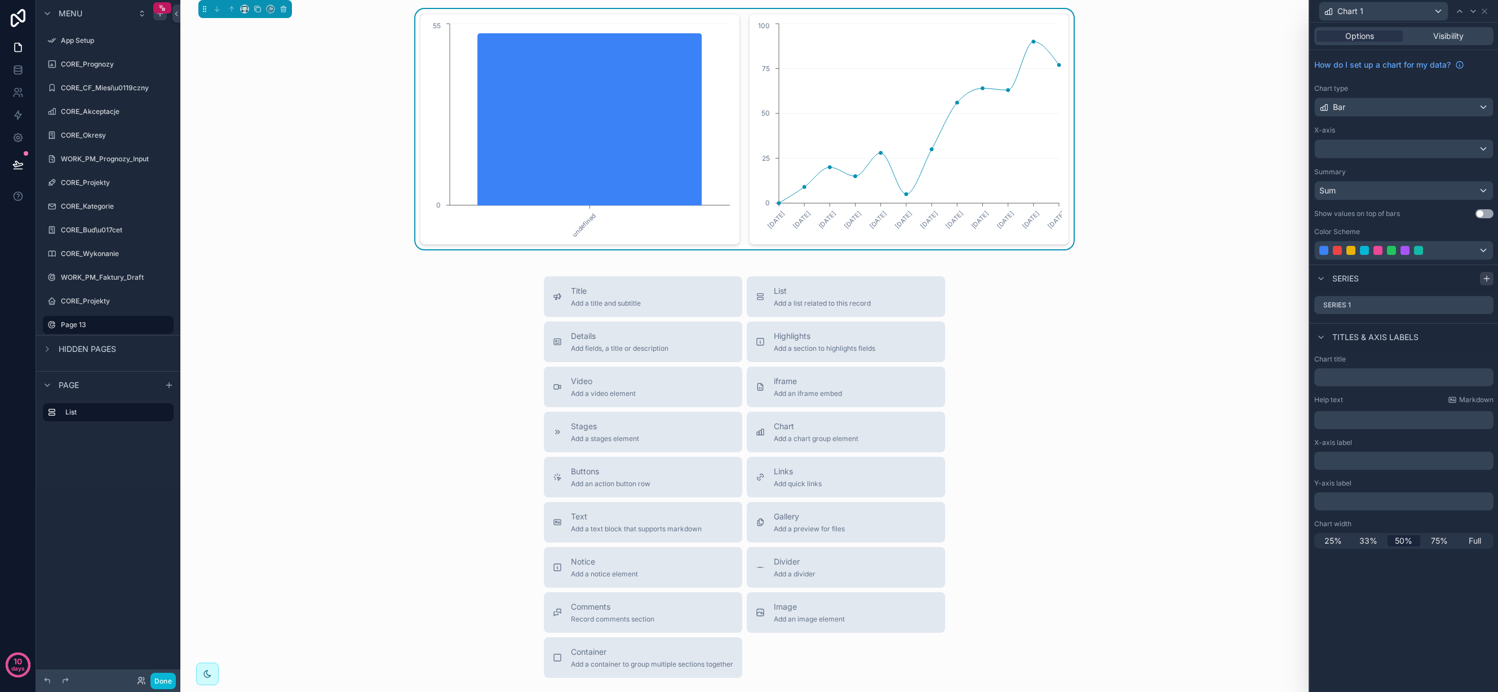
click at [1487, 277] on icon at bounding box center [1487, 278] width 0 height 5
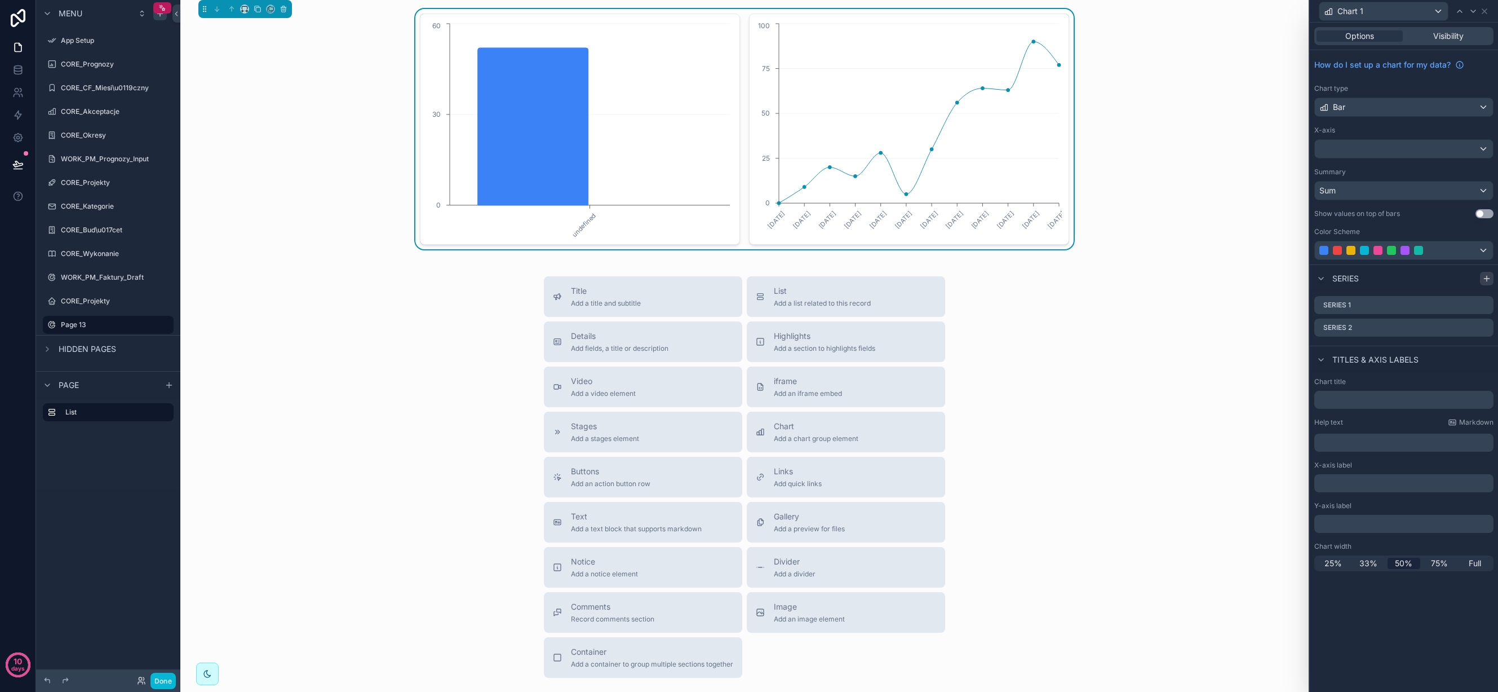
click at [1486, 277] on icon at bounding box center [1487, 278] width 9 height 9
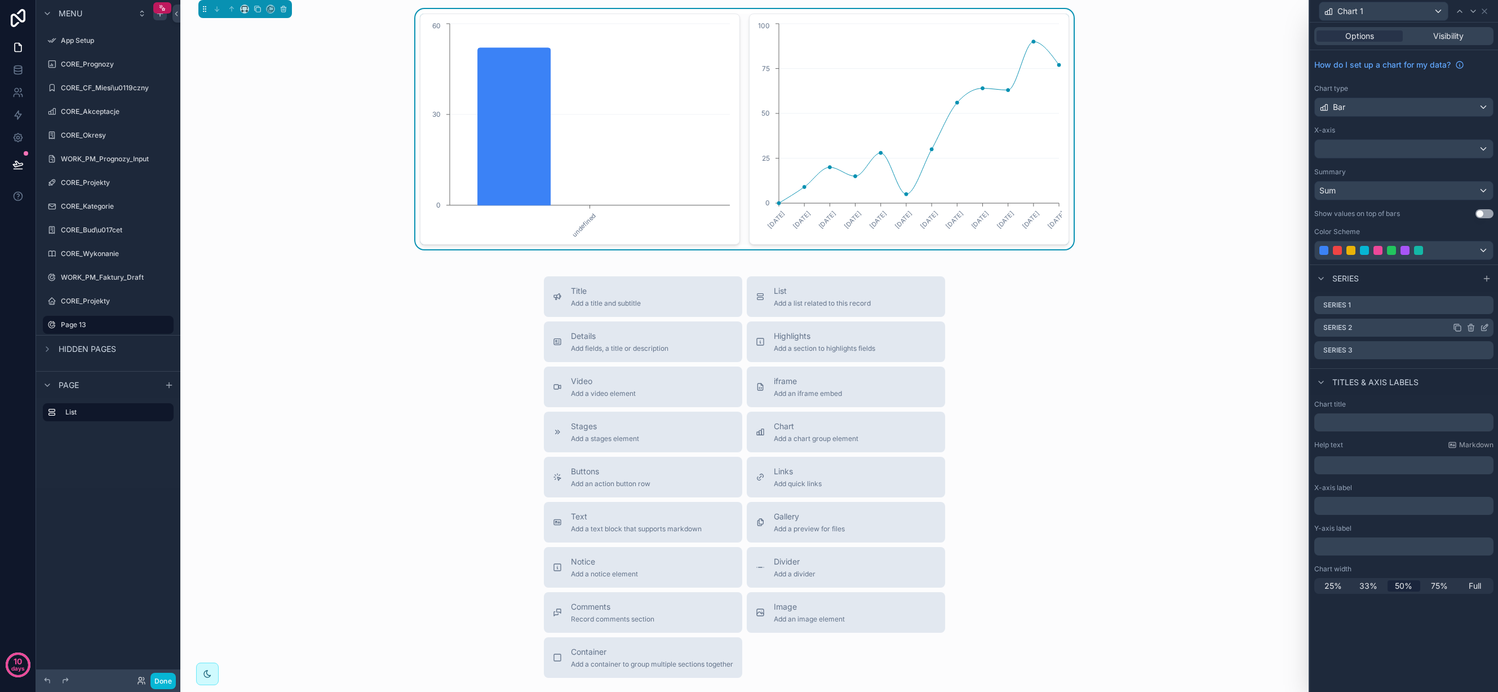
click at [1485, 325] on icon at bounding box center [1484, 327] width 9 height 9
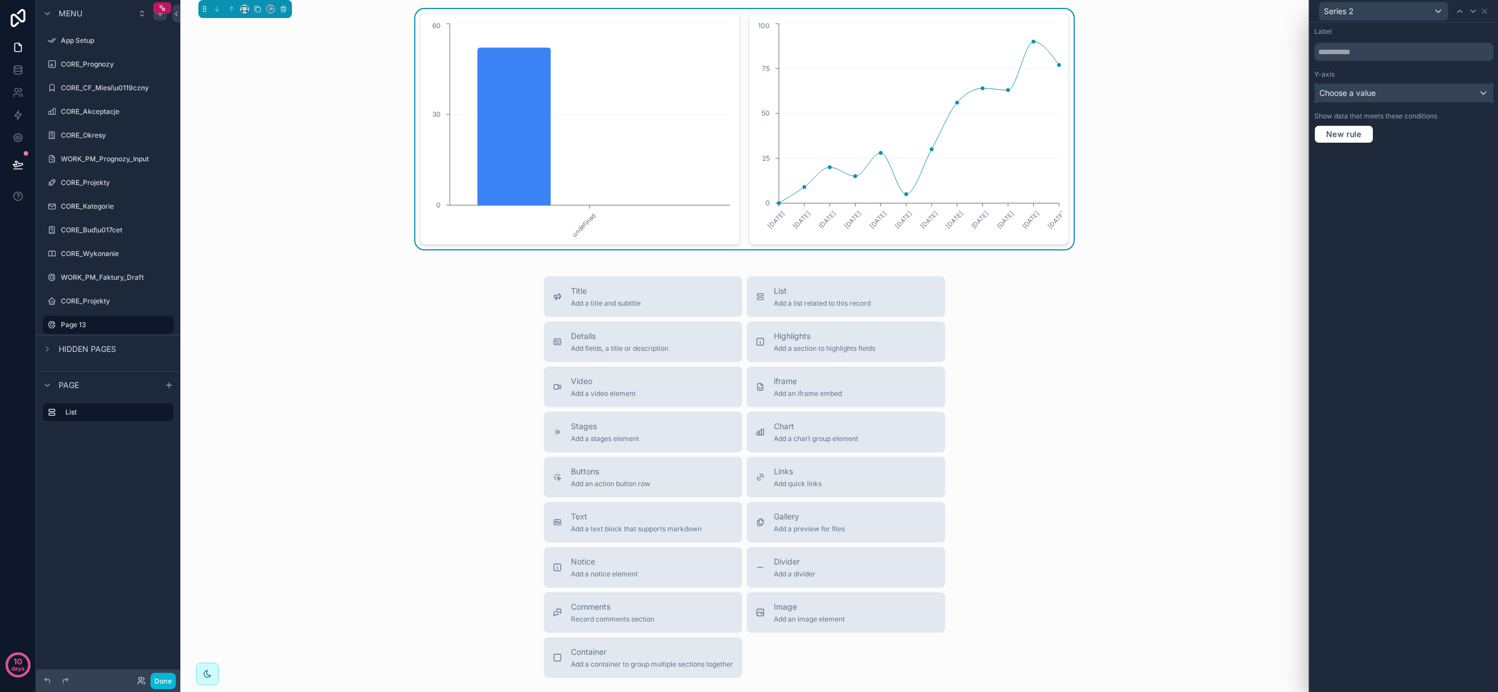
click at [1394, 92] on div "Choose a value" at bounding box center [1404, 93] width 178 height 18
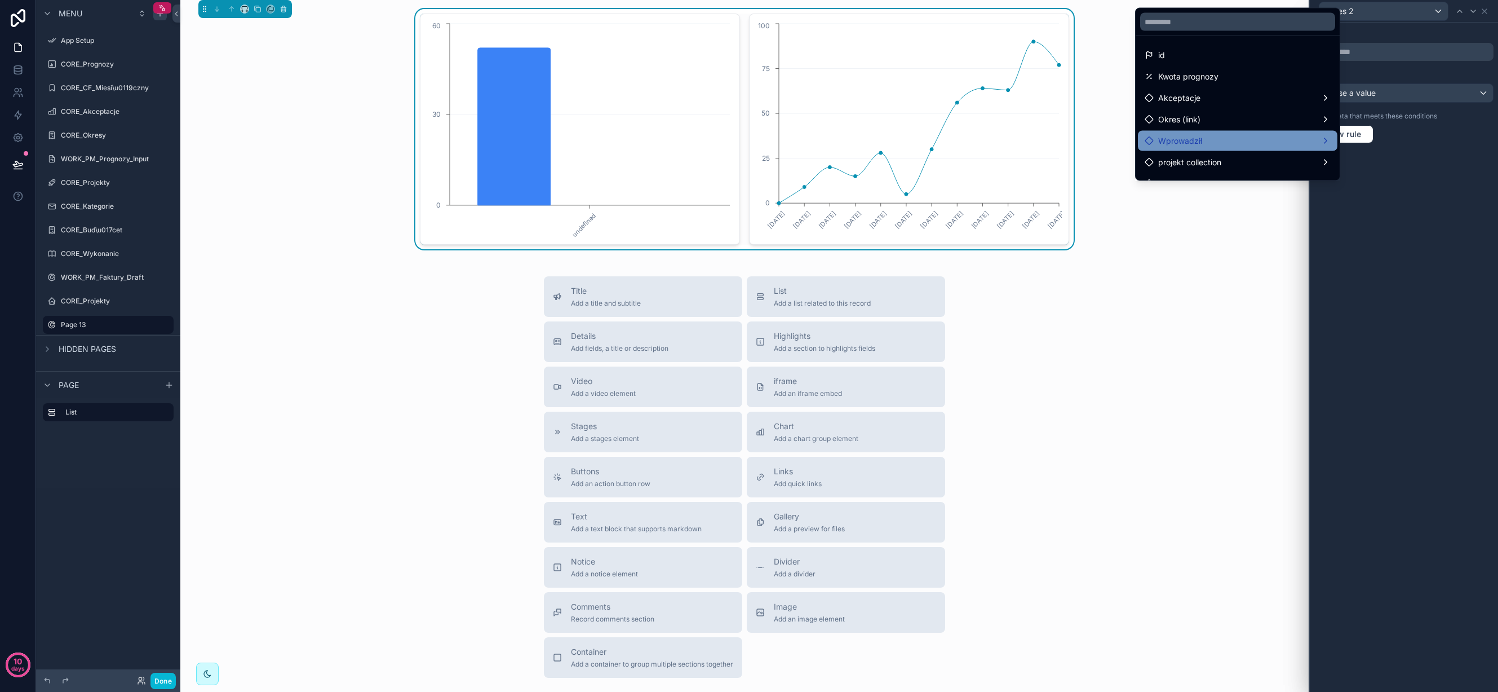
click at [1242, 138] on div "Wprowadził" at bounding box center [1238, 141] width 186 height 14
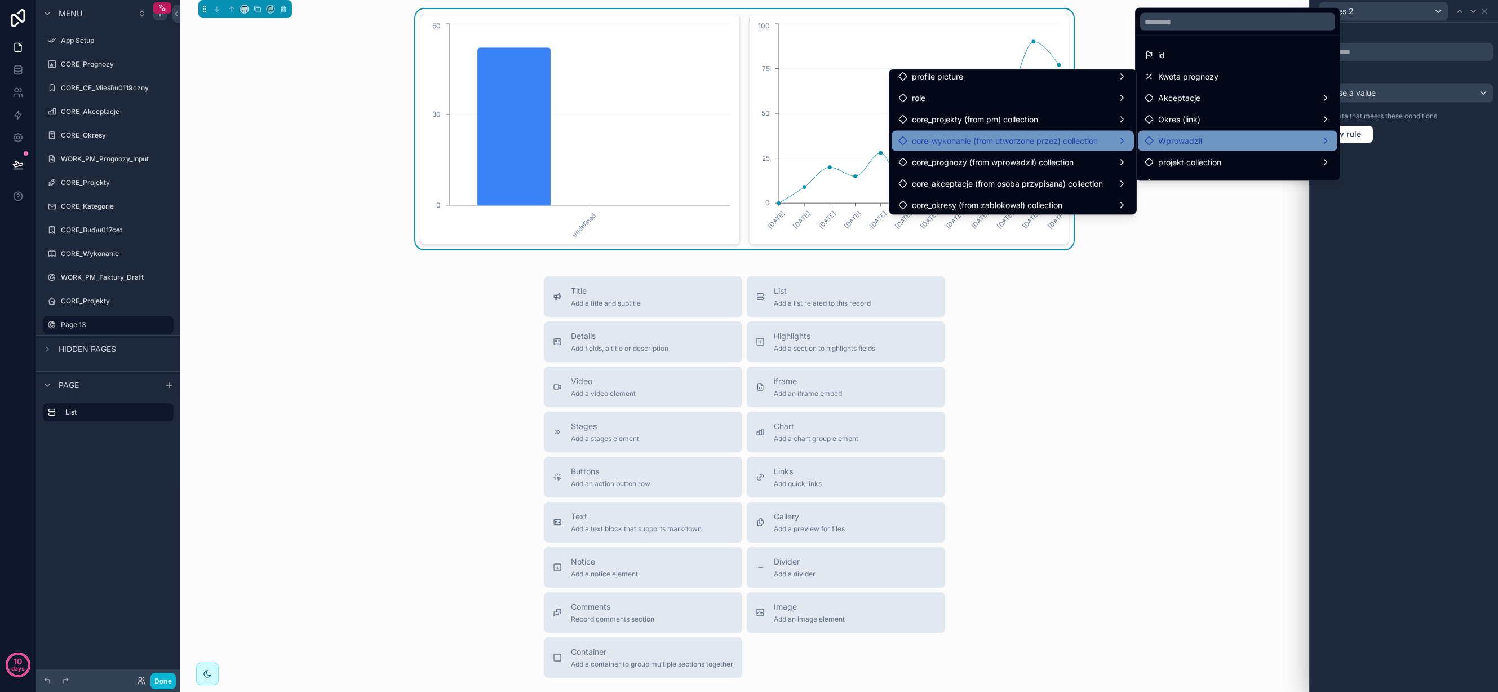
scroll to position [51, 0]
click at [1033, 159] on span "core_prognozy (from wprowadził) collection" at bounding box center [993, 160] width 162 height 14
click at [1445, 202] on div at bounding box center [1404, 346] width 188 height 692
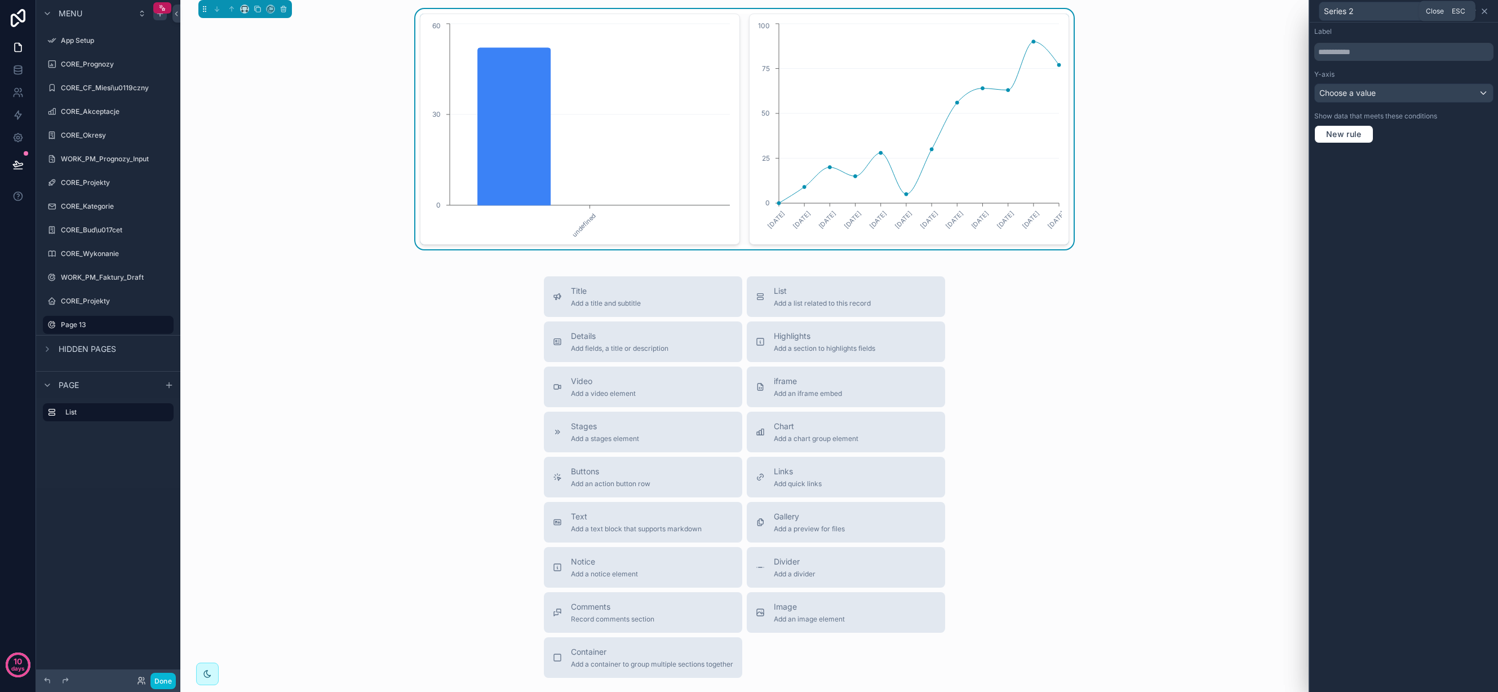
click at [1484, 15] on icon at bounding box center [1484, 11] width 9 height 9
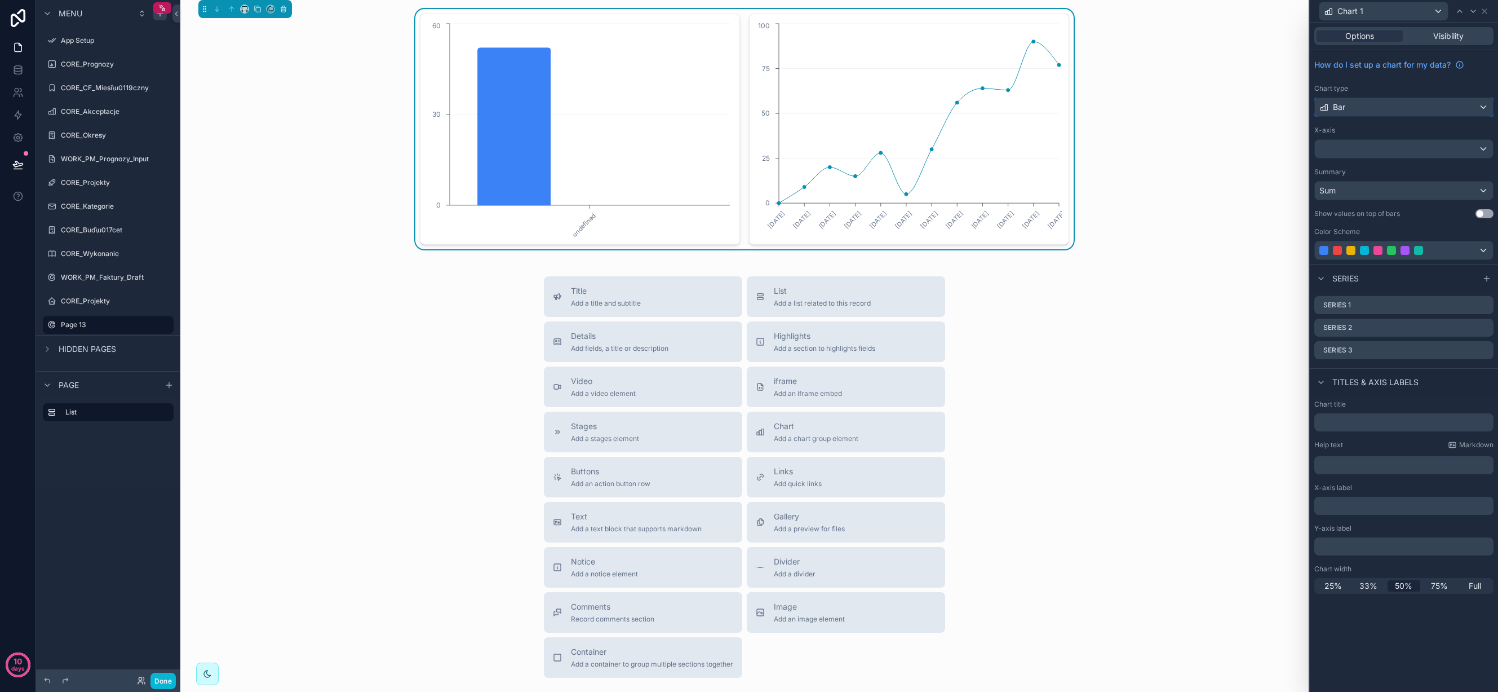
click at [1484, 103] on div "Bar" at bounding box center [1404, 107] width 178 height 18
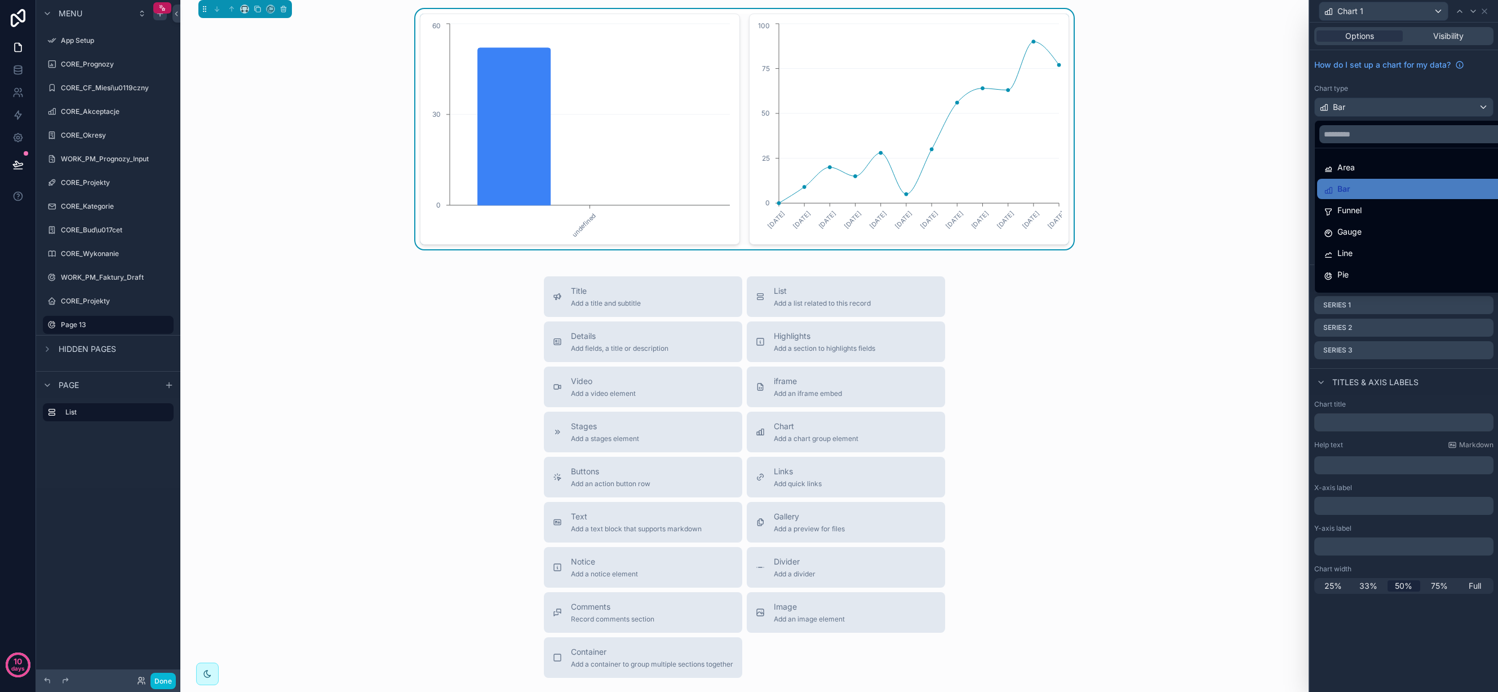
click at [1379, 192] on div "Bar" at bounding box center [1417, 189] width 186 height 14
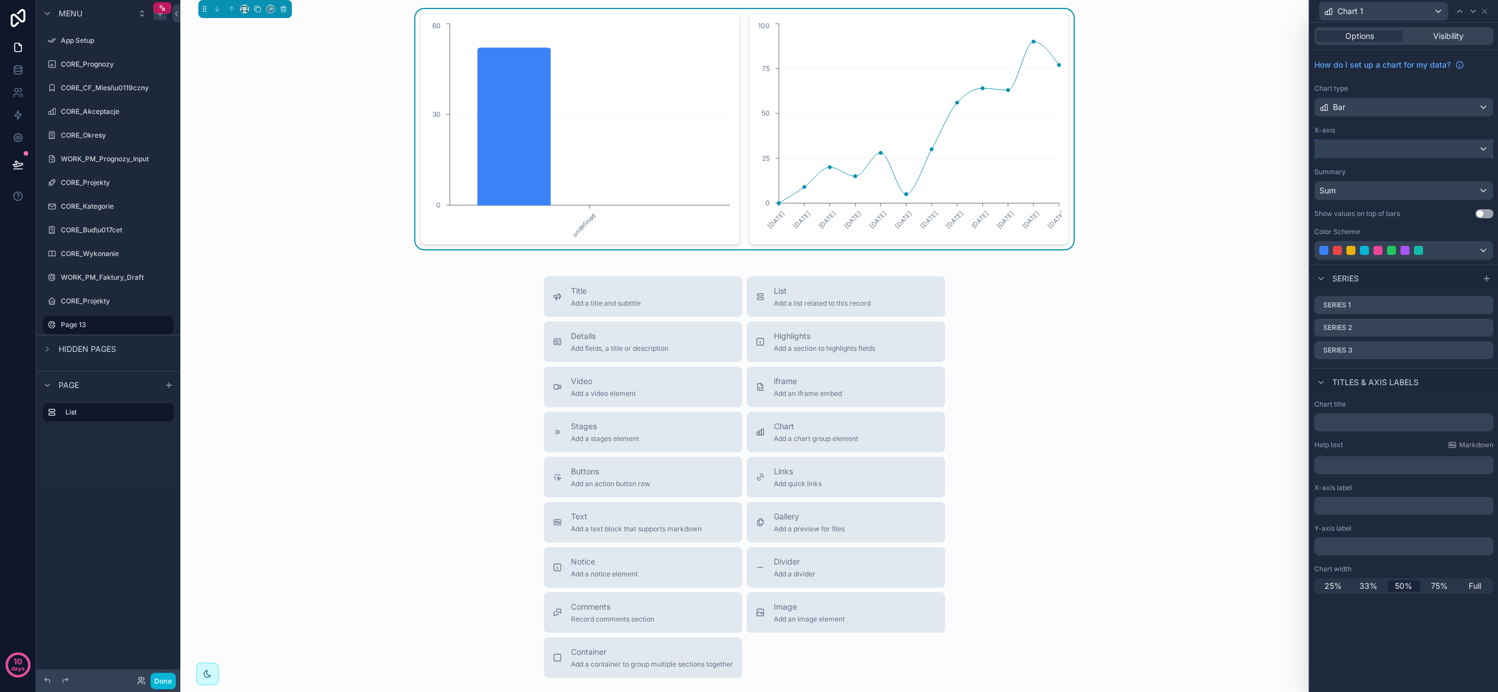
click at [1477, 145] on div at bounding box center [1404, 149] width 178 height 18
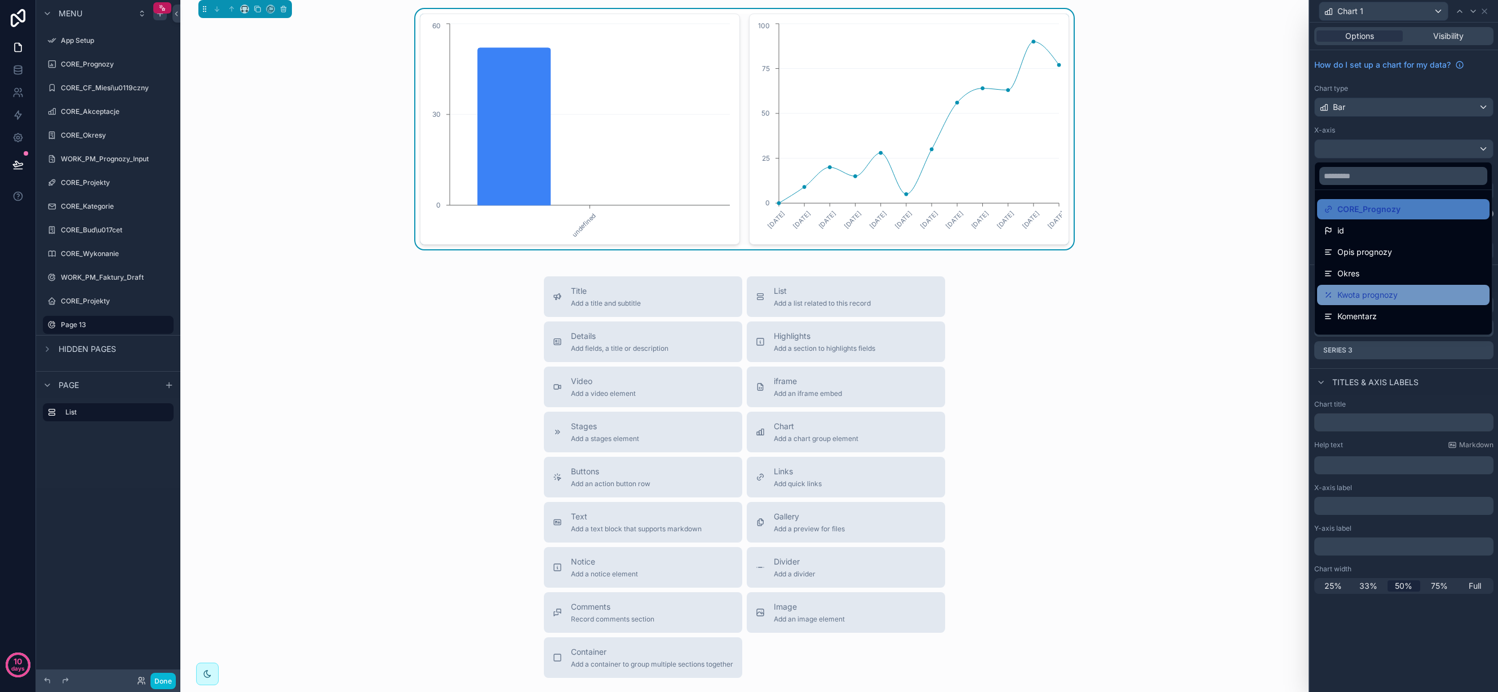
click at [1402, 285] on div "Kwota prognozy" at bounding box center [1403, 295] width 172 height 20
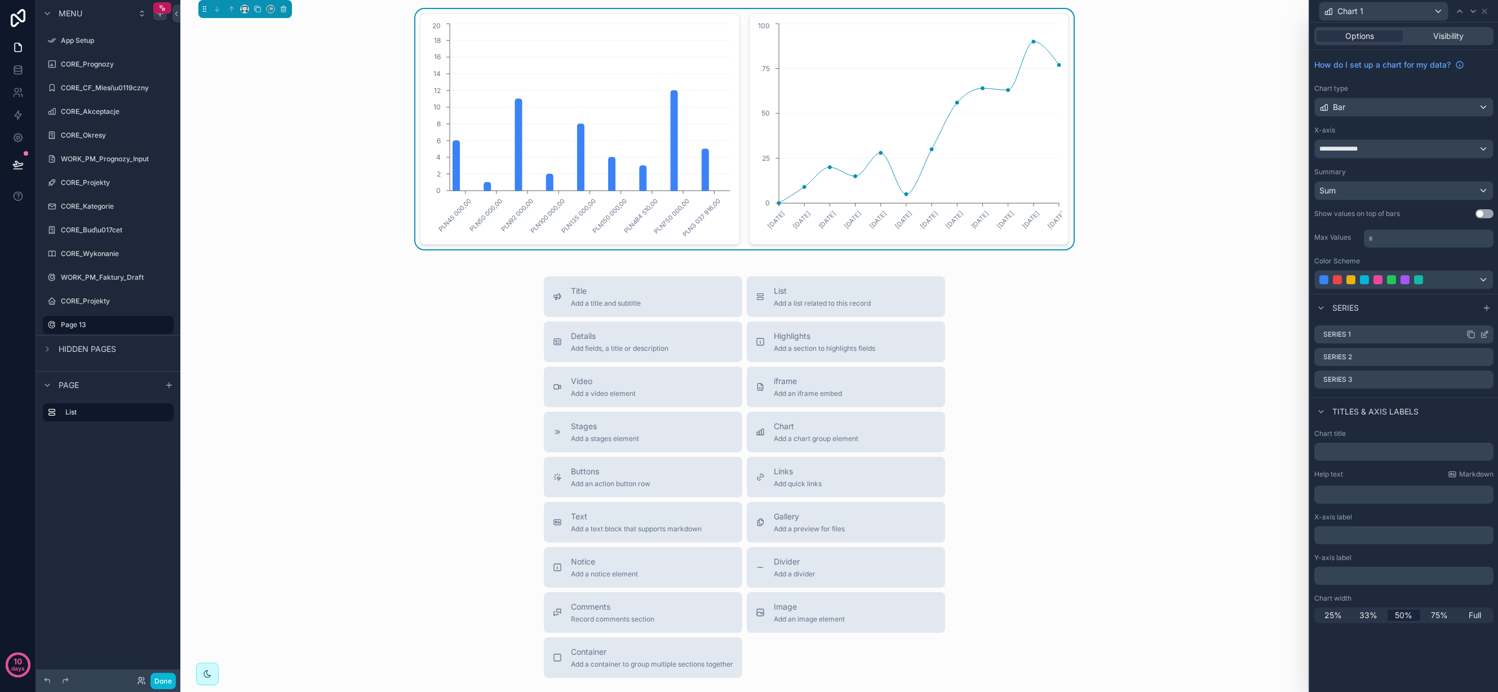
click at [1486, 334] on icon at bounding box center [1484, 334] width 9 height 9
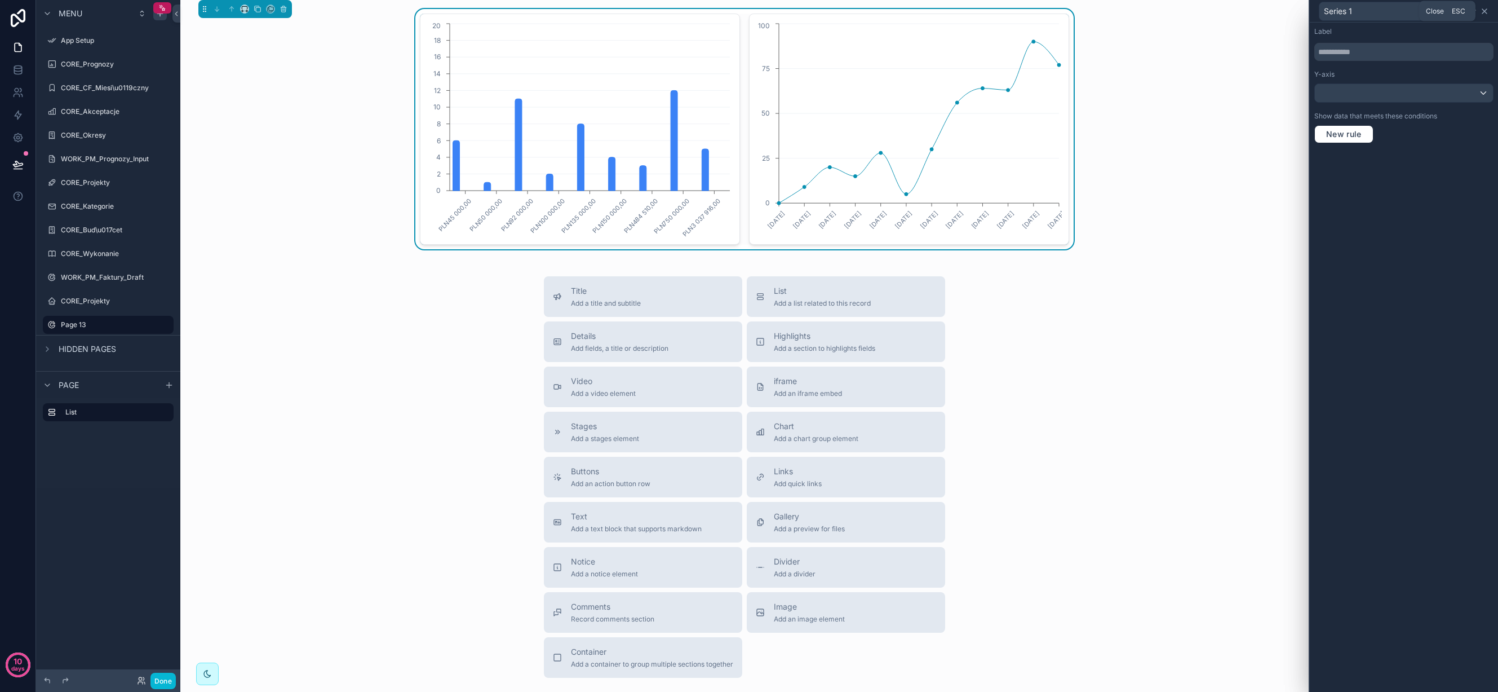
click at [1482, 11] on icon at bounding box center [1484, 11] width 9 height 9
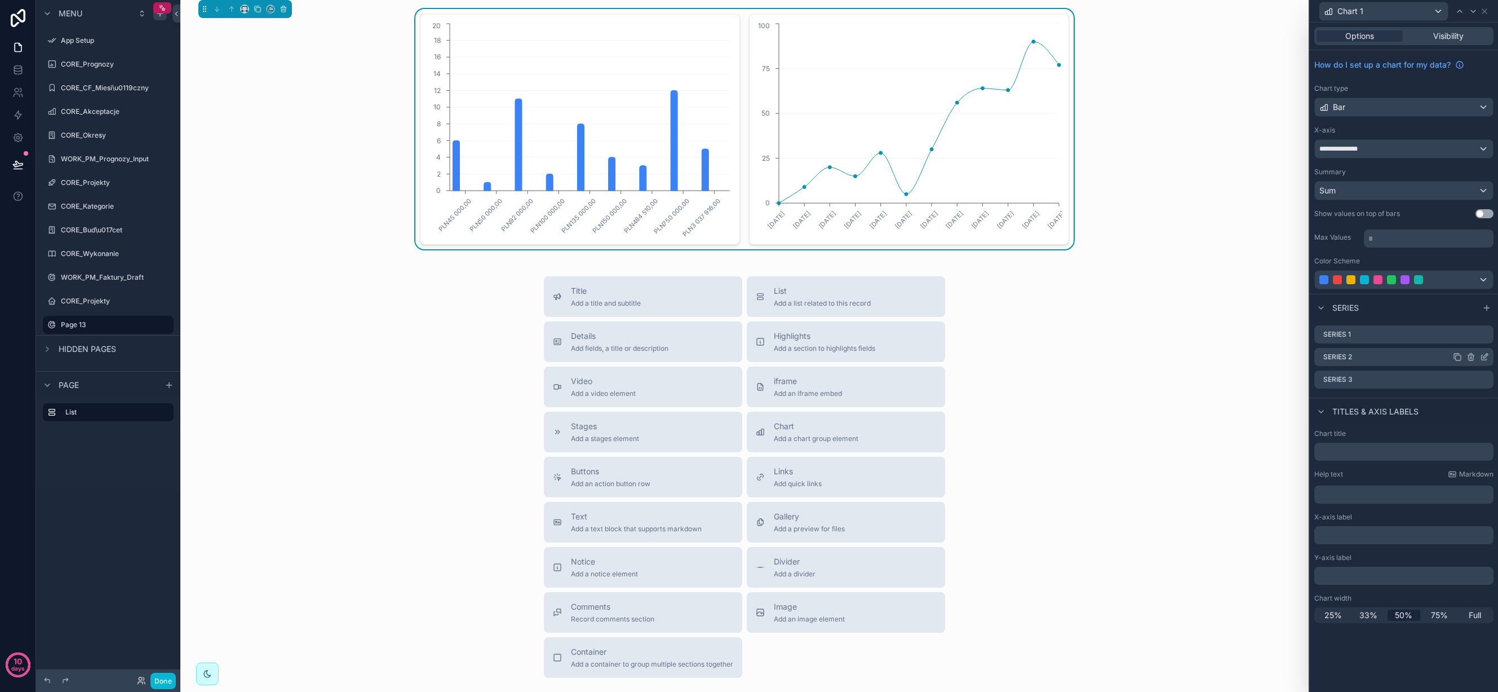
click at [1468, 356] on icon at bounding box center [1470, 357] width 5 height 5
click at [1466, 337] on icon at bounding box center [1467, 337] width 6 height 0
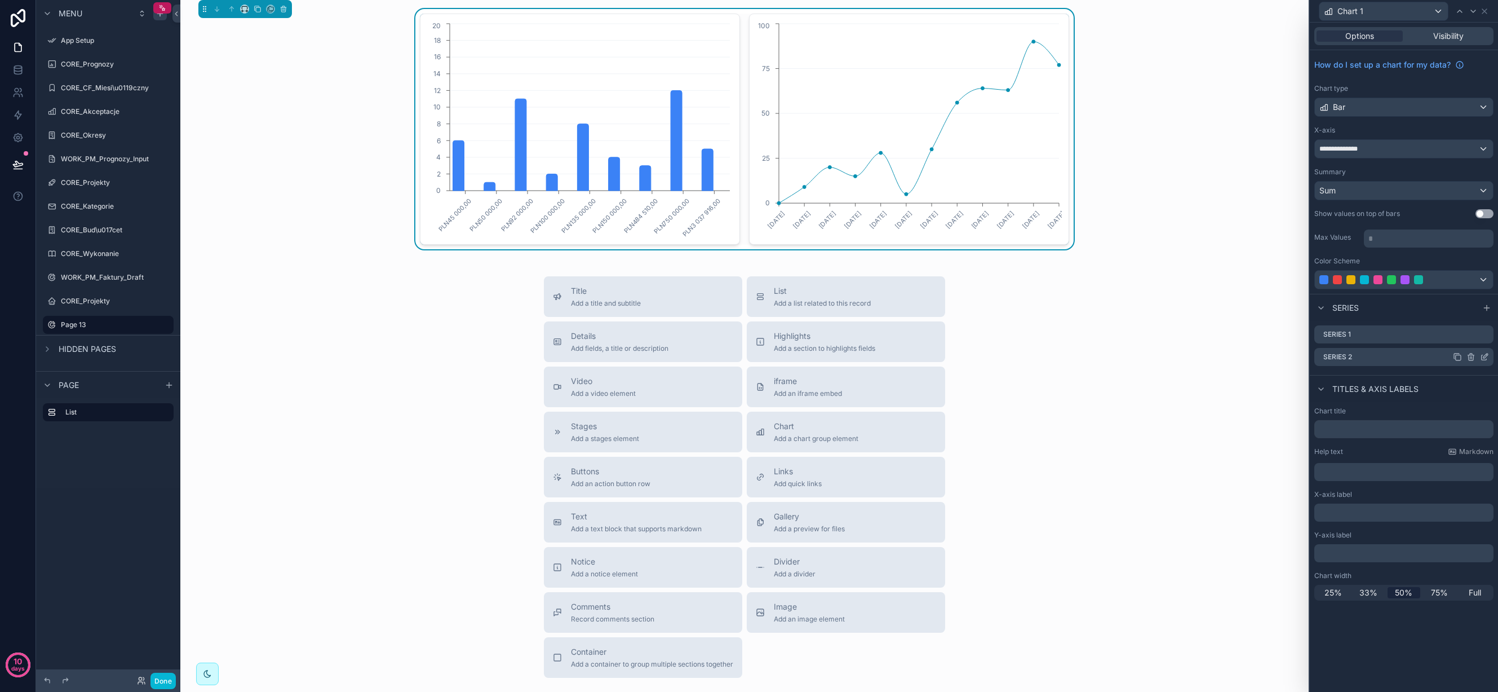
click at [1473, 354] on icon at bounding box center [1471, 356] width 9 height 9
click at [1467, 339] on icon at bounding box center [1467, 339] width 0 height 2
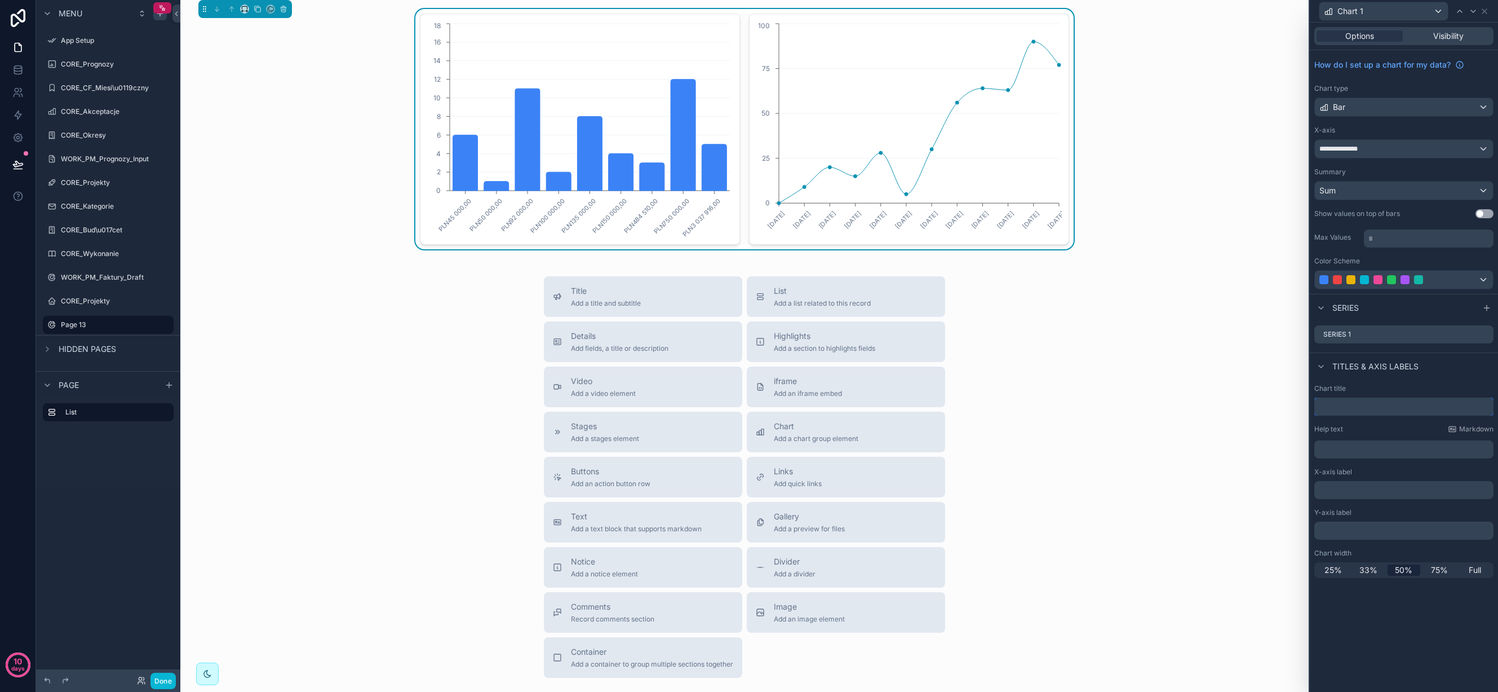
click at [1353, 410] on input "text" at bounding box center [1404, 406] width 179 height 18
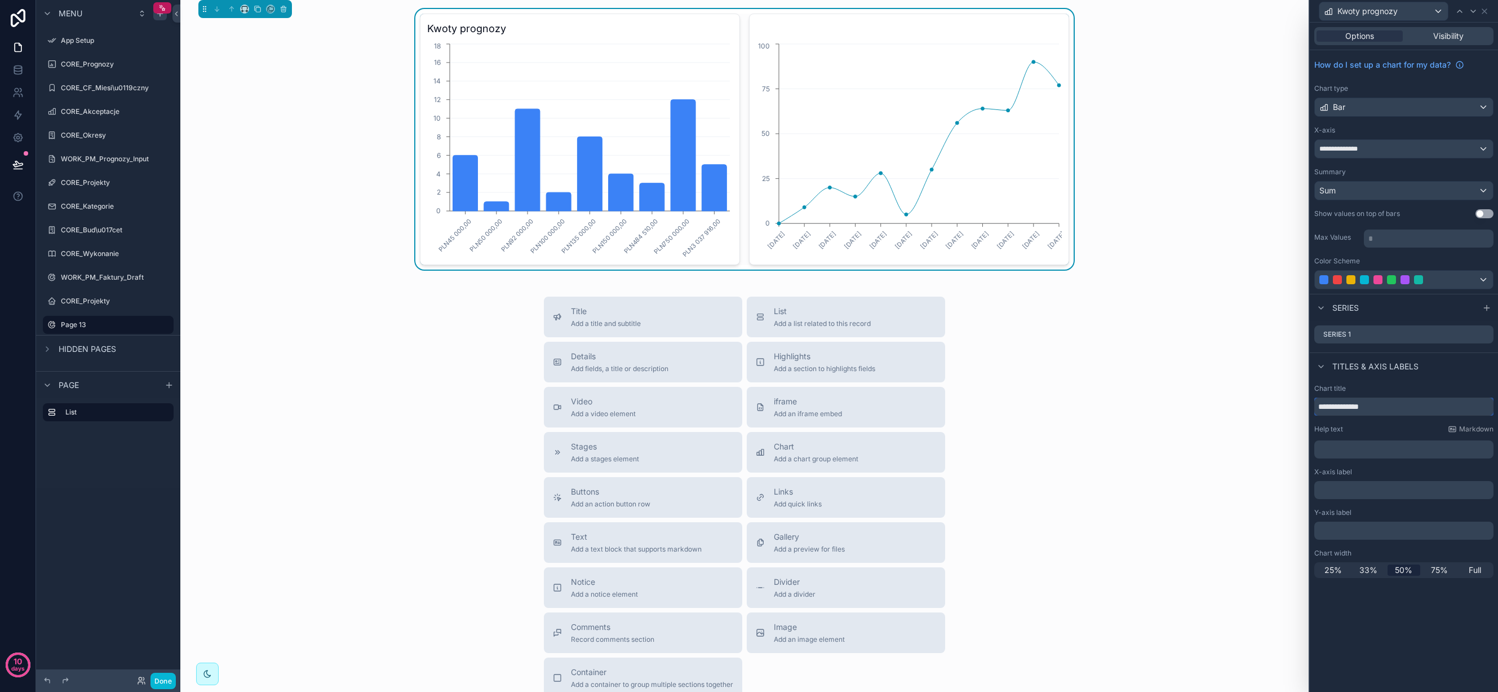
type input "**********"
click at [1368, 490] on p "﻿" at bounding box center [1405, 489] width 172 height 11
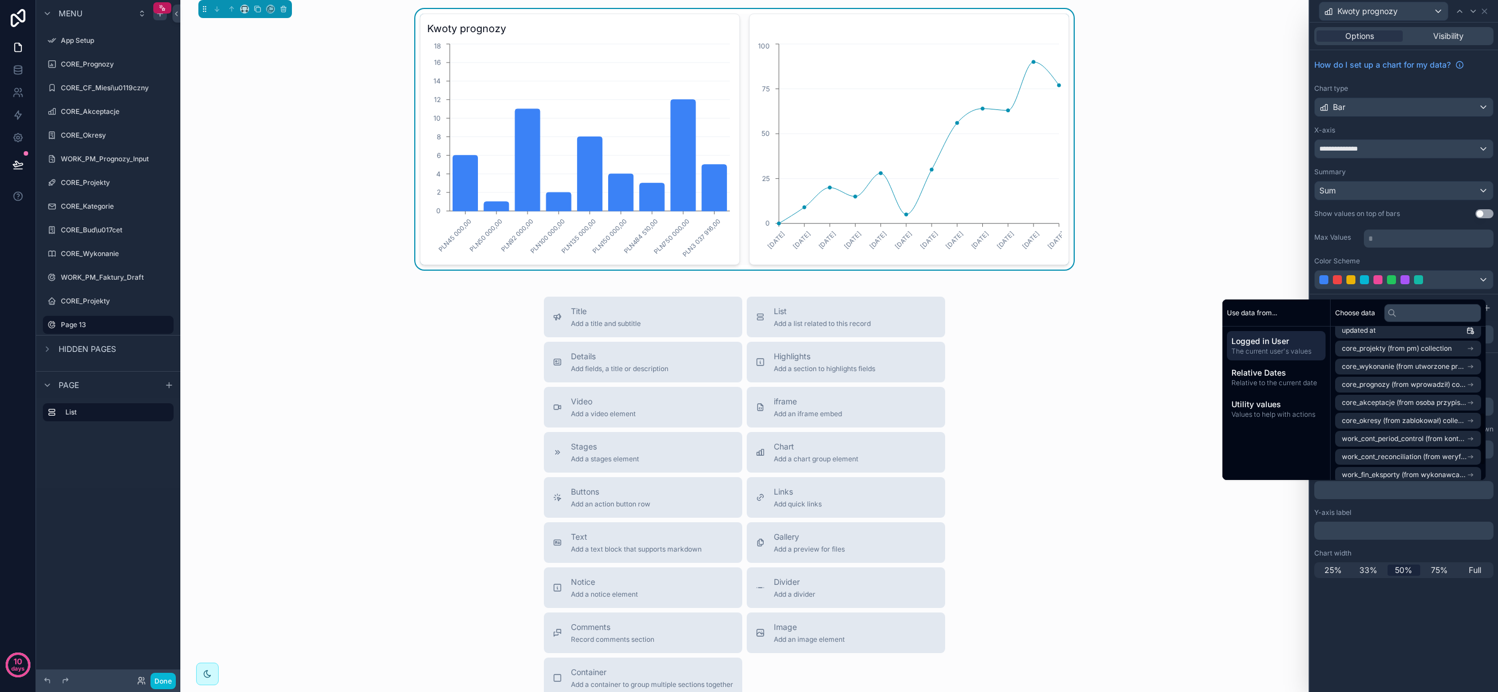
scroll to position [245, 0]
click at [1411, 382] on span "core_prognozy (from wprowadził) collection" at bounding box center [1404, 382] width 125 height 9
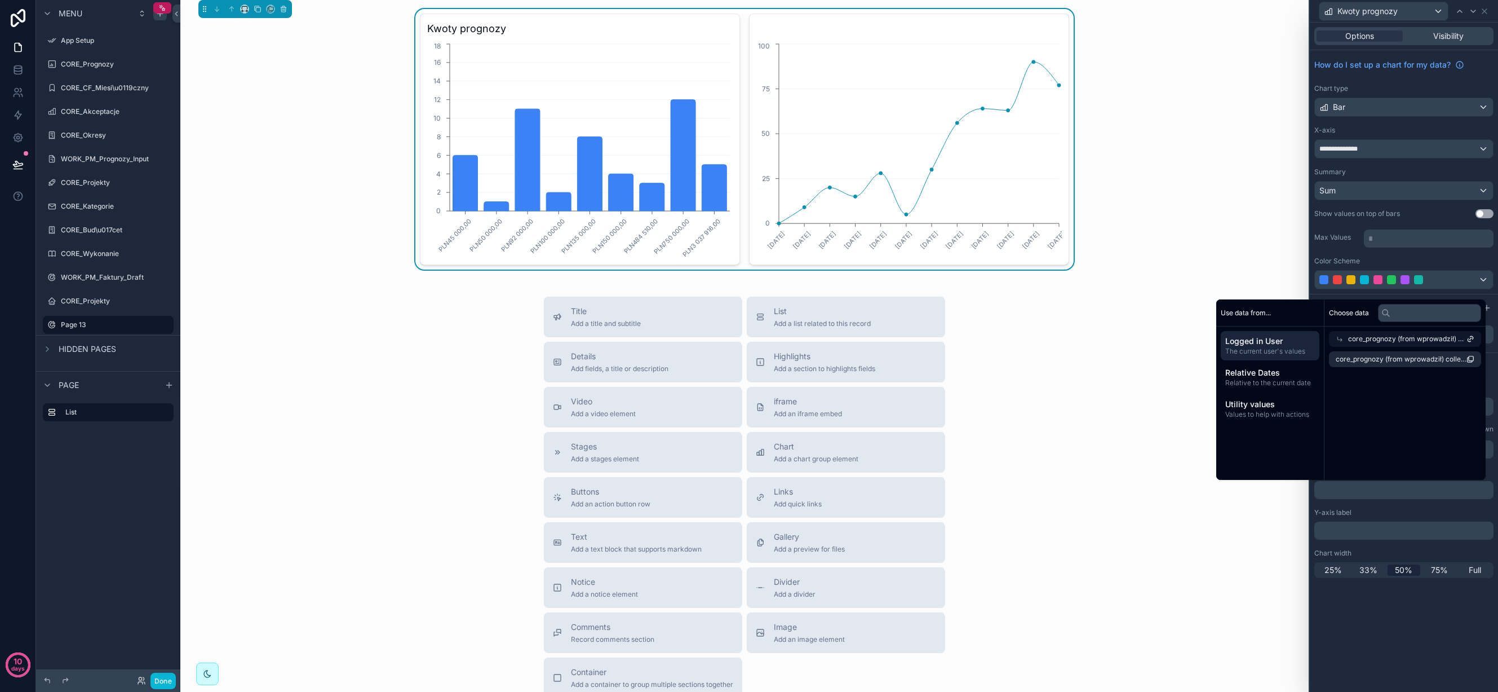
scroll to position [0, 0]
click at [1397, 508] on div "Y-axis label" at bounding box center [1404, 512] width 179 height 9
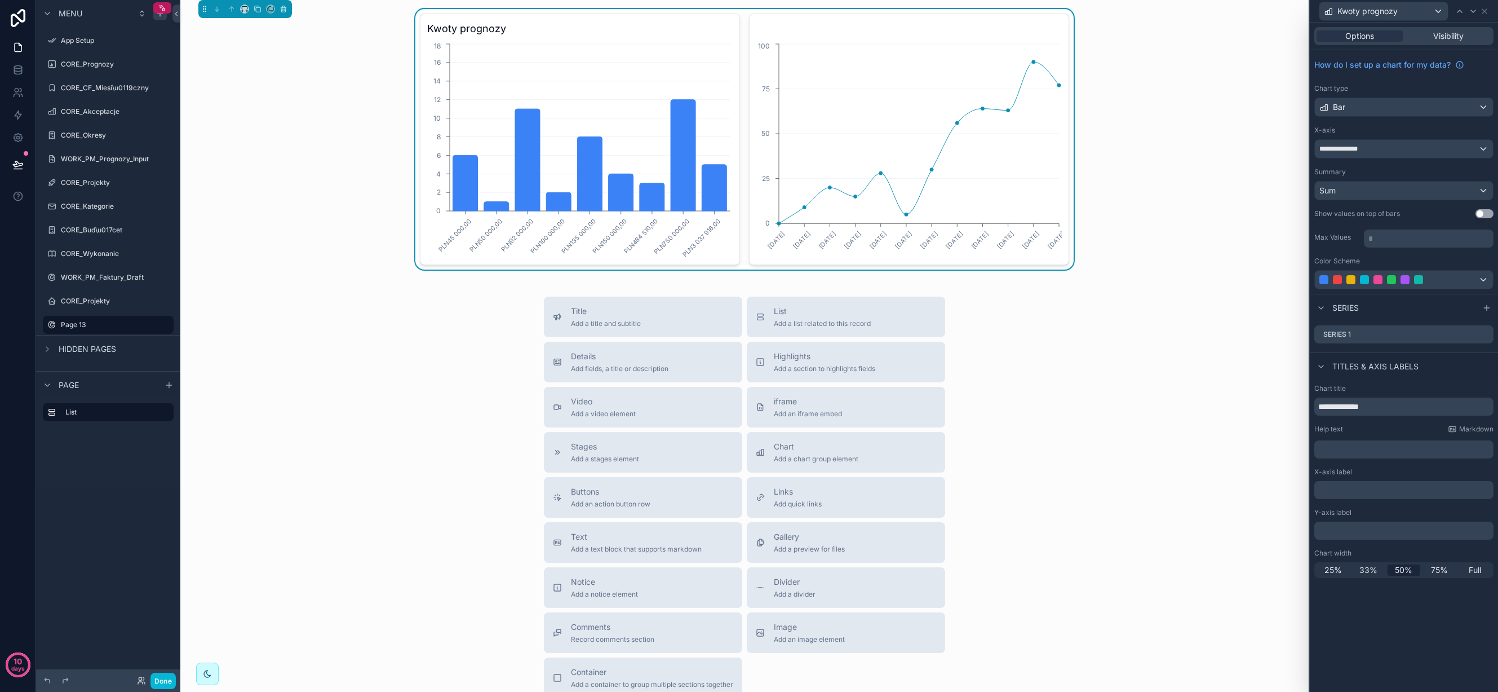
click at [1397, 487] on p "﻿" at bounding box center [1405, 489] width 172 height 11
click at [1393, 506] on div "**********" at bounding box center [1404, 480] width 188 height 203
click at [1387, 532] on p "﻿" at bounding box center [1405, 530] width 172 height 11
click at [1401, 598] on div "**********" at bounding box center [1404, 357] width 188 height 669
click at [1385, 167] on div "Summary" at bounding box center [1404, 171] width 179 height 9
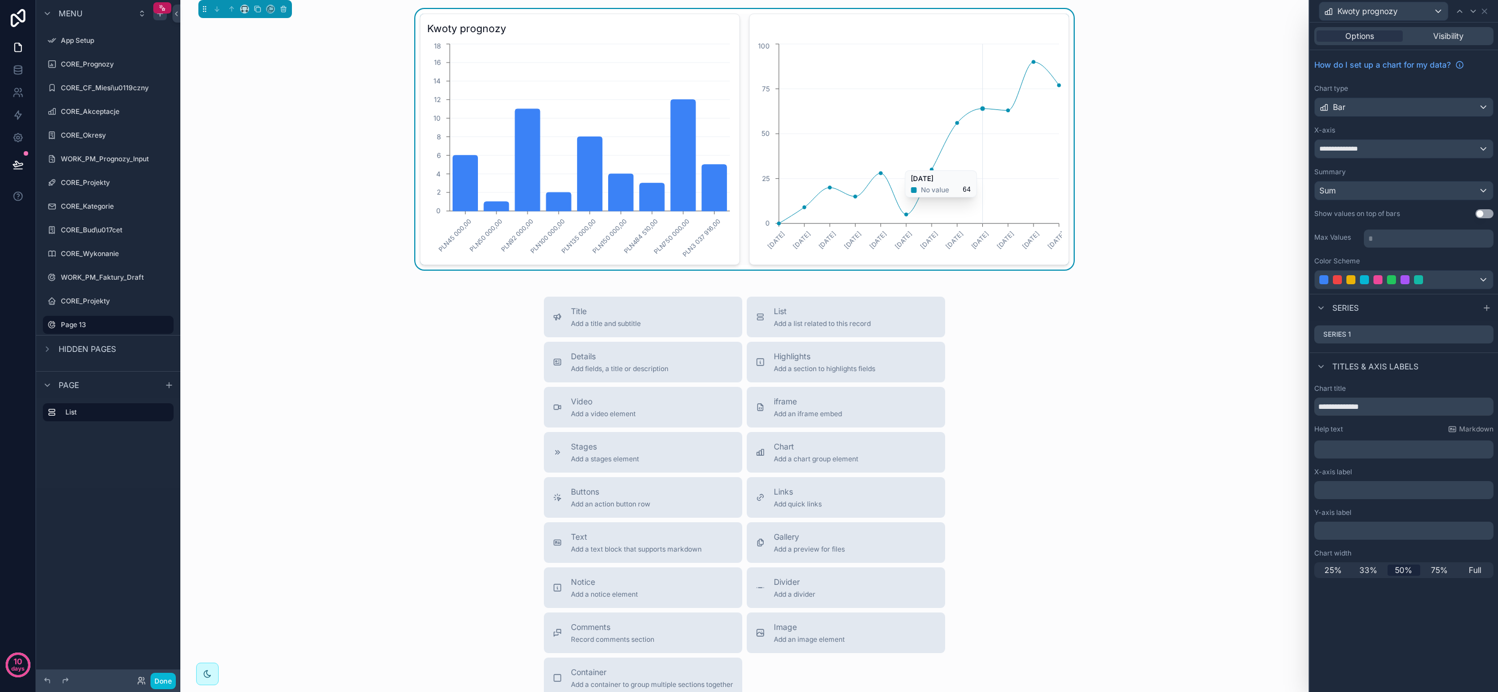
click at [988, 165] on icon "6.01.2025 10.02.2025 10.03.2025 7.04.2025 5.05.2025 9.06.2025 7.07.2025 11.08.2…" at bounding box center [909, 149] width 306 height 216
click at [1232, 118] on div "Kwoty prognozy PLN45 000,00 PLN50 000,00 PLN92 000,00 PLN100 000,00 PLN135 000,…" at bounding box center [744, 139] width 1110 height 260
click at [1090, 294] on div "Kwoty prognozy PLN45 000,00 PLN50 000,00 PLN92 000,00 PLN100 000,00 PLN135 000,…" at bounding box center [744, 394] width 1129 height 788
click at [959, 87] on icon "6.01.2025 10.02.2025 10.03.2025 7.04.2025 5.05.2025 9.06.2025 7.07.2025 11.08.2…" at bounding box center [909, 149] width 306 height 216
click at [913, 64] on icon "6.01.2025 10.02.2025 10.03.2025 7.04.2025 5.05.2025 9.06.2025 7.07.2025 11.08.2…" at bounding box center [909, 149] width 306 height 216
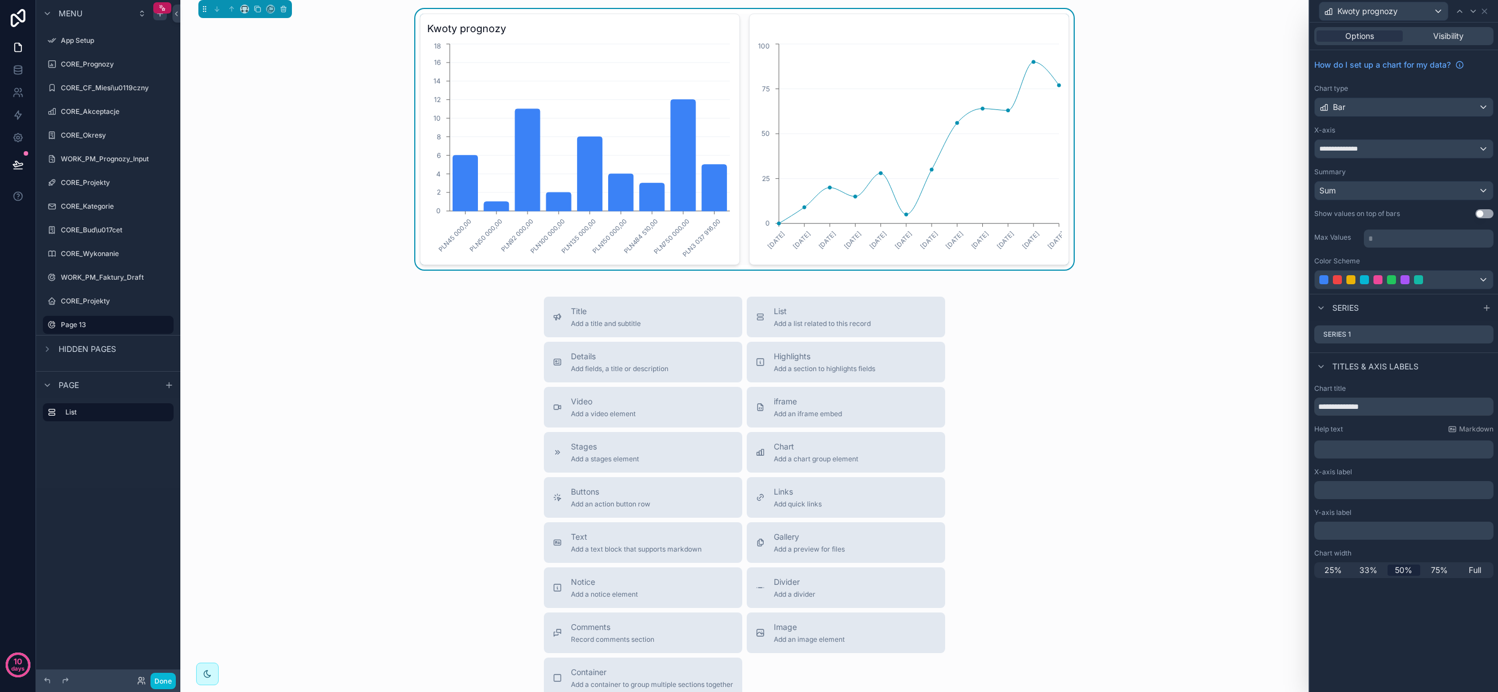
drag, startPoint x: 942, startPoint y: 32, endPoint x: 950, endPoint y: 29, distance: 8.1
click at [944, 32] on div "6.01.2025 10.02.2025 10.03.2025 7.04.2025 5.05.2025 9.06.2025 7.07.2025 11.08.2…" at bounding box center [909, 139] width 320 height 251
click at [987, 25] on div "6.01.2025 10.02.2025 10.03.2025 7.04.2025 5.05.2025 9.06.2025 7.07.2025 11.08.2…" at bounding box center [909, 139] width 320 height 251
click at [775, 30] on div "6.01.2025 10.02.2025 10.03.2025 7.04.2025 5.05.2025 9.06.2025 7.07.2025 11.08.2…" at bounding box center [909, 139] width 320 height 251
click at [773, 30] on div "6.01.2025 10.02.2025 10.03.2025 7.04.2025 5.05.2025 9.06.2025 7.07.2025 11.08.2…" at bounding box center [909, 139] width 320 height 251
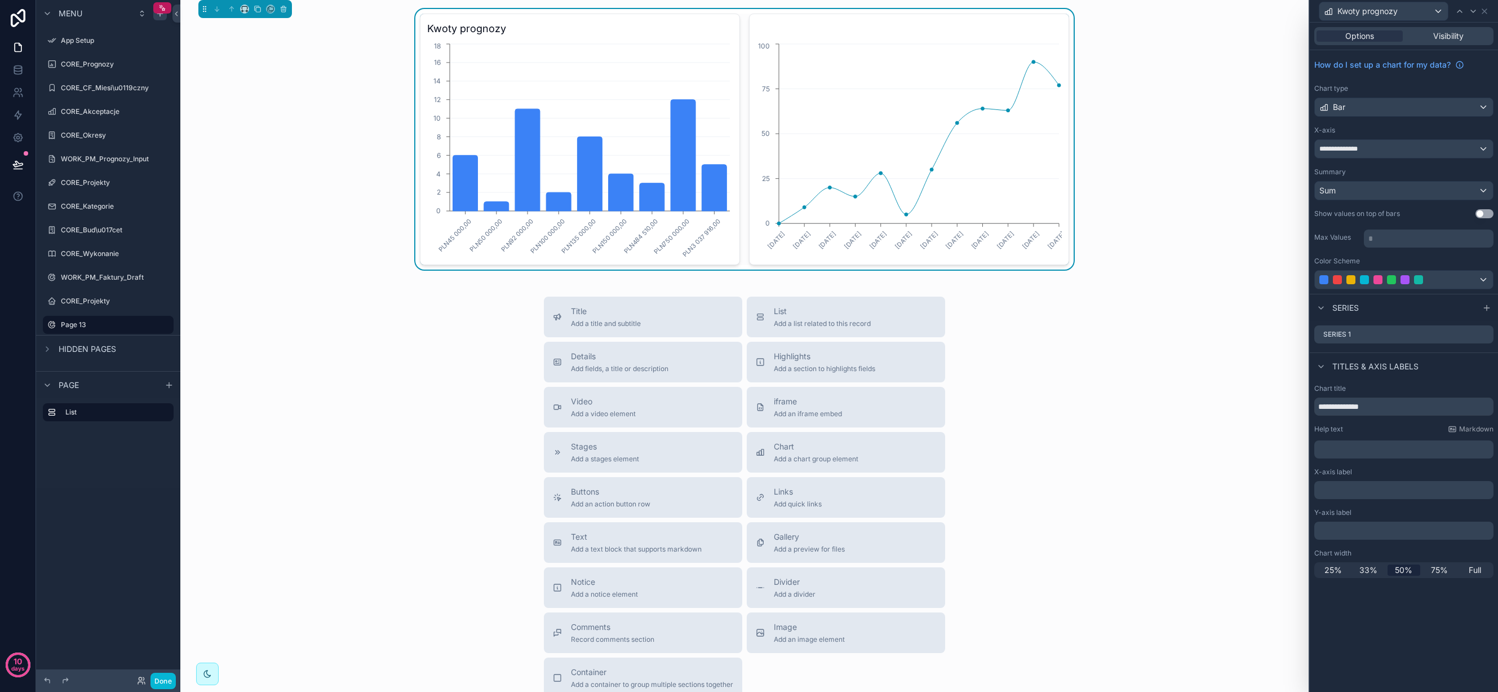
click at [691, 33] on h3 "Kwoty prognozy" at bounding box center [580, 29] width 306 height 16
click at [859, 105] on icon "6.01.2025 10.02.2025 10.03.2025 7.04.2025 5.05.2025 9.06.2025 7.07.2025 11.08.2…" at bounding box center [909, 149] width 306 height 216
click at [1148, 337] on div "Title Add a title and subtitle List Add a list related to this record Details A…" at bounding box center [744, 497] width 1110 height 401
click at [830, 453] on div "Chart Add a chart group element" at bounding box center [816, 452] width 85 height 23
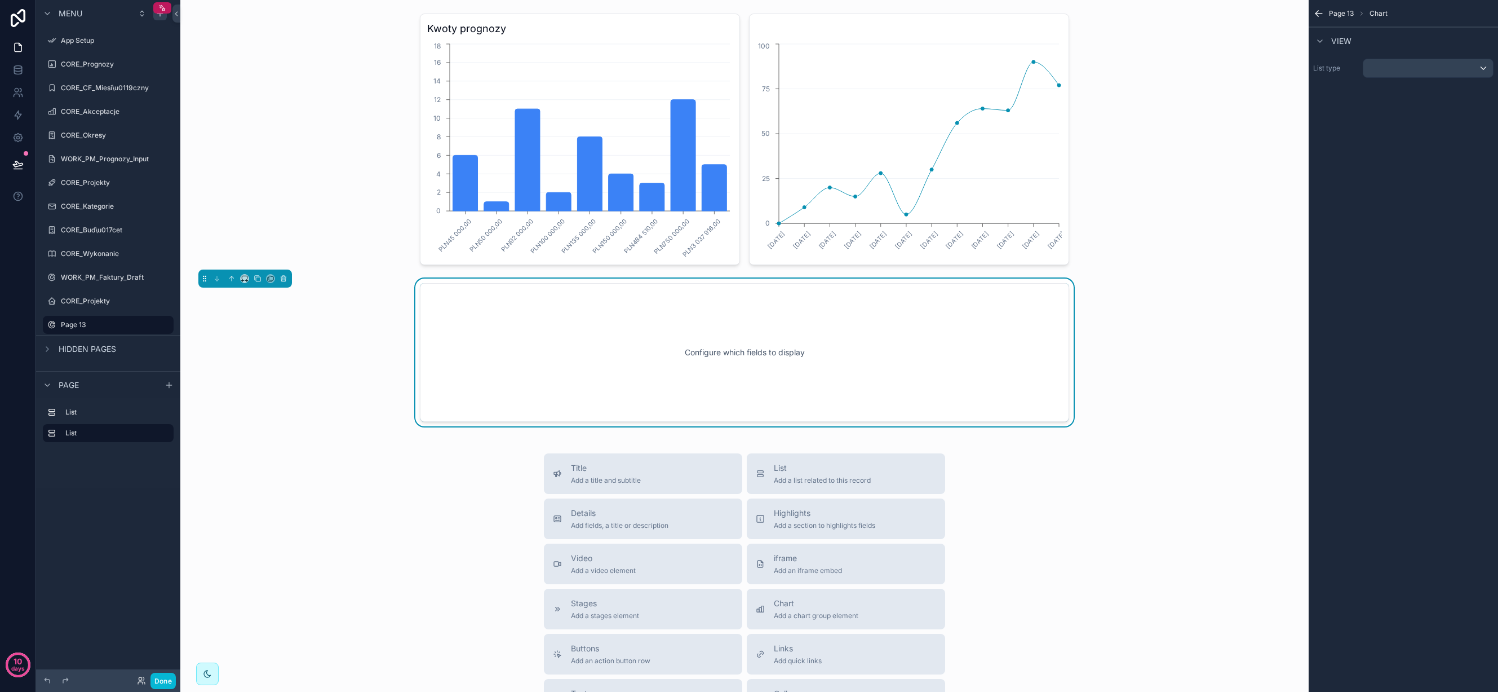
scroll to position [6, 0]
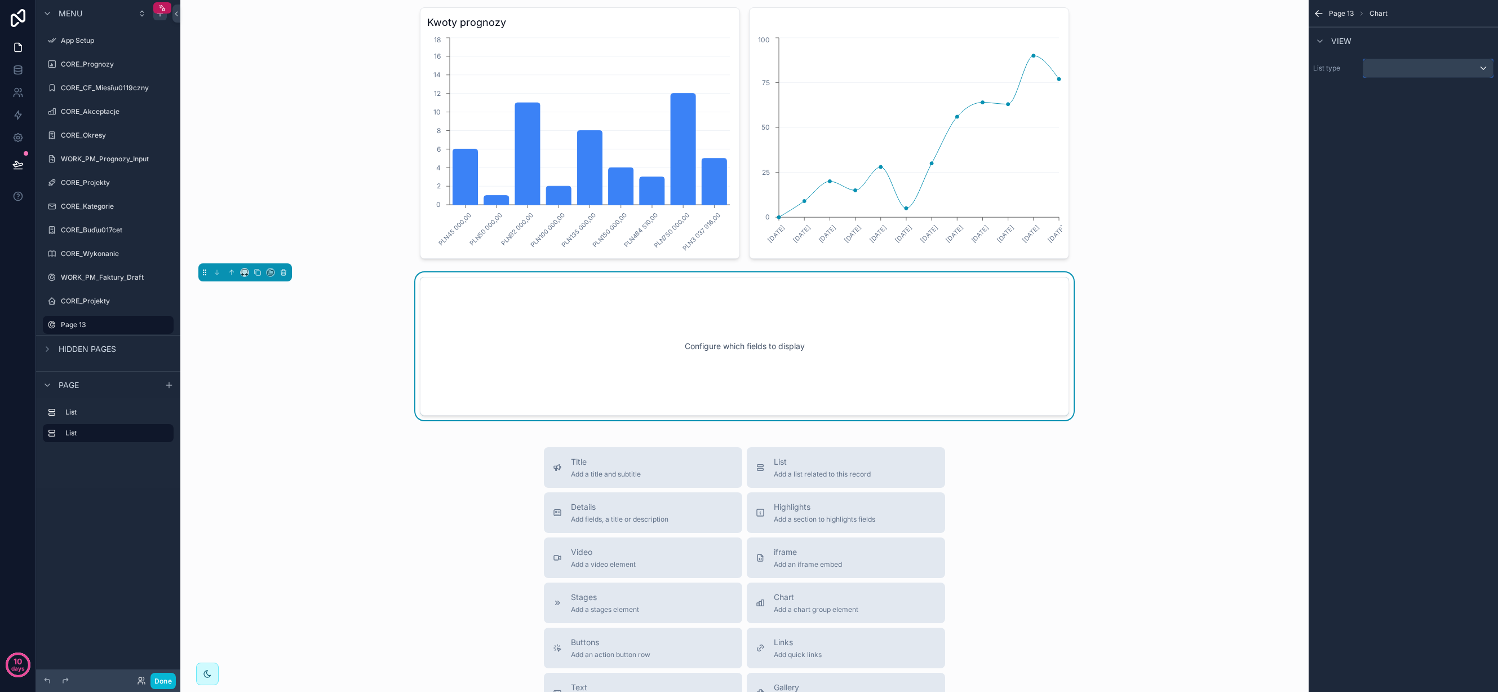
click at [1477, 69] on div "scrollable content" at bounding box center [1429, 68] width 130 height 18
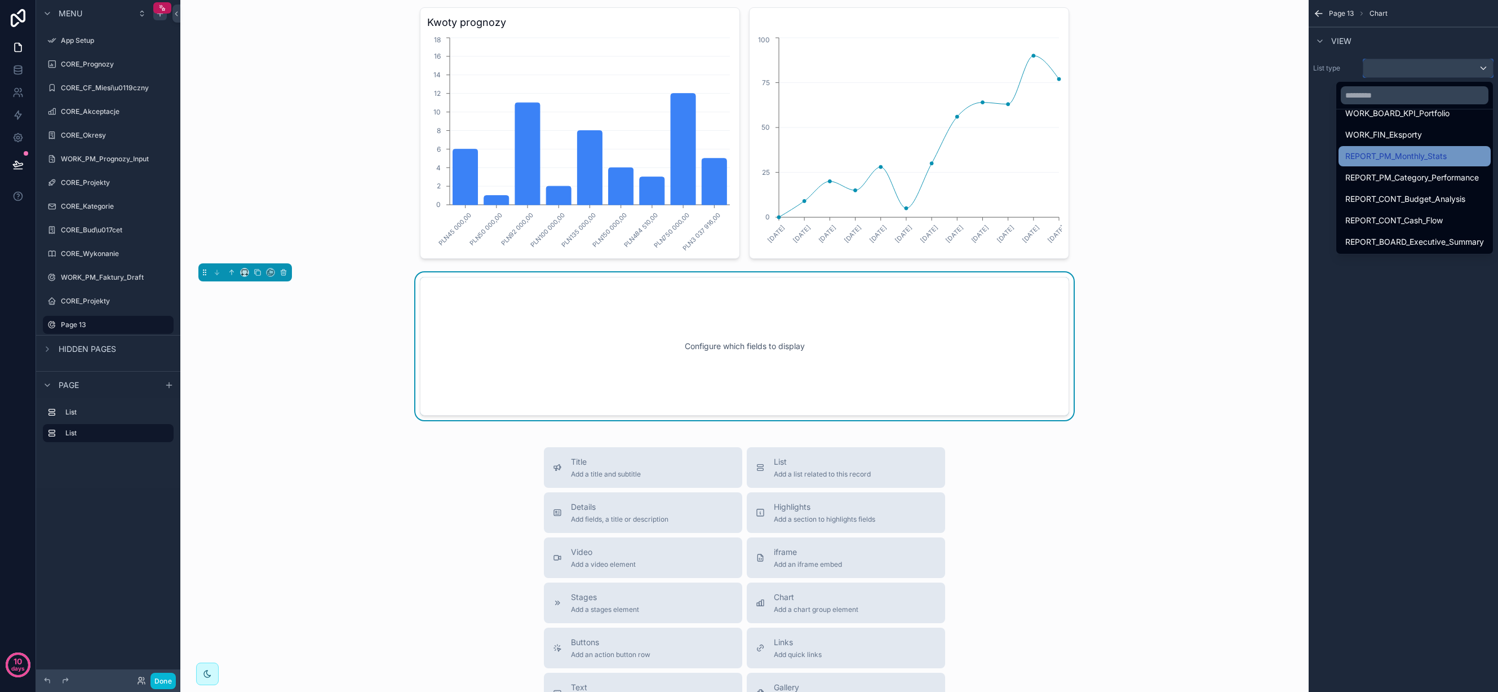
scroll to position [414, 0]
click at [1466, 192] on div "REPORT_CONT_Budget_Analysis" at bounding box center [1415, 199] width 139 height 14
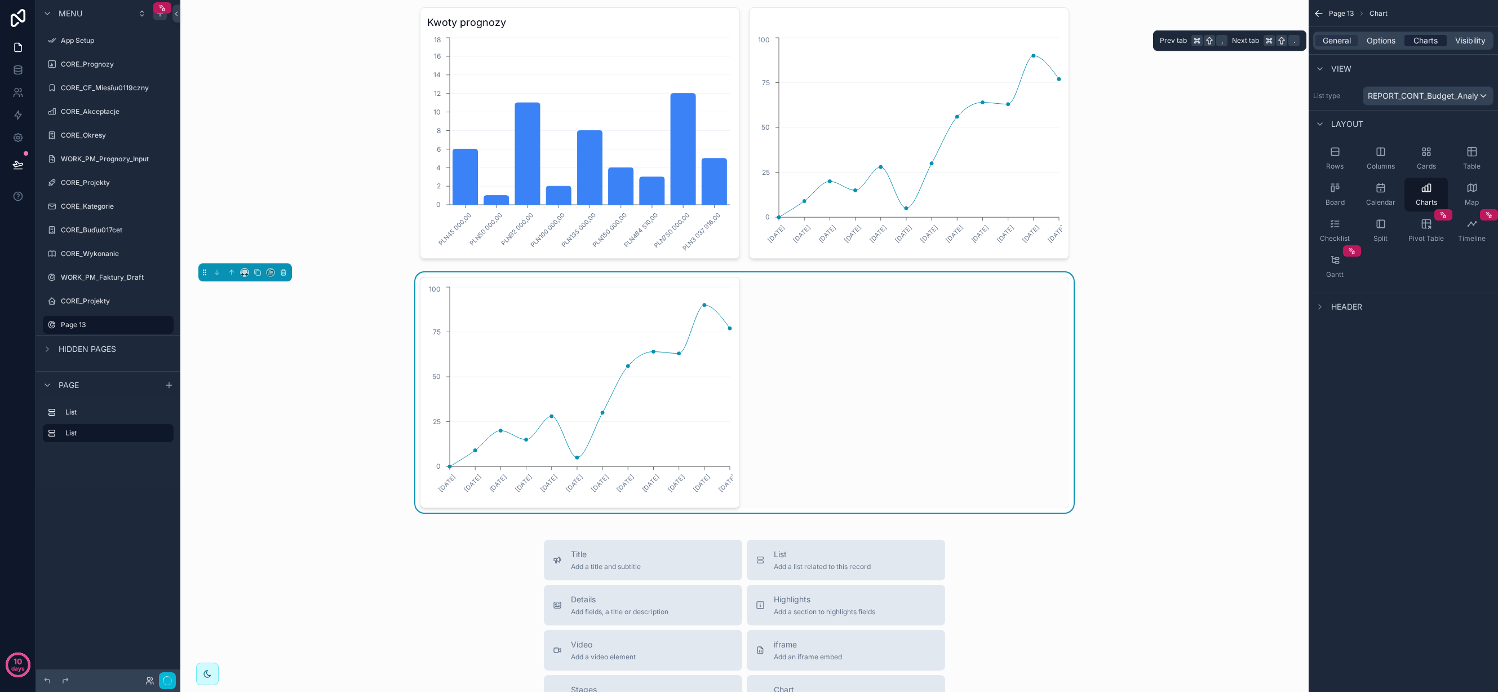
click at [1427, 43] on span "Charts" at bounding box center [1426, 40] width 24 height 11
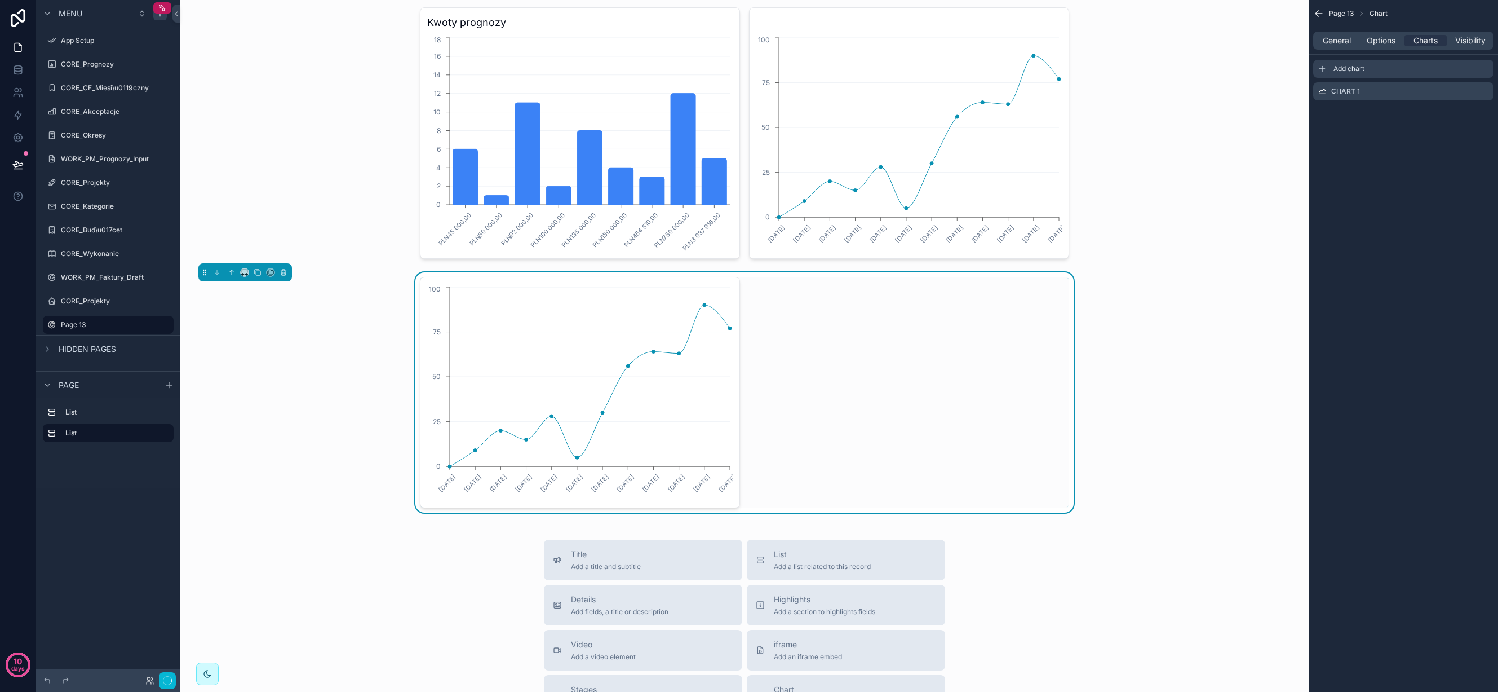
click at [1322, 67] on icon "scrollable content" at bounding box center [1322, 68] width 0 height 5
click at [951, 290] on icon "6.01.2025 10.02.2025 10.03.2025 7.04.2025 5.05.2025 9.06.2025 7.07.2025 11.08.2…" at bounding box center [909, 392] width 306 height 216
click at [1393, 107] on div "Chart 2" at bounding box center [1403, 114] width 180 height 18
click at [1485, 112] on icon "scrollable content" at bounding box center [1486, 112] width 5 height 5
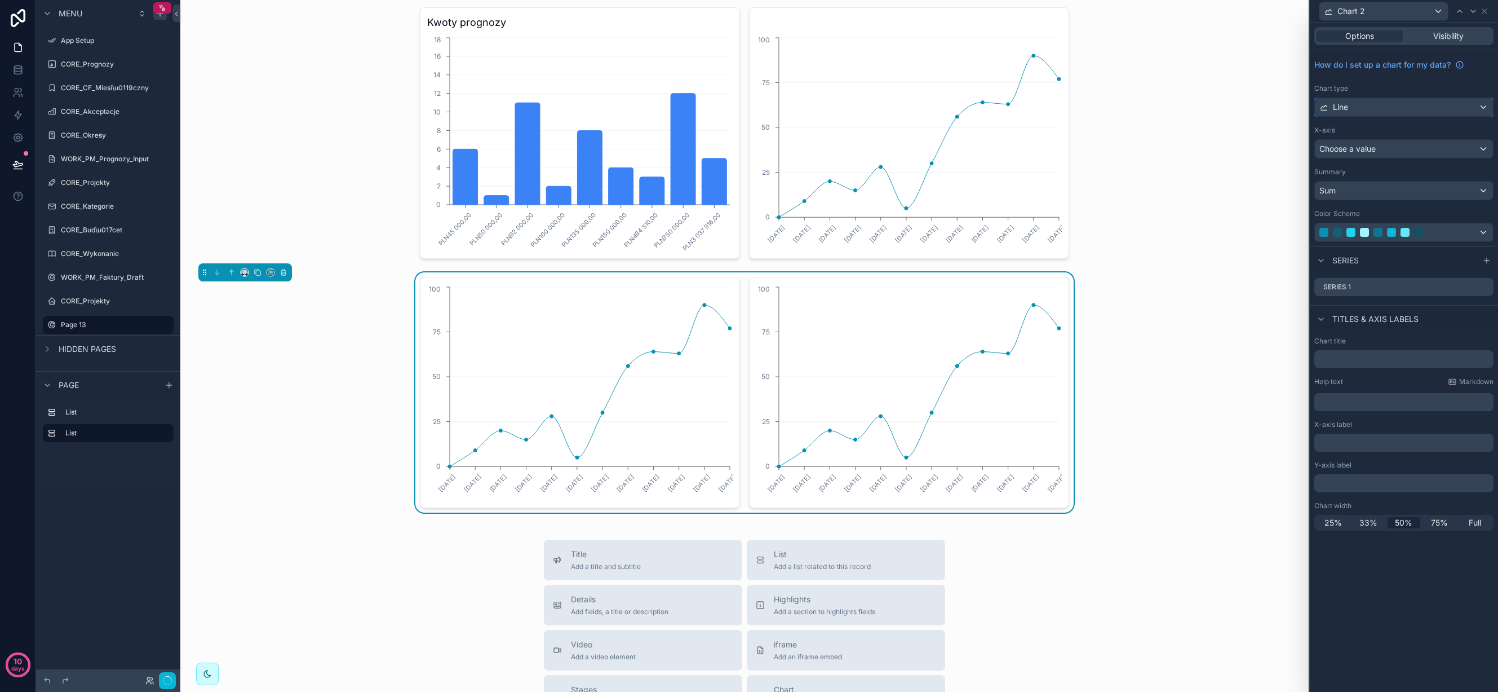
click at [1393, 109] on div "Line" at bounding box center [1404, 107] width 178 height 18
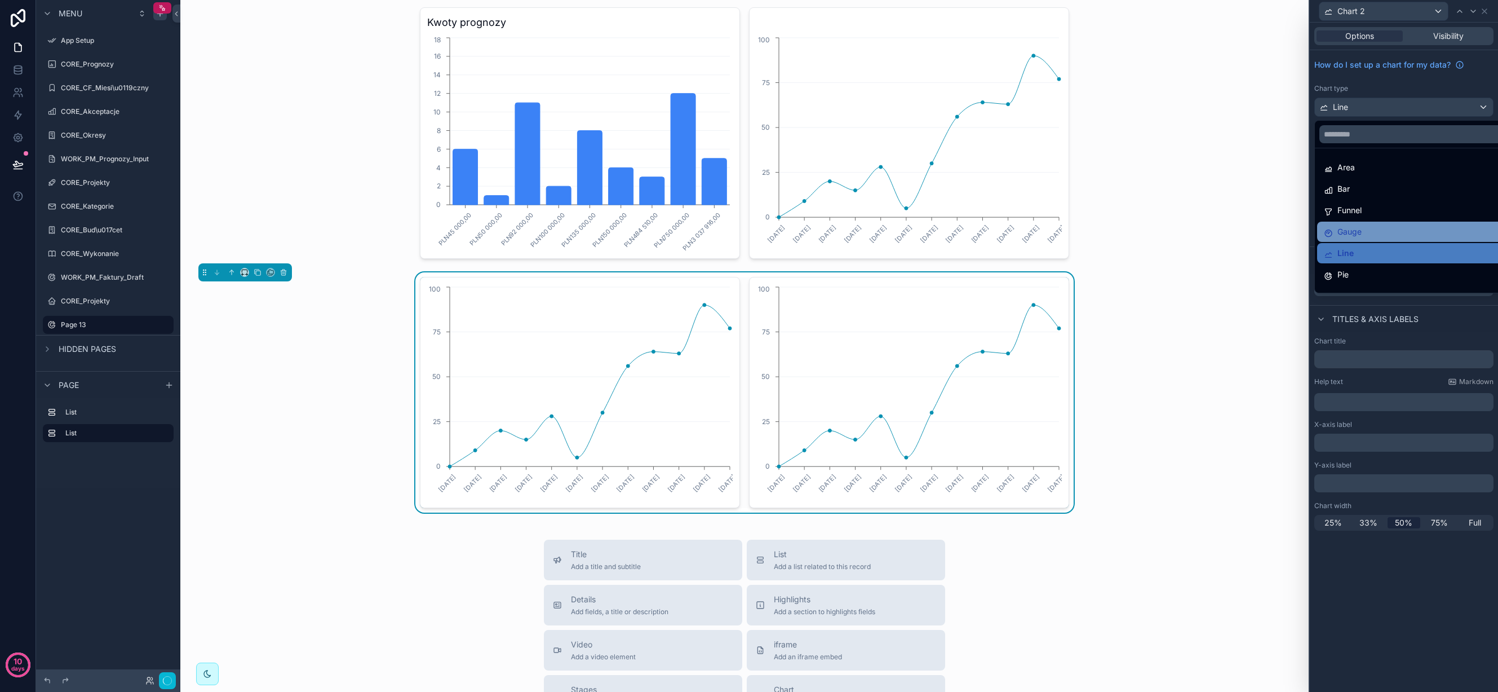
click at [1380, 229] on div "Gauge" at bounding box center [1417, 232] width 186 height 14
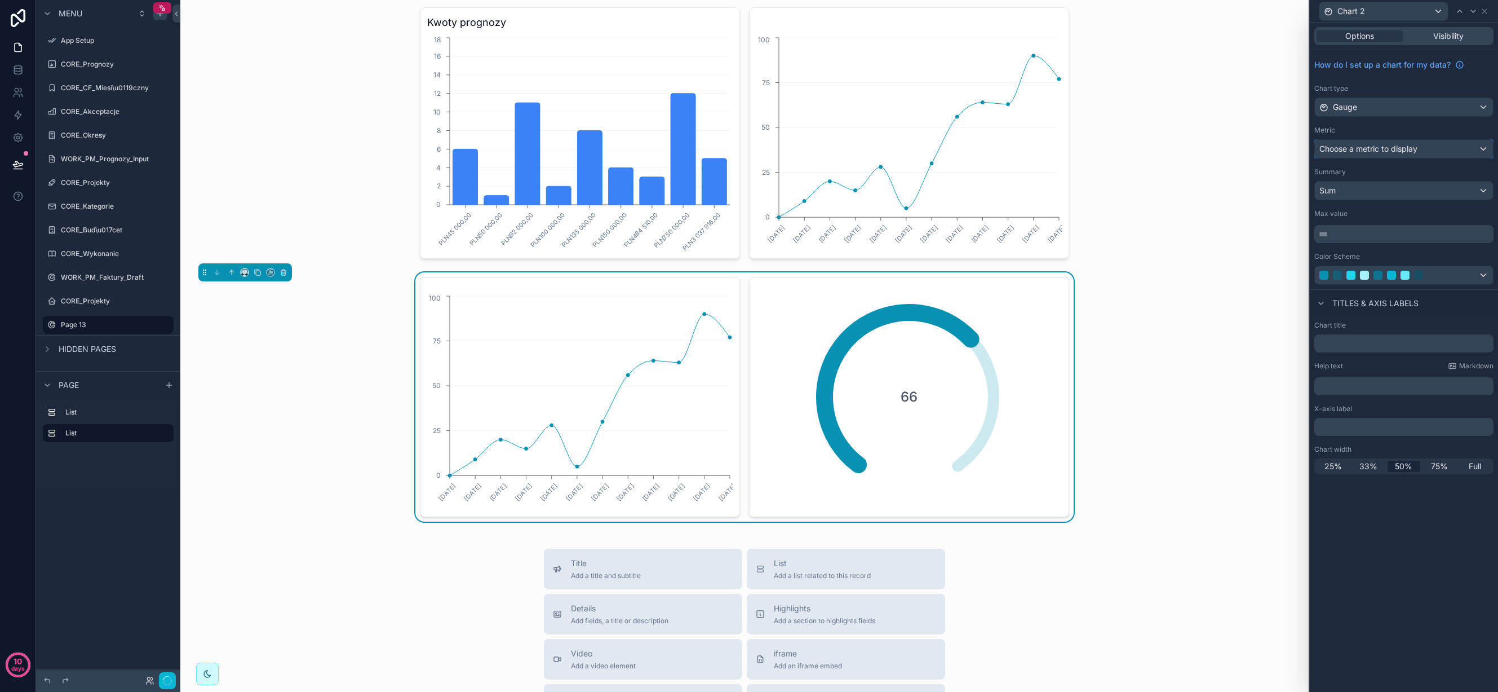
click at [1397, 148] on span "Choose a metric to display" at bounding box center [1369, 149] width 98 height 10
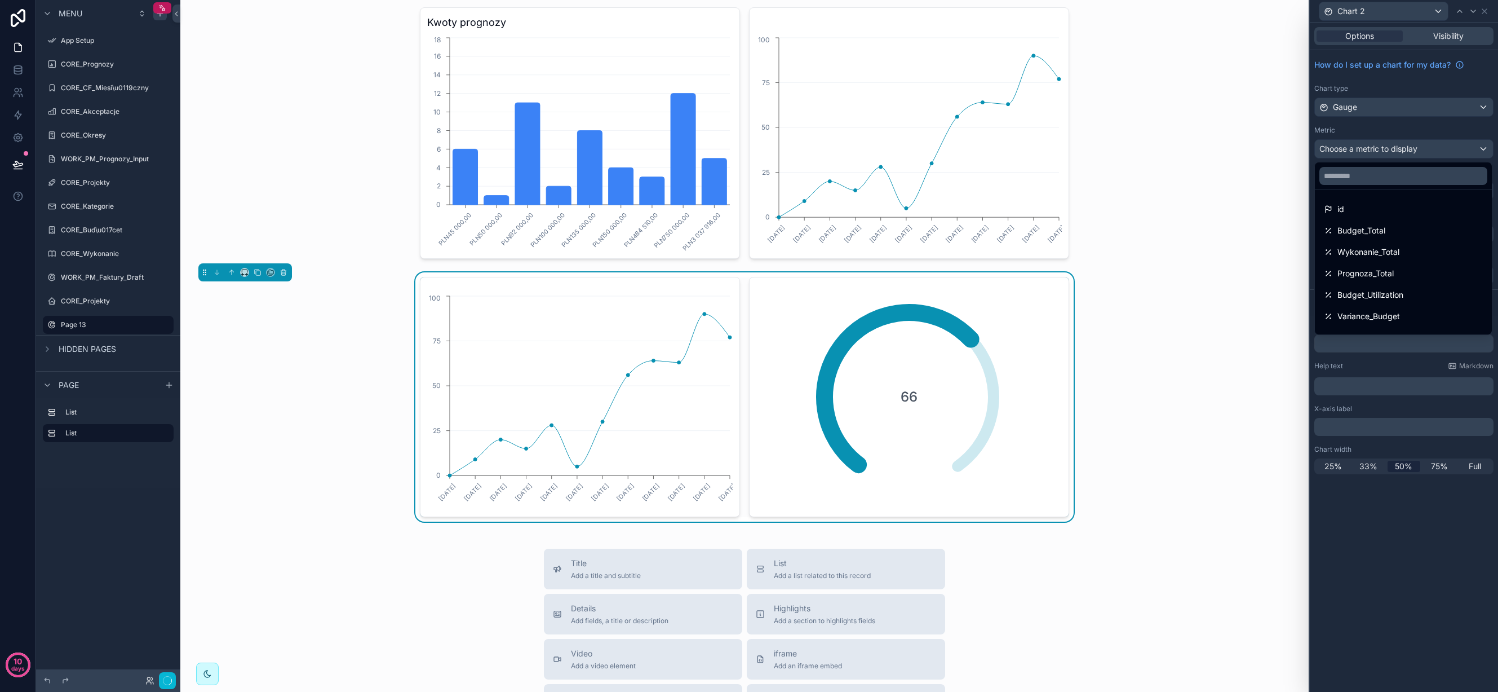
click at [1397, 148] on div at bounding box center [1404, 346] width 188 height 692
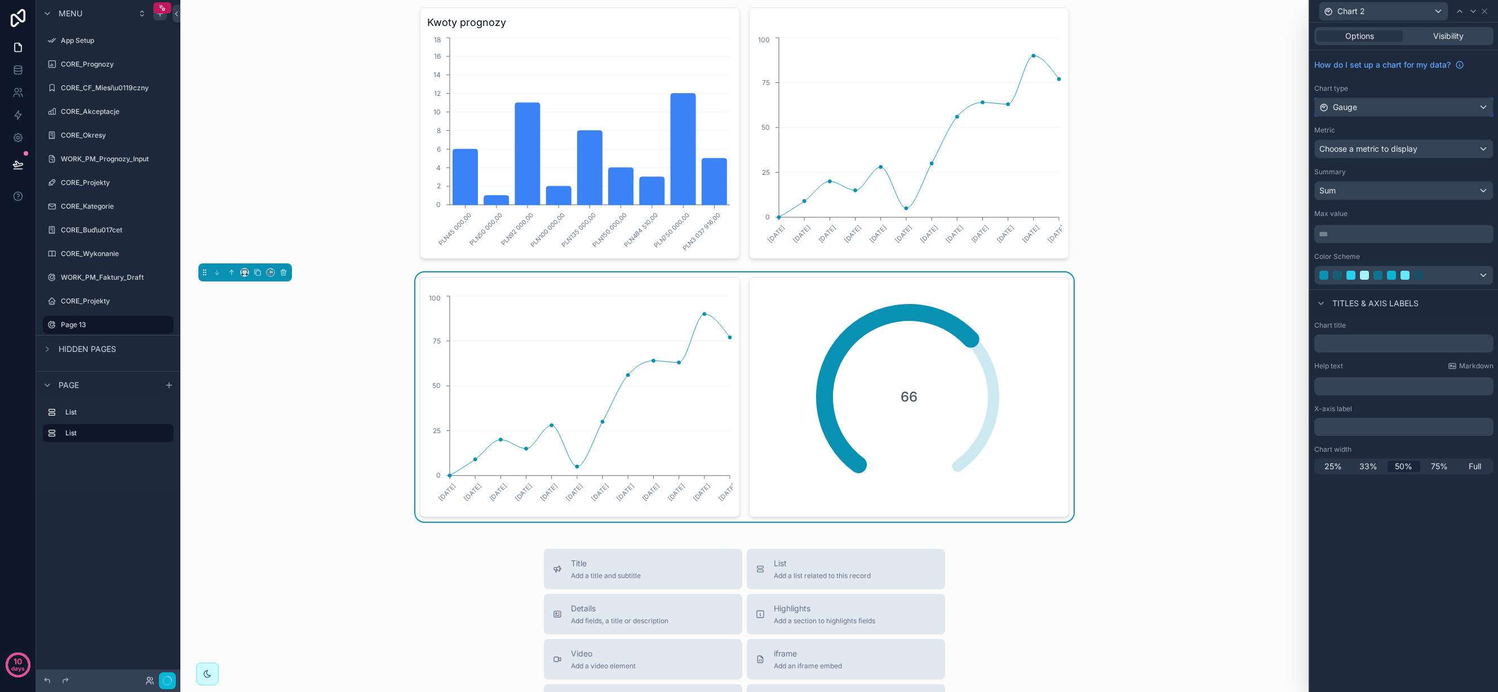
click at [1397, 107] on div "Gauge" at bounding box center [1404, 107] width 178 height 18
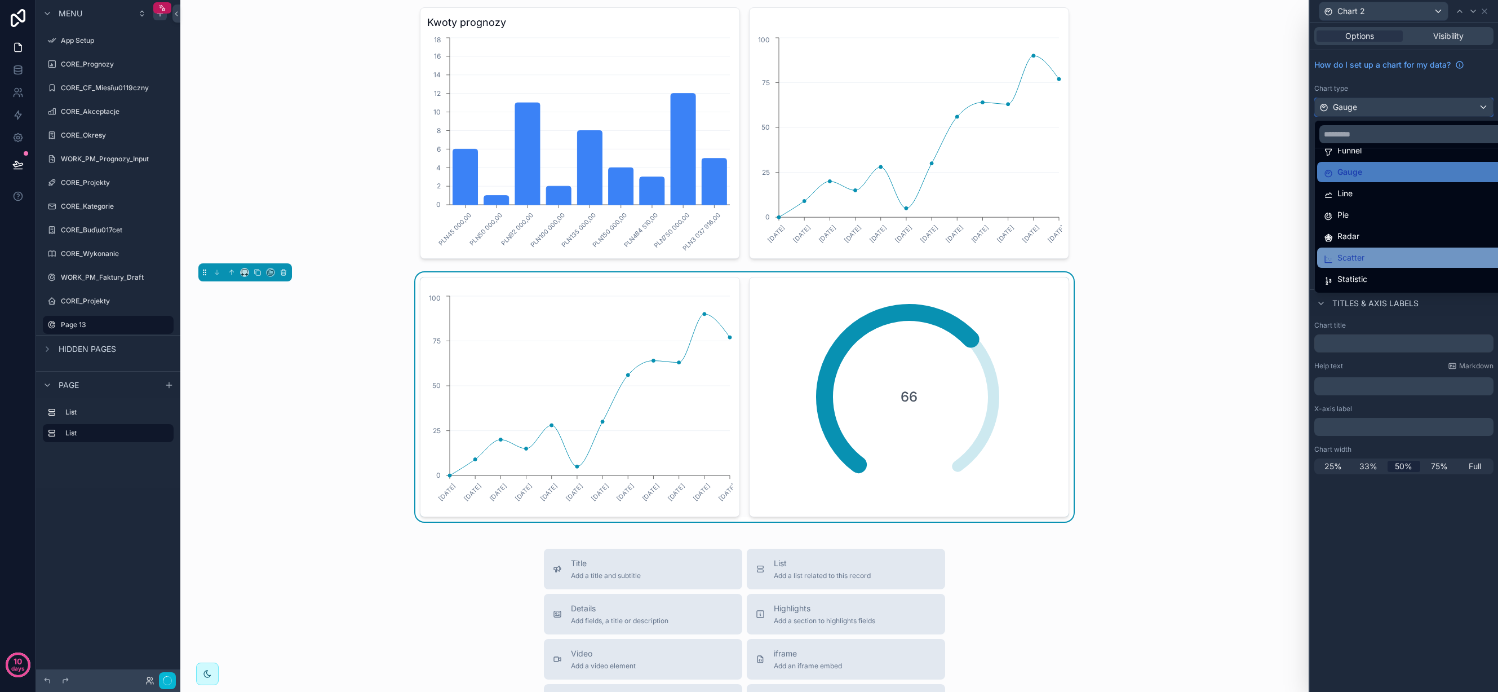
scroll to position [65, 0]
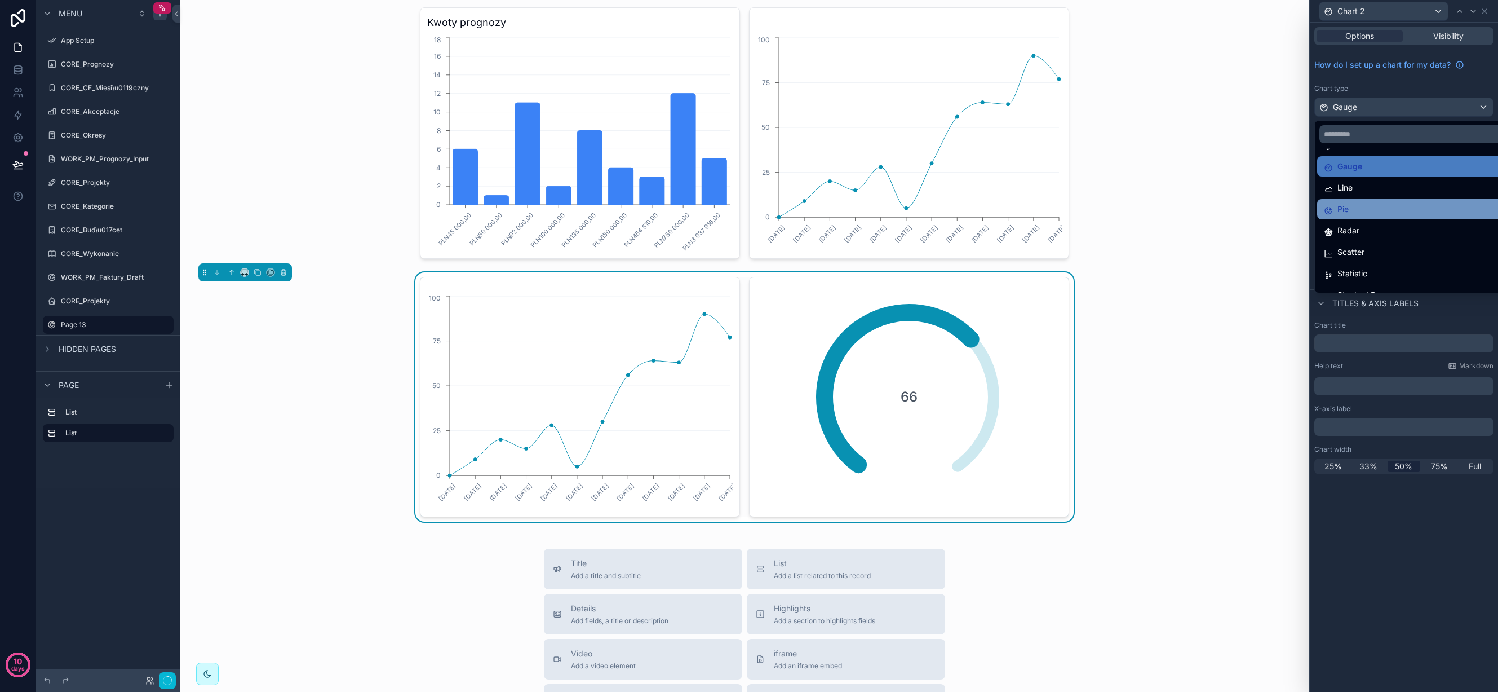
click at [1381, 202] on div "Pie" at bounding box center [1417, 209] width 186 height 14
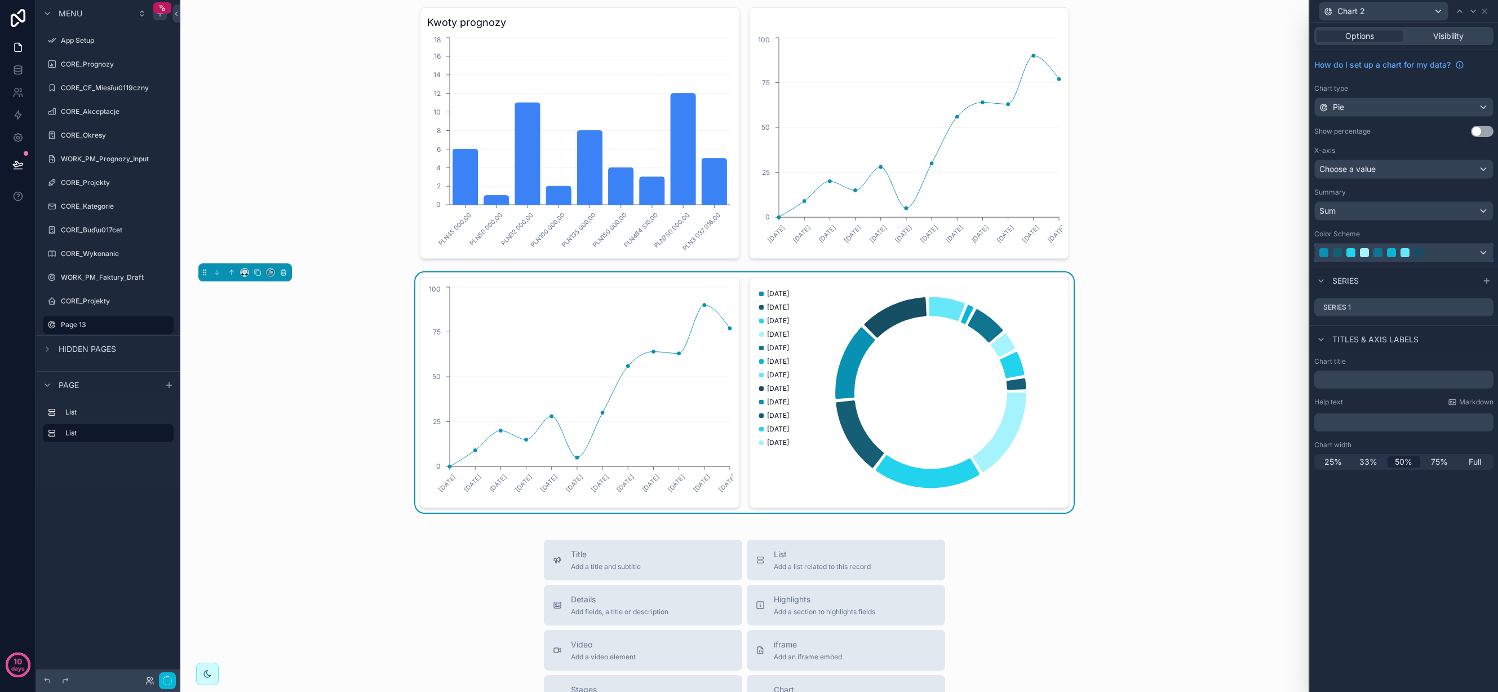
click at [1442, 253] on div at bounding box center [1392, 252] width 144 height 9
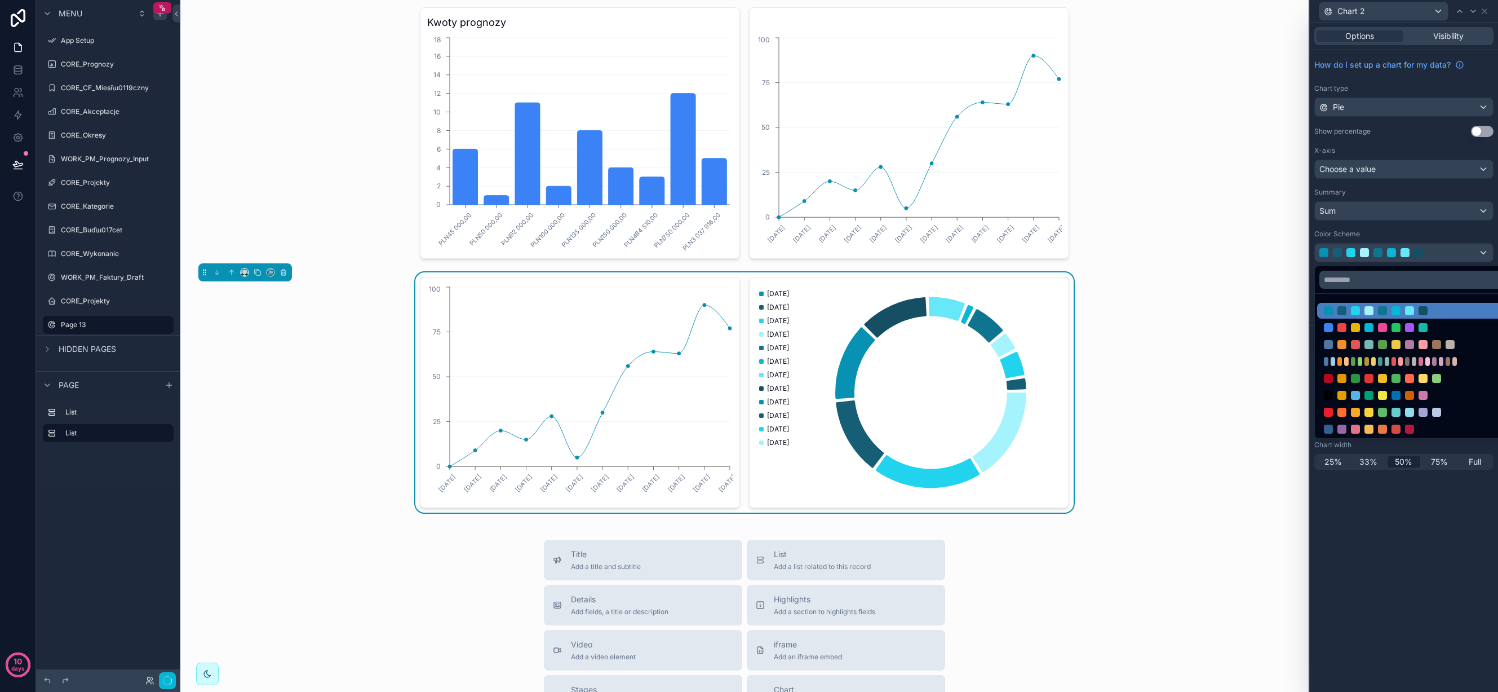
click at [1394, 329] on div at bounding box center [1396, 327] width 9 height 9
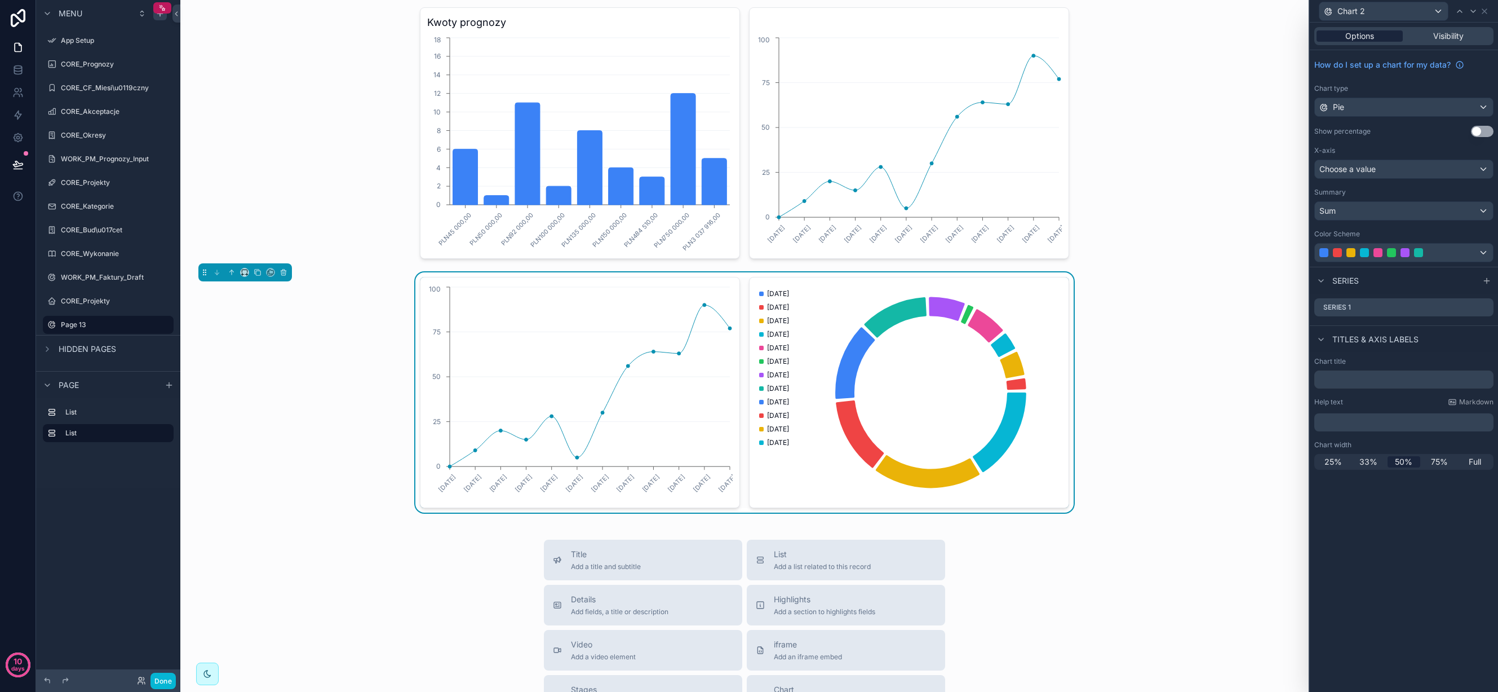
click at [1364, 37] on span "Options" at bounding box center [1360, 35] width 29 height 11
click at [1405, 14] on div "Chart 2" at bounding box center [1384, 11] width 129 height 18
click at [1380, 69] on div "Chart 1" at bounding box center [1383, 72] width 109 height 14
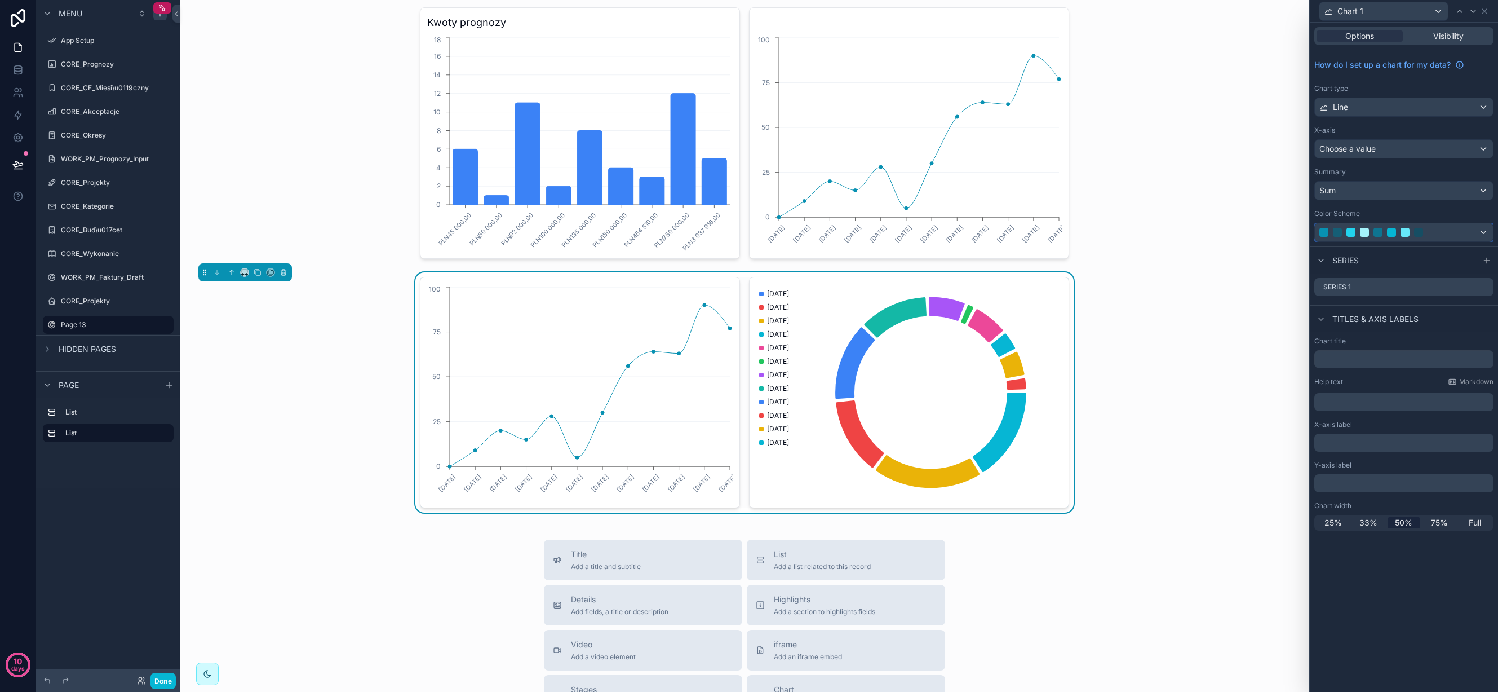
click at [1434, 236] on div at bounding box center [1392, 232] width 144 height 9
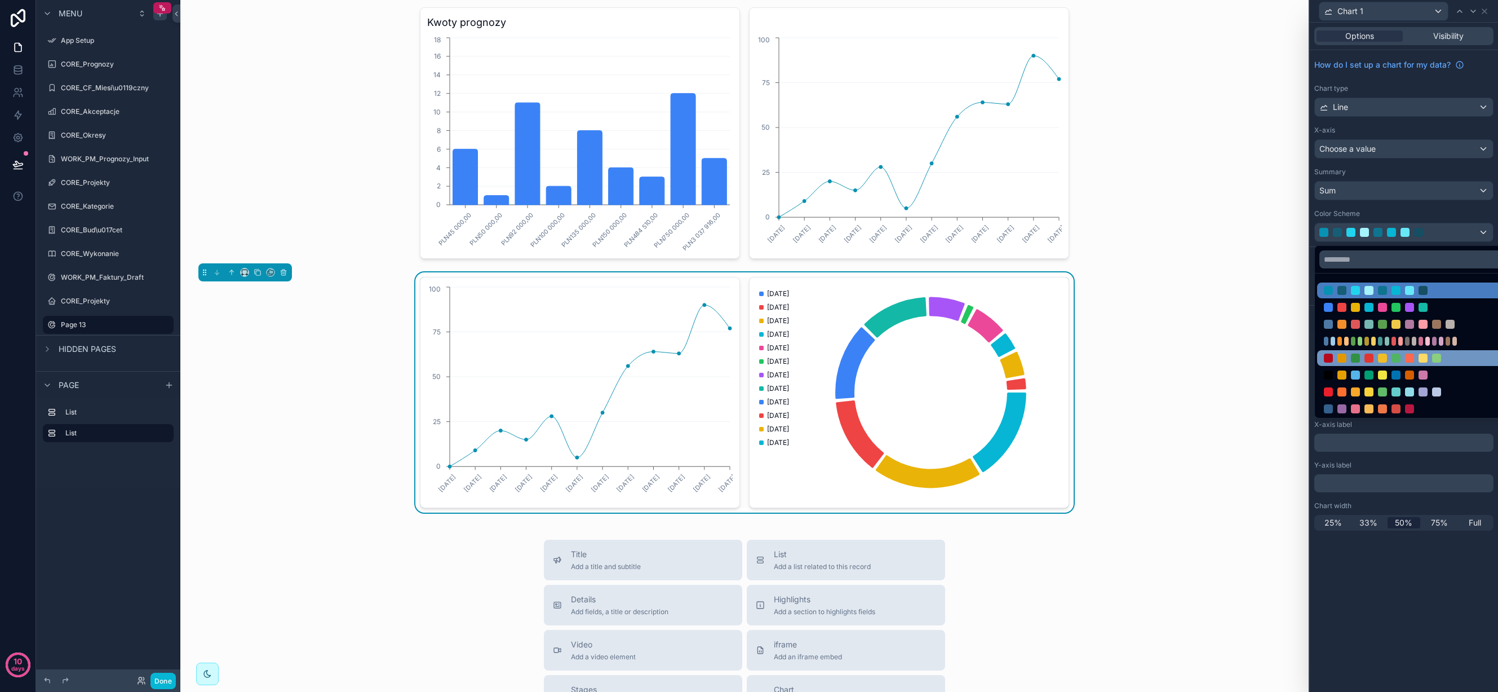
click at [1410, 357] on div at bounding box center [1409, 357] width 9 height 9
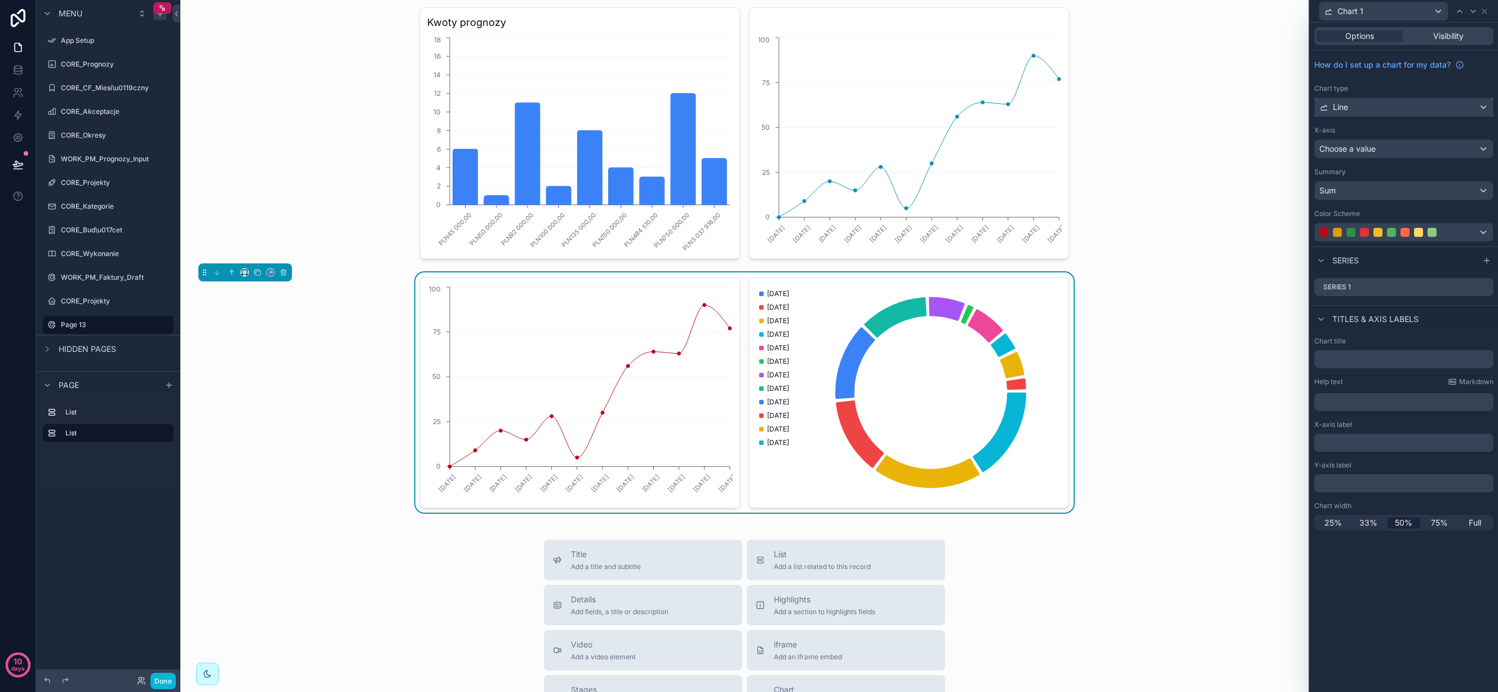
click at [1420, 107] on div "Line" at bounding box center [1404, 107] width 178 height 18
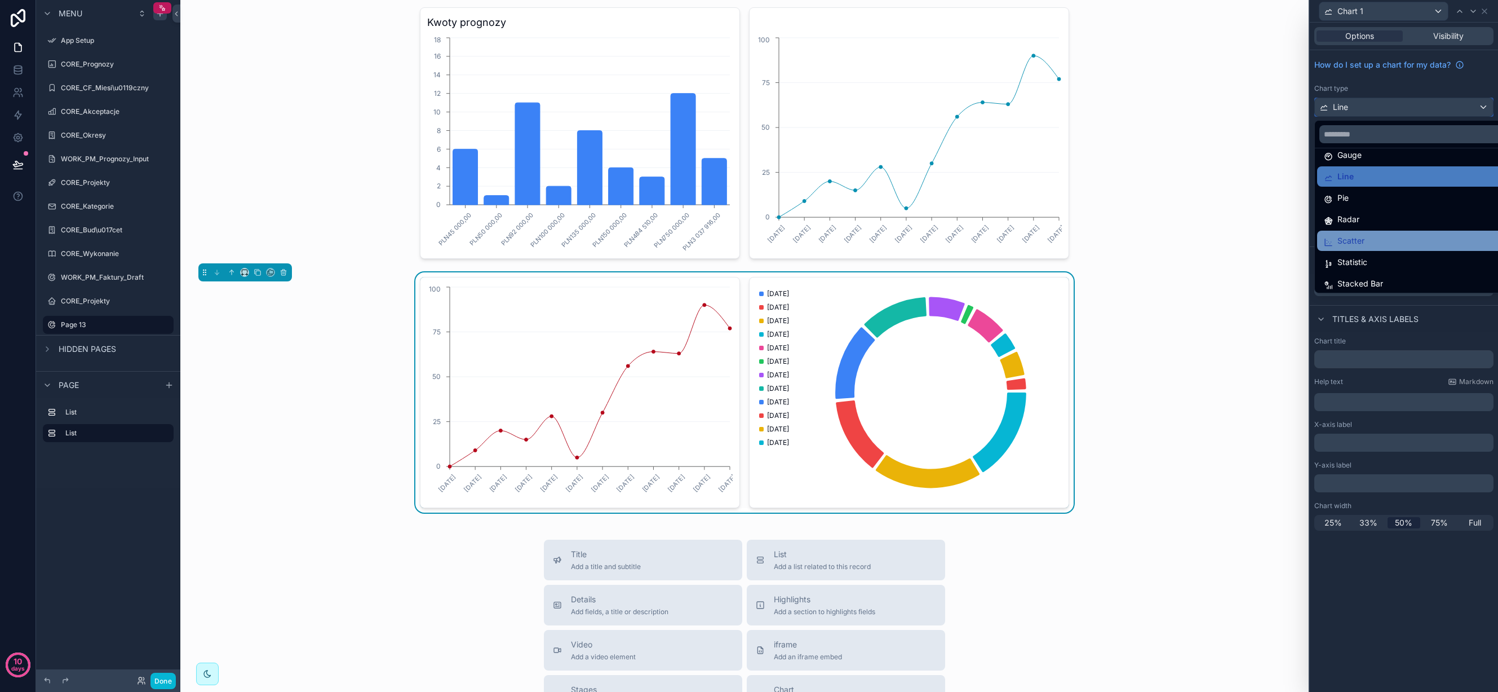
scroll to position [80, 0]
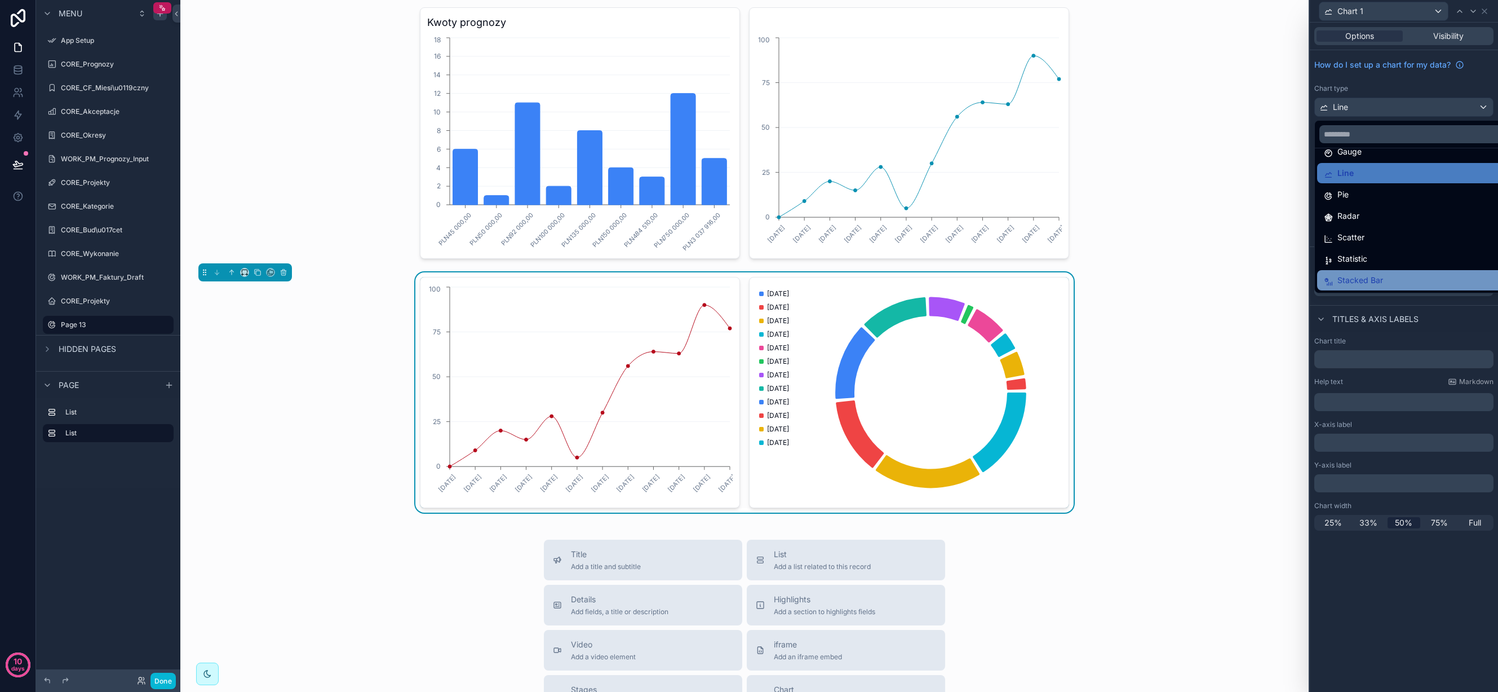
click at [1427, 280] on div "Stacked Bar" at bounding box center [1417, 280] width 186 height 14
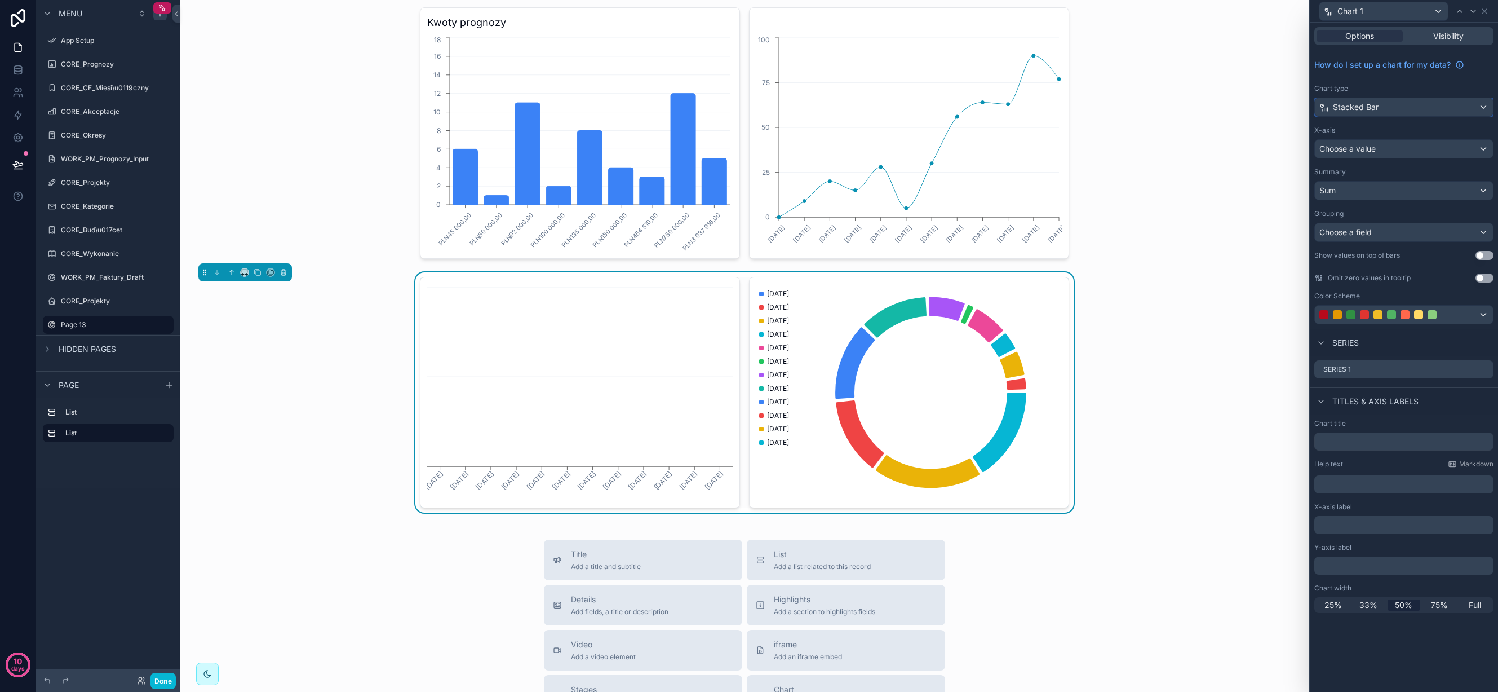
click at [1414, 107] on div "Stacked Bar" at bounding box center [1404, 107] width 178 height 18
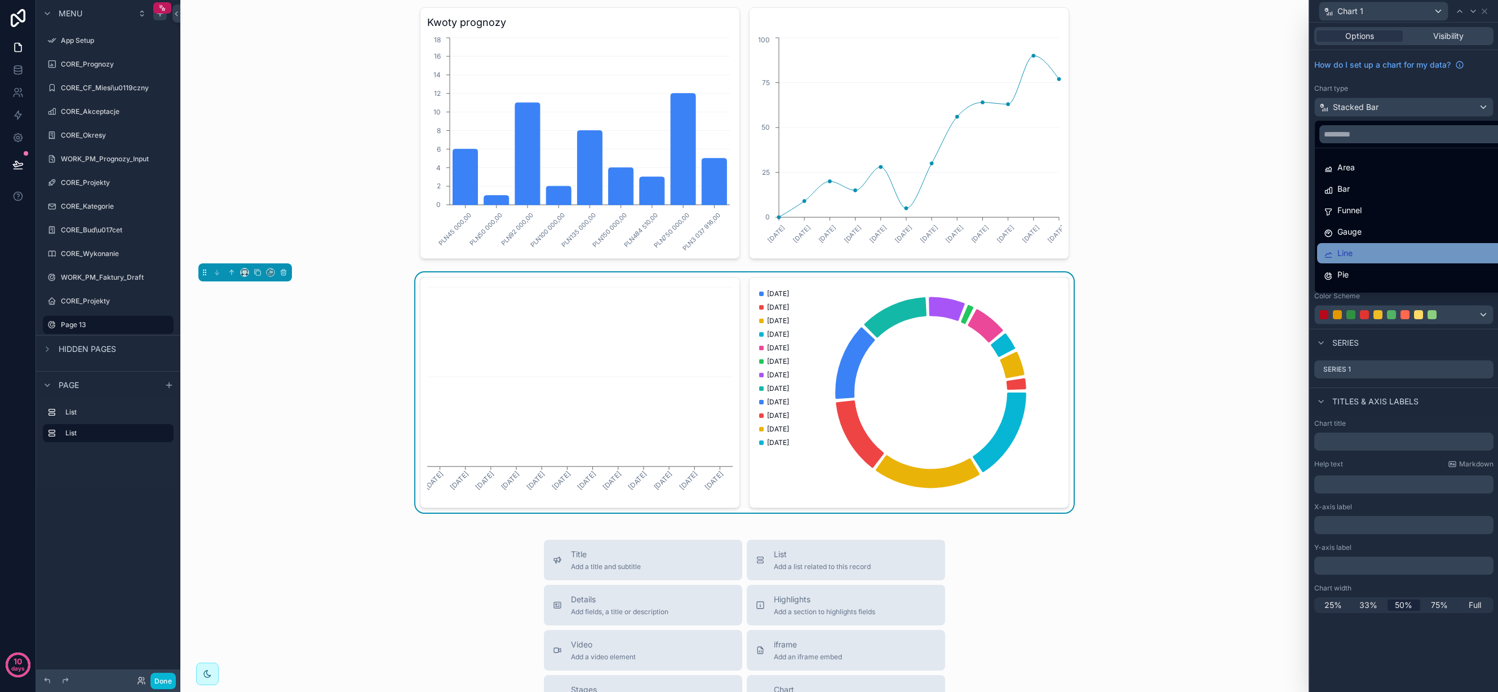
click at [1391, 250] on div "Line" at bounding box center [1417, 253] width 186 height 14
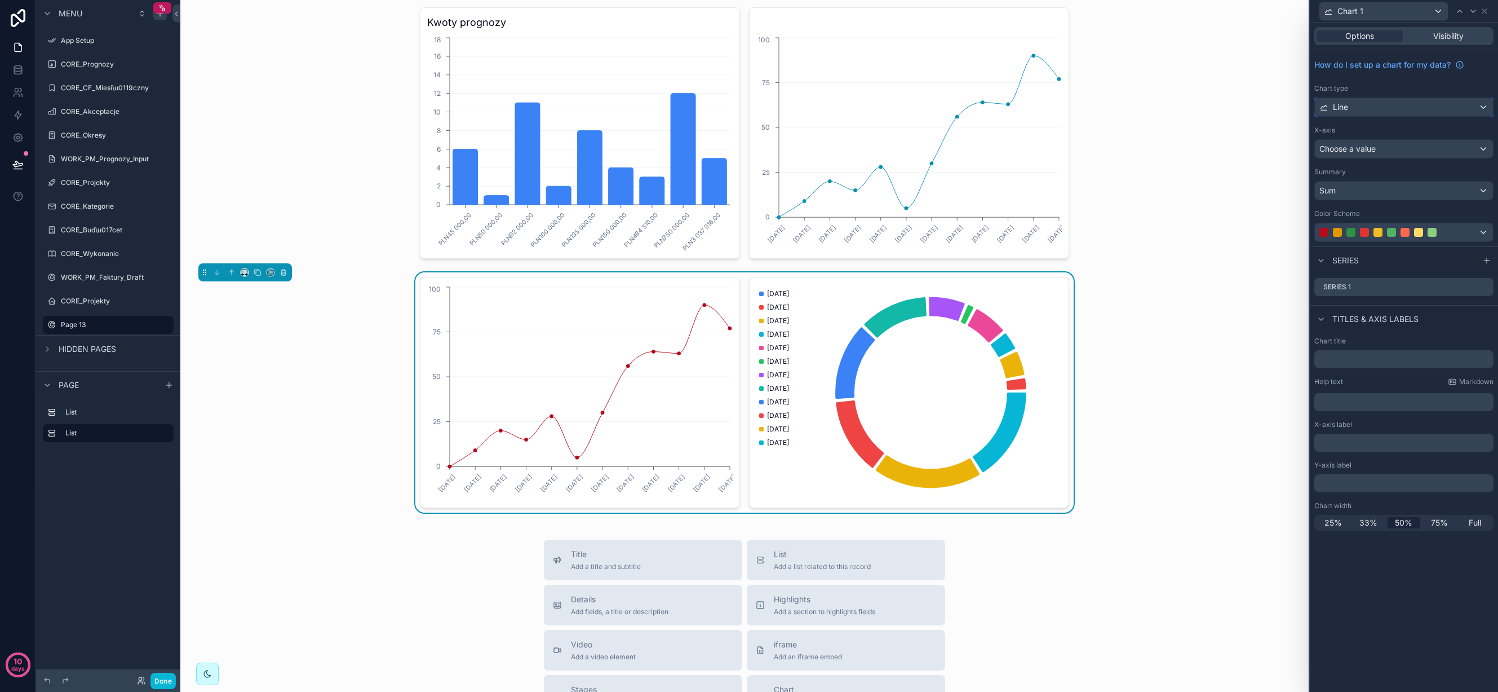
click at [1399, 101] on div "Line" at bounding box center [1404, 107] width 178 height 18
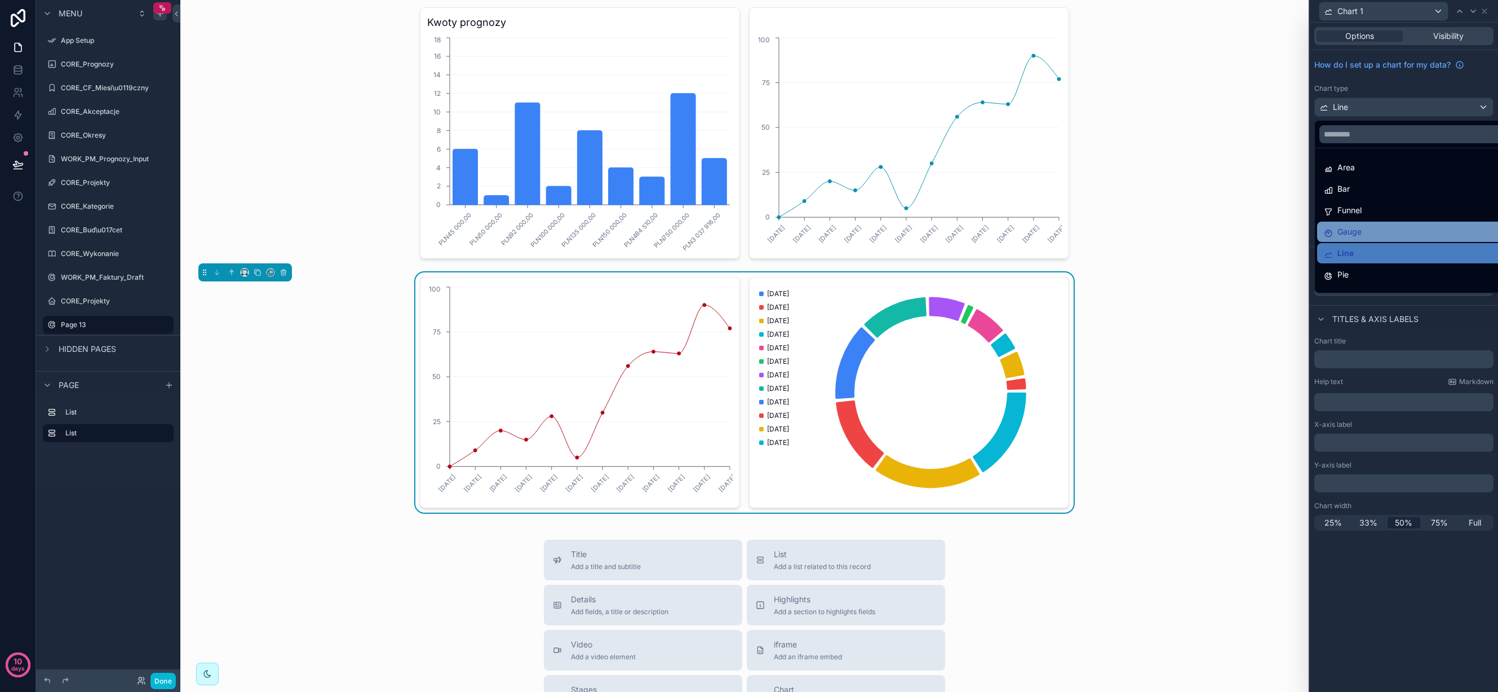
click at [1386, 228] on div "Gauge" at bounding box center [1417, 232] width 186 height 14
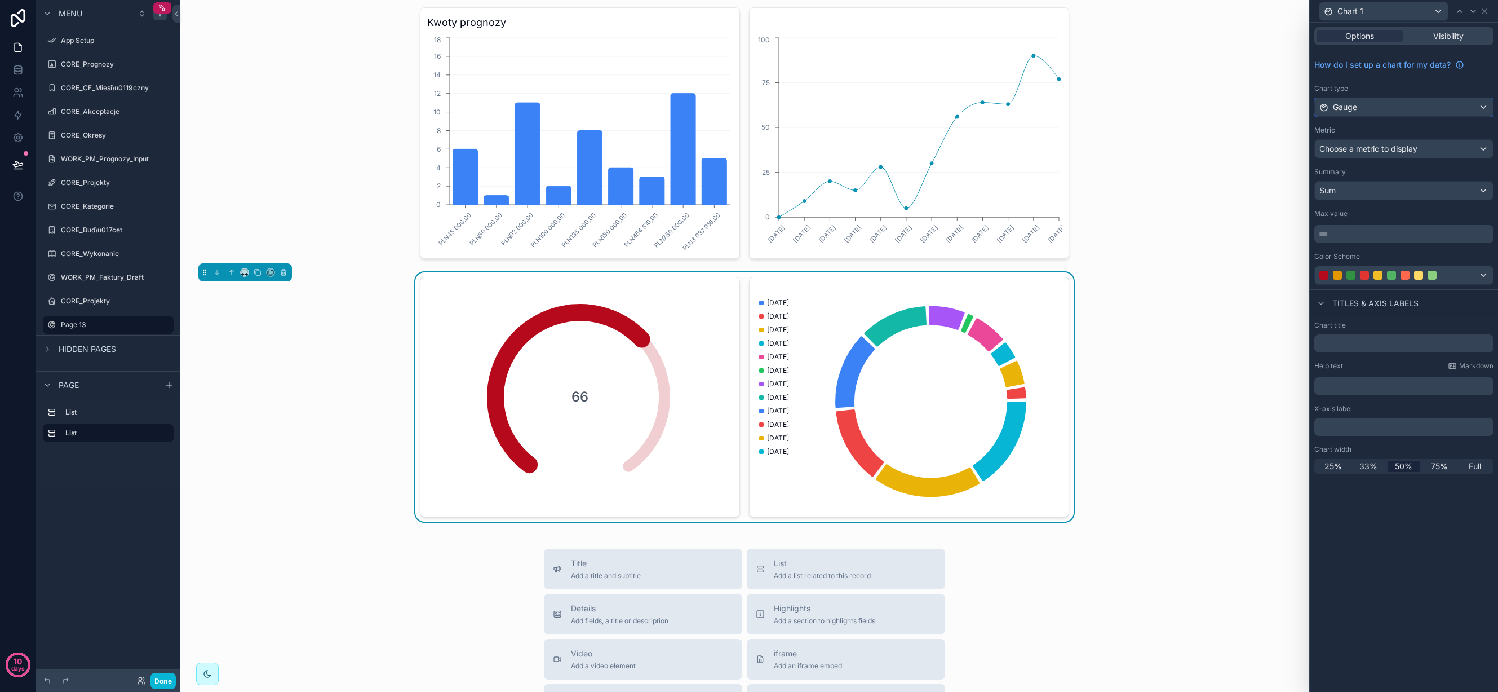
click at [1395, 107] on div "Gauge" at bounding box center [1404, 107] width 178 height 18
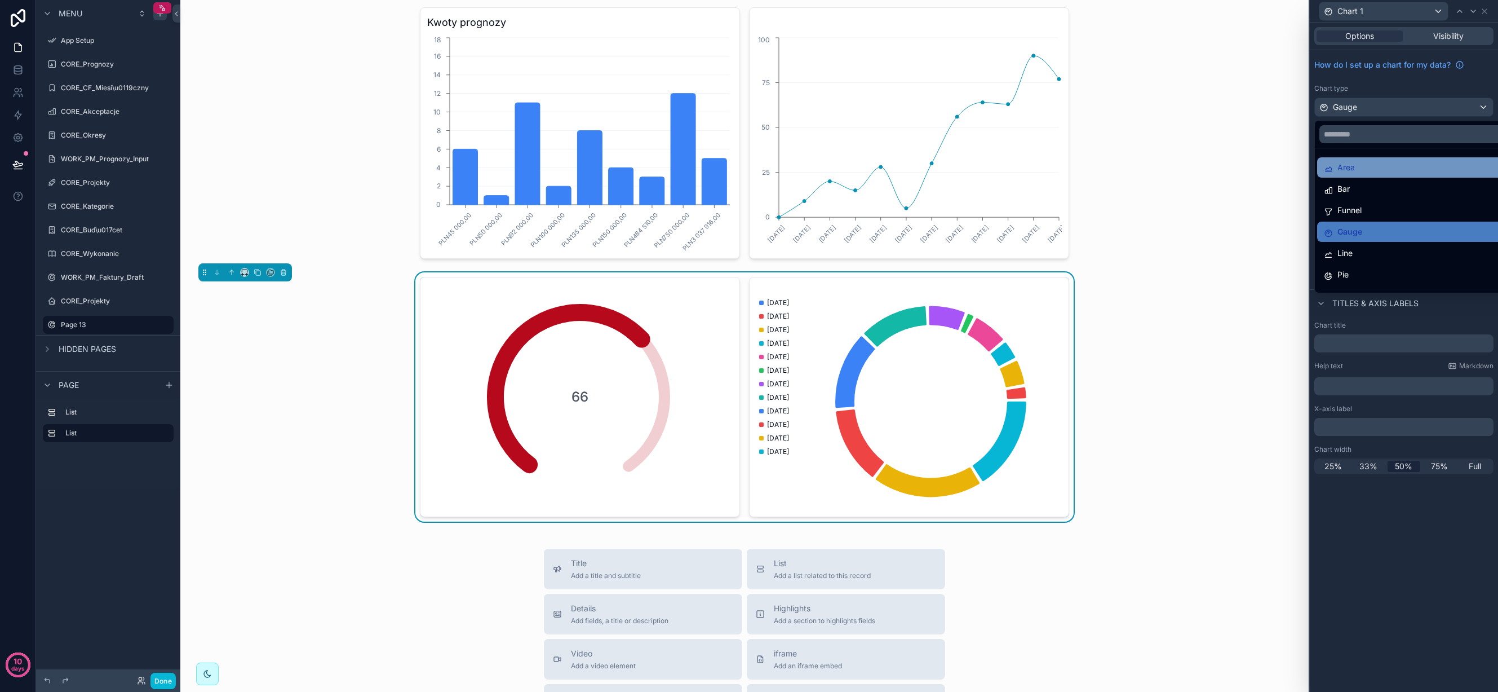
click at [1410, 171] on div "Area" at bounding box center [1417, 168] width 186 height 14
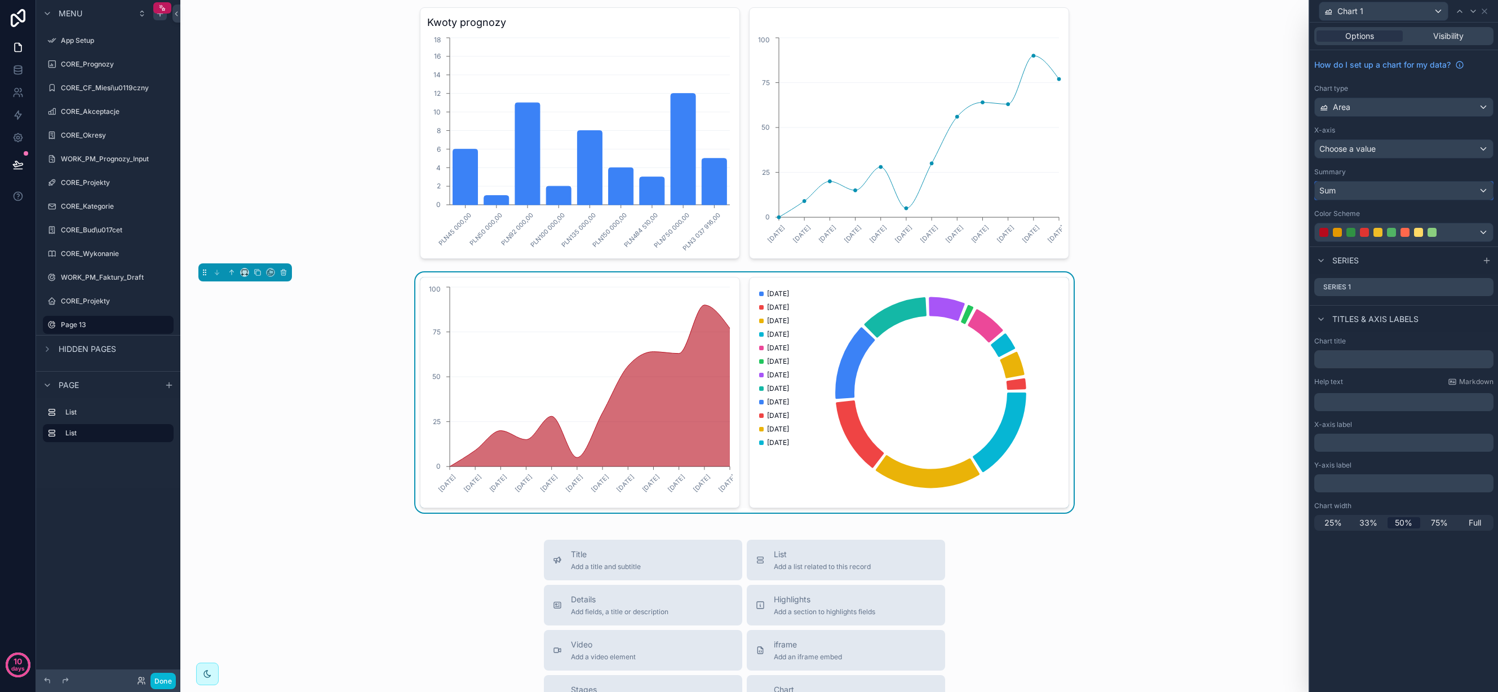
click at [1384, 191] on div "Sum" at bounding box center [1404, 191] width 178 height 18
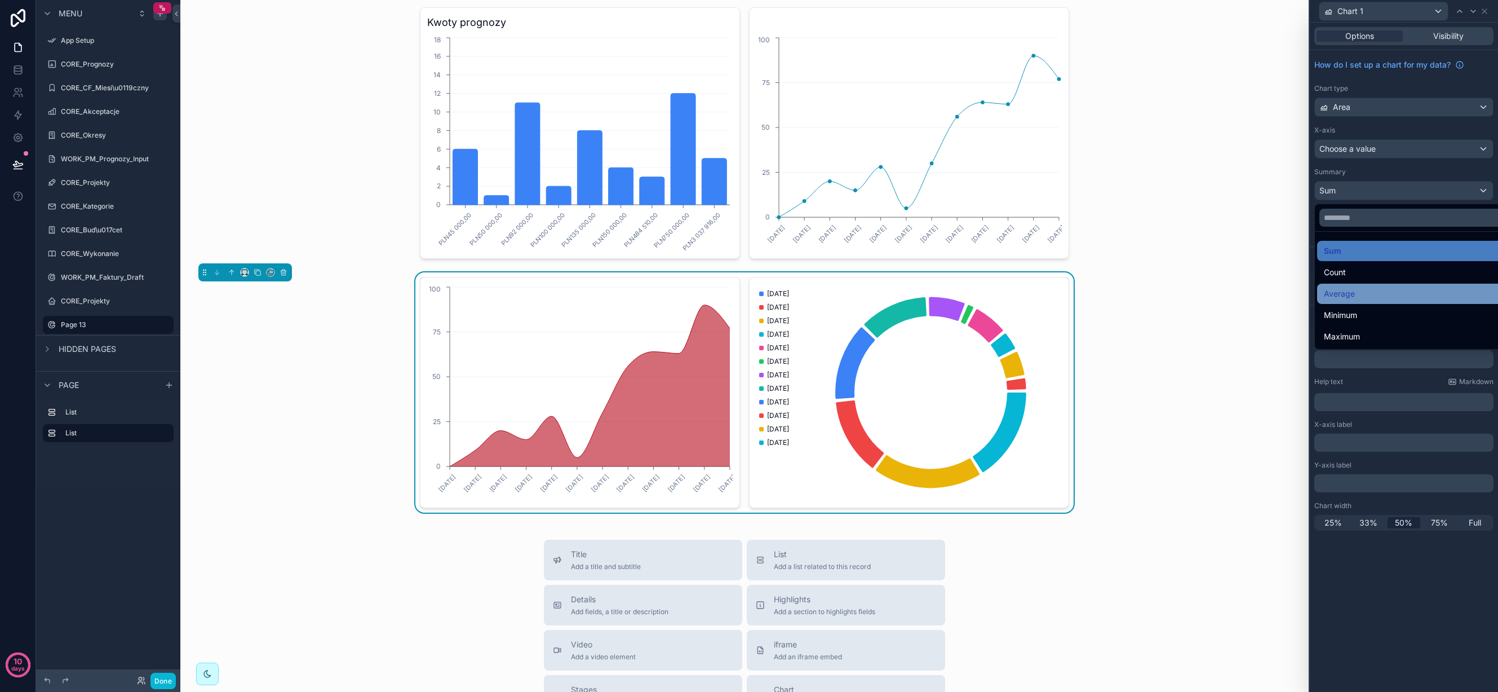
click at [1375, 291] on div "Average" at bounding box center [1417, 294] width 186 height 14
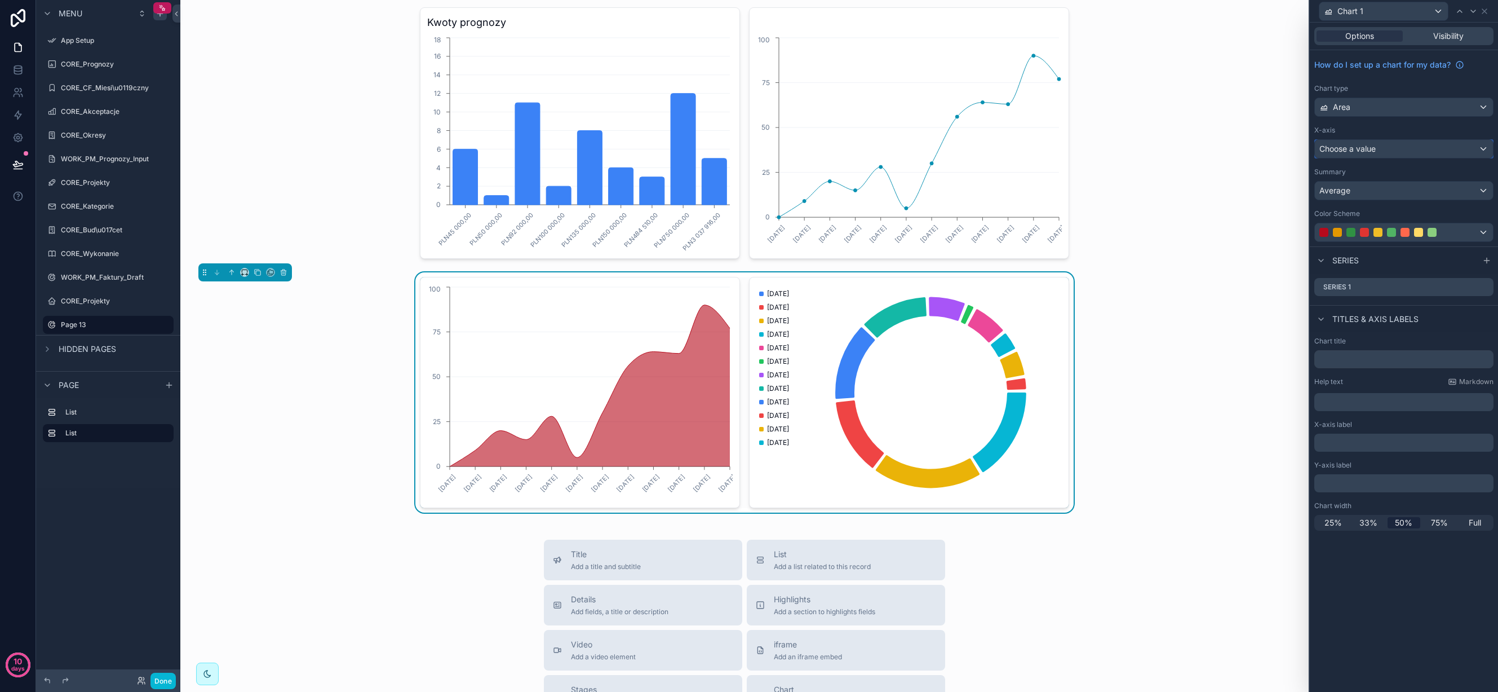
click at [1393, 151] on div "Choose a value" at bounding box center [1404, 149] width 178 height 18
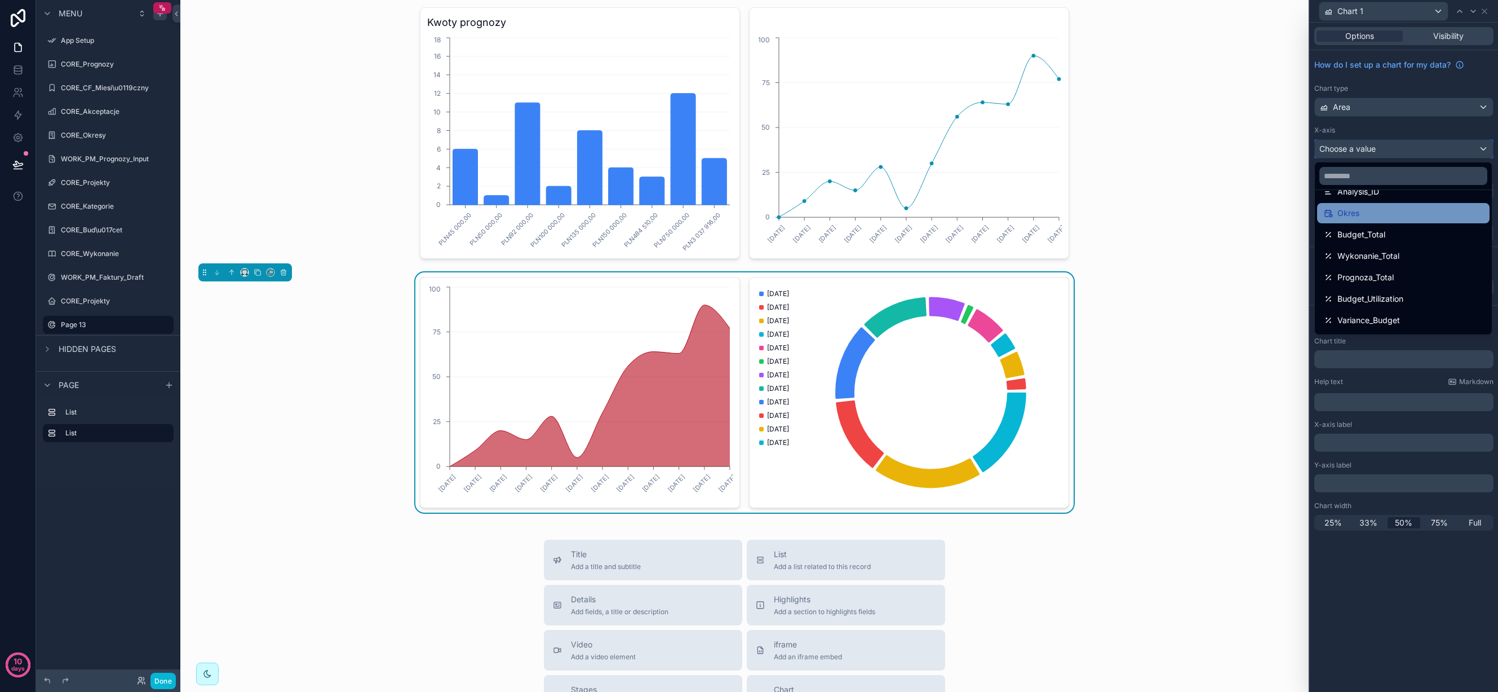
scroll to position [64, 0]
click at [1410, 236] on div "Budget_Total" at bounding box center [1403, 231] width 159 height 14
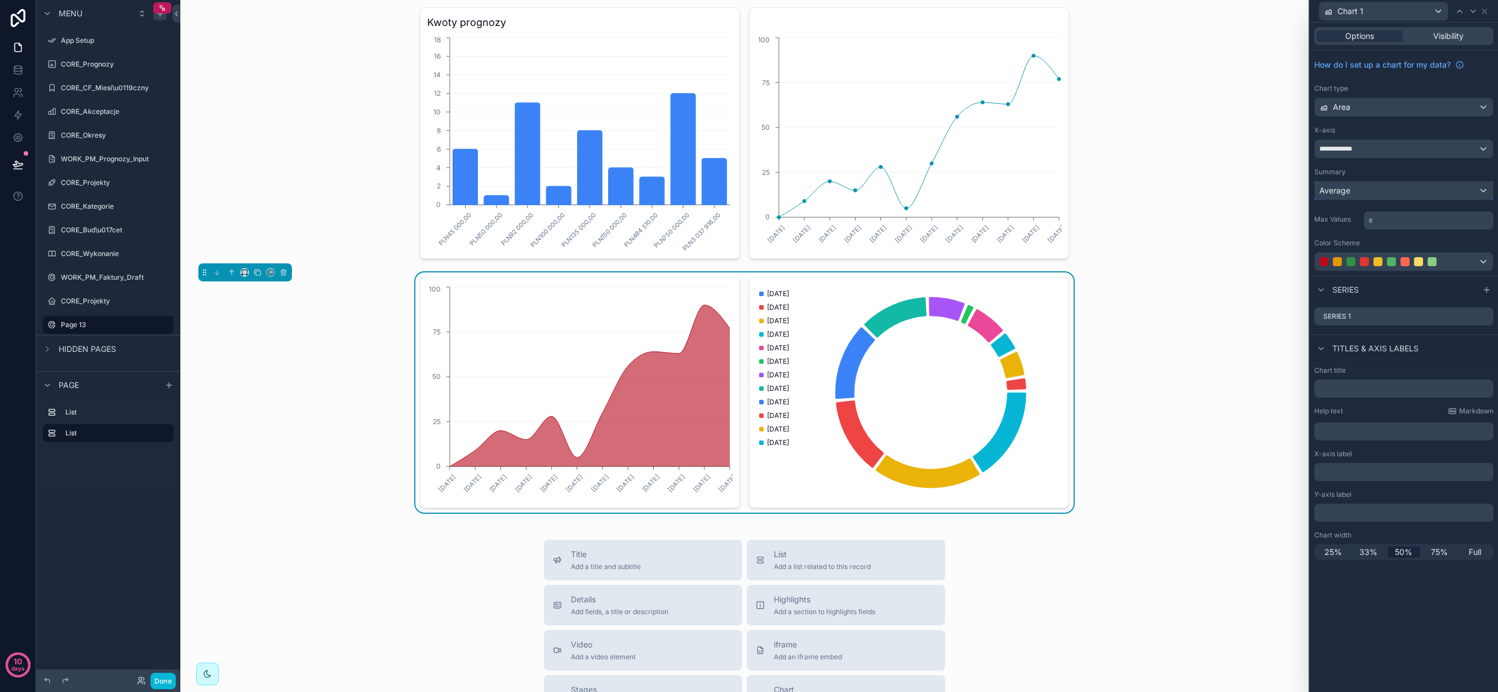
click at [1406, 191] on div "Average" at bounding box center [1404, 191] width 178 height 18
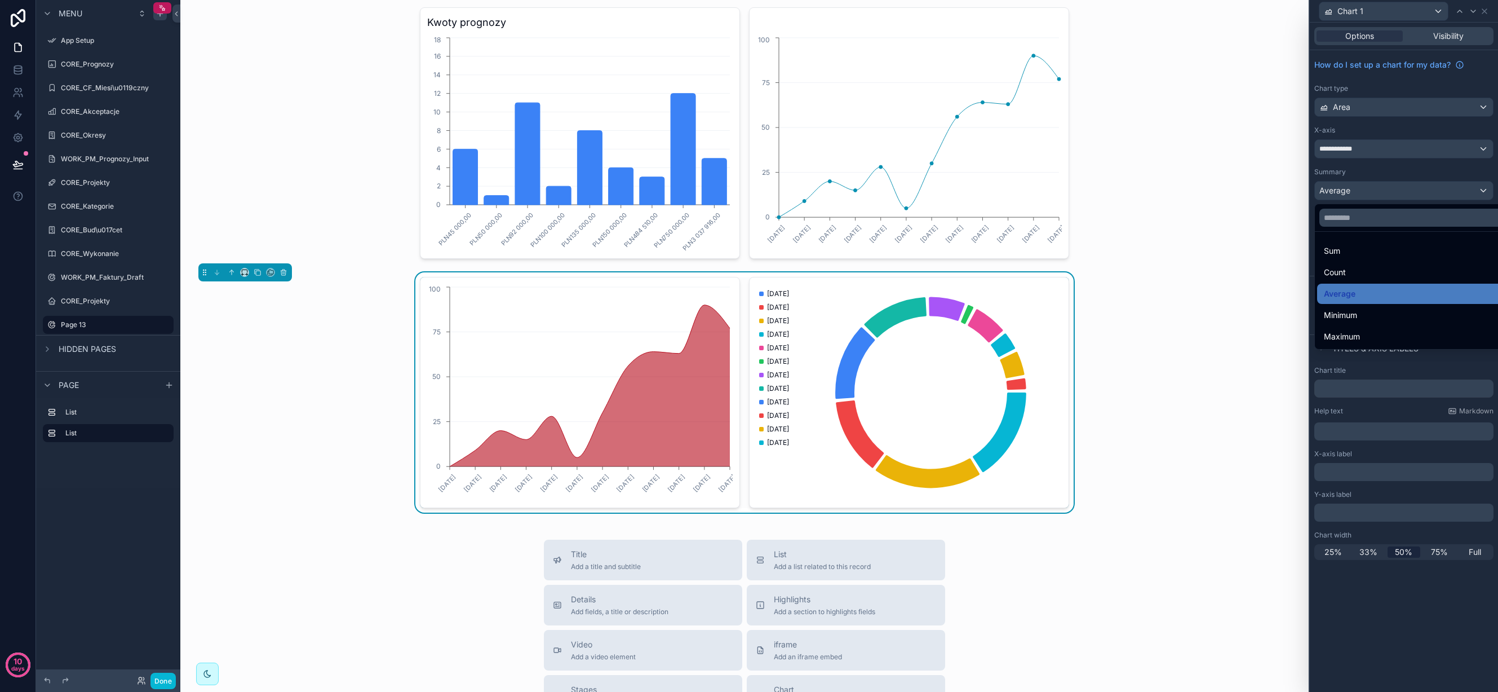
click at [1392, 259] on div "Sum" at bounding box center [1417, 251] width 200 height 20
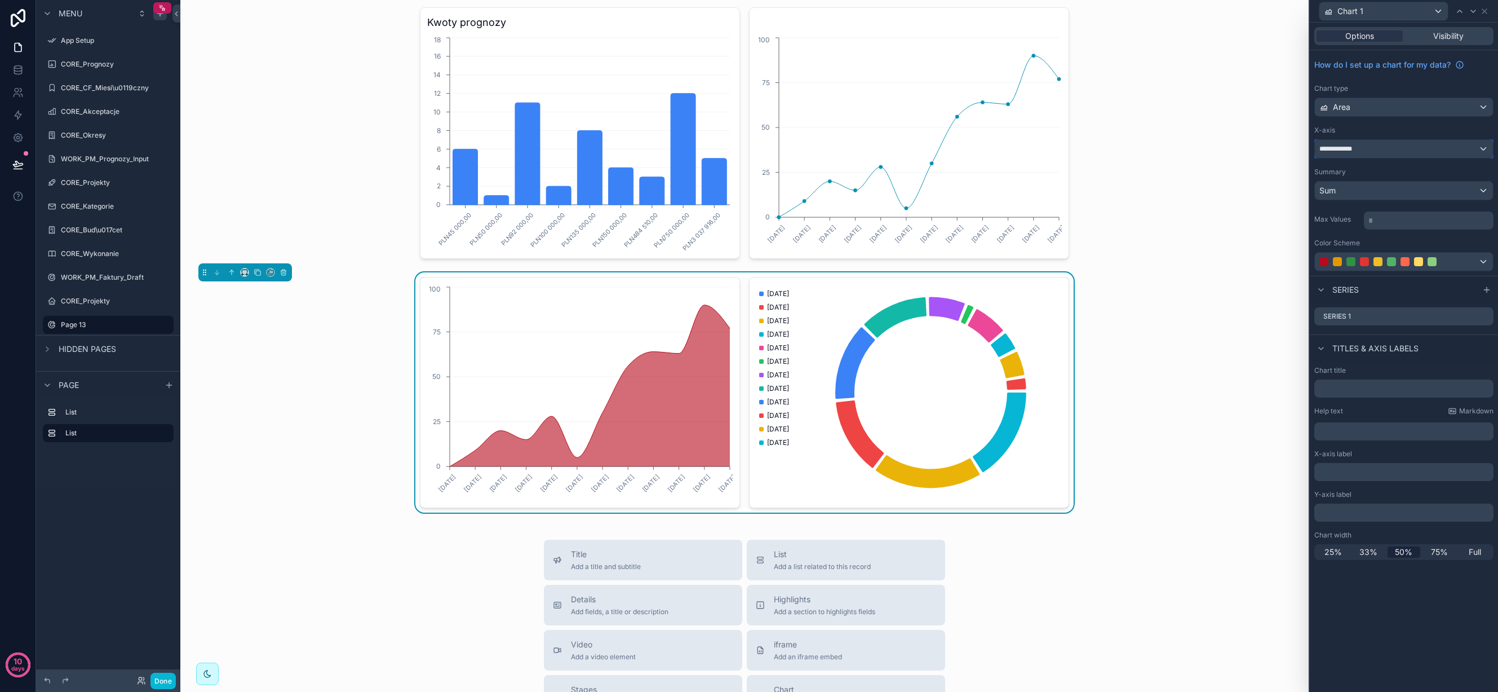
click at [1411, 148] on div "**********" at bounding box center [1404, 149] width 178 height 18
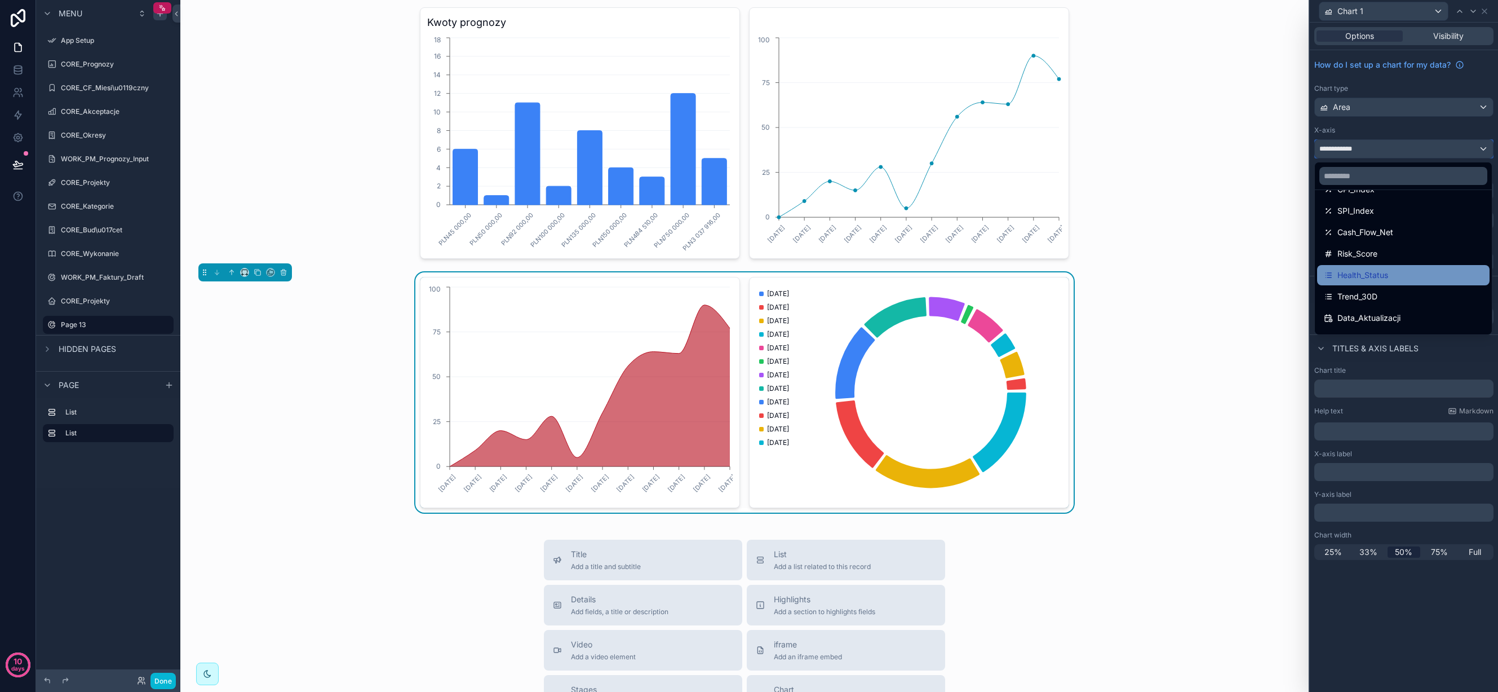
scroll to position [254, 0]
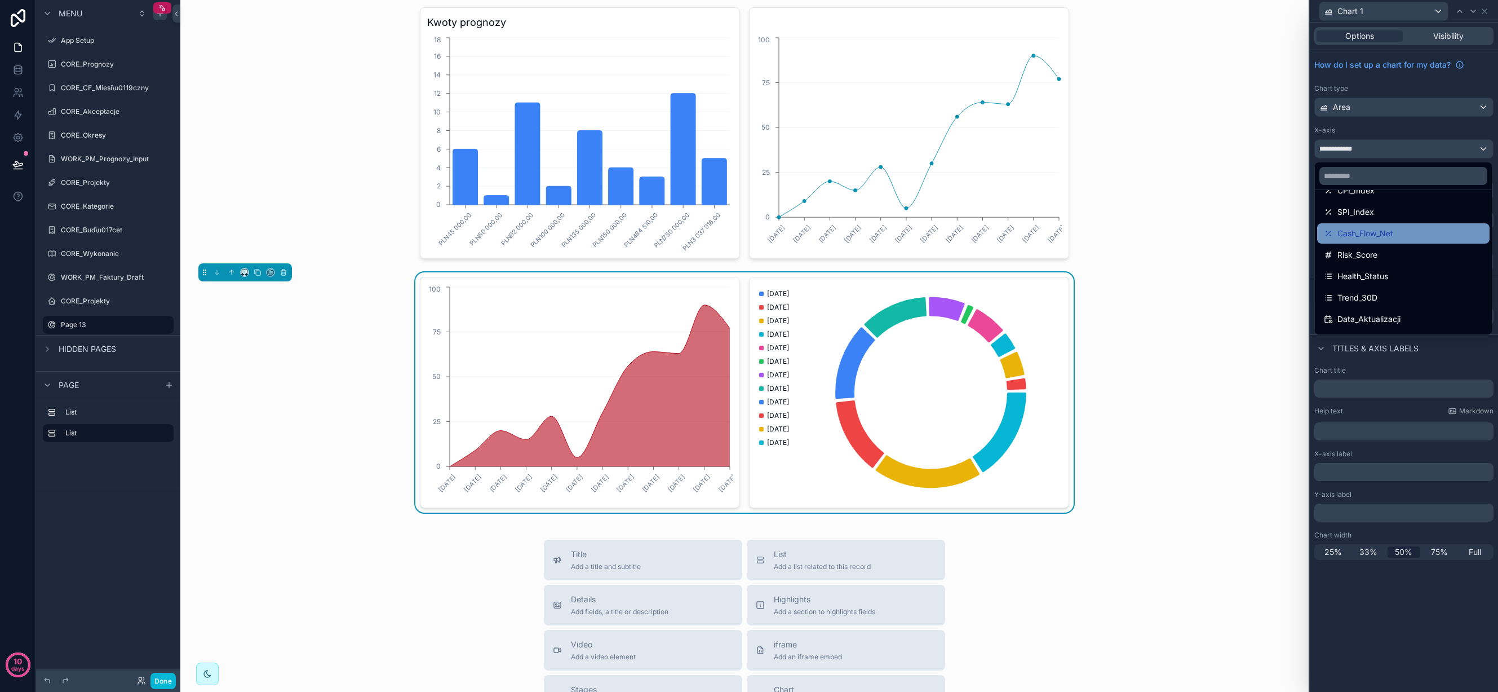
click at [1410, 241] on div "Cash_Flow_Net" at bounding box center [1403, 233] width 172 height 20
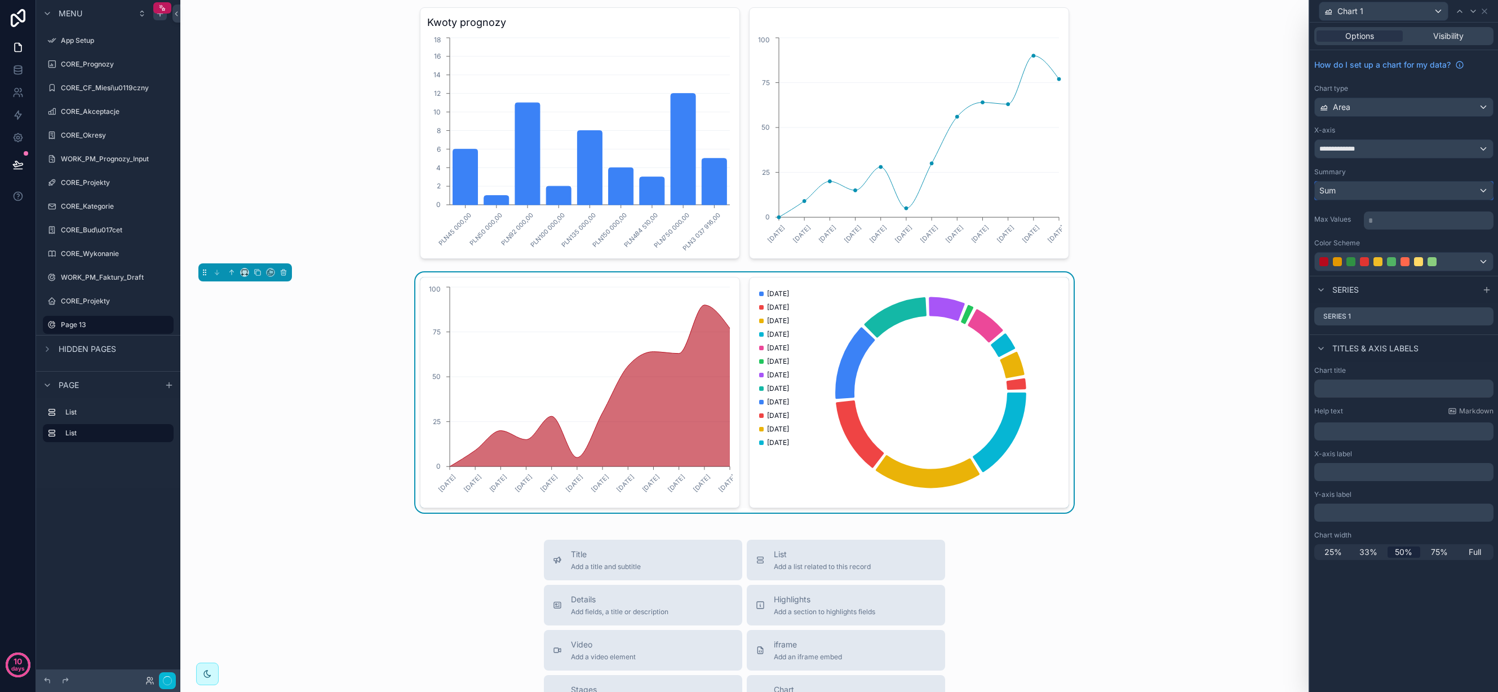
click at [1404, 193] on div "Sum" at bounding box center [1404, 191] width 178 height 18
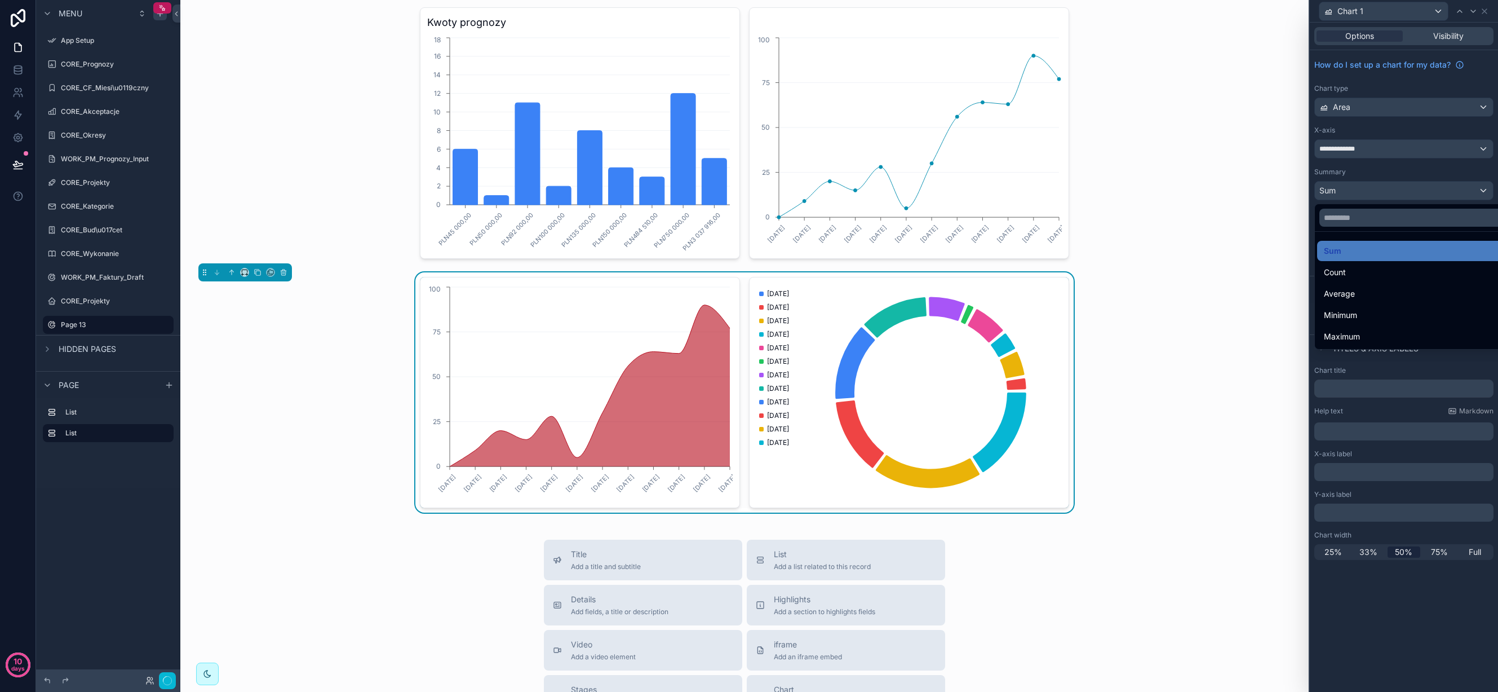
click at [1397, 162] on div at bounding box center [1404, 346] width 188 height 692
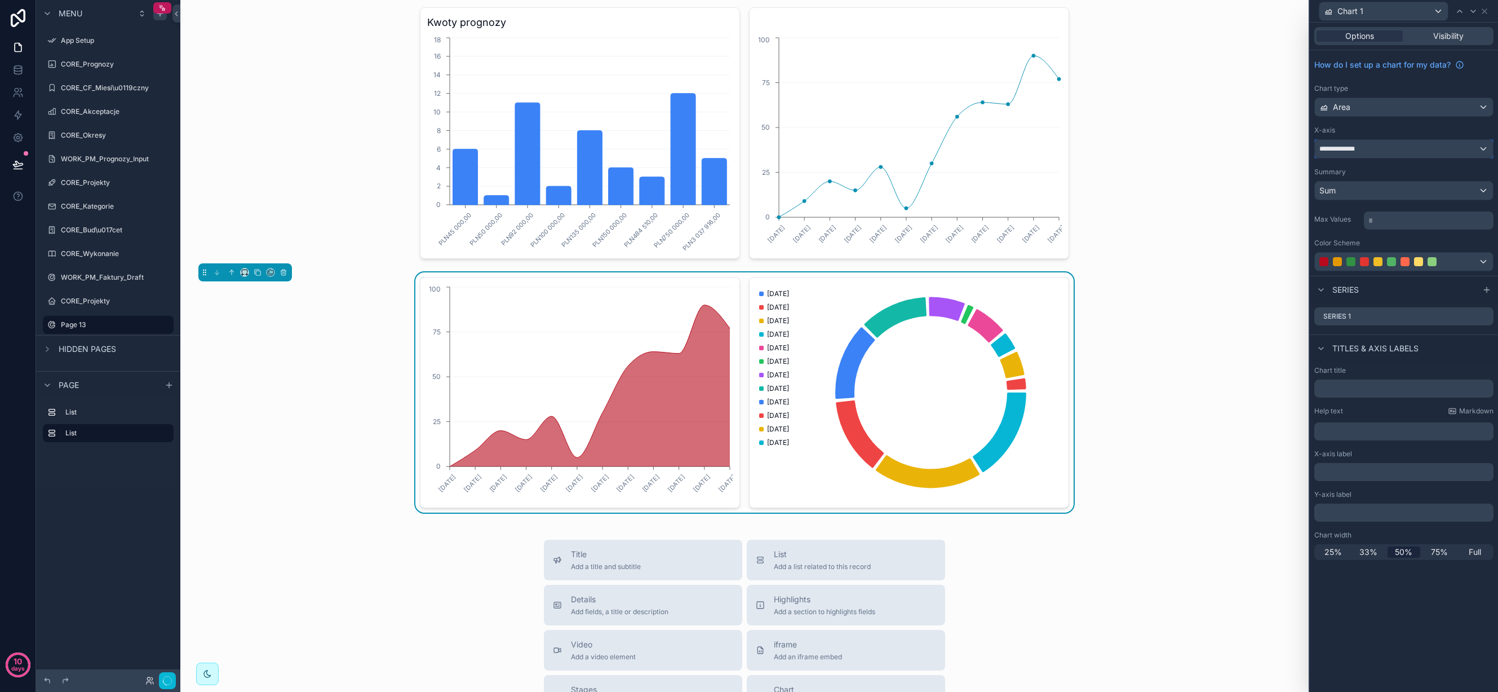
click at [1397, 148] on div "**********" at bounding box center [1404, 149] width 178 height 18
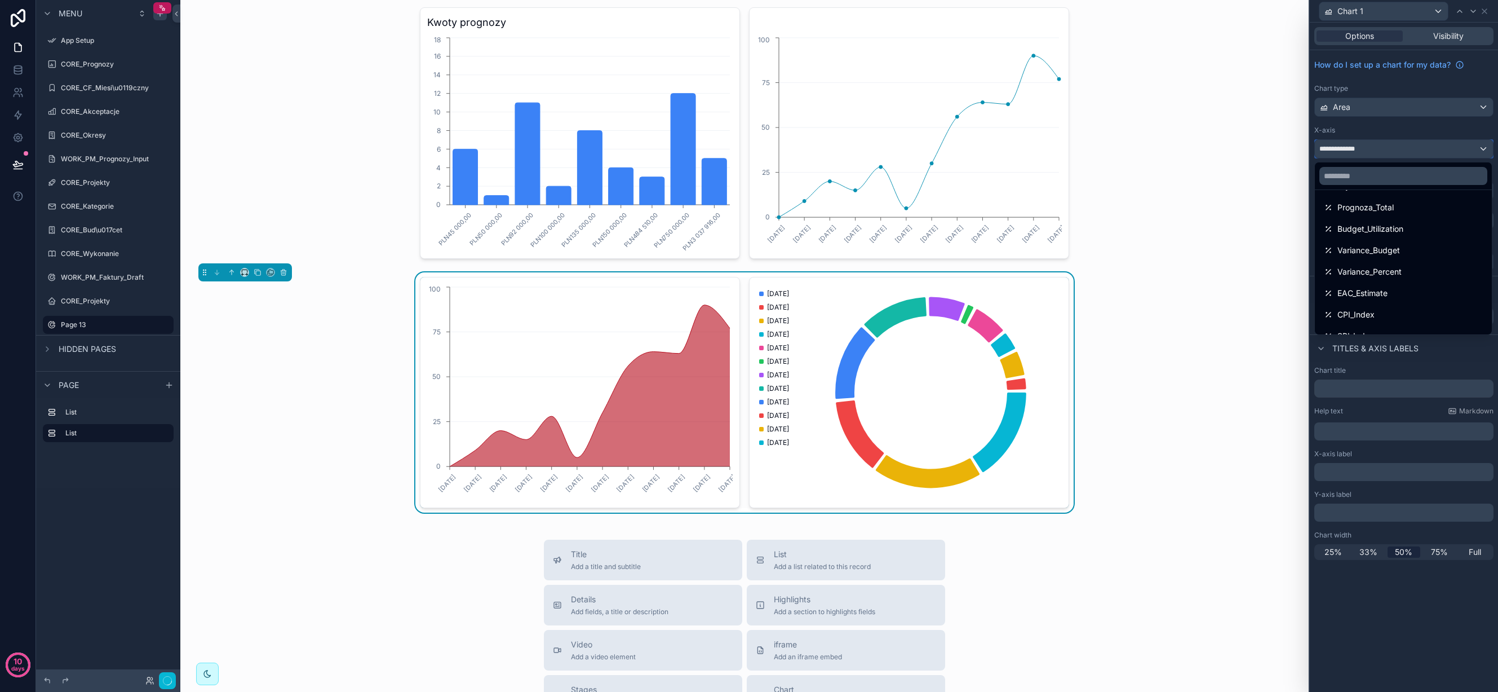
scroll to position [232, 0]
click at [1392, 277] on div "Risk_Score" at bounding box center [1403, 277] width 159 height 14
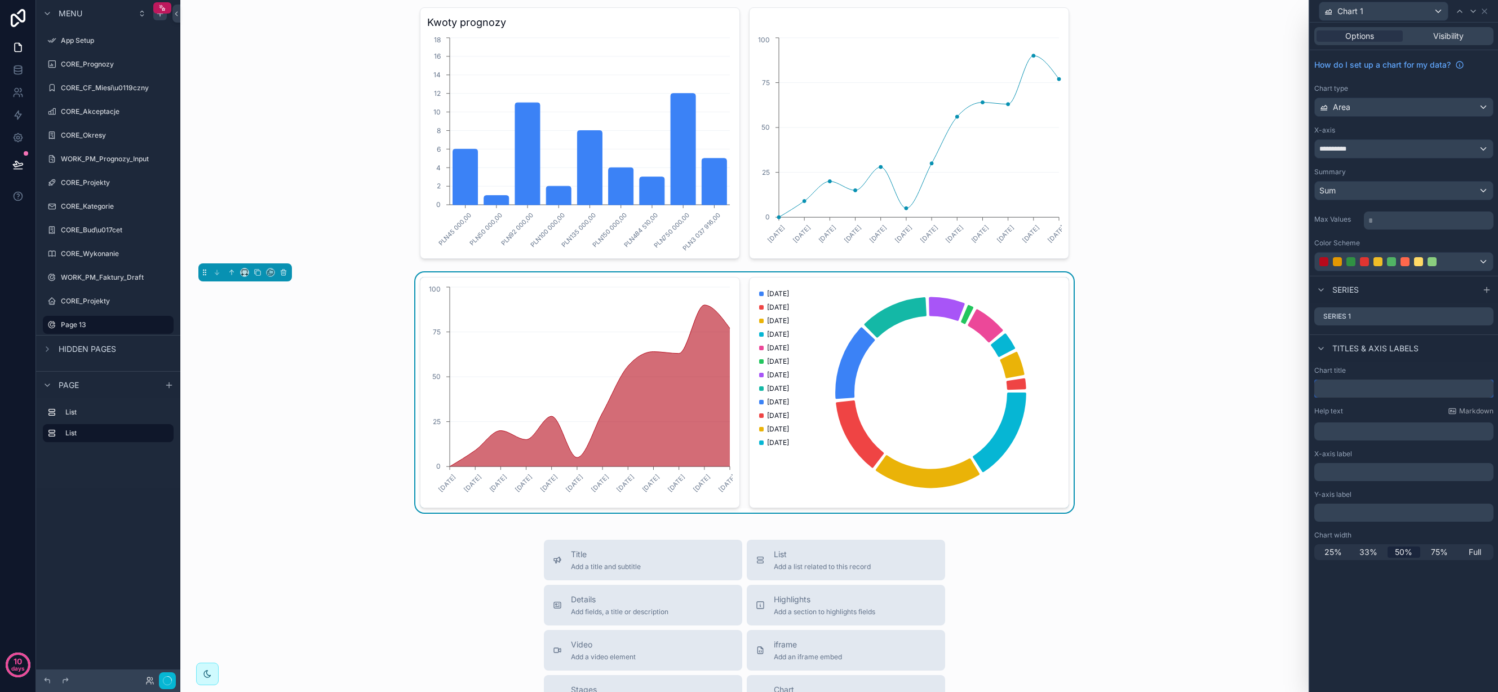
click at [1368, 382] on input "text" at bounding box center [1404, 388] width 179 height 18
click at [1363, 427] on p "﻿" at bounding box center [1405, 431] width 172 height 11
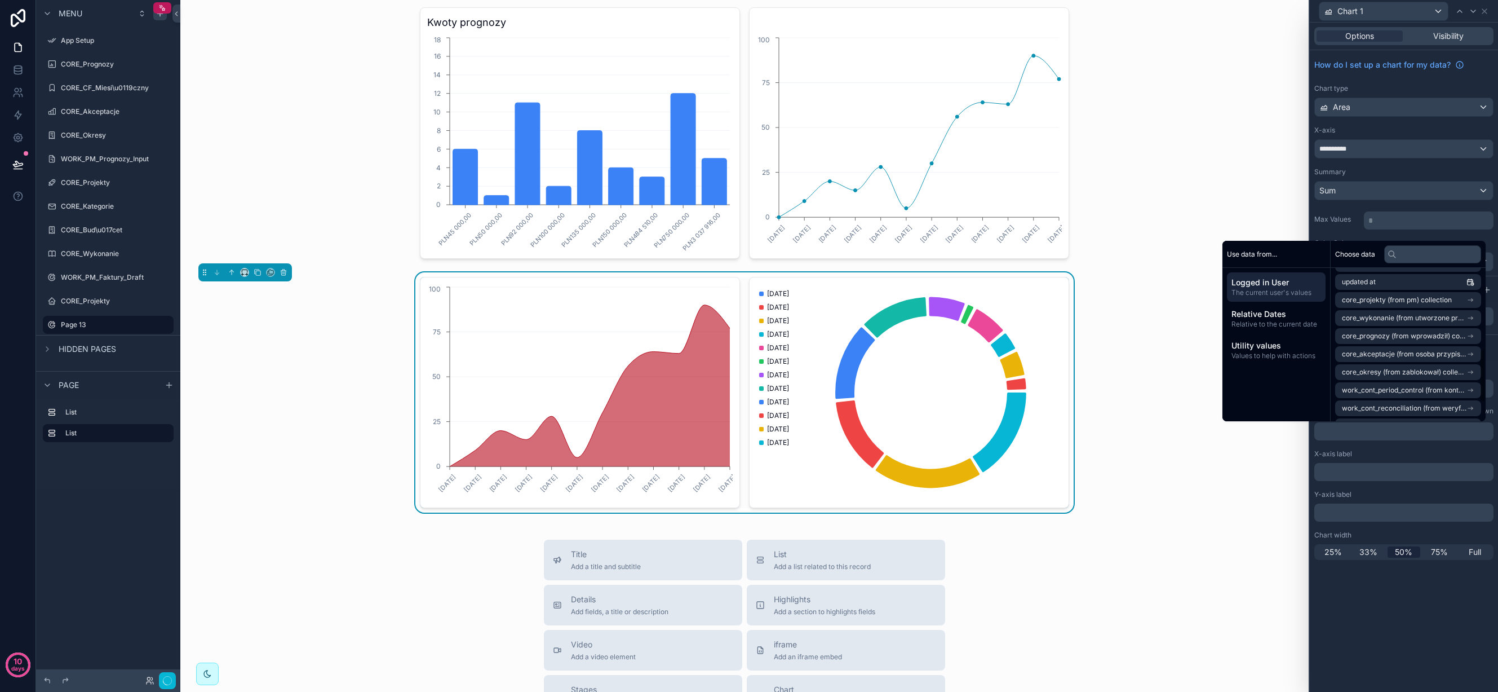
scroll to position [235, 0]
click at [1380, 337] on span "core_prognozy (from wprowadził) collection" at bounding box center [1404, 333] width 125 height 9
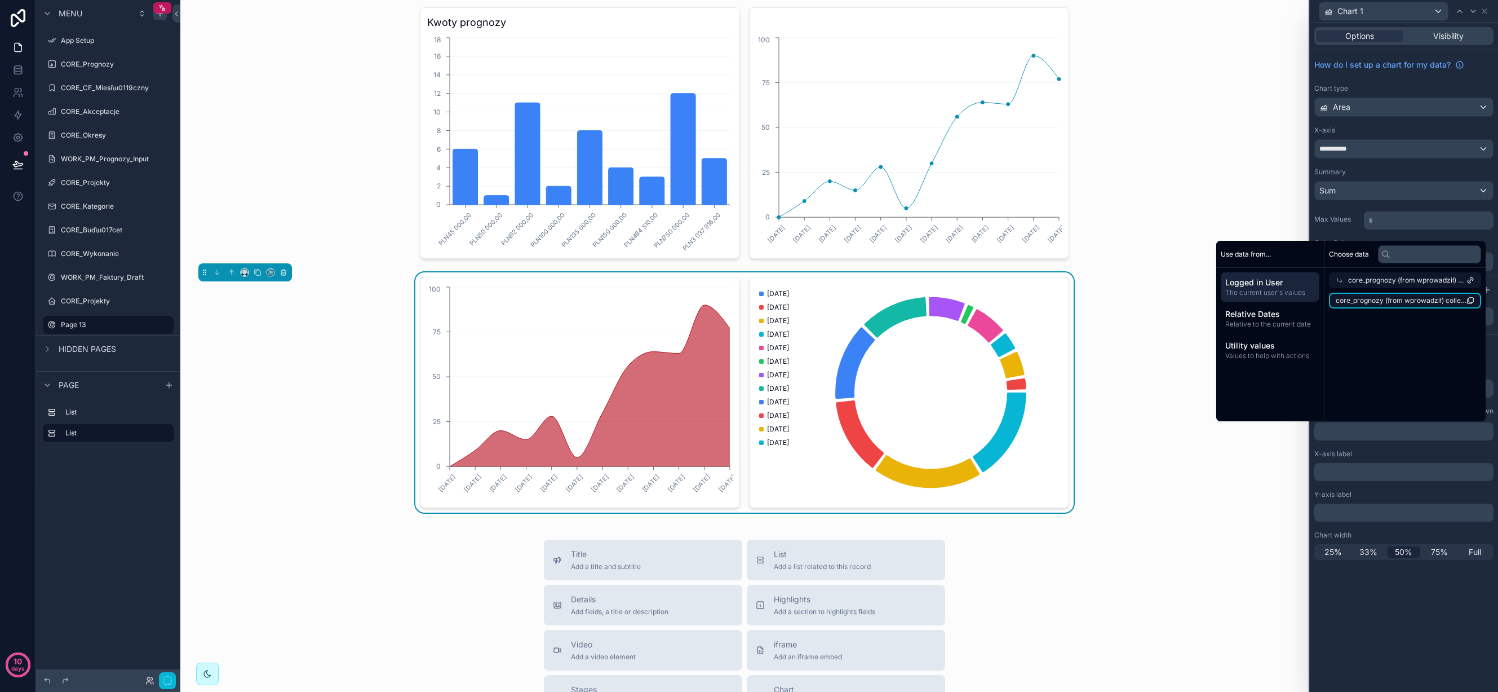
click at [1385, 305] on li "core_prognozy (from wprowadził) collection count" at bounding box center [1405, 301] width 152 height 16
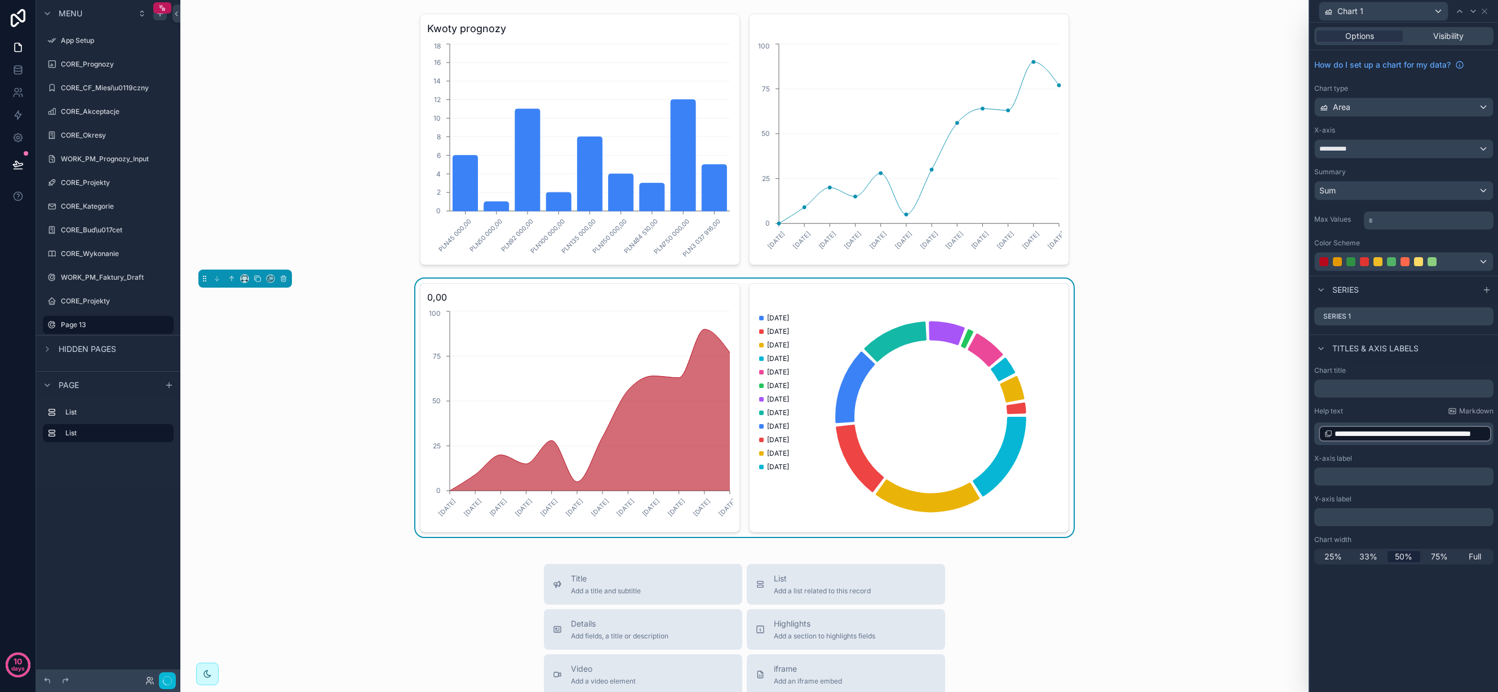
click at [1286, 453] on div "0,00 6.01.2025 10.02.2025 10.03.2025 7.04.2025 5.05.2025 9.06.2025 7.07.2025 11…" at bounding box center [744, 407] width 1110 height 258
click at [1486, 10] on icon at bounding box center [1484, 11] width 9 height 9
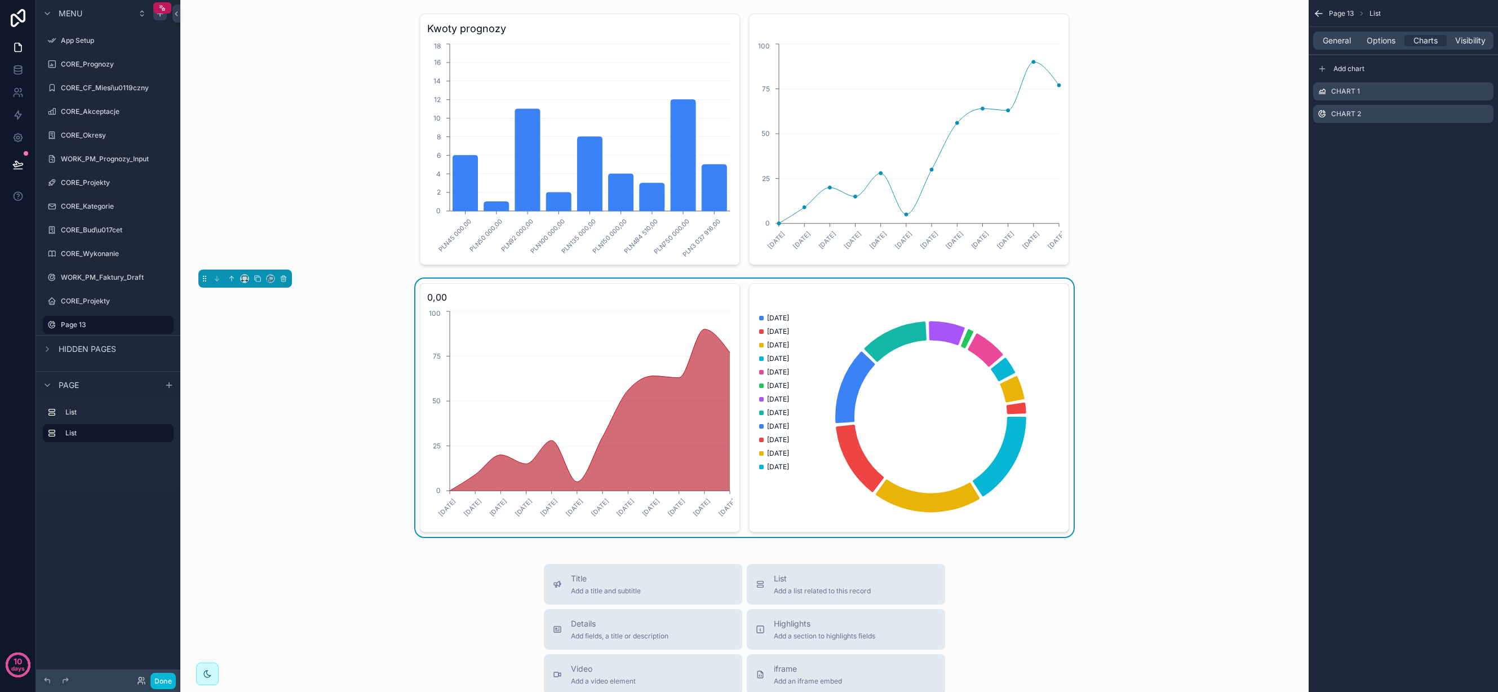
click at [1322, 11] on icon "scrollable content" at bounding box center [1318, 13] width 11 height 11
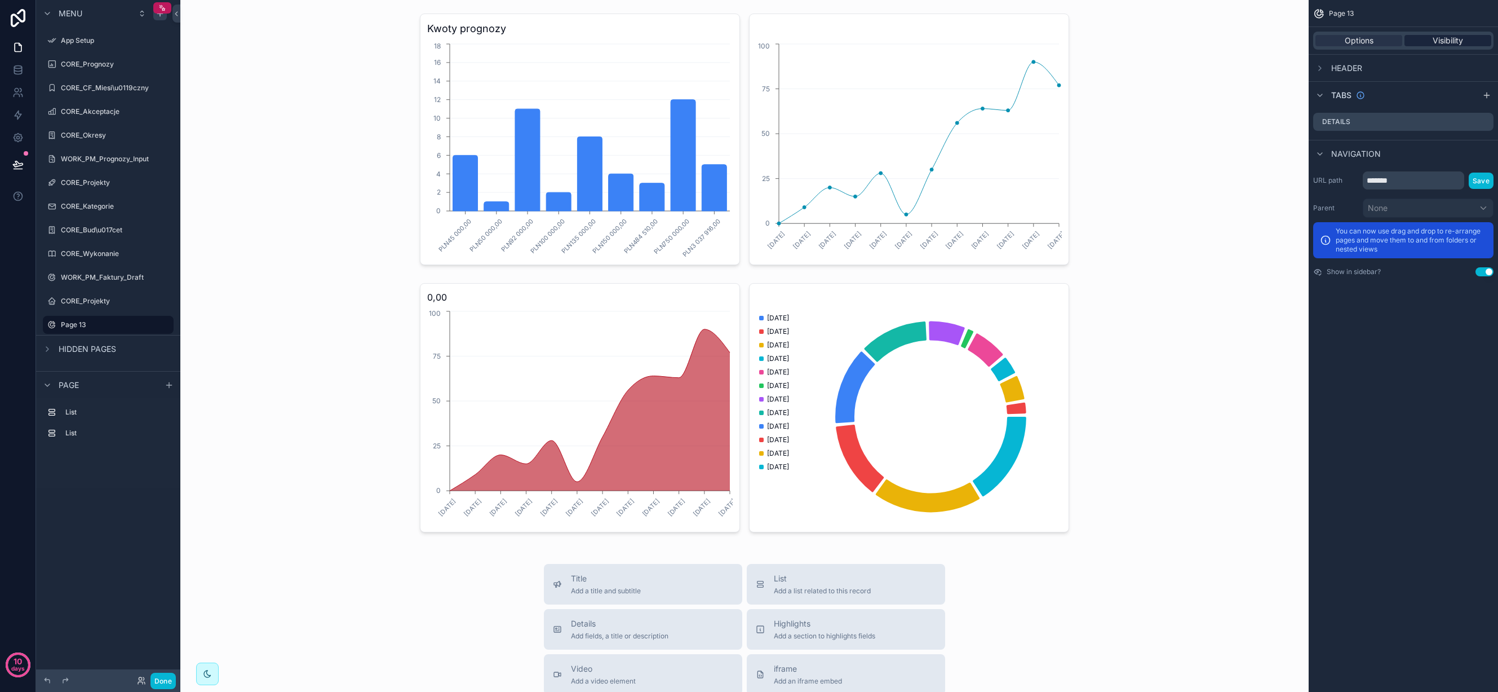
click at [1453, 42] on span "Visibility" at bounding box center [1448, 40] width 30 height 11
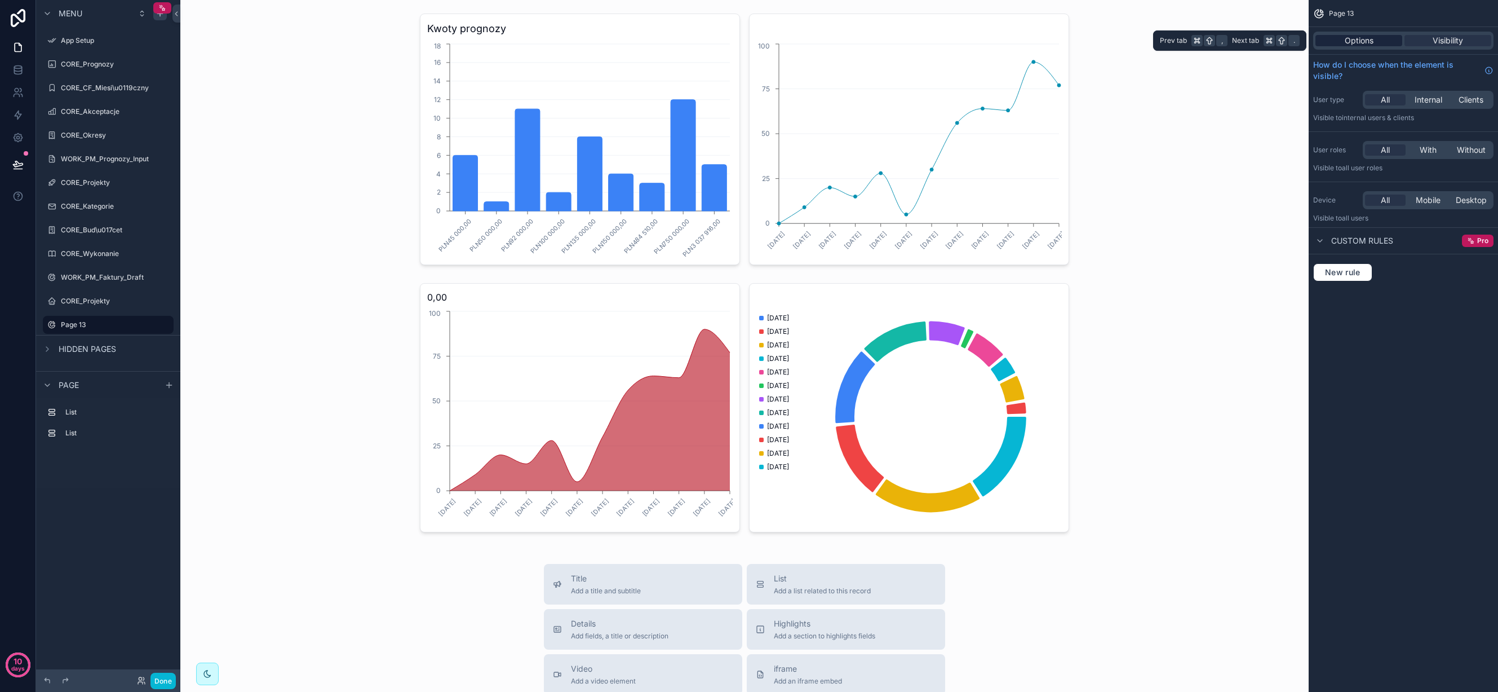
click at [1357, 38] on span "Options" at bounding box center [1359, 40] width 29 height 11
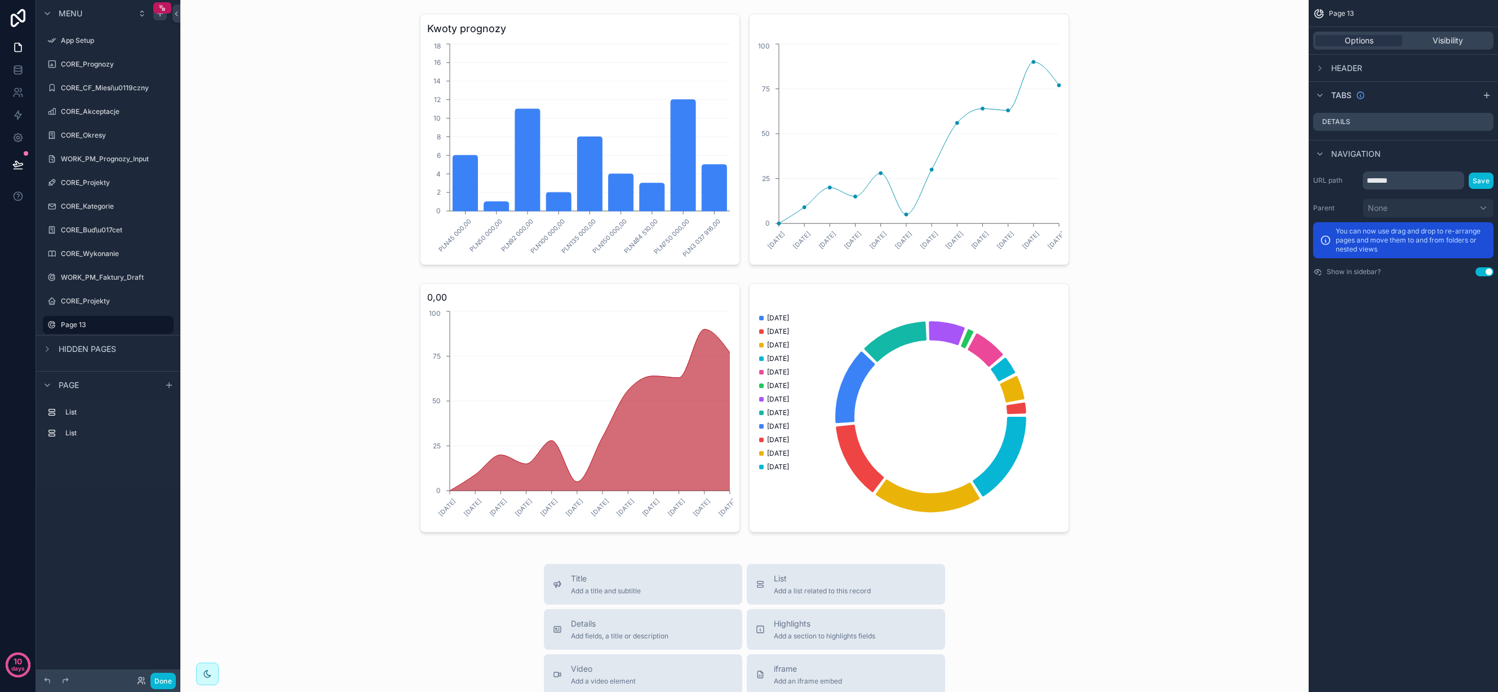
click at [1417, 148] on div "Navigation" at bounding box center [1403, 153] width 189 height 27
click at [135, 410] on label "List" at bounding box center [114, 412] width 99 height 9
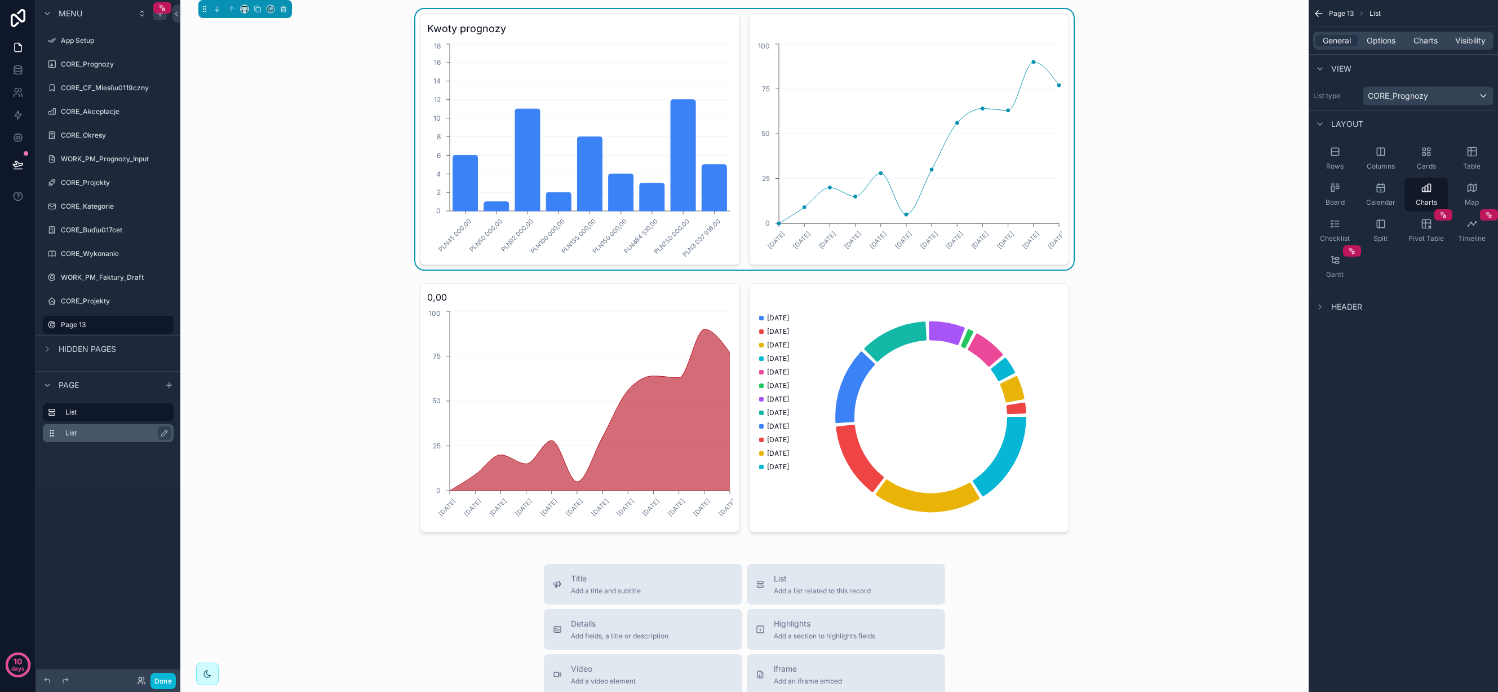
click at [92, 435] on label "List" at bounding box center [114, 432] width 99 height 9
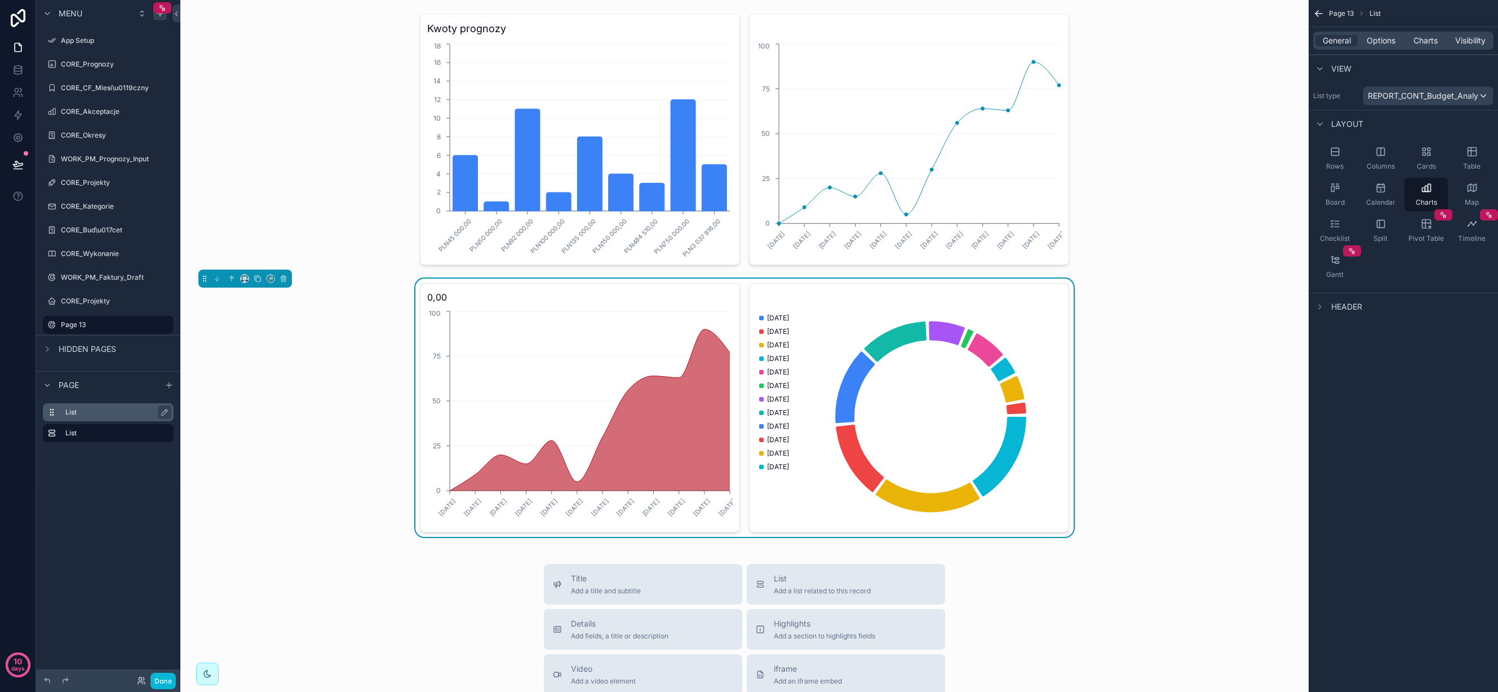
click at [83, 411] on label "List" at bounding box center [114, 412] width 99 height 9
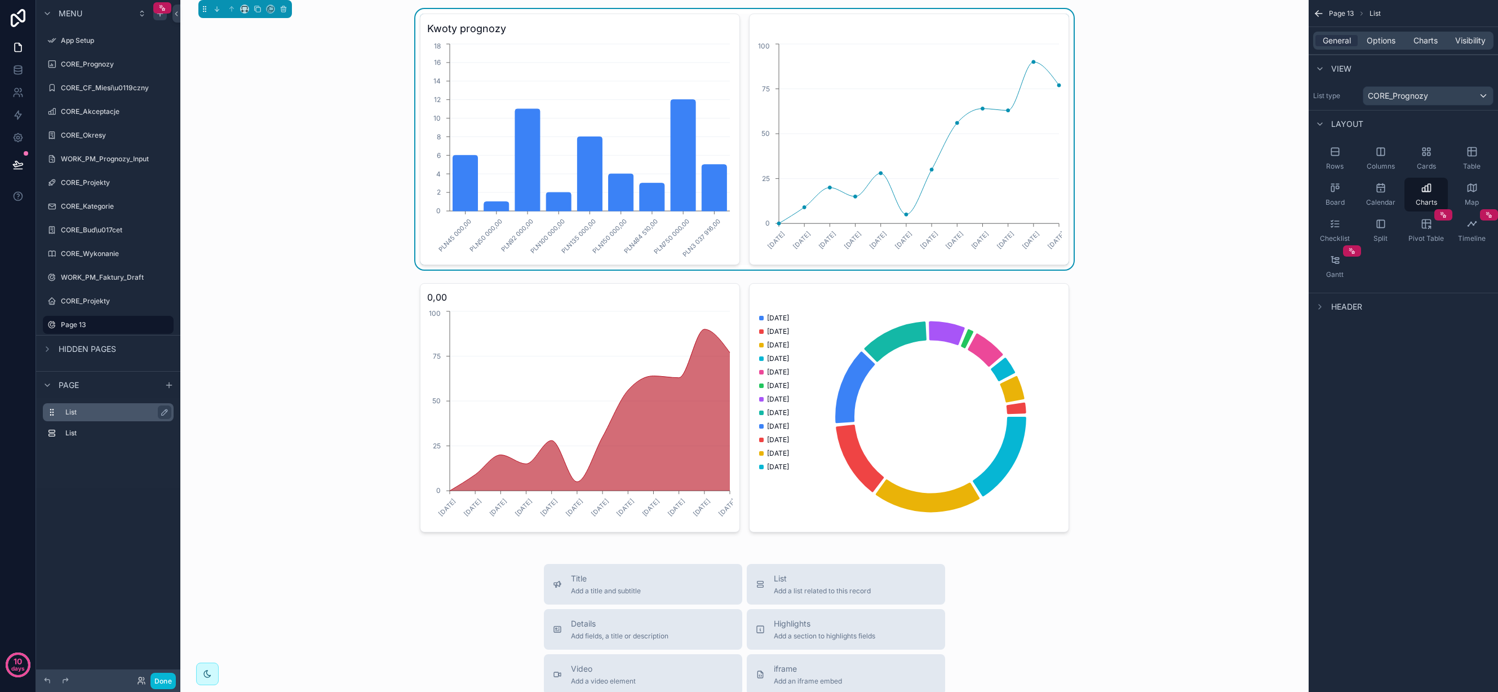
click at [83, 411] on label "List" at bounding box center [114, 412] width 99 height 9
click at [164, 412] on icon "scrollable content" at bounding box center [164, 412] width 9 height 9
click at [105, 413] on input "****" at bounding box center [108, 412] width 86 height 14
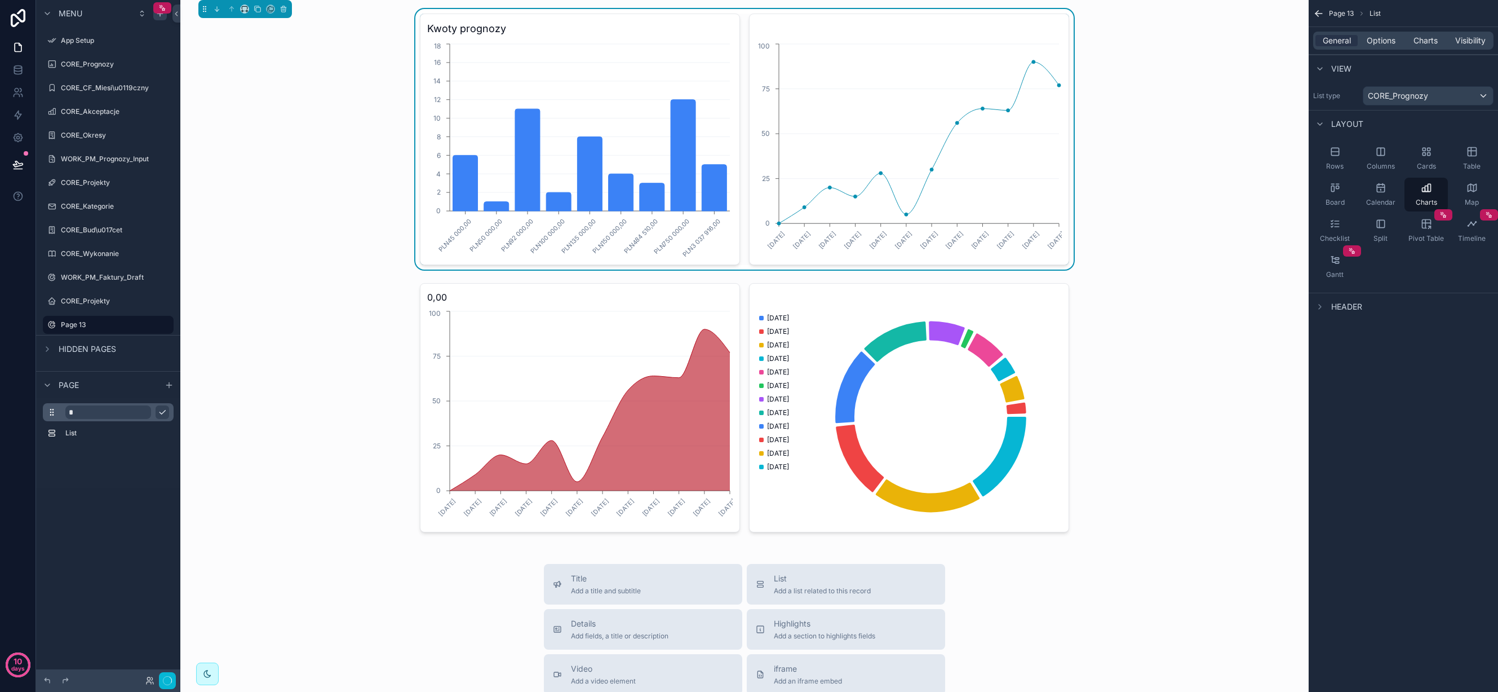
type input "*"
click at [156, 405] on button "scrollable content" at bounding box center [163, 412] width 14 height 14
click at [94, 411] on label "K" at bounding box center [114, 412] width 99 height 9
click at [0, 0] on icon "scrollable content" at bounding box center [0, 0] width 0 height 0
click at [117, 411] on input "*" at bounding box center [108, 412] width 86 height 14
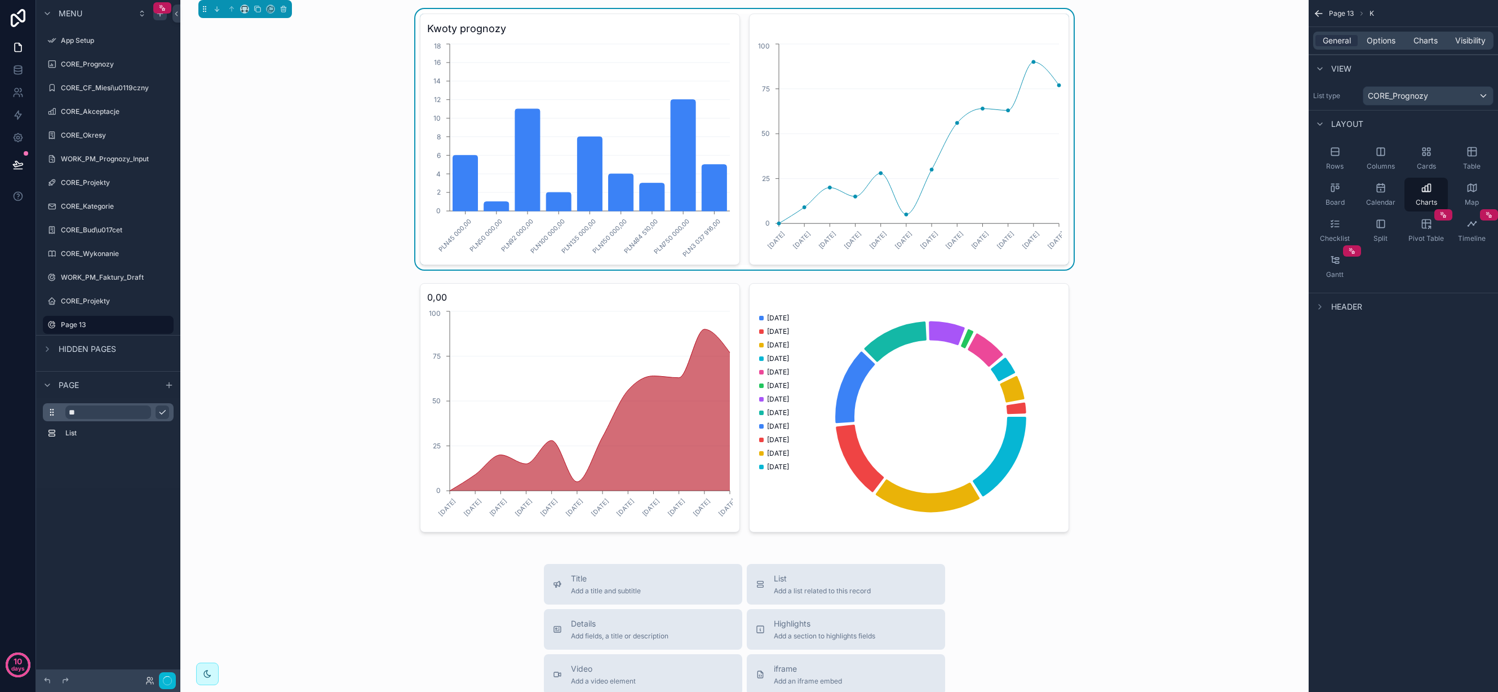
type input "*"
type input "******"
click at [105, 434] on label "List" at bounding box center [114, 432] width 99 height 9
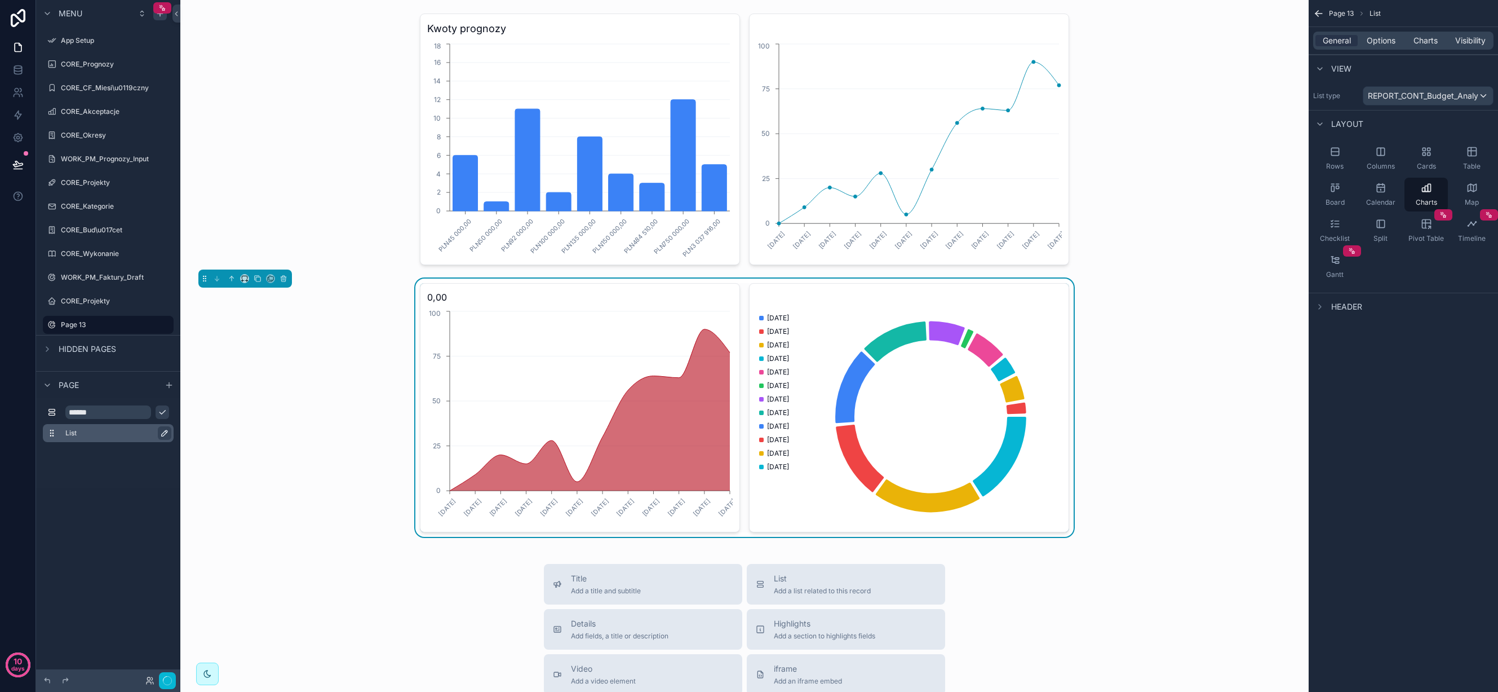
click at [163, 431] on icon "scrollable content" at bounding box center [164, 432] width 9 height 9
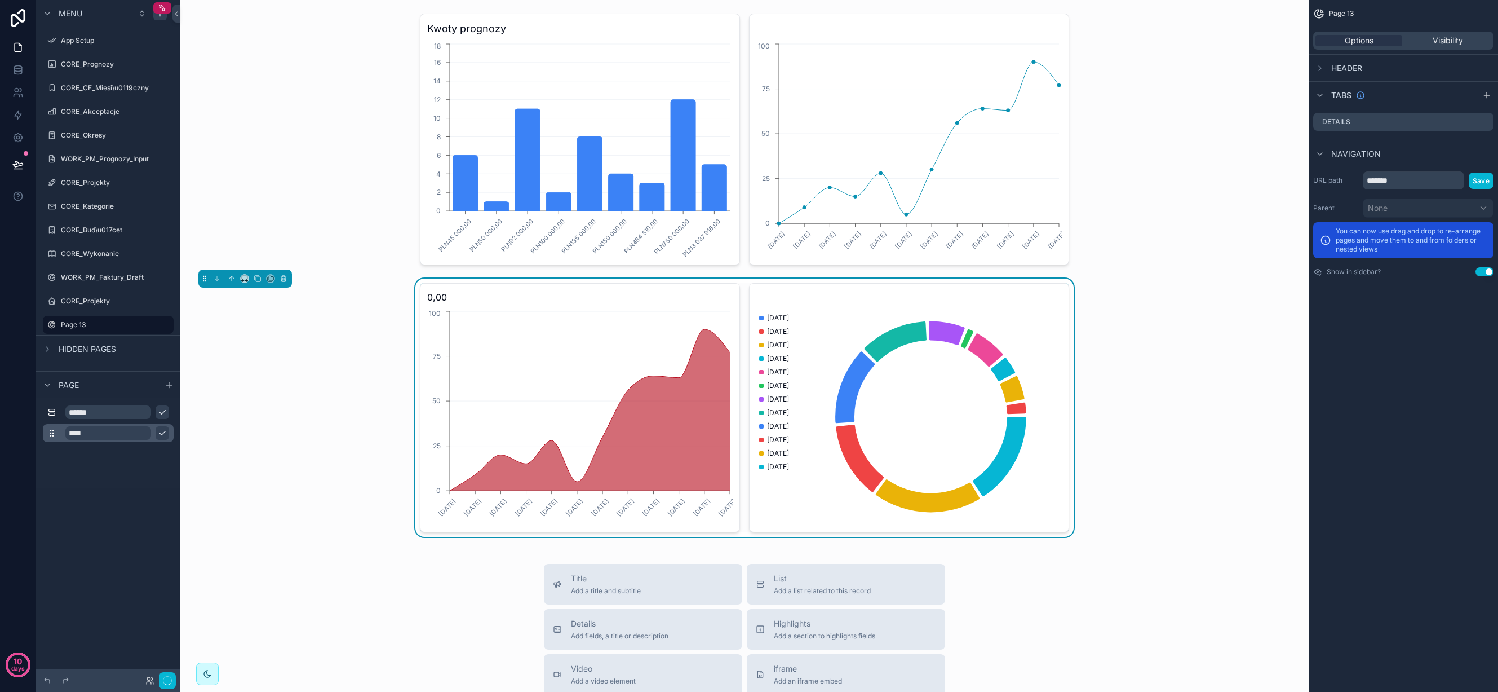
click at [108, 432] on input "****" at bounding box center [108, 433] width 86 height 14
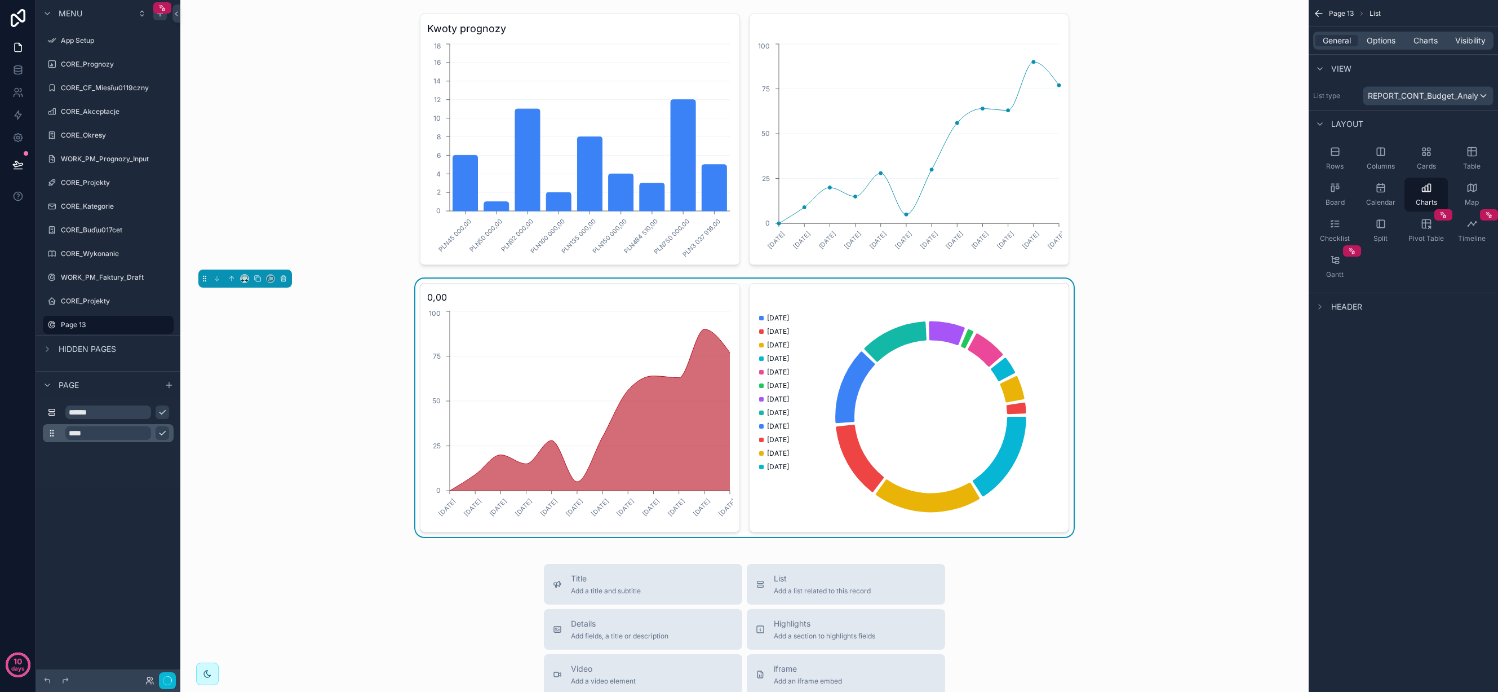
click at [108, 432] on input "****" at bounding box center [108, 433] width 86 height 14
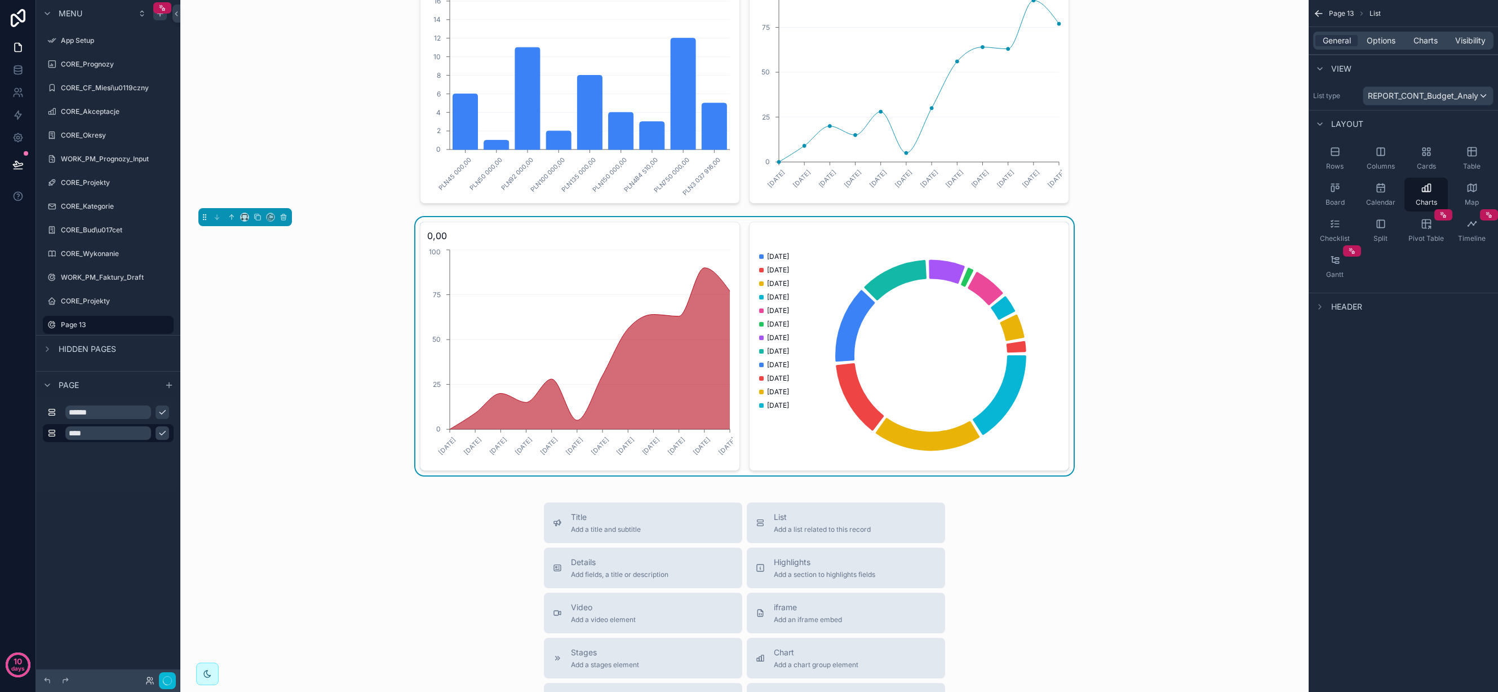
click at [110, 459] on div "****** ****" at bounding box center [108, 443] width 144 height 90
click at [130, 476] on div "****** ****" at bounding box center [108, 443] width 144 height 90
click at [82, 388] on div "Page" at bounding box center [108, 384] width 144 height 27
click at [46, 383] on icon "scrollable content" at bounding box center [47, 384] width 9 height 9
drag, startPoint x: 69, startPoint y: 382, endPoint x: 76, endPoint y: 404, distance: 22.5
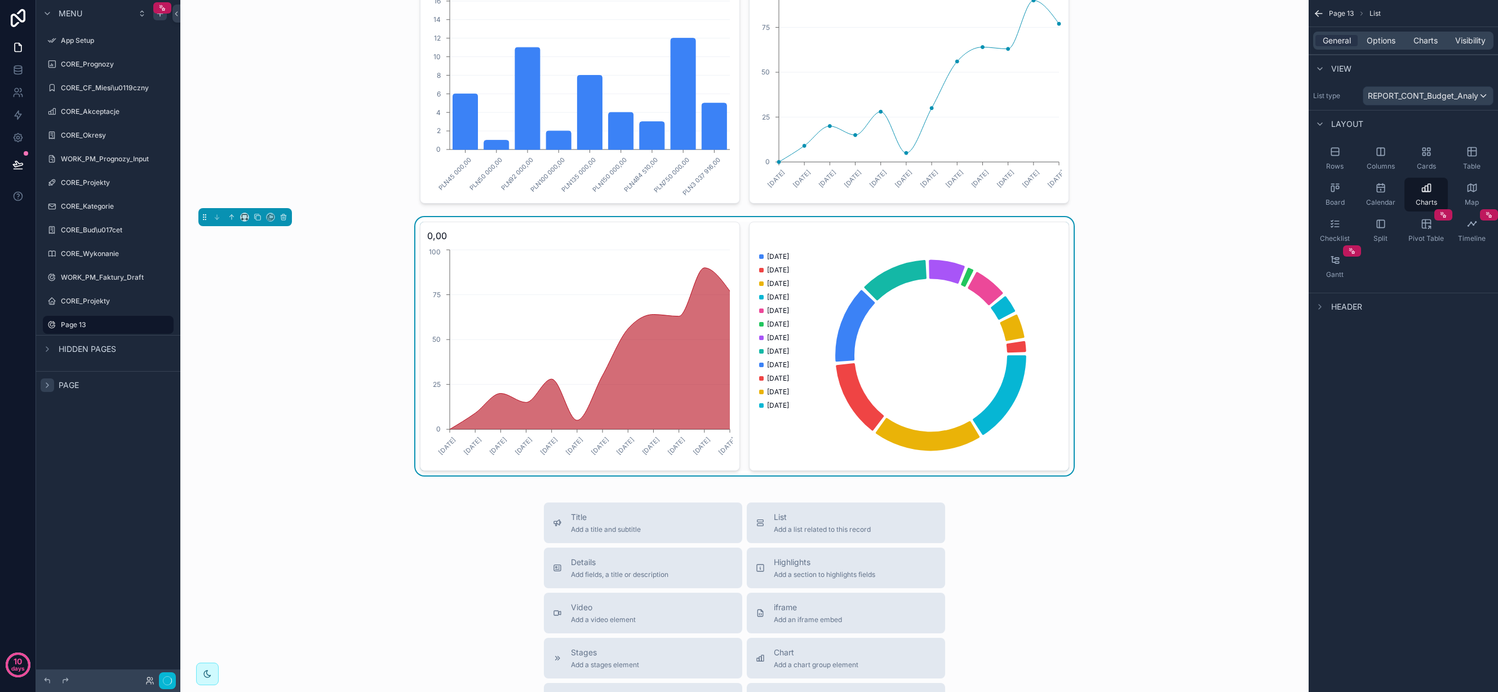
click at [76, 404] on div "Menu App Setup CORE_Prognozy CORE_CF_Miesi\u0119czny CORE_Akceptacje CORE_Okres…" at bounding box center [108, 203] width 144 height 407
click at [44, 348] on icon "scrollable content" at bounding box center [47, 348] width 9 height 9
drag, startPoint x: 66, startPoint y: 383, endPoint x: 63, endPoint y: 404, distance: 20.6
click at [59, 411] on div "Menu App Setup CORE_Prognozy CORE_CF_Miesi\u0119czny CORE_Akceptacje CORE_Okres…" at bounding box center [108, 339] width 144 height 678
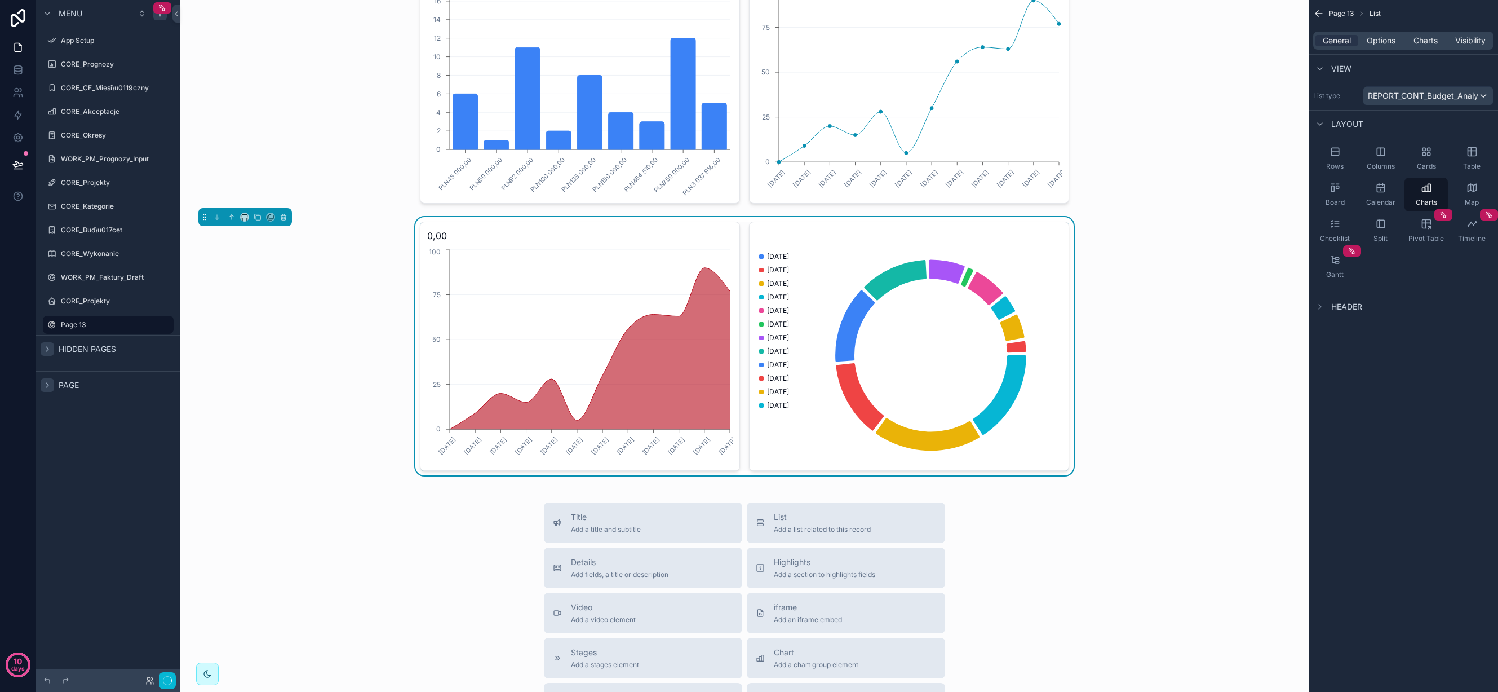
click at [47, 383] on icon "scrollable content" at bounding box center [47, 385] width 2 height 5
click at [48, 383] on icon "scrollable content" at bounding box center [47, 384] width 9 height 9
click at [48, 383] on icon "scrollable content" at bounding box center [47, 385] width 2 height 5
drag, startPoint x: 115, startPoint y: 450, endPoint x: 116, endPoint y: 444, distance: 6.3
click at [115, 450] on div "K List" at bounding box center [108, 425] width 144 height 55
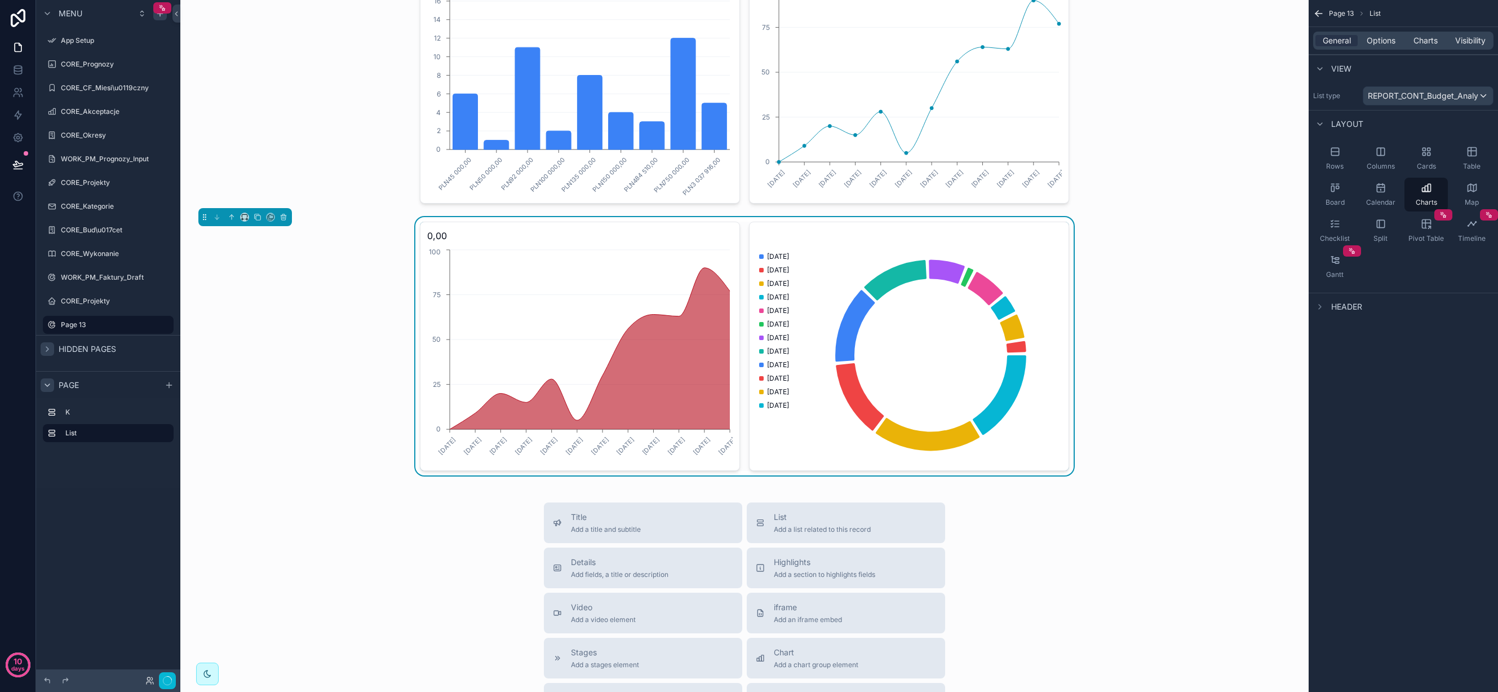
click at [52, 386] on div "scrollable content" at bounding box center [48, 385] width 14 height 14
click at [111, 88] on label "CORE_CF_Miesi\u0119czny" at bounding box center [106, 87] width 90 height 9
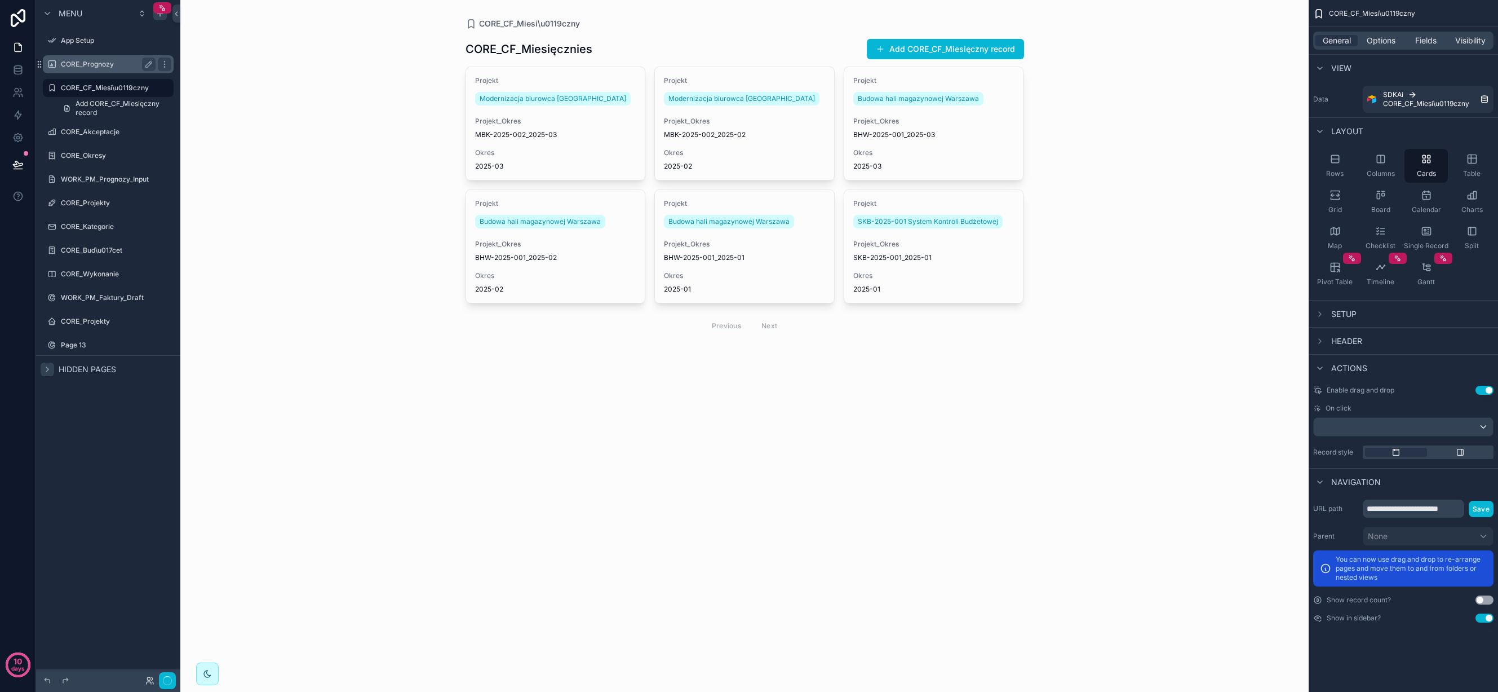
click at [97, 63] on label "CORE_Prognozy" at bounding box center [106, 64] width 90 height 9
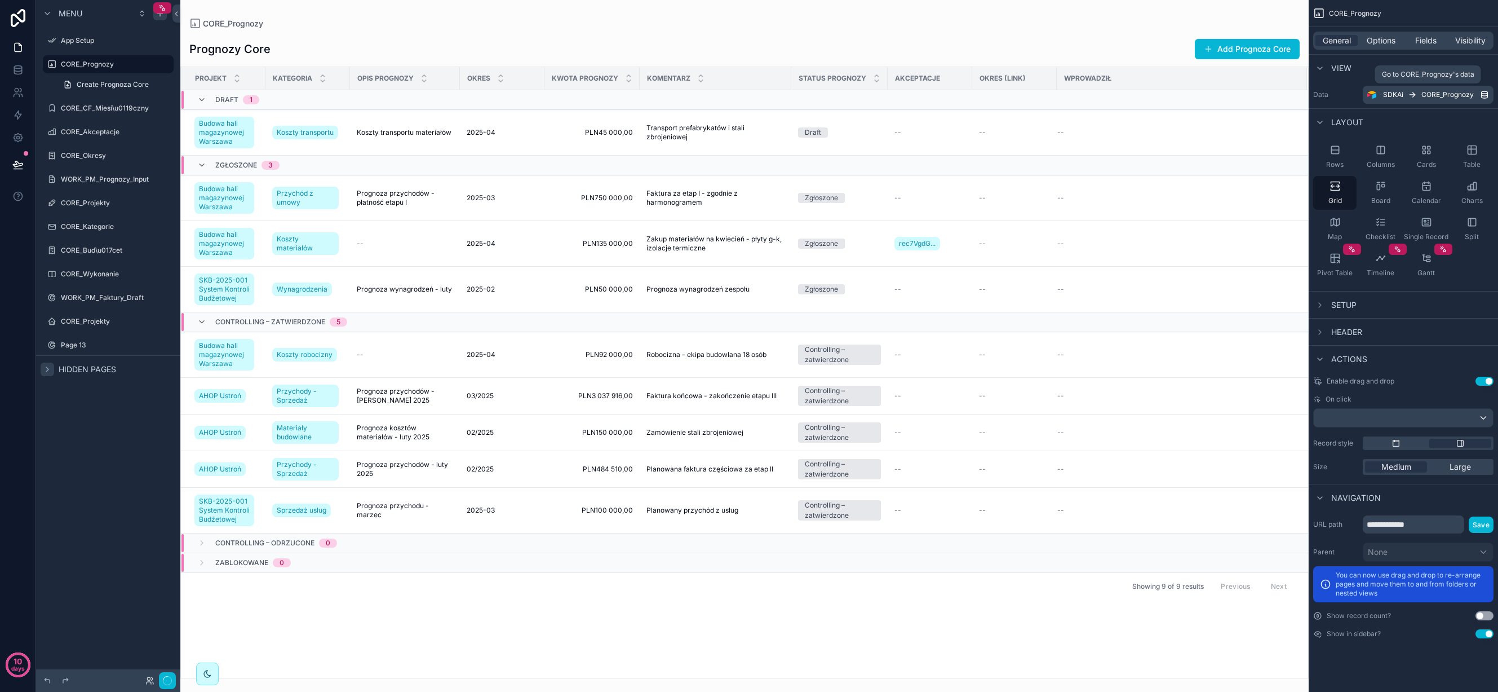
click at [1404, 92] on div "SDKAi CORE_Prognozy" at bounding box center [1431, 94] width 97 height 9
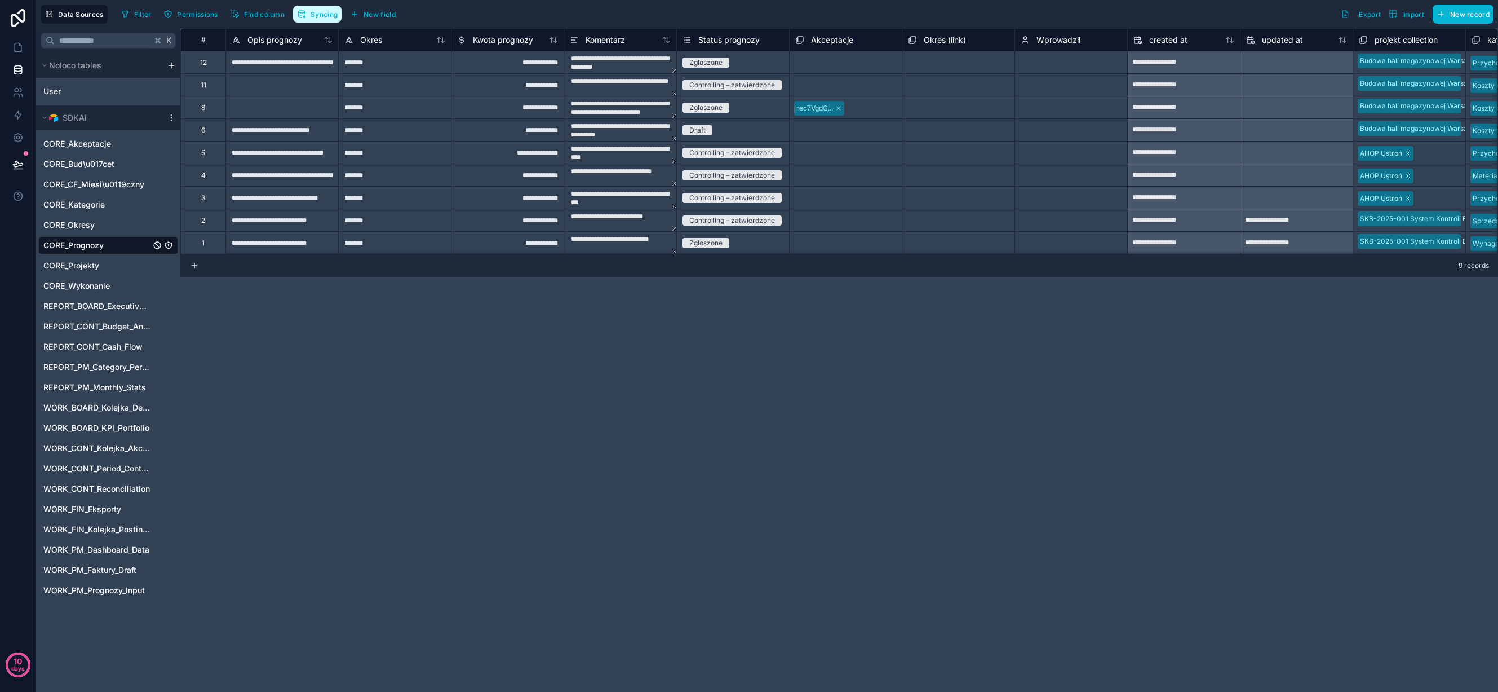
click at [325, 14] on span "Syncing" at bounding box center [324, 14] width 27 height 8
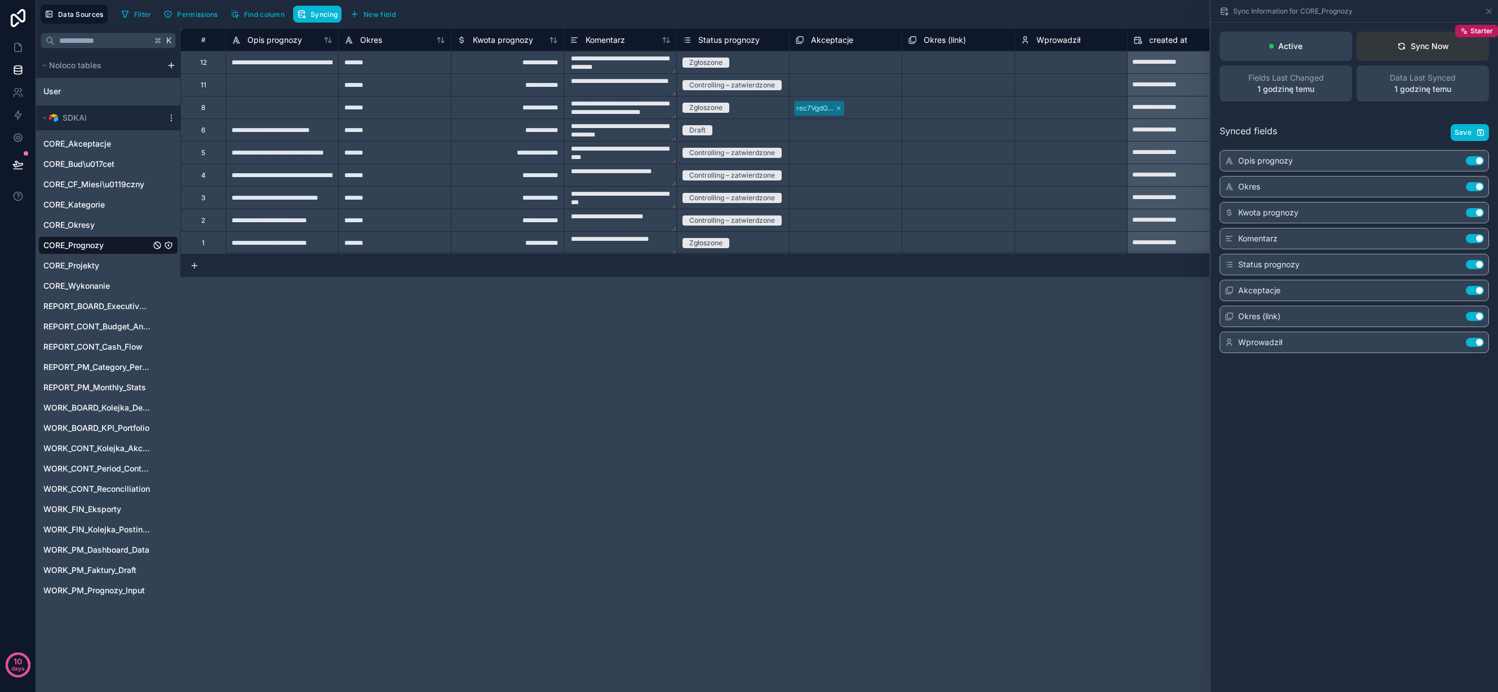
click at [1427, 42] on div "Sync Now" at bounding box center [1423, 46] width 52 height 11
click at [1464, 131] on span "Save" at bounding box center [1463, 132] width 17 height 9
click at [16, 45] on icon at bounding box center [17, 47] width 11 height 11
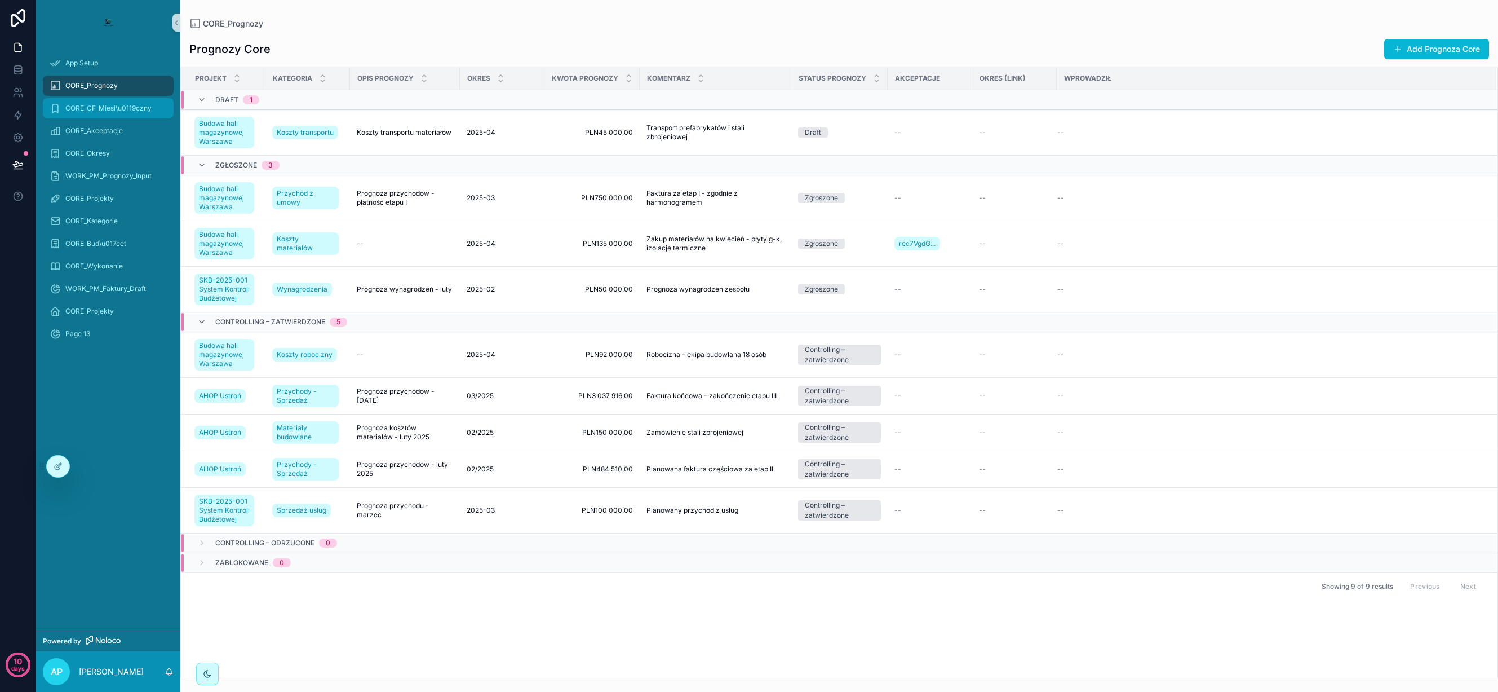
click at [88, 107] on span "CORE_CF_Miesi\u0119czny" at bounding box center [108, 108] width 86 height 9
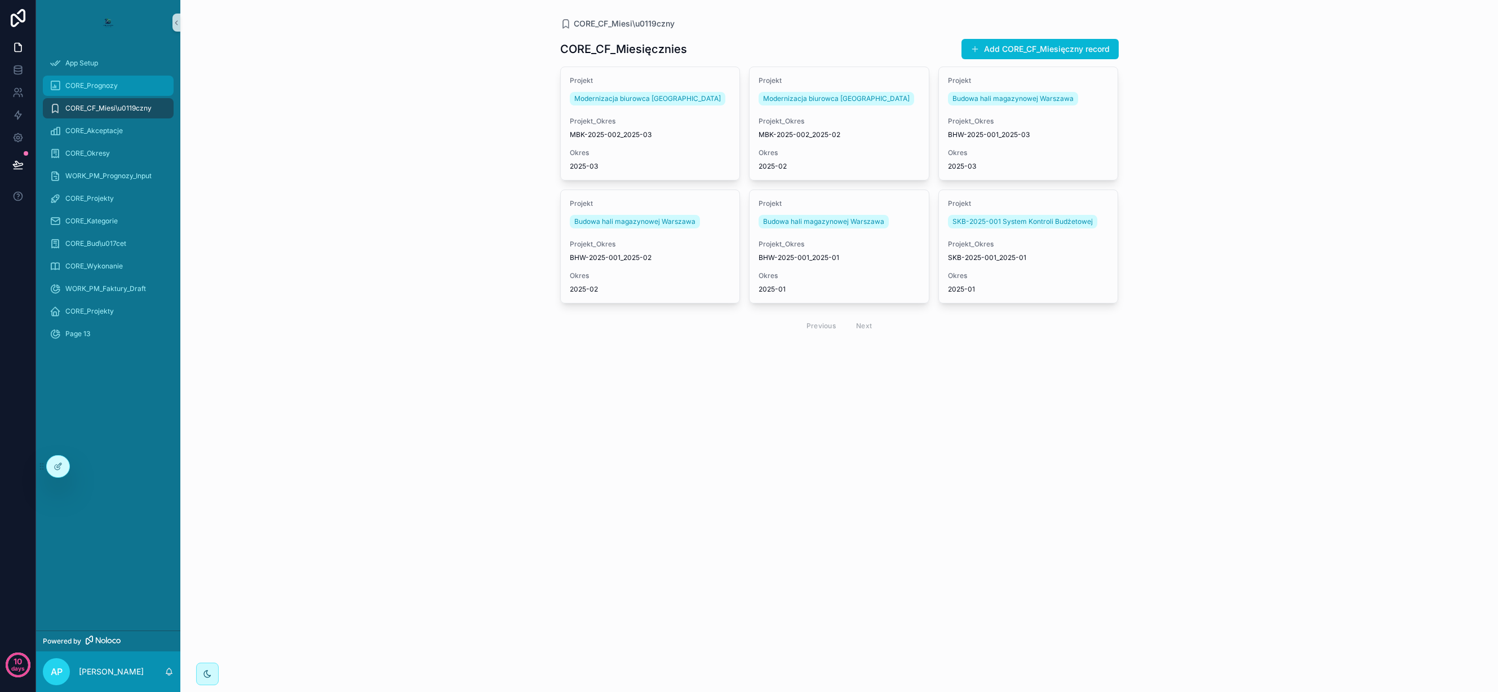
click at [92, 81] on span "CORE_Prognozy" at bounding box center [91, 85] width 52 height 9
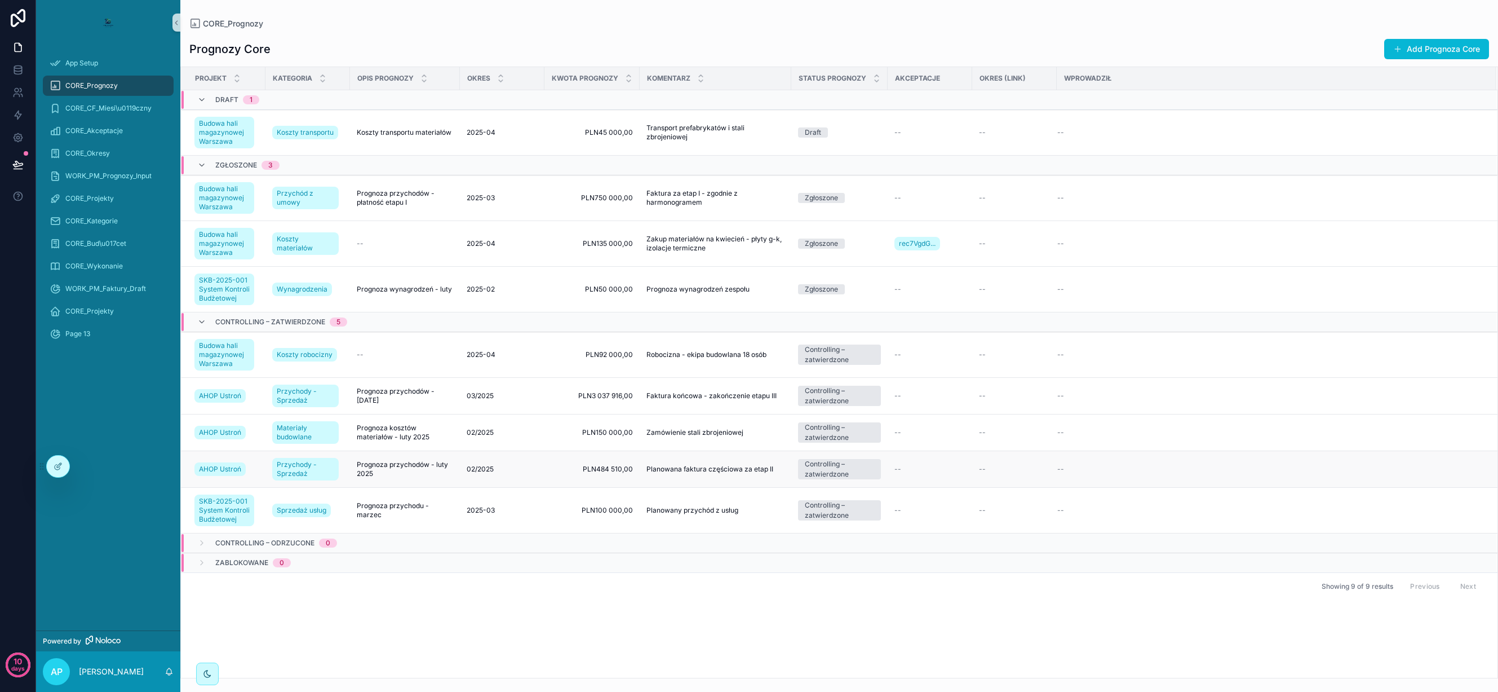
click at [940, 457] on td "--" at bounding box center [930, 469] width 85 height 37
click at [936, 466] on div "--" at bounding box center [930, 468] width 71 height 9
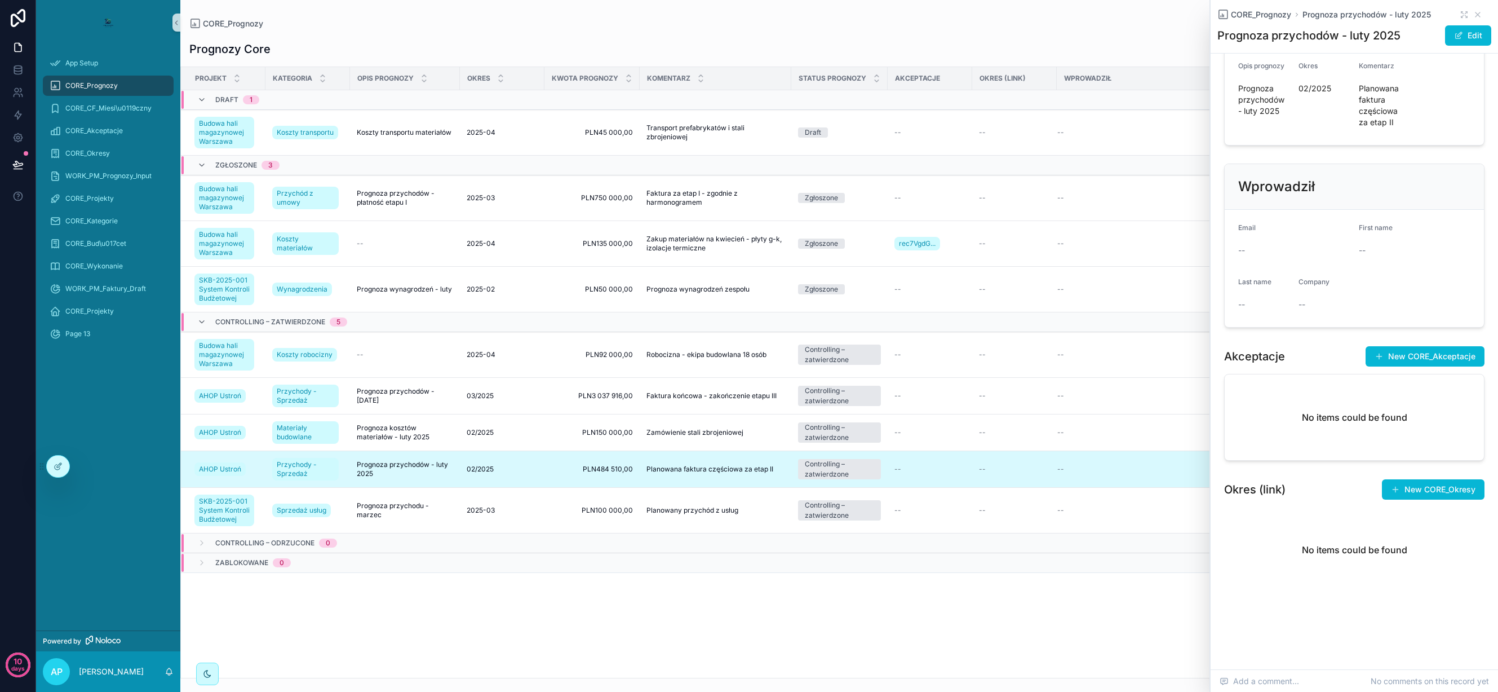
scroll to position [149, 0]
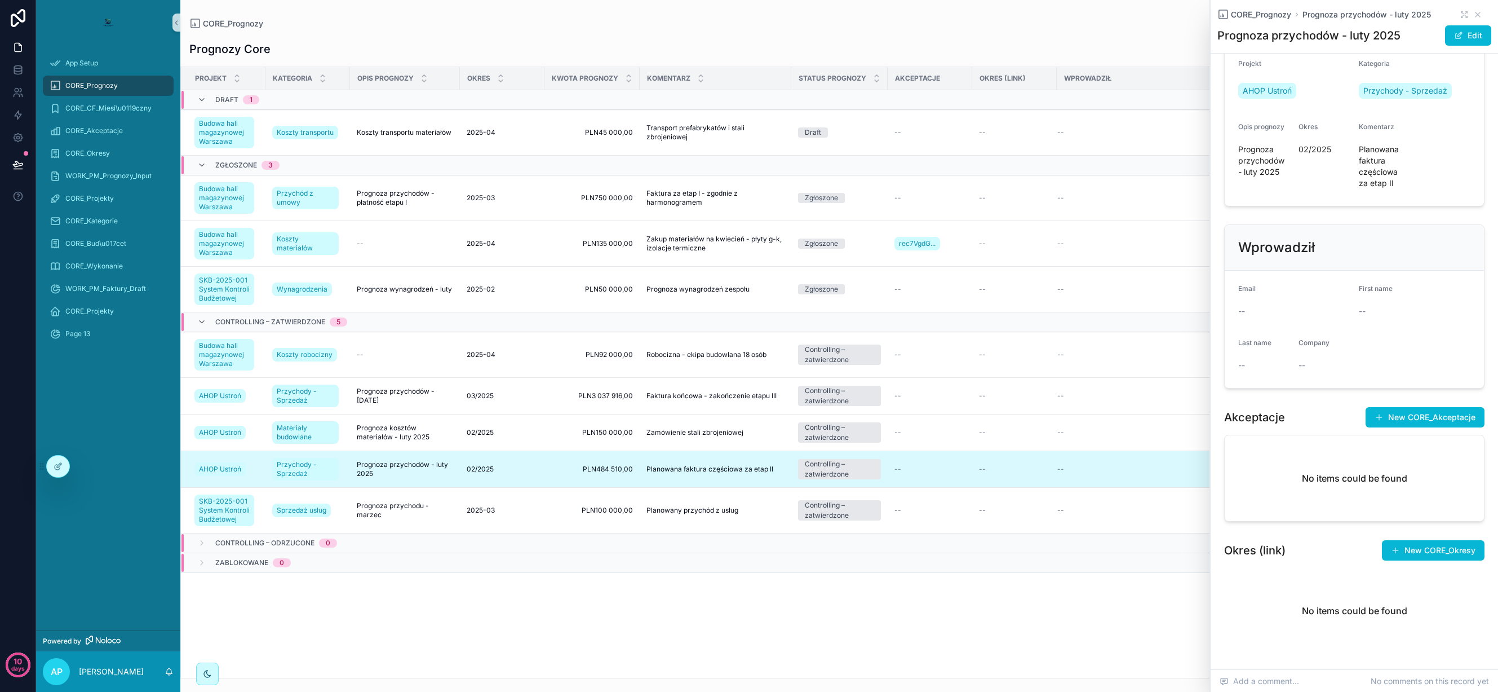
click at [1043, 600] on div "Projekt Kategoria Opis prognozy Okres Kwota prognozy Komentarz Status prognozy …" at bounding box center [839, 372] width 1317 height 610
click at [960, 293] on div "--" at bounding box center [930, 289] width 71 height 9
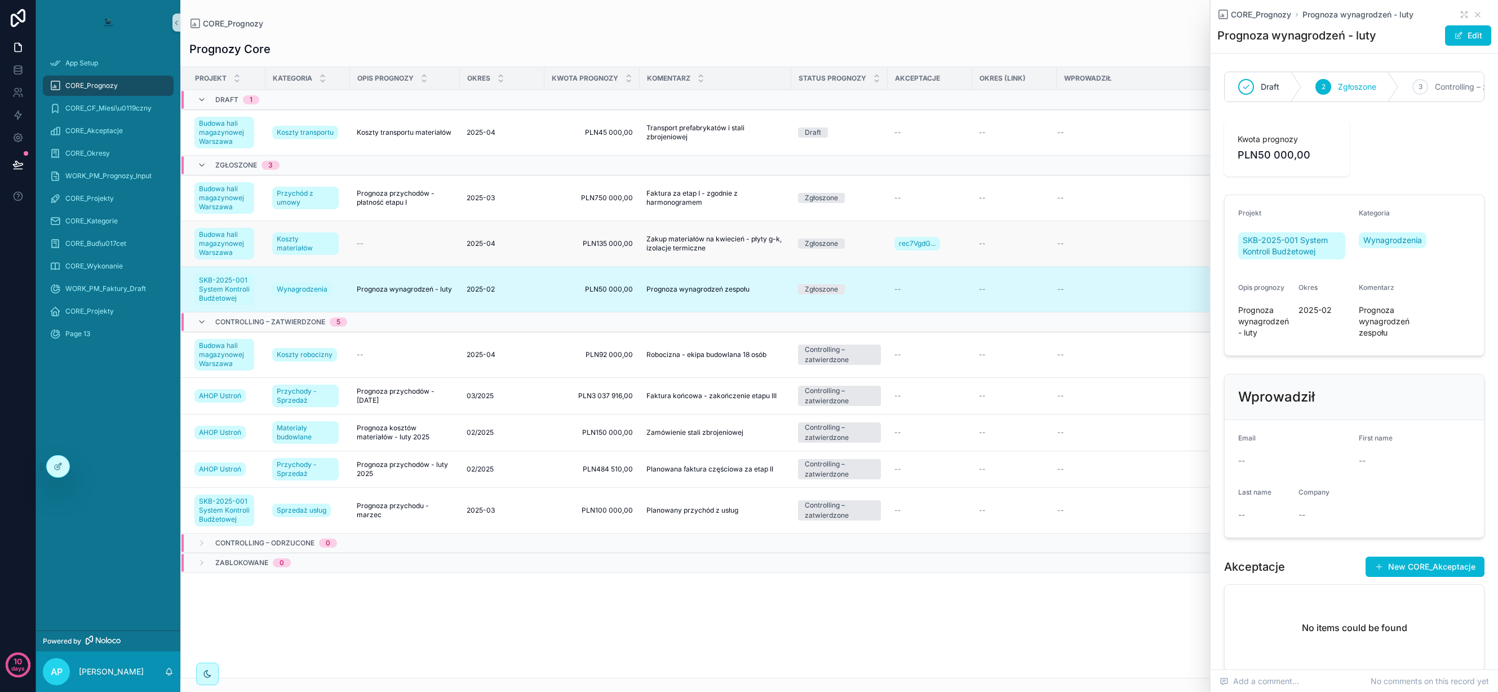
click at [998, 242] on div "--" at bounding box center [1014, 243] width 71 height 9
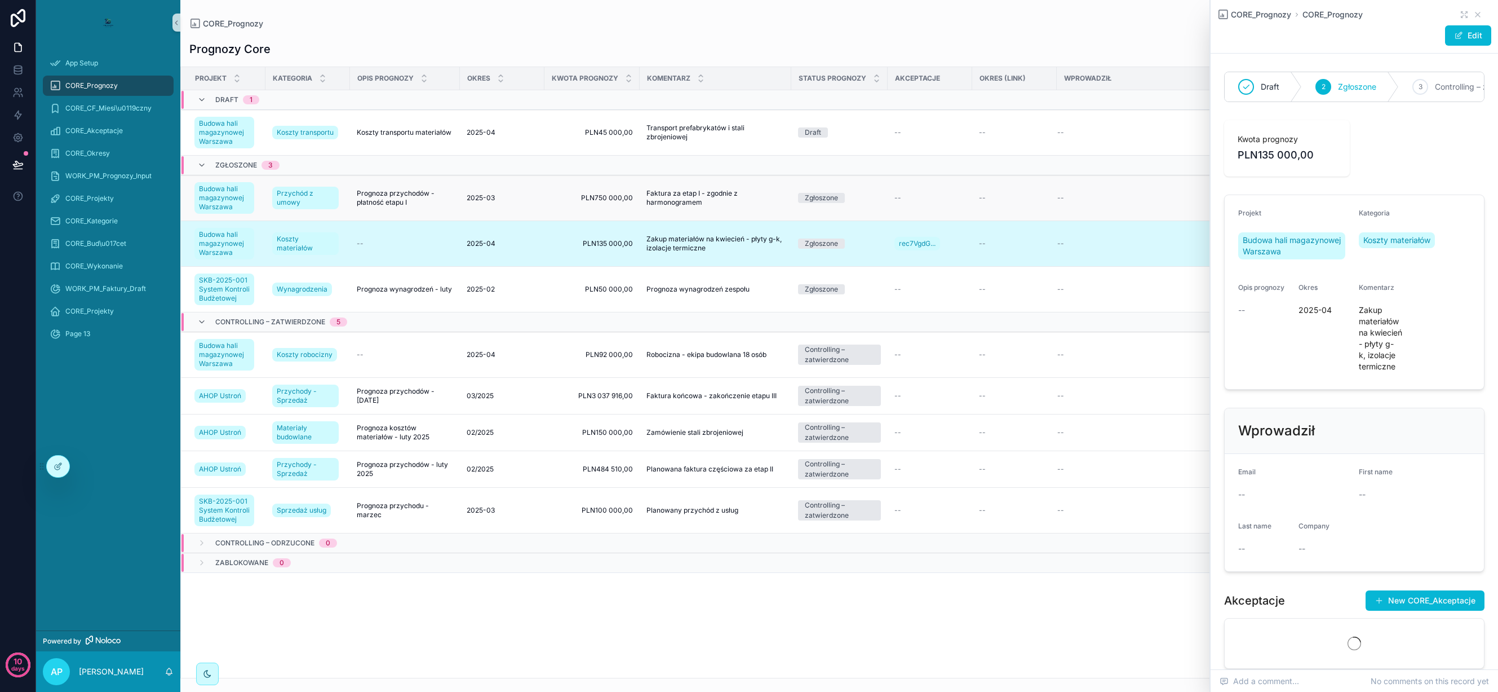
click at [1006, 187] on td "--" at bounding box center [1014, 198] width 85 height 46
click at [938, 134] on div "--" at bounding box center [930, 132] width 71 height 9
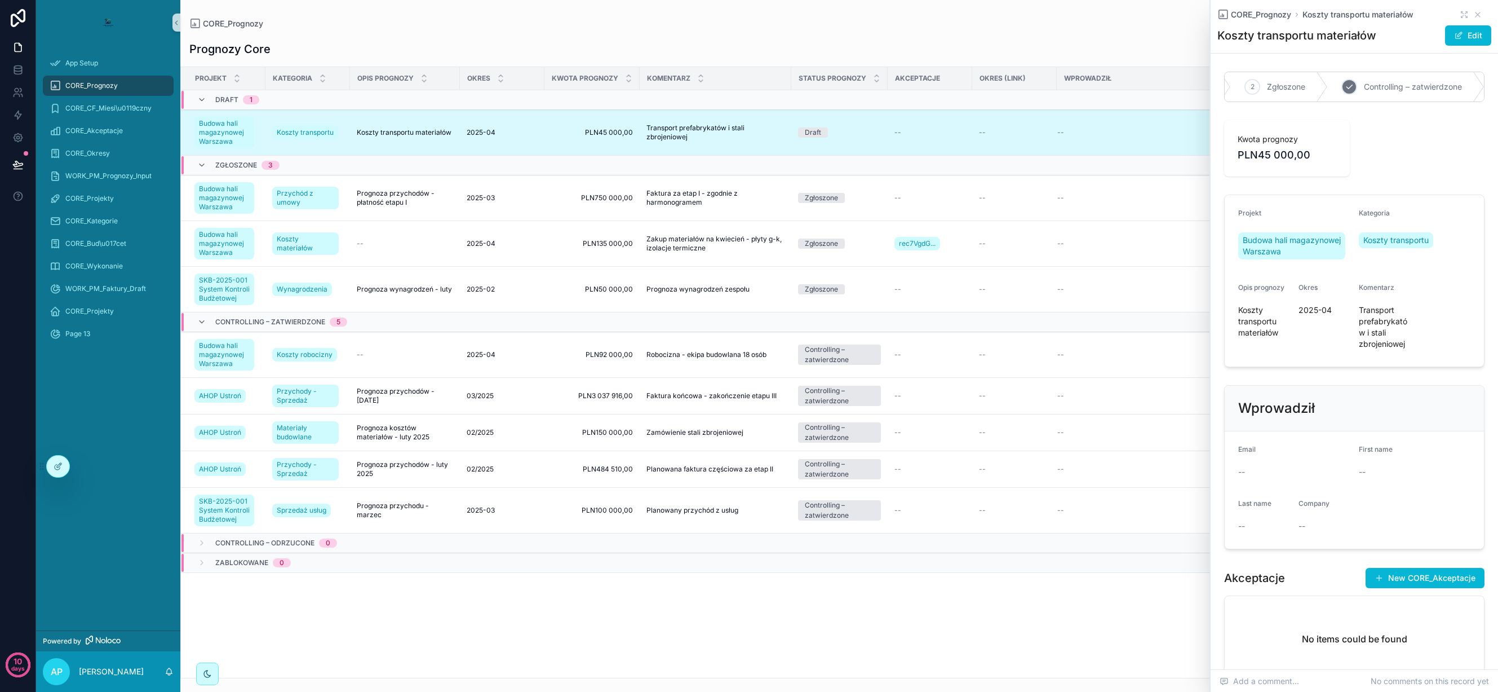
scroll to position [0, 79]
click at [1479, 11] on icon "scrollable content" at bounding box center [1477, 14] width 9 height 9
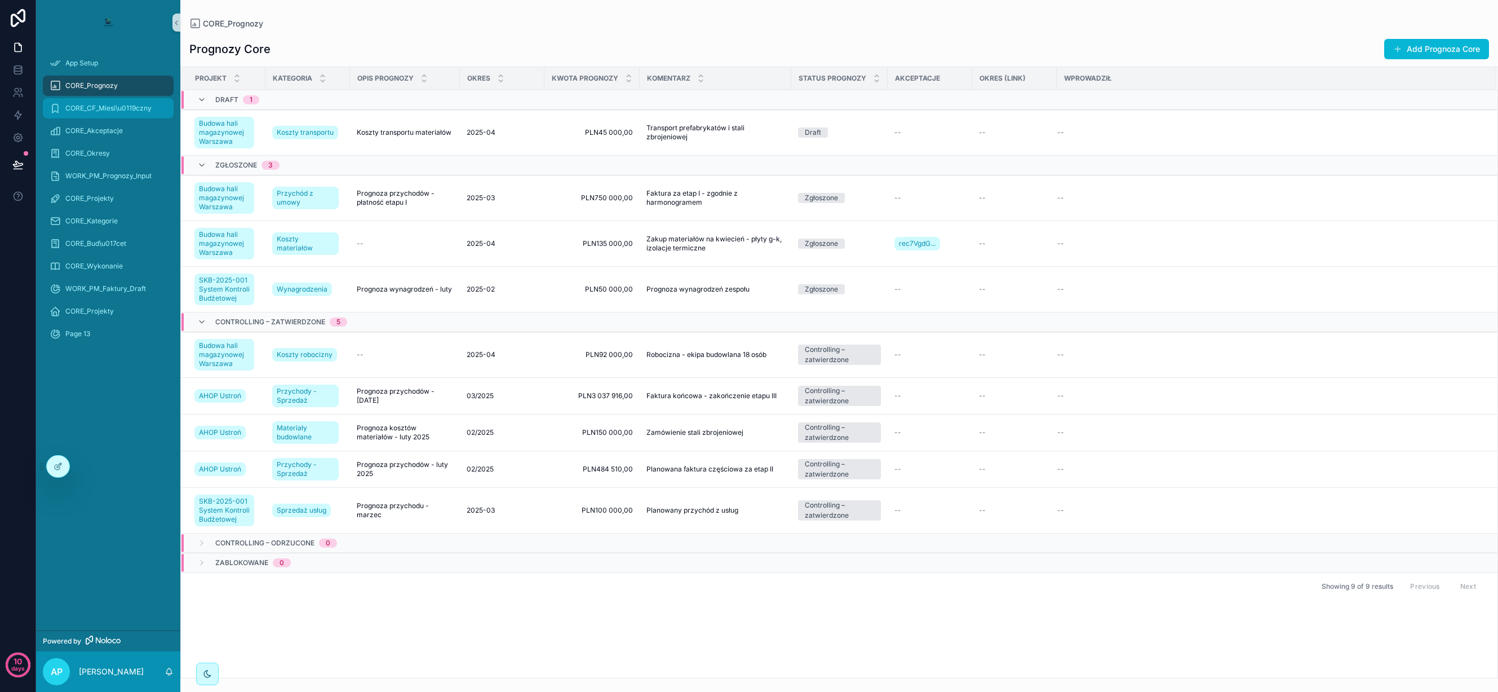
click at [102, 109] on span "CORE_CF_Miesi\u0119czny" at bounding box center [108, 108] width 86 height 9
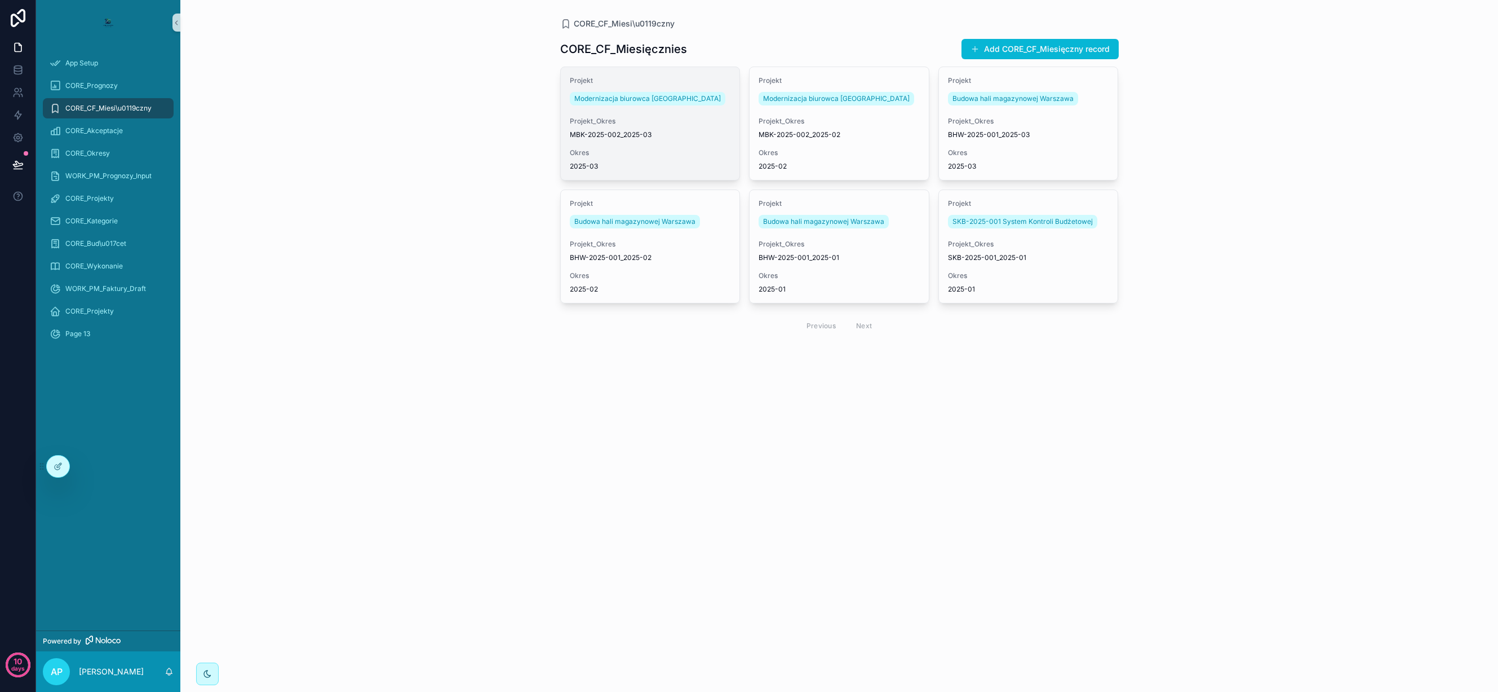
click at [648, 154] on span "Okres" at bounding box center [650, 152] width 161 height 9
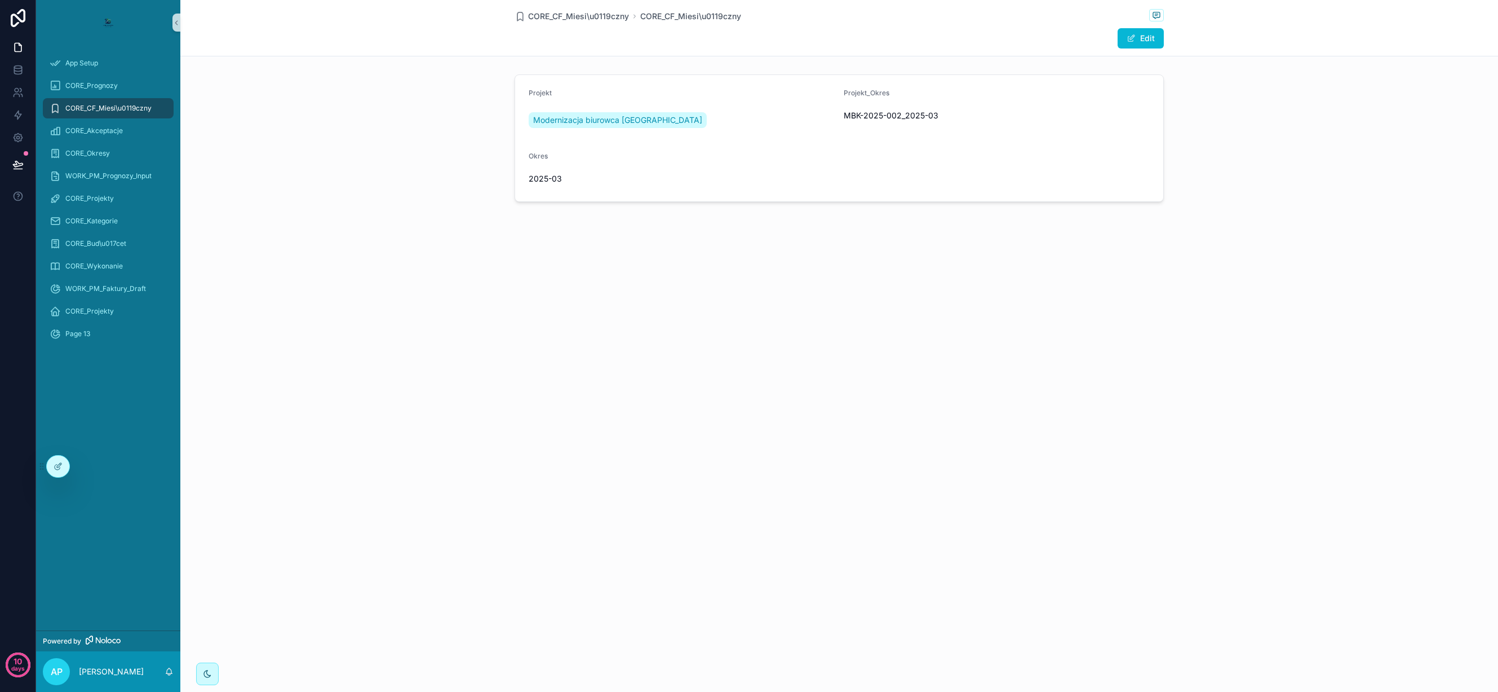
click at [738, 161] on form "Projekt Modernizacja biurowca [GEOGRAPHIC_DATA] Projekt_Okres MBK-2025-002_2025…" at bounding box center [839, 138] width 648 height 126
click at [603, 114] on link "Modernizacja biurowca [GEOGRAPHIC_DATA]" at bounding box center [618, 120] width 178 height 16
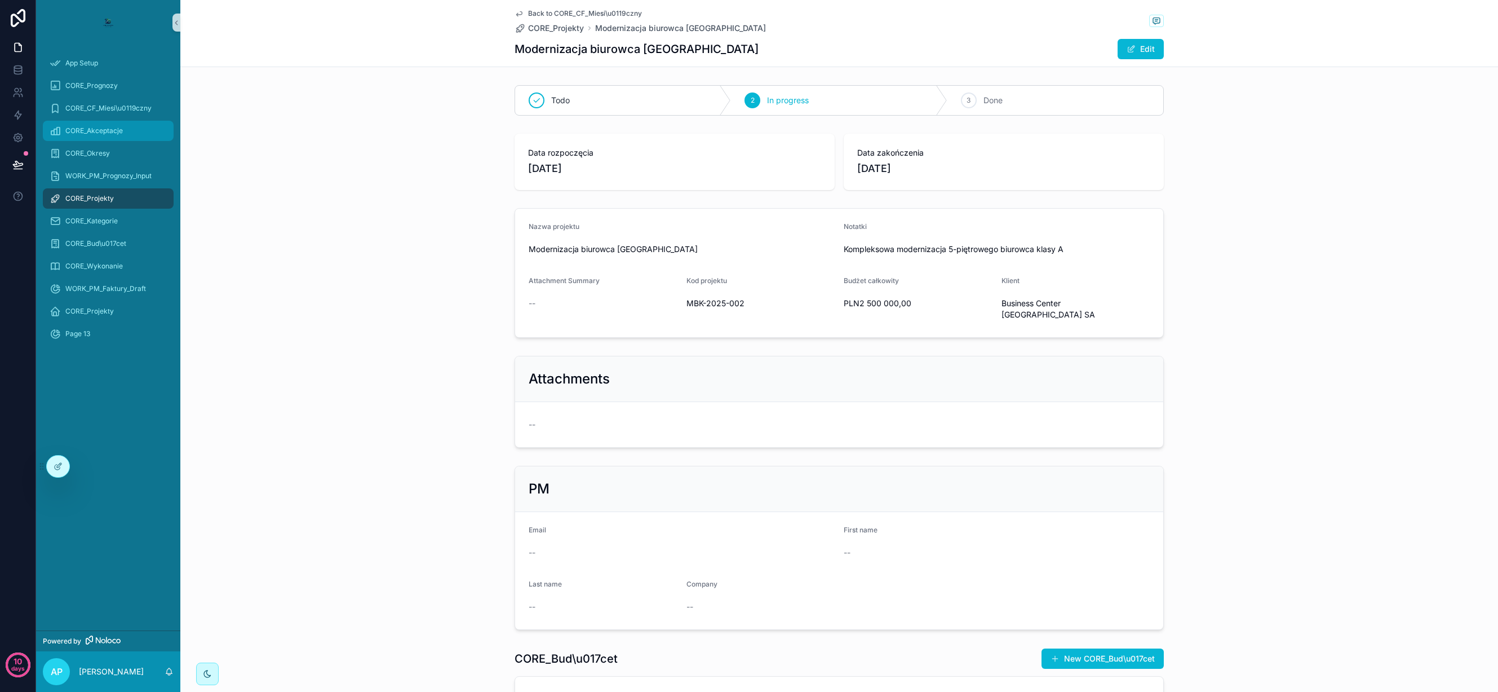
click at [86, 131] on span "CORE_Akceptacje" at bounding box center [93, 130] width 57 height 9
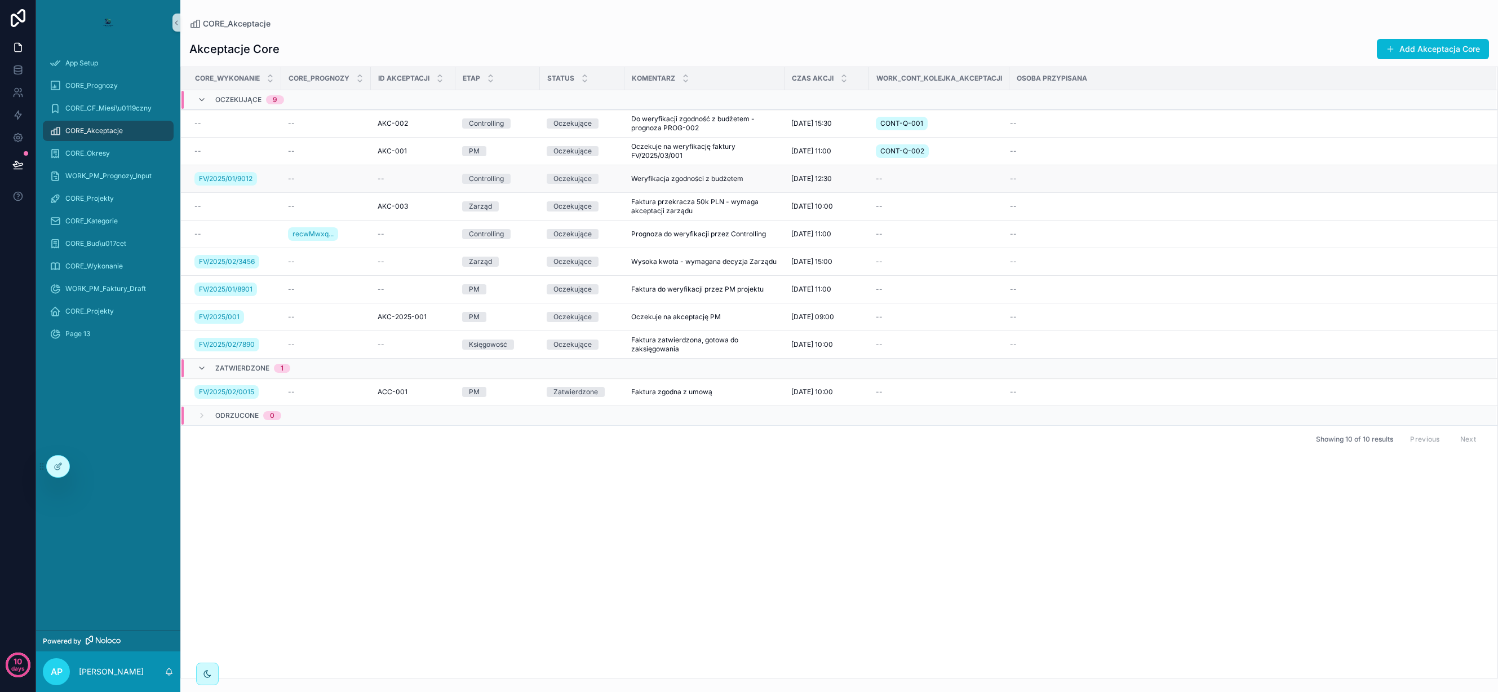
click at [413, 175] on div "--" at bounding box center [413, 178] width 71 height 9
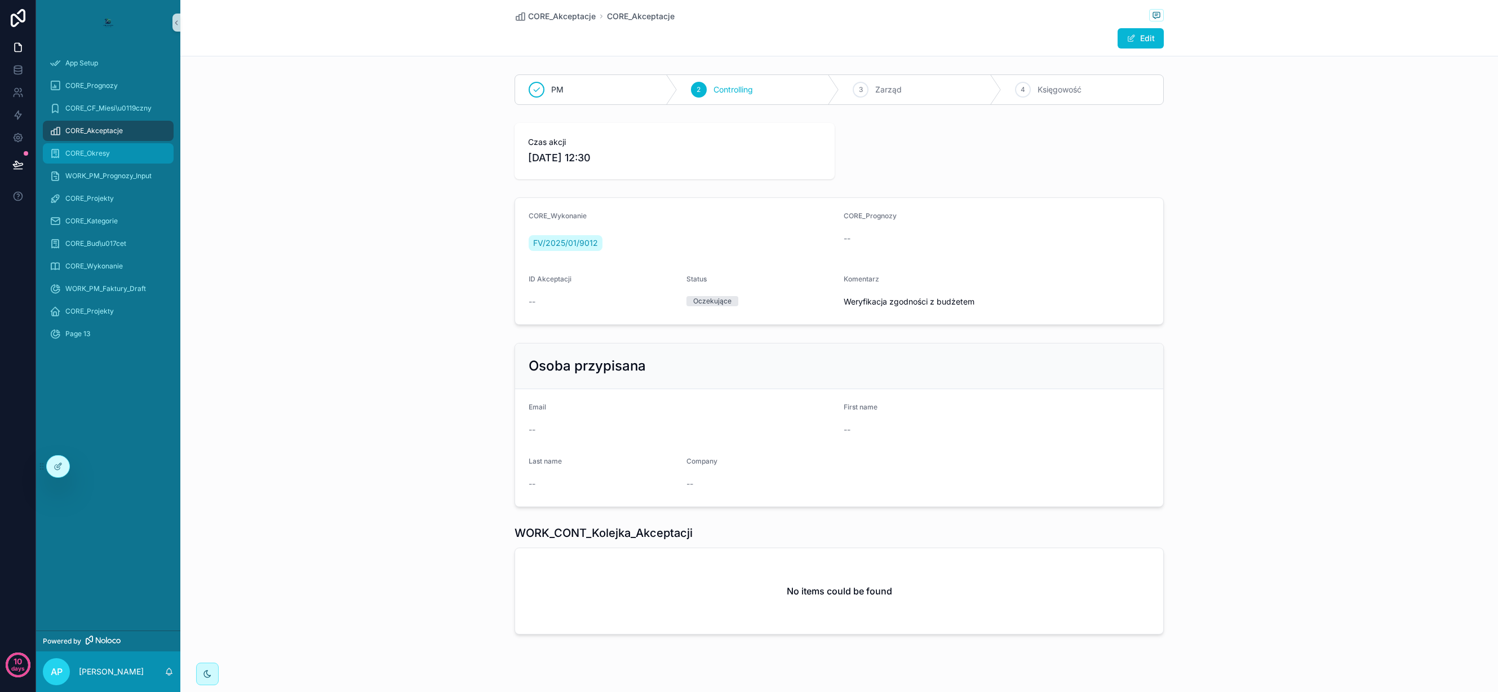
click at [81, 149] on span "CORE_Okresy" at bounding box center [87, 153] width 45 height 9
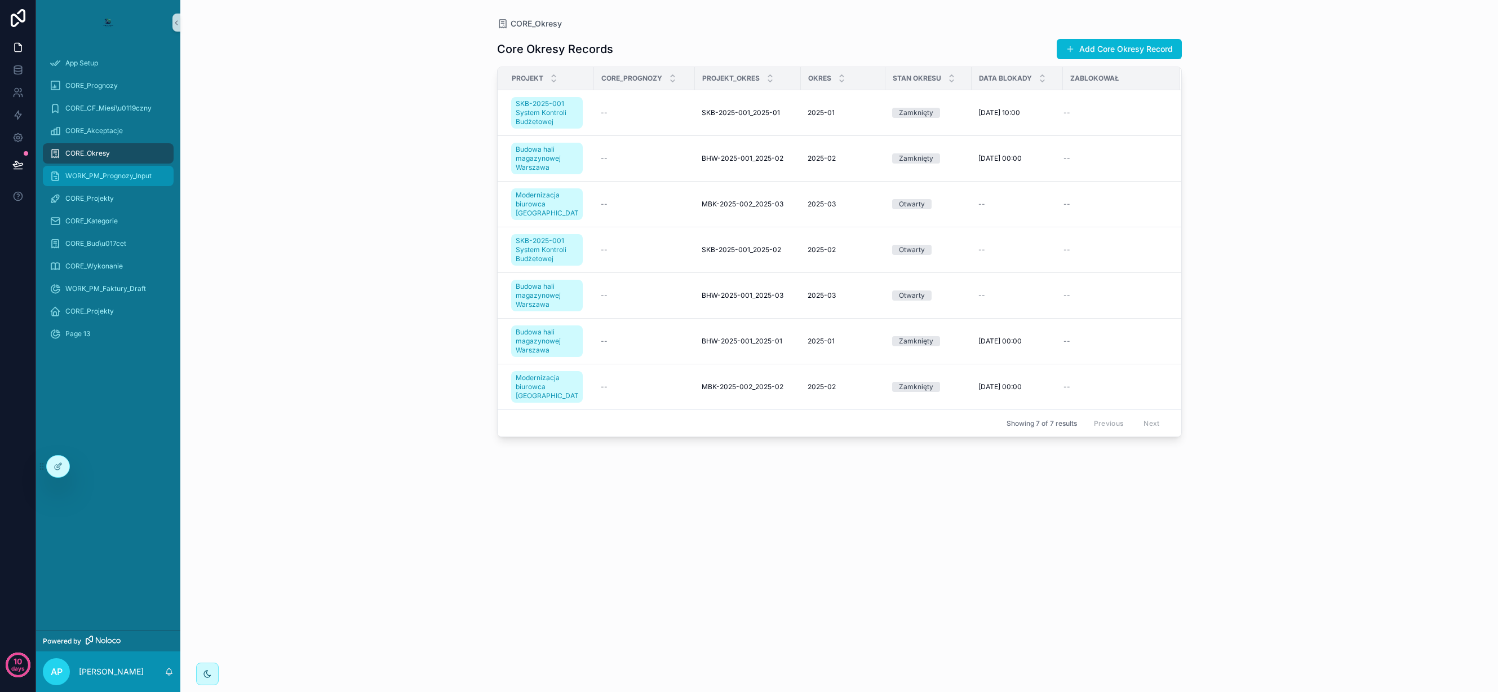
click at [85, 172] on span "WORK_PM_Prognozy_Input" at bounding box center [108, 175] width 86 height 9
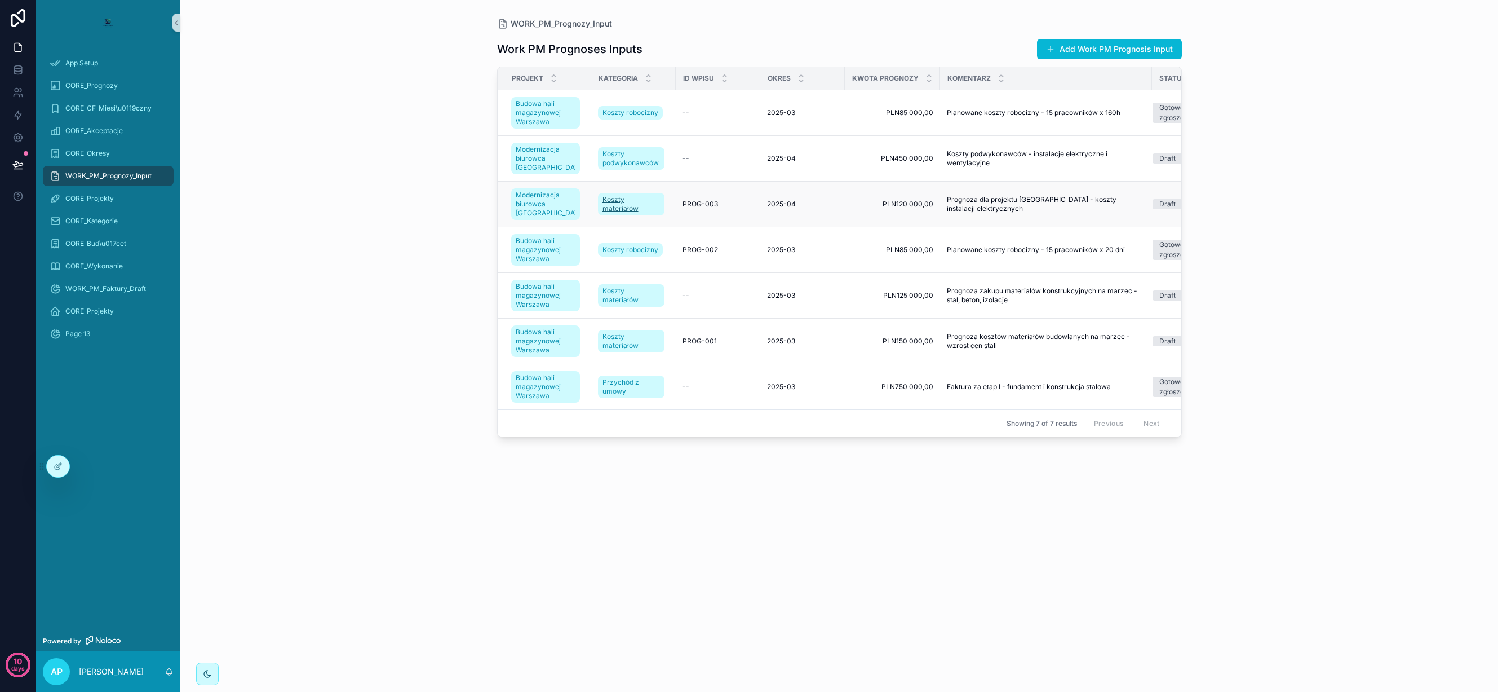
click at [648, 193] on link "Koszty materiałów" at bounding box center [631, 204] width 67 height 23
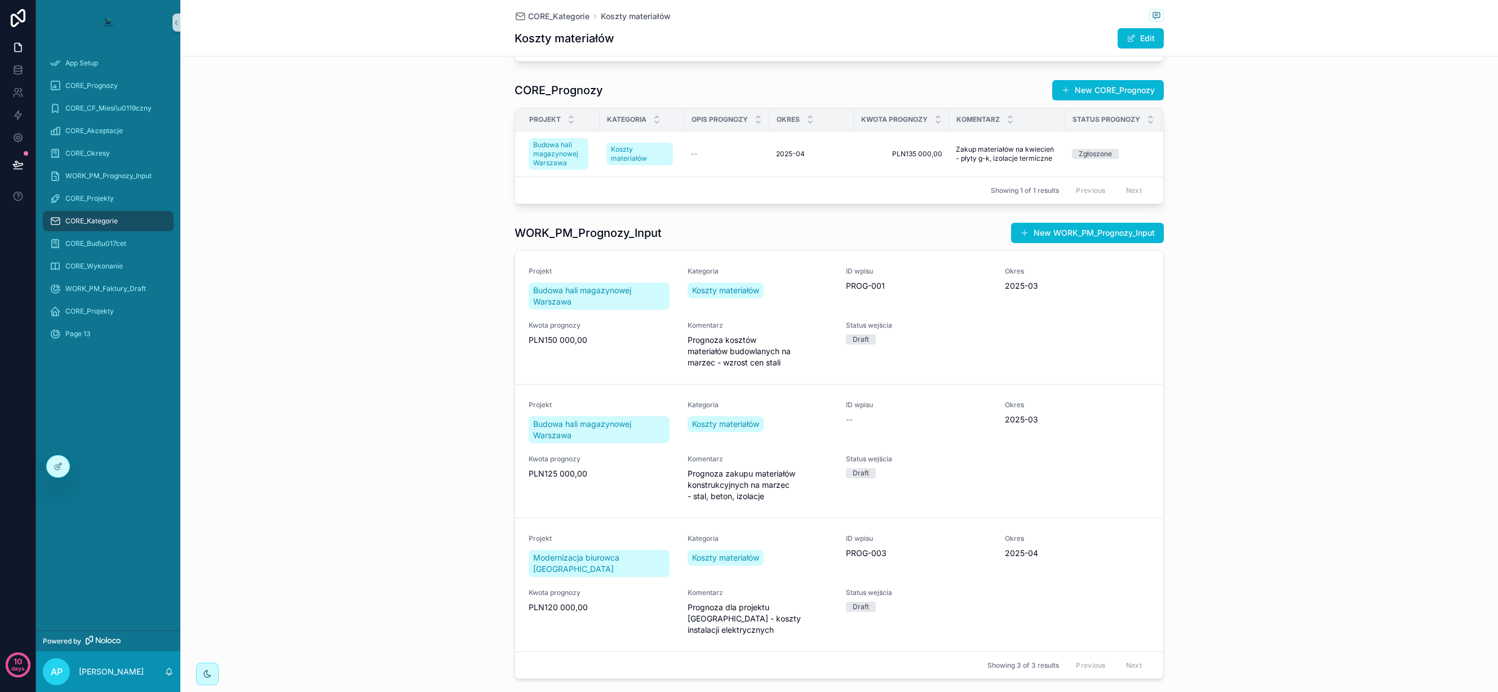
scroll to position [572, 0]
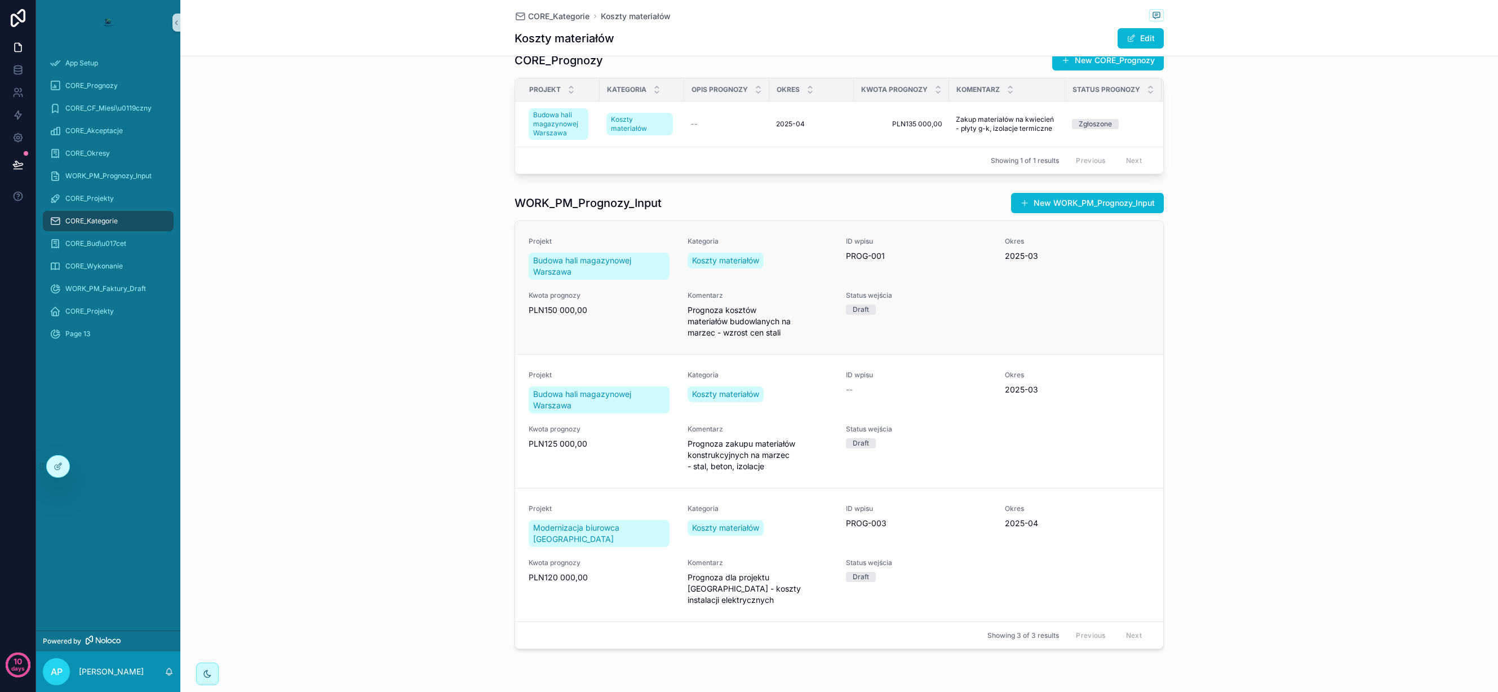
click at [762, 250] on div "Koszty materiałów" at bounding box center [728, 260] width 81 height 20
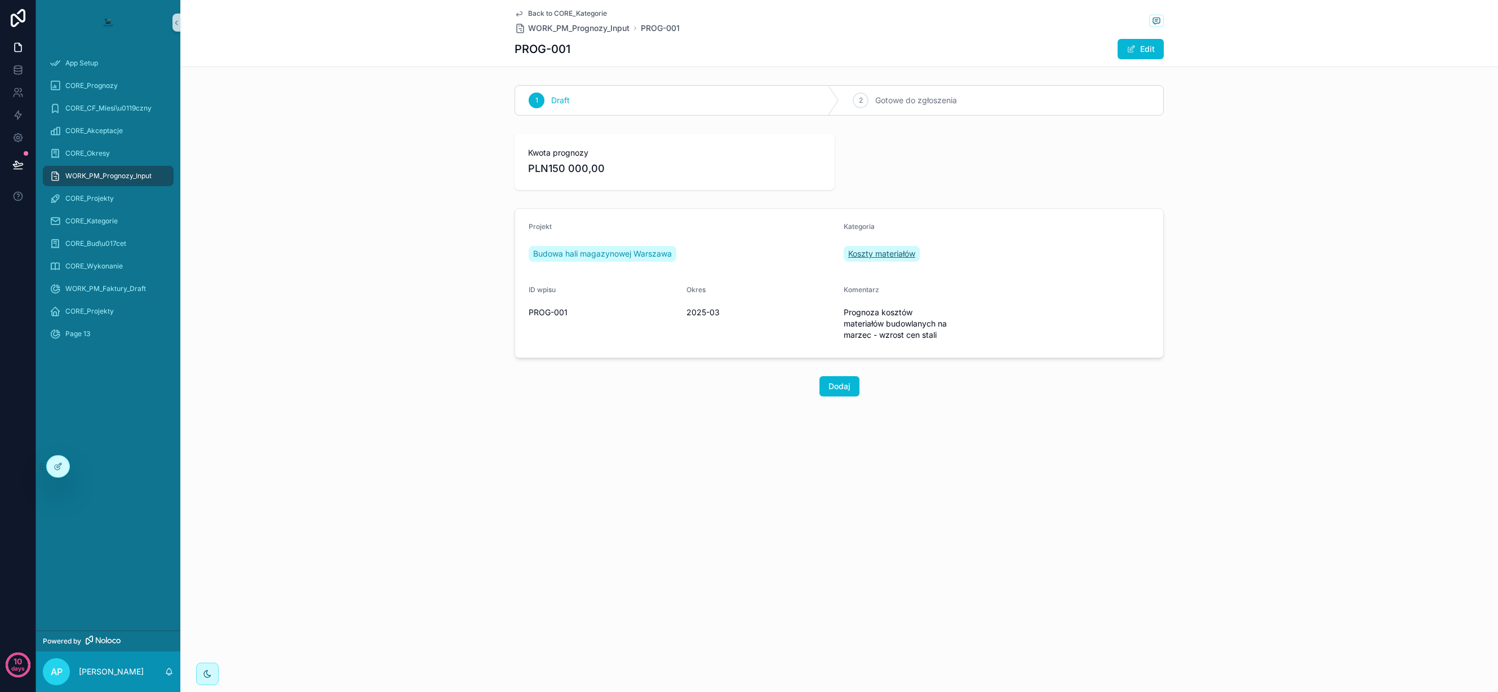
click at [888, 250] on span "Koszty materiałów" at bounding box center [881, 253] width 67 height 11
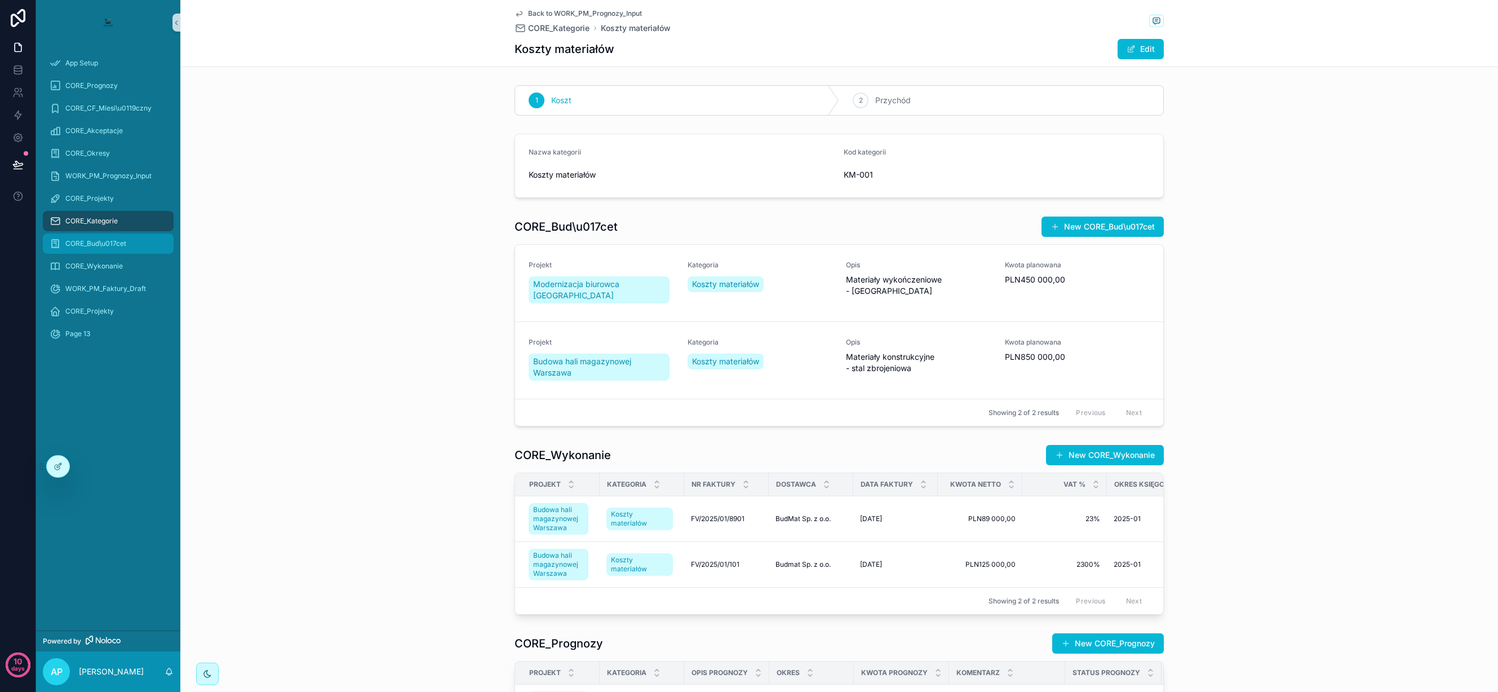
click at [108, 242] on span "CORE_Bud\u017cet" at bounding box center [95, 243] width 61 height 9
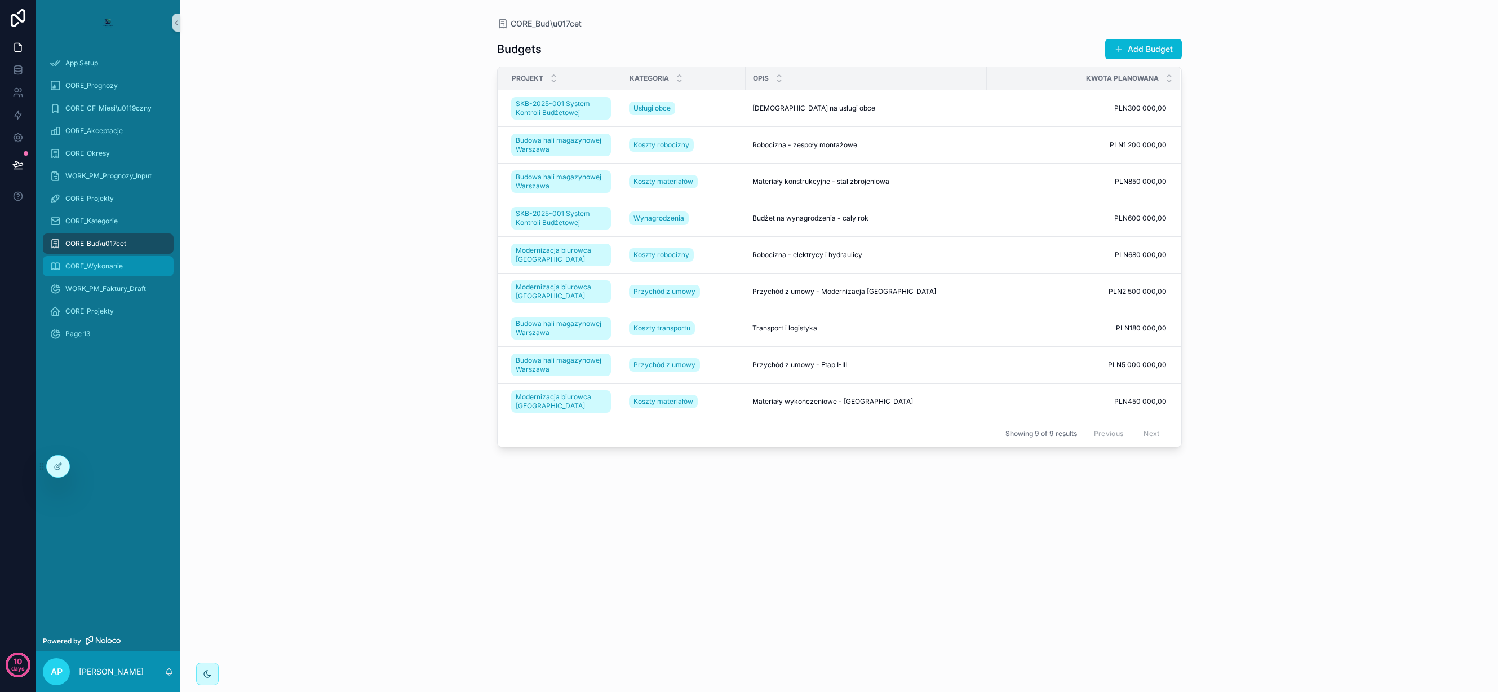
click at [100, 260] on div "CORE_Wykonanie" at bounding box center [108, 266] width 117 height 18
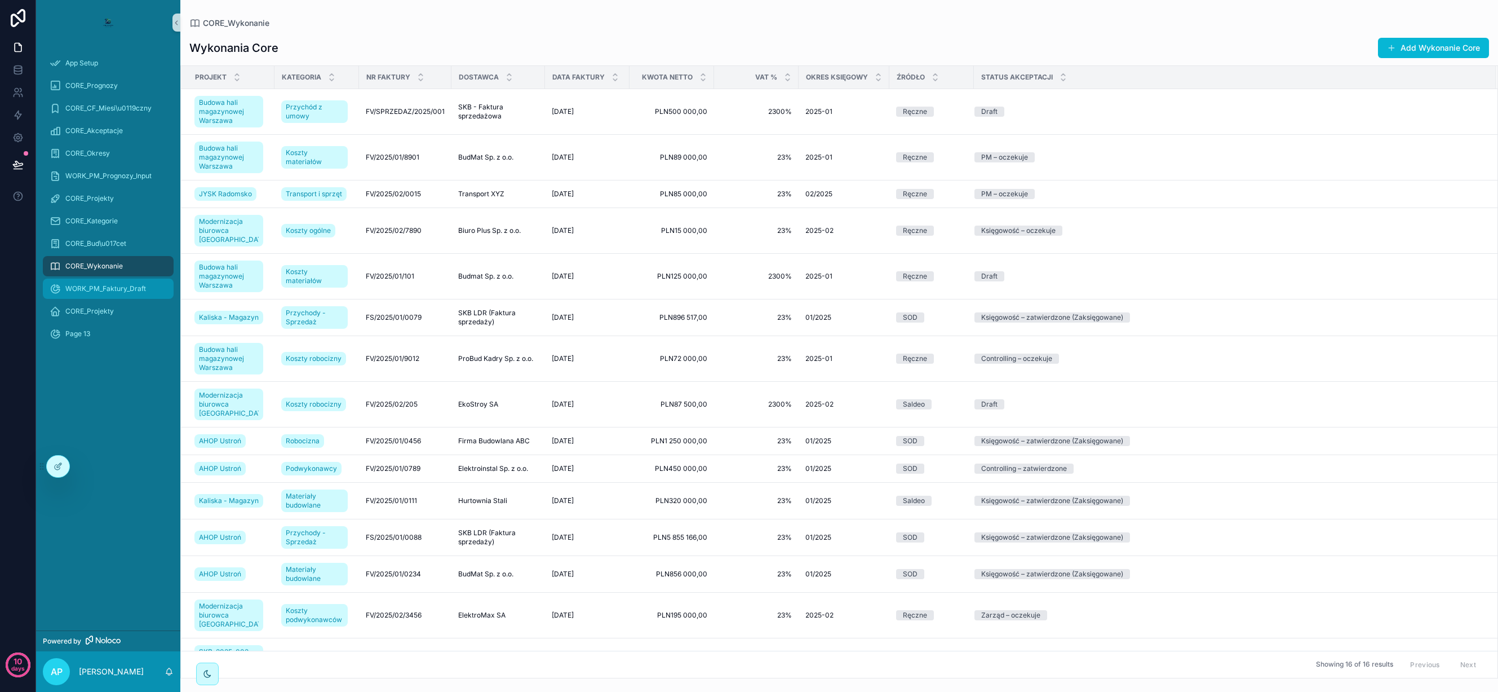
click at [92, 287] on span "WORK_PM_Faktury_Draft" at bounding box center [105, 288] width 81 height 9
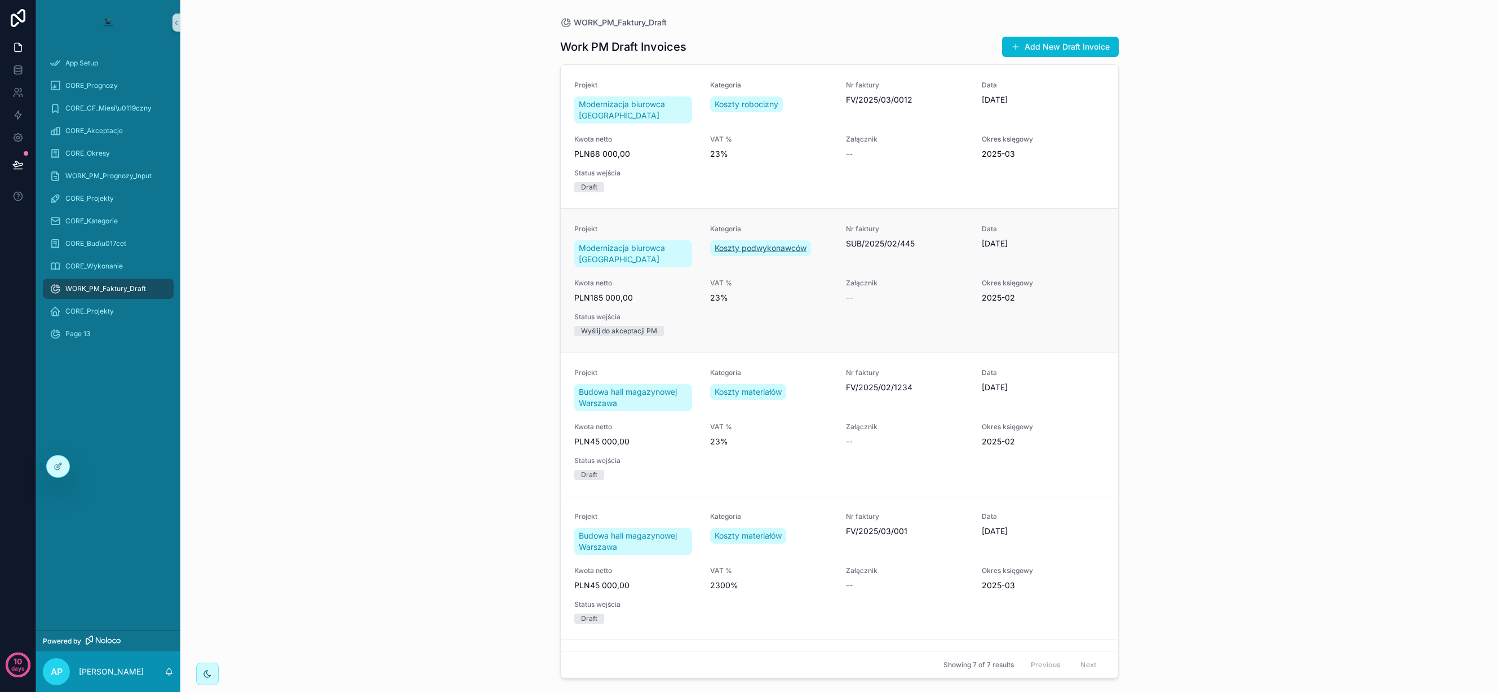
click at [767, 249] on span "Koszty podwykonawców" at bounding box center [761, 247] width 92 height 11
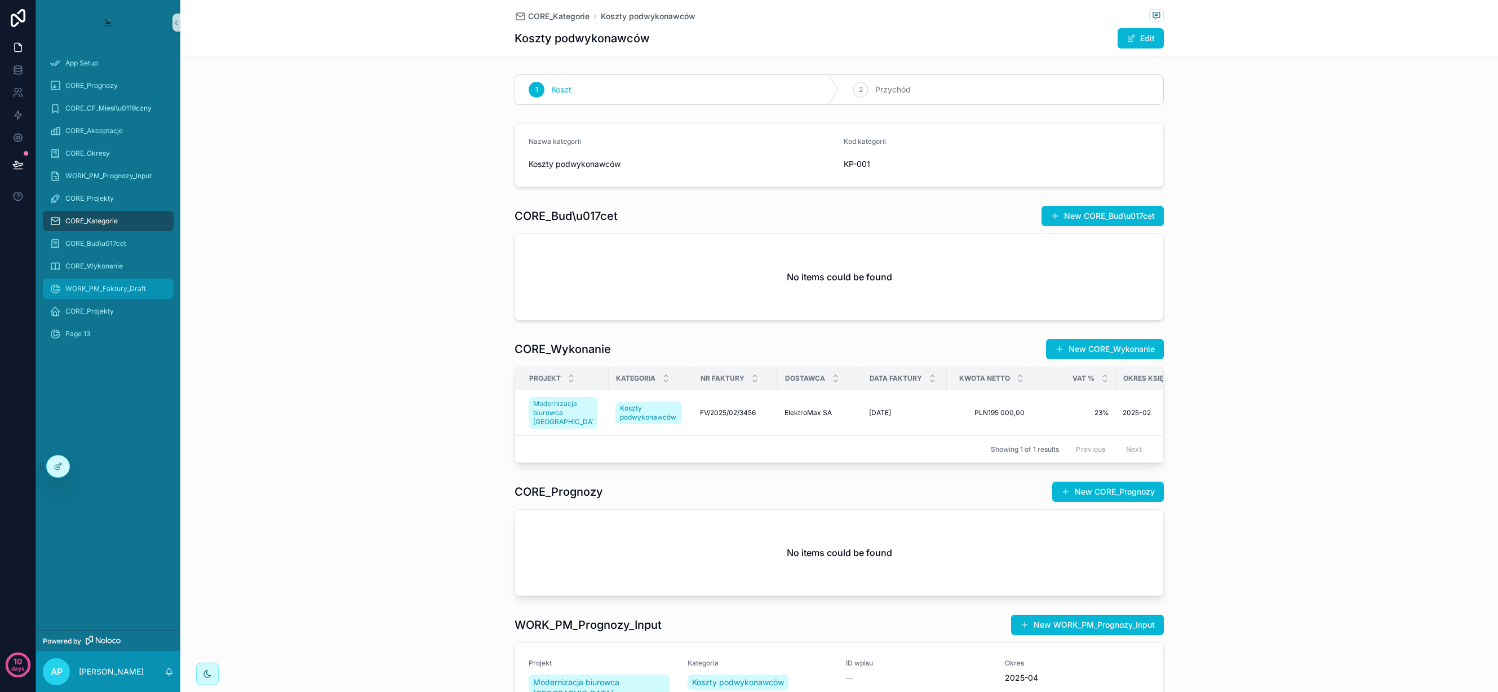
click at [101, 290] on span "WORK_PM_Faktury_Draft" at bounding box center [105, 288] width 81 height 9
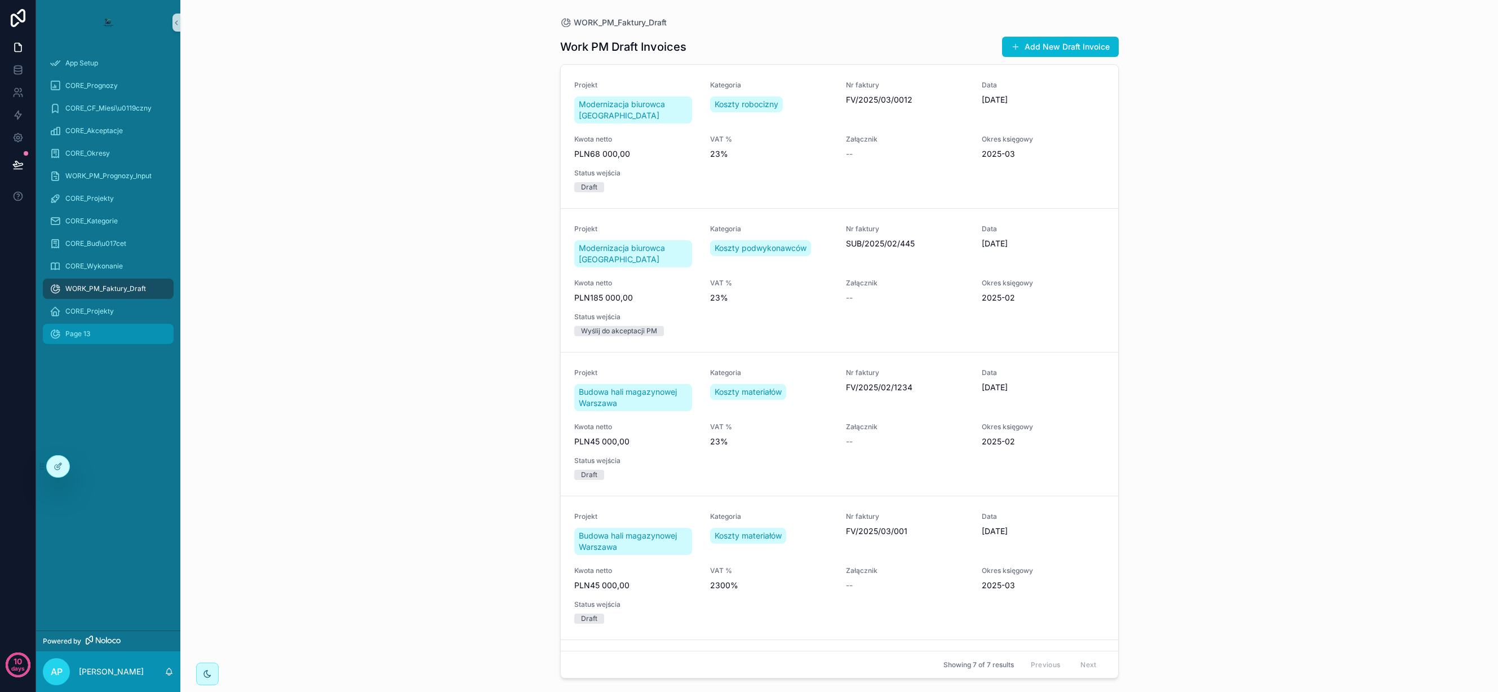
click at [83, 334] on span "Page 13" at bounding box center [77, 333] width 25 height 9
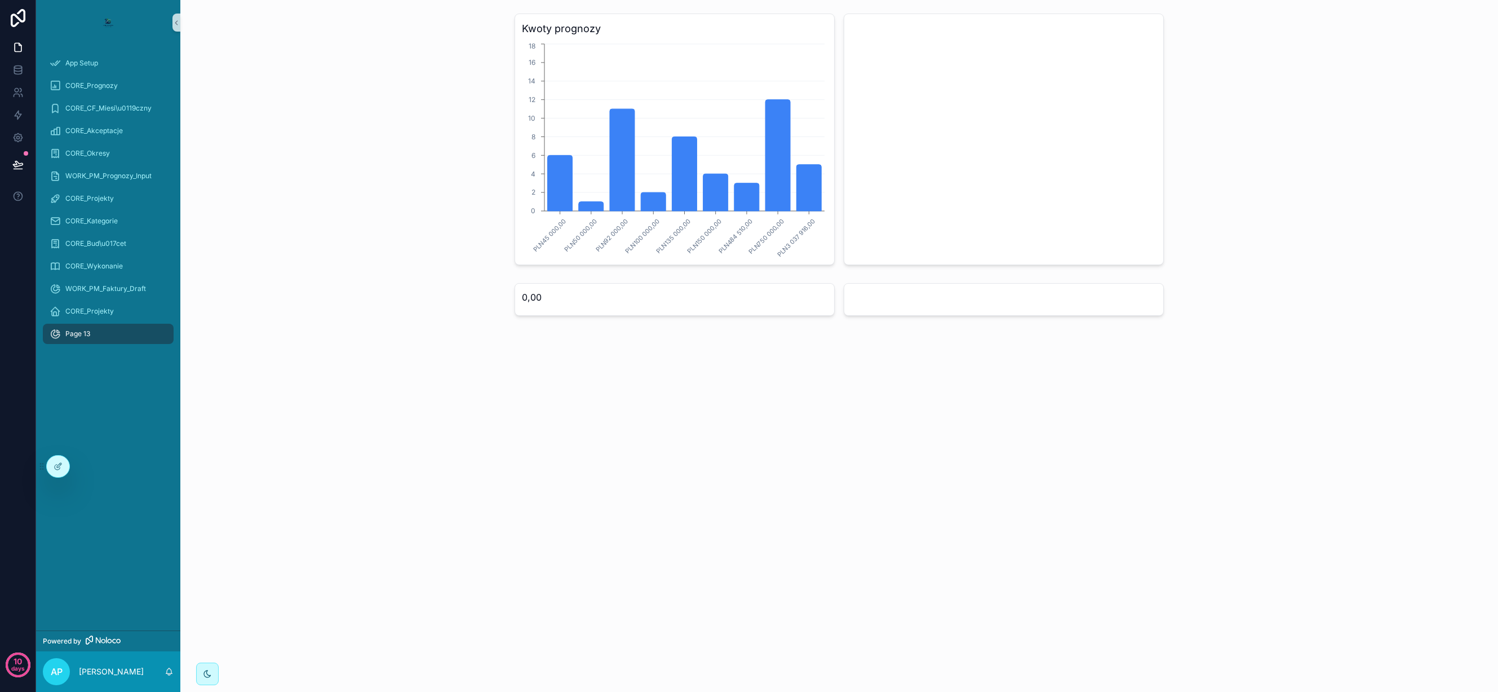
click at [82, 331] on span "Page 13" at bounding box center [77, 333] width 25 height 9
click at [691, 298] on span "0,00" at bounding box center [675, 297] width 306 height 14
click at [934, 198] on div "scrollable content" at bounding box center [1004, 139] width 320 height 251
click at [112, 307] on span "CORE_Projekty" at bounding box center [89, 311] width 48 height 9
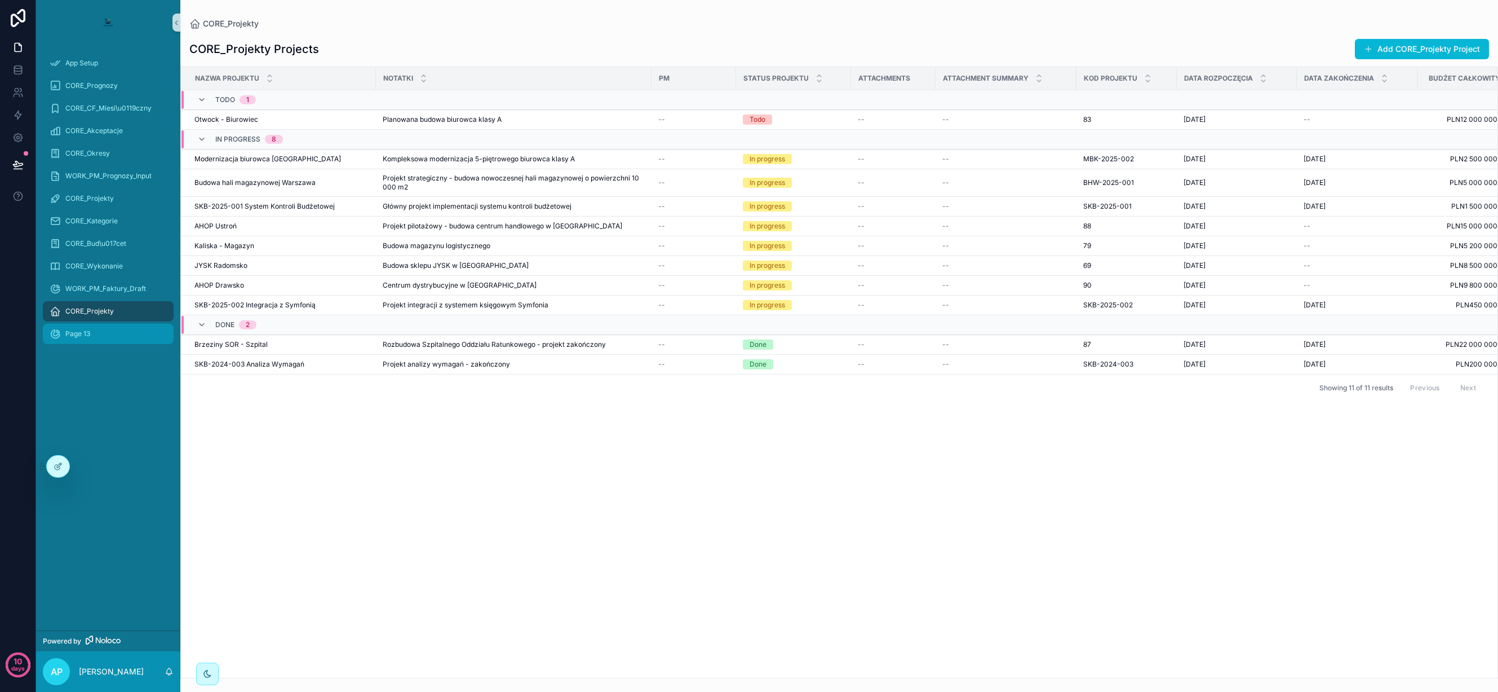
click at [82, 332] on span "Page 13" at bounding box center [77, 333] width 25 height 9
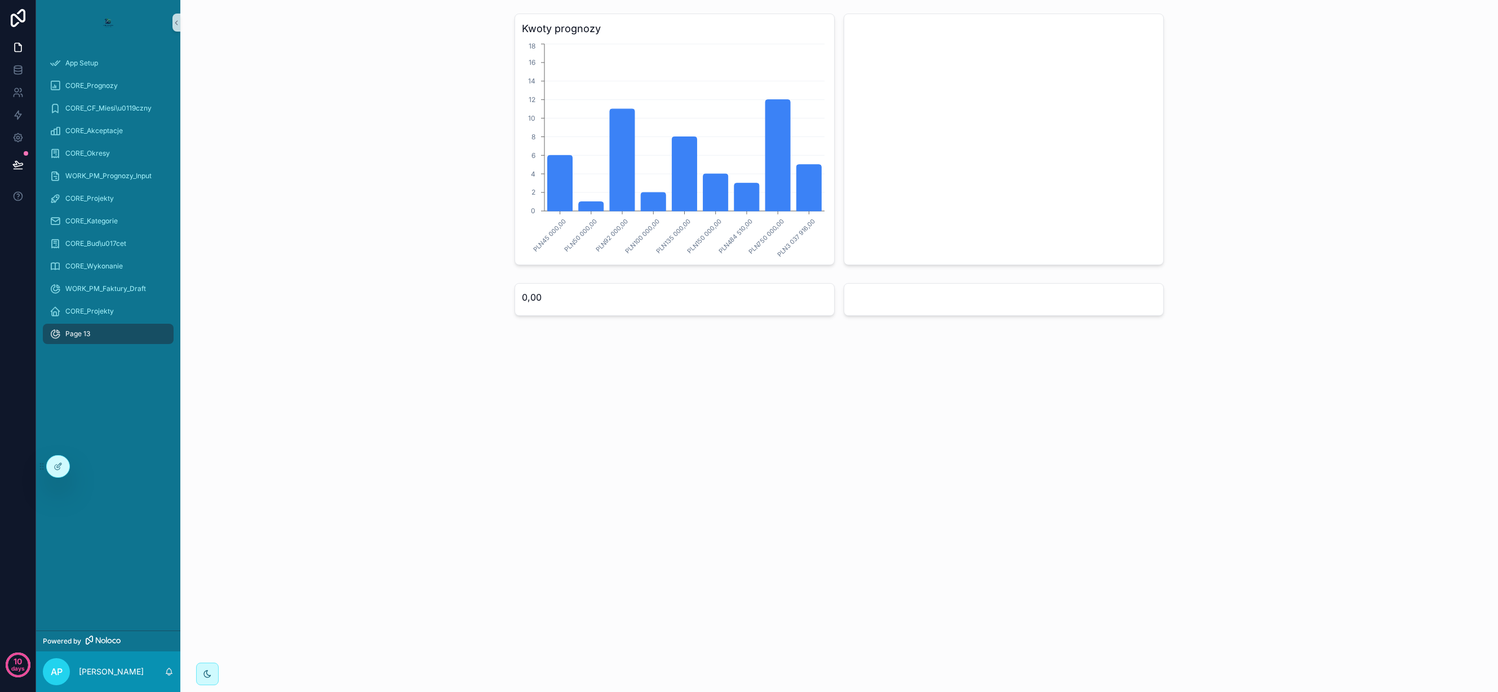
click at [86, 332] on span "Page 13" at bounding box center [77, 333] width 25 height 9
click at [98, 287] on span "WORK_PM_Faktury_Draft" at bounding box center [105, 288] width 81 height 9
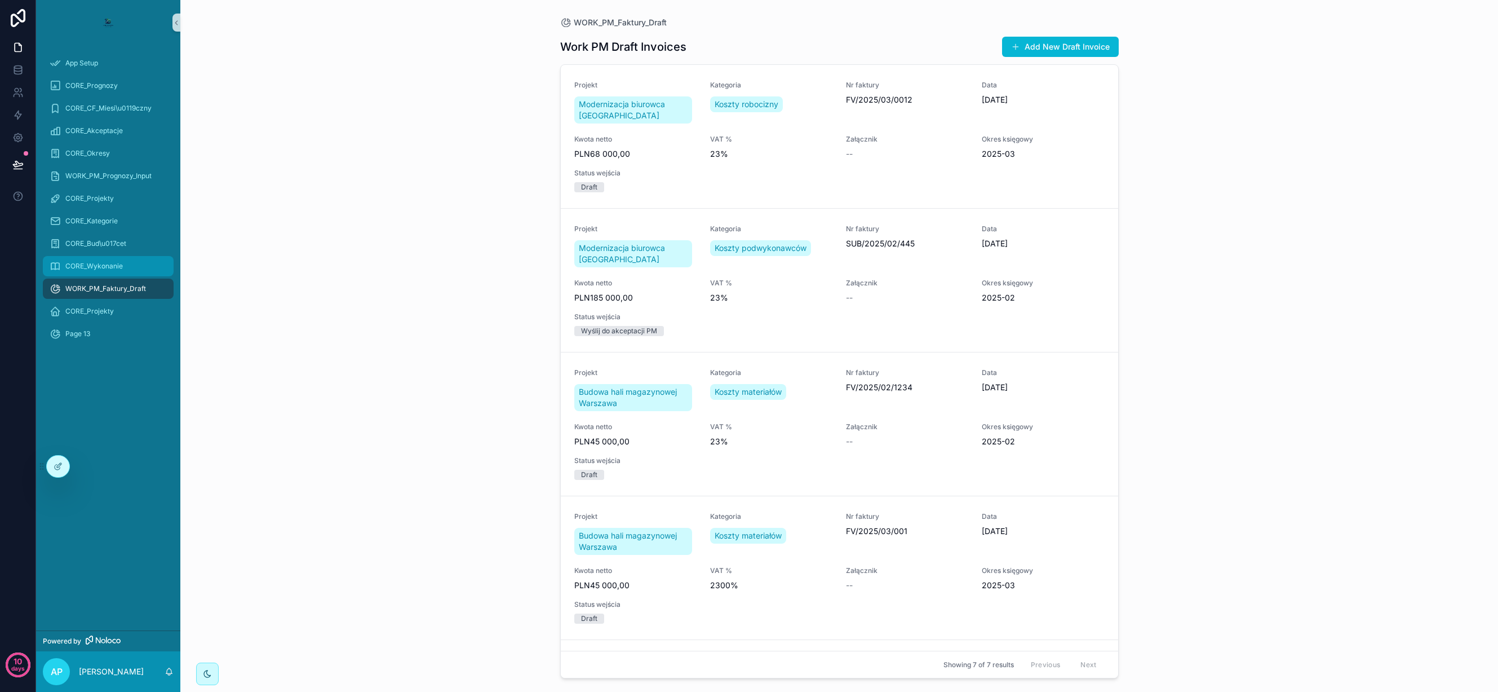
click at [99, 255] on div "CORE_Wykonanie" at bounding box center [108, 266] width 144 height 23
click at [99, 268] on span "CORE_Wykonanie" at bounding box center [93, 266] width 57 height 9
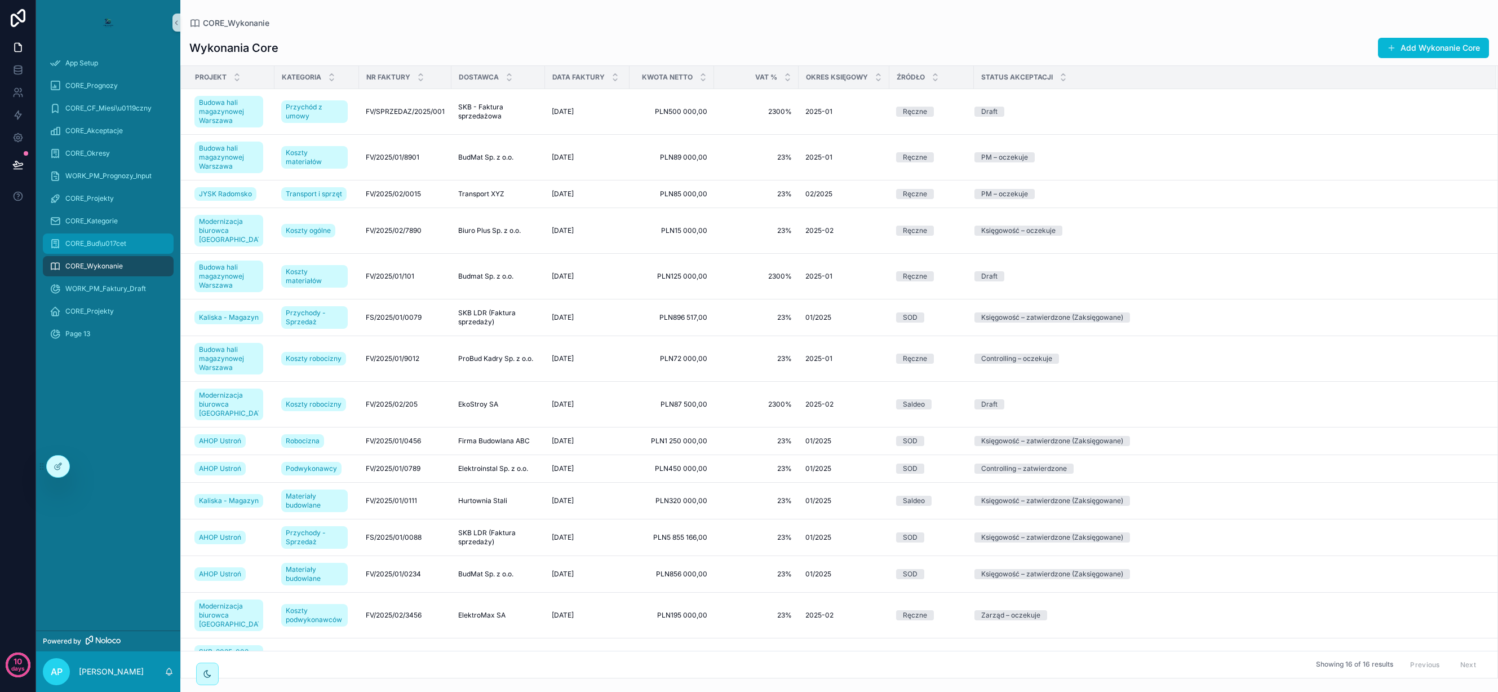
click at [106, 243] on span "CORE_Bud\u017cet" at bounding box center [95, 243] width 61 height 9
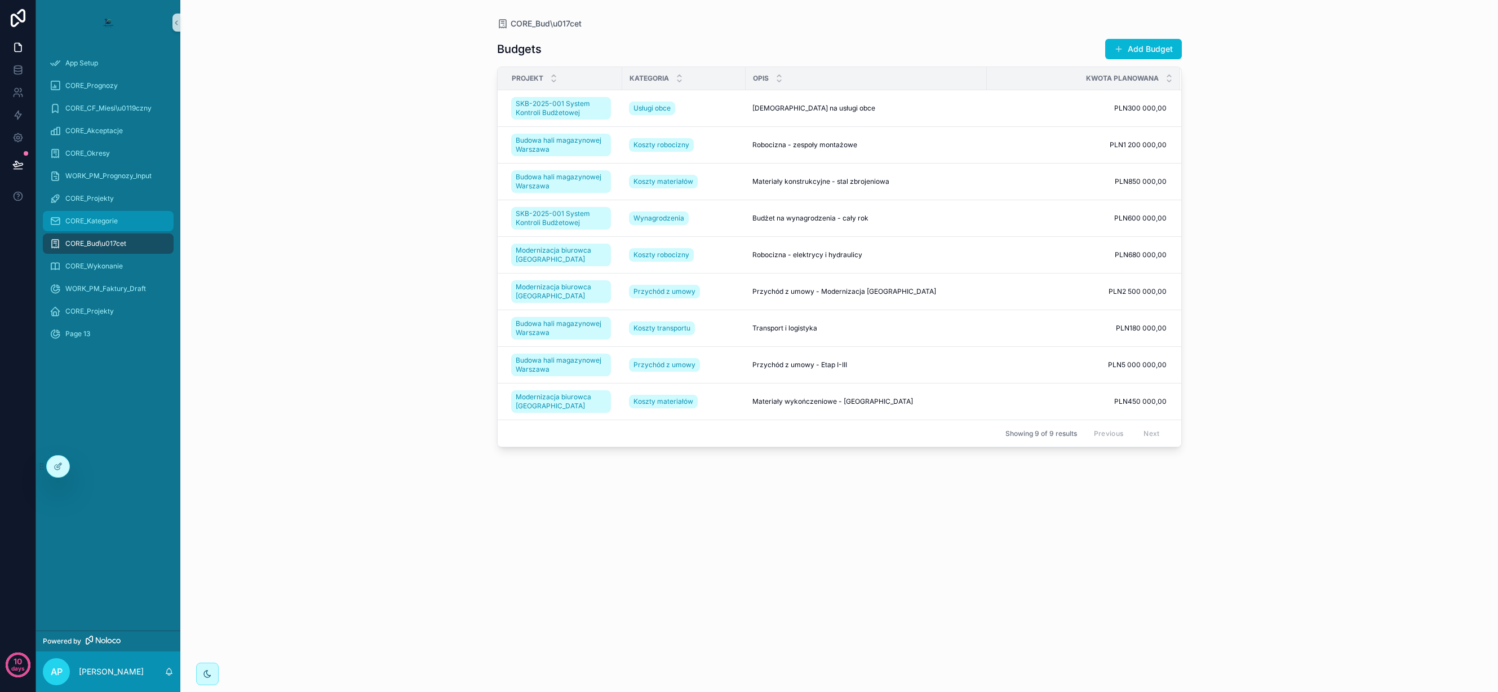
click at [102, 222] on span "CORE_Kategorie" at bounding box center [91, 220] width 52 height 9
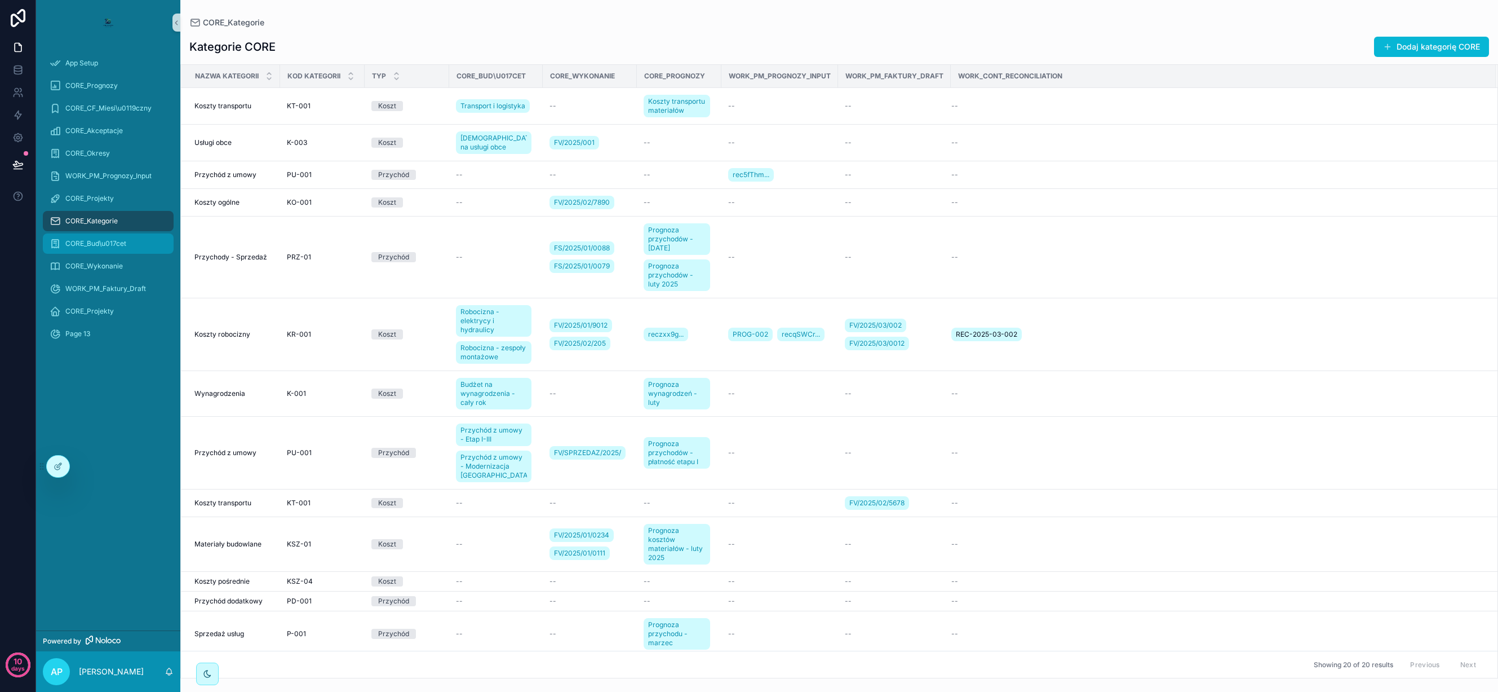
click at [98, 238] on div "CORE_Bud\u017cet" at bounding box center [108, 243] width 117 height 18
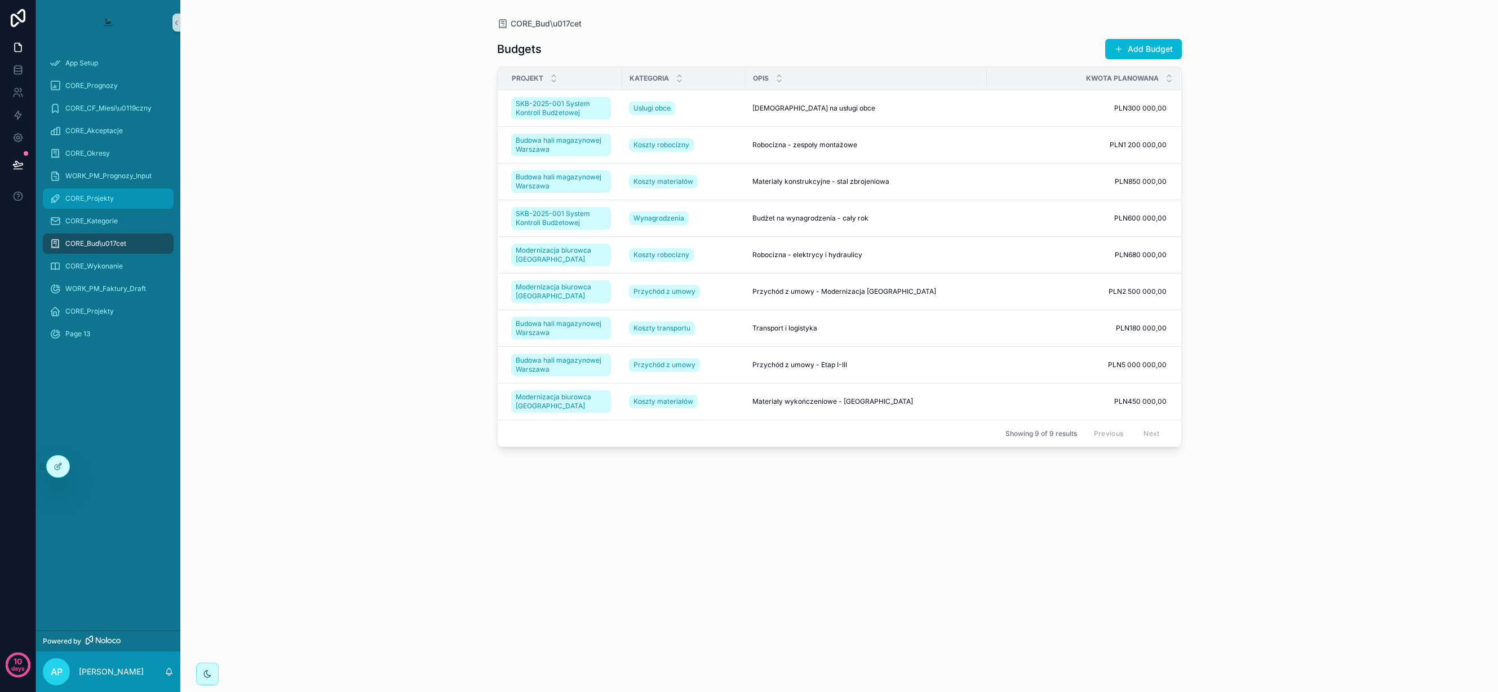
click at [95, 193] on div "CORE_Projekty" at bounding box center [108, 198] width 117 height 18
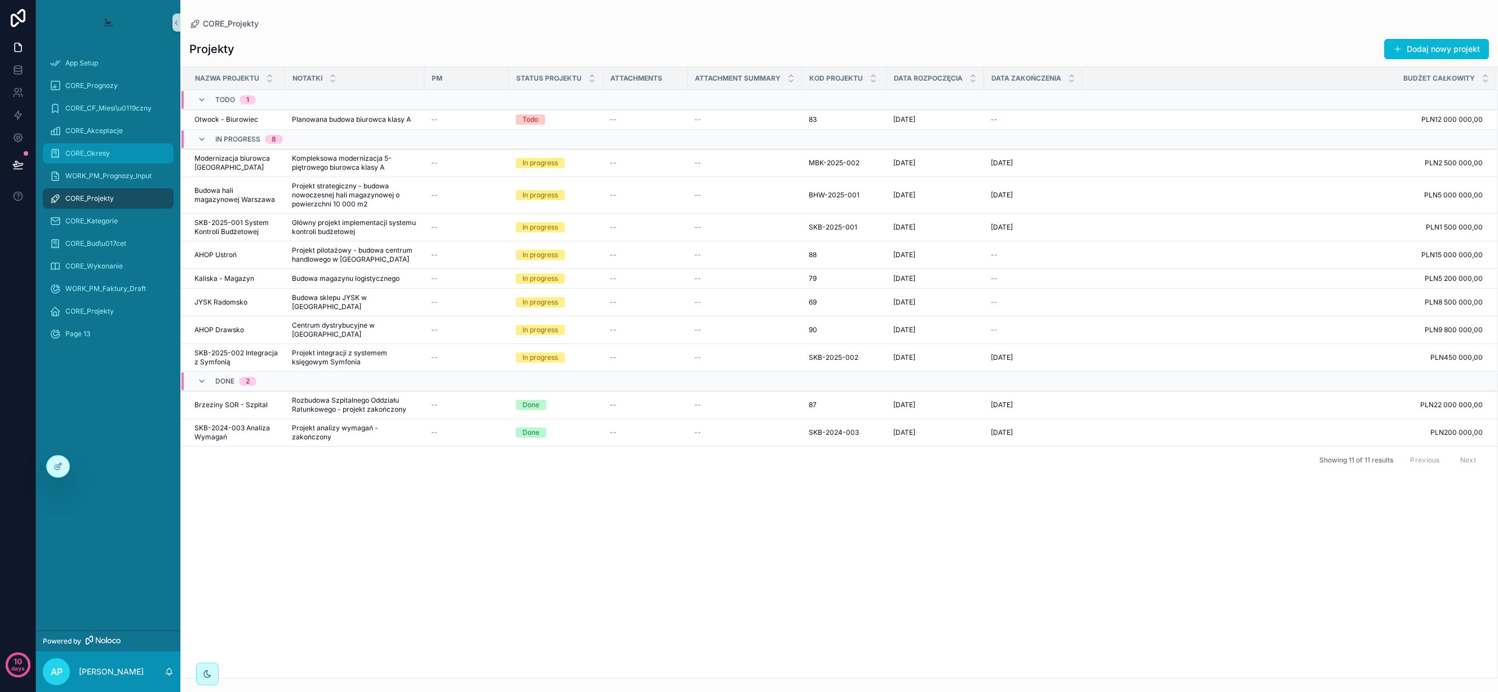
click at [95, 151] on span "CORE_Okresy" at bounding box center [87, 153] width 45 height 9
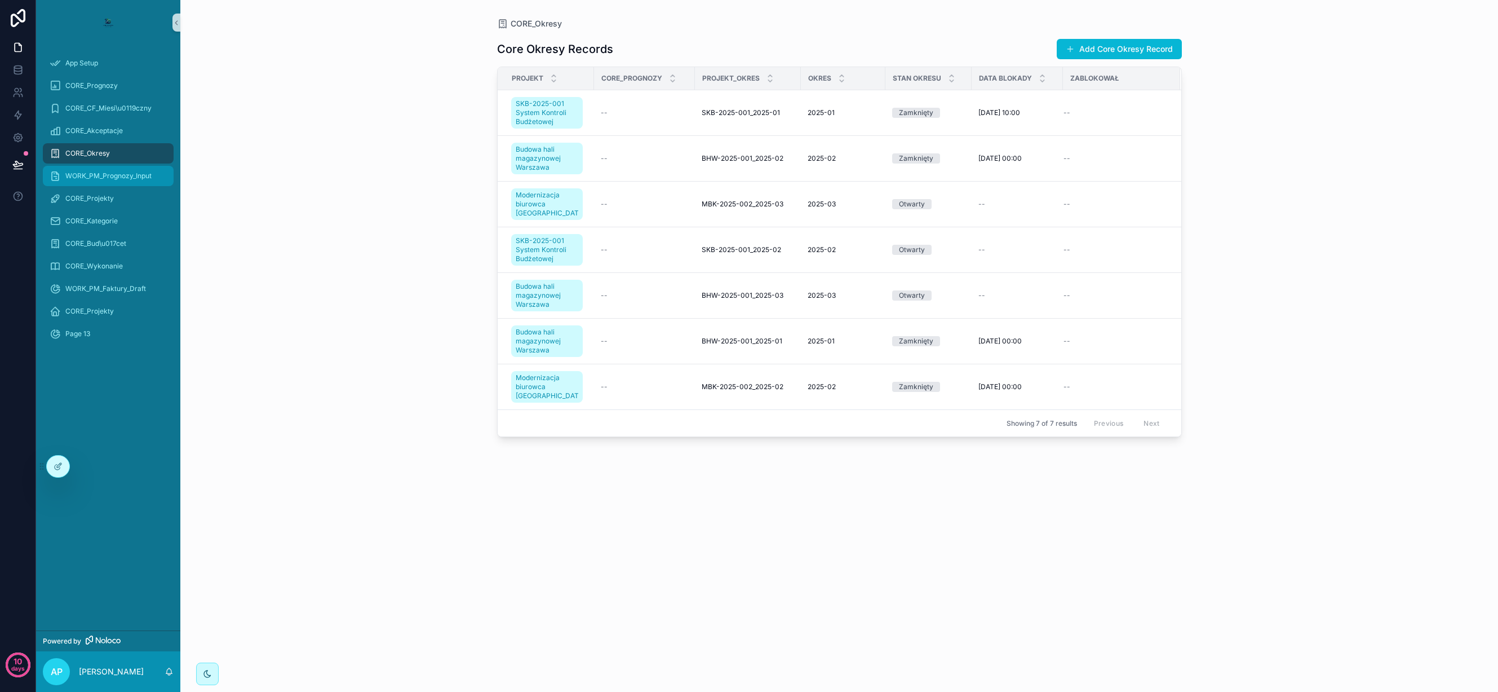
click at [93, 180] on div "WORK_PM_Prognozy_Input" at bounding box center [108, 176] width 117 height 18
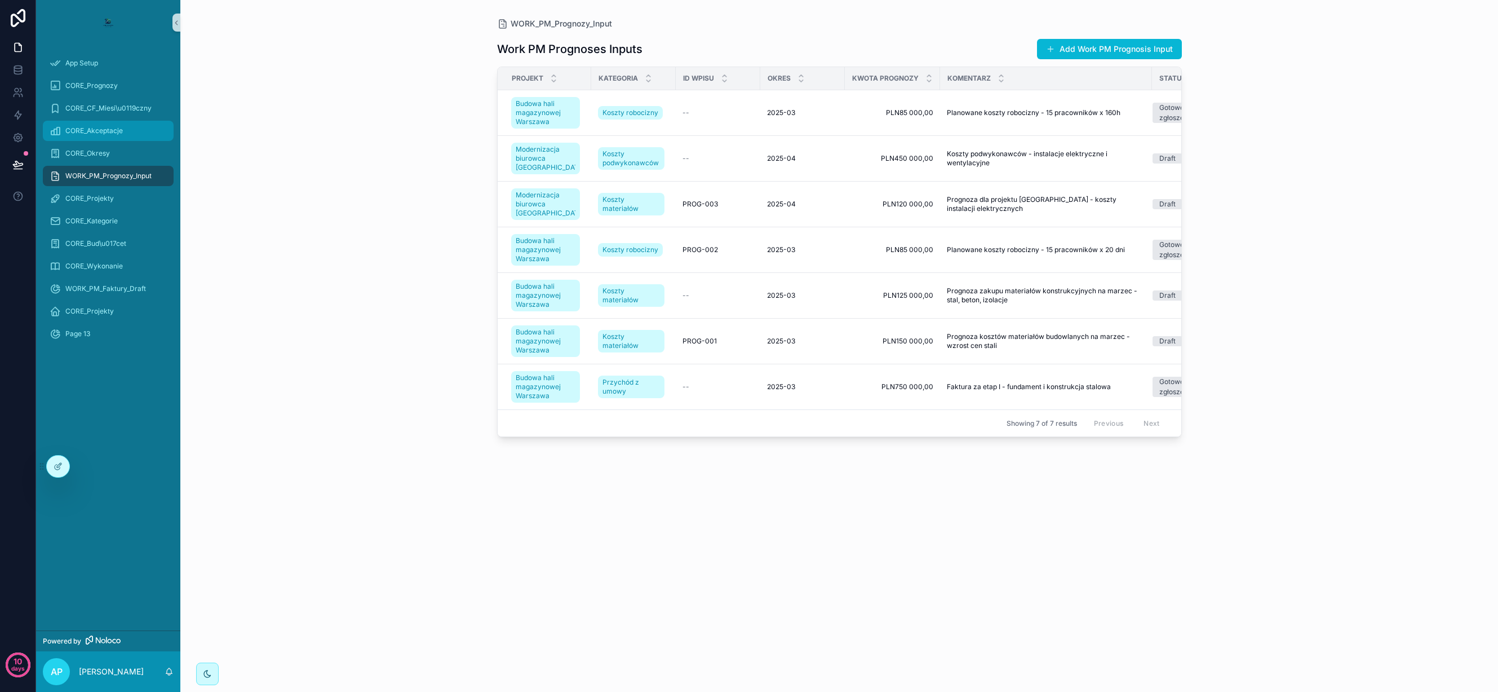
click at [95, 132] on span "CORE_Akceptacje" at bounding box center [93, 130] width 57 height 9
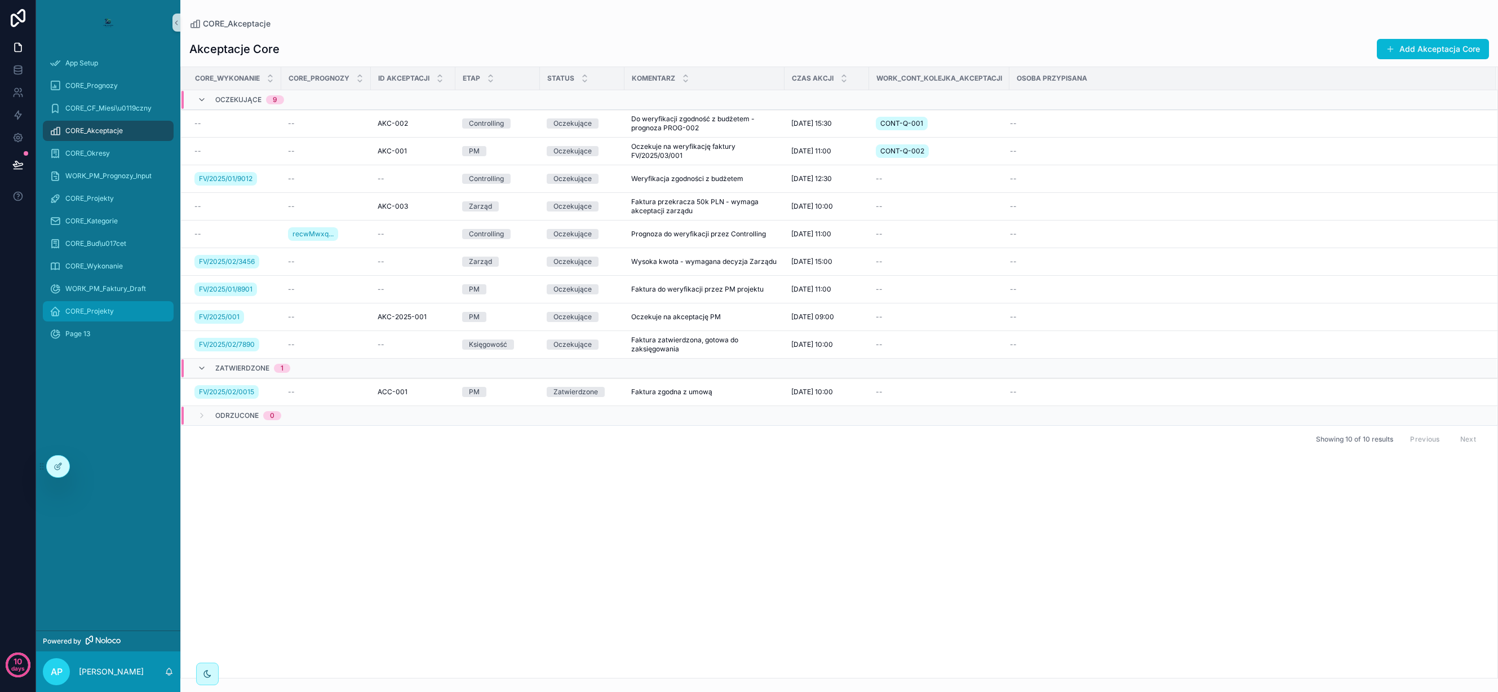
click at [99, 311] on span "CORE_Projekty" at bounding box center [89, 311] width 48 height 9
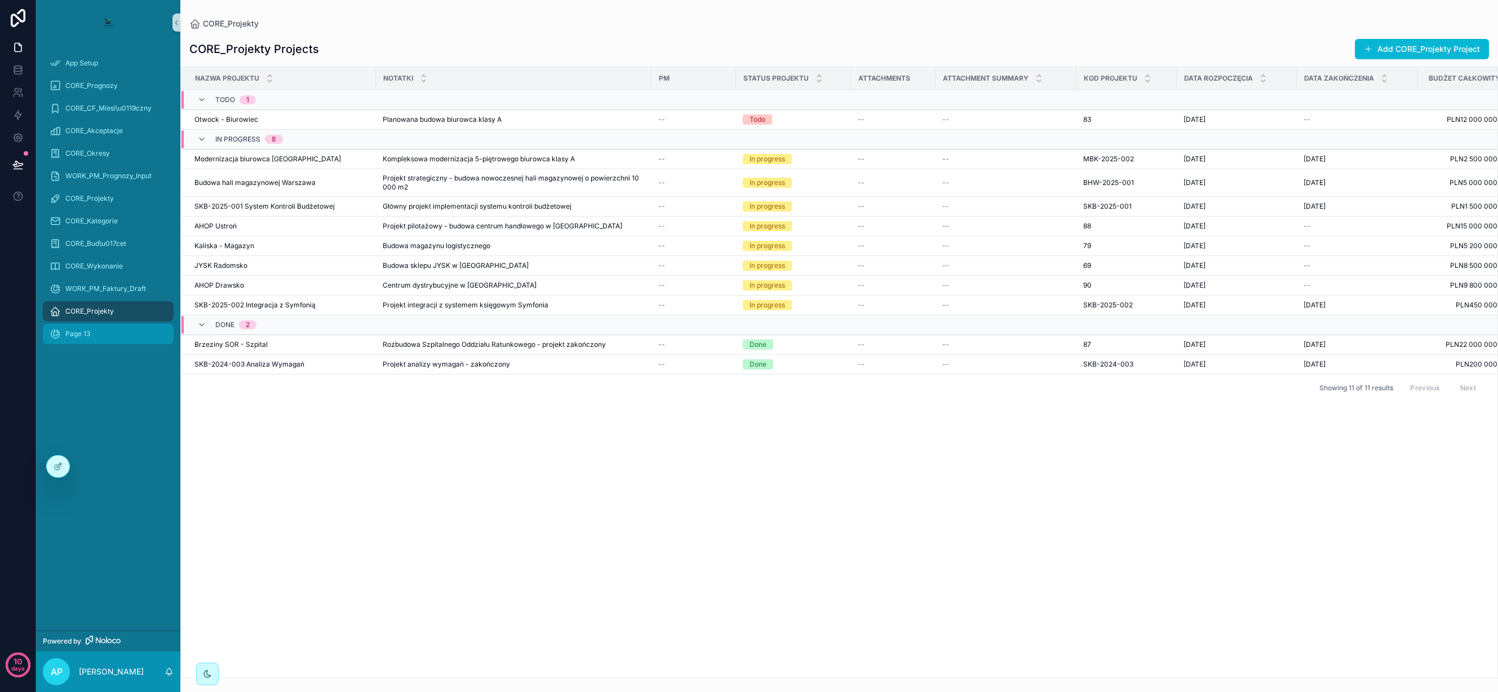
click at [94, 334] on div "Page 13" at bounding box center [108, 334] width 117 height 18
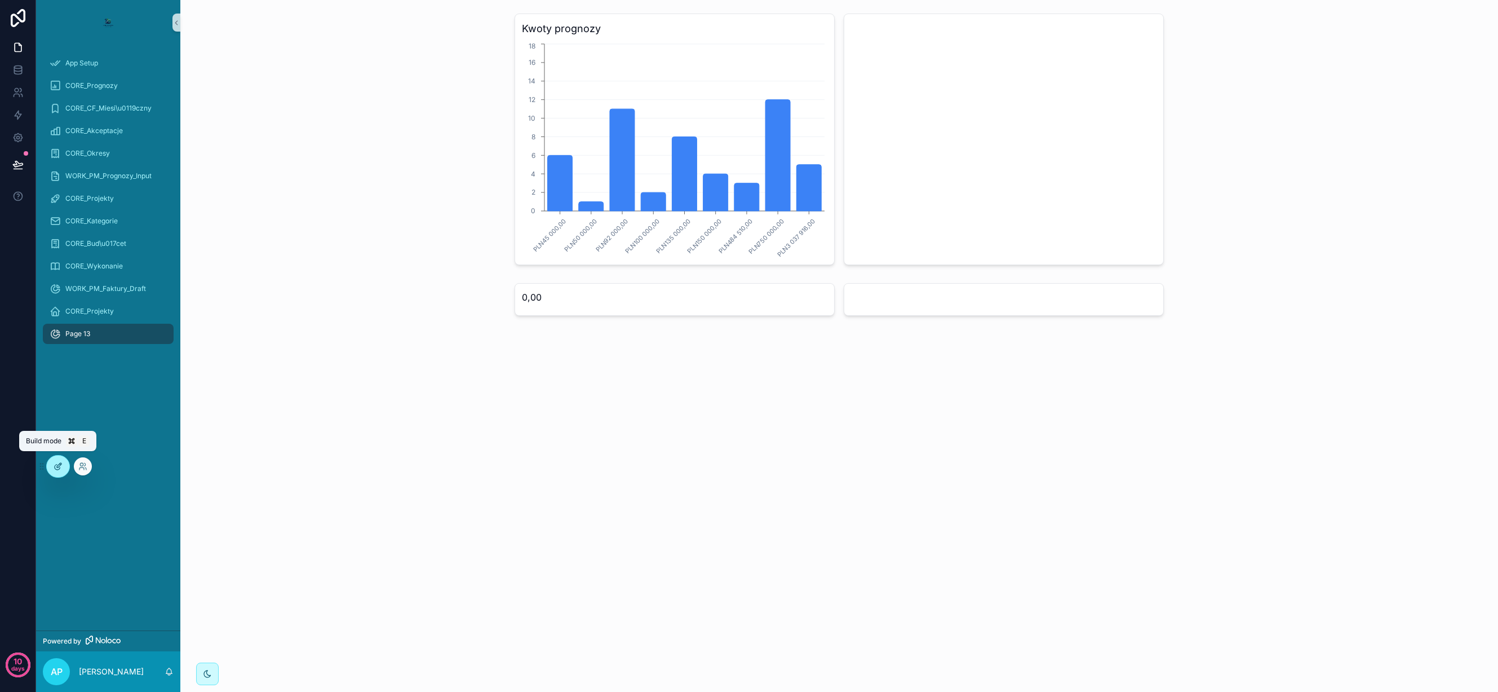
click at [56, 461] on div at bounding box center [58, 465] width 23 height 21
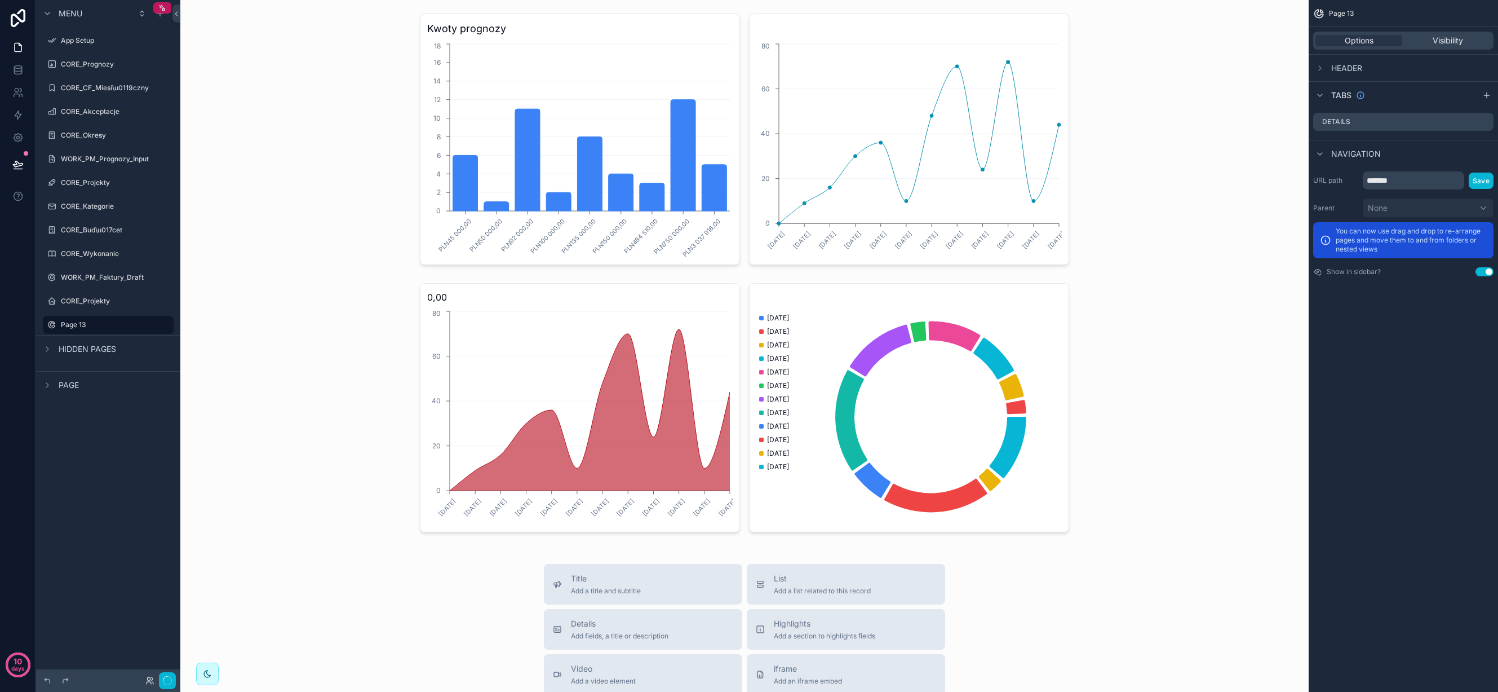
click at [69, 384] on span "Page" at bounding box center [69, 384] width 20 height 11
click at [80, 436] on label "List" at bounding box center [114, 432] width 99 height 9
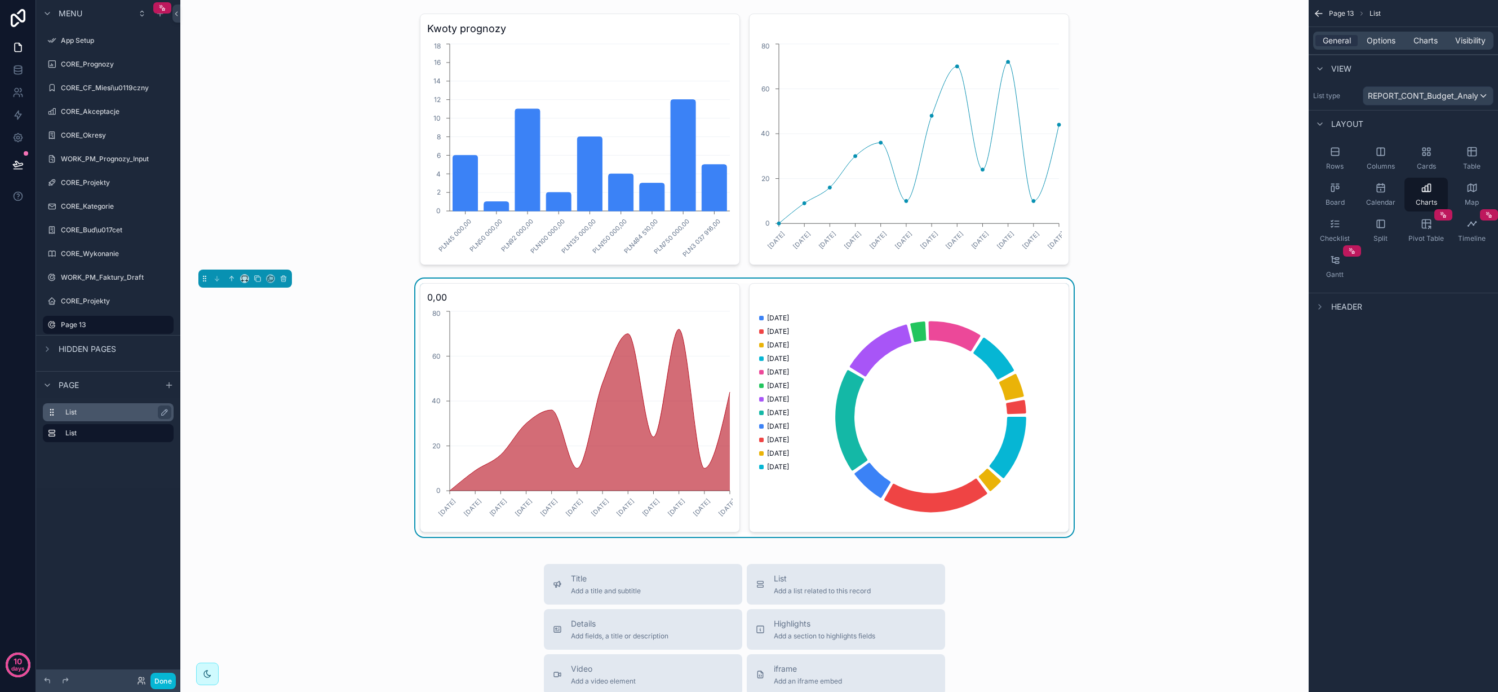
click at [85, 409] on label "List" at bounding box center [114, 412] width 99 height 9
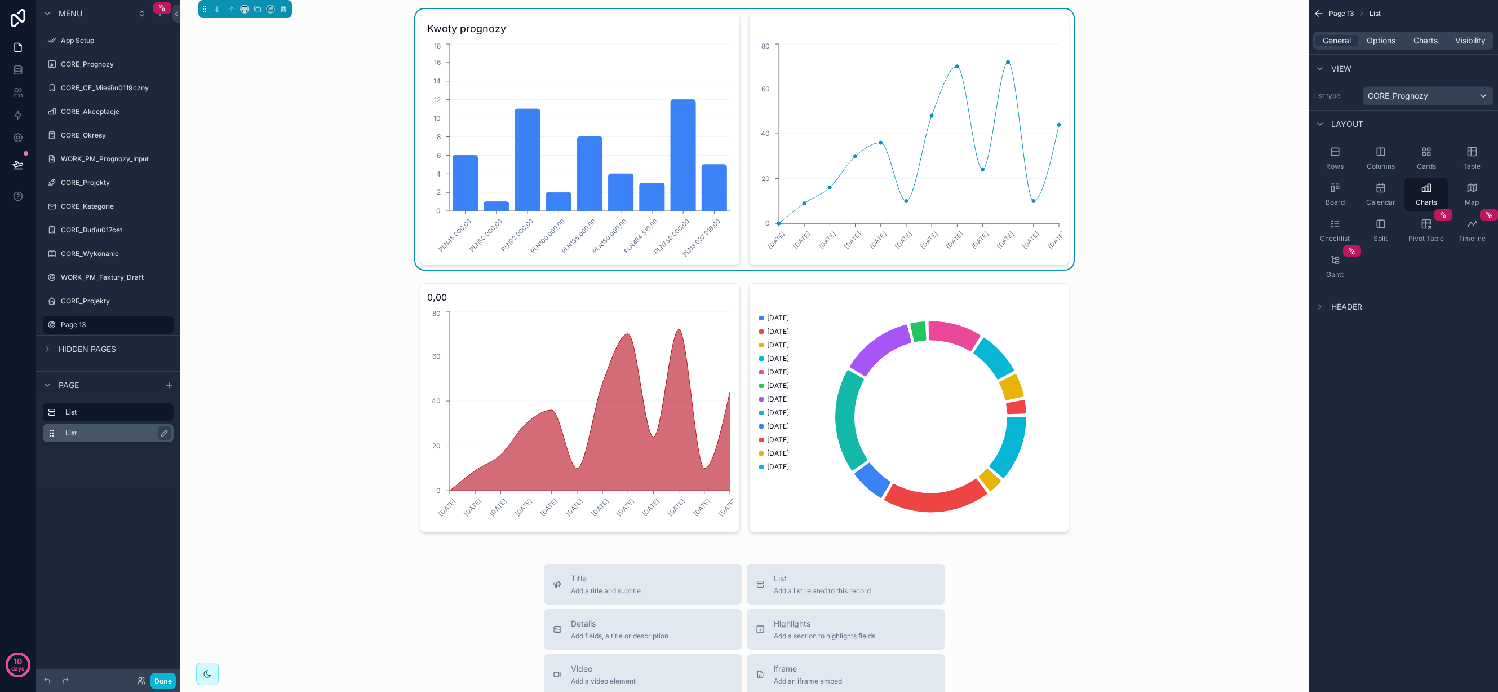
click at [93, 435] on label "List" at bounding box center [114, 432] width 99 height 9
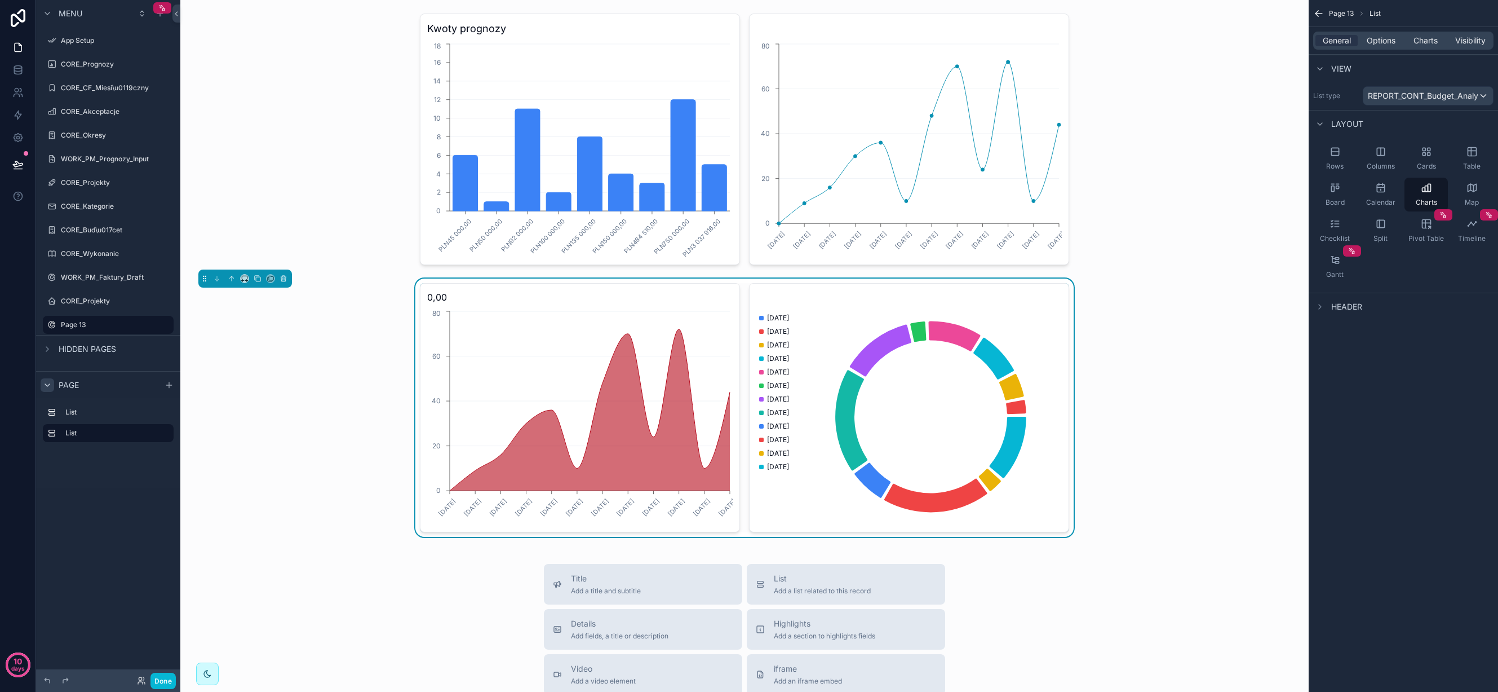
click at [51, 382] on icon "scrollable content" at bounding box center [47, 384] width 9 height 9
click at [52, 382] on div "scrollable content" at bounding box center [48, 385] width 14 height 14
click at [167, 385] on icon "scrollable content" at bounding box center [169, 384] width 9 height 9
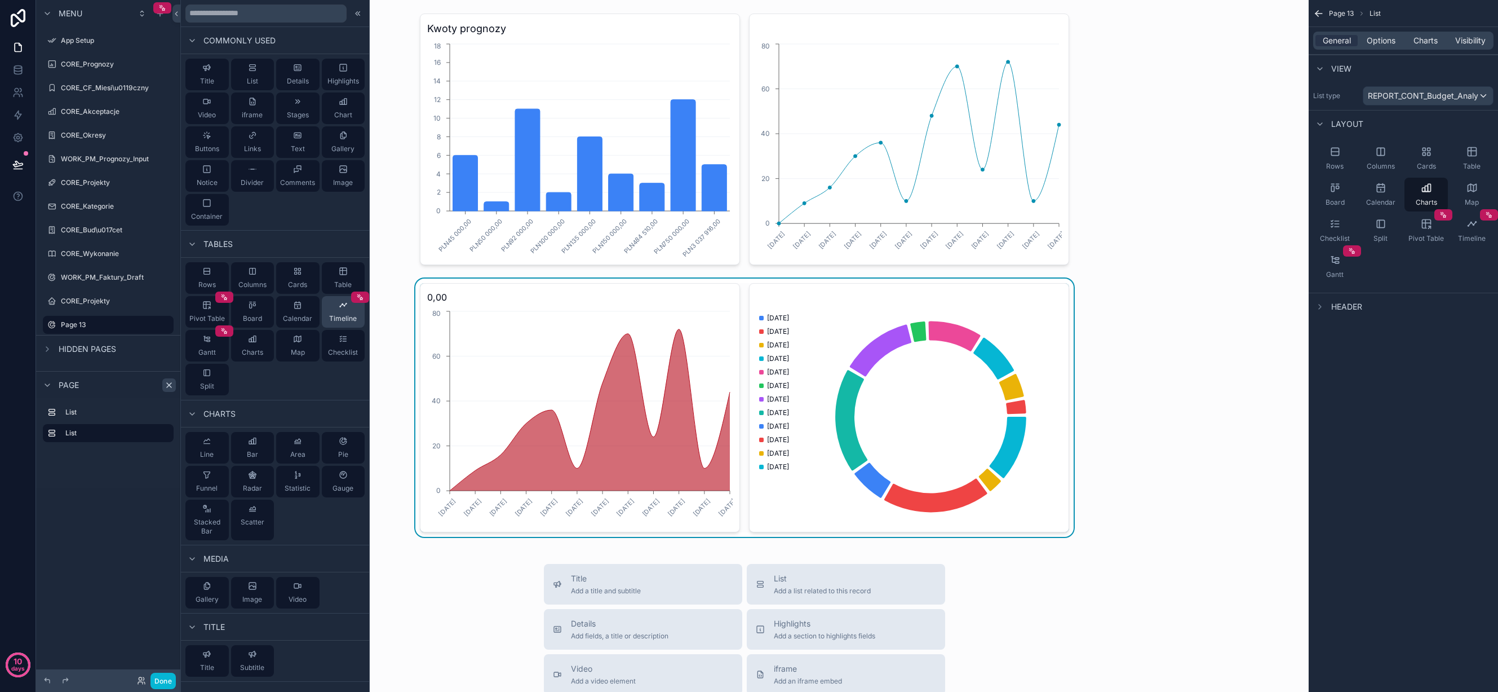
click at [339, 306] on icon at bounding box center [343, 304] width 9 height 9
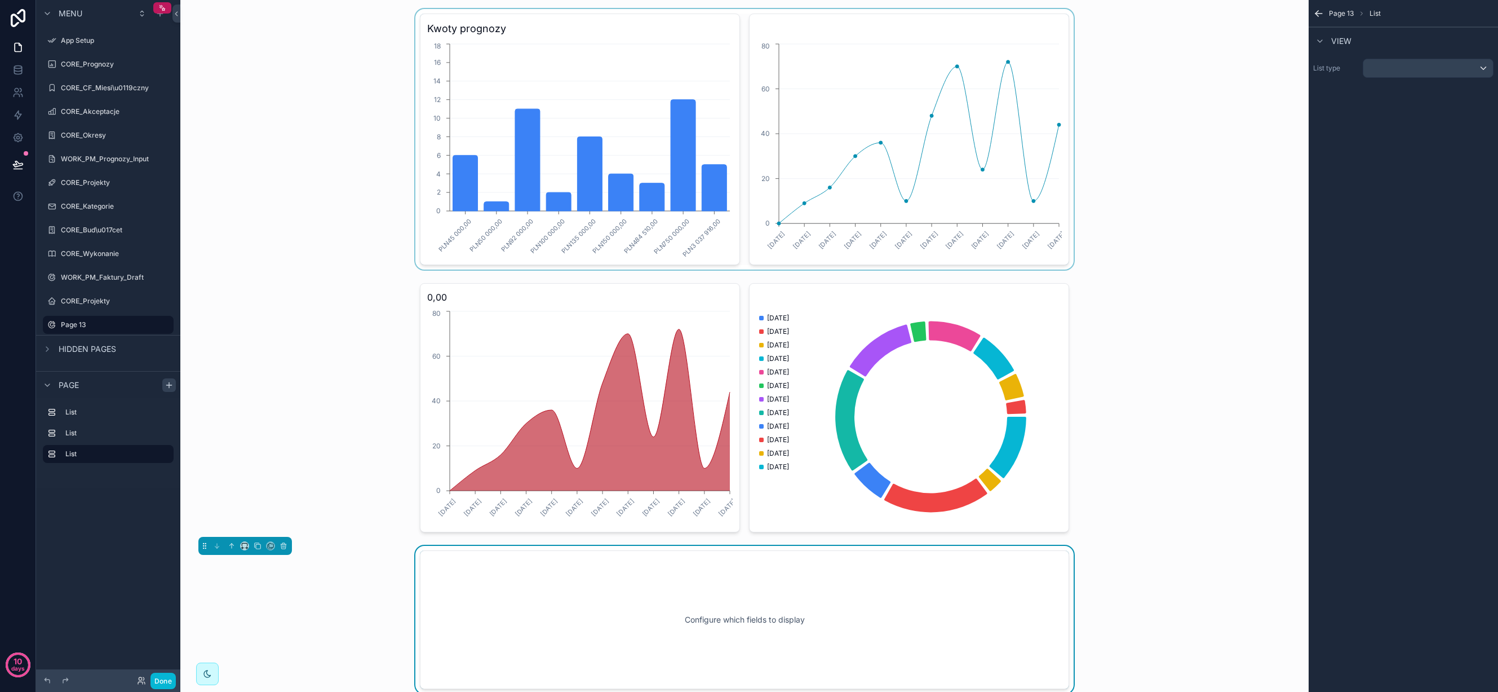
click at [915, 69] on div "scrollable content" at bounding box center [744, 139] width 1110 height 260
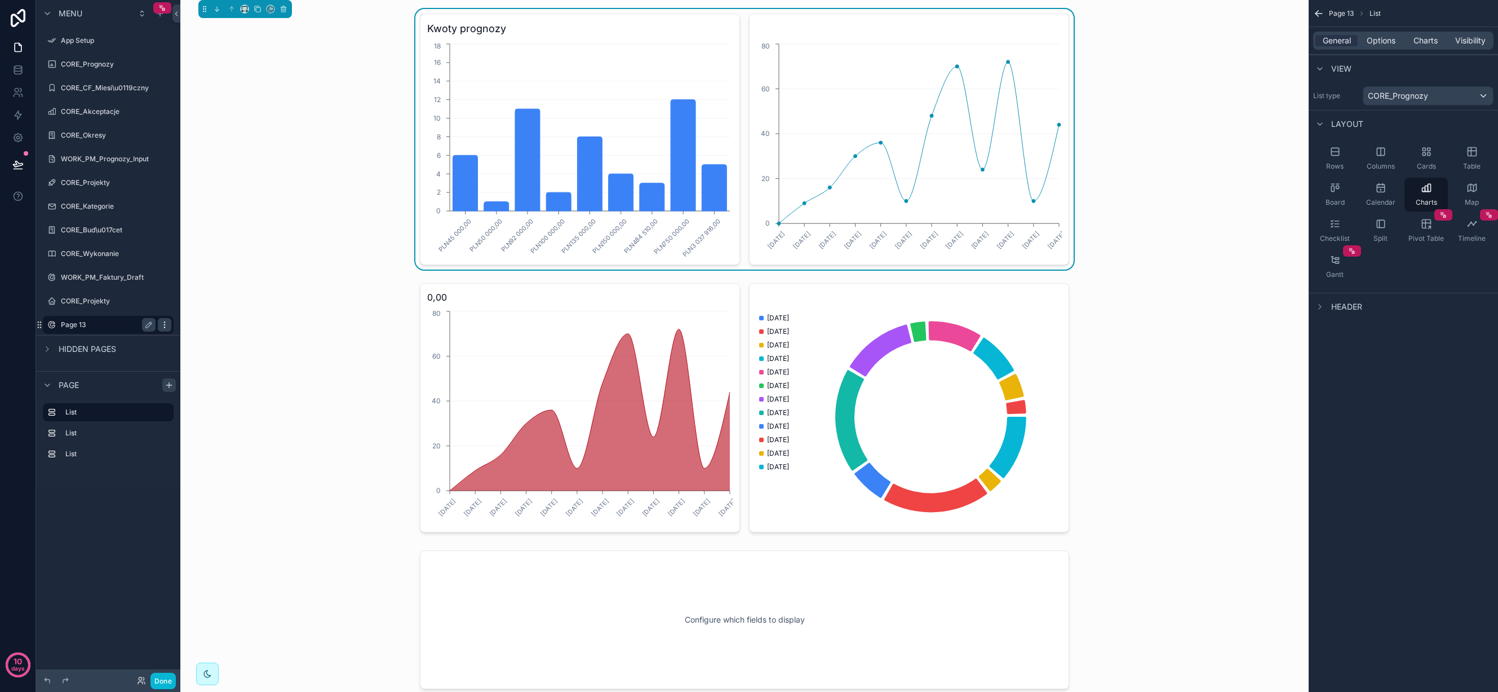
click at [162, 324] on icon "scrollable content" at bounding box center [164, 324] width 9 height 9
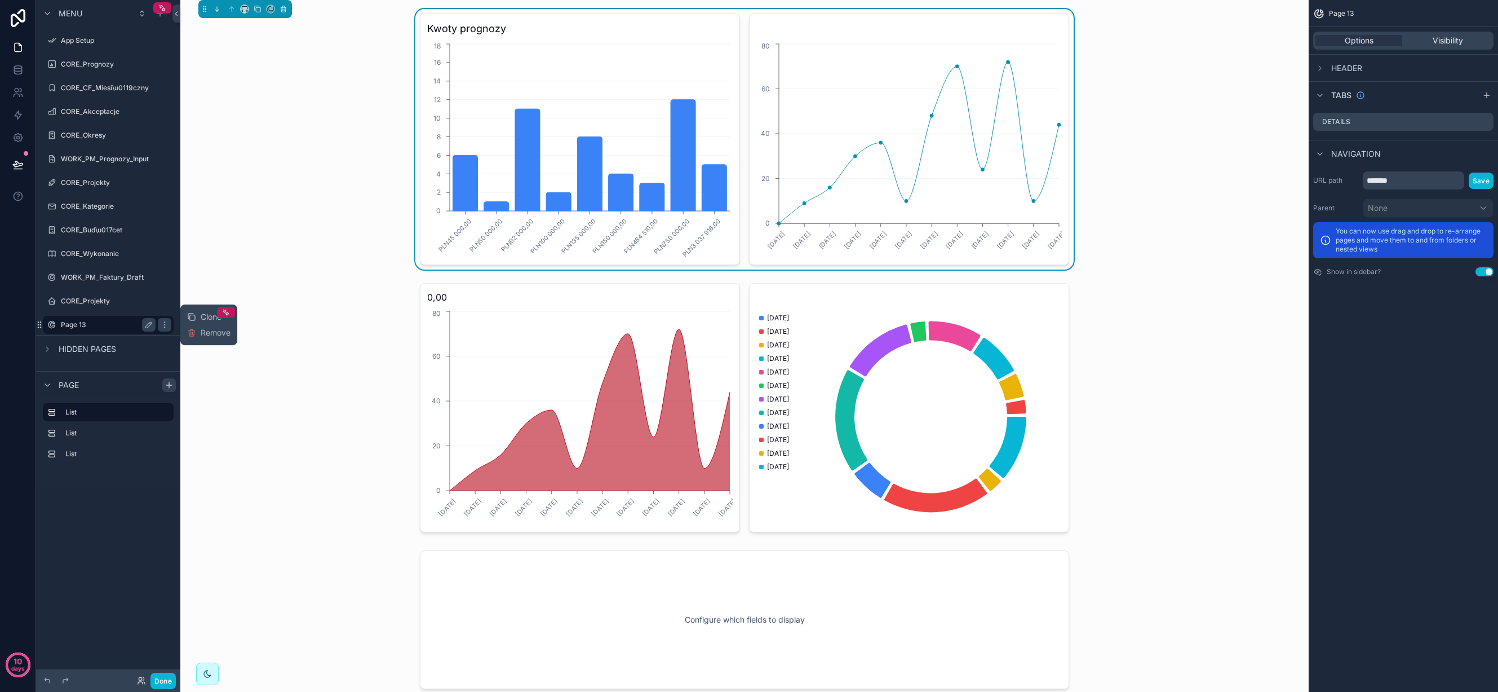
click at [96, 324] on label "Page 13" at bounding box center [106, 324] width 90 height 9
click at [148, 324] on icon "scrollable content" at bounding box center [148, 324] width 9 height 9
click at [118, 324] on input "*******" at bounding box center [99, 325] width 77 height 14
click at [119, 324] on input "*******" at bounding box center [99, 325] width 77 height 14
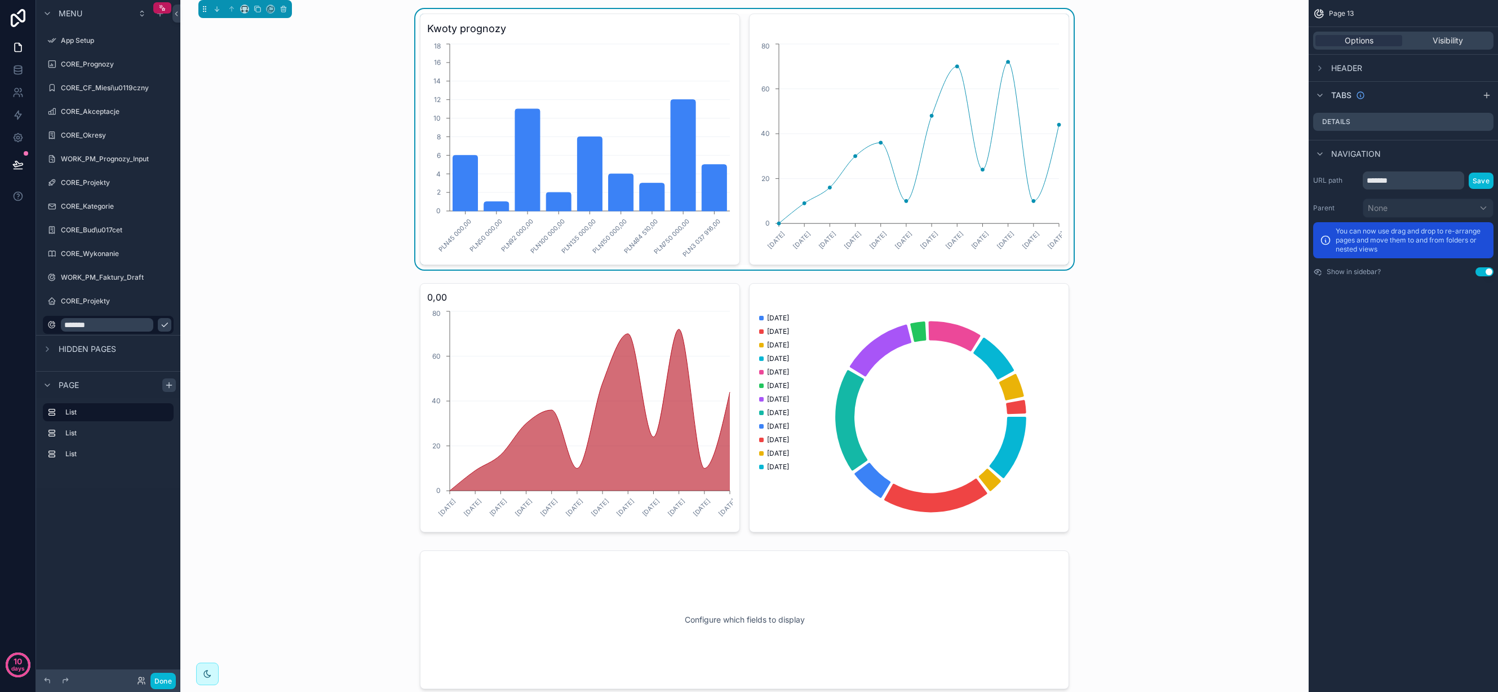
type input "*******"
click at [92, 502] on div "Menu App Setup CORE_Prognozy CORE_CF_Miesi\u0119czny CORE_Akceptacje CORE_Okres…" at bounding box center [108, 339] width 144 height 678
click at [160, 325] on icon "scrollable content" at bounding box center [164, 324] width 9 height 9
click at [100, 322] on label "Raporty" at bounding box center [106, 324] width 90 height 9
click at [94, 429] on label "List" at bounding box center [114, 432] width 99 height 9
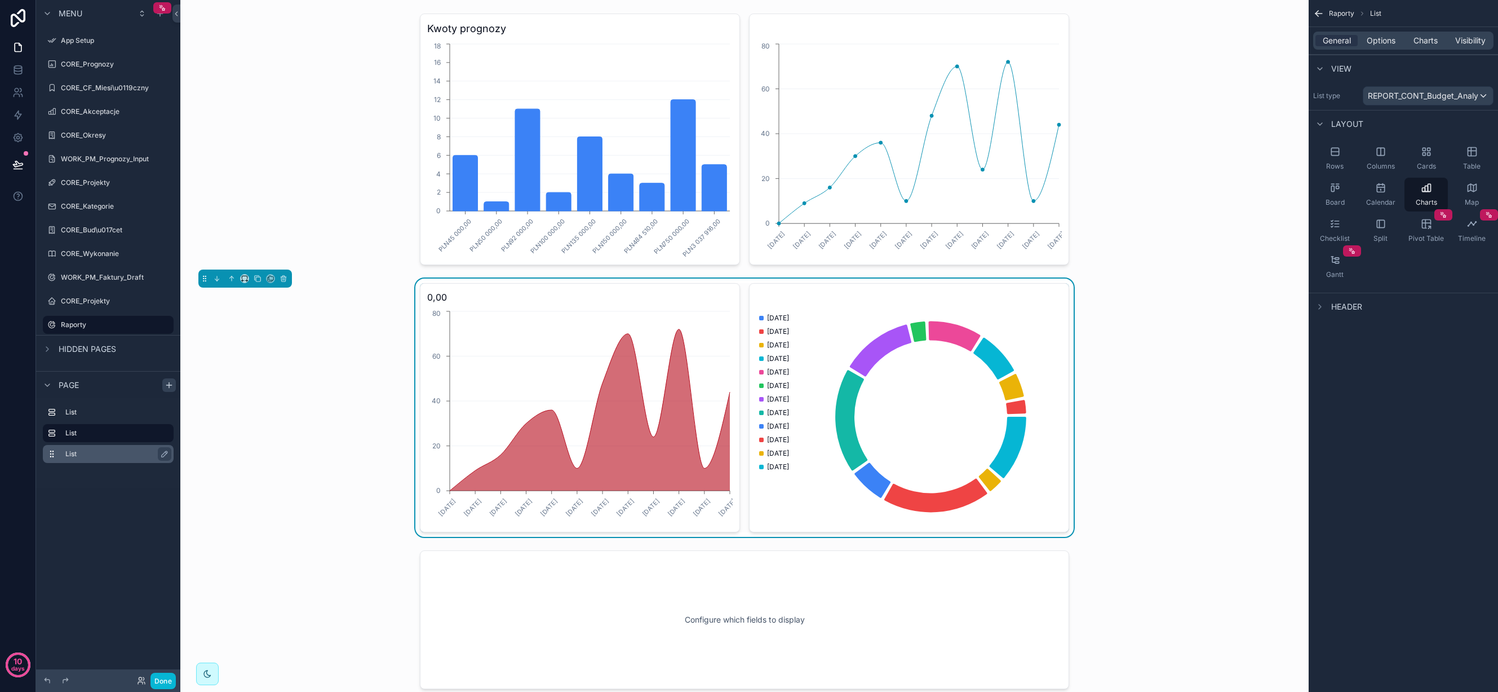
click at [95, 450] on label "List" at bounding box center [114, 453] width 99 height 9
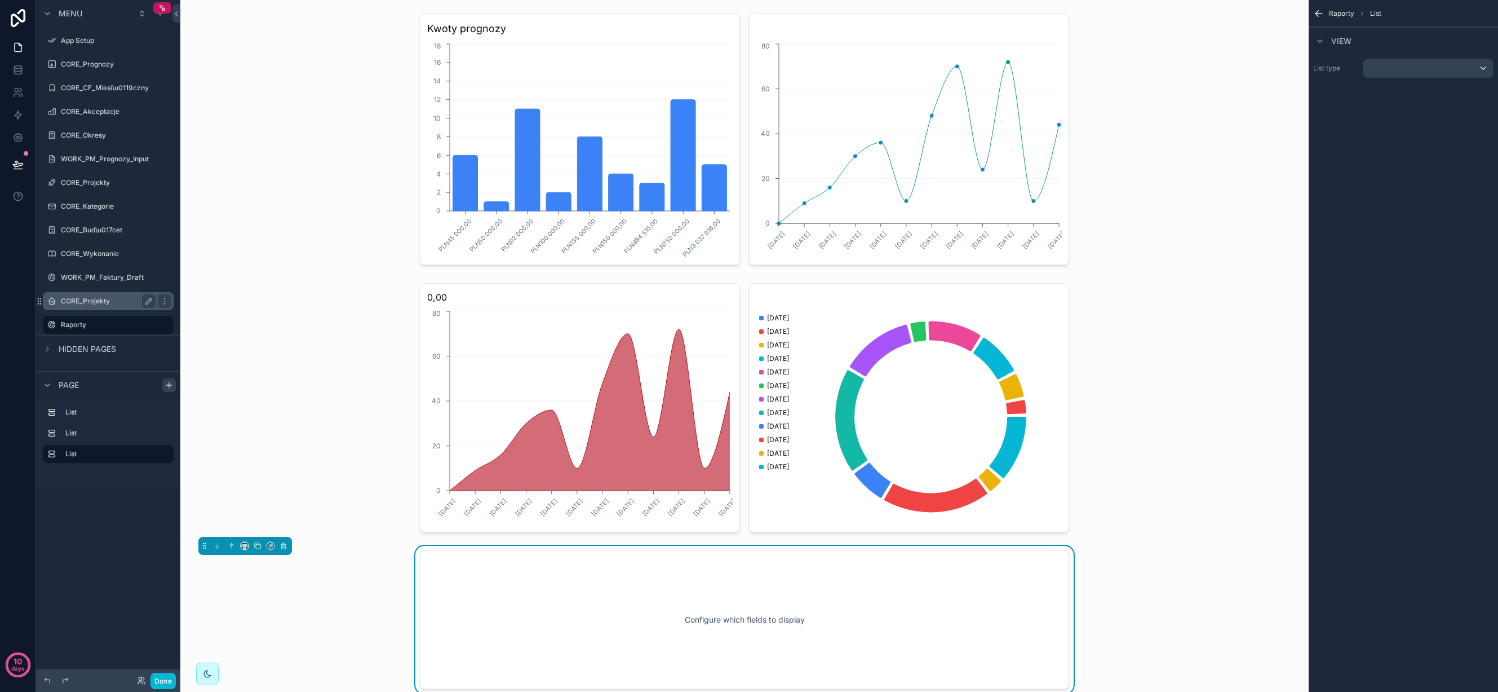
click at [97, 298] on label "CORE_Projekty" at bounding box center [106, 301] width 90 height 9
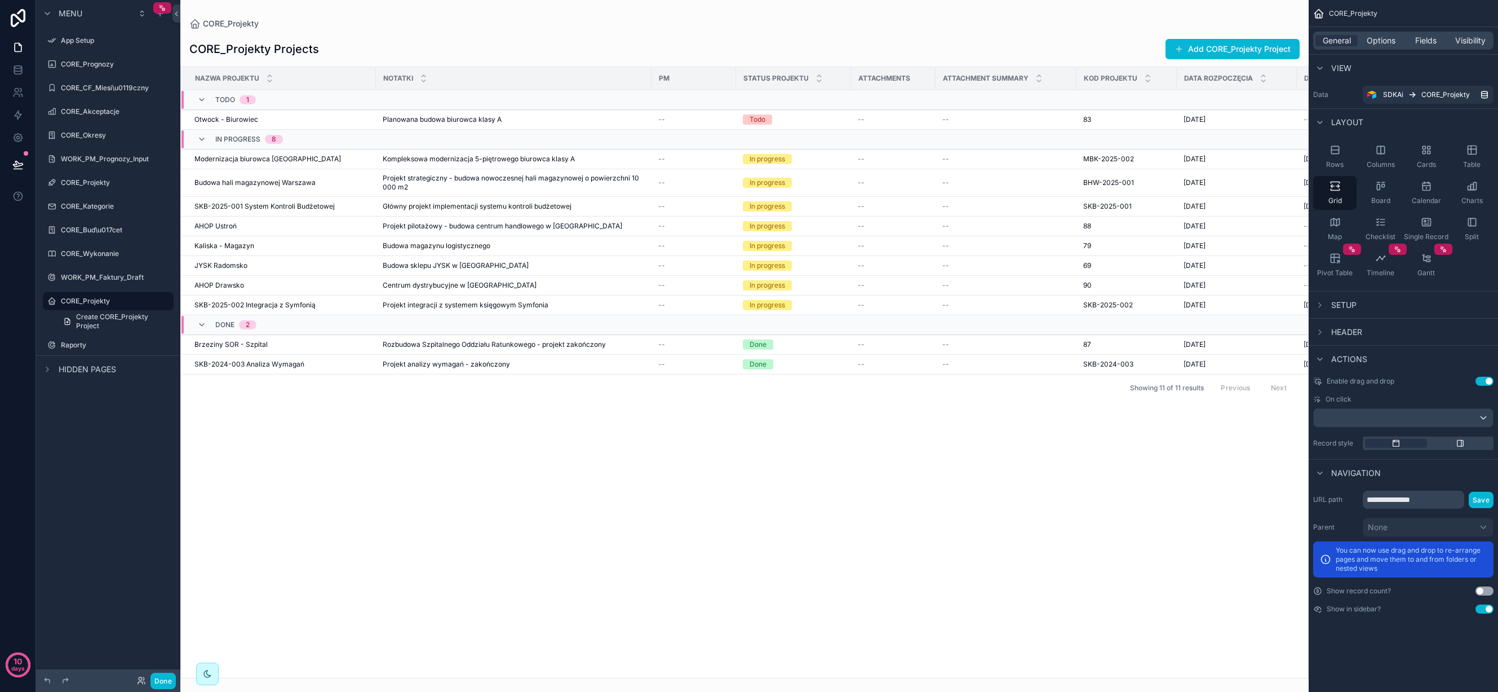
click at [95, 340] on div "Raporty" at bounding box center [116, 344] width 110 height 9
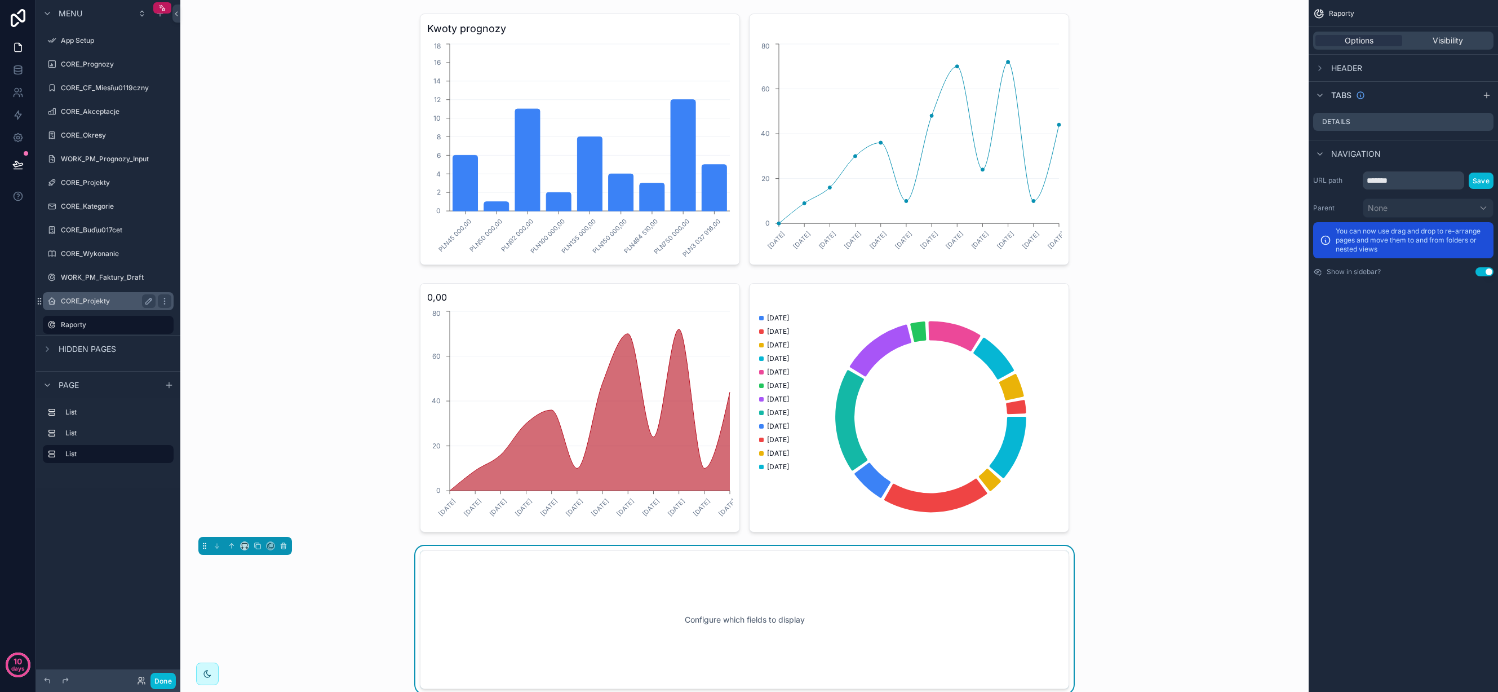
click at [92, 299] on label "CORE_Projekty" at bounding box center [106, 301] width 90 height 9
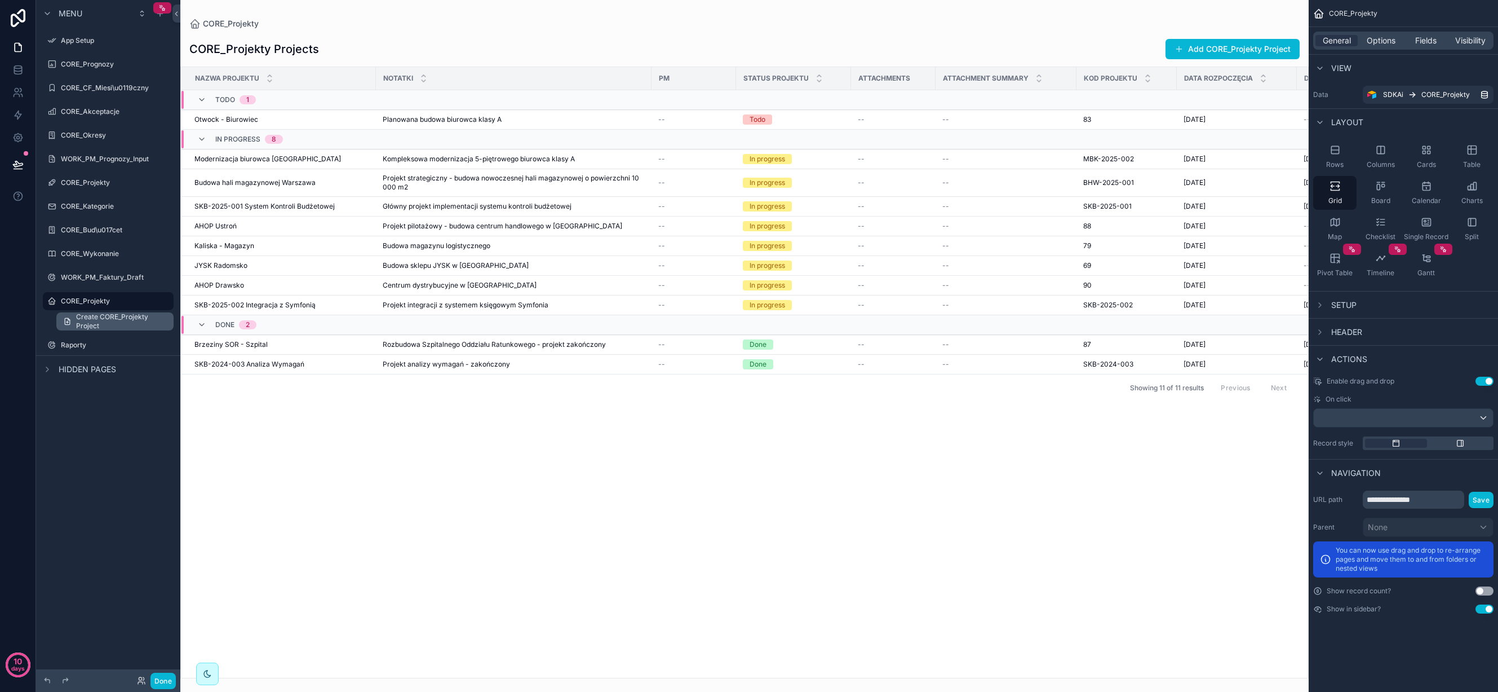
click at [107, 321] on span "Create CORE_Projekty Project" at bounding box center [121, 321] width 91 height 18
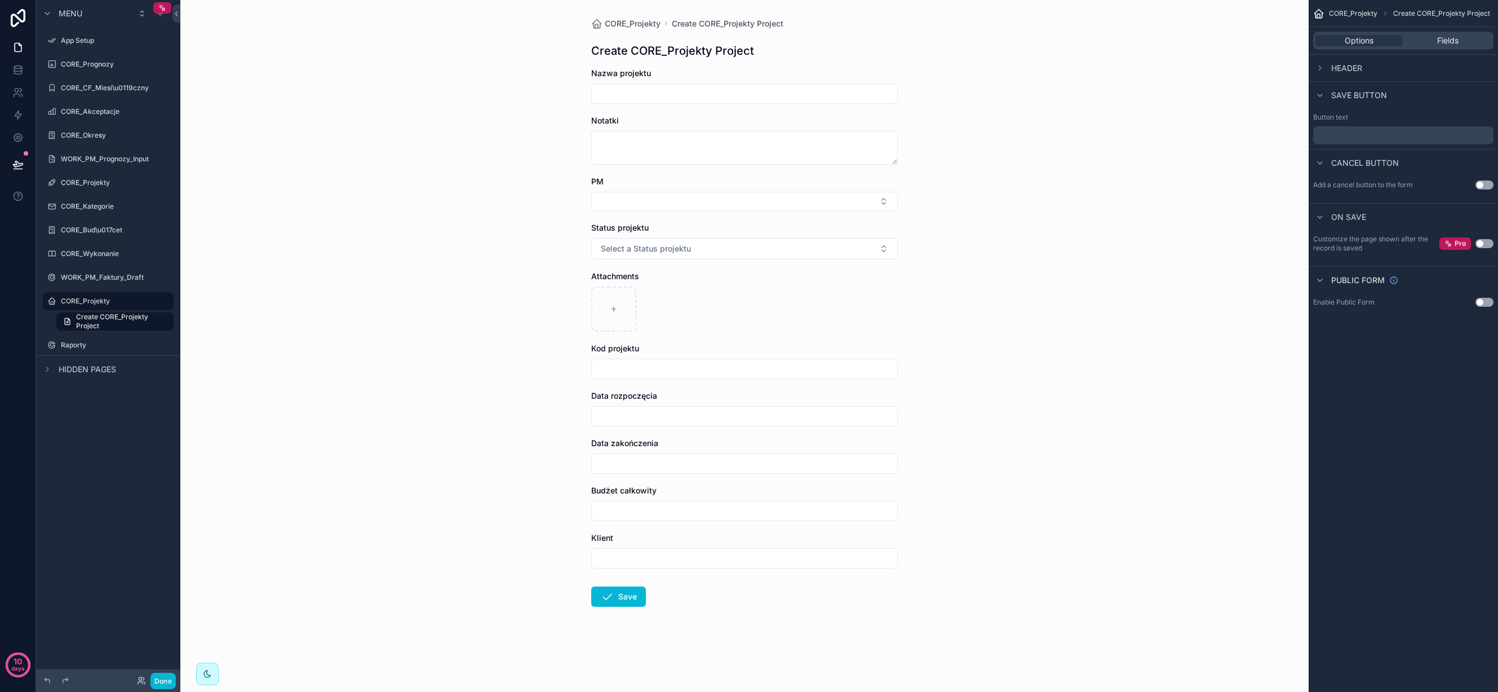
click at [101, 264] on div "scrollable content" at bounding box center [108, 265] width 144 height 2
click at [98, 254] on label "CORE_Wykonanie" at bounding box center [106, 253] width 90 height 9
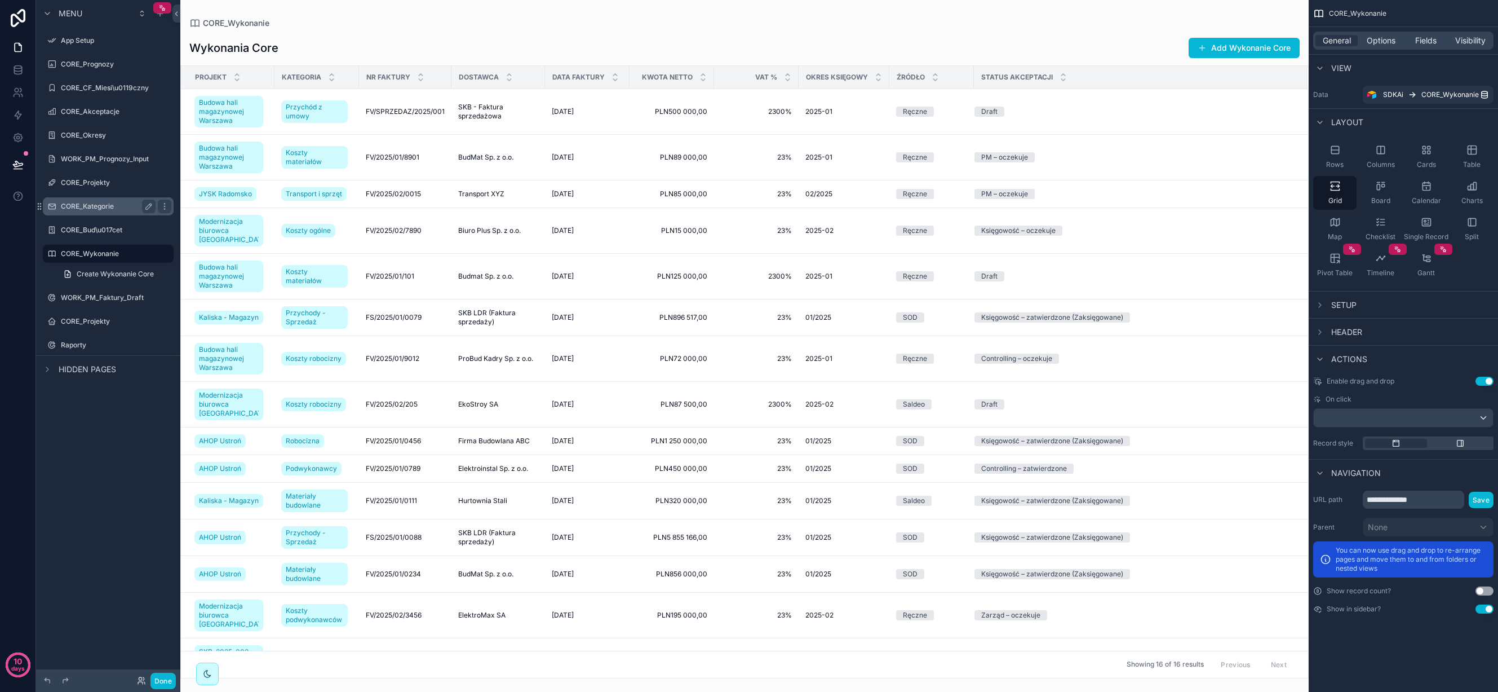
click at [105, 197] on div "CORE_Kategorie" at bounding box center [108, 206] width 144 height 20
click at [96, 181] on label "CORE_Projekty" at bounding box center [106, 182] width 90 height 9
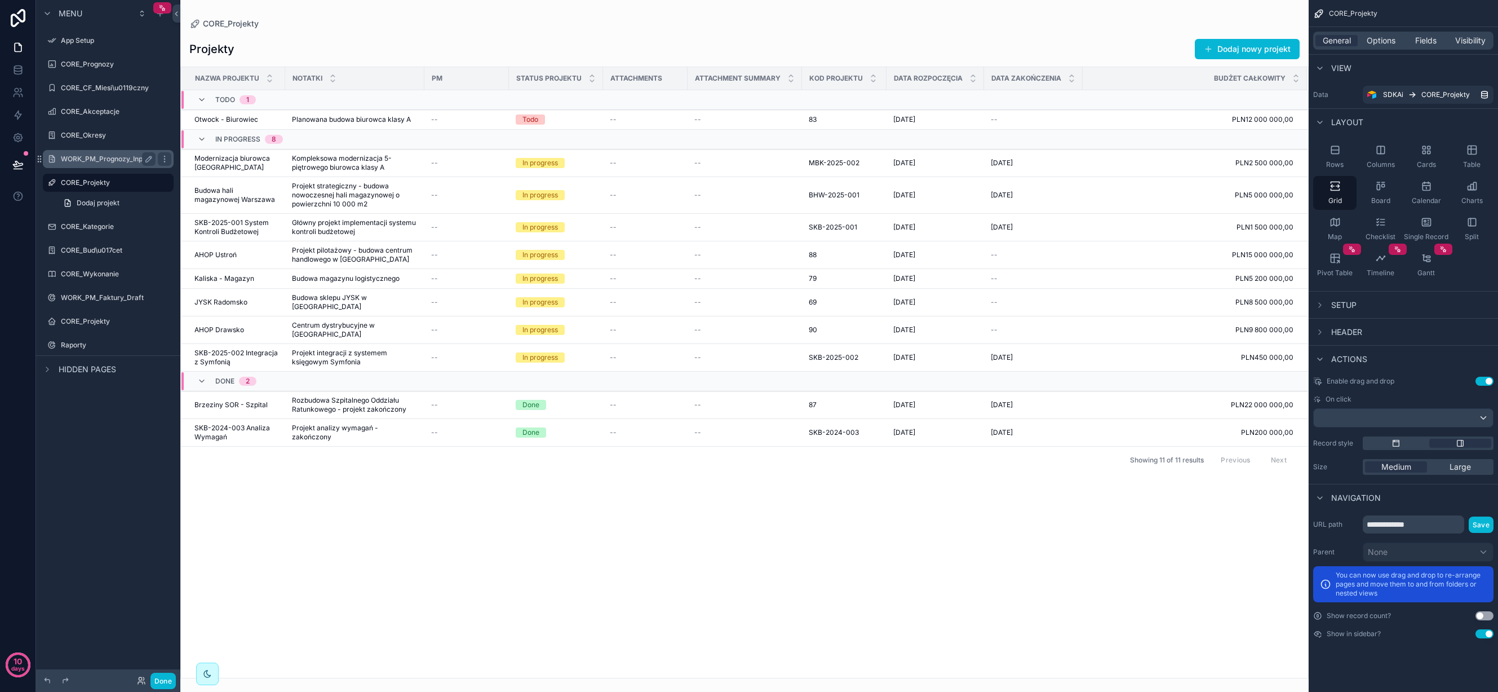
click at [90, 160] on label "WORK_PM_Prognozy_Input" at bounding box center [106, 158] width 90 height 9
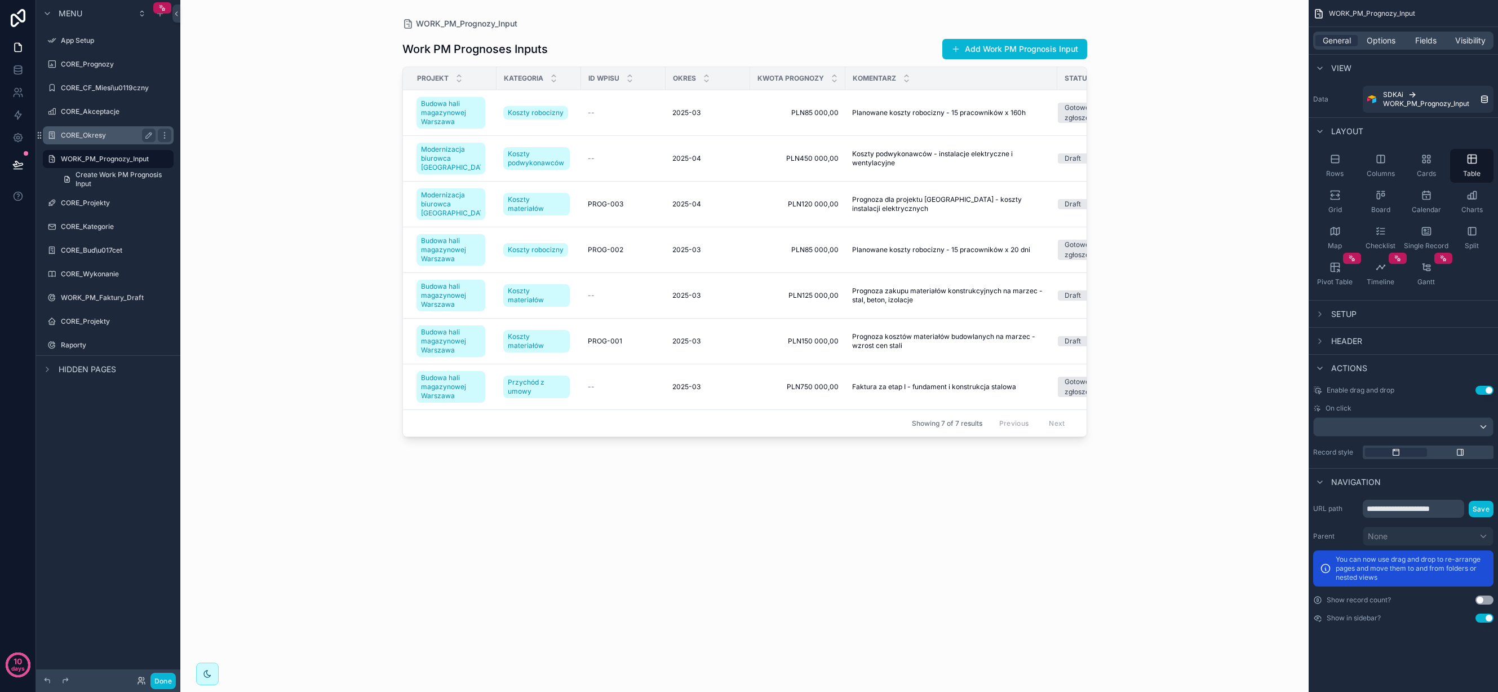
click at [91, 127] on div "CORE_Okresy" at bounding box center [108, 135] width 126 height 18
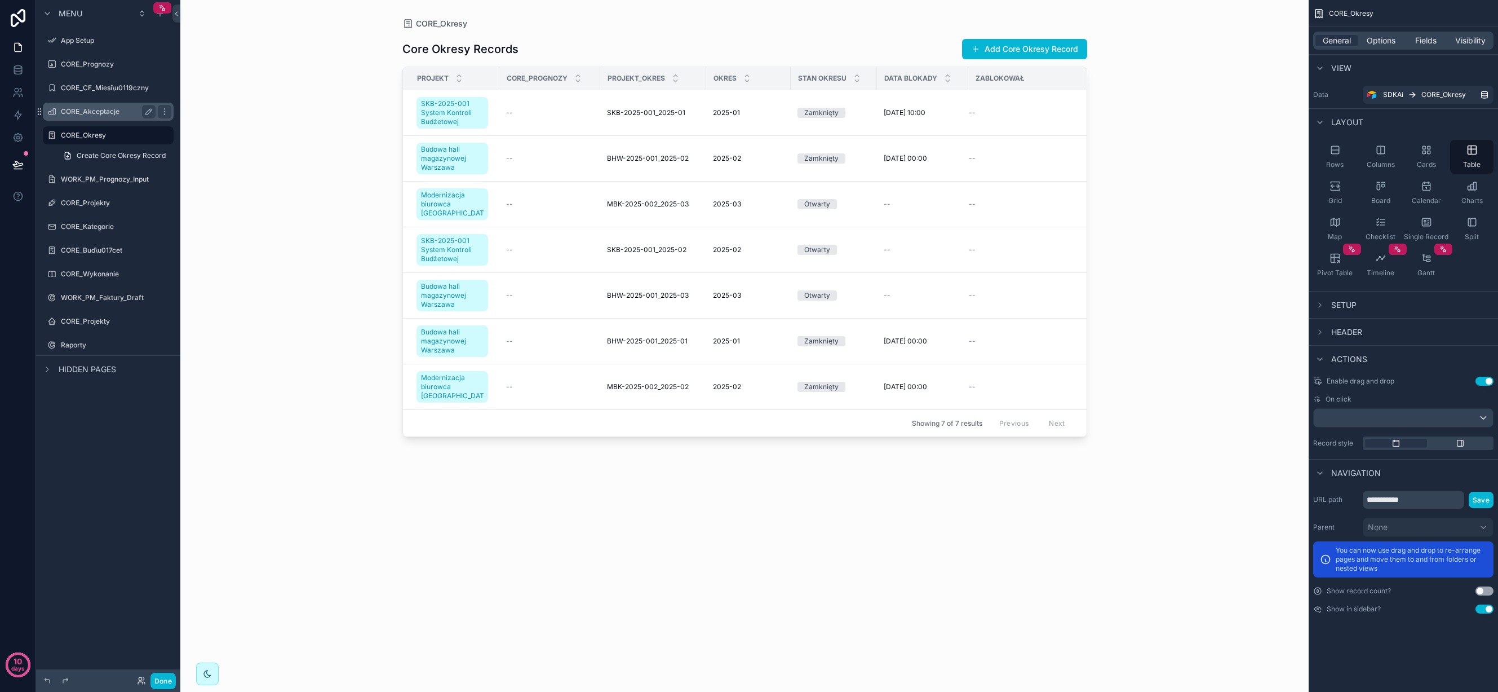
click at [96, 112] on label "CORE_Akceptacje" at bounding box center [106, 111] width 90 height 9
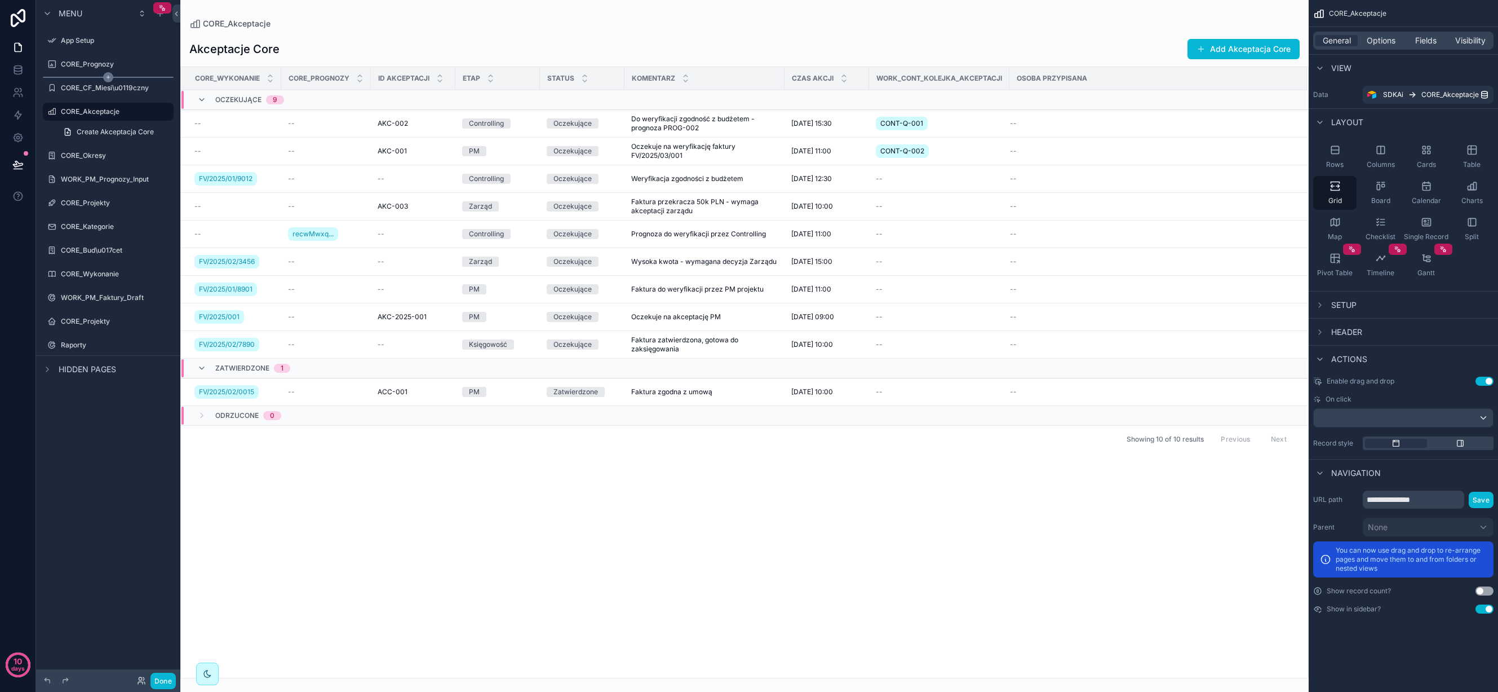
drag, startPoint x: 101, startPoint y: 87, endPoint x: 112, endPoint y: 75, distance: 16.0
click at [101, 87] on label "CORE_CF_Miesi\u0119czny" at bounding box center [116, 87] width 110 height 9
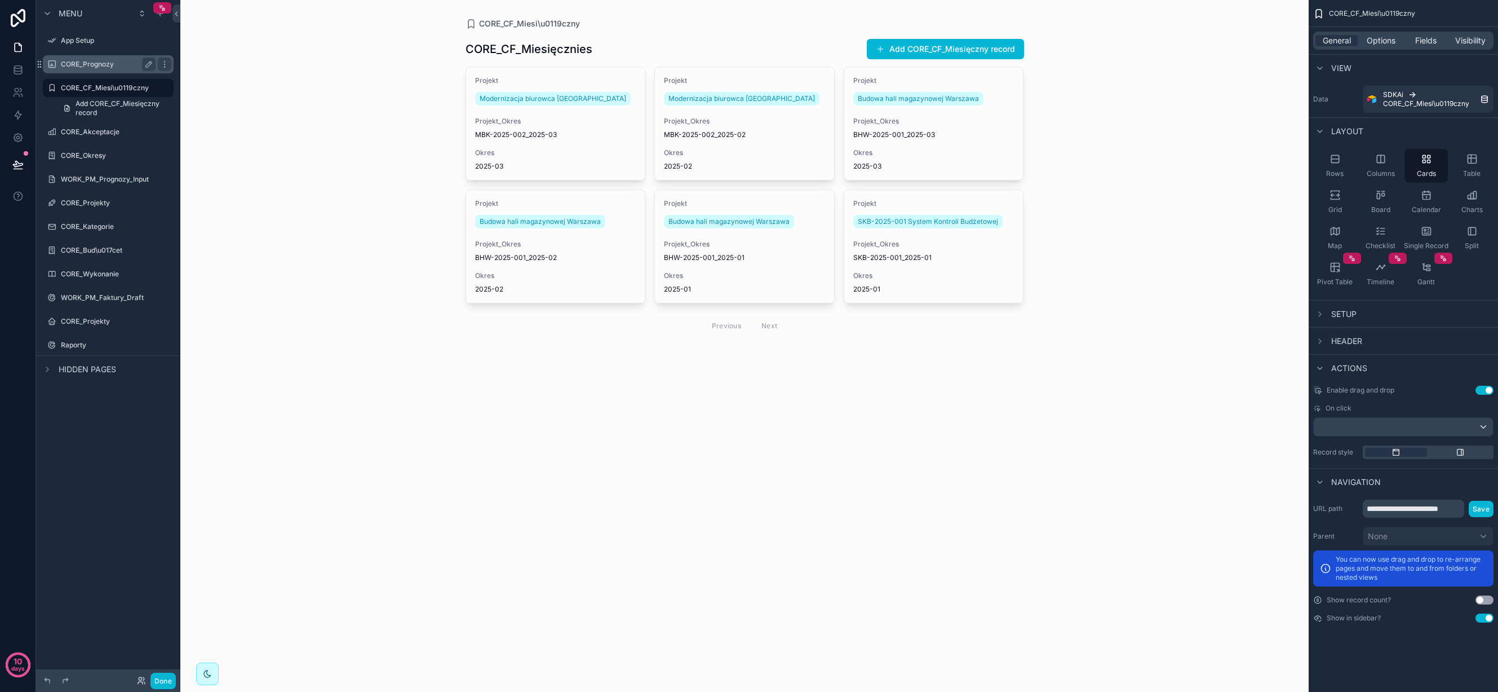
click at [107, 61] on label "CORE_Prognozy" at bounding box center [106, 64] width 90 height 9
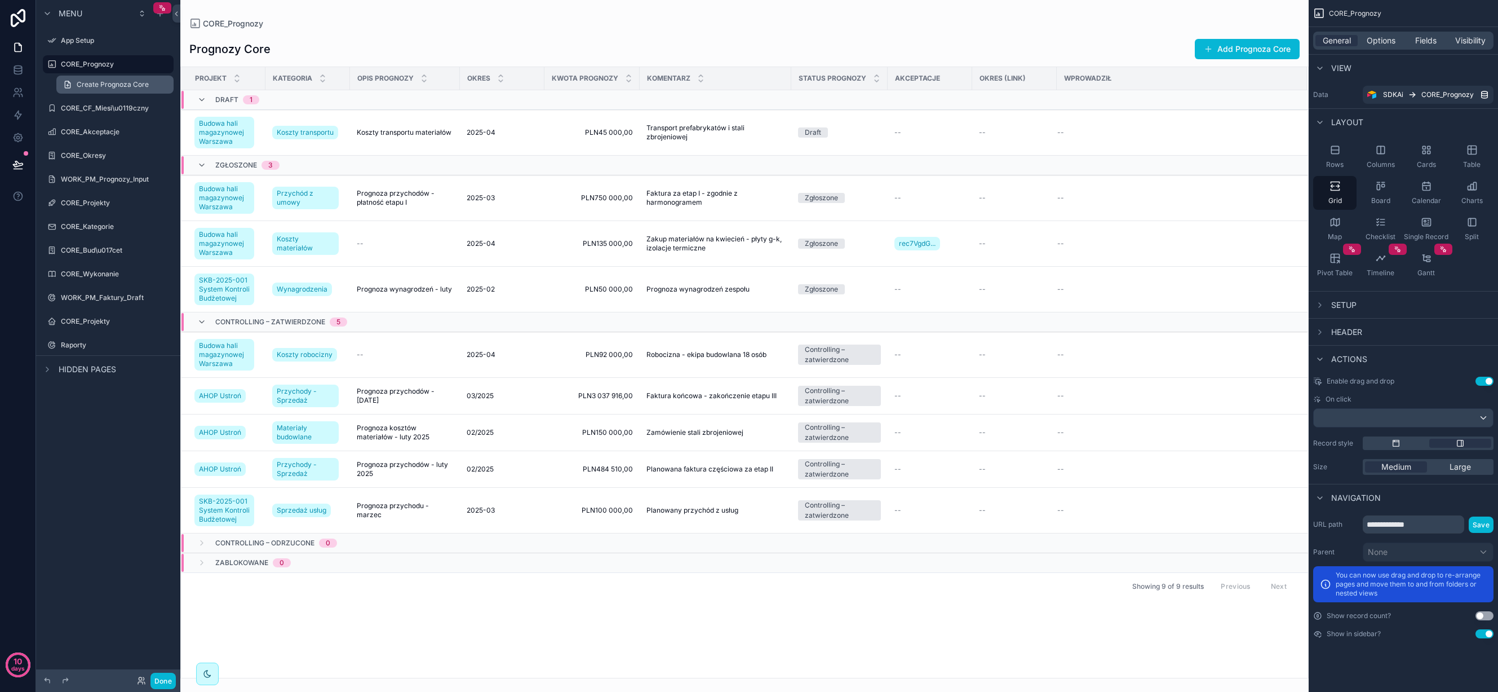
click at [94, 84] on span "Create Prognoza Core" at bounding box center [113, 84] width 72 height 9
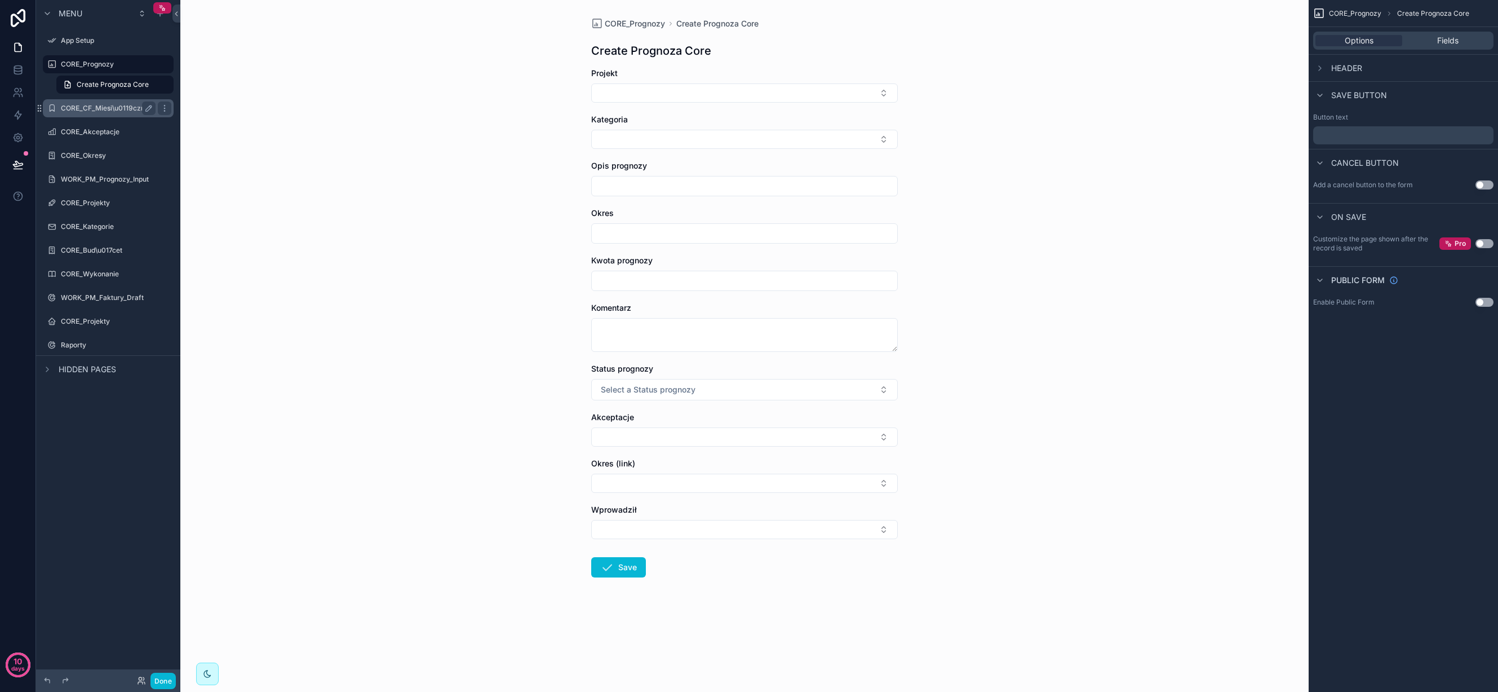
click at [89, 103] on div "CORE_CF_Miesi\u0119czny" at bounding box center [108, 108] width 95 height 14
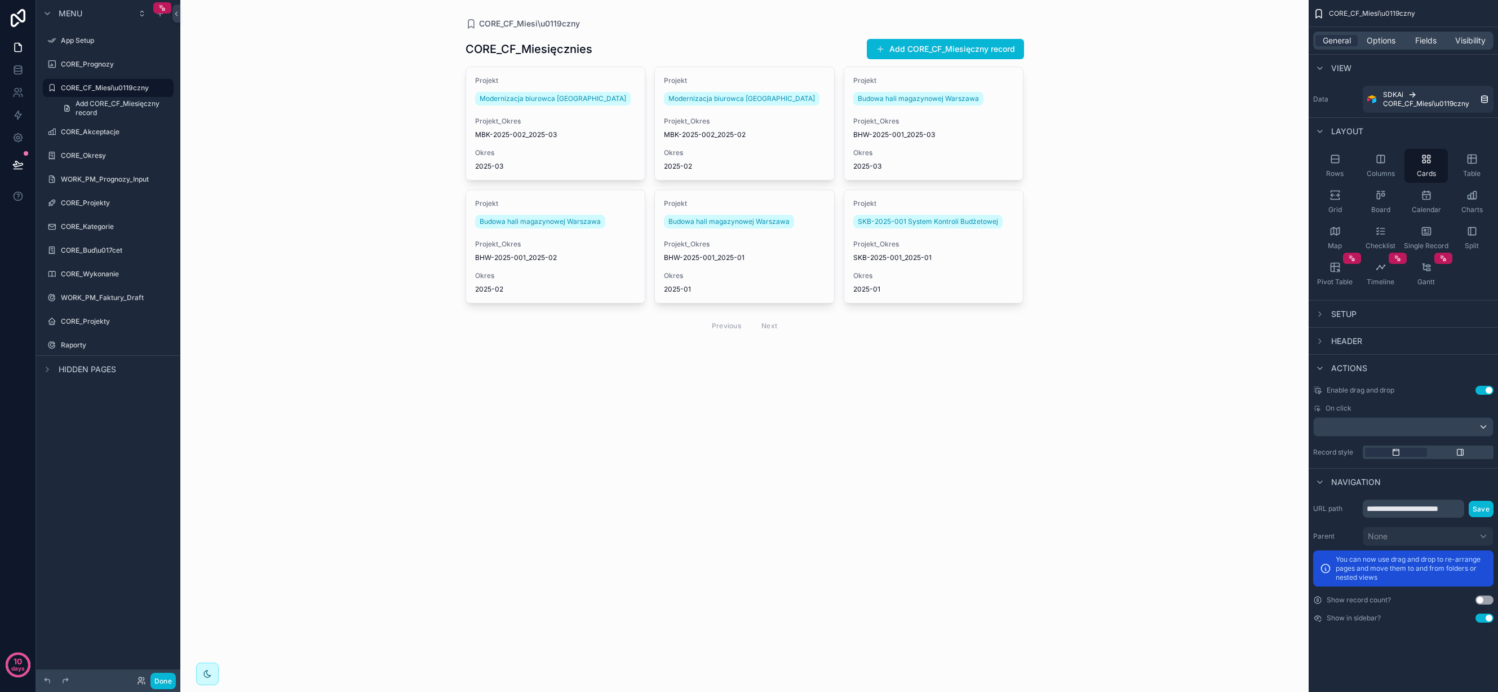
click at [0, 0] on div "scrollable content" at bounding box center [0, 0] width 0 height 0
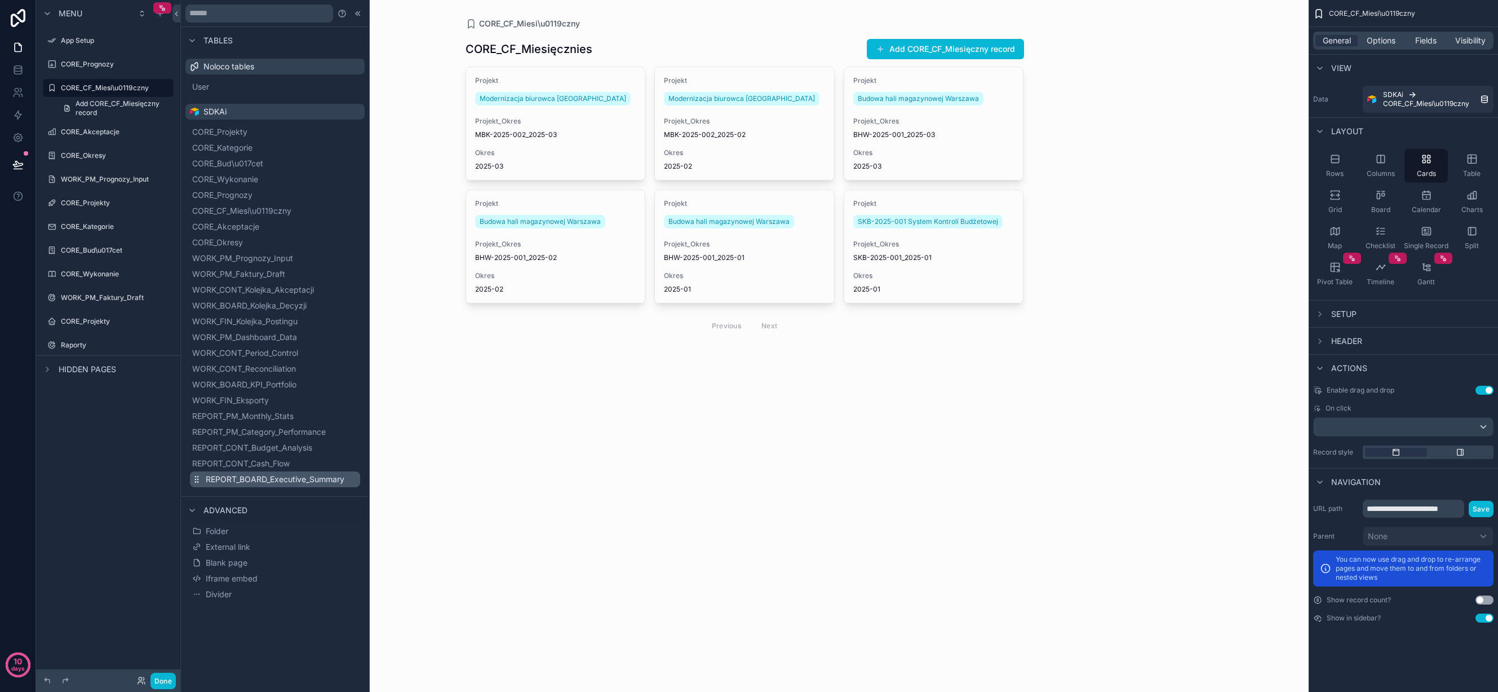
click at [267, 477] on span "REPORT_BOARD_Executive_Summary" at bounding box center [275, 478] width 139 height 11
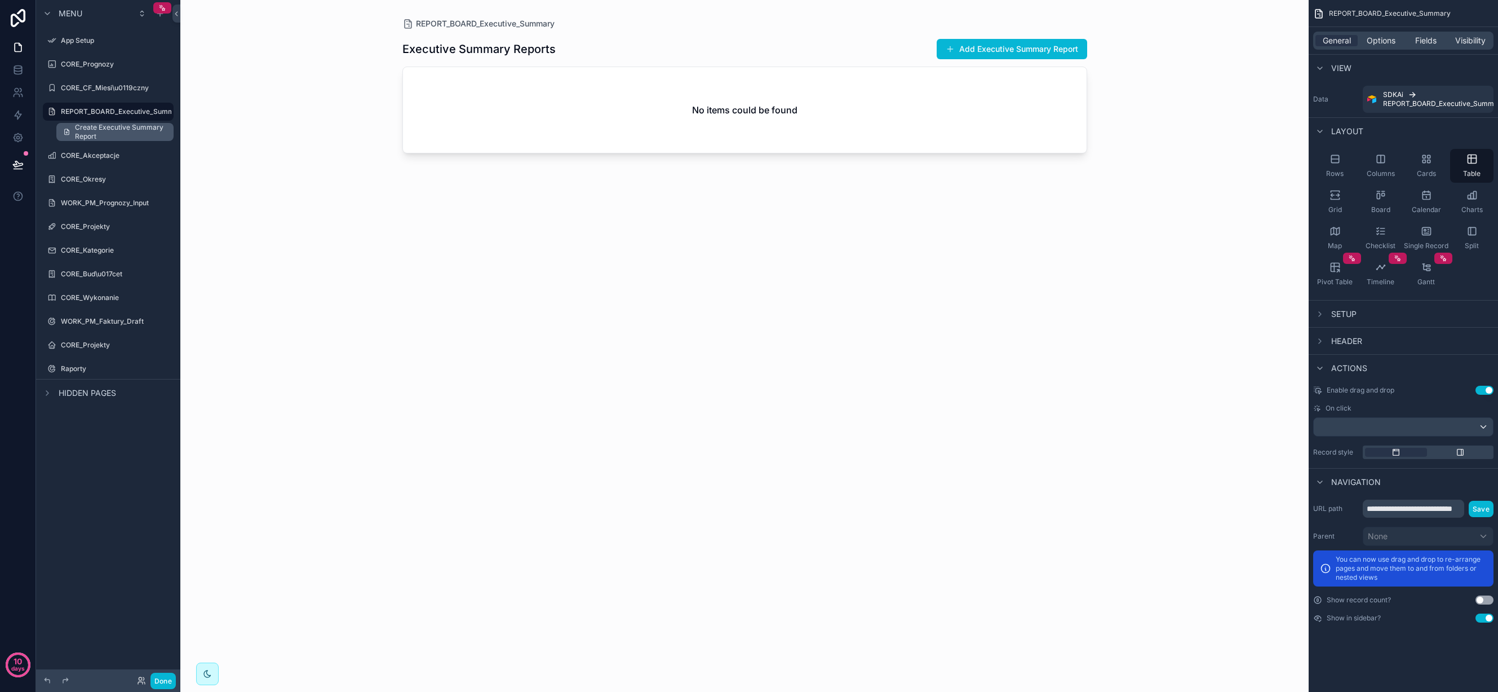
click at [99, 128] on span "Create Executive Summary Report" at bounding box center [121, 132] width 92 height 18
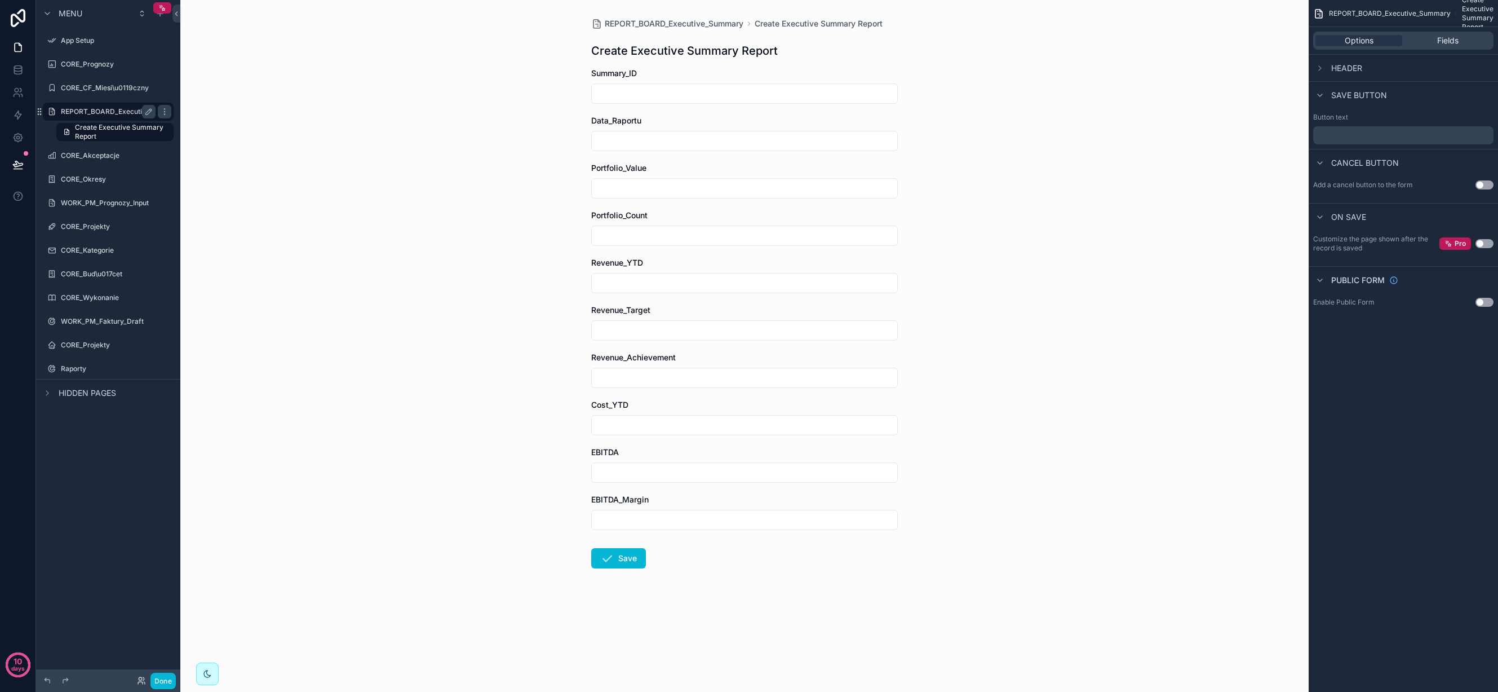
click at [99, 116] on div "REPORT_BOARD_Executive_Summary" at bounding box center [108, 112] width 95 height 14
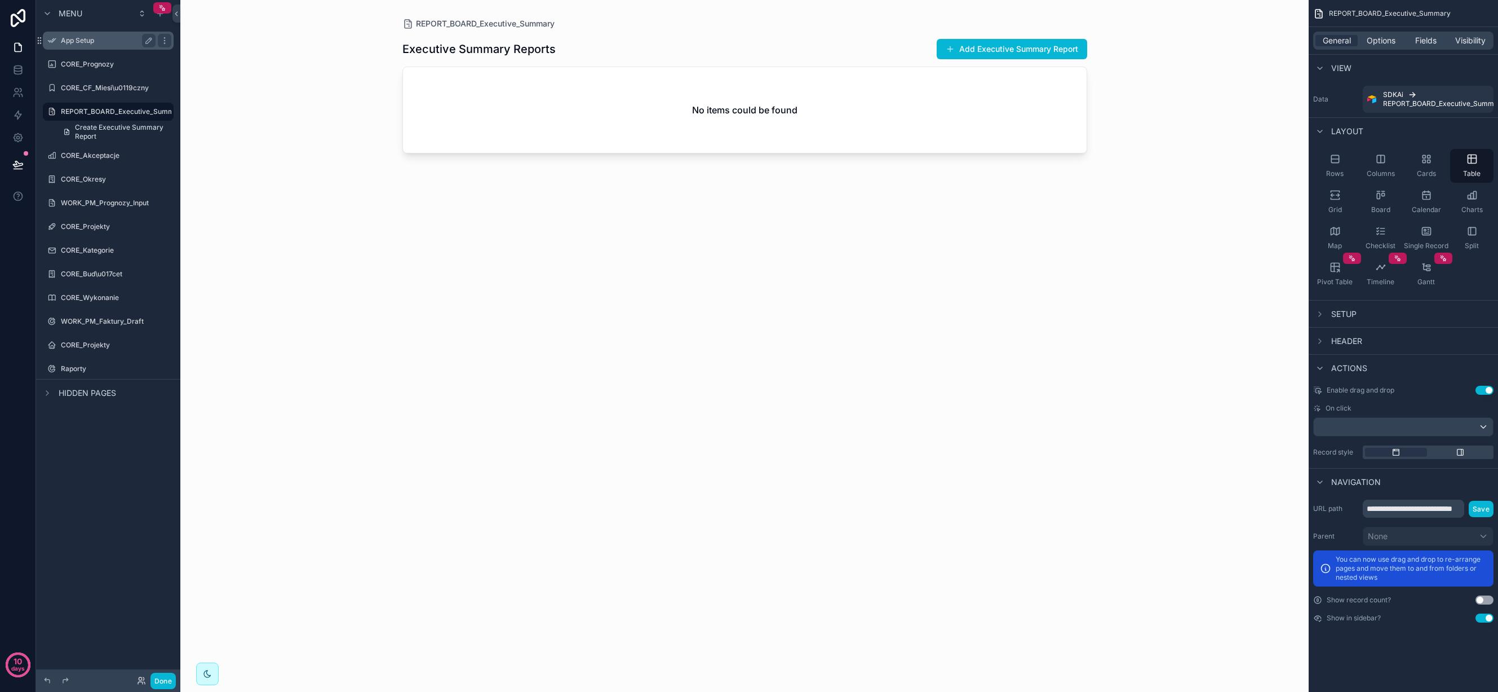
click at [99, 42] on label "App Setup" at bounding box center [106, 40] width 90 height 9
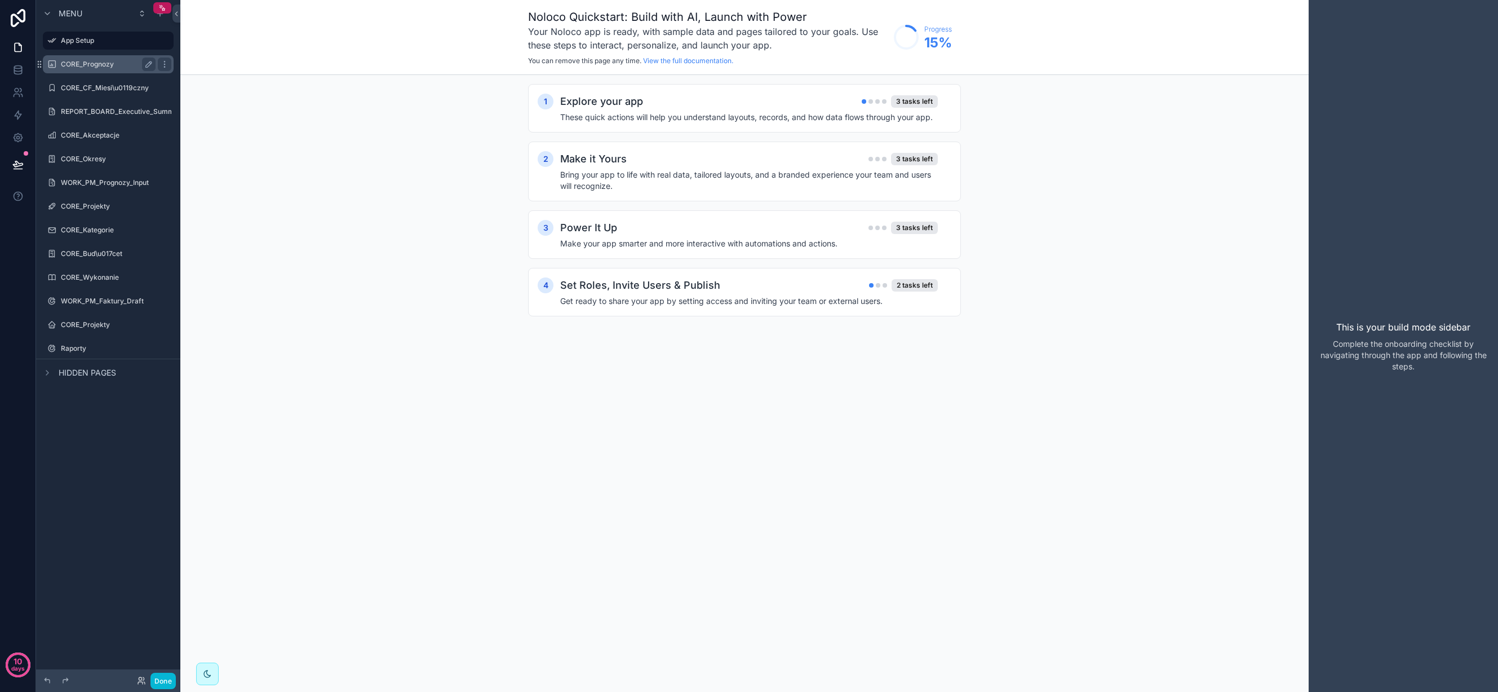
click at [96, 67] on label "CORE_Prognozy" at bounding box center [106, 64] width 90 height 9
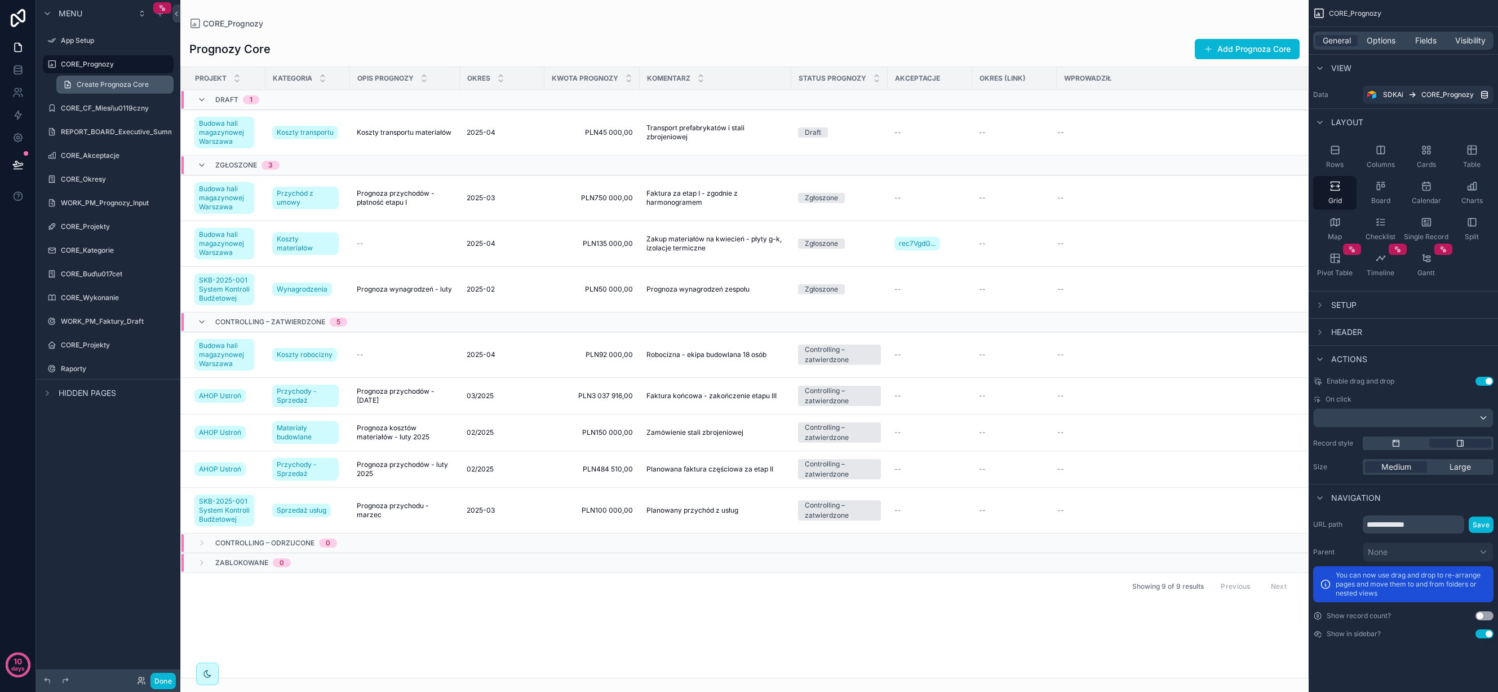
click at [96, 83] on span "Create Prognoza Core" at bounding box center [113, 84] width 72 height 9
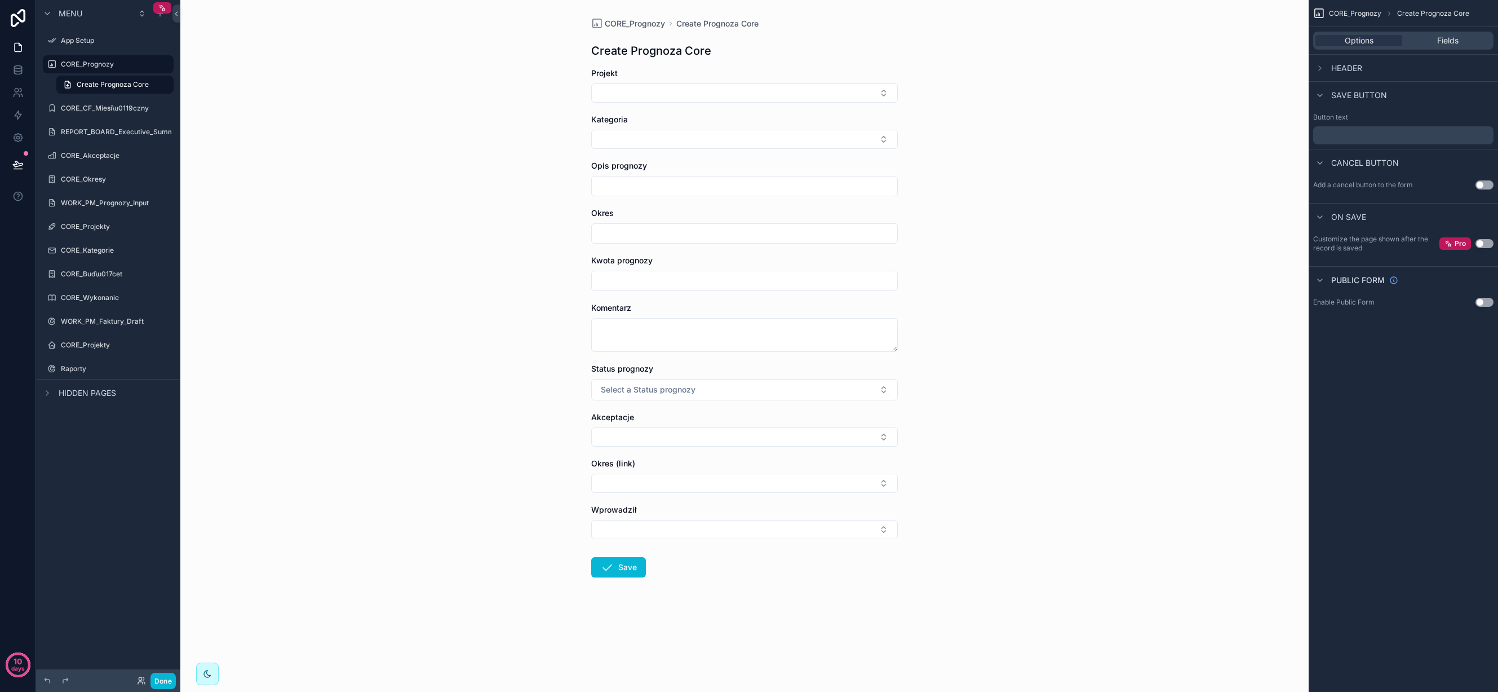
click at [98, 369] on label "Raporty" at bounding box center [116, 368] width 110 height 9
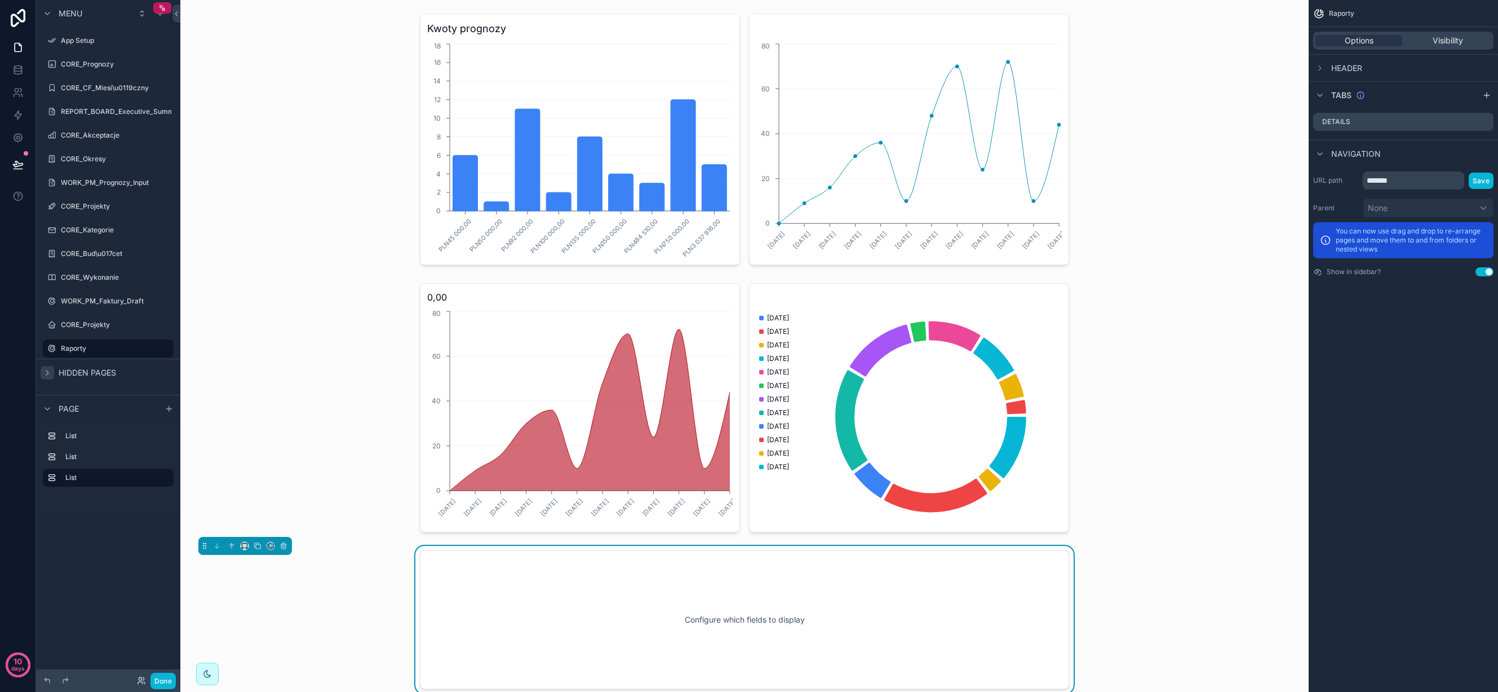
click at [49, 373] on icon "scrollable content" at bounding box center [47, 372] width 9 height 9
click at [86, 315] on div "CORE_Projekty" at bounding box center [108, 325] width 144 height 20
drag, startPoint x: 90, startPoint y: 321, endPoint x: 97, endPoint y: 294, distance: 28.4
click at [90, 321] on label "CORE_Projekty" at bounding box center [116, 324] width 110 height 9
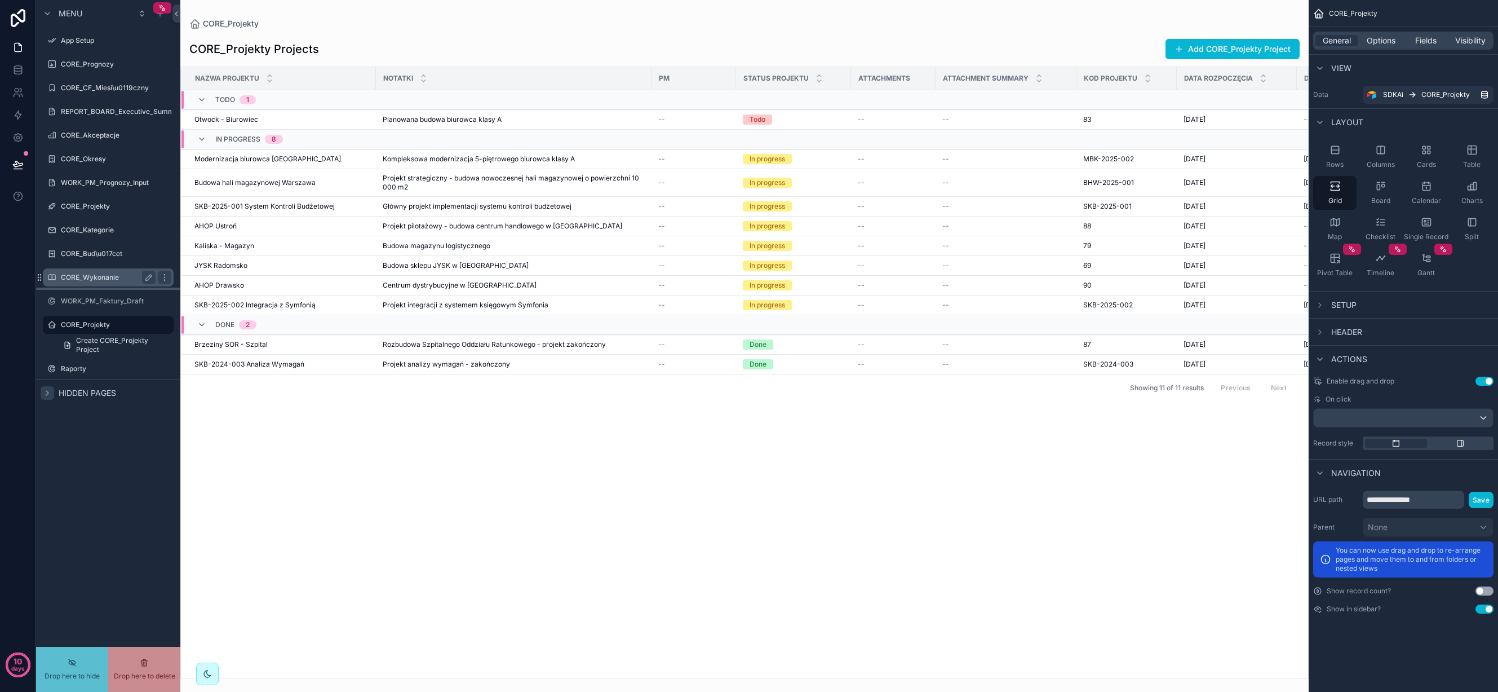
click at [100, 276] on label "CORE_Wykonanie" at bounding box center [106, 277] width 90 height 9
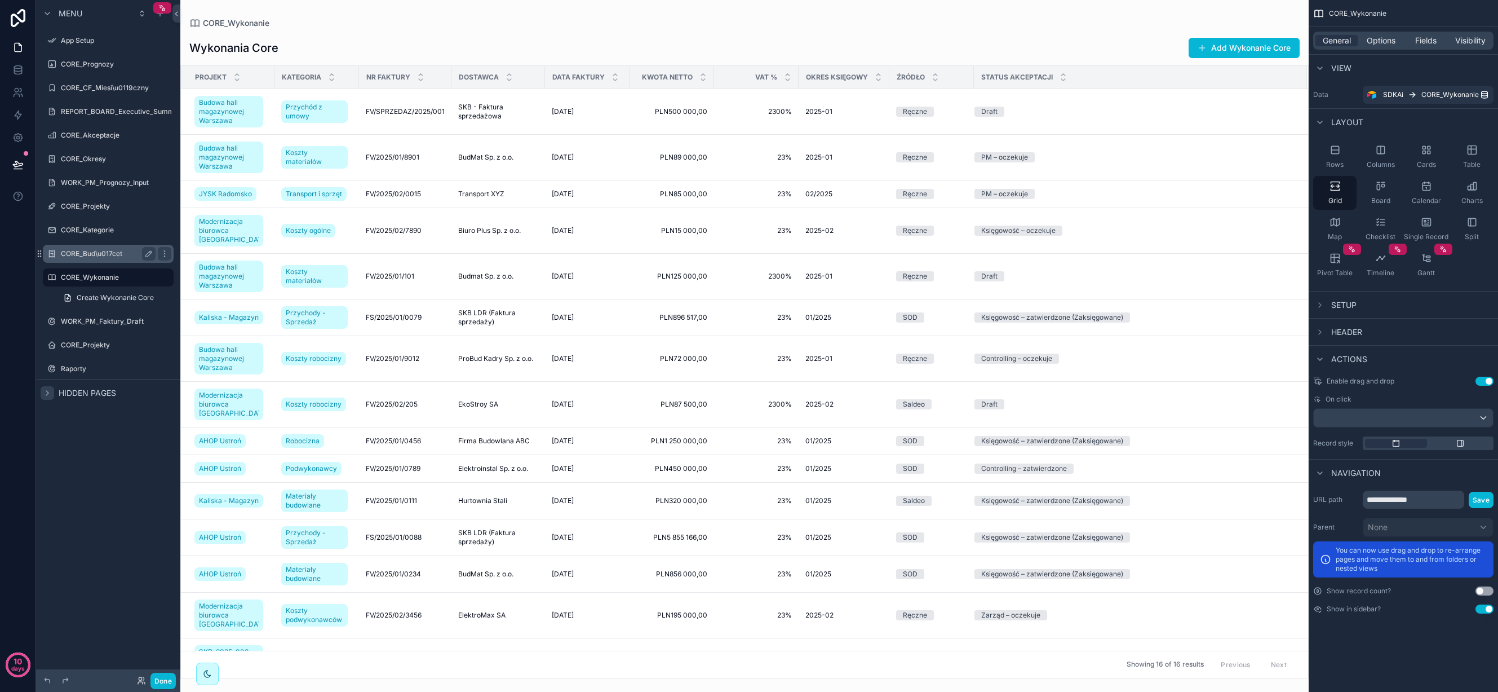
click at [99, 249] on label "CORE_Bud\u017cet" at bounding box center [106, 253] width 90 height 9
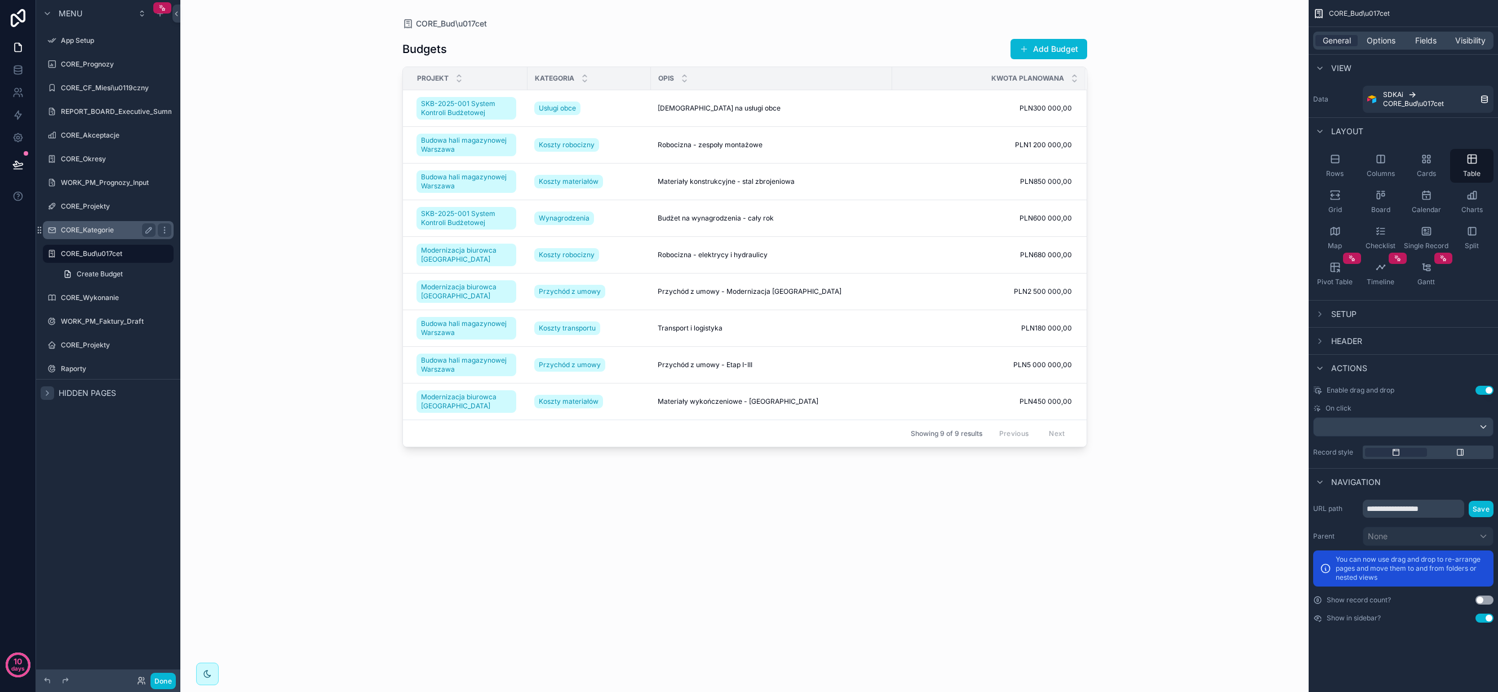
click at [105, 227] on label "CORE_Kategorie" at bounding box center [106, 229] width 90 height 9
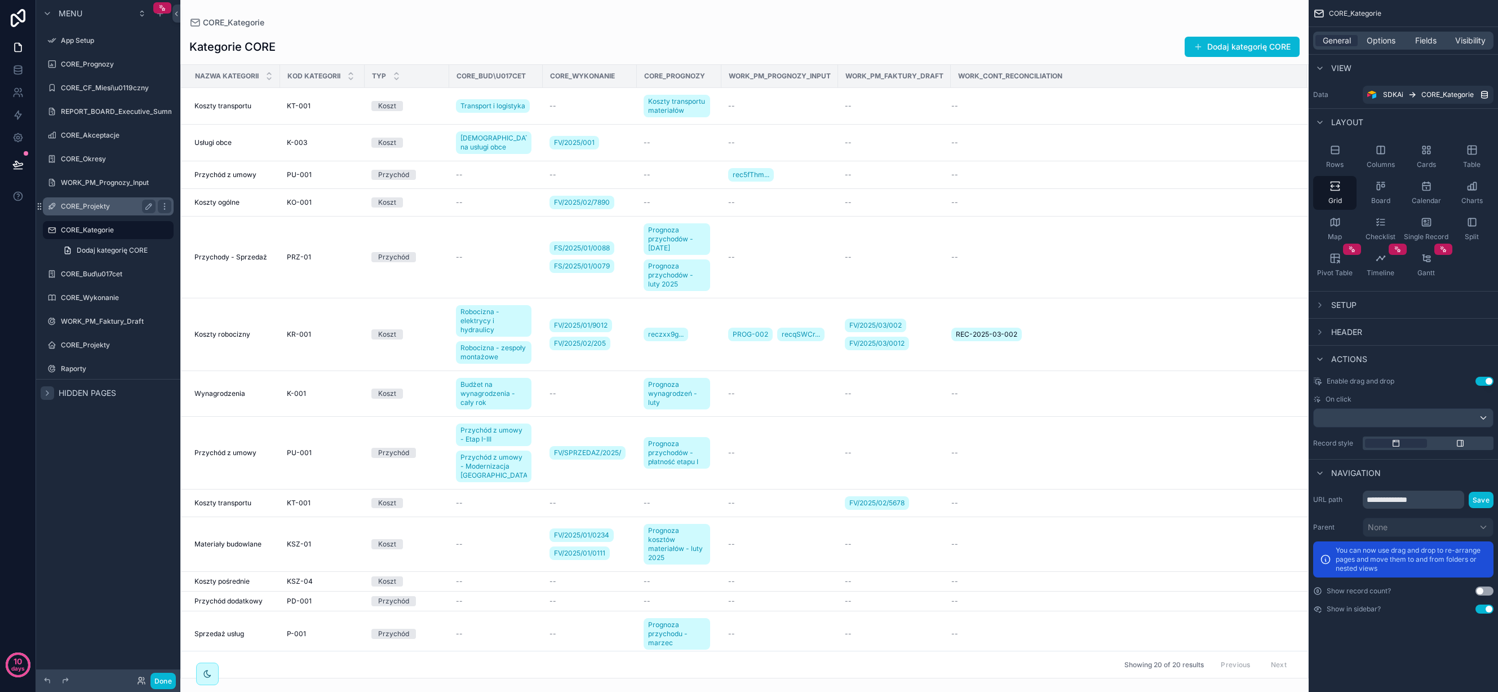
click at [91, 206] on label "CORE_Projekty" at bounding box center [106, 206] width 90 height 9
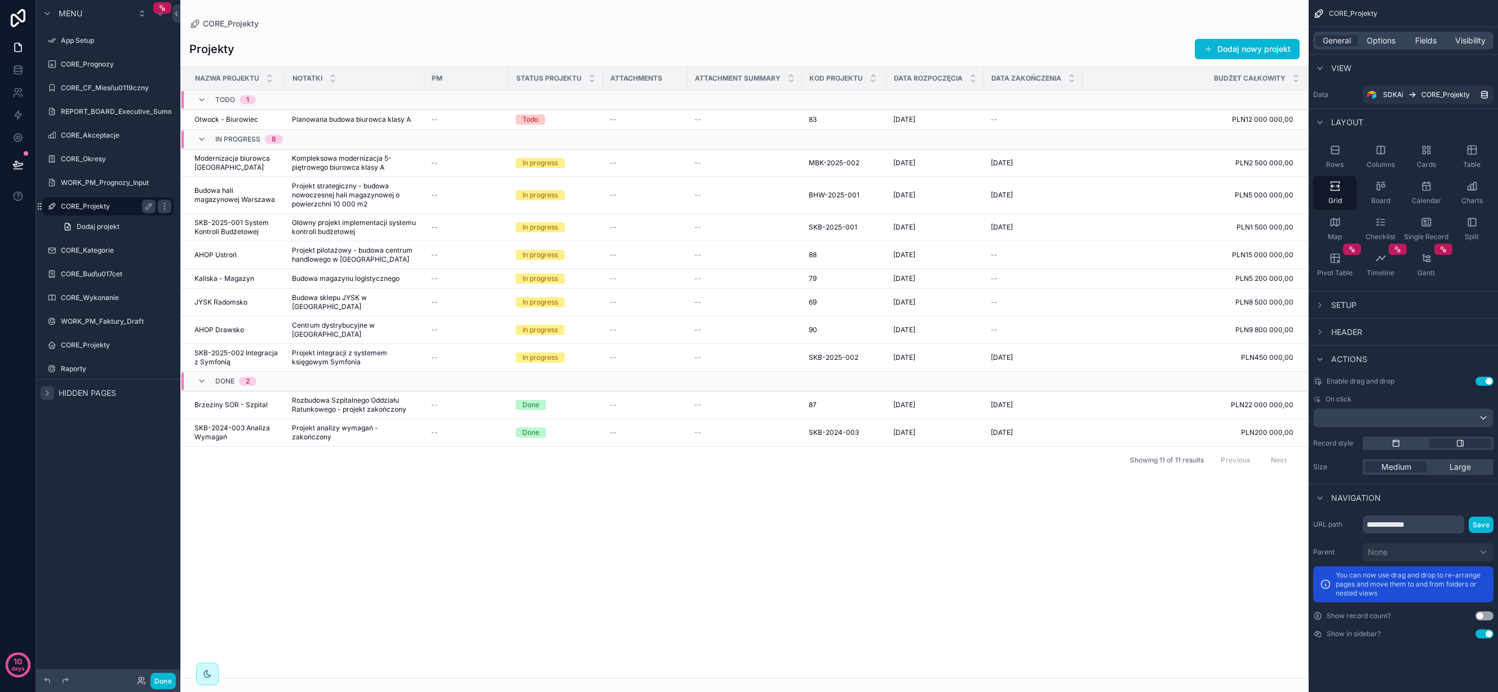
drag, startPoint x: 95, startPoint y: 231, endPoint x: 98, endPoint y: 211, distance: 20.5
click at [95, 231] on link "Dodaj projekt" at bounding box center [114, 227] width 117 height 18
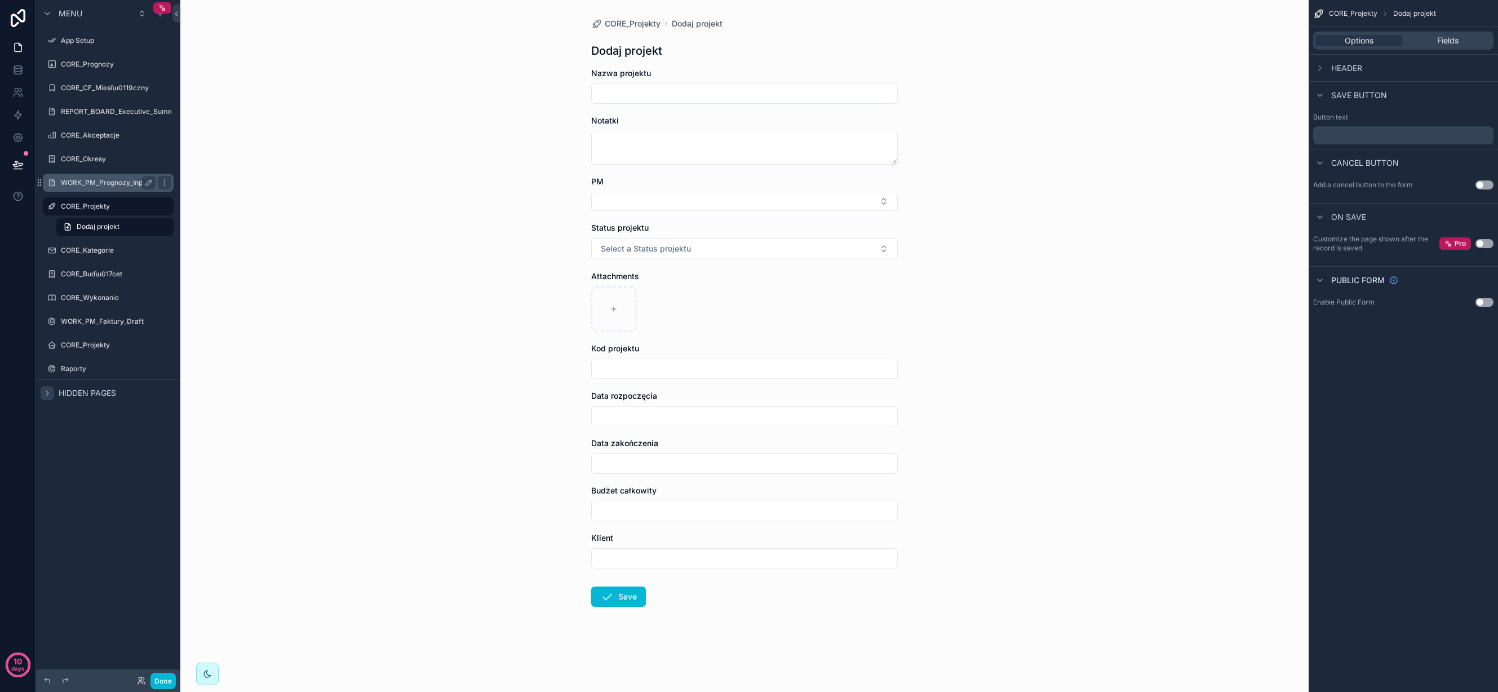
click at [96, 182] on label "WORK_PM_Prognozy_Input" at bounding box center [106, 182] width 90 height 9
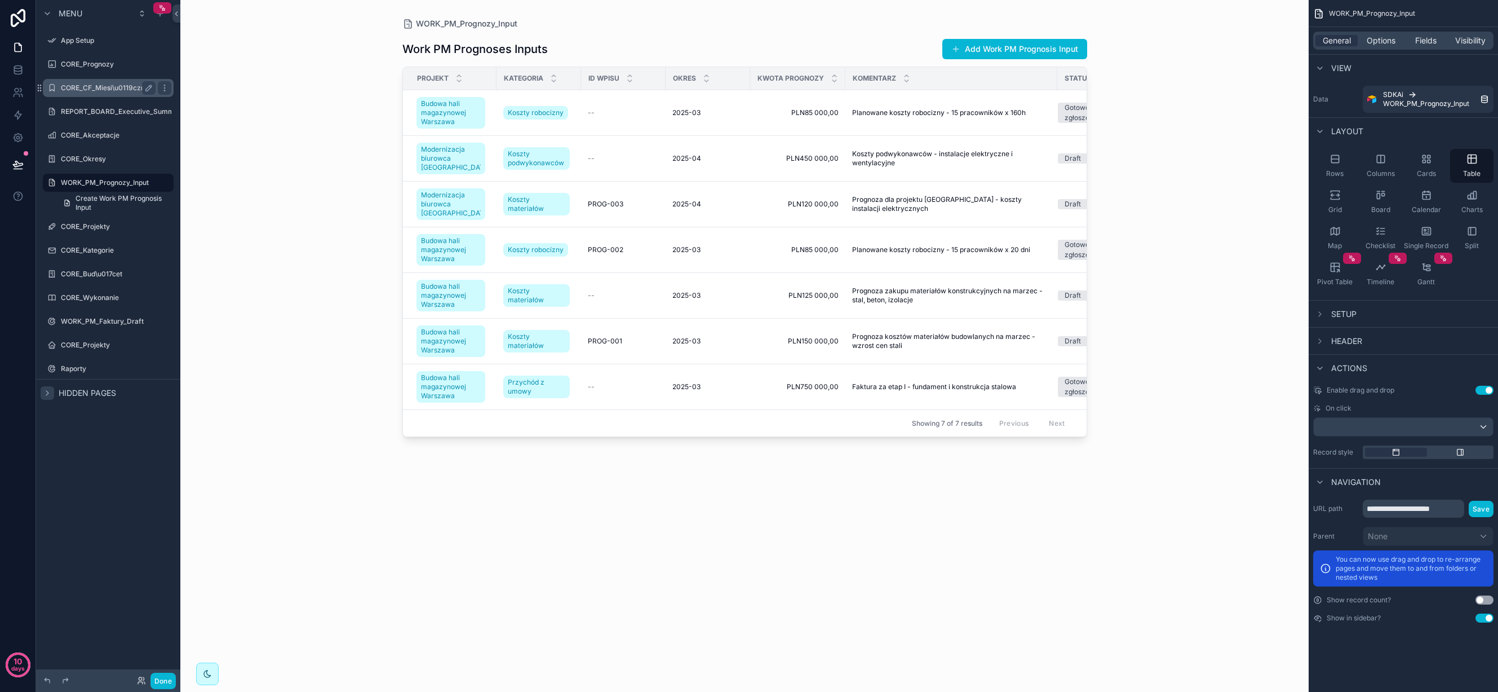
click at [91, 83] on div "CORE_CF_Miesi\u0119czny" at bounding box center [108, 88] width 95 height 14
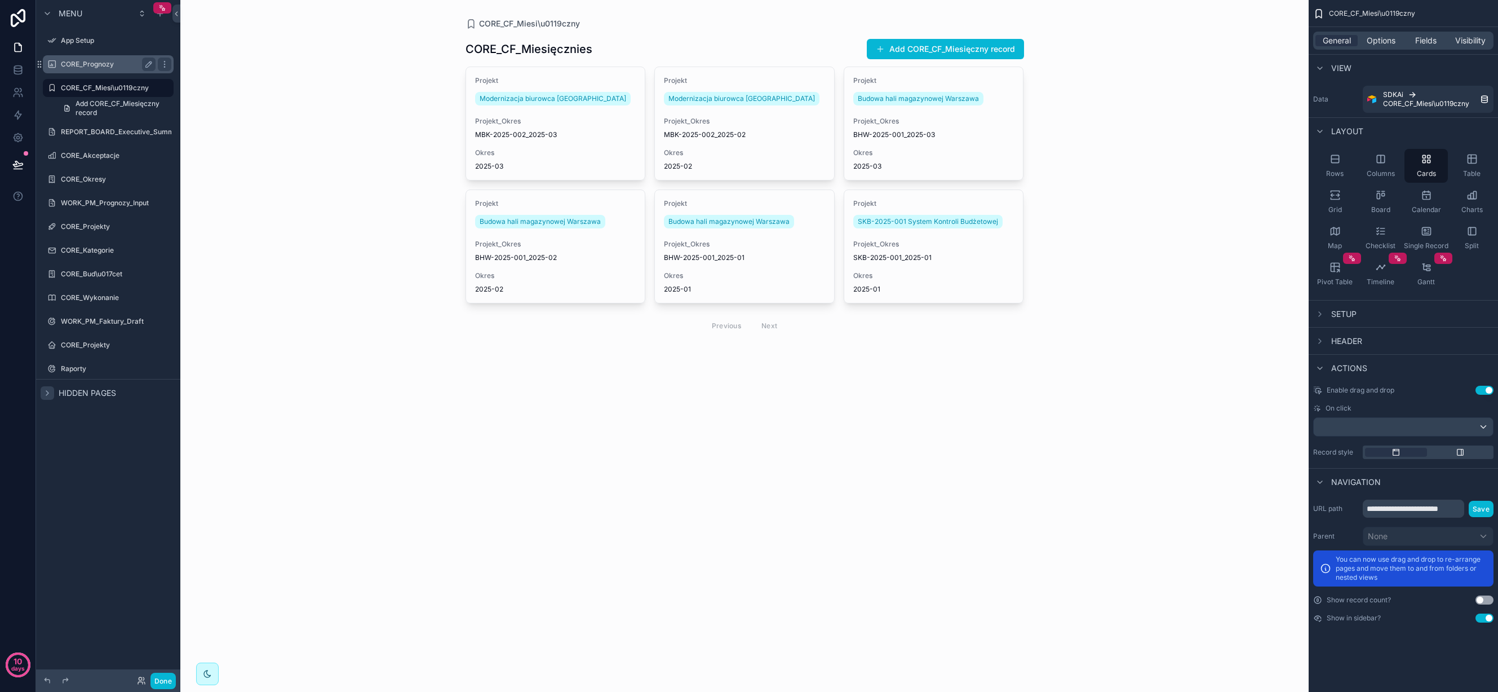
click at [87, 68] on label "CORE_Prognozy" at bounding box center [106, 64] width 90 height 9
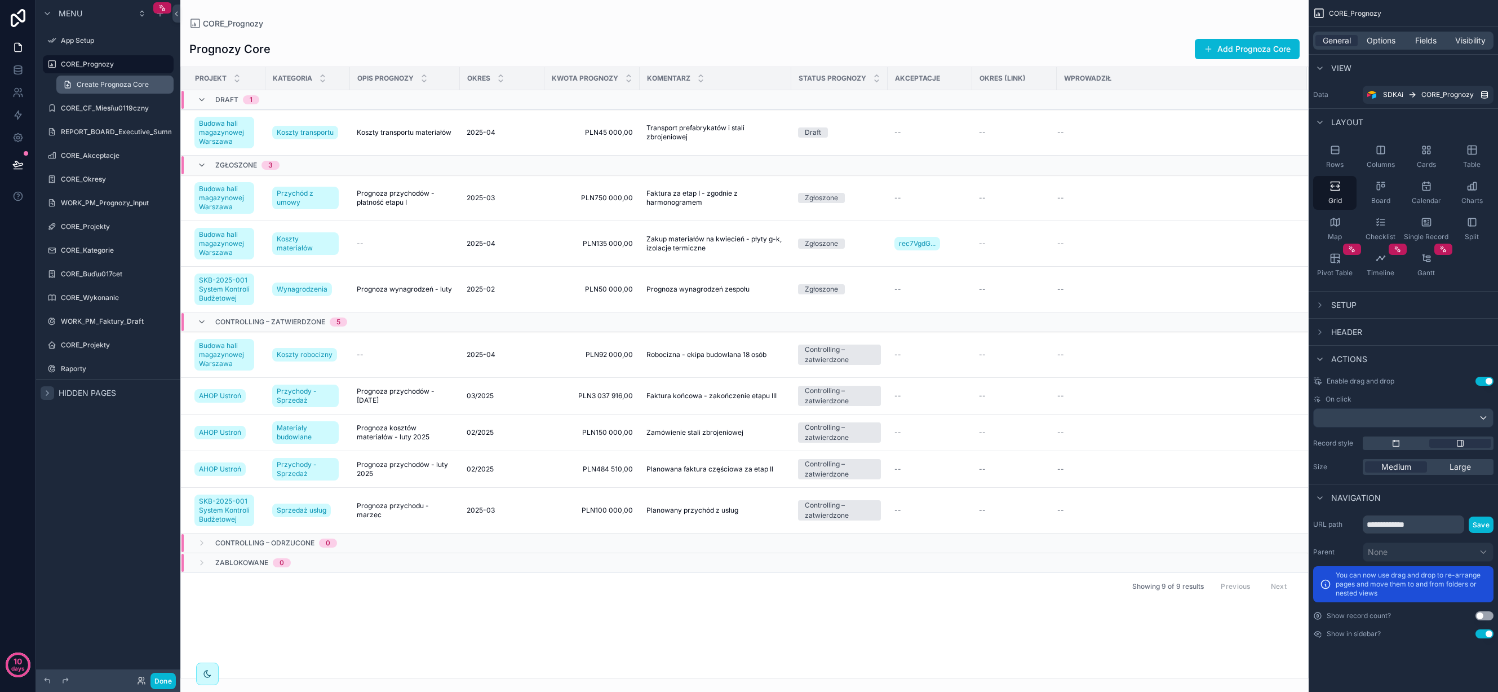
click at [89, 81] on span "Create Prognoza Core" at bounding box center [113, 84] width 72 height 9
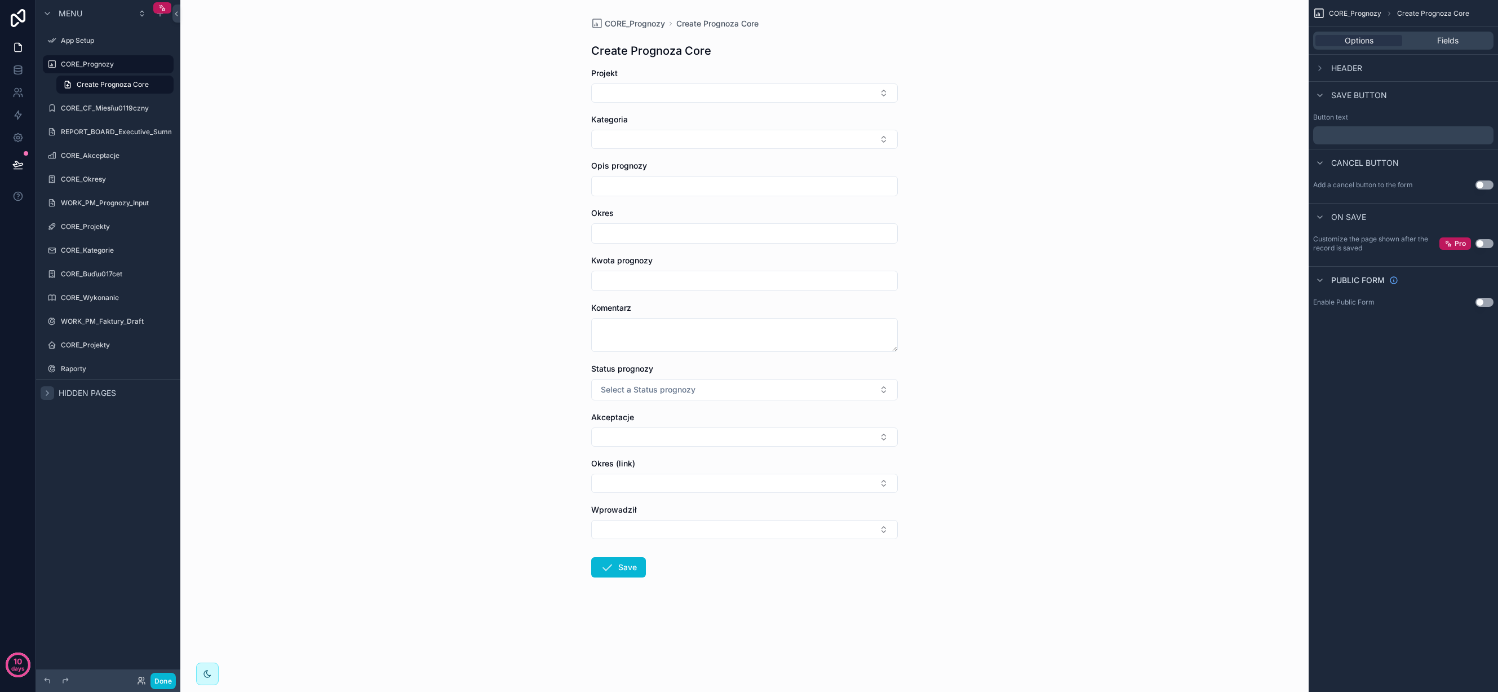
click at [92, 122] on div "REPORT_BOARD_Executive_Summary" at bounding box center [108, 132] width 144 height 20
click at [90, 103] on div "CORE_CF_Miesi\u0119czny" at bounding box center [108, 108] width 95 height 14
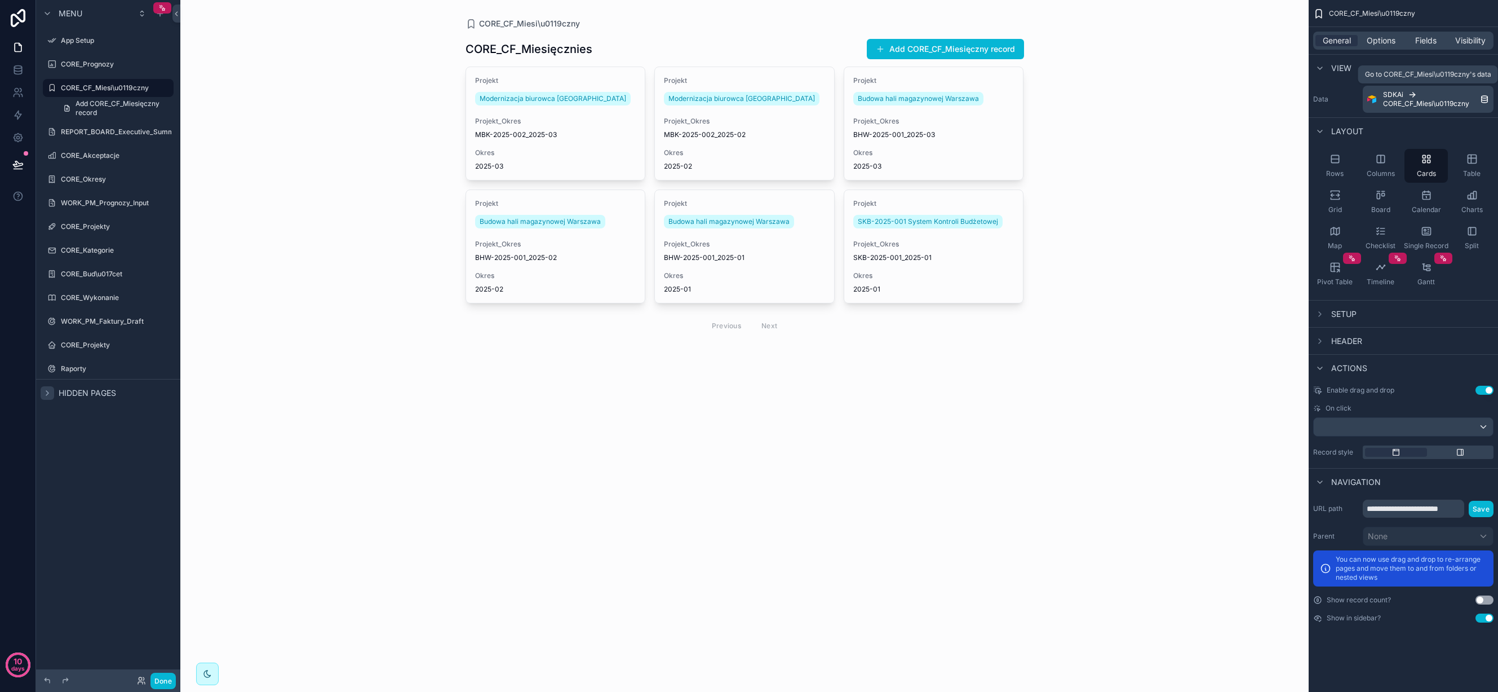
click at [1404, 94] on div "SDKAi CORE_CF_Miesi\u0119czny" at bounding box center [1431, 99] width 97 height 18
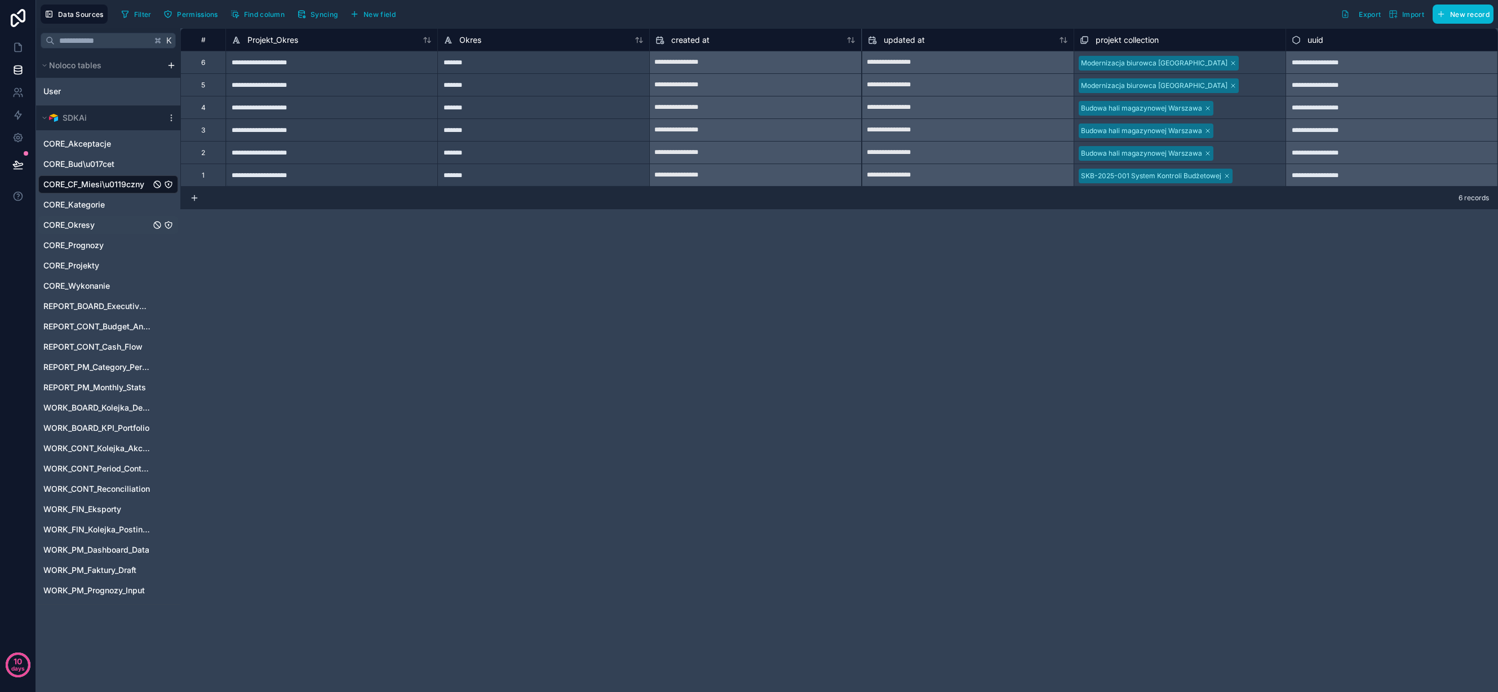
click at [78, 219] on span "CORE_Okresy" at bounding box center [68, 224] width 51 height 11
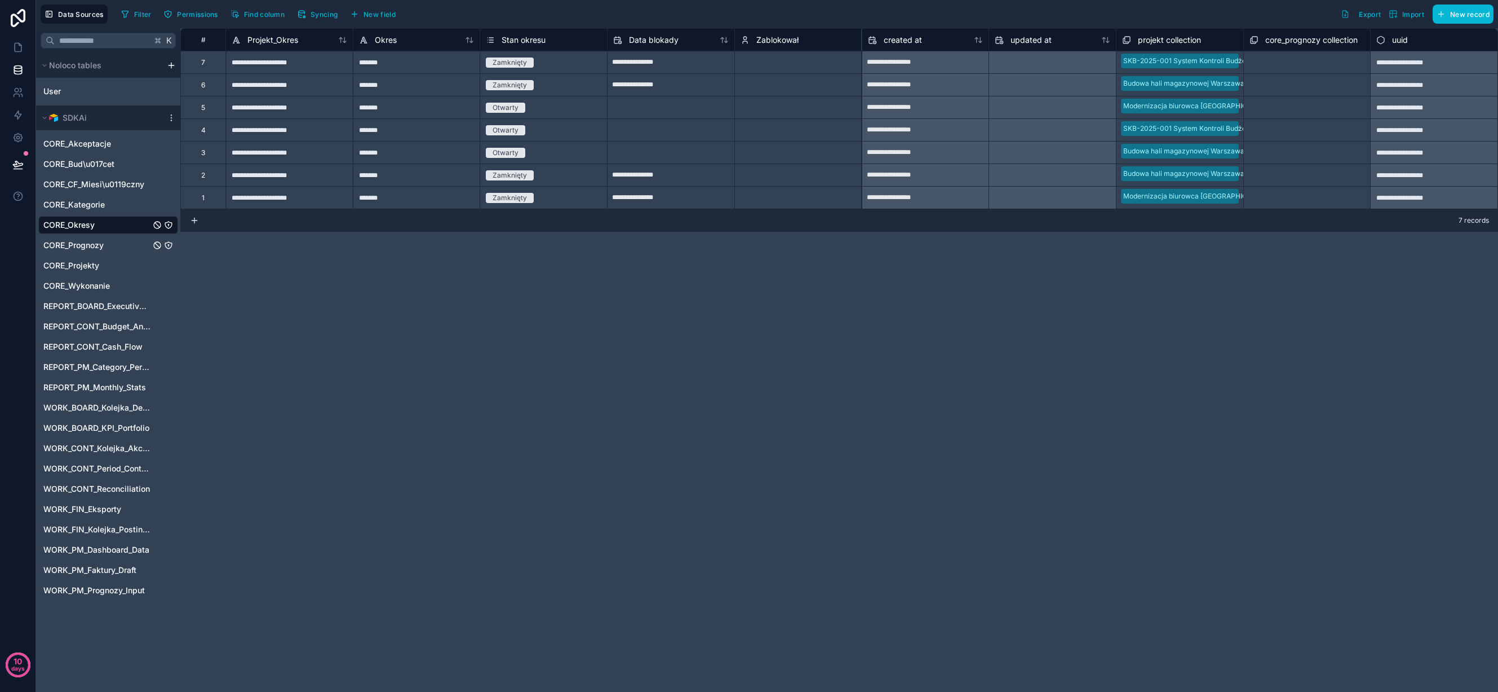
click at [78, 247] on span "CORE_Prognozy" at bounding box center [73, 245] width 60 height 11
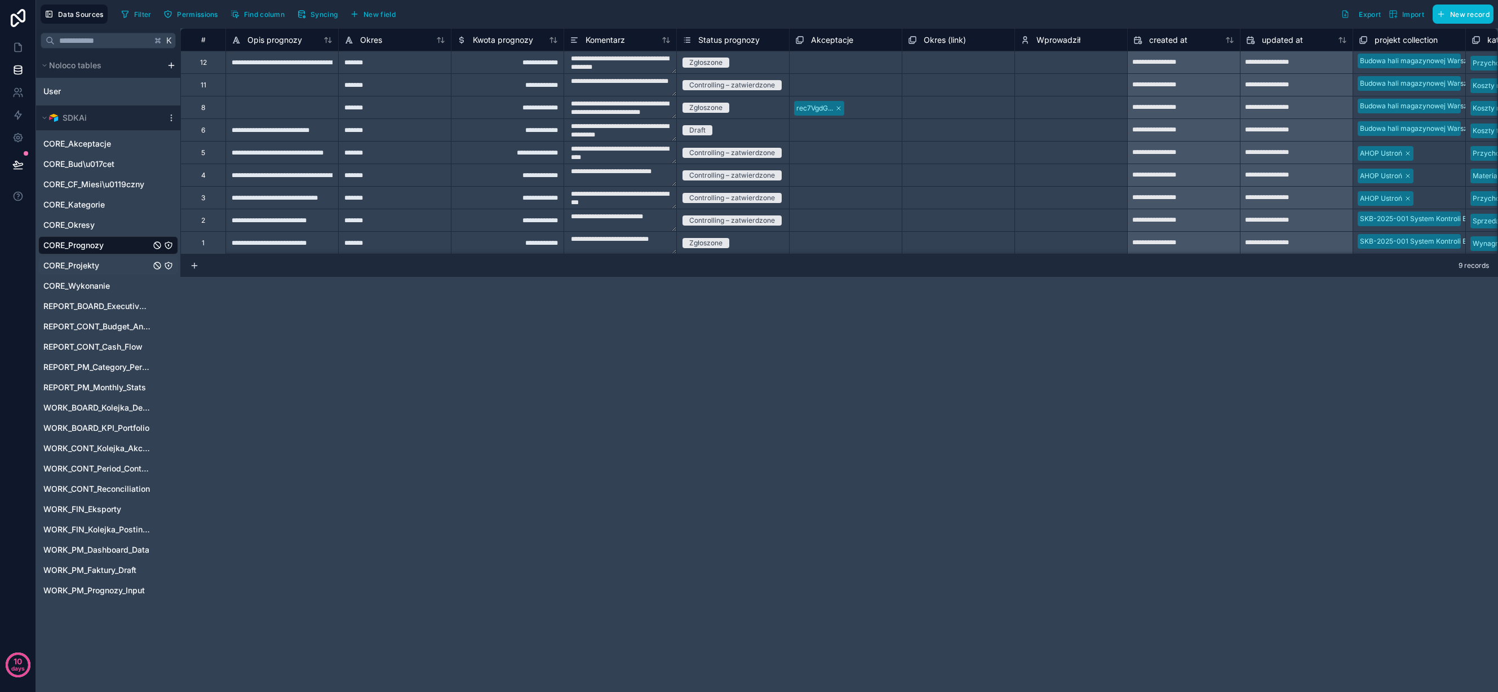
click at [82, 271] on div "CORE_Projekty" at bounding box center [108, 265] width 140 height 18
click at [83, 266] on span "CORE_Projekty" at bounding box center [71, 265] width 56 height 11
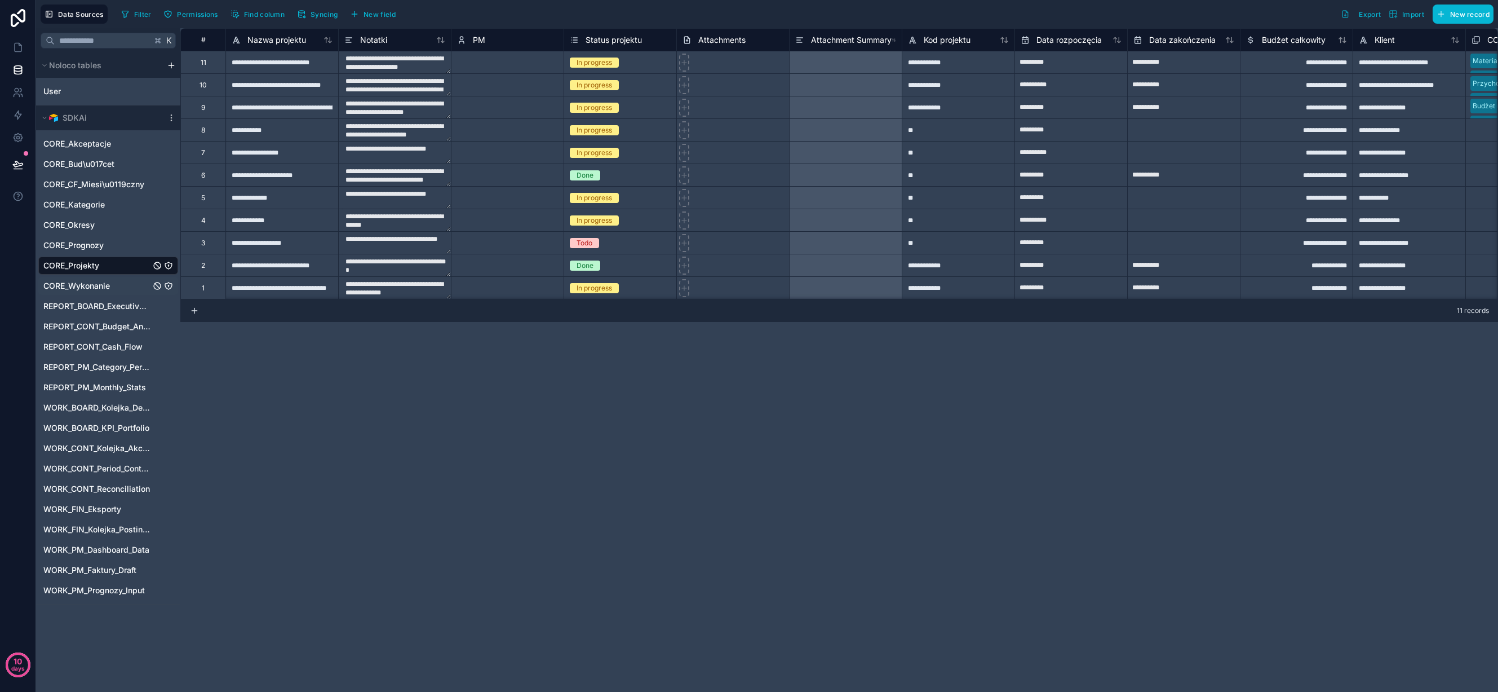
click at [89, 285] on span "CORE_Wykonanie" at bounding box center [76, 285] width 67 height 11
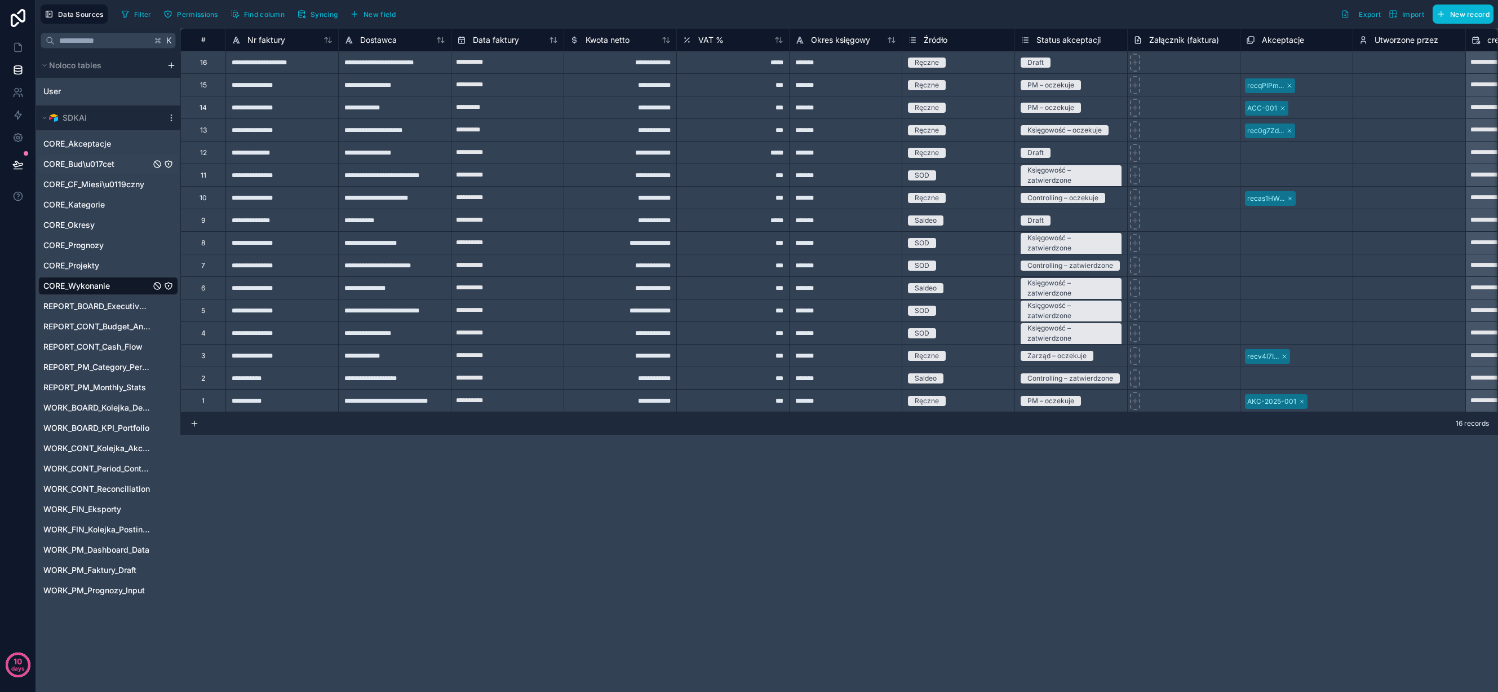
click at [88, 158] on div "CORE_Bud\u017cet" at bounding box center [108, 164] width 140 height 18
click at [95, 140] on span "CORE_Akceptacje" at bounding box center [77, 143] width 68 height 11
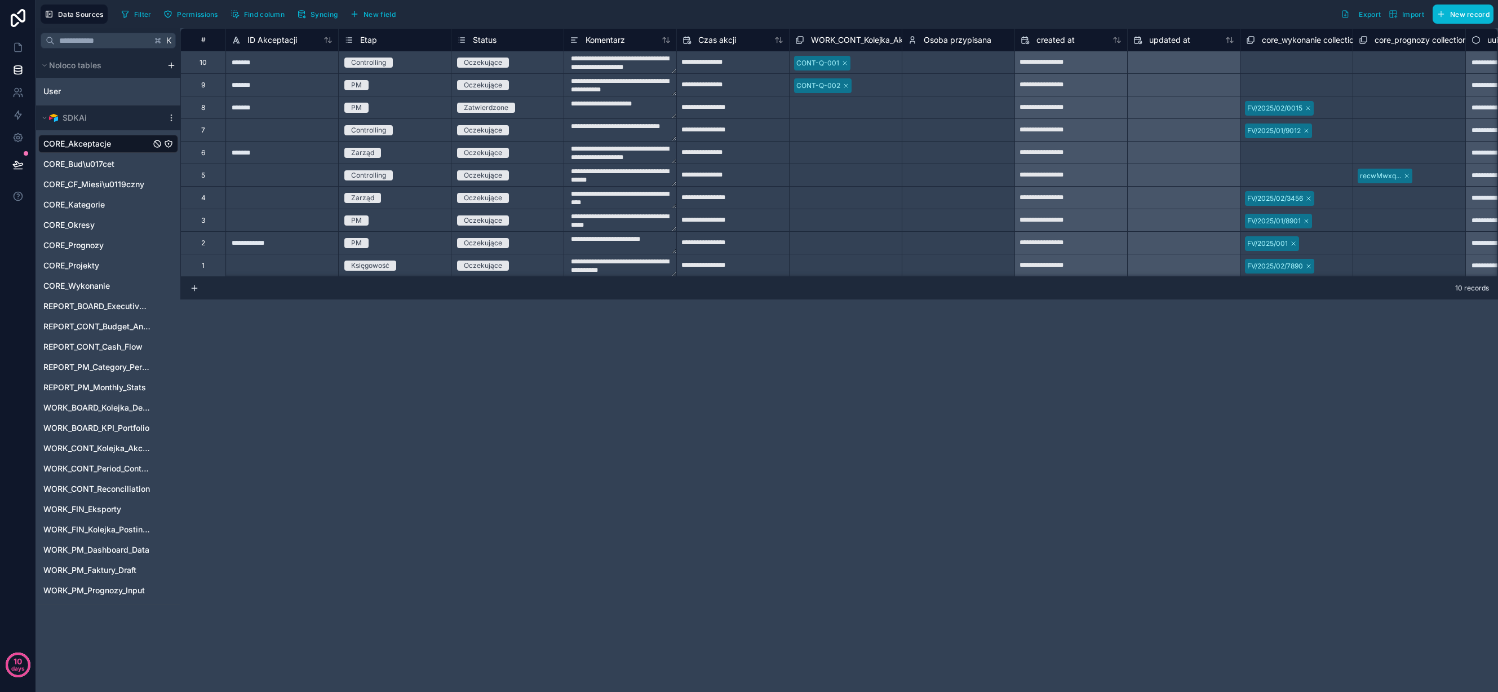
click at [166, 142] on icon "CORE_Akceptacje" at bounding box center [168, 143] width 9 height 9
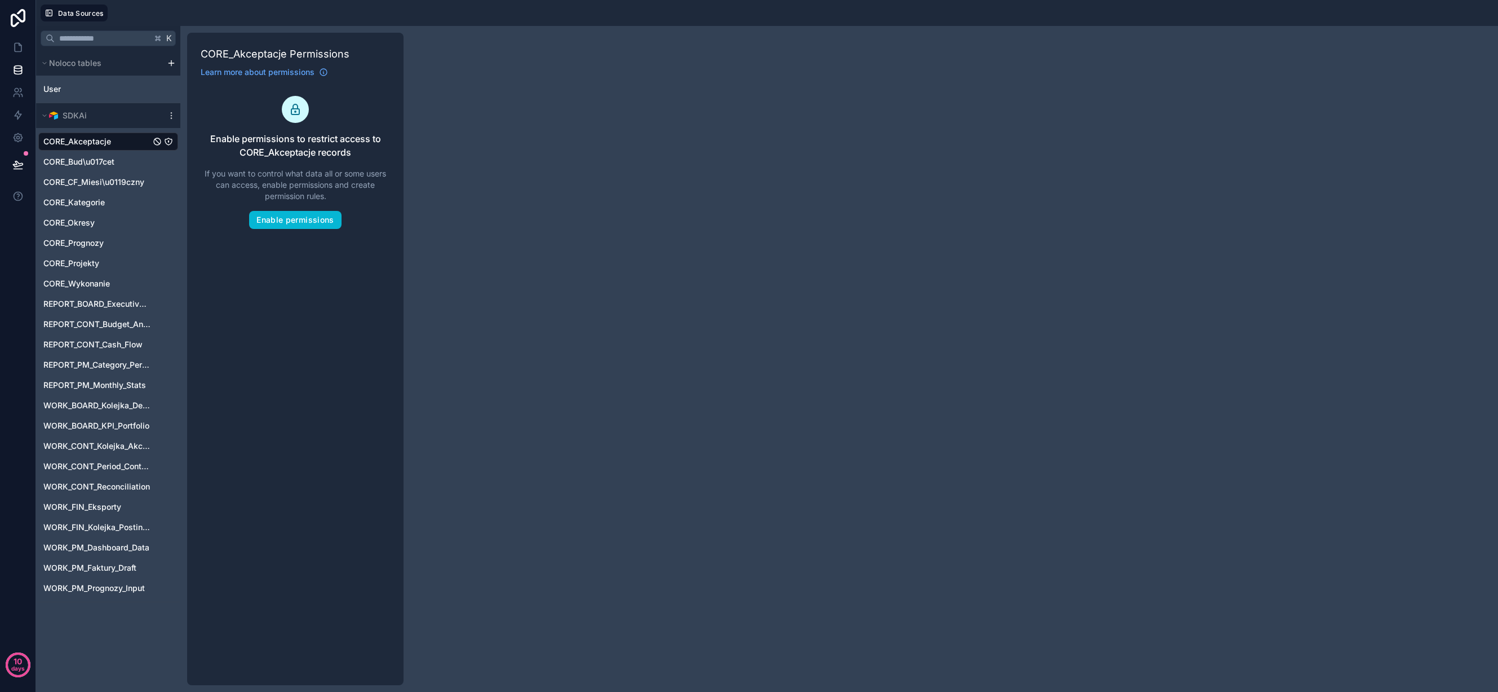
click at [166, 142] on icon "CORE_Akceptacje" at bounding box center [168, 141] width 7 height 7
click at [107, 144] on span "CORE_Akceptacje" at bounding box center [77, 141] width 68 height 11
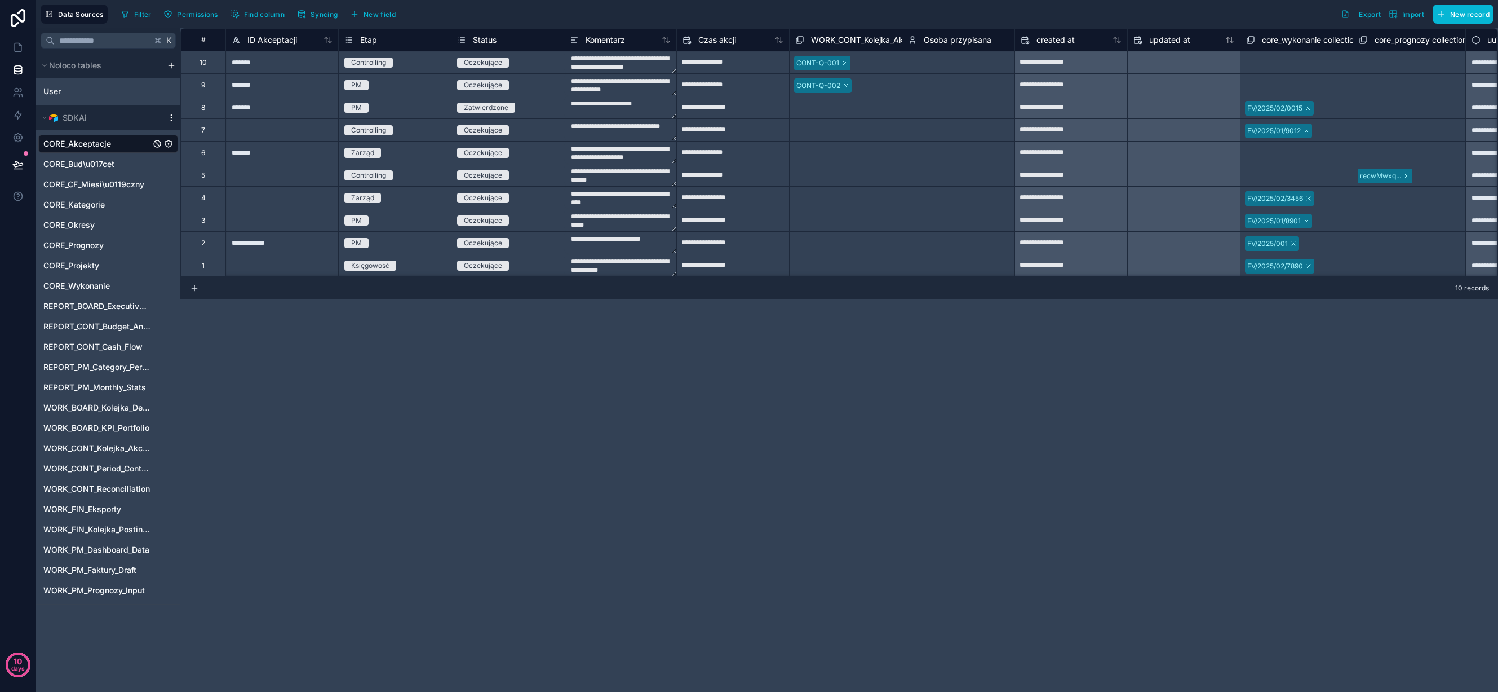
click at [169, 114] on icon at bounding box center [171, 117] width 9 height 9
click at [231, 141] on span "Update details" at bounding box center [242, 140] width 108 height 9
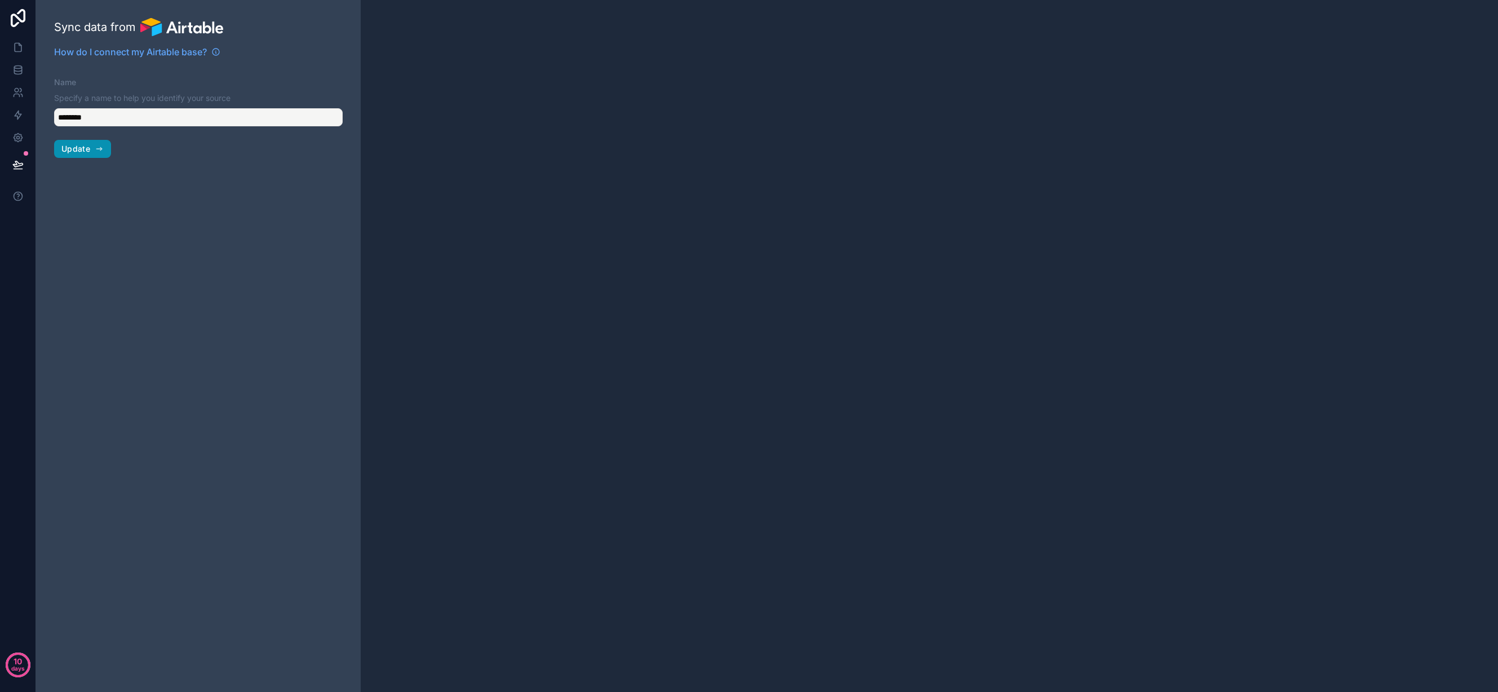
type input "*****"
click at [91, 145] on button "Update" at bounding box center [82, 149] width 57 height 18
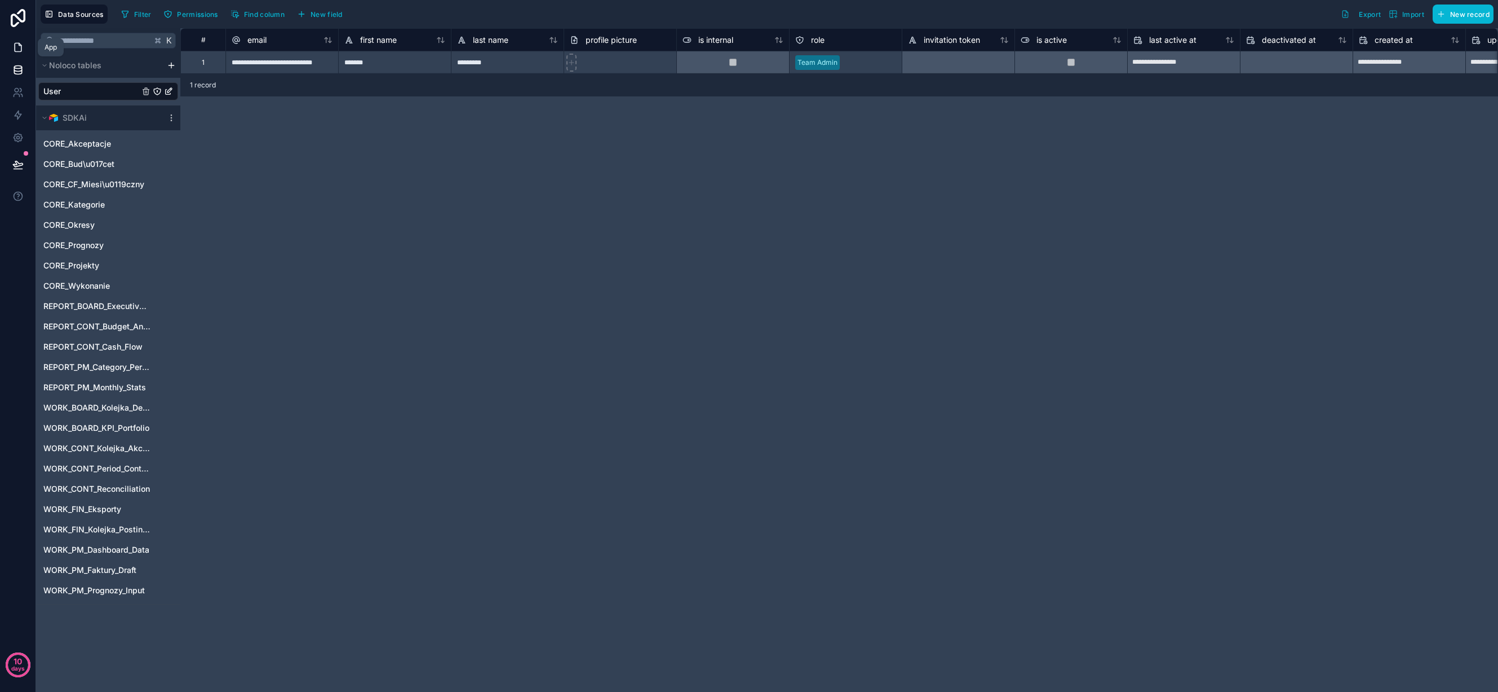
click at [19, 46] on icon at bounding box center [17, 47] width 11 height 11
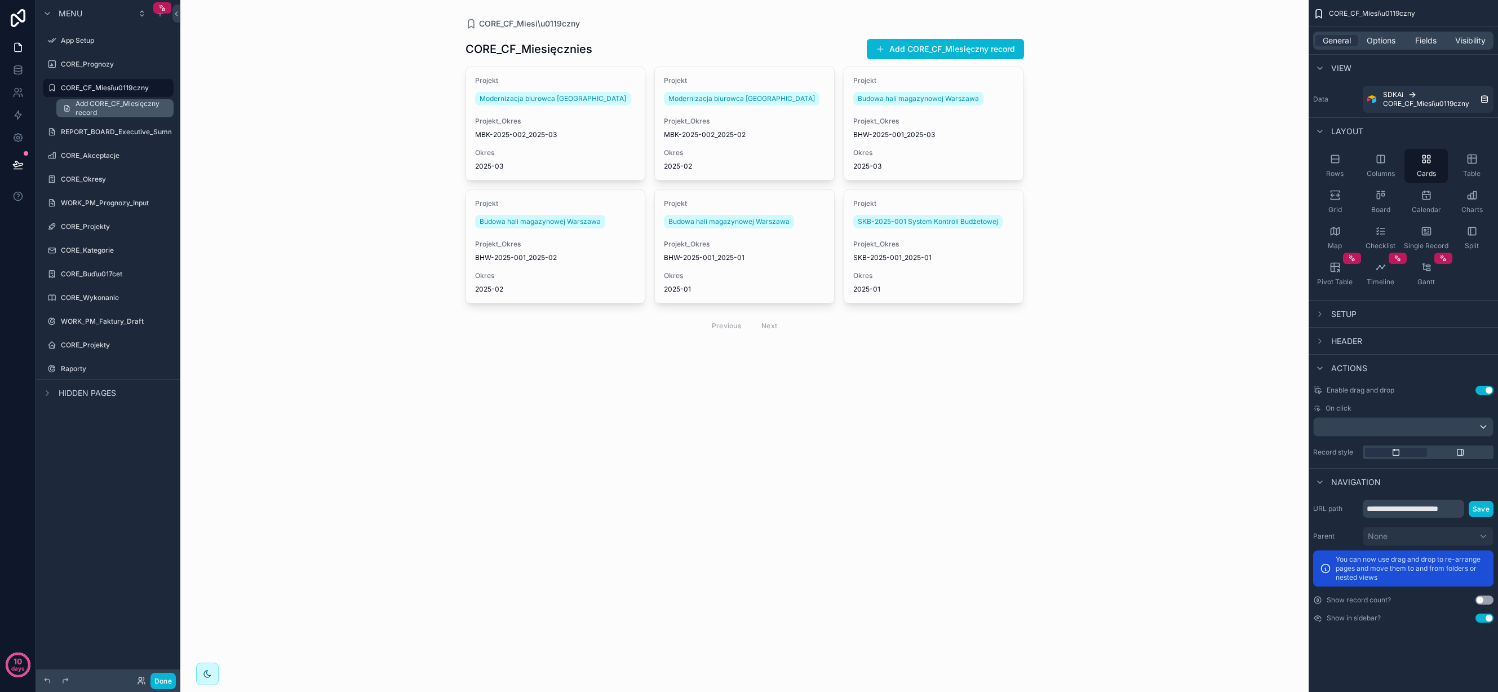
click at [116, 106] on span "Add CORE_CF_Miesięczny record" at bounding box center [121, 108] width 91 height 18
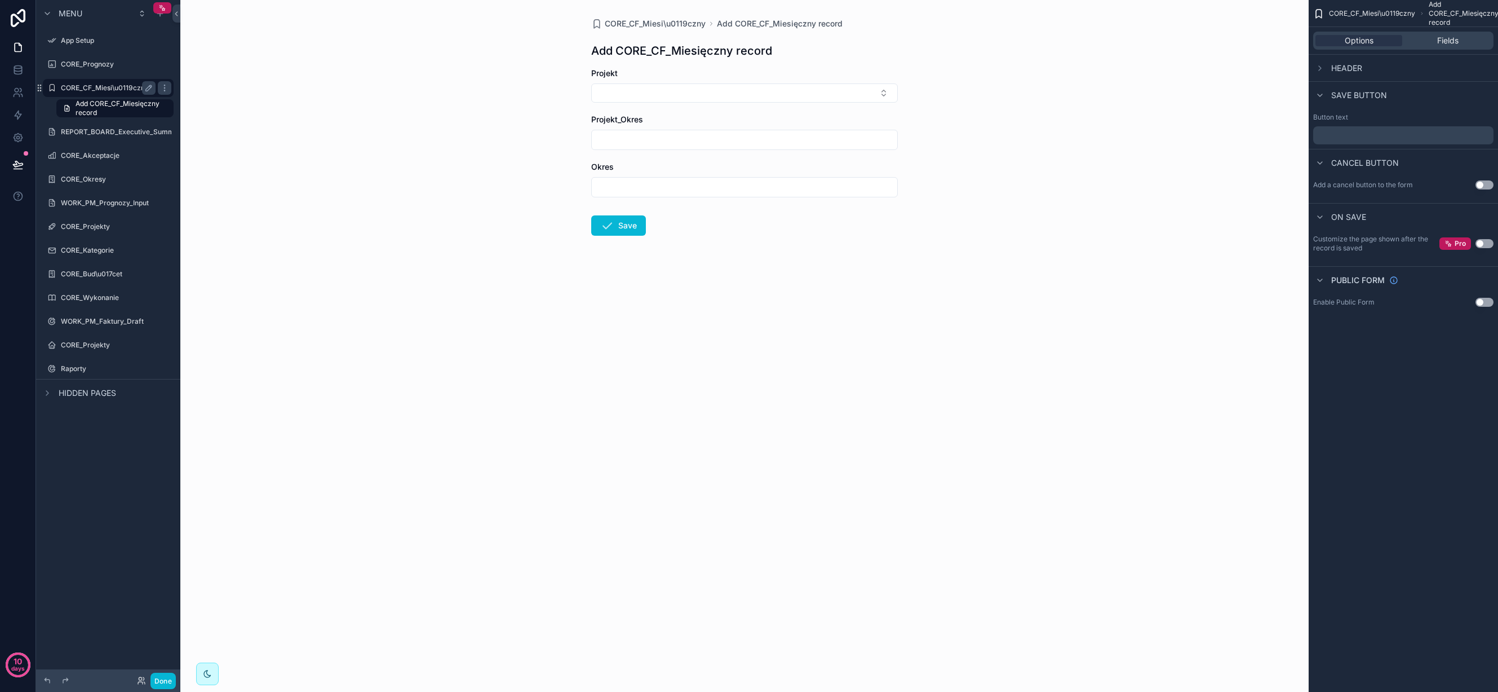
click at [108, 83] on div "CORE_CF_Miesi\u0119czny" at bounding box center [108, 88] width 95 height 14
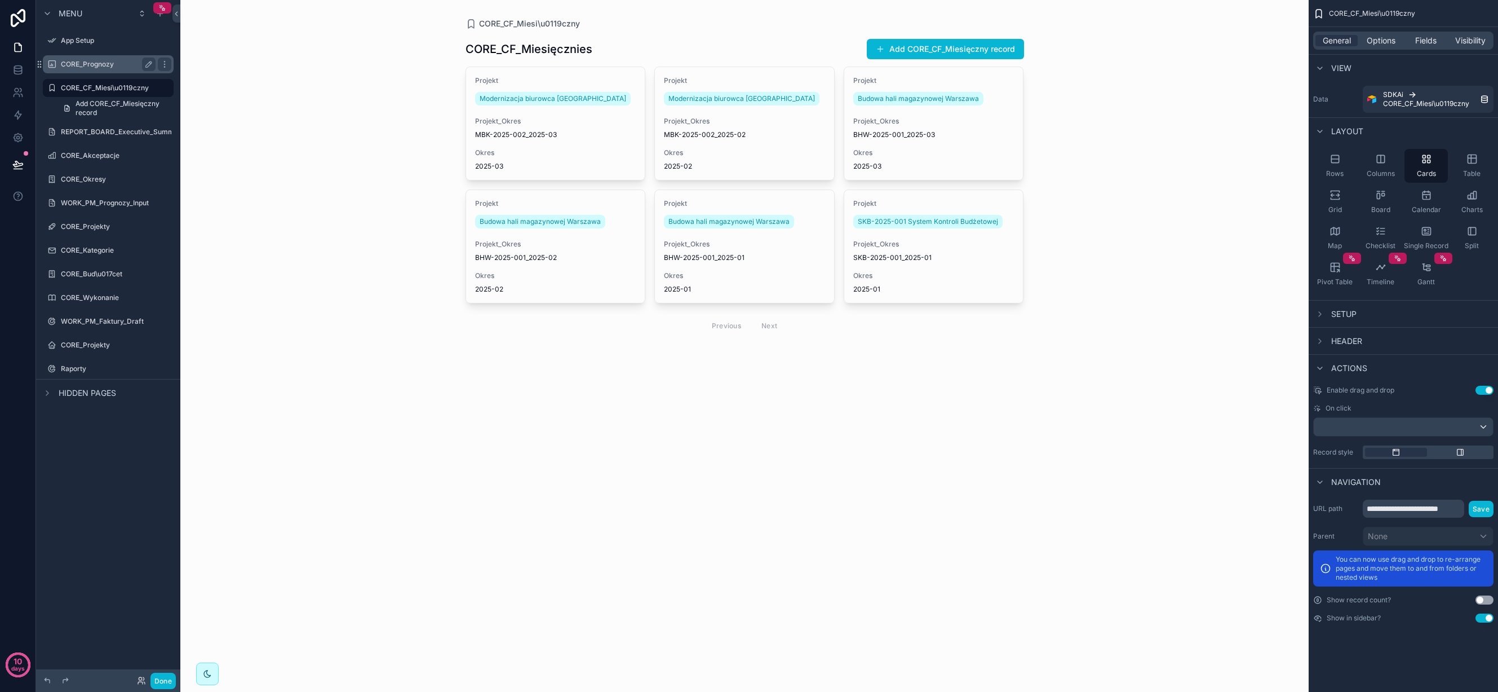
click at [108, 64] on label "CORE_Prognozy" at bounding box center [106, 64] width 90 height 9
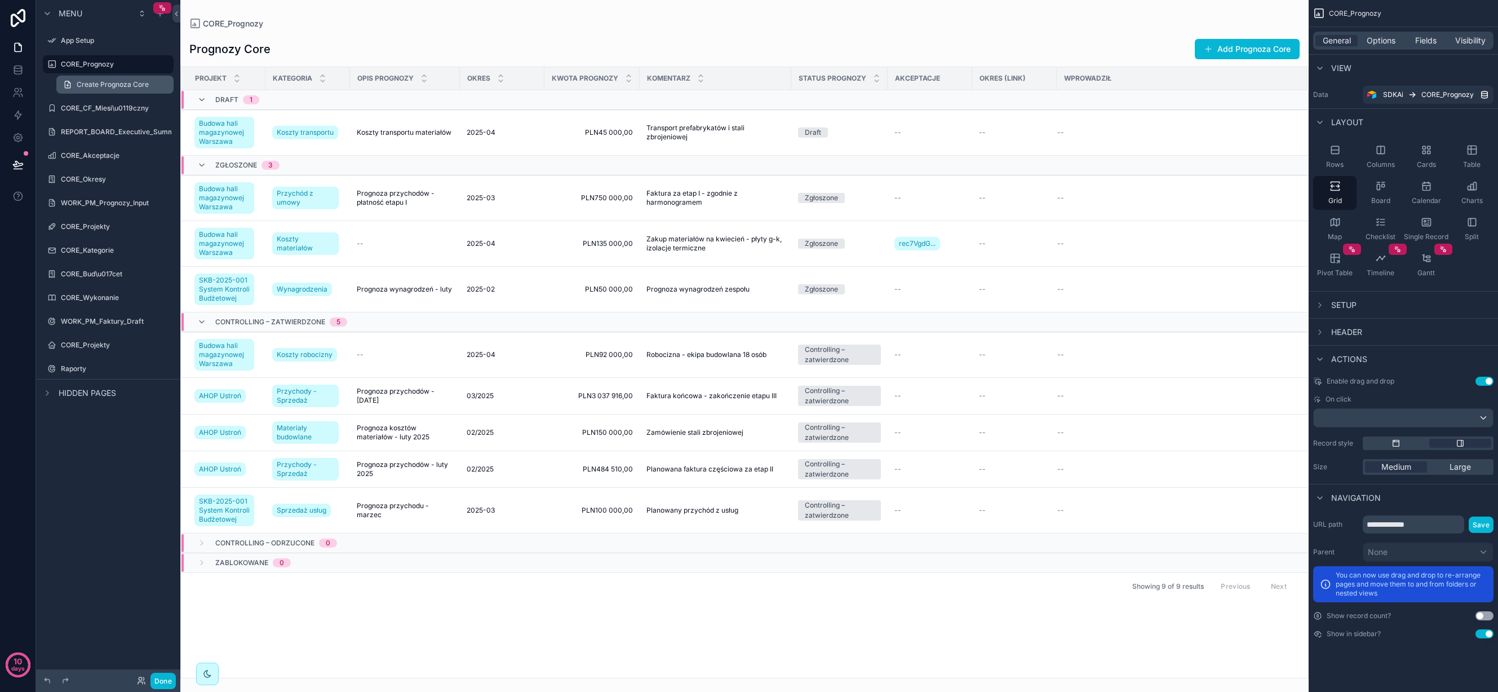
click at [104, 78] on link "Create Prognoza Core" at bounding box center [114, 85] width 117 height 18
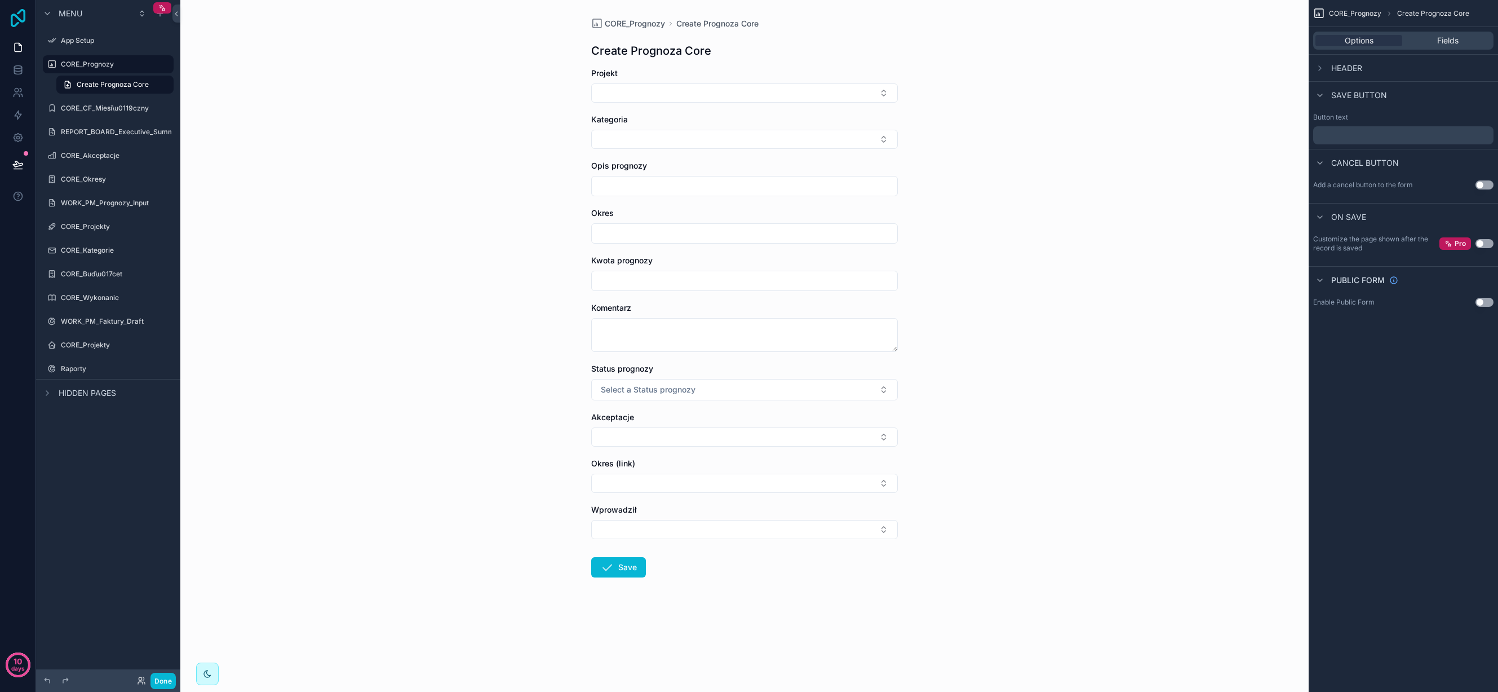
click at [21, 9] on icon at bounding box center [18, 18] width 23 height 18
